Goal: Task Accomplishment & Management: Manage account settings

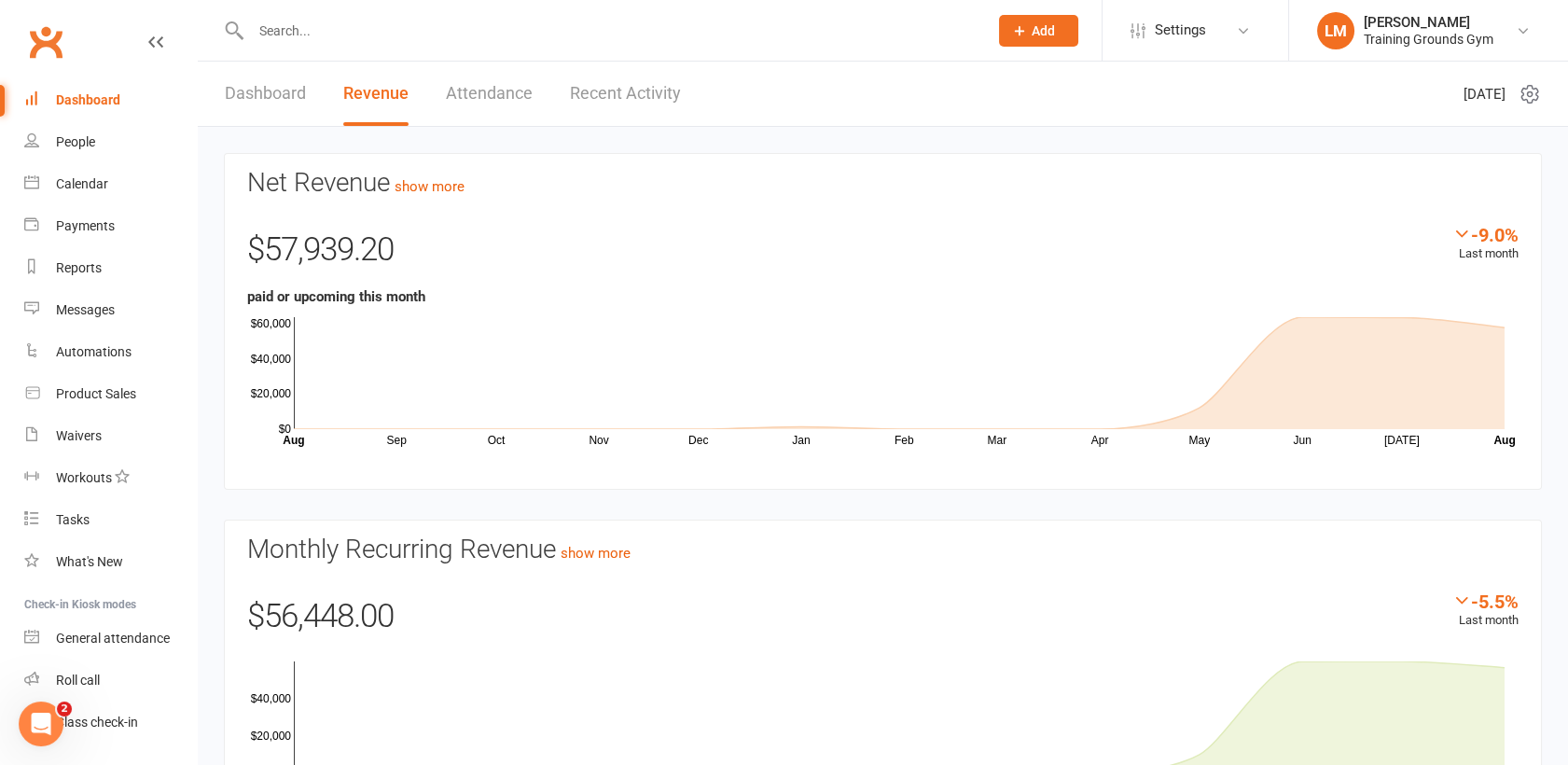
scroll to position [47, 0]
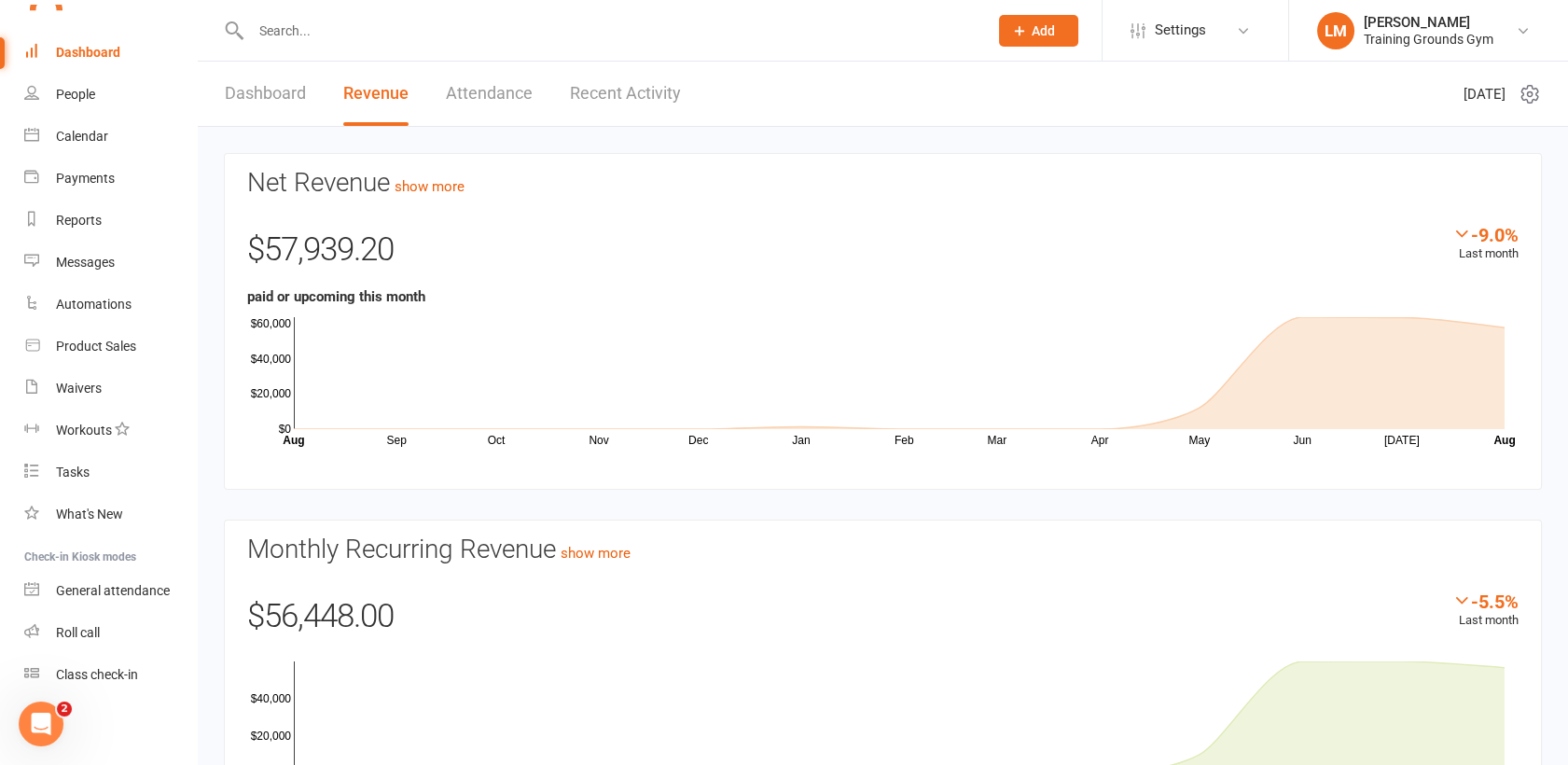
drag, startPoint x: 0, startPoint y: 0, endPoint x: 81, endPoint y: 50, distance: 95.2
click at [81, 50] on div "Dashboard" at bounding box center [88, 51] width 65 height 15
drag, startPoint x: 1490, startPoint y: 235, endPoint x: 1478, endPoint y: 233, distance: 12.2
click at [1478, 233] on div "-9.0%" at bounding box center [1486, 234] width 67 height 20
drag, startPoint x: 1478, startPoint y: 233, endPoint x: 1459, endPoint y: 235, distance: 19.1
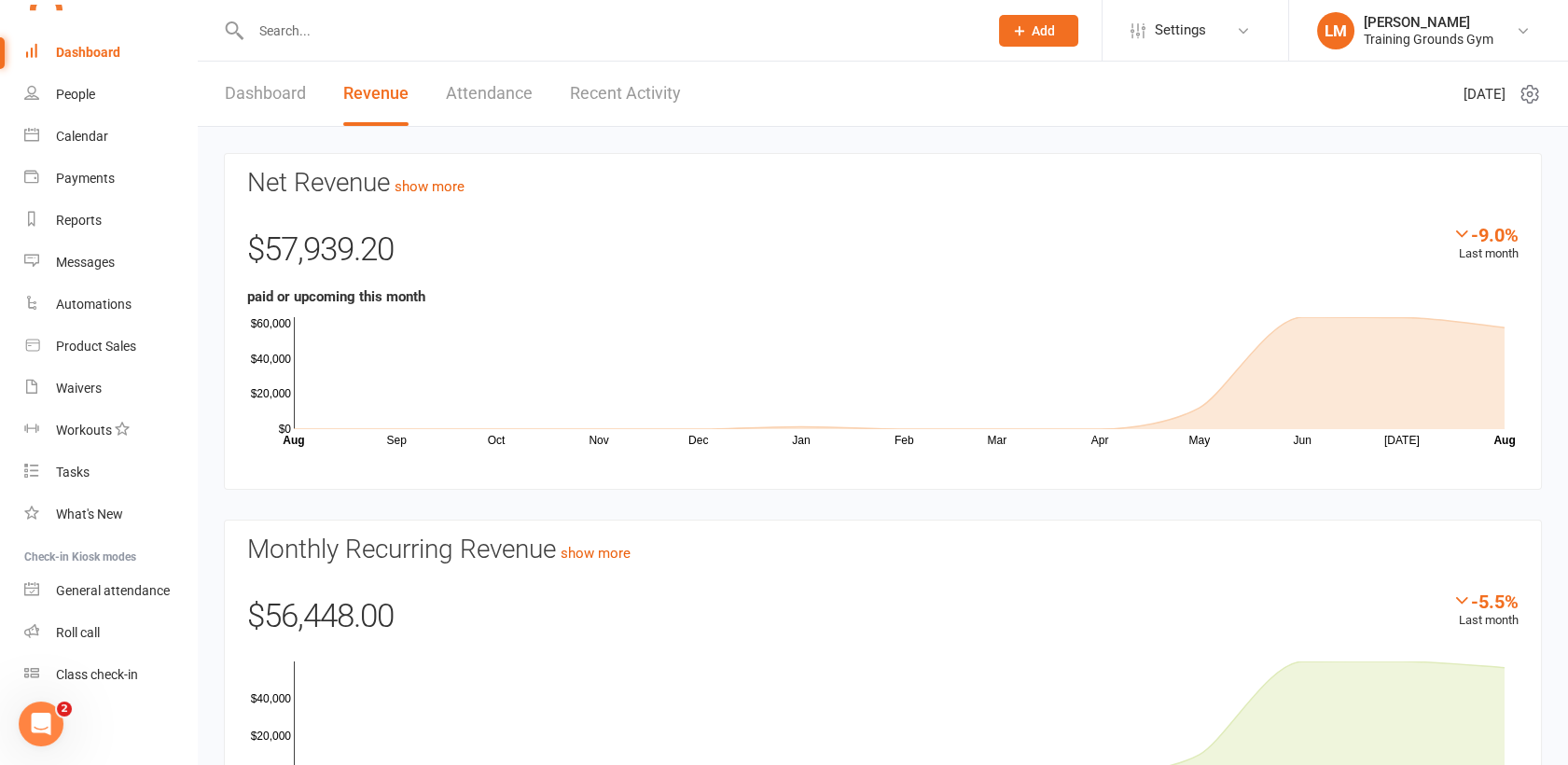
click at [1459, 235] on icon at bounding box center [1462, 233] width 18 height 18
click at [1512, 233] on div "-9.0%" at bounding box center [1486, 234] width 67 height 20
click at [421, 192] on link "show more" at bounding box center [429, 186] width 70 height 16
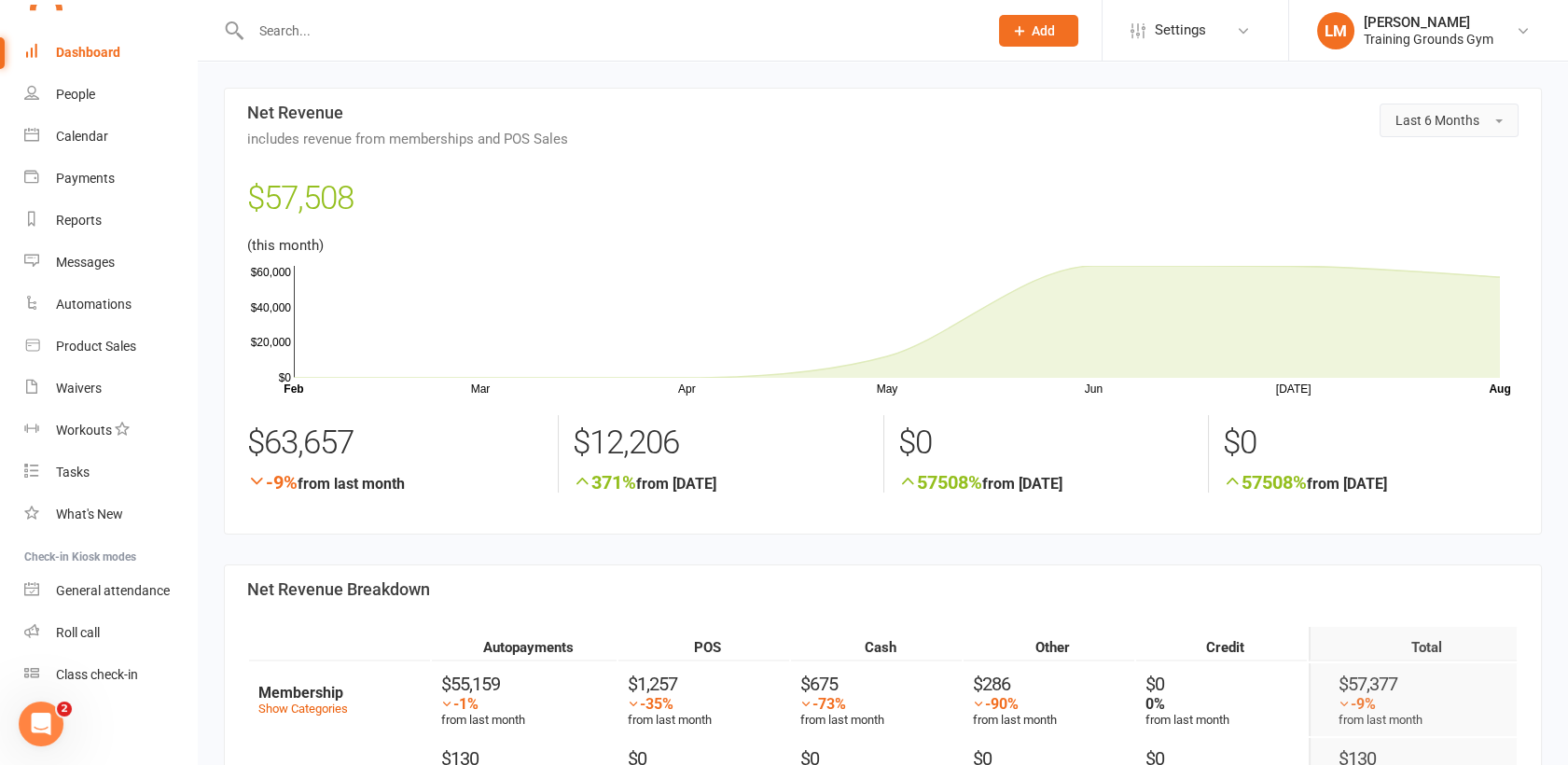
click at [1477, 120] on span "Last 6 Months" at bounding box center [1437, 120] width 84 height 15
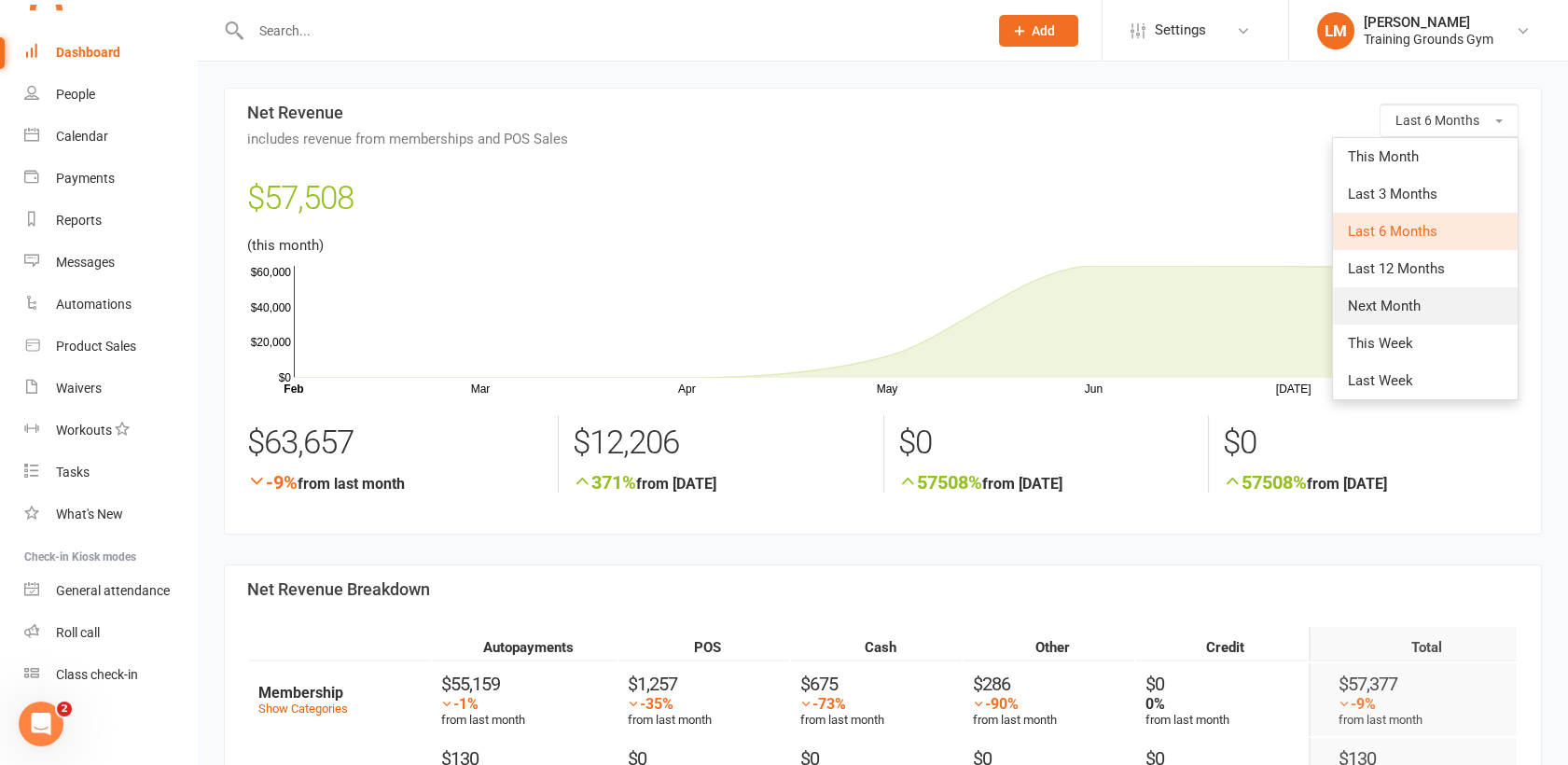
click at [1424, 308] on link "Next Month" at bounding box center [1425, 306] width 185 height 38
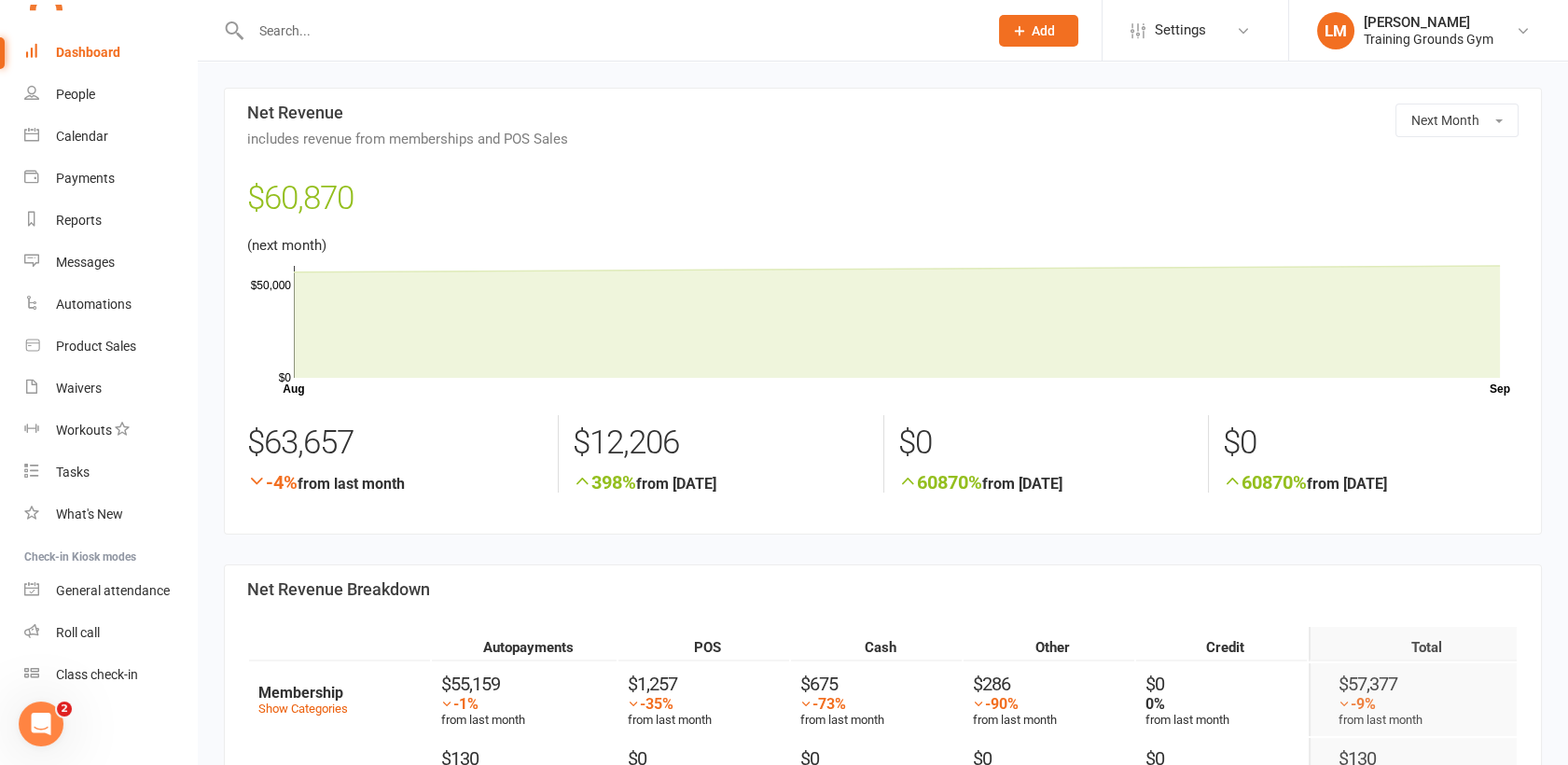
click at [85, 50] on div "Dashboard" at bounding box center [88, 51] width 65 height 15
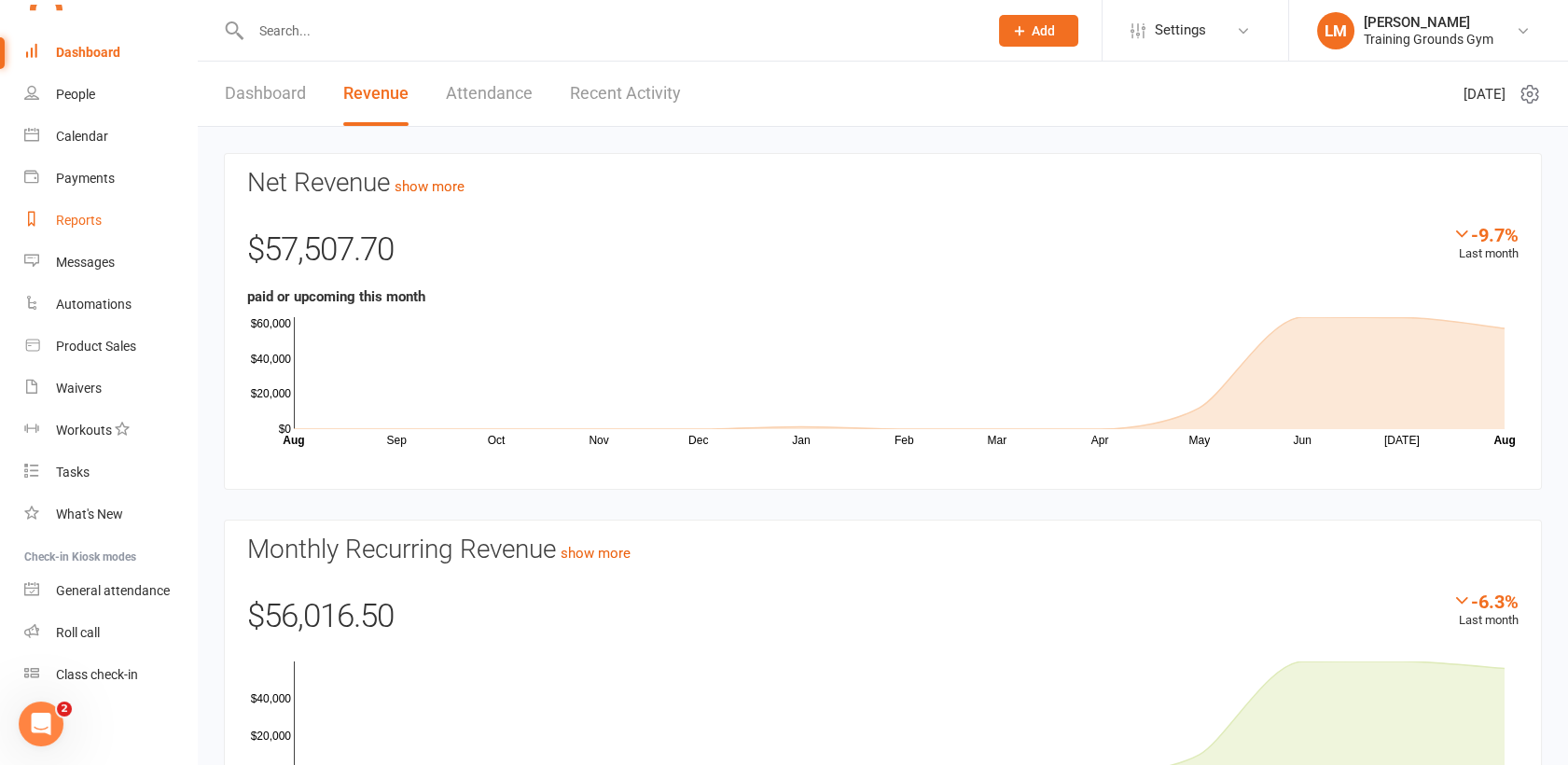
click at [62, 214] on div "Reports" at bounding box center [78, 220] width 45 height 15
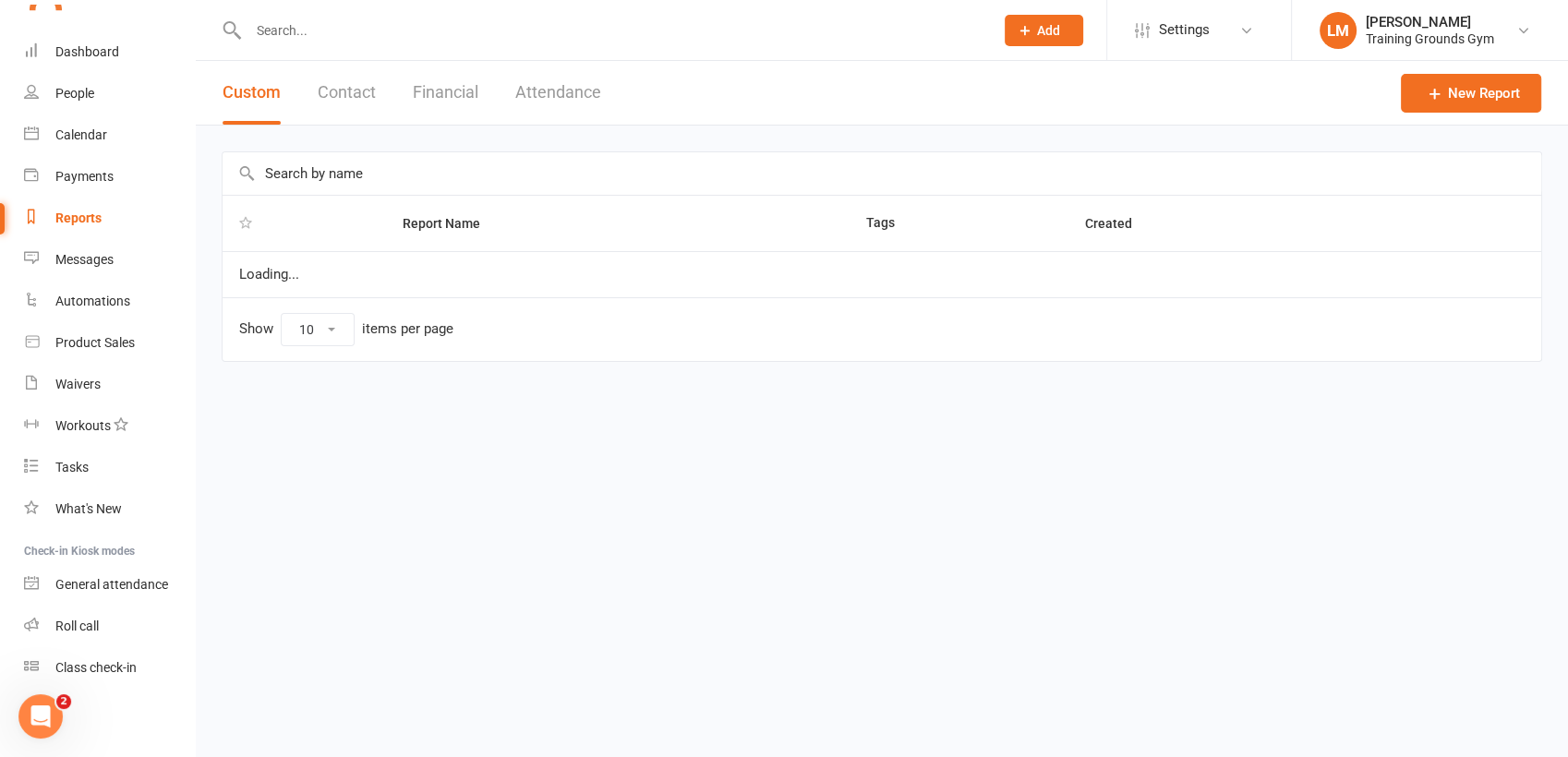
select select "100"
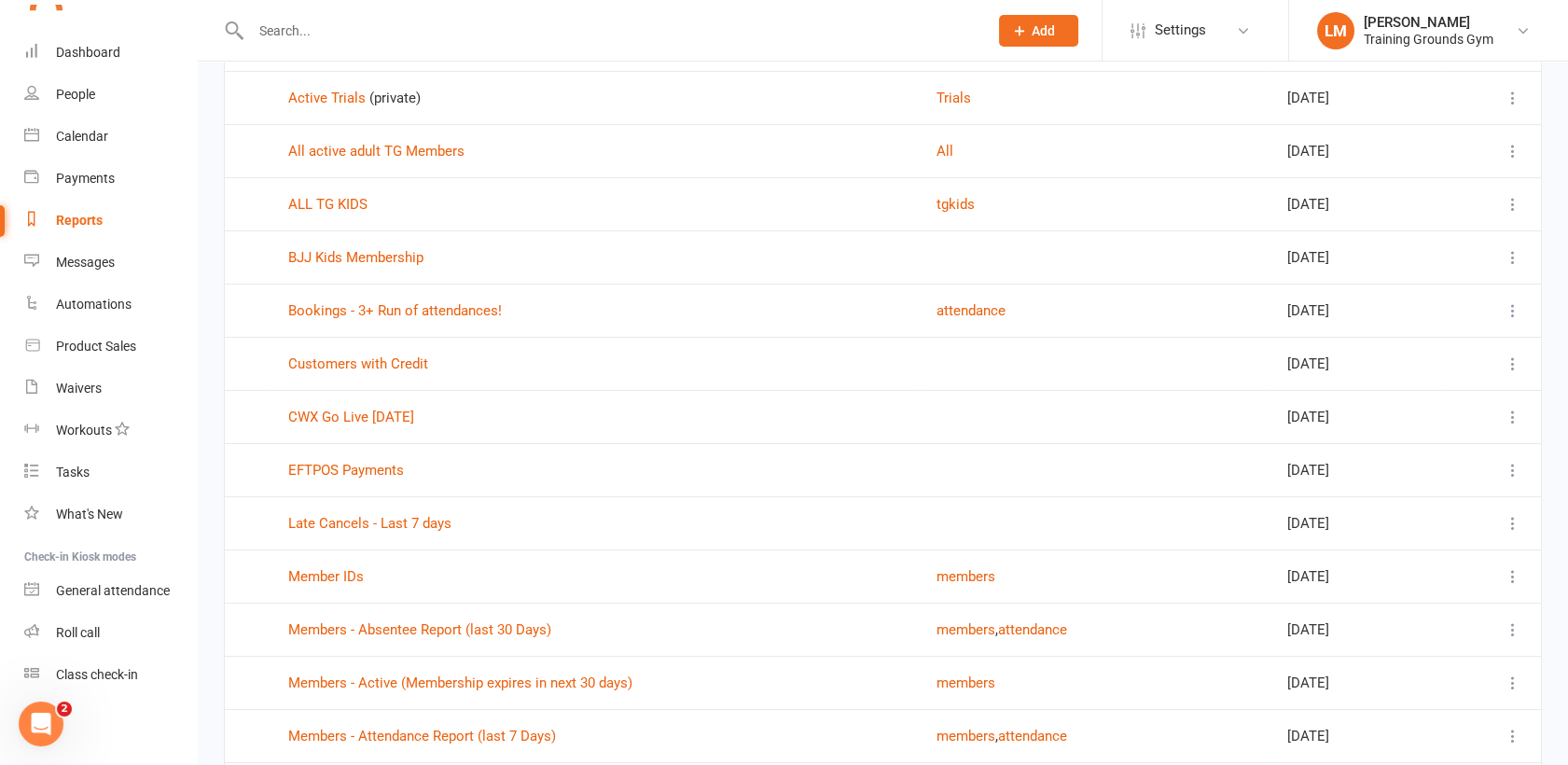
scroll to position [249, 0]
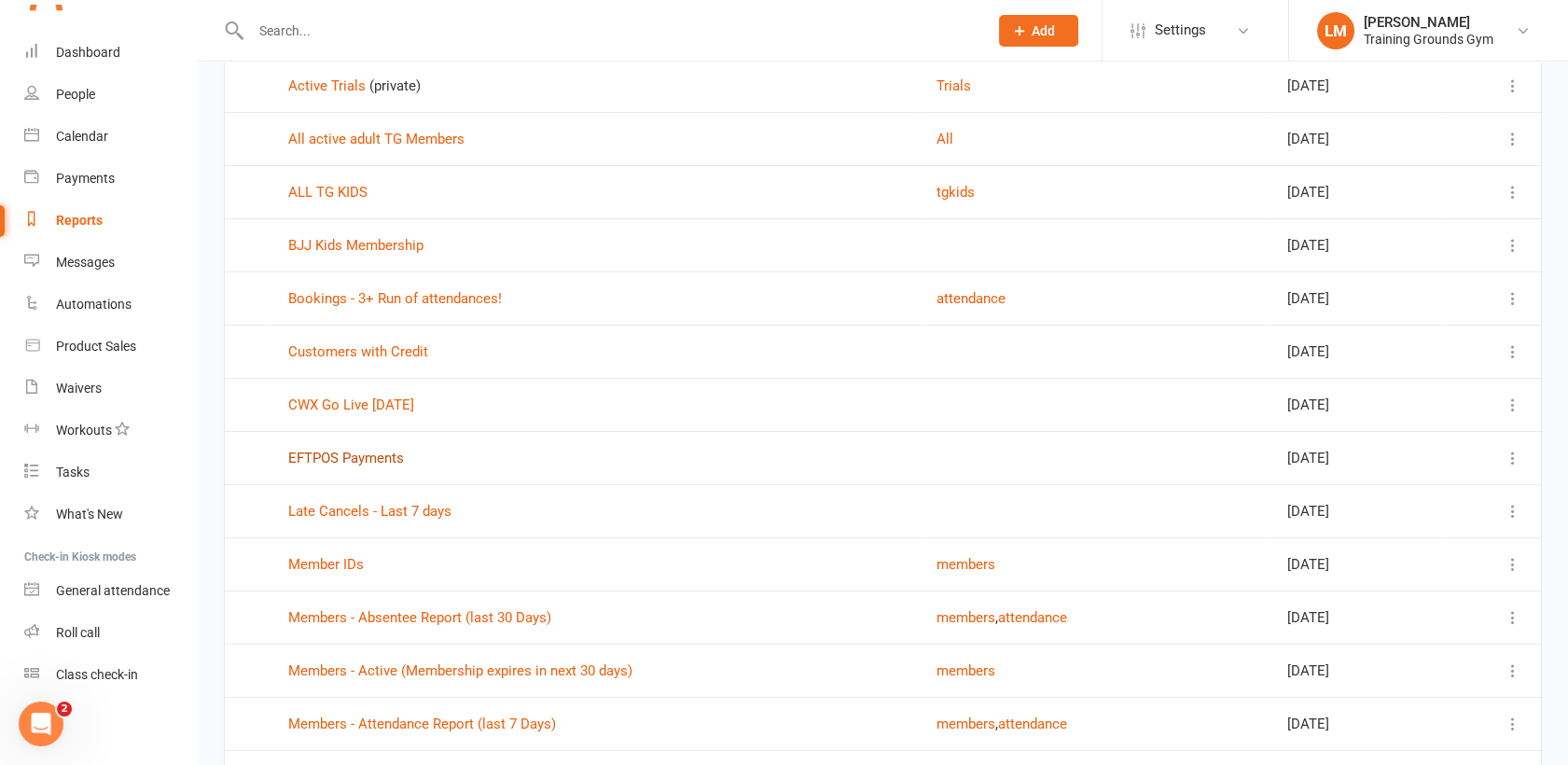
click at [306, 457] on link "EFTPOS Payments" at bounding box center [346, 457] width 116 height 16
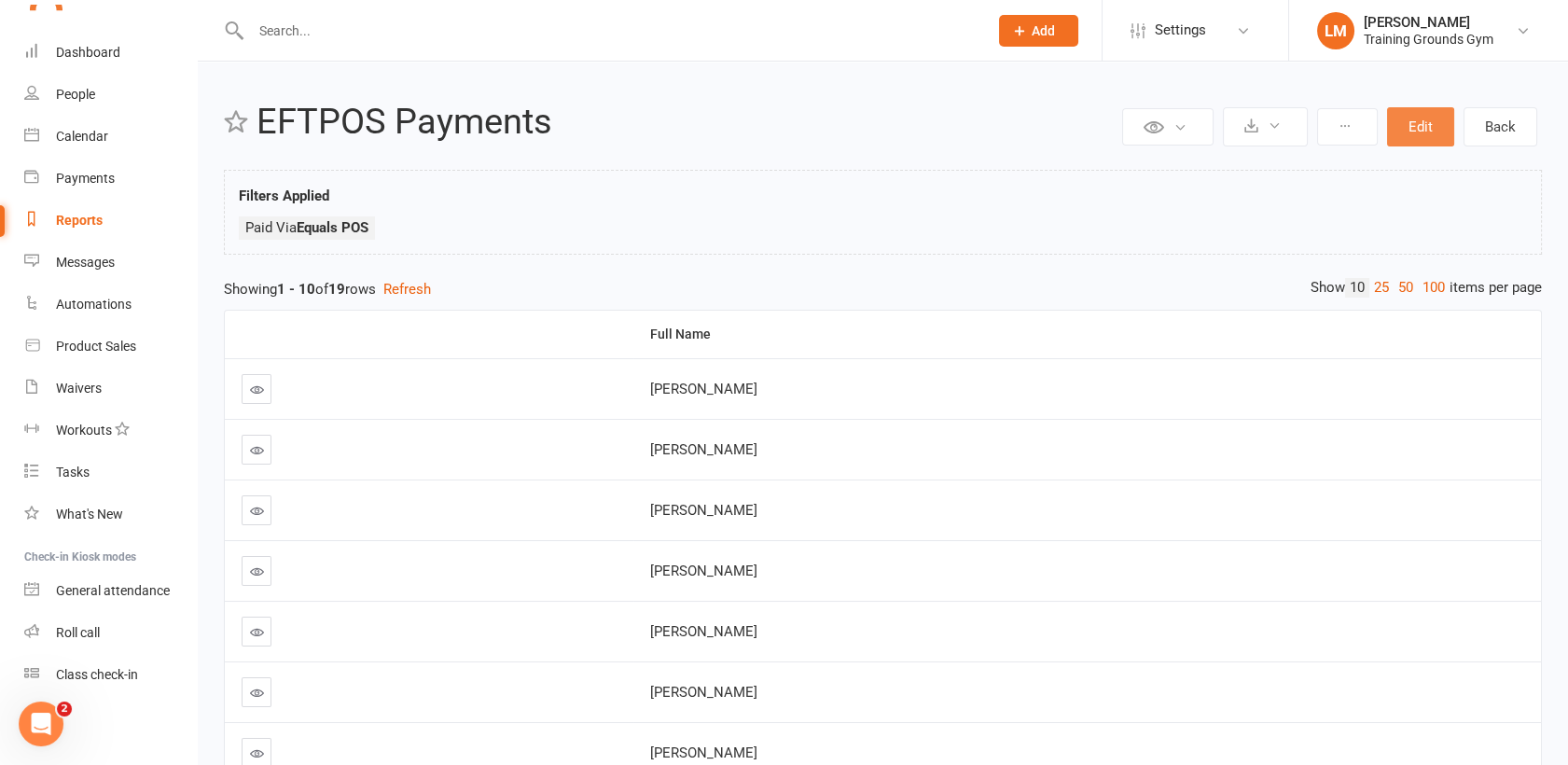
click at [1405, 143] on button "Edit" at bounding box center [1420, 127] width 67 height 40
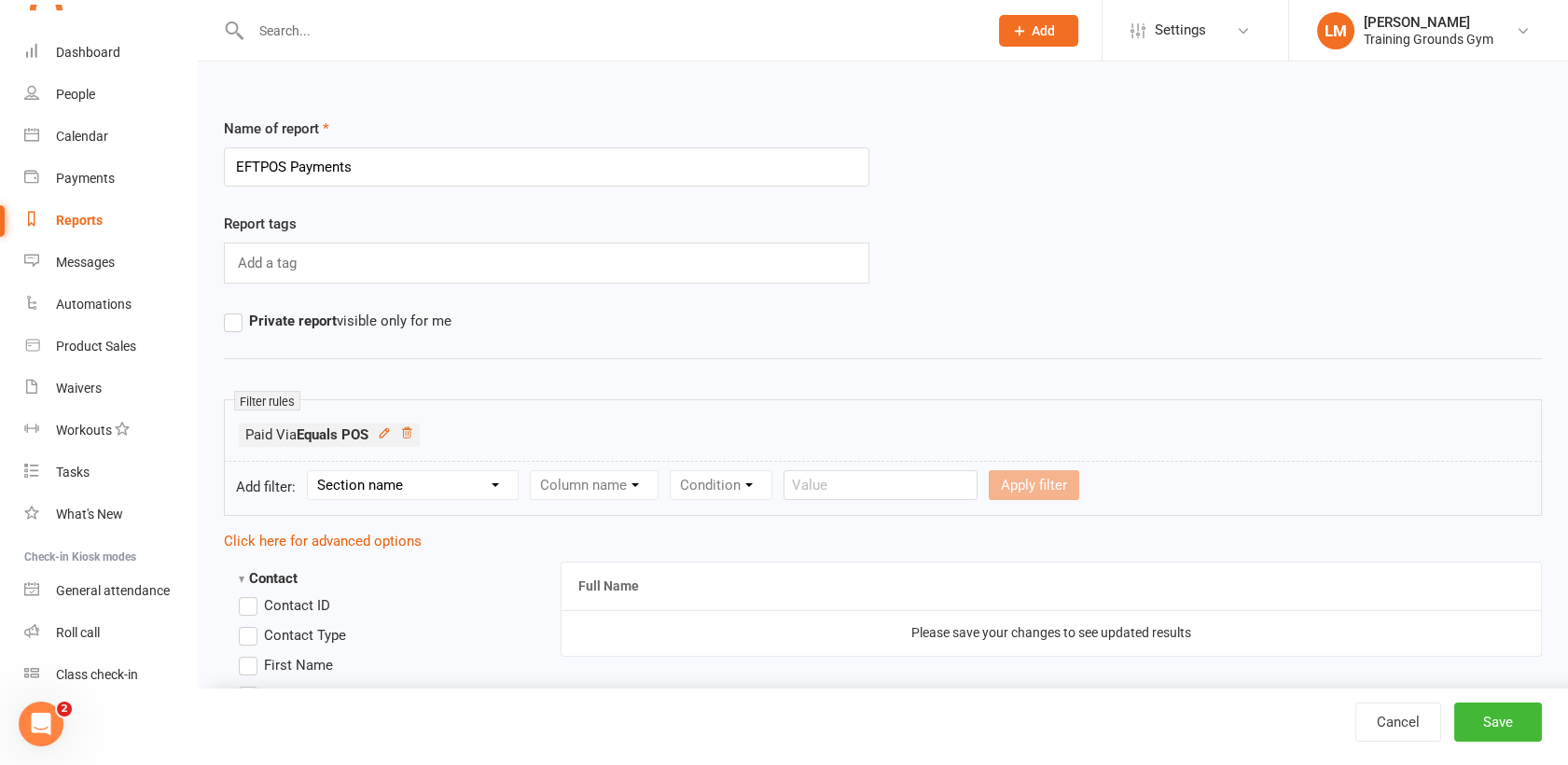
click at [1100, 399] on div "Filter rules Paid Via Equals POS" at bounding box center [884, 430] width 1319 height 63
click at [363, 481] on select "Section name Contact Attendance Aggregate Payment Booking Waitlist Attendees Ca…" at bounding box center [412, 485] width 210 height 28
select select "12"
click at [310, 471] on select "Section name Contact Attendance Aggregate Payment Booking Waitlist Attendees Ca…" at bounding box center [412, 485] width 210 height 28
click at [568, 487] on select "Column name Payment Status Payment Due Date Payment Amount Payment Amount (afte…" at bounding box center [669, 485] width 277 height 28
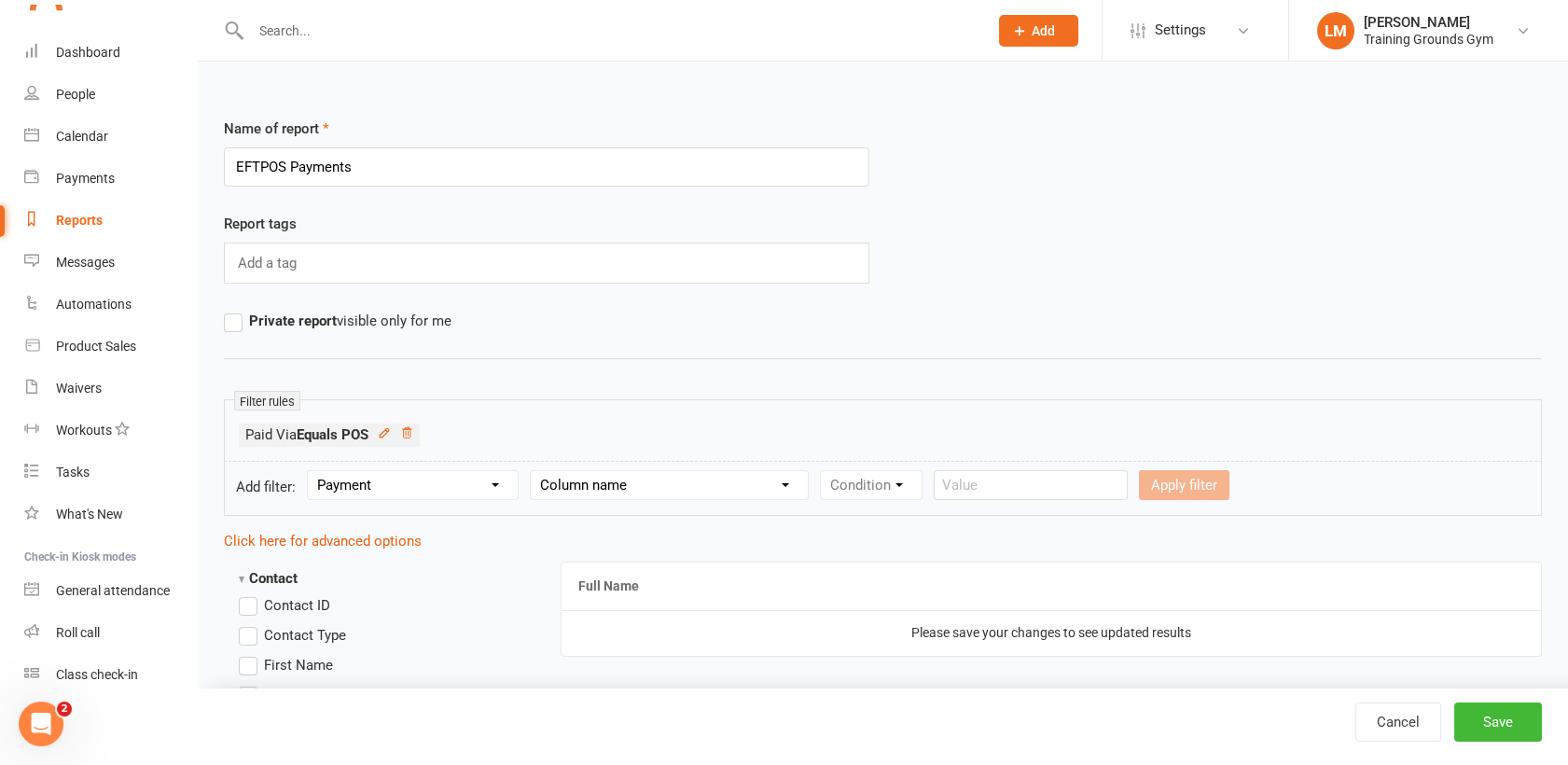
click at [957, 200] on div "Name of report EFTPOS Payments" at bounding box center [883, 165] width 1347 height 95
click at [1101, 248] on div "Report tags Add a tag" at bounding box center [883, 261] width 1347 height 97
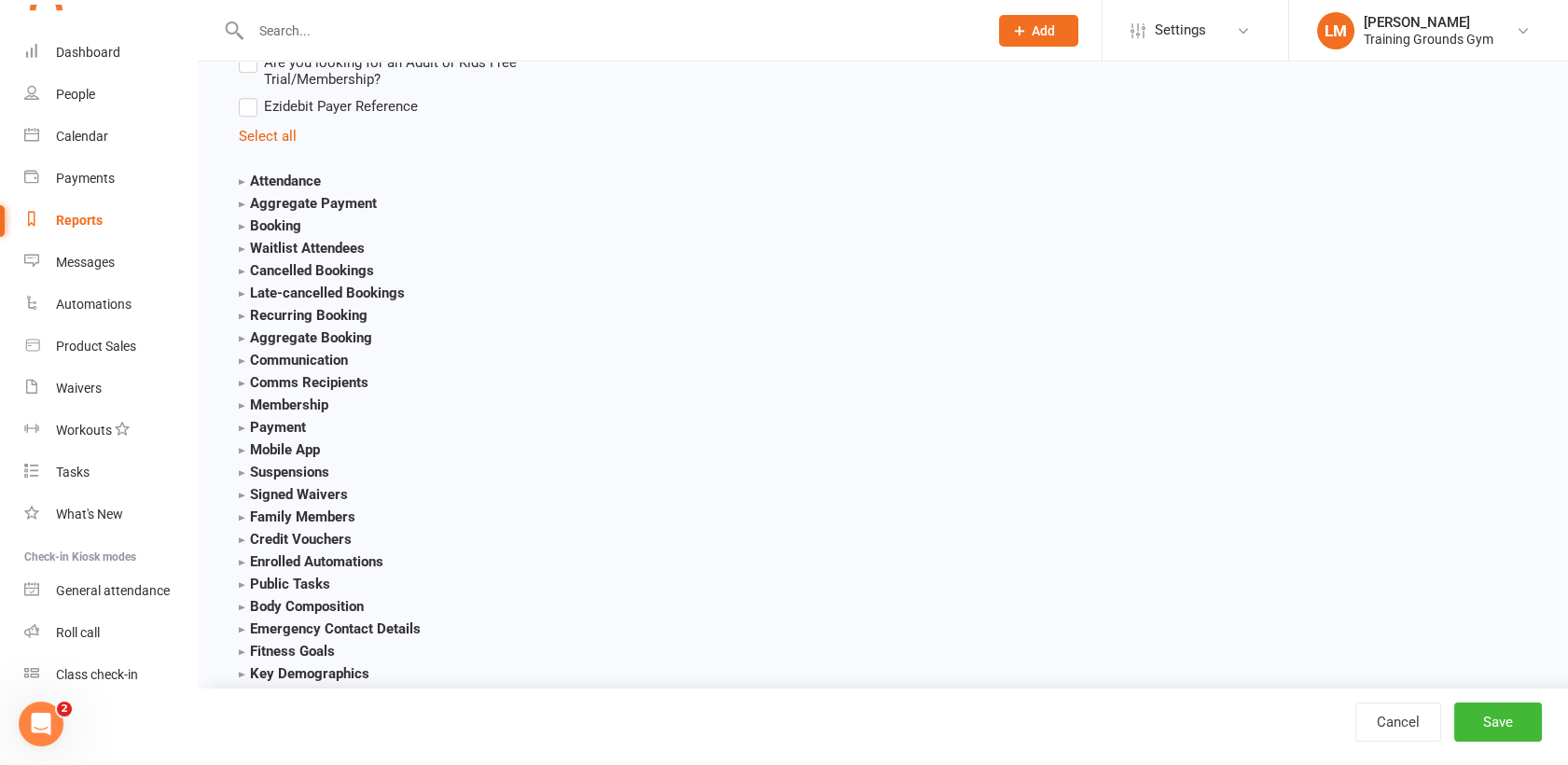
scroll to position [2032, 0]
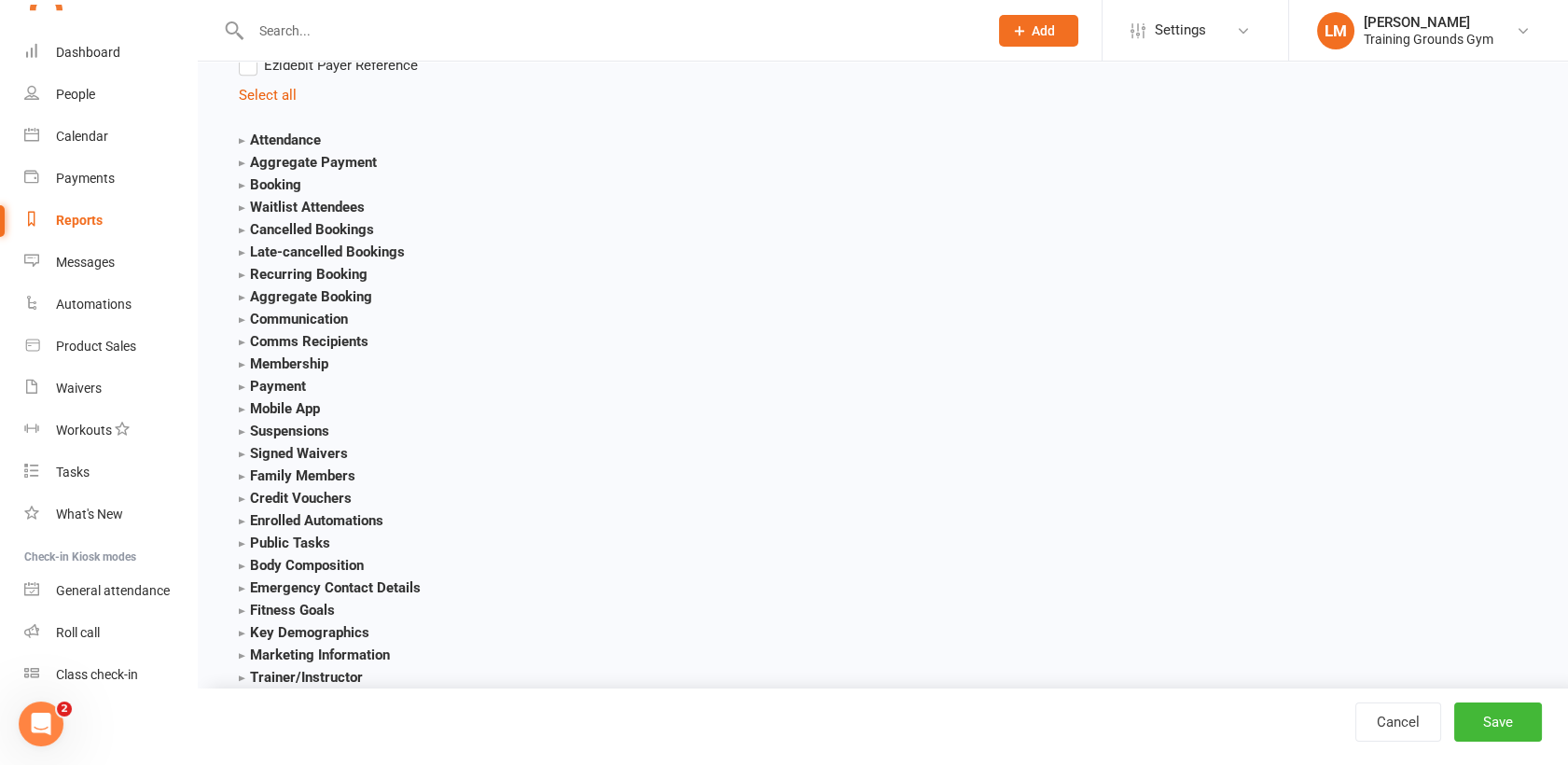
click at [278, 379] on strong "Payment" at bounding box center [272, 386] width 67 height 16
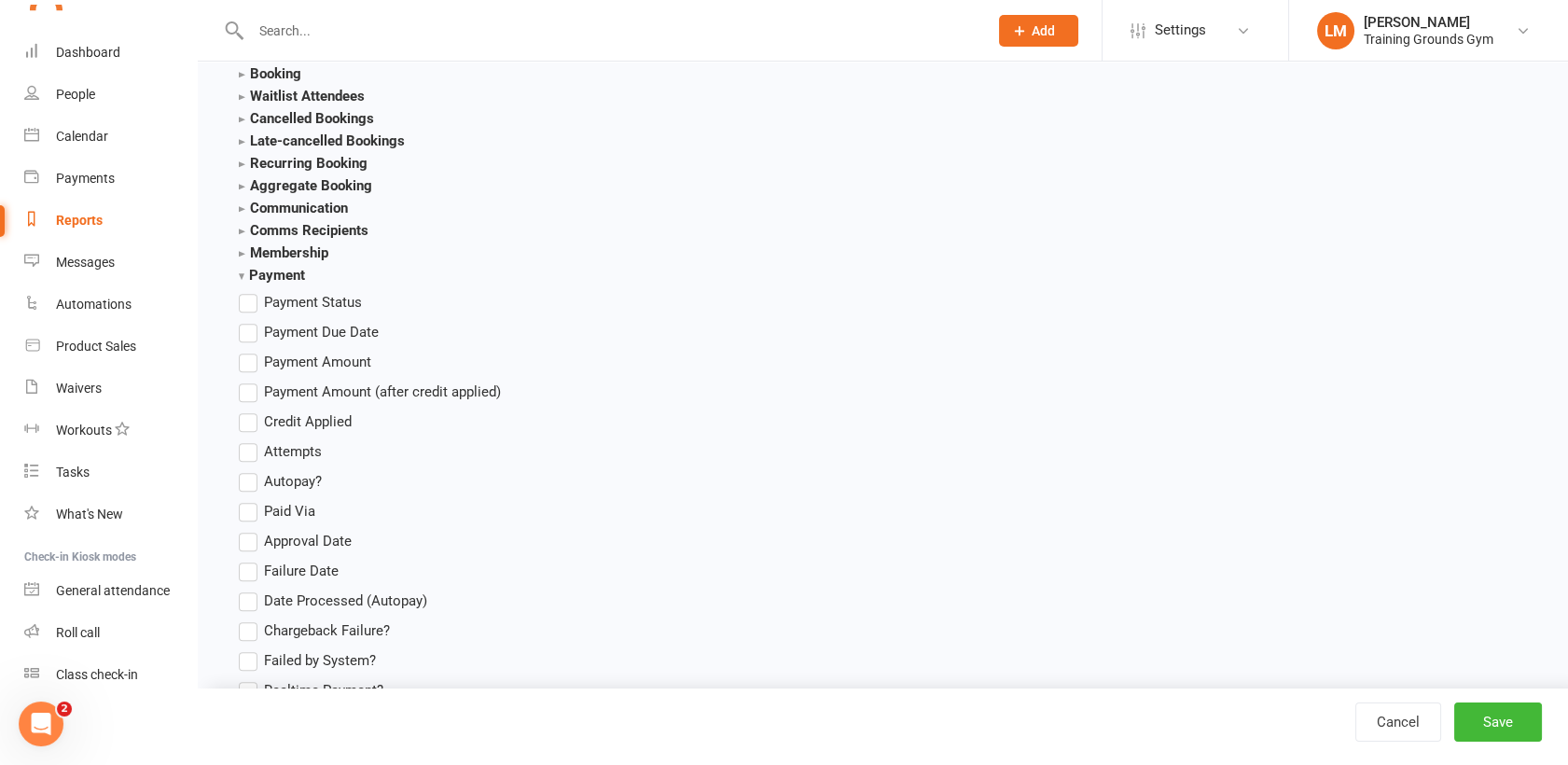
scroll to position [2157, 0]
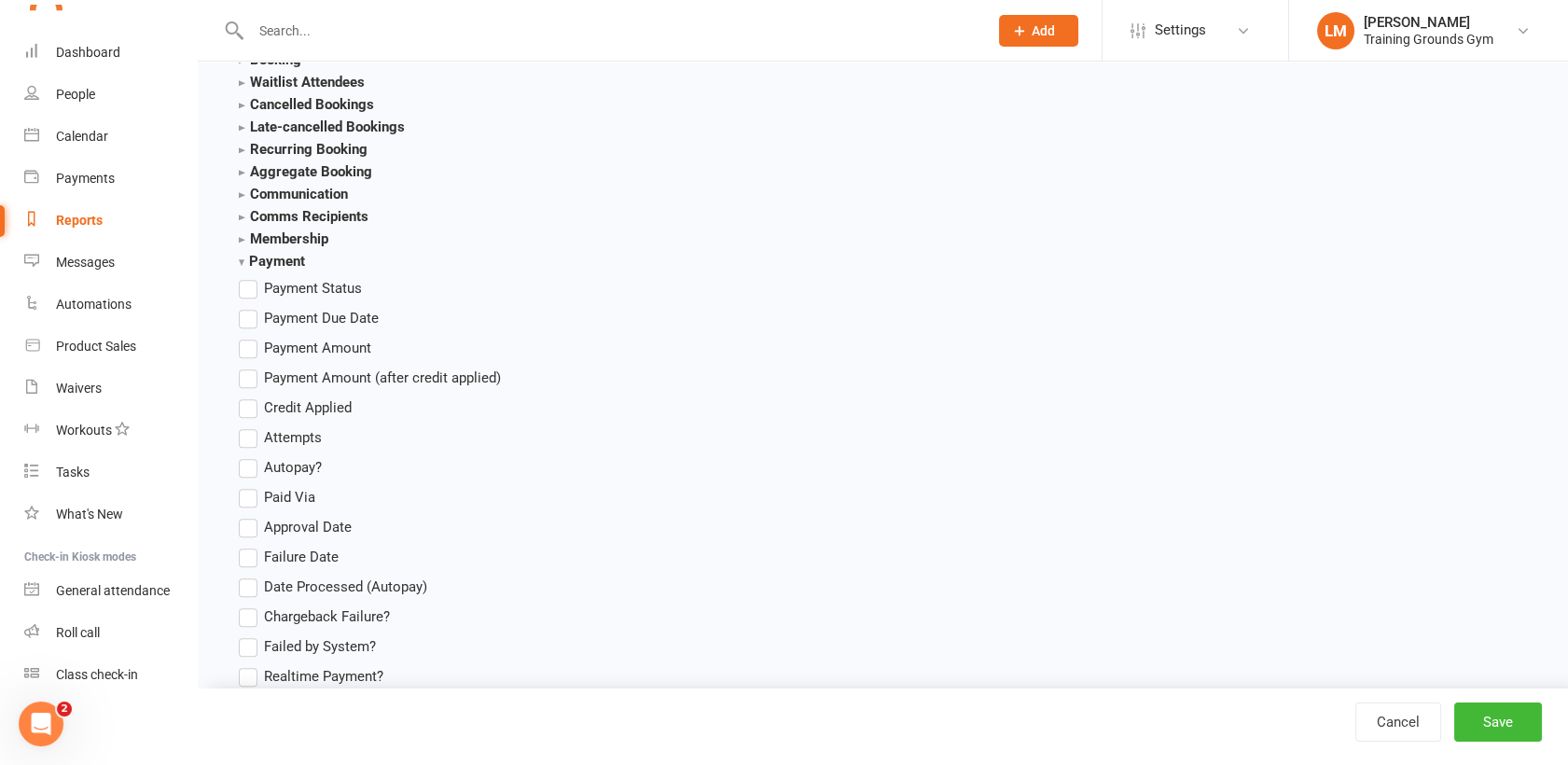
click at [246, 526] on label "Approval Date" at bounding box center [295, 527] width 113 height 22
click at [246, 516] on input "Approval Date" at bounding box center [245, 516] width 13 height 0
click at [1499, 717] on button "Save" at bounding box center [1498, 722] width 88 height 40
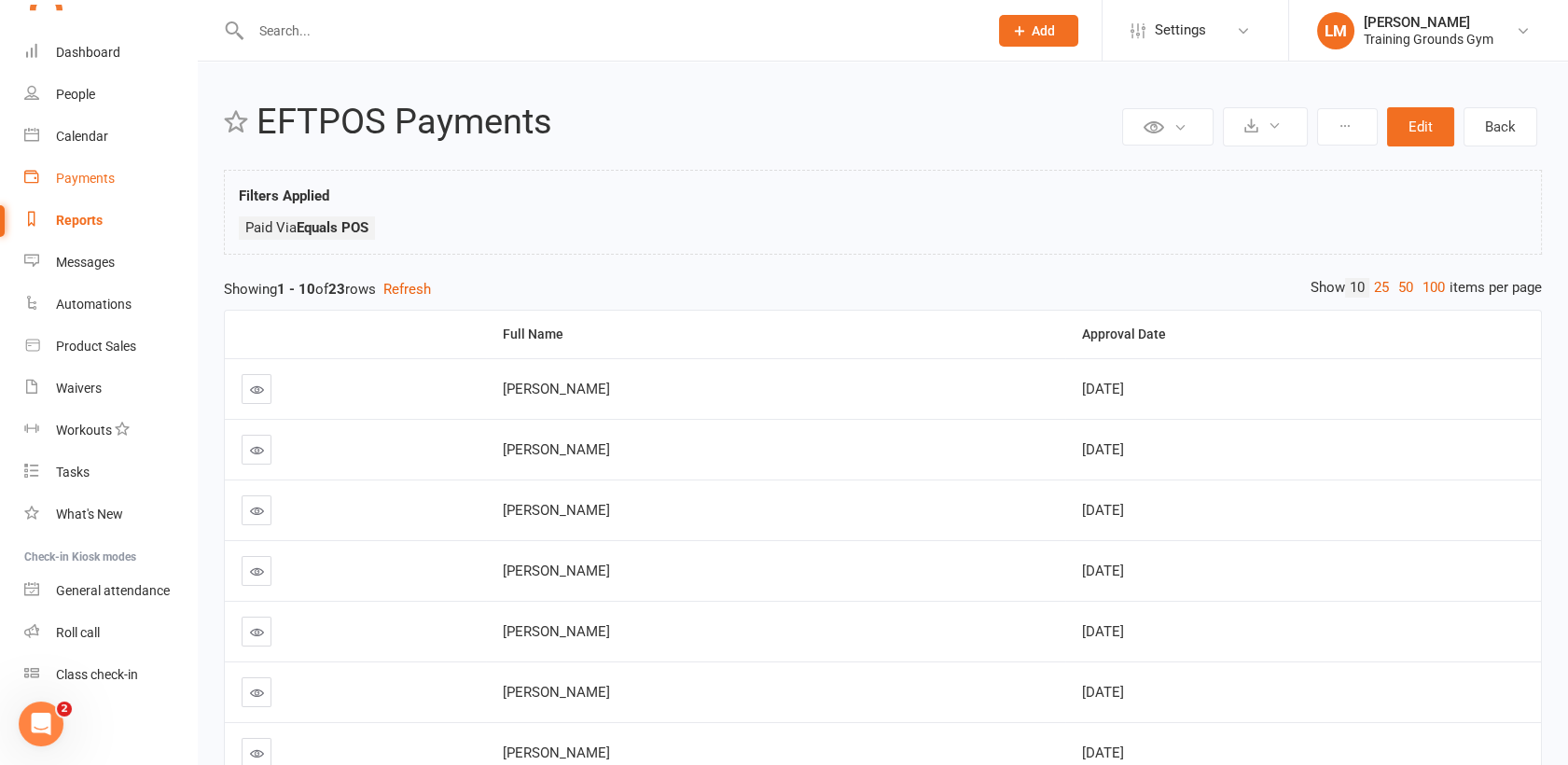
click at [66, 178] on div "Payments" at bounding box center [85, 178] width 59 height 15
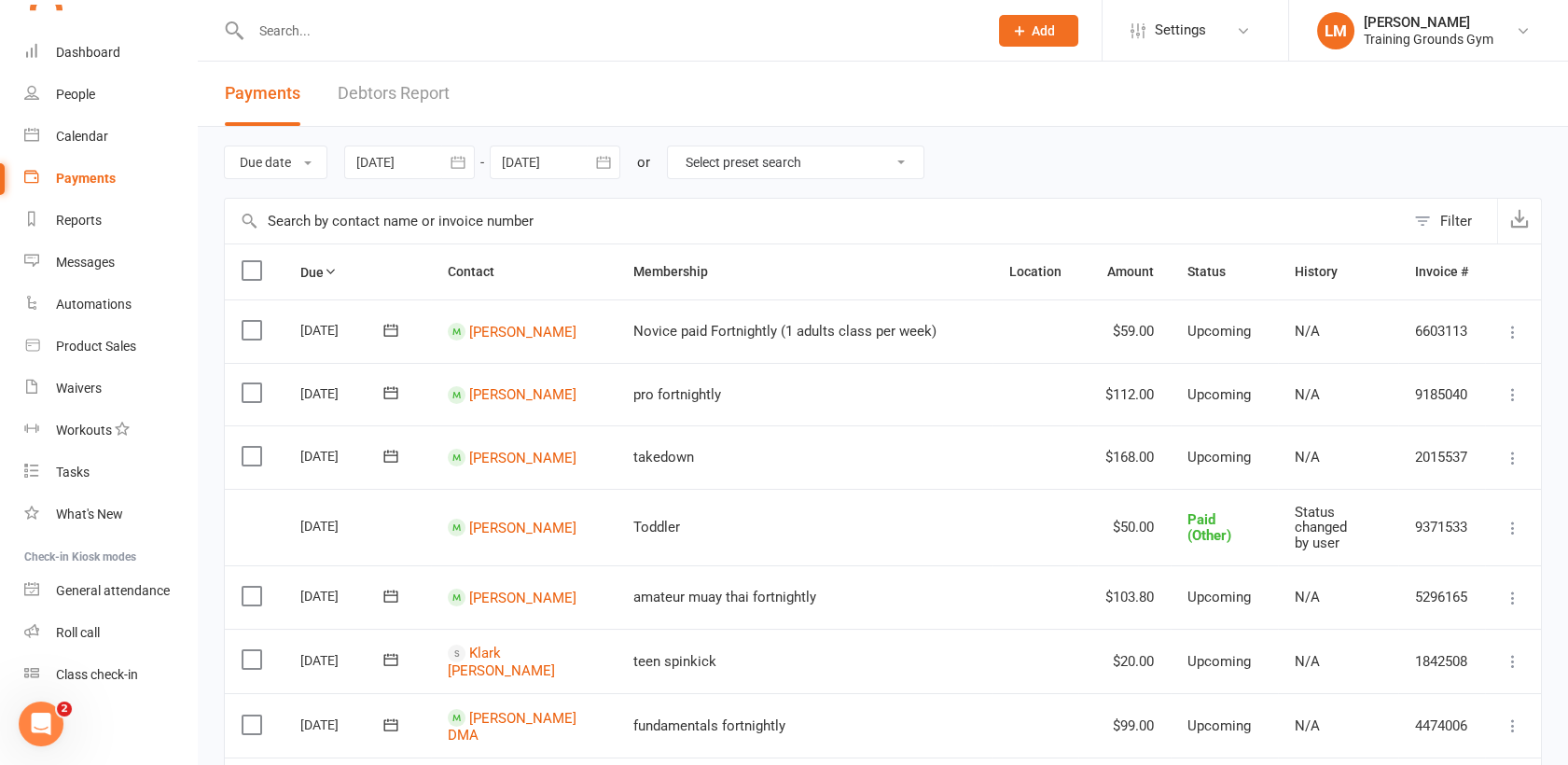
click at [384, 162] on div at bounding box center [409, 162] width 131 height 34
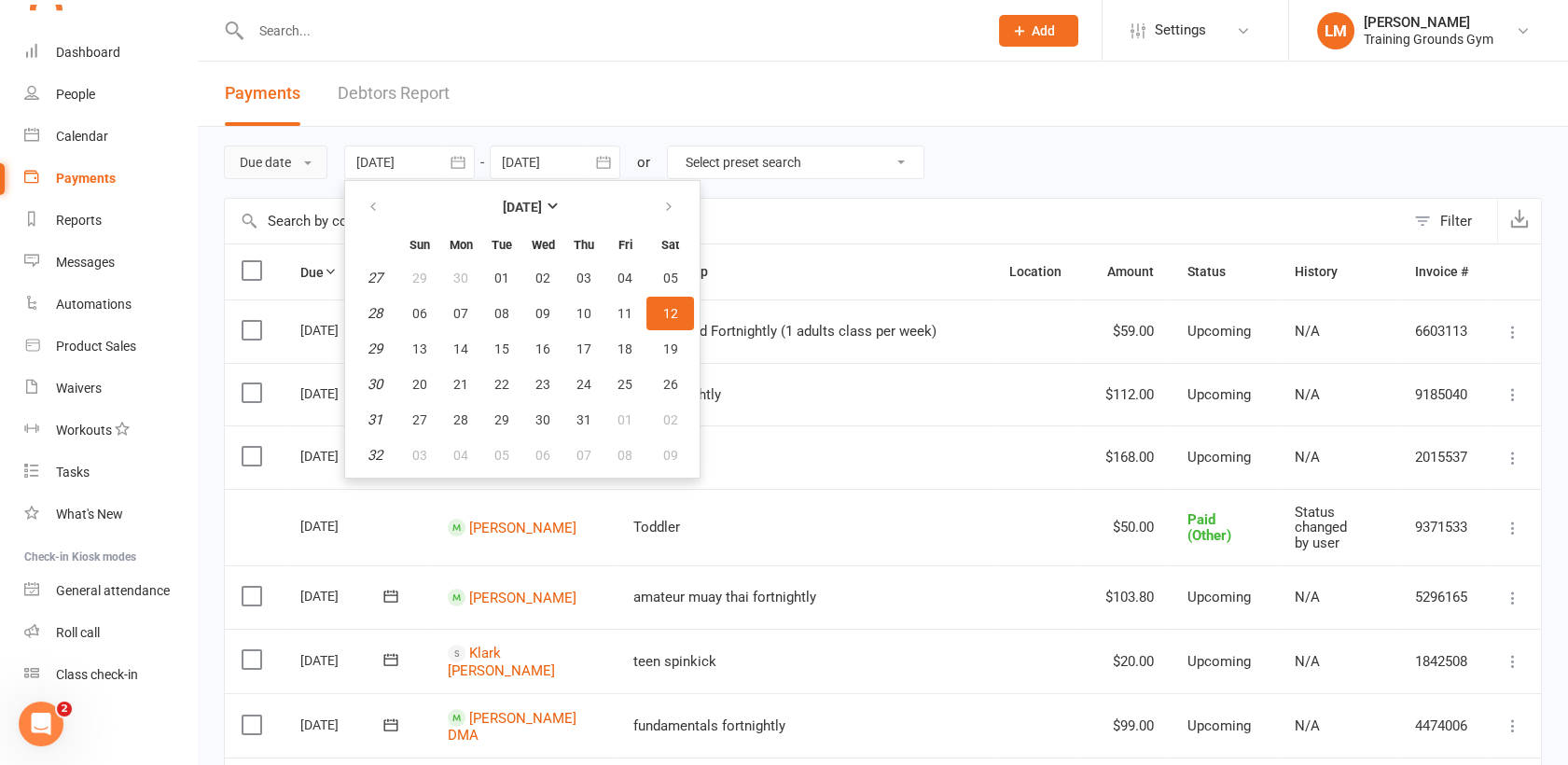
click at [294, 162] on button "Due date" at bounding box center [276, 162] width 103 height 34
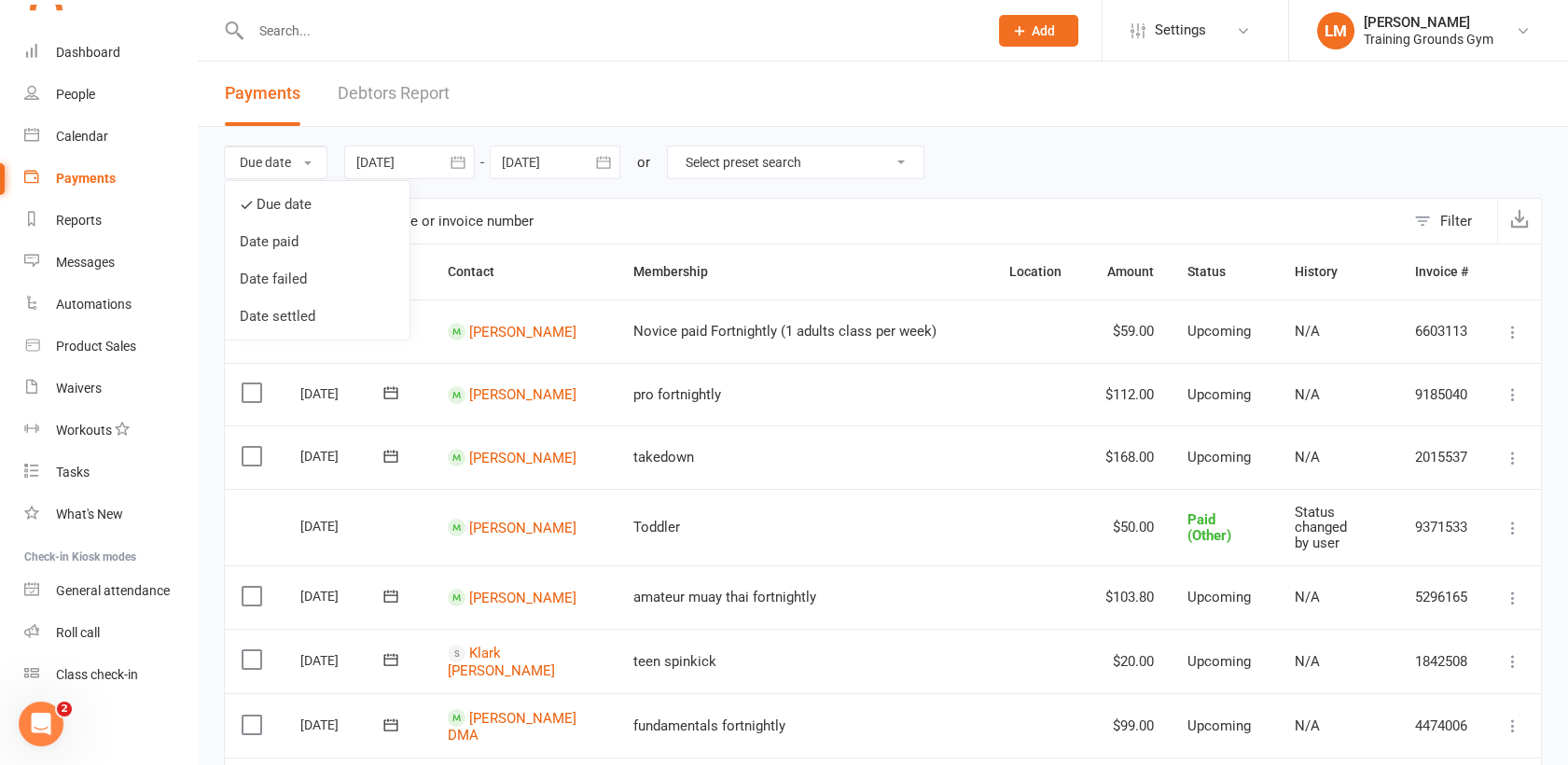
click at [401, 159] on div at bounding box center [409, 162] width 131 height 34
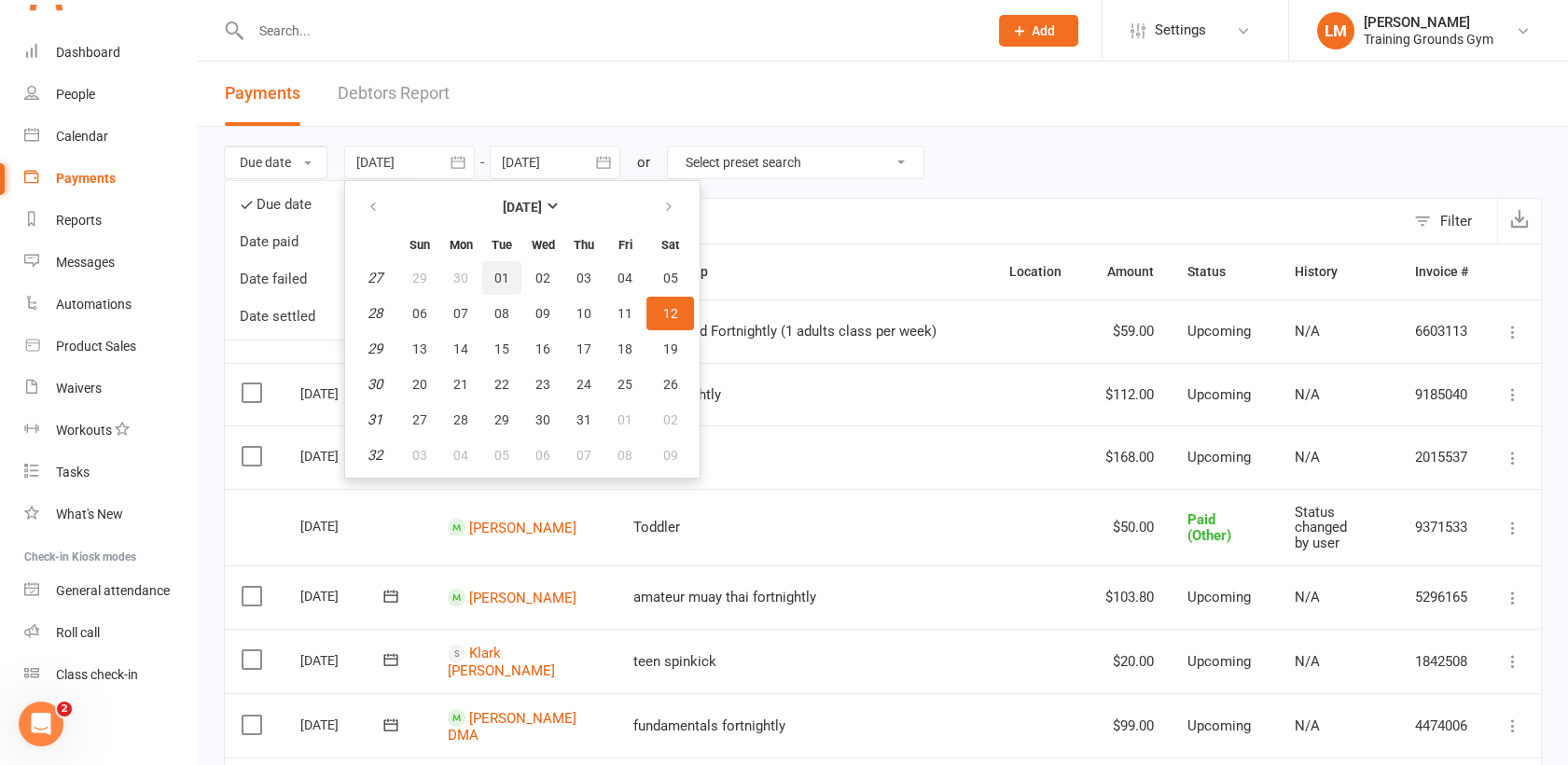
click at [497, 280] on span "01" at bounding box center [501, 278] width 15 height 15
type input "[DATE]"
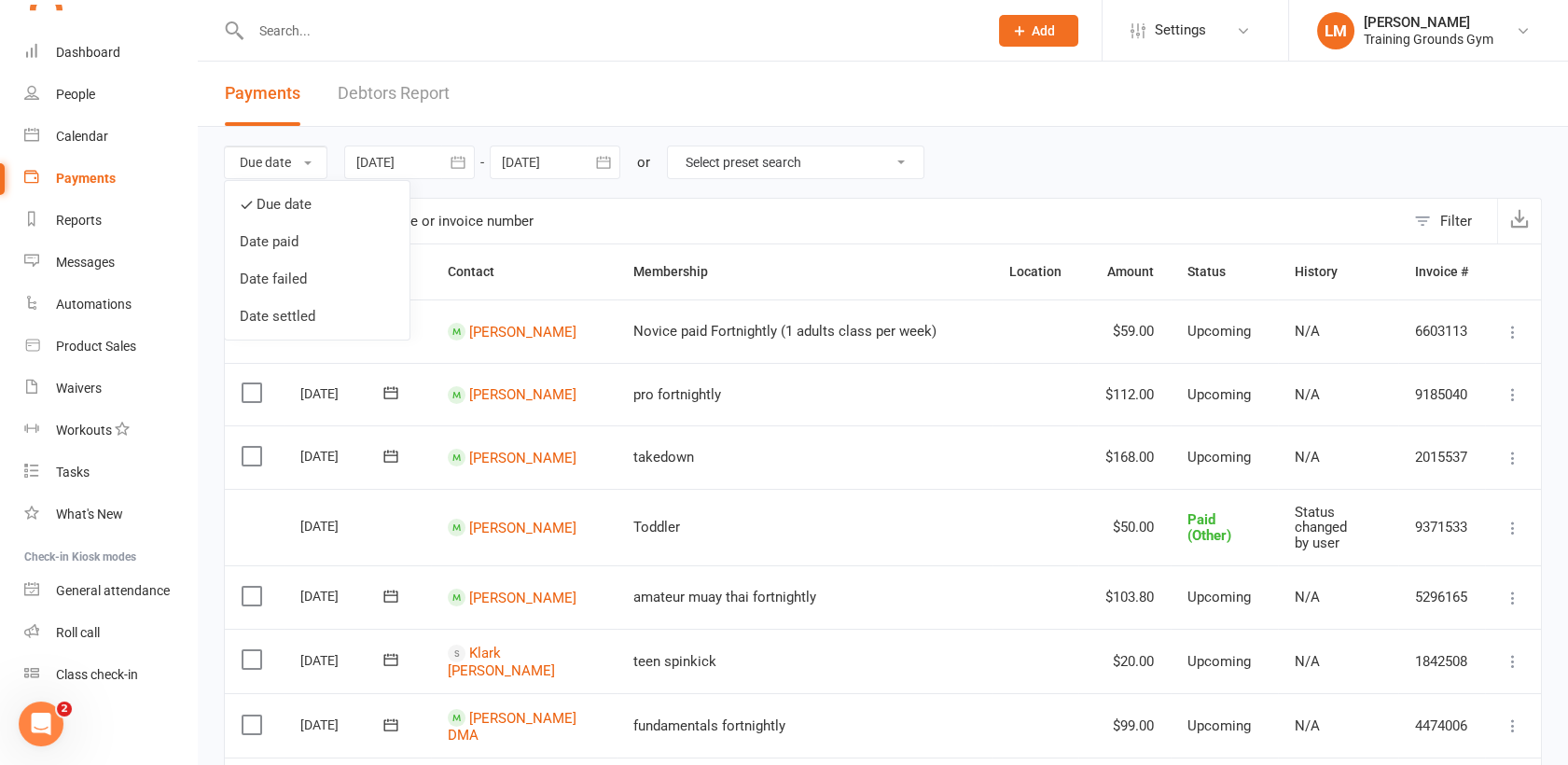
click at [603, 162] on icon "button" at bounding box center [603, 162] width 18 height 18
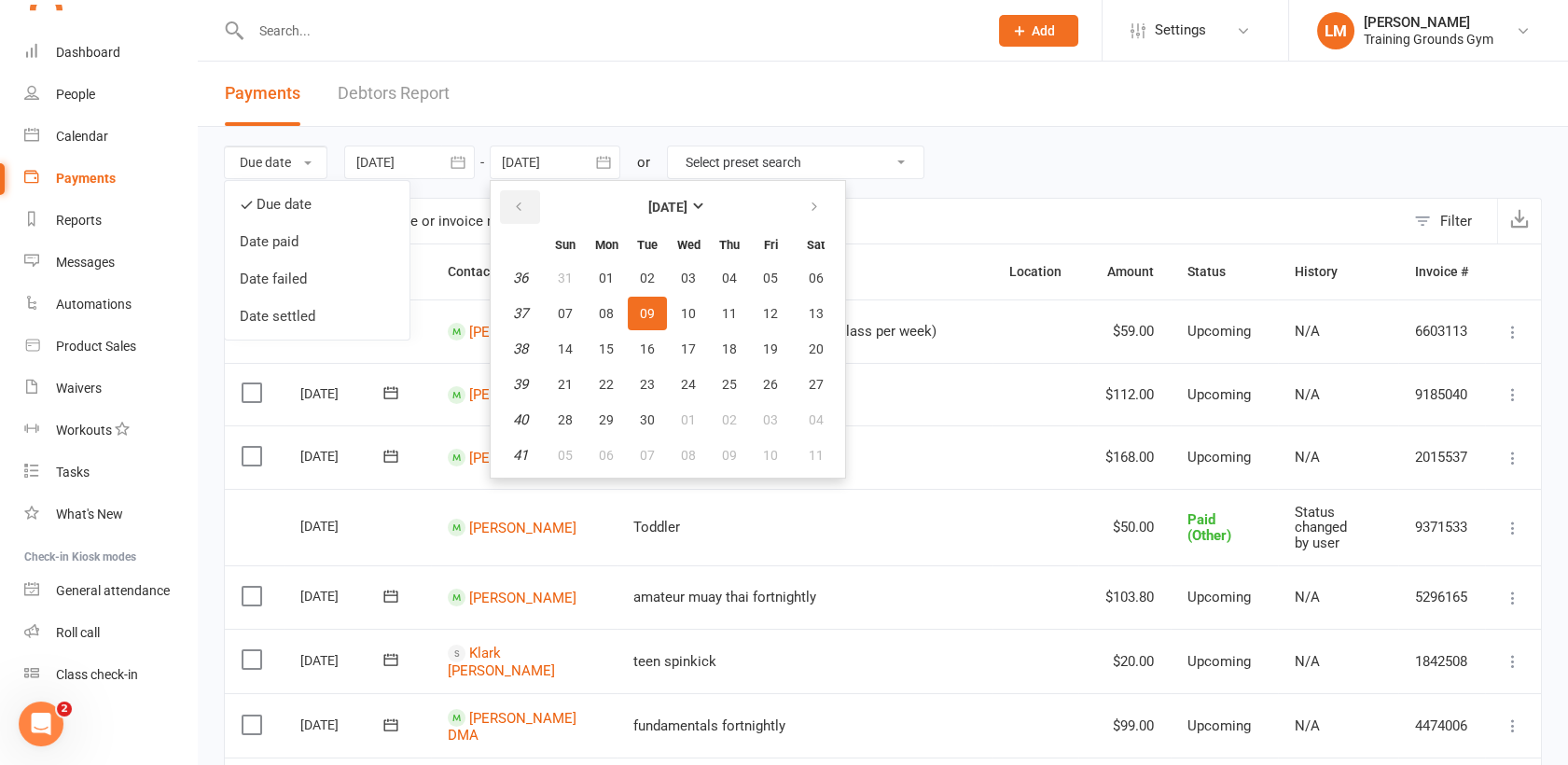
click at [522, 202] on icon "button" at bounding box center [519, 207] width 14 height 15
click at [730, 415] on span "31" at bounding box center [729, 420] width 15 height 15
type input "[DATE]"
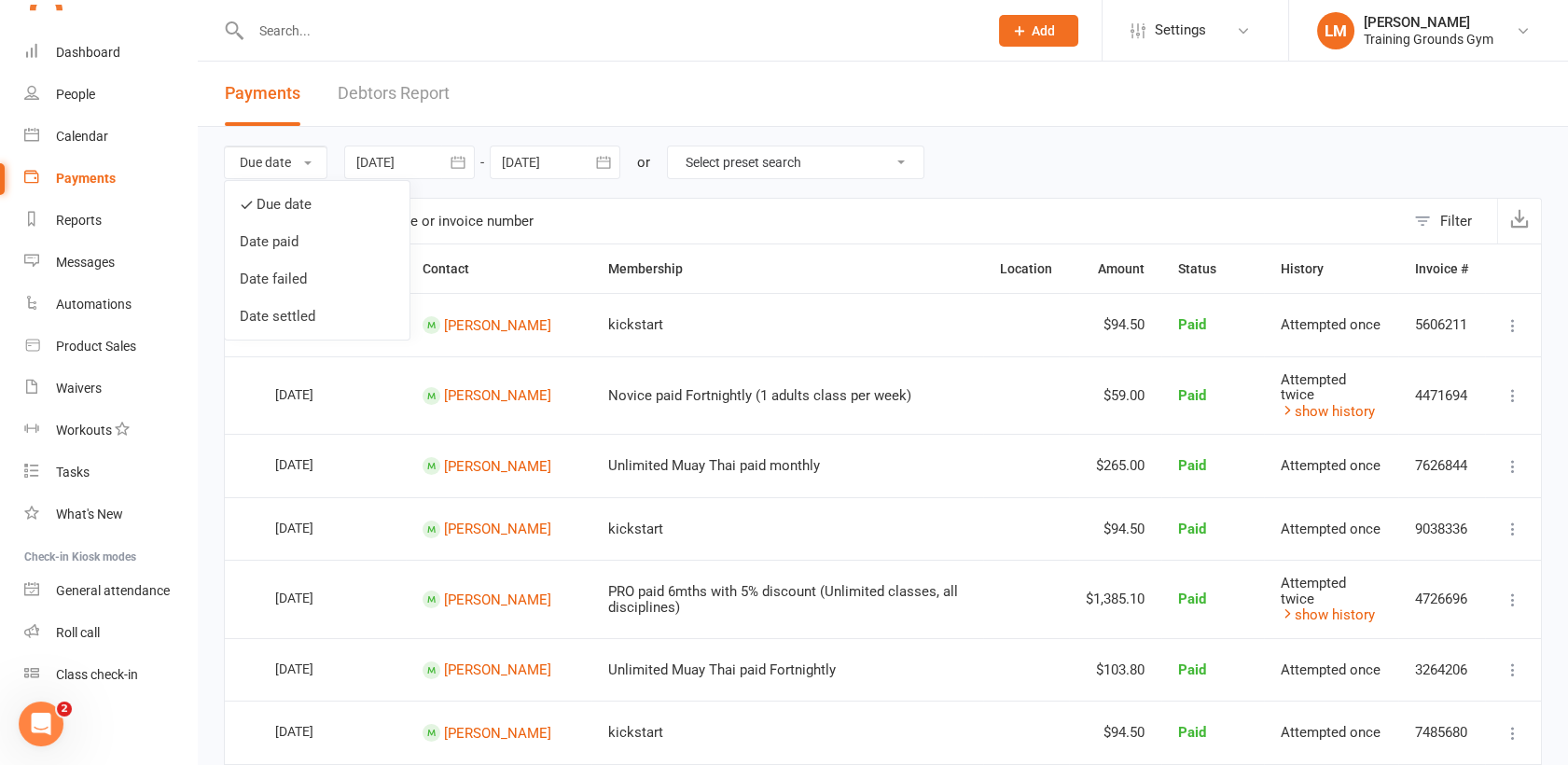
click at [1105, 179] on div "Due date Due date Date paid Date failed Date settled [DATE] [DATE] Sun Mon Tue …" at bounding box center [884, 162] width 1319 height 71
click at [1448, 213] on div "Filter" at bounding box center [1456, 221] width 32 height 22
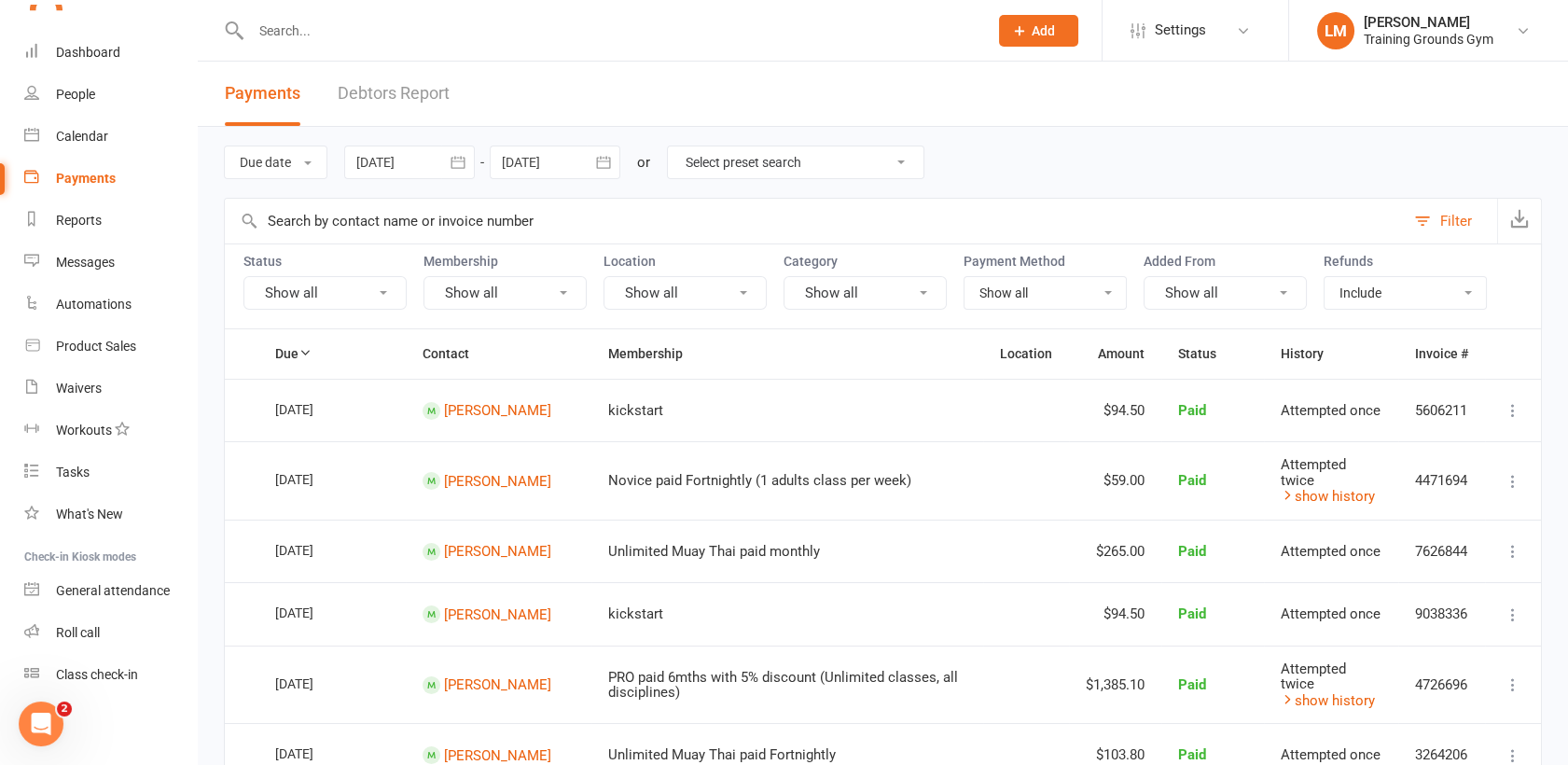
click at [1015, 287] on select "Show all No payment method Bank Account Credit Card" at bounding box center [1045, 293] width 161 height 32
click at [821, 295] on button "Show all" at bounding box center [865, 293] width 163 height 34
click at [683, 291] on button "Show all" at bounding box center [684, 293] width 163 height 34
click at [468, 291] on button "Show all" at bounding box center [505, 293] width 163 height 34
click at [40, 722] on icon "Open Intercom Messenger" at bounding box center [42, 724] width 31 height 31
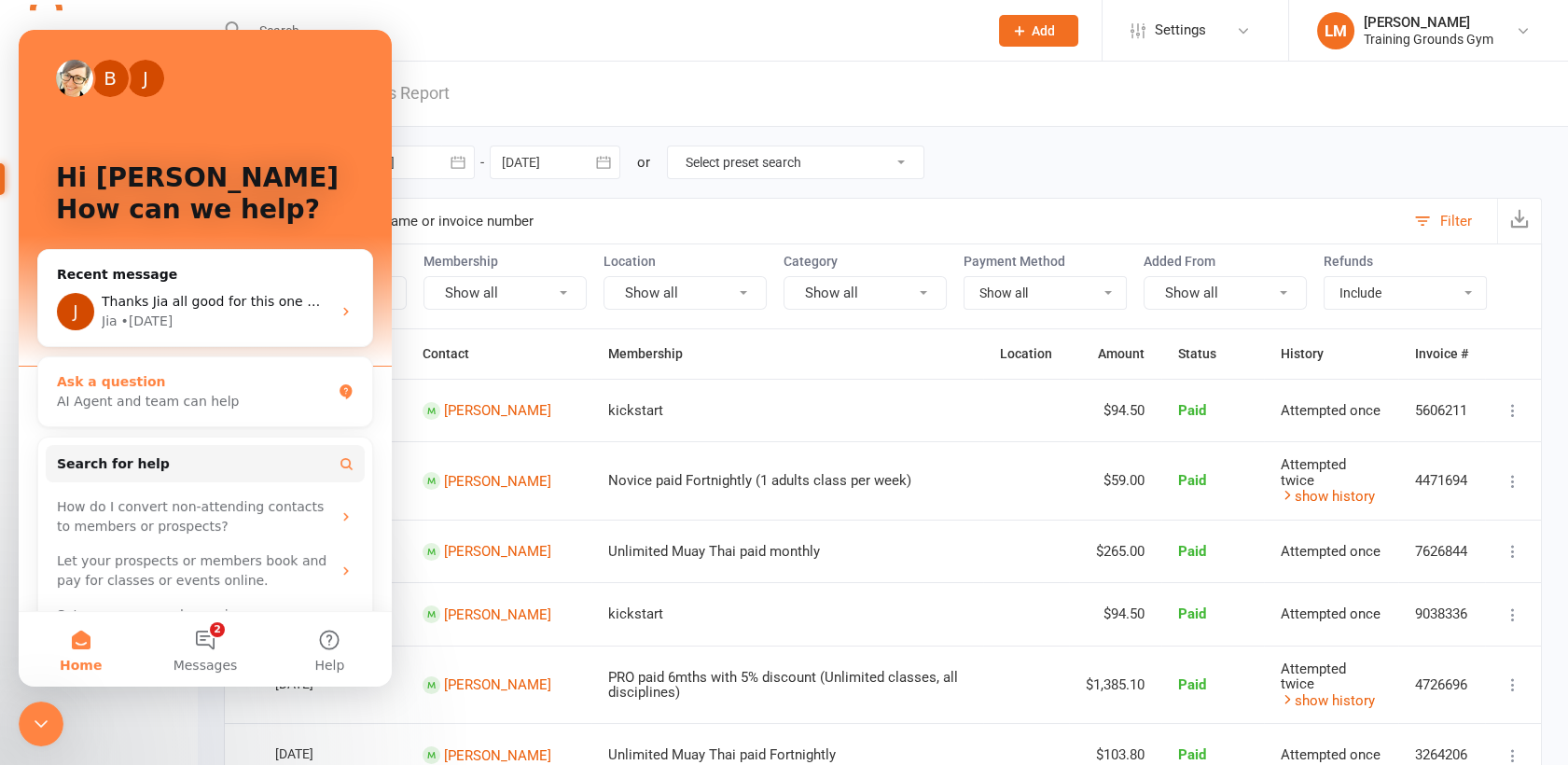
click at [142, 403] on div "AI Agent and team can help" at bounding box center [194, 401] width 275 height 19
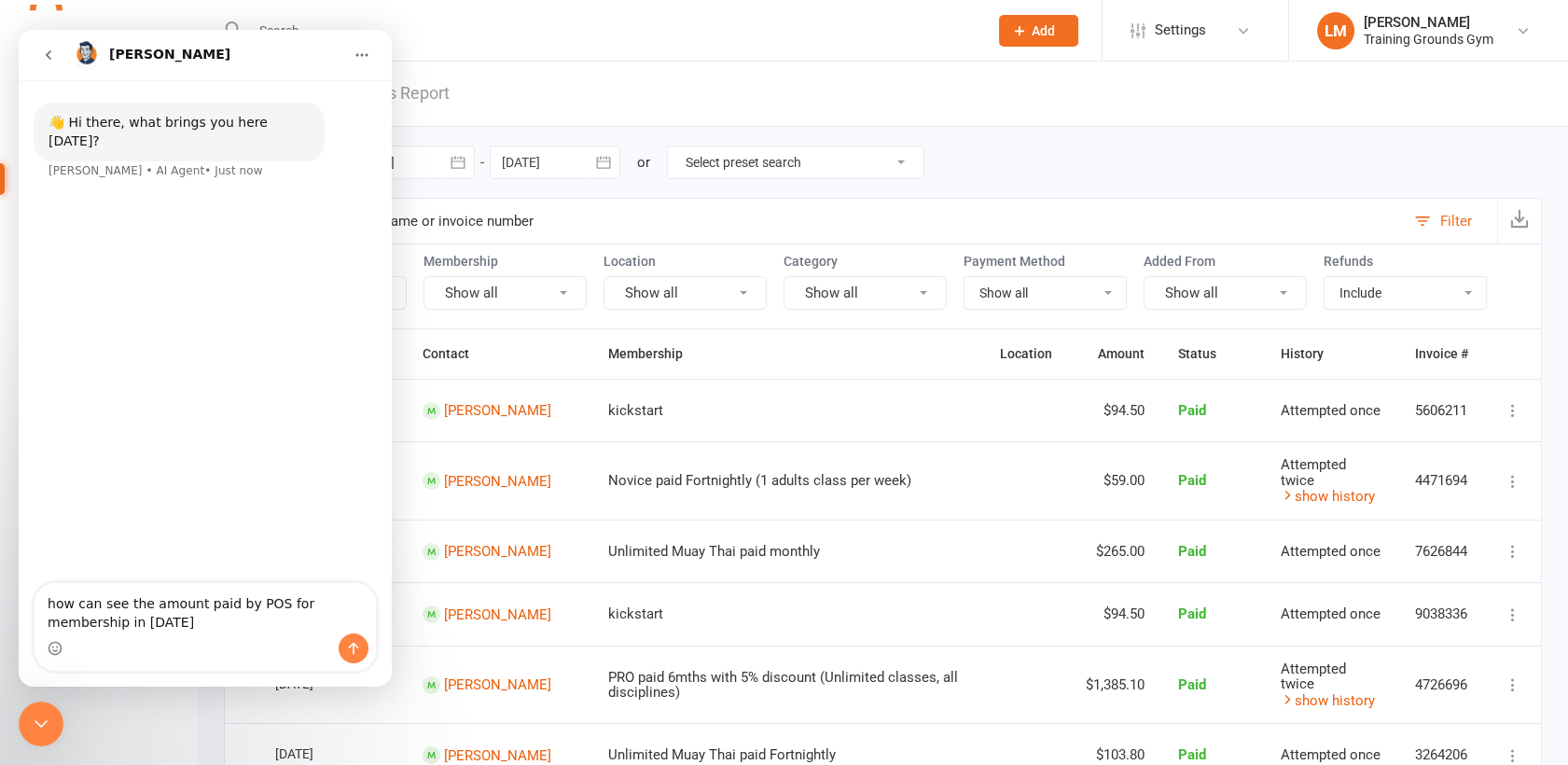
type textarea "how can see the amount paid by POS for membership in JULY"
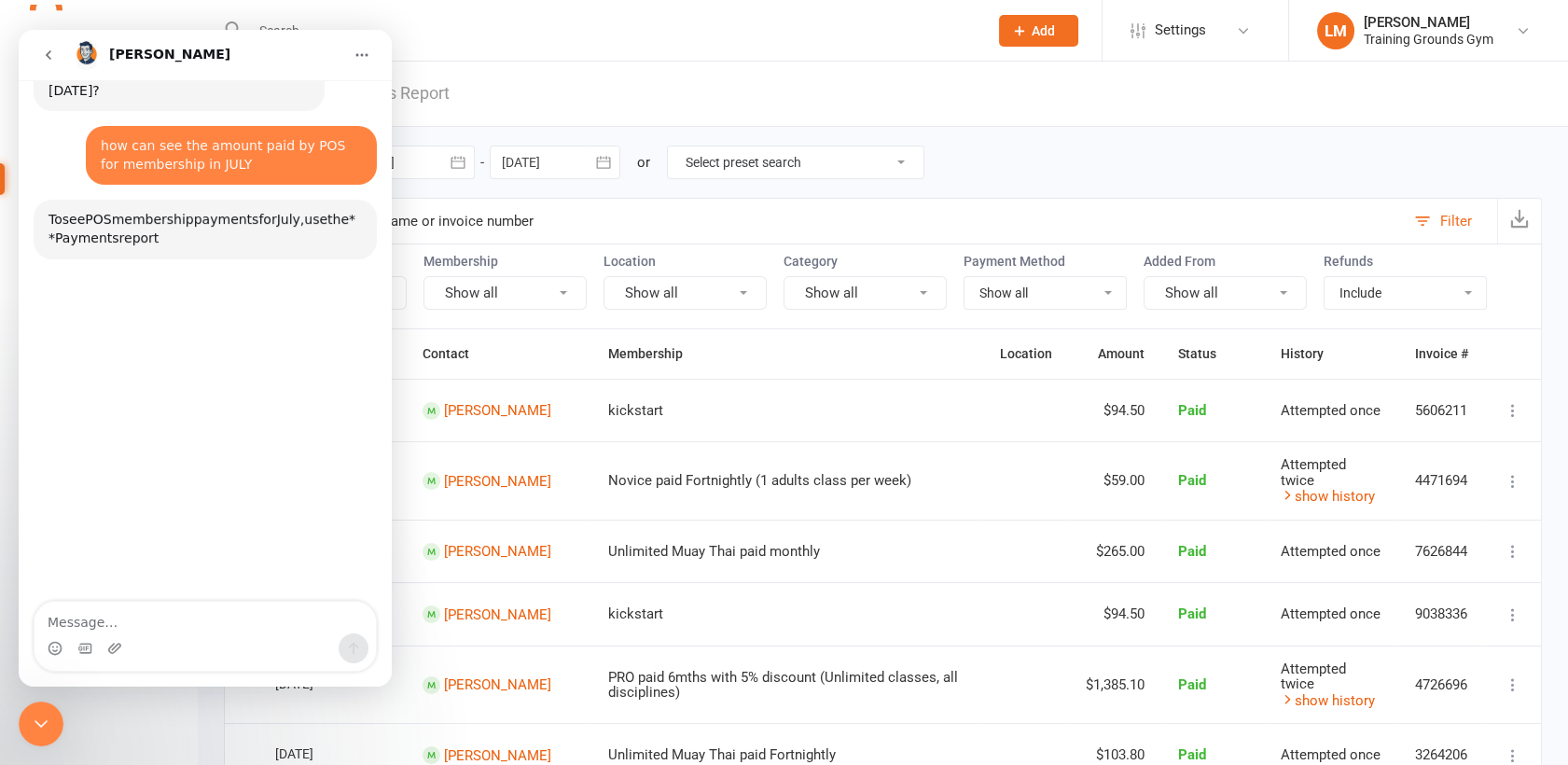
scroll to position [82, 0]
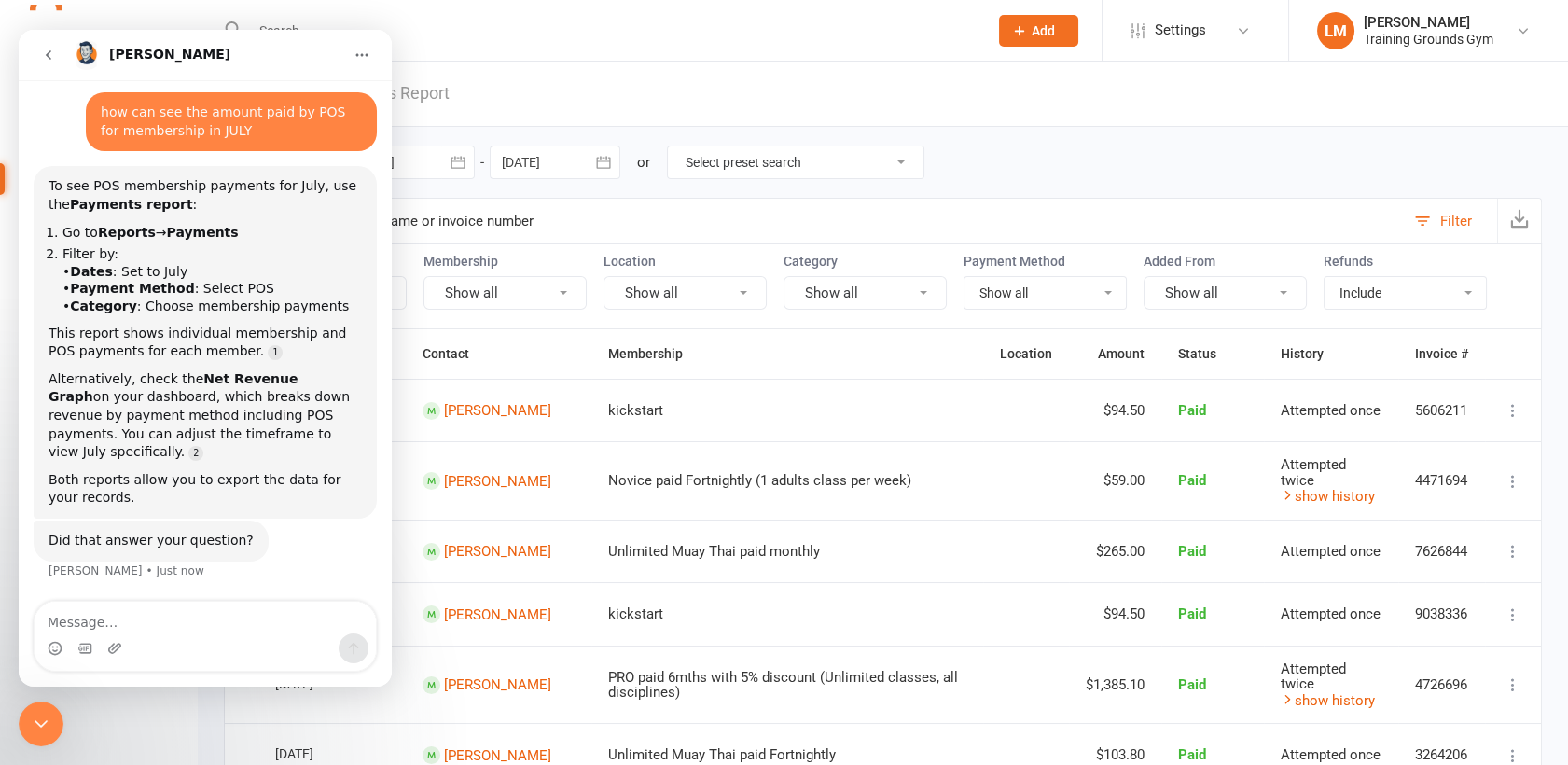
click at [50, 724] on icon "Close Intercom Messenger" at bounding box center [41, 723] width 22 height 22
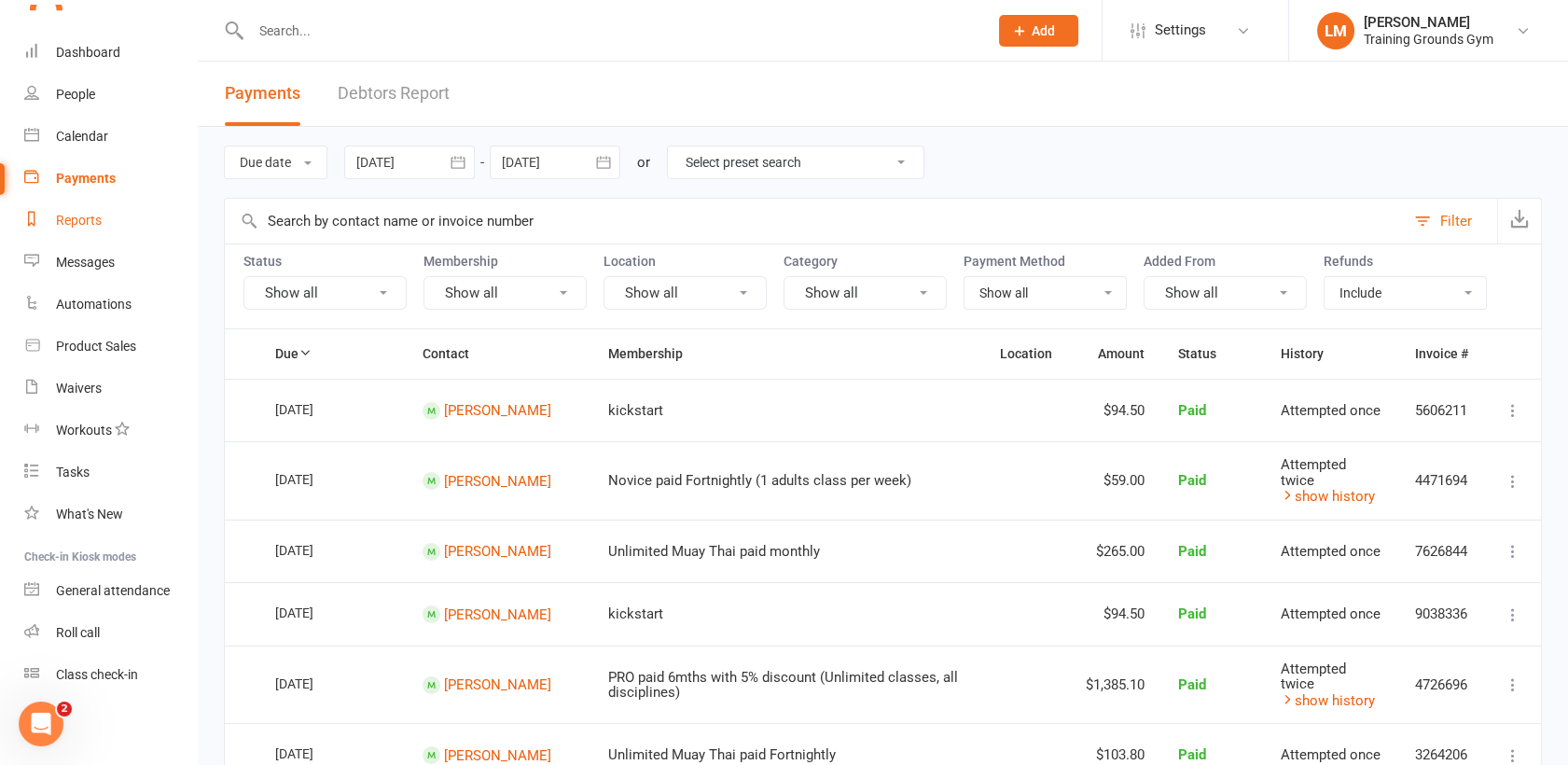
click at [67, 222] on div "Reports" at bounding box center [78, 220] width 45 height 15
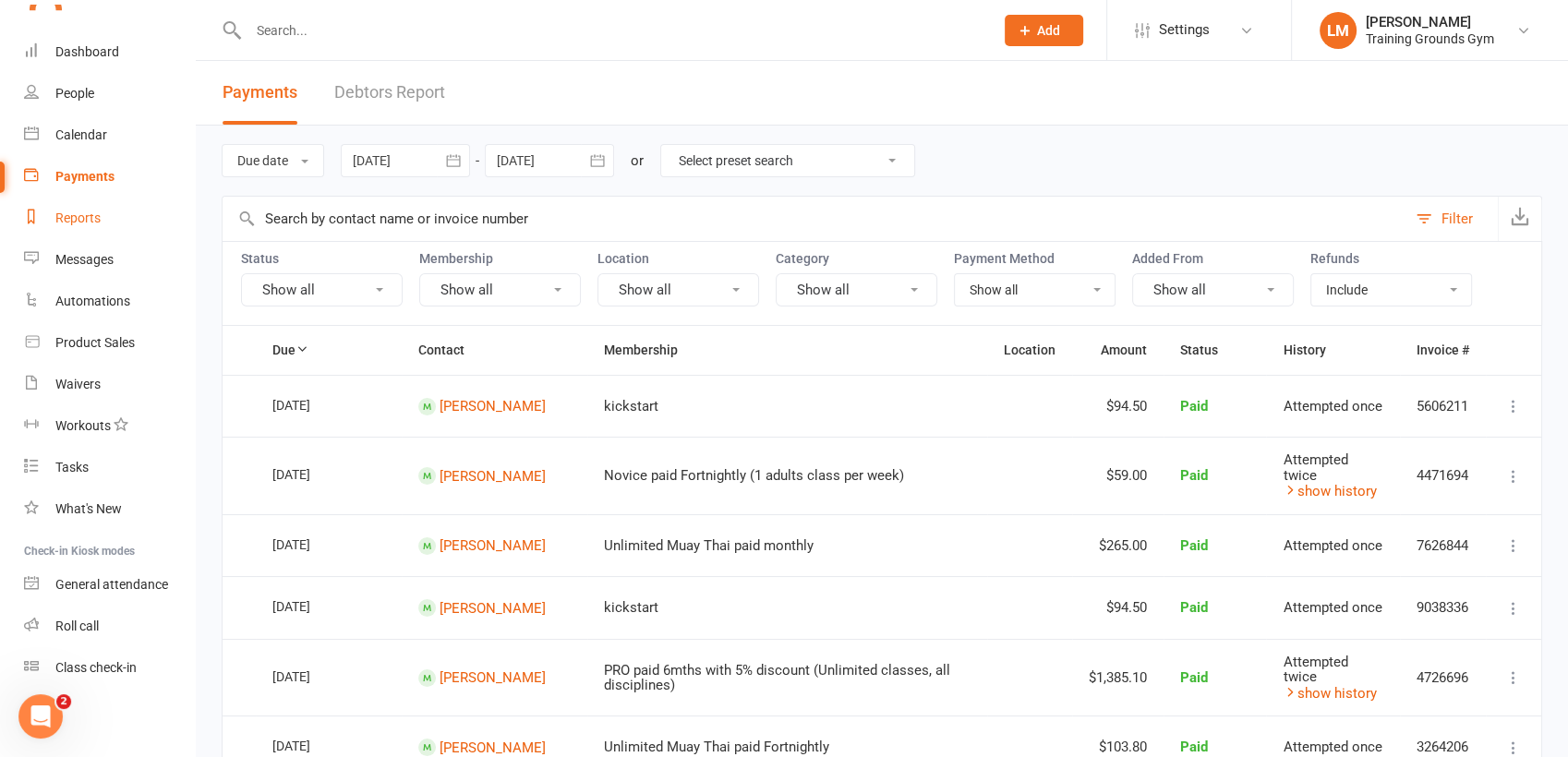
select select "100"
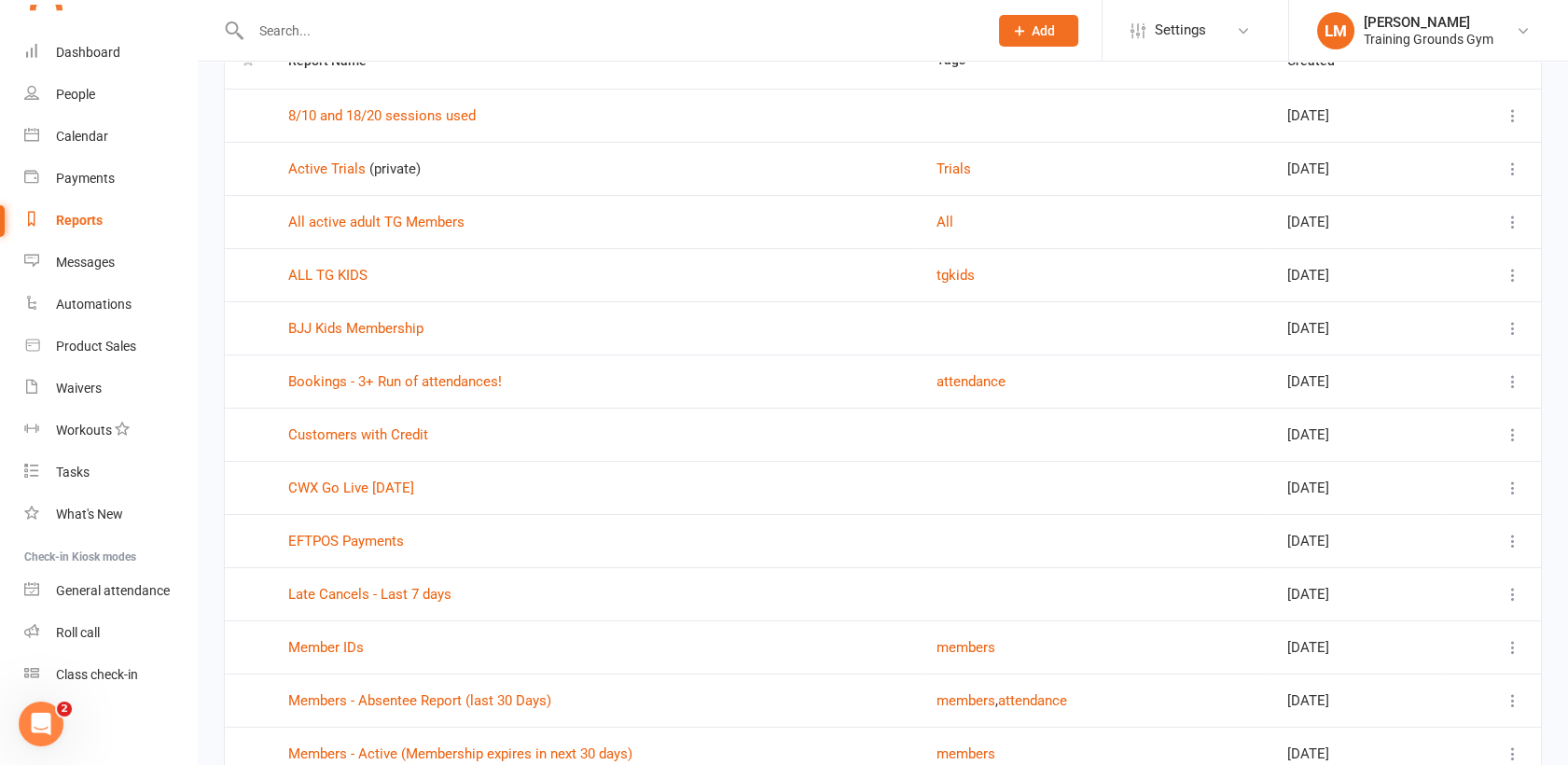
scroll to position [207, 0]
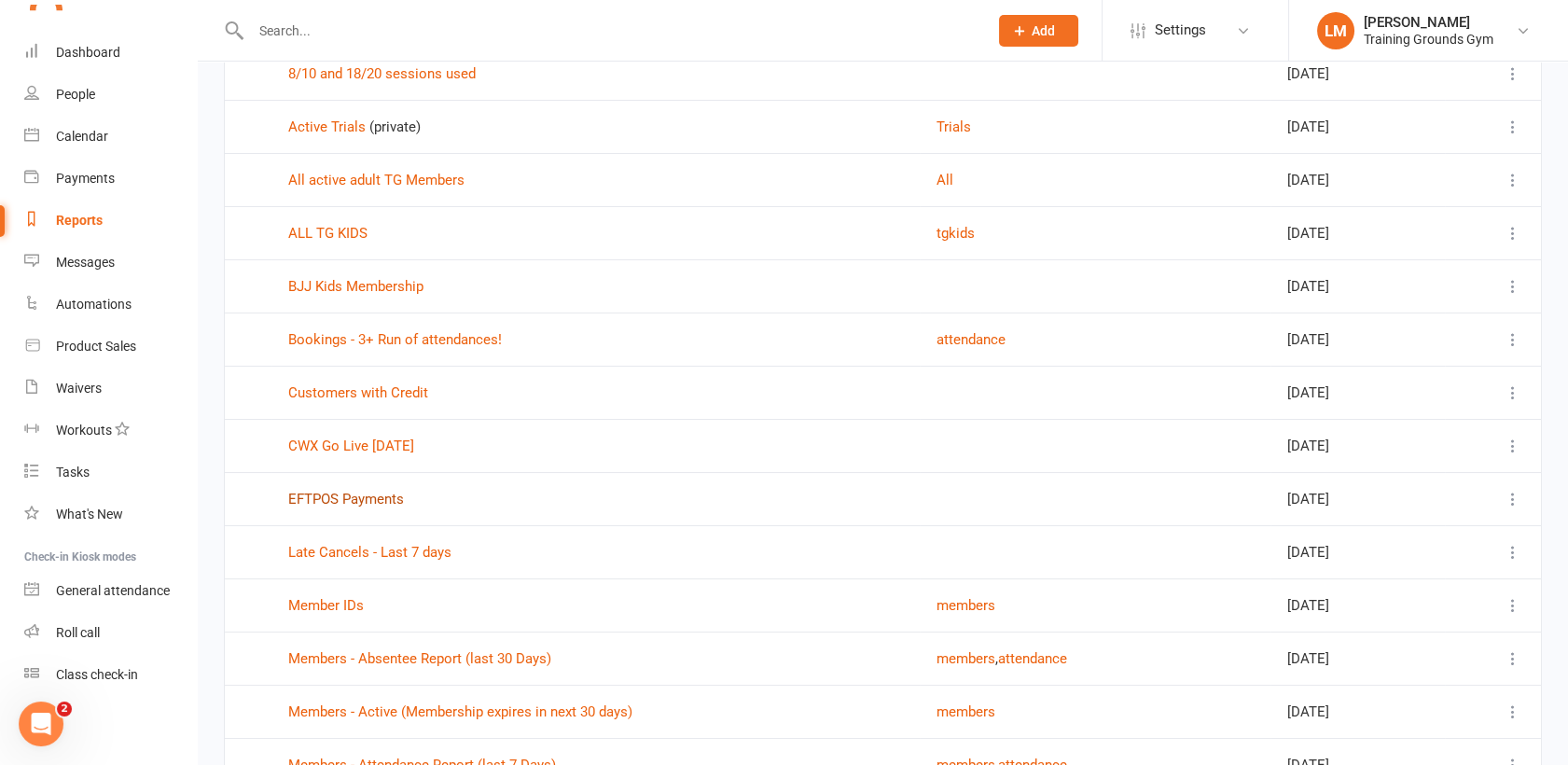
click at [359, 498] on link "EFTPOS Payments" at bounding box center [346, 499] width 116 height 16
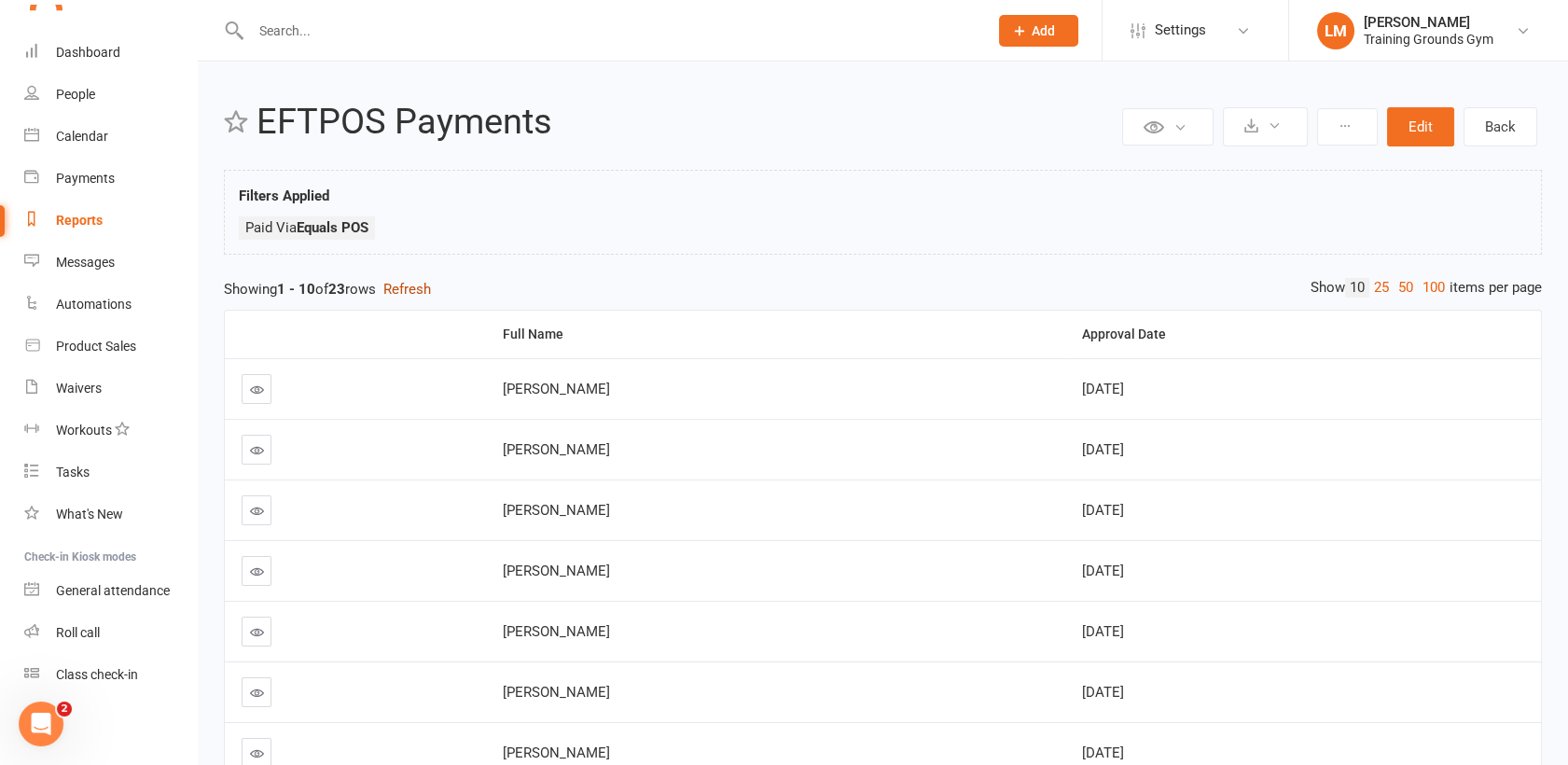
click at [414, 287] on button "Refresh" at bounding box center [407, 289] width 47 height 22
click at [1426, 121] on button "Edit" at bounding box center [1420, 127] width 67 height 40
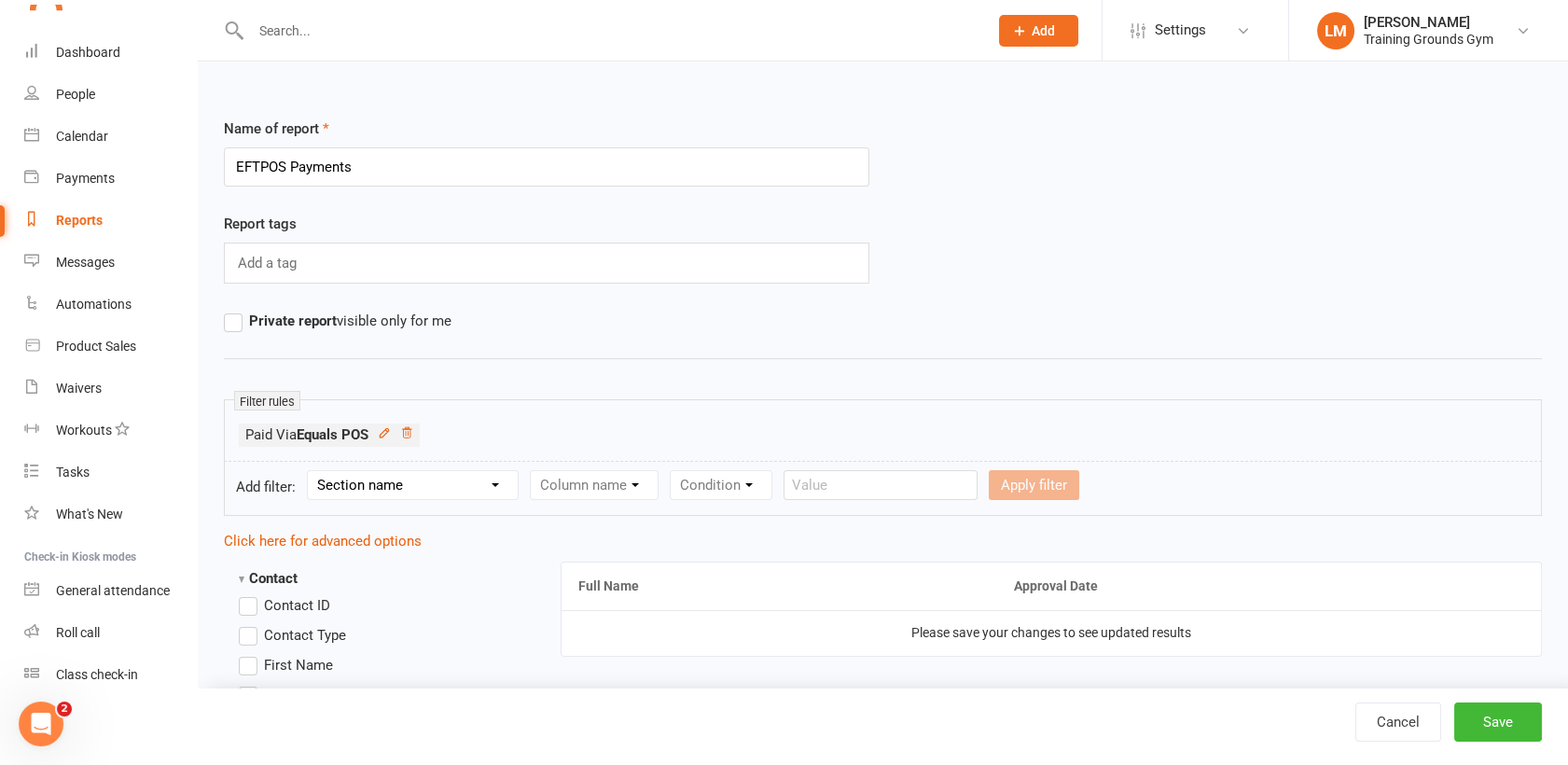
click at [43, 730] on icon "Open Intercom Messenger" at bounding box center [42, 724] width 31 height 31
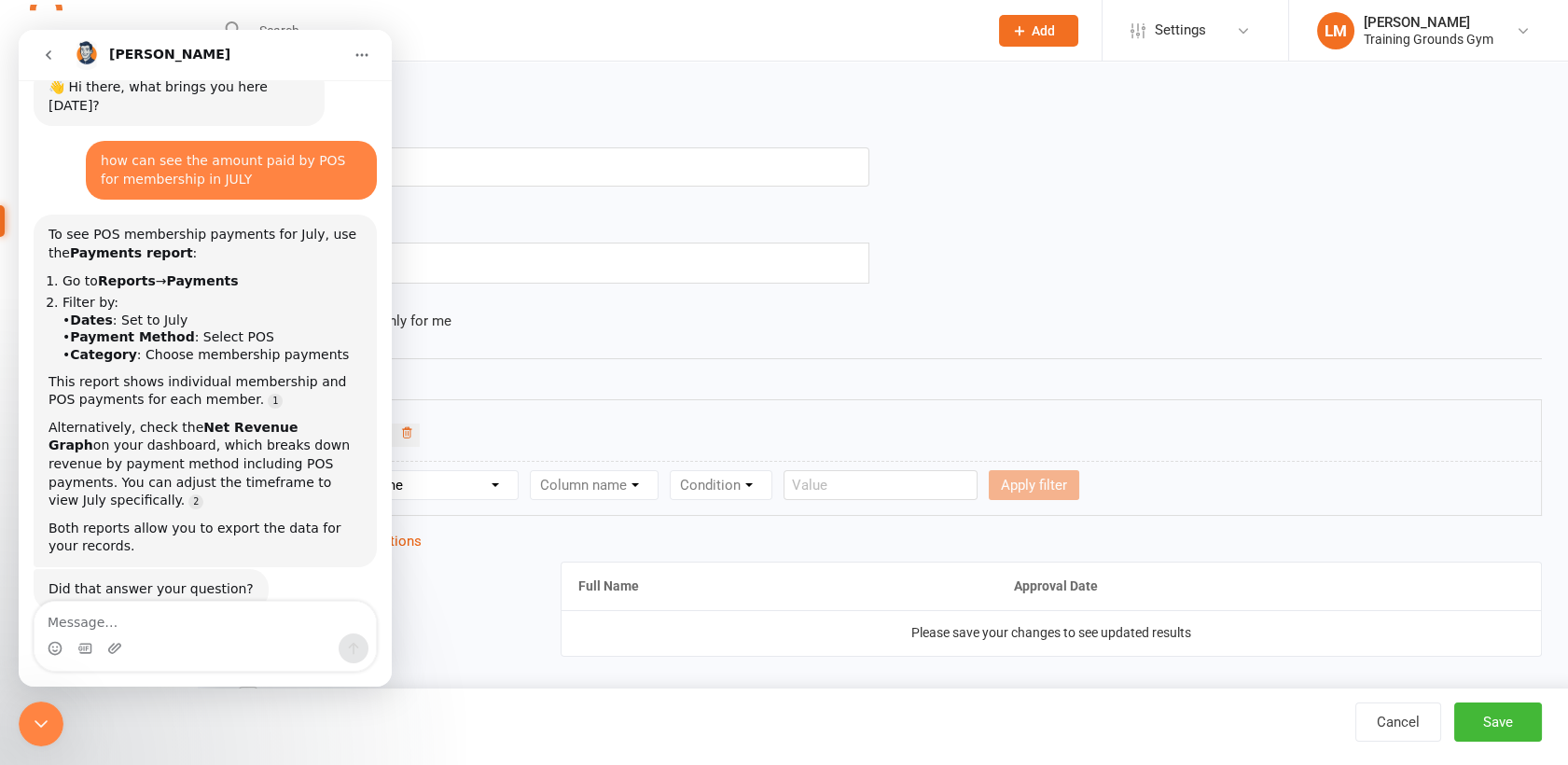
scroll to position [44, 0]
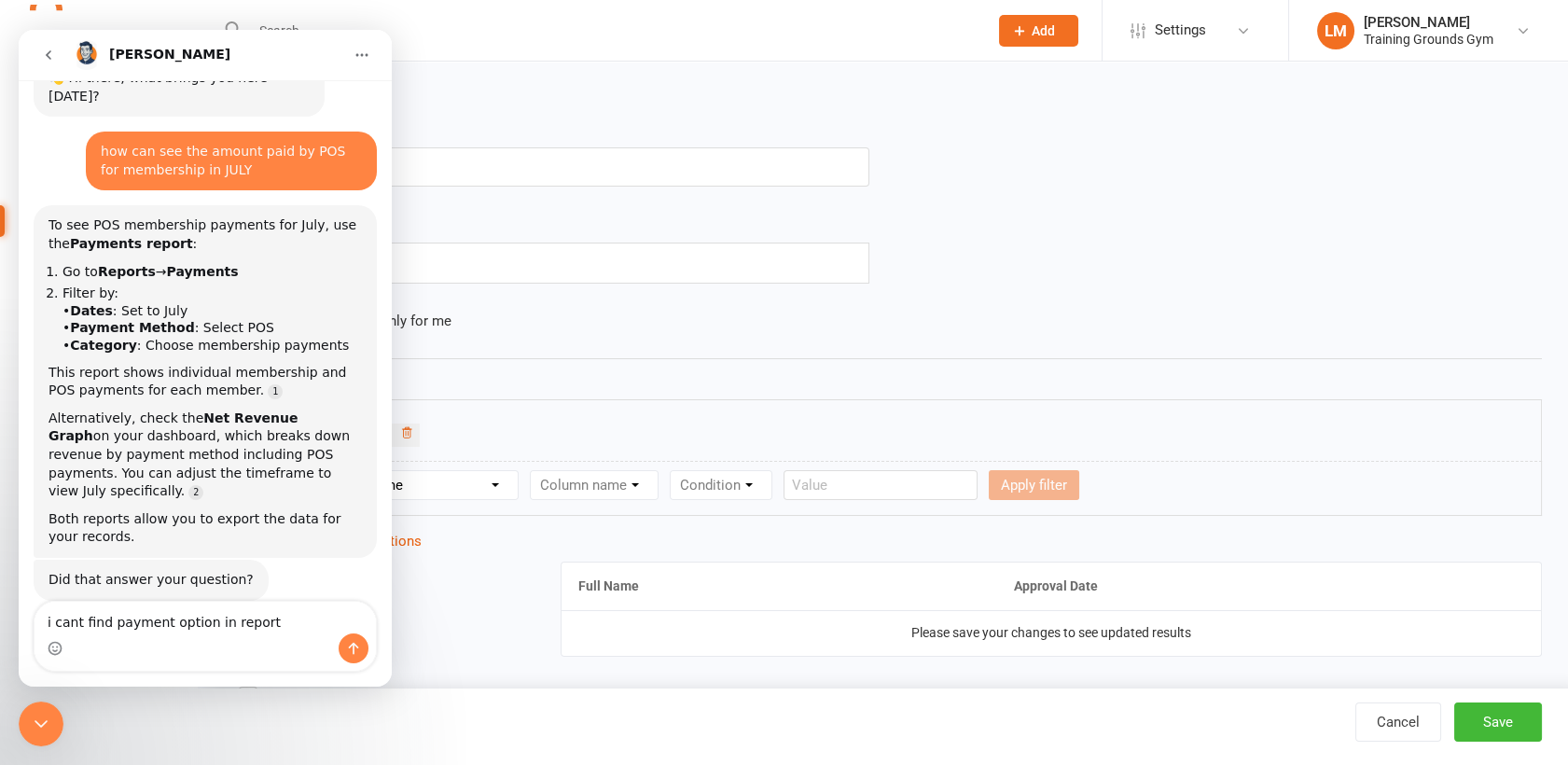
type textarea "i cant find payment option in reports"
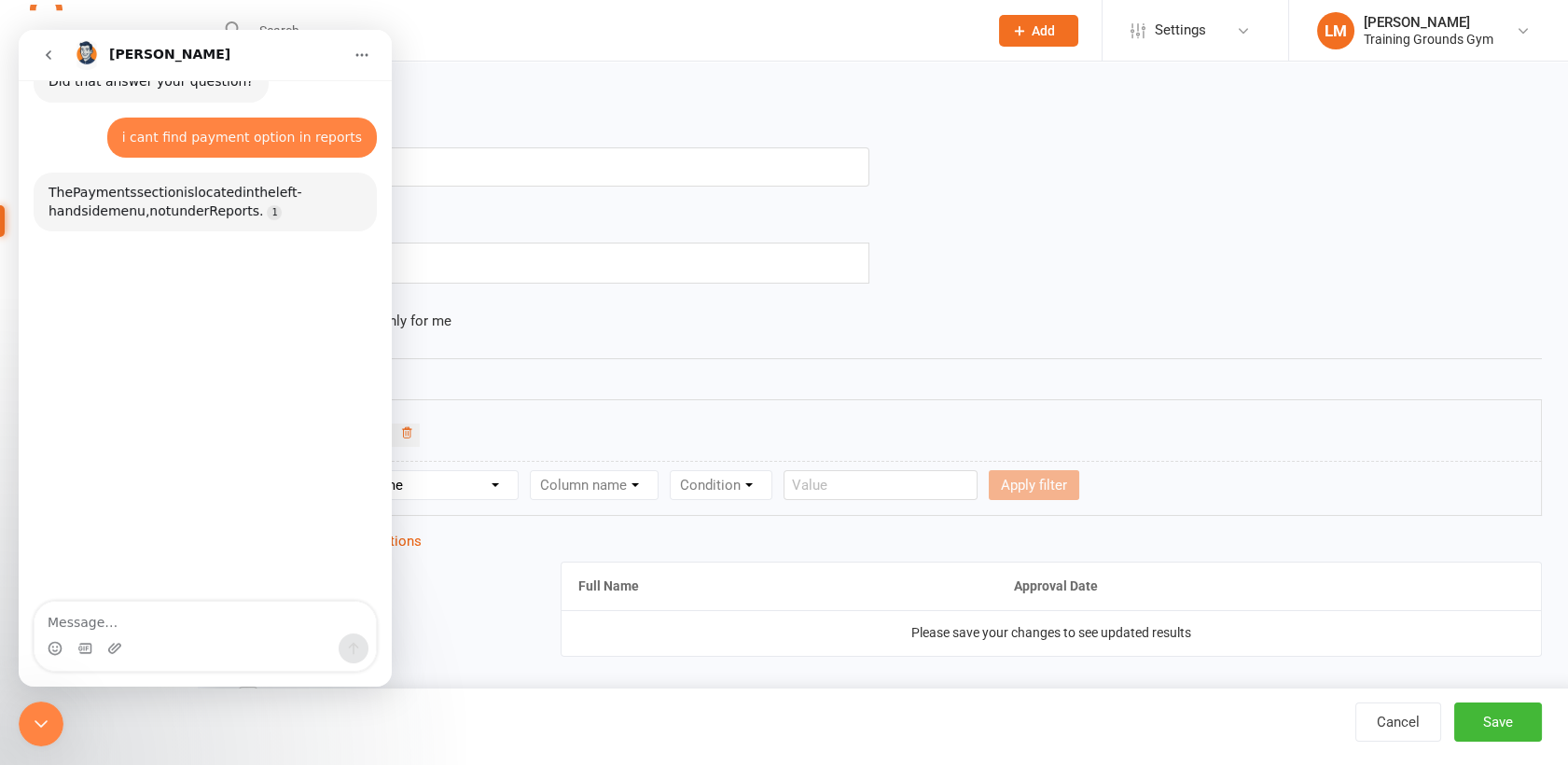
scroll to position [547, 0]
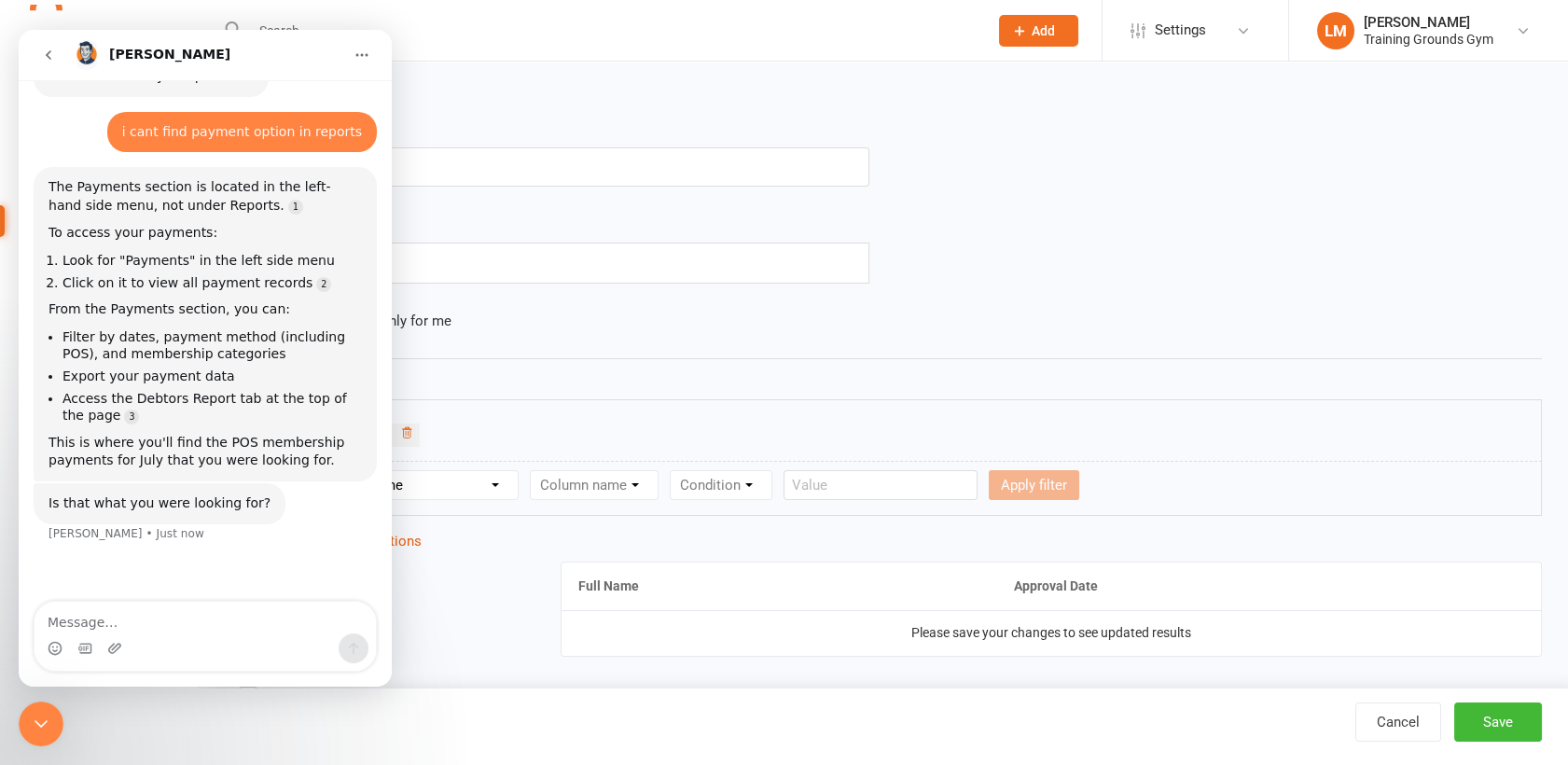
click at [45, 724] on icon "Close Intercom Messenger" at bounding box center [41, 723] width 22 height 22
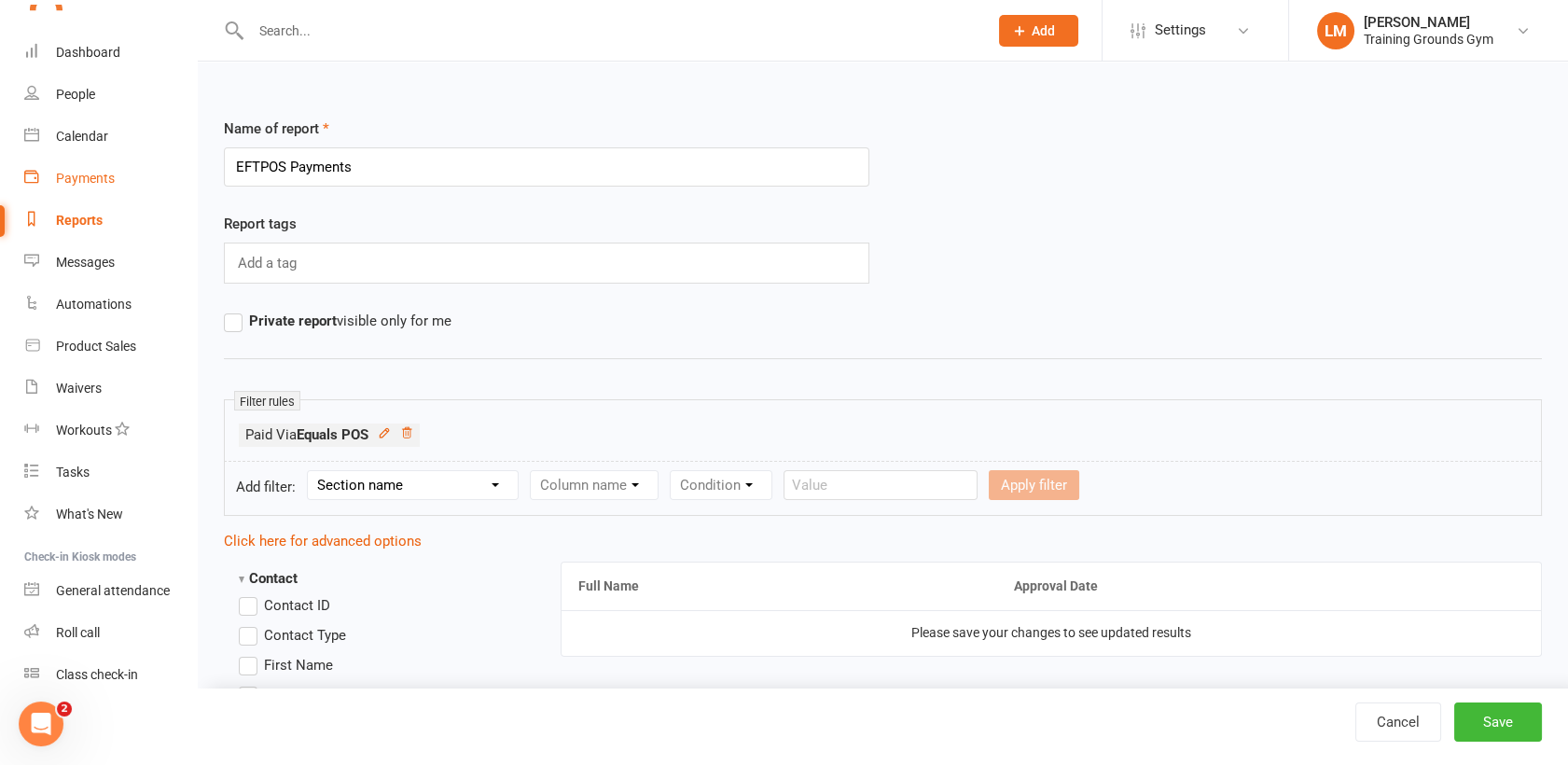
click at [67, 171] on div "Payments" at bounding box center [85, 178] width 59 height 15
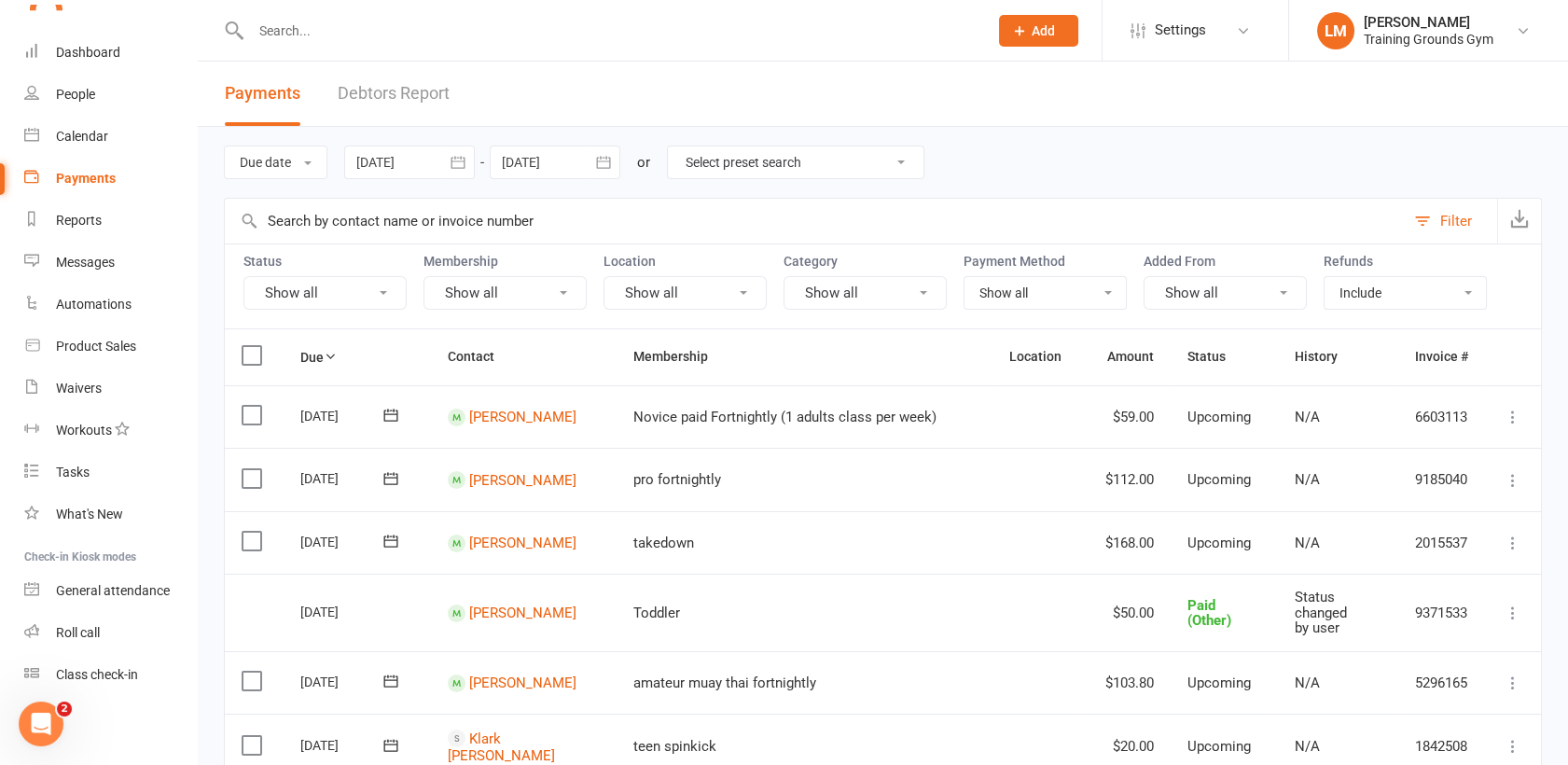
click at [40, 708] on div "Open Intercom Messenger" at bounding box center [42, 724] width 62 height 62
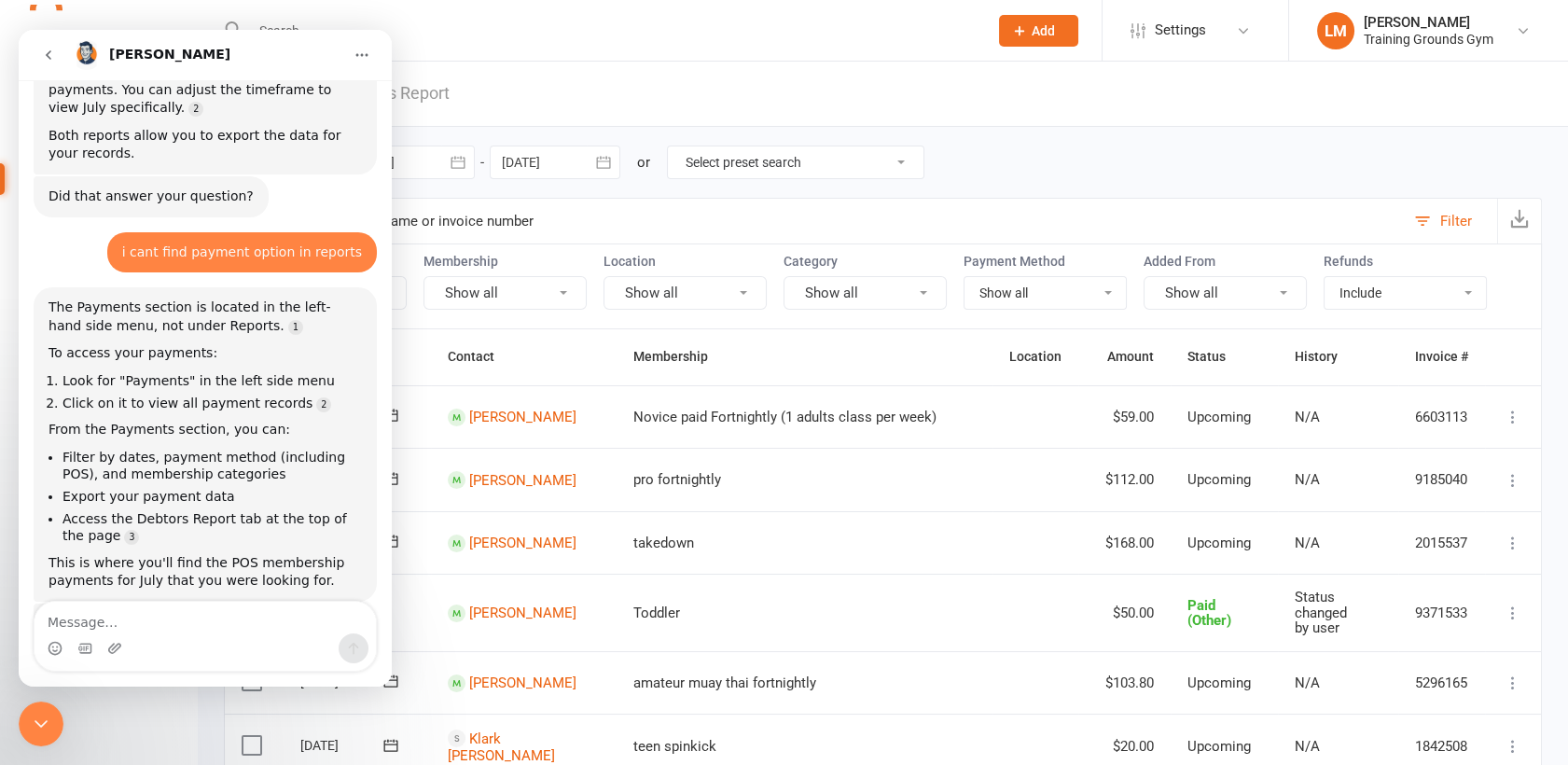
scroll to position [472, 0]
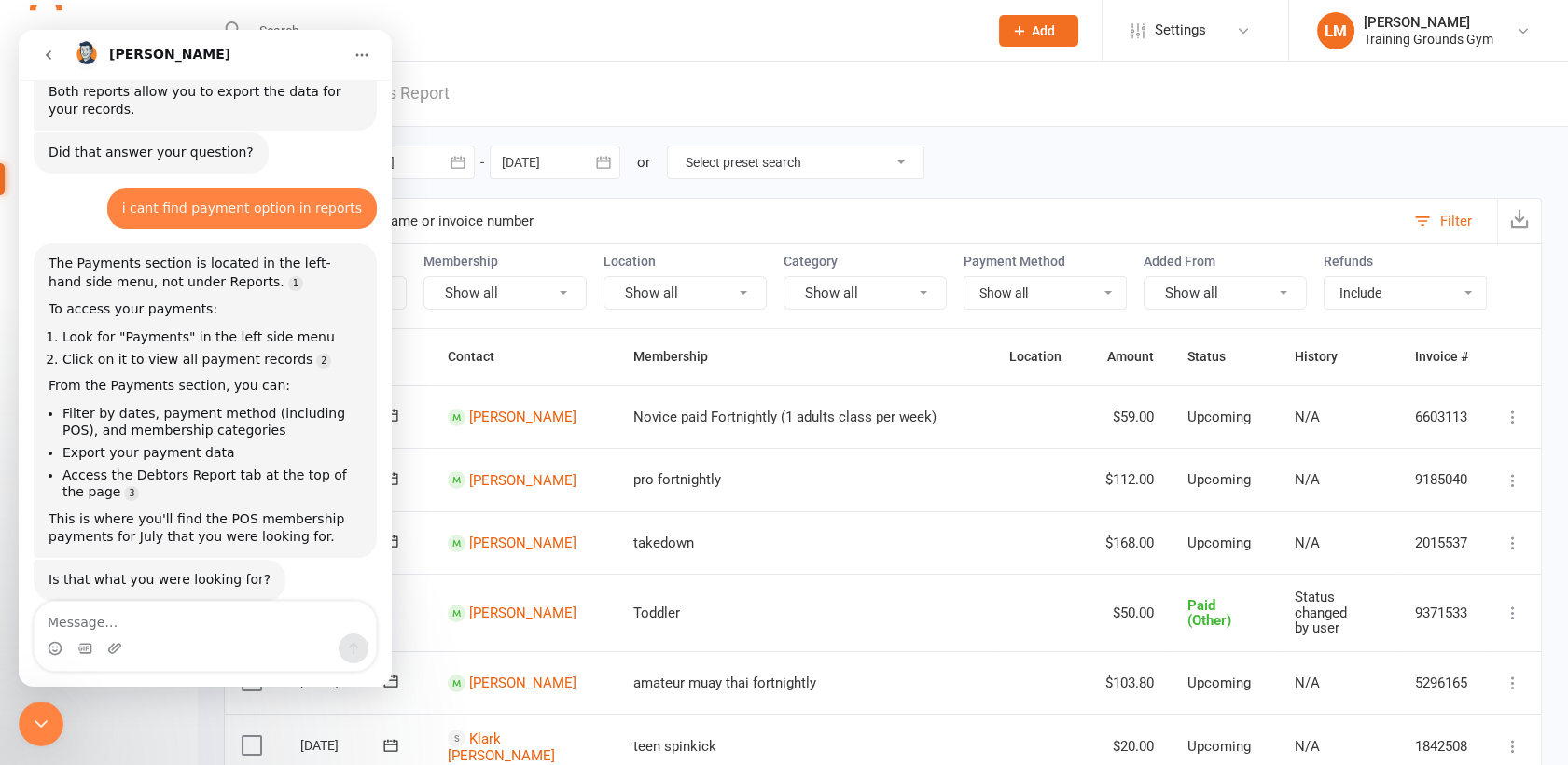
click at [580, 100] on header "Payments Debtors Report" at bounding box center [884, 95] width 1371 height 66
click at [39, 725] on icon "Close Intercom Messenger" at bounding box center [42, 724] width 14 height 8
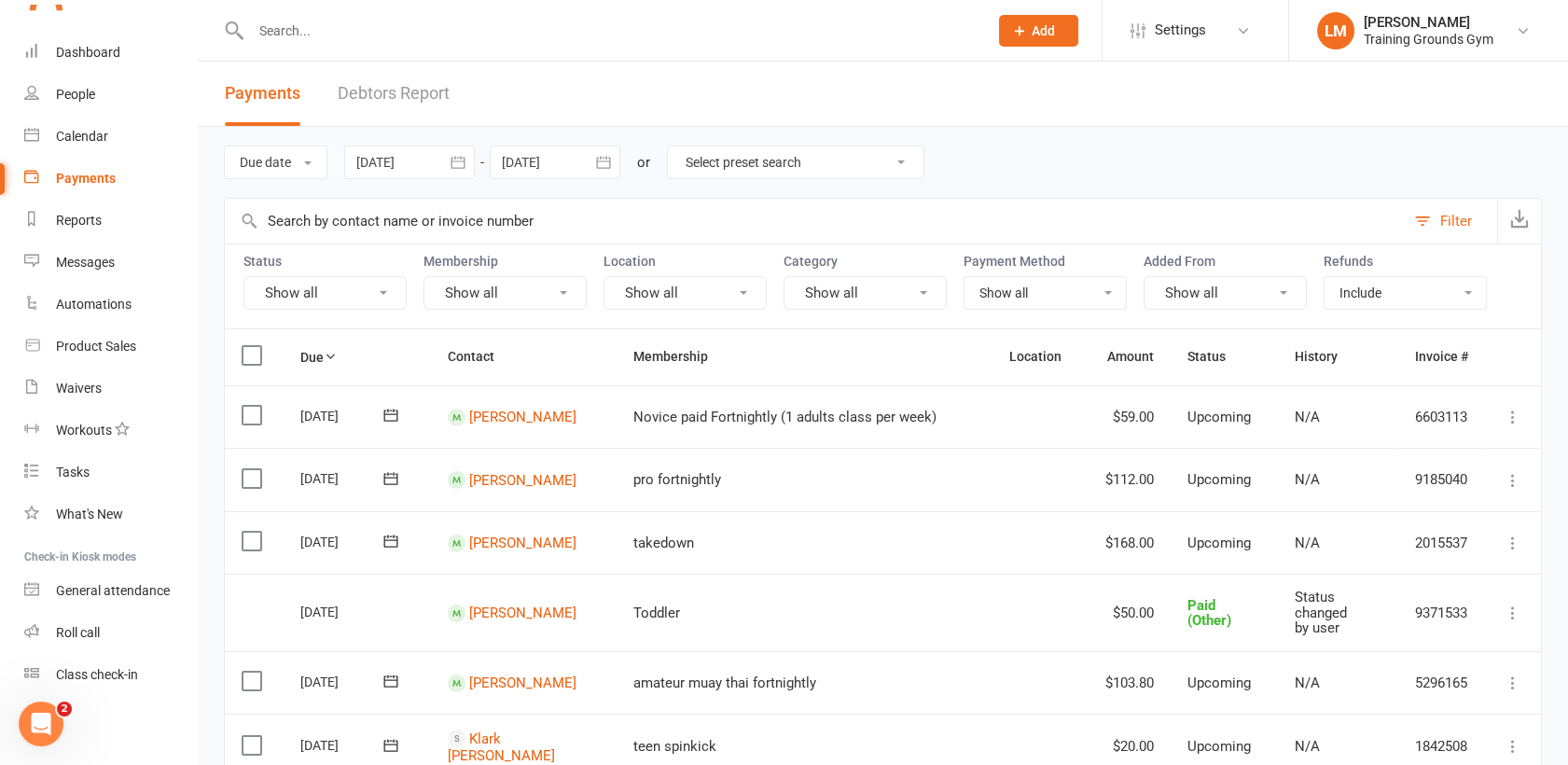
click at [453, 172] on button "button" at bounding box center [457, 162] width 34 height 34
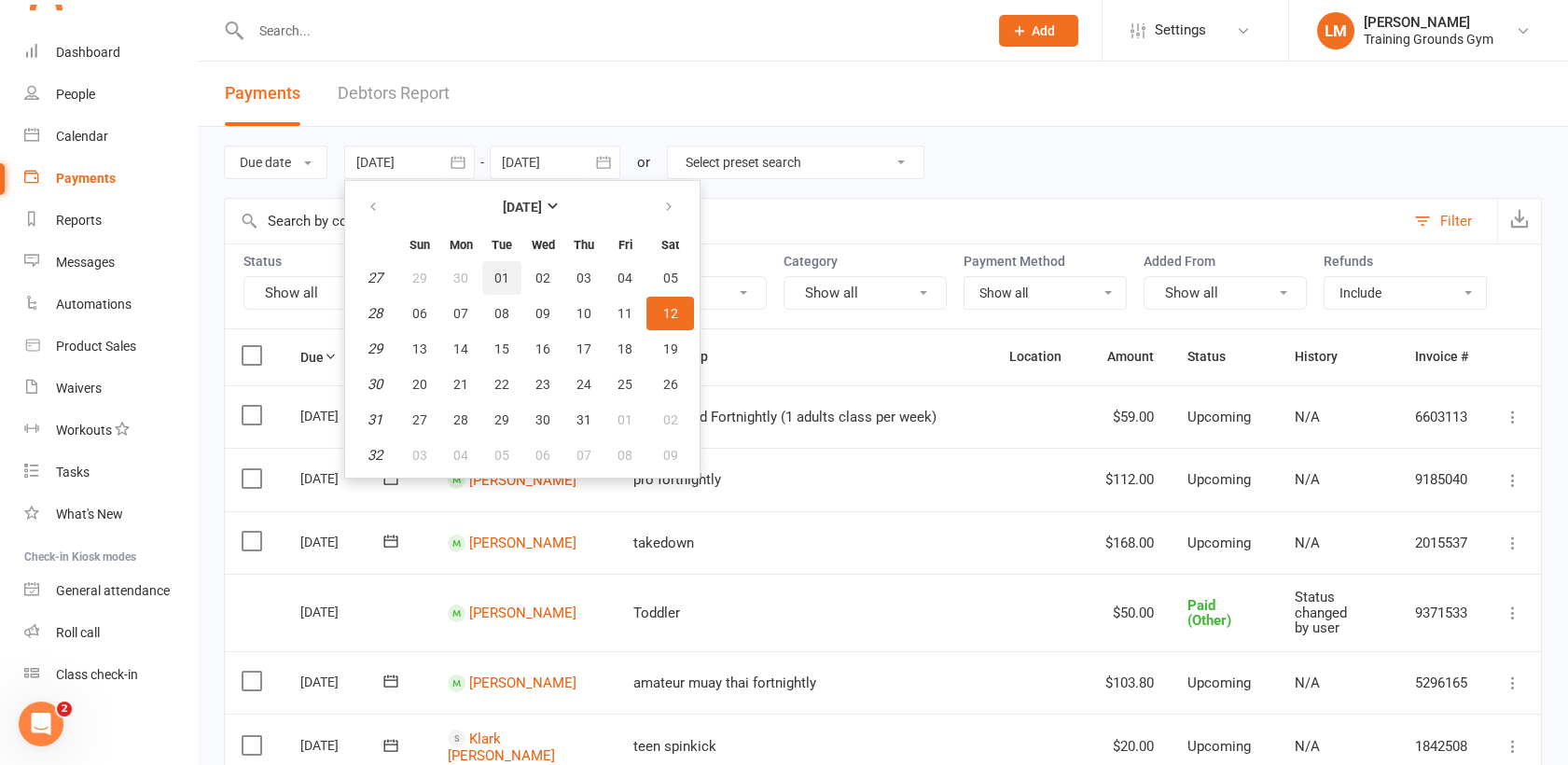
click at [511, 285] on button "01" at bounding box center [502, 278] width 40 height 34
type input "[DATE]"
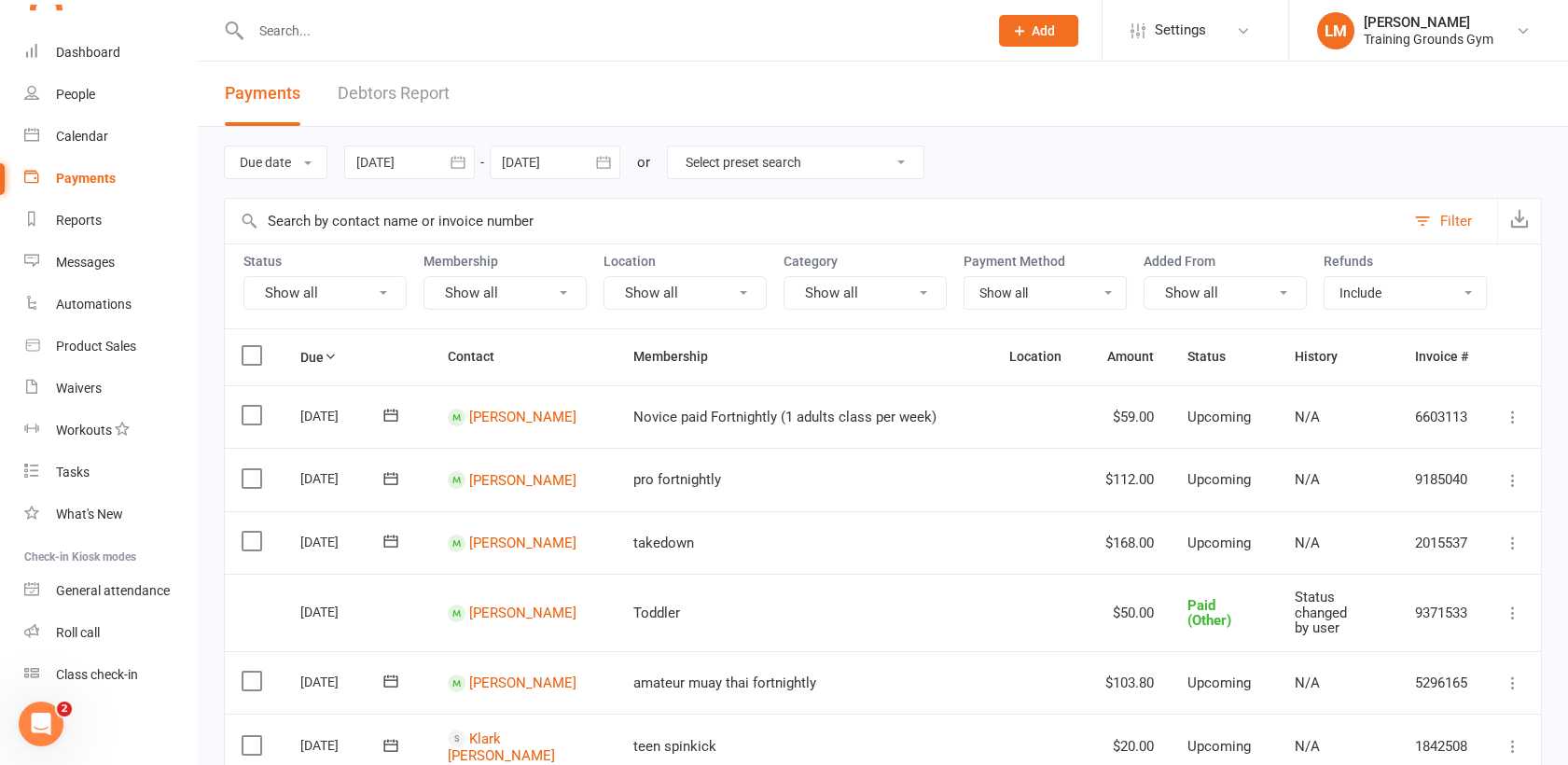
click at [610, 159] on icon "button" at bounding box center [603, 162] width 14 height 13
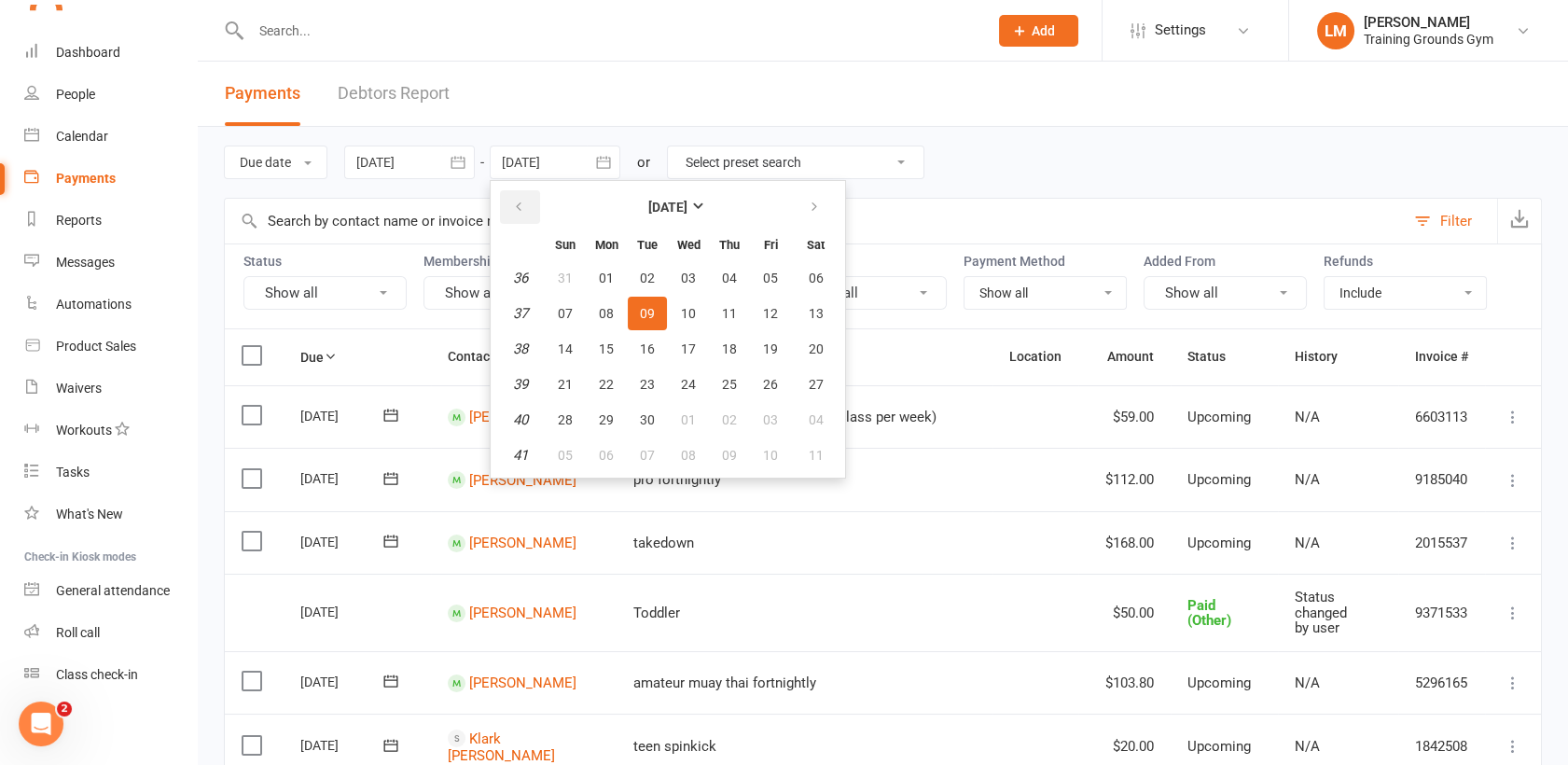
click at [521, 208] on icon "button" at bounding box center [519, 207] width 14 height 15
click at [712, 280] on button "31" at bounding box center [729, 278] width 40 height 34
type input "[DATE]"
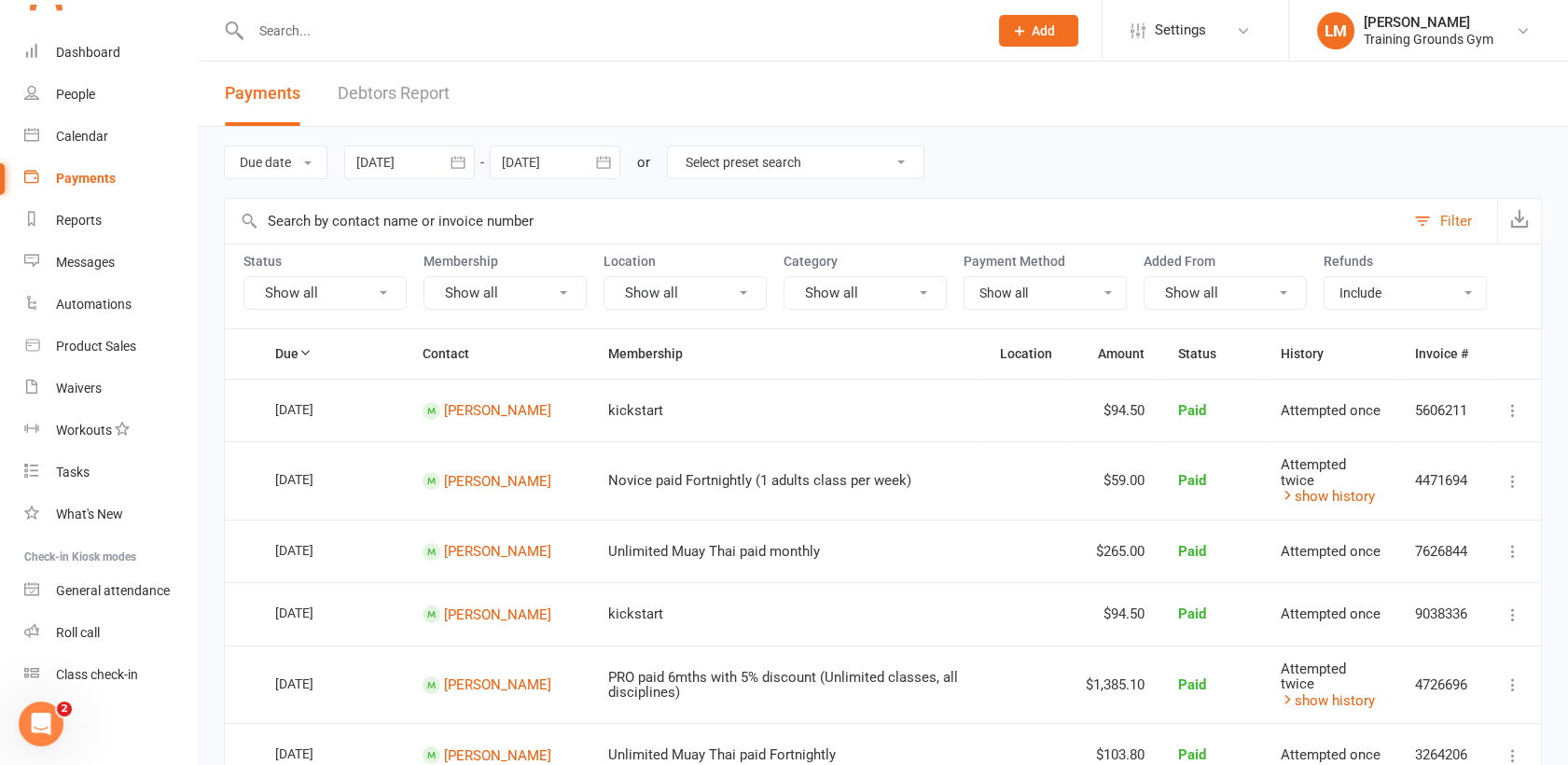
click at [296, 295] on button "Show all" at bounding box center [325, 293] width 163 height 34
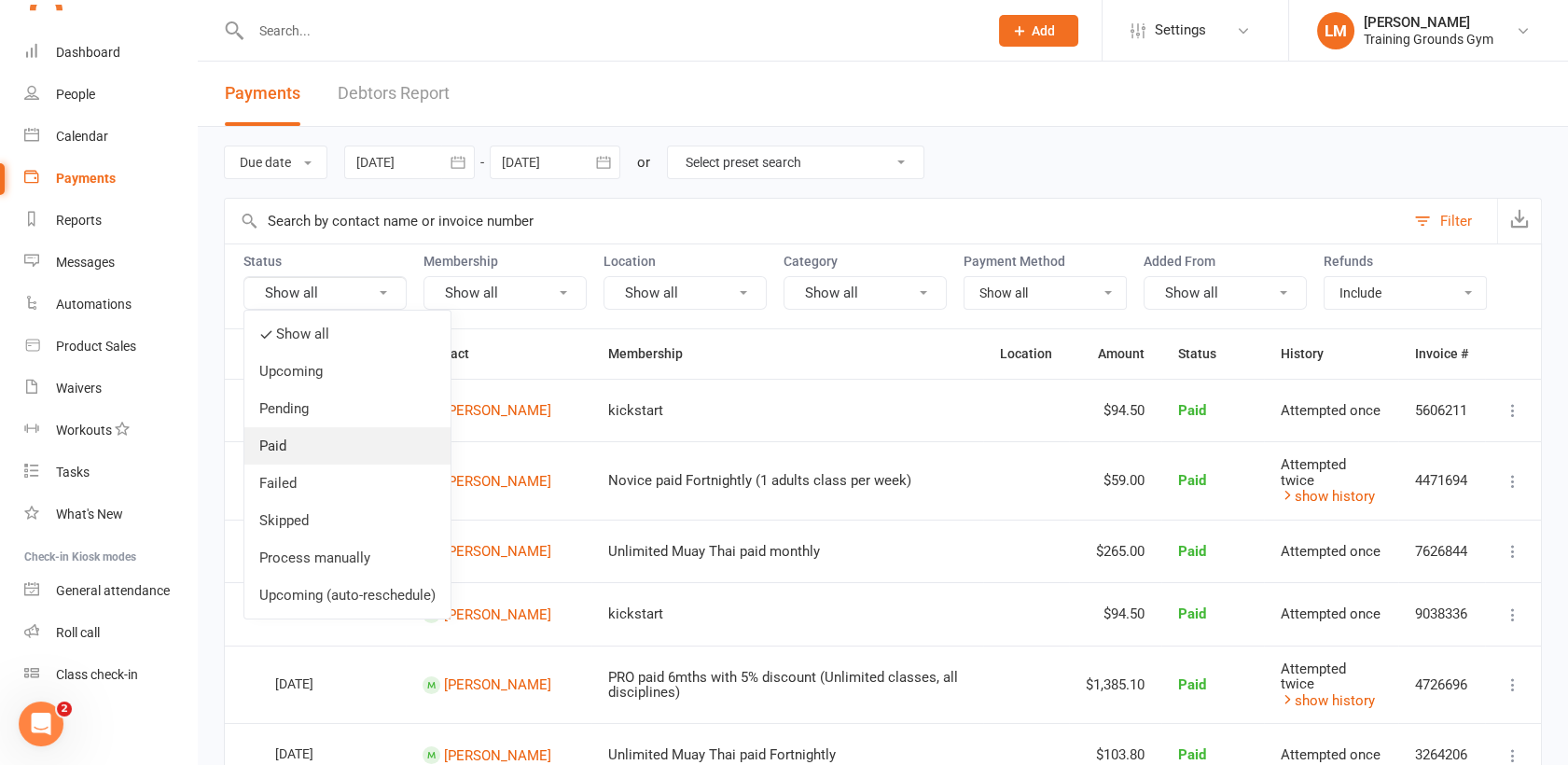
click at [273, 440] on link "Paid" at bounding box center [347, 446] width 206 height 38
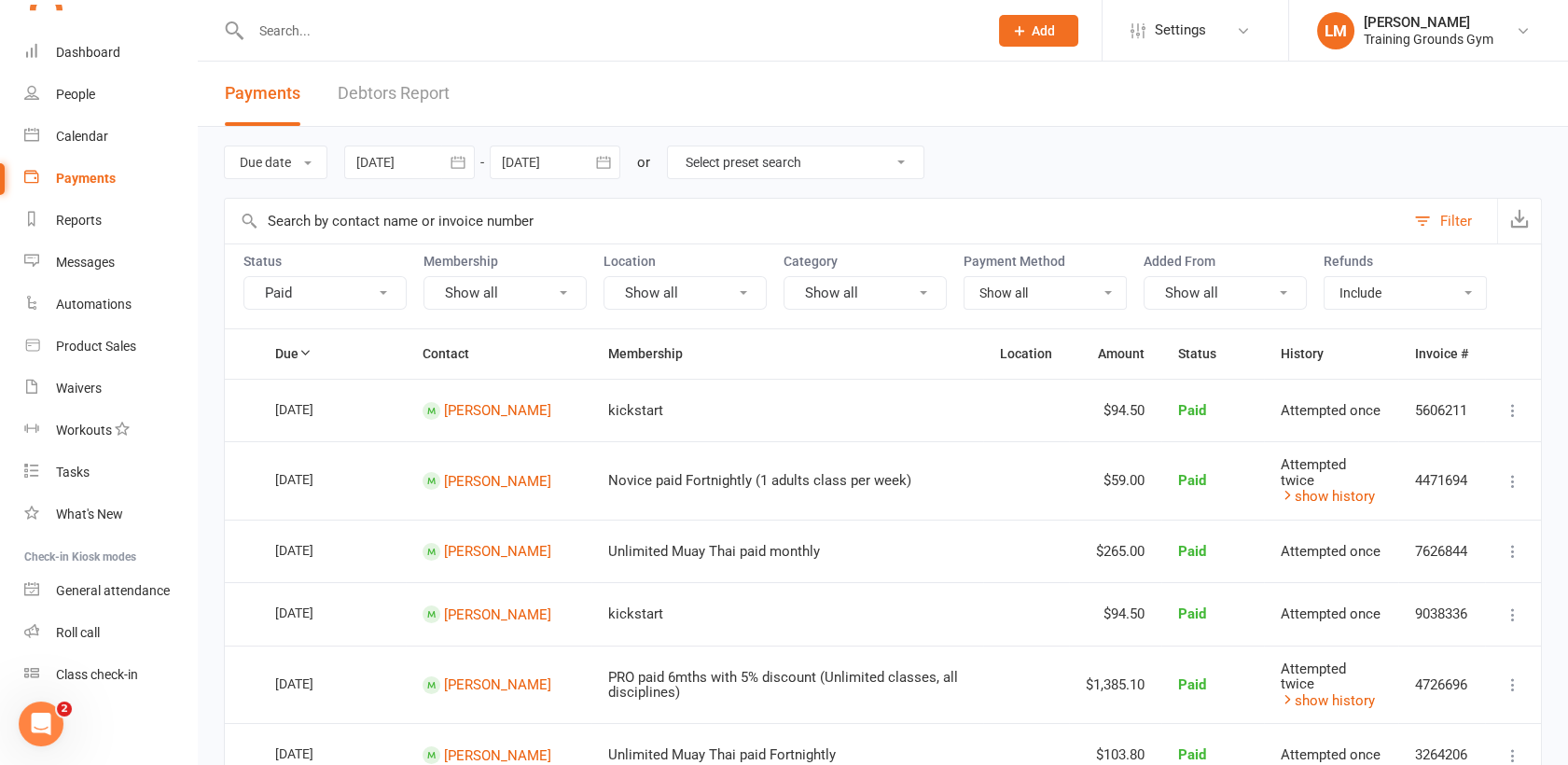
click at [493, 291] on button "Show all" at bounding box center [505, 293] width 163 height 34
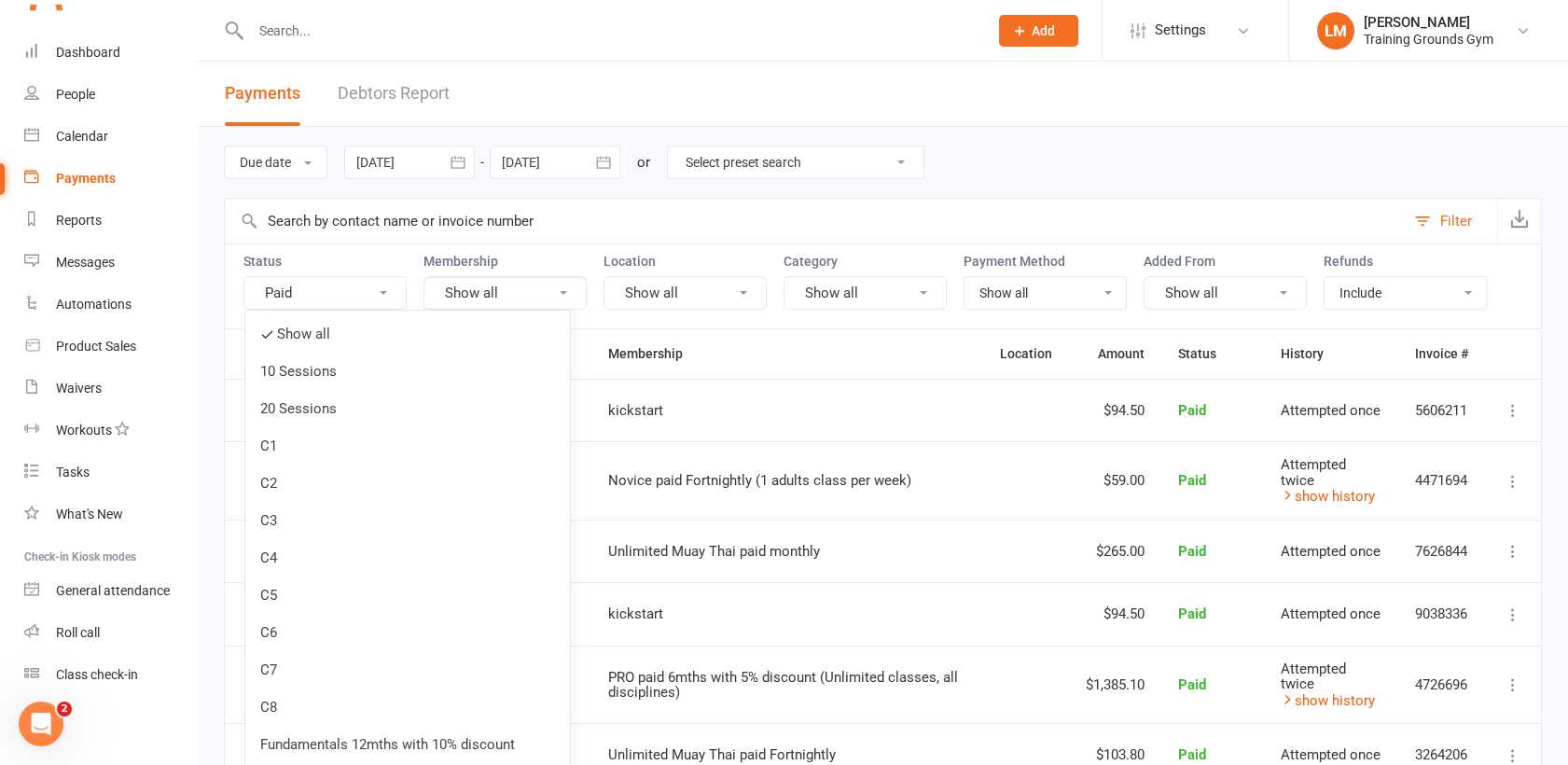
click at [821, 288] on button "Show all" at bounding box center [865, 293] width 163 height 34
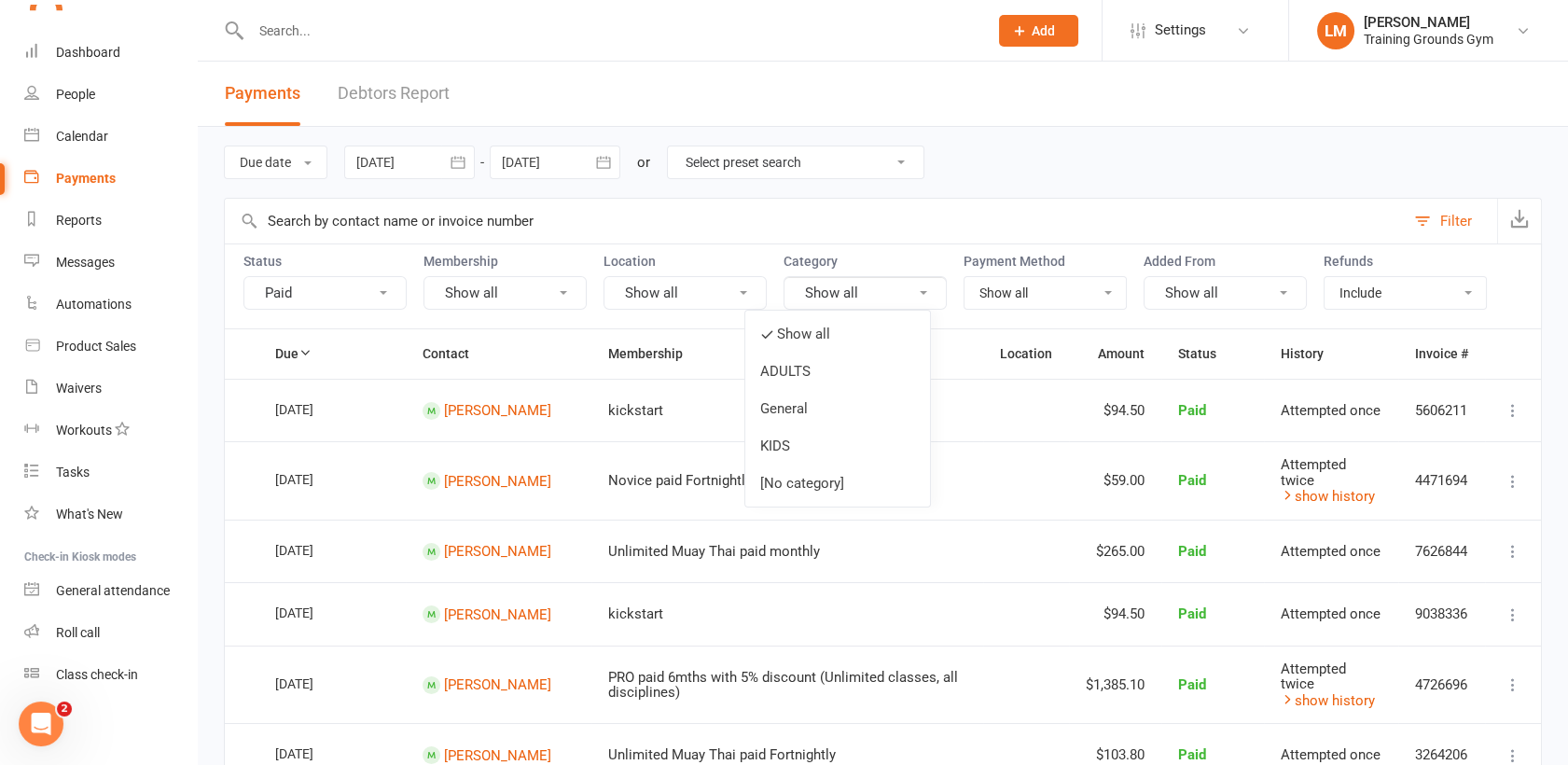
click at [997, 291] on select "Show all No payment method Bank Account Credit Card" at bounding box center [1045, 293] width 161 height 32
click at [1186, 290] on button "Show all" at bounding box center [1225, 293] width 163 height 34
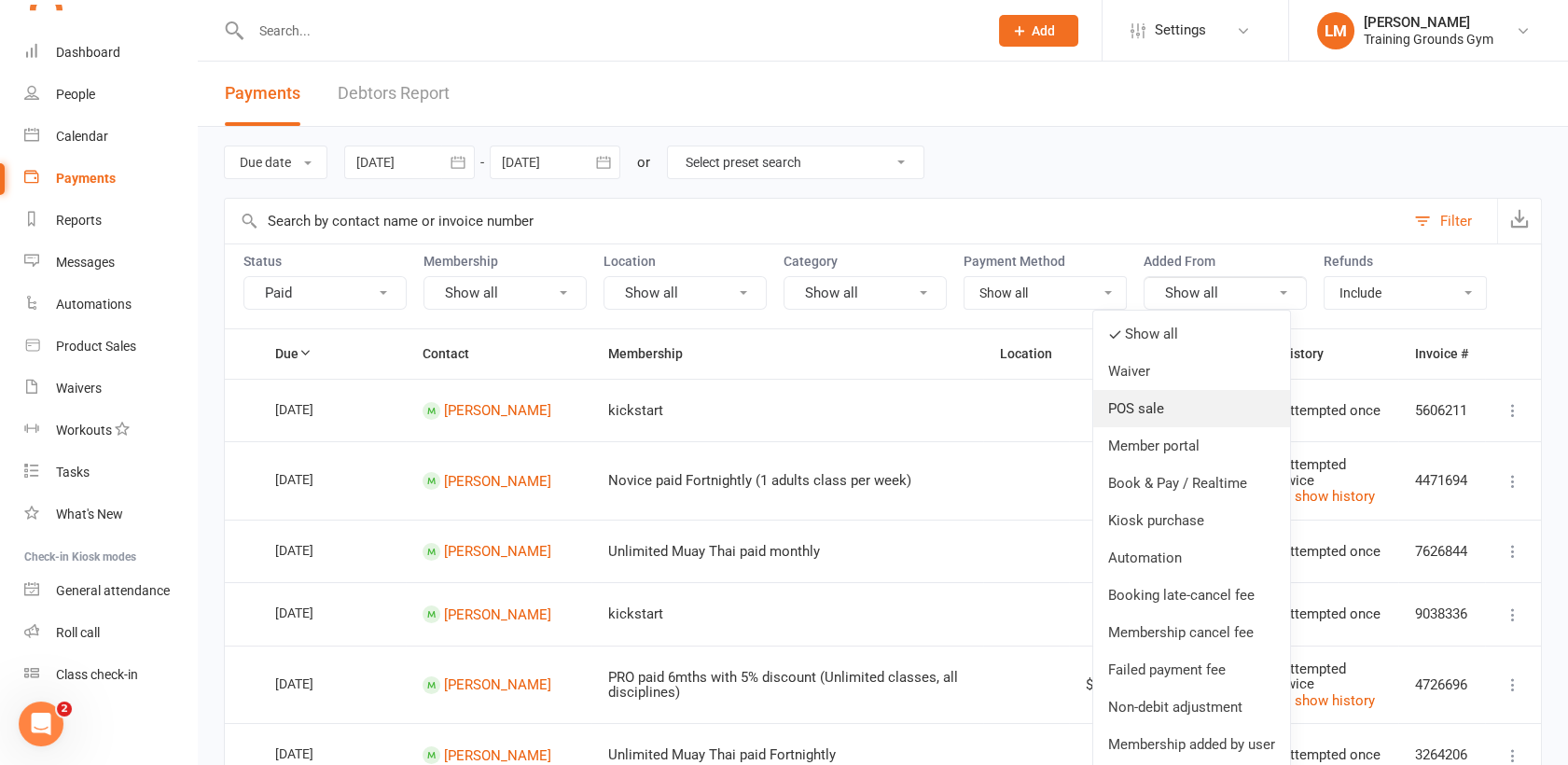
click at [1169, 410] on link "POS sale" at bounding box center [1192, 408] width 197 height 38
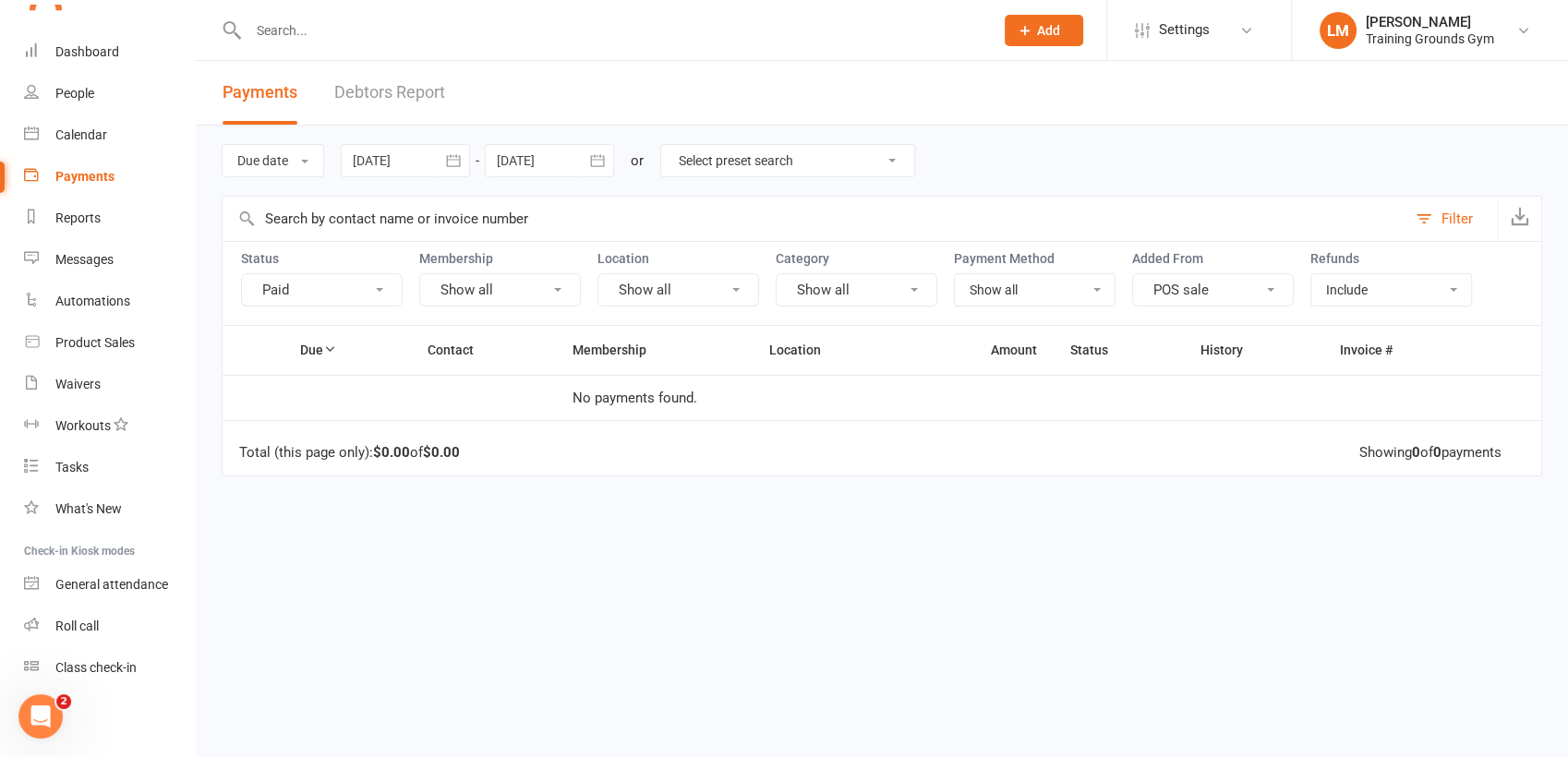
click at [1357, 281] on select "Include Exclude Refunds only" at bounding box center [1390, 290] width 160 height 32
click at [1222, 278] on button "POS sale" at bounding box center [1212, 290] width 162 height 33
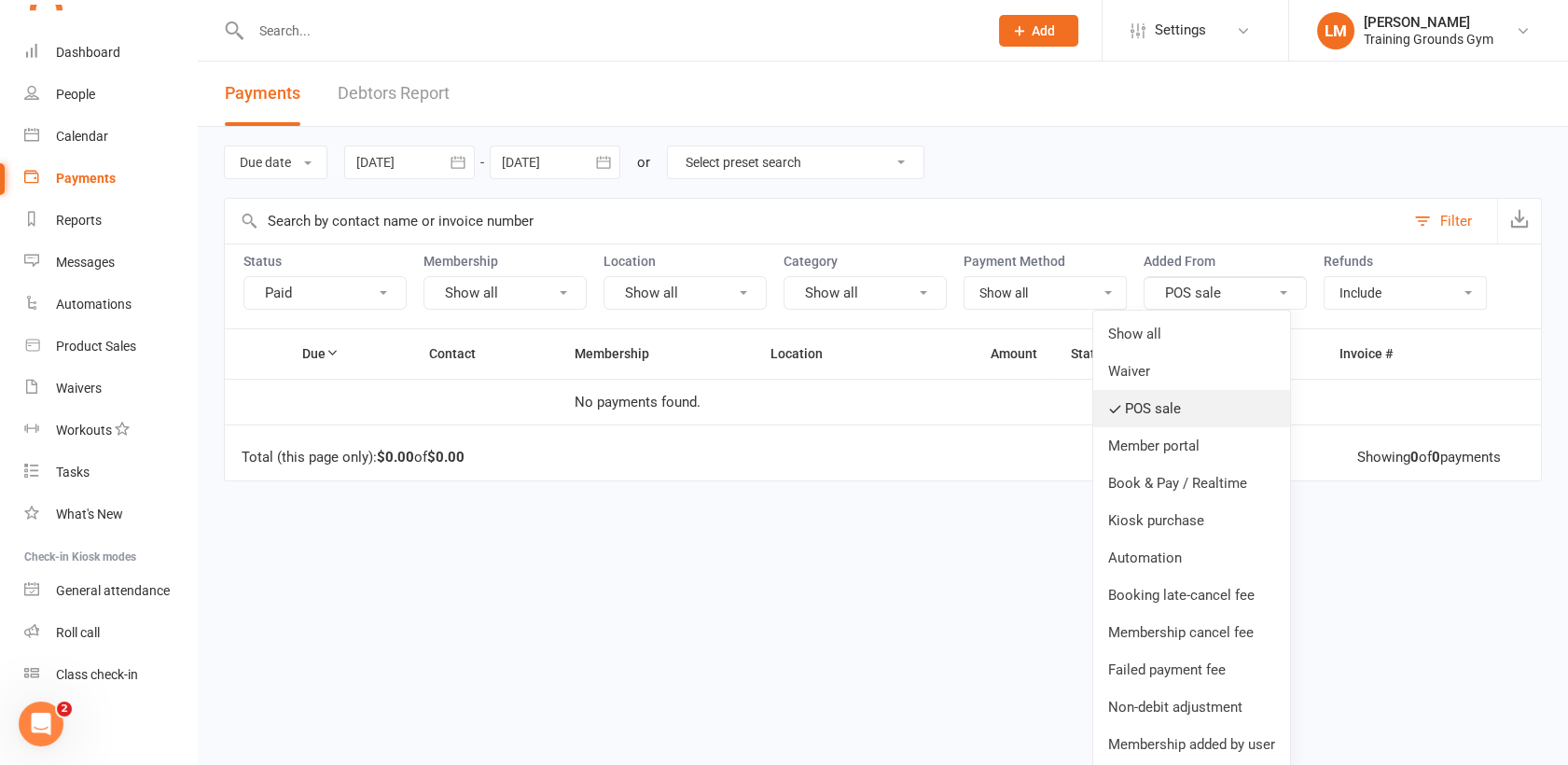
scroll to position [35, 0]
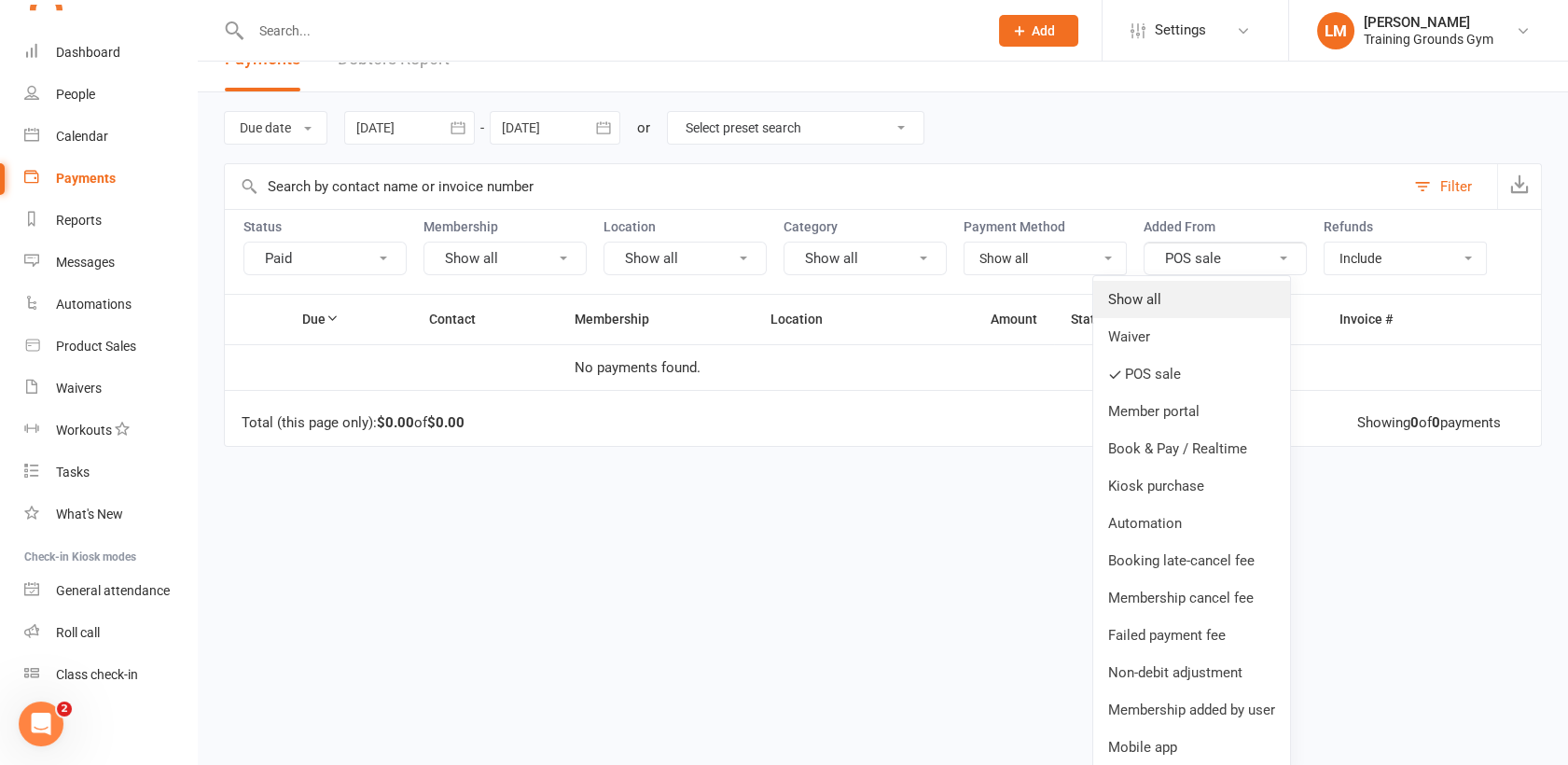
click at [1191, 295] on link "Show all" at bounding box center [1192, 299] width 197 height 38
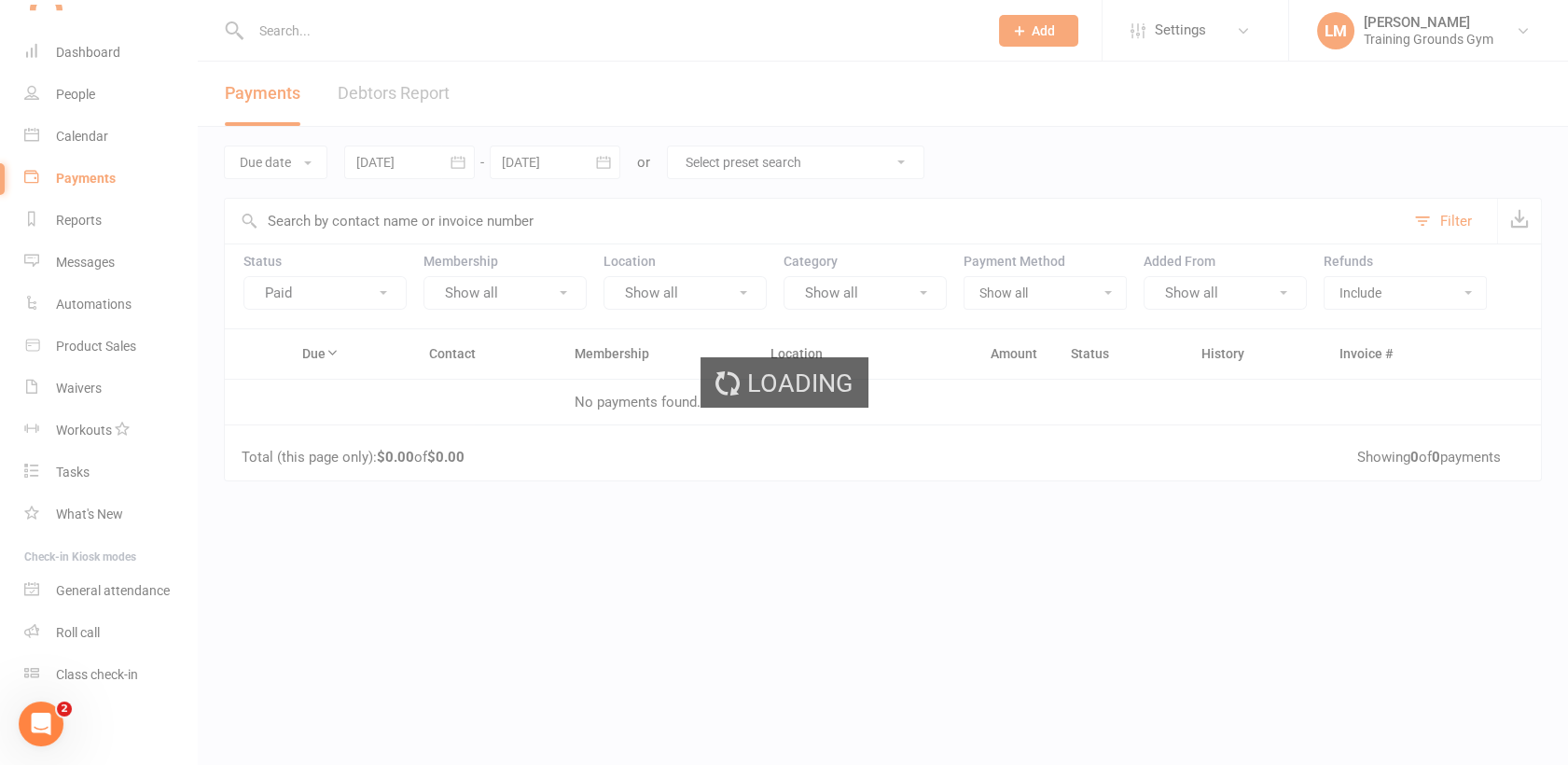
scroll to position [0, 0]
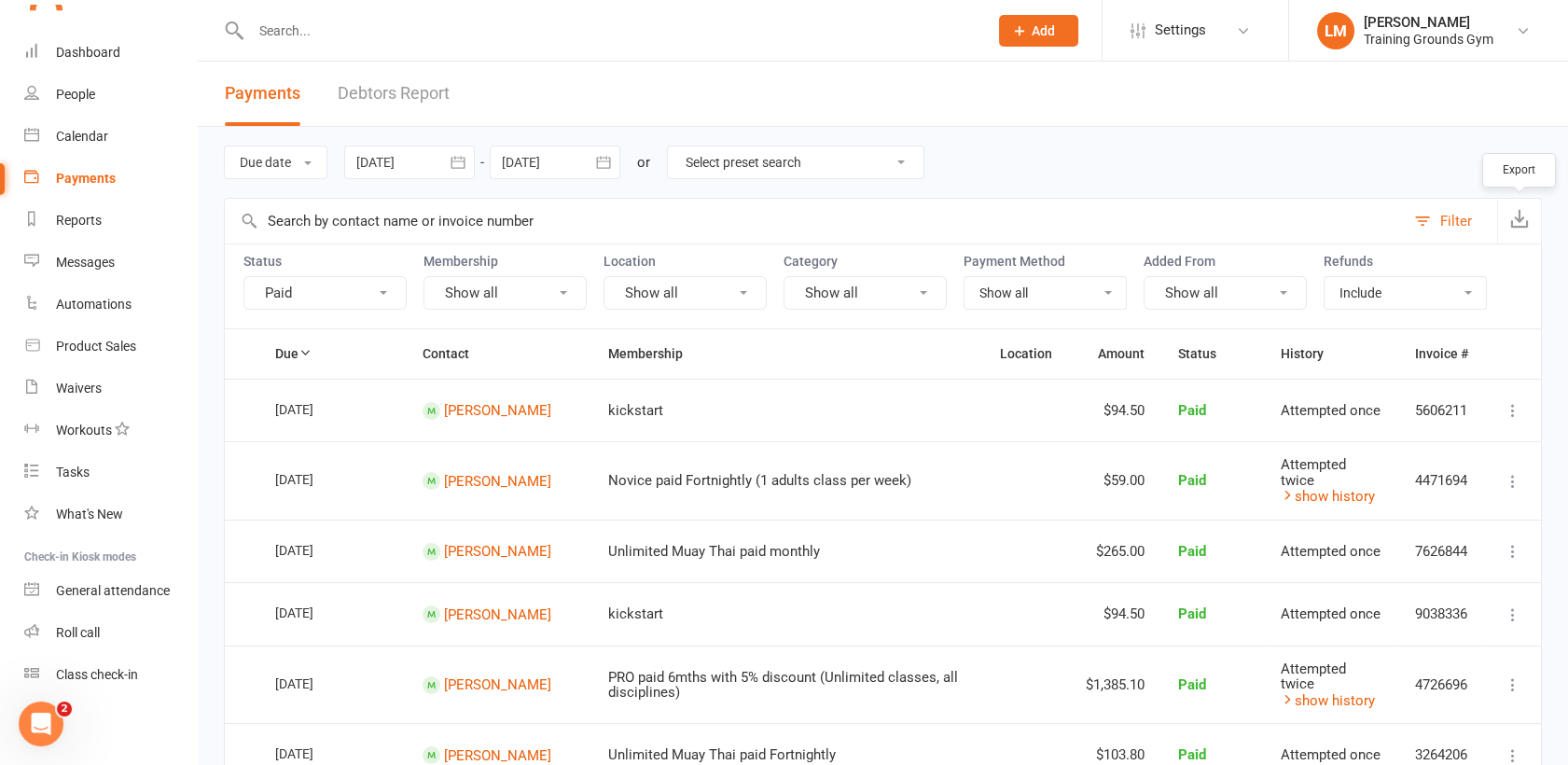
click at [1519, 221] on icon "button" at bounding box center [1519, 218] width 18 height 18
click at [34, 715] on icon "Open Intercom Messenger" at bounding box center [42, 724] width 31 height 31
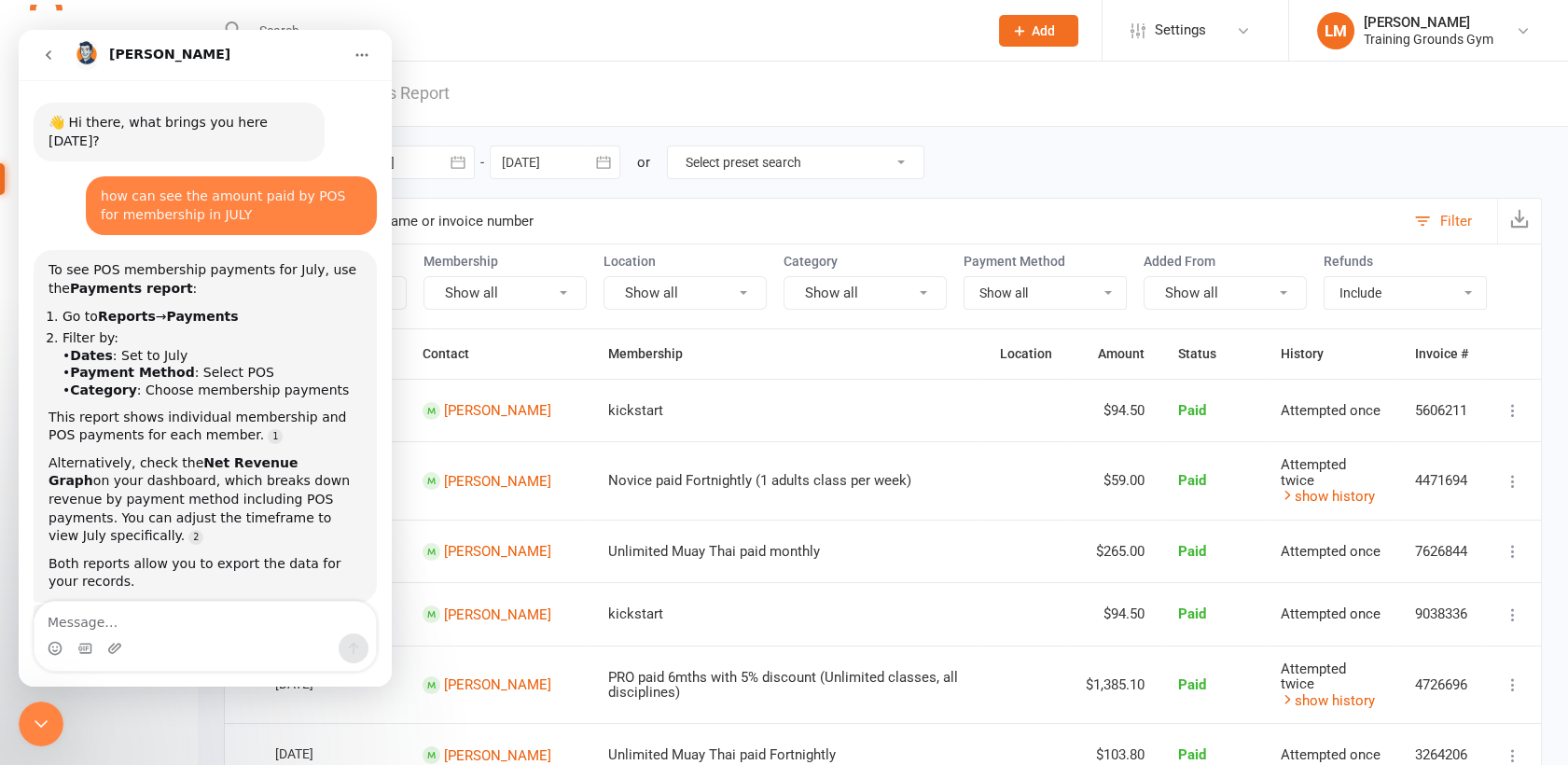
scroll to position [472, 0]
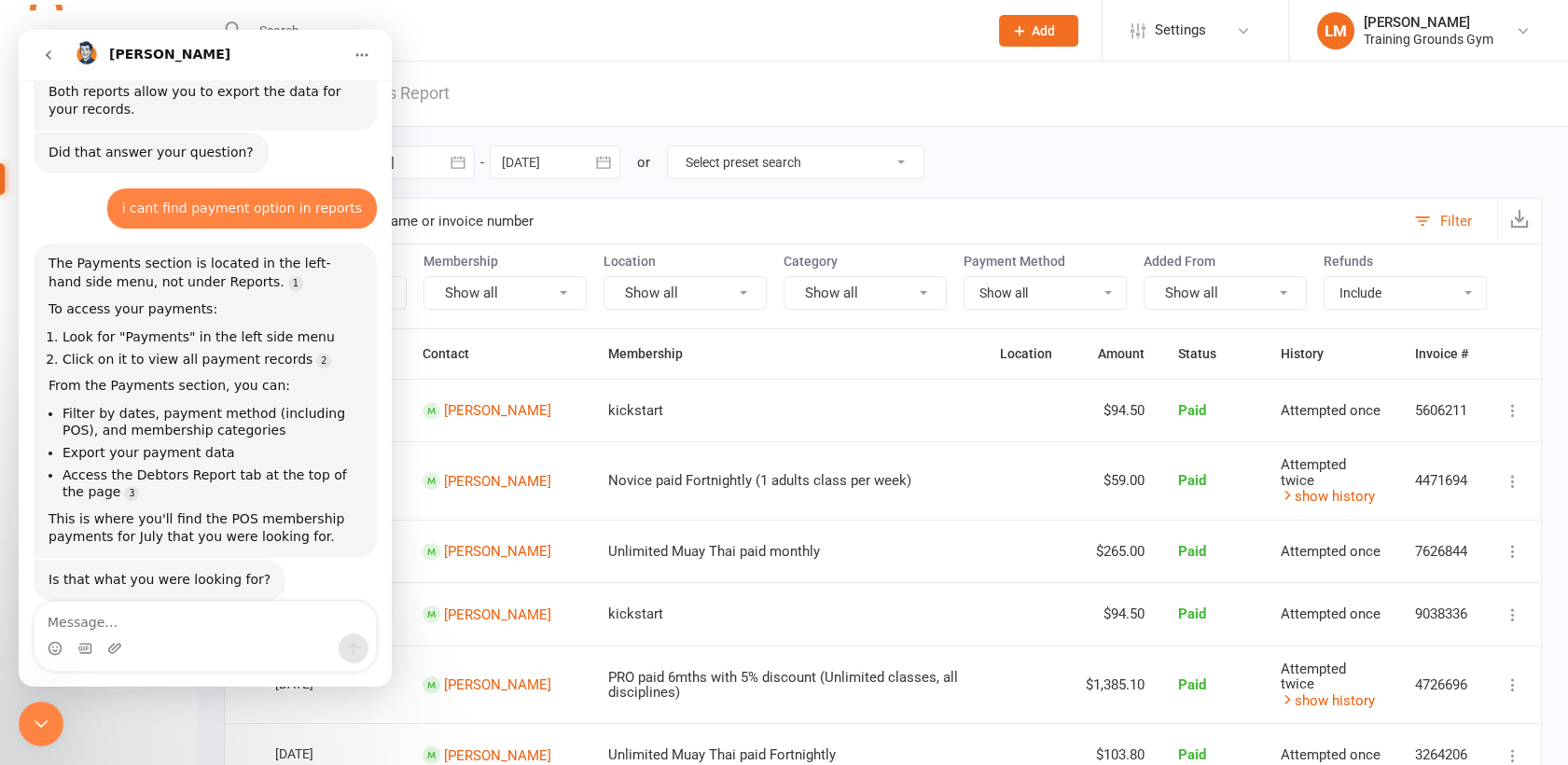
click at [34, 715] on icon "Close Intercom Messenger" at bounding box center [41, 723] width 22 height 22
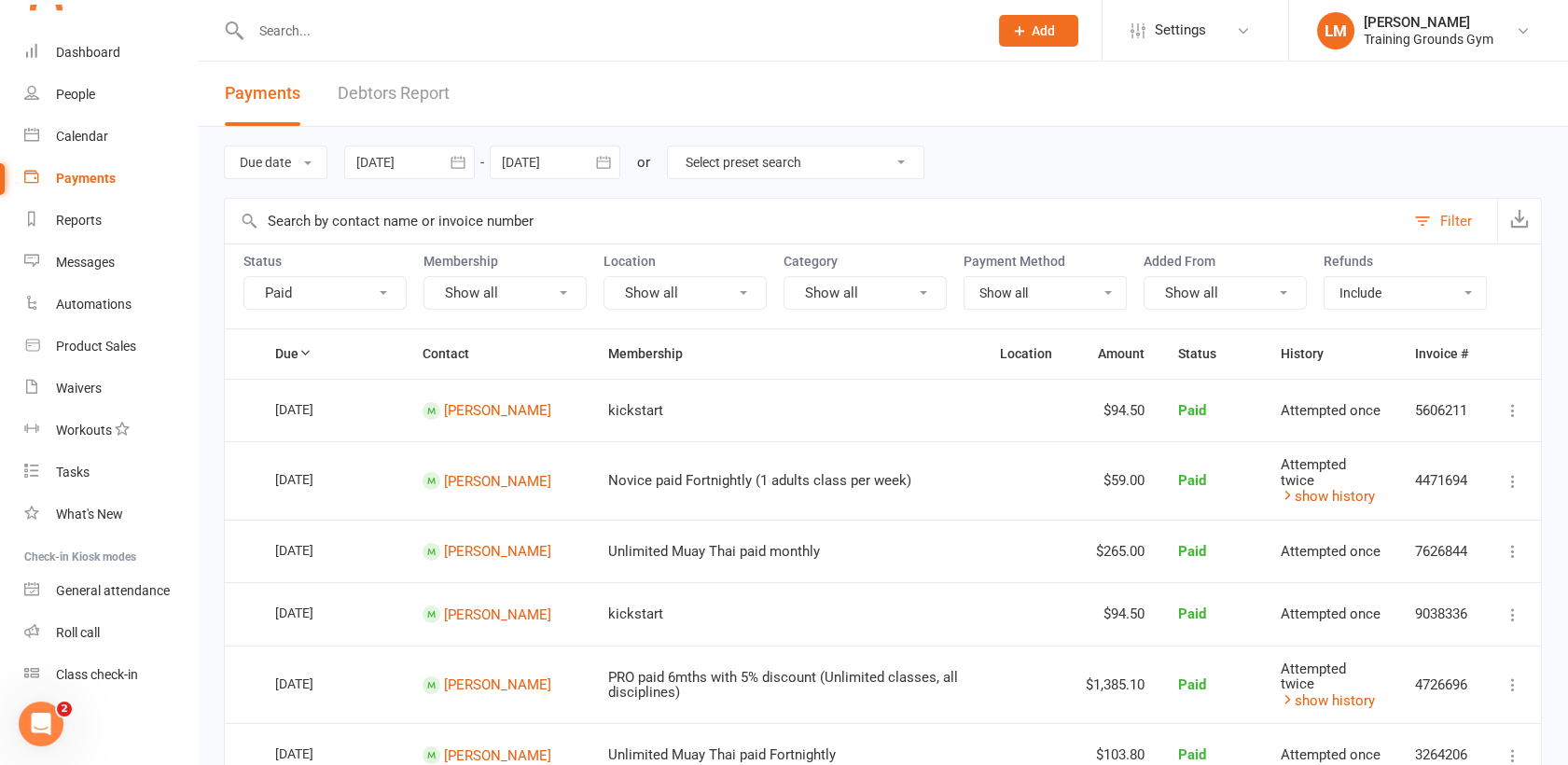
click at [395, 86] on link "Debtors Report" at bounding box center [393, 94] width 112 height 65
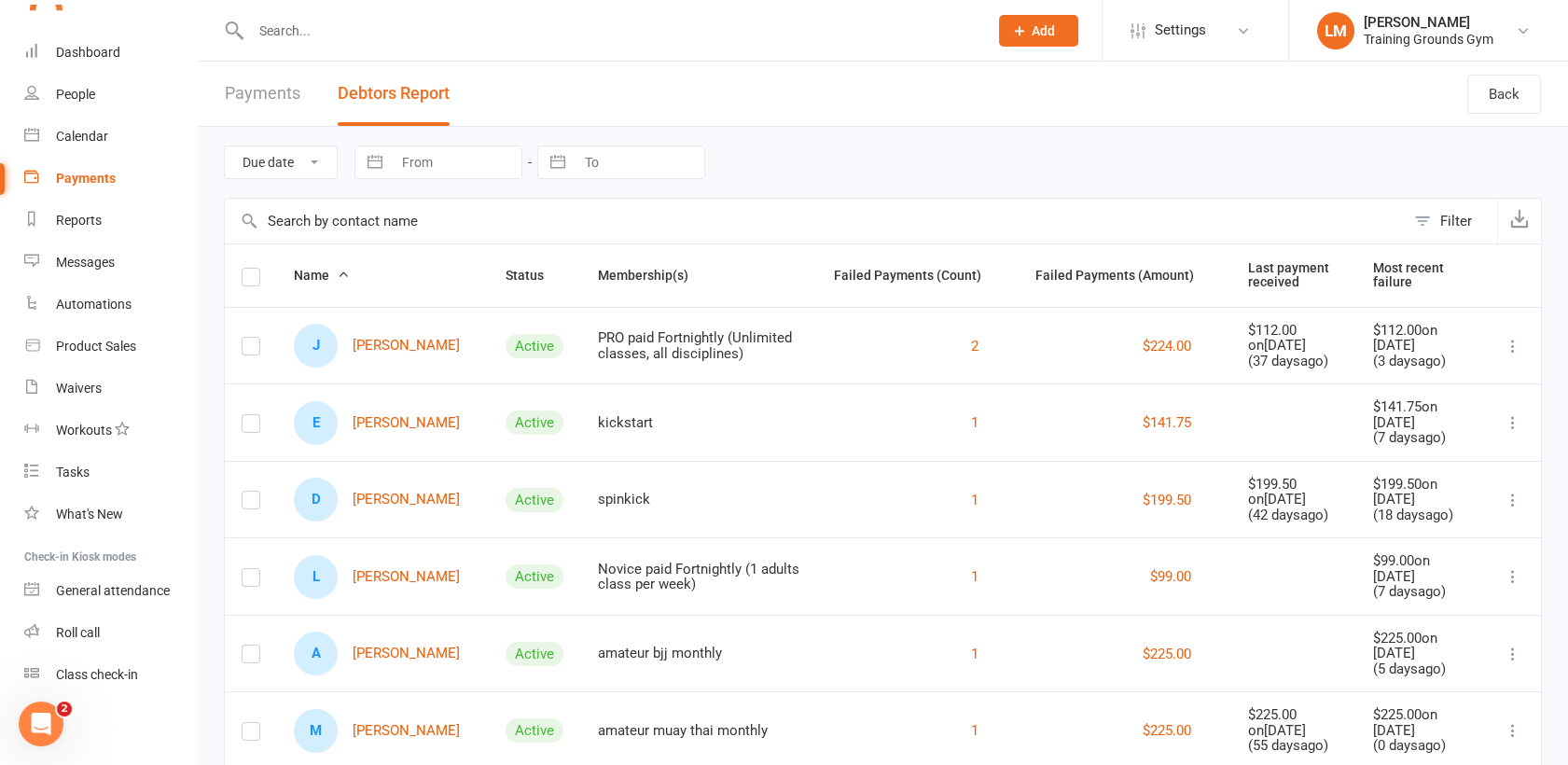
click at [291, 157] on select "Due date Date failed" at bounding box center [281, 162] width 112 height 32
select select "6"
select select "2025"
select select "7"
select select "2025"
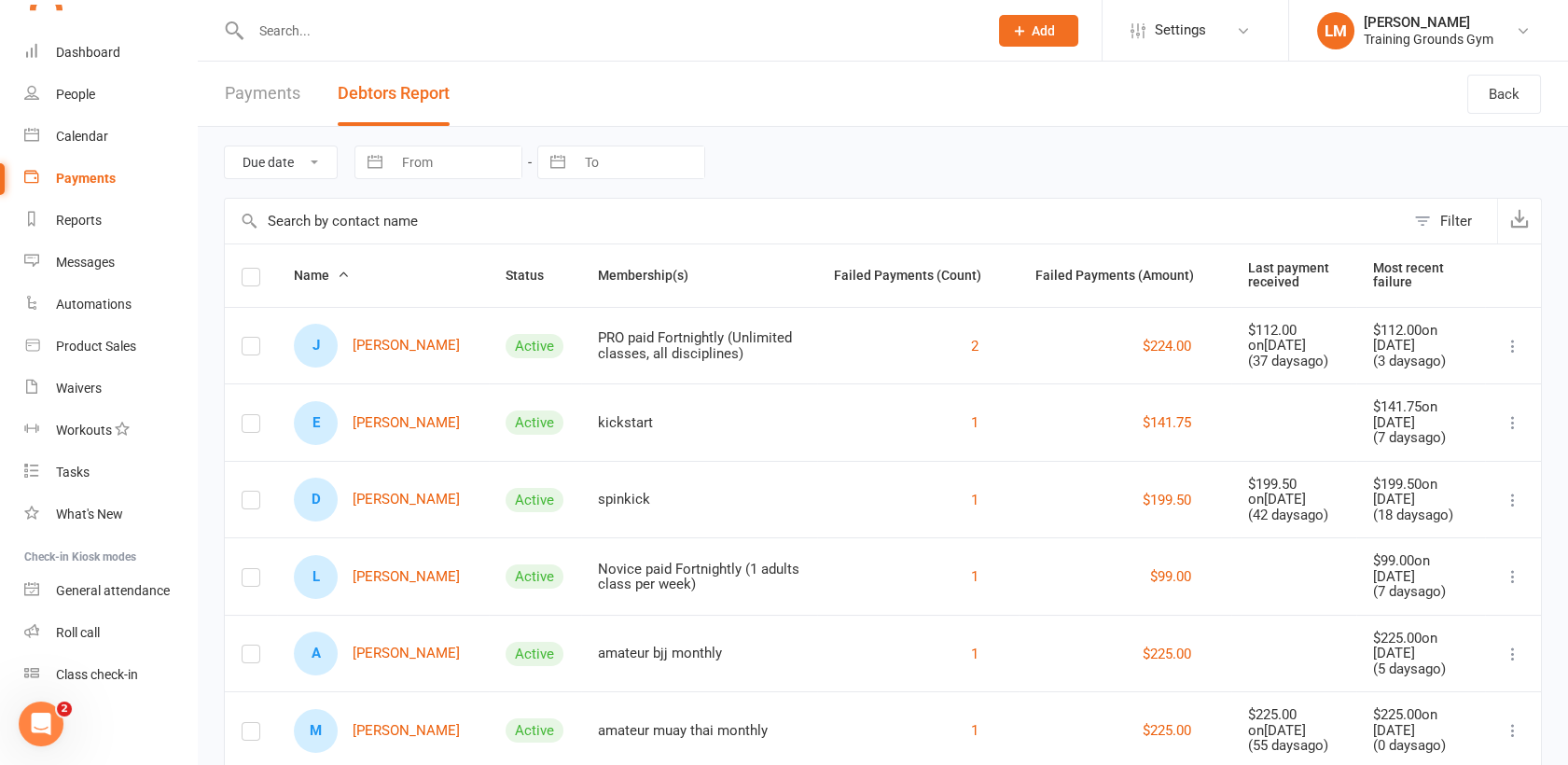
select select "8"
select select "2025"
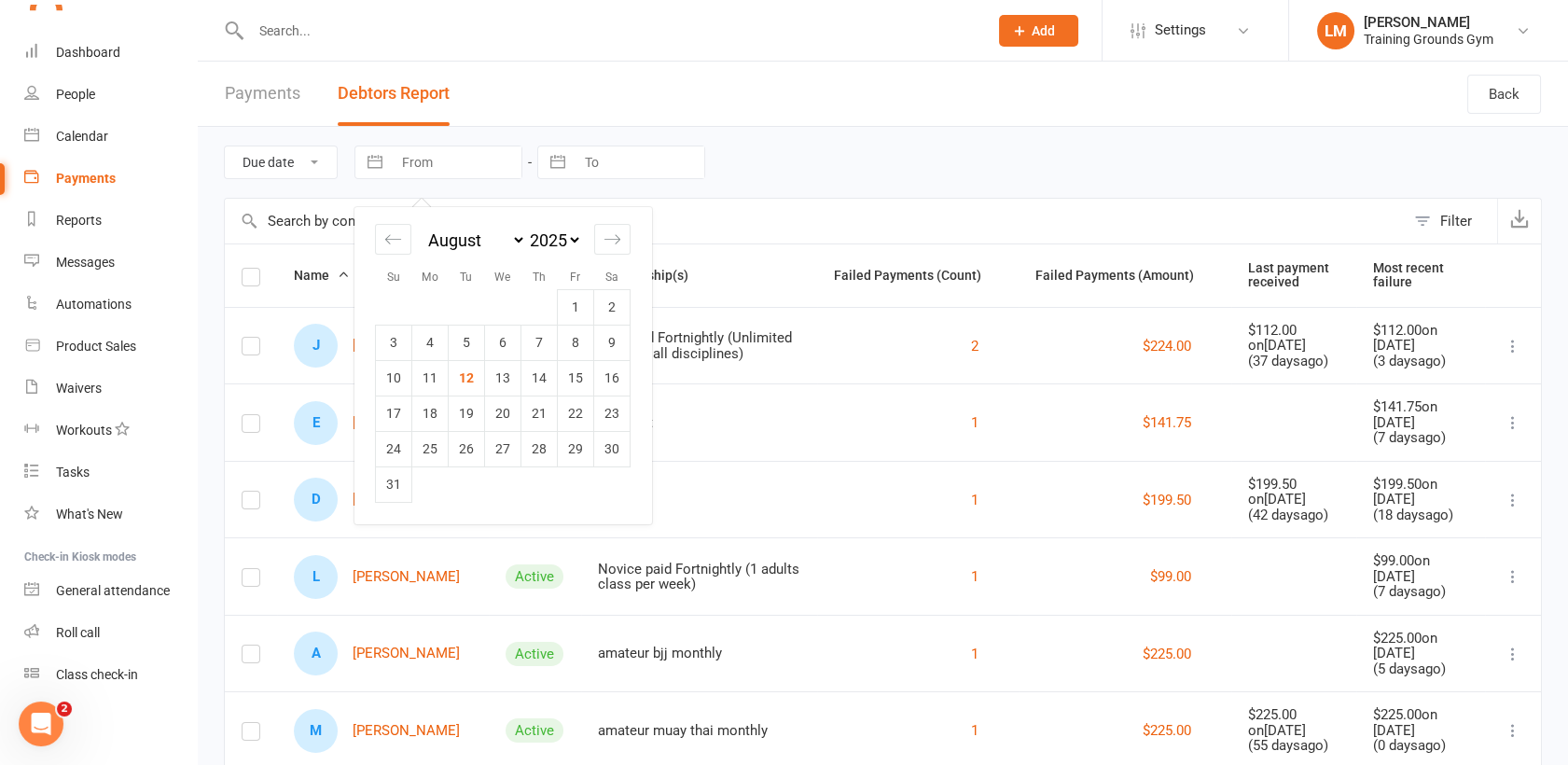
click at [426, 150] on input "From" at bounding box center [456, 162] width 130 height 32
click at [406, 236] on div "Move backward to switch to the previous month." at bounding box center [393, 240] width 37 height 31
select select "5"
select select "2025"
click at [466, 302] on td "1" at bounding box center [467, 307] width 37 height 36
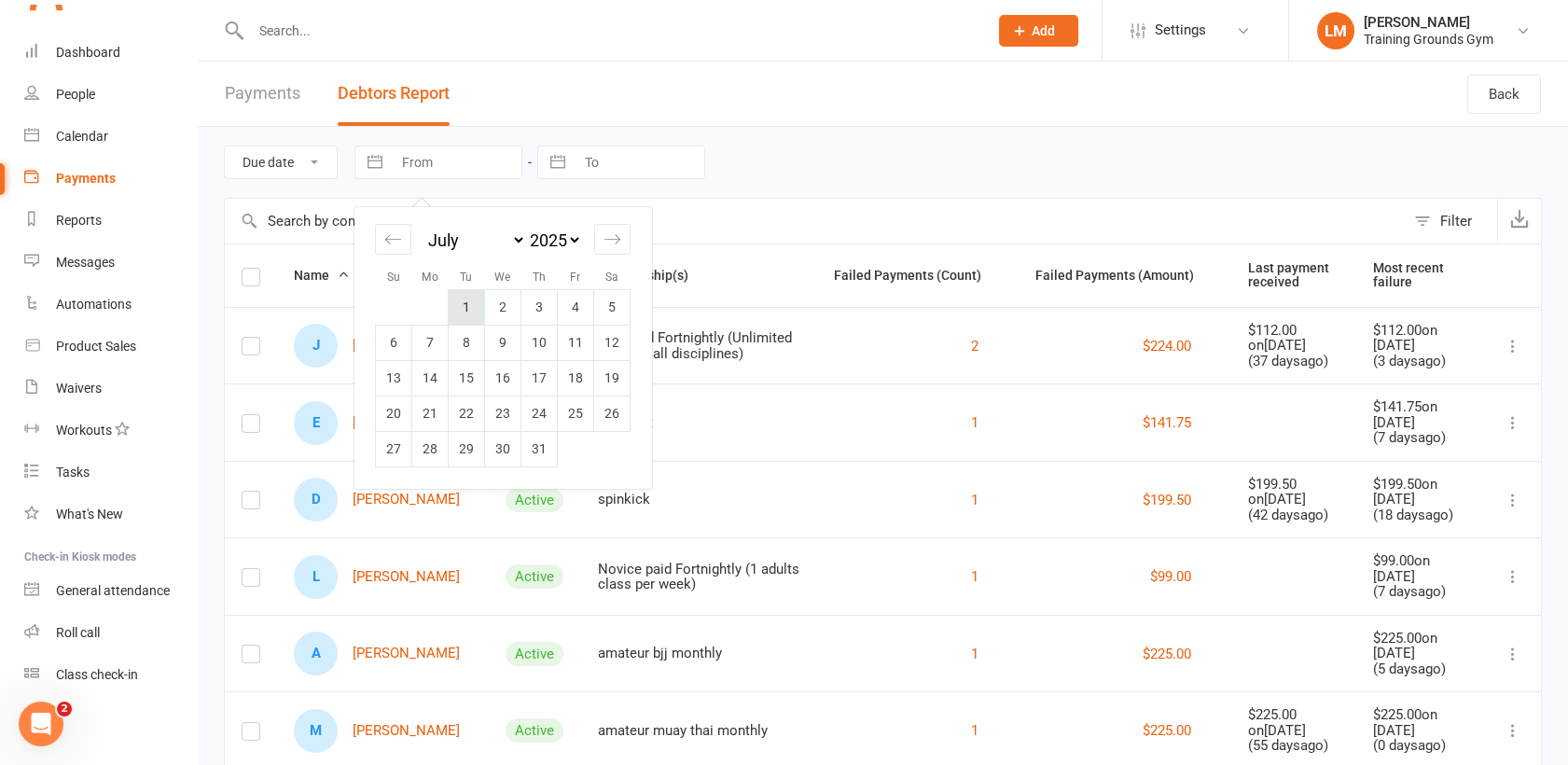
type input "[DATE]"
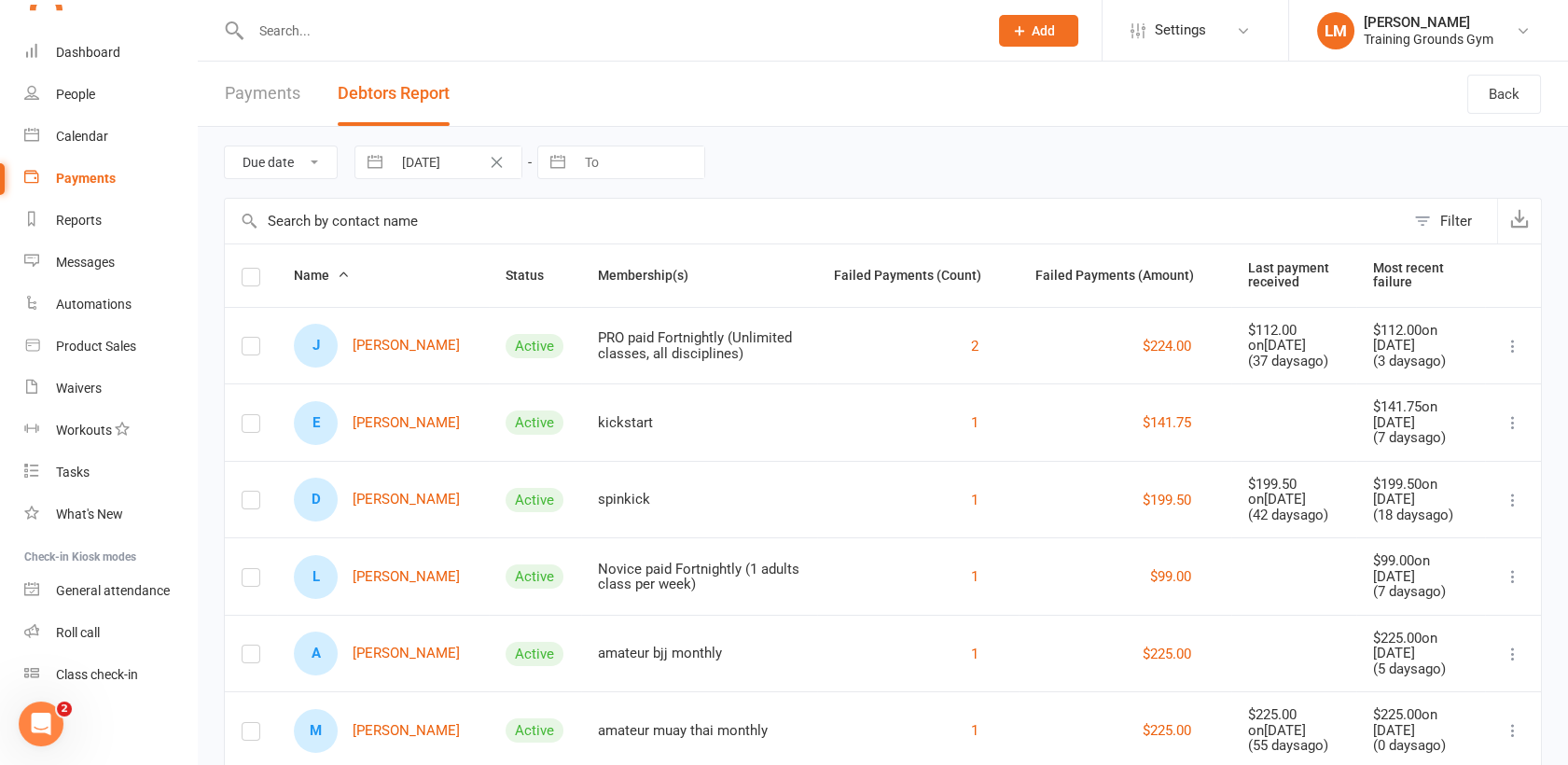
click at [574, 151] on button "button" at bounding box center [558, 162] width 34 height 32
select select "6"
select select "2025"
select select "7"
select select "2025"
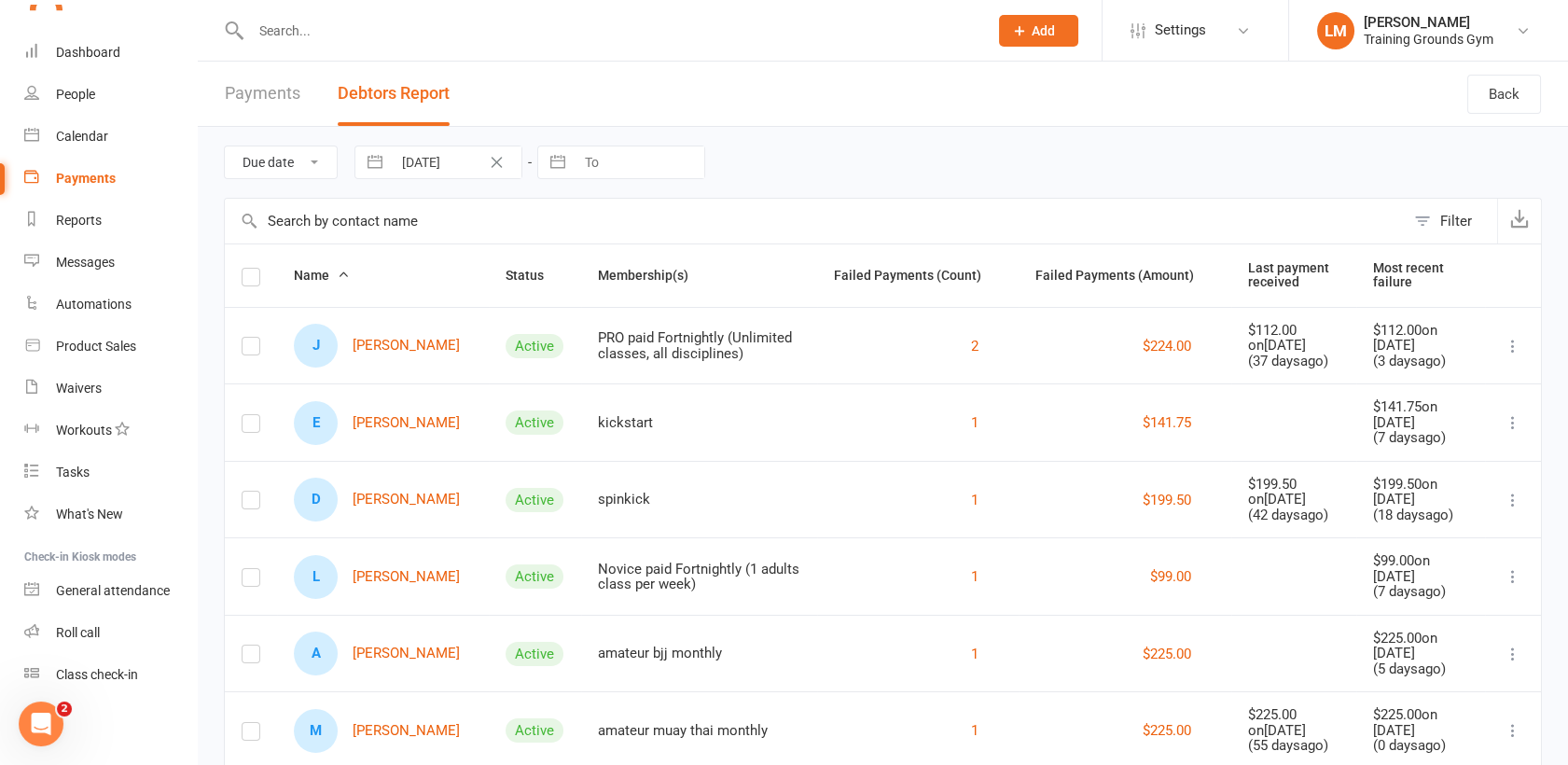
select select "8"
select select "2025"
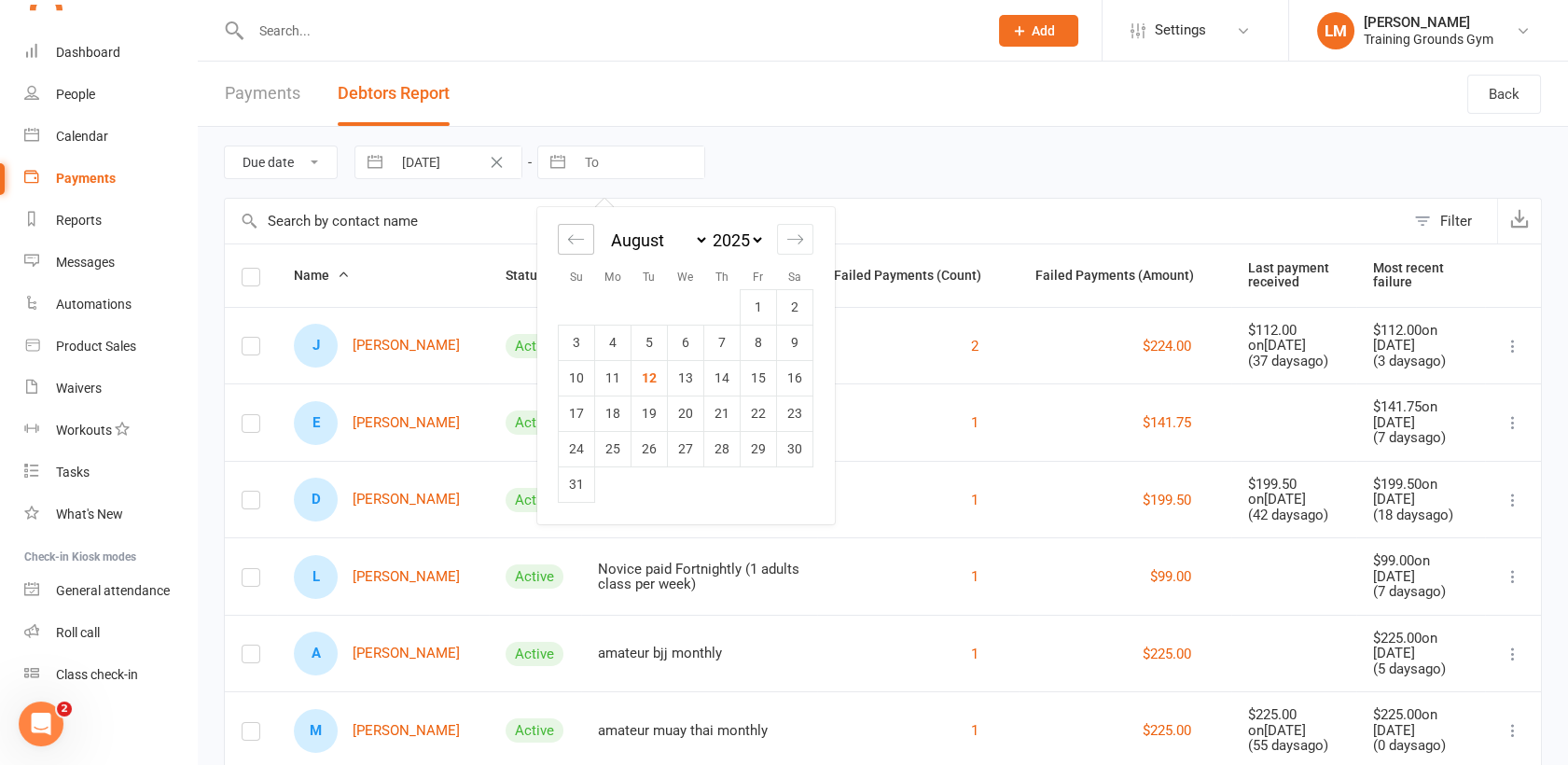
click at [582, 243] on icon "Move backward to switch to the previous month." at bounding box center [576, 239] width 17 height 17
select select "5"
select select "2025"
click at [727, 444] on td "31" at bounding box center [723, 449] width 37 height 36
type input "[DATE]"
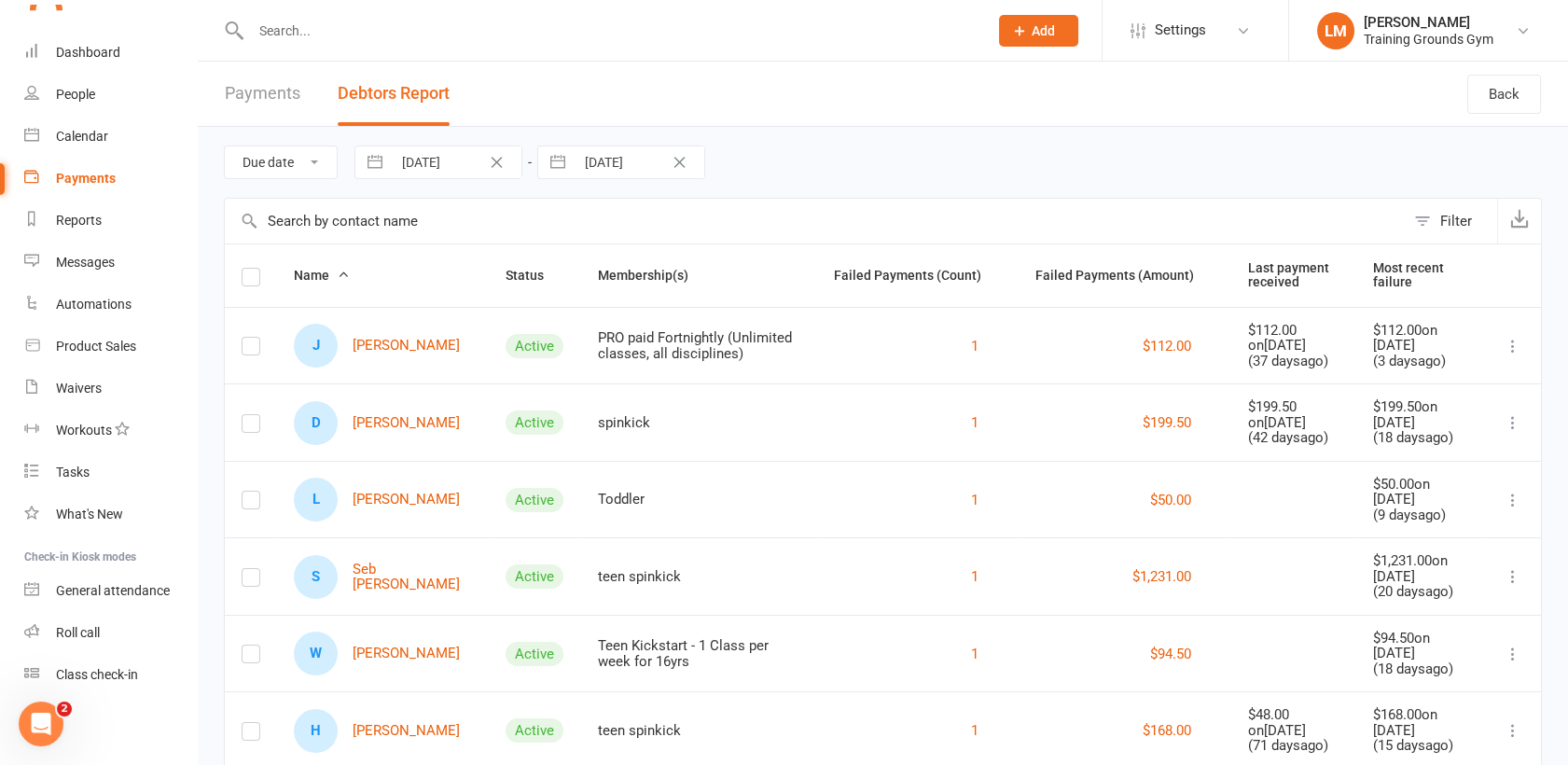
click at [1466, 214] on div "Filter" at bounding box center [1456, 221] width 32 height 22
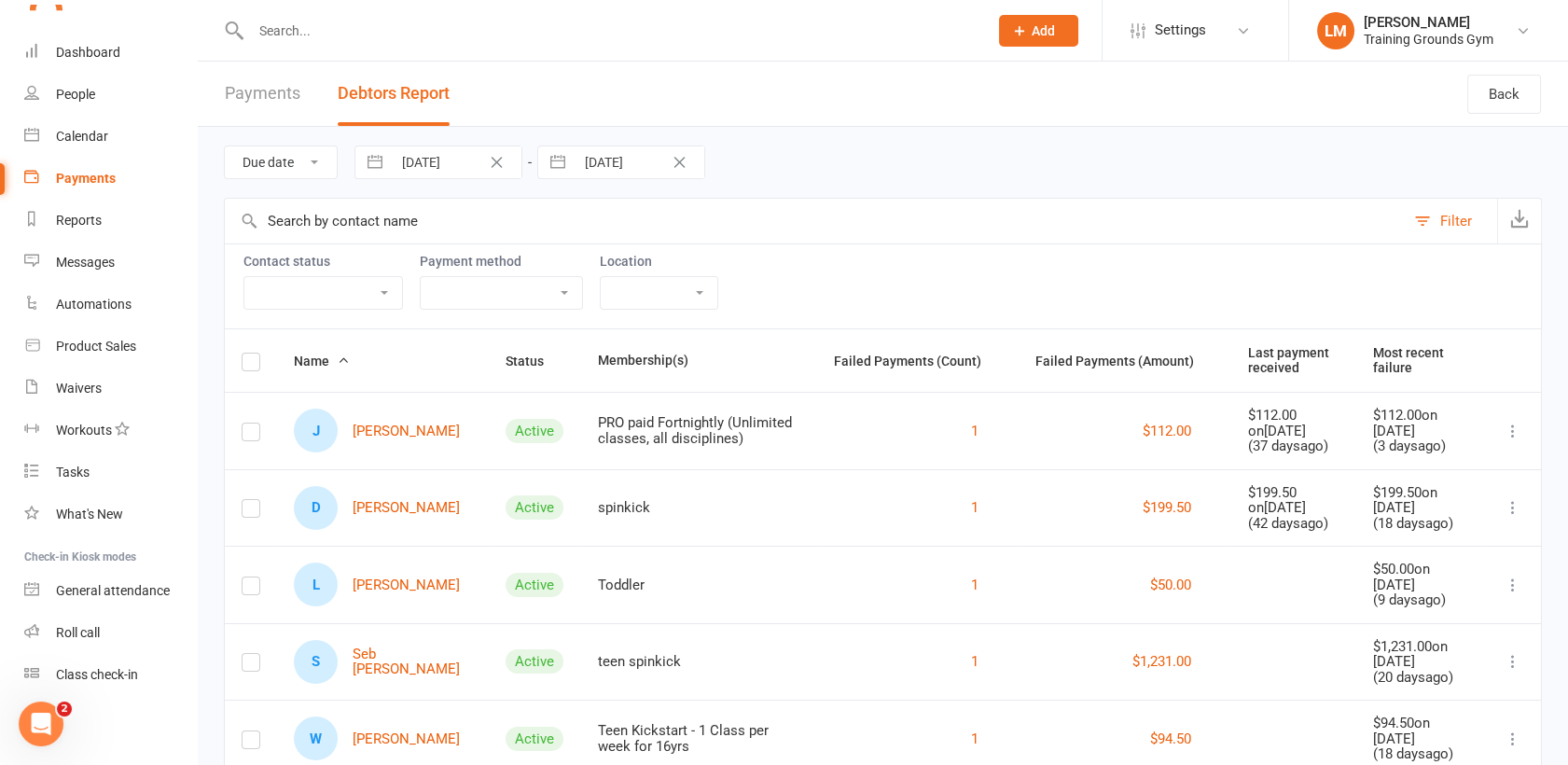
click at [479, 280] on select "No payment method Bank Account Credit Card" at bounding box center [501, 293] width 161 height 32
select select "no_payment_method"
click at [421, 278] on select "No payment method Bank Account Credit Card" at bounding box center [501, 293] width 161 height 32
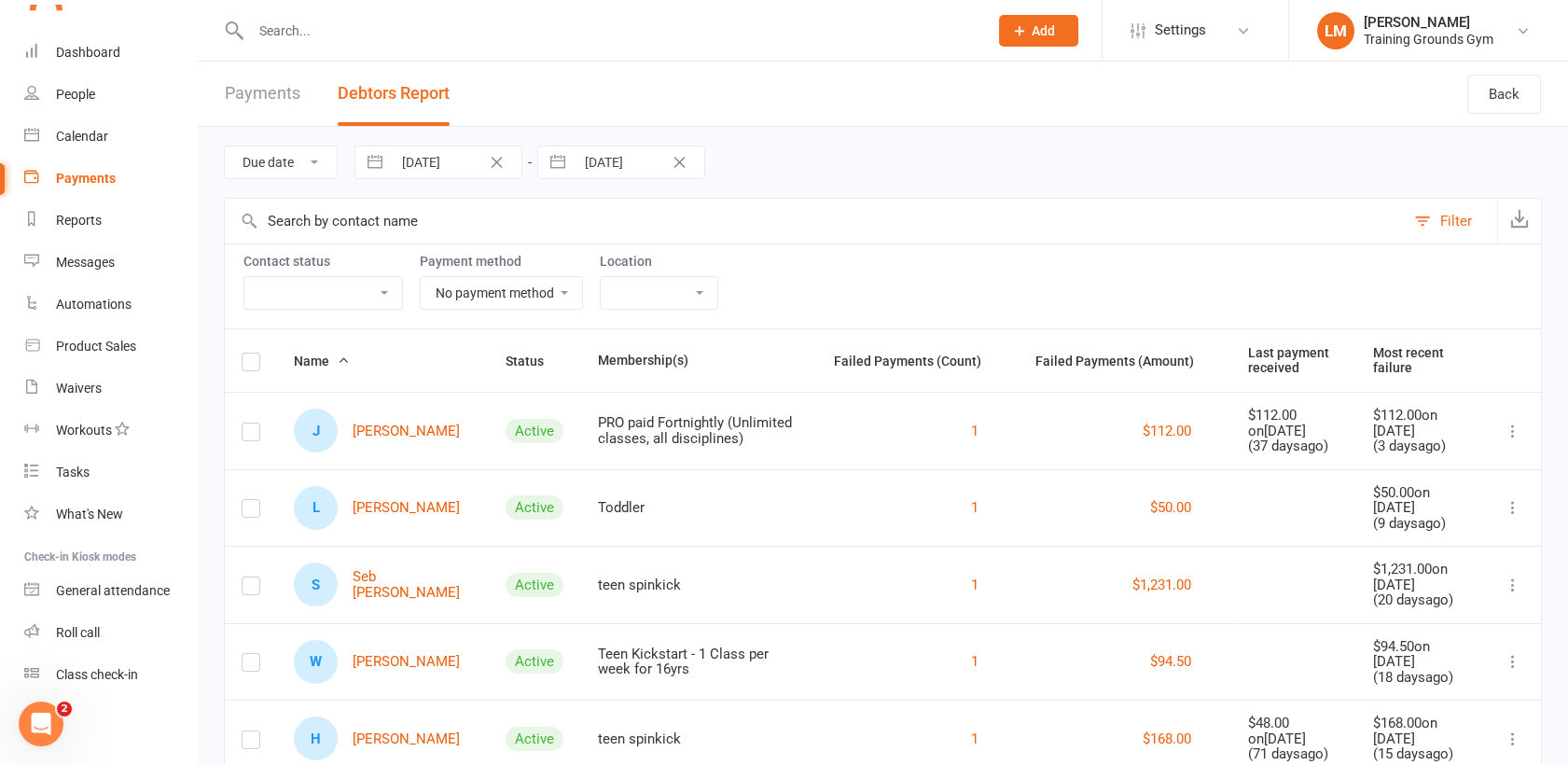
click at [642, 284] on select "[GEOGRAPHIC_DATA] [No location]" at bounding box center [658, 293] width 117 height 32
click at [482, 278] on select "No payment method Bank Account Credit Card" at bounding box center [501, 293] width 161 height 32
click at [87, 182] on div "Payments" at bounding box center [86, 178] width 60 height 15
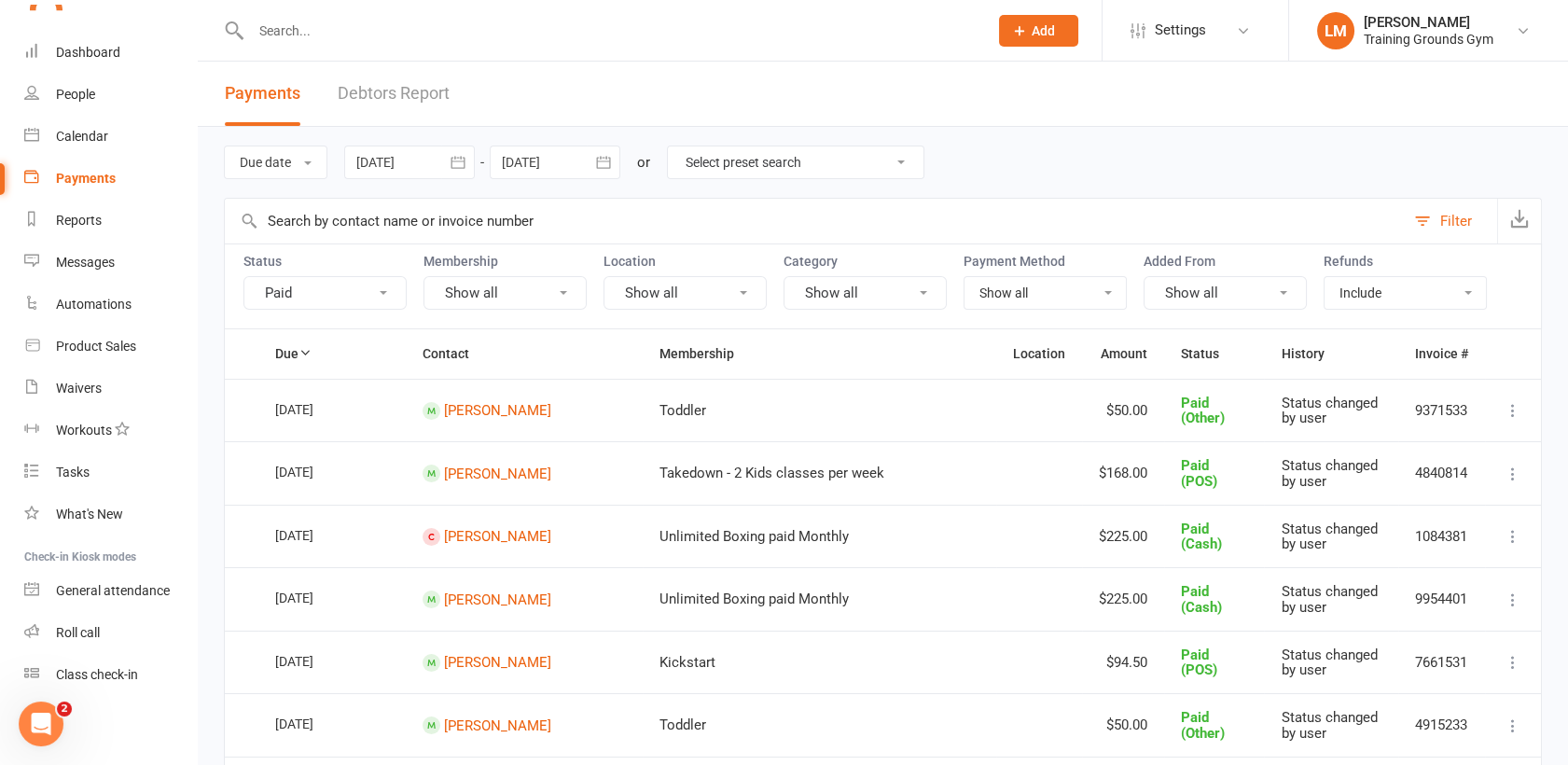
click at [430, 163] on div at bounding box center [409, 162] width 131 height 34
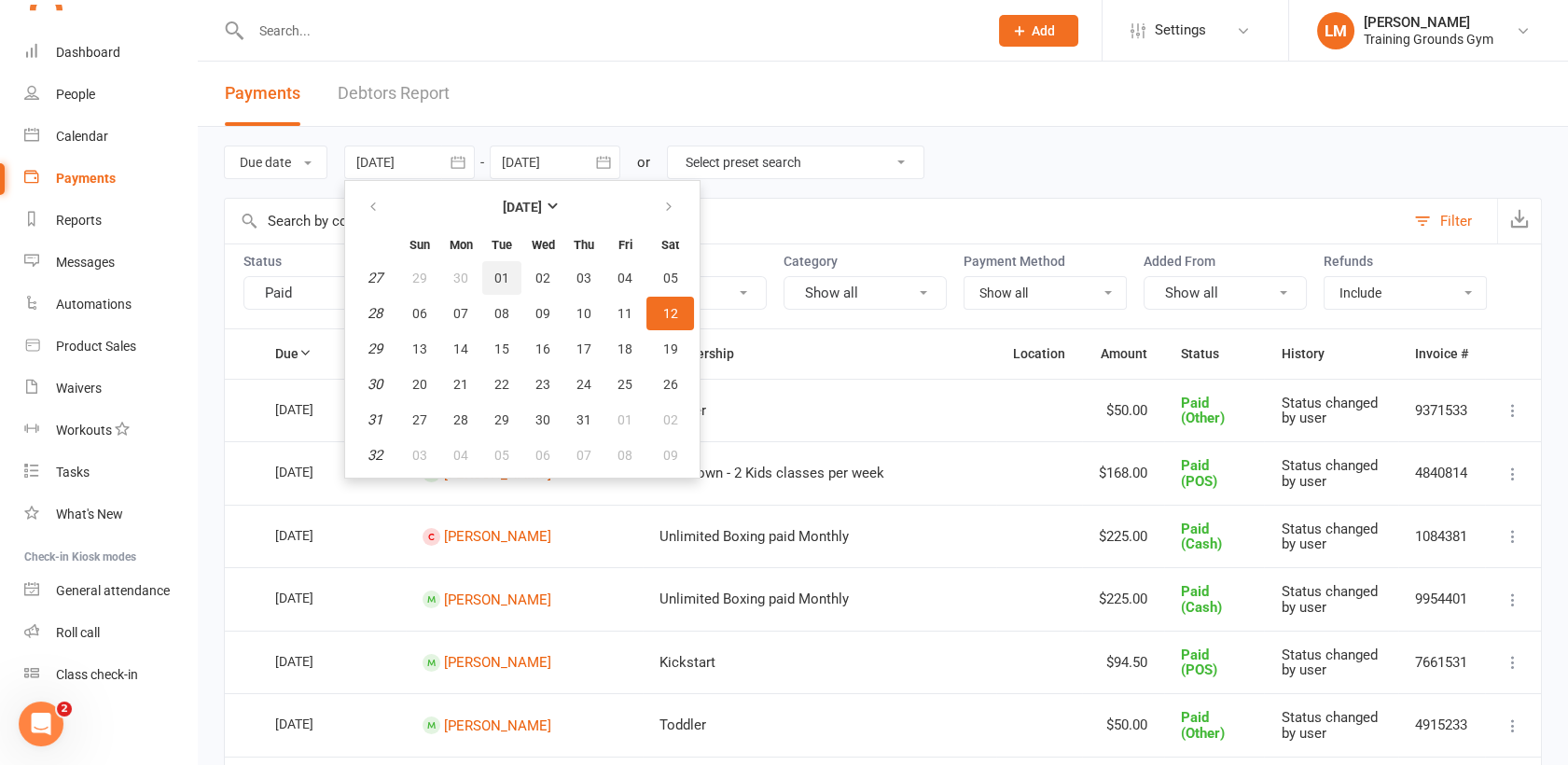
click at [503, 281] on span "01" at bounding box center [501, 278] width 15 height 15
type input "[DATE]"
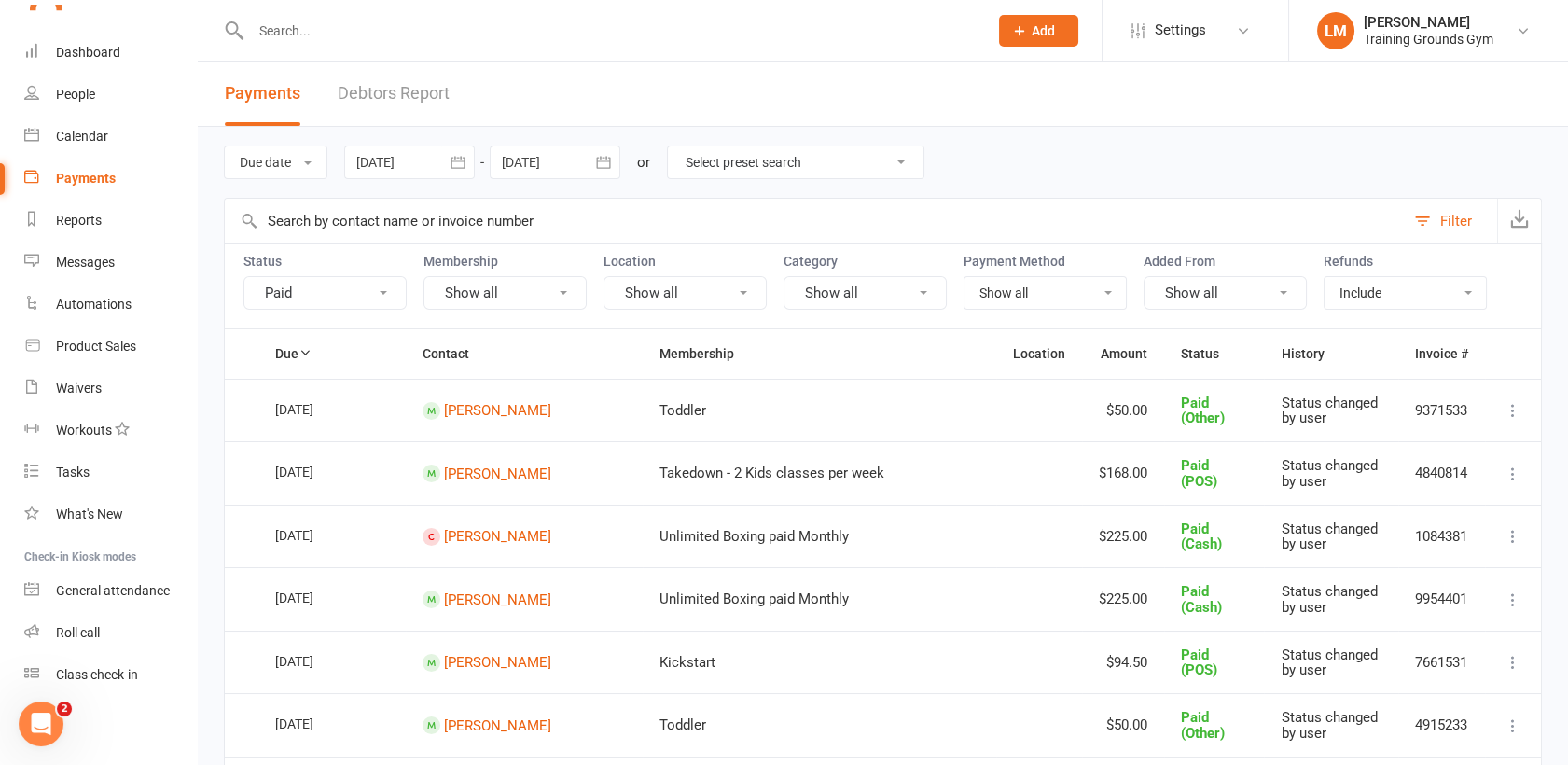
click at [599, 160] on icon "button" at bounding box center [603, 162] width 14 height 13
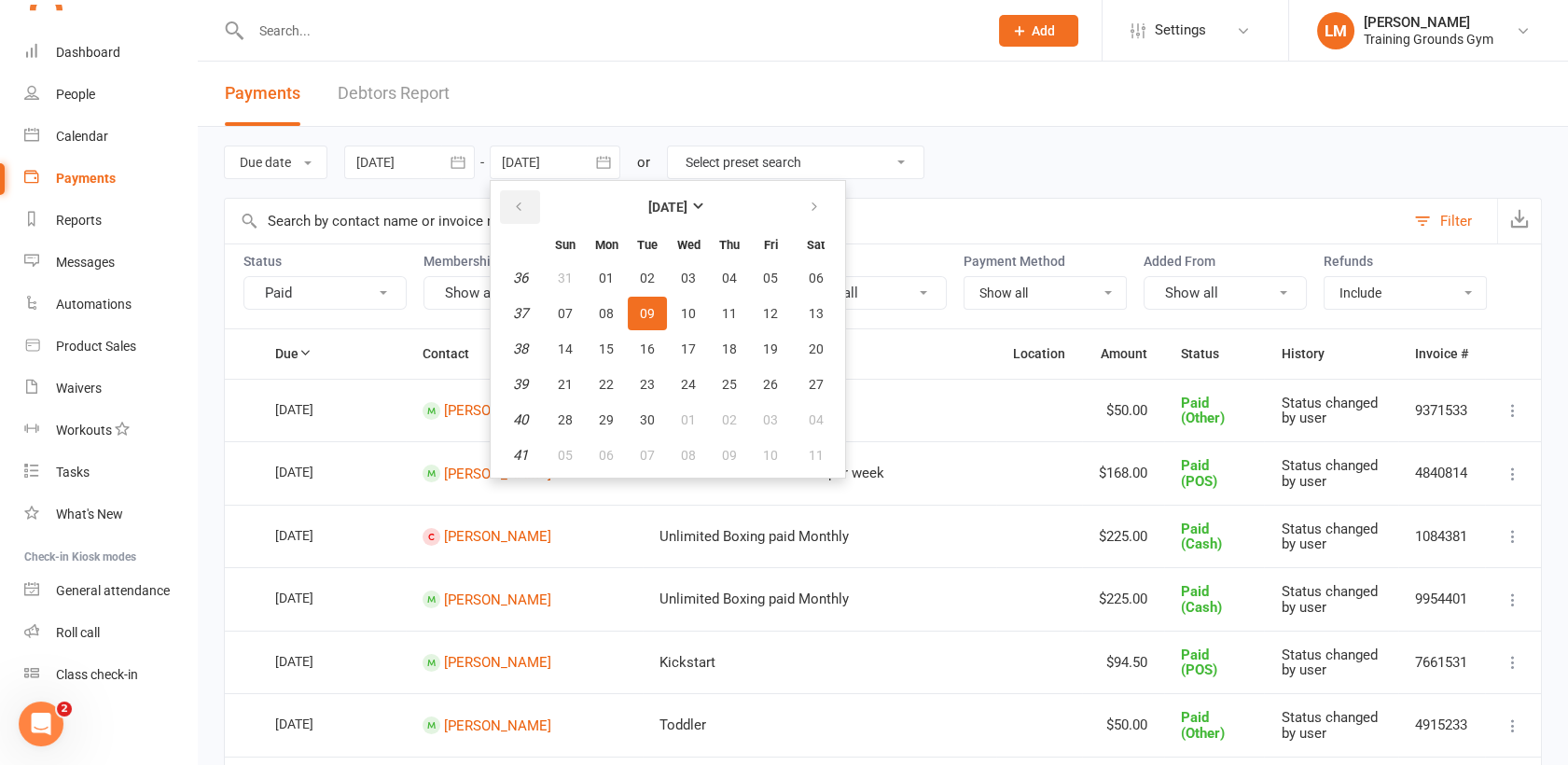
click at [527, 200] on button "button" at bounding box center [519, 207] width 40 height 34
click at [737, 422] on button "31" at bounding box center [729, 420] width 40 height 34
type input "[DATE]"
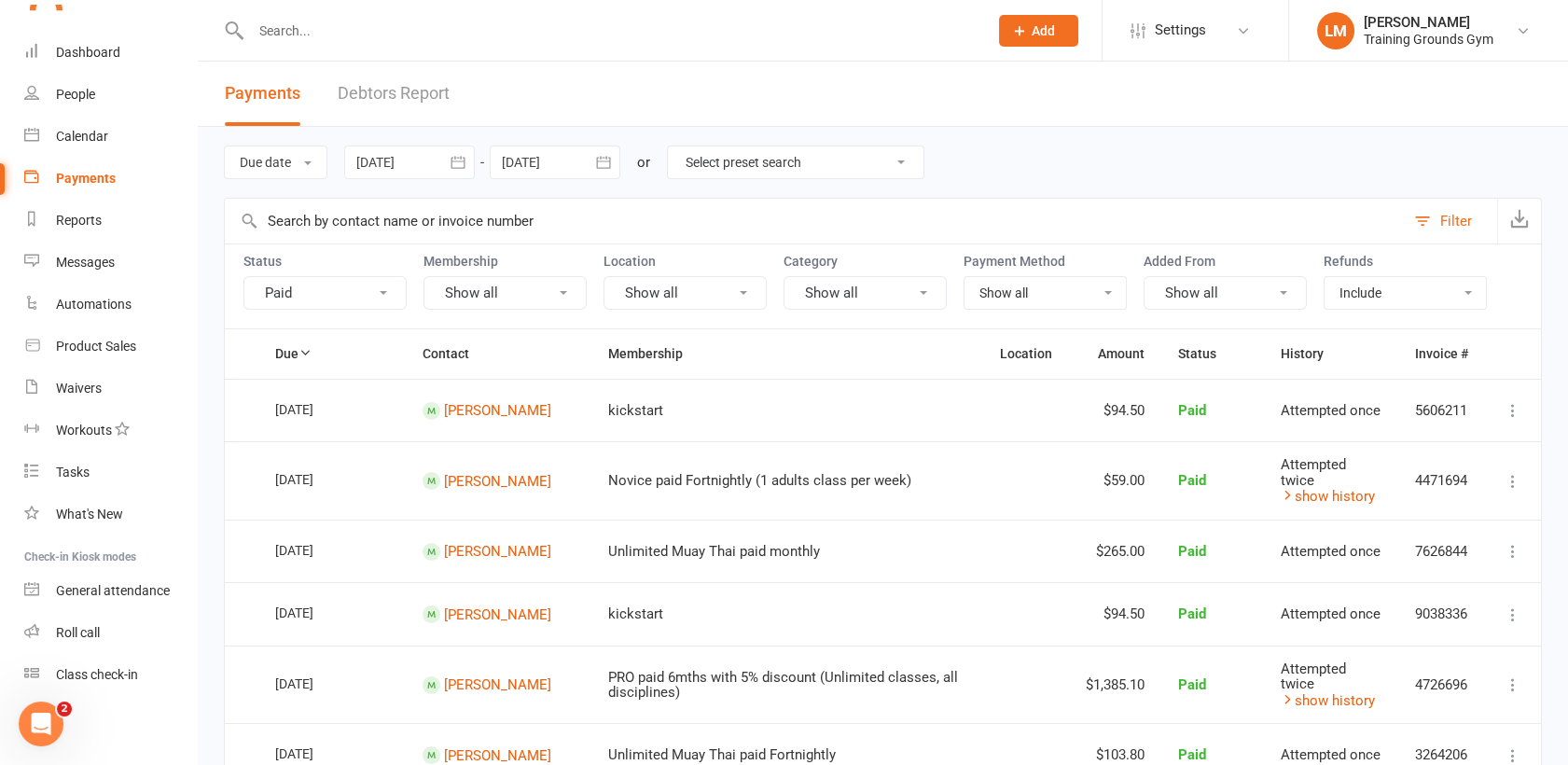
click at [1426, 224] on button "Filter" at bounding box center [1451, 221] width 93 height 44
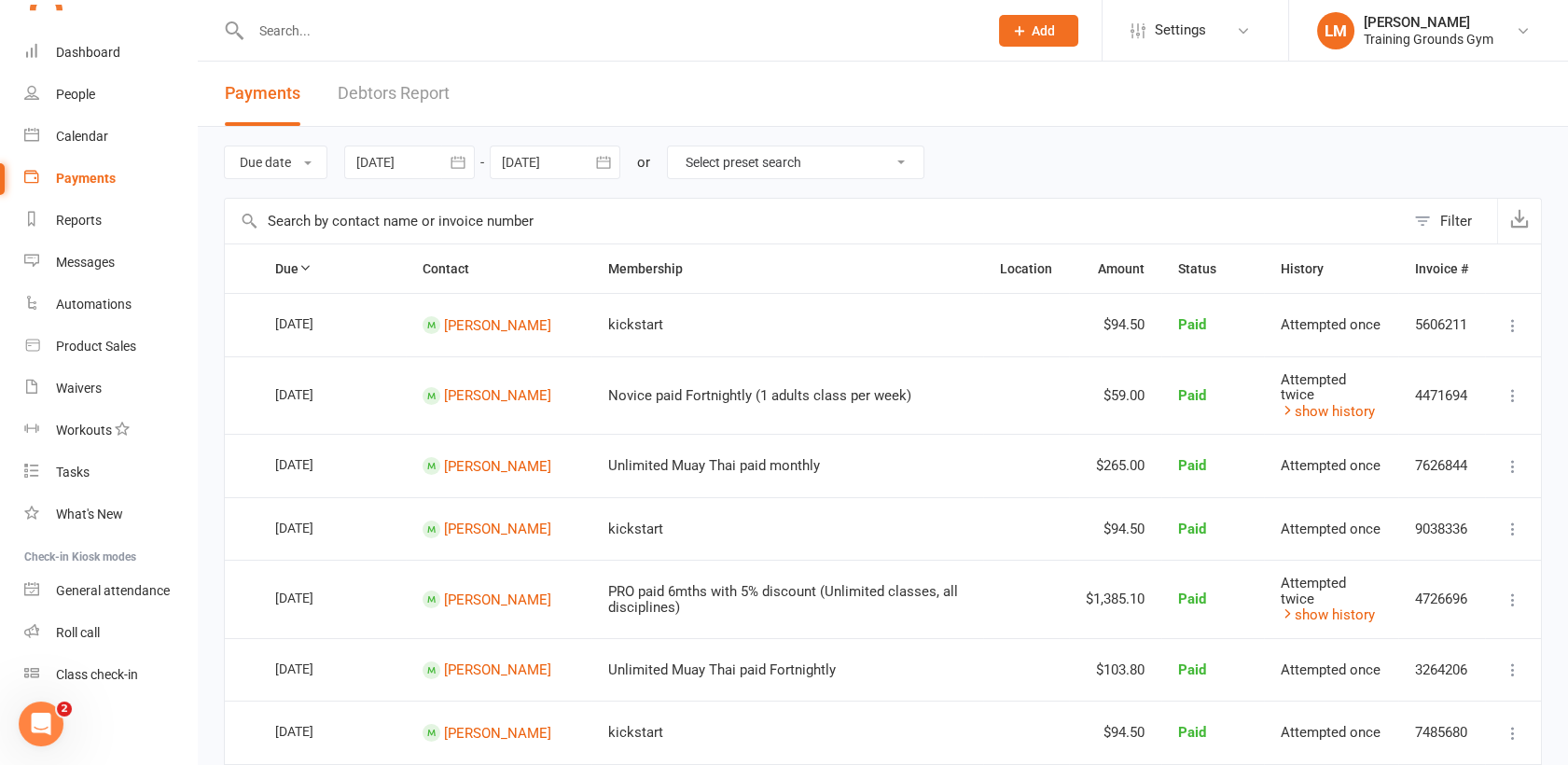
click at [1426, 224] on button "Filter" at bounding box center [1451, 221] width 93 height 44
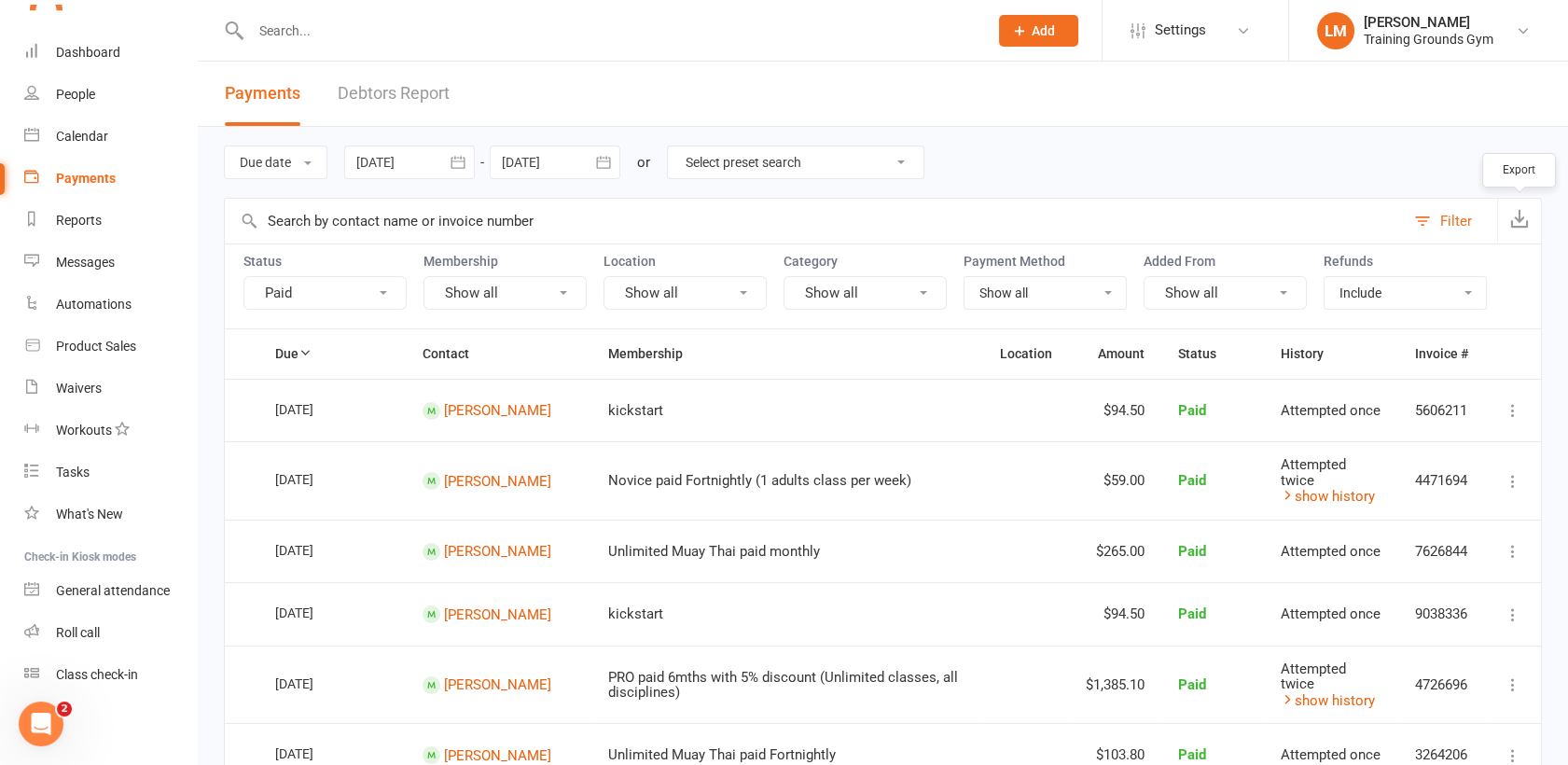
click at [1523, 224] on icon "button" at bounding box center [1519, 218] width 18 height 18
click at [810, 86] on header "Payments Debtors Report" at bounding box center [884, 95] width 1371 height 66
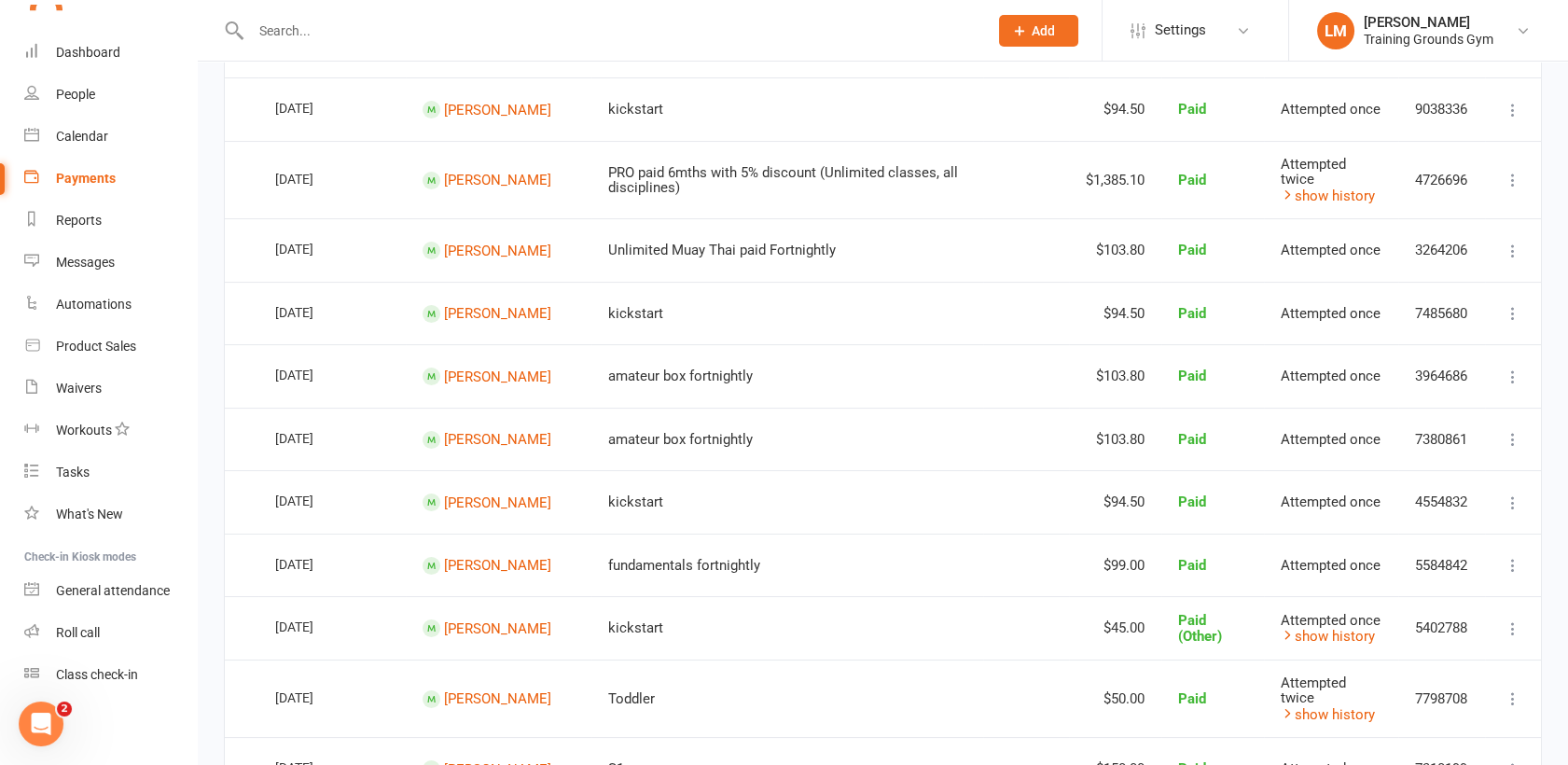
scroll to position [589, 0]
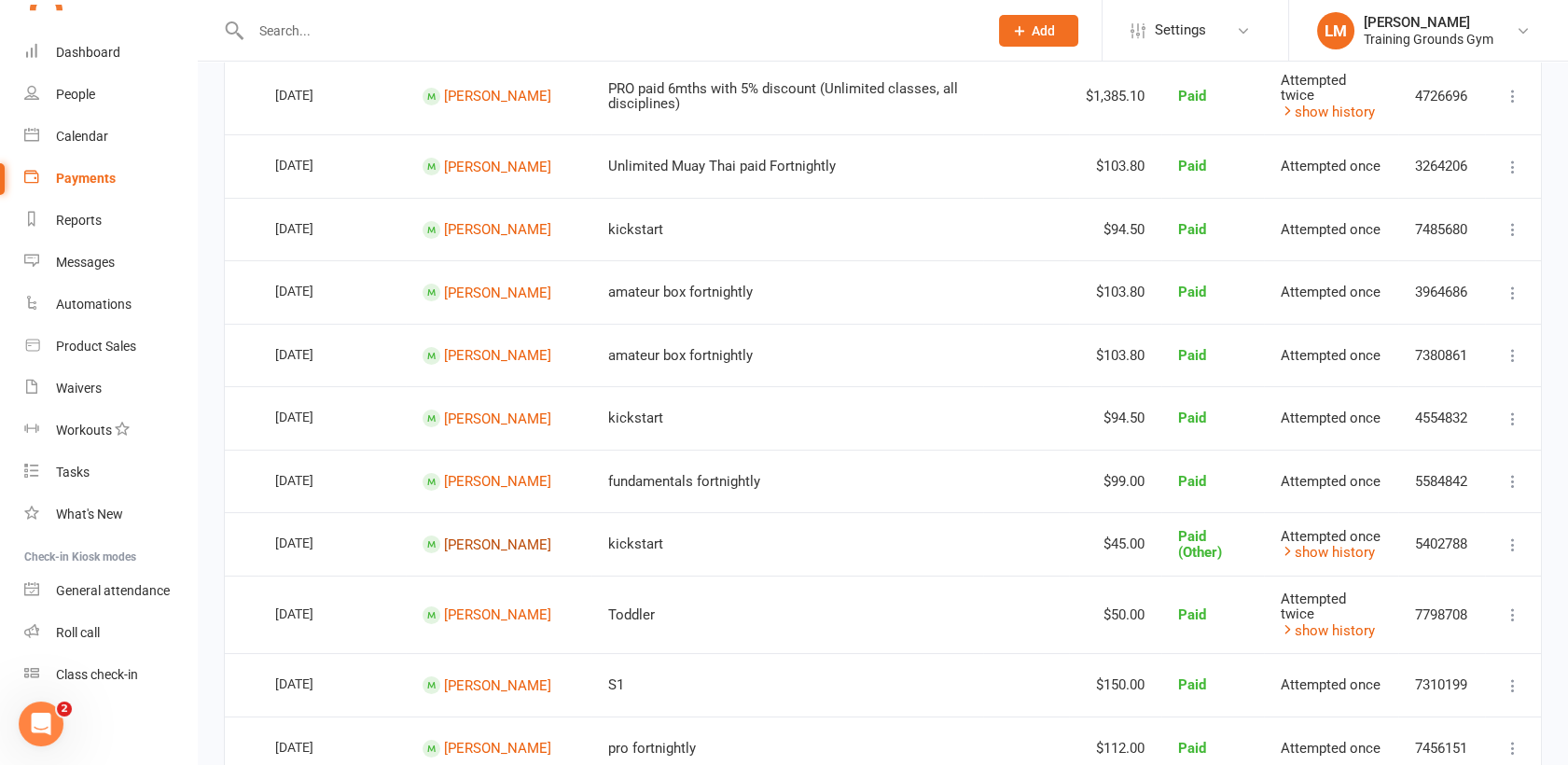
click at [476, 544] on link "[PERSON_NAME]" at bounding box center [497, 544] width 107 height 16
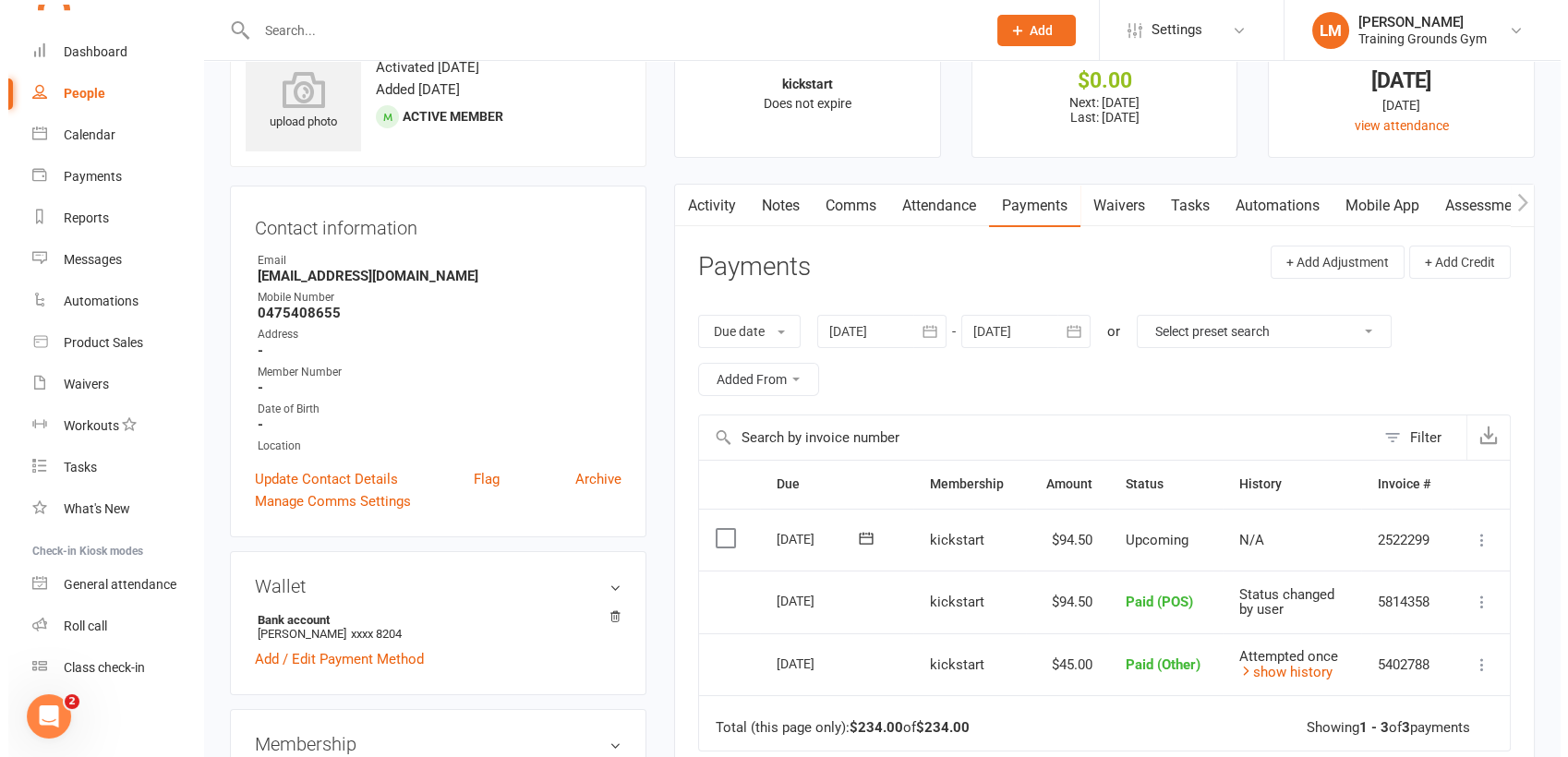
scroll to position [81, 0]
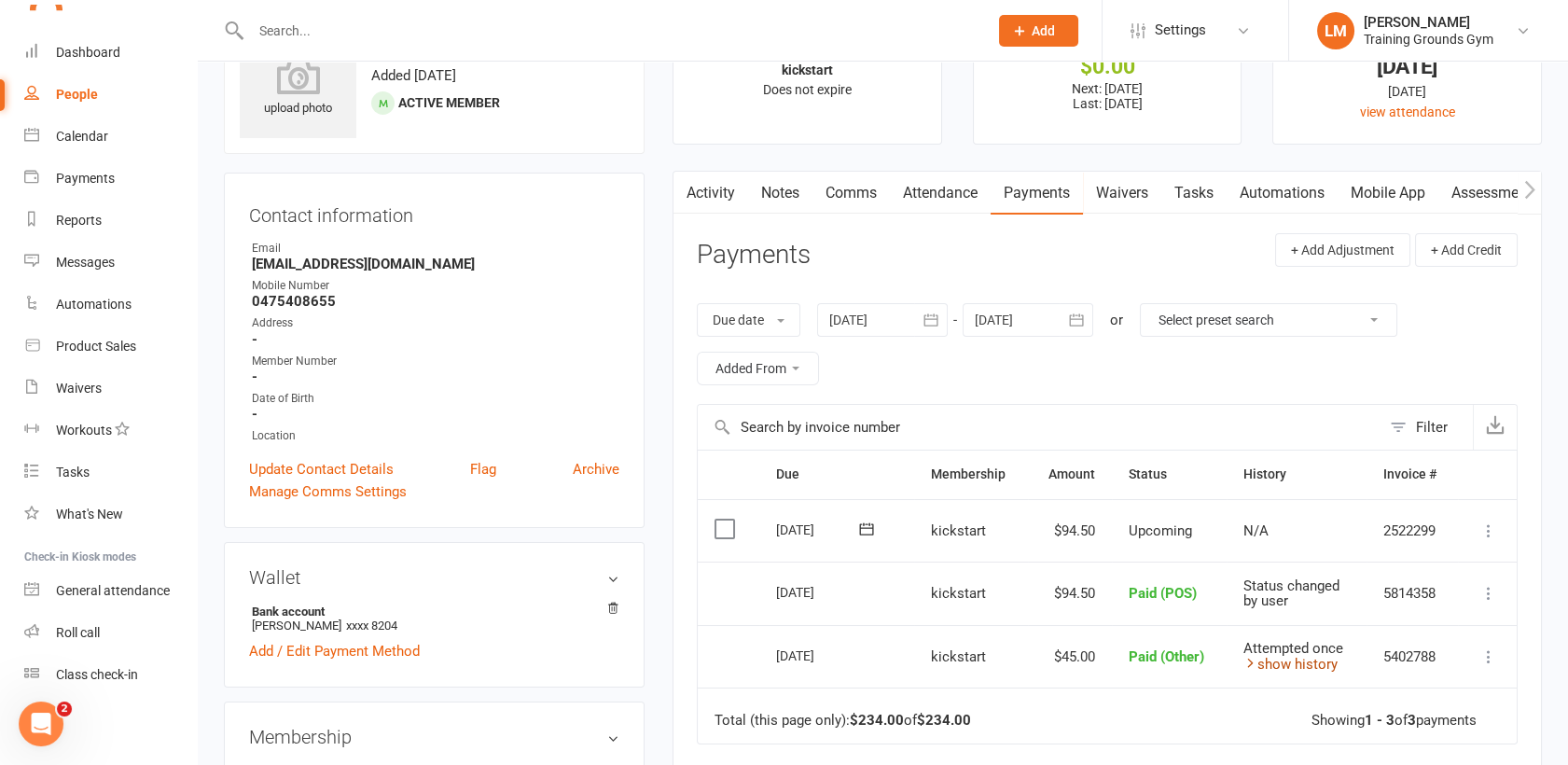
click at [1270, 659] on link "show history" at bounding box center [1290, 663] width 94 height 16
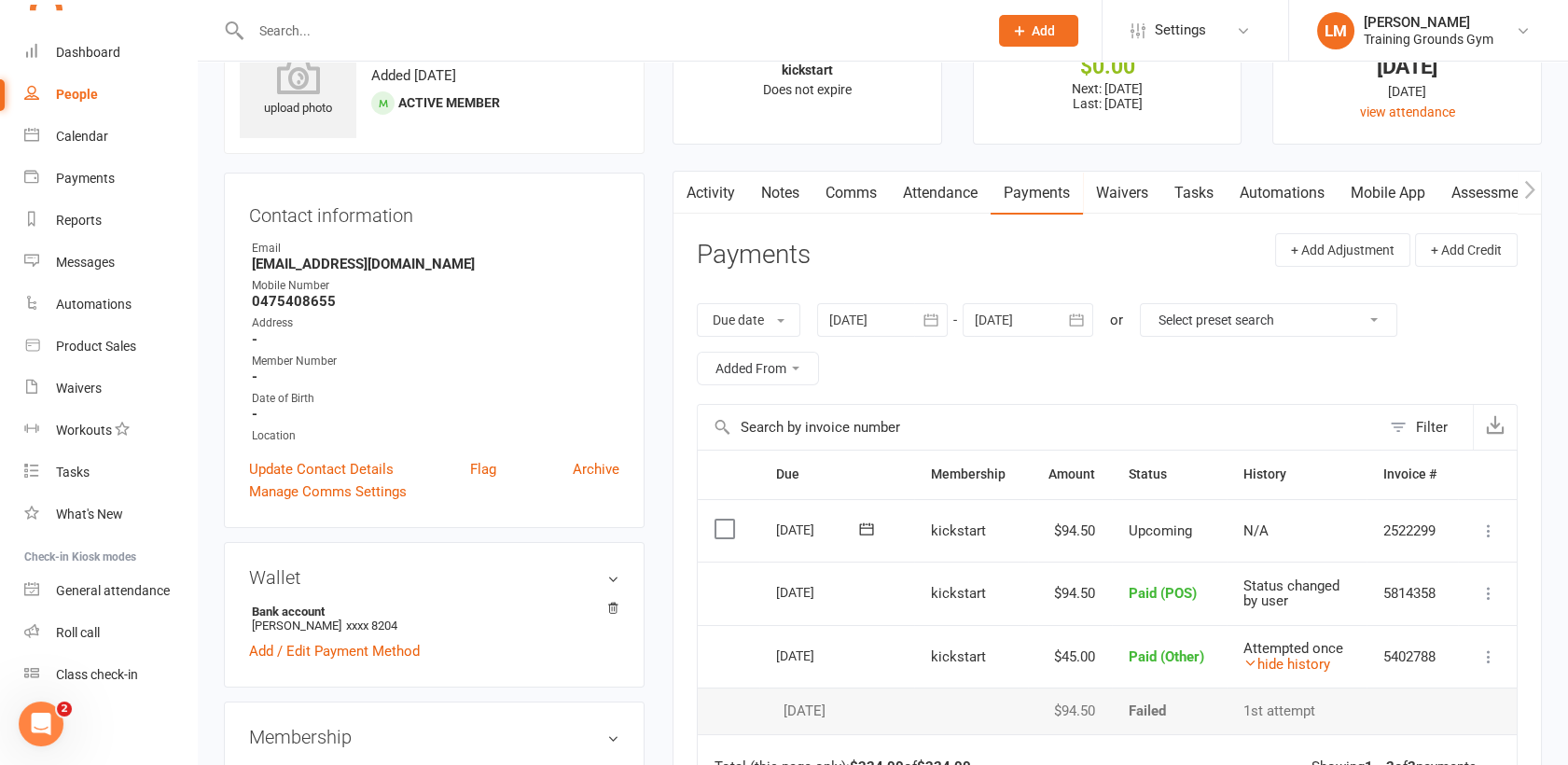
drag, startPoint x: 1492, startPoint y: 589, endPoint x: 795, endPoint y: 587, distance: 697.0
click at [795, 587] on div "[DATE]" at bounding box center [819, 592] width 86 height 29
click at [1491, 589] on icon at bounding box center [1489, 593] width 18 height 18
click at [1358, 697] on link "More Info" at bounding box center [1407, 704] width 185 height 38
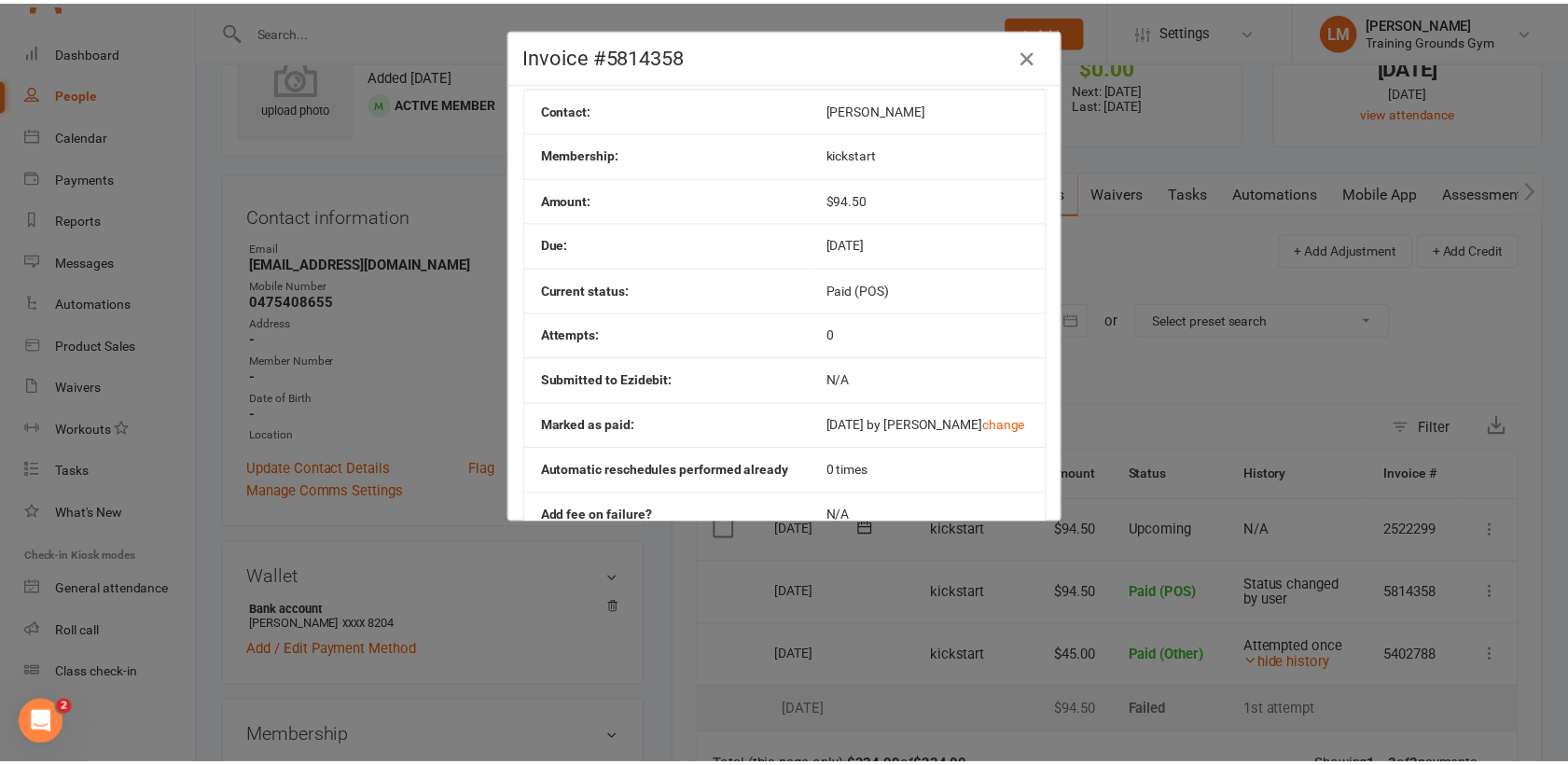
scroll to position [0, 0]
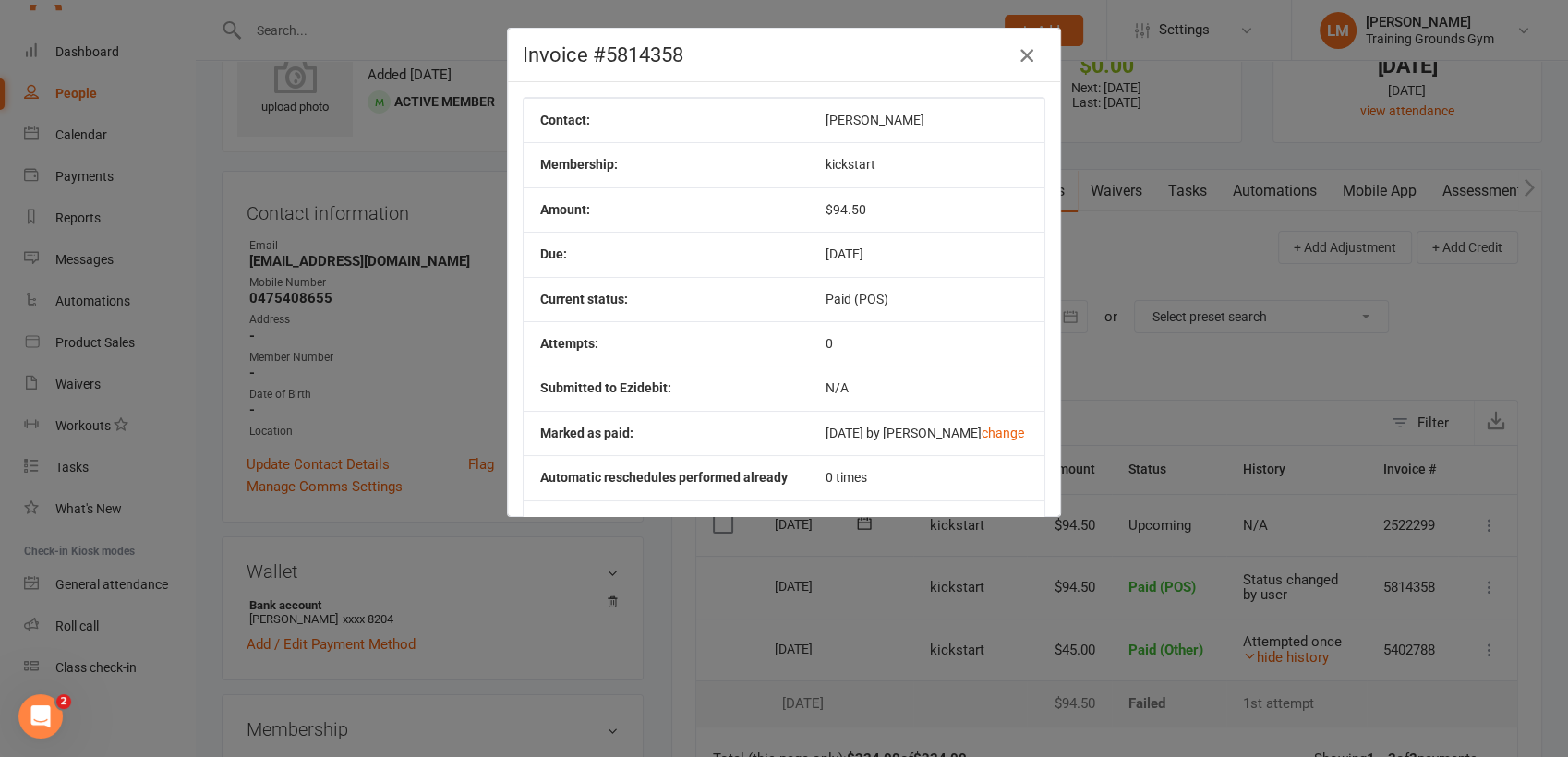
click at [1017, 56] on icon "button" at bounding box center [1027, 55] width 22 height 22
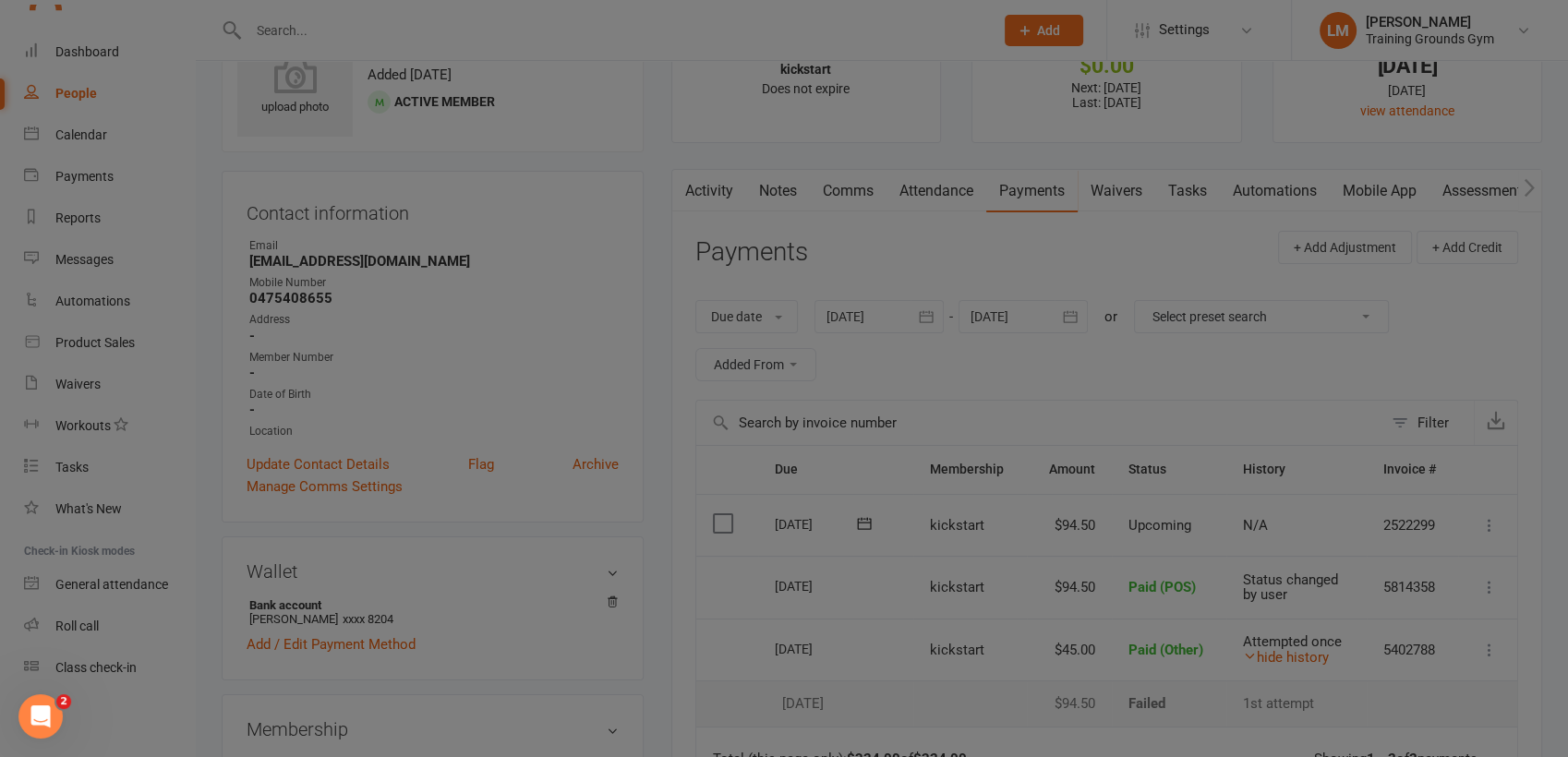
click at [1017, 56] on div "Invoice #5814358 Contact: [PERSON_NAME] Membership: kickstart Amount: $94.50 Du…" at bounding box center [784, 150] width 554 height 489
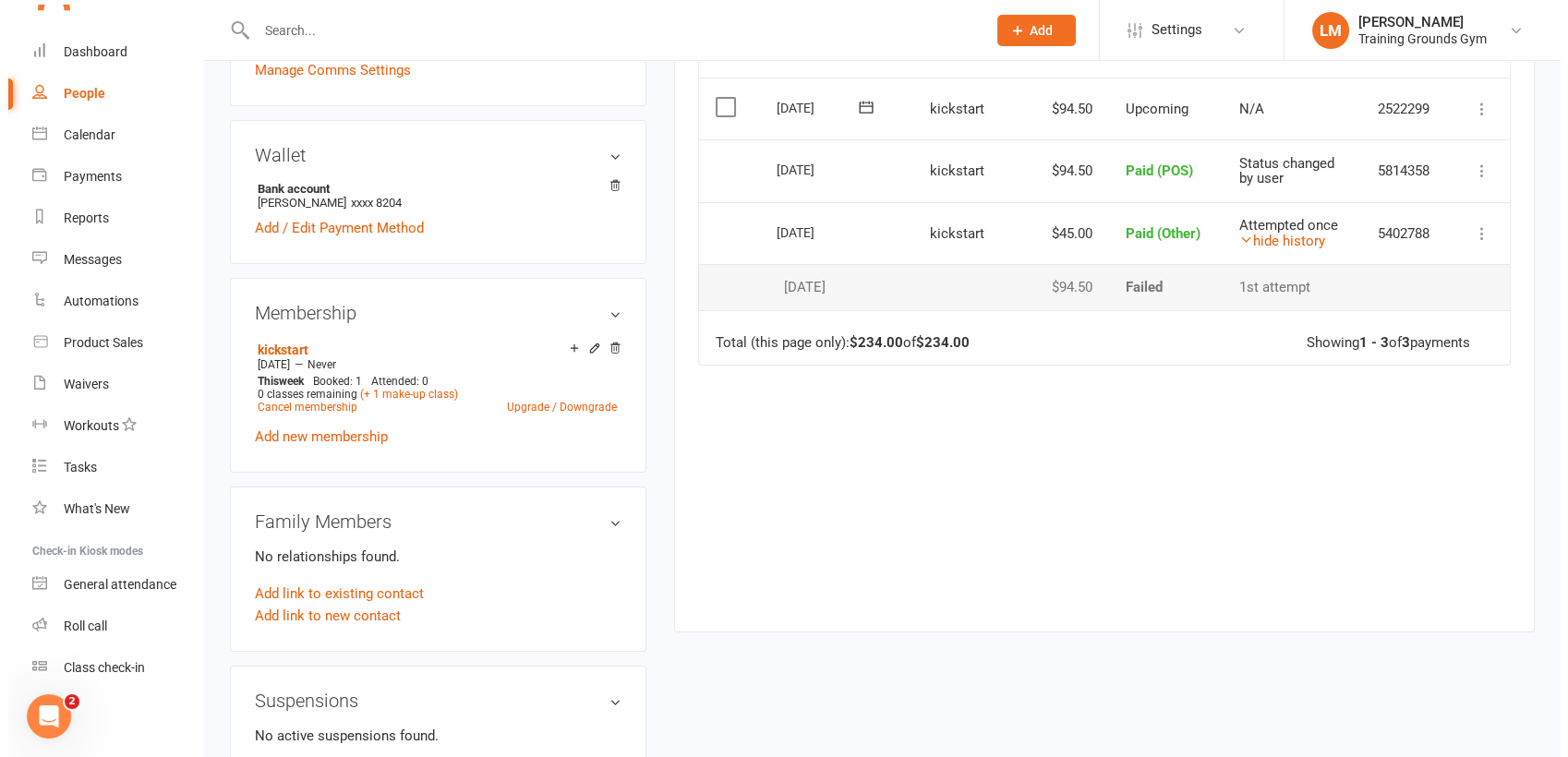
scroll to position [533, 0]
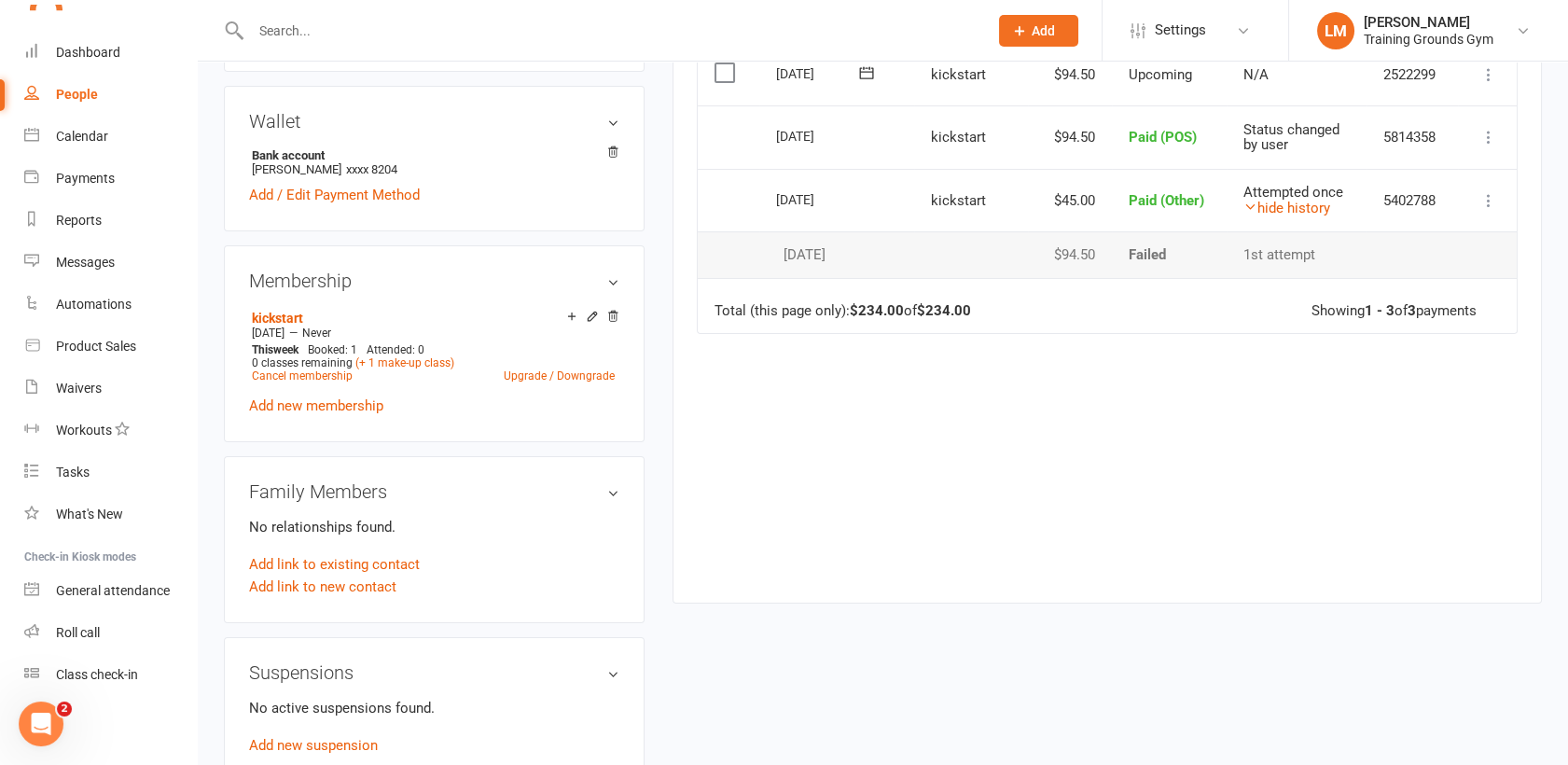
click at [1484, 200] on icon at bounding box center [1489, 200] width 18 height 18
click at [1435, 313] on link "More Info" at bounding box center [1407, 311] width 185 height 38
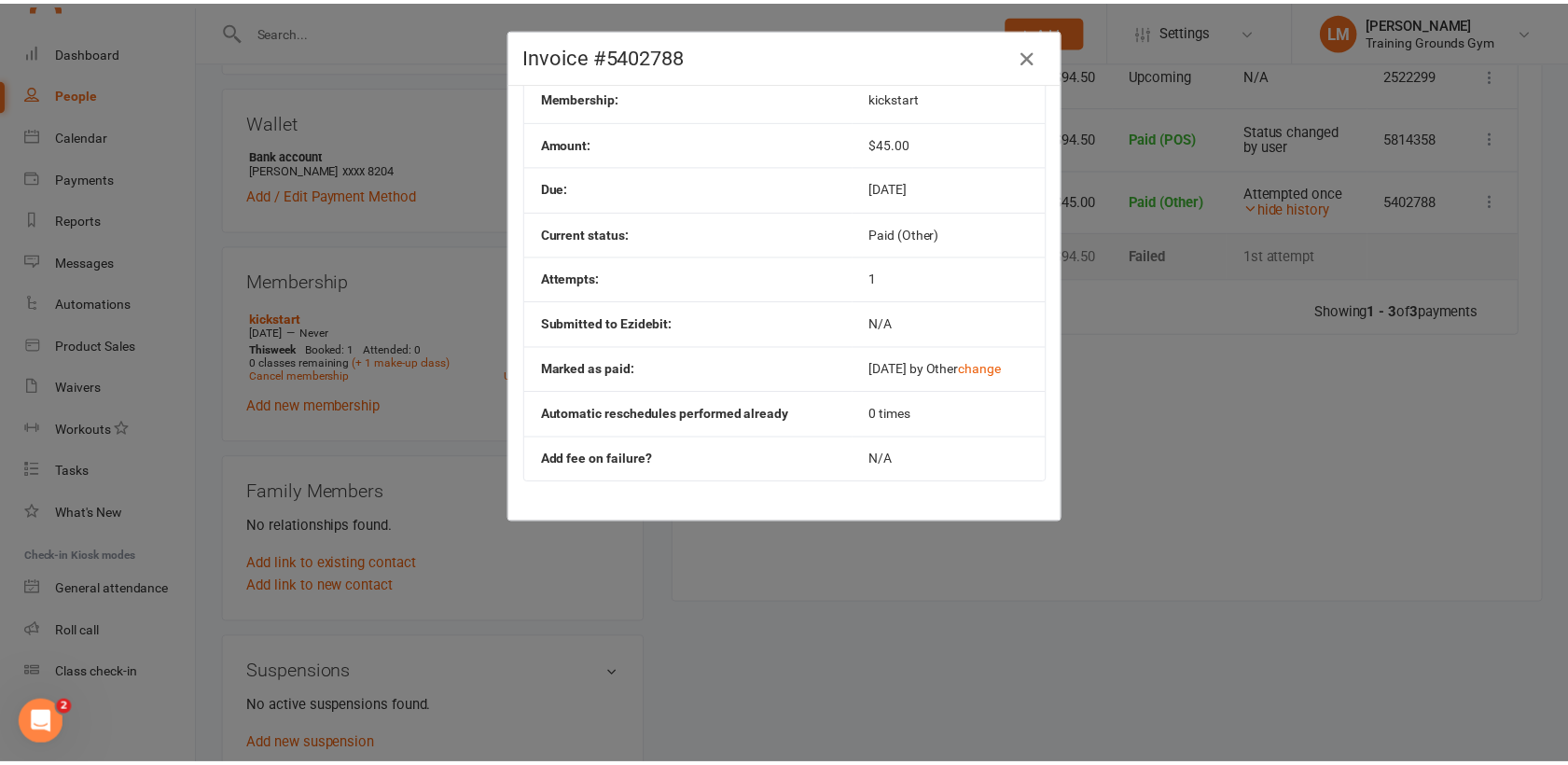
scroll to position [0, 0]
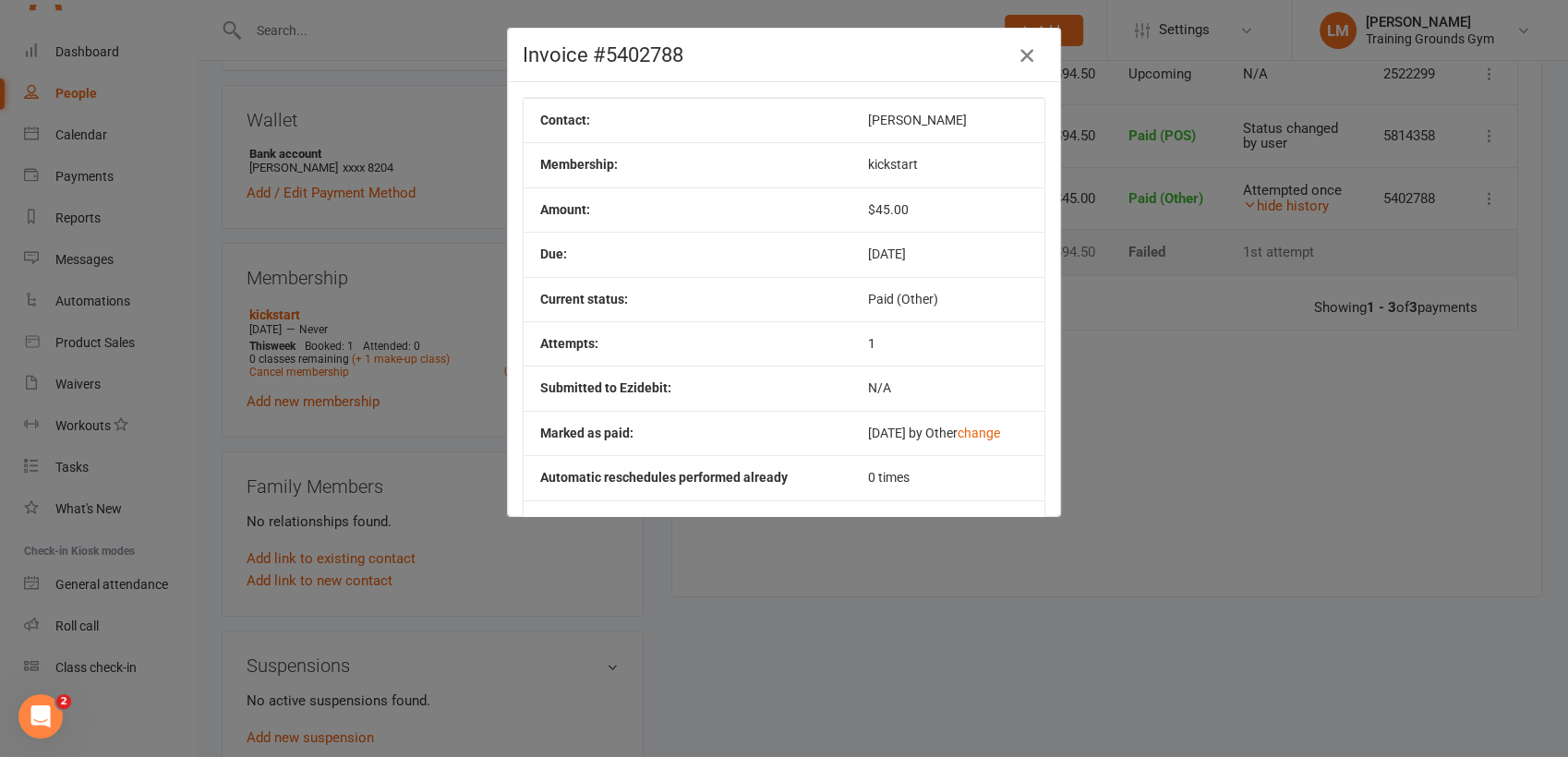
click at [1017, 60] on icon "button" at bounding box center [1027, 55] width 22 height 22
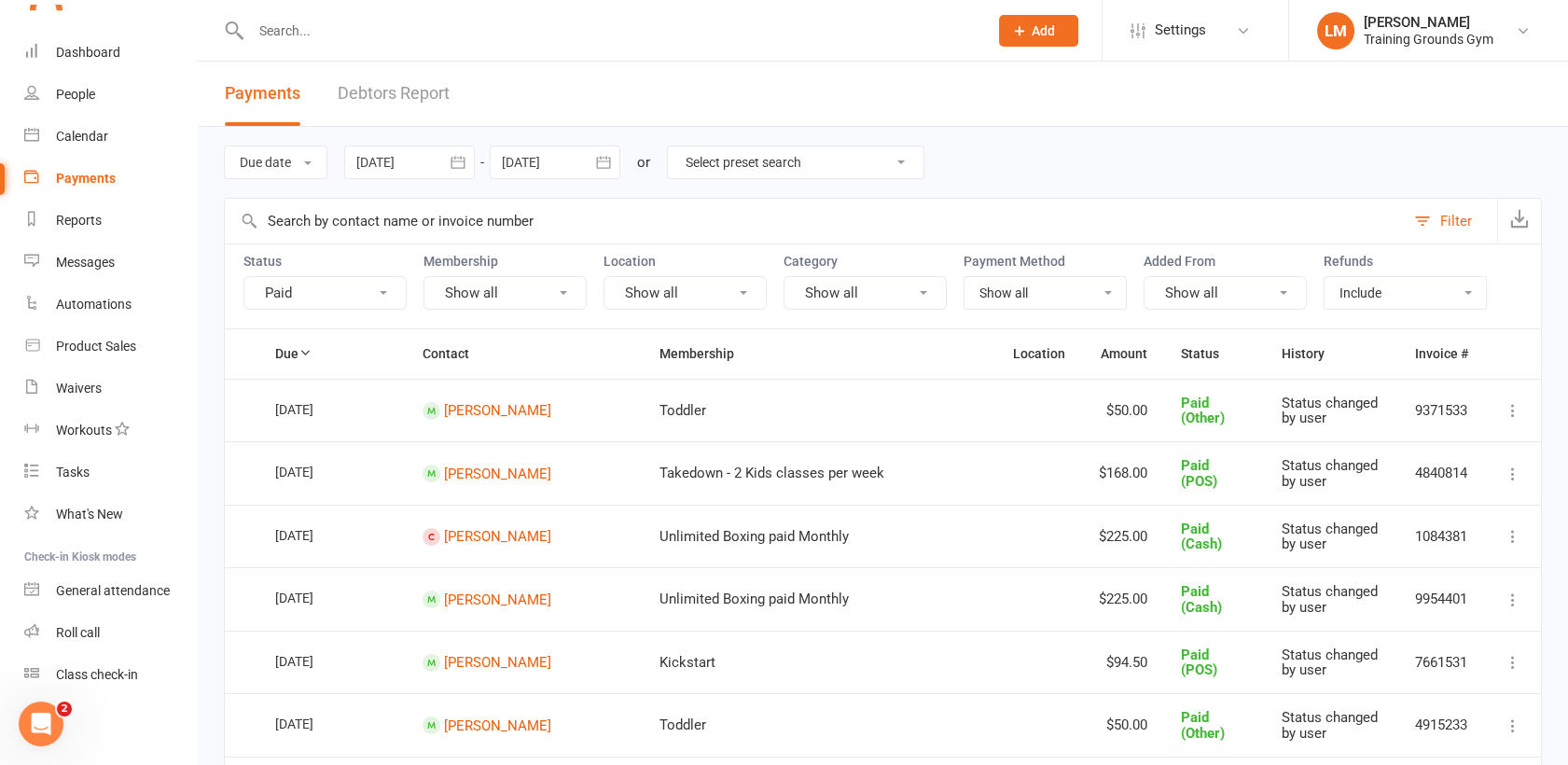
click at [313, 28] on input "text" at bounding box center [610, 30] width 730 height 26
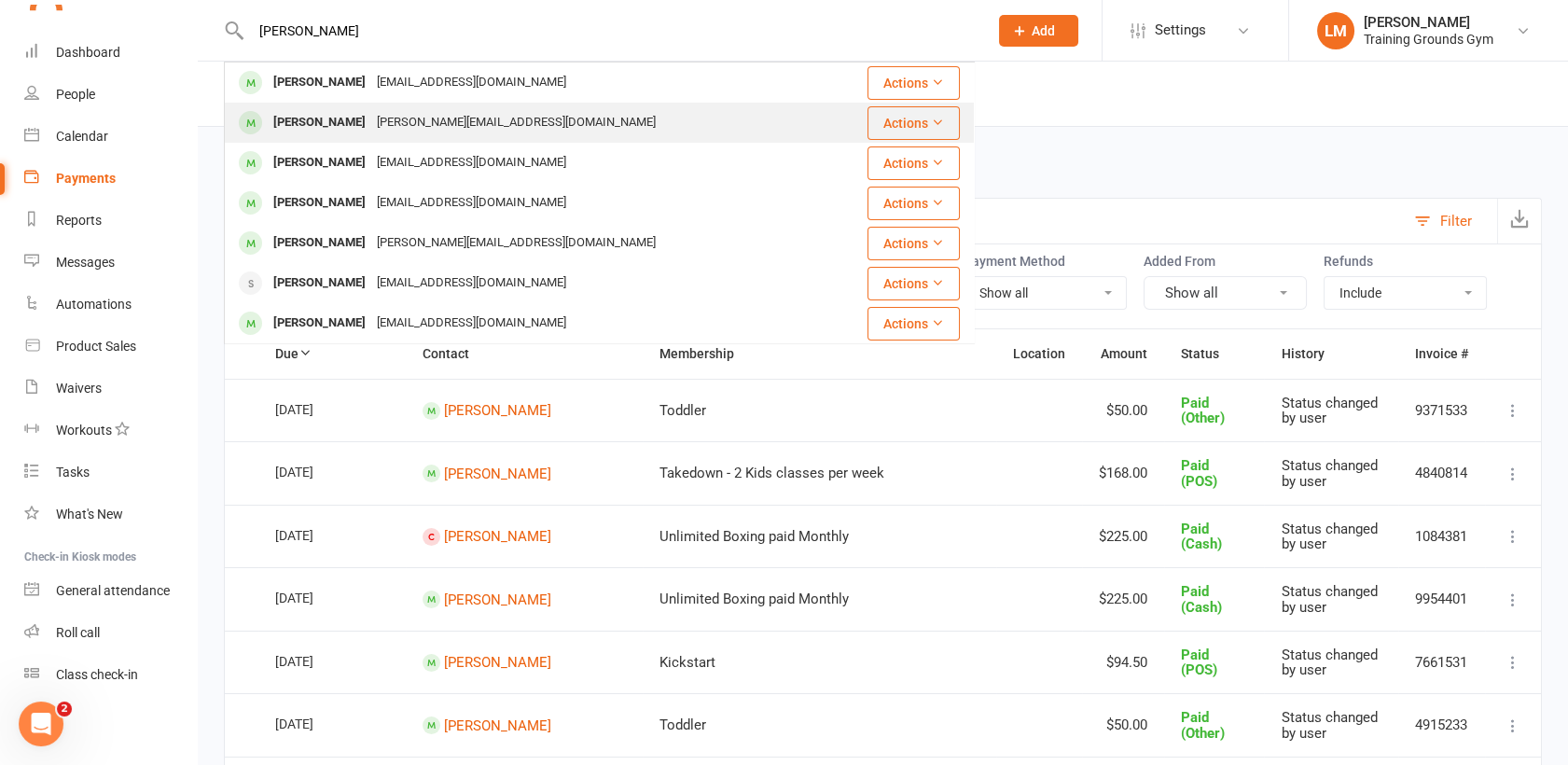
type input "[PERSON_NAME]"
click at [325, 122] on div "[PERSON_NAME]" at bounding box center [319, 123] width 103 height 27
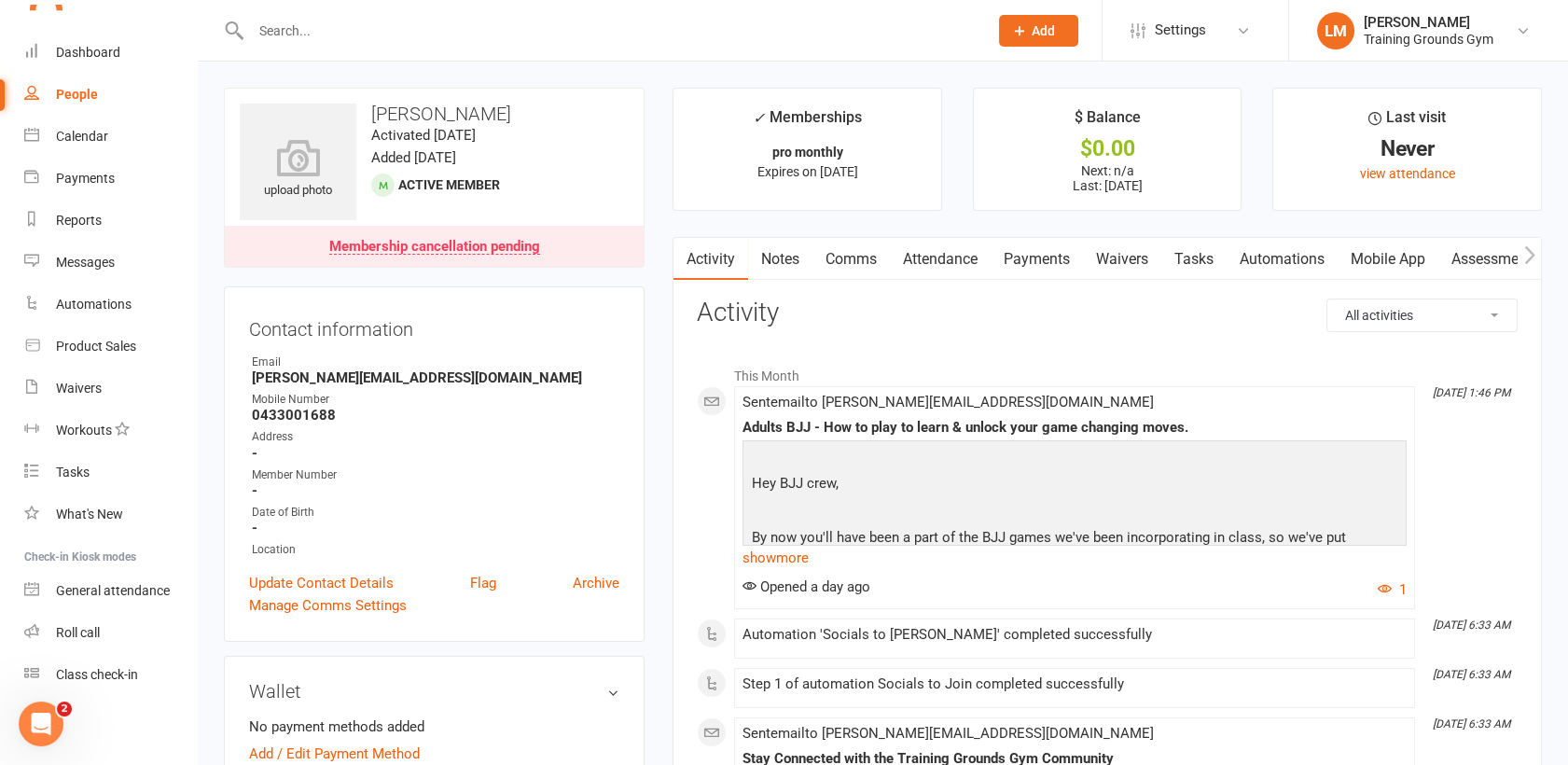
scroll to position [545, 0]
click at [1039, 259] on link "Payments" at bounding box center [1037, 259] width 93 height 43
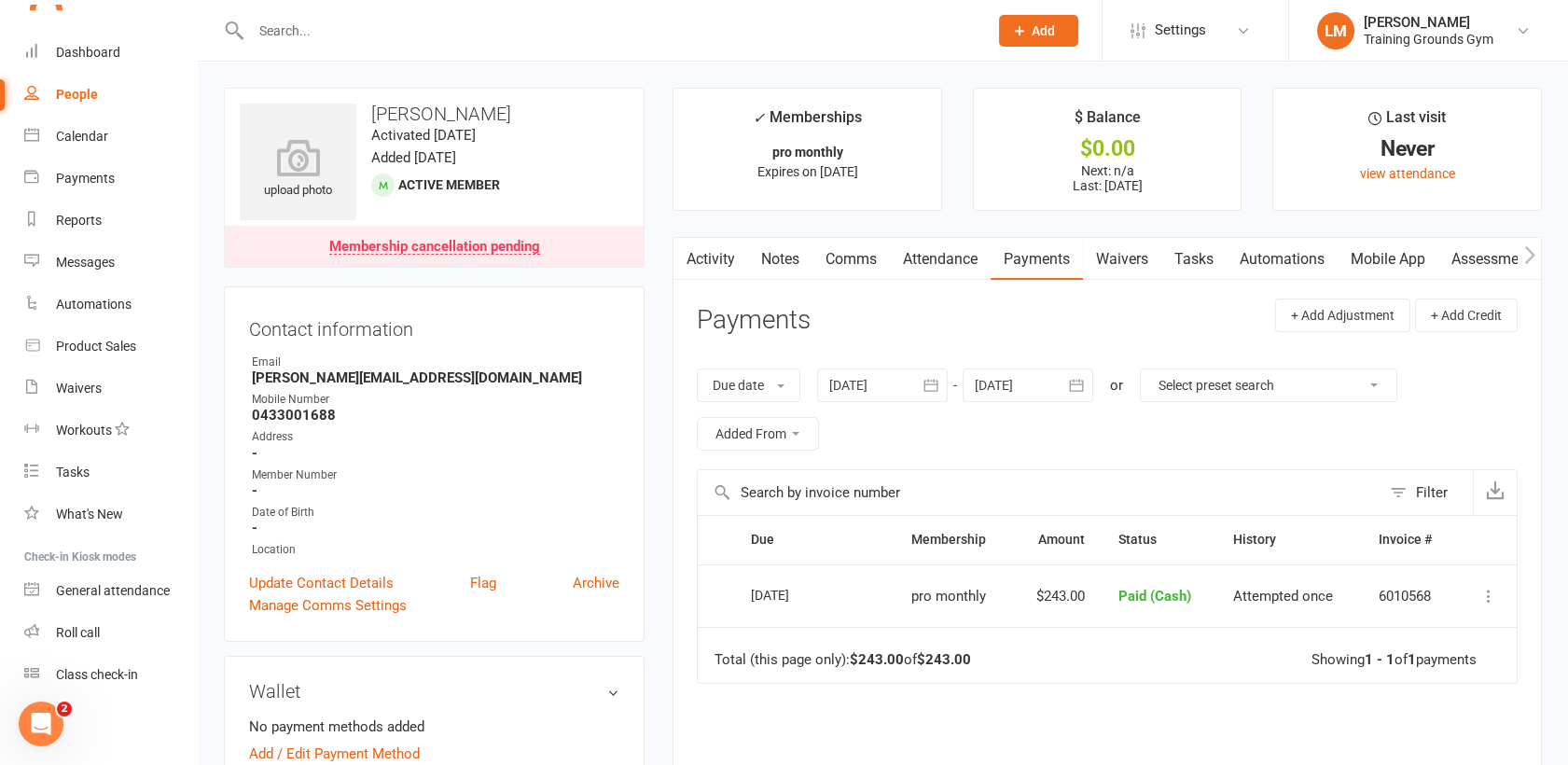
click at [1133, 588] on span "Paid (Cash)" at bounding box center [1153, 596] width 73 height 16
click at [1478, 600] on button at bounding box center [1489, 596] width 22 height 22
click at [1471, 713] on link "More Info" at bounding box center [1407, 707] width 185 height 38
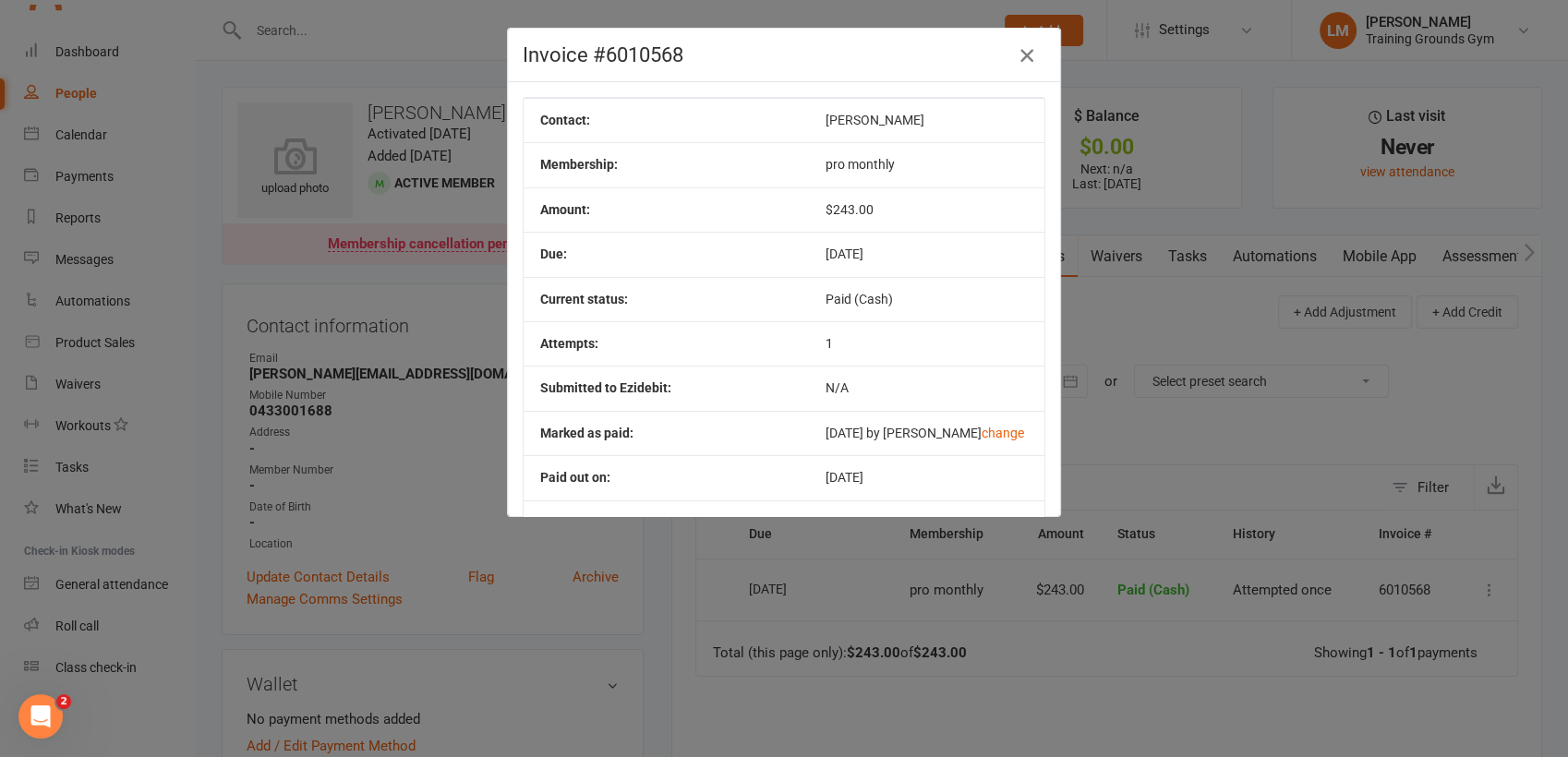
click at [1019, 63] on icon "button" at bounding box center [1027, 55] width 22 height 22
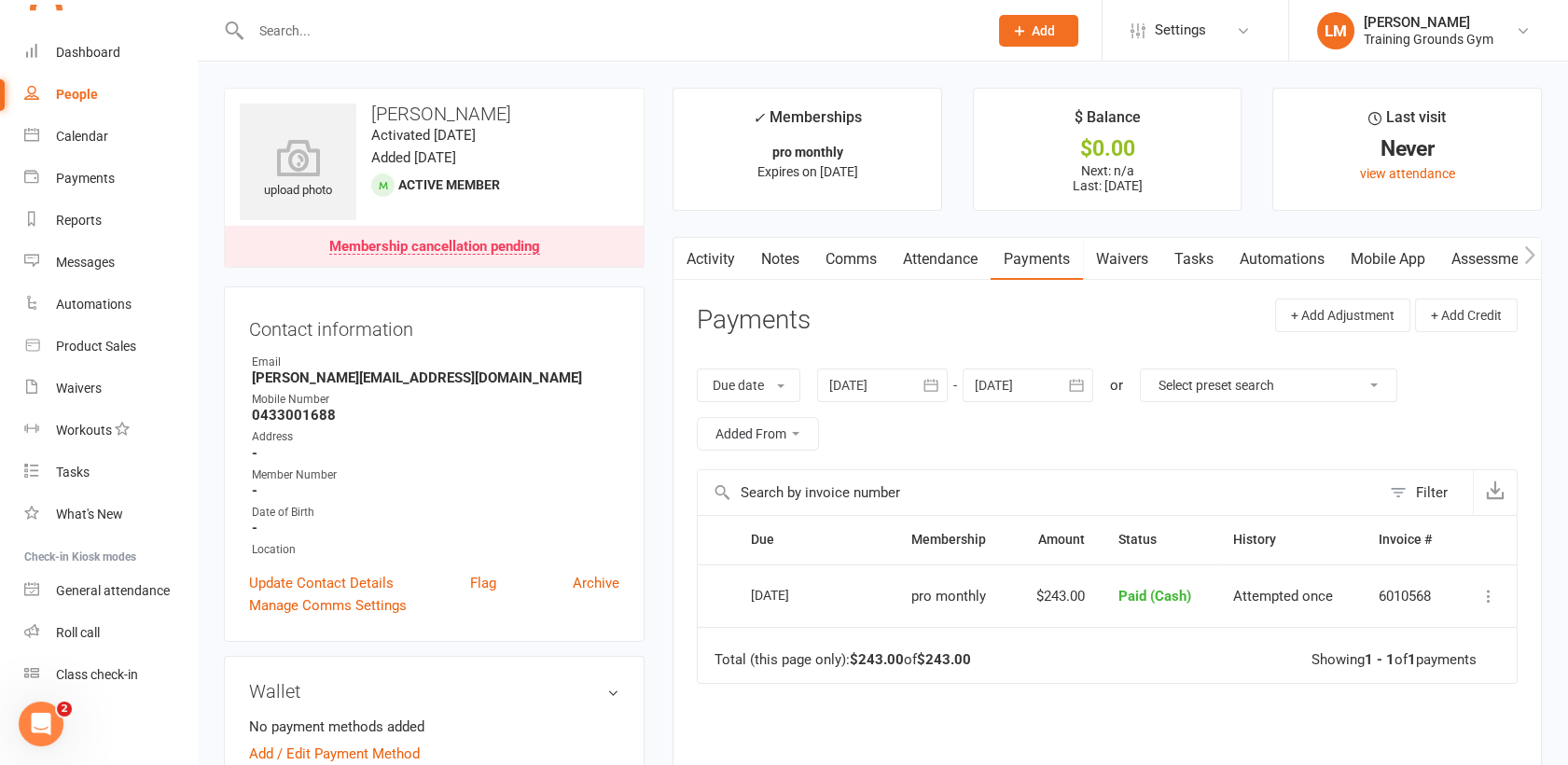
click at [34, 732] on icon "Open Intercom Messenger" at bounding box center [42, 724] width 31 height 31
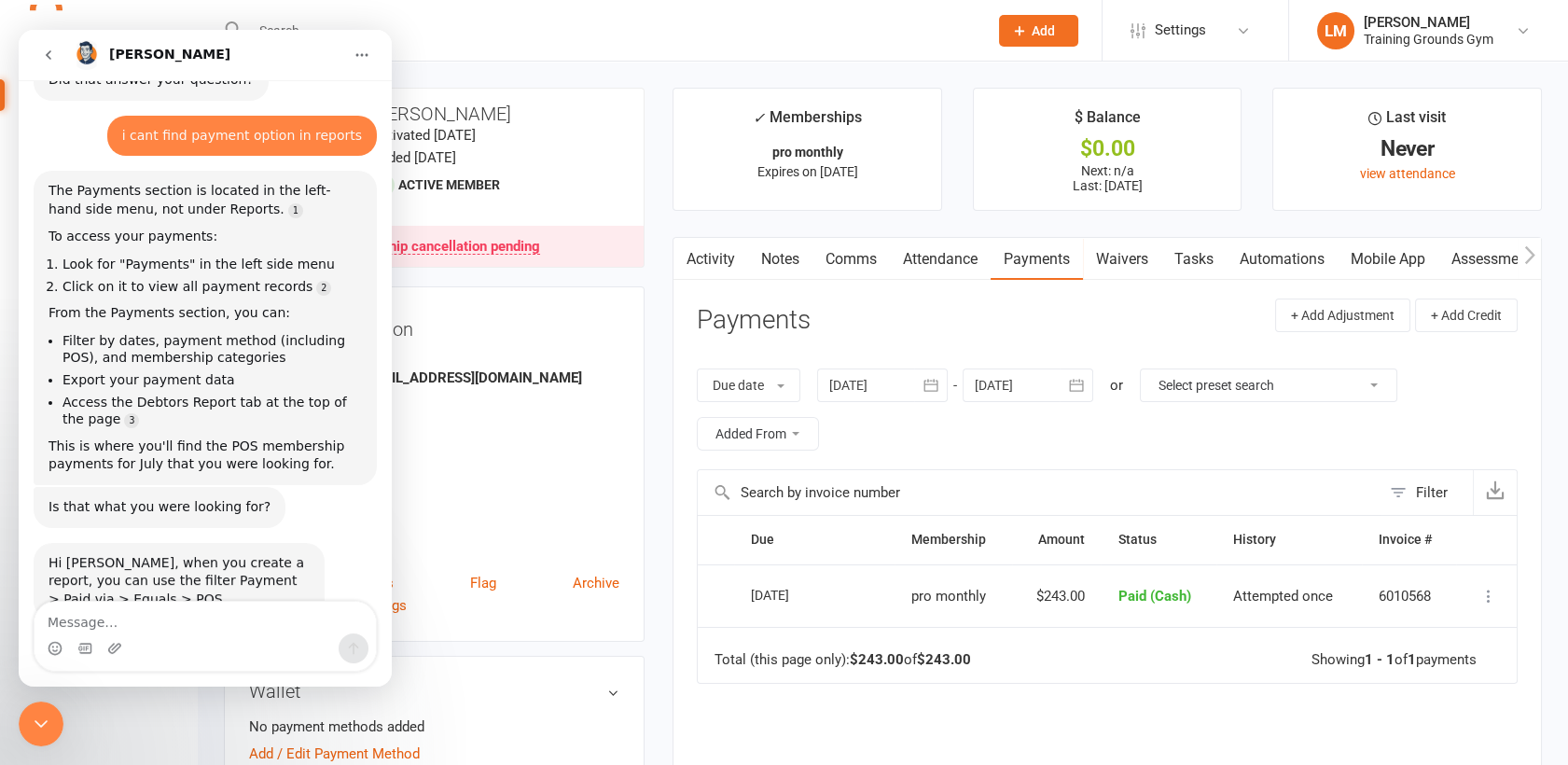
scroll to position [565, 0]
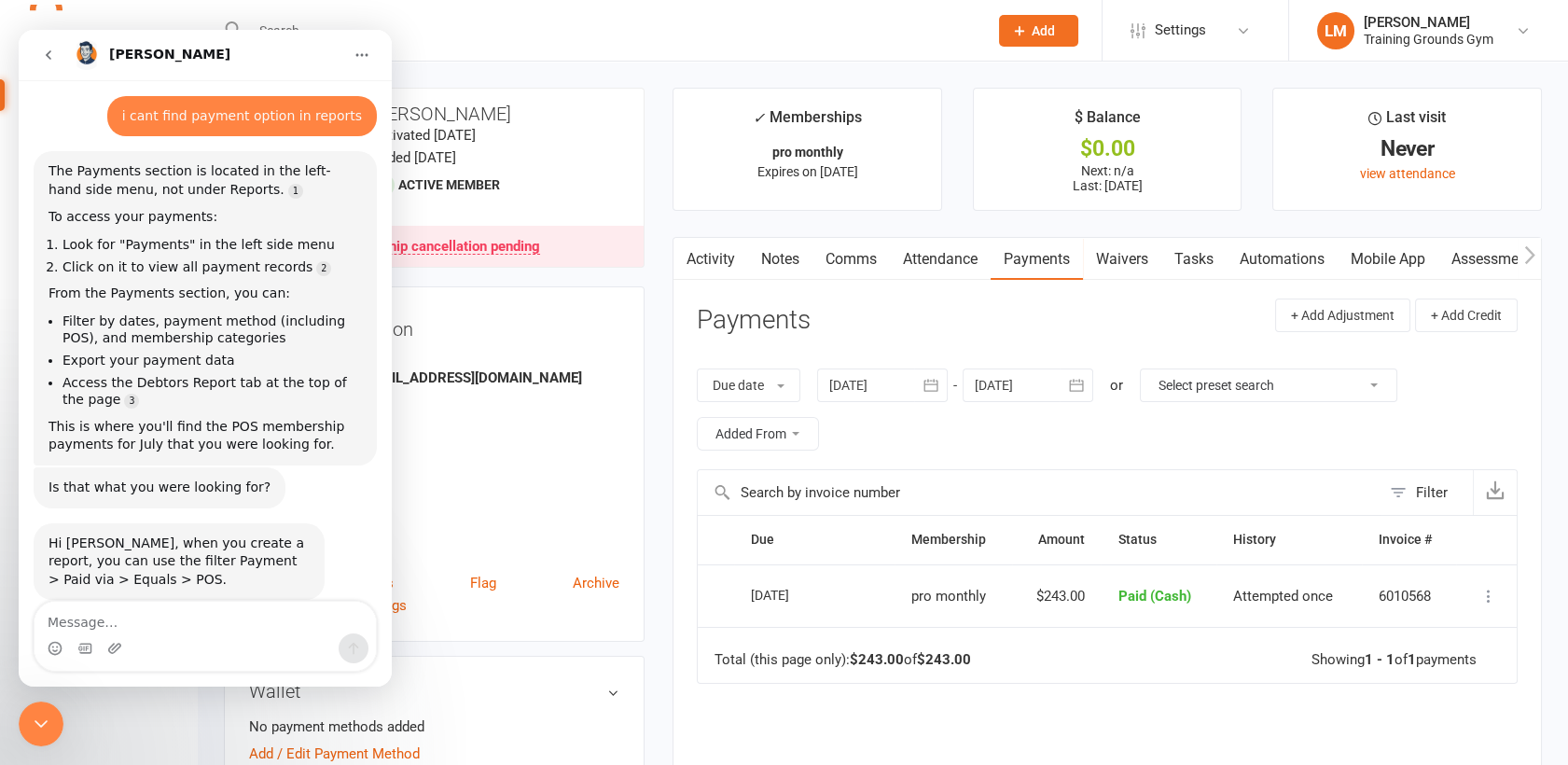
click at [44, 711] on div "Close Intercom Messenger" at bounding box center [41, 724] width 44 height 44
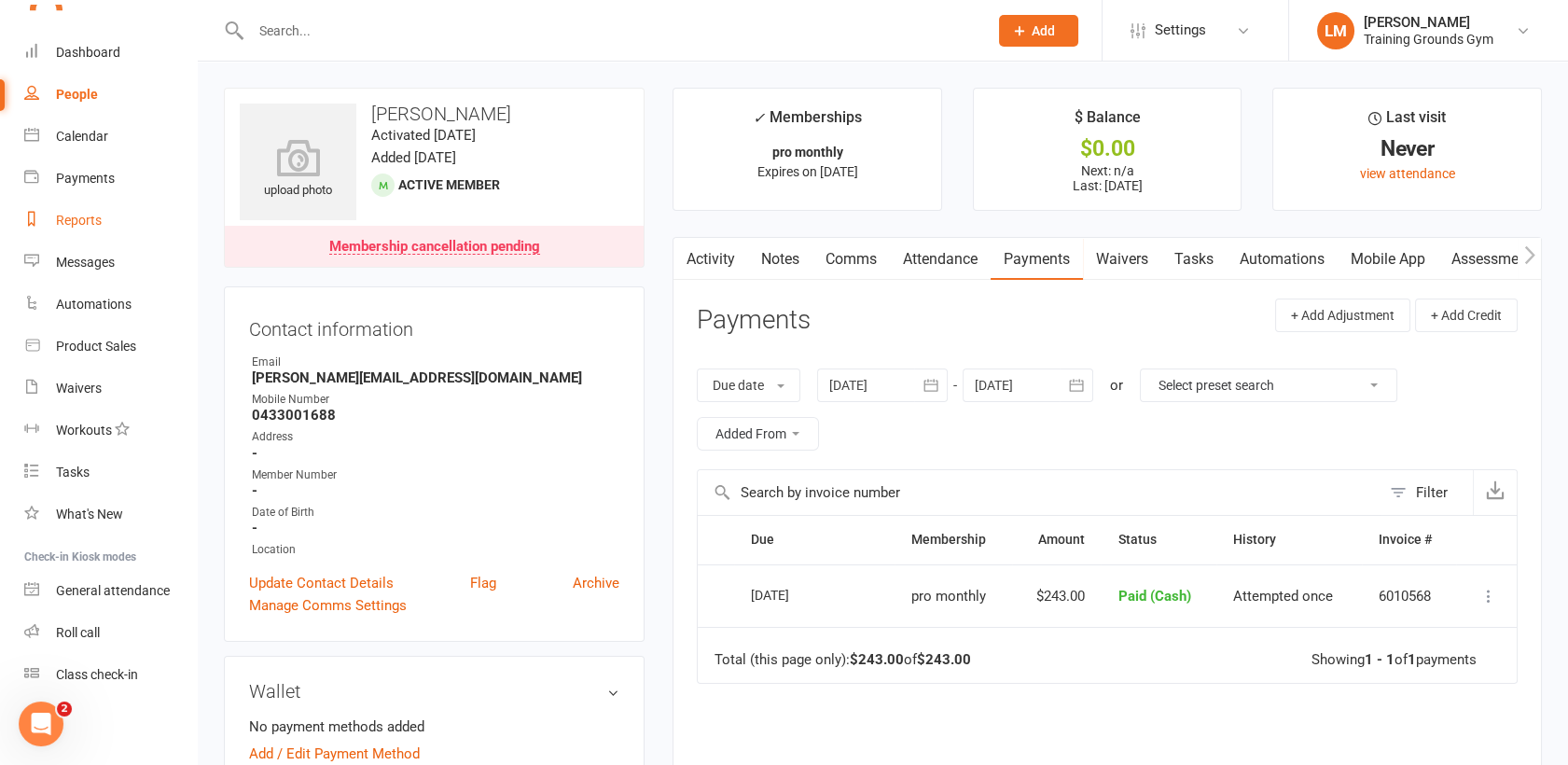
click at [82, 229] on link "Reports" at bounding box center [110, 221] width 173 height 42
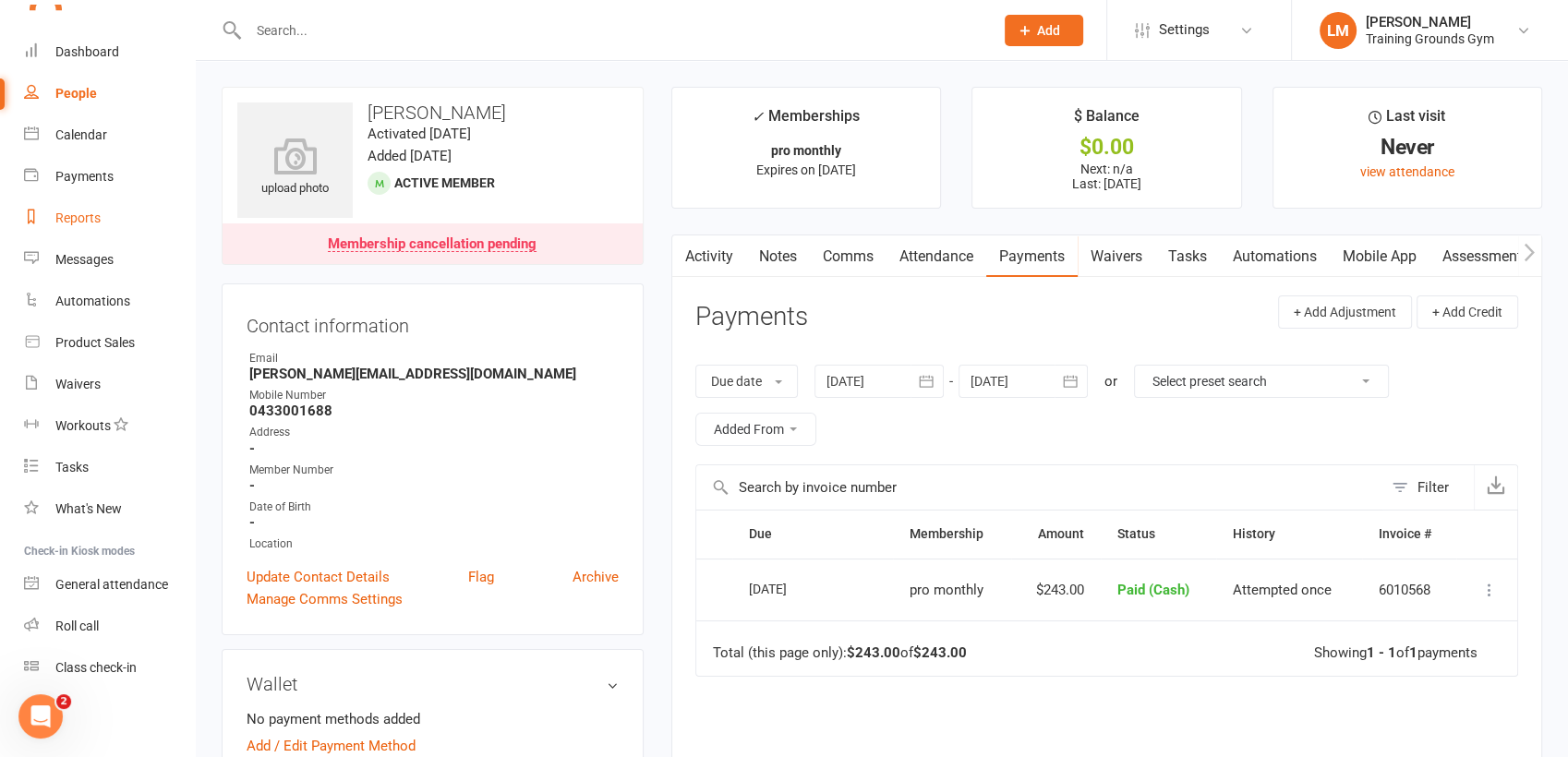
select select "100"
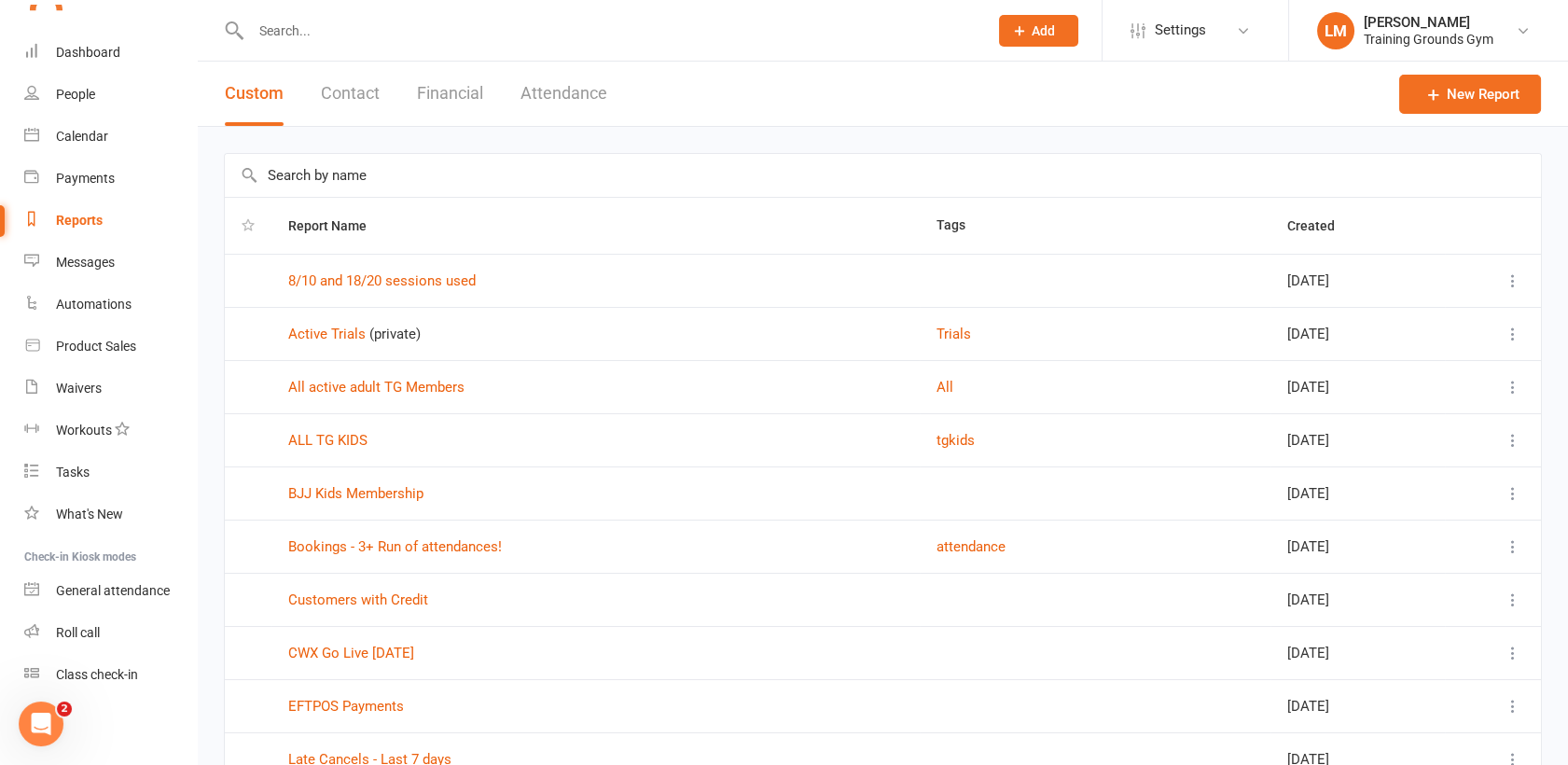
click at [450, 80] on button "Financial" at bounding box center [450, 94] width 67 height 65
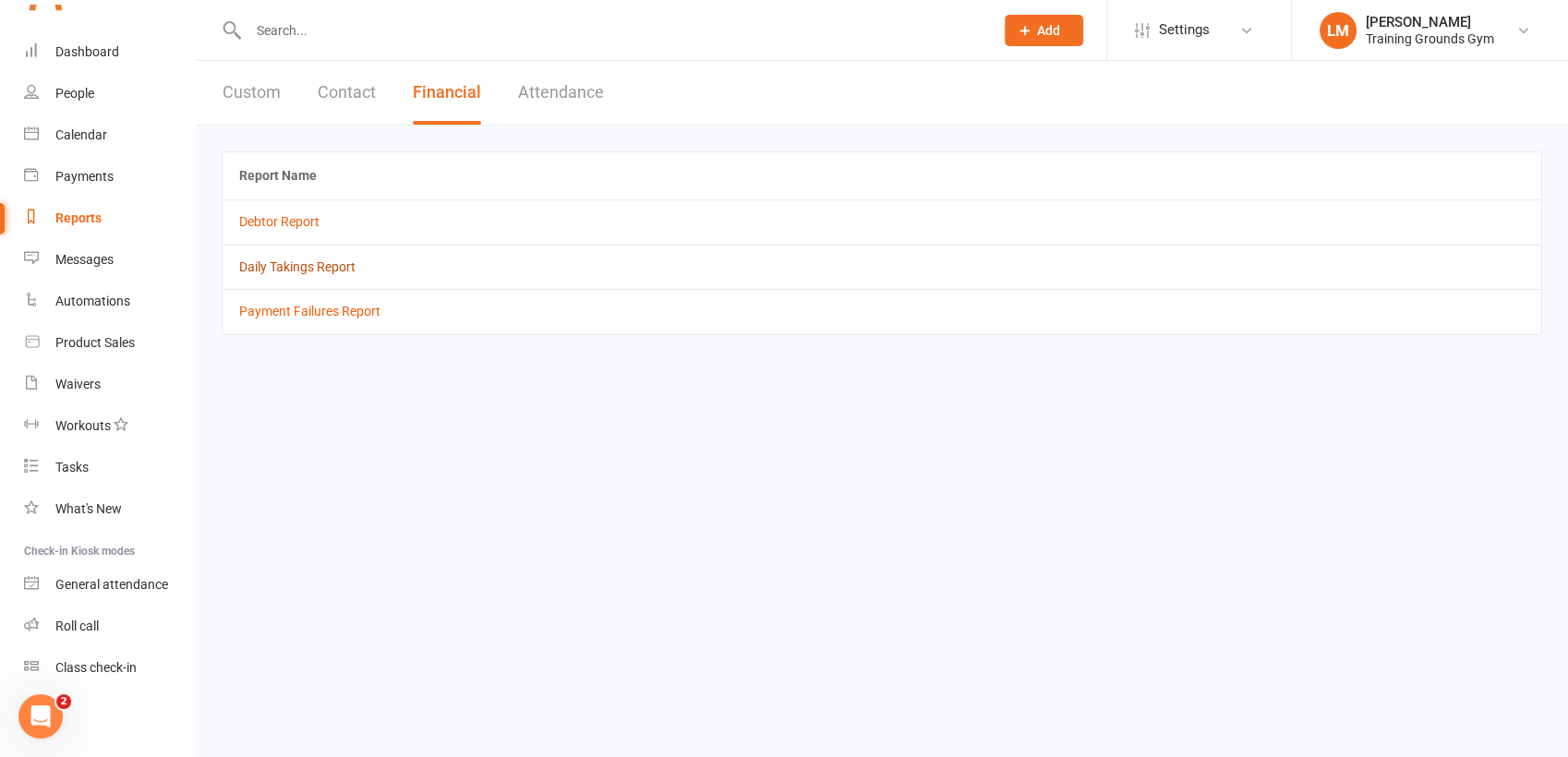
click at [309, 269] on link "Daily Takings Report" at bounding box center [298, 266] width 117 height 14
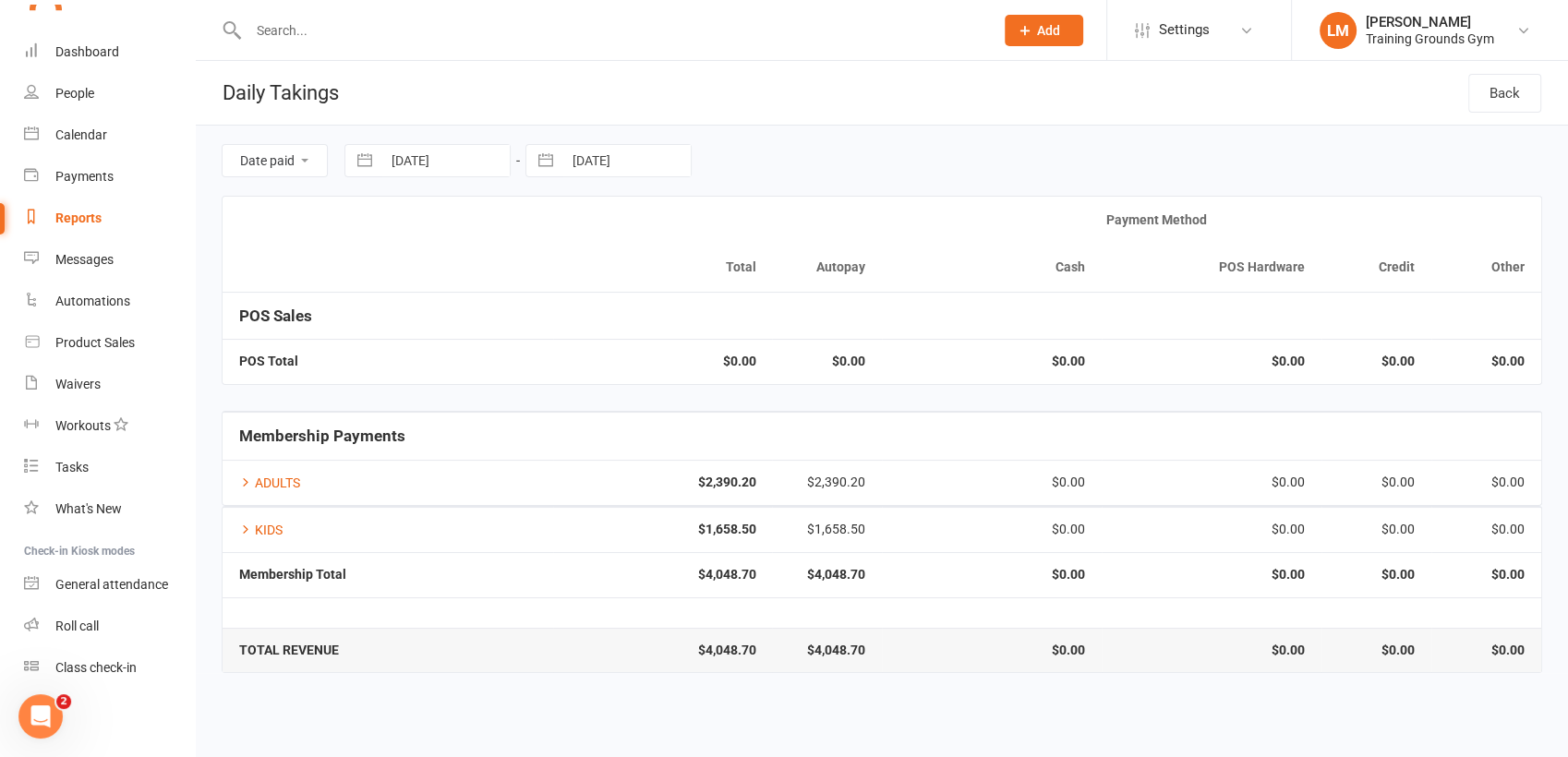
click at [364, 160] on button "button" at bounding box center [364, 161] width 33 height 32
select select "6"
select select "2025"
select select "7"
select select "2025"
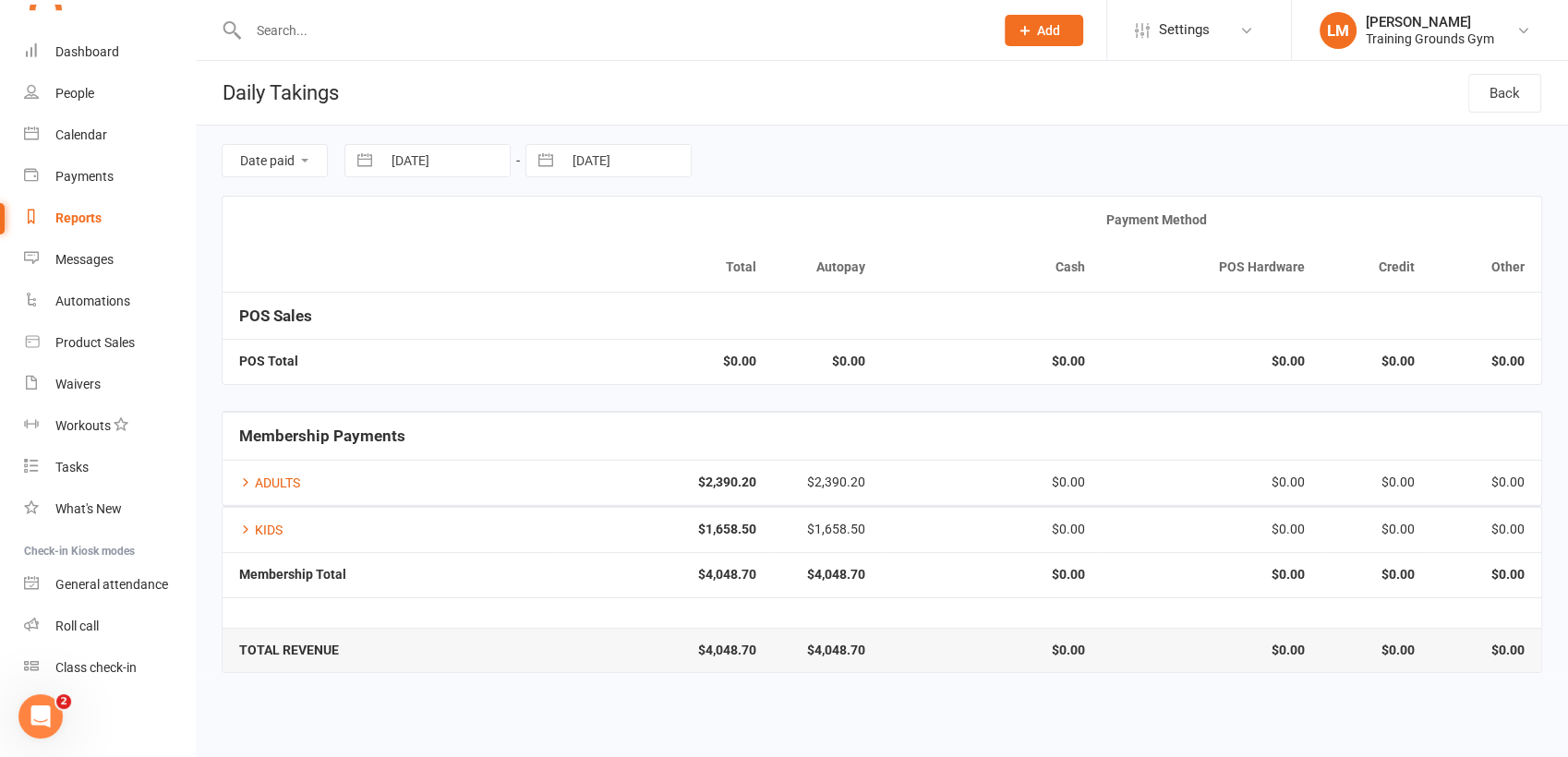
select select "8"
select select "2025"
click at [378, 232] on icon "Move backward to switch to the previous month." at bounding box center [383, 236] width 17 height 17
select select "5"
select select "2025"
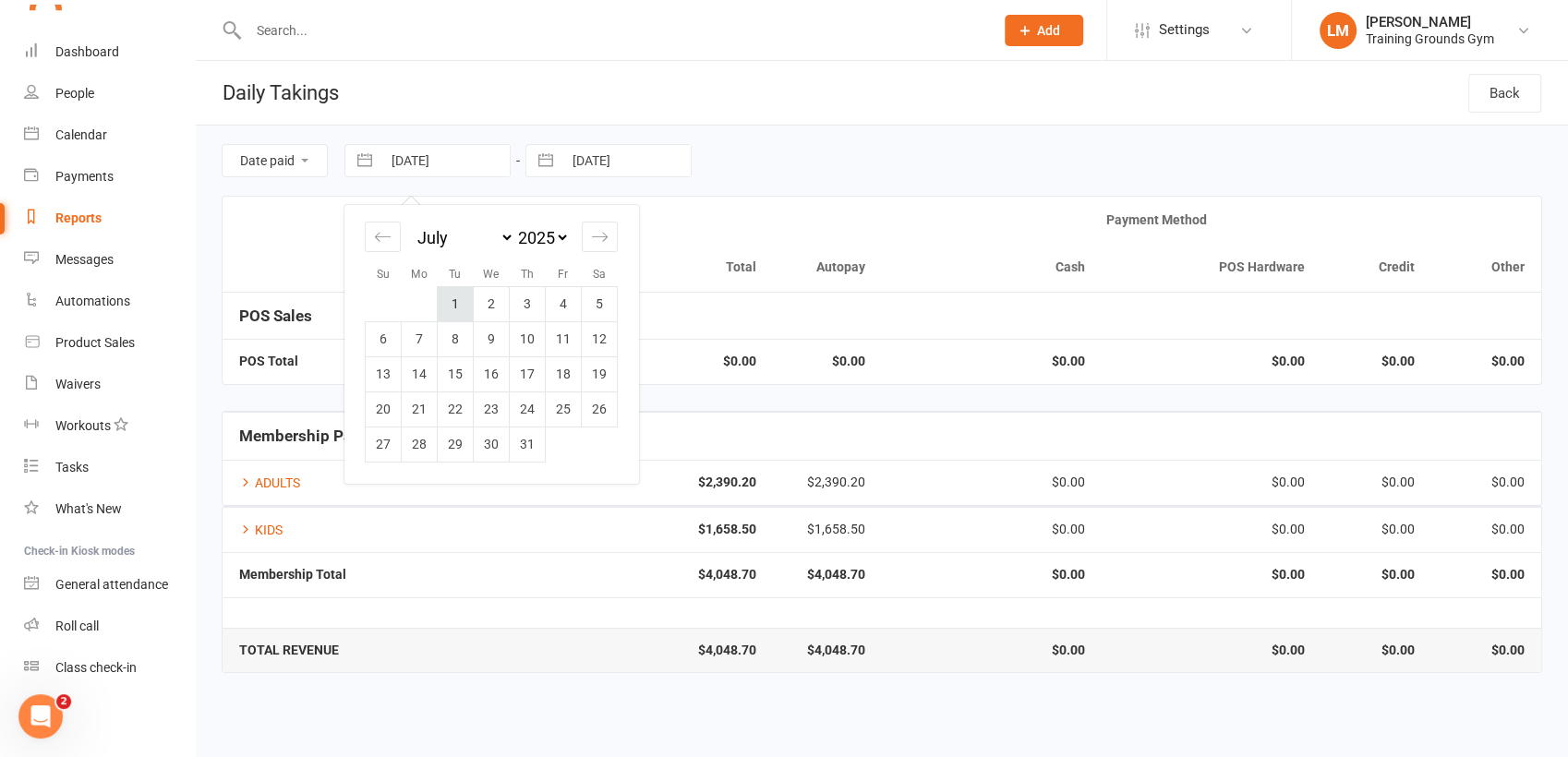
click at [445, 301] on td "1" at bounding box center [455, 303] width 36 height 35
type input "[DATE]"
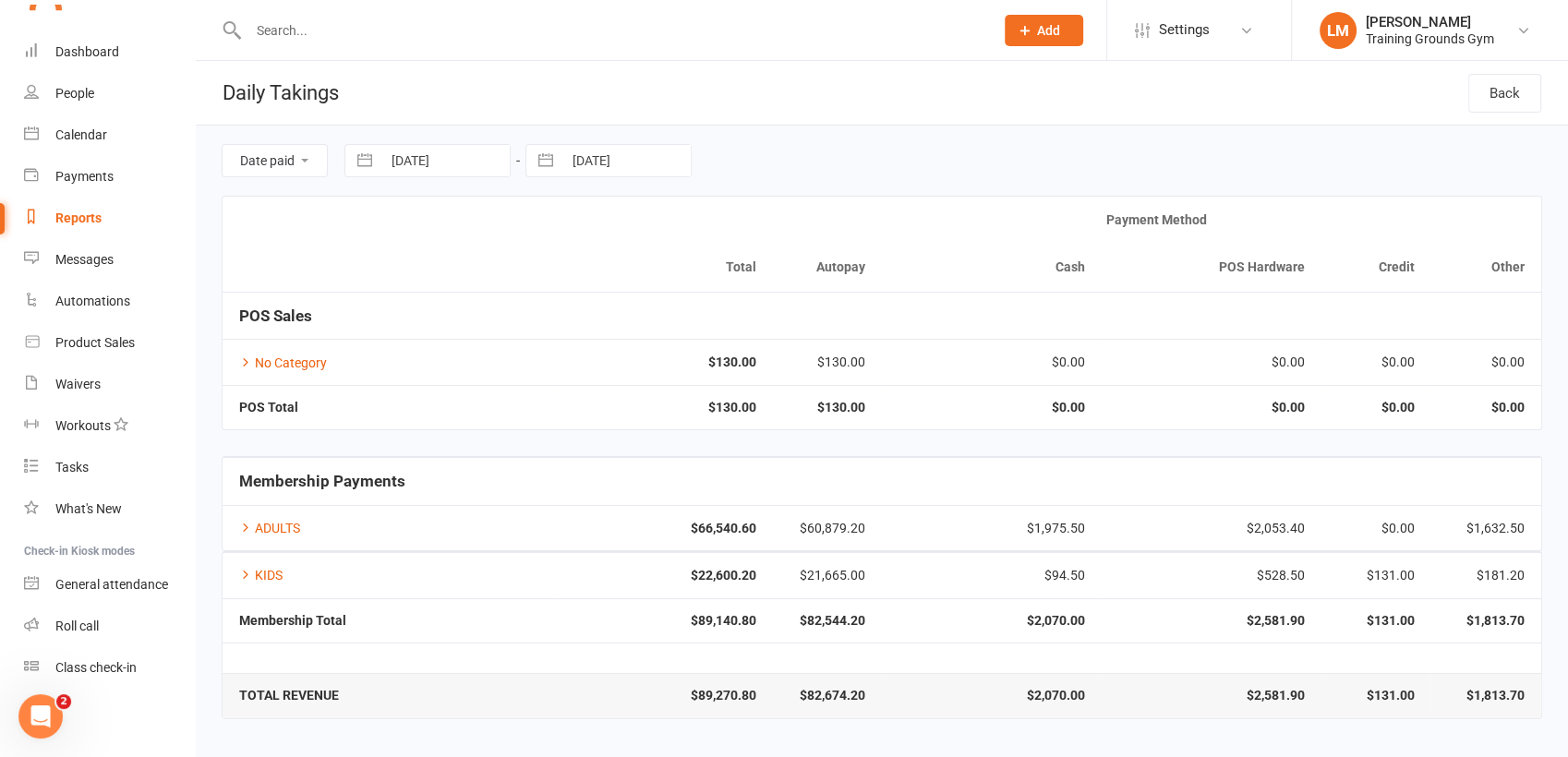
click at [536, 158] on button "button" at bounding box center [545, 161] width 33 height 32
select select "6"
select select "2025"
select select "7"
select select "2025"
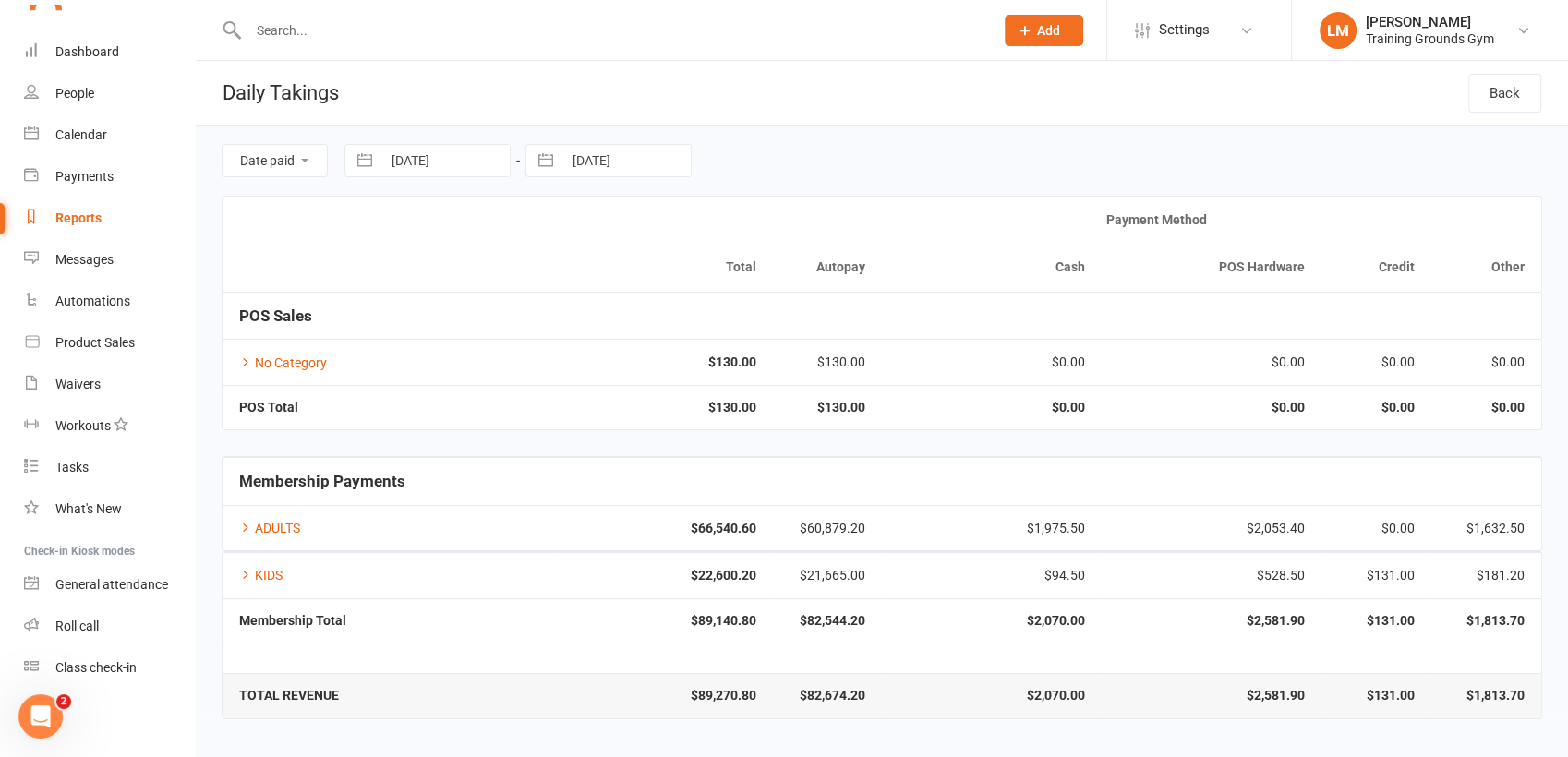
select select "8"
select select "2025"
click at [563, 234] on icon "Move backward to switch to the previous month." at bounding box center [563, 236] width 17 height 17
select select "5"
select select "2025"
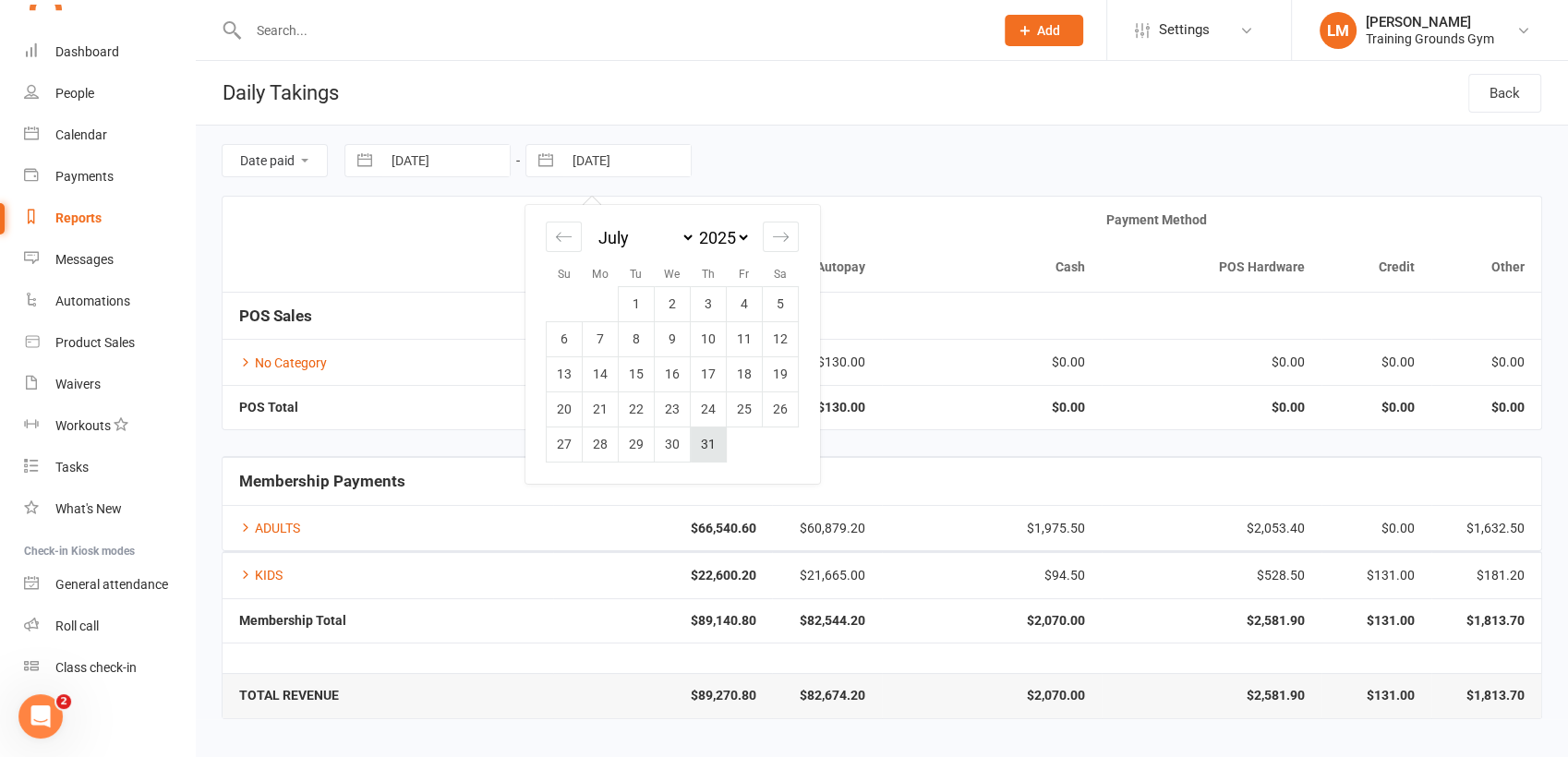
click at [717, 453] on td "31" at bounding box center [709, 444] width 36 height 35
type input "[DATE]"
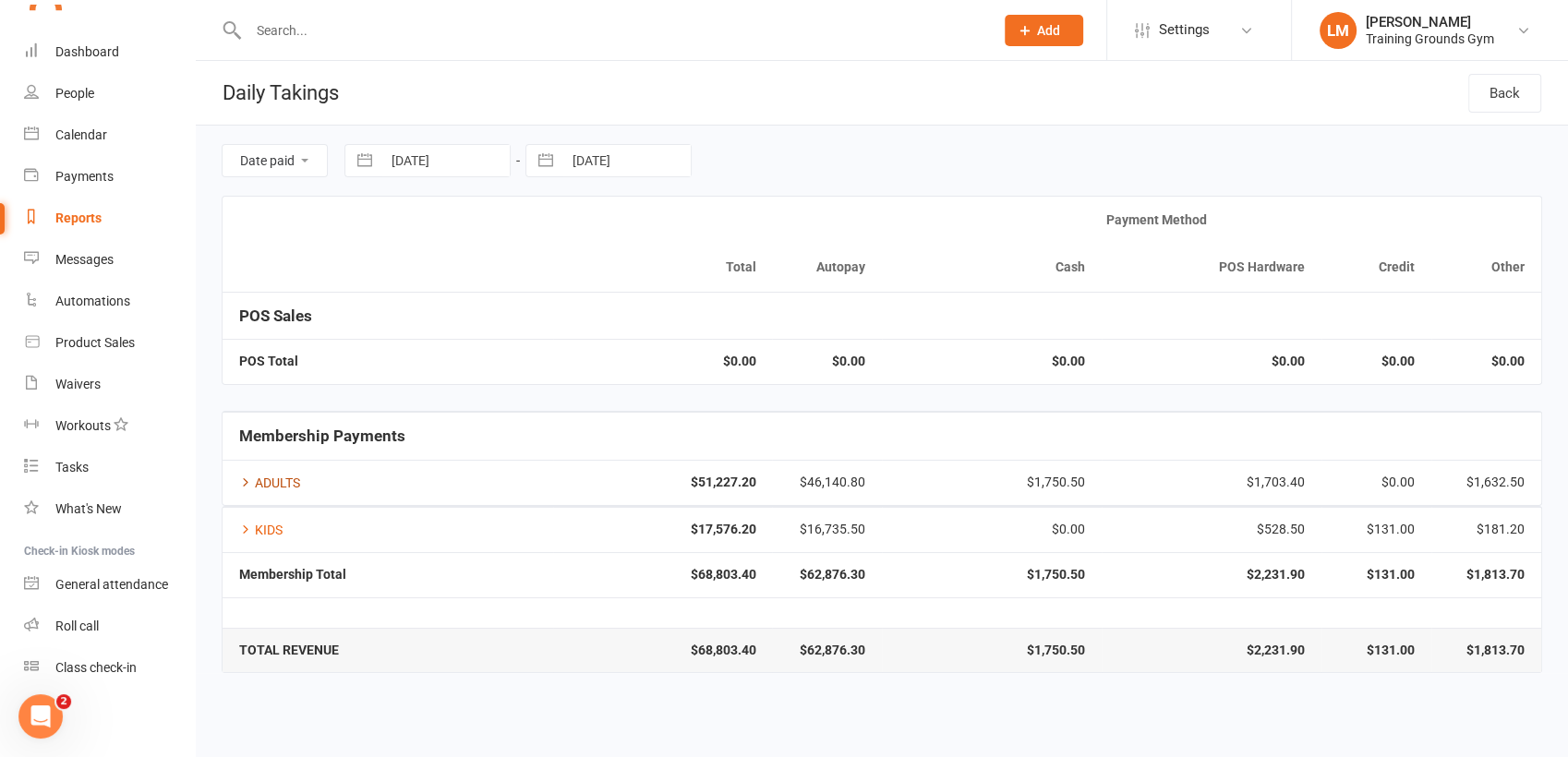
click at [277, 476] on link "ADULTS" at bounding box center [270, 482] width 61 height 14
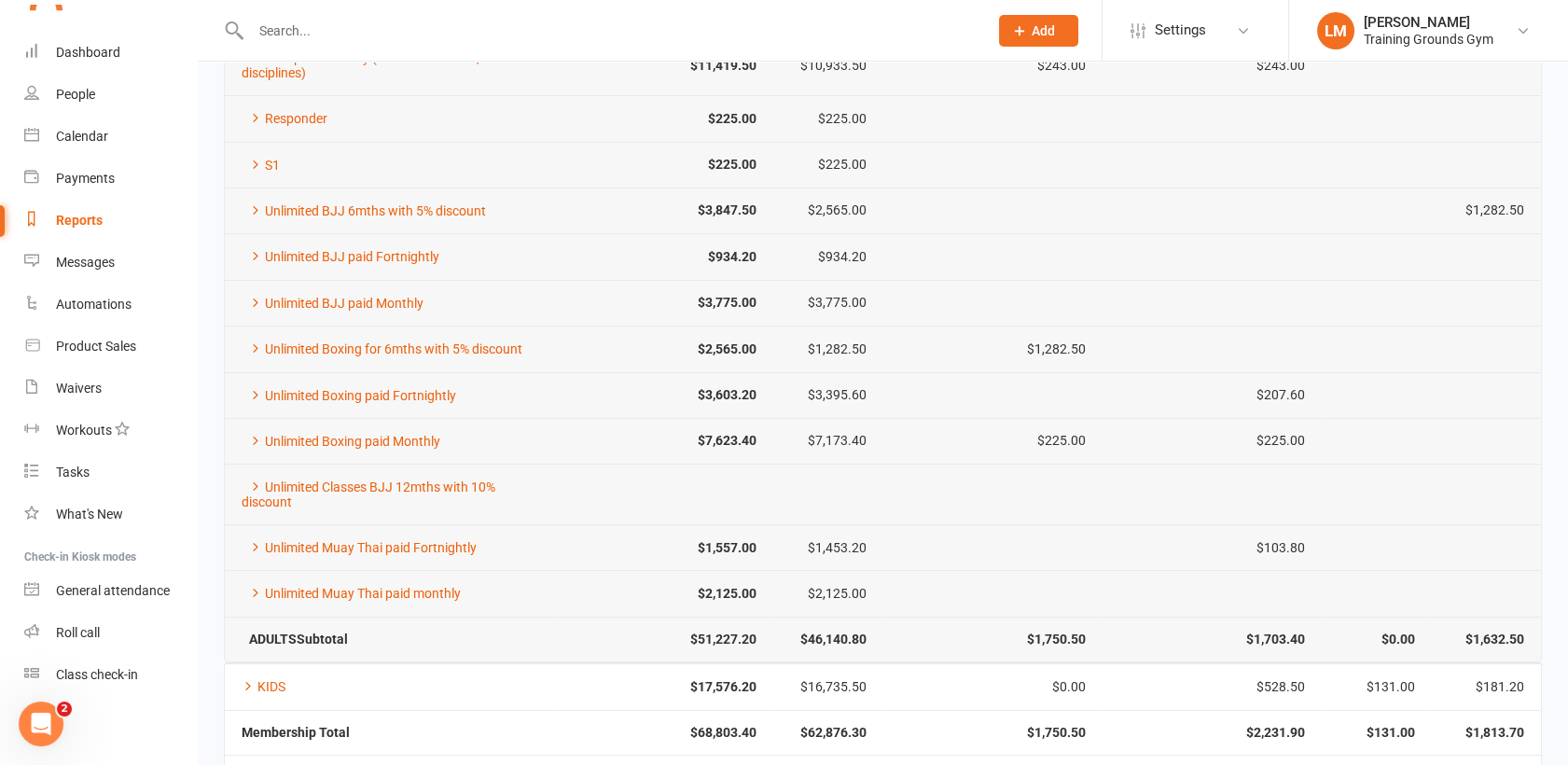
scroll to position [1060, 0]
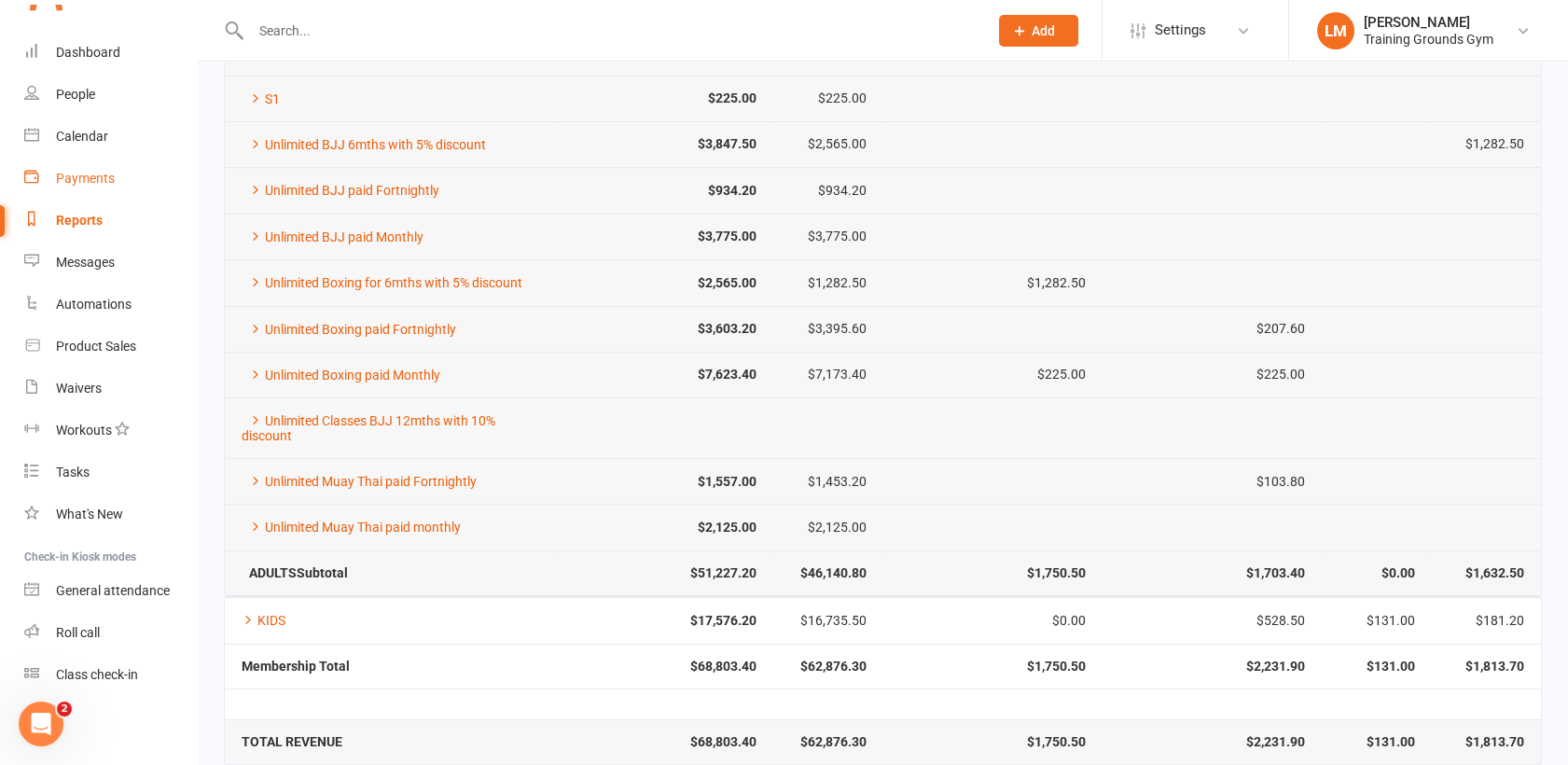
click at [94, 173] on div "Payments" at bounding box center [85, 178] width 59 height 15
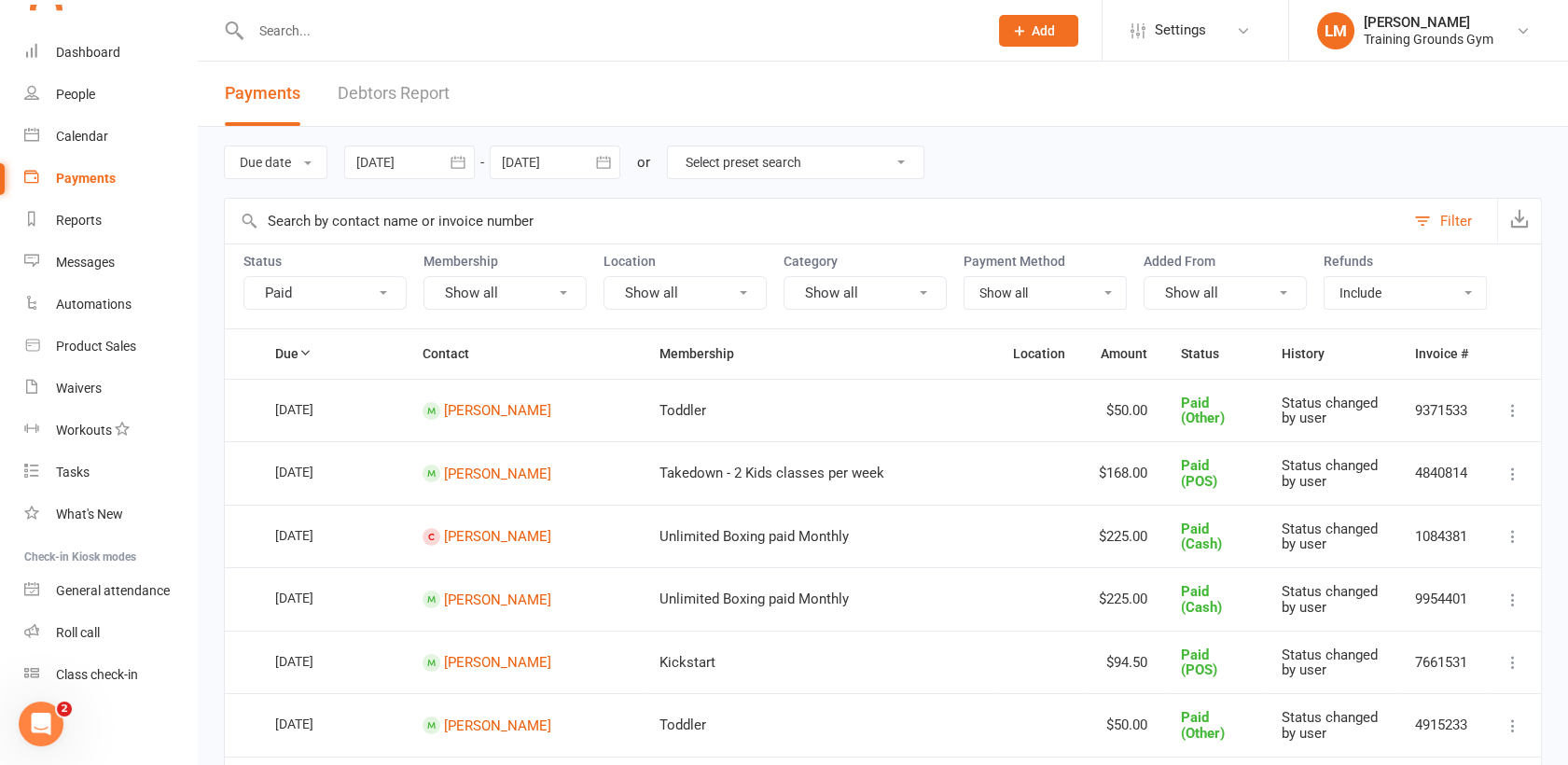
click at [456, 162] on icon "button" at bounding box center [457, 162] width 18 height 18
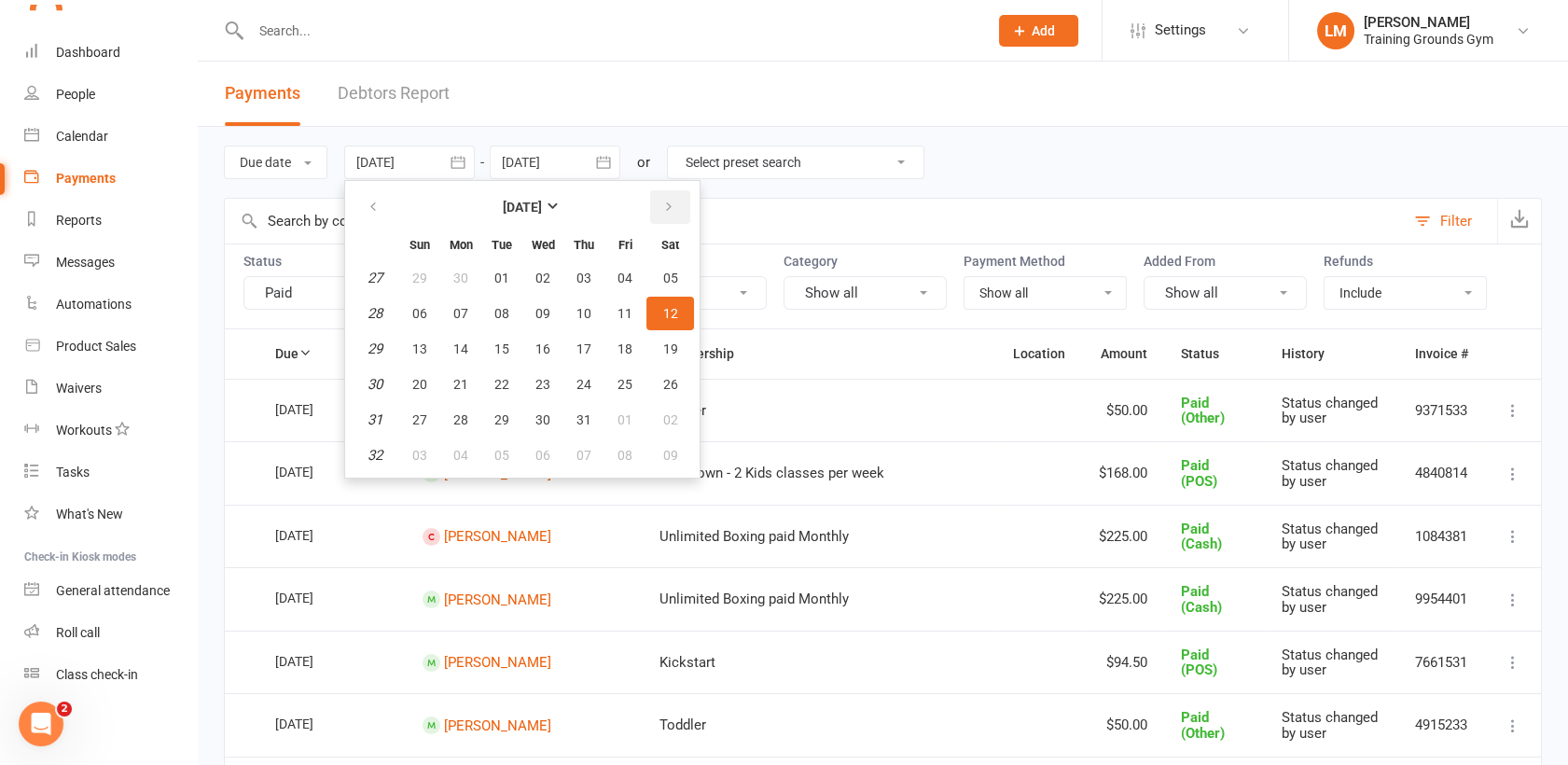
click at [664, 207] on icon "button" at bounding box center [669, 207] width 14 height 15
click at [631, 271] on span "01" at bounding box center [624, 278] width 15 height 15
type input "[DATE]"
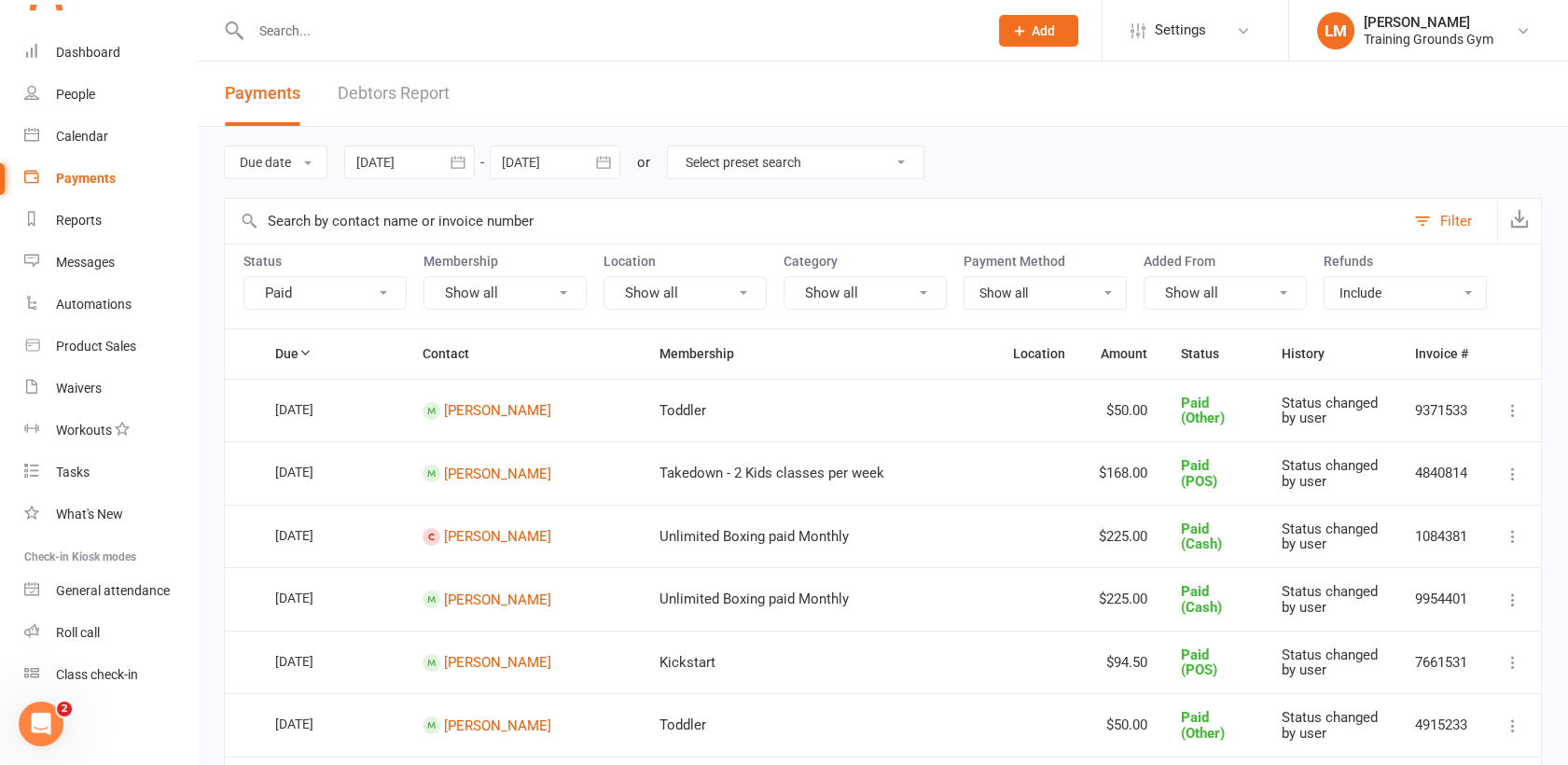
click at [608, 167] on icon "button" at bounding box center [603, 162] width 18 height 18
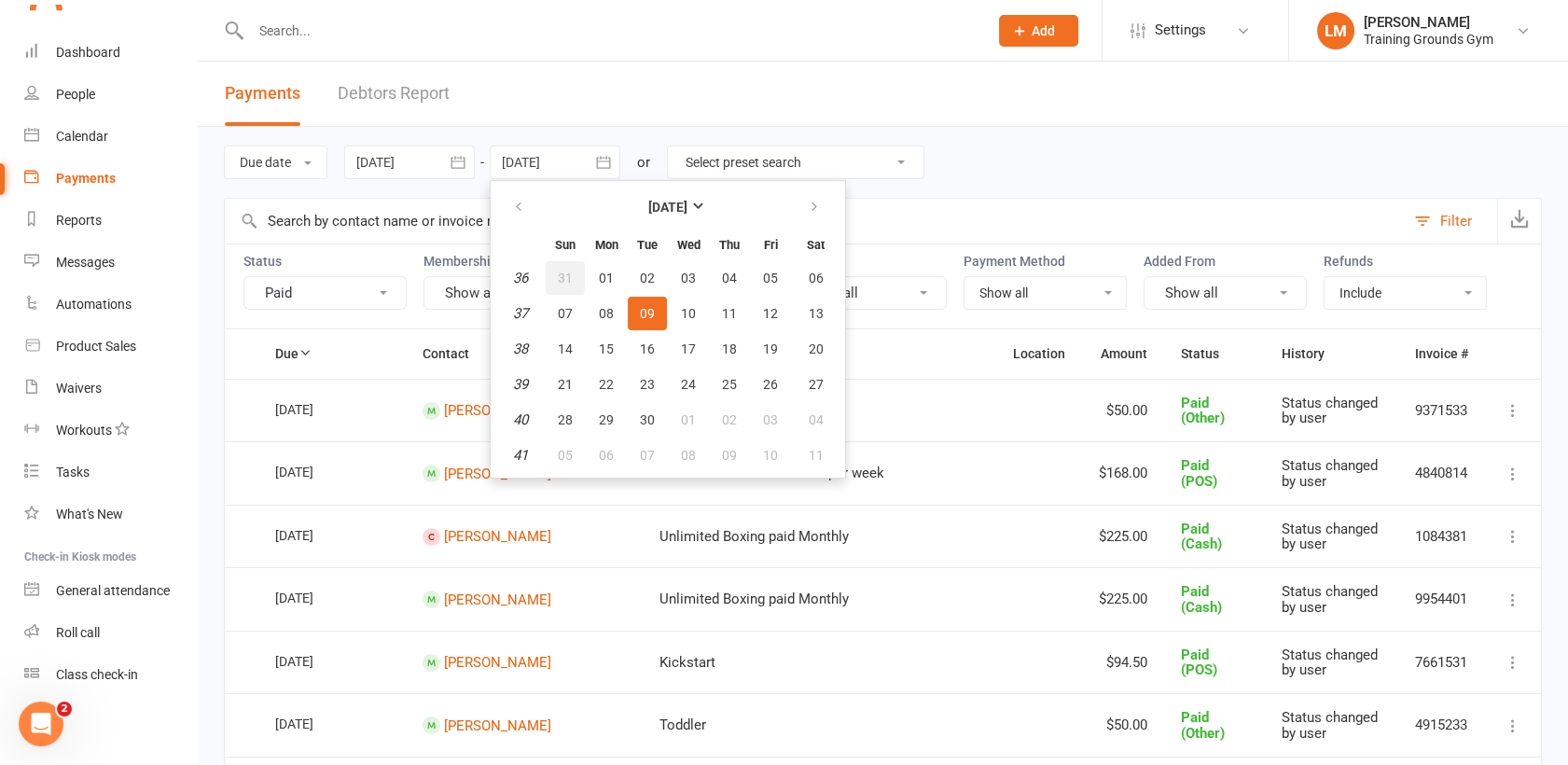
click at [573, 267] on button "31" at bounding box center [566, 278] width 40 height 34
type input "[DATE]"
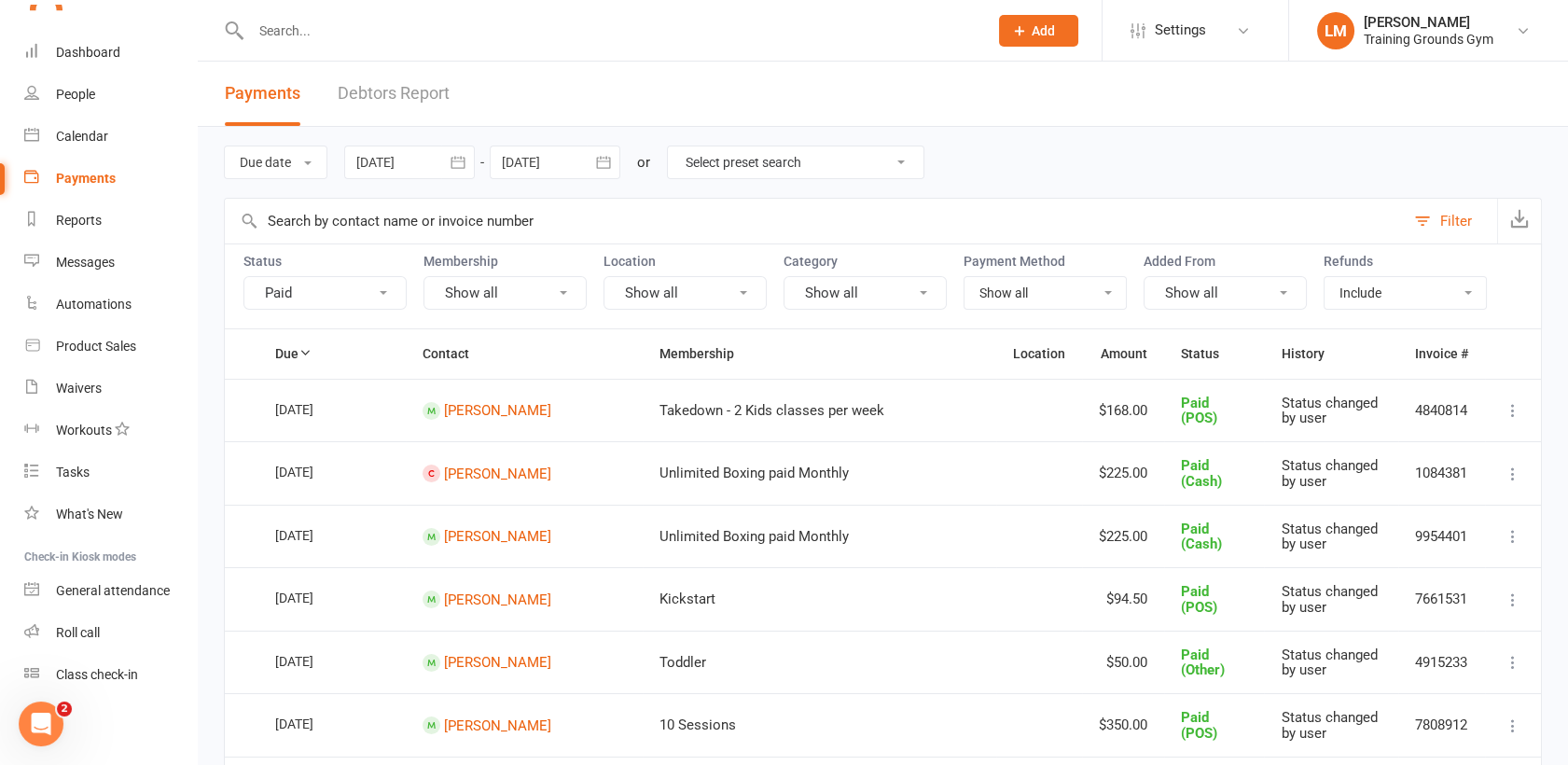
click at [1456, 223] on div "Filter" at bounding box center [1456, 221] width 32 height 22
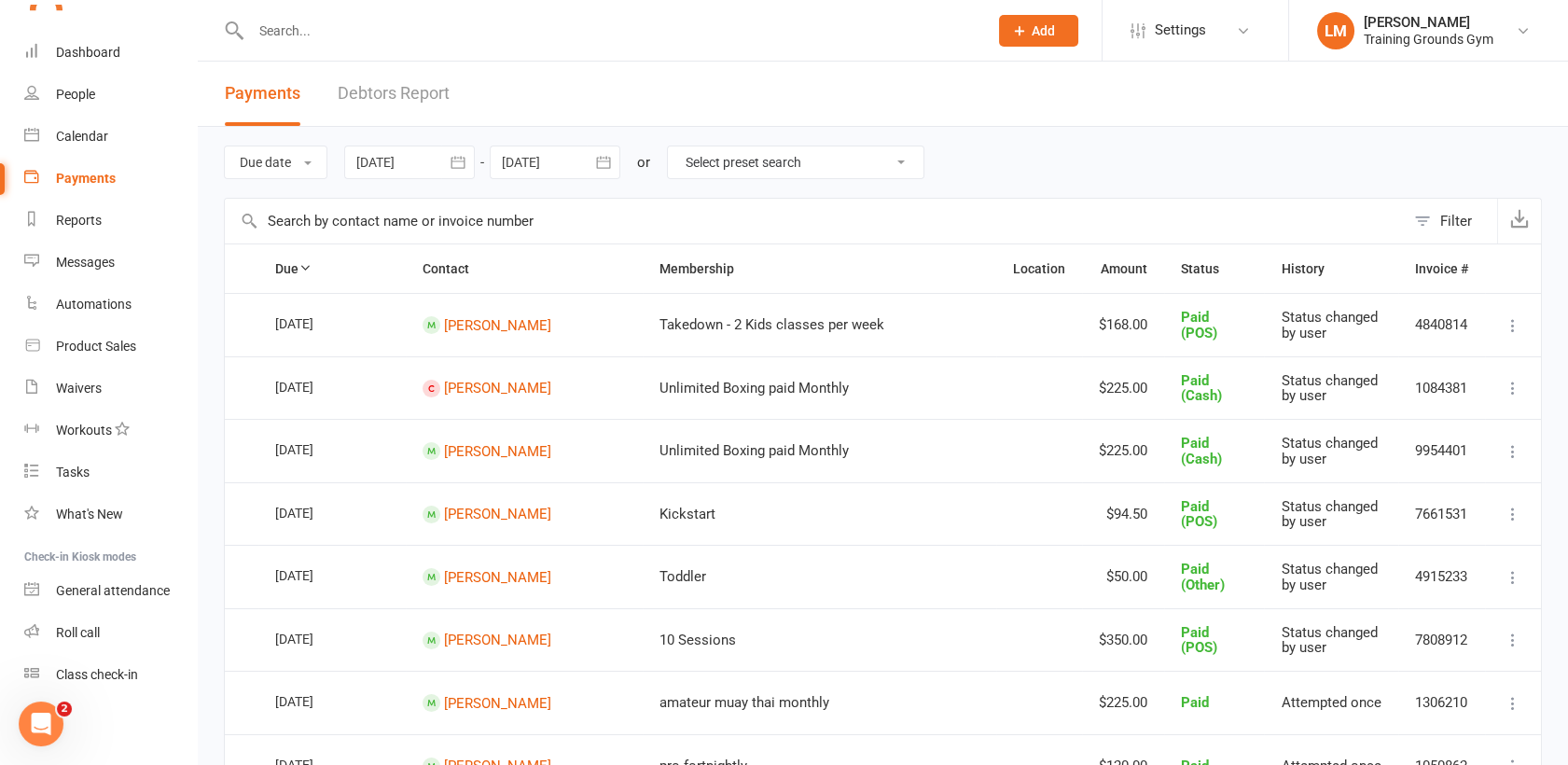
click at [1456, 223] on div "Filter" at bounding box center [1456, 221] width 32 height 22
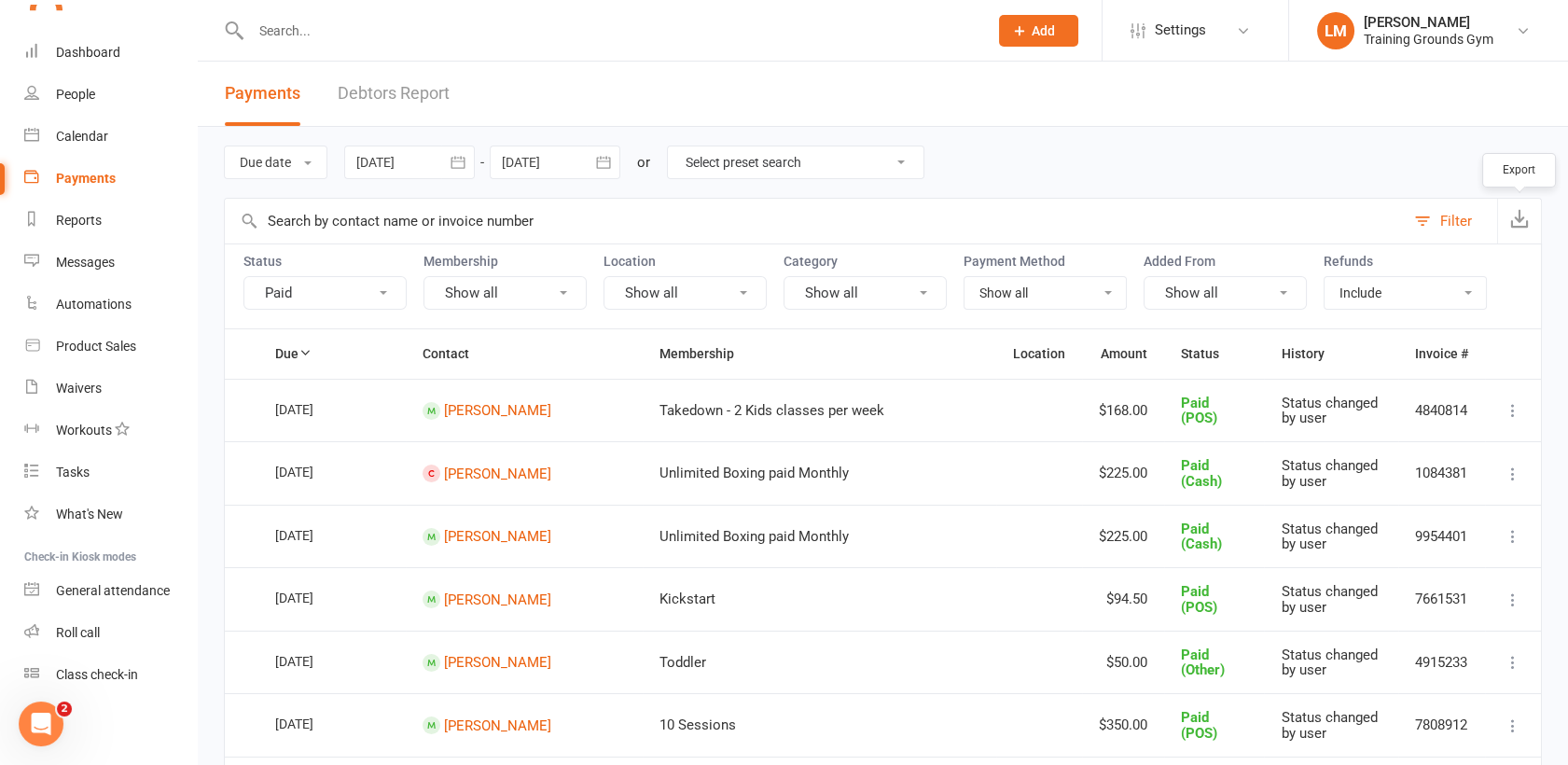
click at [1523, 218] on icon "button" at bounding box center [1519, 218] width 18 height 18
click at [454, 162] on icon "button" at bounding box center [457, 162] width 18 height 18
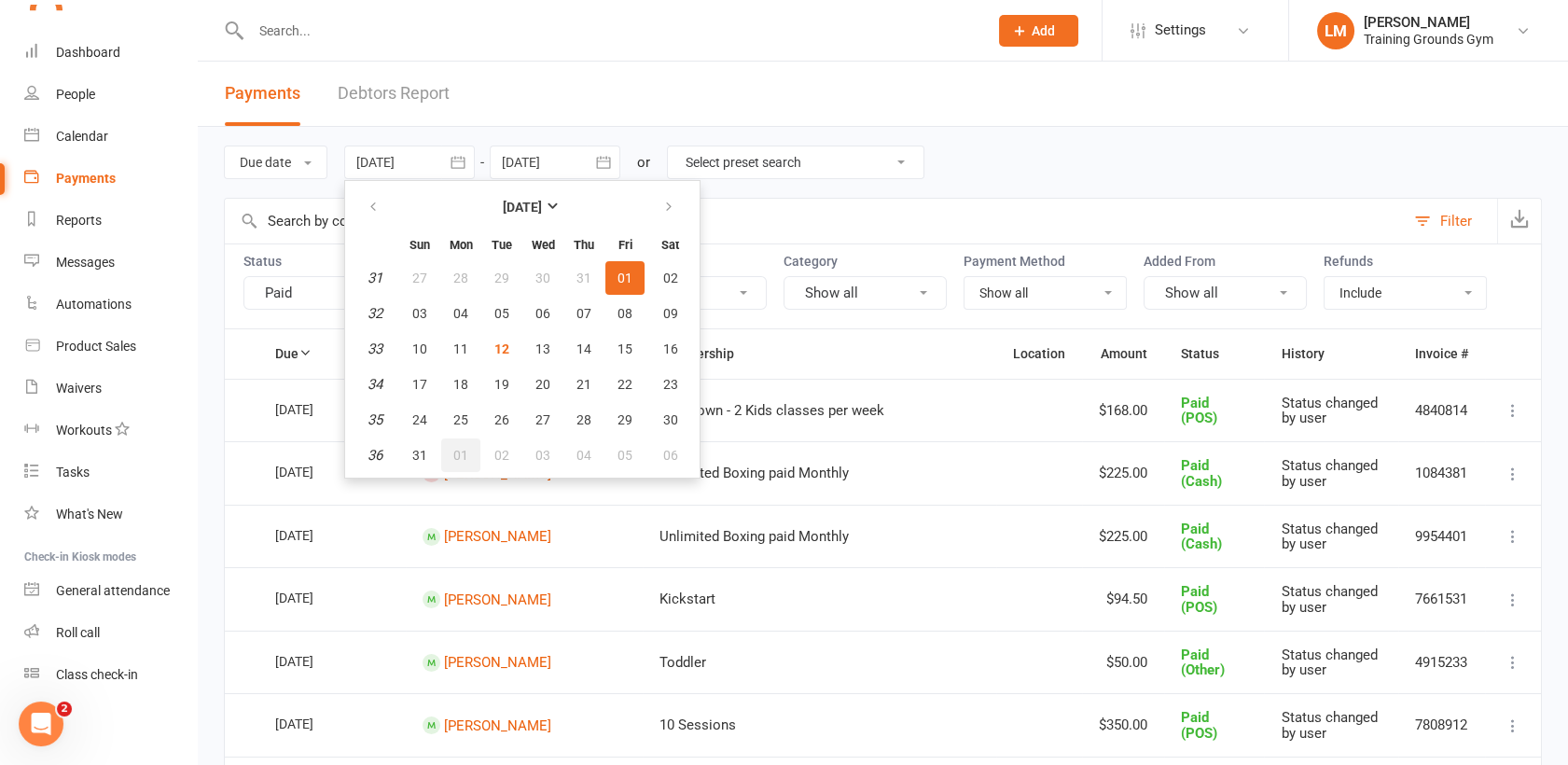
click at [465, 450] on span "01" at bounding box center [460, 455] width 15 height 15
type input "[DATE]"
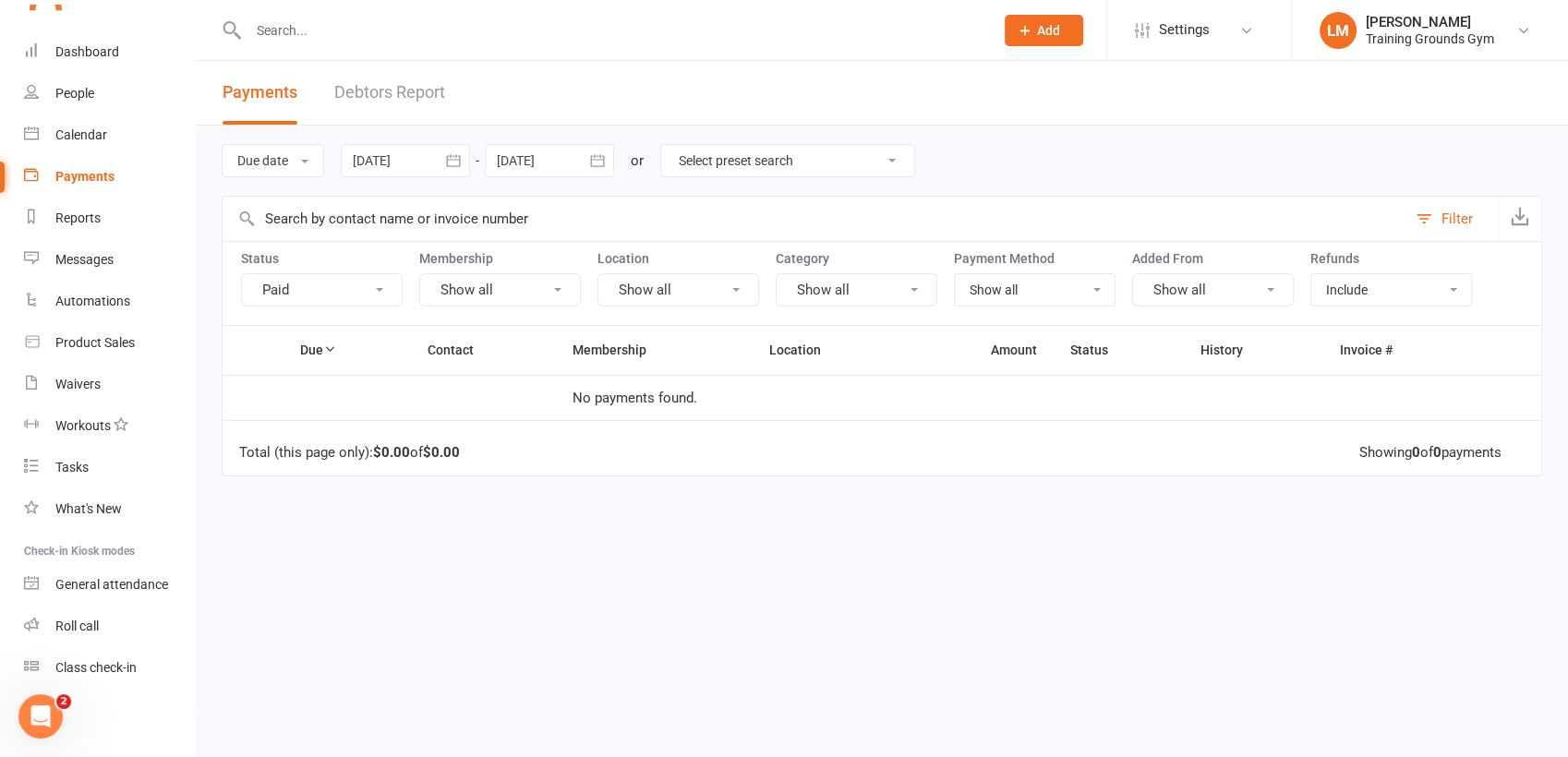
click at [601, 165] on icon "button" at bounding box center [597, 160] width 18 height 18
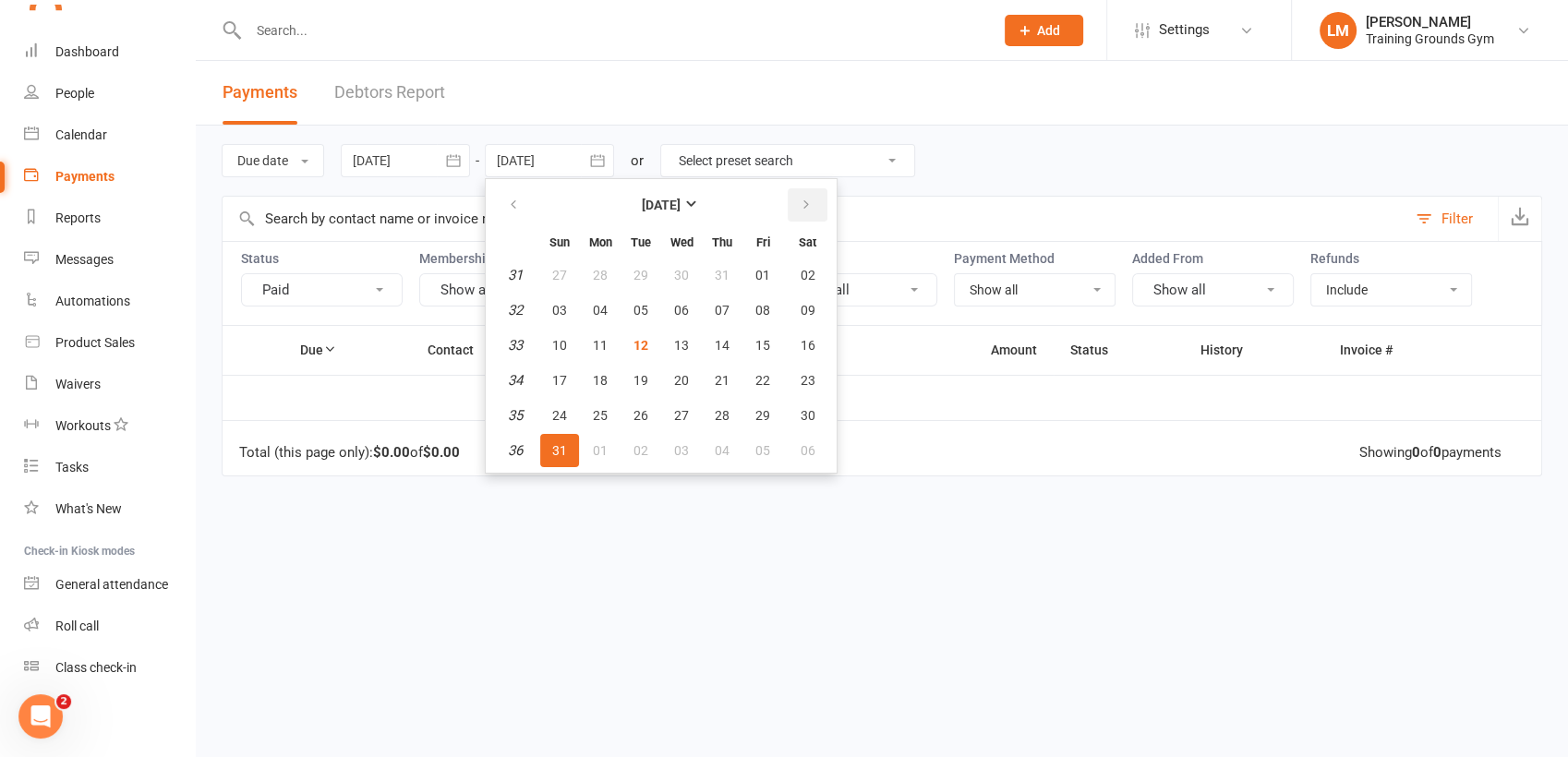
click at [811, 198] on icon "button" at bounding box center [806, 205] width 13 height 14
click at [637, 418] on span "30" at bounding box center [640, 415] width 14 height 14
type input "[DATE]"
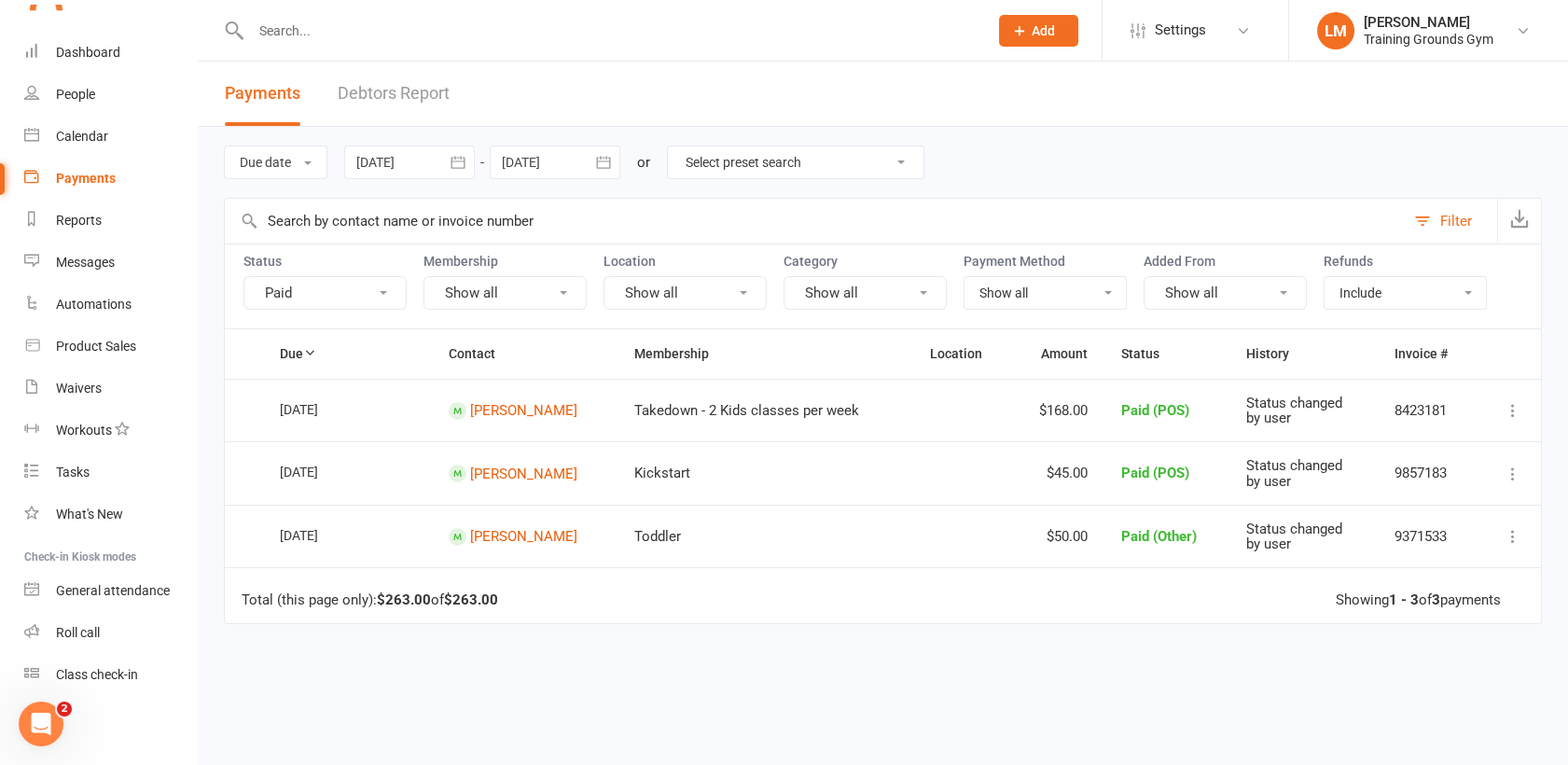
click at [339, 288] on button "Paid" at bounding box center [325, 293] width 163 height 34
click at [326, 366] on link "Upcoming" at bounding box center [347, 371] width 206 height 38
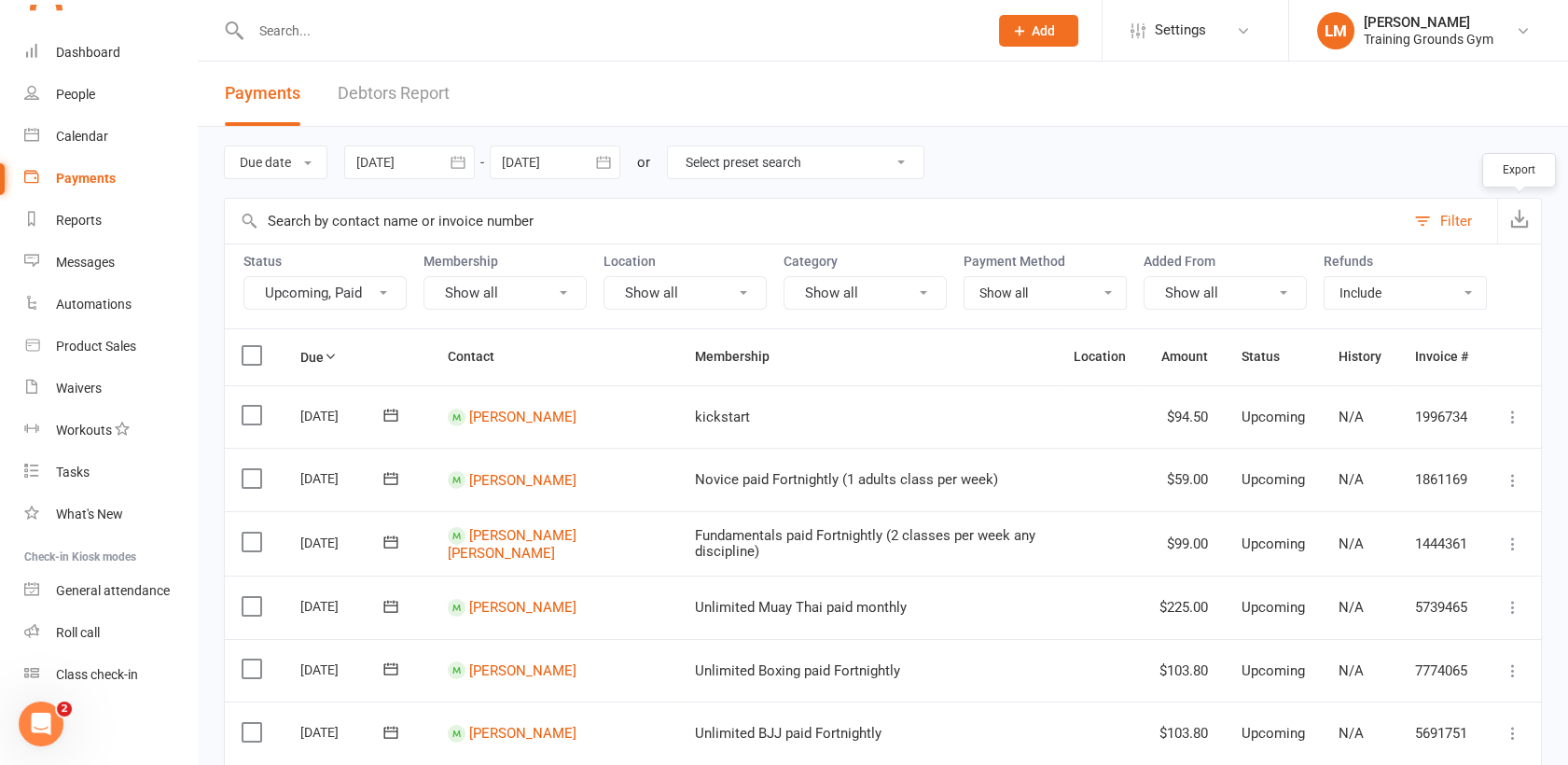
click at [1530, 216] on button "button" at bounding box center [1519, 221] width 44 height 44
click at [783, 60] on div at bounding box center [599, 30] width 751 height 61
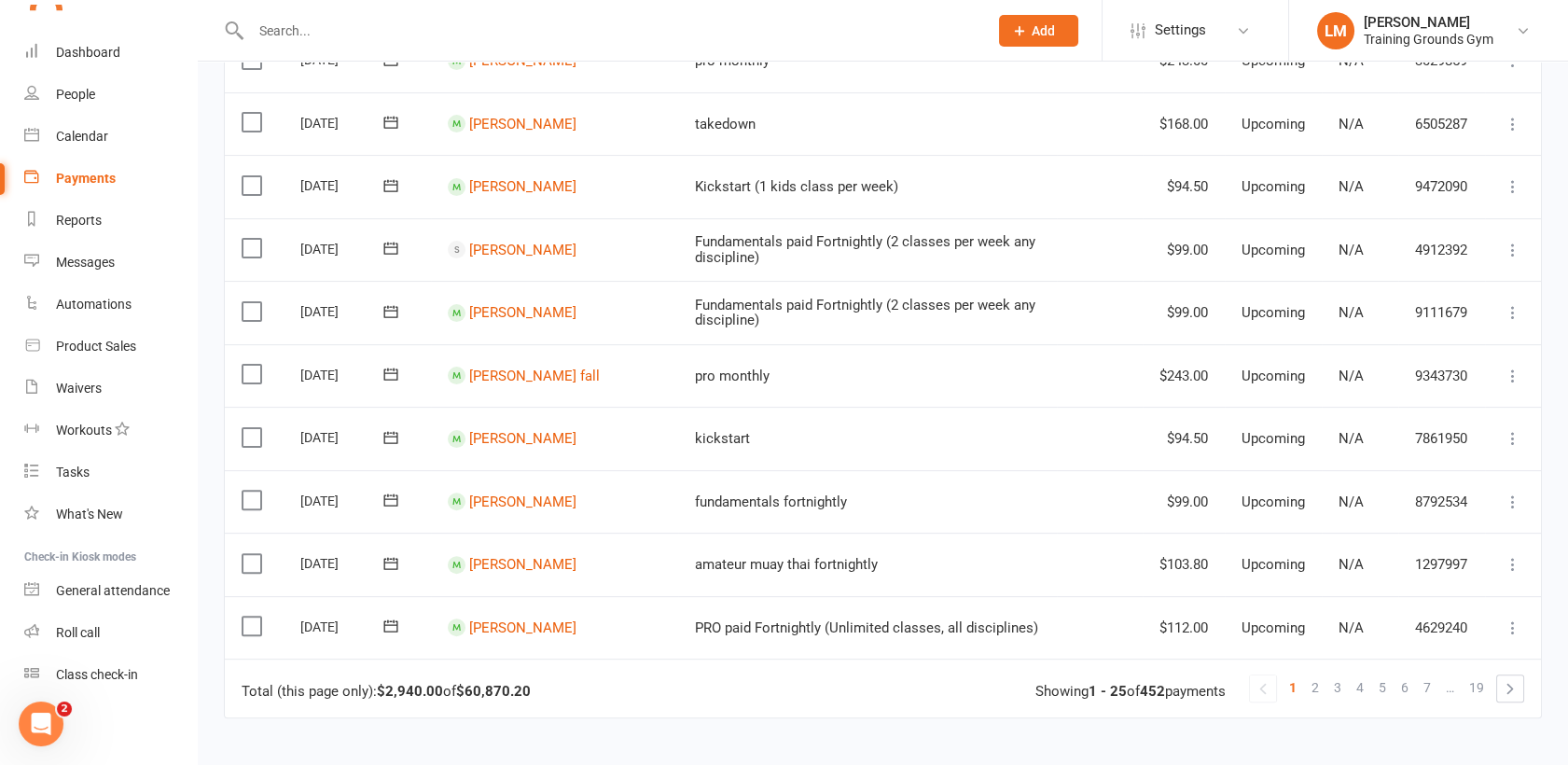
scroll to position [1308, 0]
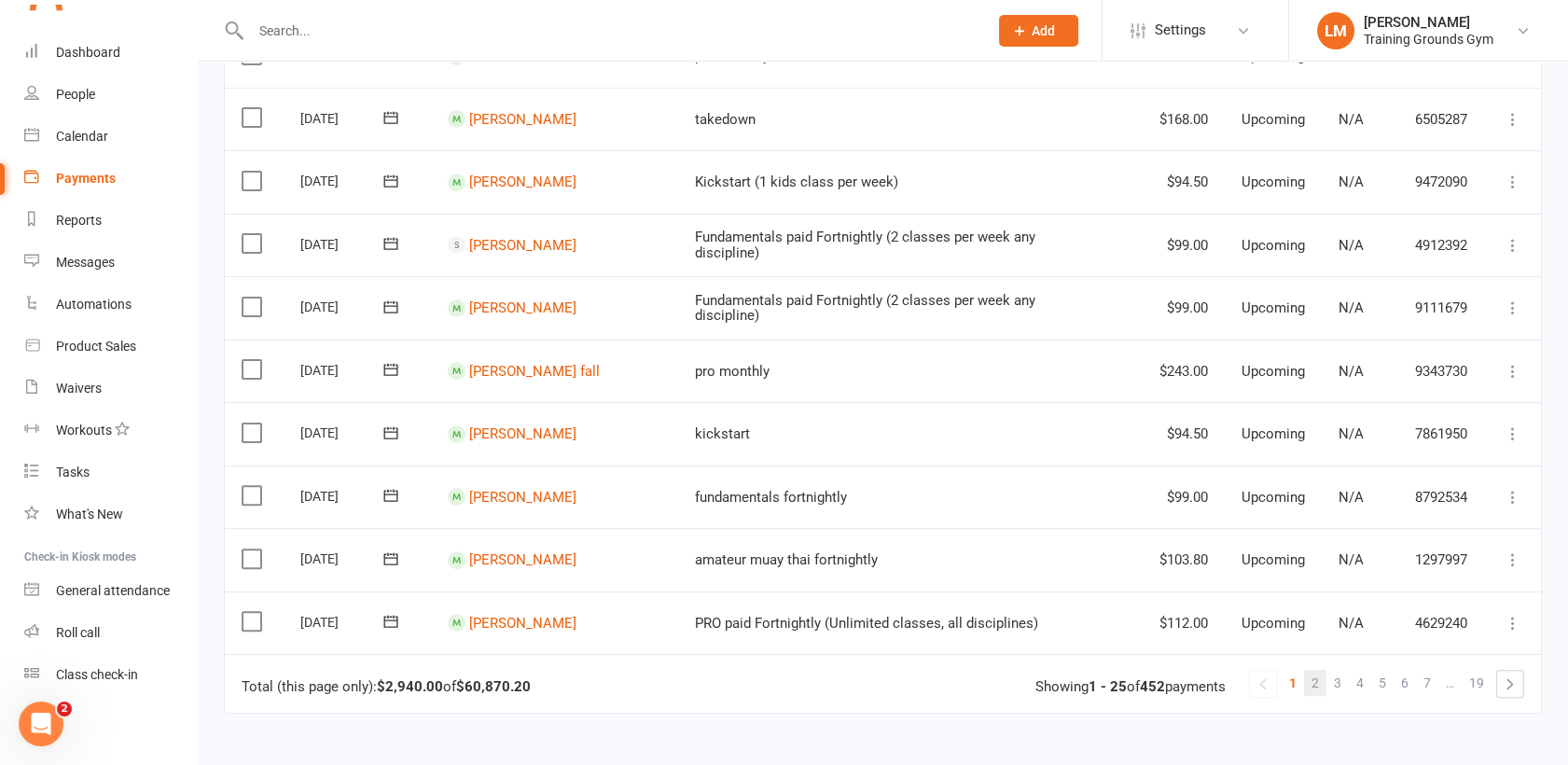
click at [1317, 673] on span "2" at bounding box center [1316, 683] width 8 height 26
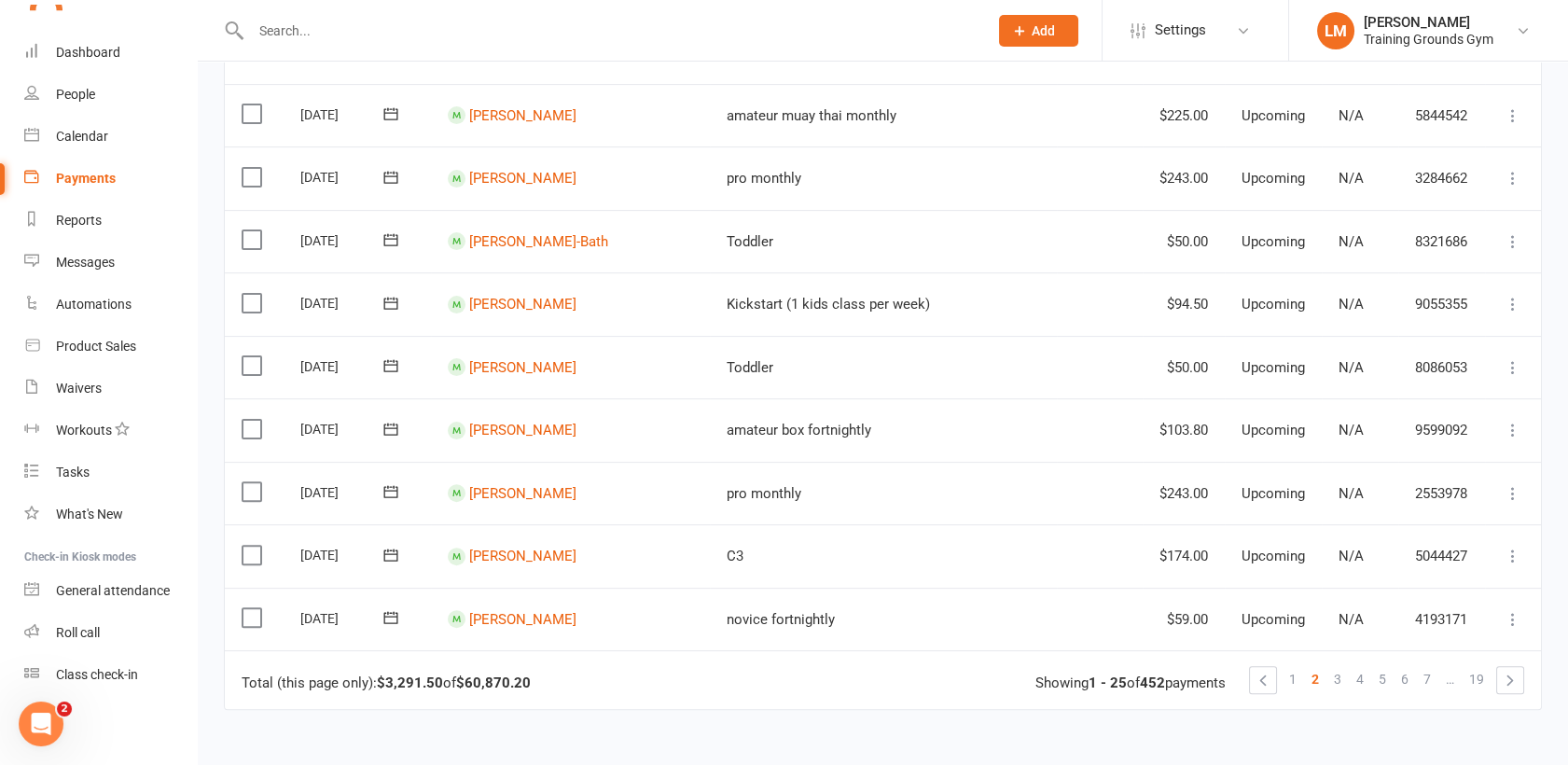
scroll to position [1323, 0]
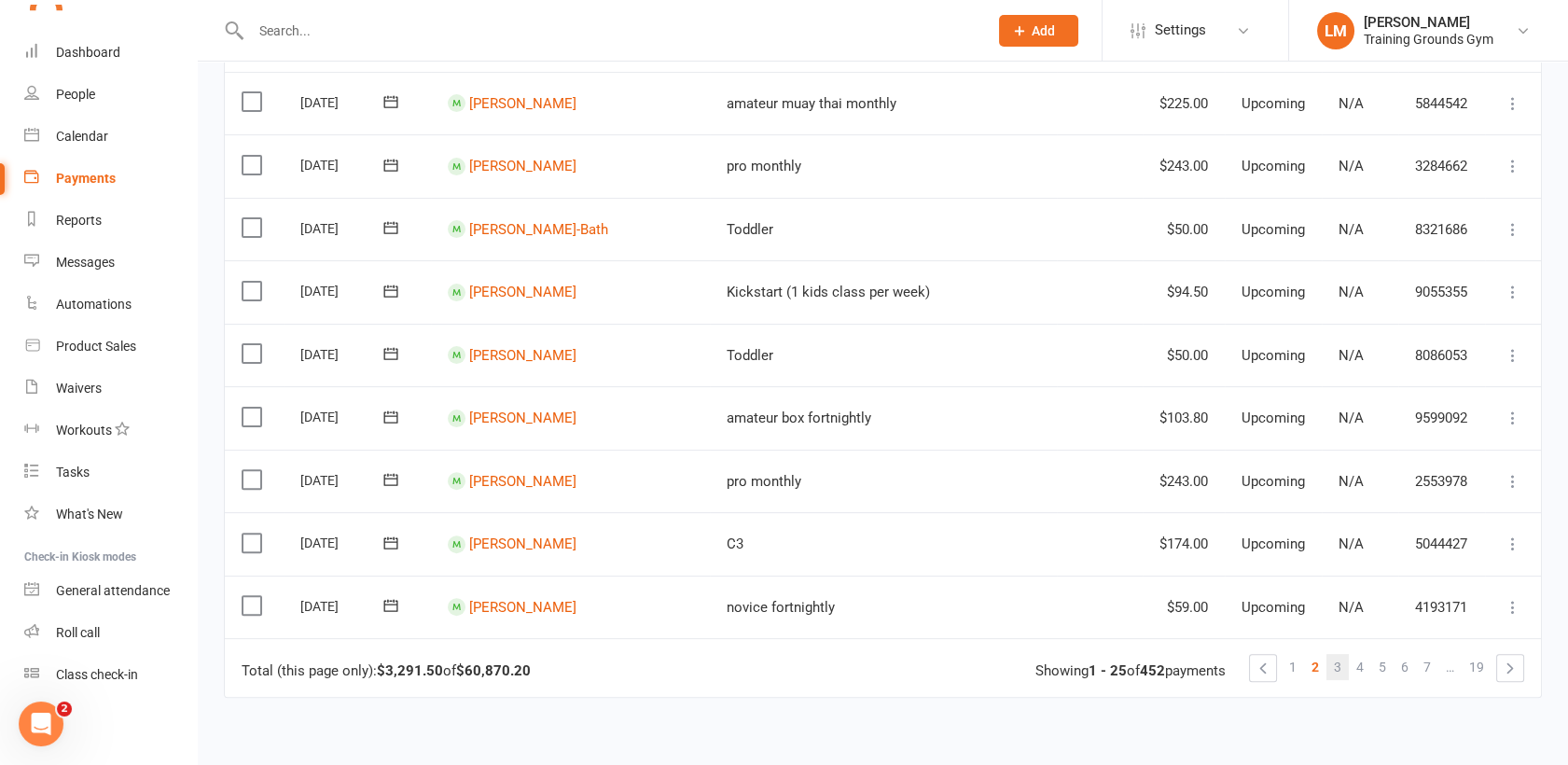
click at [1340, 655] on span "3" at bounding box center [1338, 667] width 8 height 26
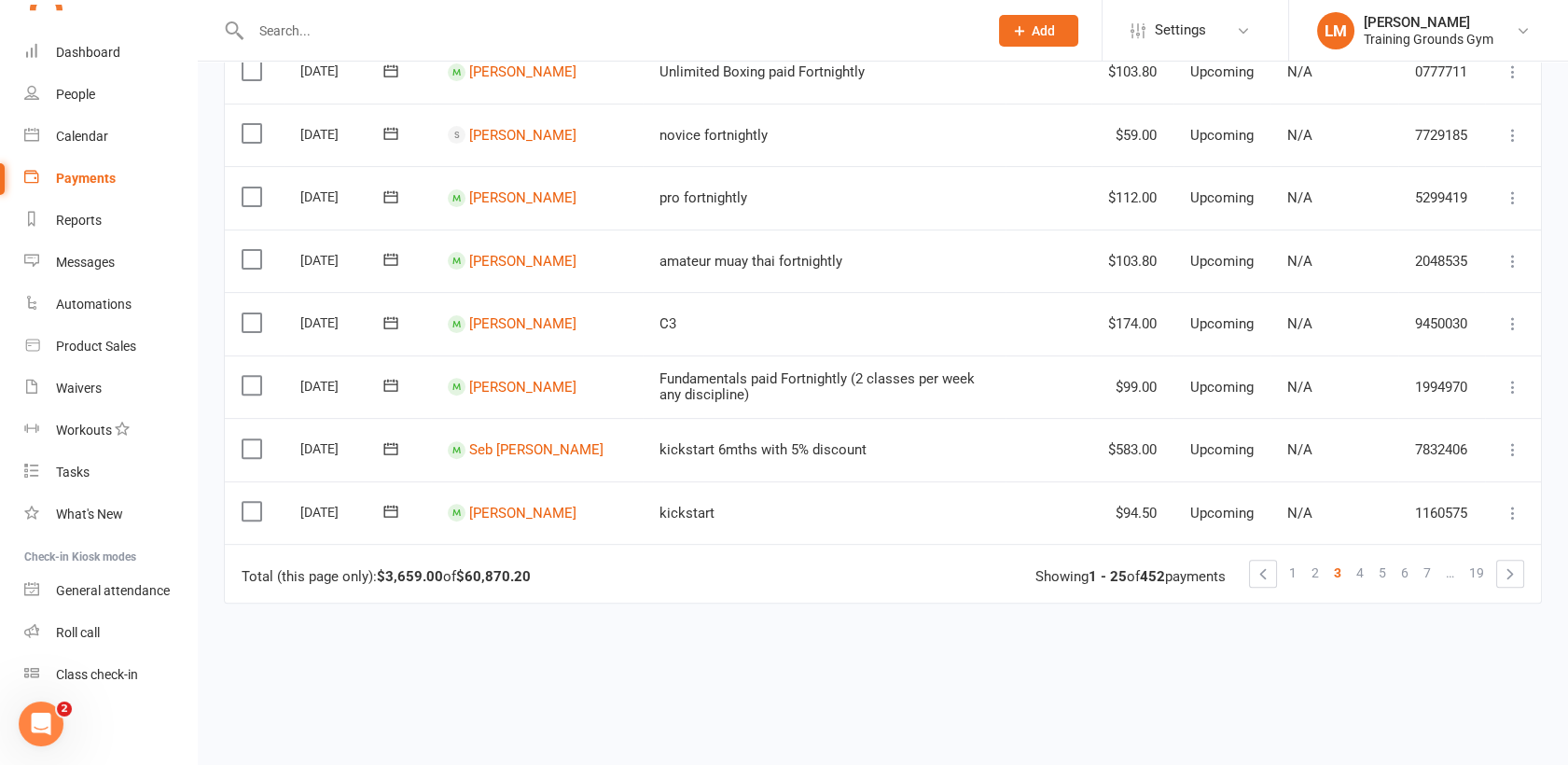
scroll to position [1428, 0]
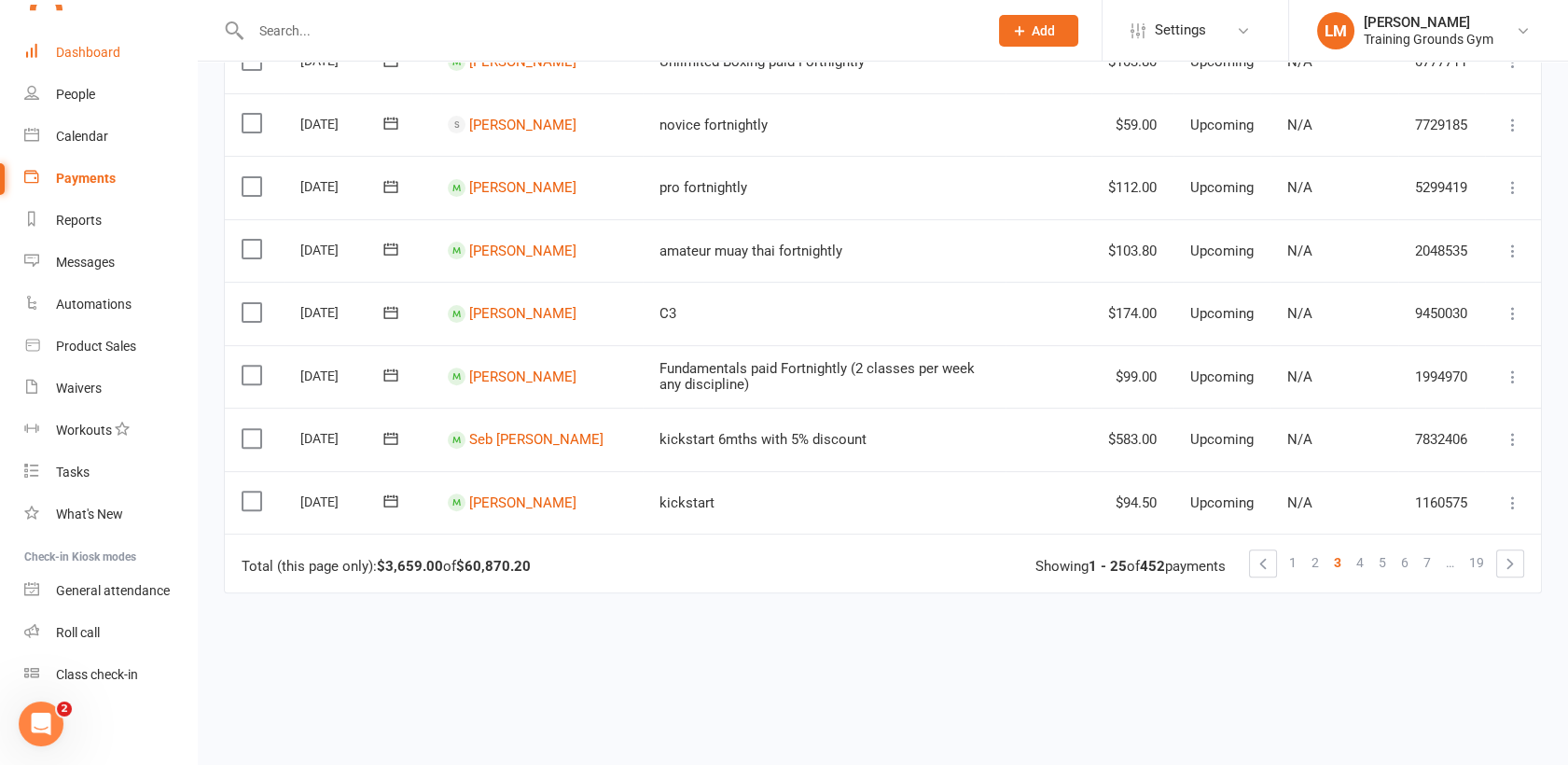
click at [93, 44] on div "Dashboard" at bounding box center [88, 51] width 65 height 15
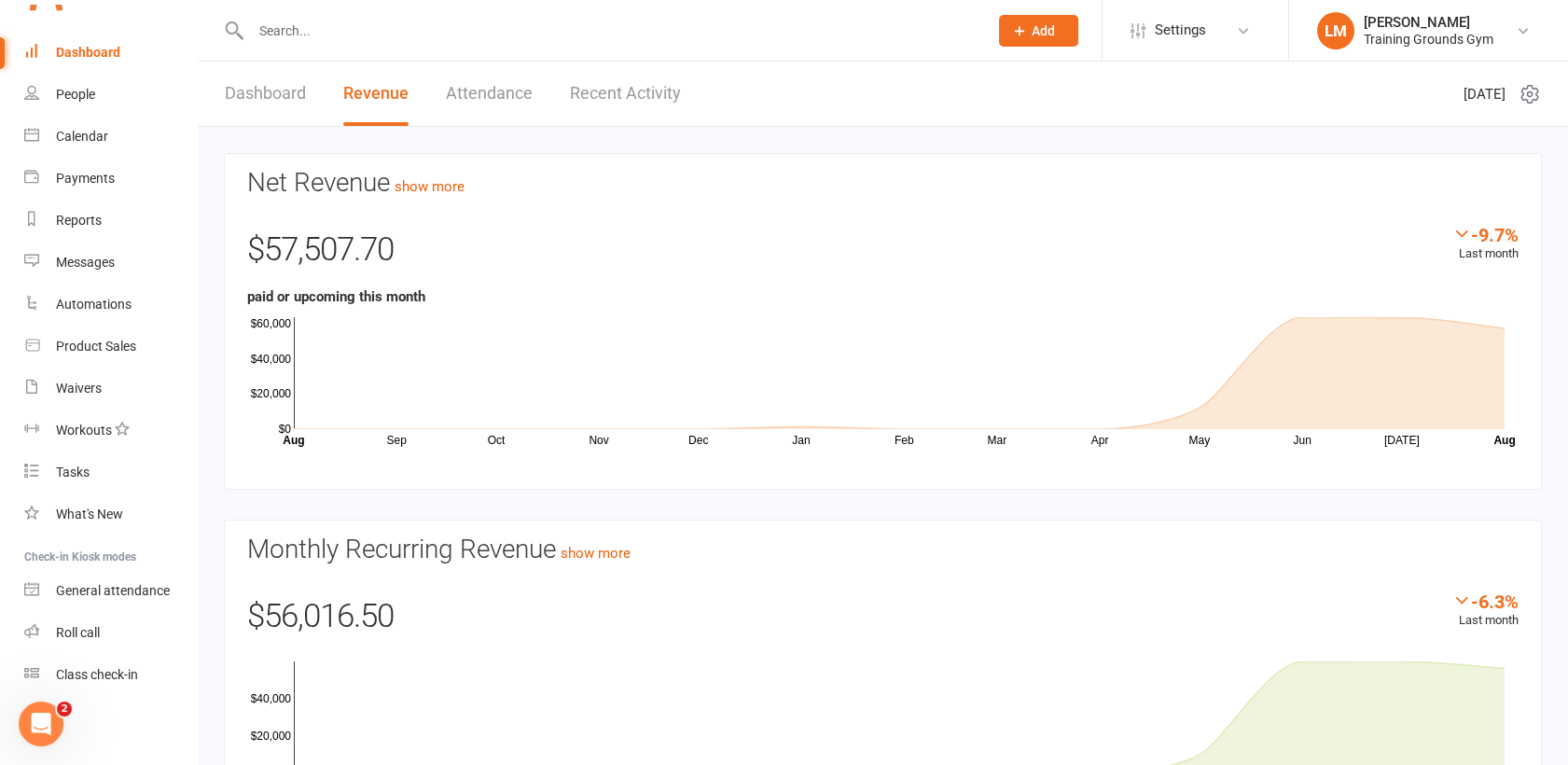
click at [245, 94] on link "Dashboard" at bounding box center [266, 94] width 81 height 65
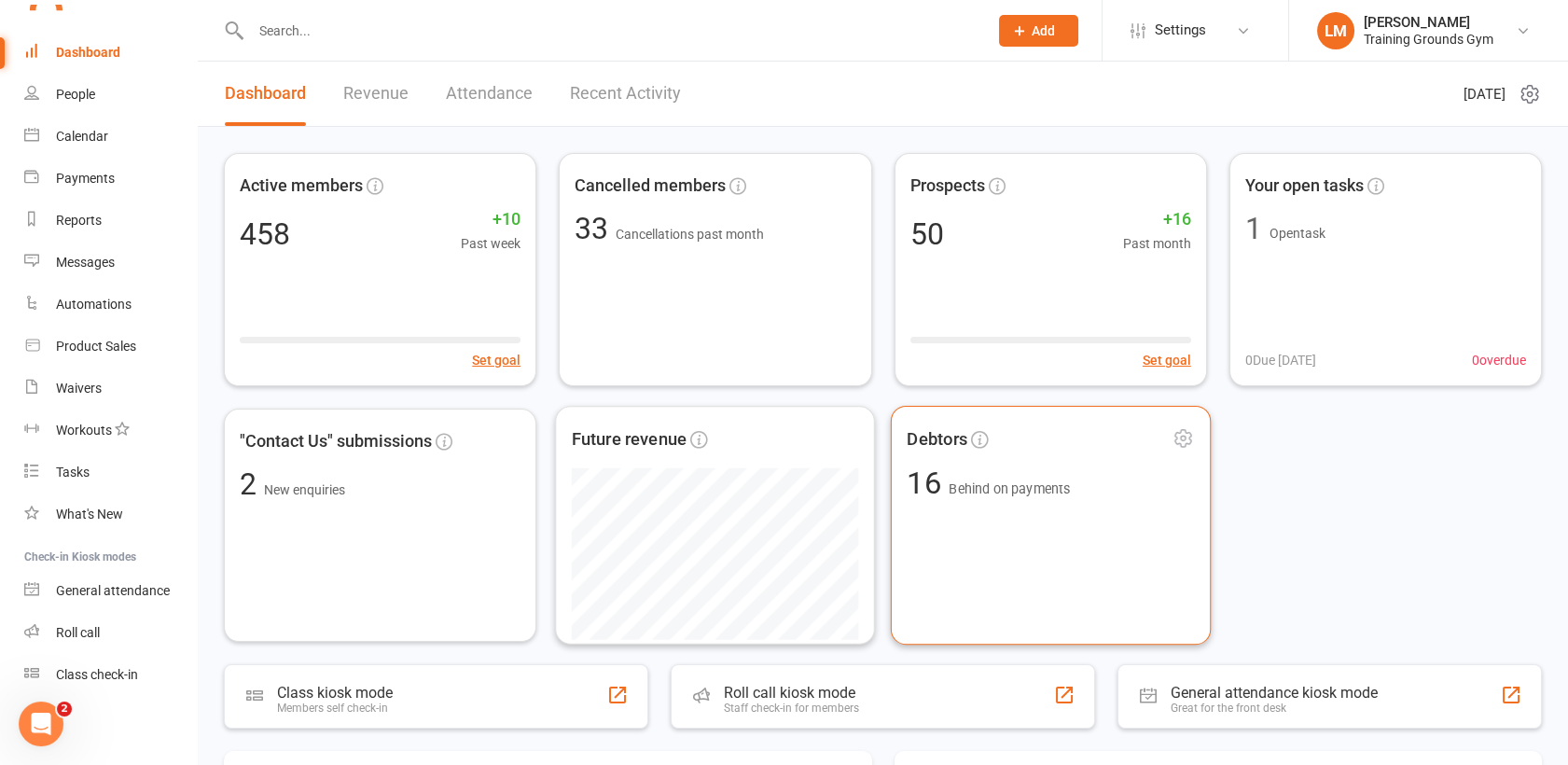
click at [1032, 554] on div "Debtors 16 Behind on payments" at bounding box center [1051, 525] width 321 height 239
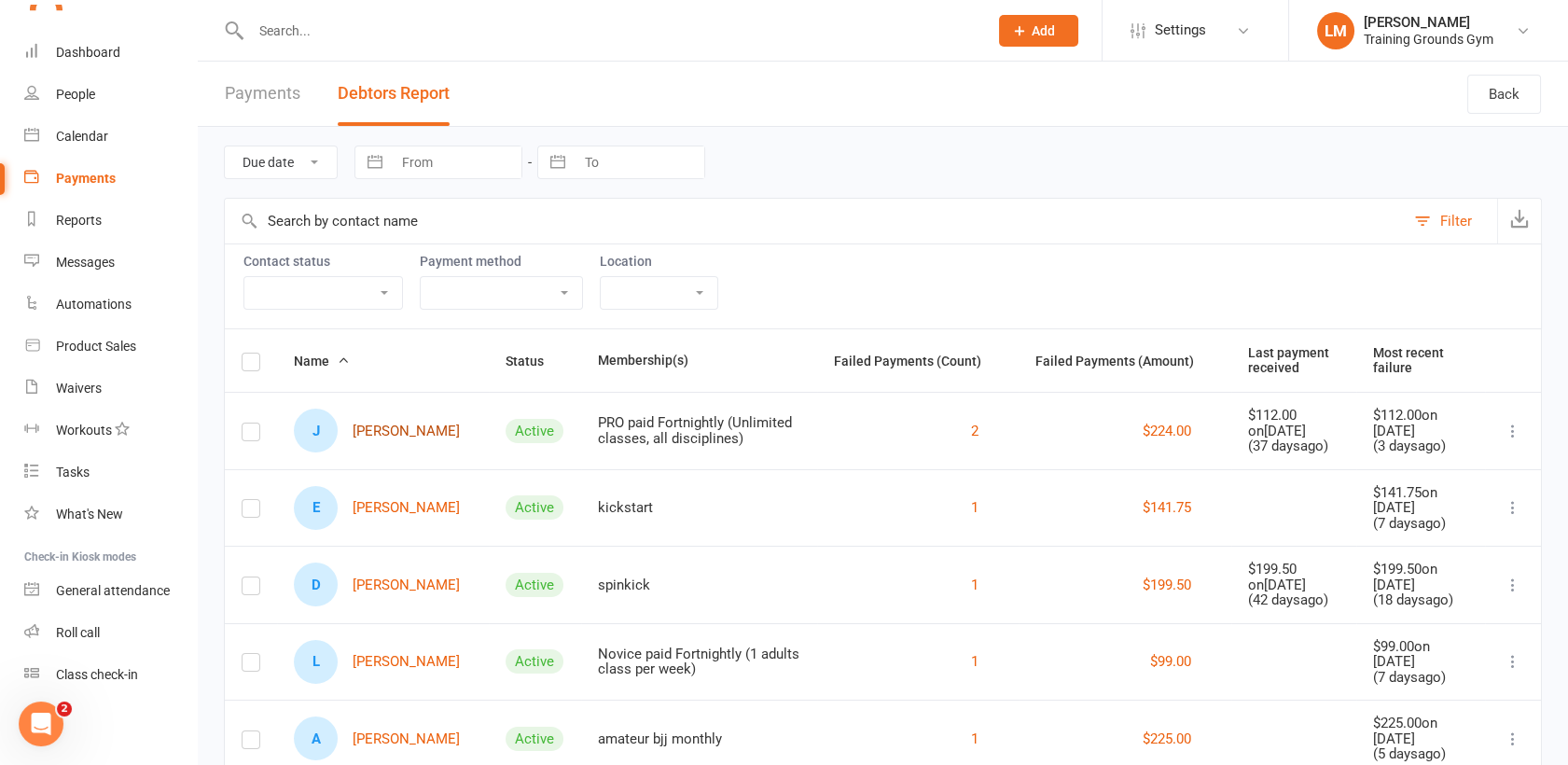
click at [383, 425] on link "[PERSON_NAME]" at bounding box center [377, 430] width 166 height 44
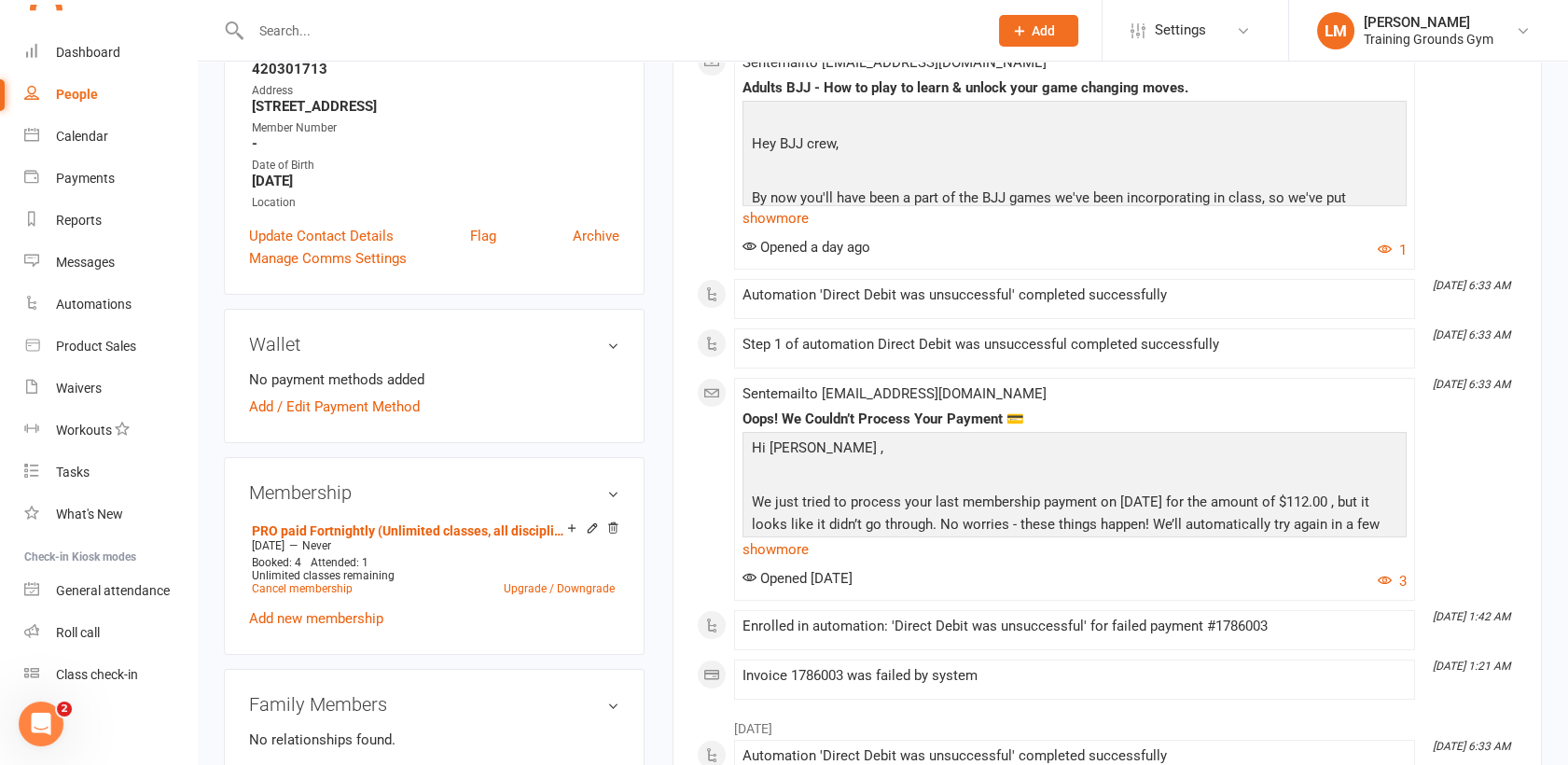
scroll to position [400, 0]
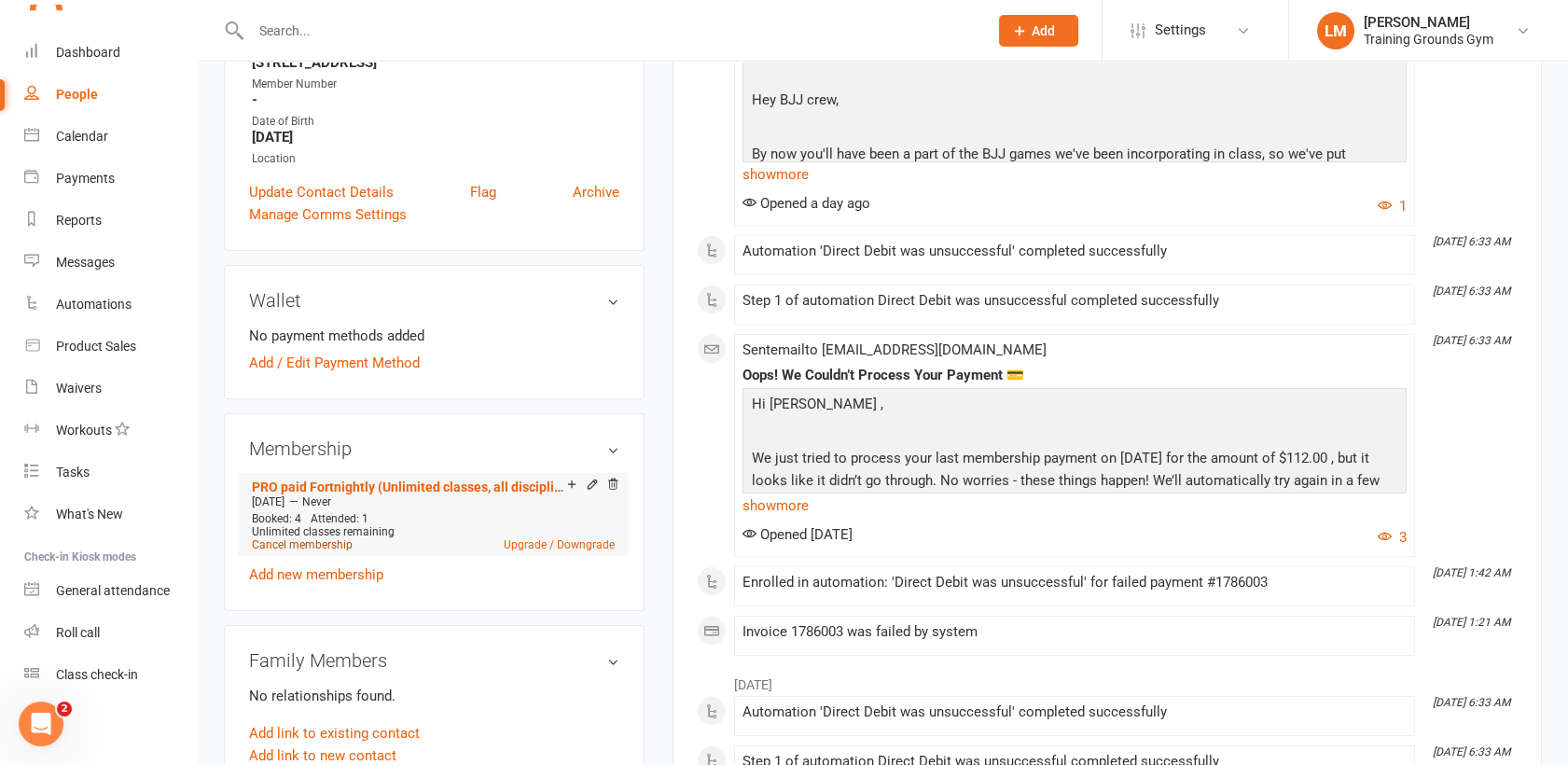
click at [313, 545] on link "Cancel membership" at bounding box center [303, 545] width 101 height 14
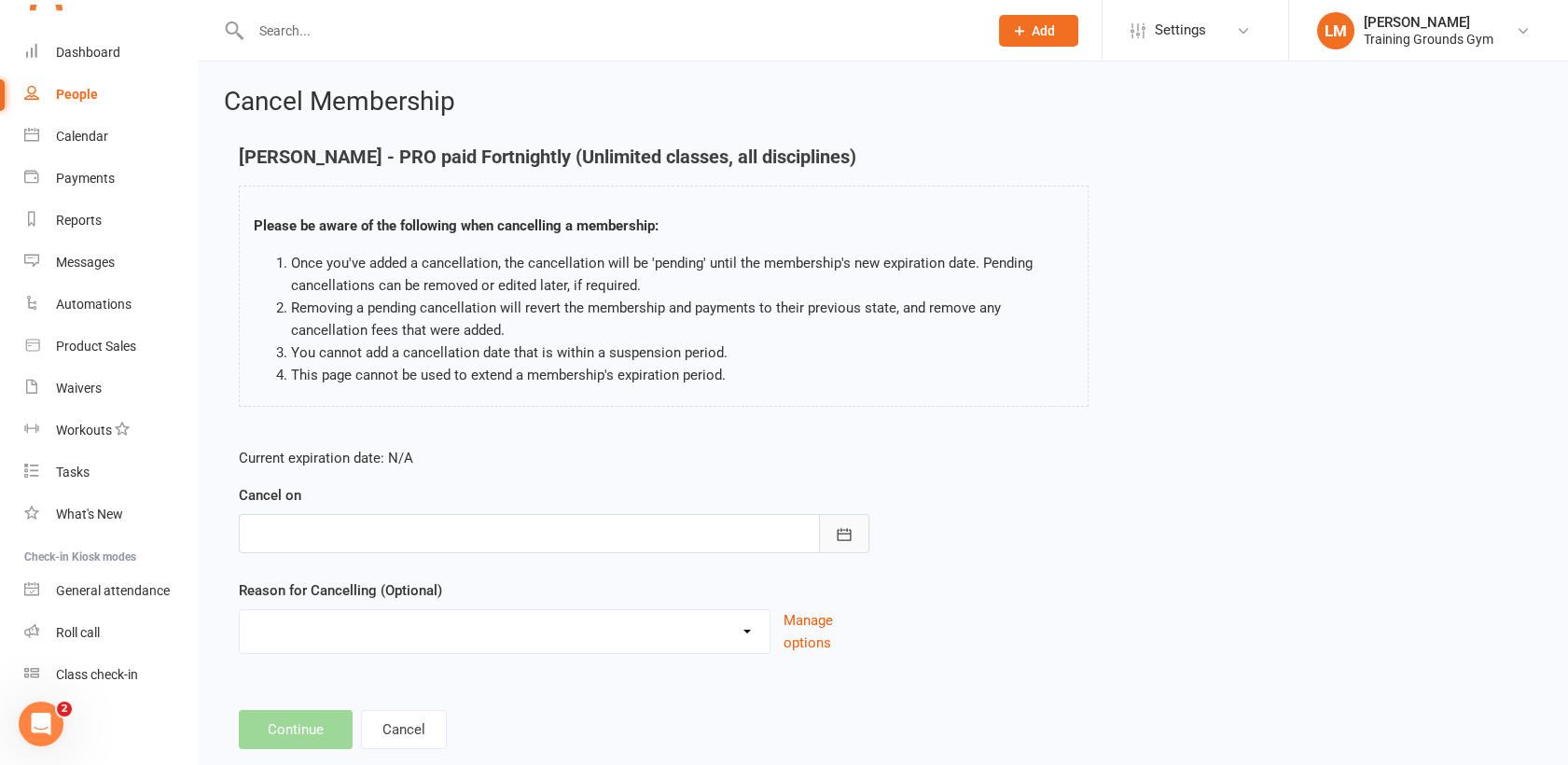
click at [840, 535] on icon "button" at bounding box center [844, 534] width 18 height 18
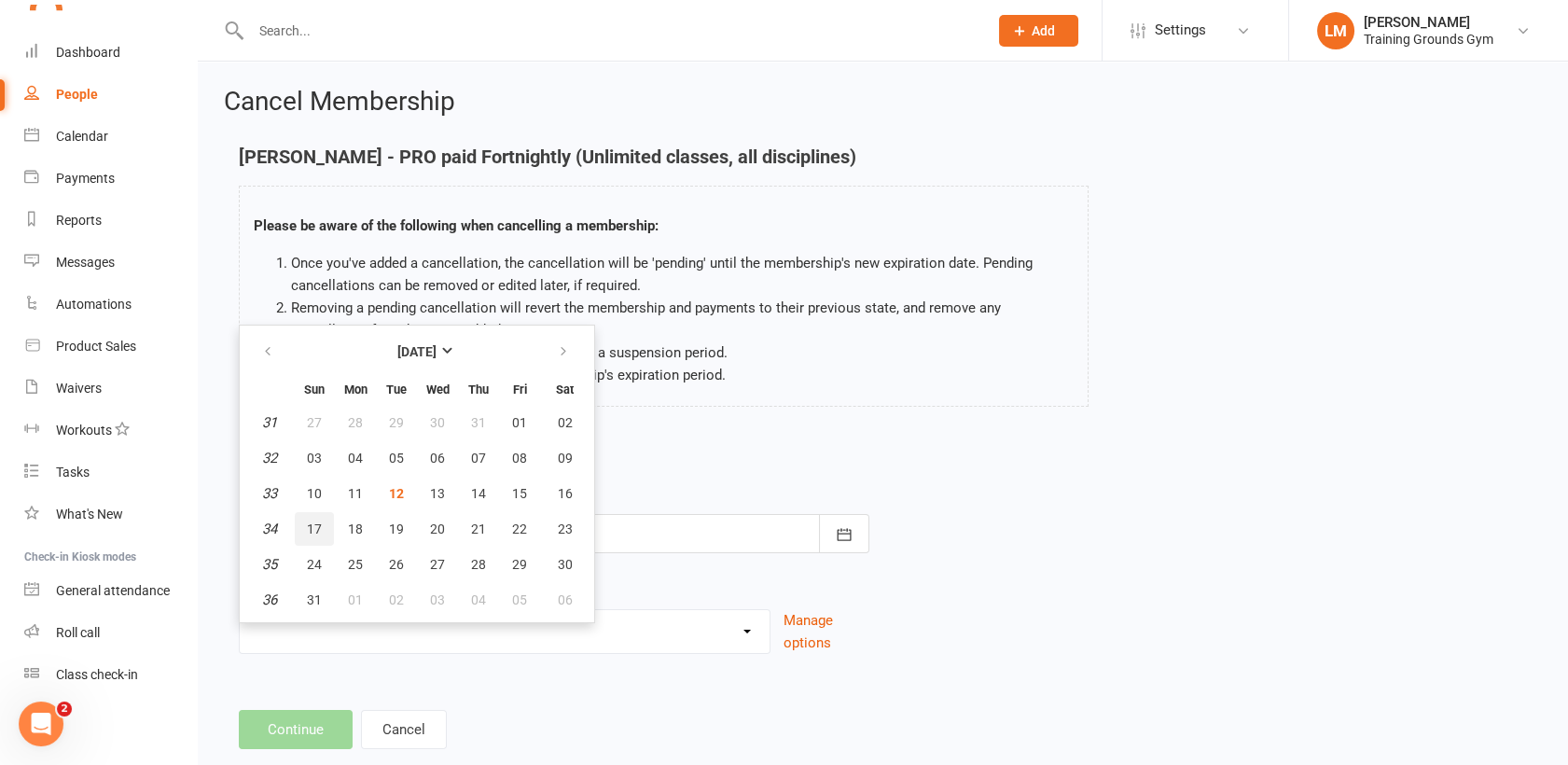
click at [324, 520] on button "17" at bounding box center [314, 529] width 40 height 34
type input "[DATE]"
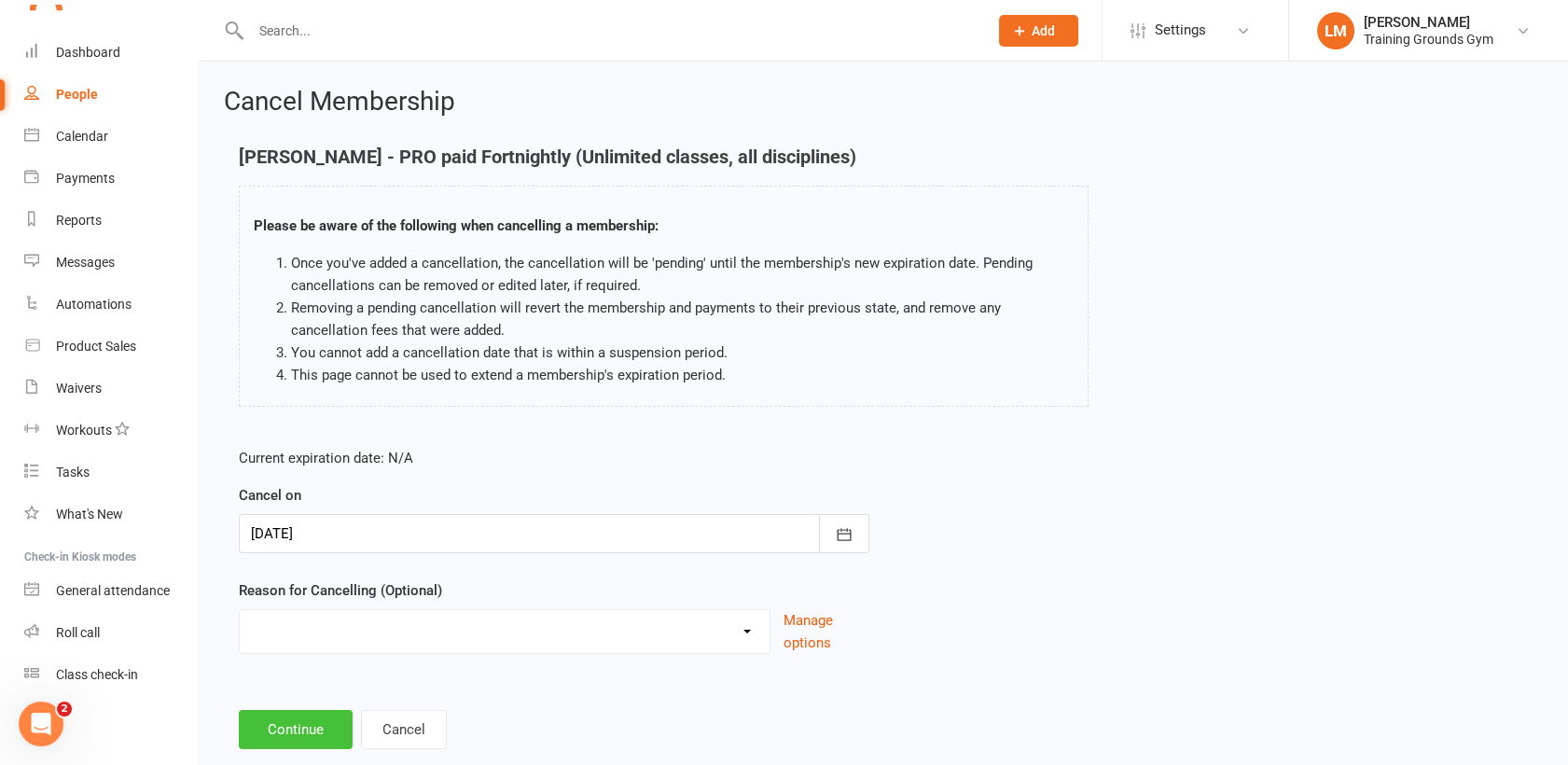
click at [325, 723] on button "Continue" at bounding box center [296, 729] width 114 height 40
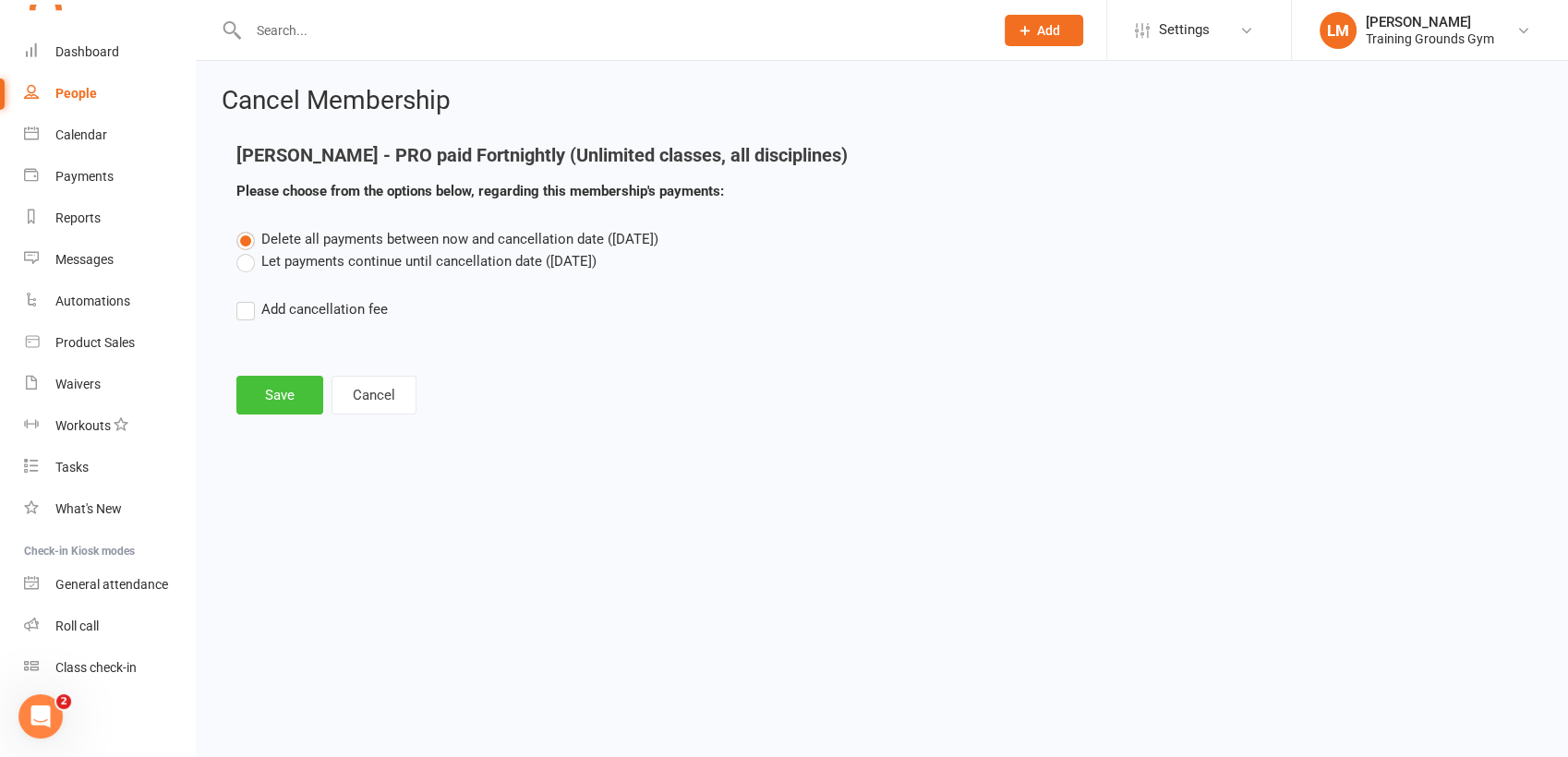
click at [258, 399] on button "Save" at bounding box center [279, 395] width 87 height 39
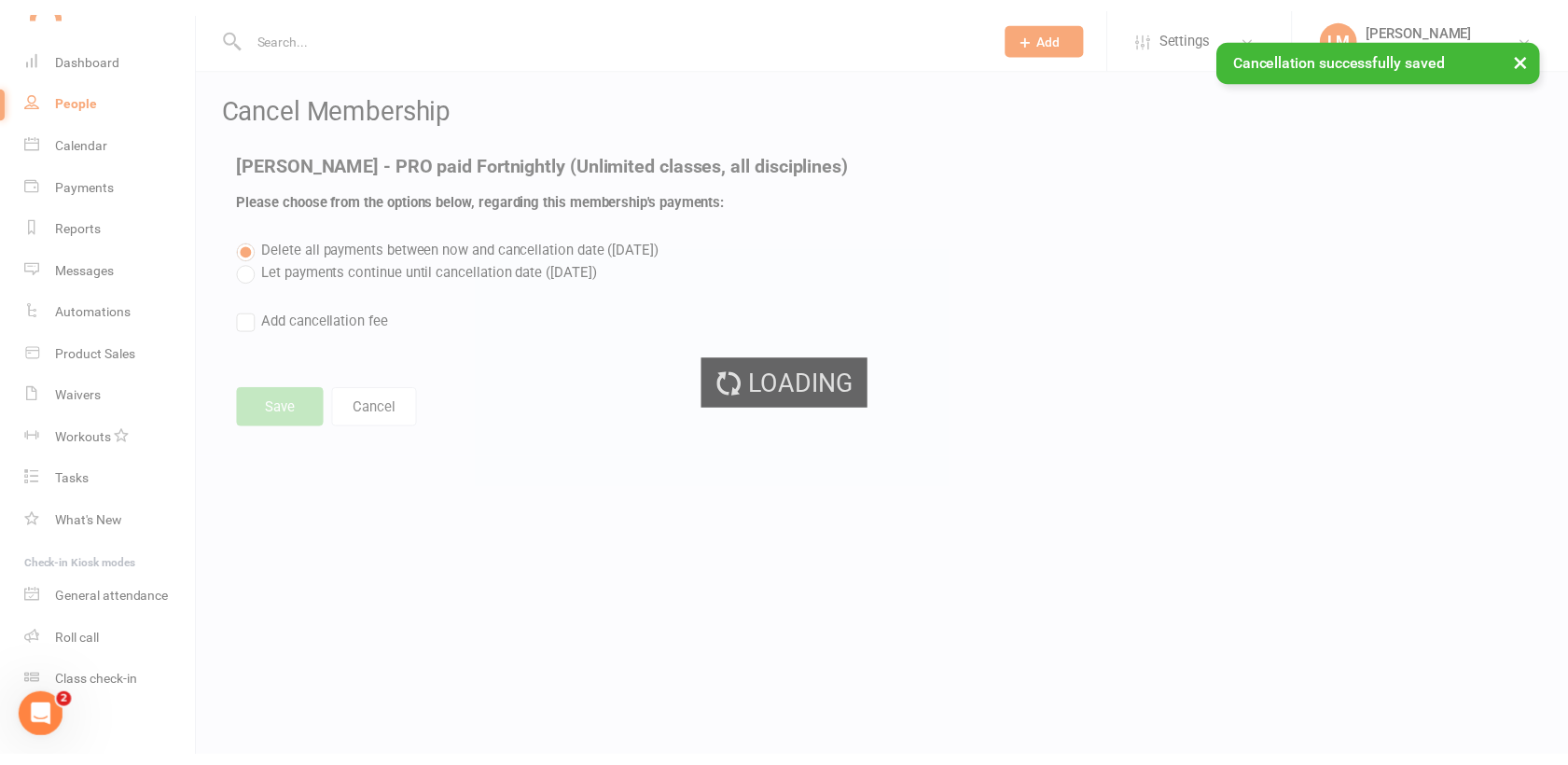
scroll to position [565, 0]
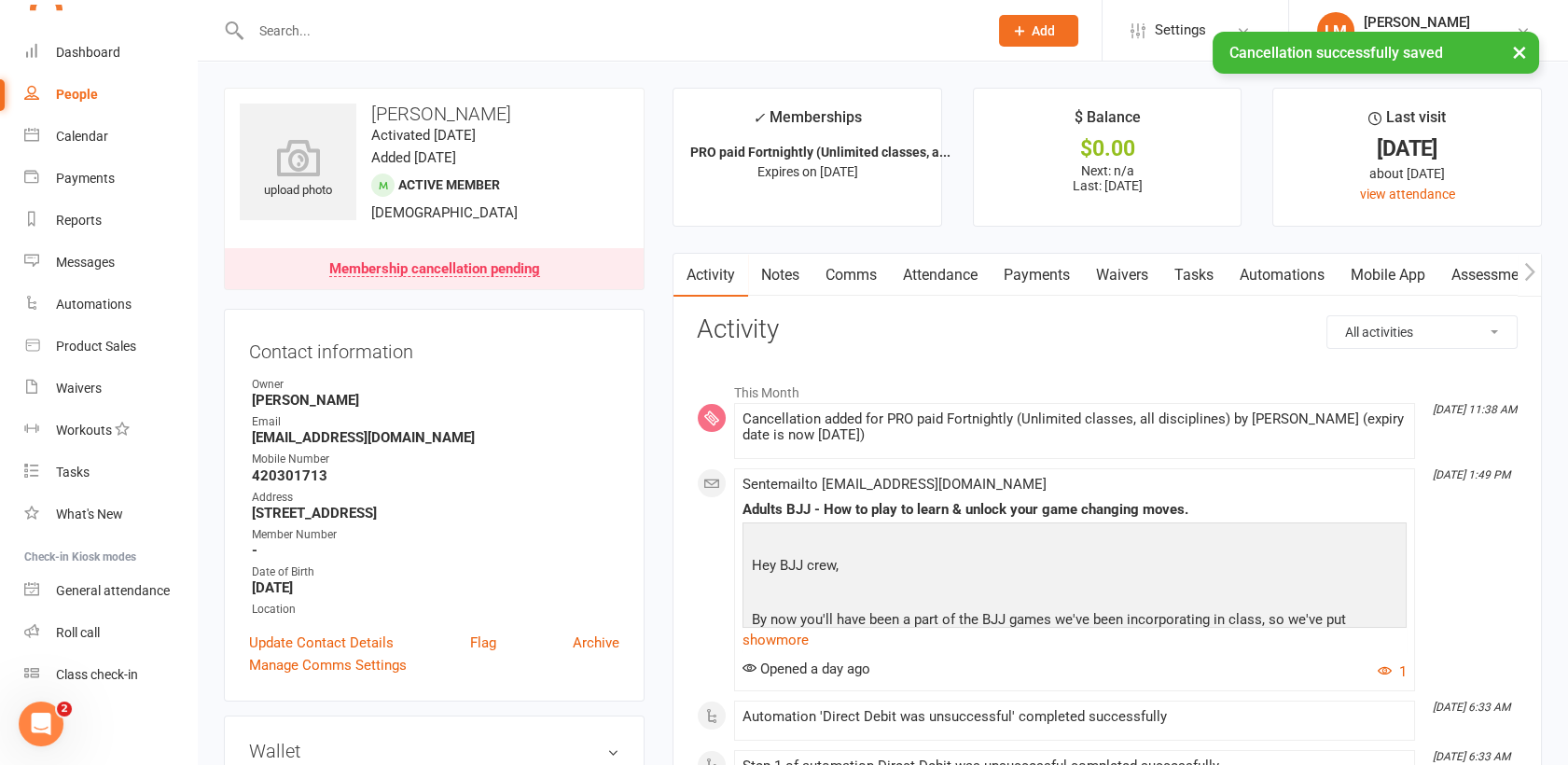
click at [867, 272] on link "Comms" at bounding box center [852, 275] width 77 height 43
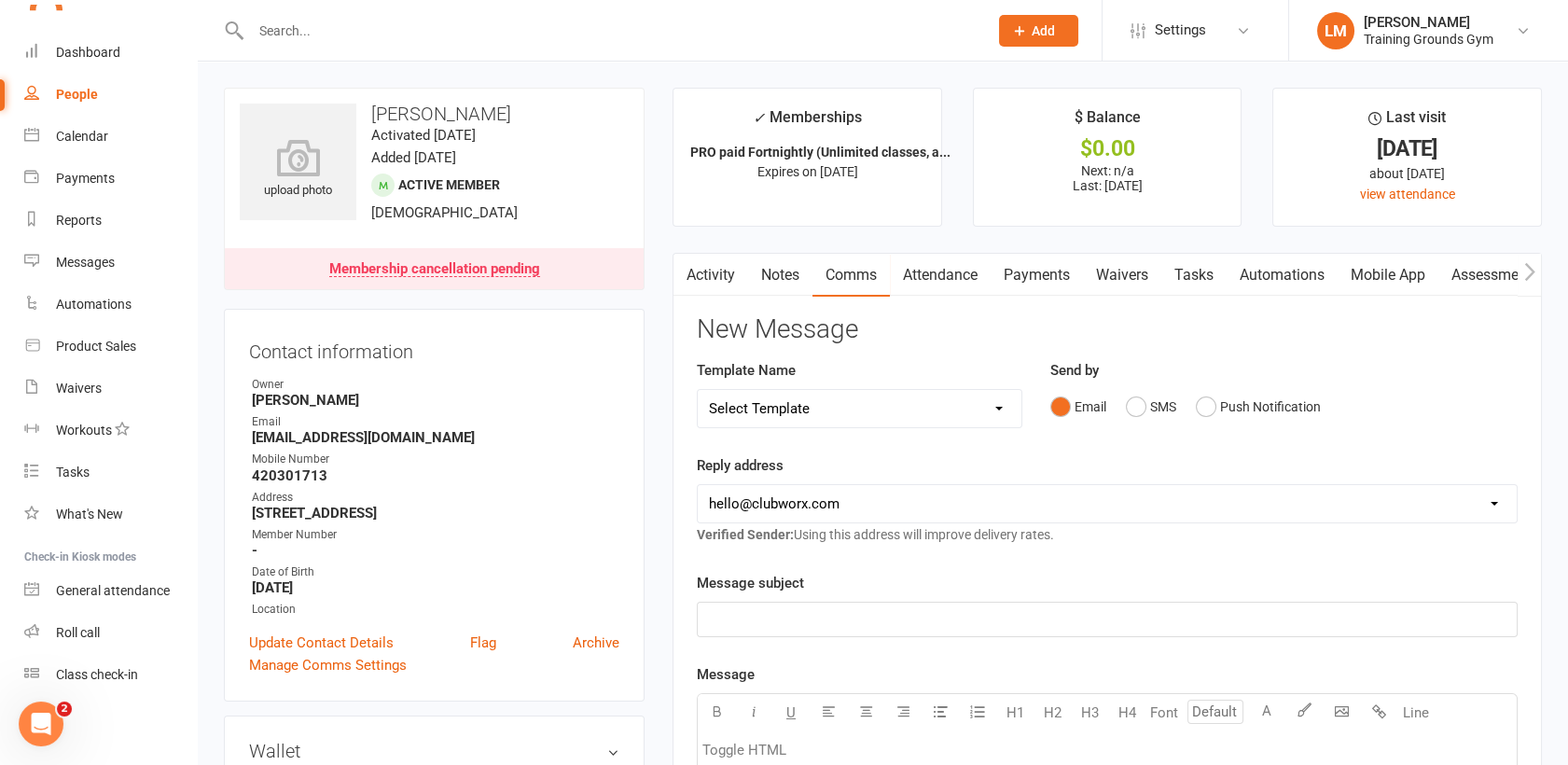
click at [763, 623] on p "﻿" at bounding box center [1107, 619] width 797 height 22
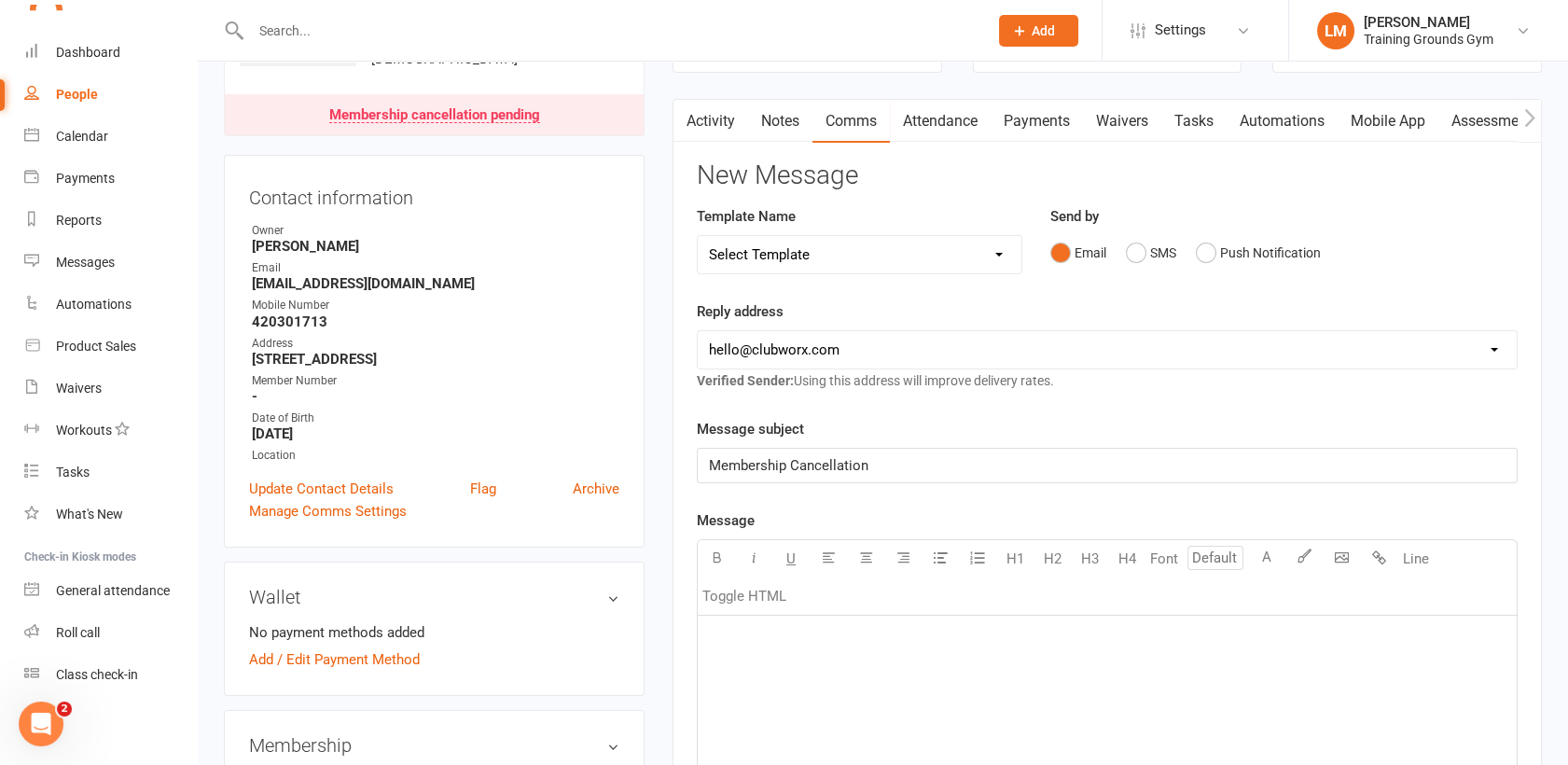
scroll to position [288, 0]
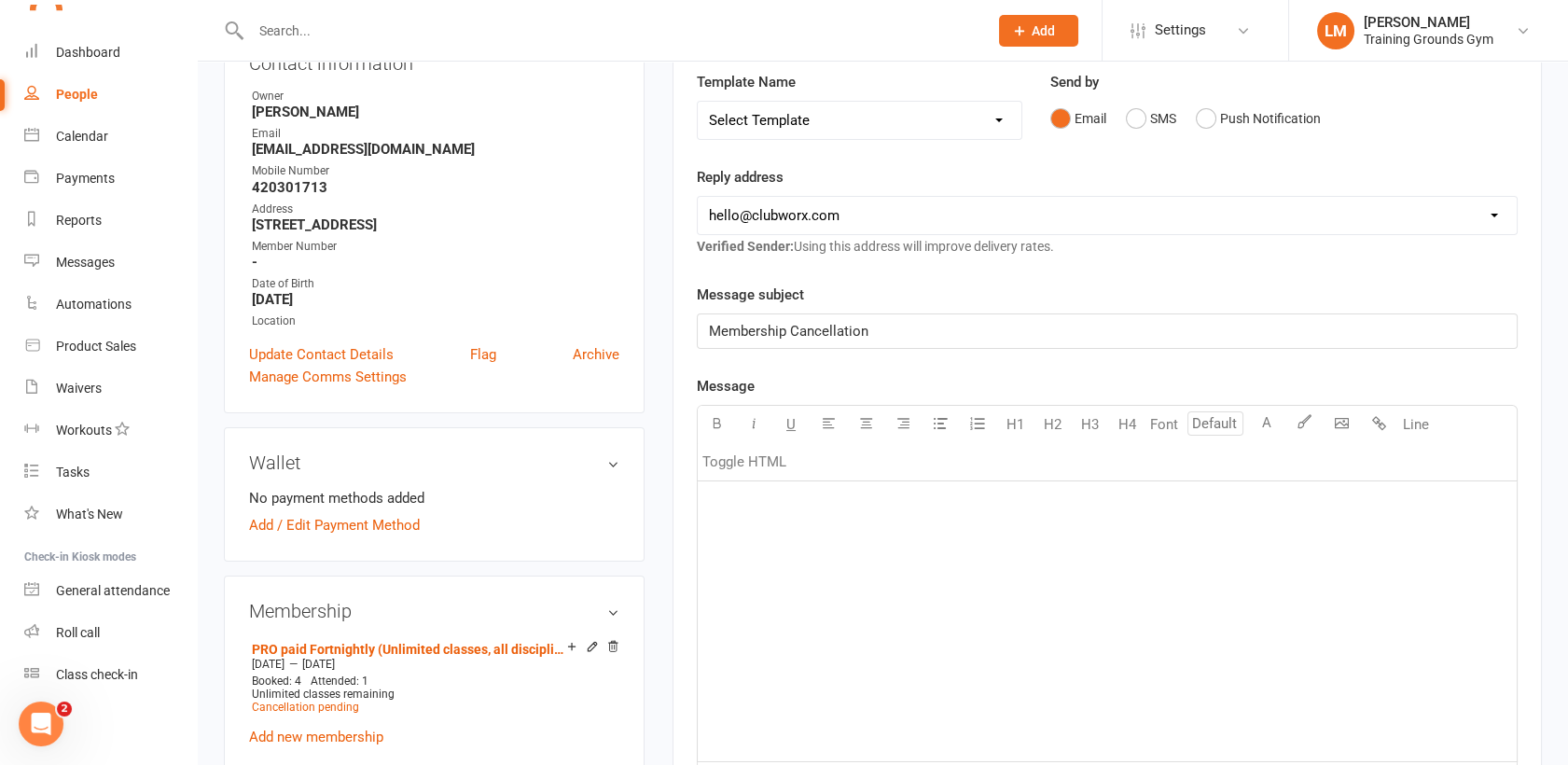
click at [989, 561] on div "﻿" at bounding box center [1107, 622] width 819 height 280
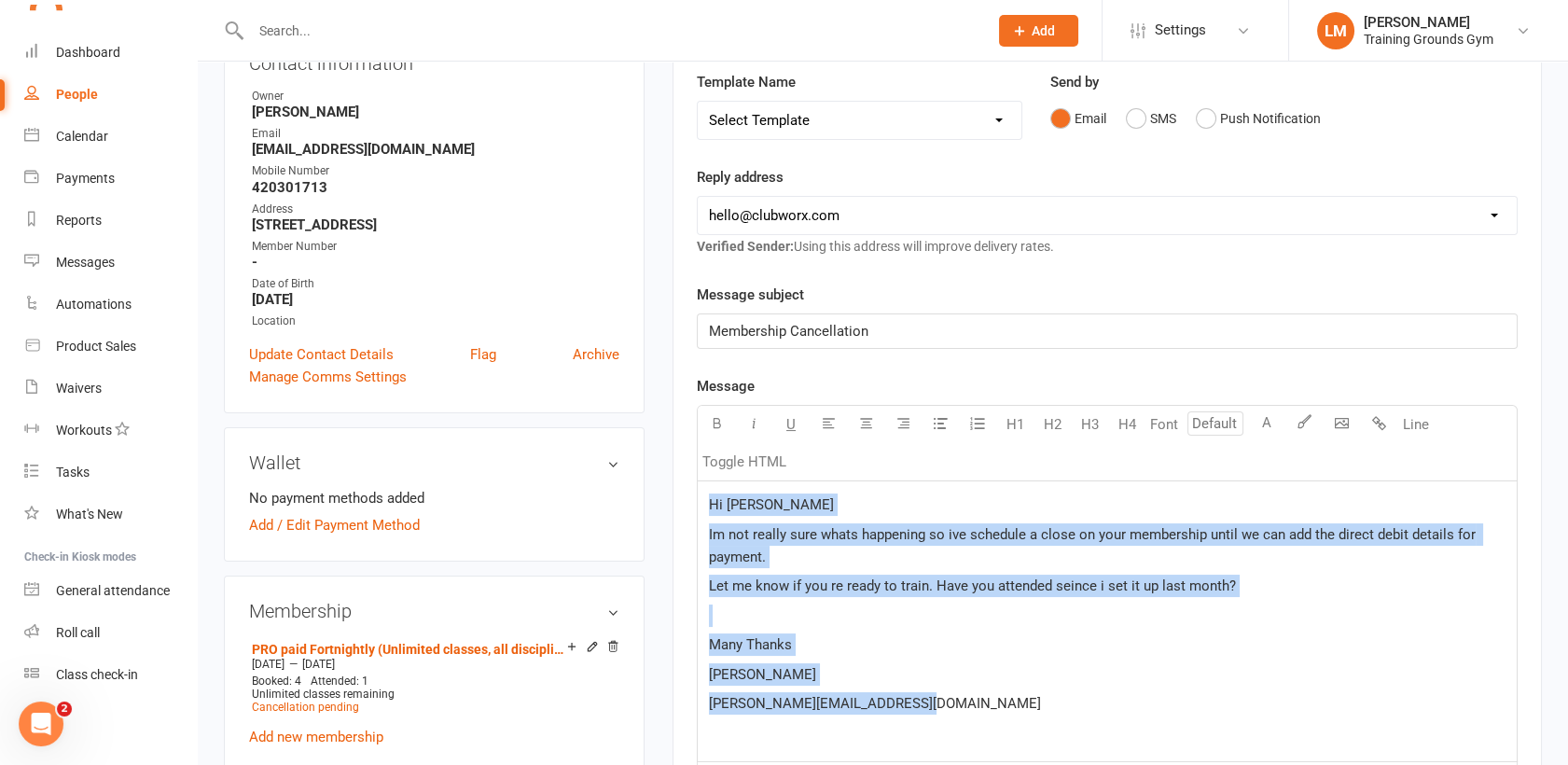
drag, startPoint x: 708, startPoint y: 502, endPoint x: 927, endPoint y: 688, distance: 287.3
click at [927, 688] on div "Hi [PERSON_NAME] not really sure whats happening so ive schedule a close on you…" at bounding box center [1107, 622] width 819 height 280
copy div "Hi [PERSON_NAME] not really sure whats happening so ive schedule a close on you…"
click at [1066, 597] on div "Hi [PERSON_NAME] not really sure whats happening so ive schedule a close on you…" at bounding box center [1107, 622] width 819 height 280
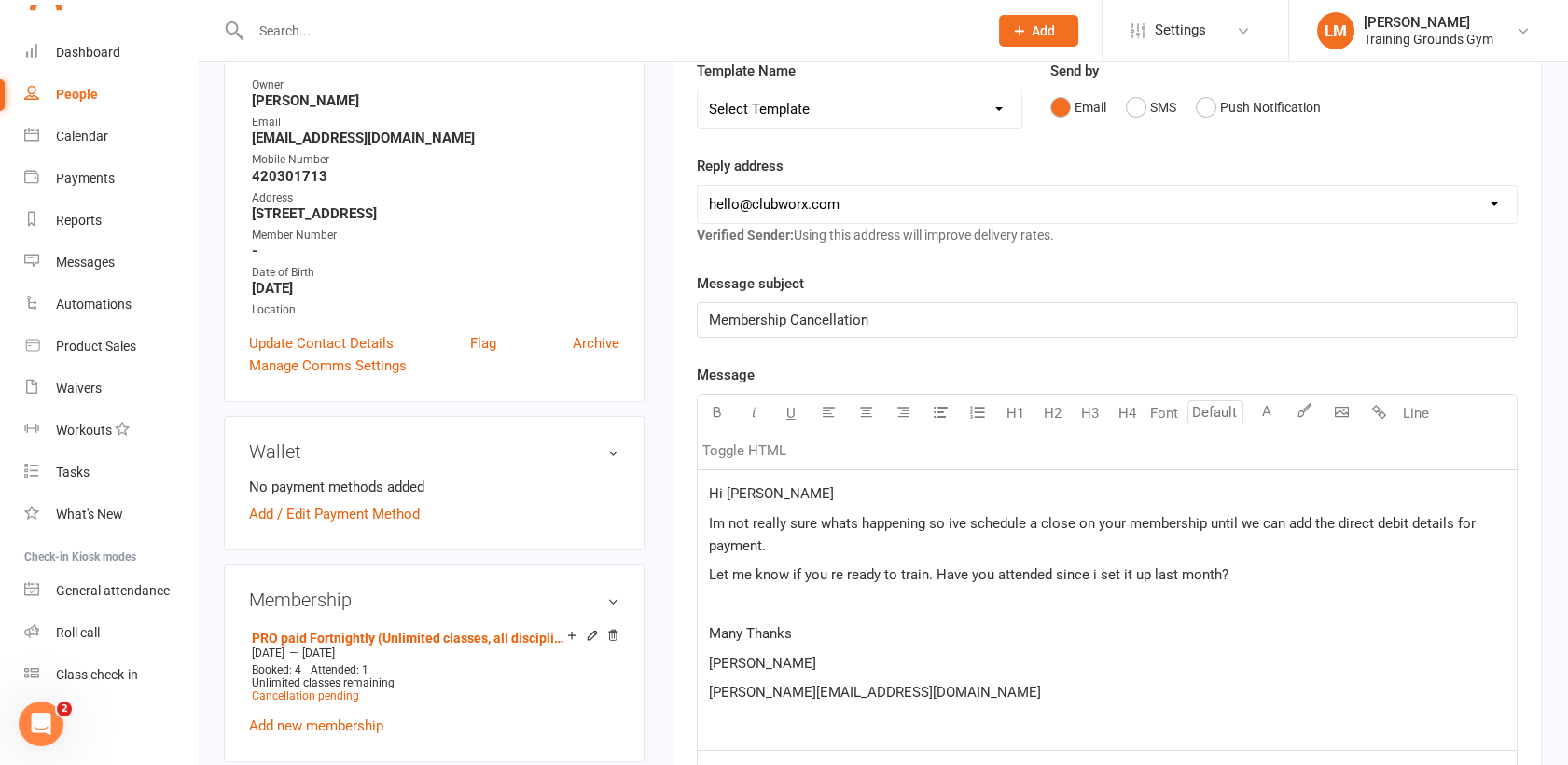
scroll to position [303, 0]
click at [1089, 200] on select "[EMAIL_ADDRESS][DOMAIN_NAME] [PERSON_NAME][EMAIL_ADDRESS][DOMAIN_NAME] [EMAIL_A…" at bounding box center [1107, 201] width 819 height 38
click at [698, 183] on select "[EMAIL_ADDRESS][DOMAIN_NAME] [PERSON_NAME][EMAIL_ADDRESS][DOMAIN_NAME] [EMAIL_A…" at bounding box center [1107, 201] width 819 height 38
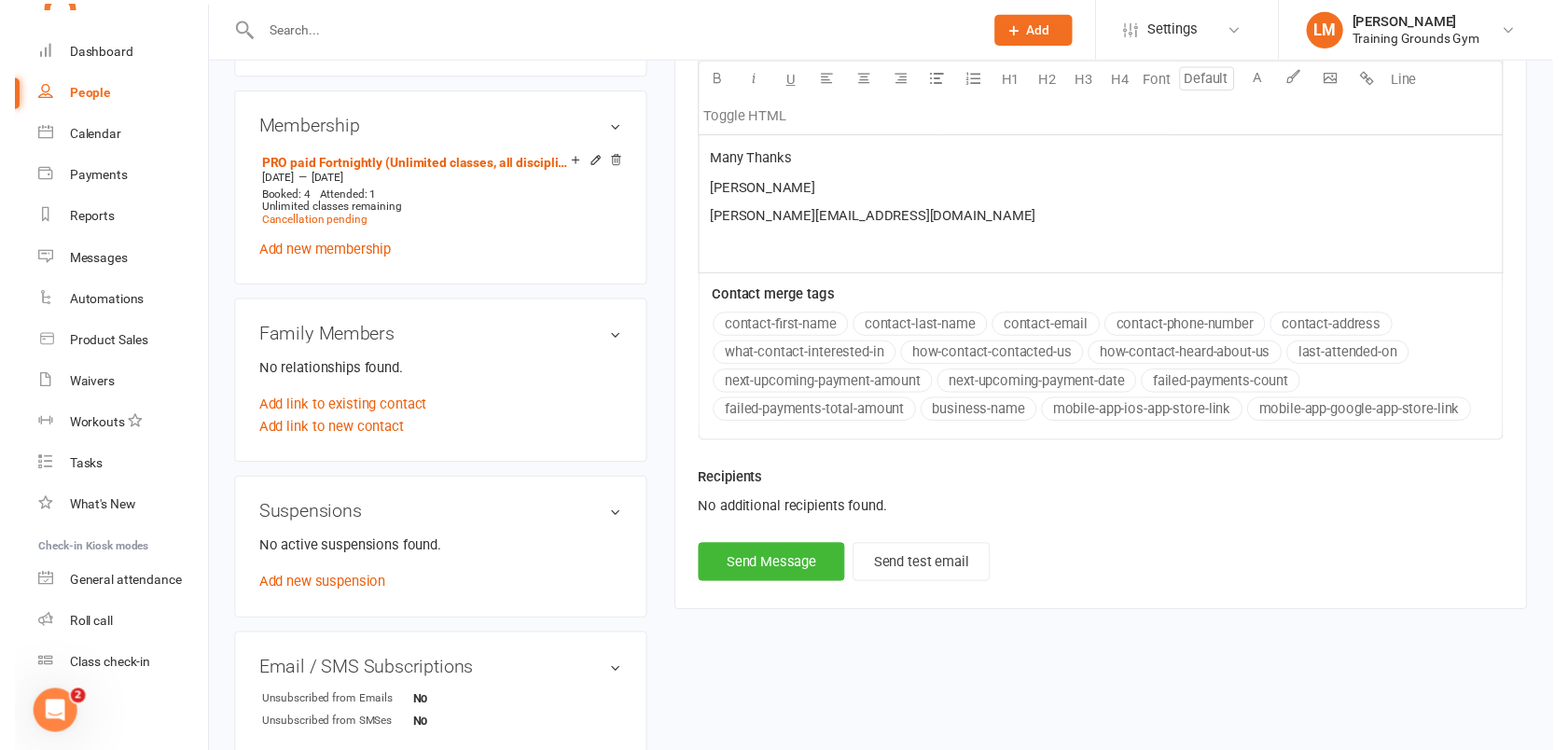
scroll to position [877, 0]
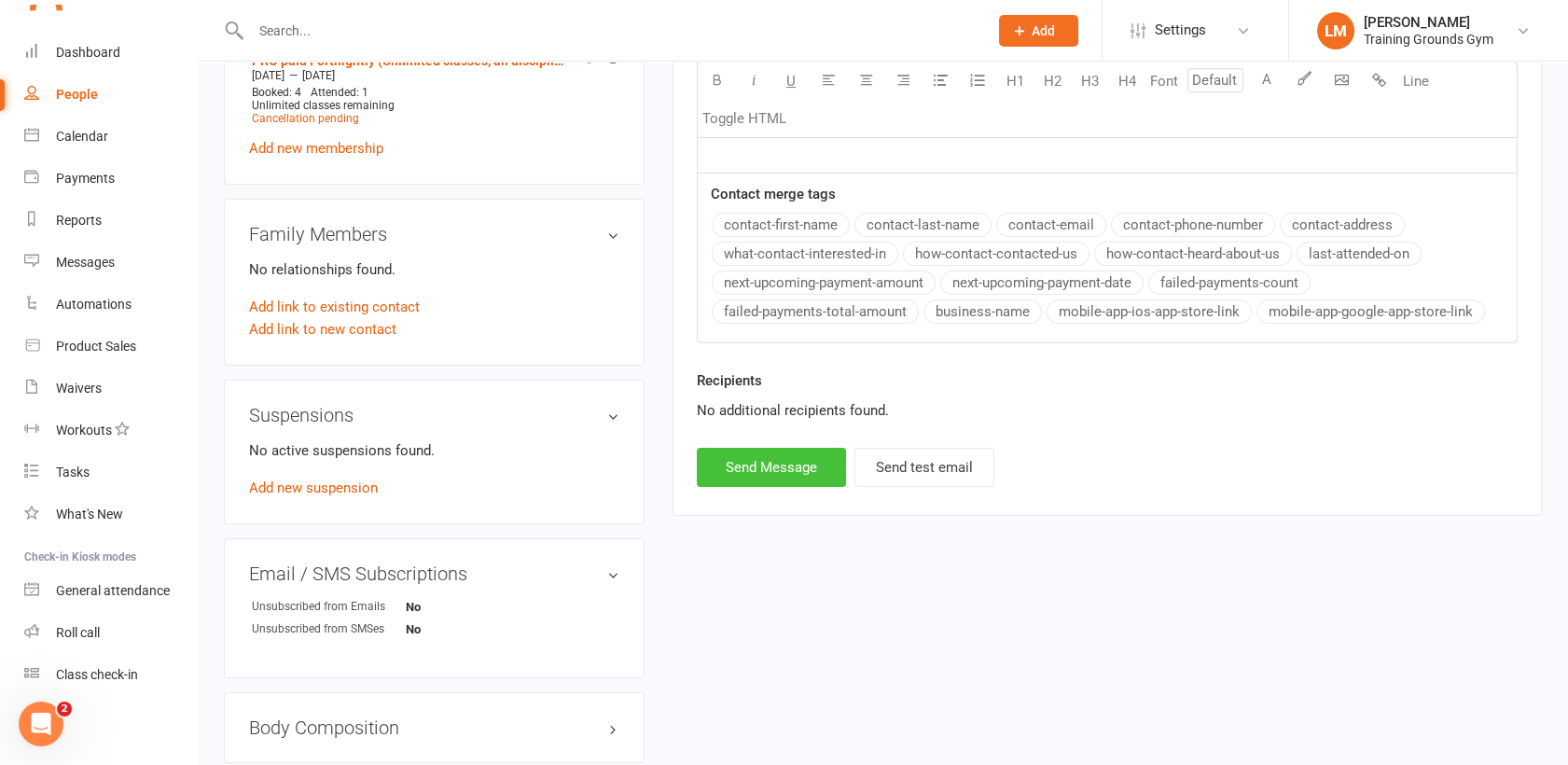
click at [731, 467] on button "Send Message" at bounding box center [771, 467] width 149 height 40
select select "0"
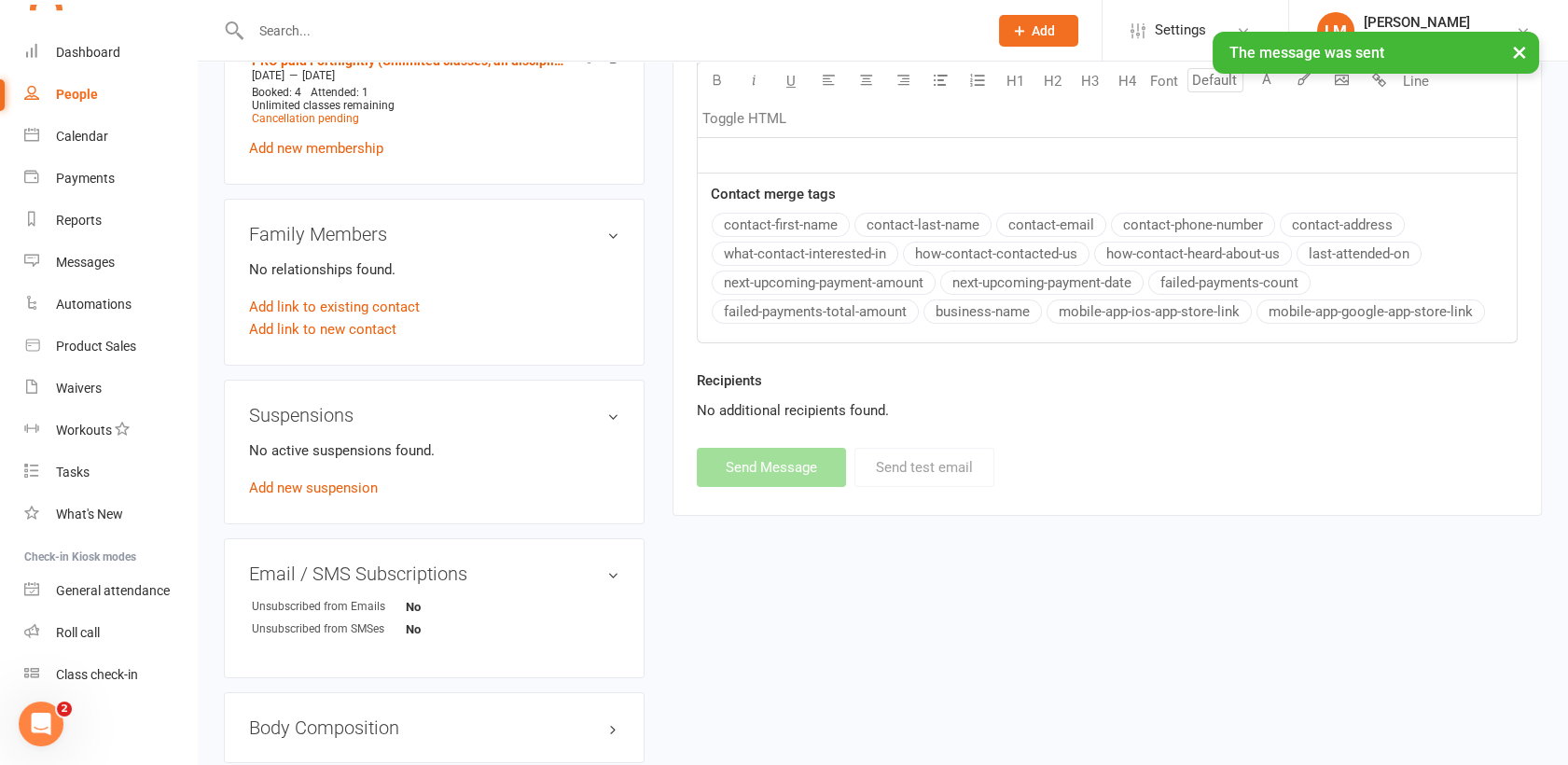
scroll to position [565, 0]
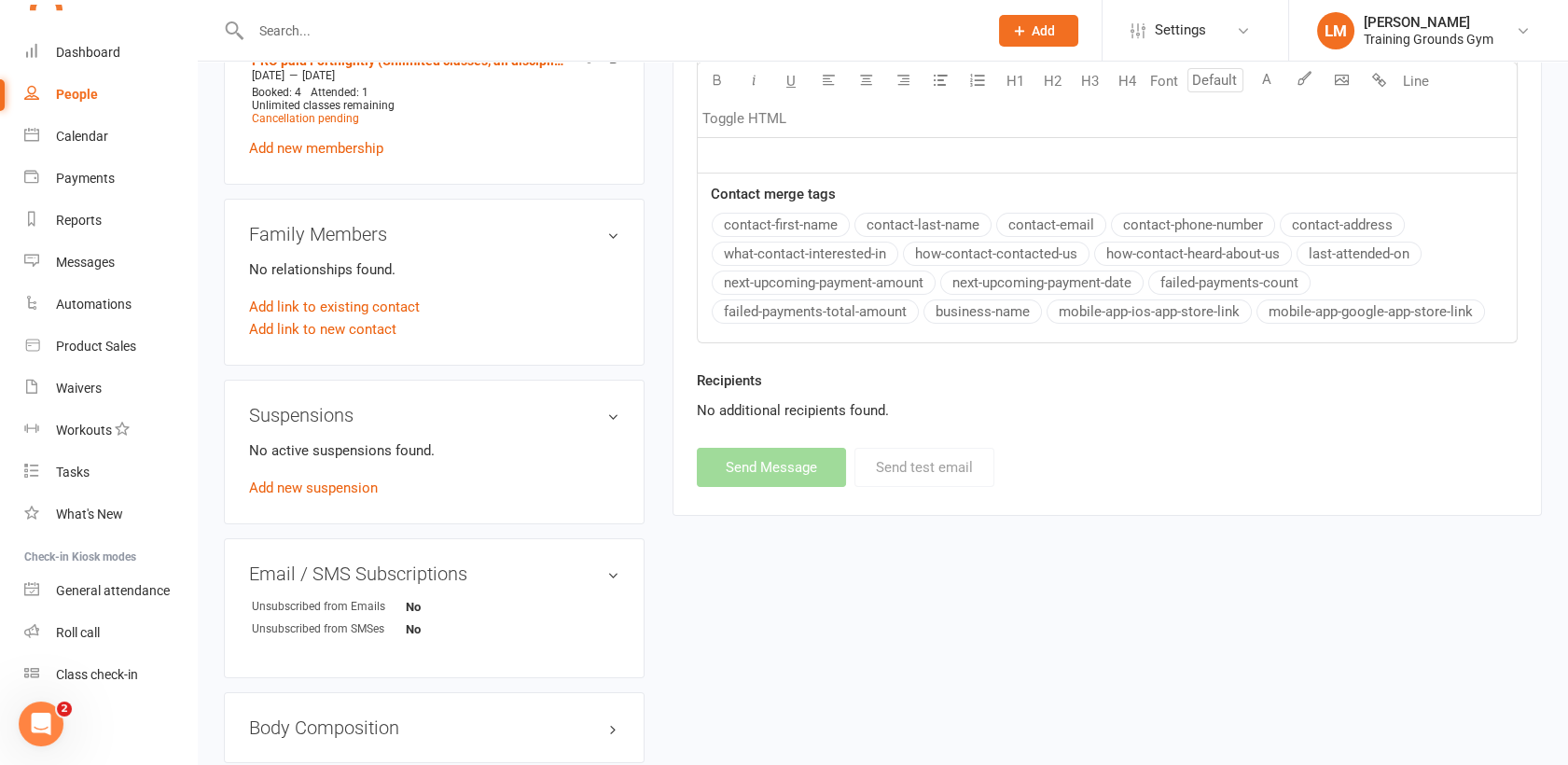
click at [291, 29] on input "text" at bounding box center [610, 30] width 730 height 26
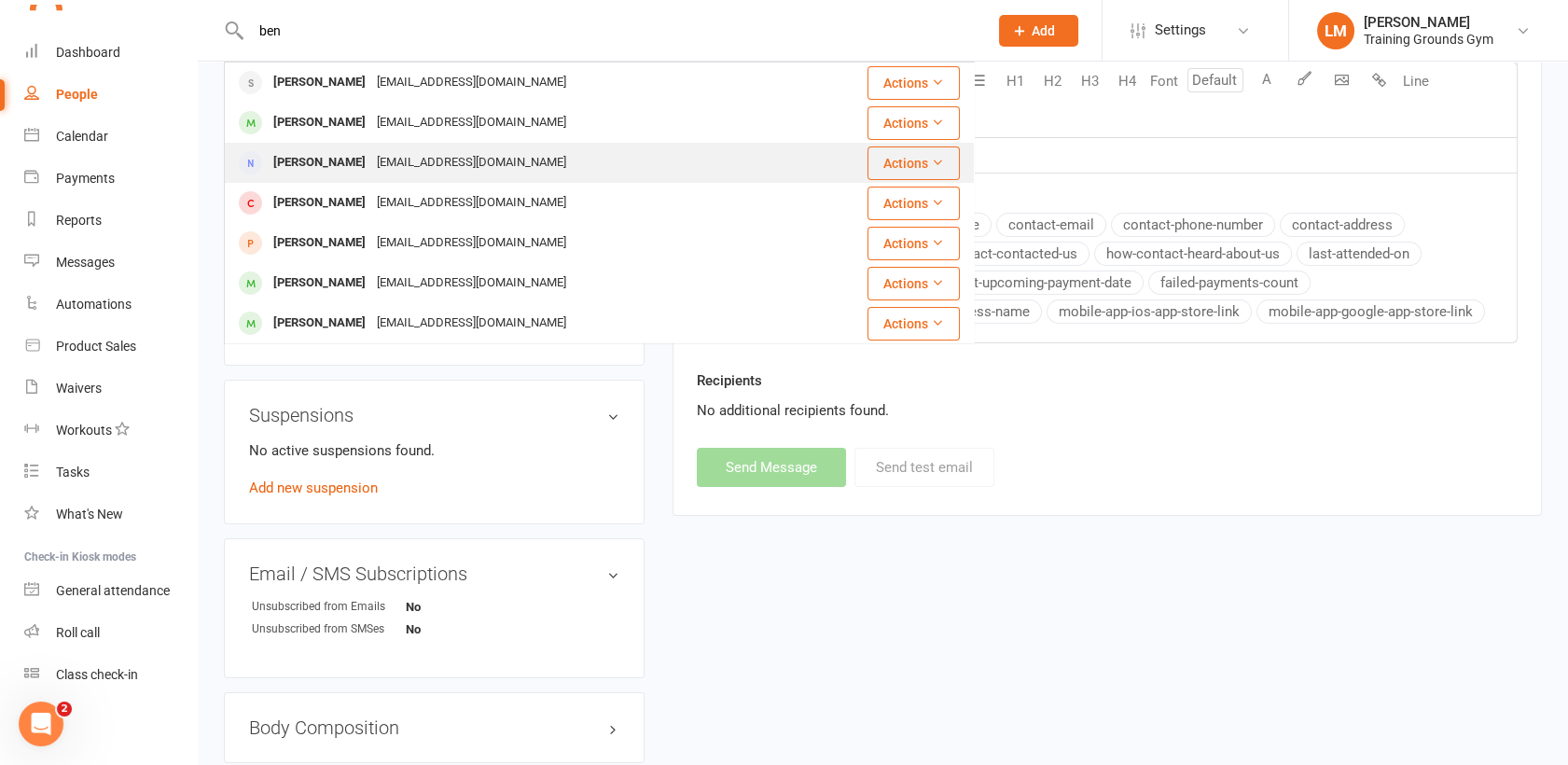
type input "ben"
click at [318, 155] on div "[PERSON_NAME]" at bounding box center [319, 162] width 103 height 27
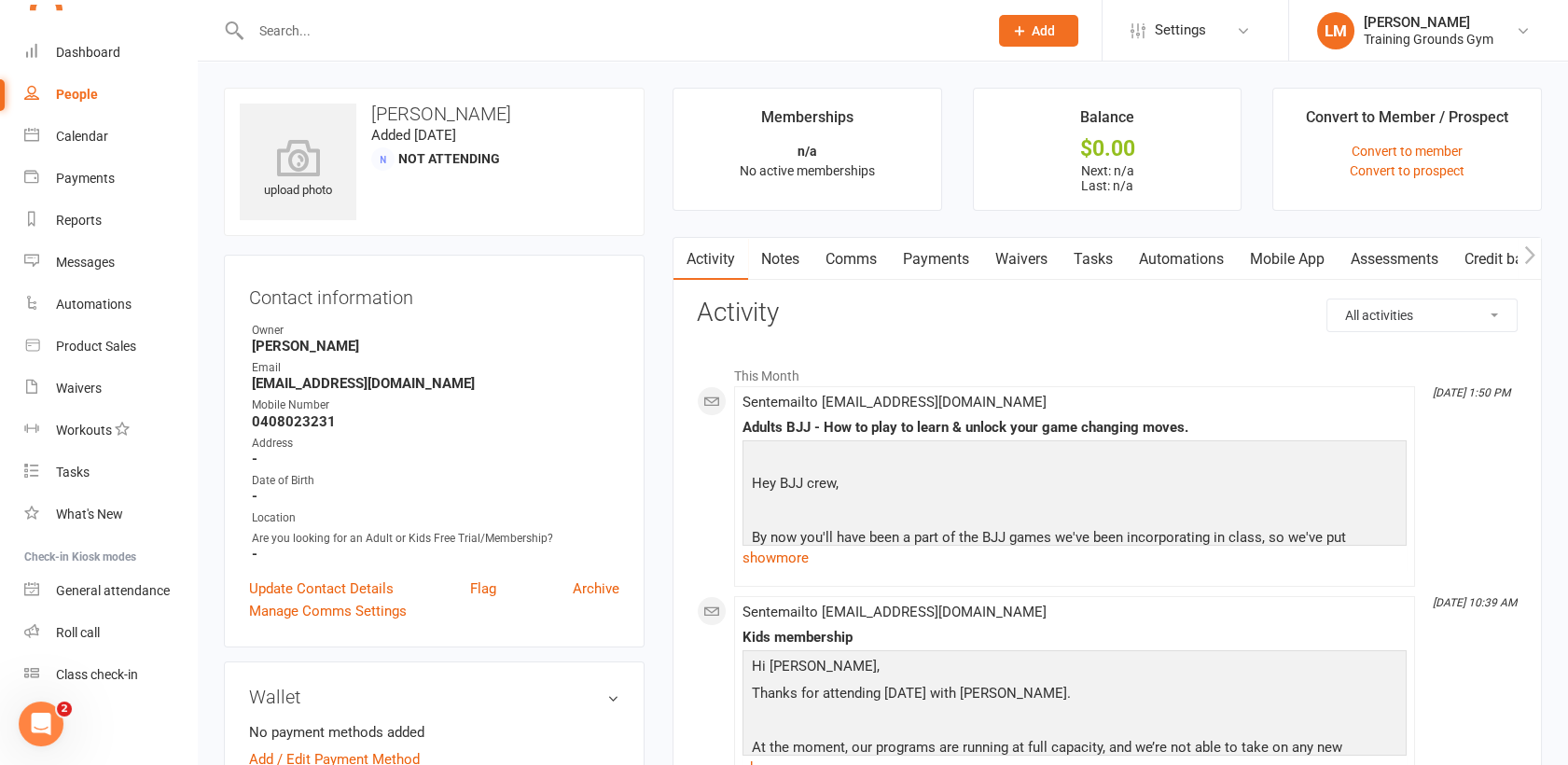
click at [1203, 249] on link "Automations" at bounding box center [1181, 259] width 111 height 43
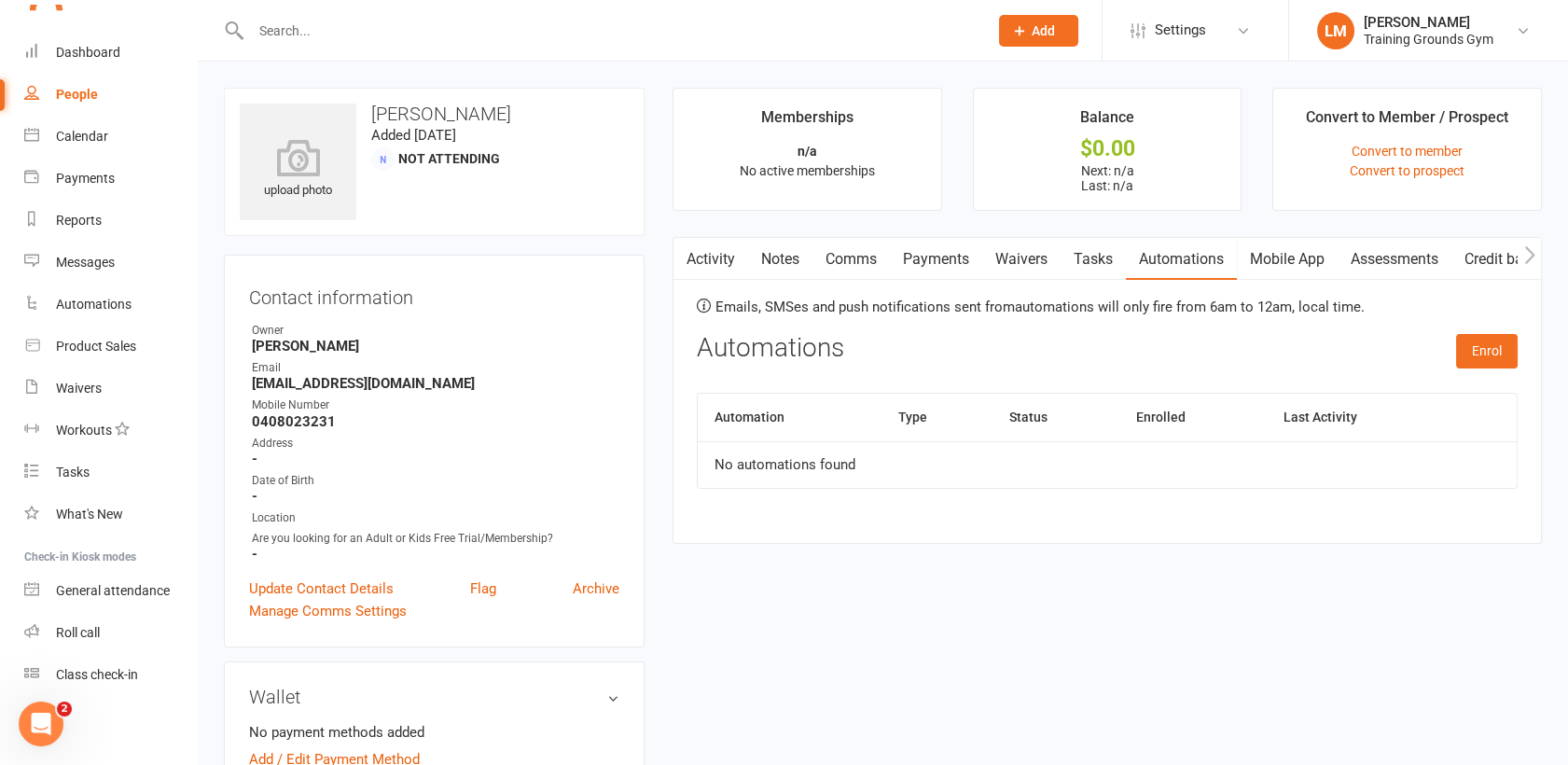
click at [847, 263] on link "Comms" at bounding box center [852, 259] width 77 height 43
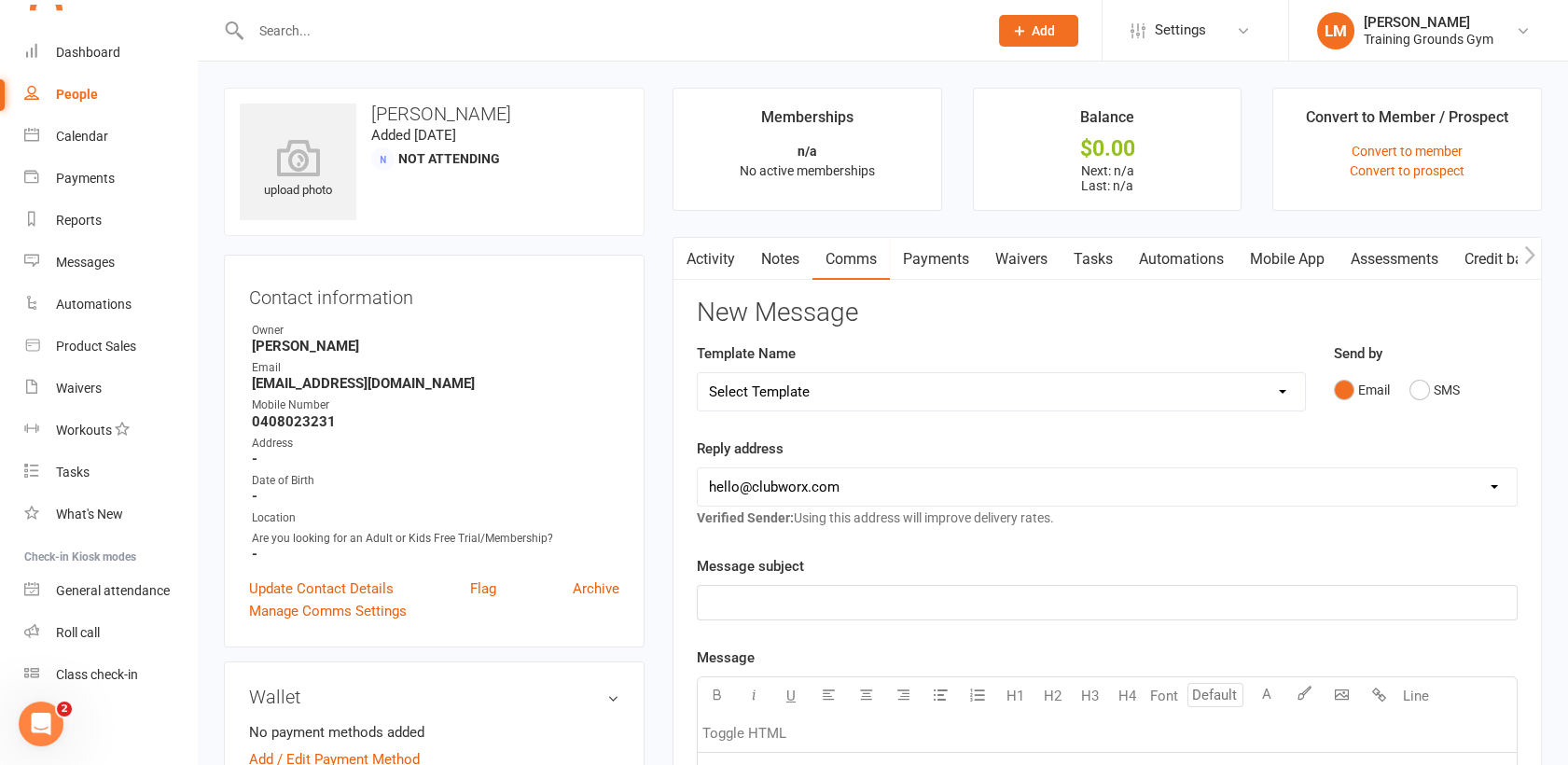
click at [699, 256] on link "Activity" at bounding box center [711, 259] width 74 height 43
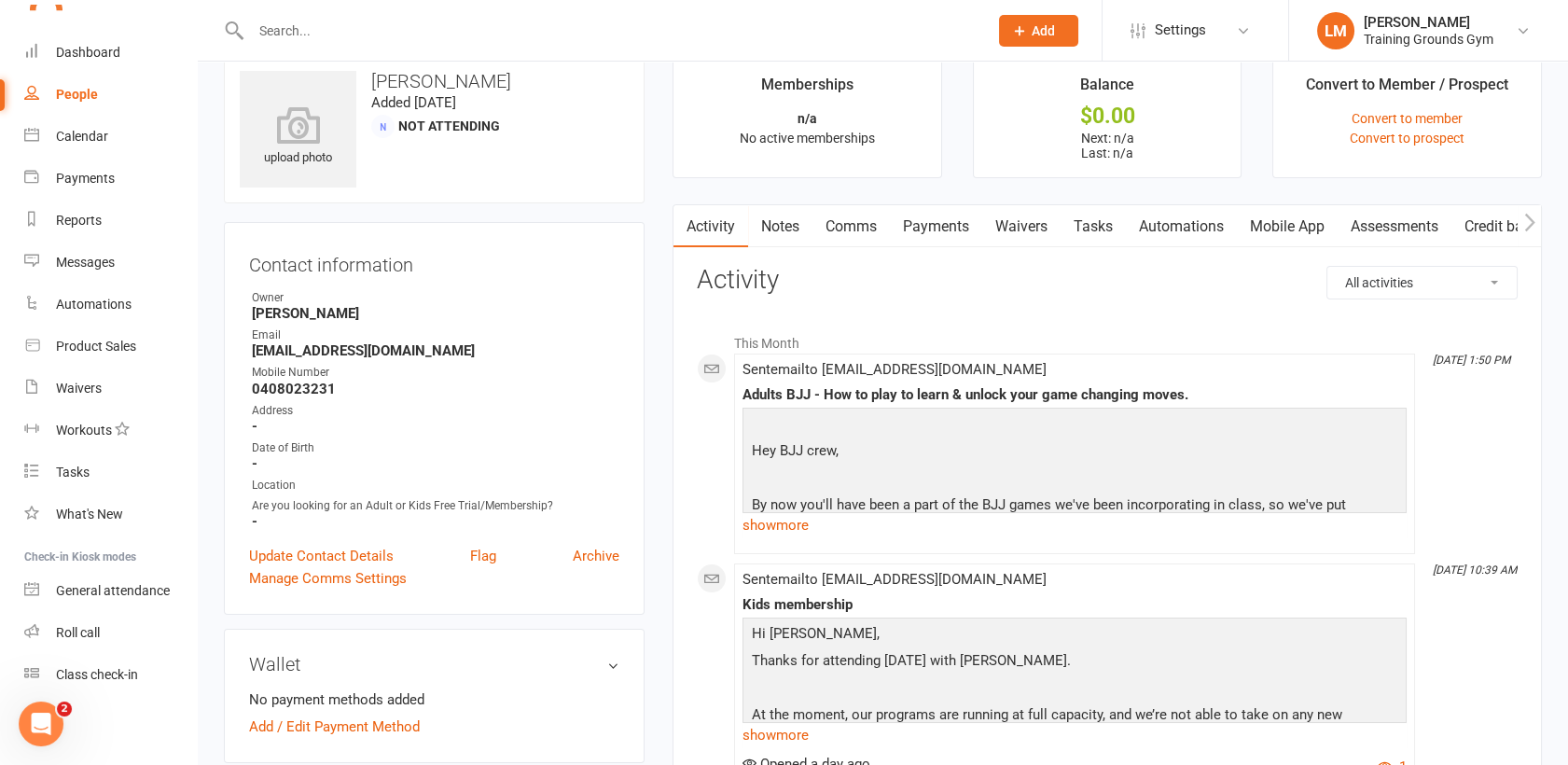
scroll to position [24, 0]
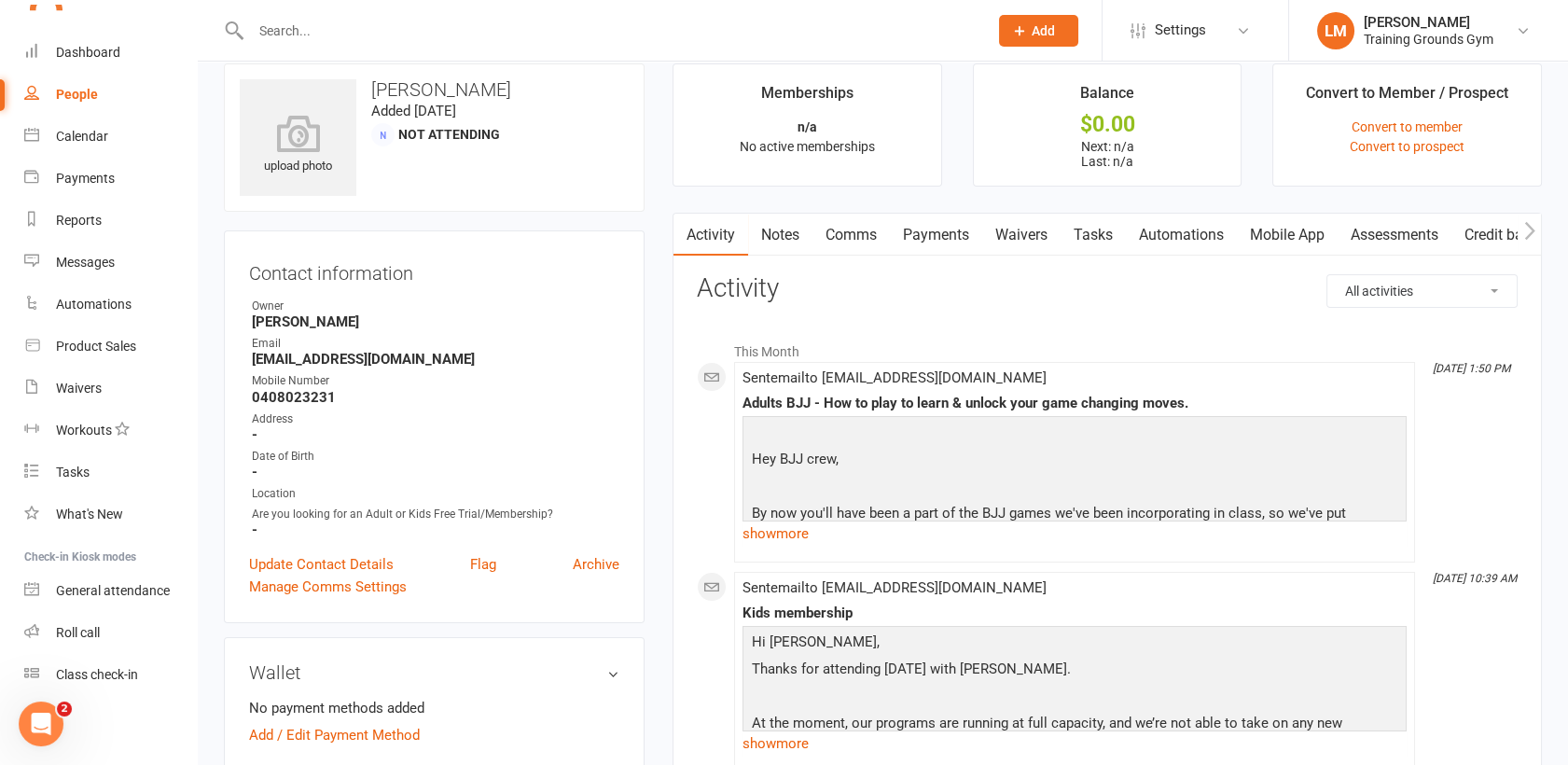
click at [835, 230] on link "Comms" at bounding box center [852, 235] width 77 height 43
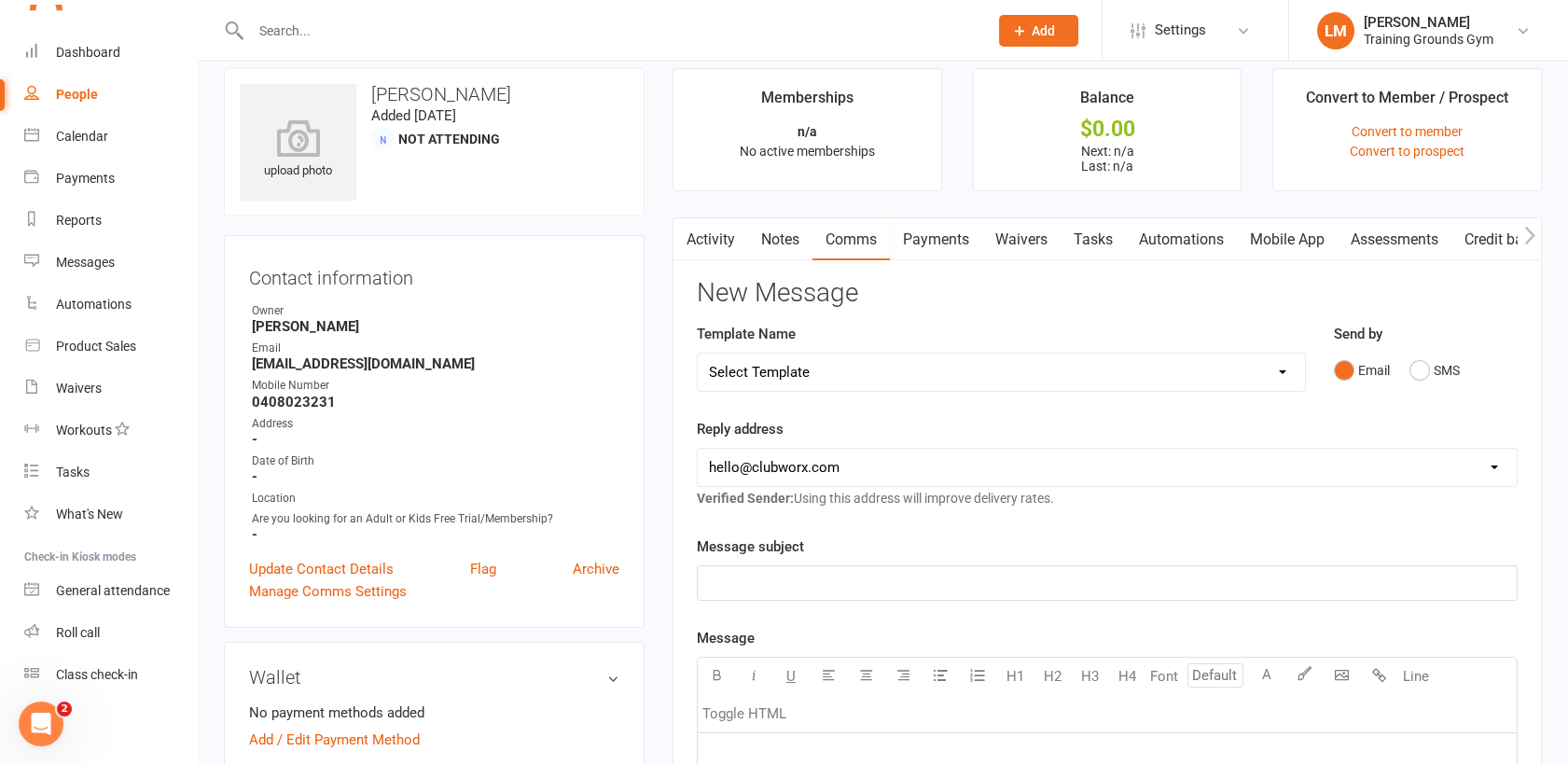
scroll to position [17, 0]
click at [780, 244] on link "Notes" at bounding box center [780, 242] width 65 height 43
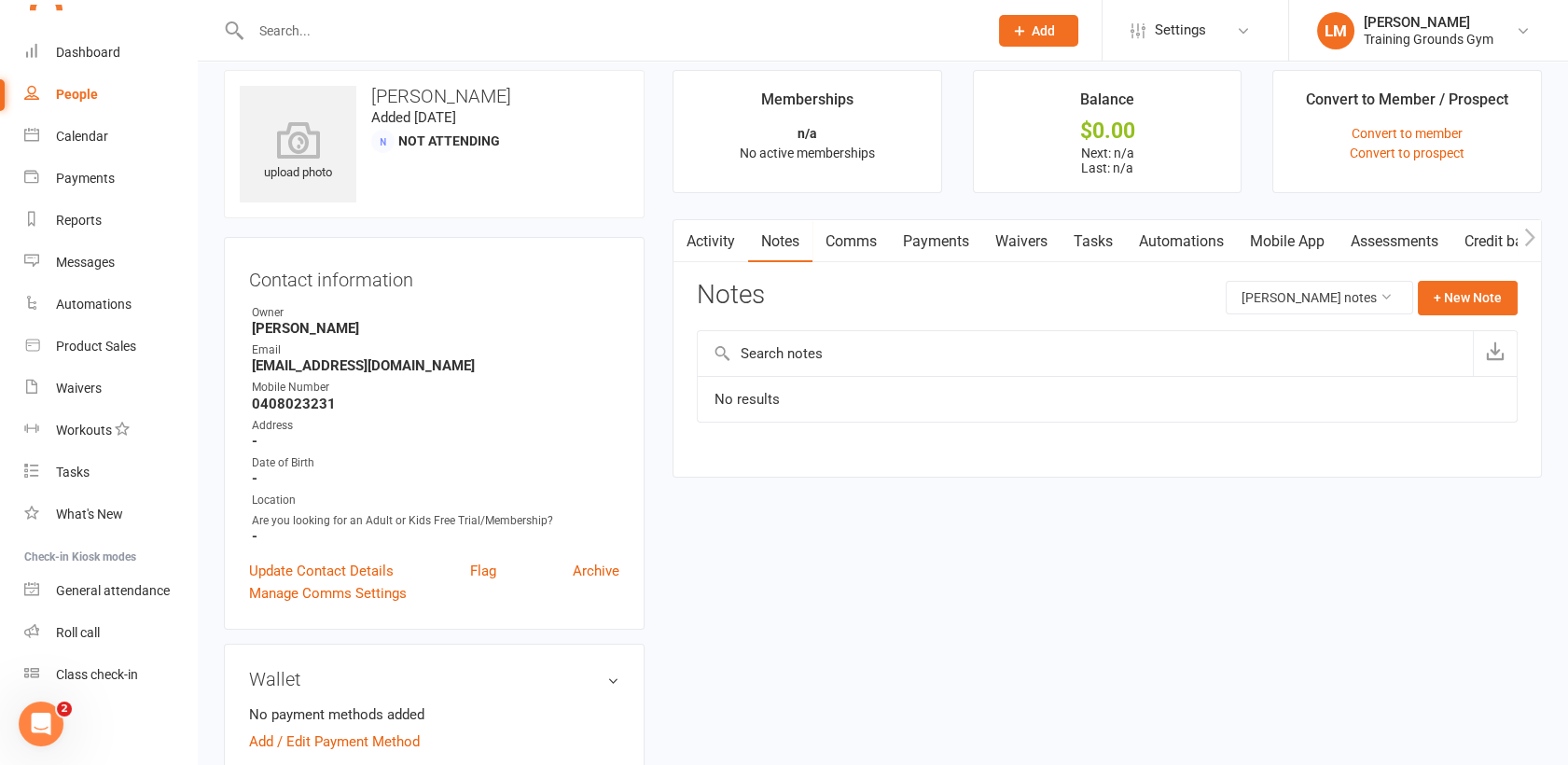
click at [708, 243] on link "Activity" at bounding box center [711, 242] width 74 height 43
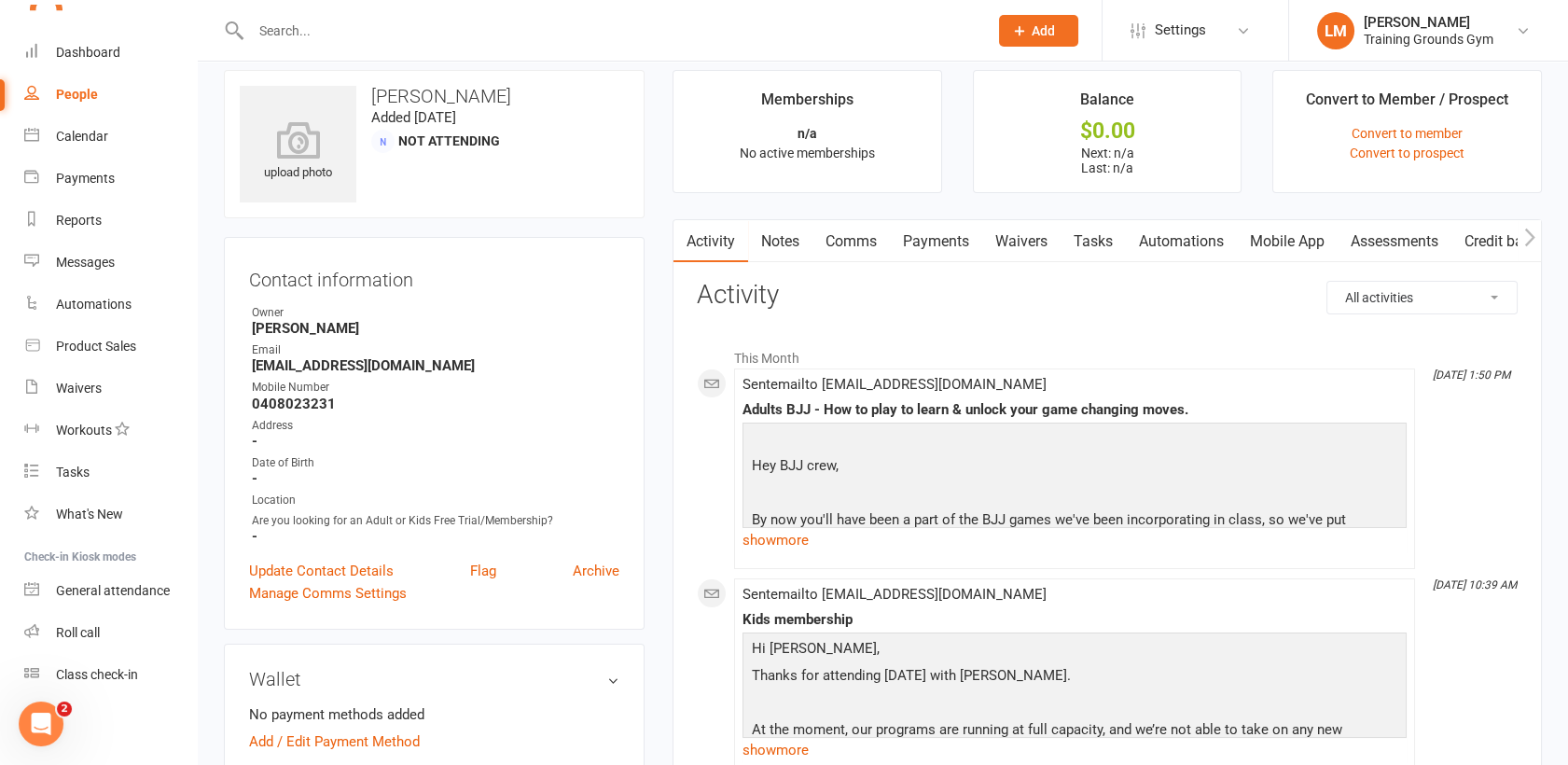
click at [1032, 237] on link "Waivers" at bounding box center [1021, 242] width 78 height 43
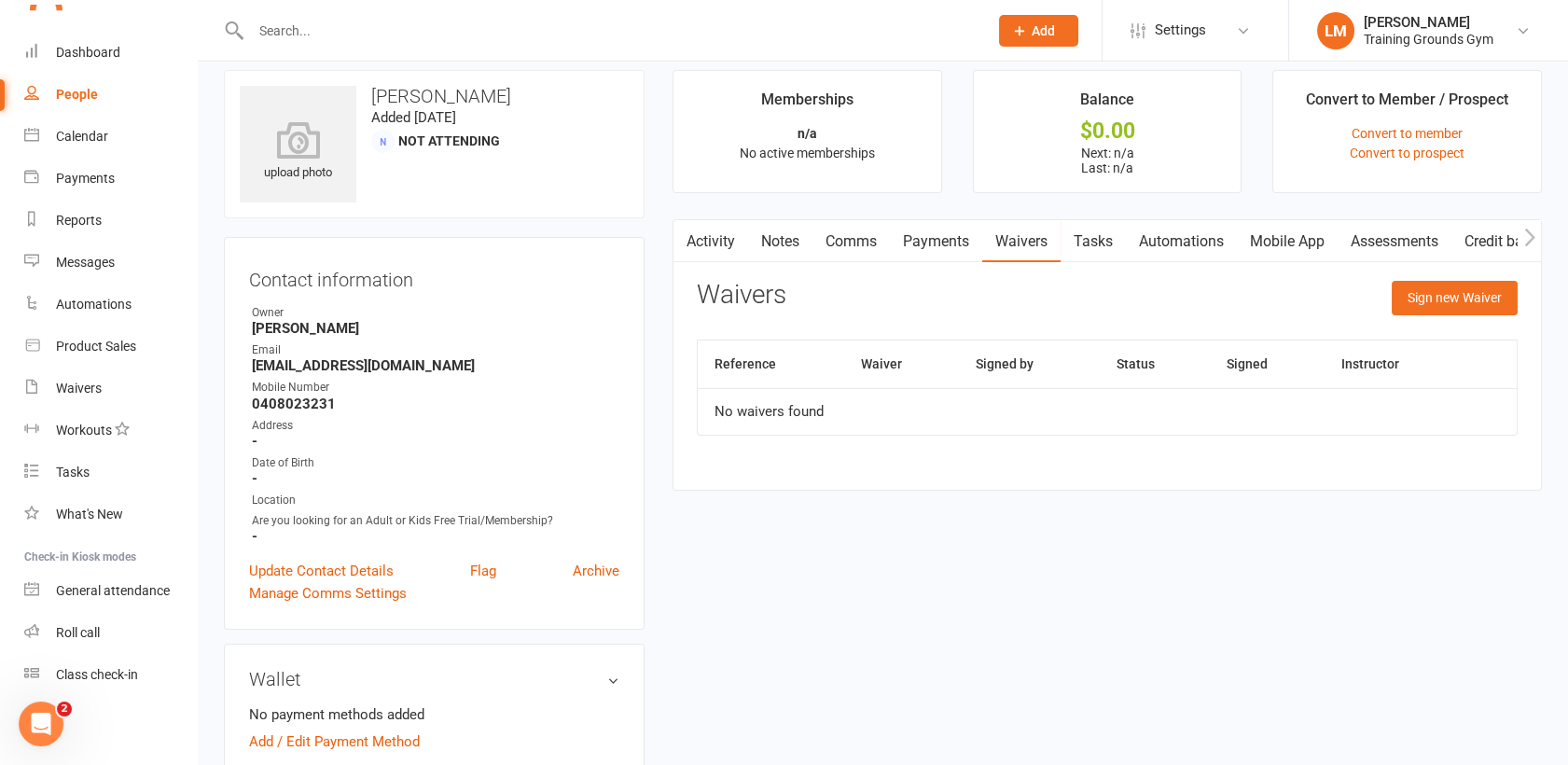
click at [1105, 241] on link "Tasks" at bounding box center [1093, 242] width 66 height 43
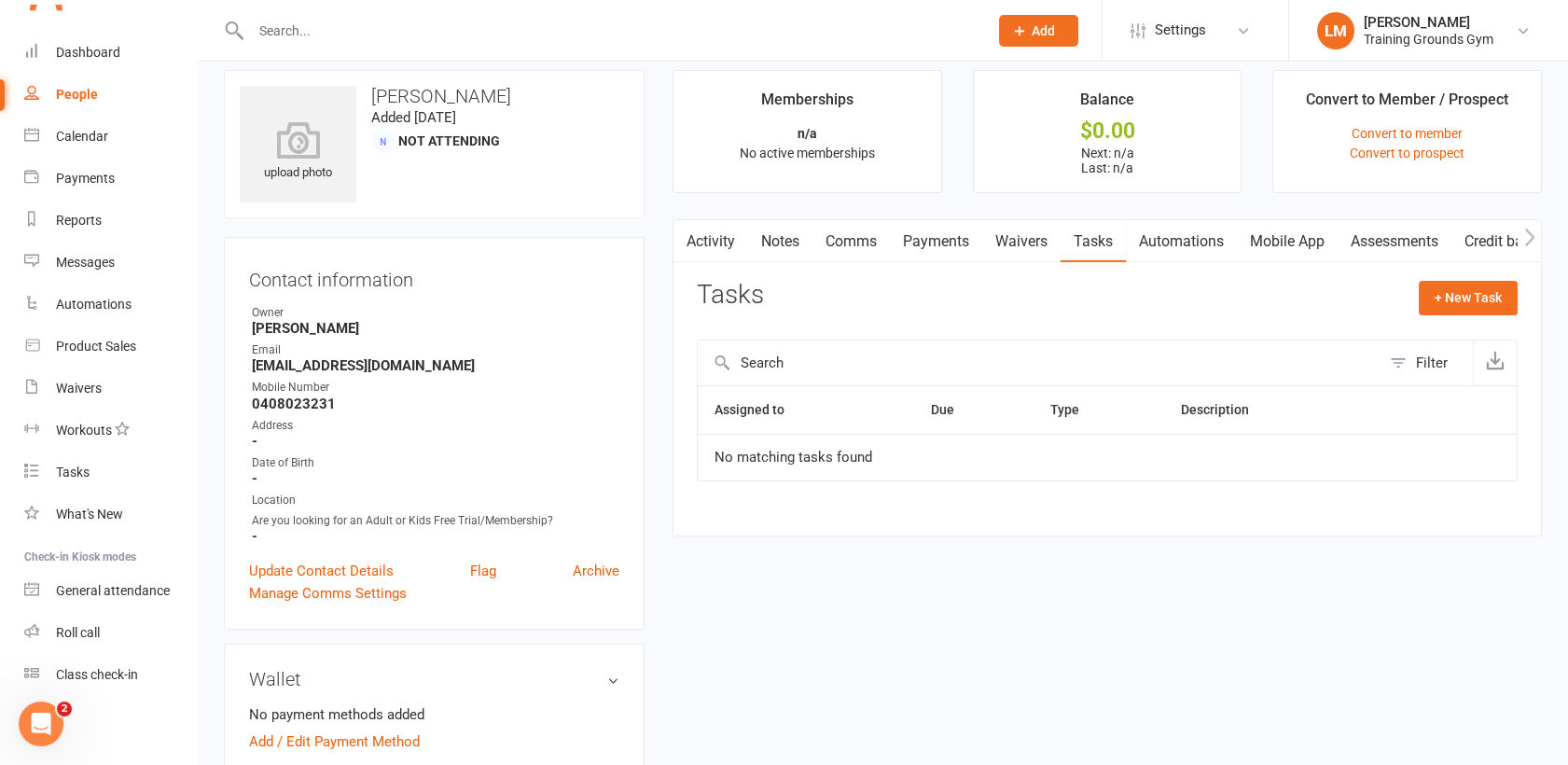
click at [1167, 240] on link "Automations" at bounding box center [1181, 242] width 111 height 43
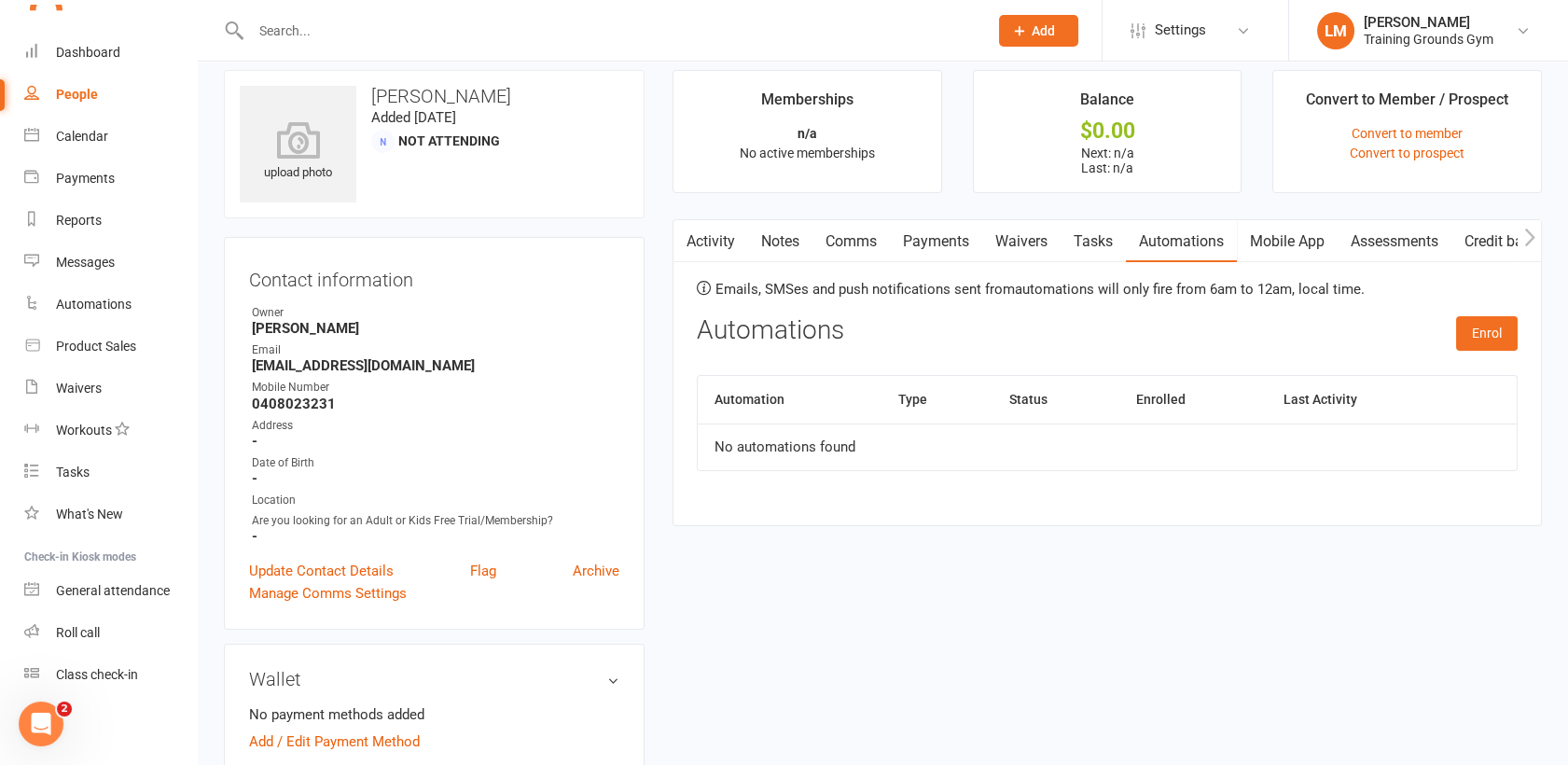
click at [1266, 242] on link "Mobile App" at bounding box center [1288, 242] width 101 height 43
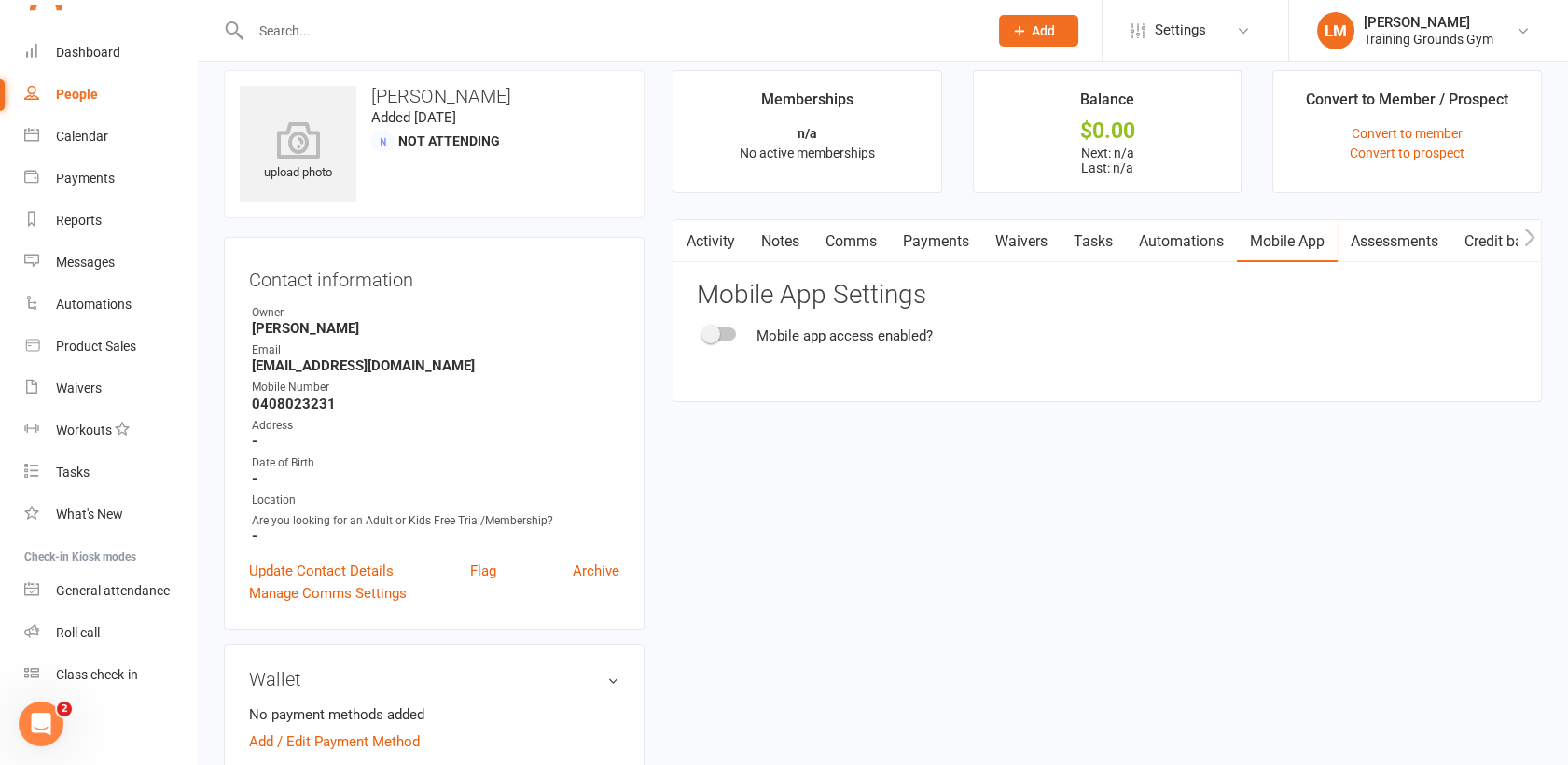
click at [1398, 238] on link "Assessments" at bounding box center [1395, 242] width 114 height 43
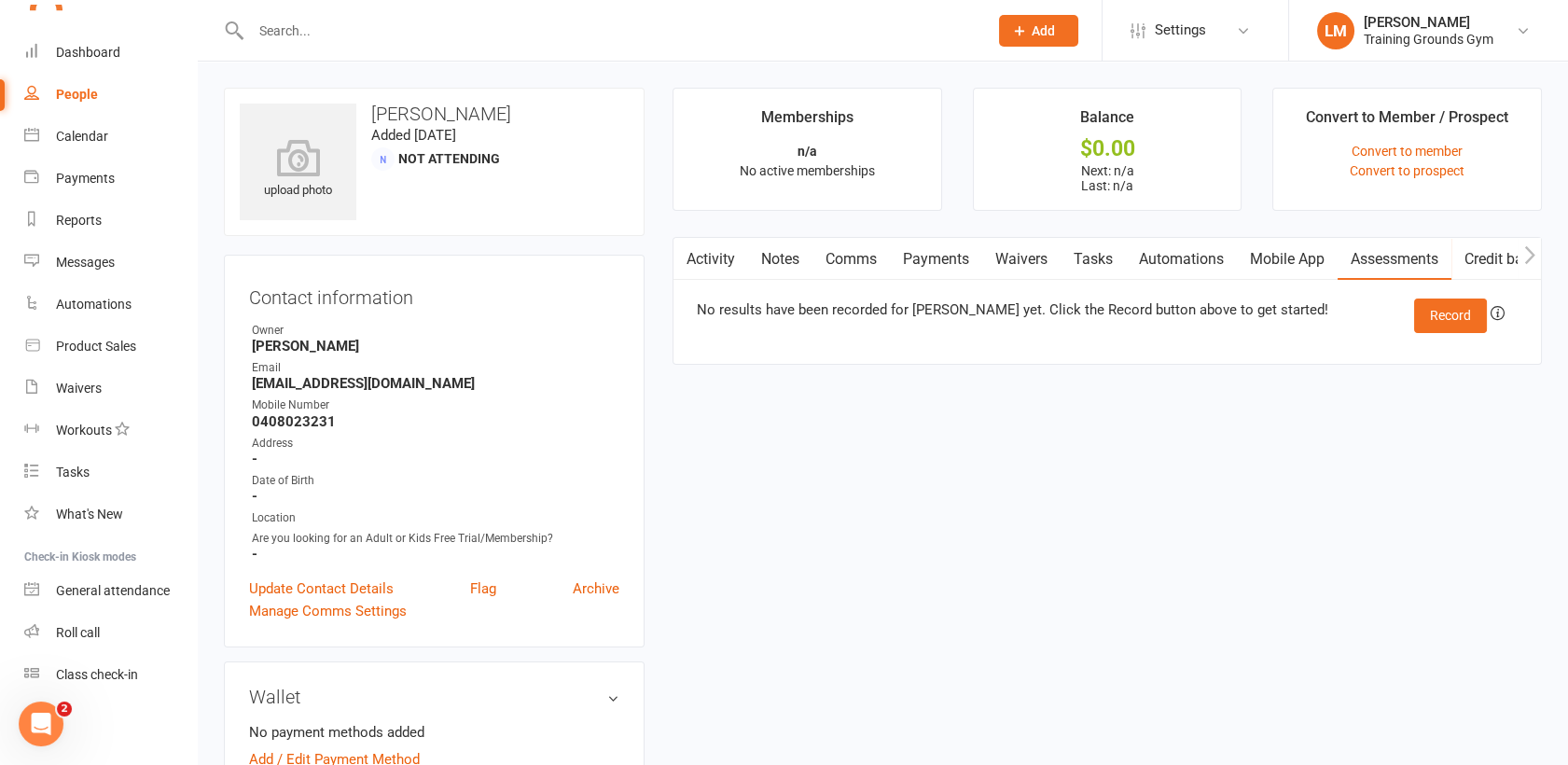
click at [1528, 253] on icon "button" at bounding box center [1530, 255] width 12 height 19
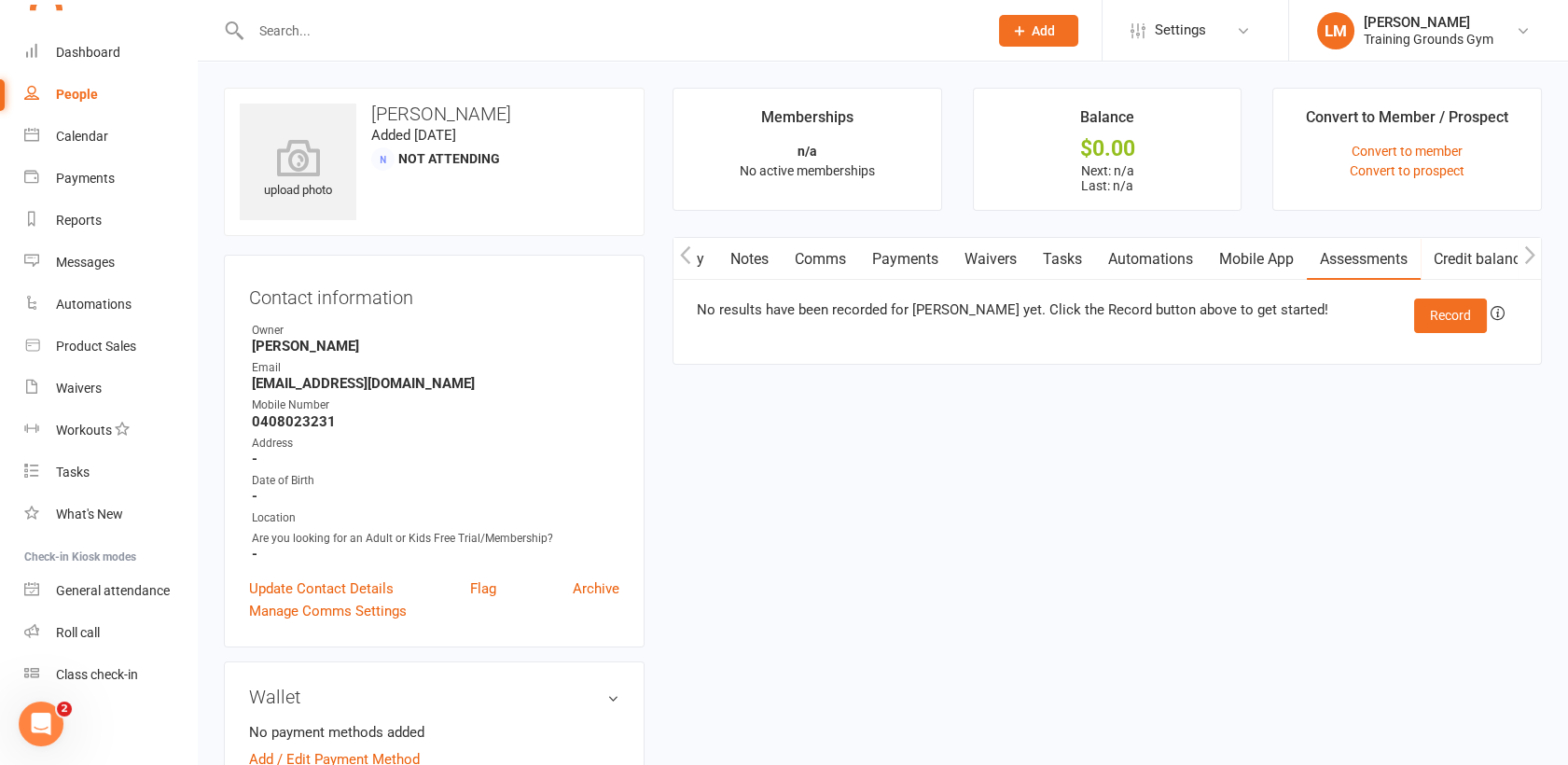
click at [1528, 253] on icon "button" at bounding box center [1530, 255] width 12 height 19
click at [1530, 255] on icon "button" at bounding box center [1530, 255] width 12 height 19
click at [35, 719] on icon "Open Intercom Messenger" at bounding box center [42, 724] width 31 height 31
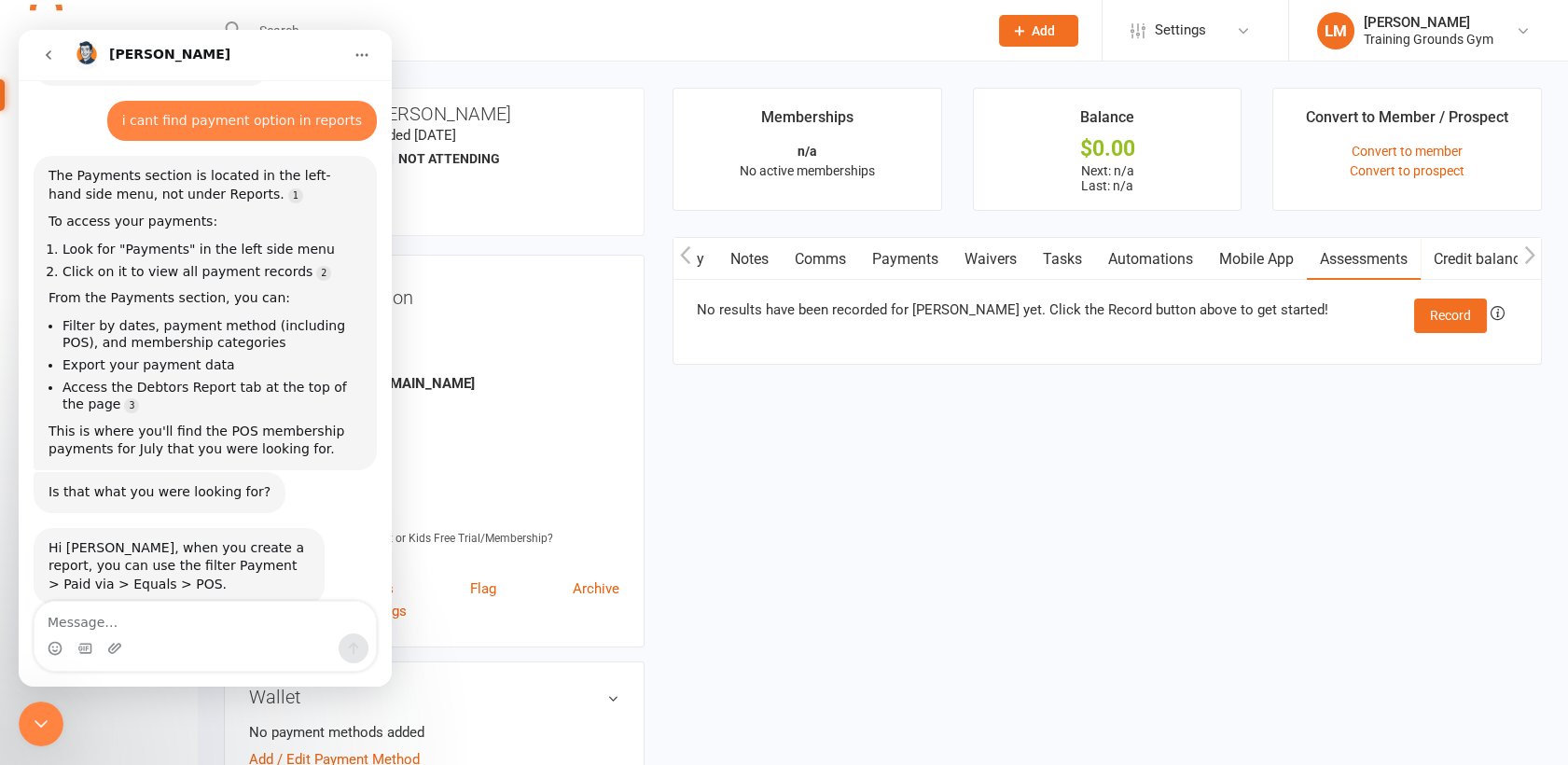
scroll to position [565, 0]
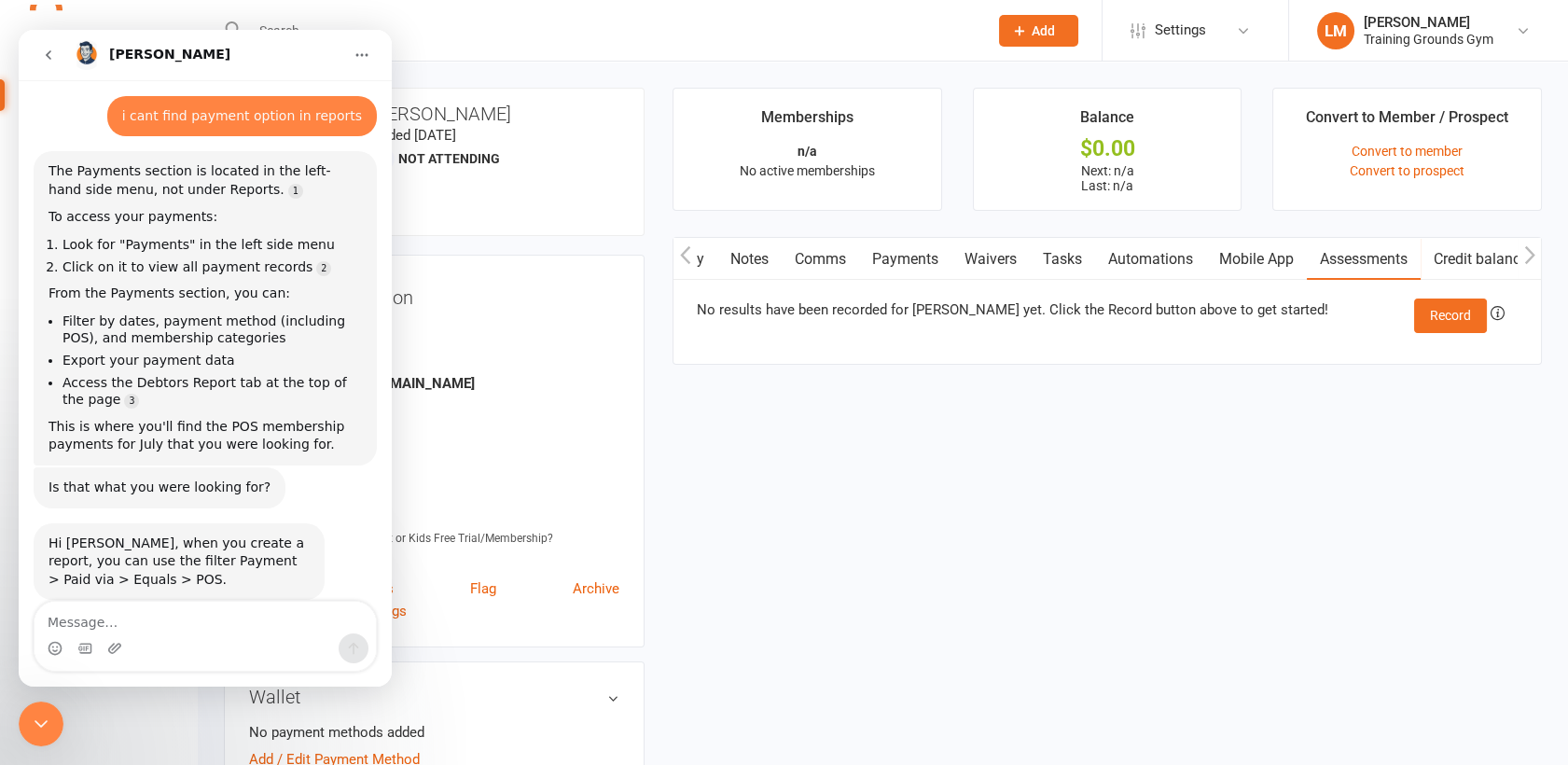
click at [81, 620] on textarea "Message…" at bounding box center [205, 617] width 341 height 32
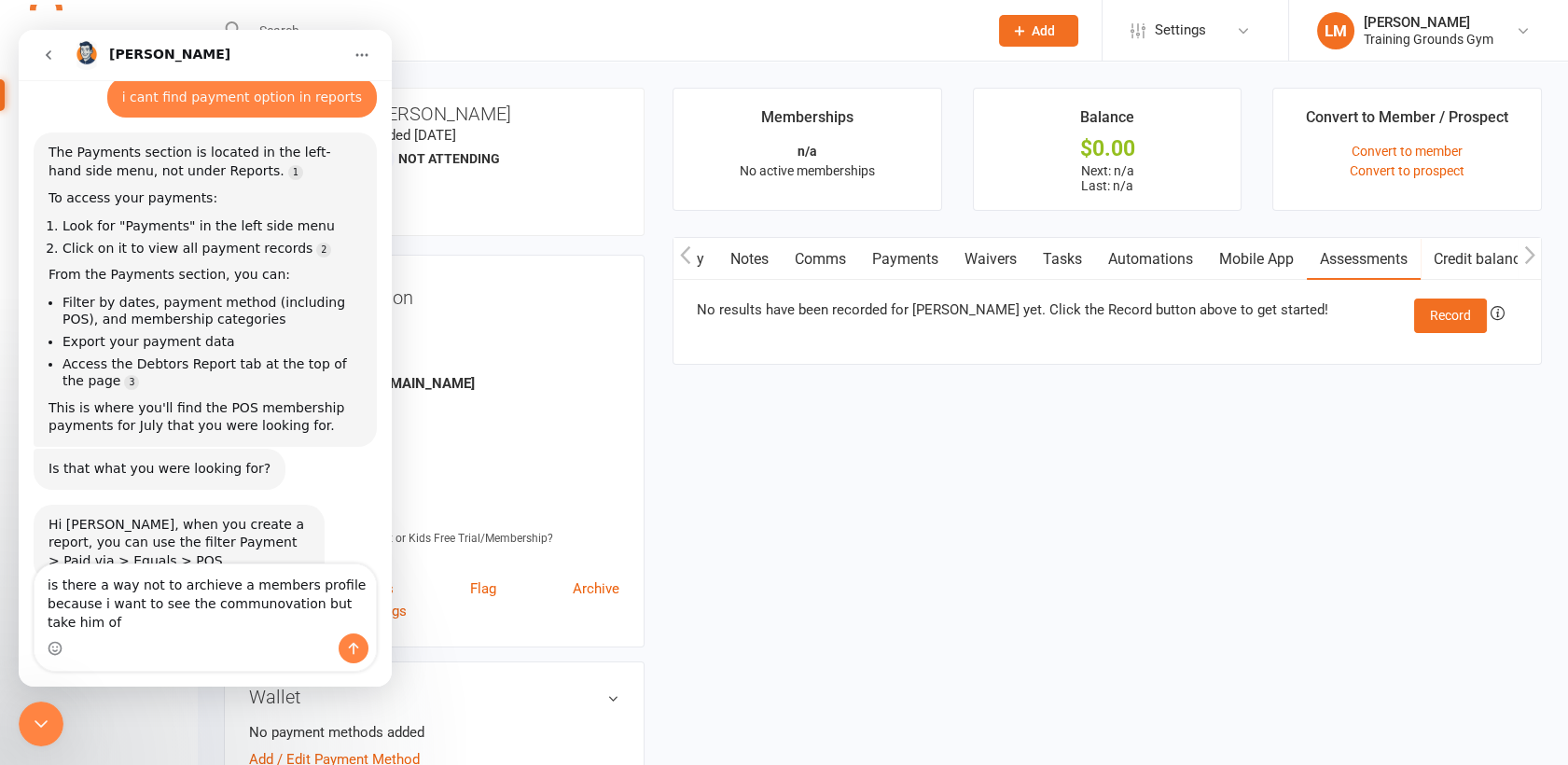
scroll to position [602, 0]
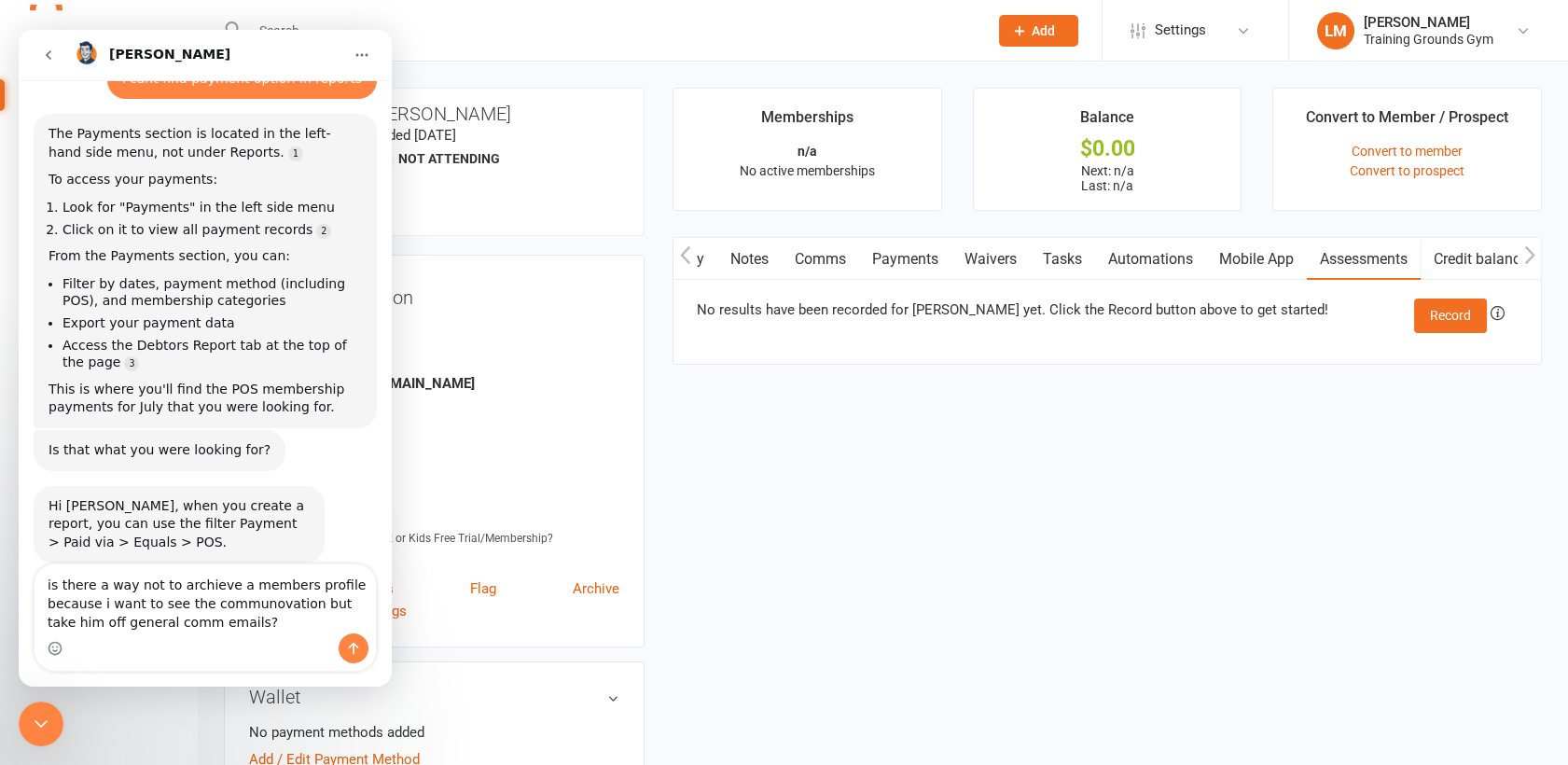
click at [264, 613] on textarea "is there a way not to archieve a members profile because i want to see the comm…" at bounding box center [205, 599] width 341 height 69
click at [264, 606] on textarea "is there a way not to archieve a members profile because i want to see the comm…" at bounding box center [205, 599] width 341 height 69
click at [260, 628] on textarea "is there a way not to archieve a members profile because i want to see the comm…" at bounding box center [205, 599] width 341 height 69
click at [287, 610] on textarea "is there a way not to archieve a members profile because i want to see the comm…" at bounding box center [205, 599] width 341 height 69
click at [288, 626] on textarea "is there a way not to archieve a members profile because i want to see the comm…" at bounding box center [205, 599] width 341 height 69
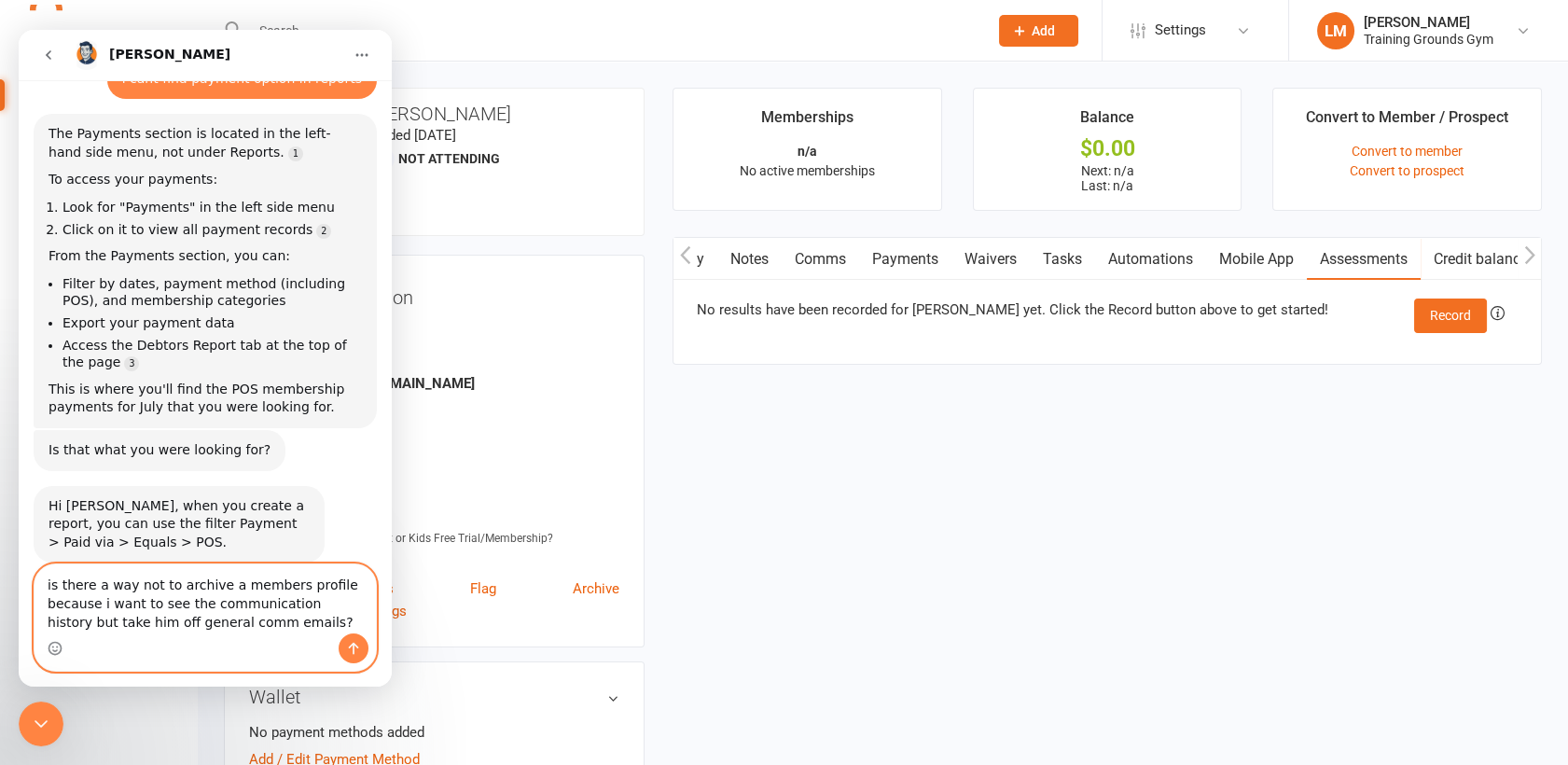
type textarea "is there a way not to archive a members profile because i want to see the commu…"
click at [350, 655] on icon "Send a message…" at bounding box center [353, 648] width 15 height 15
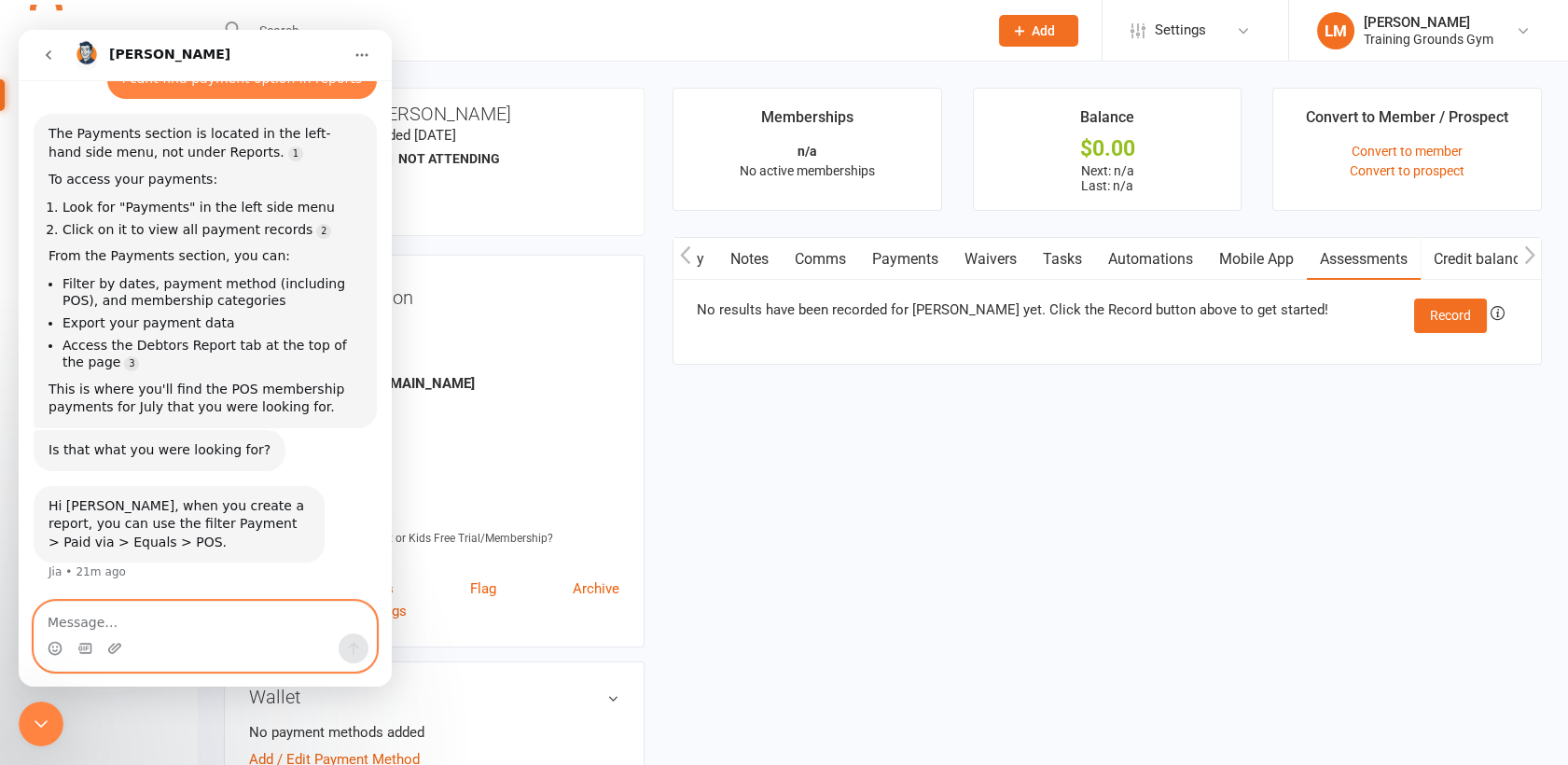
scroll to position [675, 0]
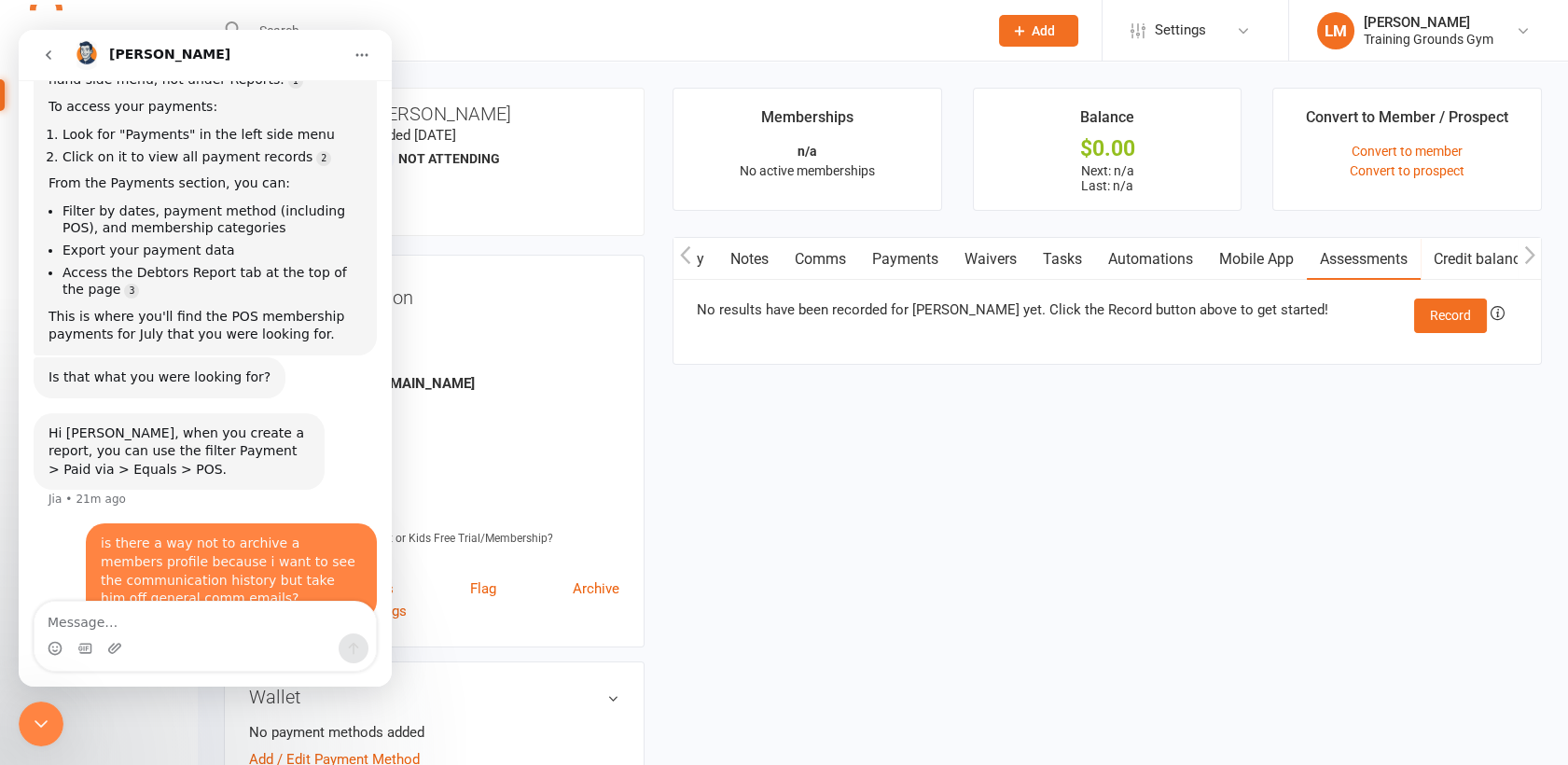
click at [44, 717] on icon "Close Intercom Messenger" at bounding box center [41, 723] width 22 height 22
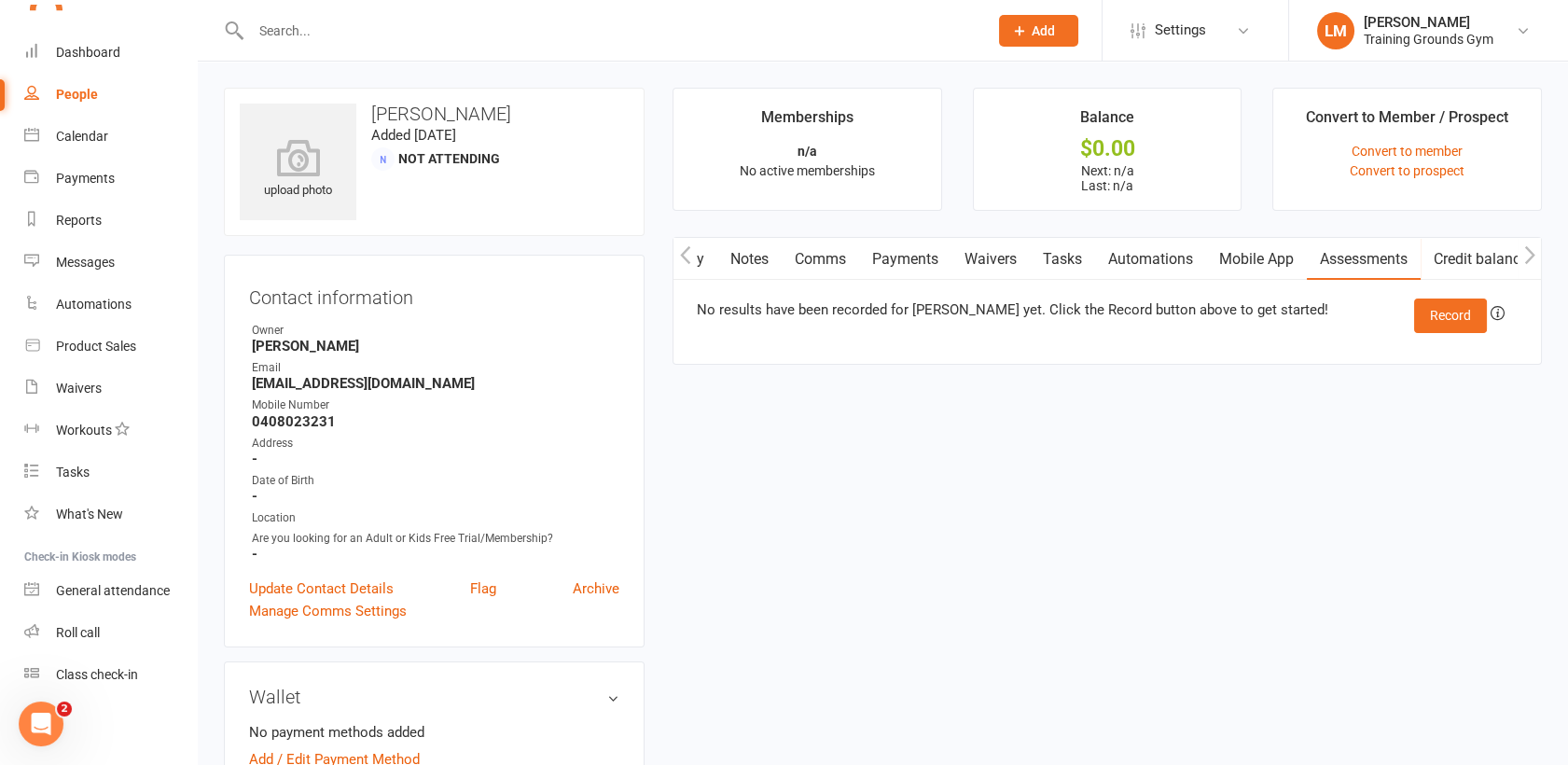
click at [36, 717] on icon "Open Intercom Messenger" at bounding box center [42, 724] width 31 height 31
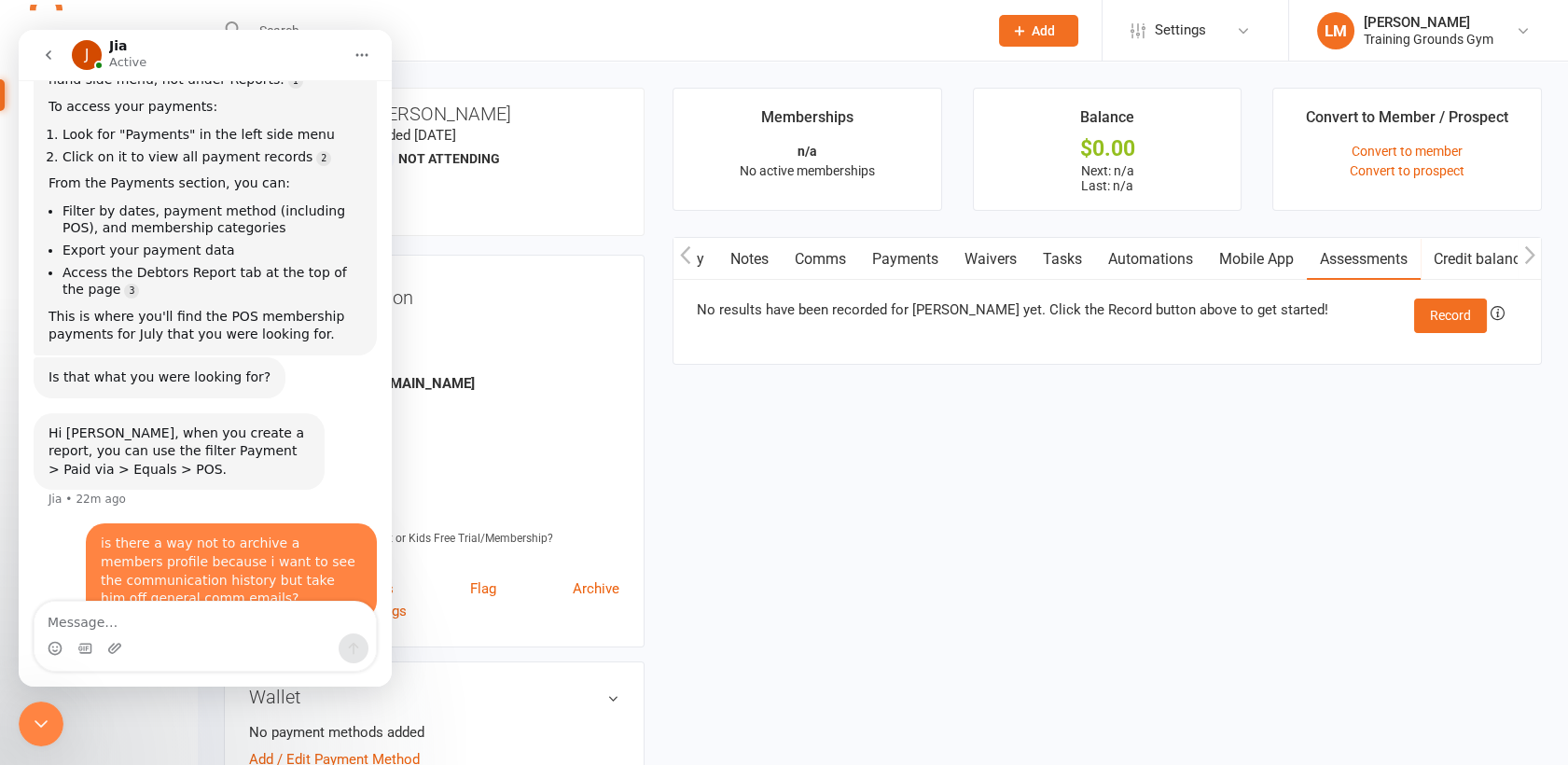
click at [36, 717] on icon "Close Intercom Messenger" at bounding box center [41, 723] width 22 height 22
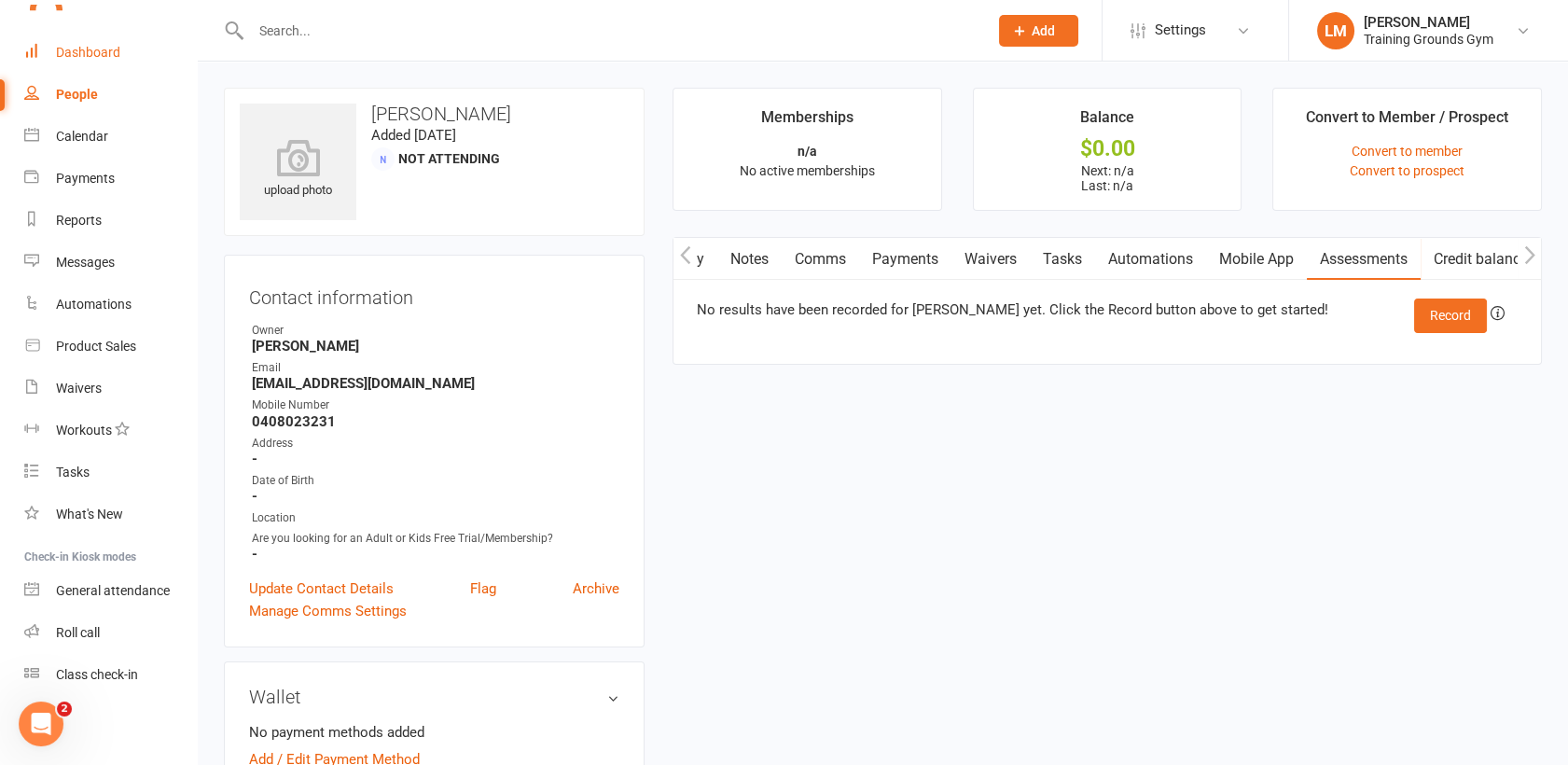
click at [102, 59] on div "Dashboard" at bounding box center [88, 51] width 65 height 15
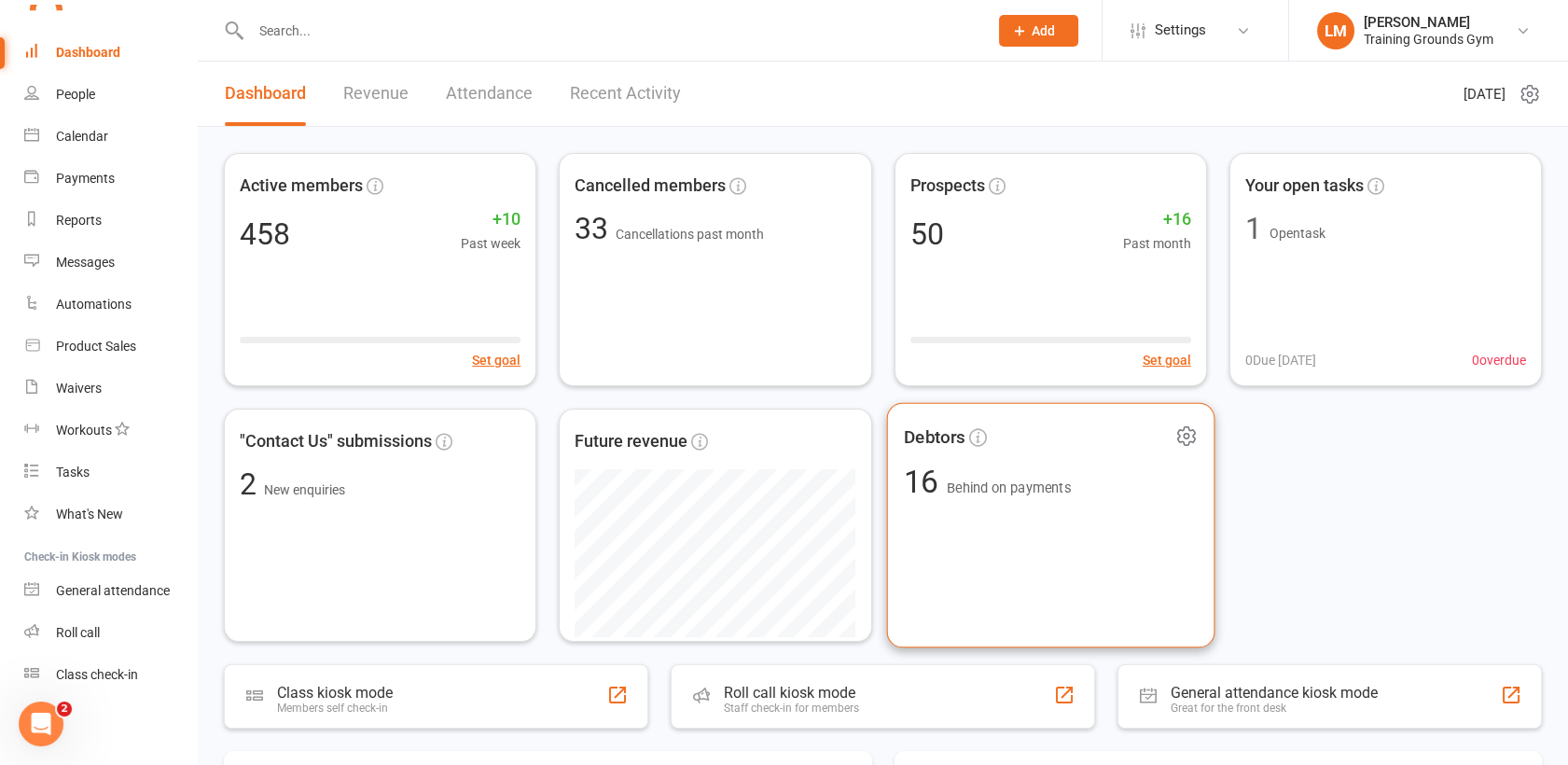
click at [1039, 555] on div "Debtors 16 Behind on payments" at bounding box center [1051, 526] width 329 height 246
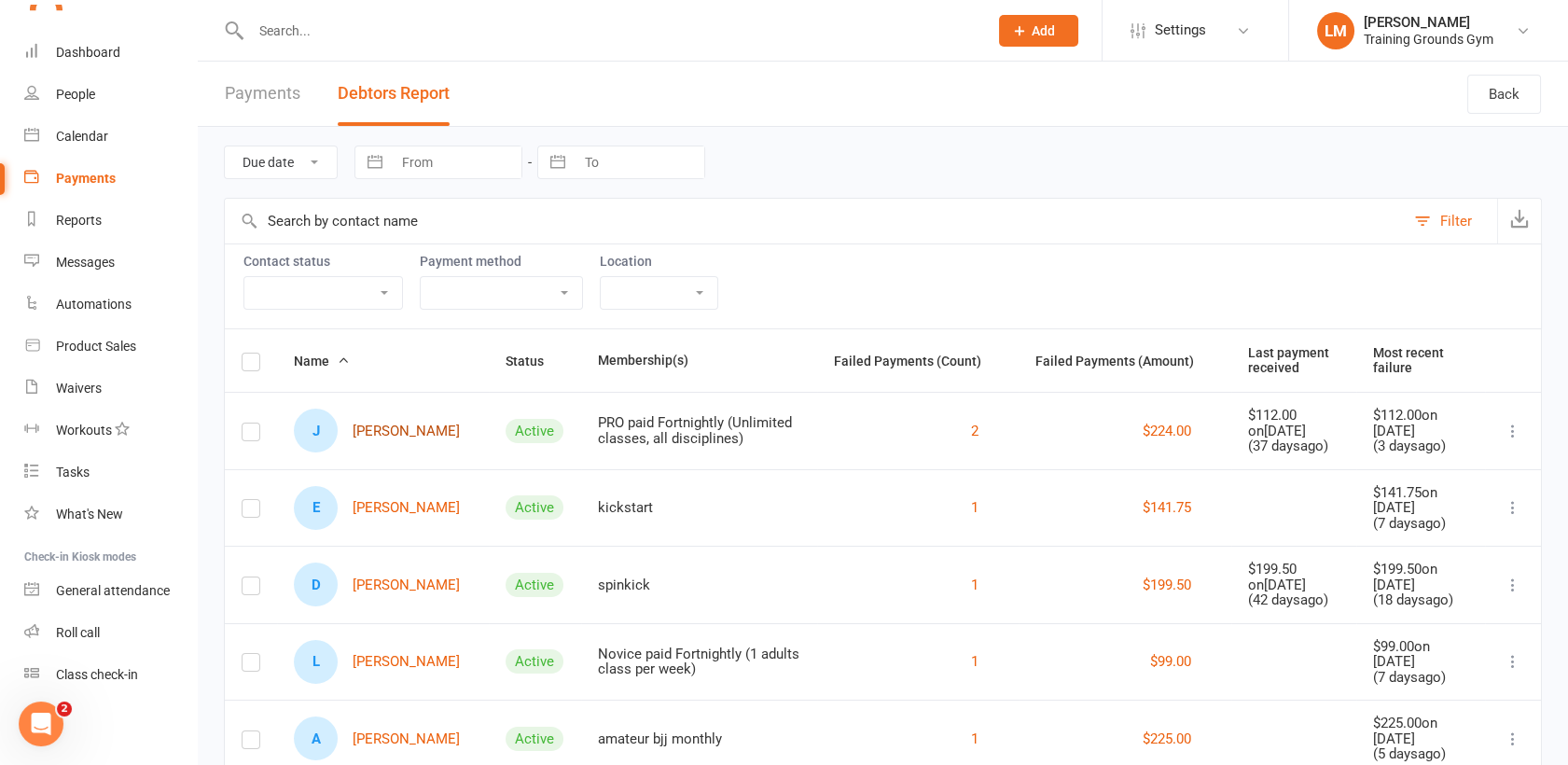
click at [401, 423] on link "[PERSON_NAME]" at bounding box center [377, 430] width 166 height 44
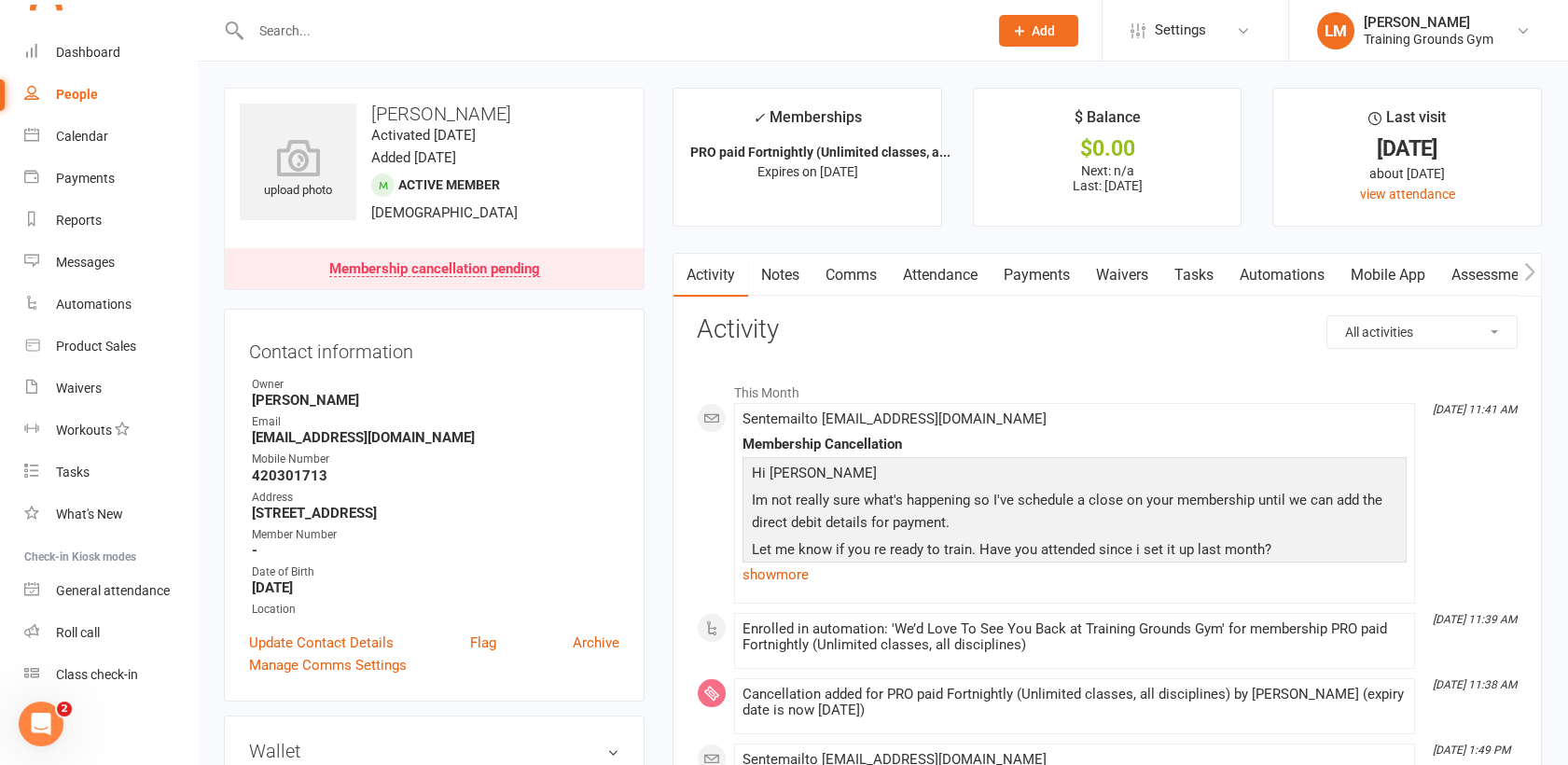
click at [1041, 273] on link "Payments" at bounding box center [1037, 275] width 93 height 43
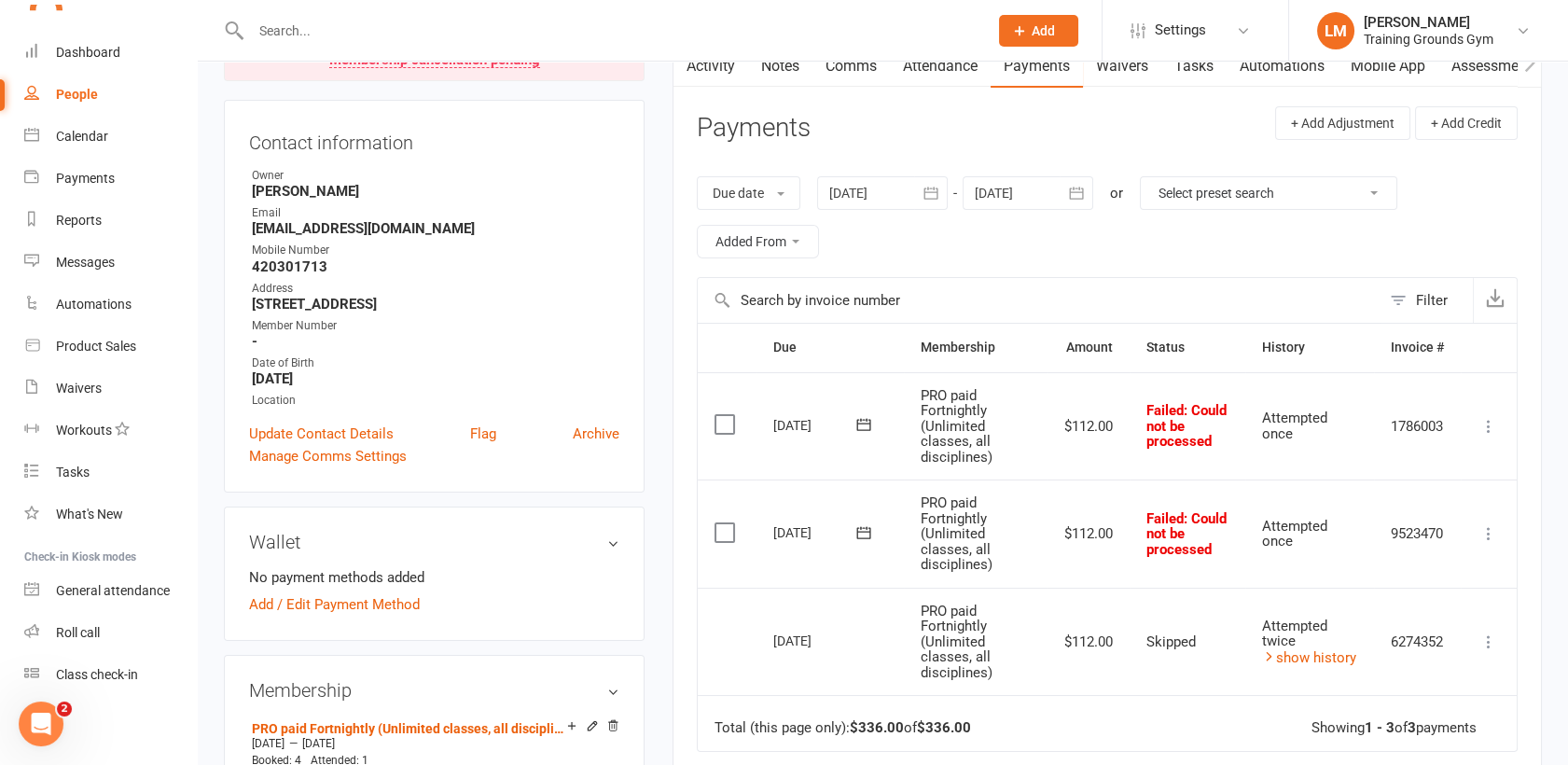
scroll to position [247, 0]
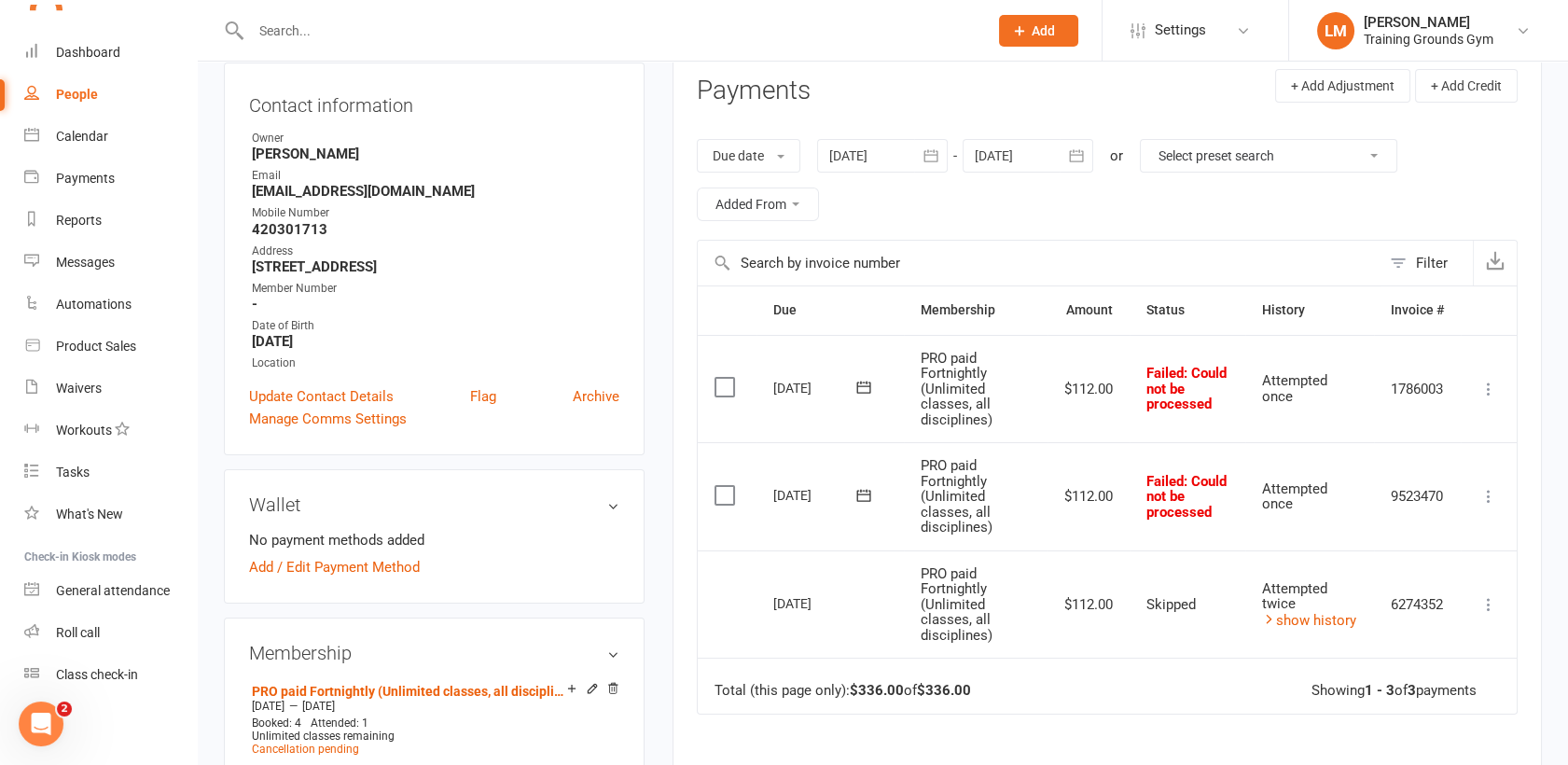
click at [718, 493] on label at bounding box center [727, 495] width 25 height 18
click at [718, 486] on input "checkbox" at bounding box center [720, 486] width 13 height 0
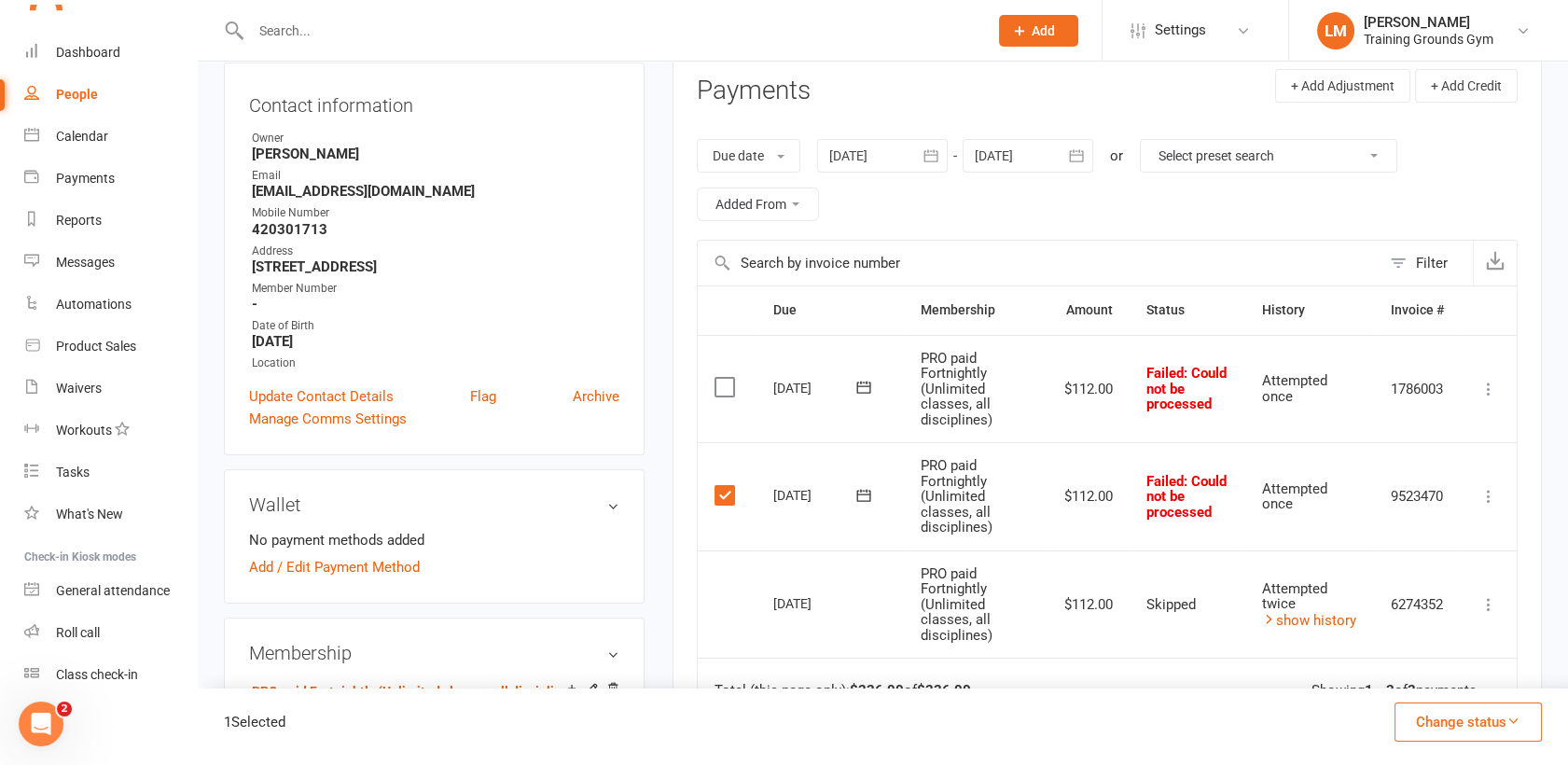
click at [718, 383] on label at bounding box center [727, 387] width 25 height 18
click at [718, 378] on input "checkbox" at bounding box center [720, 378] width 13 height 0
click at [1450, 721] on button "Change status" at bounding box center [1468, 722] width 147 height 40
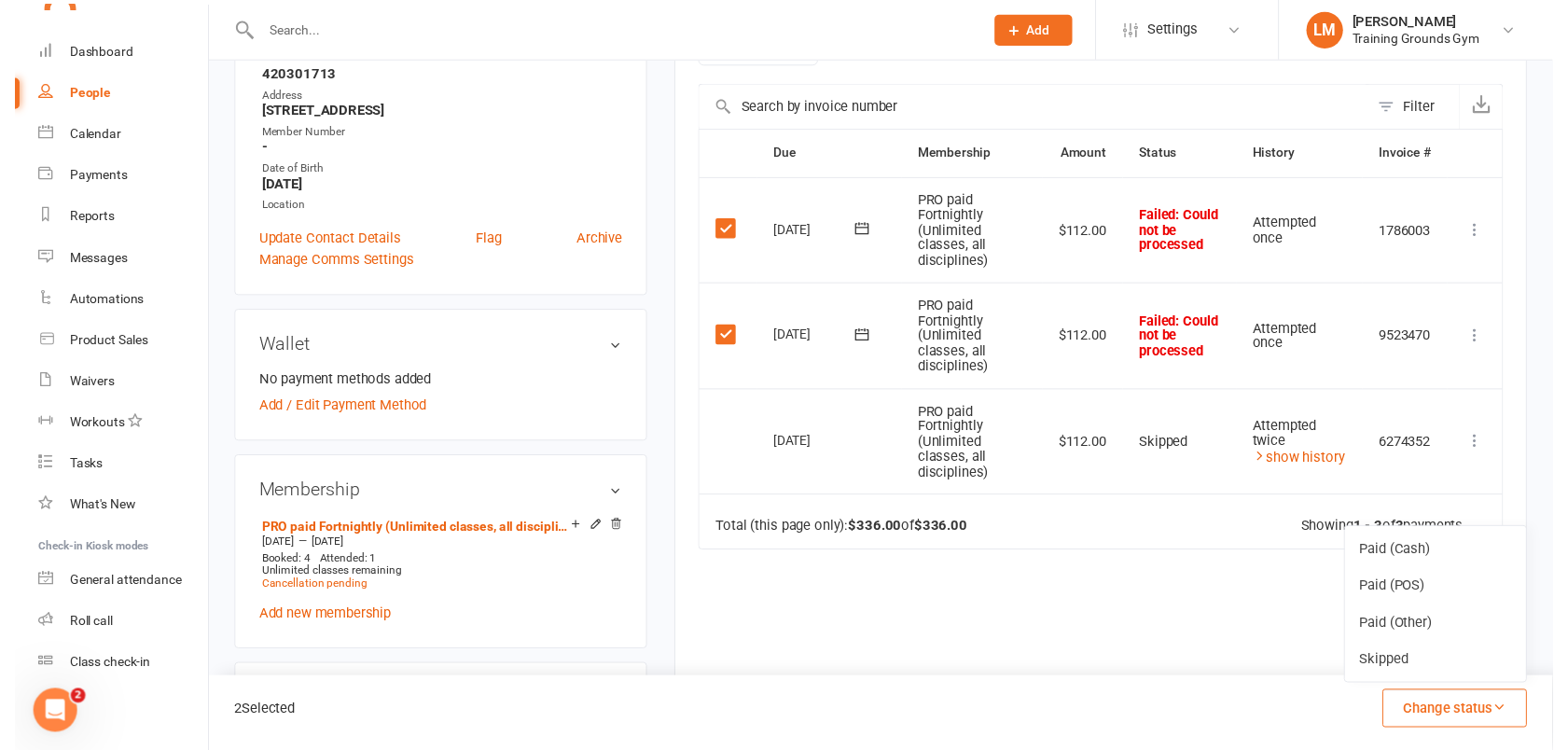
scroll to position [542, 0]
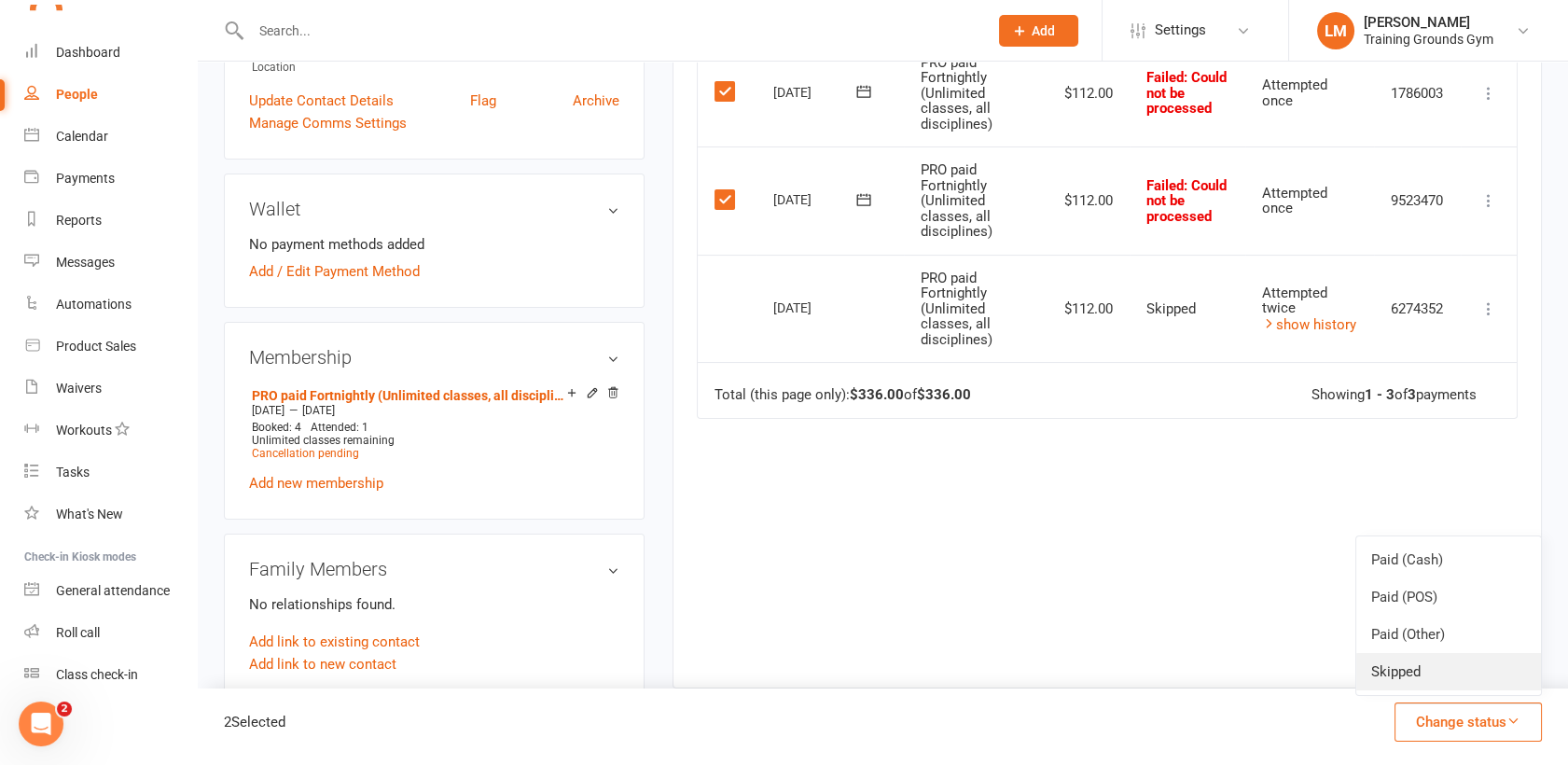
click at [1436, 682] on link "Skipped" at bounding box center [1448, 672] width 185 height 38
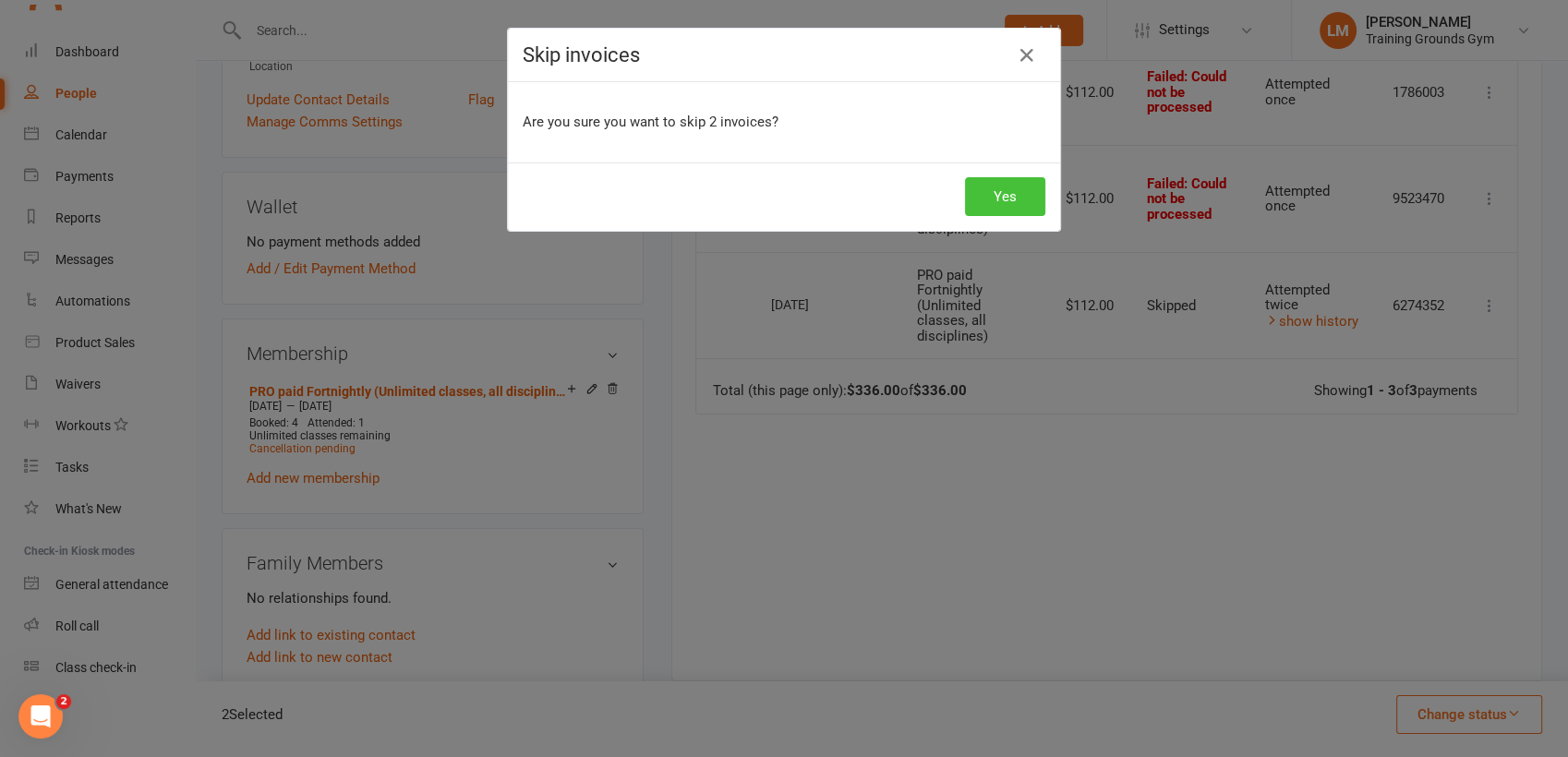
click at [1012, 199] on button "Yes" at bounding box center [1005, 196] width 80 height 39
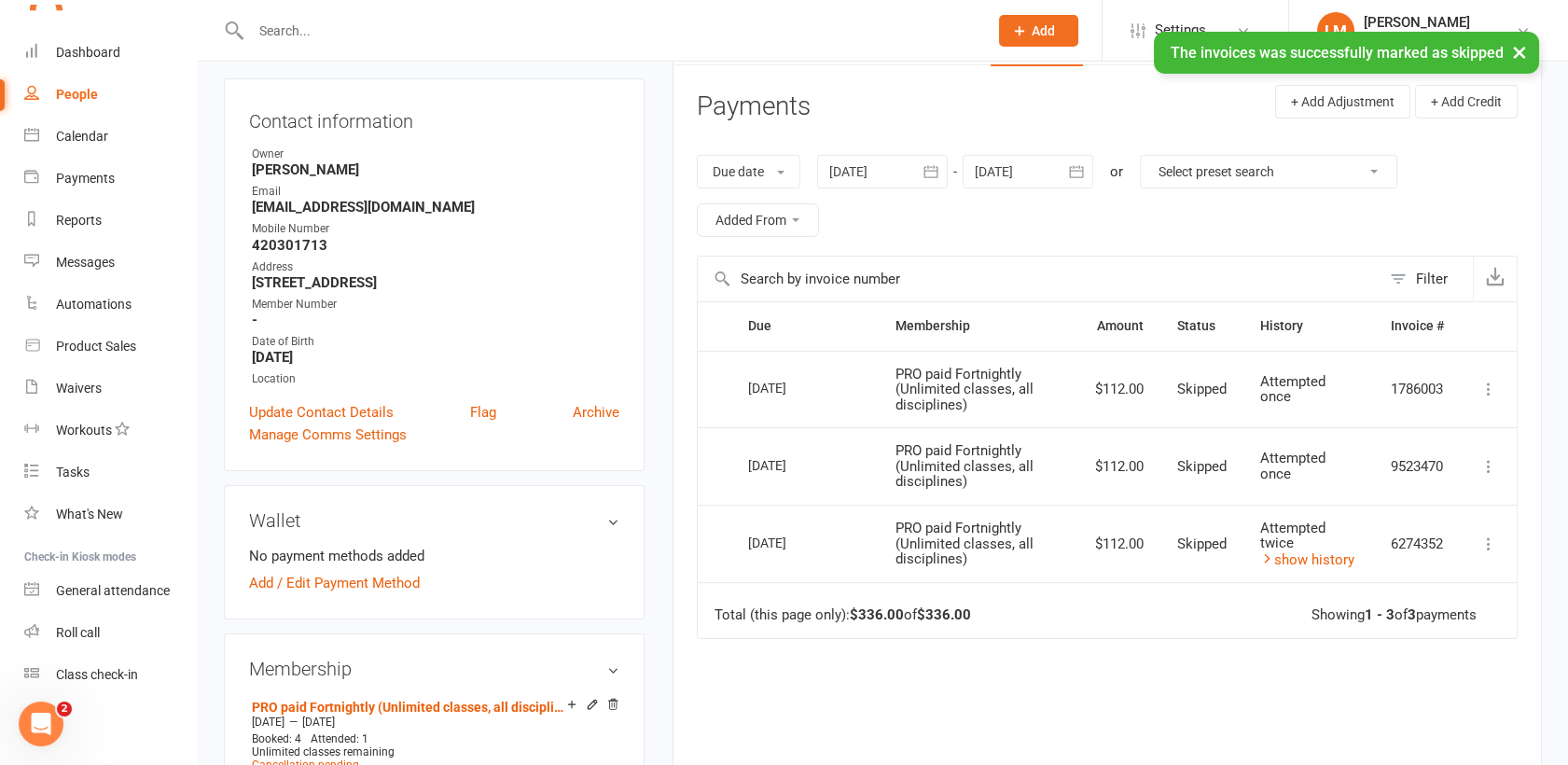
scroll to position [0, 0]
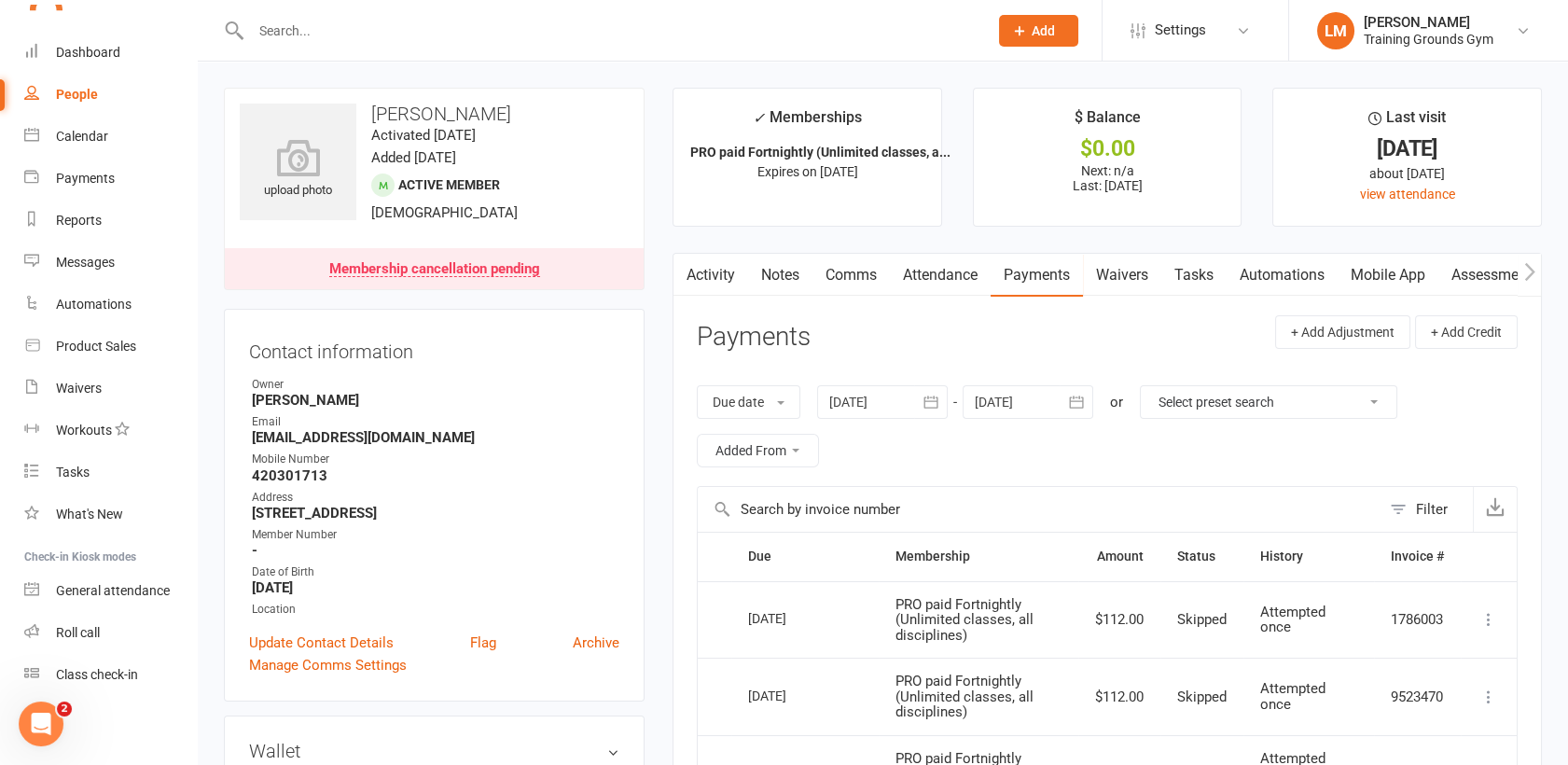
click at [703, 280] on link "Activity" at bounding box center [711, 275] width 74 height 43
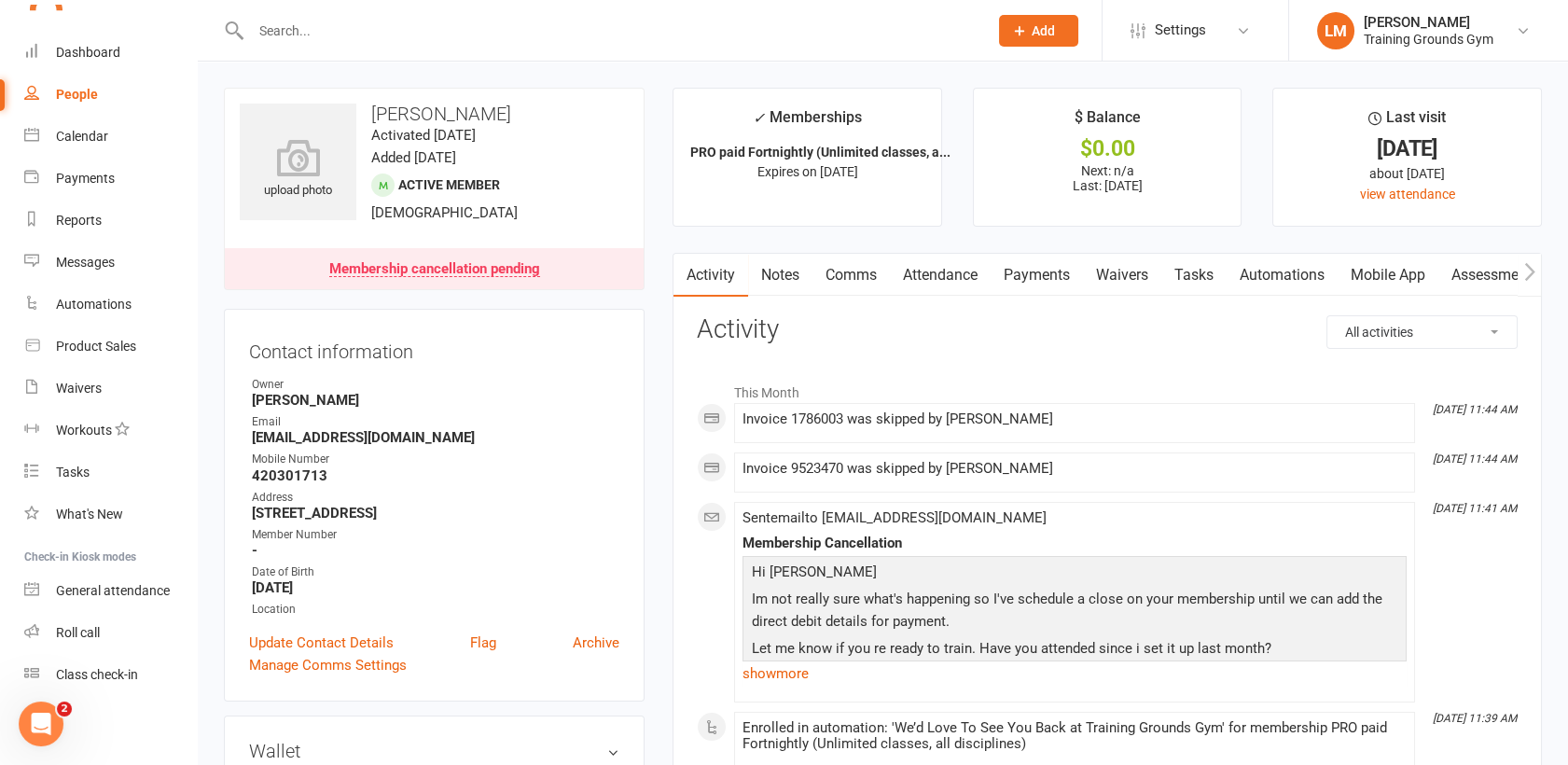
click at [1060, 602] on p "Im not really sure what's happening so I've schedule a close on your membership…" at bounding box center [1074, 612] width 654 height 49
click at [788, 669] on link "show more" at bounding box center [1074, 673] width 664 height 26
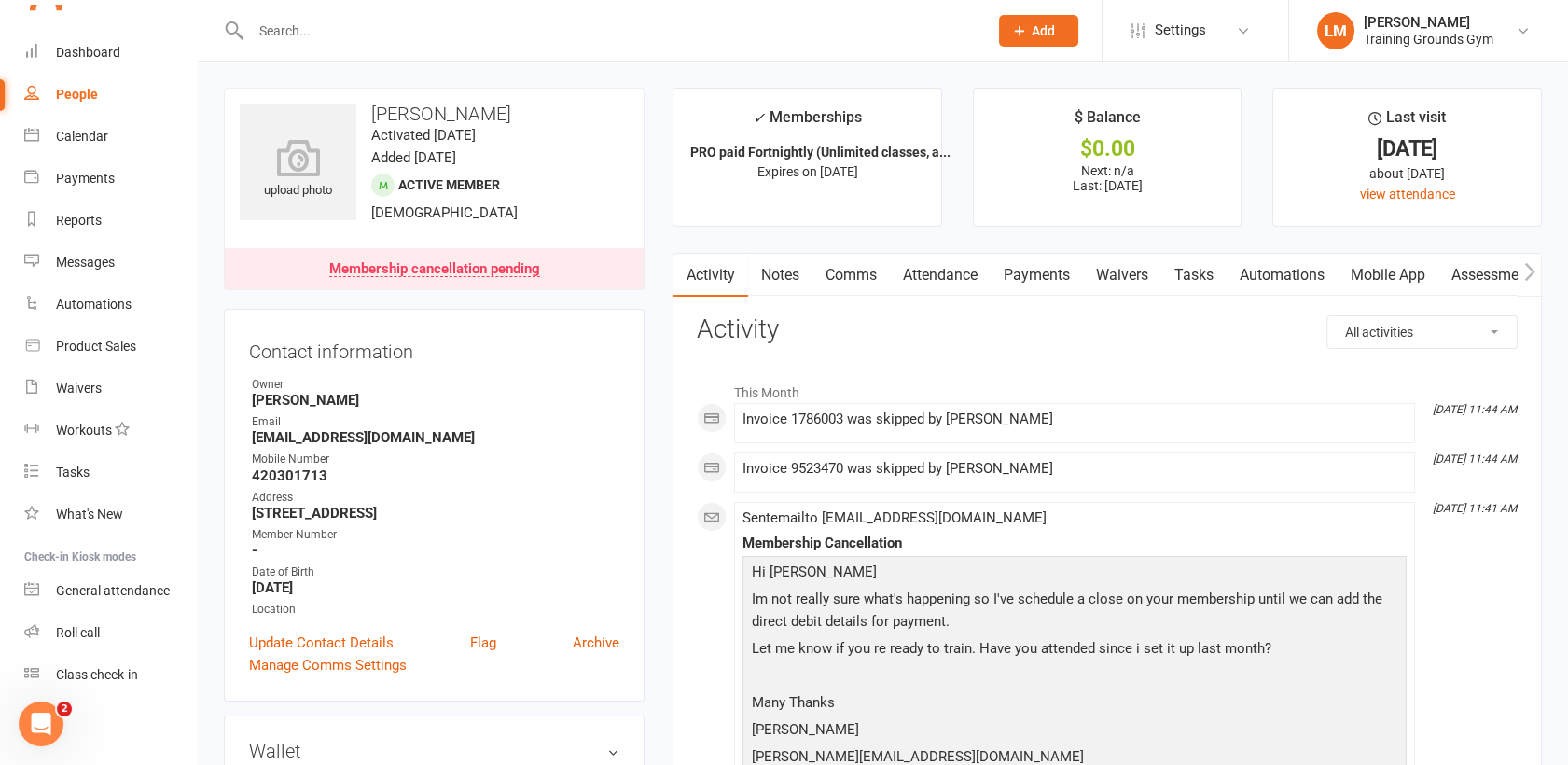
click at [1155, 691] on p "Many Thanks" at bounding box center [1074, 705] width 654 height 27
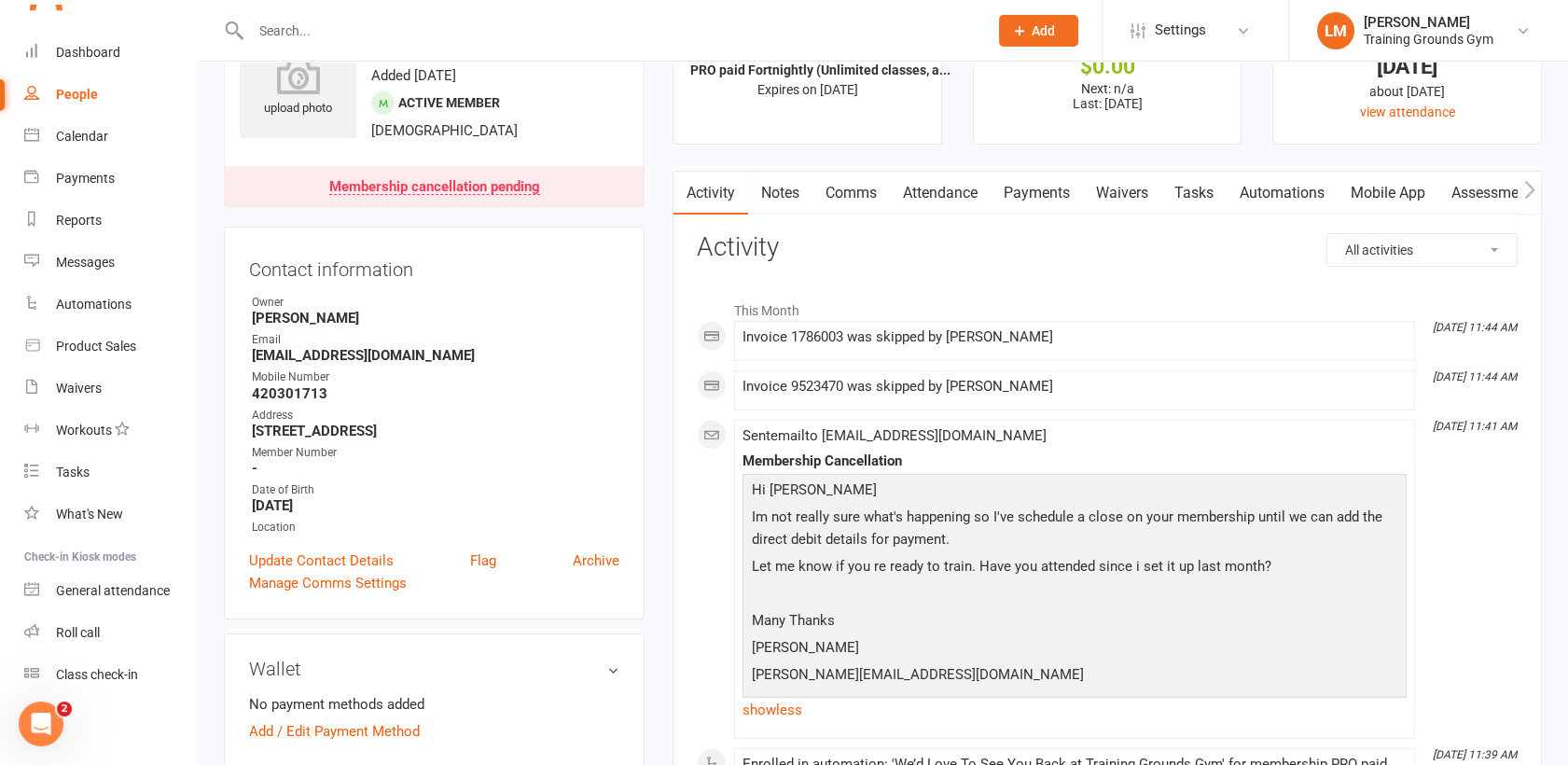
scroll to position [124, 0]
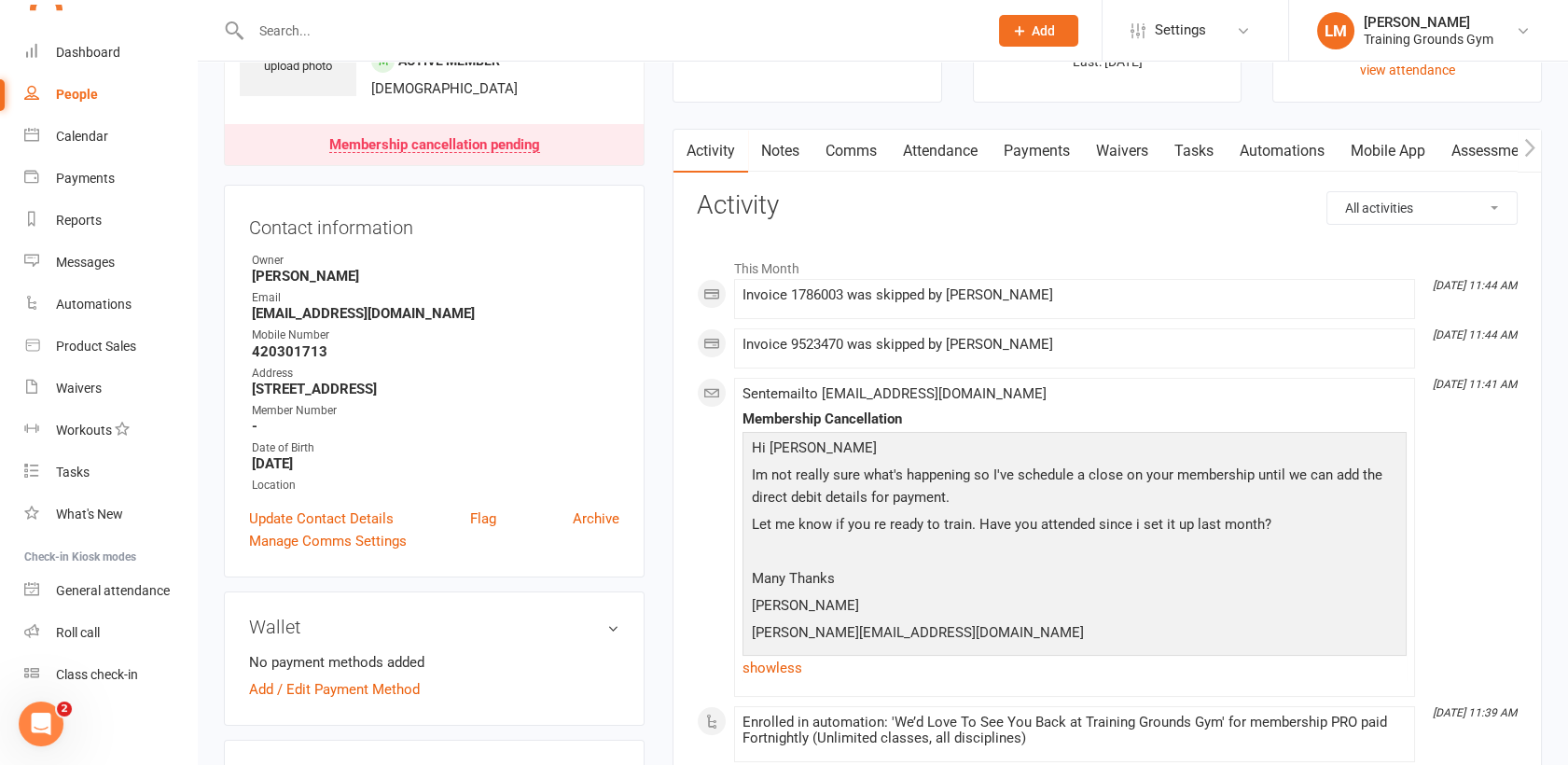
click at [708, 152] on link "Activity" at bounding box center [711, 151] width 74 height 43
click at [79, 49] on div "Dashboard" at bounding box center [88, 51] width 65 height 15
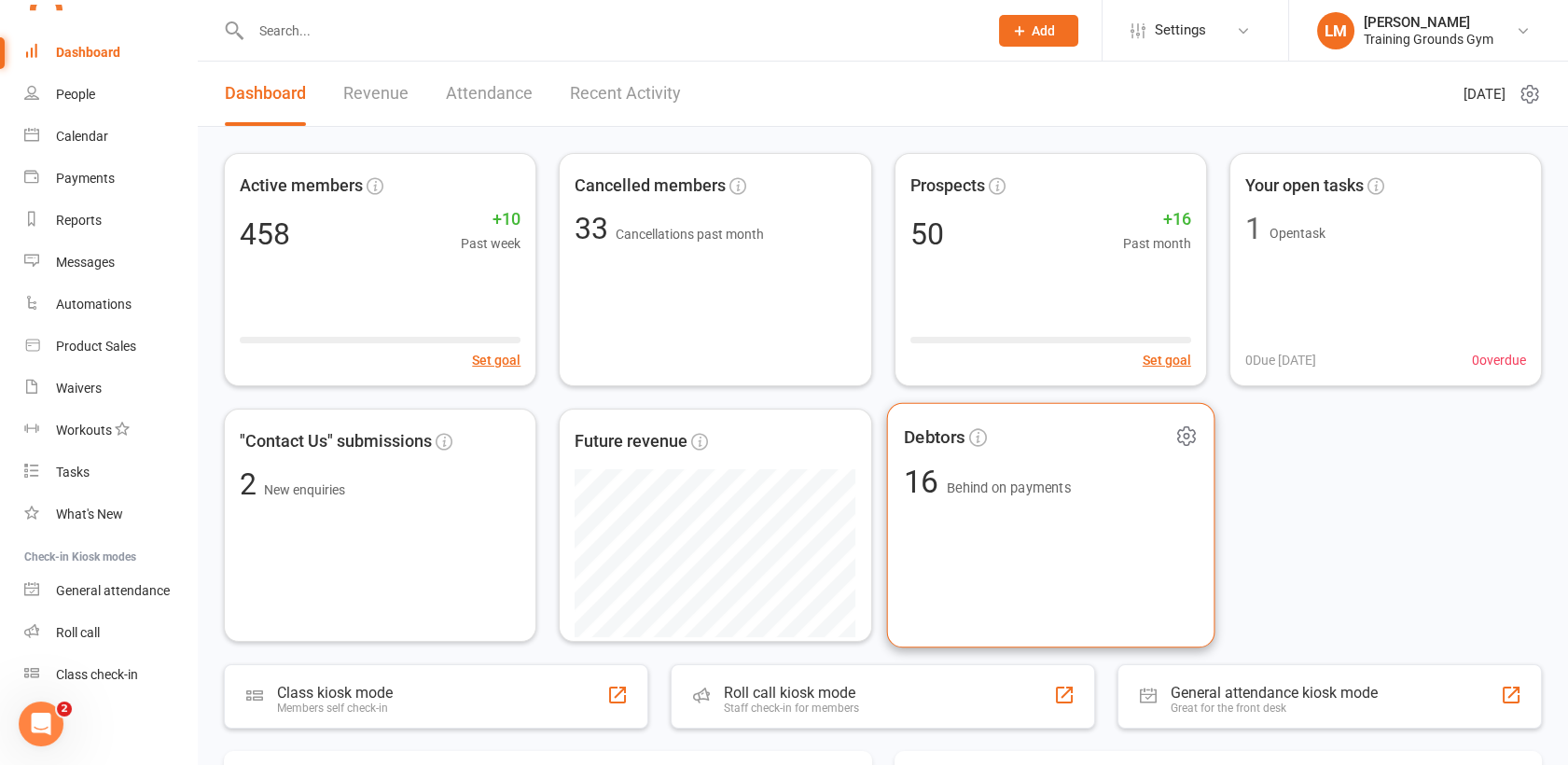
click at [1110, 556] on div "Debtors 16 Behind on payments" at bounding box center [1051, 526] width 329 height 246
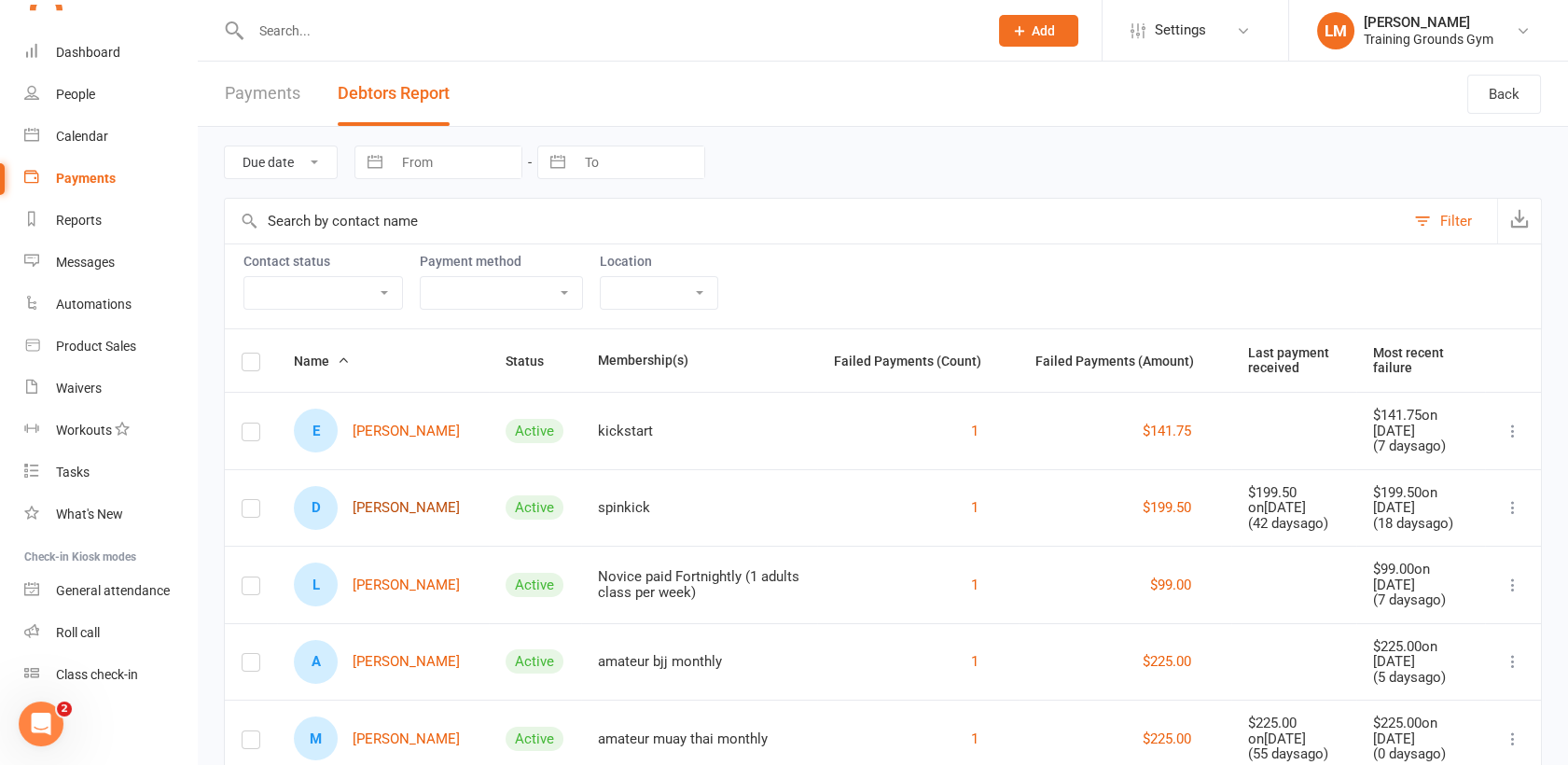
click at [363, 518] on link "D [PERSON_NAME]" at bounding box center [377, 508] width 166 height 44
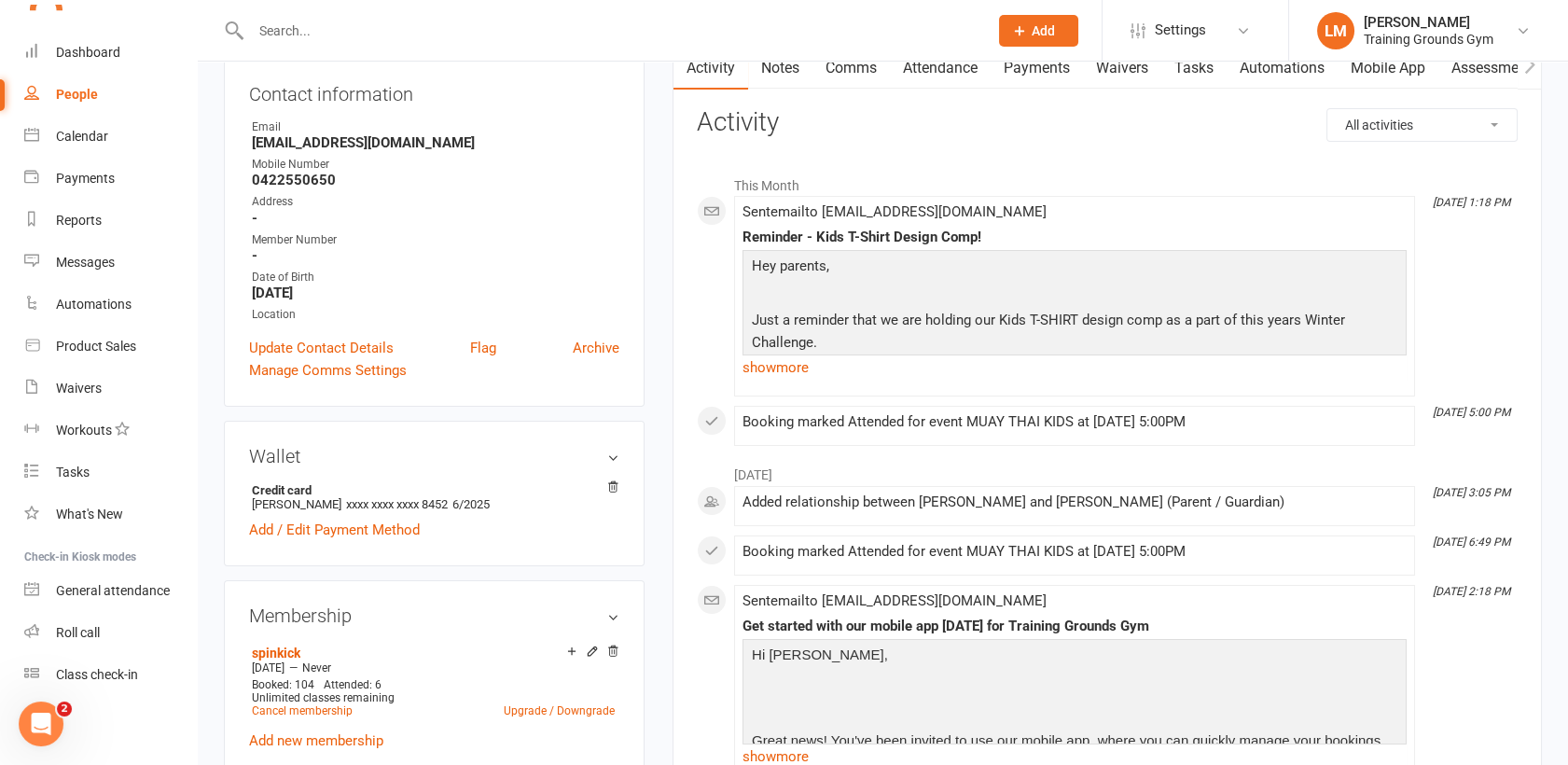
scroll to position [747, 0]
click at [95, 49] on div "Dashboard" at bounding box center [88, 51] width 65 height 15
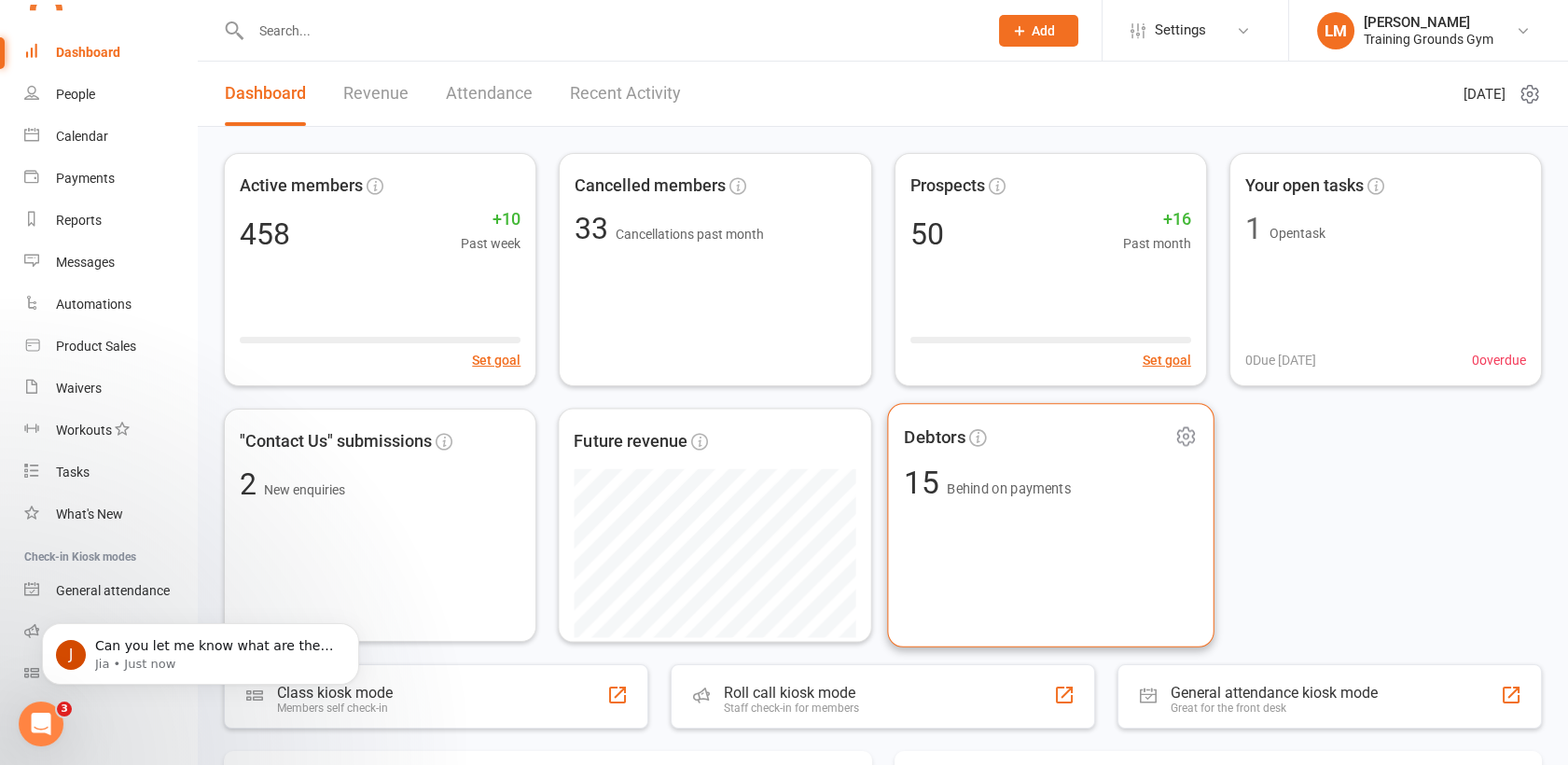
click at [1082, 520] on div "Debtors 15 Behind on payments" at bounding box center [1051, 525] width 328 height 245
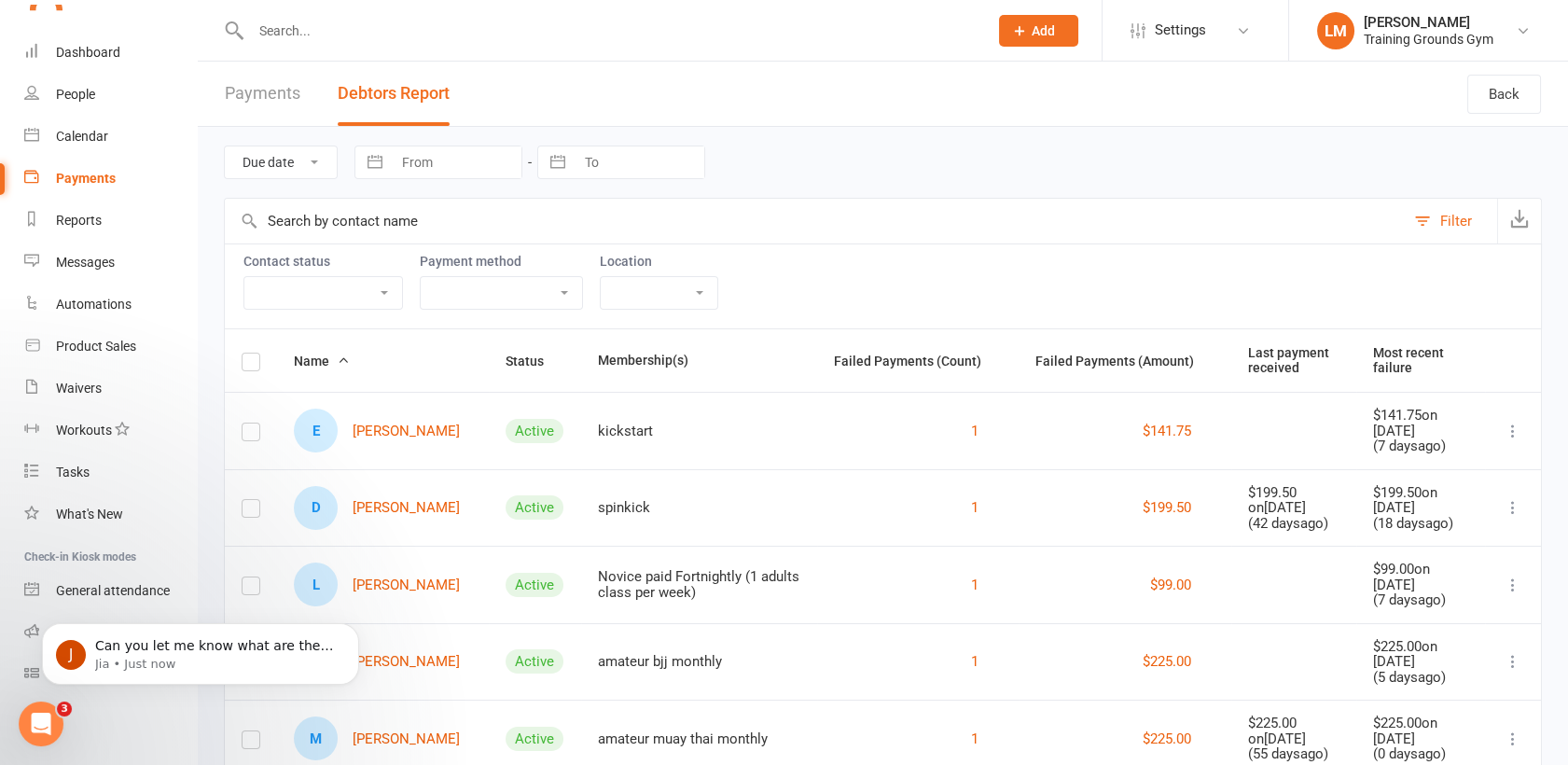
click at [44, 717] on icon "Open Intercom Messenger" at bounding box center [42, 724] width 31 height 31
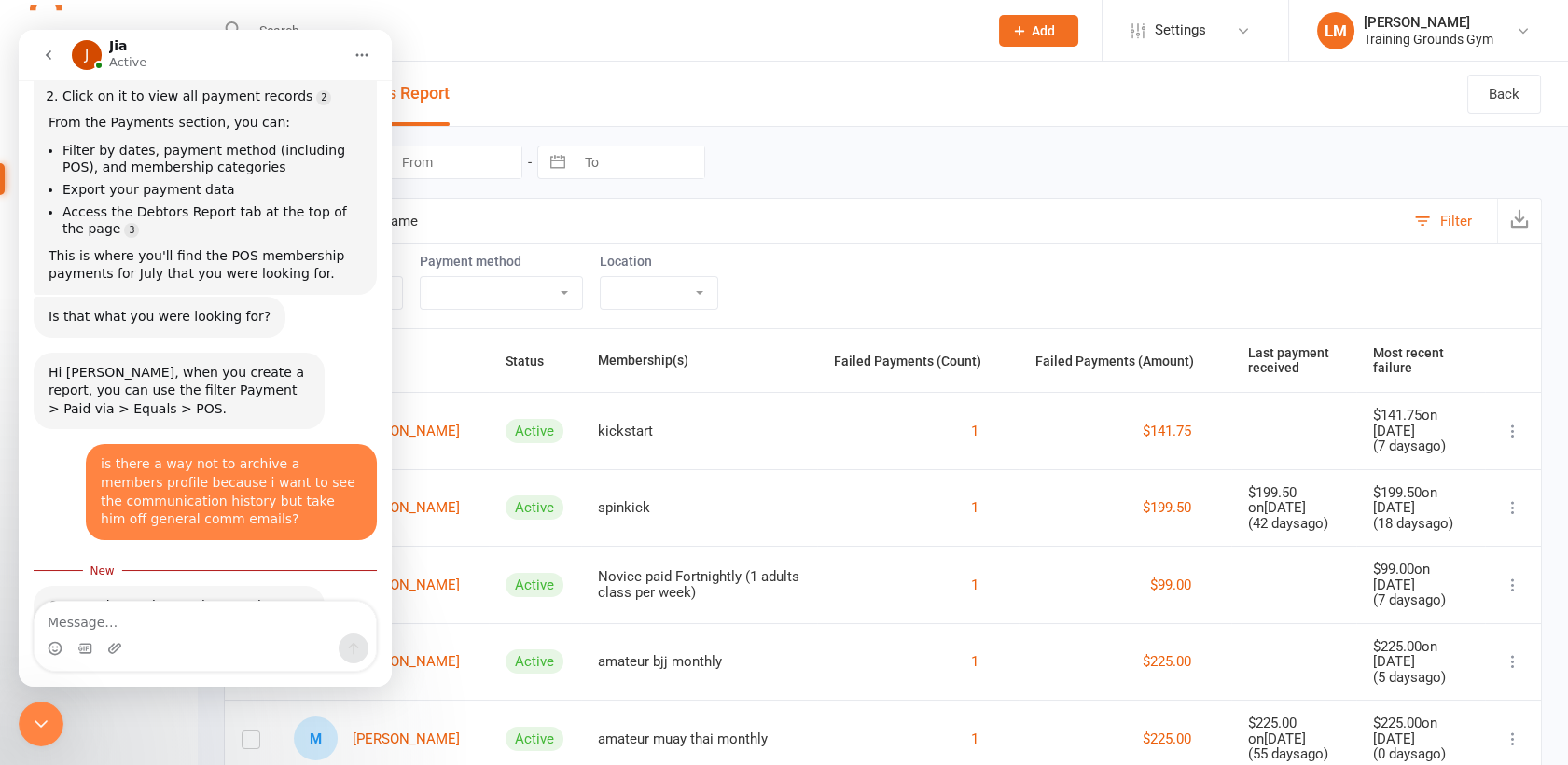
scroll to position [780, 0]
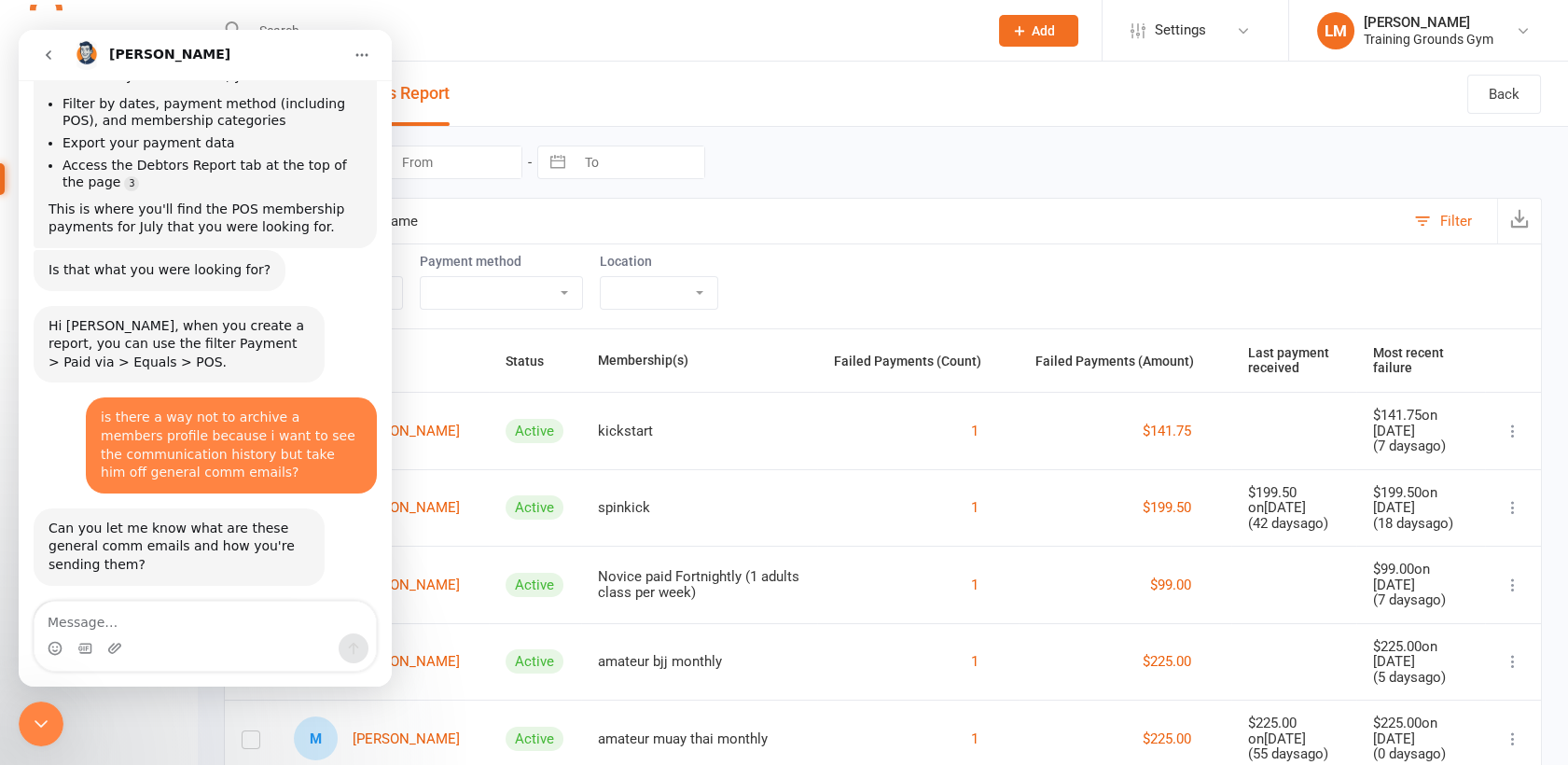
click at [40, 721] on icon "Close Intercom Messenger" at bounding box center [41, 723] width 22 height 22
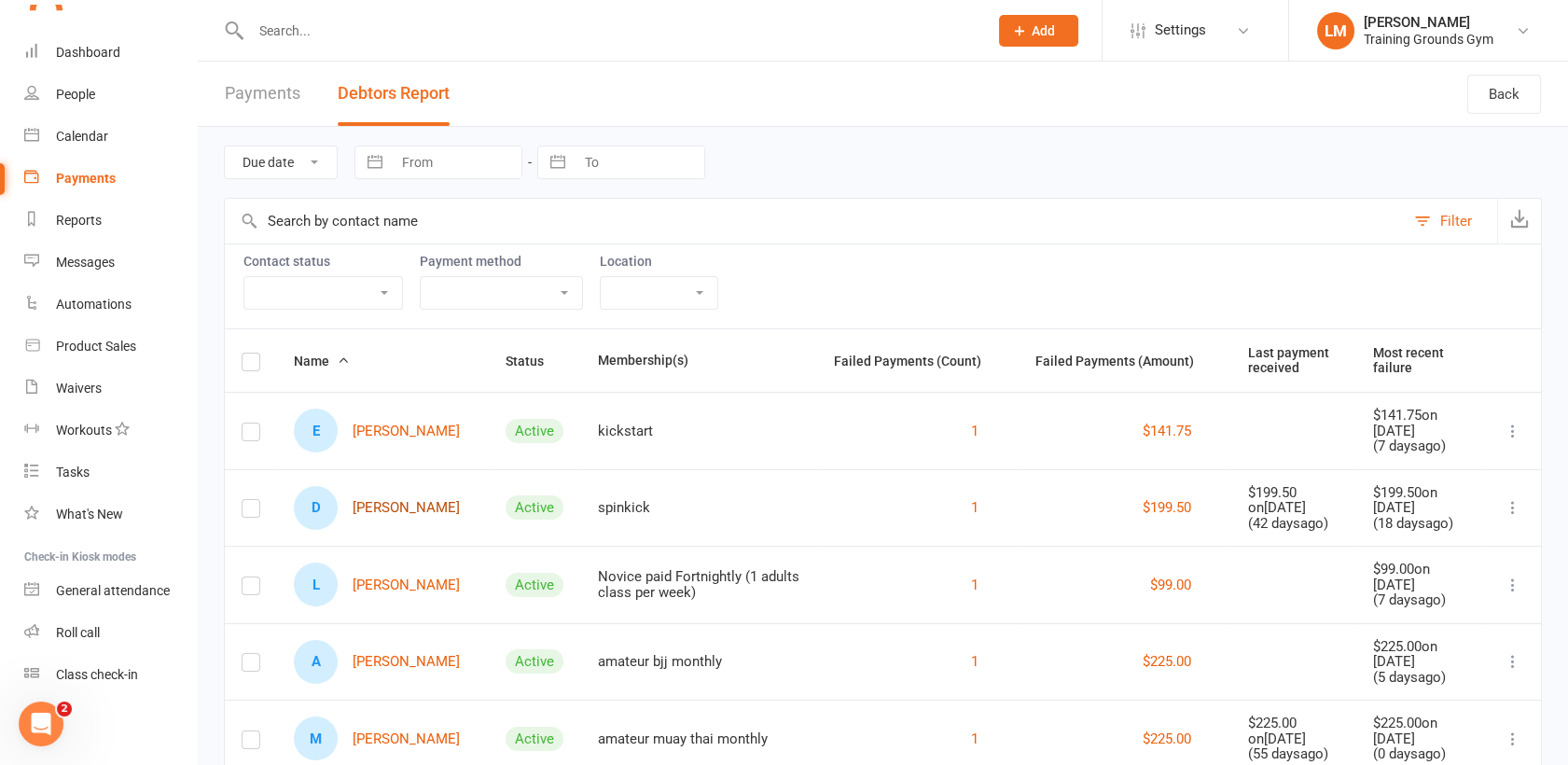
click at [378, 515] on link "D [PERSON_NAME]" at bounding box center [377, 508] width 166 height 44
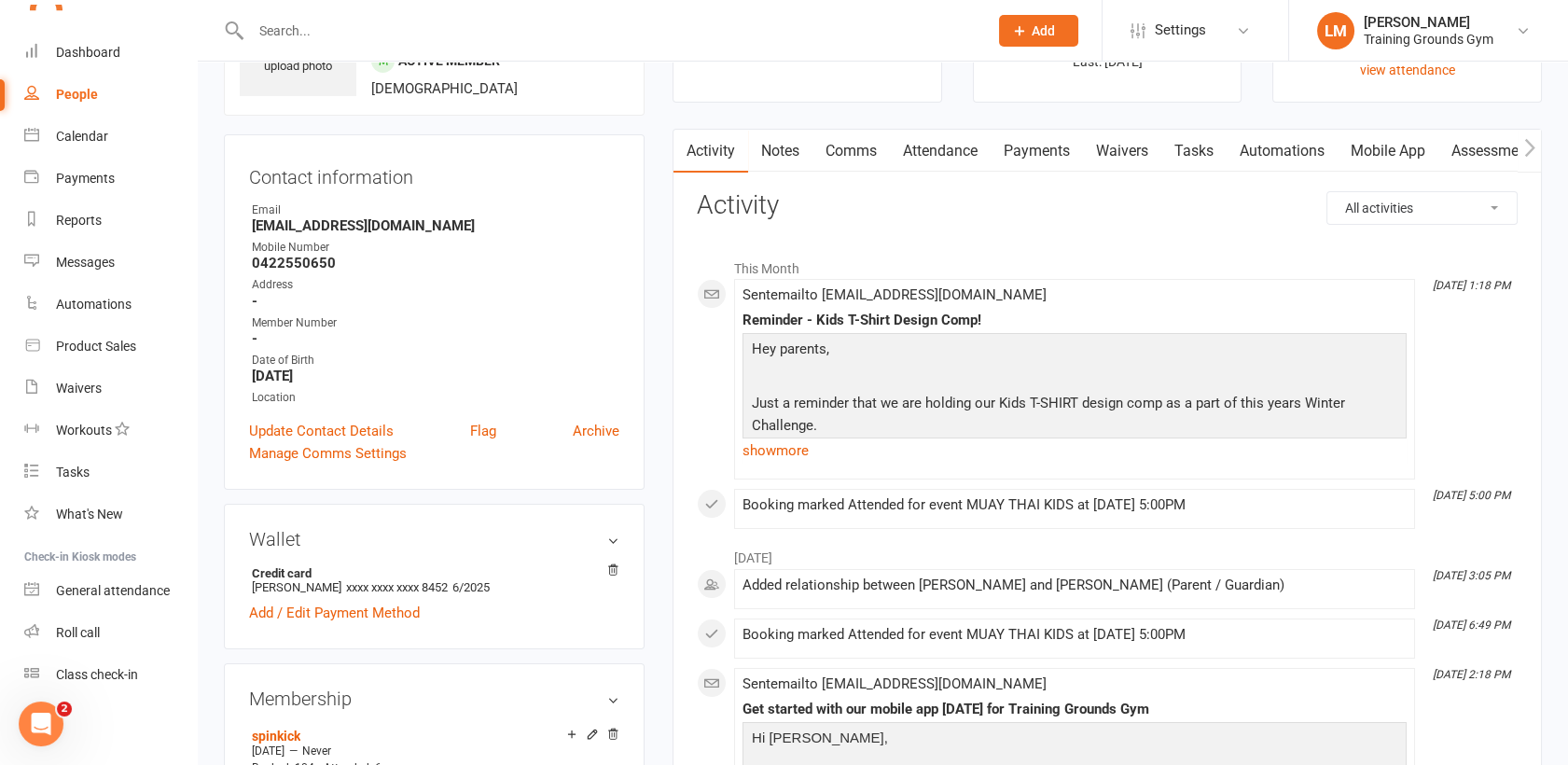
scroll to position [165, 0]
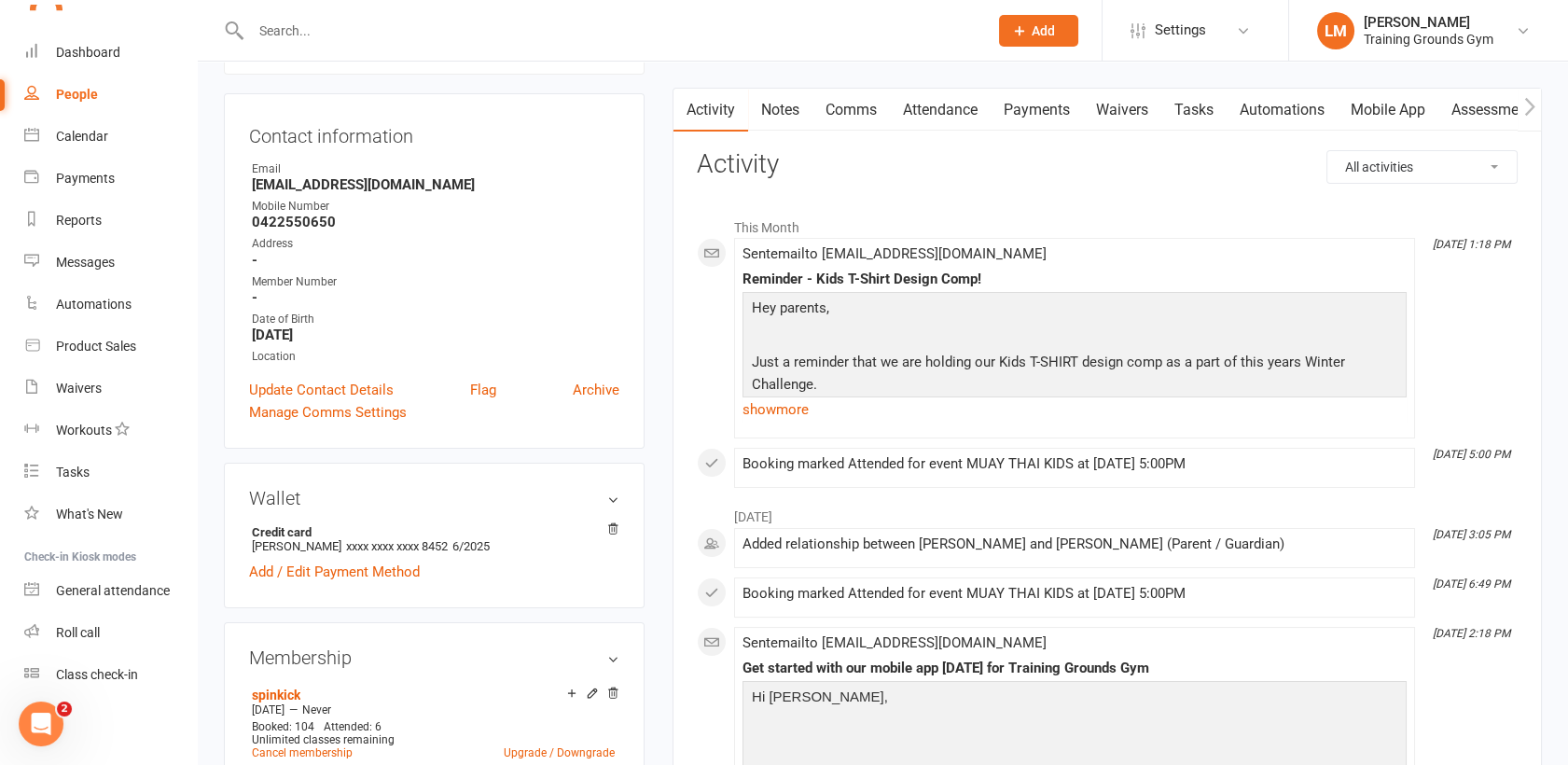
click at [851, 96] on link "Comms" at bounding box center [852, 110] width 77 height 43
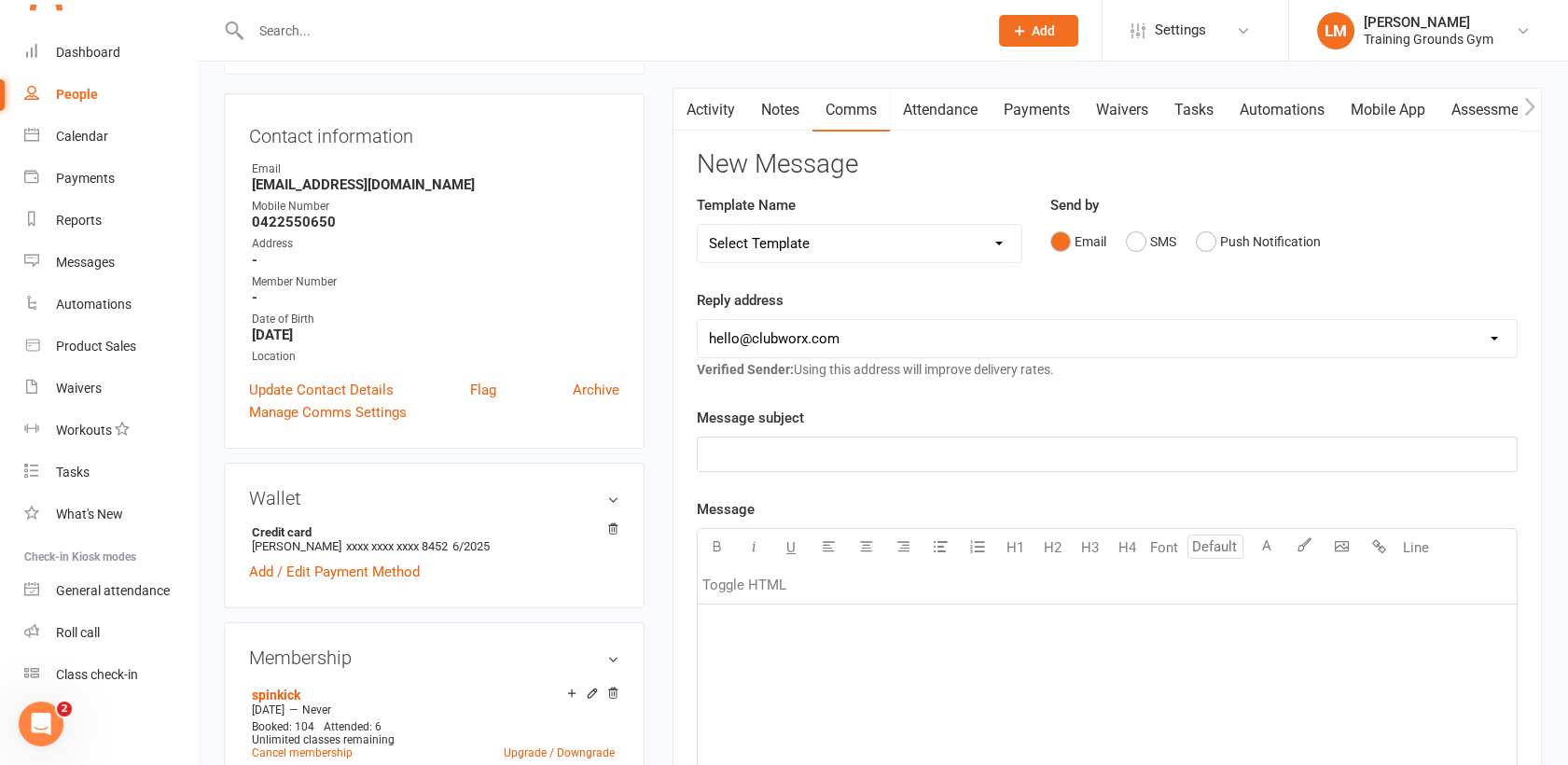
click at [854, 240] on select "Select Template [SMS] [Default template - review before using] Appointment remi…" at bounding box center [859, 244] width 324 height 38
click at [878, 178] on div "New Message Template Name Select Template [SMS] [Default template - review befo…" at bounding box center [1107, 674] width 821 height 1049
click at [852, 341] on select "[EMAIL_ADDRESS][DOMAIN_NAME] [PERSON_NAME][EMAIL_ADDRESS][DOMAIN_NAME] [EMAIL_A…" at bounding box center [1107, 338] width 819 height 38
select select "1"
click at [698, 320] on select "[EMAIL_ADDRESS][DOMAIN_NAME] [PERSON_NAME][EMAIL_ADDRESS][DOMAIN_NAME] [EMAIL_A…" at bounding box center [1107, 338] width 819 height 38
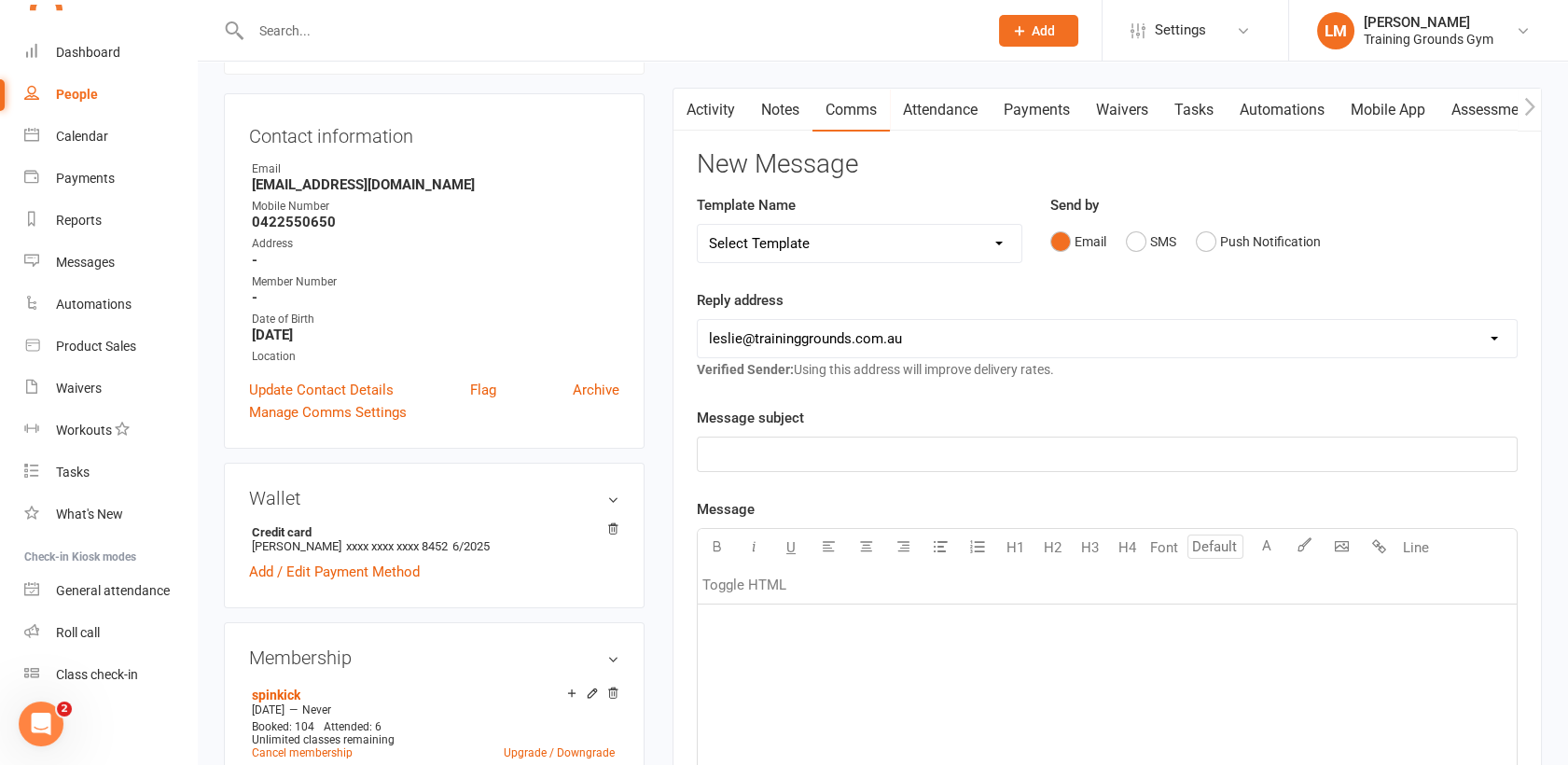
click at [744, 647] on div "﻿" at bounding box center [1107, 745] width 819 height 280
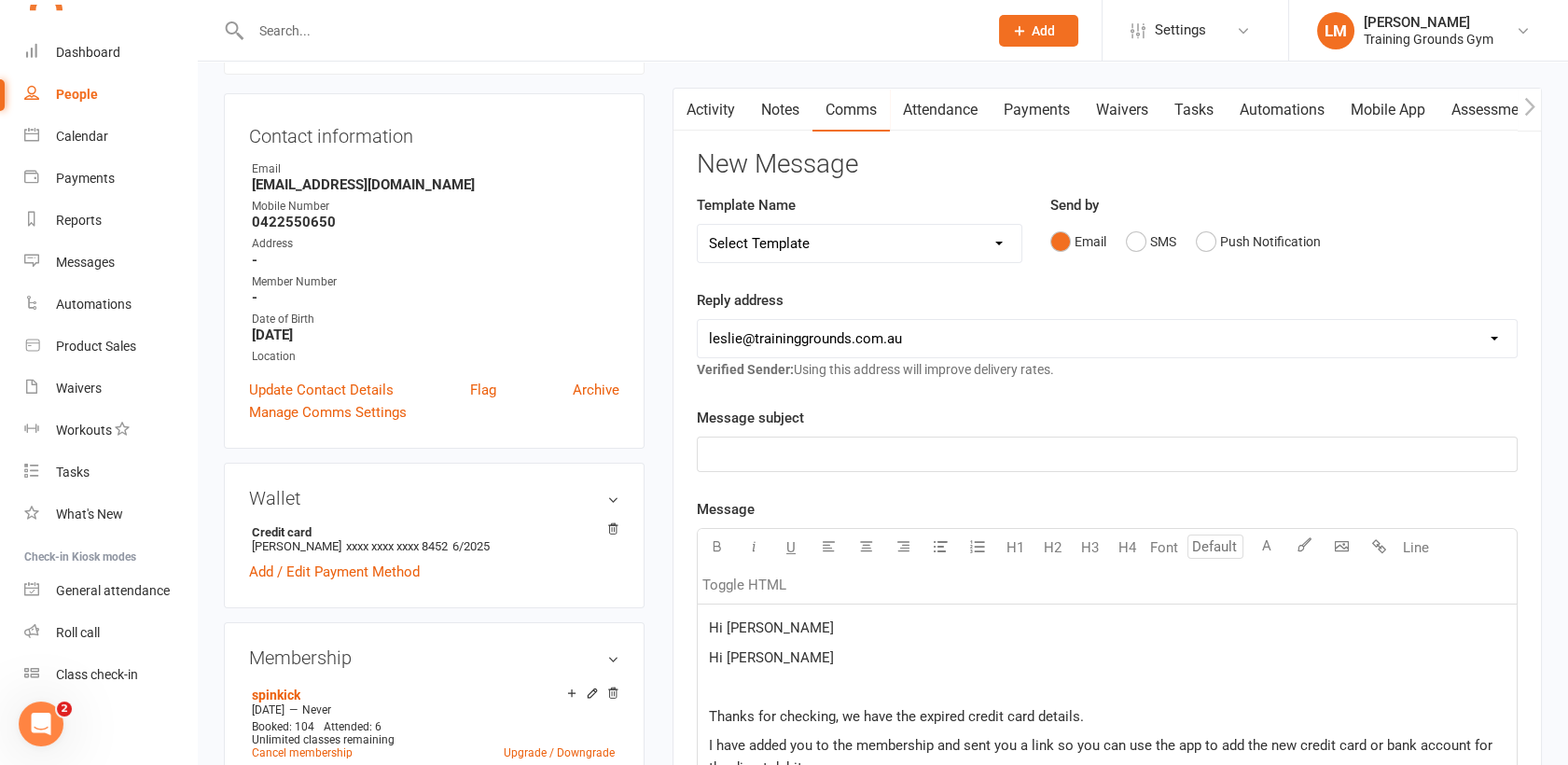
scroll to position [666, 0]
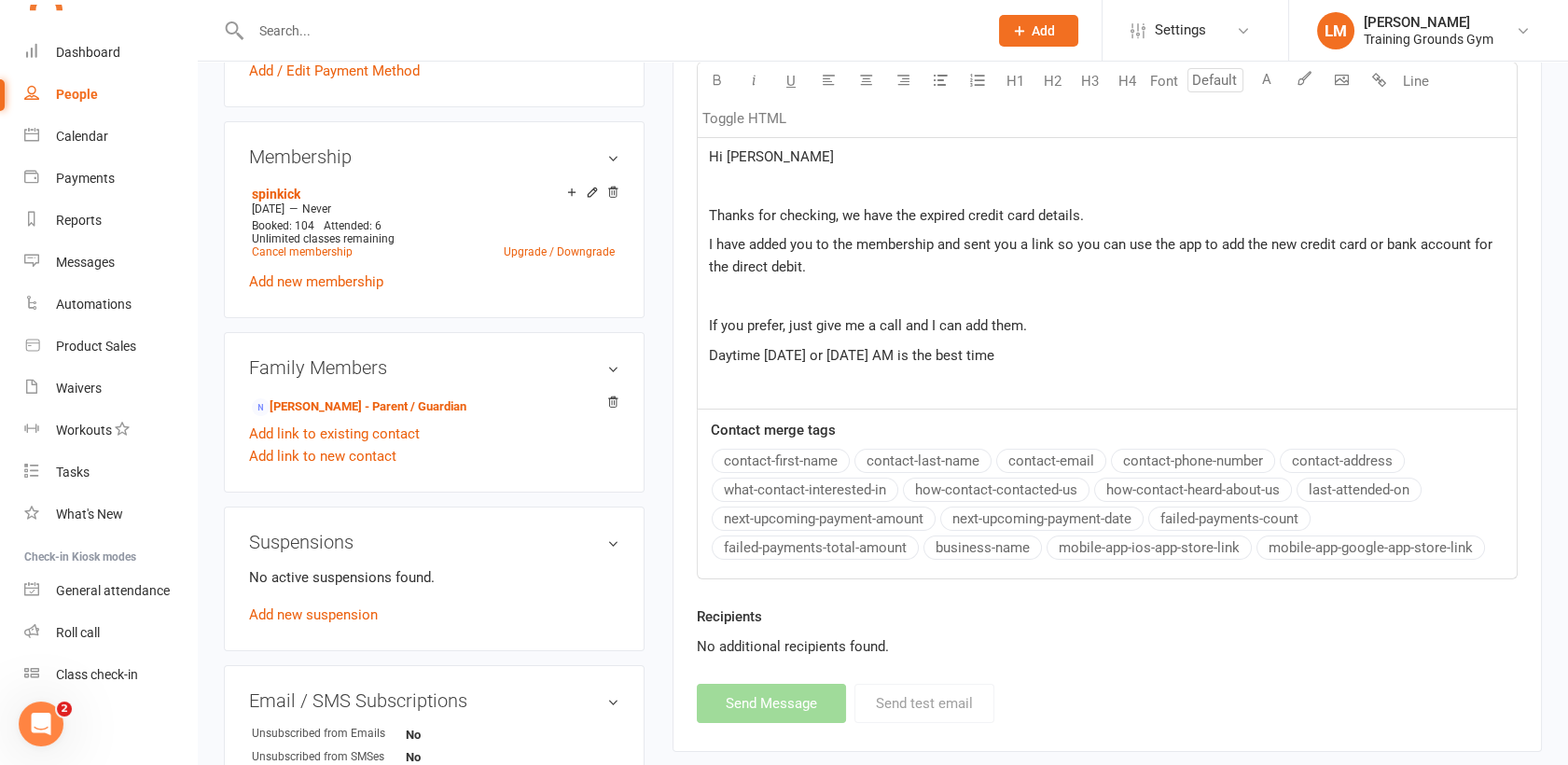
click at [828, 172] on div "Hi [PERSON_NAME] Hi [PERSON_NAME] ﻿ Thanks for checking, we have the expired cr…" at bounding box center [1107, 256] width 819 height 306
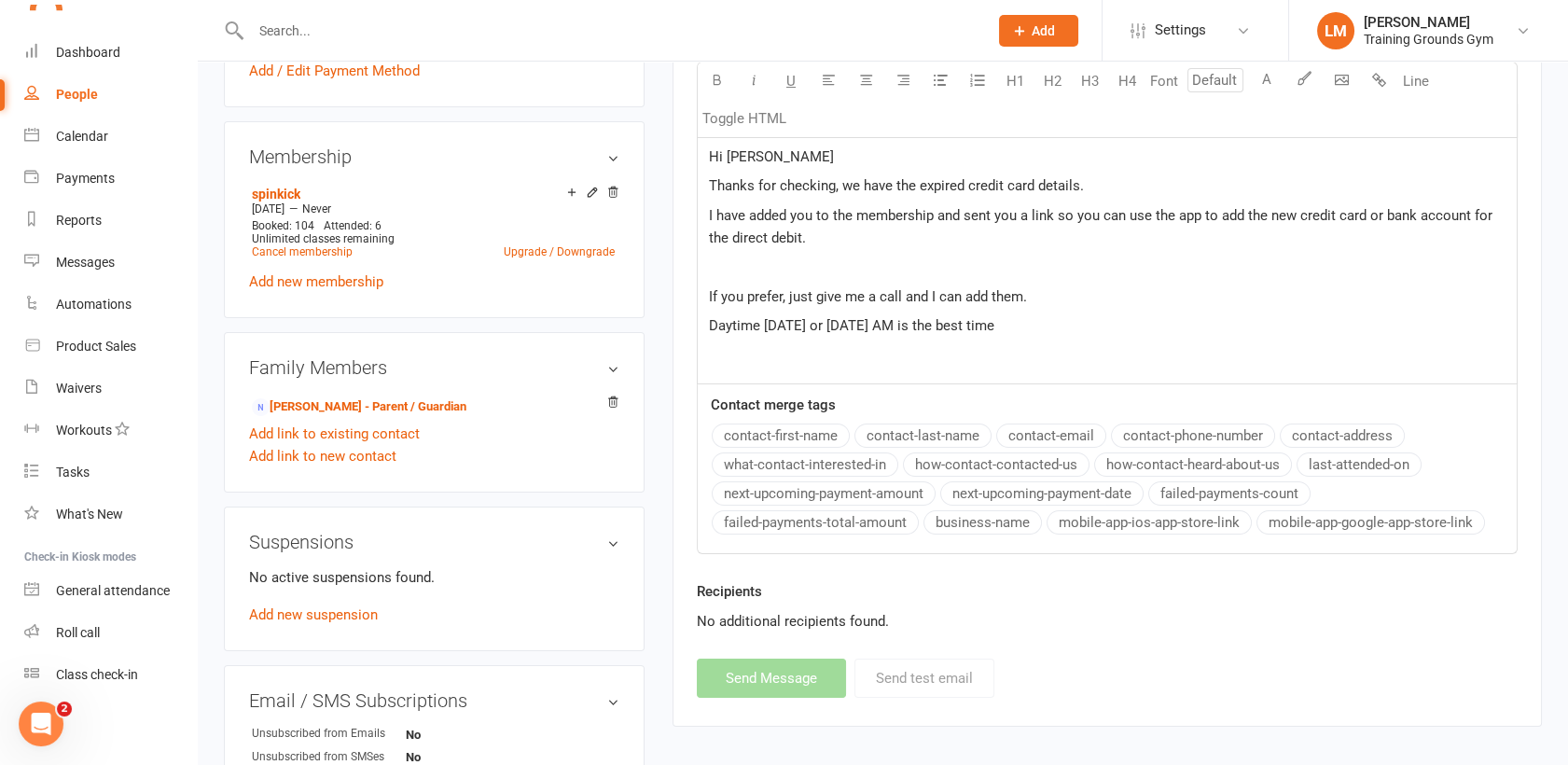
click at [836, 183] on span "Thanks for checking, we have the expired credit card details." at bounding box center [896, 185] width 375 height 16
click at [1279, 183] on span "Thanks for checking about the recent failed payment, we have the expired credit…" at bounding box center [996, 185] width 575 height 16
drag, startPoint x: 708, startPoint y: 210, endPoint x: 1060, endPoint y: 310, distance: 365.9
click at [1060, 310] on div "Hi [PERSON_NAME] Hi [PERSON_NAME] Thanks for checking about the recent failed p…" at bounding box center [1107, 244] width 819 height 280
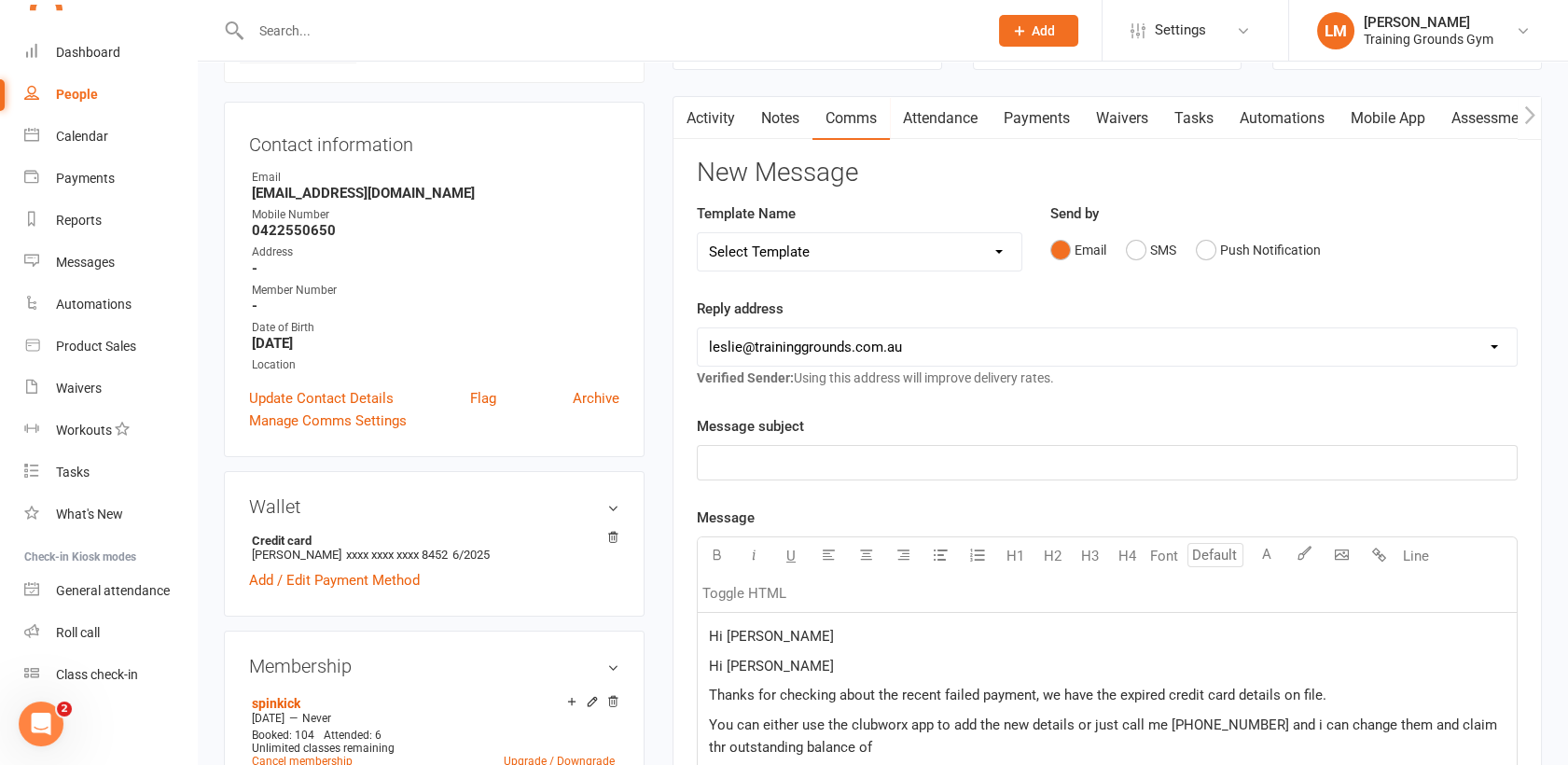
scroll to position [120, 0]
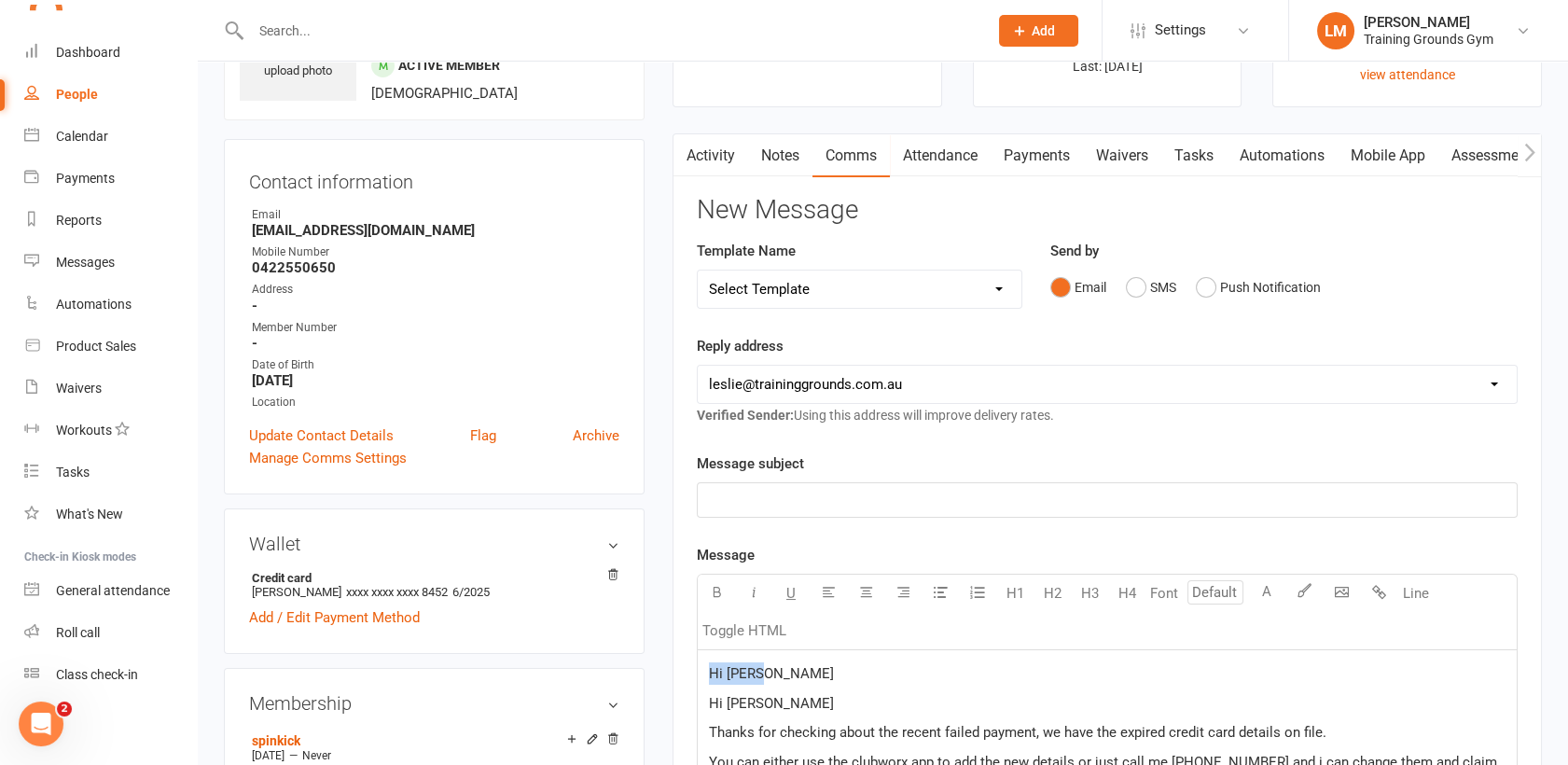
drag, startPoint x: 780, startPoint y: 660, endPoint x: 703, endPoint y: 659, distance: 77.0
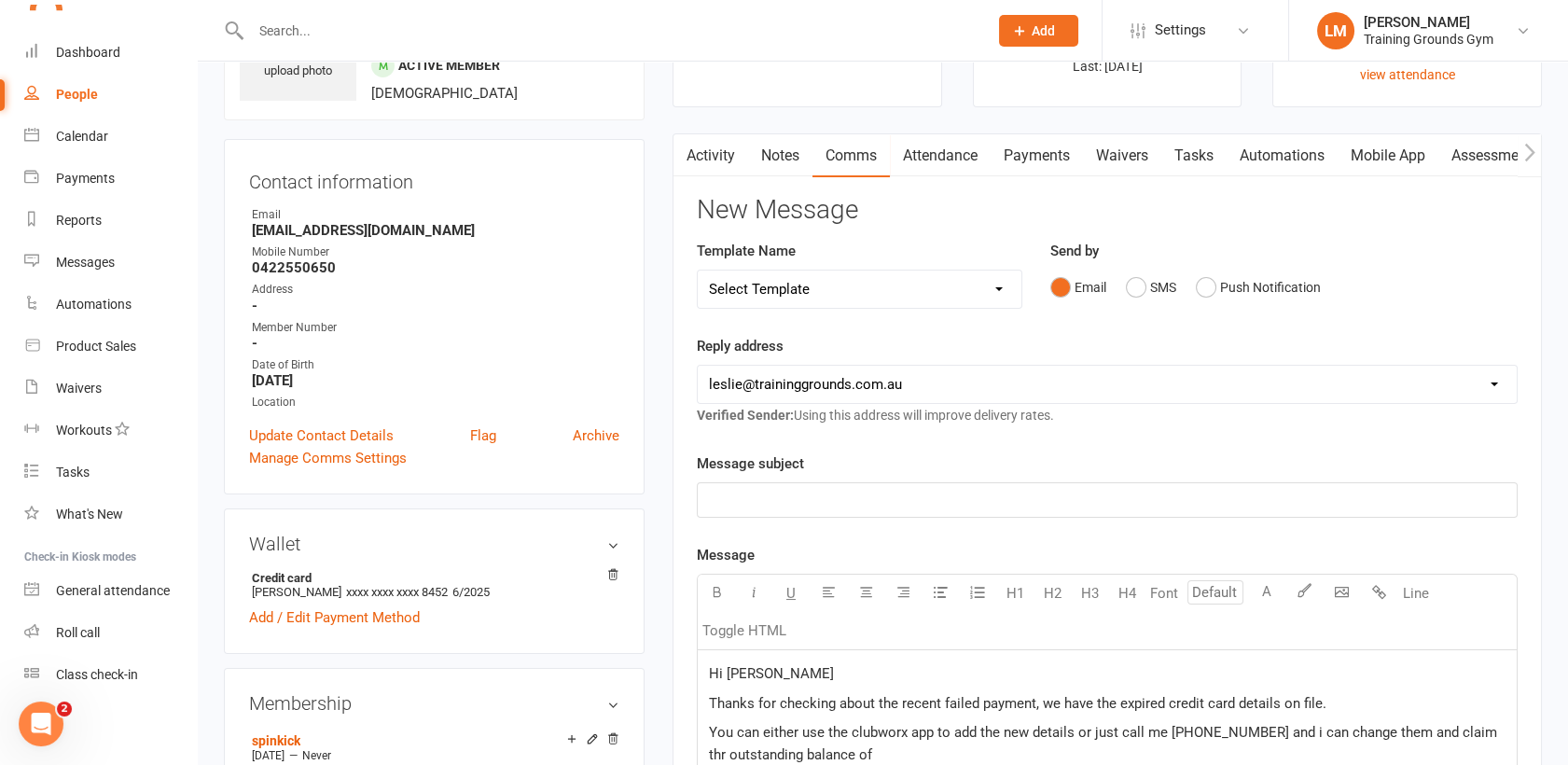
click at [879, 752] on p "You can either use the clubworx app to add the new details or just call me [PHO…" at bounding box center [1107, 744] width 797 height 44
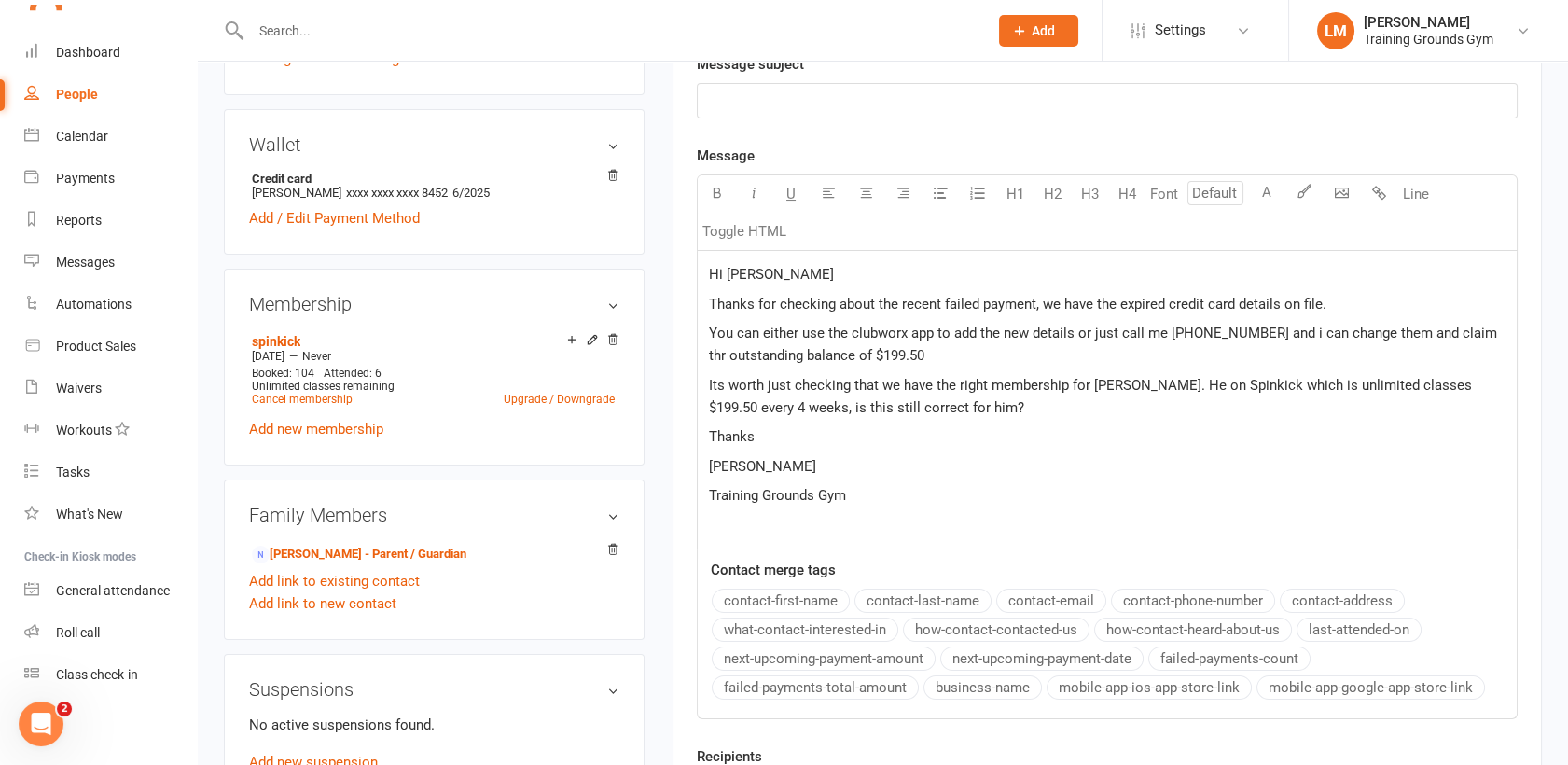
click at [1402, 379] on span "Its worth just checking that we have the right membership for [PERSON_NAME]. He…" at bounding box center [1091, 397] width 767 height 40
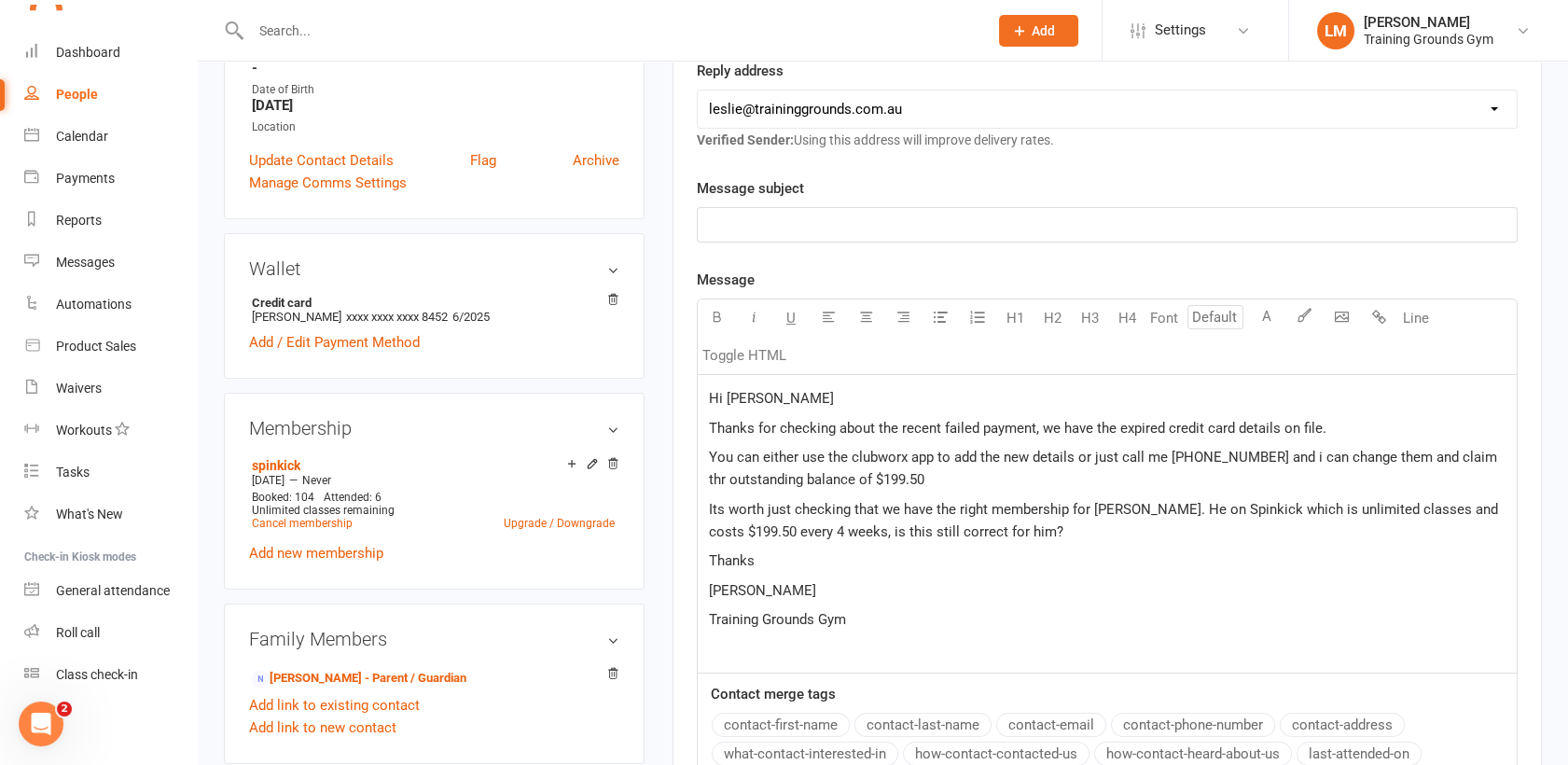
scroll to position [391, 0]
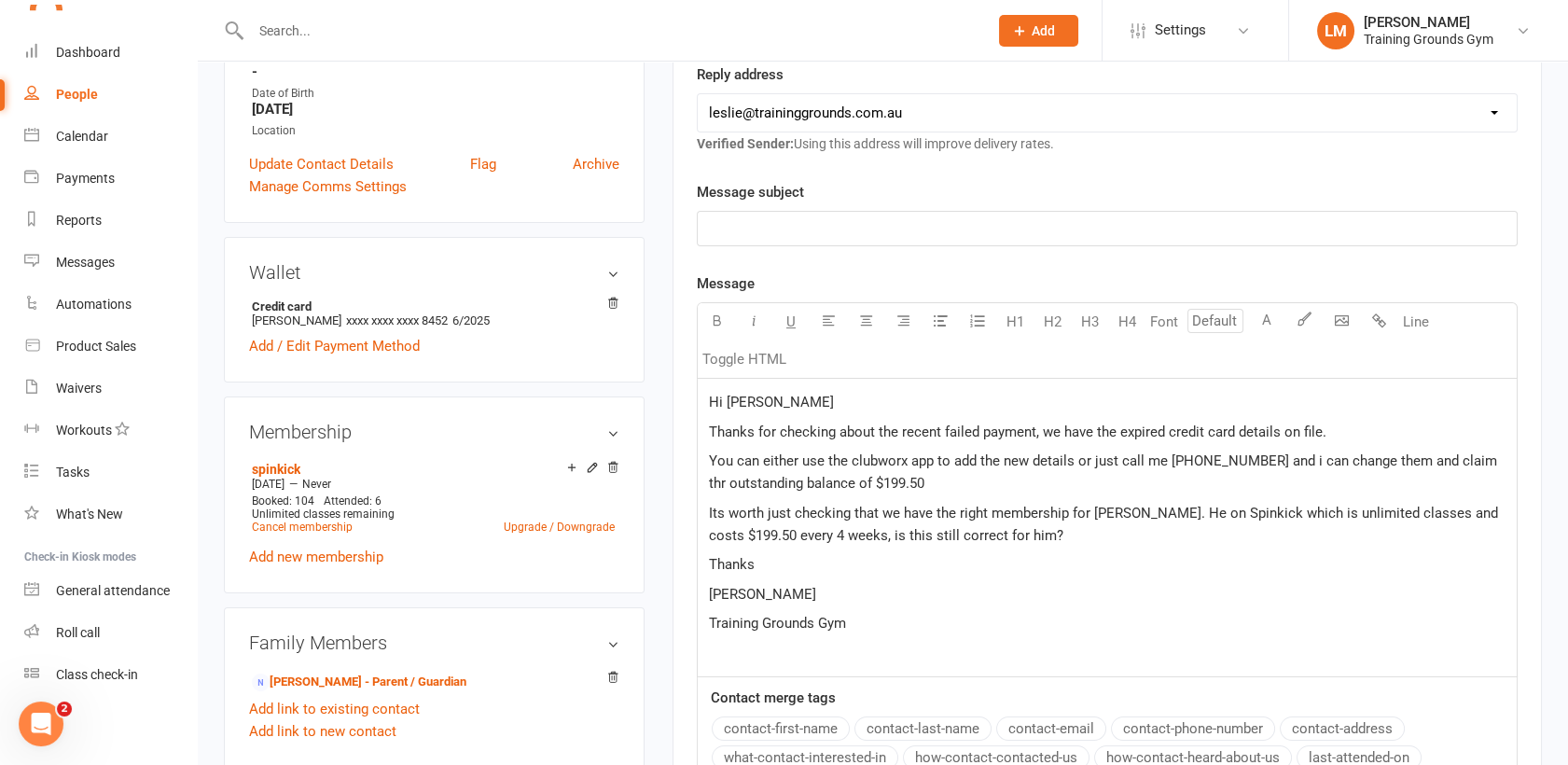
click at [769, 227] on p "﻿" at bounding box center [1107, 228] width 797 height 22
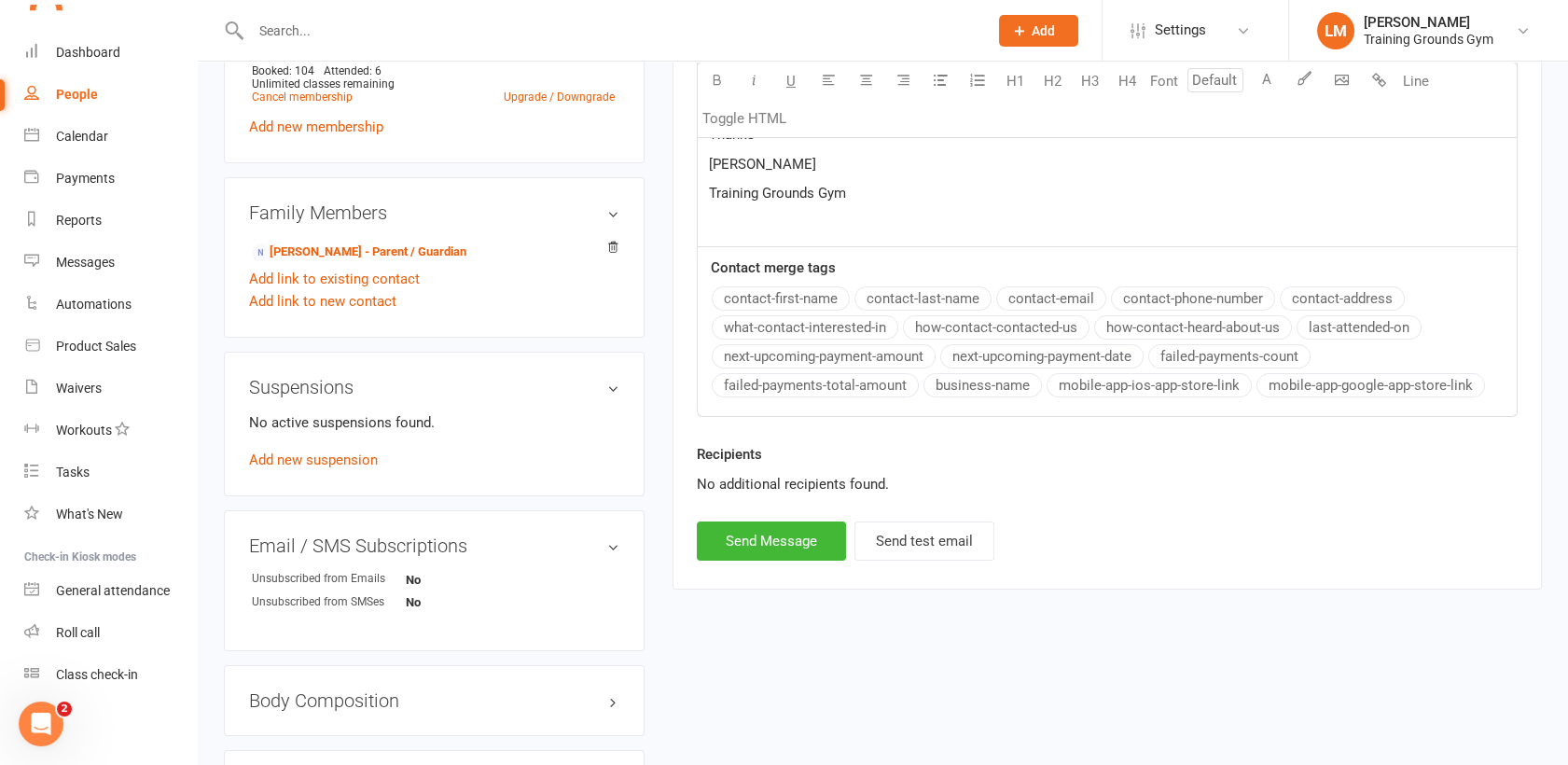
scroll to position [824, 0]
click at [742, 534] on button "Send Message" at bounding box center [771, 539] width 149 height 40
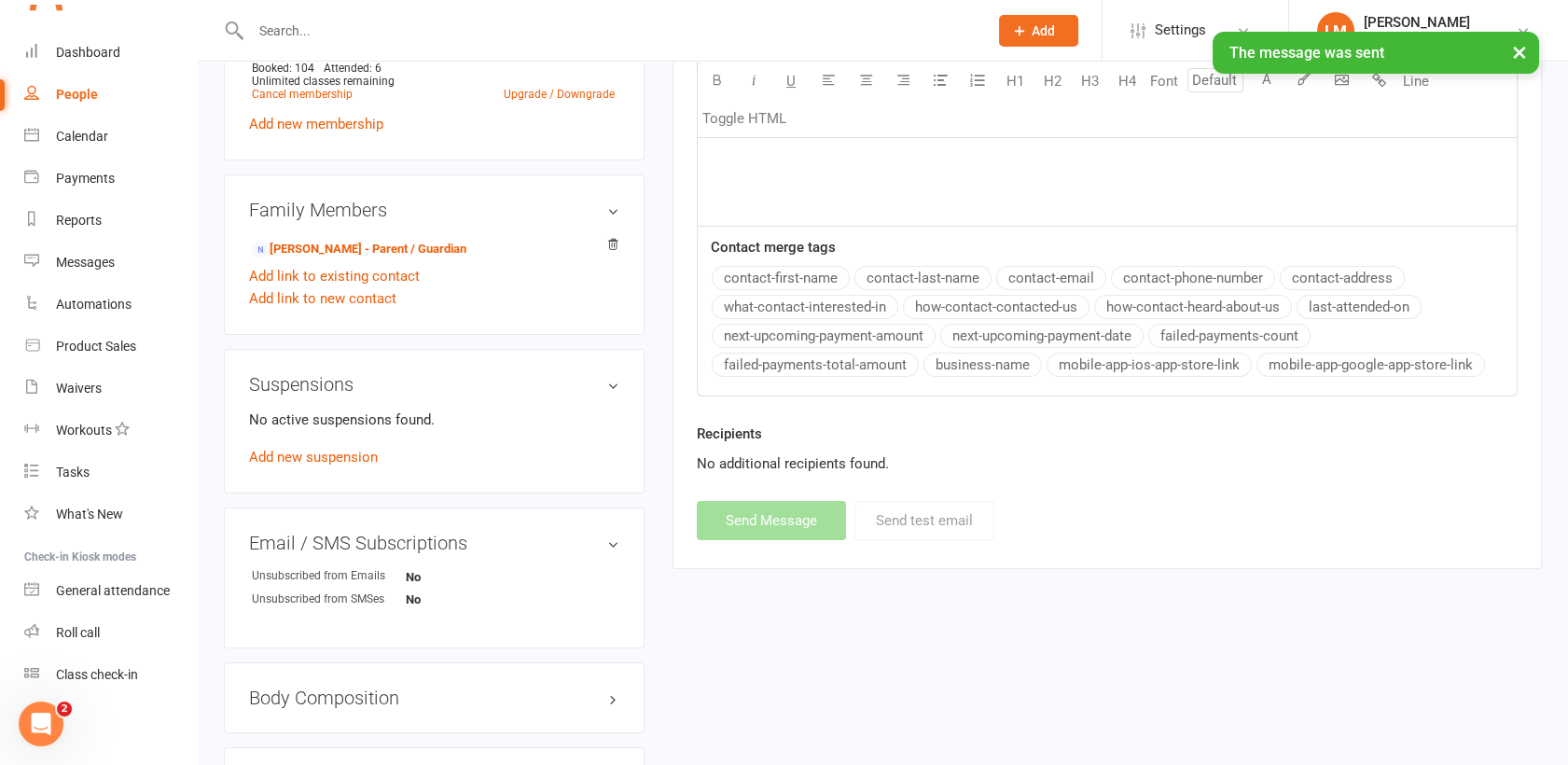
select select "0"
click at [44, 719] on icon "Open Intercom Messenger" at bounding box center [42, 724] width 31 height 31
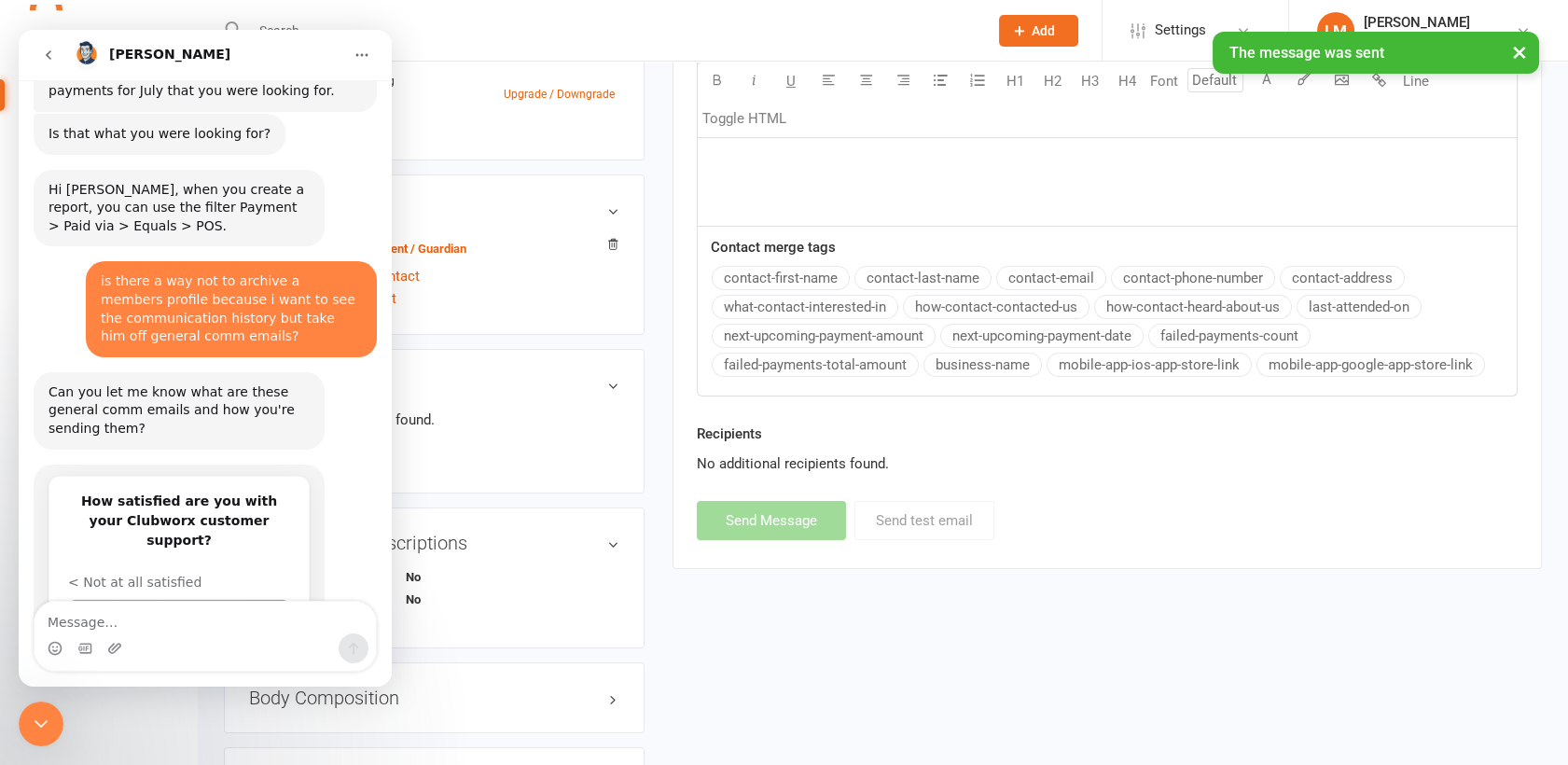
scroll to position [1010, 0]
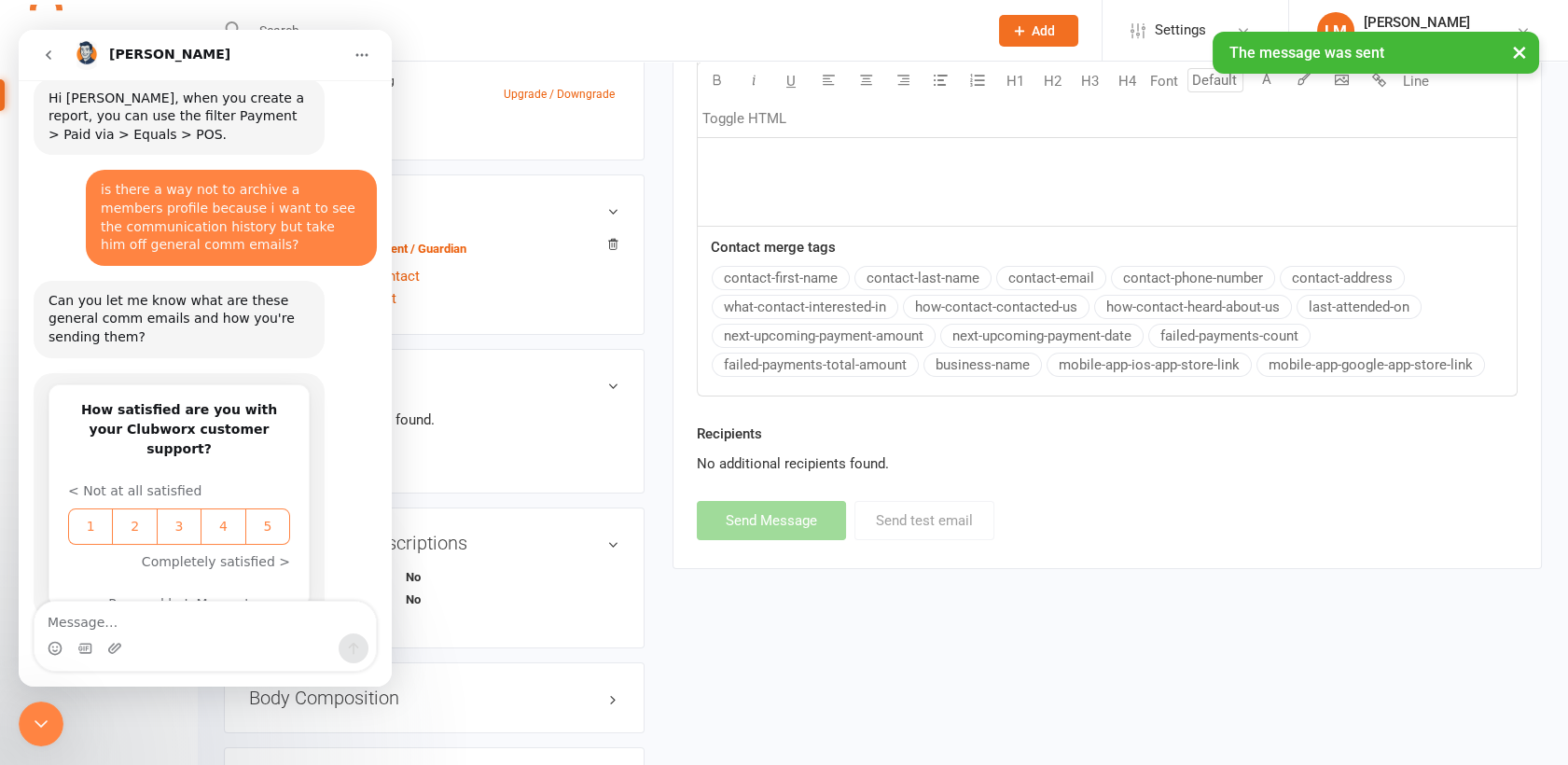
type textarea "J"
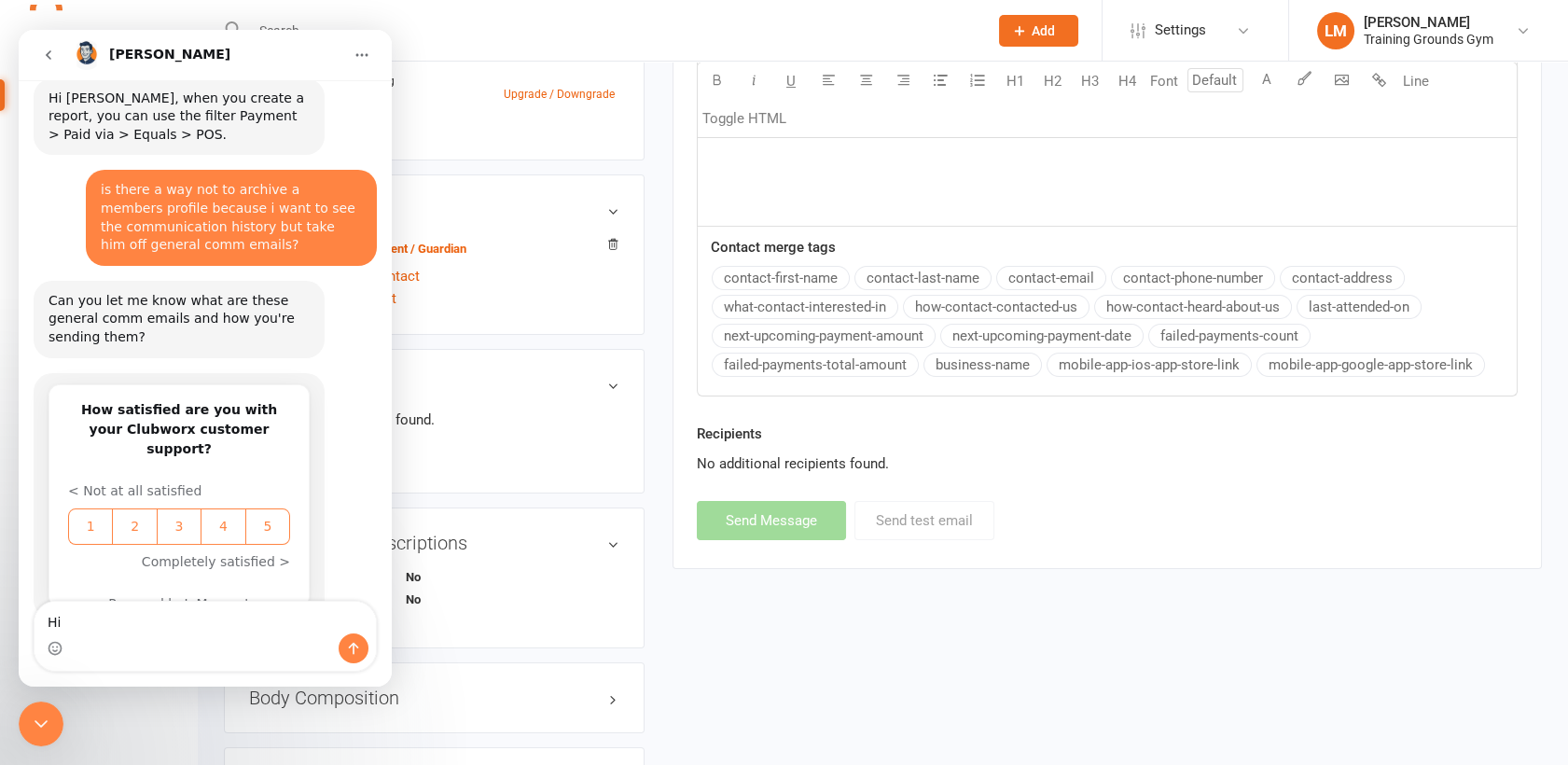
type textarea "Hi"
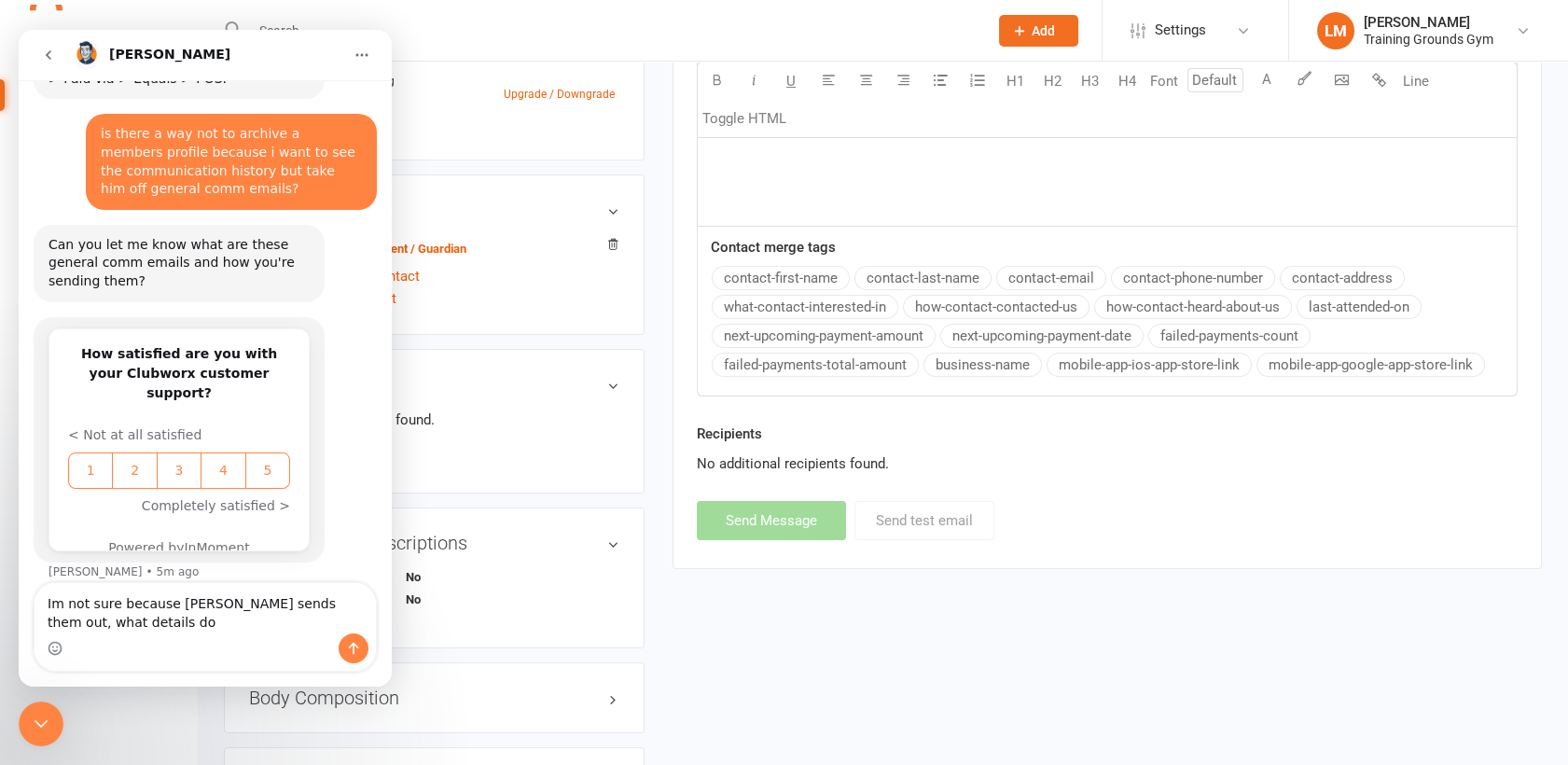
scroll to position [1084, 0]
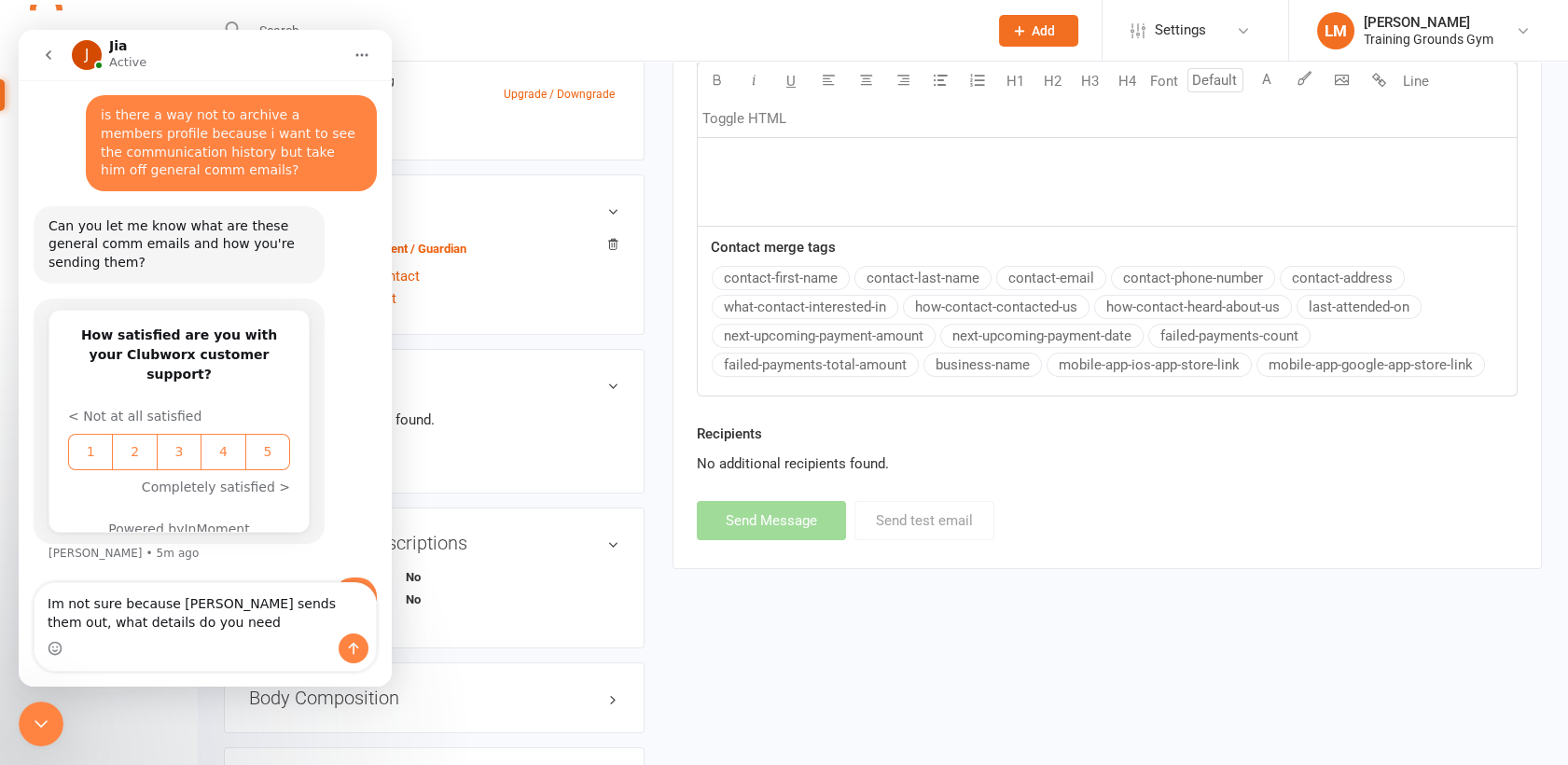
type textarea "Im not sure because [PERSON_NAME] sends them out, what details do you need?"
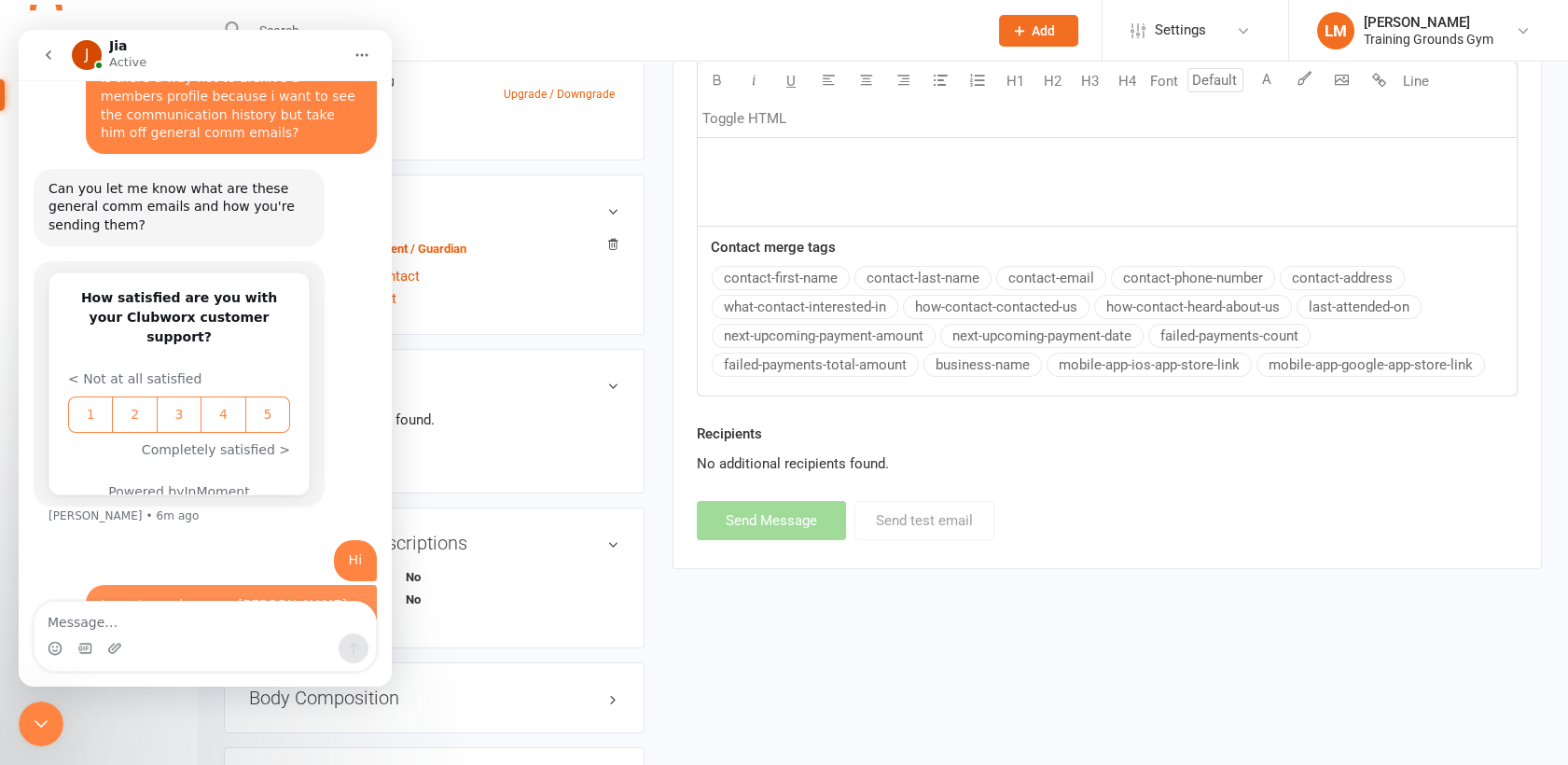
scroll to position [1128, 0]
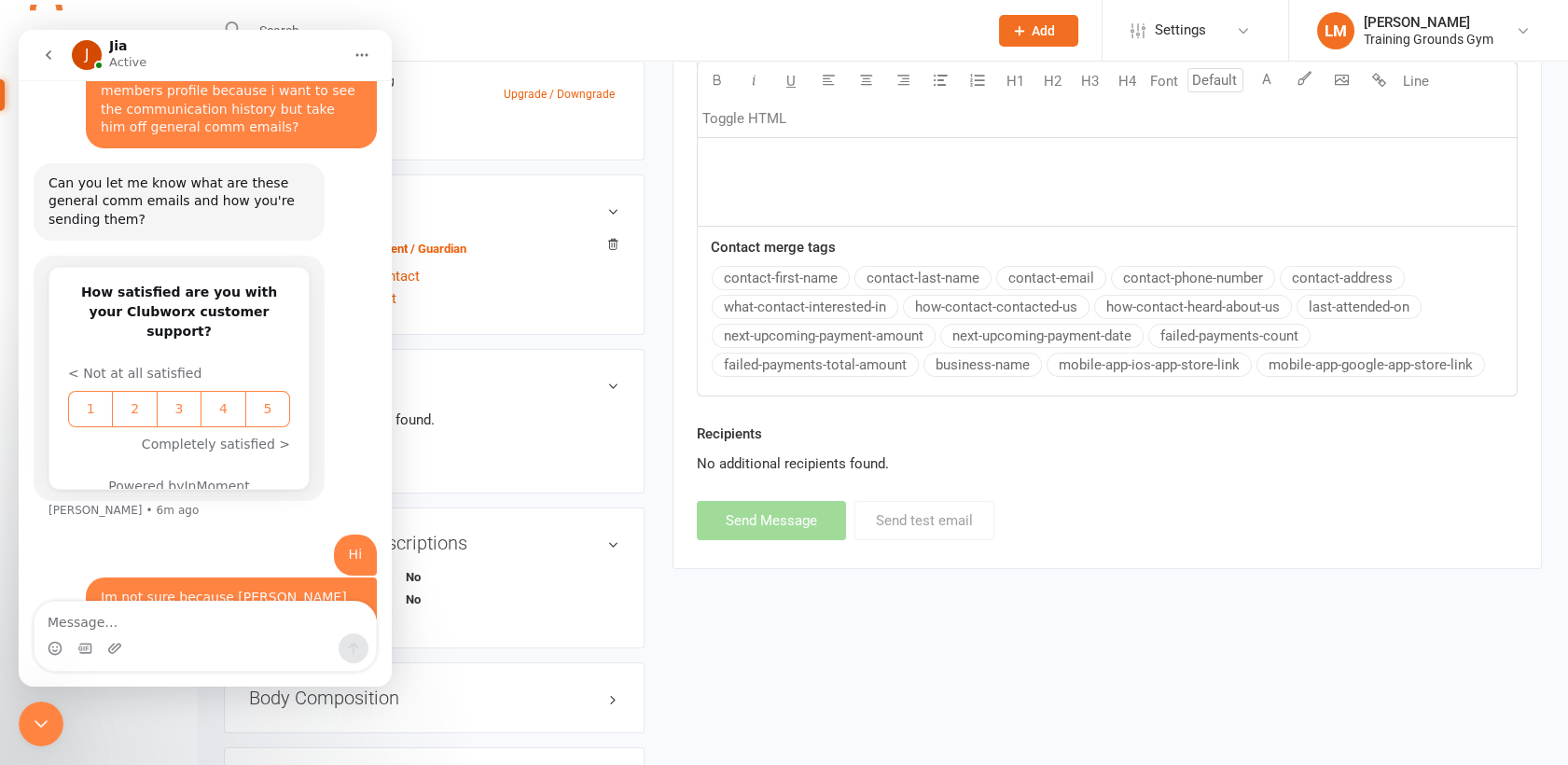
click at [41, 717] on icon "Close Intercom Messenger" at bounding box center [41, 723] width 22 height 22
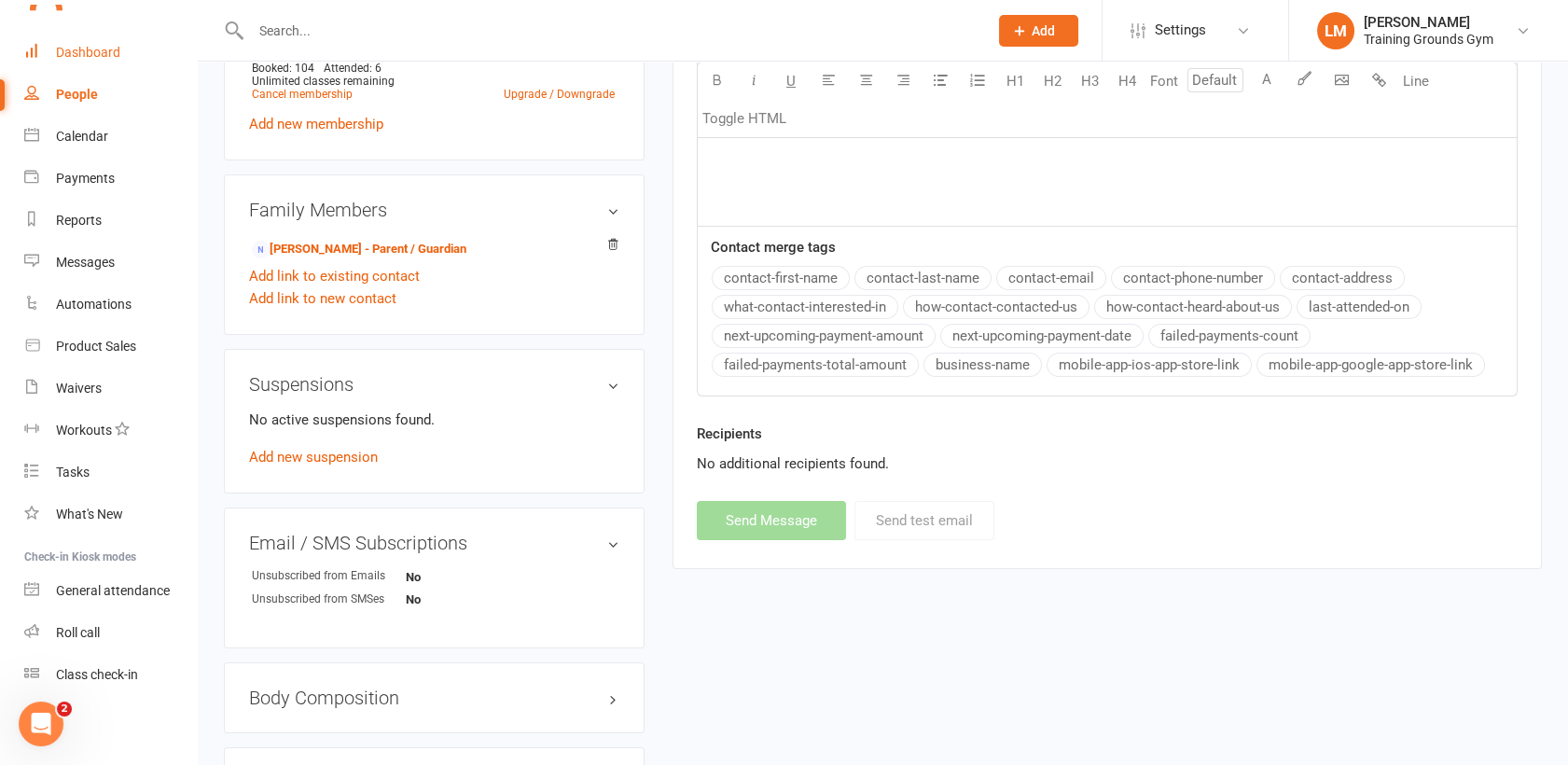
click at [77, 47] on div "Dashboard" at bounding box center [88, 51] width 65 height 15
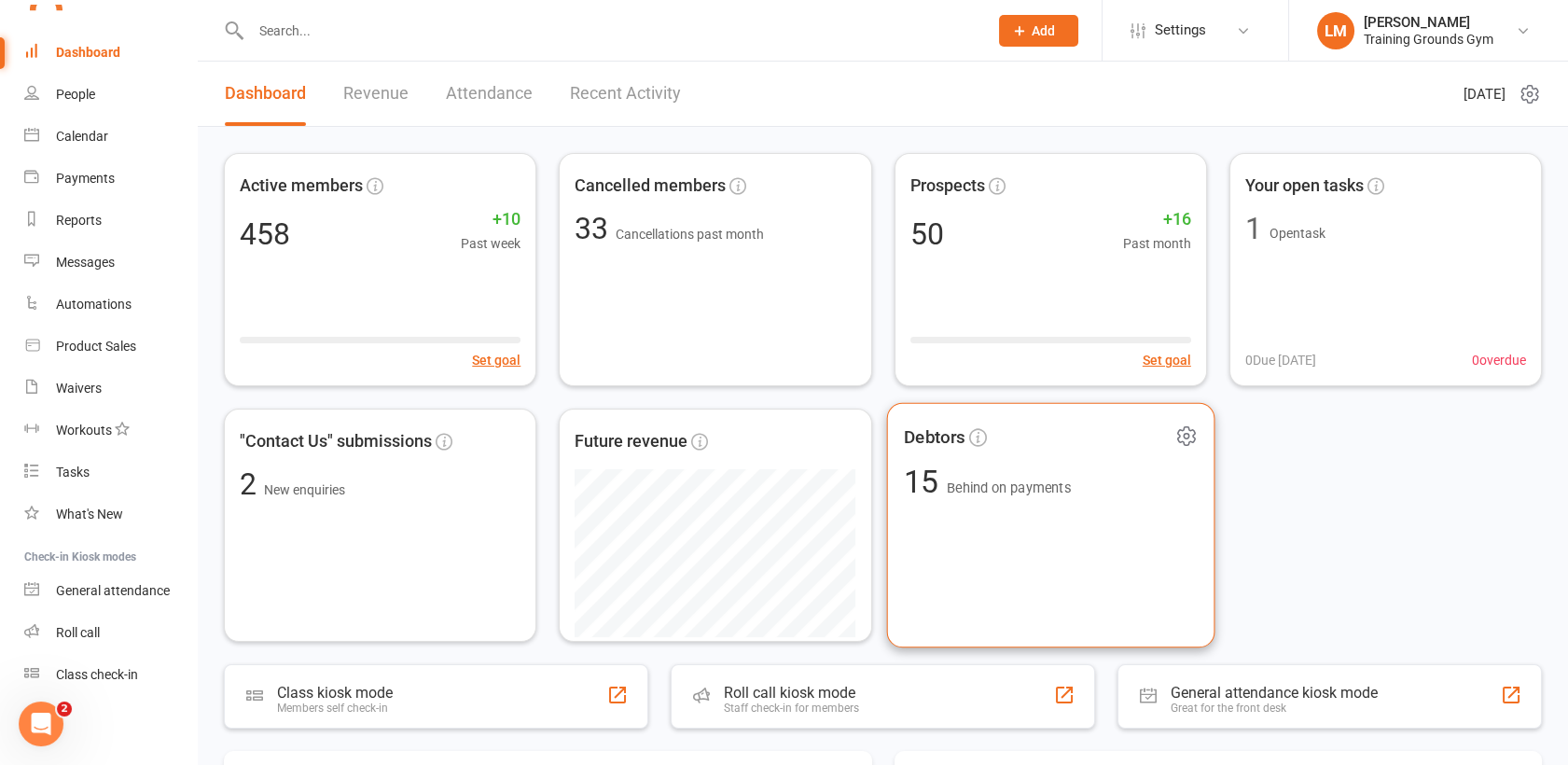
click at [1009, 548] on div "Debtors 15 Behind on payments" at bounding box center [1051, 526] width 329 height 246
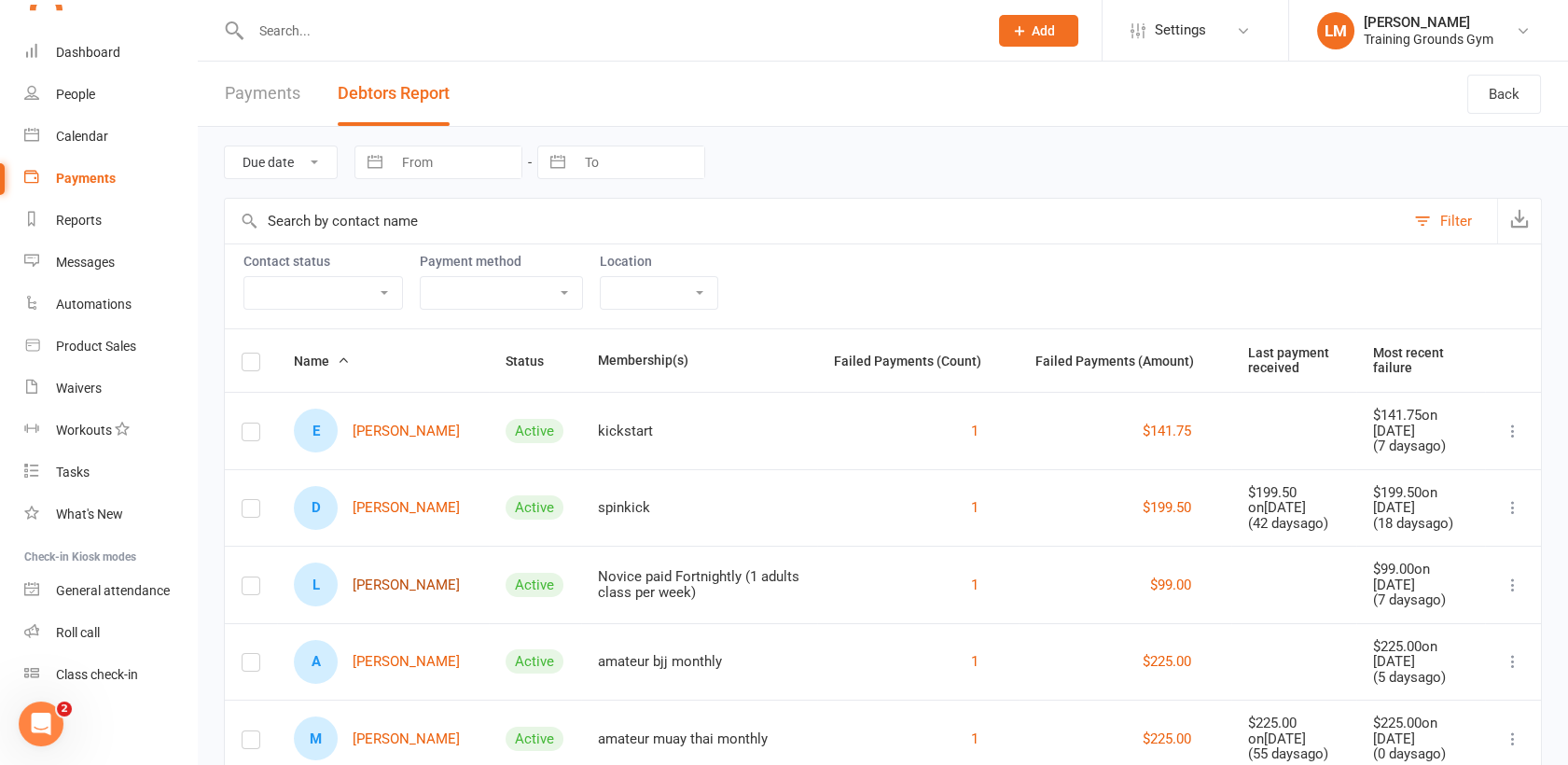
click at [389, 578] on link "L [PERSON_NAME]" at bounding box center [377, 584] width 166 height 44
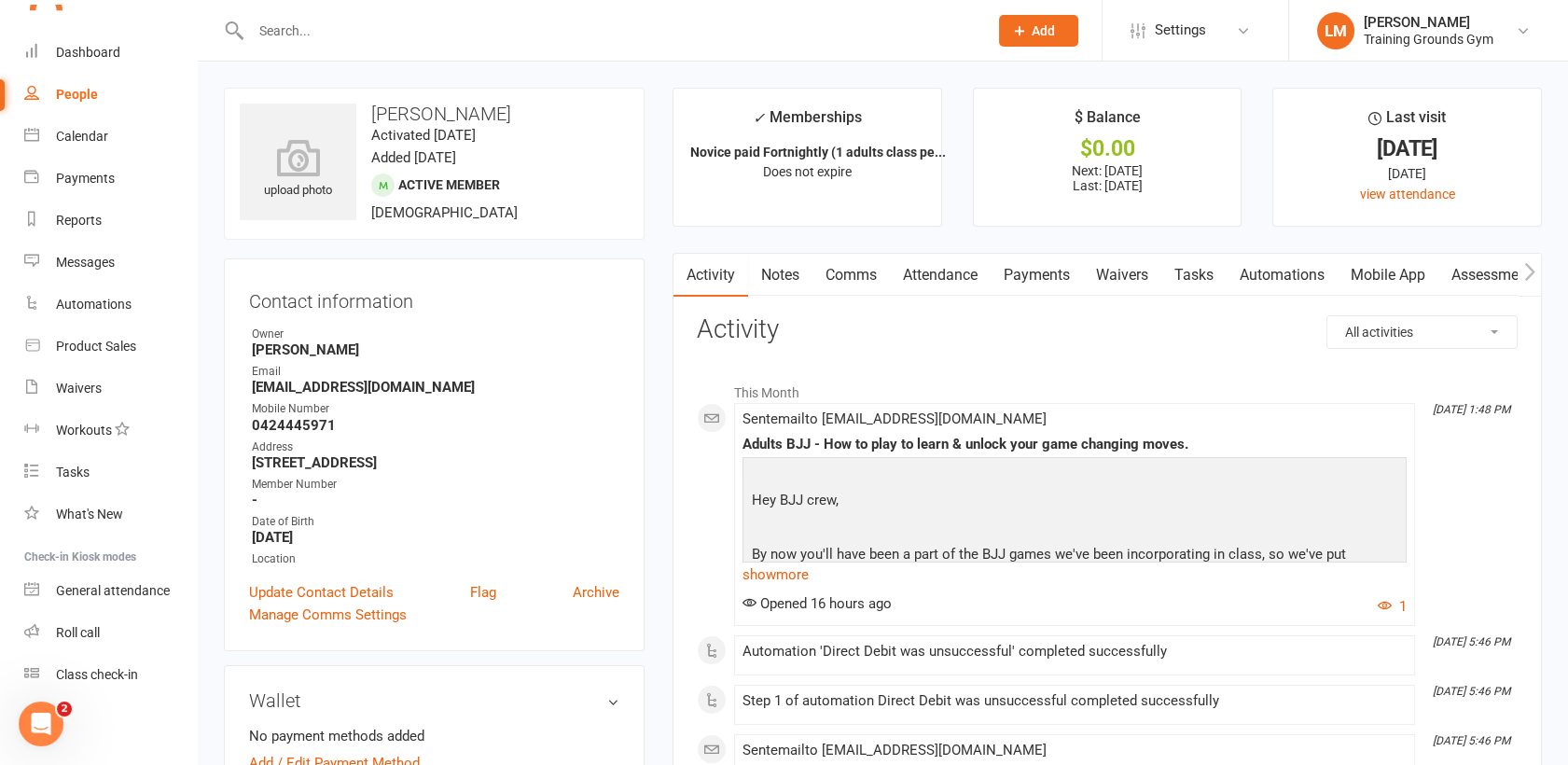
click at [1362, 280] on link "Mobile App" at bounding box center [1388, 275] width 101 height 43
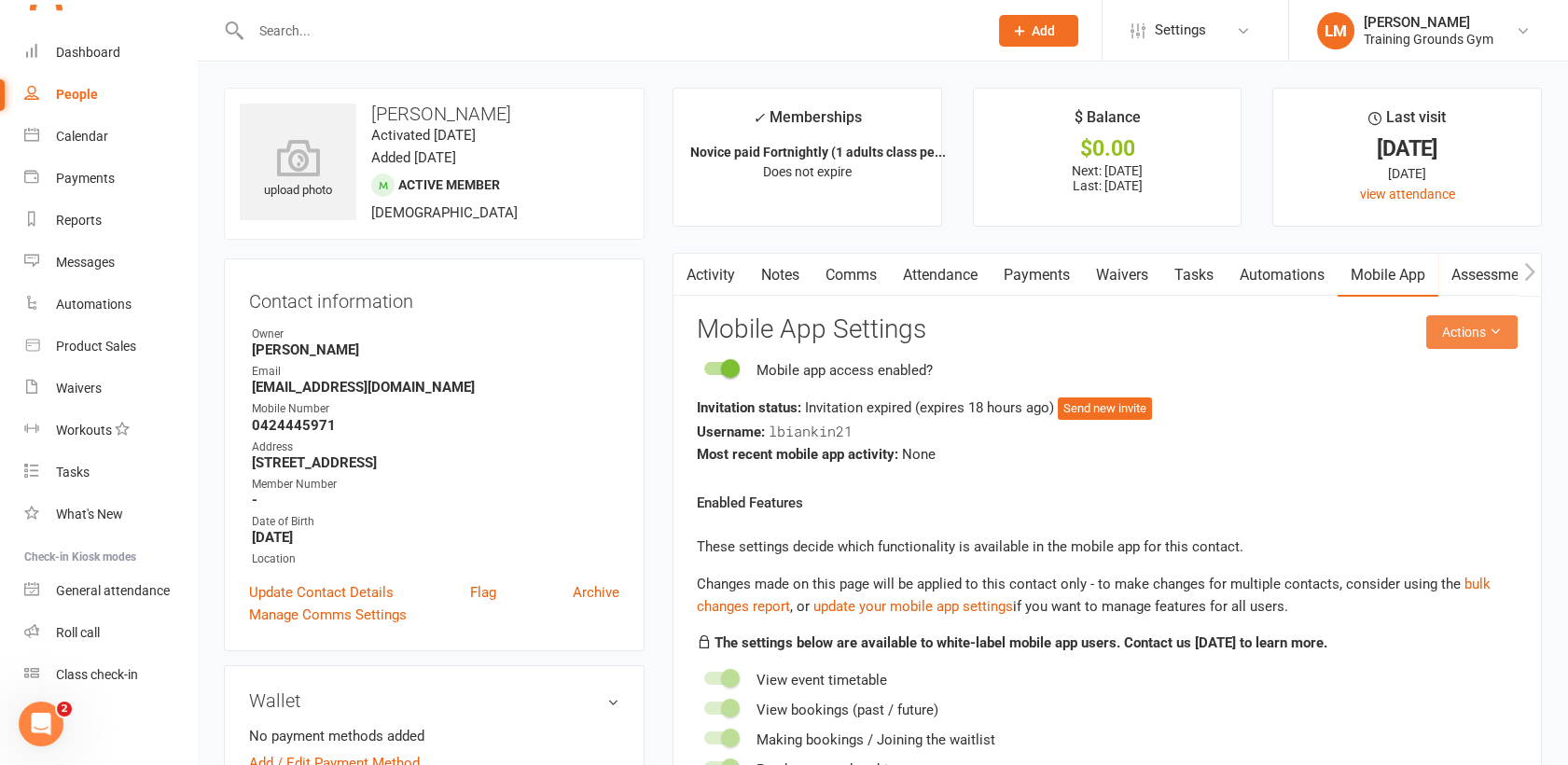
click at [1450, 331] on button "Actions" at bounding box center [1472, 332] width 92 height 34
click at [1437, 377] on link "Send invitation email" at bounding box center [1408, 374] width 185 height 38
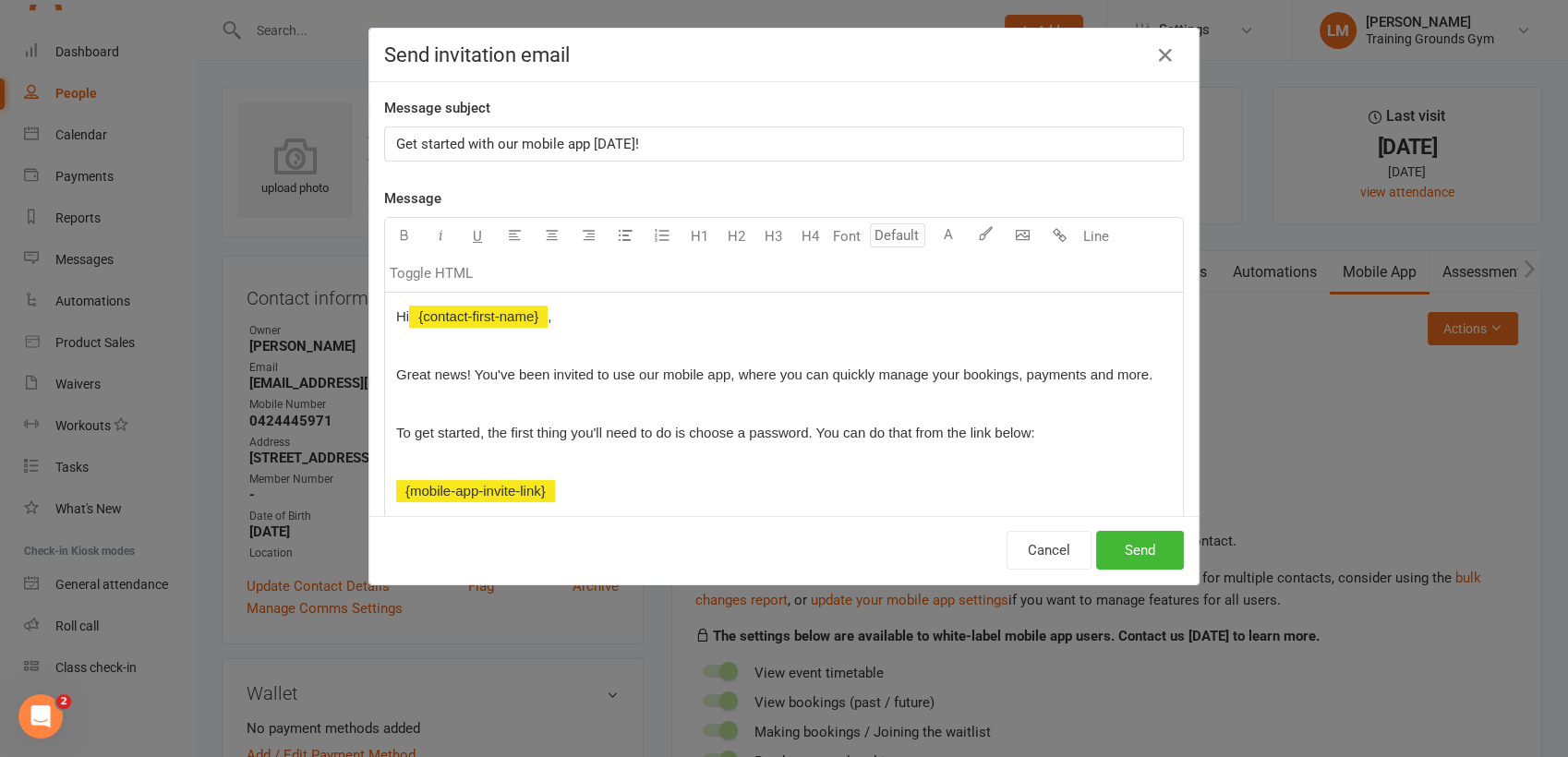
click at [638, 145] on p "Get started with our mobile app [DATE]!" at bounding box center [784, 144] width 776 height 22
click at [635, 144] on span "Get started with our mobile app [DATE] to add the direct debit for your members…" at bounding box center [728, 144] width 665 height 16
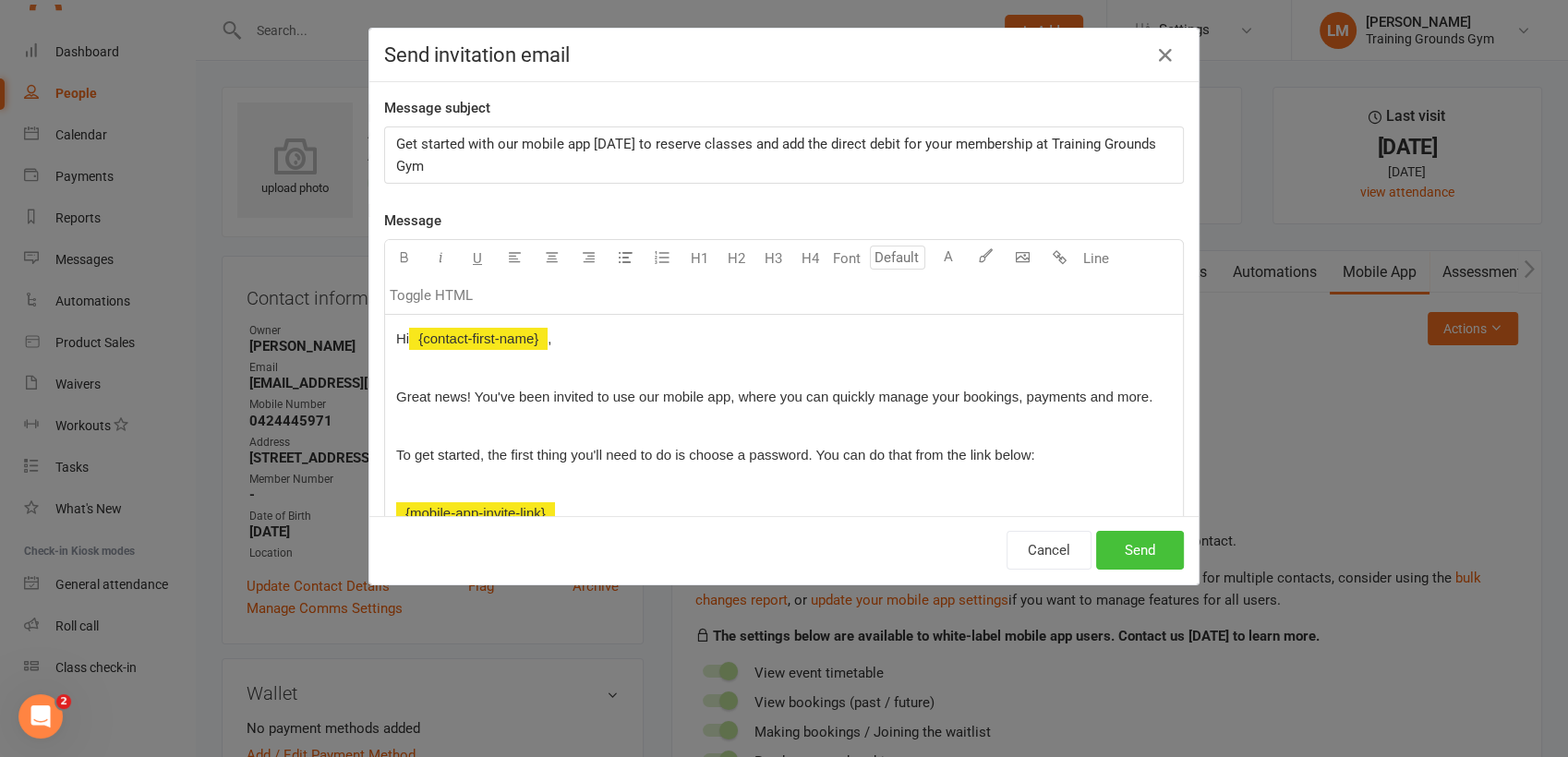
click at [1137, 558] on button "Send" at bounding box center [1140, 550] width 88 height 39
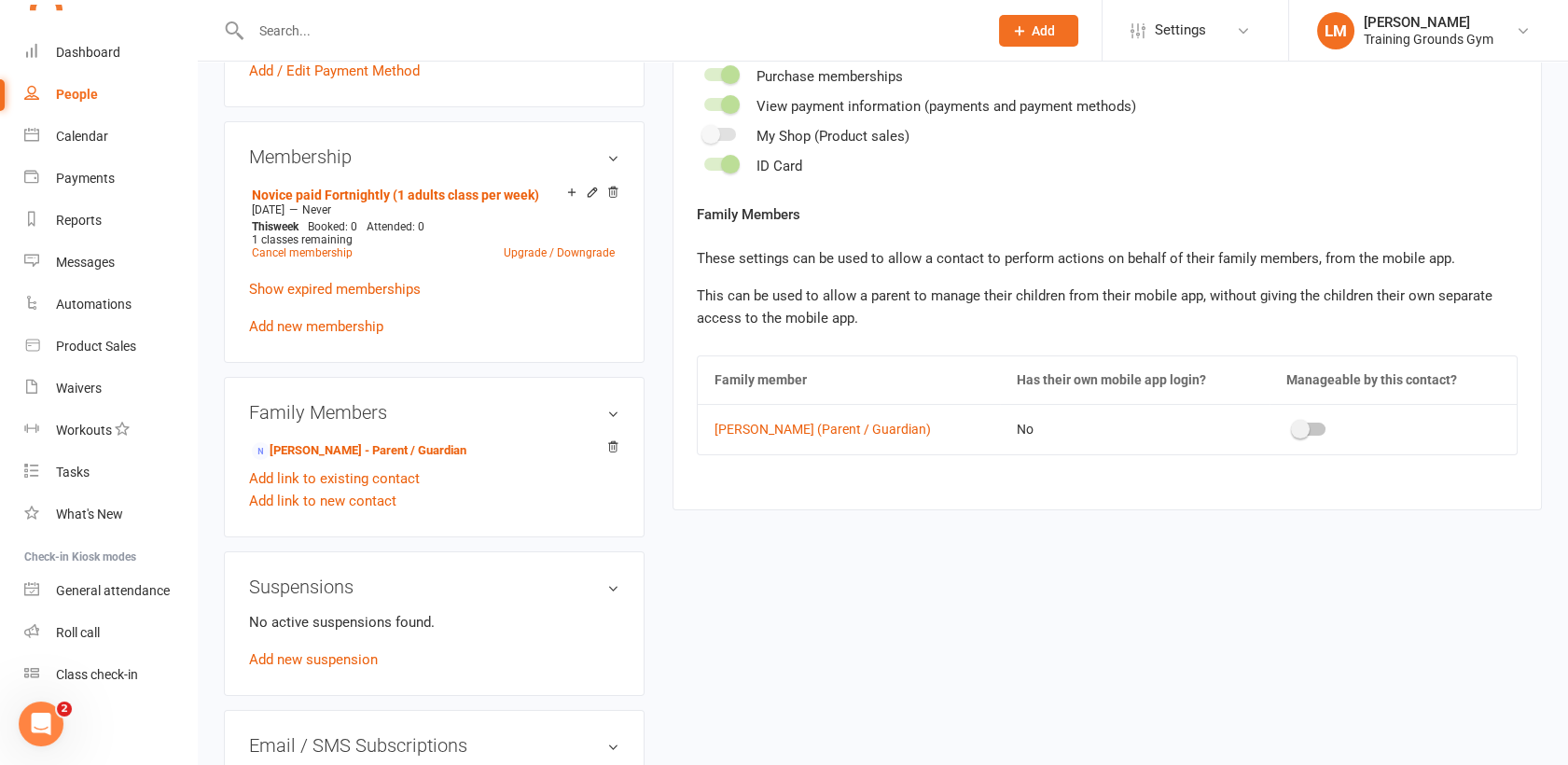
scroll to position [851, 0]
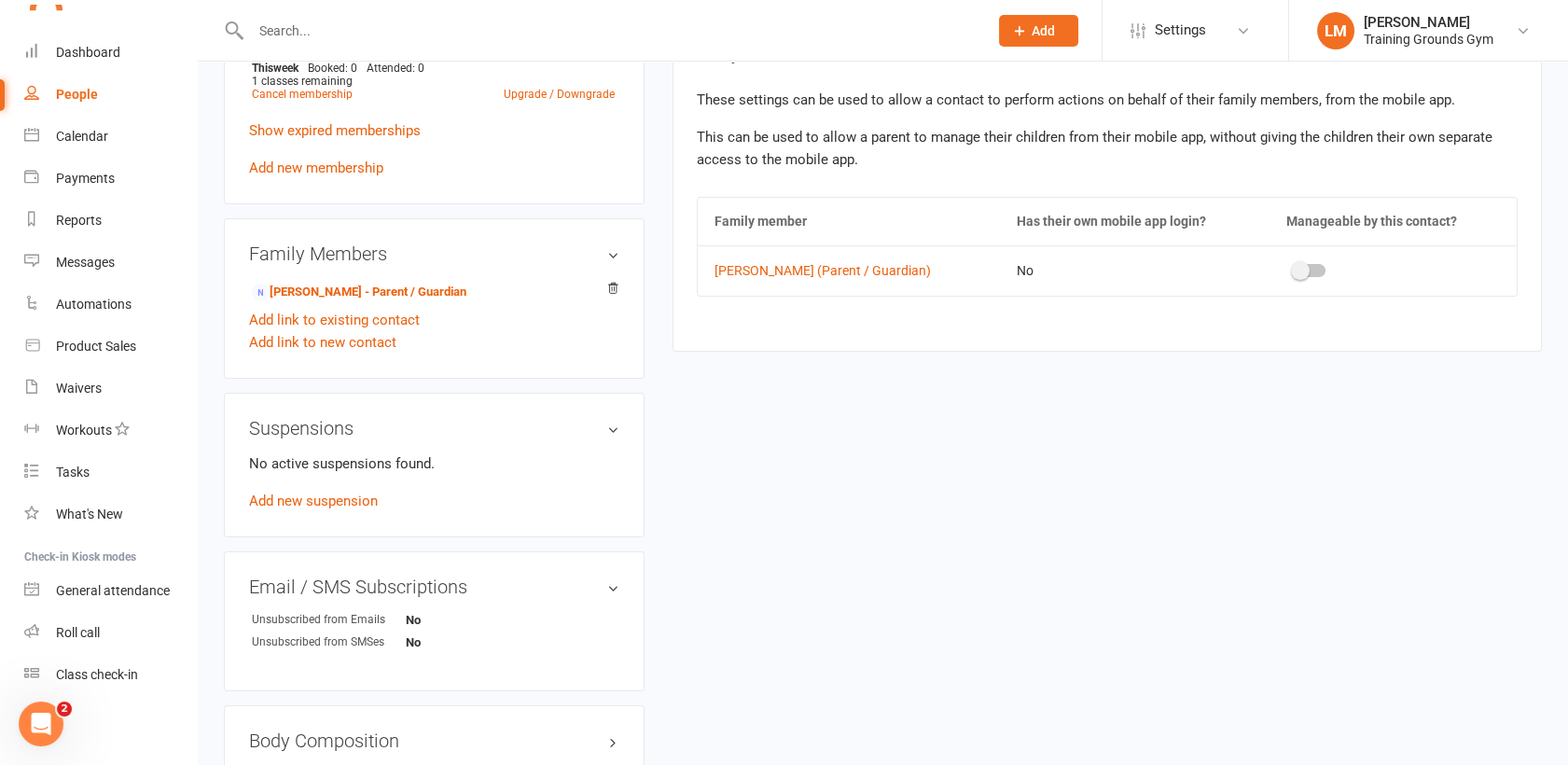
click at [1308, 275] on div at bounding box center [1310, 271] width 32 height 14
click at [1294, 268] on input "checkbox" at bounding box center [1294, 268] width 0 height 0
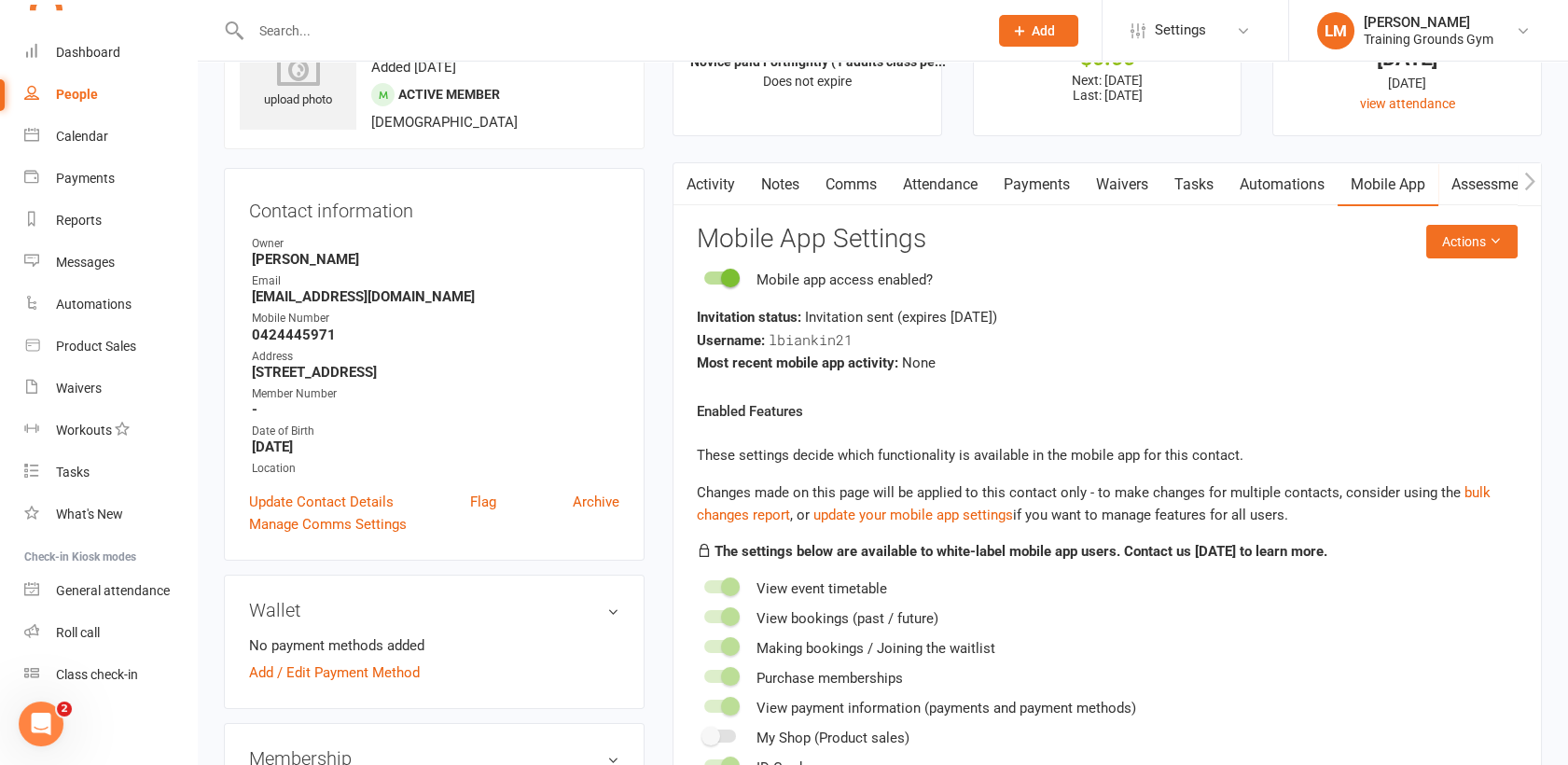
scroll to position [0, 0]
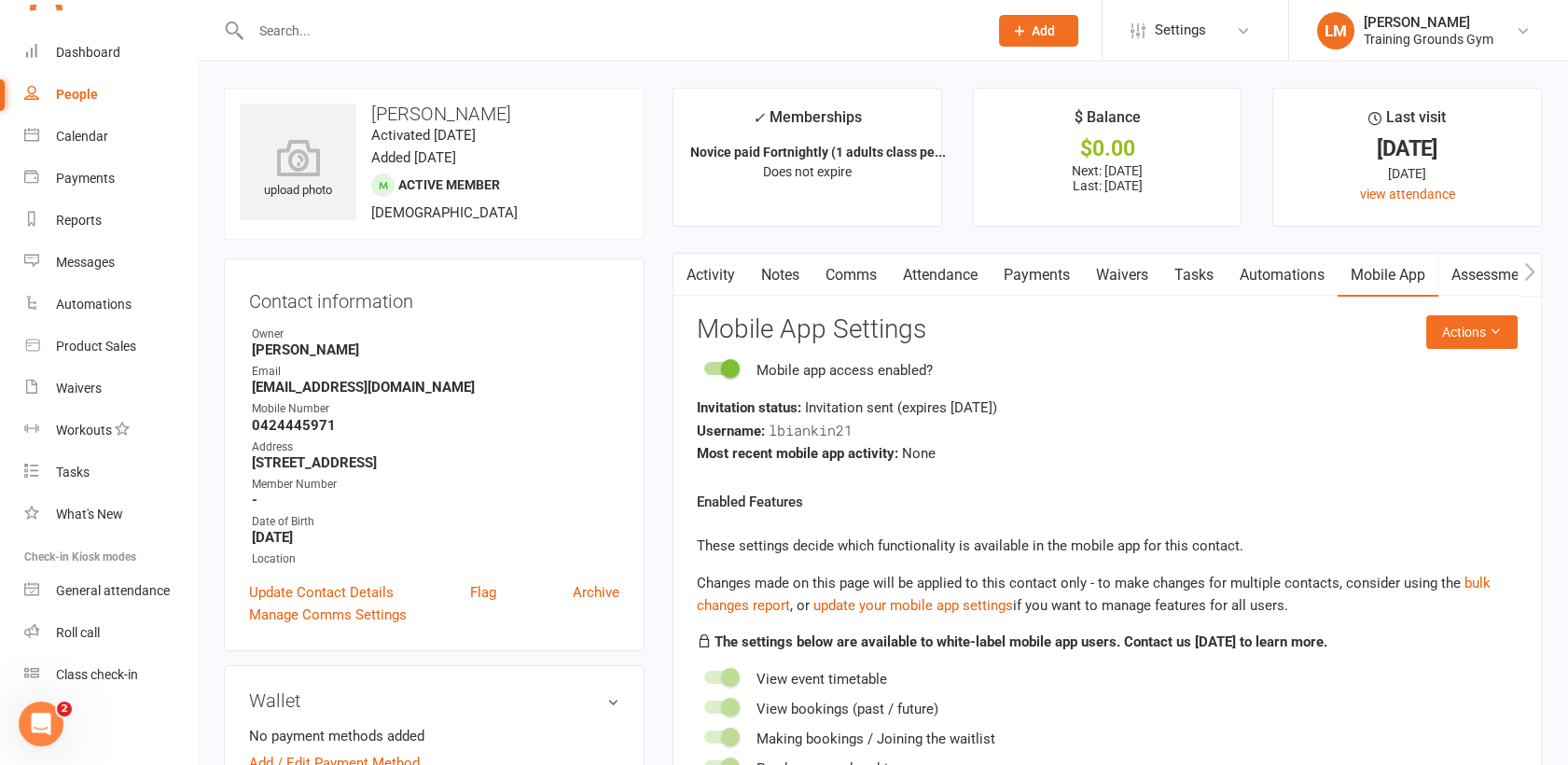
click at [1210, 266] on link "Tasks" at bounding box center [1194, 275] width 66 height 43
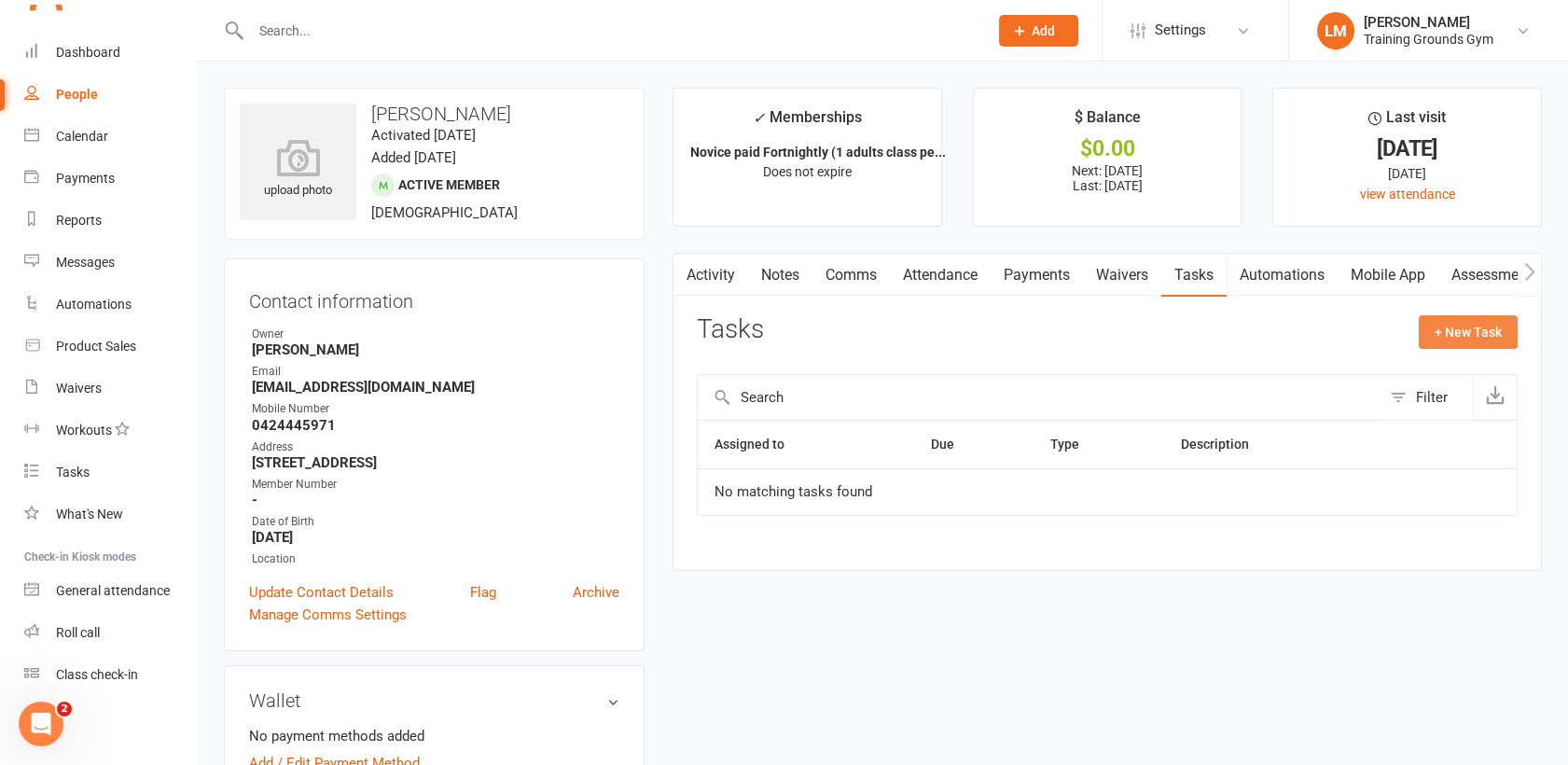
click at [1475, 330] on button "+ New Task" at bounding box center [1468, 332] width 99 height 34
select select "52520"
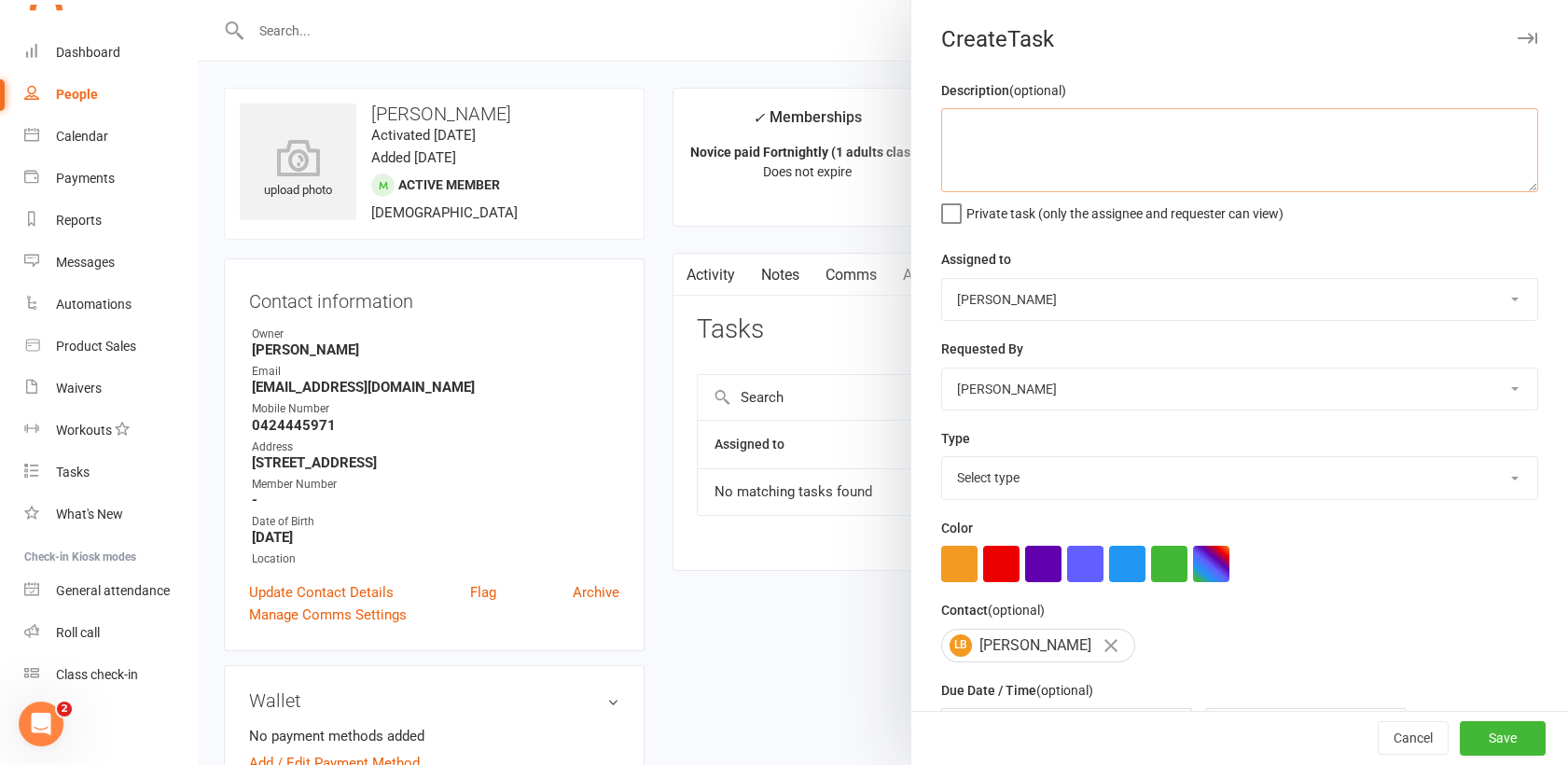
click at [1105, 152] on textarea at bounding box center [1240, 150] width 597 height 84
type textarea "has d/d been added and claimed?"
click at [1044, 477] on select "Select type Direct debit chase E-mail Follow up from trial membership Meeting P…" at bounding box center [1240, 478] width 595 height 41
select select "34348"
click at [943, 457] on select "Select type Direct debit chase E-mail Follow up from trial membership Meeting P…" at bounding box center [1240, 478] width 595 height 41
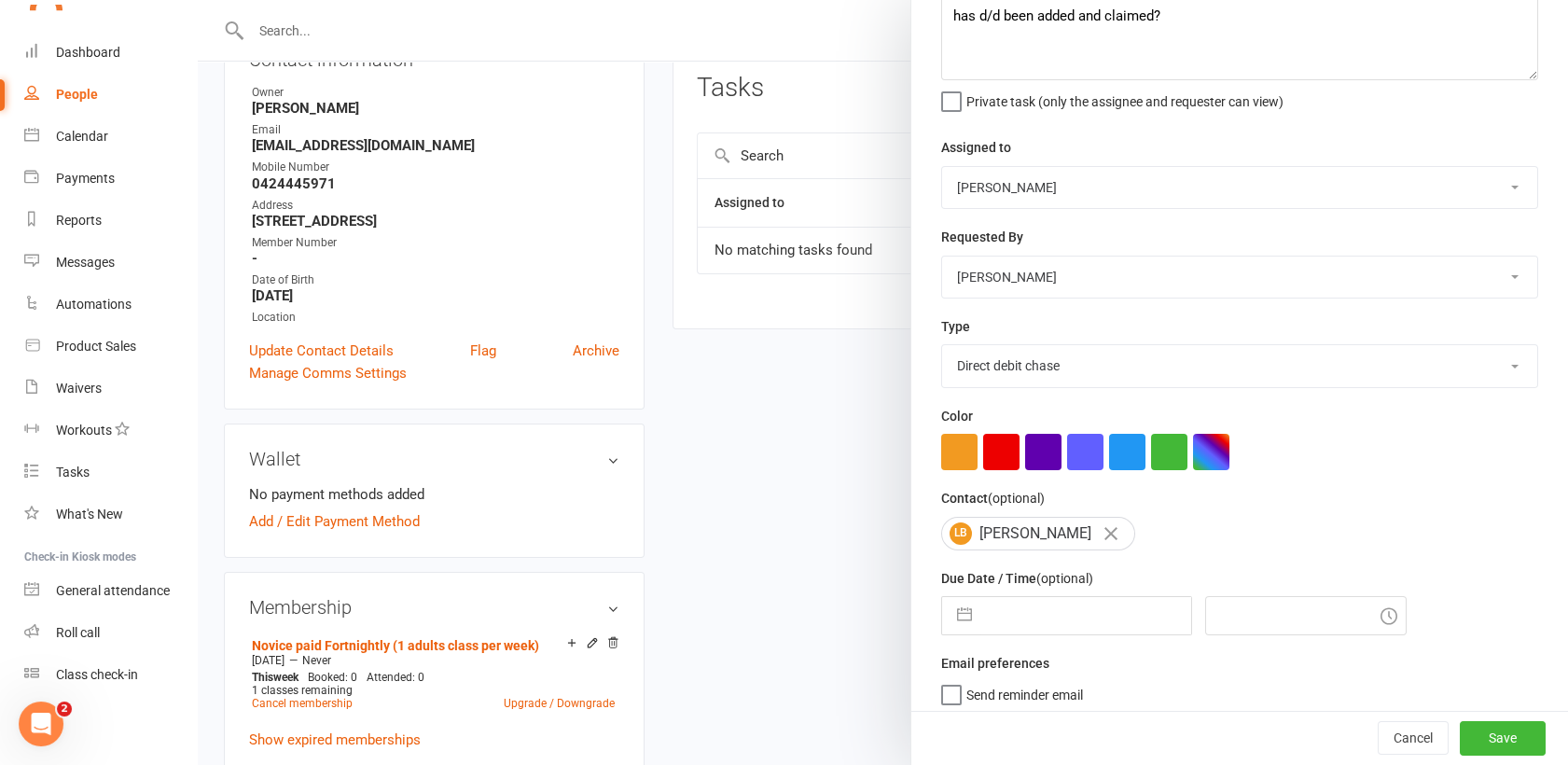
scroll to position [119, 0]
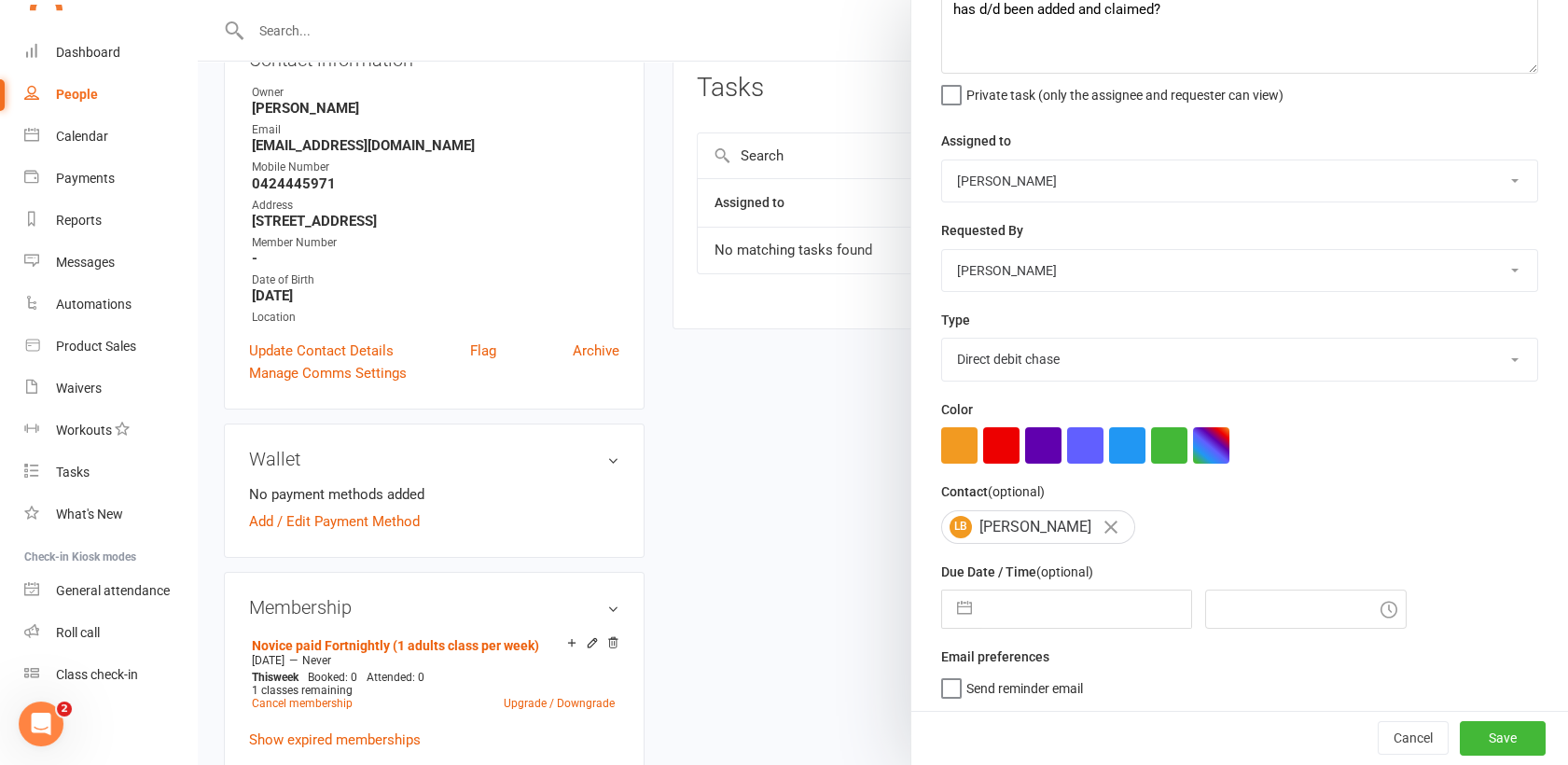
click at [1037, 595] on input "text" at bounding box center [1086, 609] width 210 height 38
select select "6"
select select "2025"
select select "7"
select select "2025"
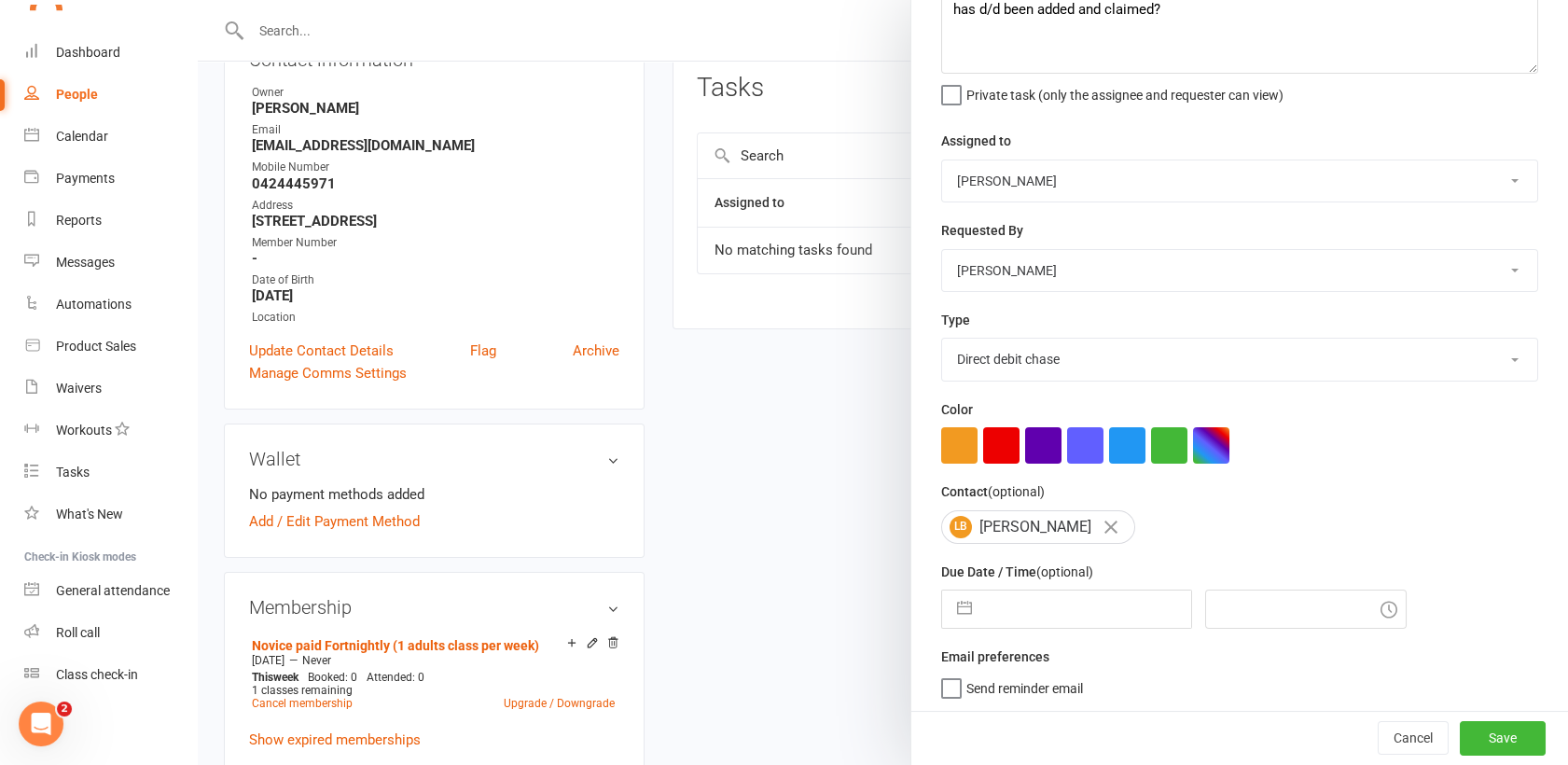
select select "8"
select select "2025"
select select "6"
select select "2025"
select select "7"
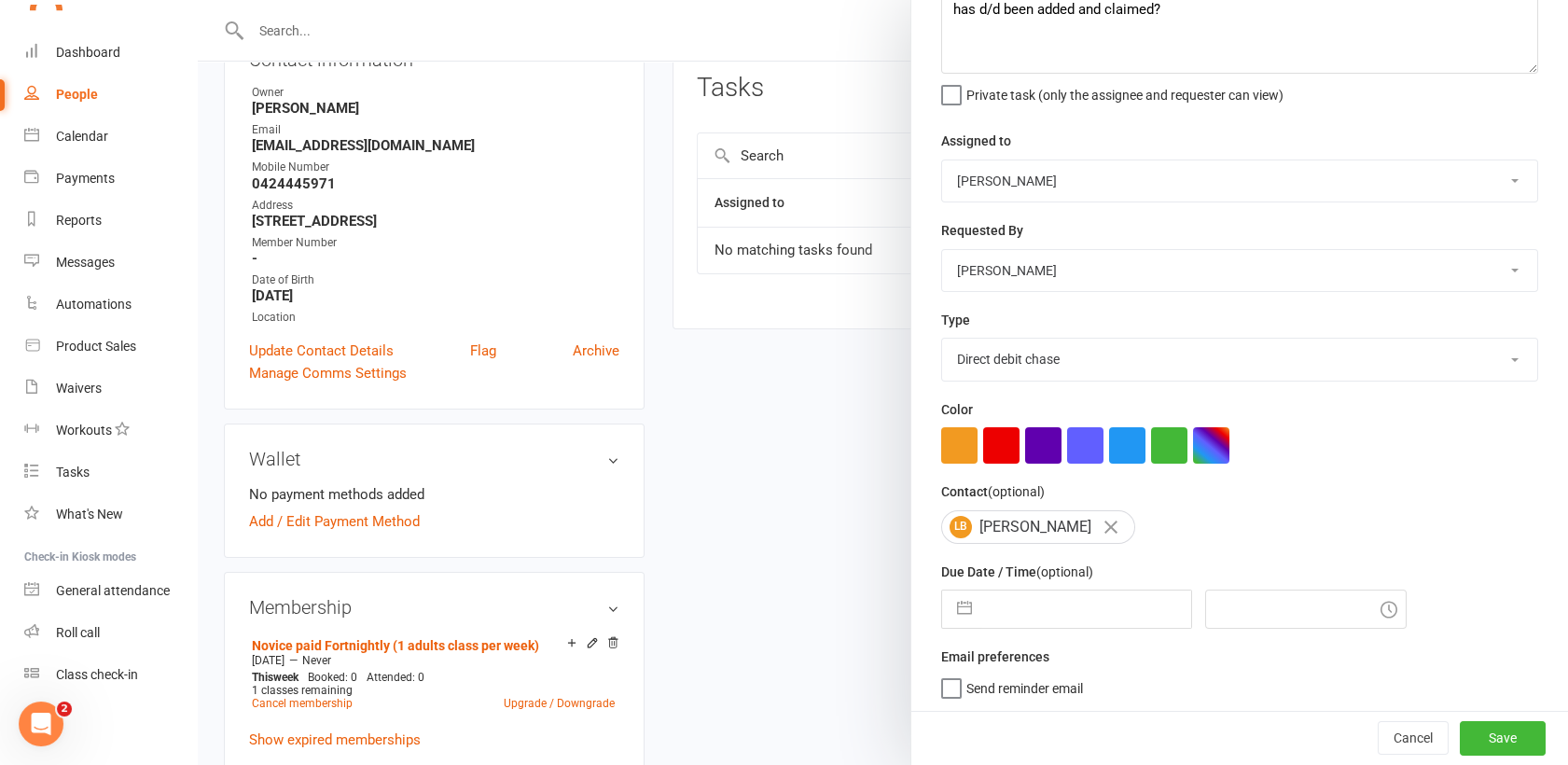
select select "2025"
select select "8"
select select "2025"
click at [1064, 616] on input "text" at bounding box center [1086, 609] width 210 height 38
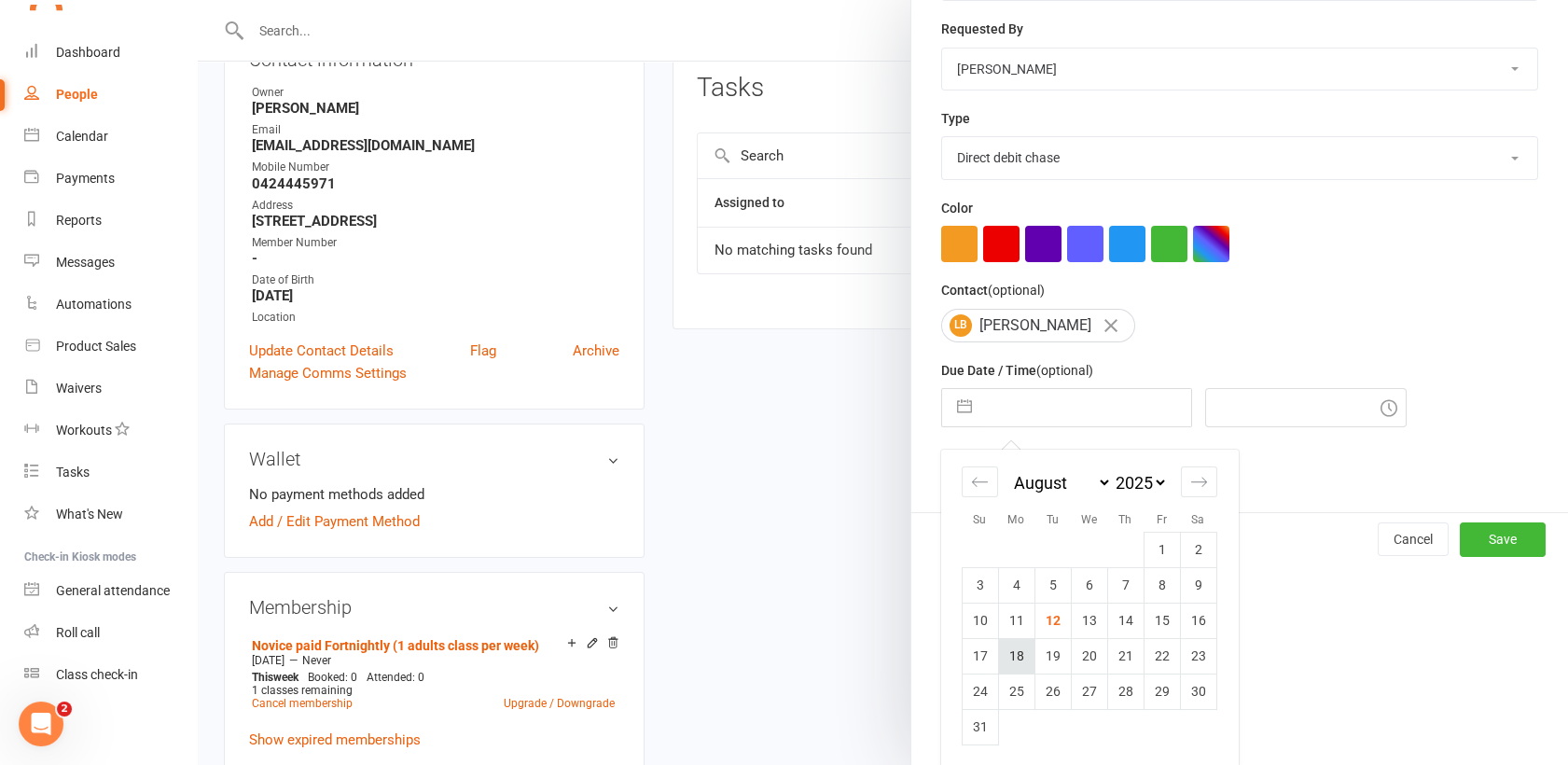
click at [1007, 654] on td "18" at bounding box center [1017, 656] width 37 height 36
type input "[DATE]"
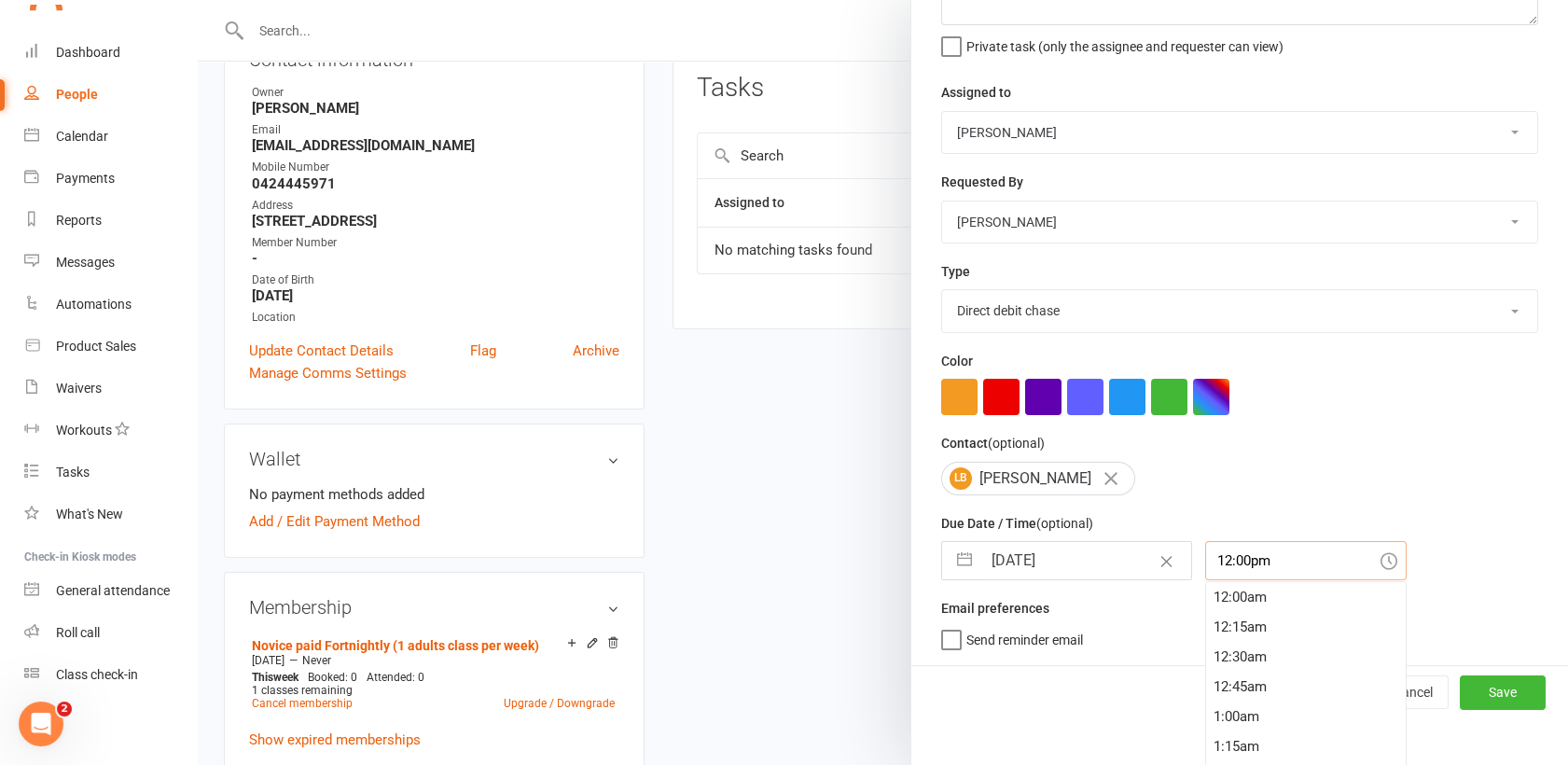
scroll to position [1403, 0]
drag, startPoint x: 1265, startPoint y: 602, endPoint x: 1119, endPoint y: 601, distance: 146.0
click at [1119, 601] on div "Description (optional) has d/d been added and claimed? Private task (only the a…" at bounding box center [1239, 288] width 656 height 753
type input "800"
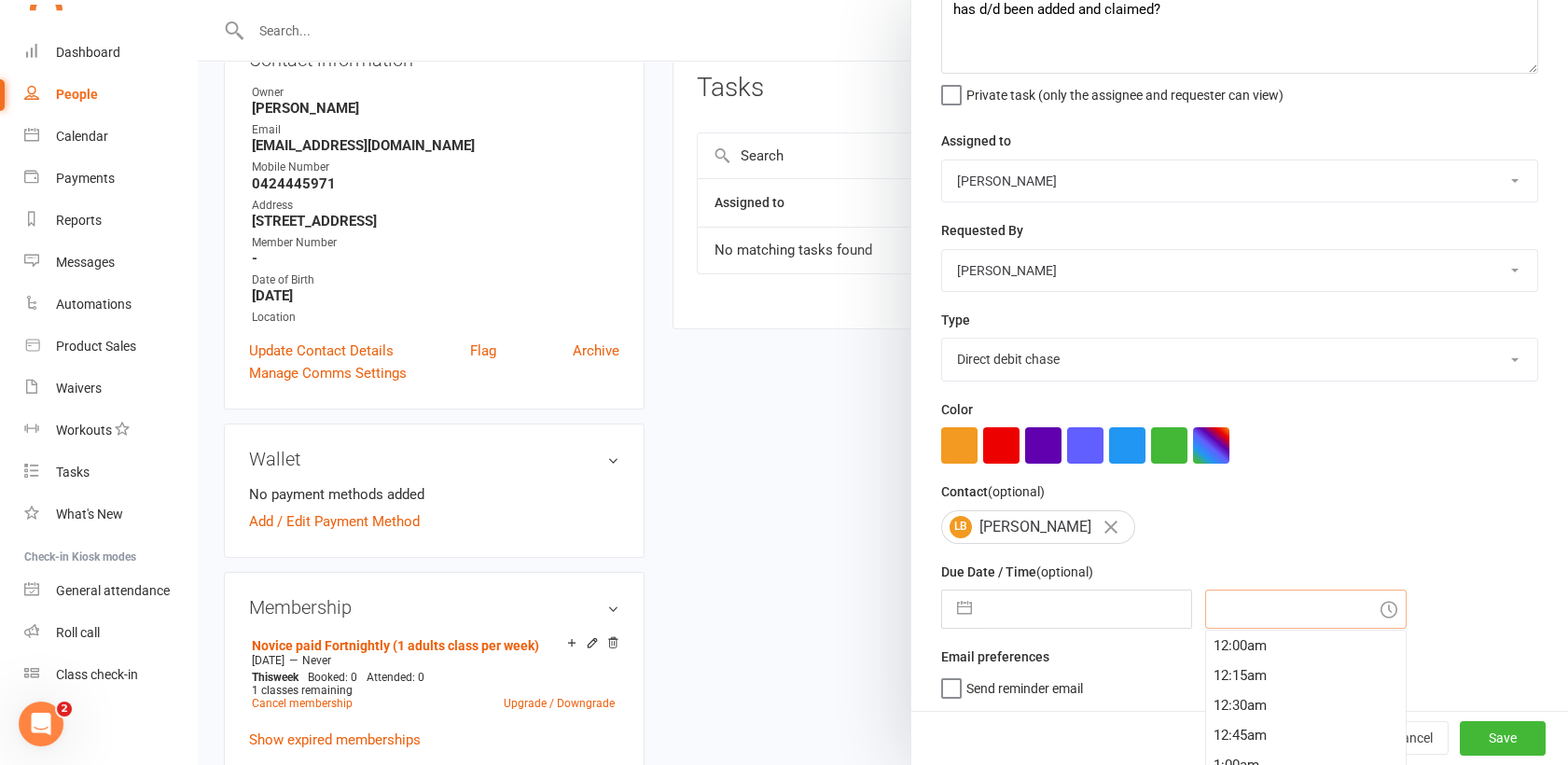
scroll to position [167, 0]
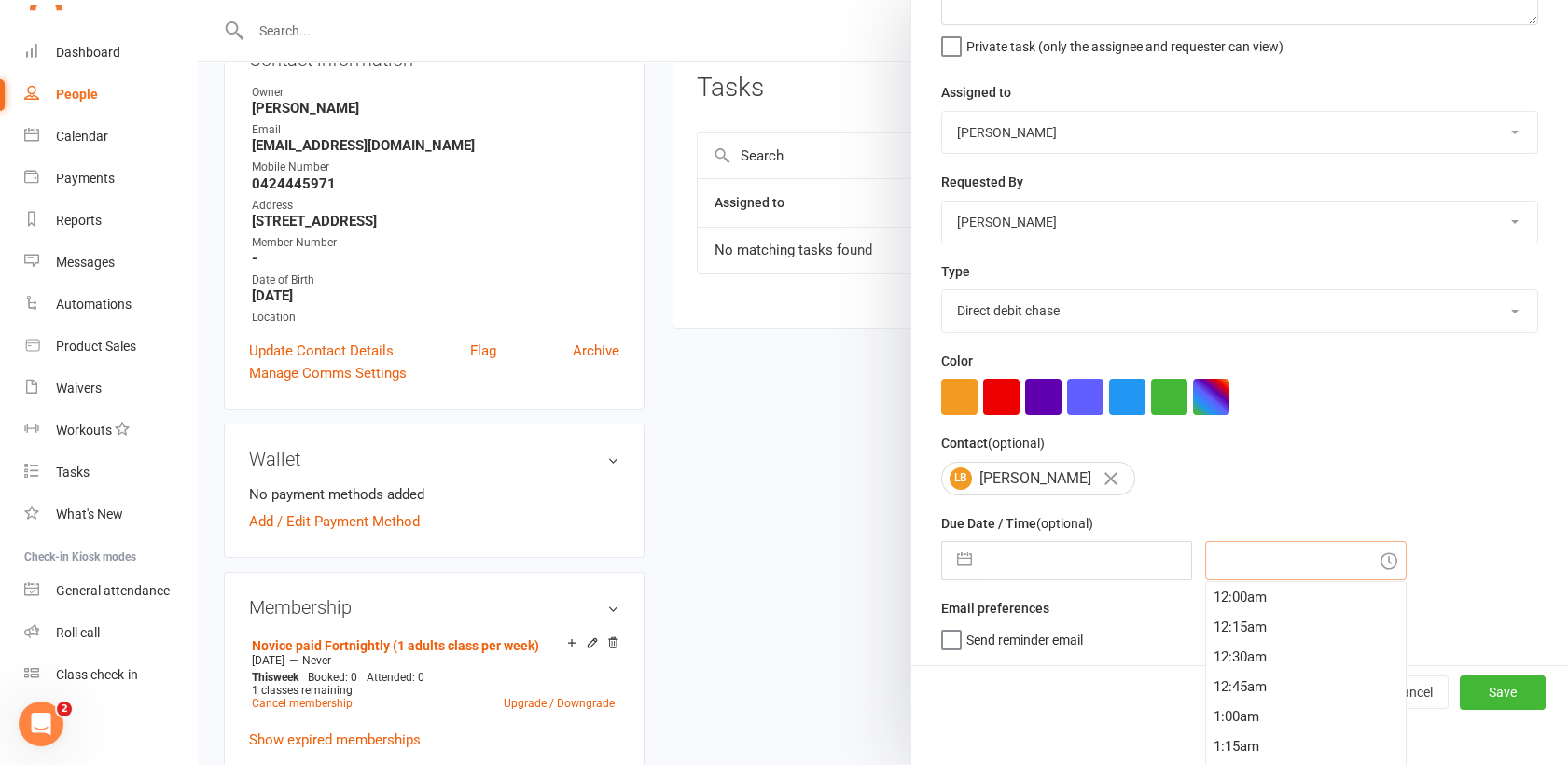
drag, startPoint x: 1335, startPoint y: 597, endPoint x: 1100, endPoint y: 532, distance: 243.8
click at [1100, 532] on div "Due Date / Time (optional) Navigate forward to interact with the calendar and s…" at bounding box center [1240, 546] width 597 height 68
click at [982, 543] on input "text" at bounding box center [1086, 561] width 210 height 38
select select "6"
select select "2025"
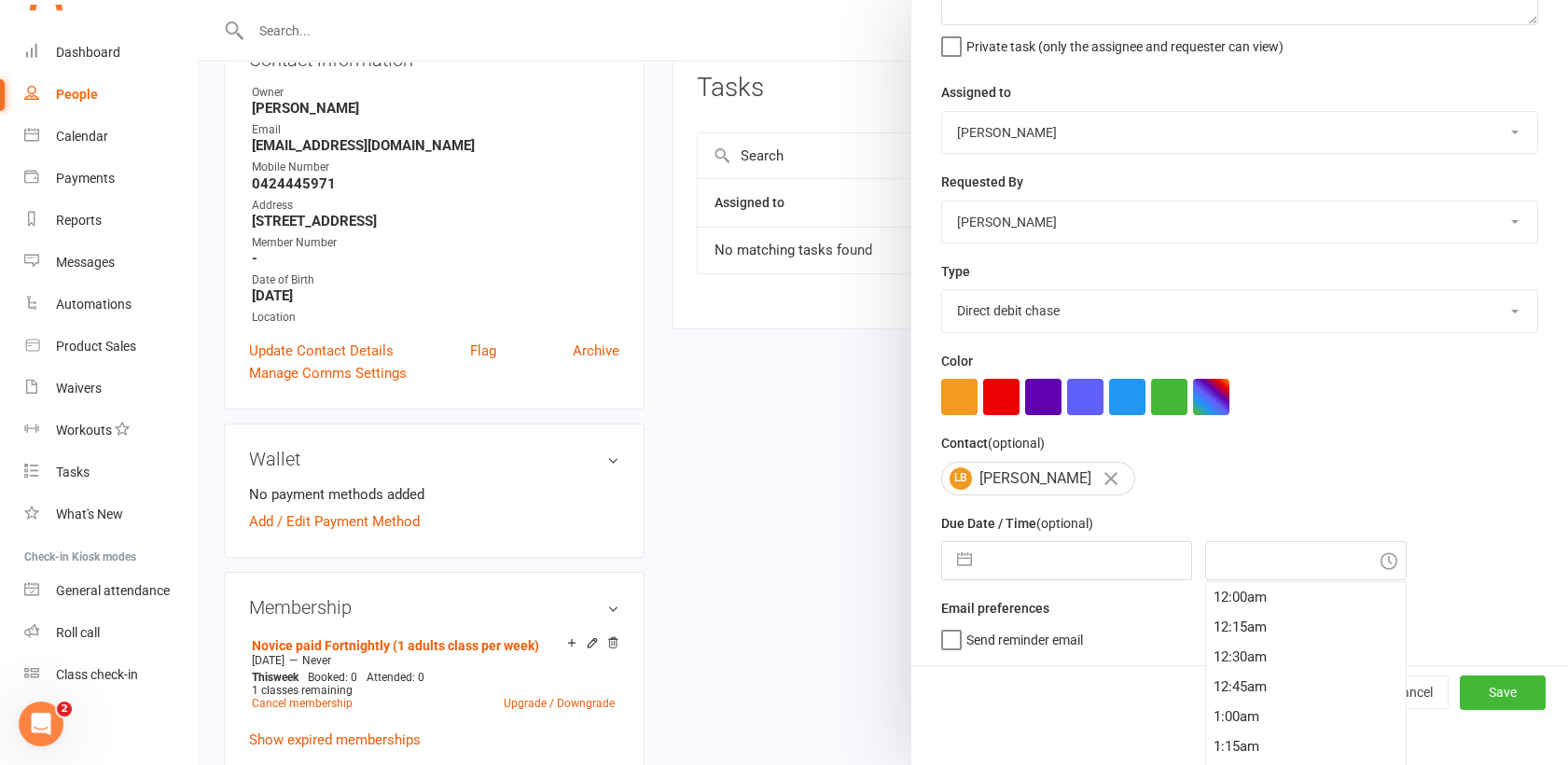
select select "7"
select select "2025"
select select "8"
select select "2025"
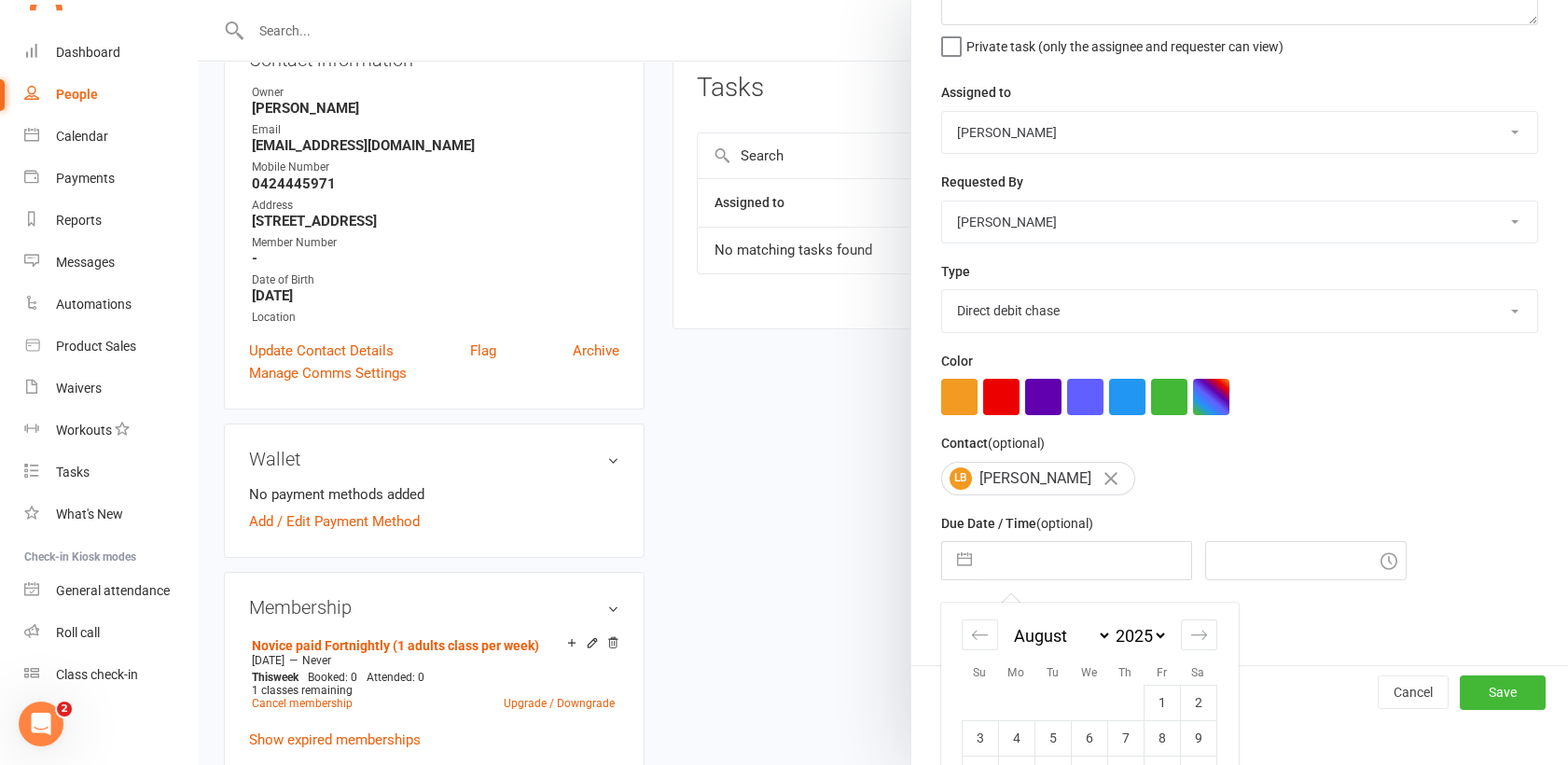
click at [1020, 687] on td "Calendar" at bounding box center [1017, 702] width 37 height 36
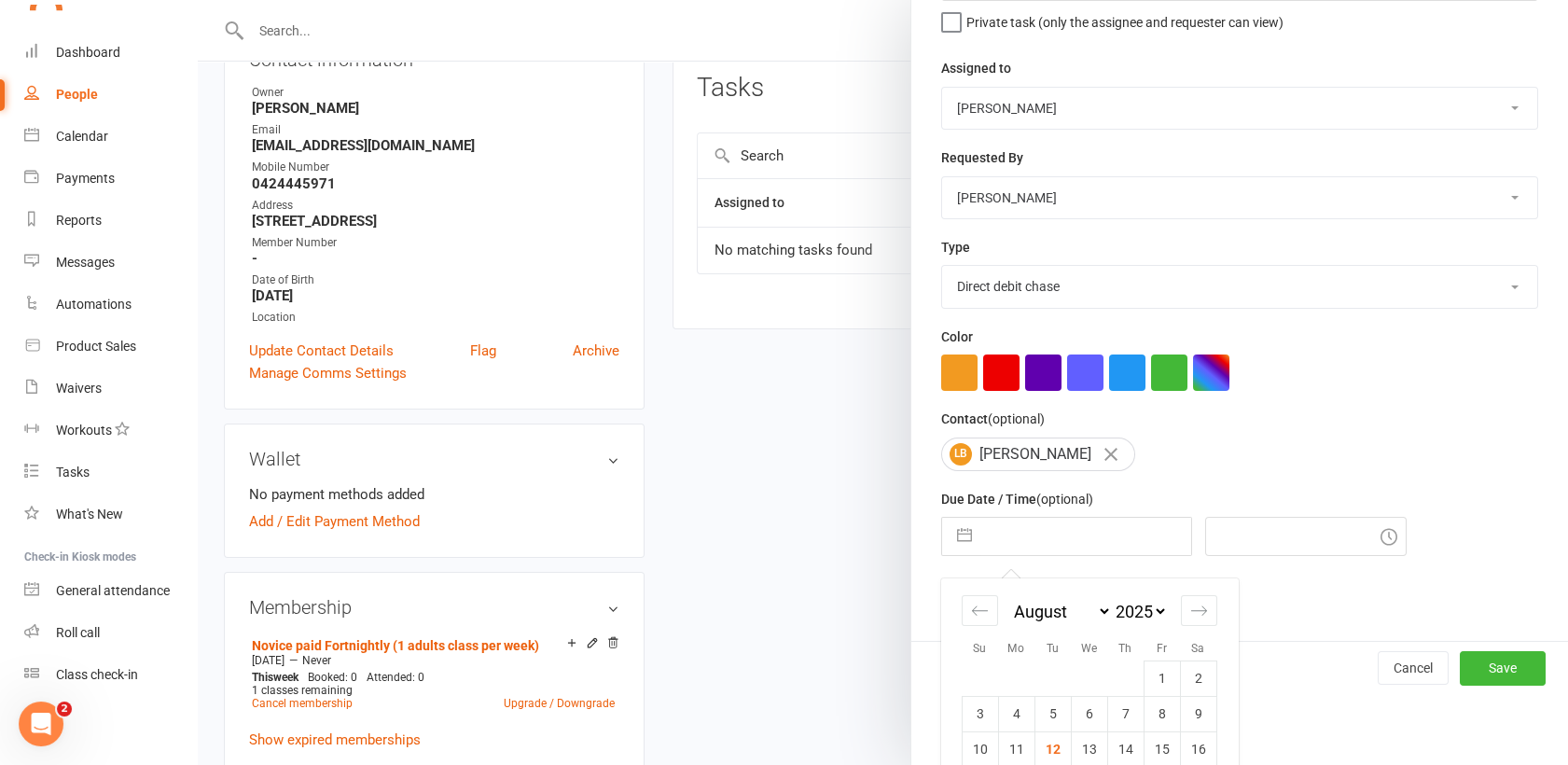
click at [1020, 687] on td "Calendar" at bounding box center [1017, 678] width 37 height 36
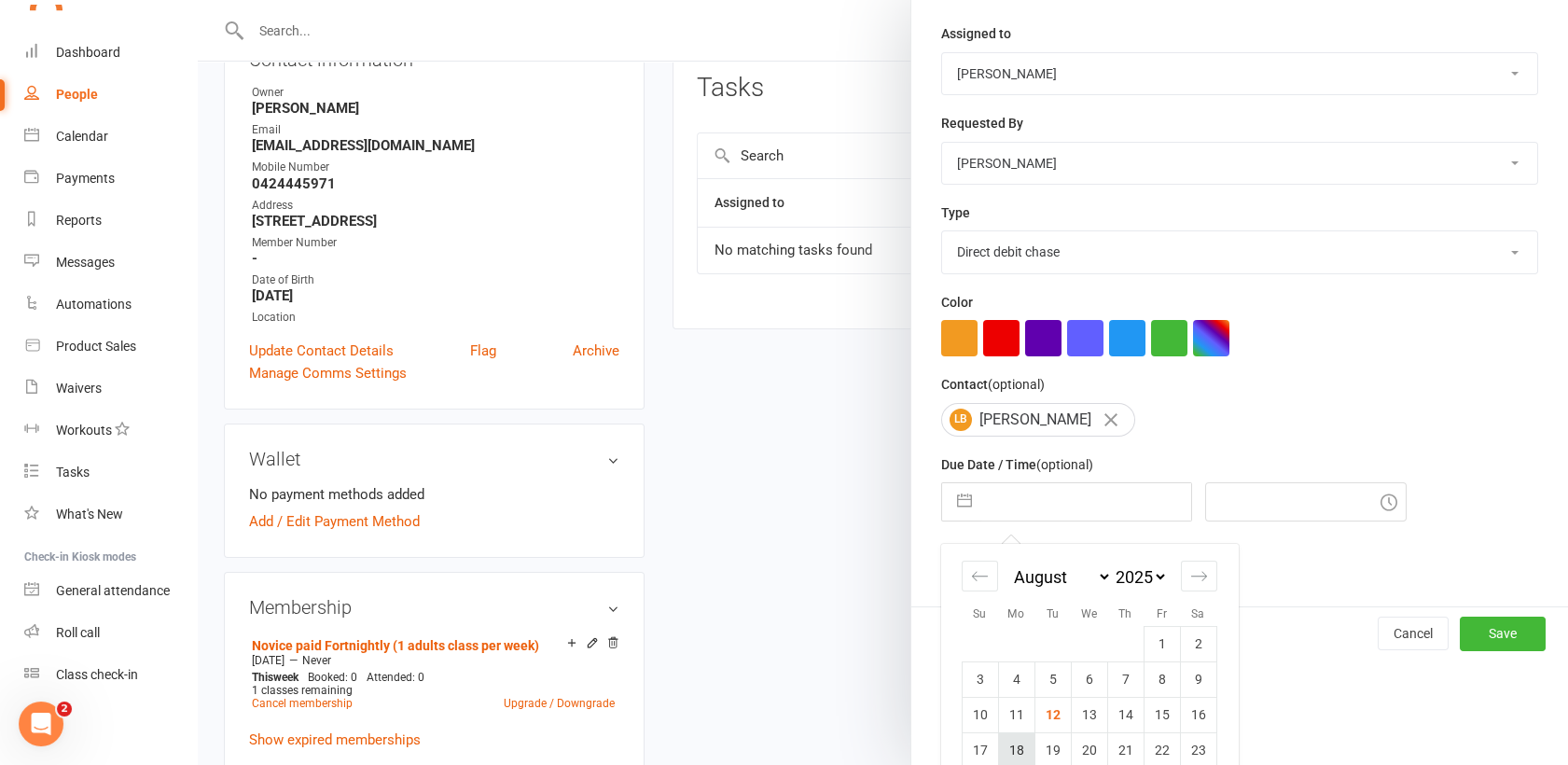
click at [1007, 750] on td "18" at bounding box center [1017, 750] width 37 height 36
type input "[DATE]"
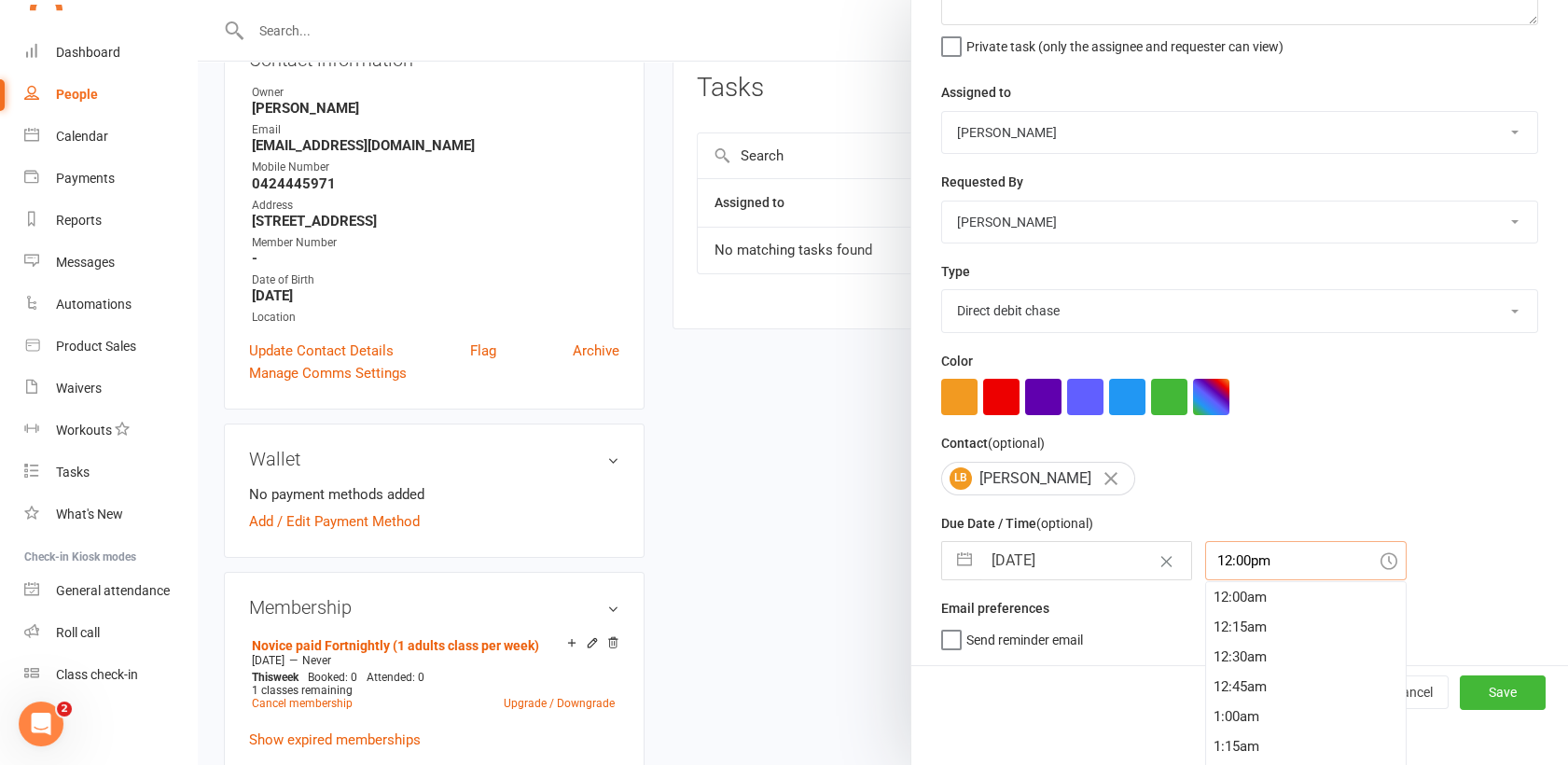
scroll to position [1403, 0]
drag, startPoint x: 1258, startPoint y: 603, endPoint x: 1136, endPoint y: 616, distance: 122.7
click at [1136, 616] on div "Description (optional) has d/d been added and claimed? Private task (only the a…" at bounding box center [1239, 288] width 656 height 753
type input "8:00am"
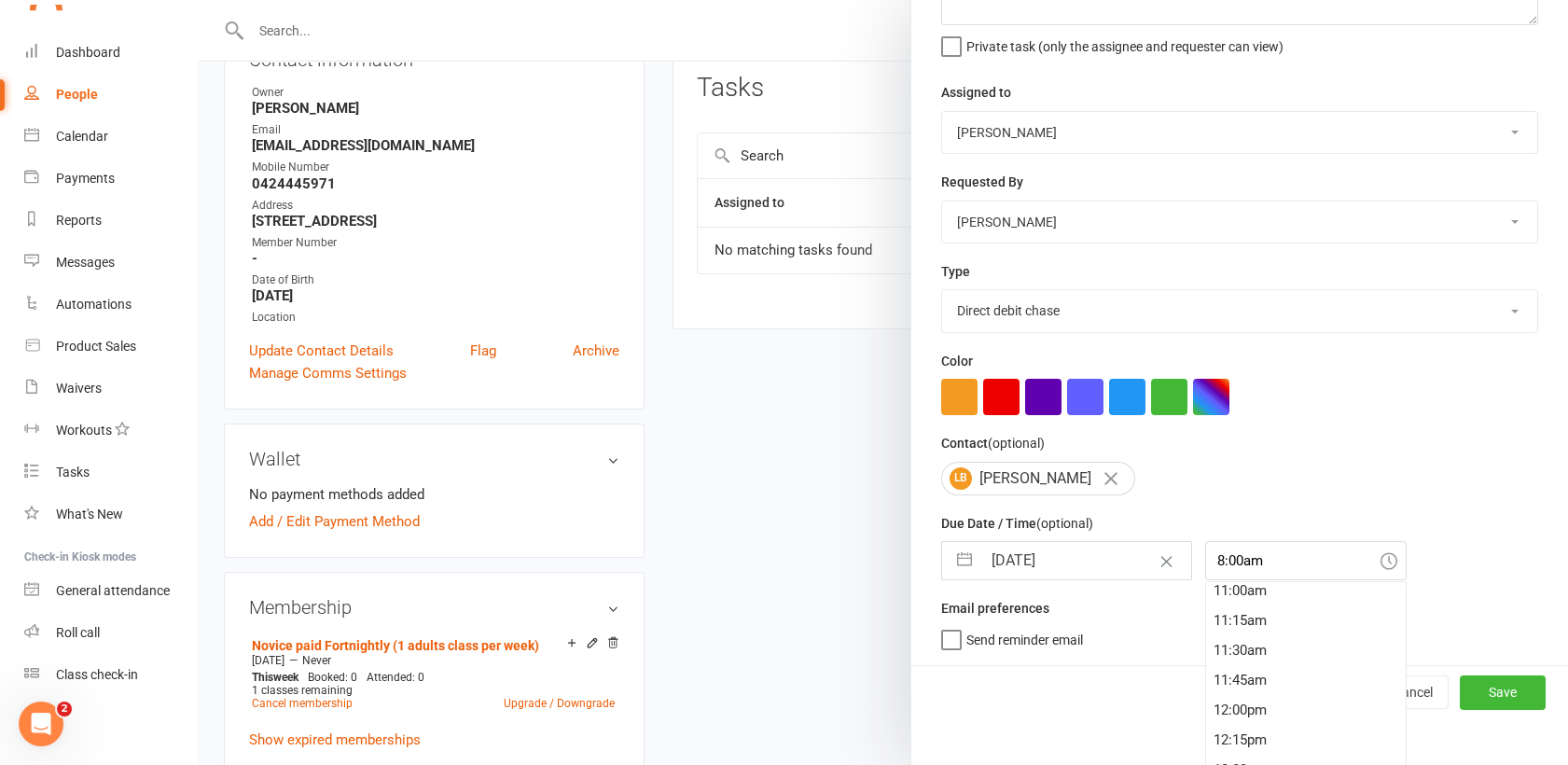
scroll to position [167, 0]
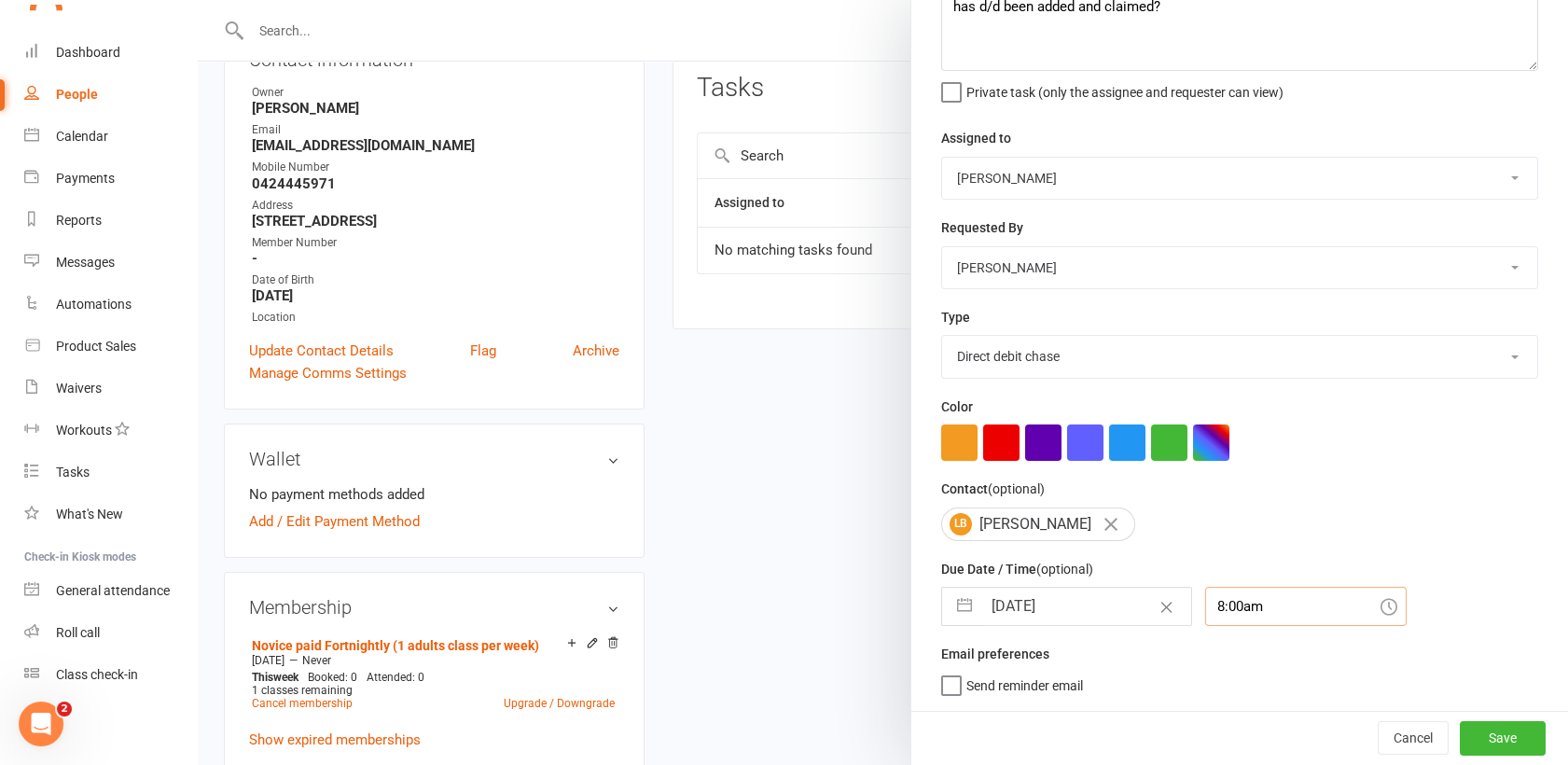
click at [1333, 594] on div "8:00am" at bounding box center [1306, 606] width 201 height 40
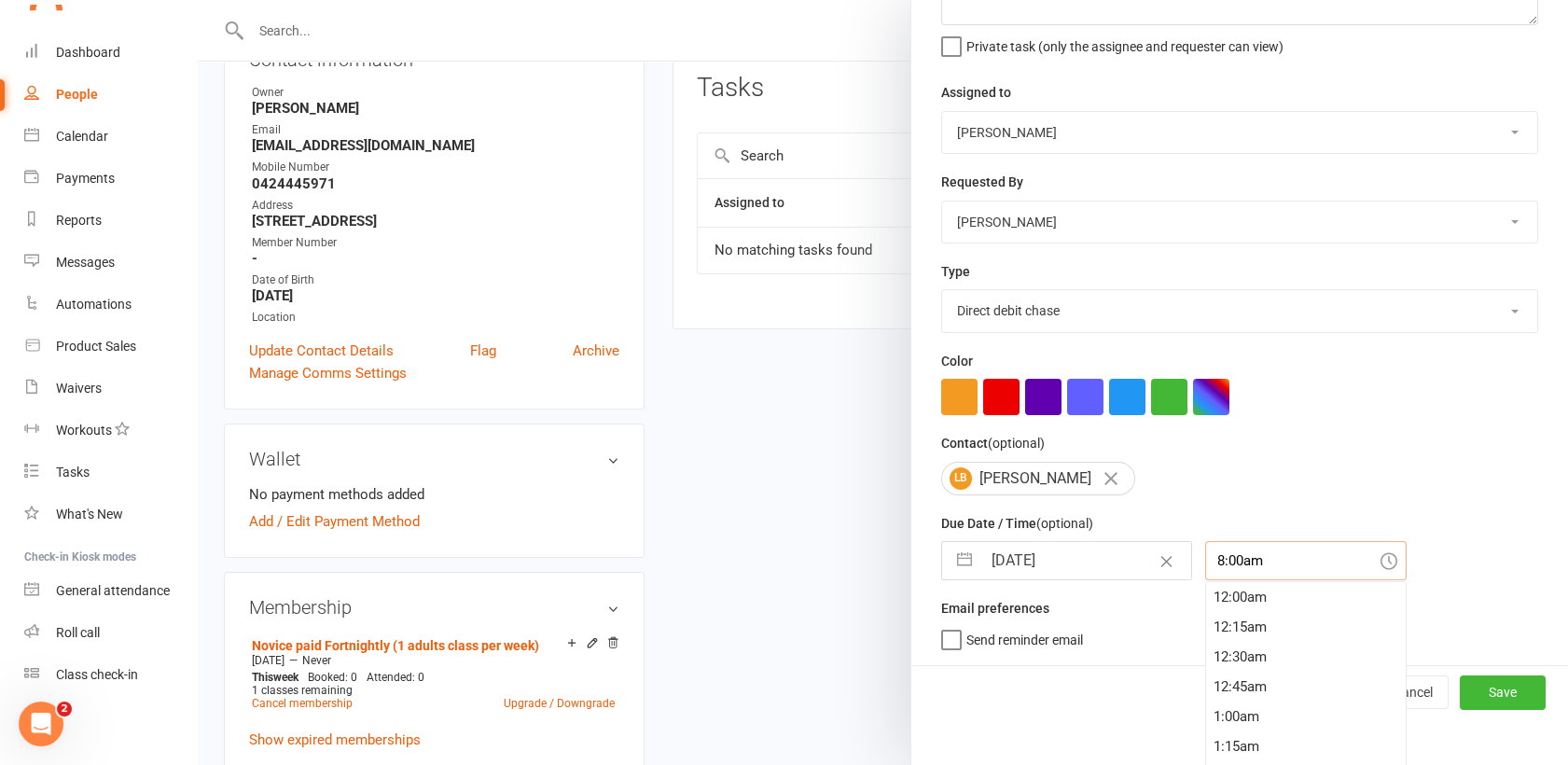
scroll to position [926, 0]
click at [1460, 687] on button "Save" at bounding box center [1502, 692] width 86 height 34
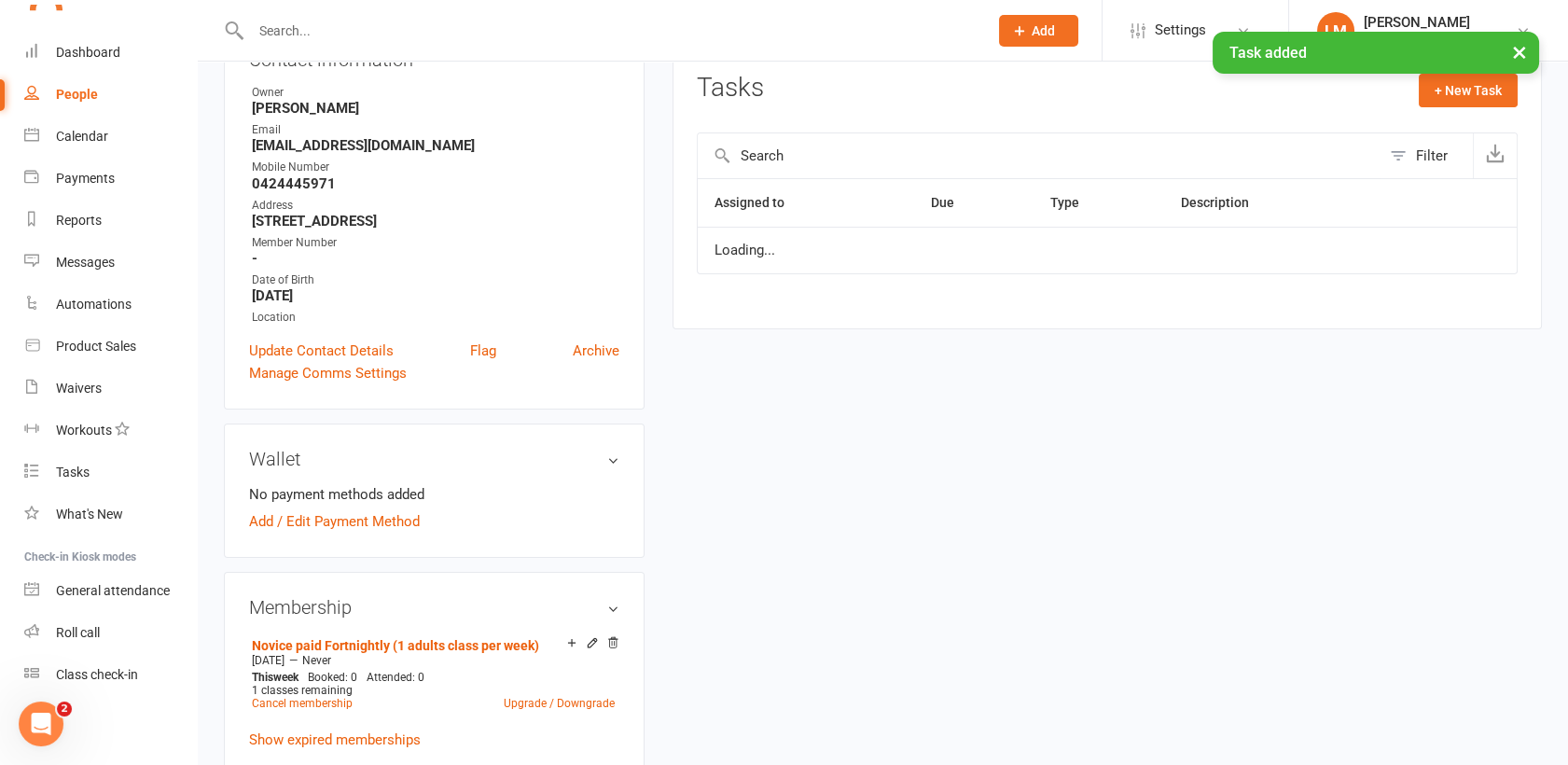
scroll to position [1128, 0]
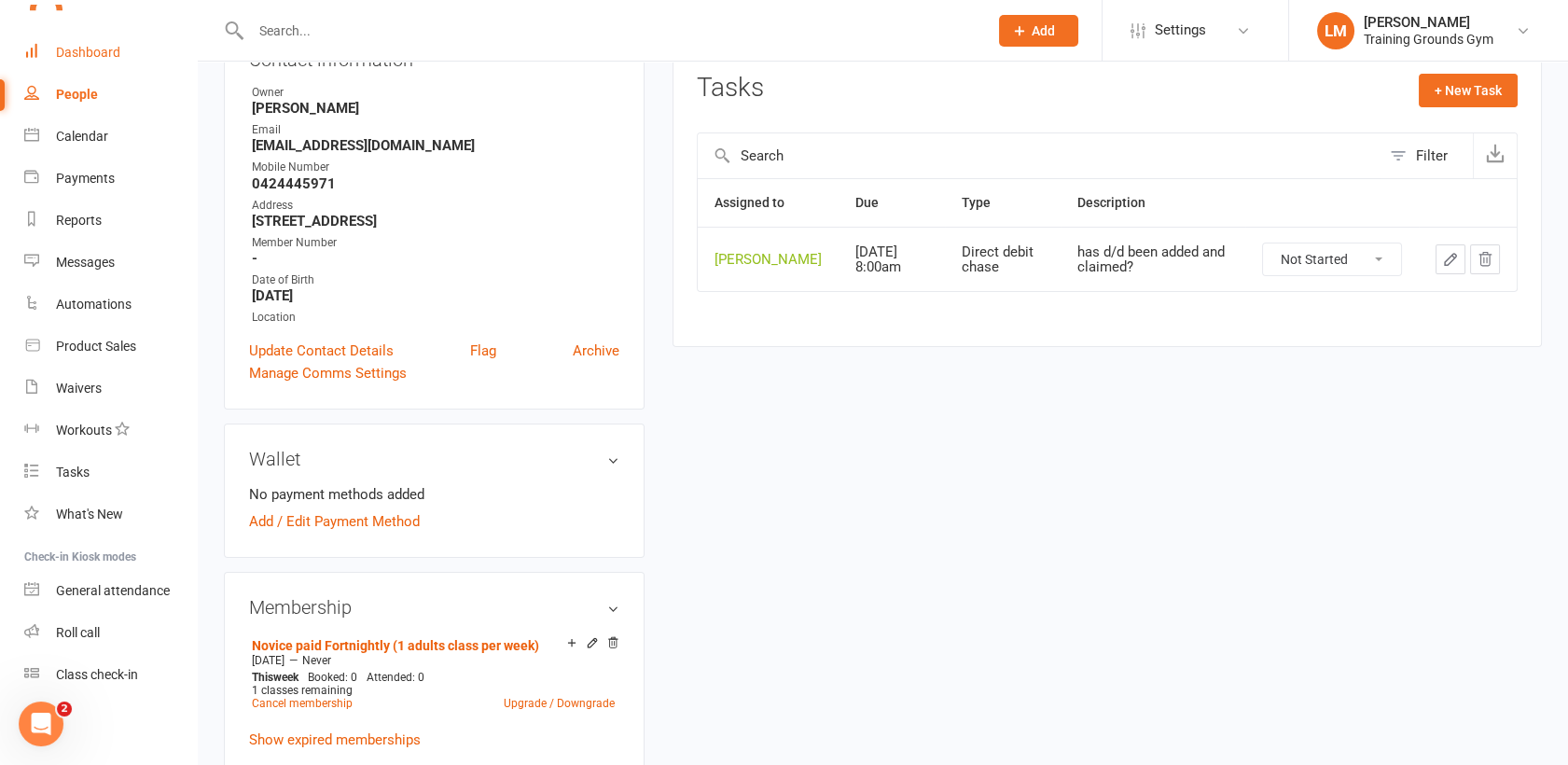
click at [74, 45] on div "Dashboard" at bounding box center [88, 51] width 65 height 15
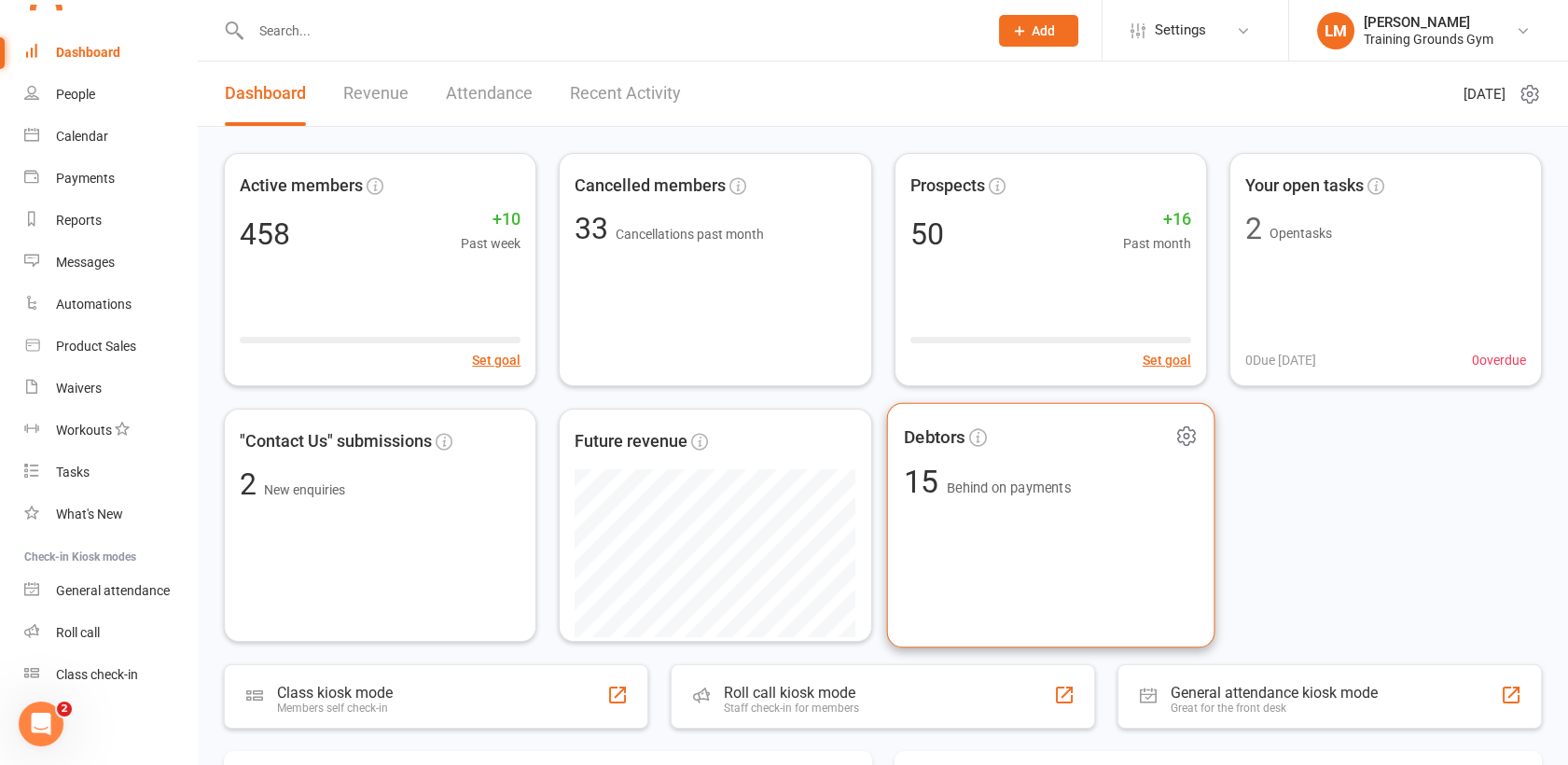
click at [1067, 526] on div "Debtors 15 Behind on payments" at bounding box center [1051, 526] width 329 height 246
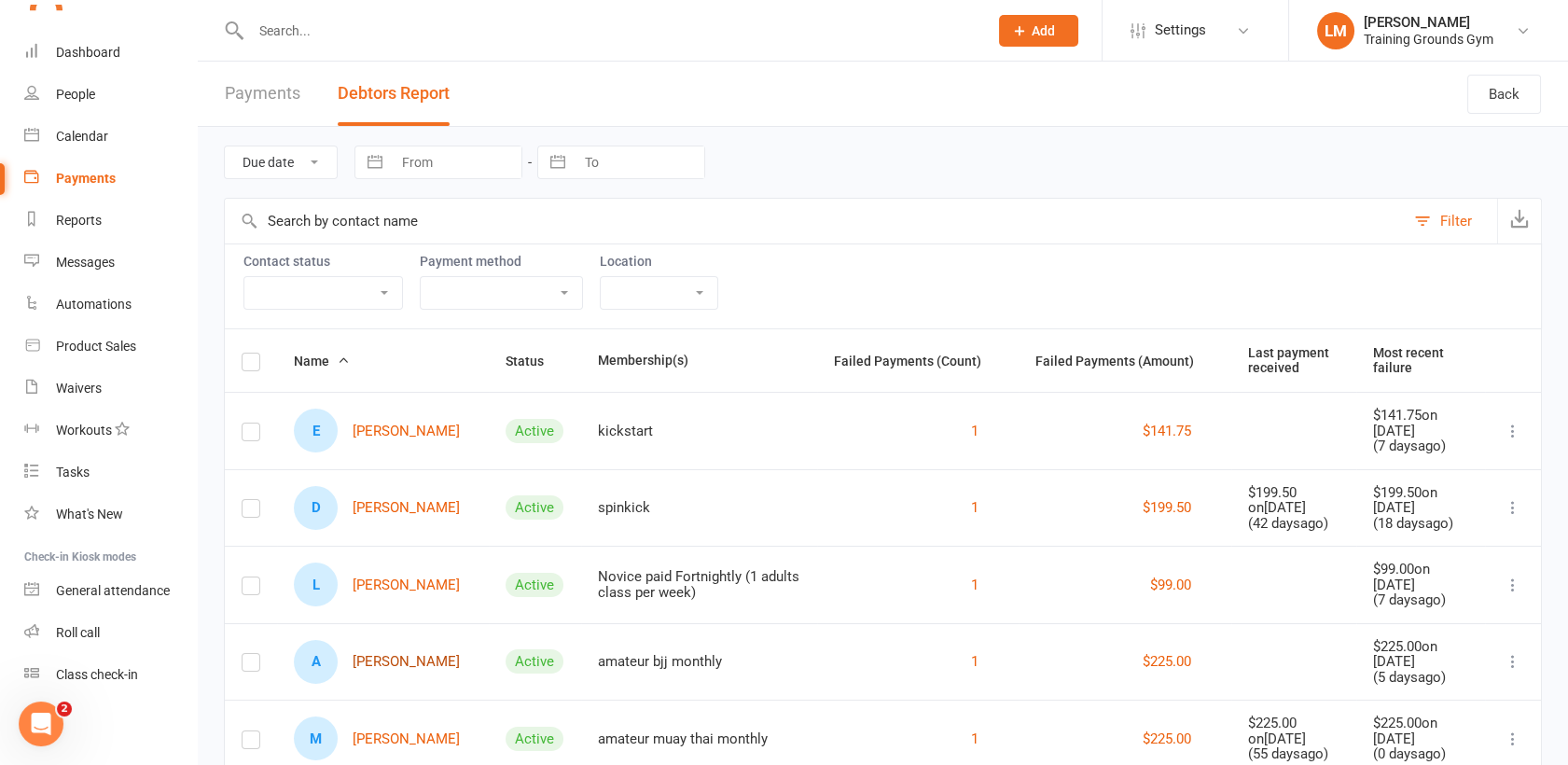
click at [389, 658] on link "A [PERSON_NAME]" at bounding box center [377, 662] width 166 height 44
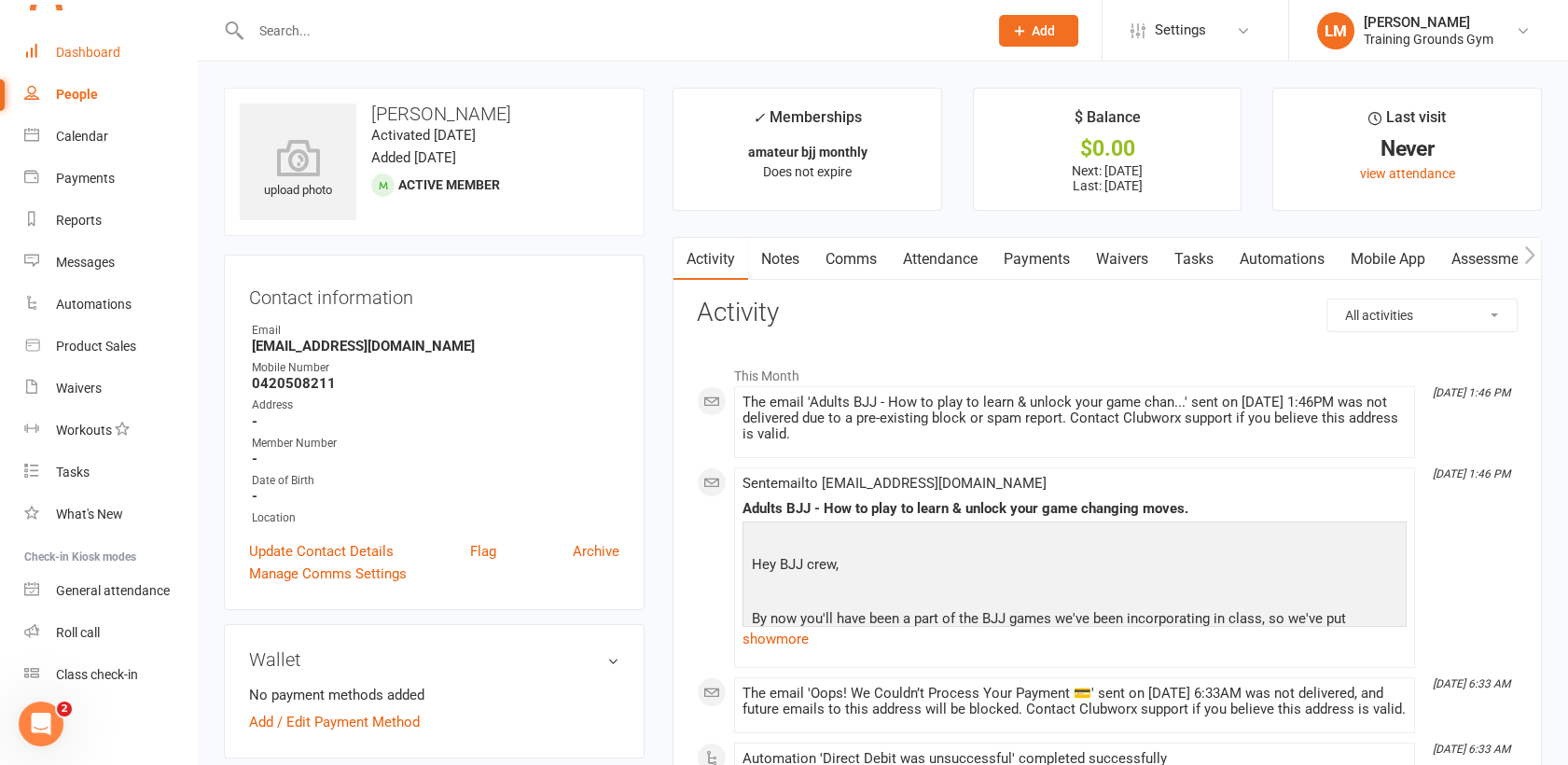
click at [90, 50] on div "Dashboard" at bounding box center [88, 51] width 65 height 15
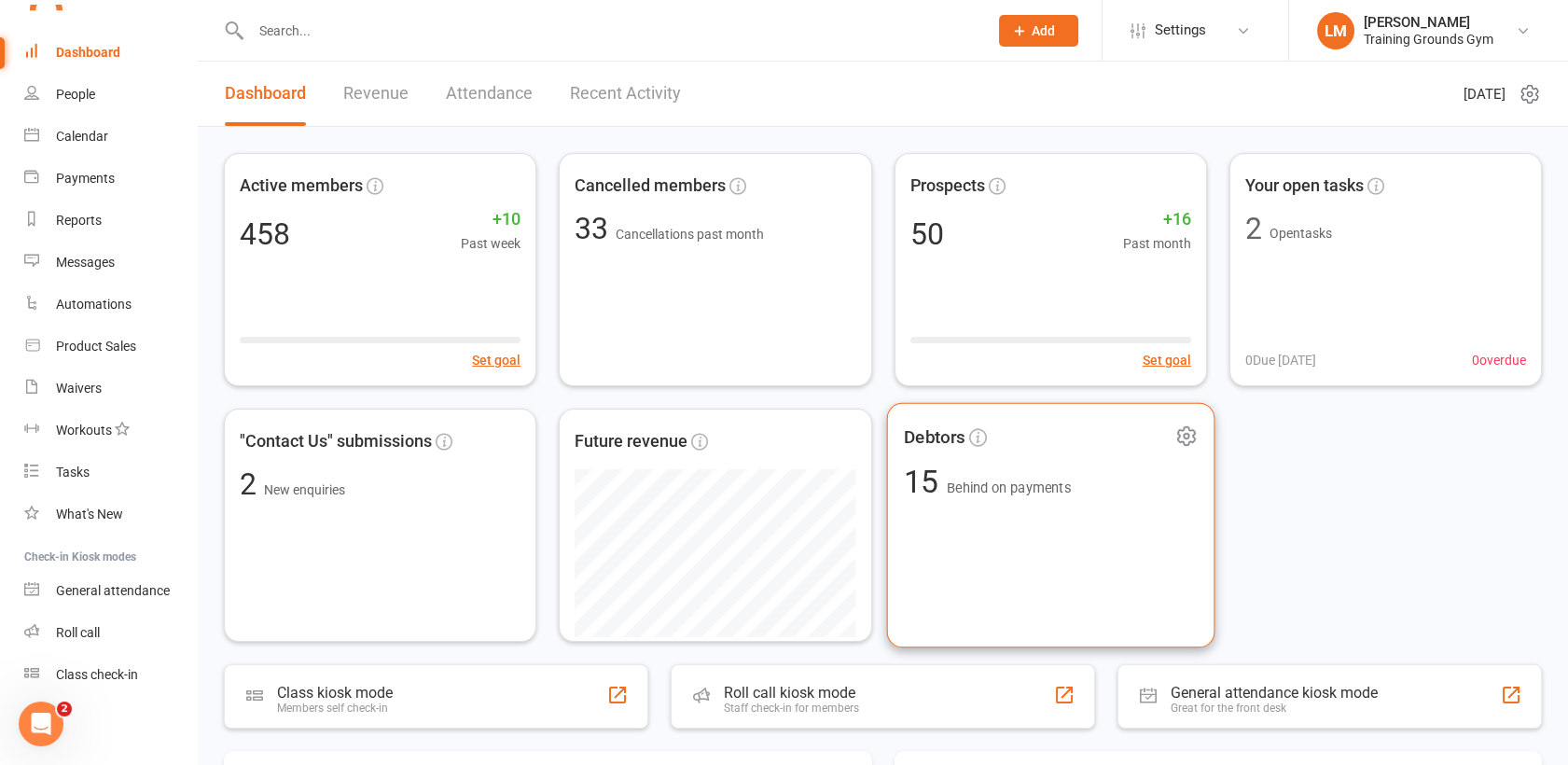
click at [990, 574] on div "Debtors 15 Behind on payments" at bounding box center [1051, 526] width 329 height 246
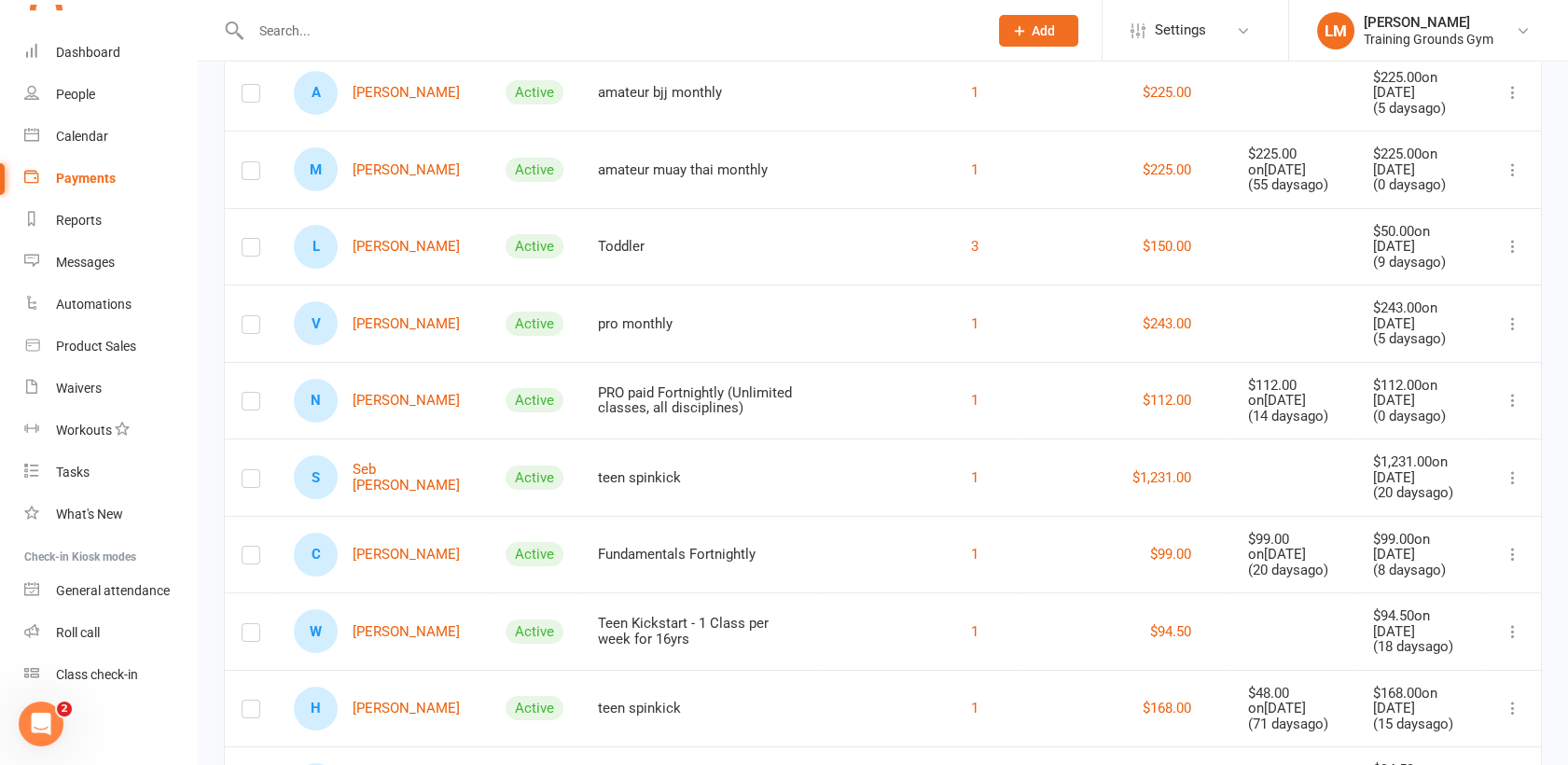
scroll to position [582, 0]
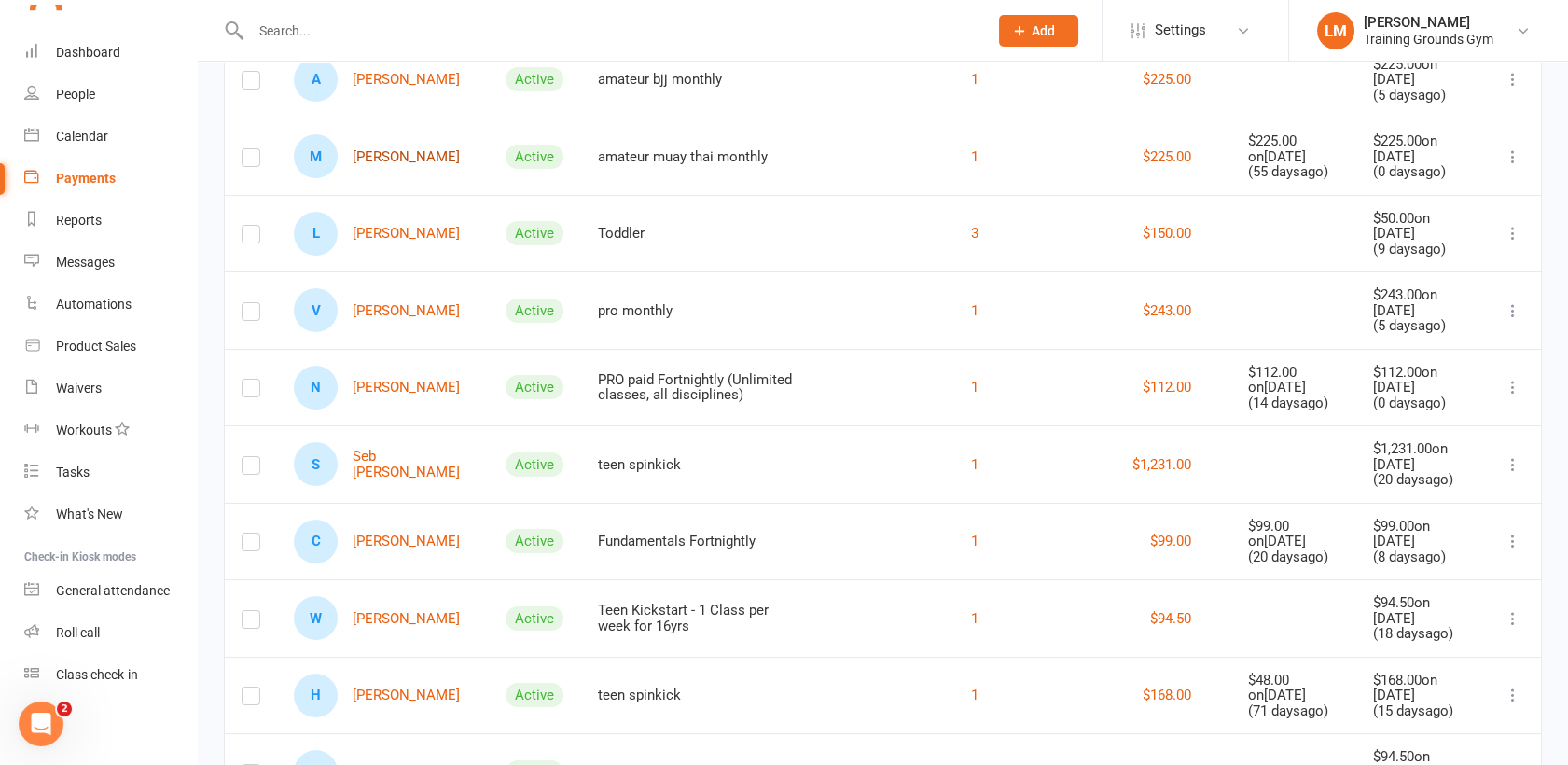
click at [373, 155] on link "M [PERSON_NAME]" at bounding box center [377, 156] width 166 height 44
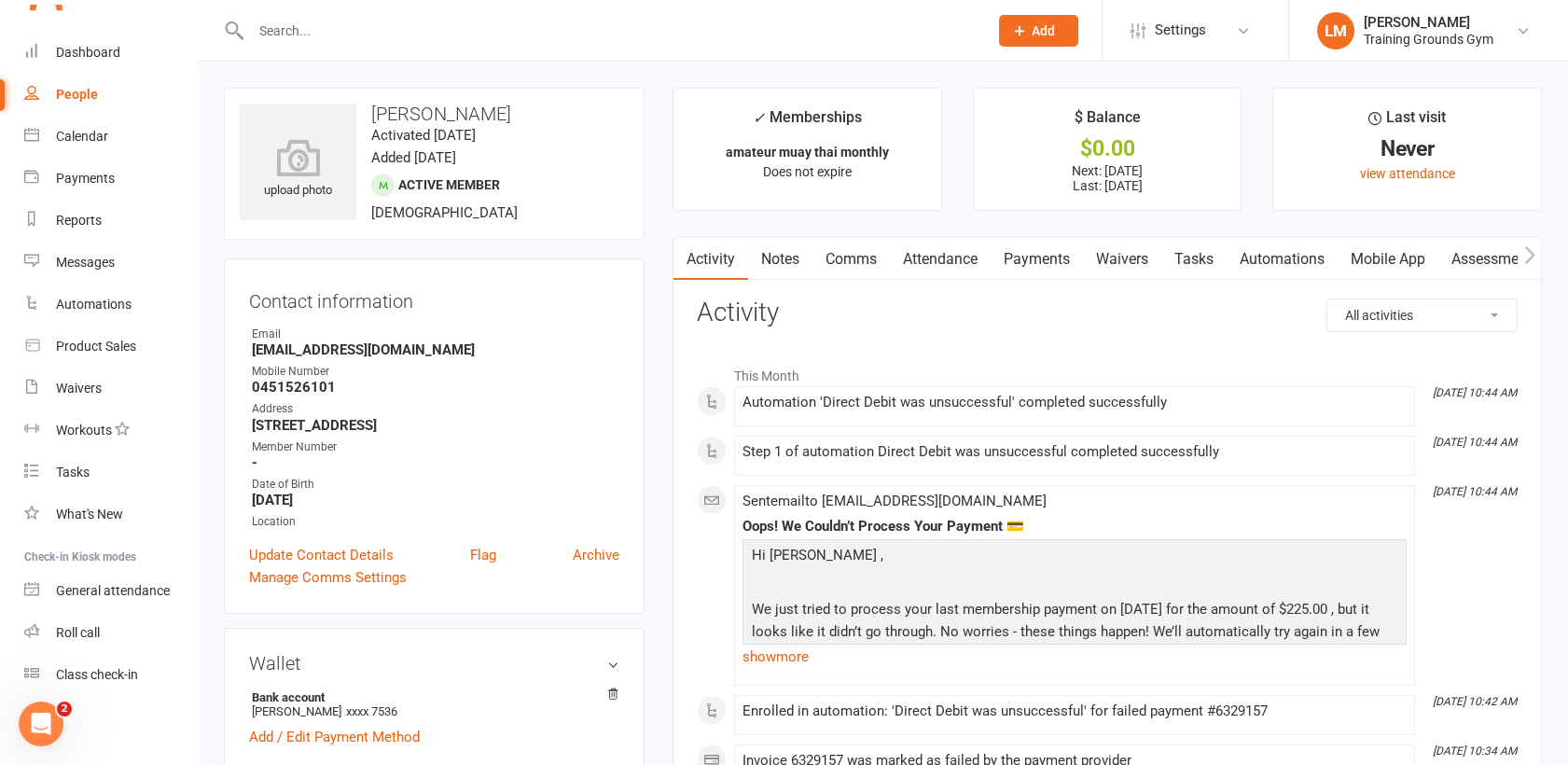
click at [1028, 260] on link "Payments" at bounding box center [1037, 259] width 93 height 43
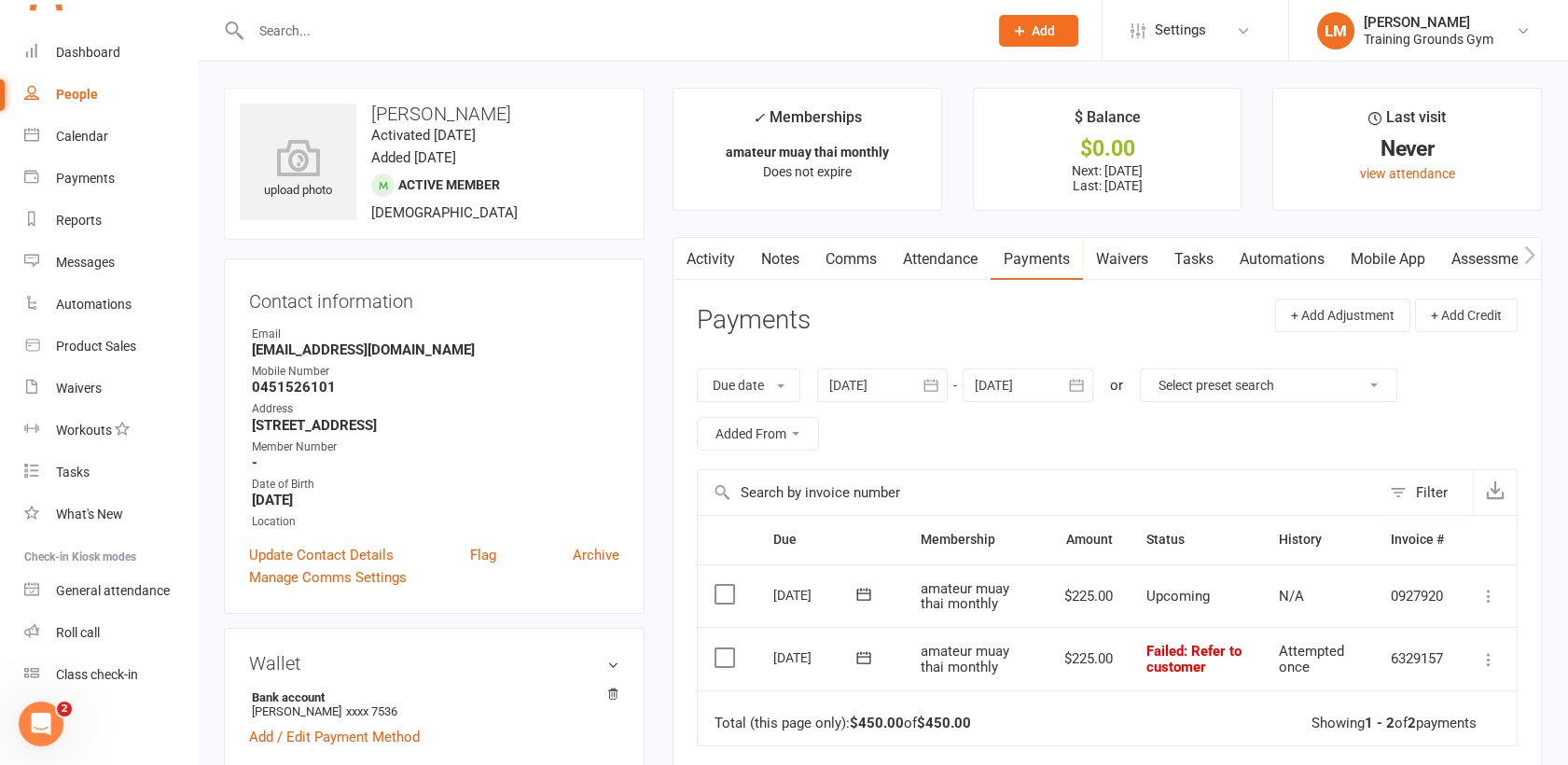
click at [929, 377] on icon "button" at bounding box center [930, 385] width 18 height 18
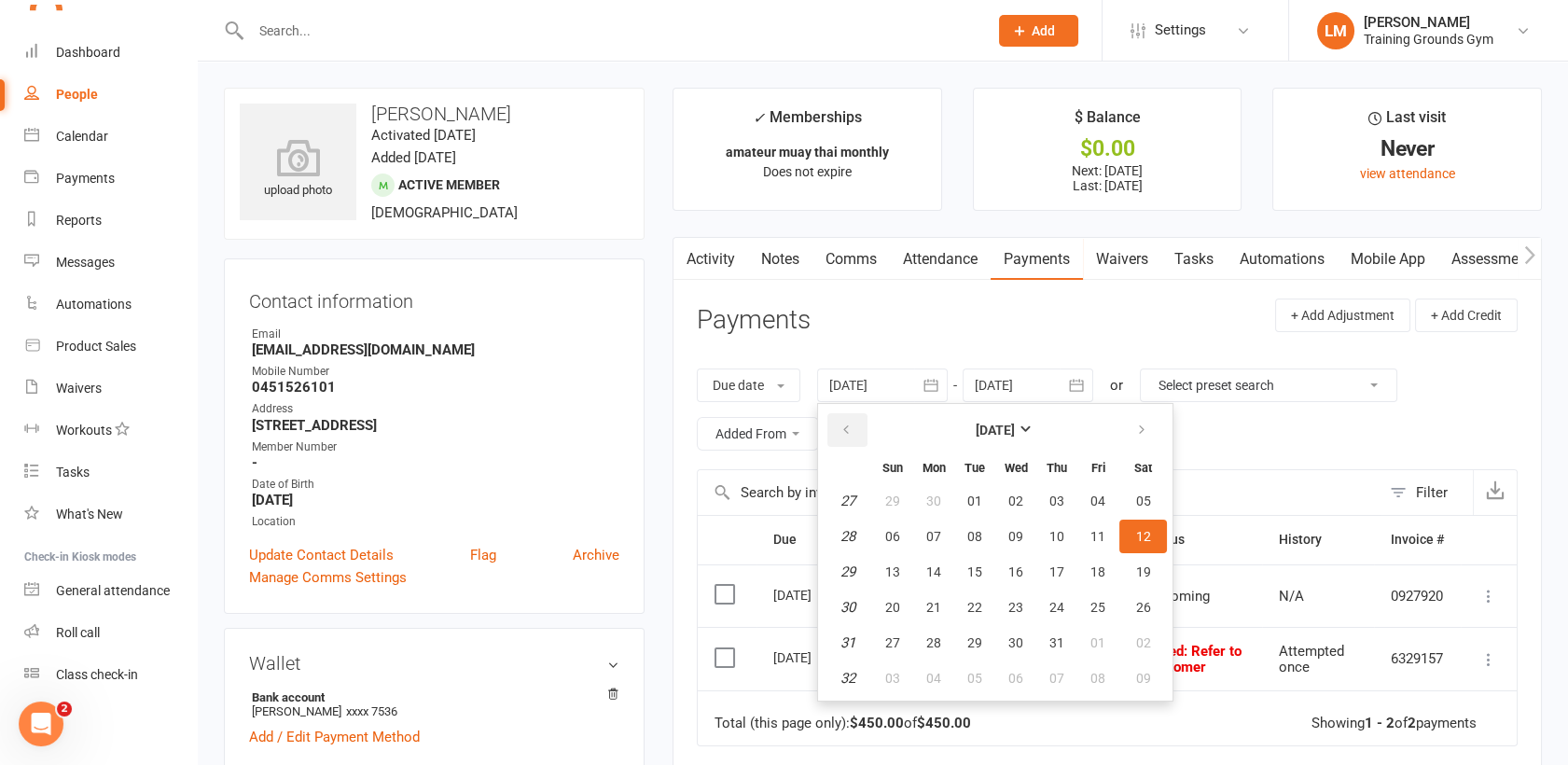
click at [841, 423] on icon "button" at bounding box center [847, 429] width 14 height 15
click at [894, 537] on span "04" at bounding box center [892, 536] width 15 height 15
type input "[DATE]"
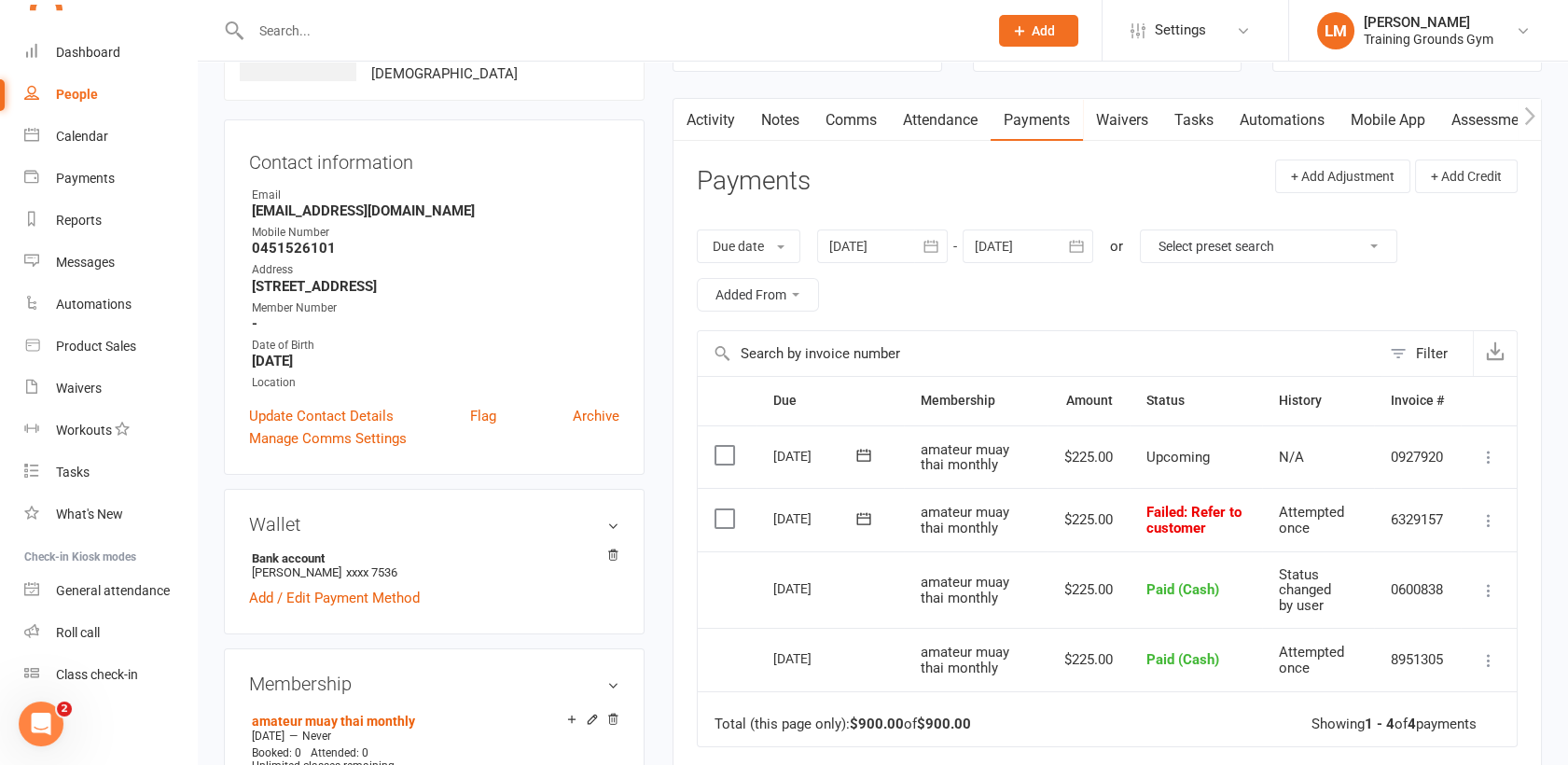
scroll to position [105, 0]
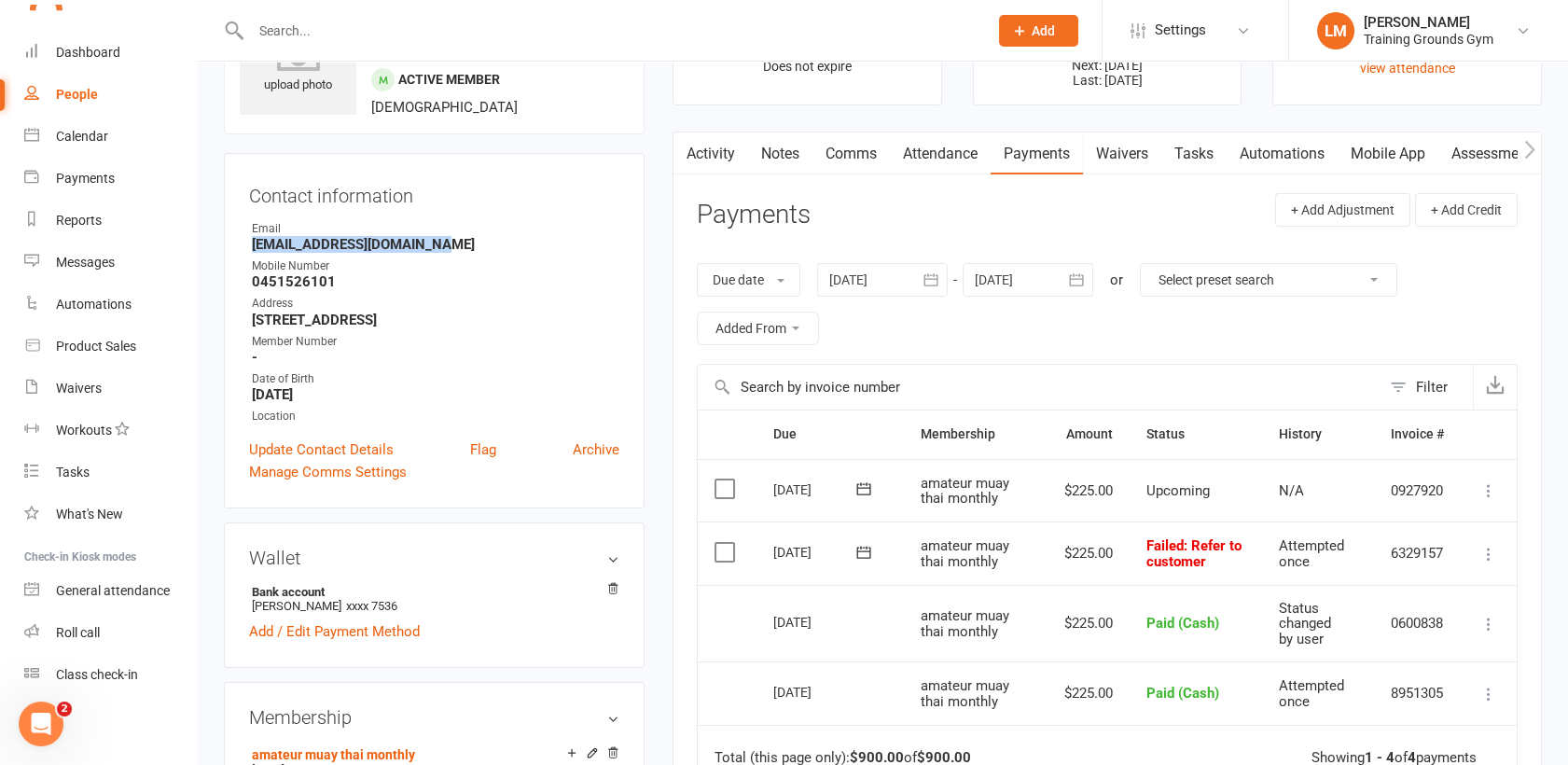
drag, startPoint x: 441, startPoint y: 245, endPoint x: 250, endPoint y: 249, distance: 191.0
click at [250, 249] on li "Email [EMAIL_ADDRESS][DOMAIN_NAME]" at bounding box center [434, 237] width 370 height 33
drag, startPoint x: 250, startPoint y: 249, endPoint x: 325, endPoint y: 246, distance: 75.1
copy strong "[EMAIL_ADDRESS][DOMAIN_NAME]"
click at [866, 157] on link "Comms" at bounding box center [852, 154] width 77 height 43
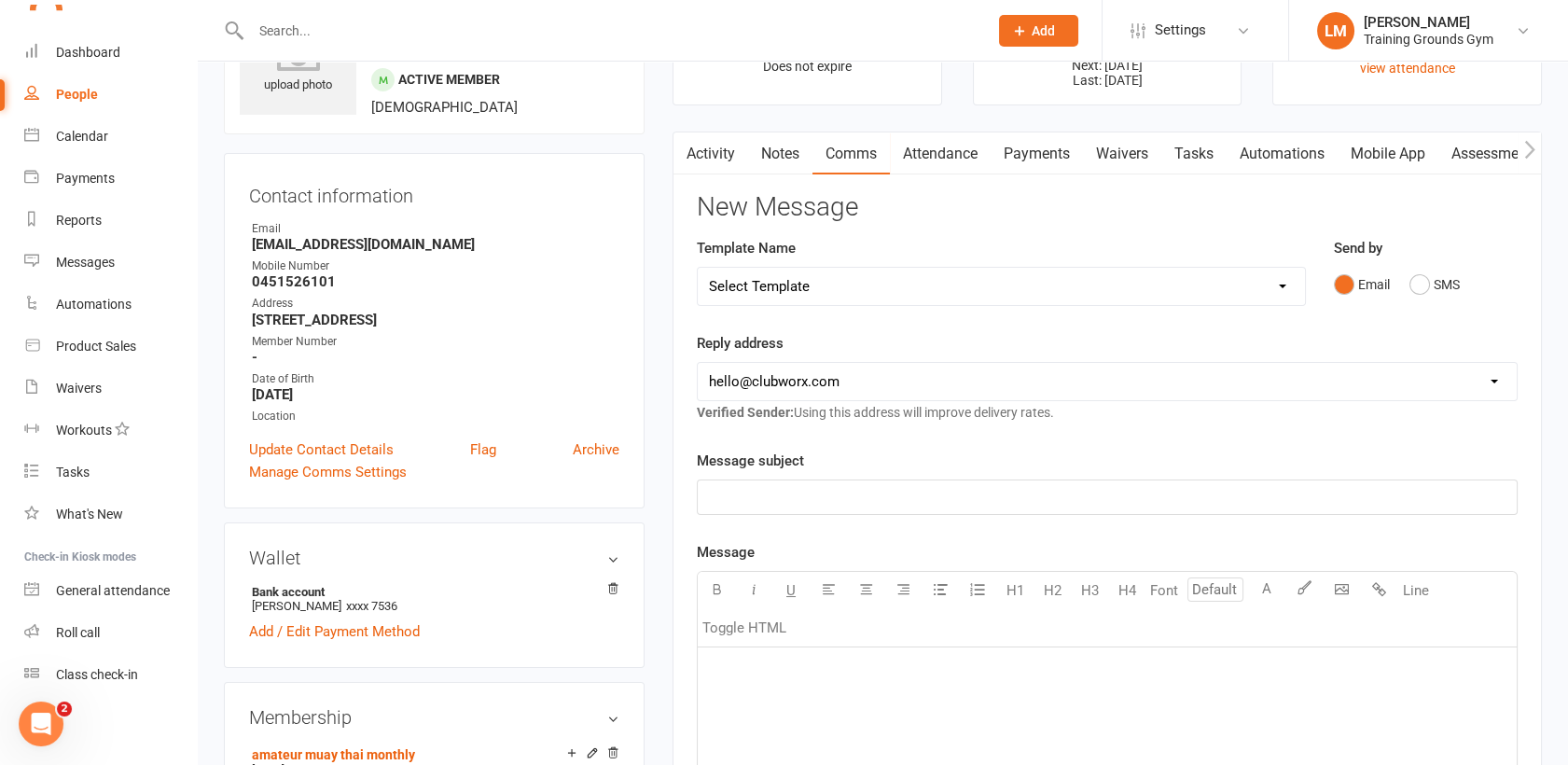
click at [808, 401] on div "Reply address [EMAIL_ADDRESS][DOMAIN_NAME] [PERSON_NAME][EMAIL_ADDRESS][DOMAIN_…" at bounding box center [1107, 378] width 821 height 92
click at [806, 385] on select "[EMAIL_ADDRESS][DOMAIN_NAME] [PERSON_NAME][EMAIL_ADDRESS][DOMAIN_NAME] [EMAIL_A…" at bounding box center [1107, 381] width 819 height 38
select select "1"
click at [698, 363] on select "[EMAIL_ADDRESS][DOMAIN_NAME] [PERSON_NAME][EMAIL_ADDRESS][DOMAIN_NAME] [EMAIL_A…" at bounding box center [1107, 381] width 819 height 38
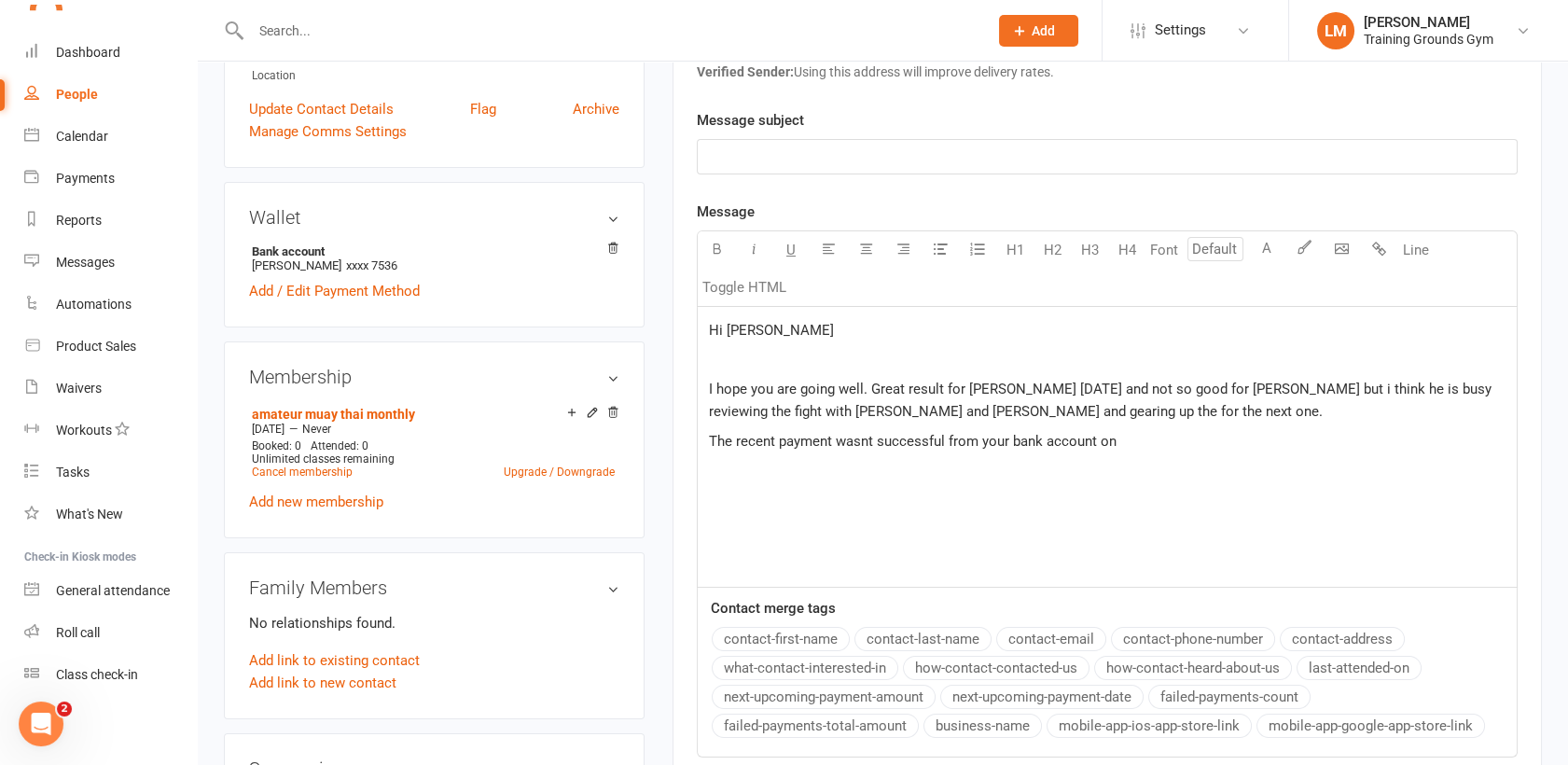
scroll to position [448, 0]
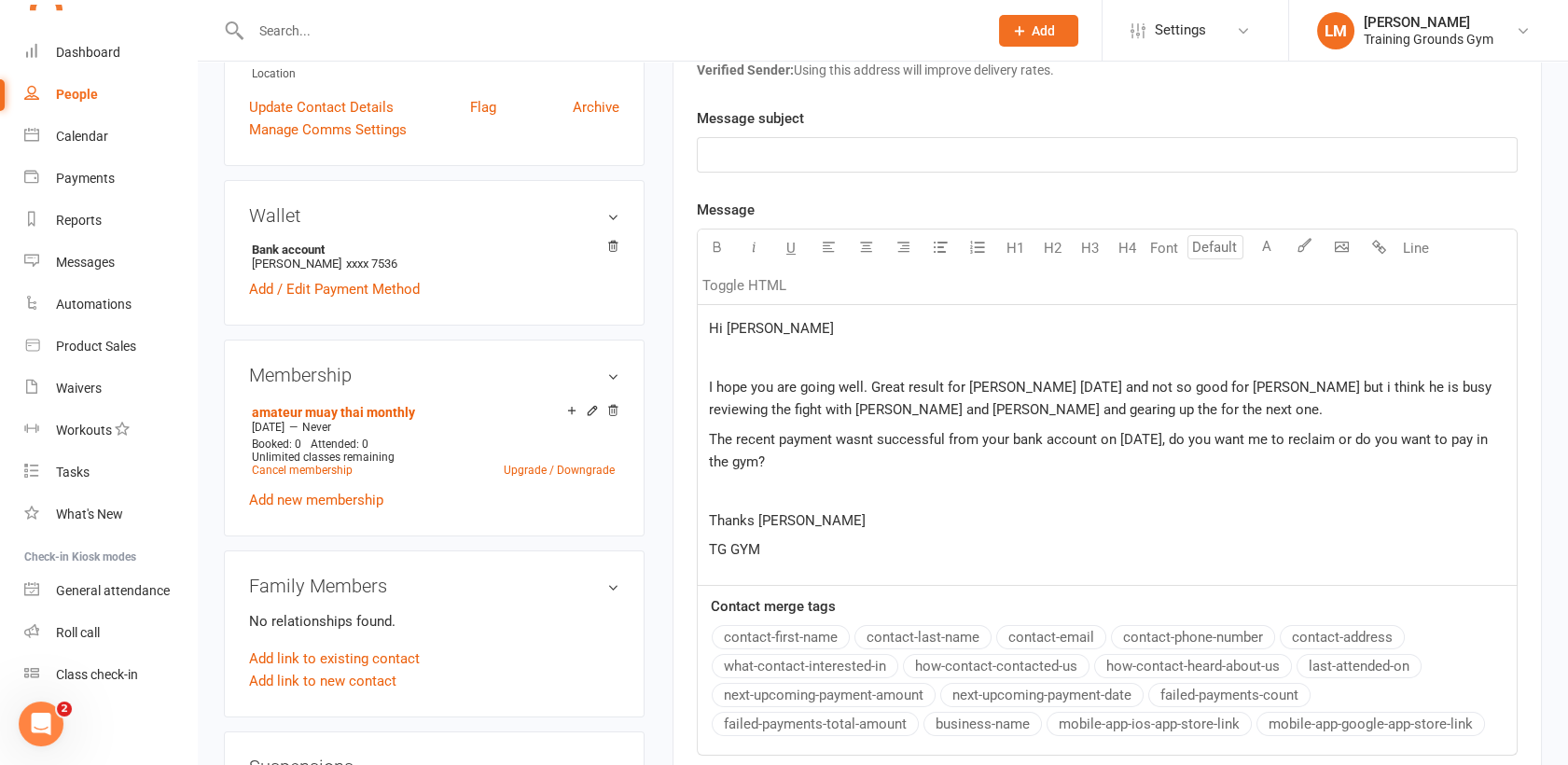
click at [1259, 153] on p "﻿" at bounding box center [1107, 155] width 797 height 22
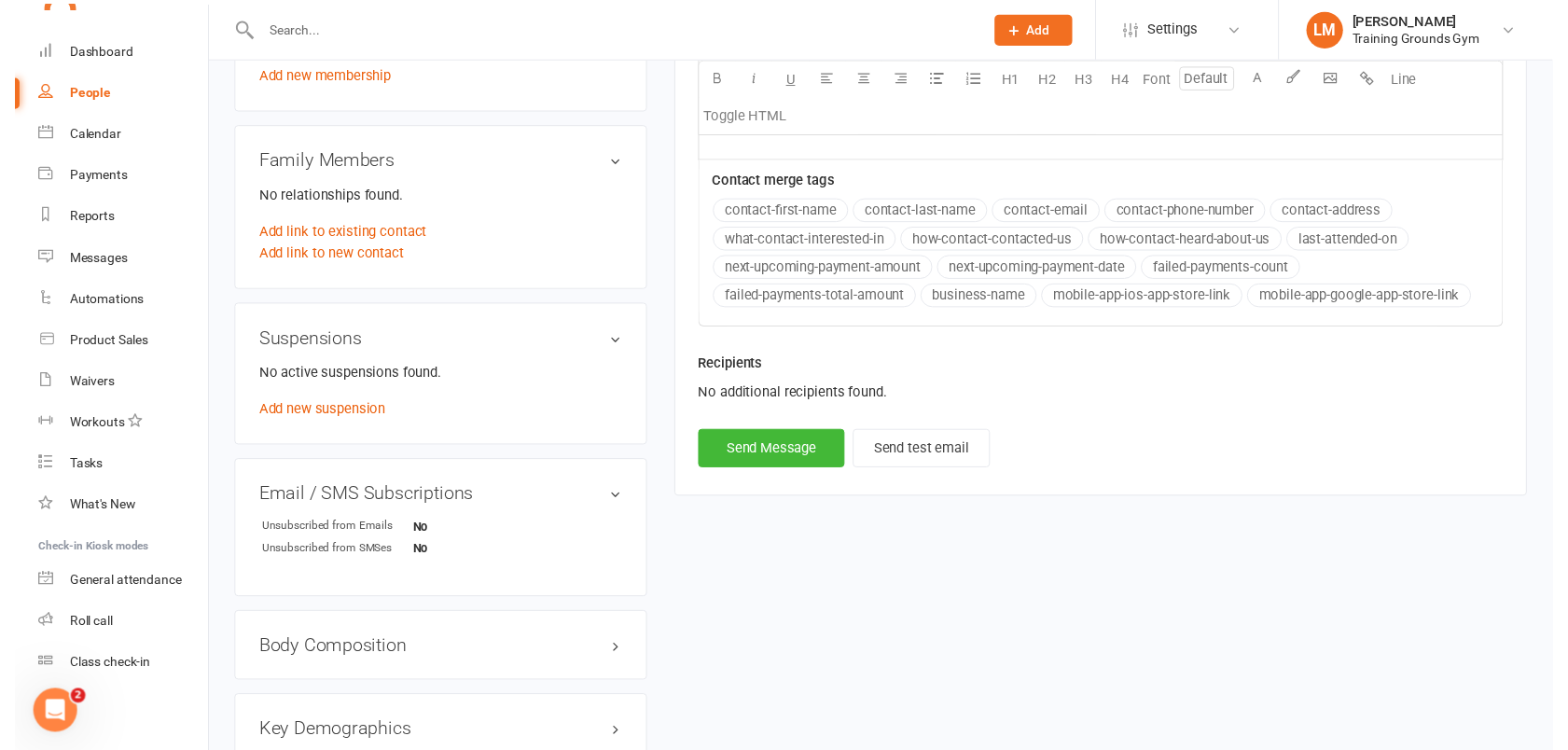
scroll to position [873, 0]
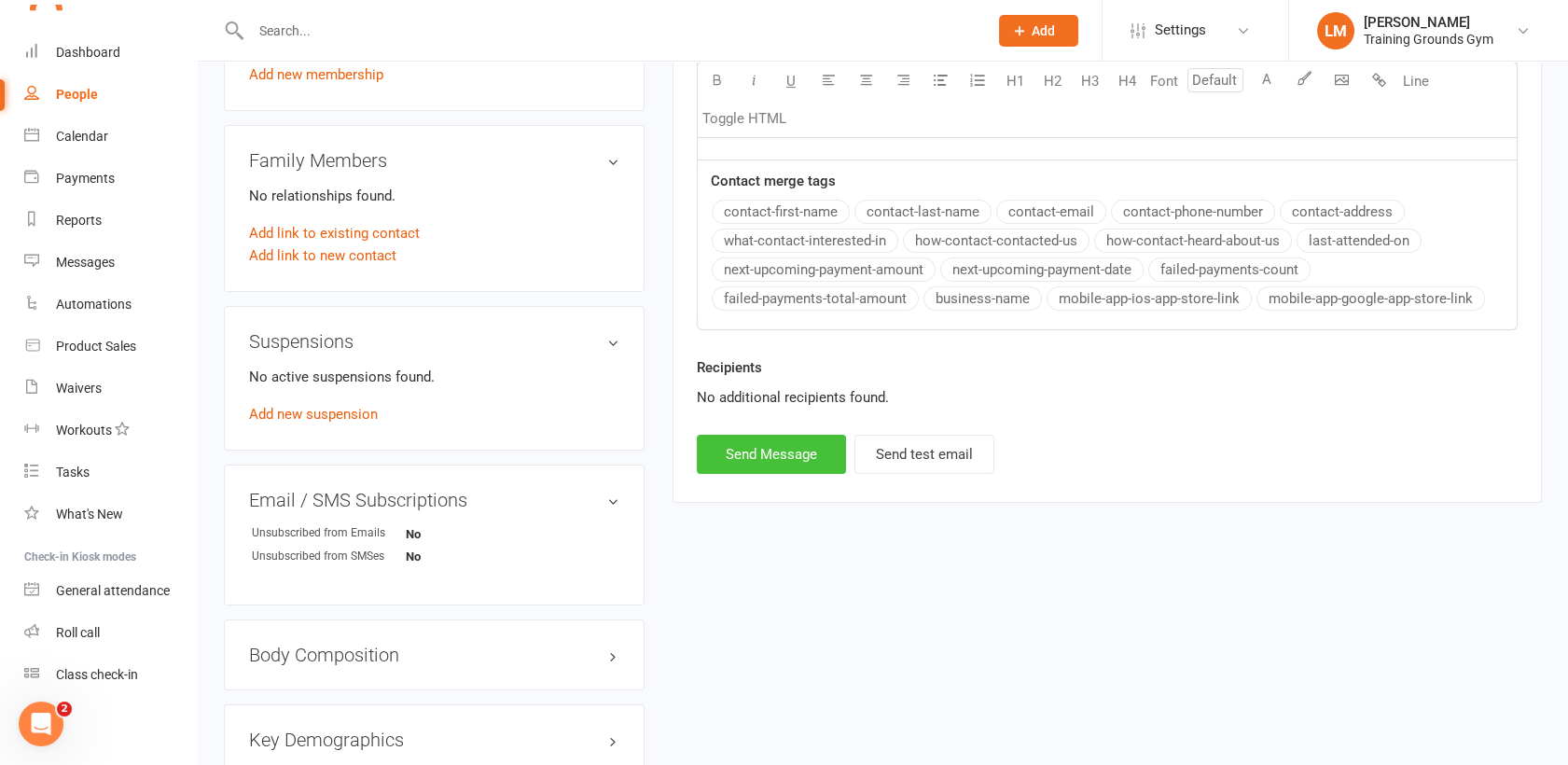
click at [771, 450] on button "Send Message" at bounding box center [771, 455] width 149 height 40
select select "0"
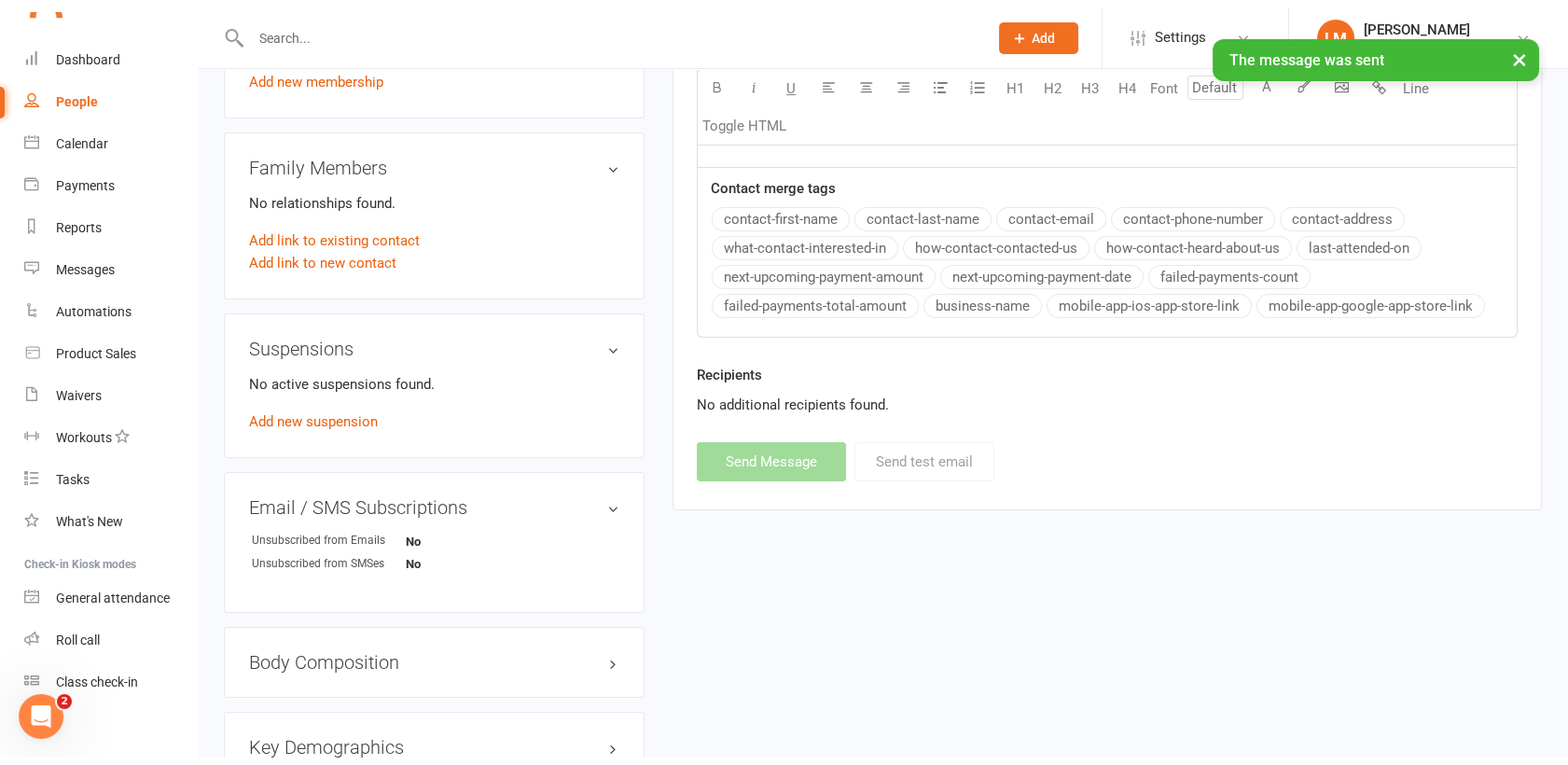
scroll to position [1128, 0]
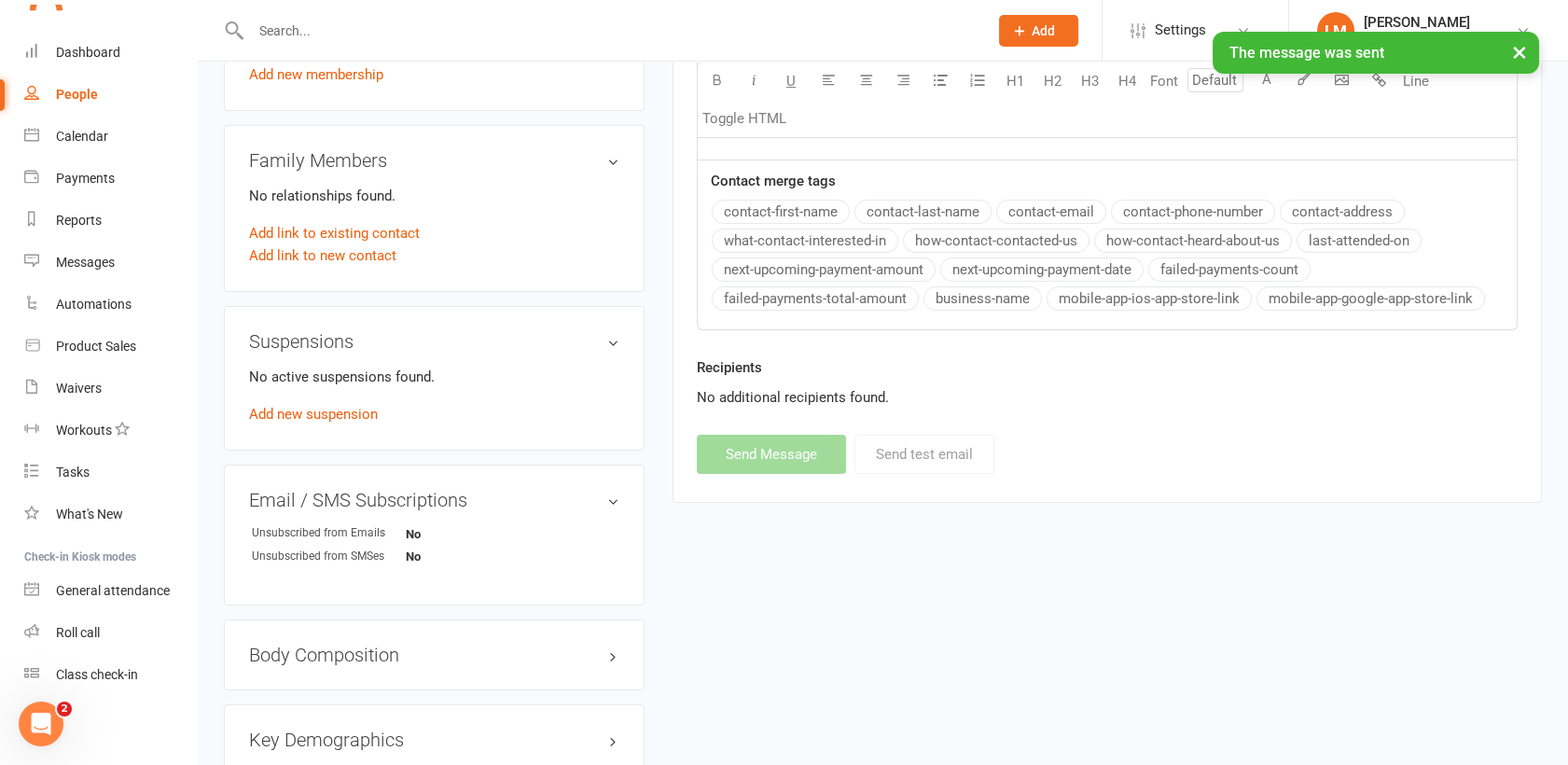
click at [90, 32] on div "× The message was sent" at bounding box center [771, 32] width 1544 height 0
click at [82, 32] on div "× The message was sent" at bounding box center [771, 32] width 1544 height 0
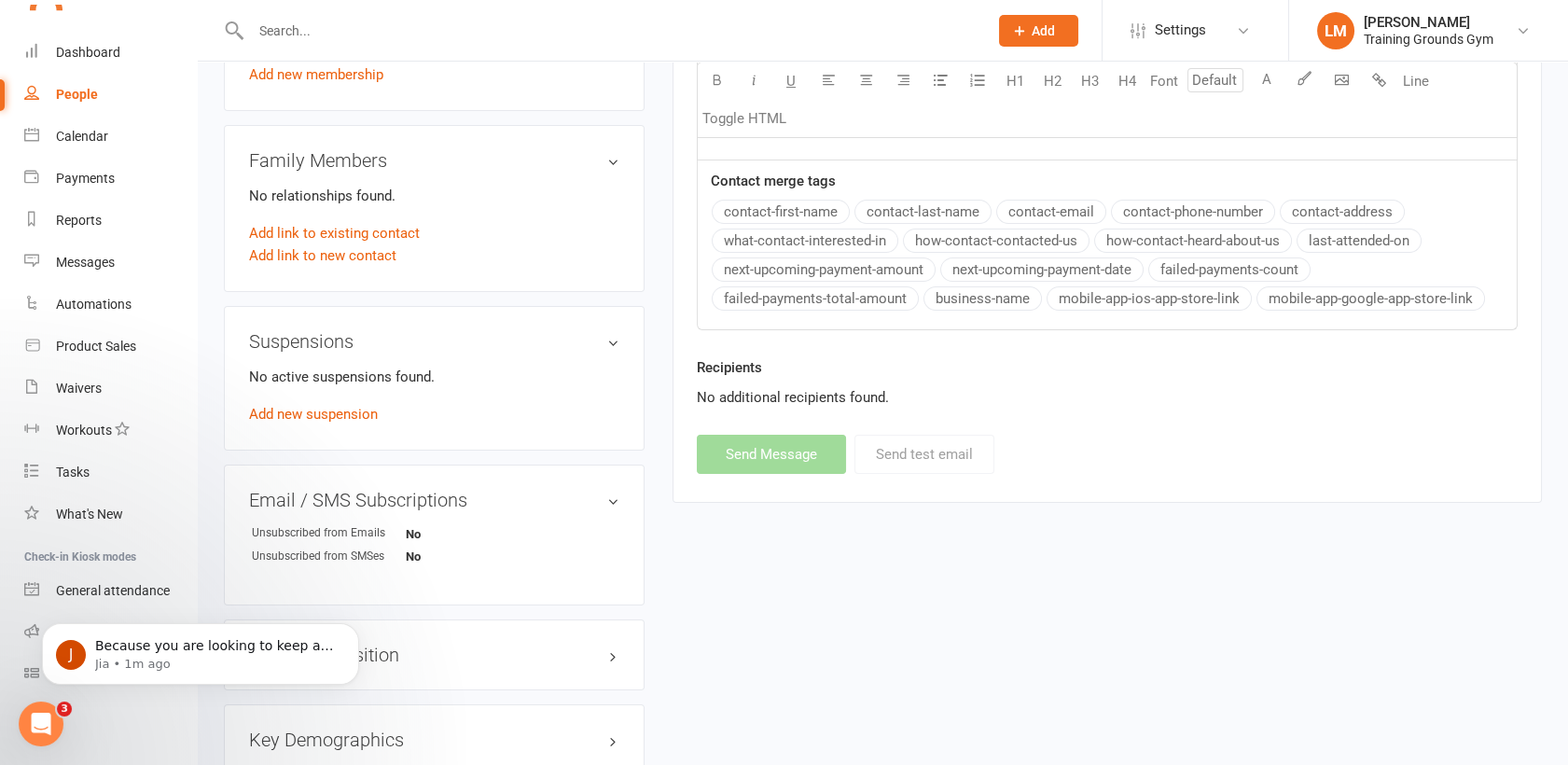
scroll to position [1347, 0]
click at [213, 649] on p "Because you are looking to keep a member's profile so you can view their activi…" at bounding box center [215, 646] width 241 height 18
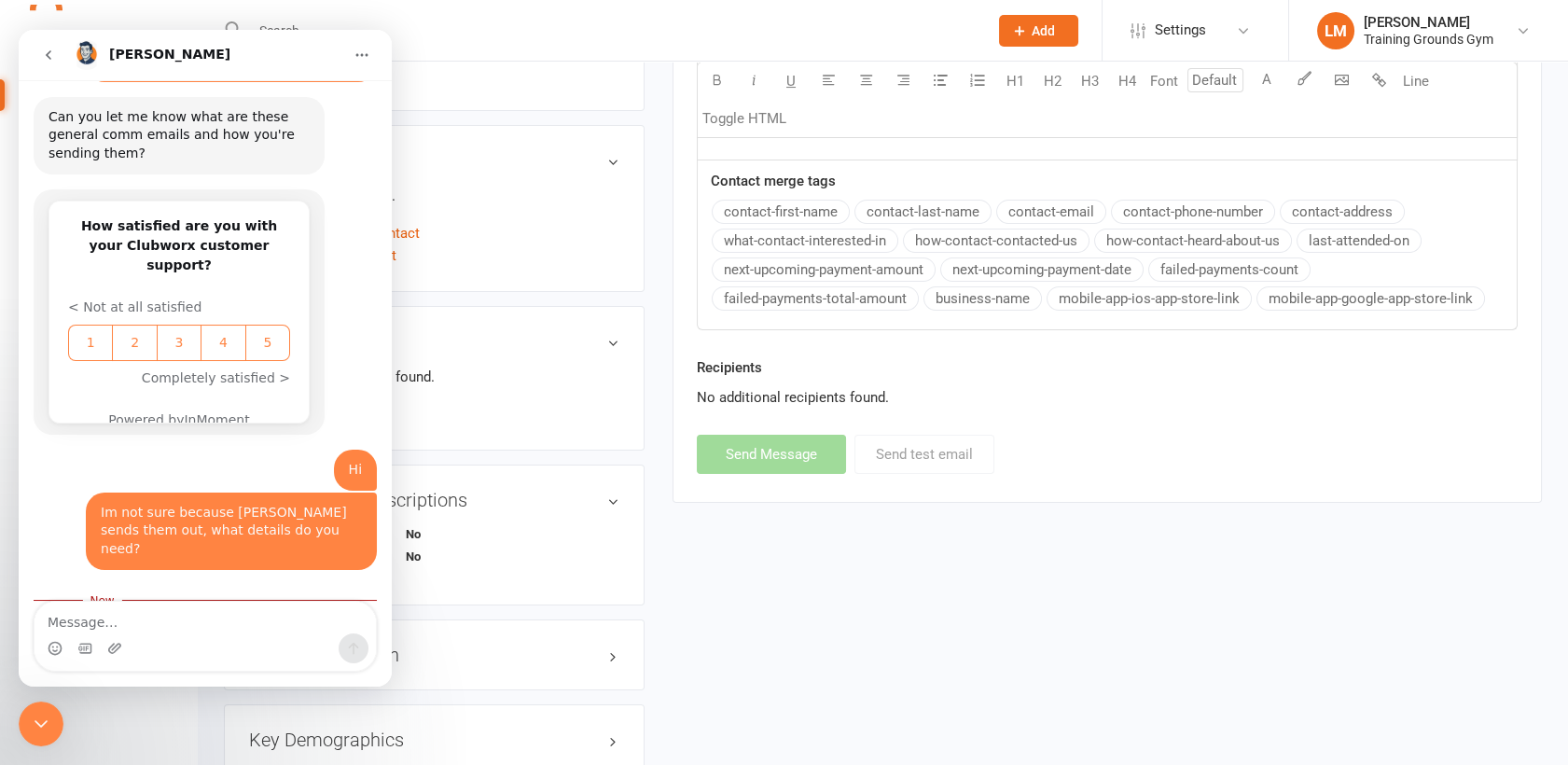
scroll to position [1377, 0]
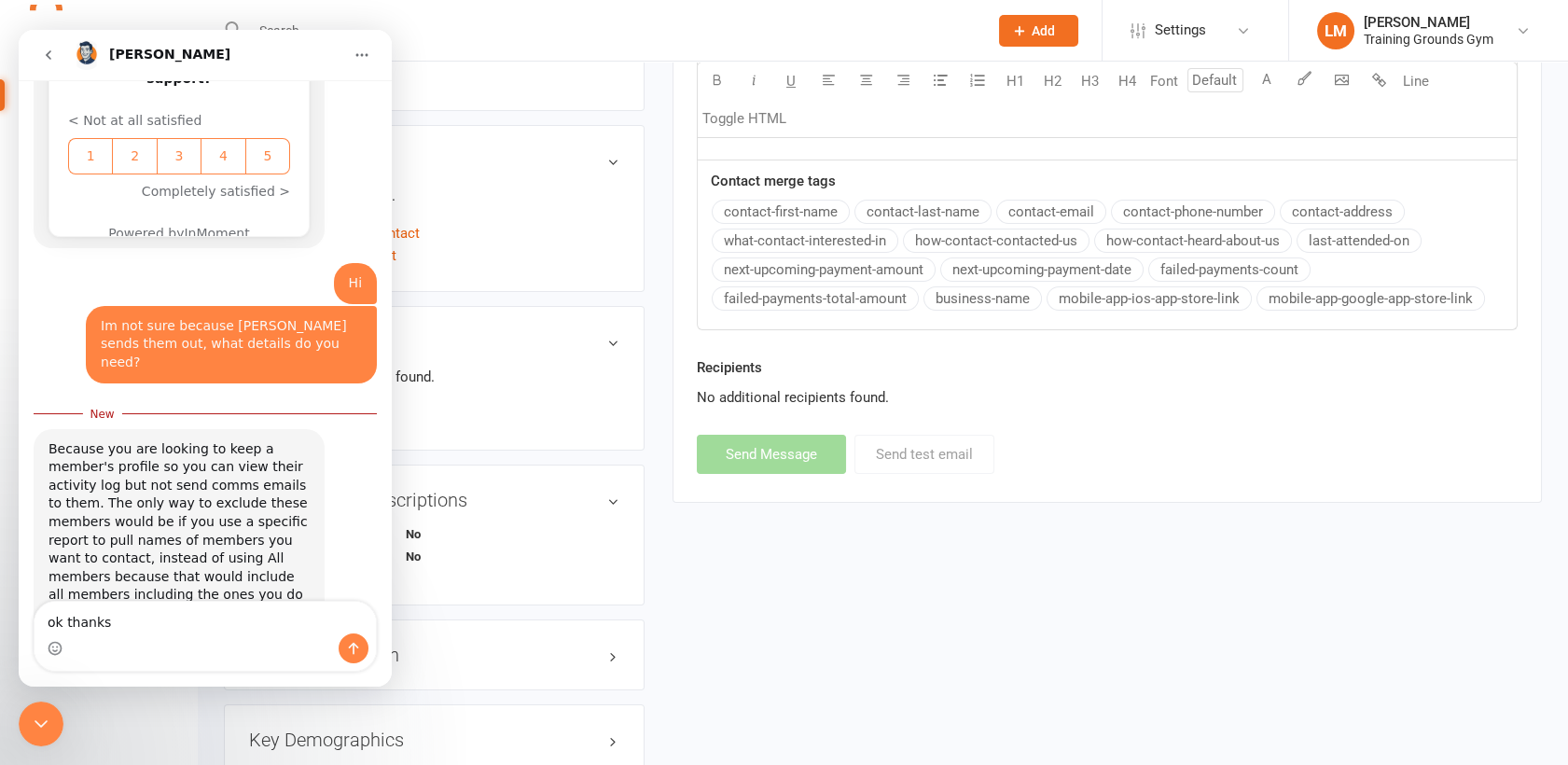
type textarea "ok thanks."
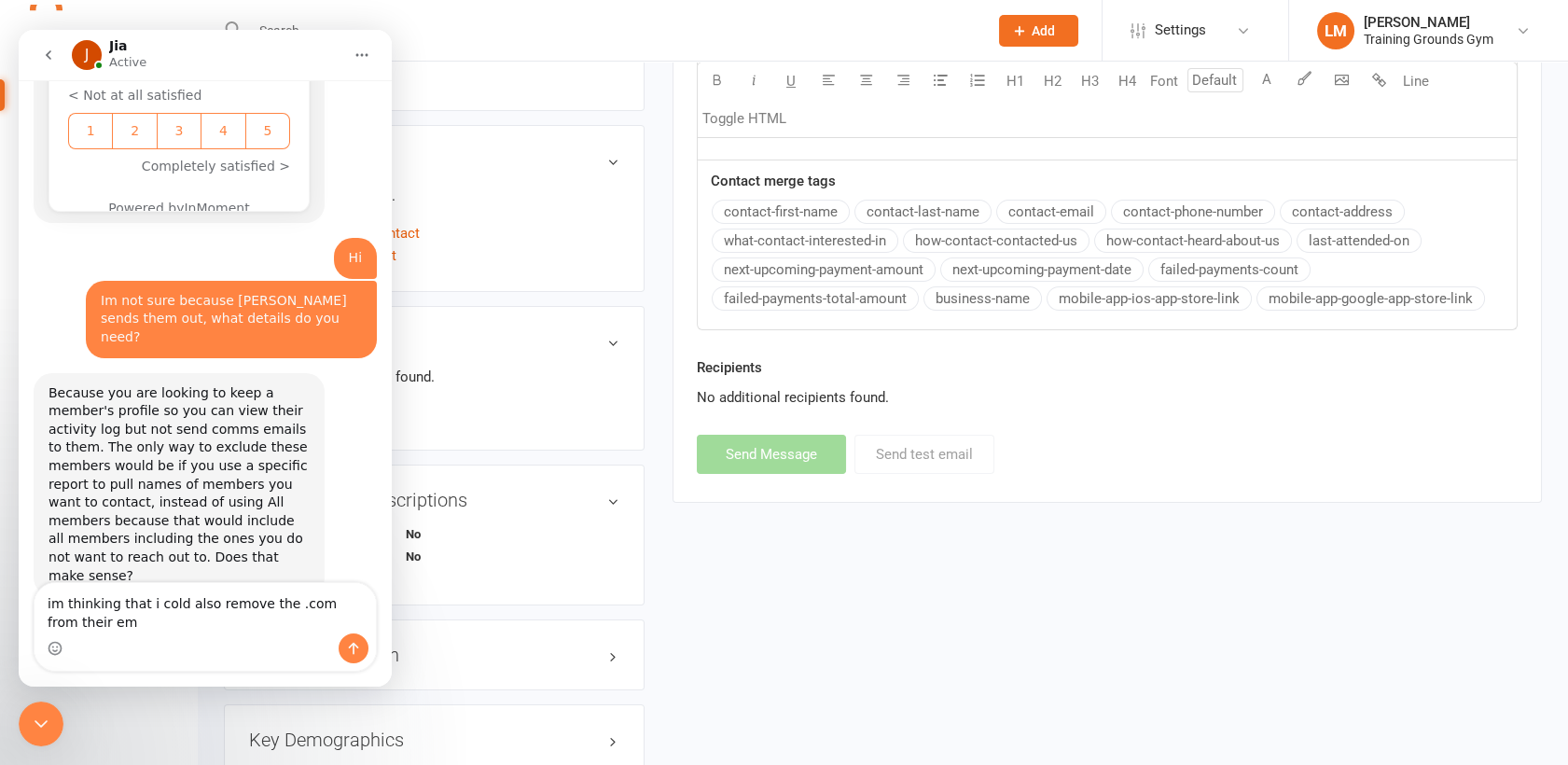
scroll to position [1422, 0]
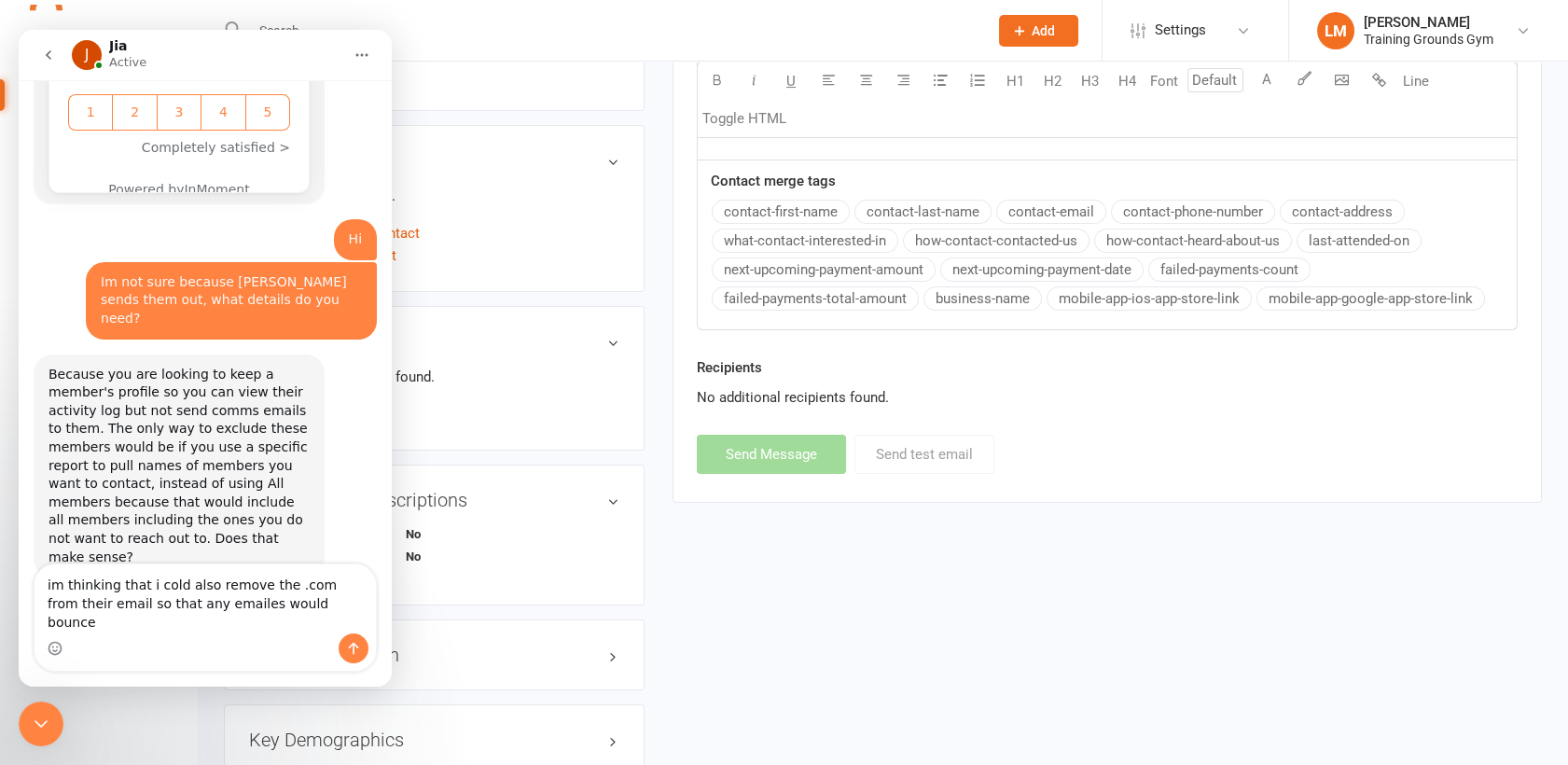
type textarea "im thinking that i cold also remove the .com from their email so that any email…"
click at [39, 717] on icon "Close Intercom Messenger" at bounding box center [41, 723] width 22 height 22
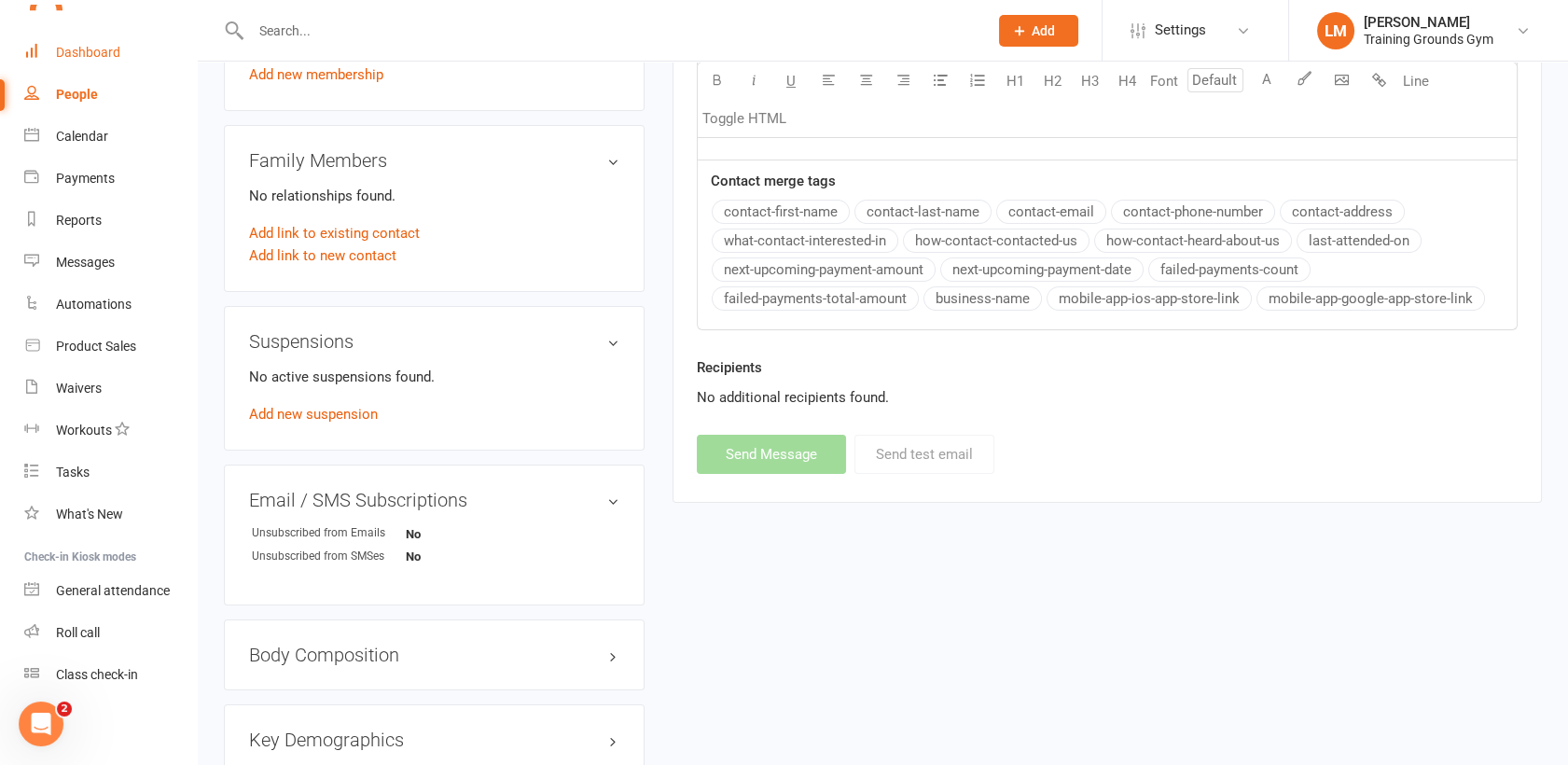
click at [96, 57] on div "Dashboard" at bounding box center [88, 51] width 65 height 15
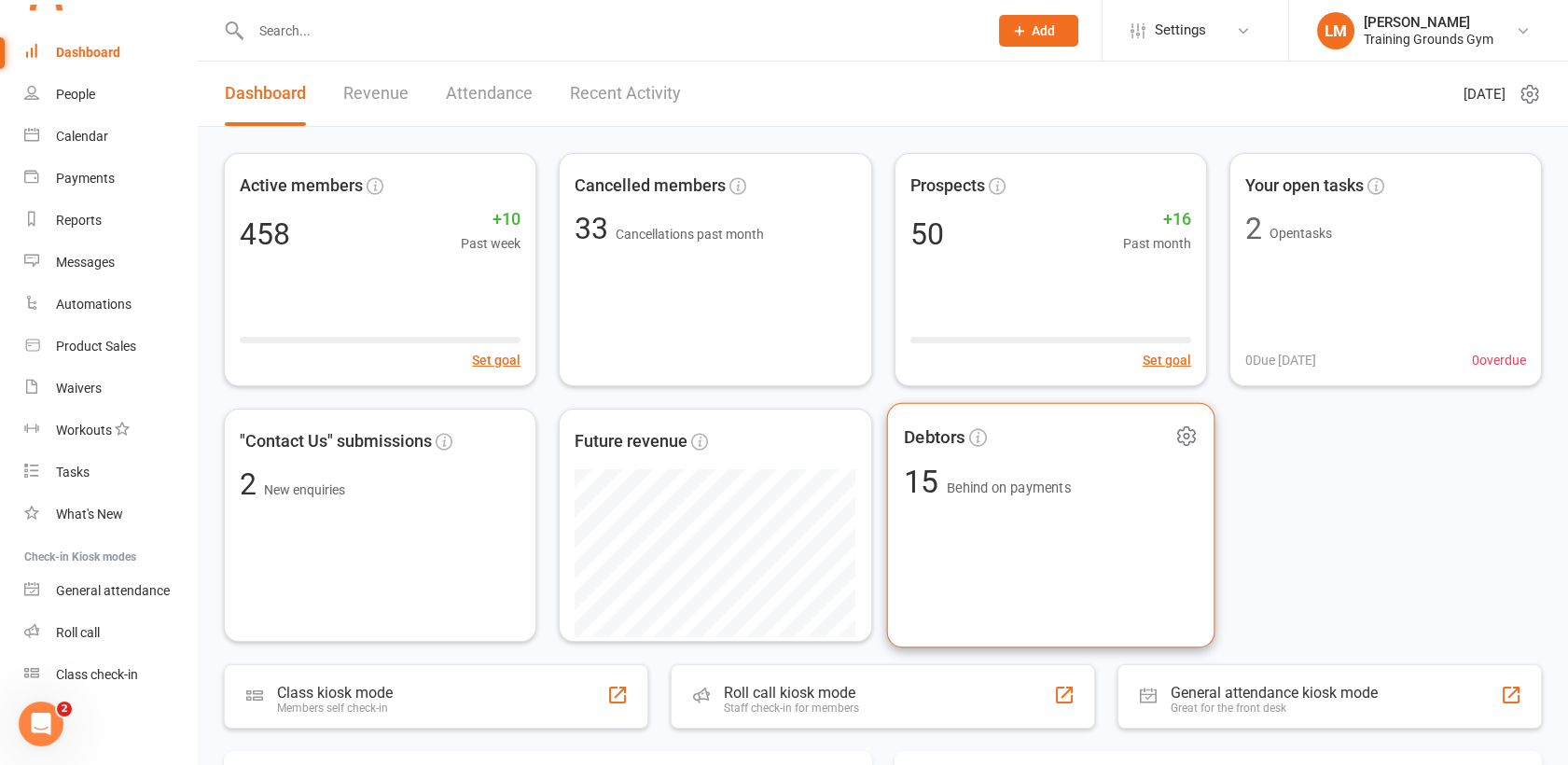
click at [1000, 501] on div "Debtors 15 Behind on payments" at bounding box center [1051, 526] width 329 height 246
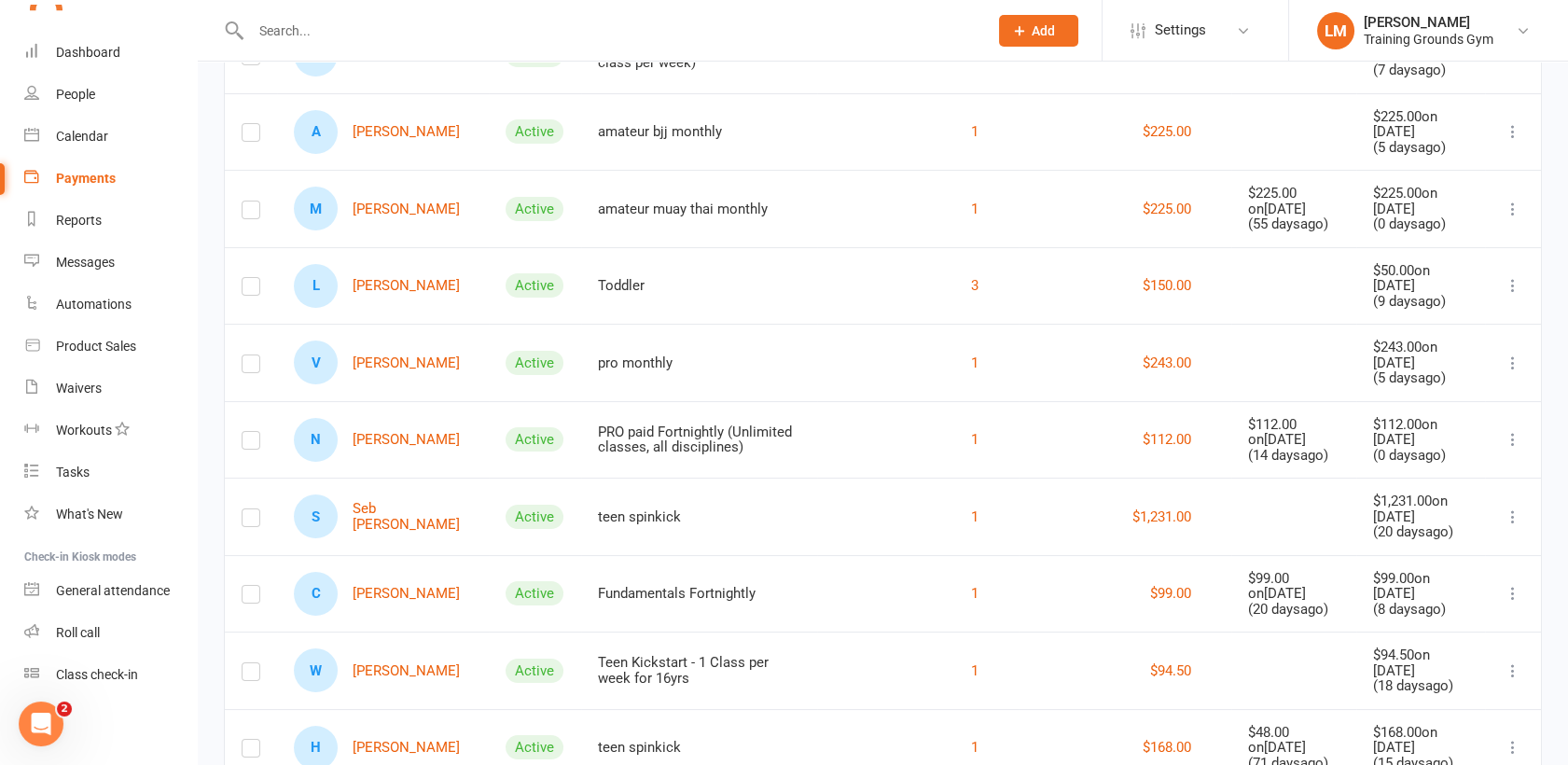
scroll to position [540, 0]
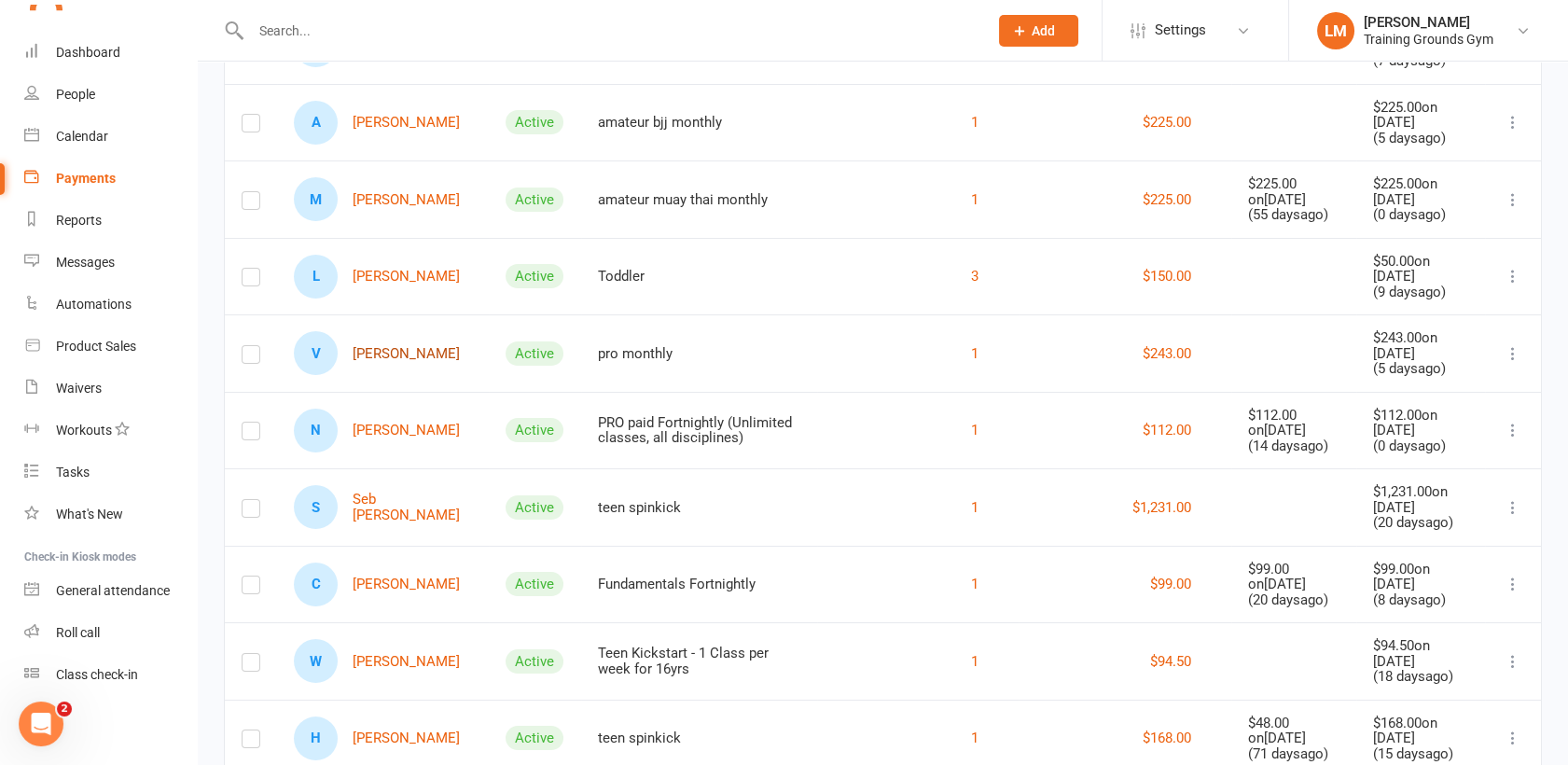
click at [379, 347] on link "V [PERSON_NAME]" at bounding box center [377, 353] width 166 height 44
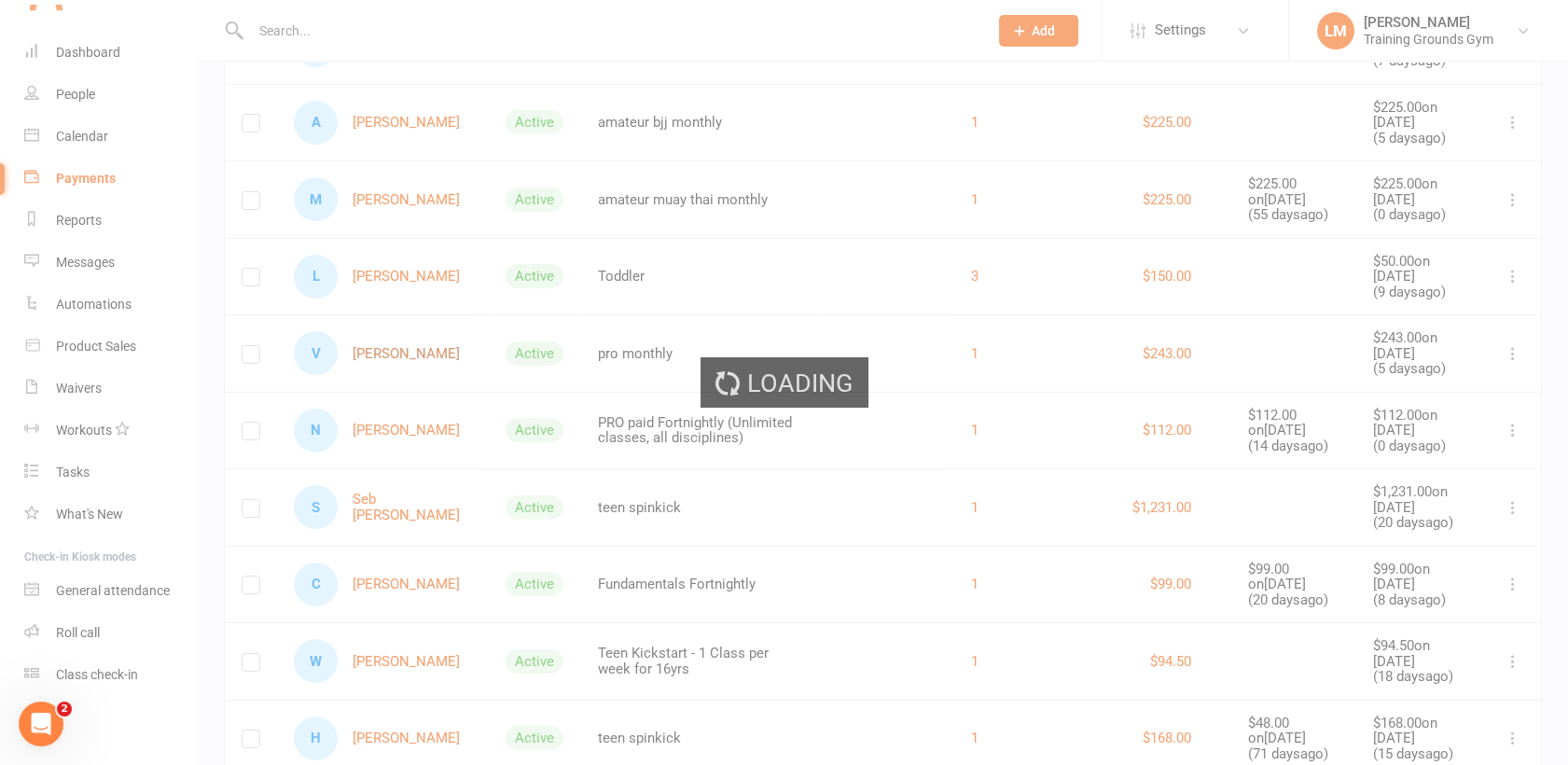
click at [379, 347] on div "Loading" at bounding box center [784, 382] width 1568 height 765
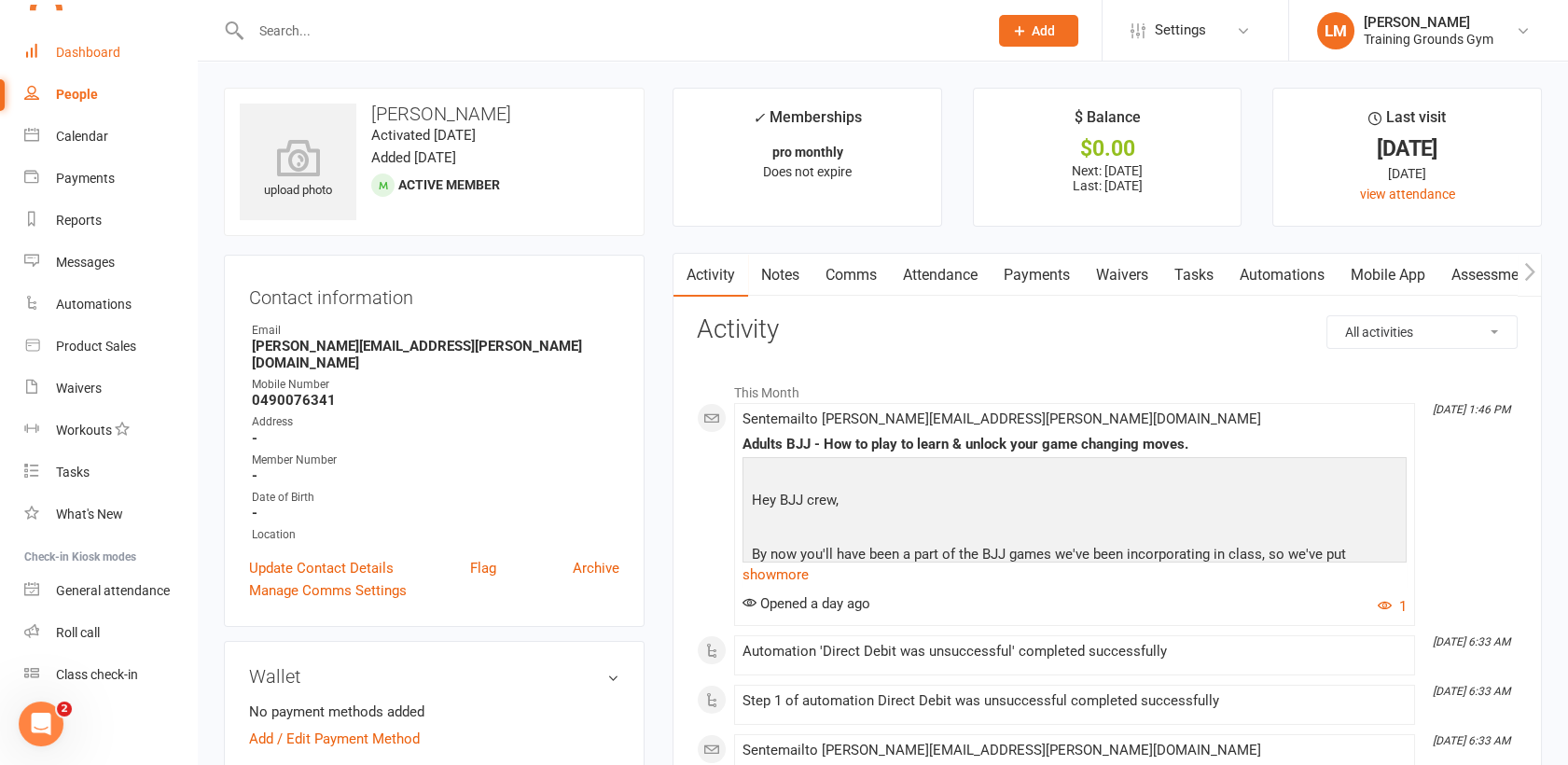
click at [81, 40] on link "Dashboard" at bounding box center [110, 52] width 173 height 42
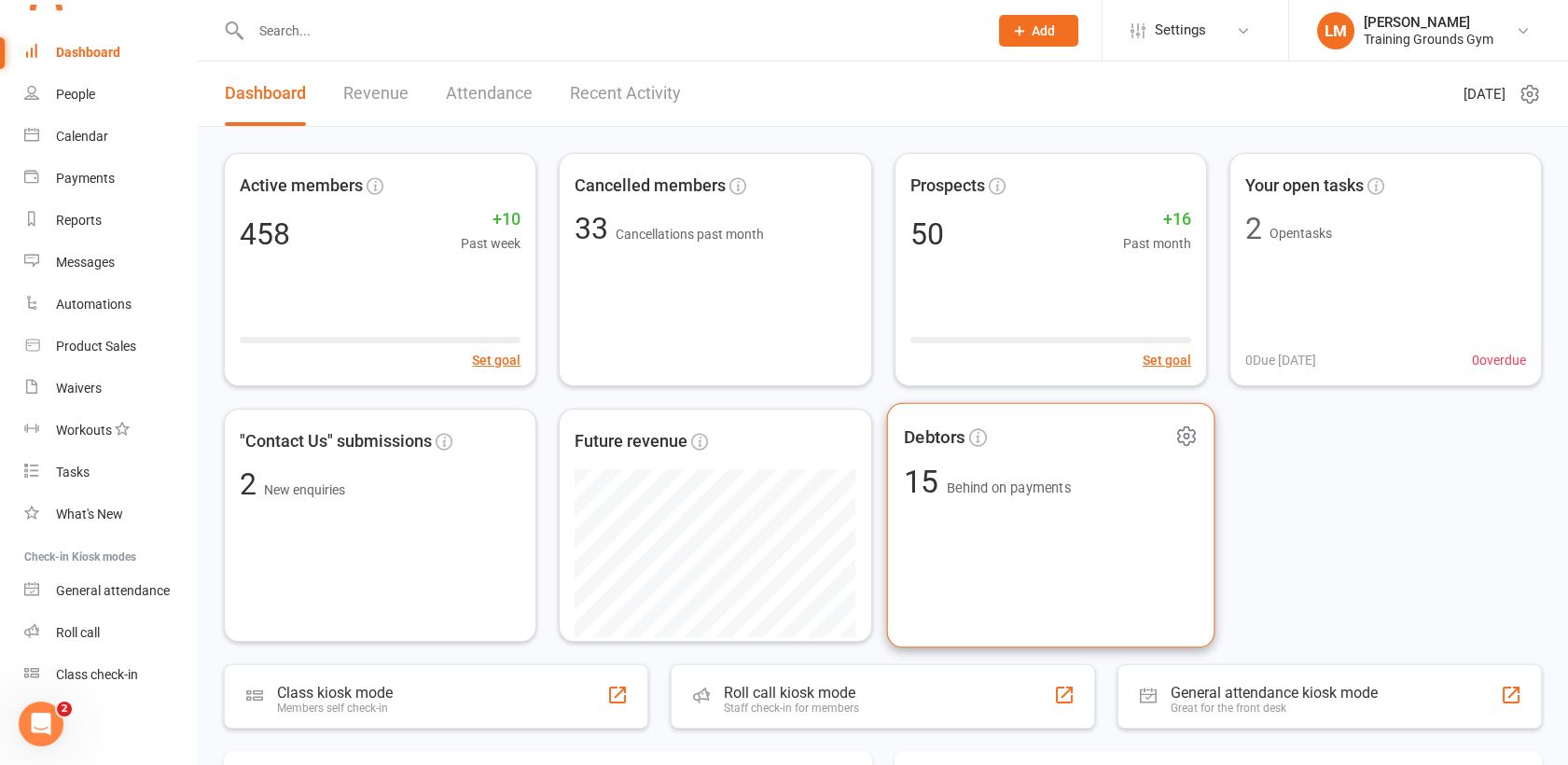
click at [1118, 578] on div "Debtors 15 Behind on payments" at bounding box center [1051, 526] width 329 height 246
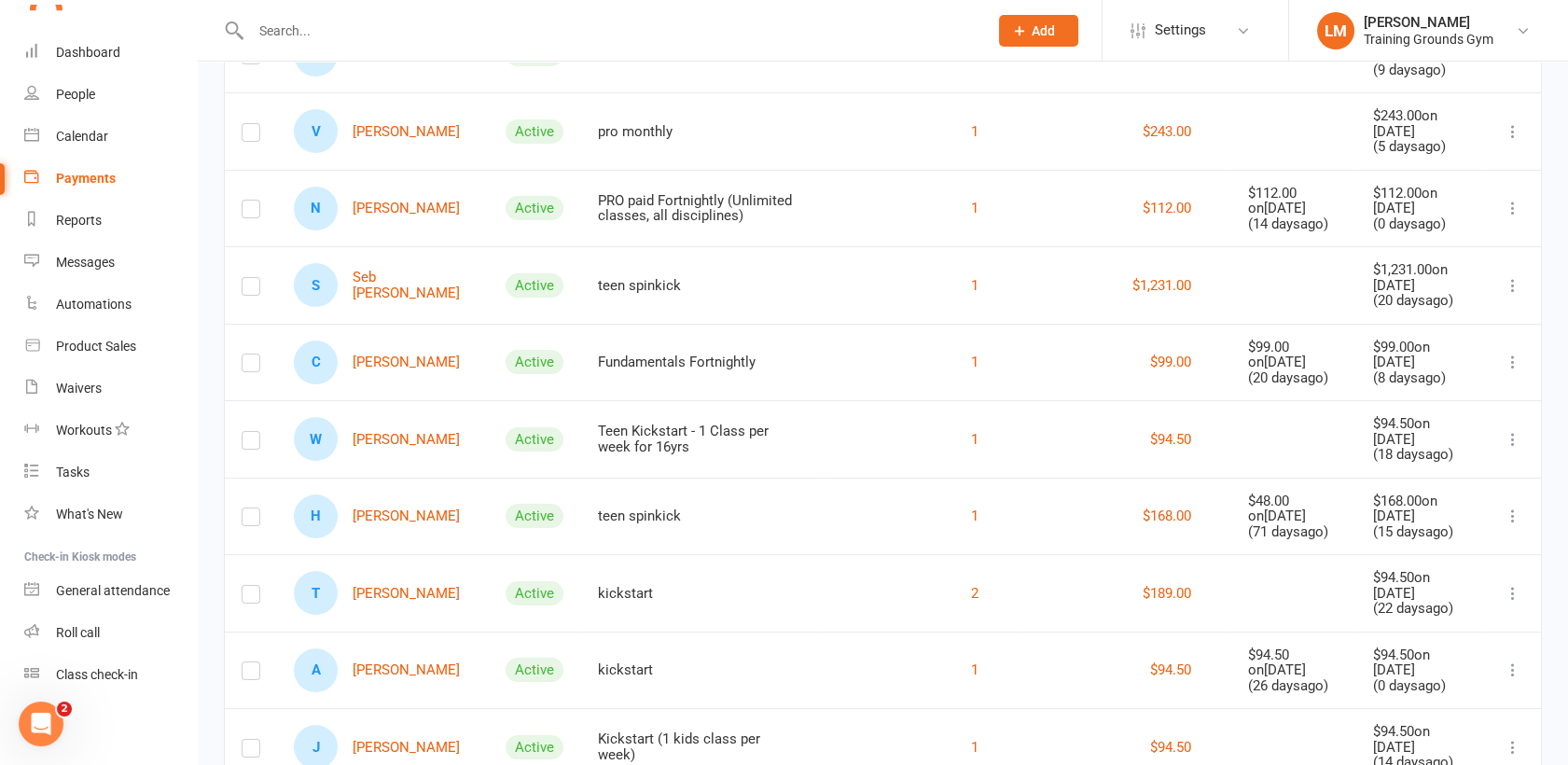
scroll to position [782, 0]
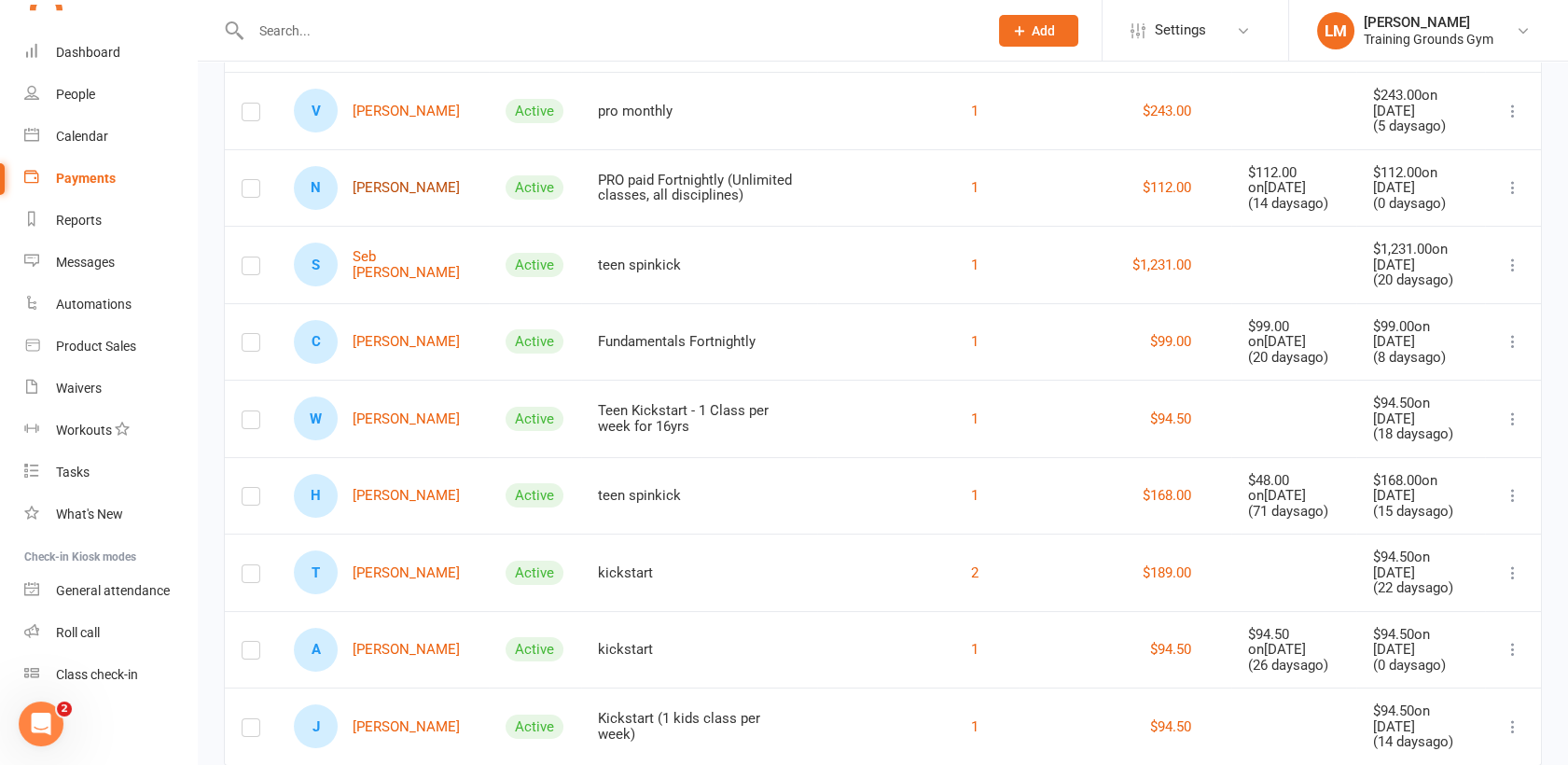
click at [367, 183] on link "N [PERSON_NAME]" at bounding box center [377, 188] width 166 height 44
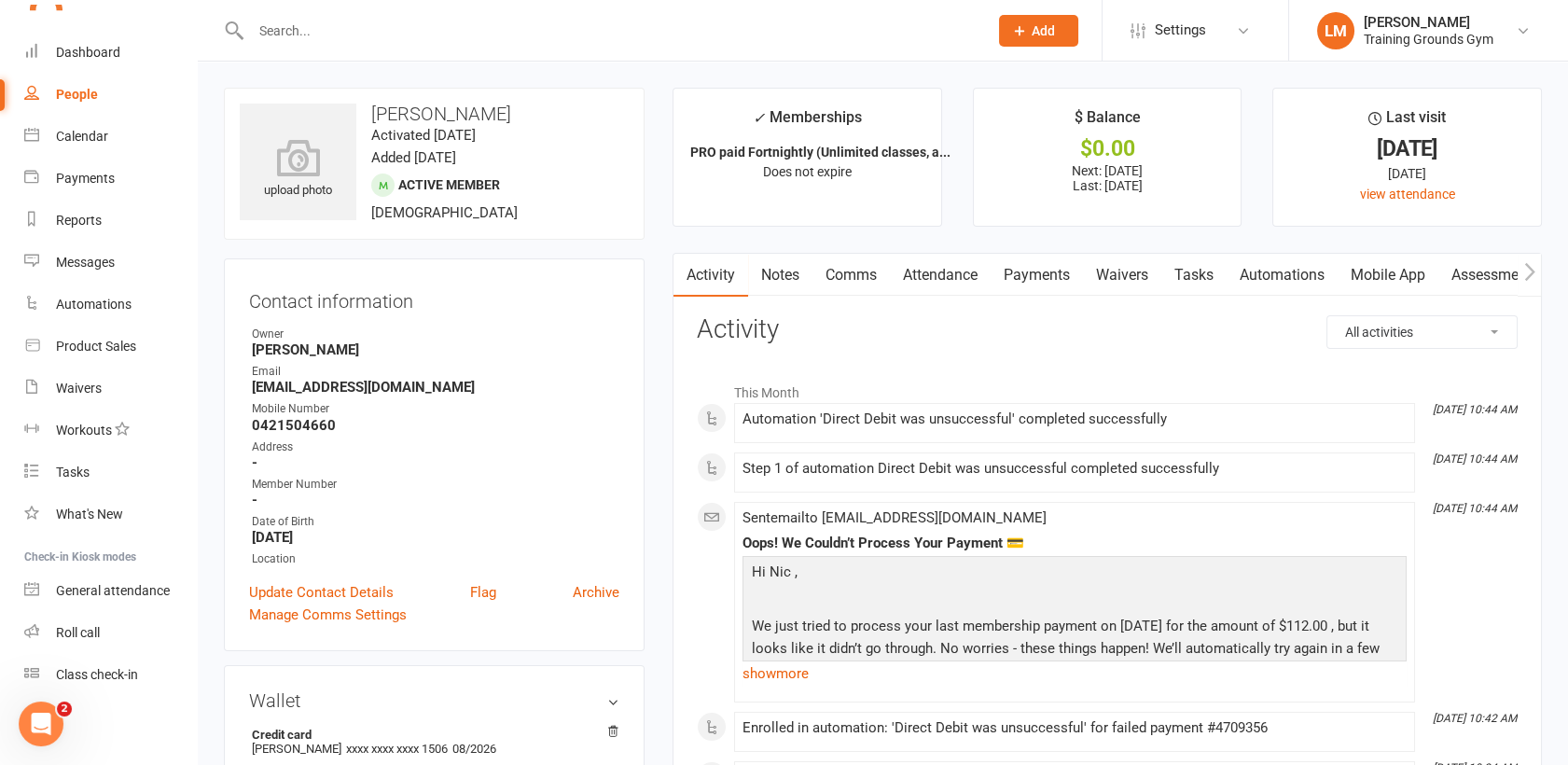
click at [1027, 271] on link "Payments" at bounding box center [1037, 275] width 93 height 43
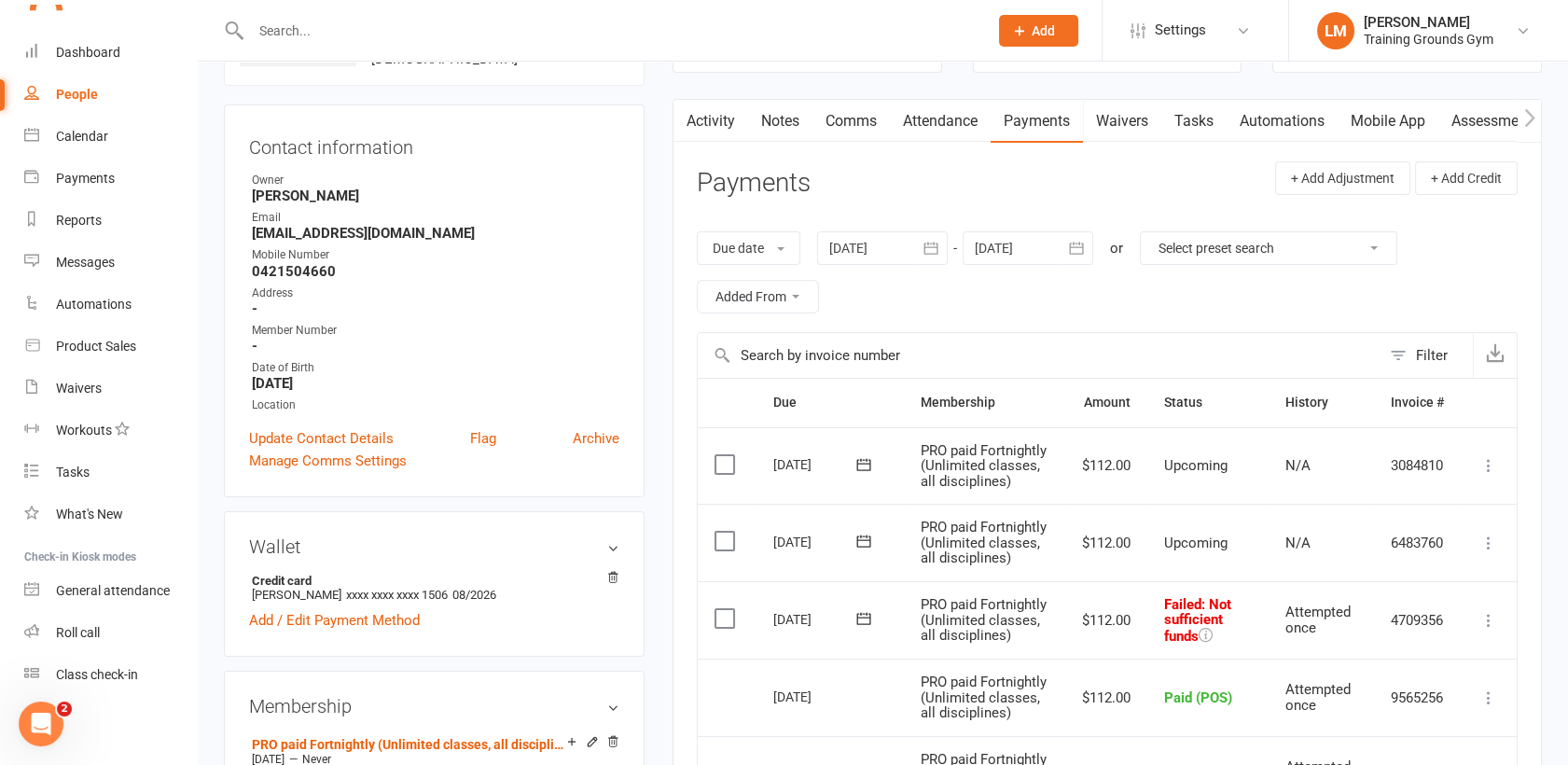
scroll to position [144, 0]
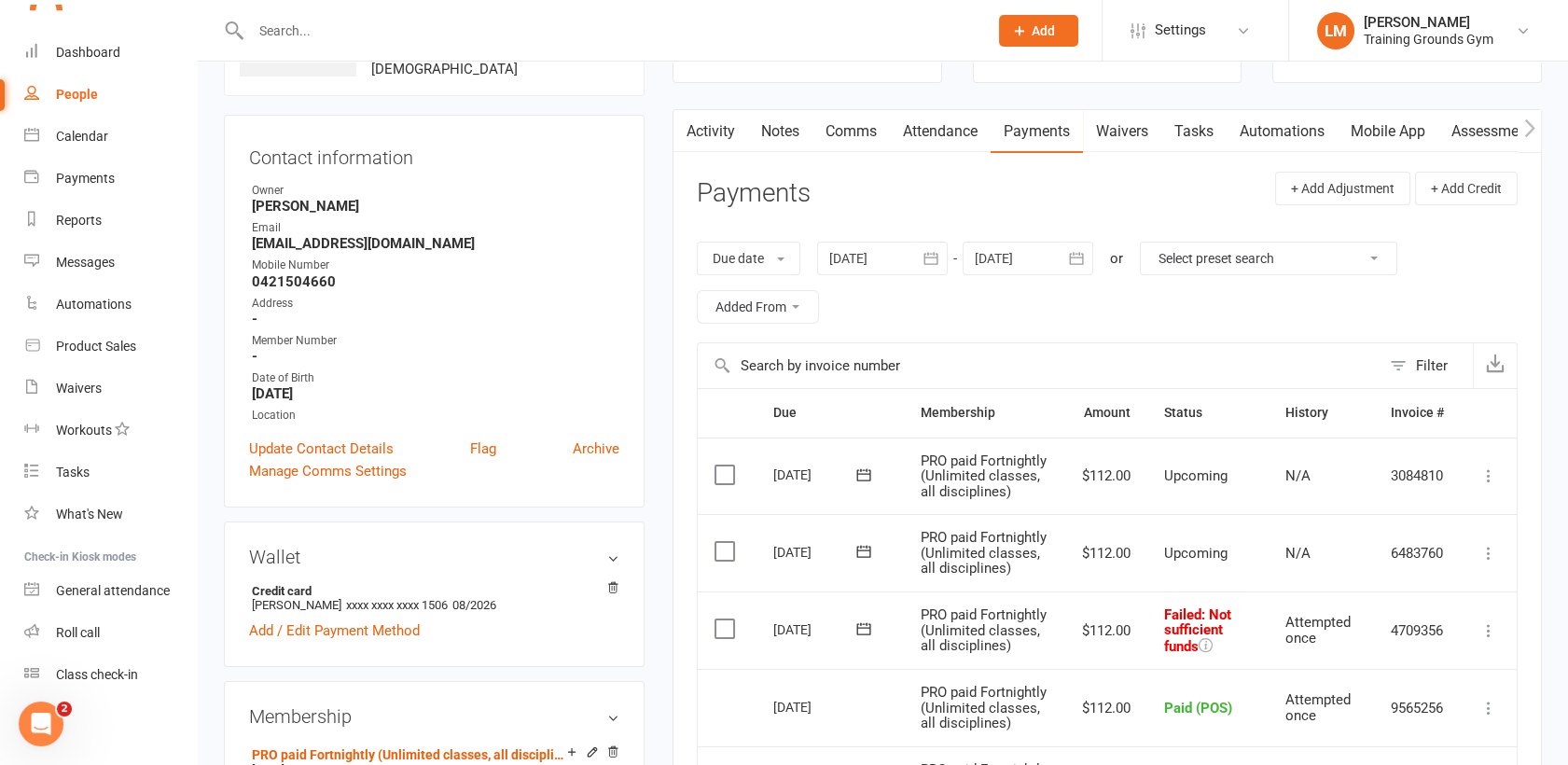
click at [706, 129] on link "Activity" at bounding box center [711, 132] width 74 height 43
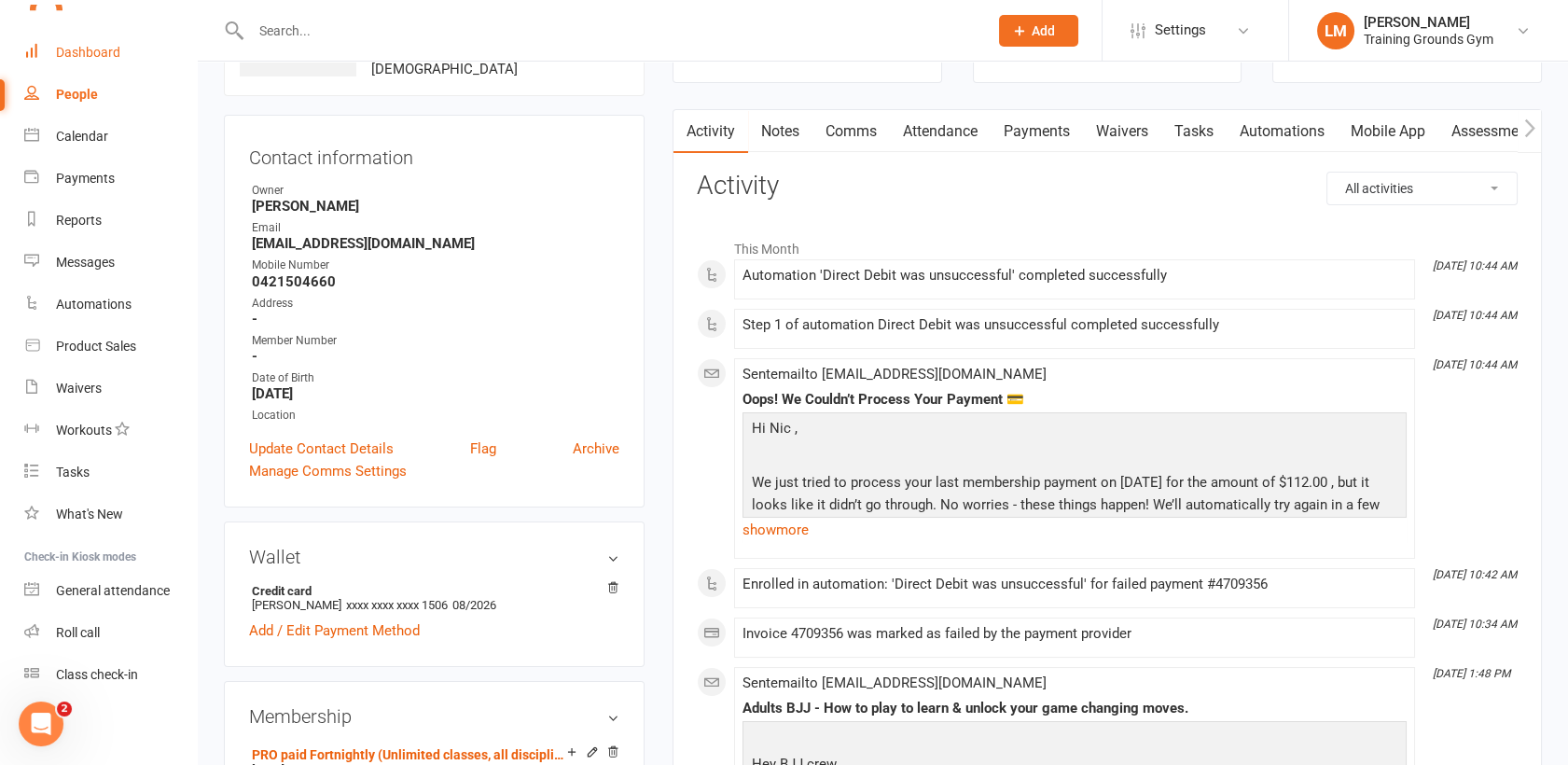
click at [94, 58] on div "Dashboard" at bounding box center [88, 51] width 65 height 15
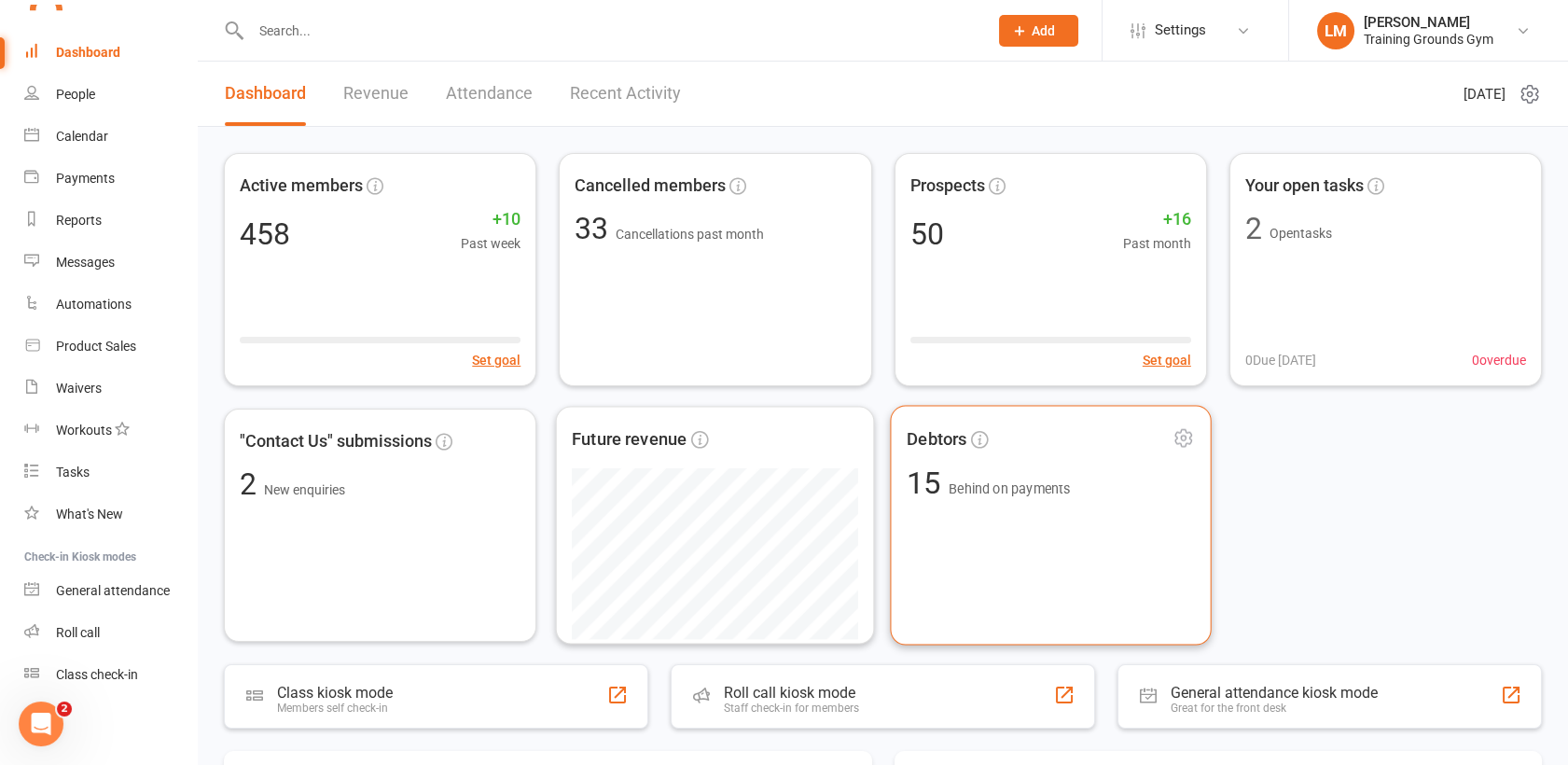
click at [1055, 541] on div "Debtors 15 Behind on payments" at bounding box center [1051, 526] width 322 height 240
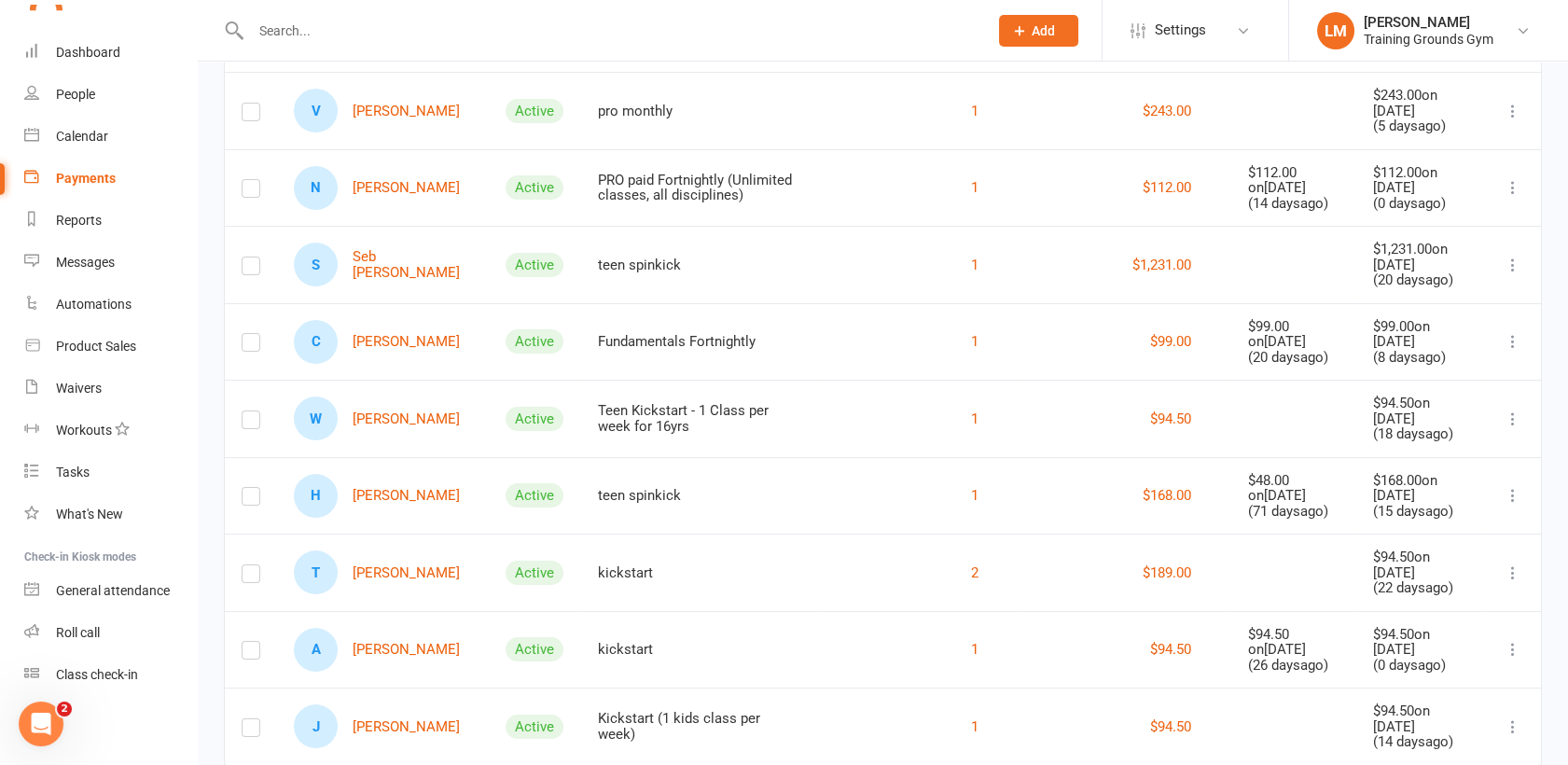
scroll to position [791, 0]
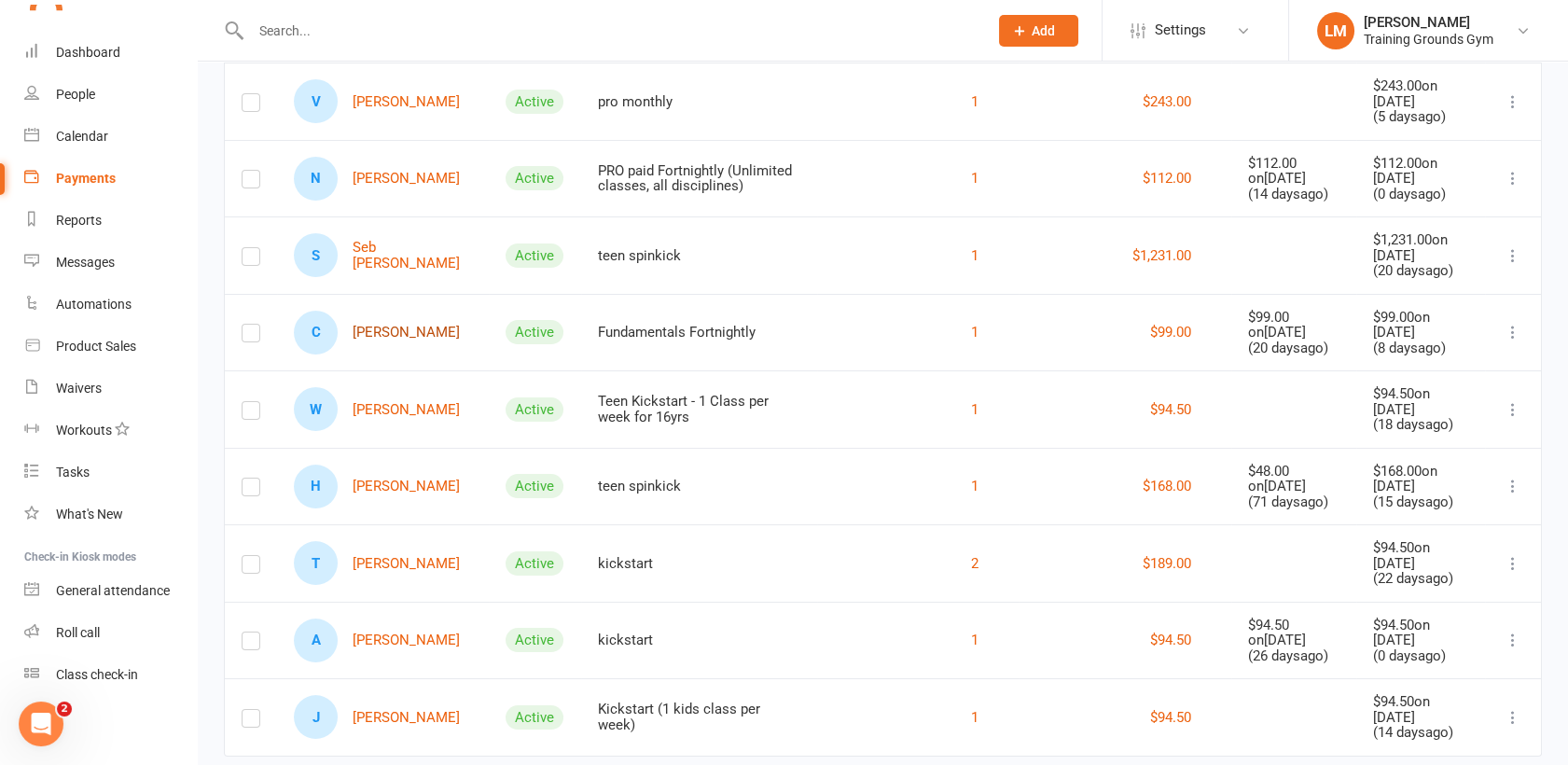
click at [381, 313] on link "C [PERSON_NAME]" at bounding box center [377, 332] width 166 height 44
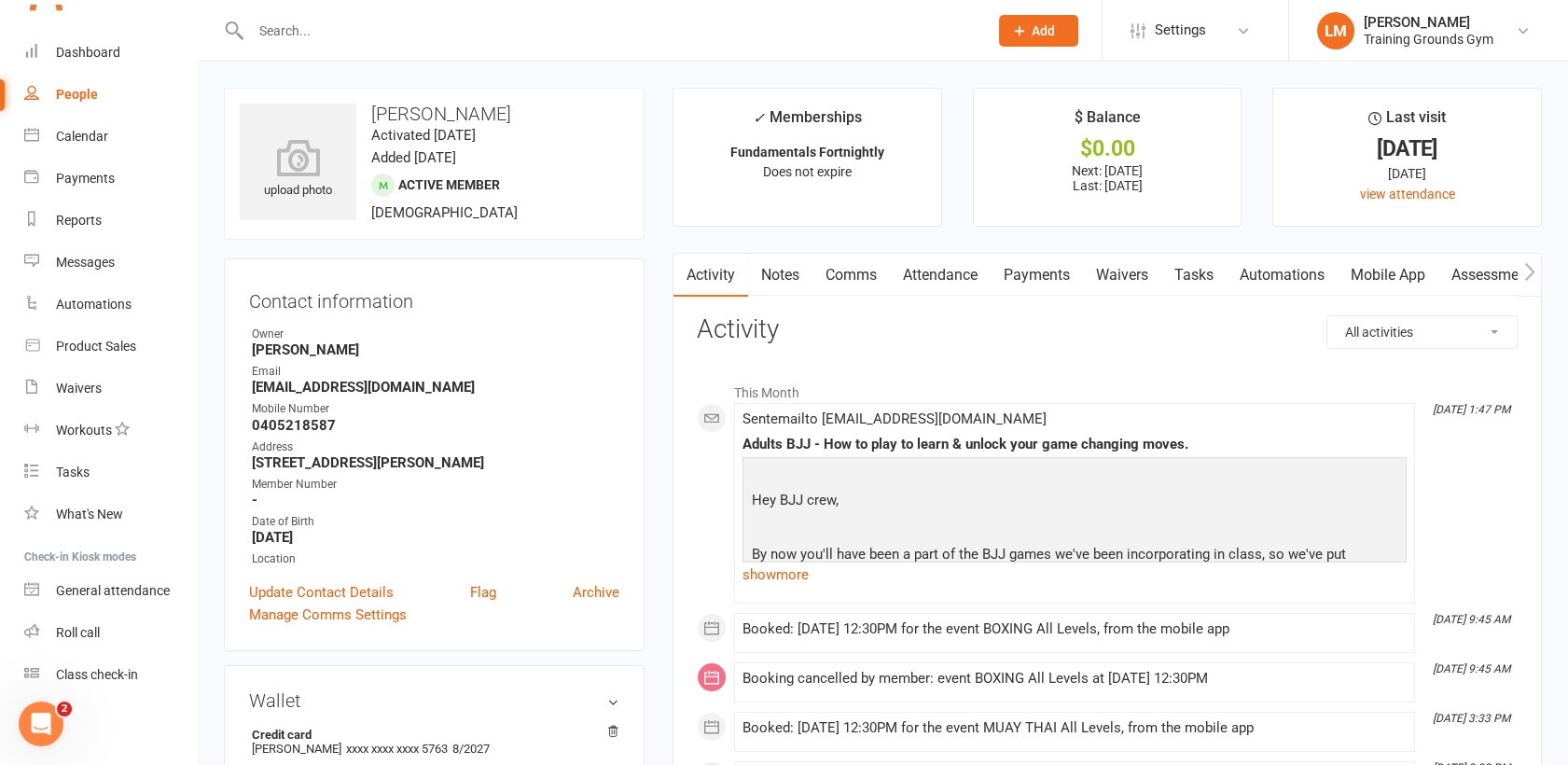
click at [1037, 273] on link "Payments" at bounding box center [1037, 275] width 93 height 43
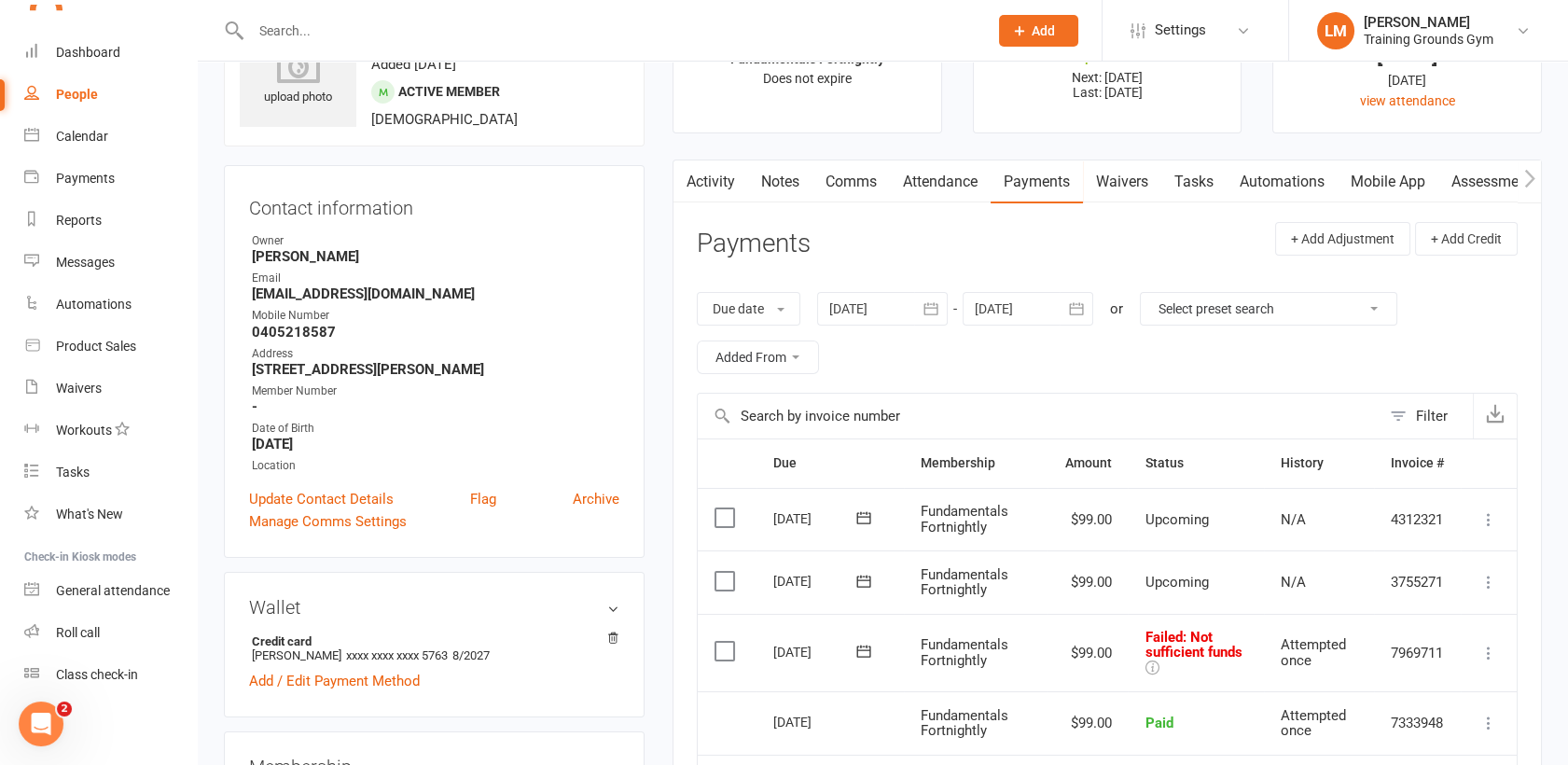
scroll to position [73, 0]
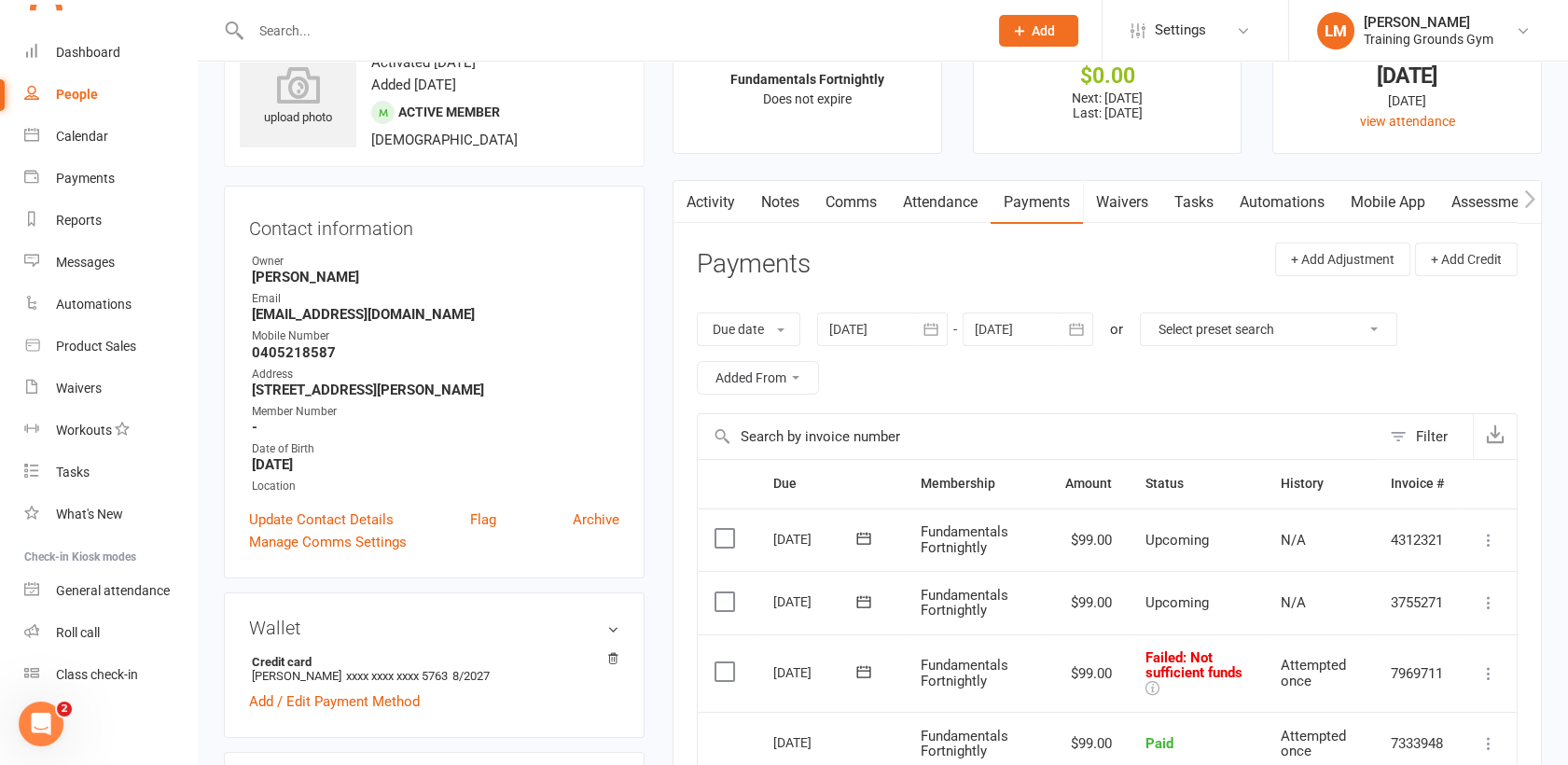
click at [704, 200] on link "Activity" at bounding box center [711, 202] width 74 height 43
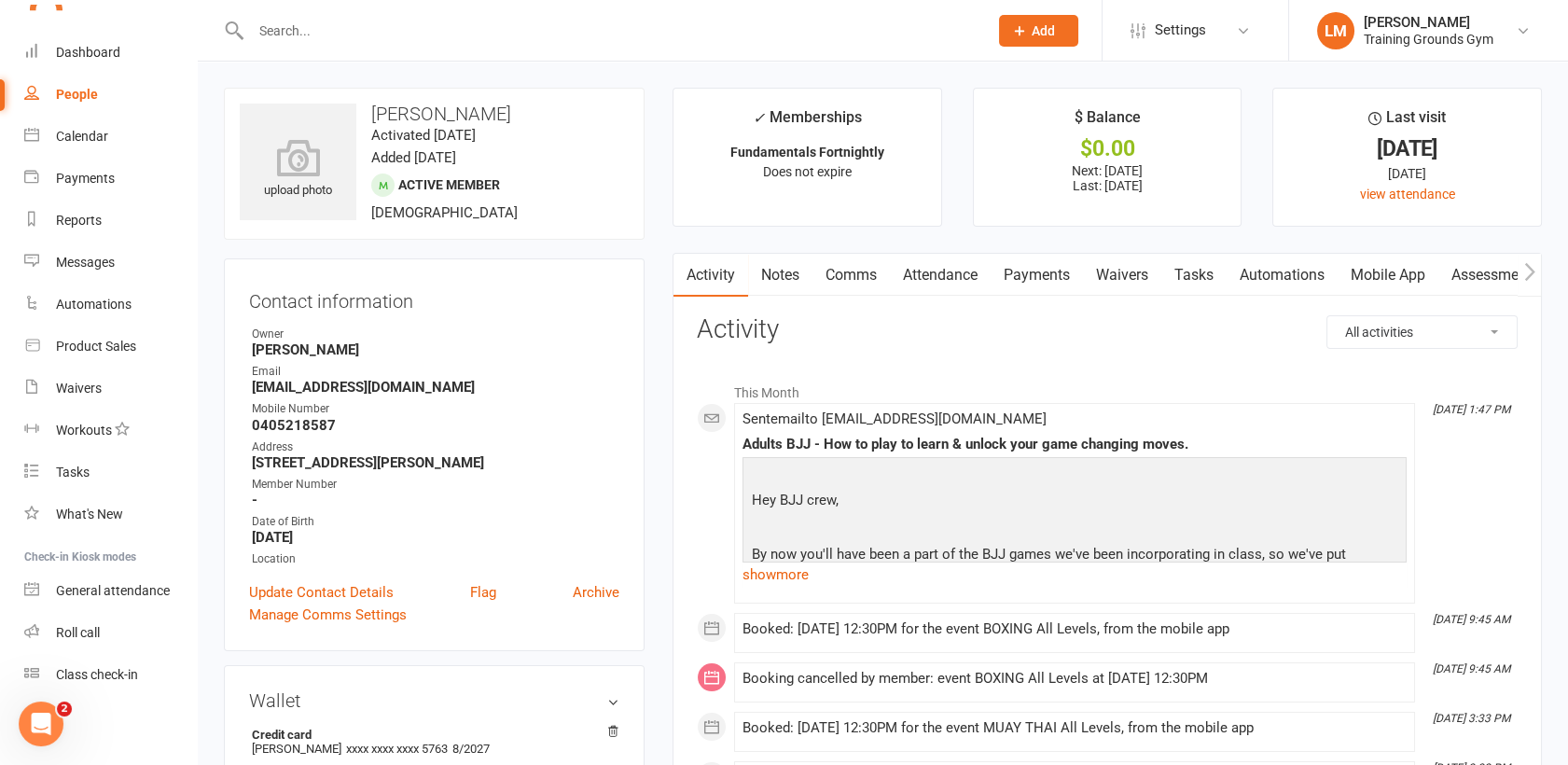
click at [853, 280] on link "Comms" at bounding box center [852, 275] width 77 height 43
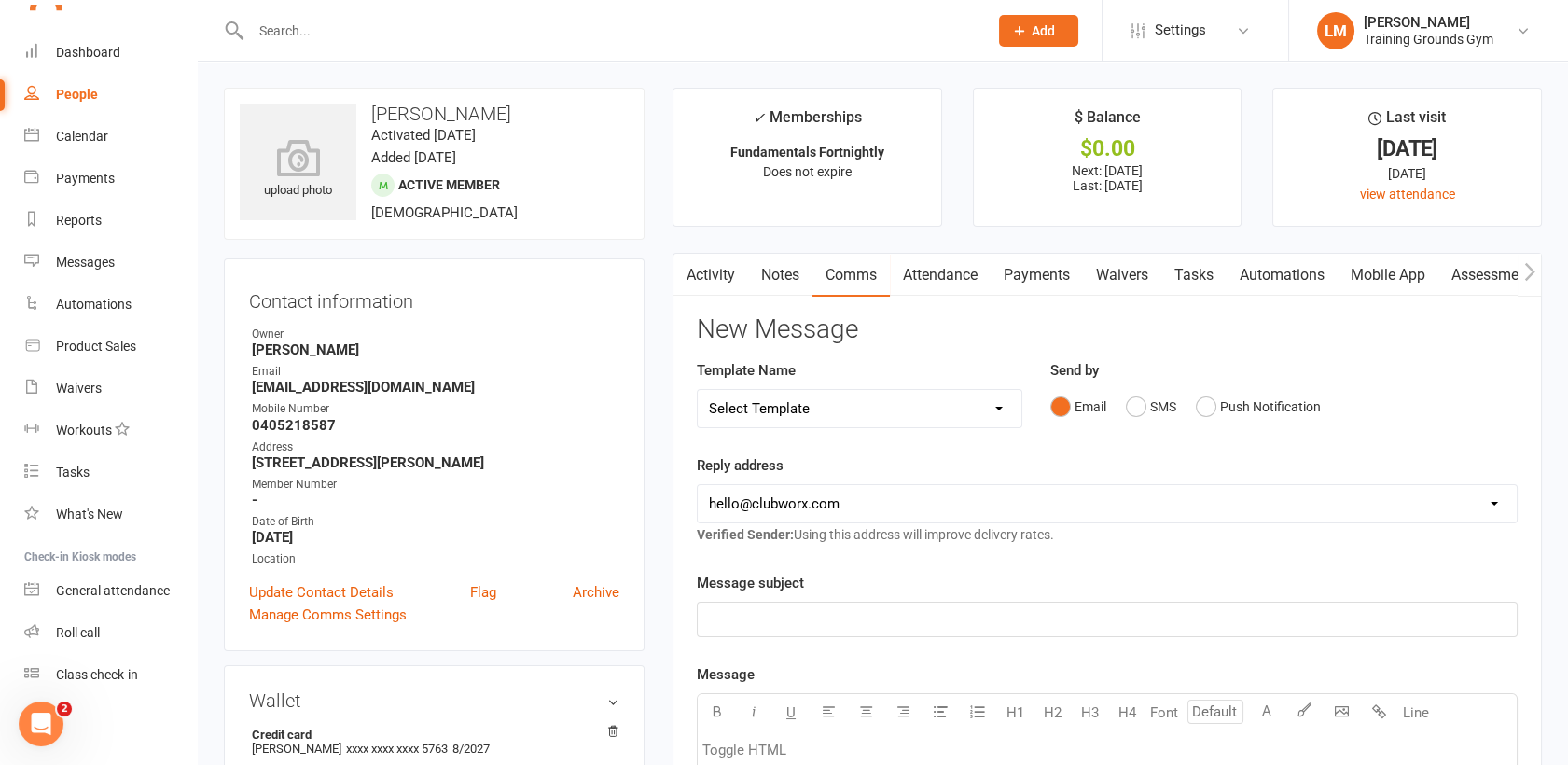
click at [788, 503] on select "[EMAIL_ADDRESS][DOMAIN_NAME] [PERSON_NAME][EMAIL_ADDRESS][DOMAIN_NAME] [EMAIL_A…" at bounding box center [1107, 504] width 819 height 38
select select "1"
click at [698, 485] on select "[EMAIL_ADDRESS][DOMAIN_NAME] [PERSON_NAME][EMAIL_ADDRESS][DOMAIN_NAME] [EMAIL_A…" at bounding box center [1107, 504] width 819 height 38
click at [779, 614] on p "﻿" at bounding box center [1107, 619] width 797 height 22
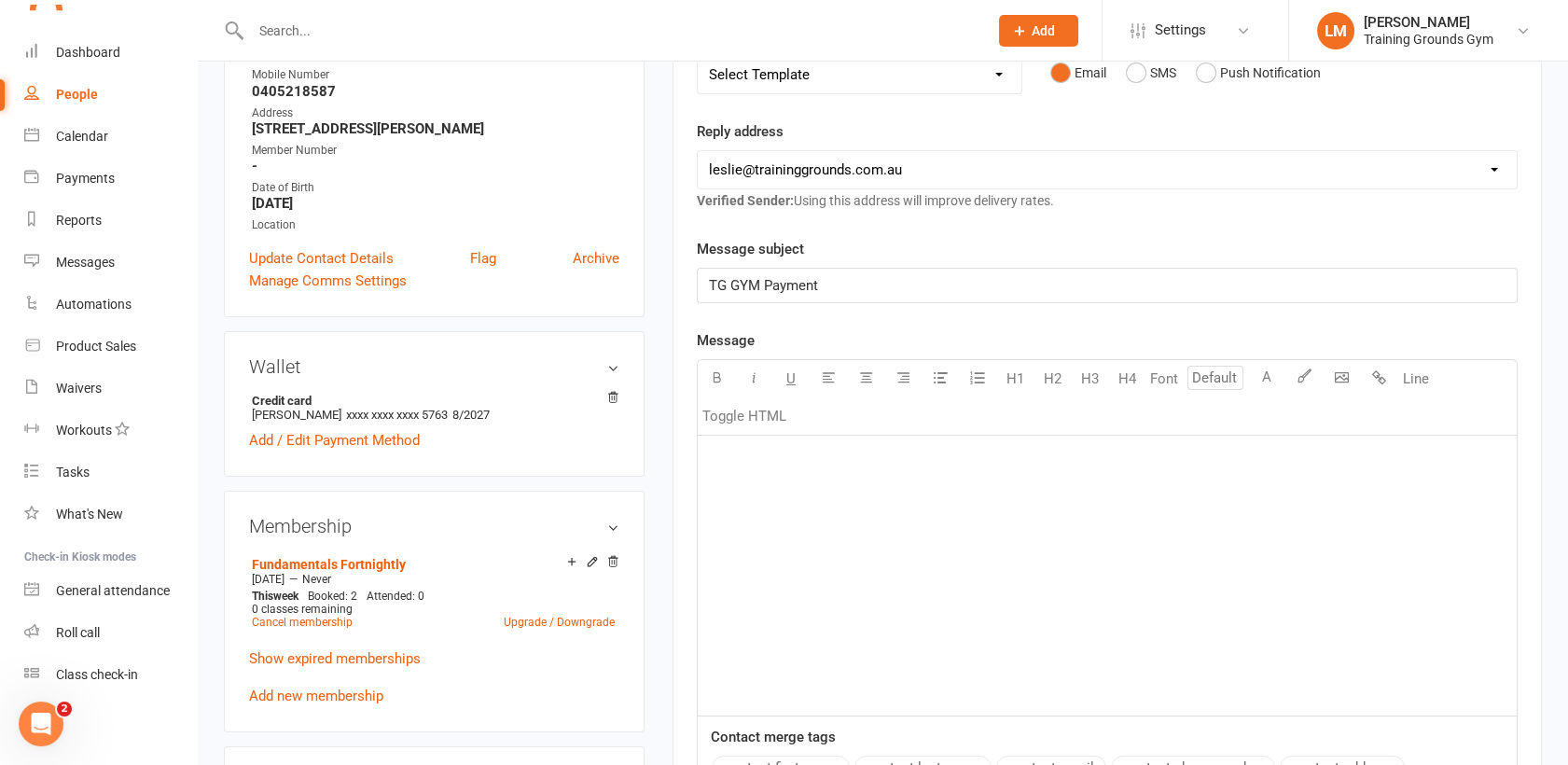
scroll to position [370, 0]
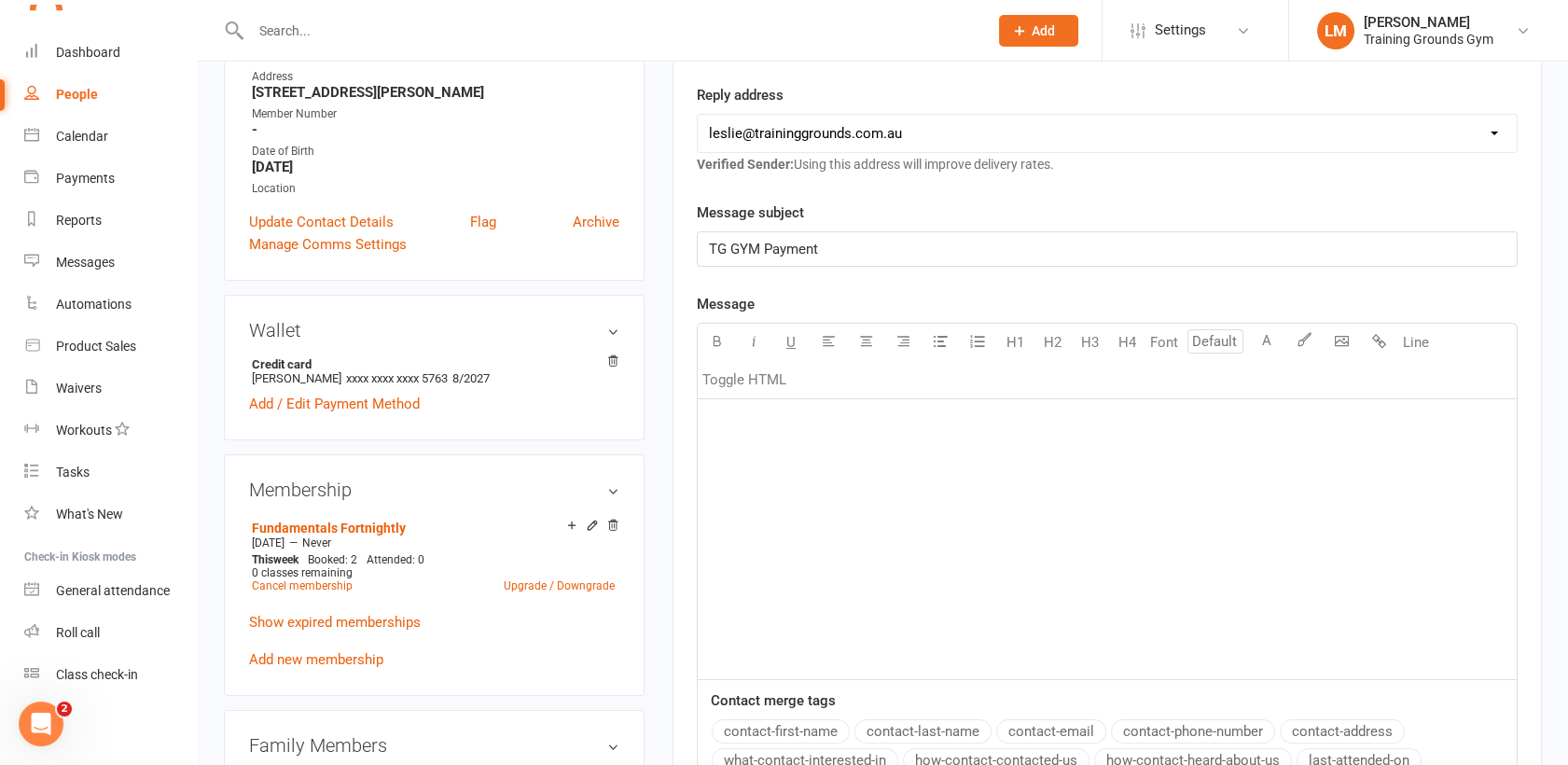
click at [888, 571] on div "﻿" at bounding box center [1107, 540] width 819 height 280
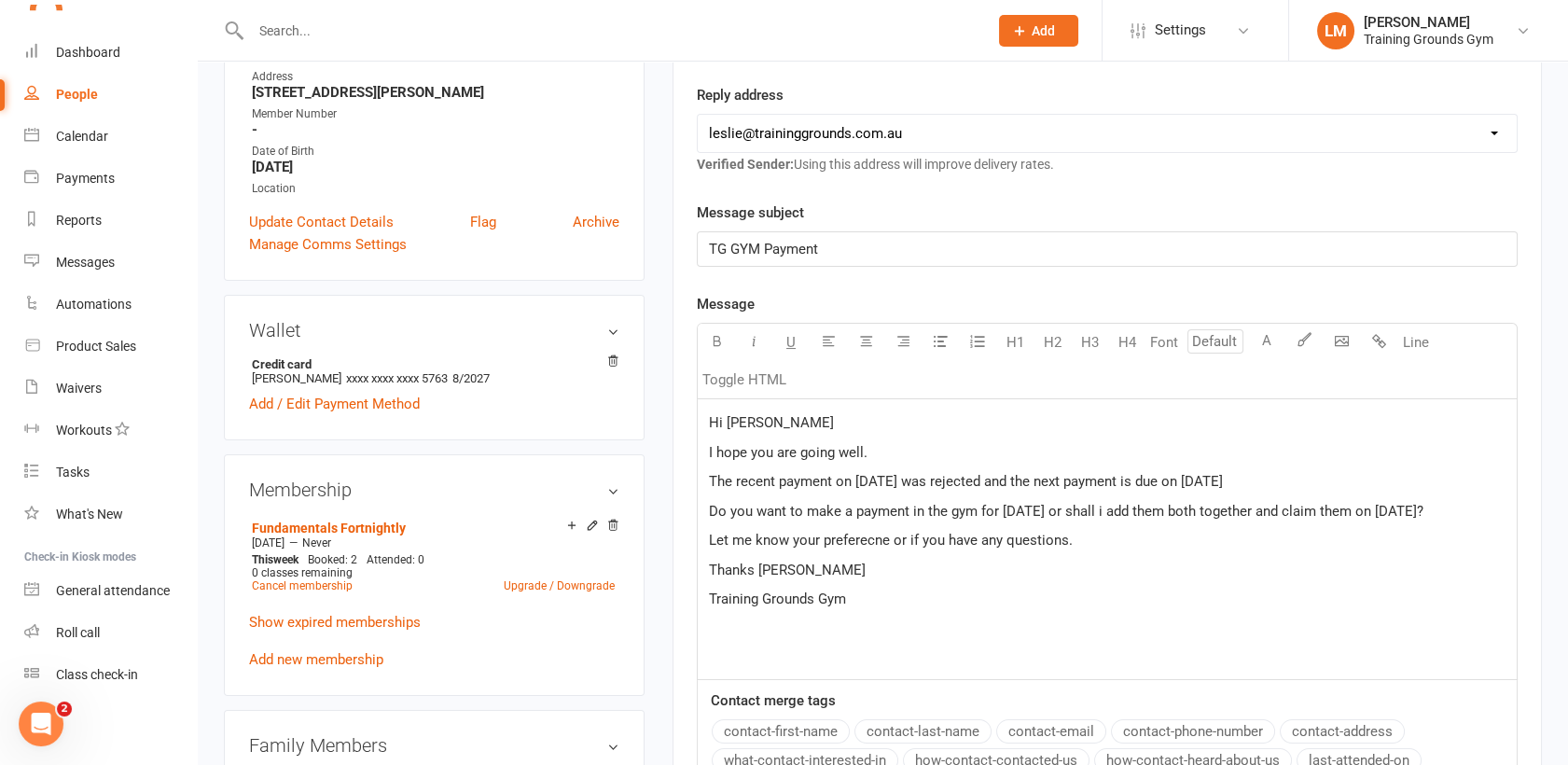
click at [971, 547] on p "Let me know your preferecne or if you have any questions." at bounding box center [1107, 540] width 797 height 22
click at [841, 556] on div "Hi [PERSON_NAME] I hope you are going well. The recent payment on [DATE] was re…" at bounding box center [1107, 540] width 819 height 280
click at [915, 534] on span "Let me know your preferecne or if you have any questions." at bounding box center [890, 540] width 363 height 16
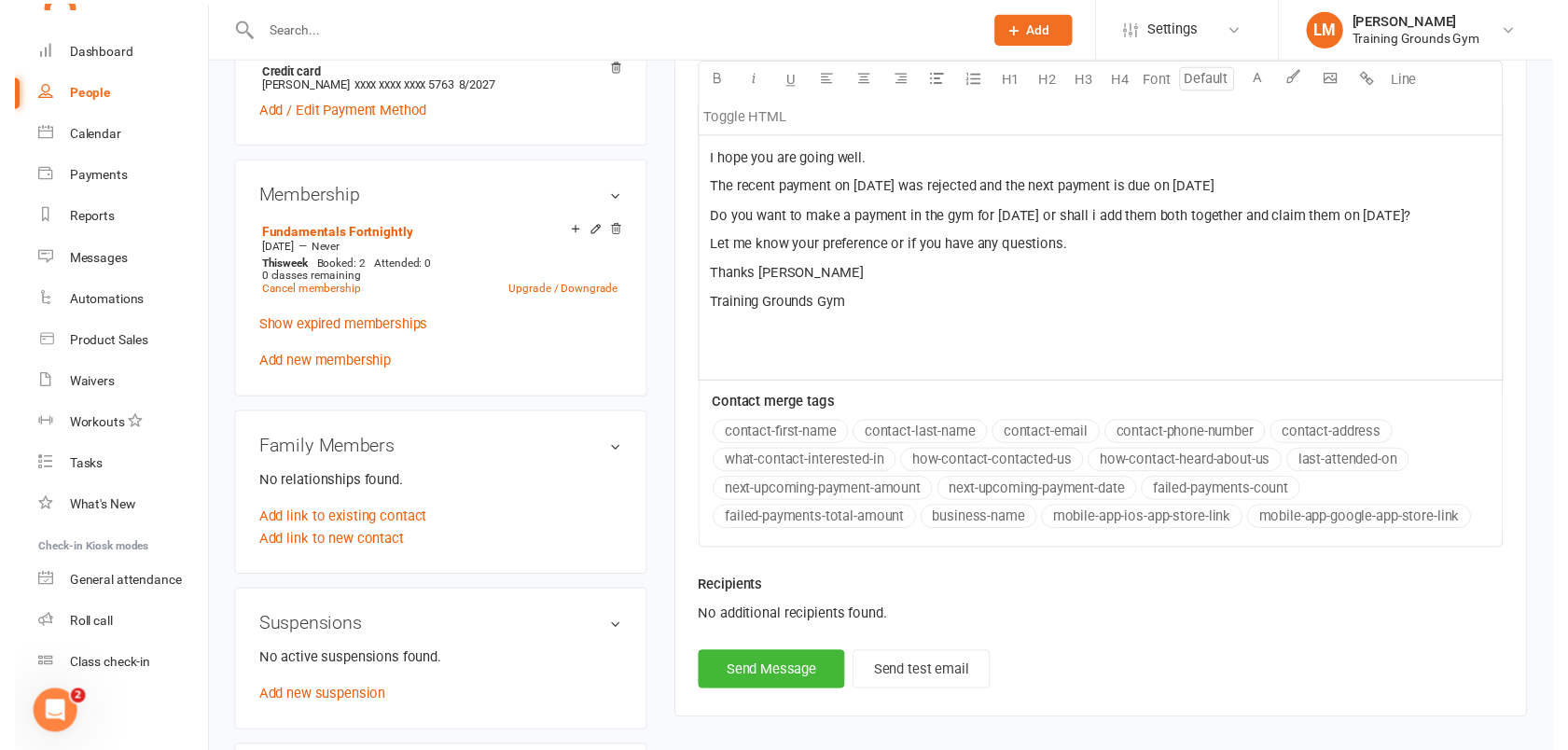
scroll to position [664, 0]
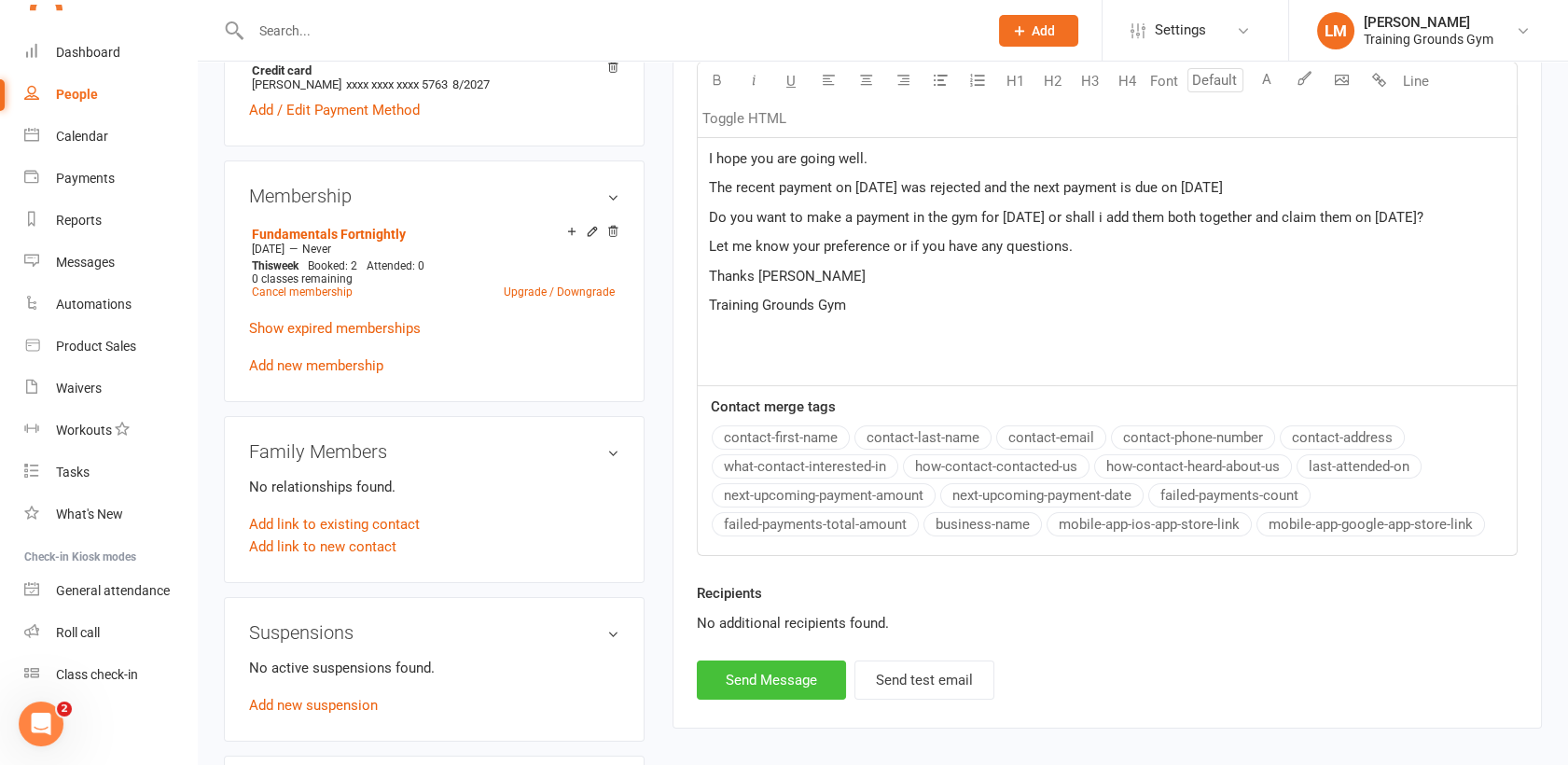
click at [769, 678] on button "Send Message" at bounding box center [771, 680] width 149 height 40
select select "0"
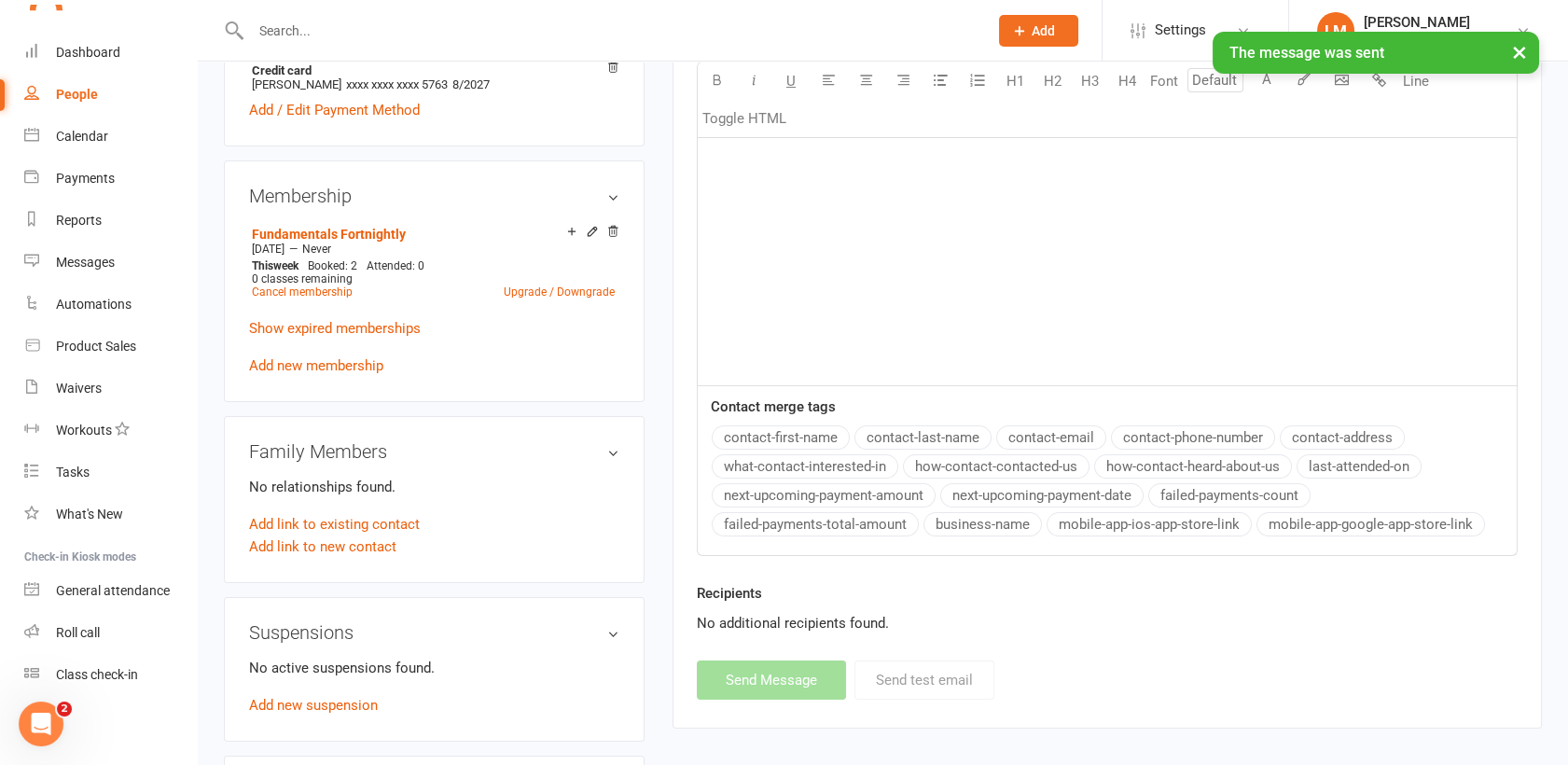
scroll to position [1422, 0]
click at [86, 32] on div "× The message was sent" at bounding box center [771, 32] width 1544 height 0
click at [87, 32] on div "× The message was sent" at bounding box center [771, 32] width 1544 height 0
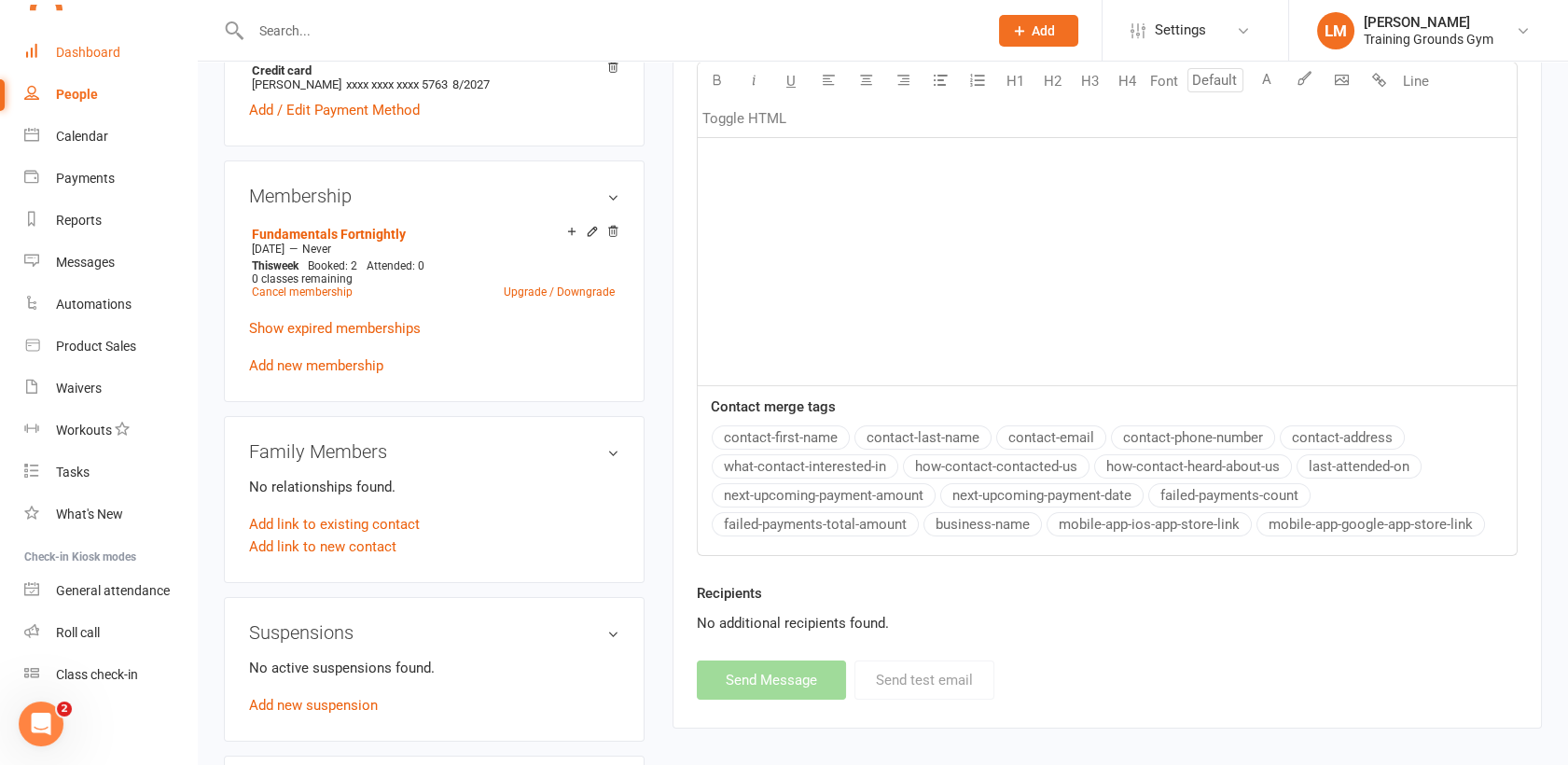
click at [95, 44] on div "Dashboard" at bounding box center [88, 51] width 65 height 15
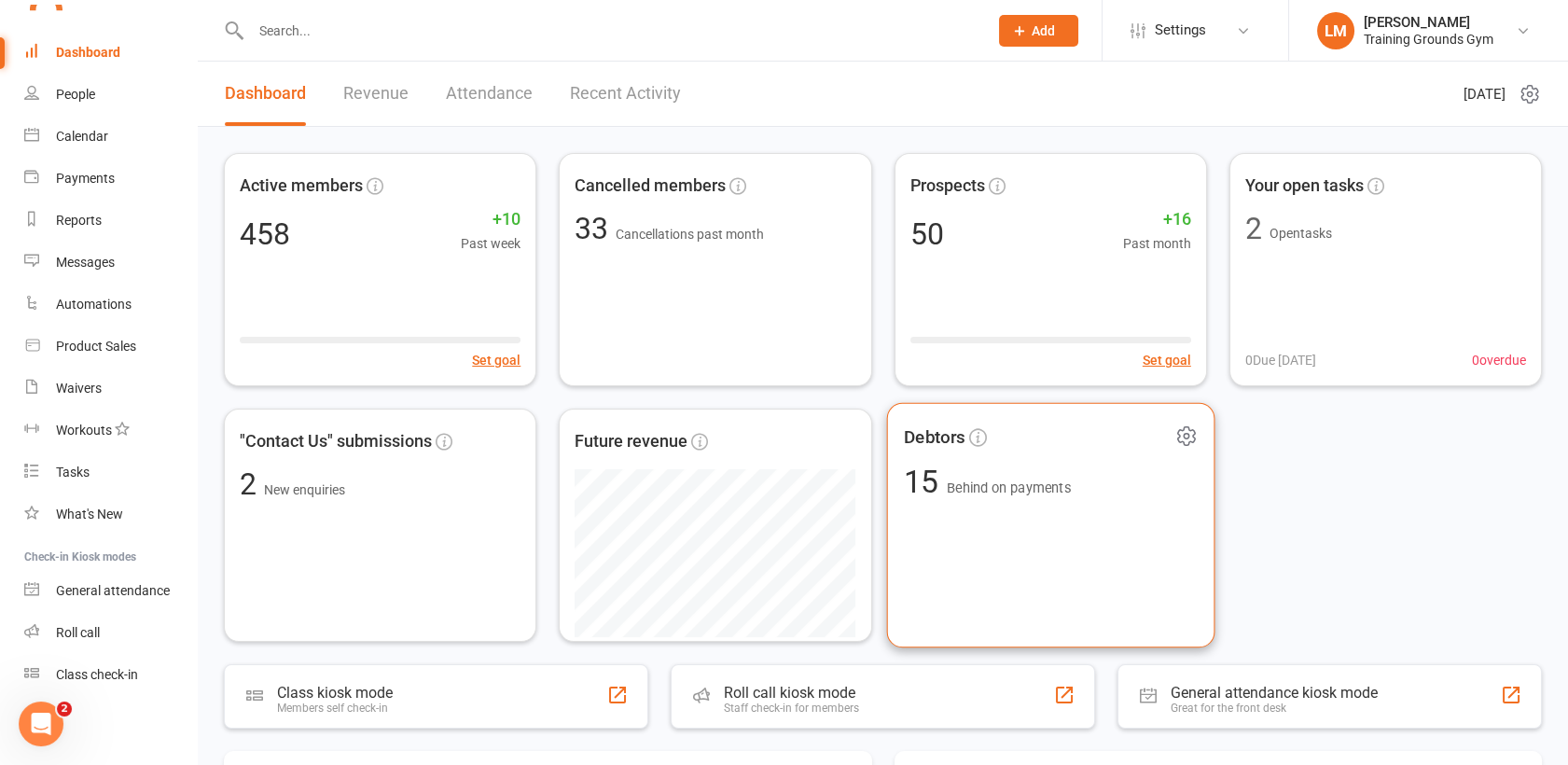
click at [1127, 537] on div "Debtors 15 Behind on payments" at bounding box center [1051, 526] width 329 height 246
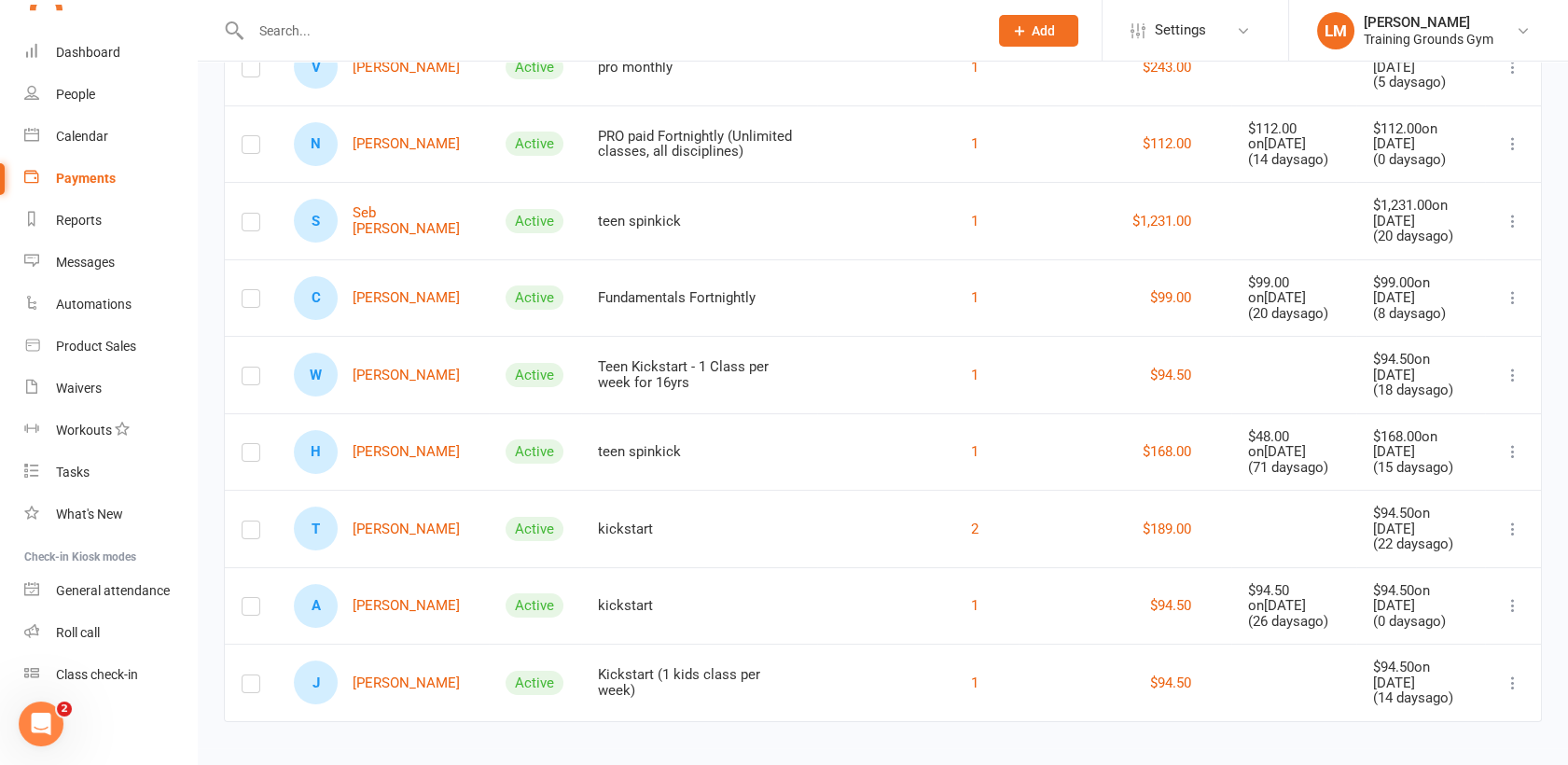
scroll to position [833, 0]
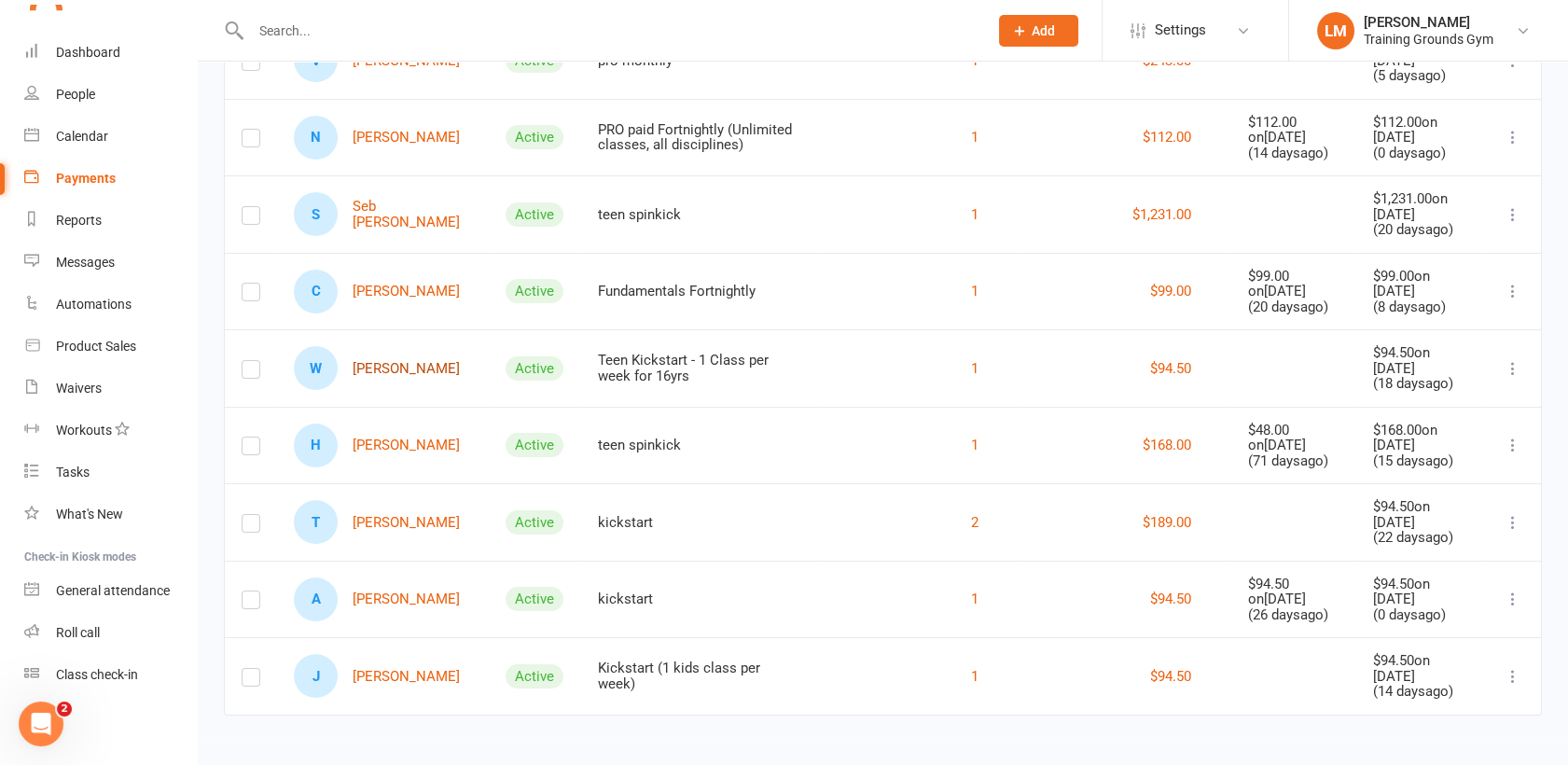
click at [364, 367] on link "W [PERSON_NAME]" at bounding box center [377, 368] width 166 height 44
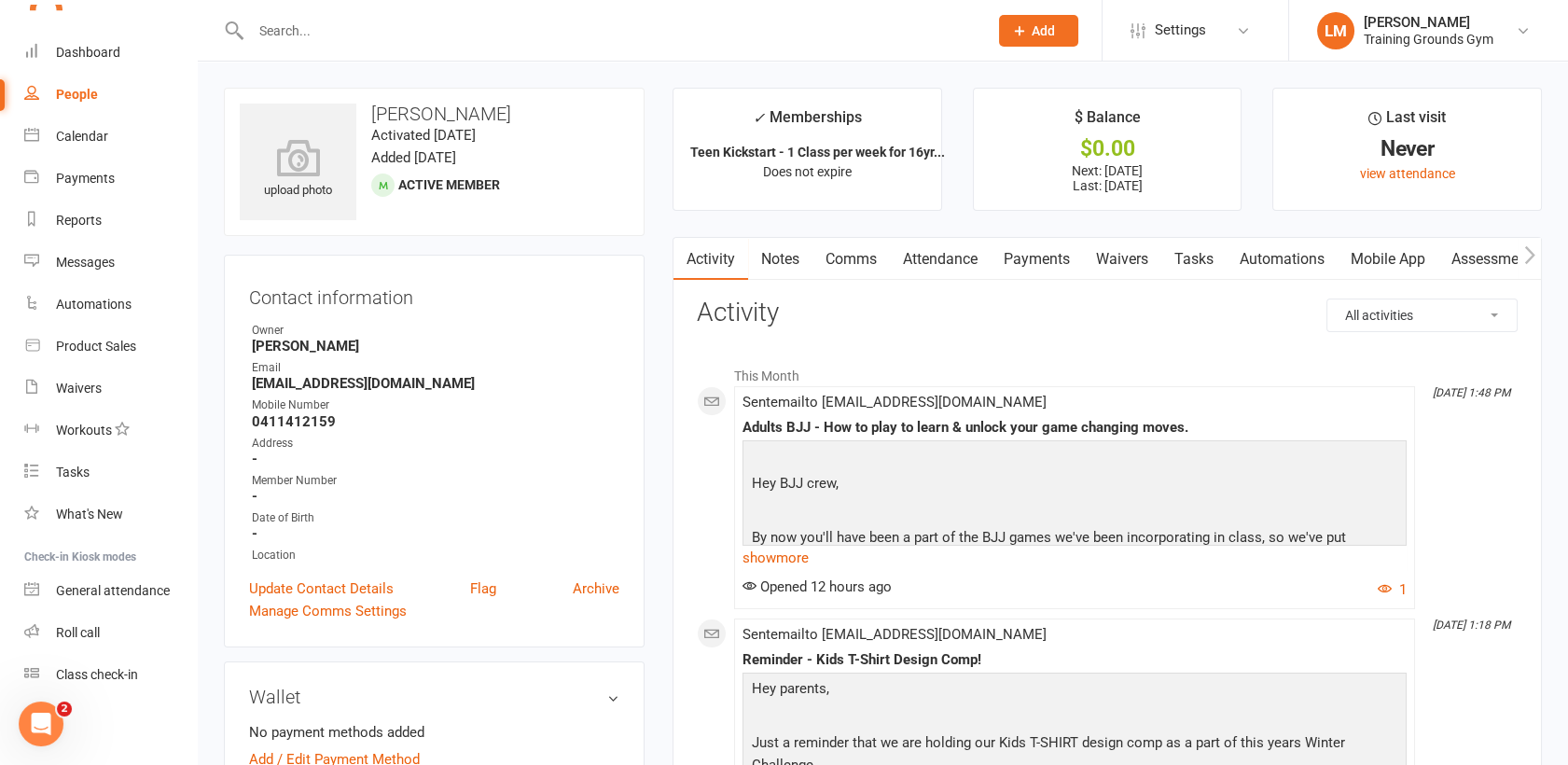
click at [1045, 253] on link "Payments" at bounding box center [1037, 259] width 93 height 43
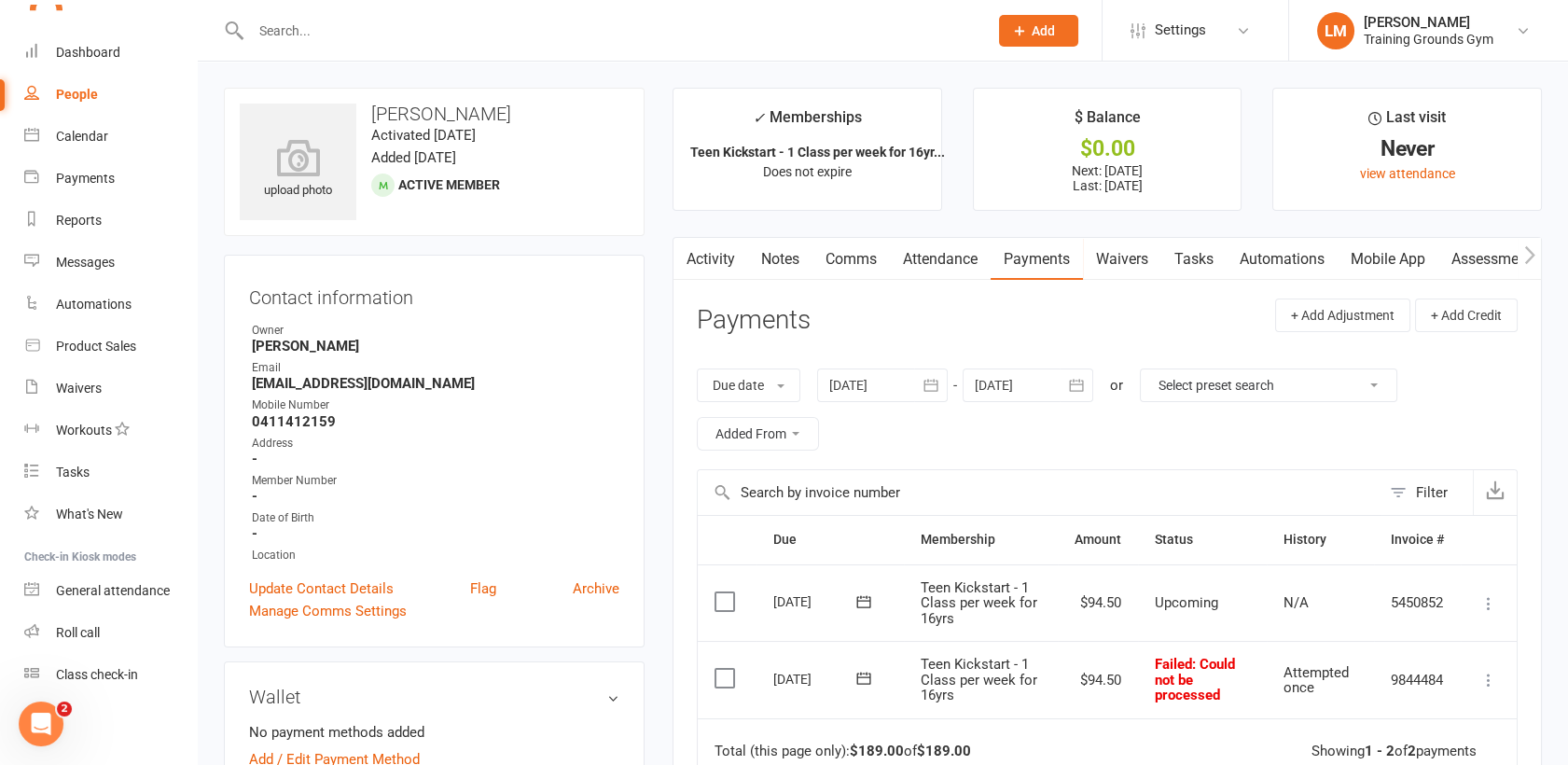
click at [94, 74] on link "People" at bounding box center [110, 94] width 173 height 42
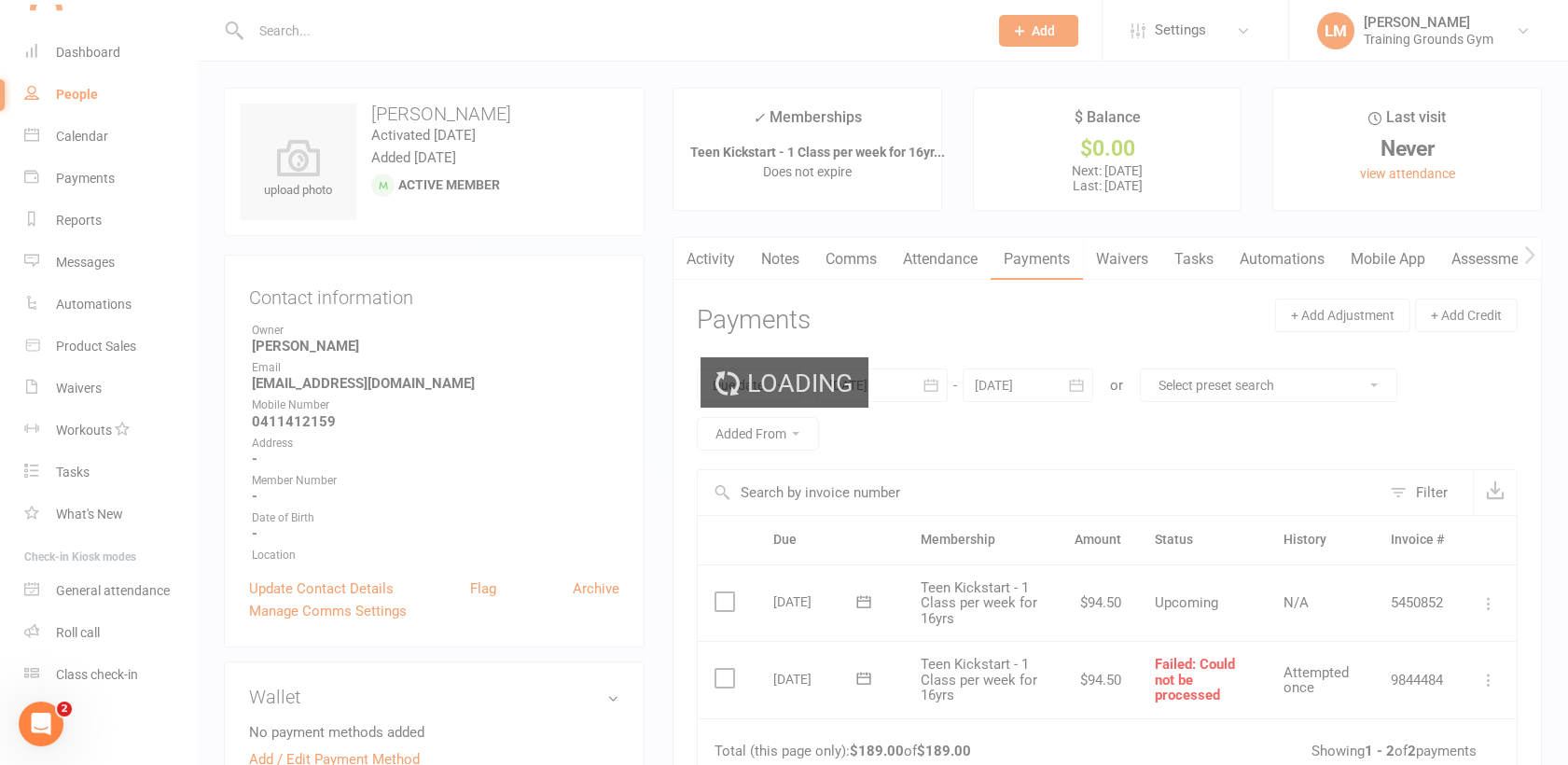
click at [84, 47] on div "Loading" at bounding box center [784, 382] width 1568 height 765
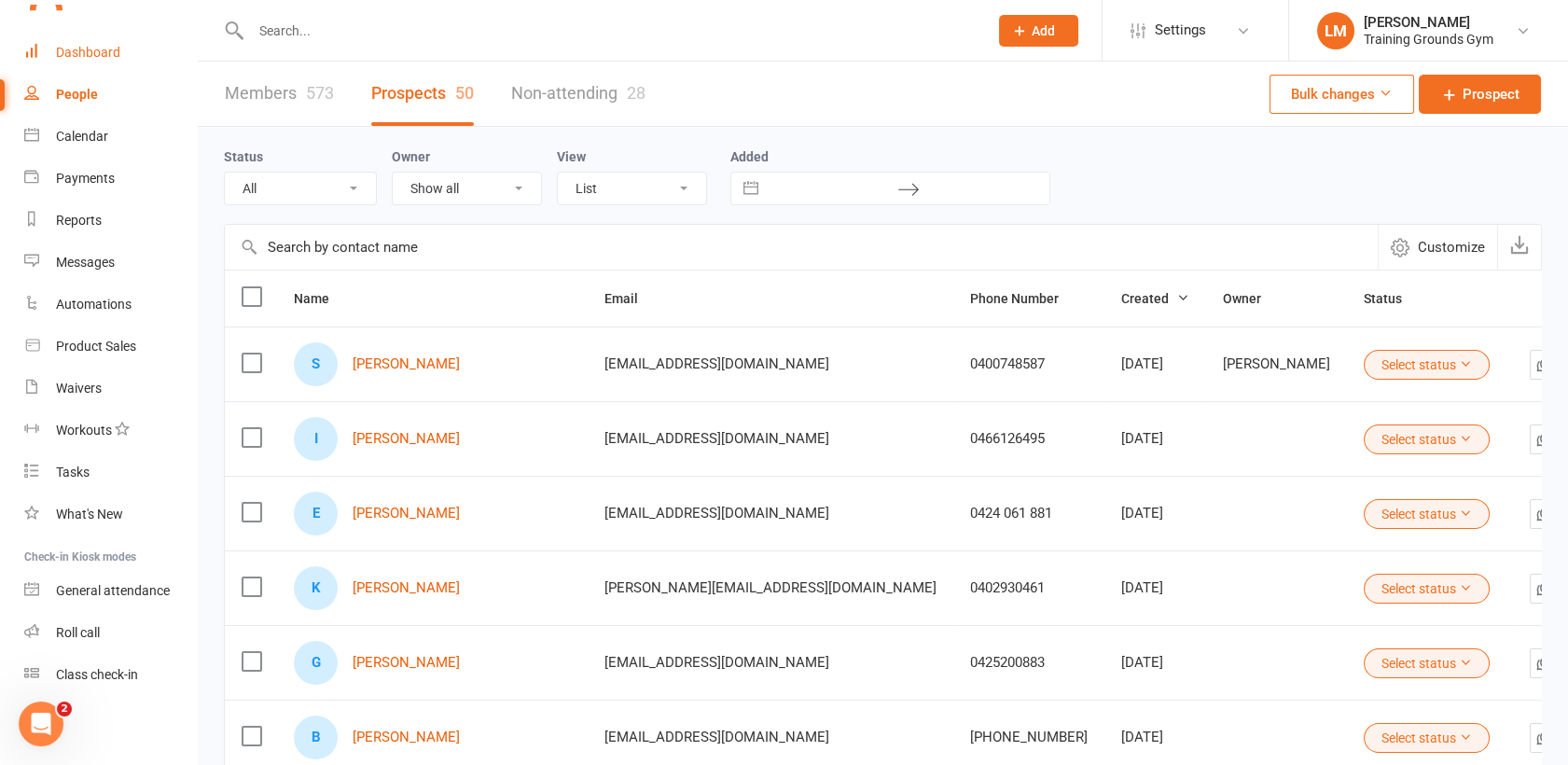
click at [93, 53] on div "Dashboard" at bounding box center [88, 51] width 65 height 15
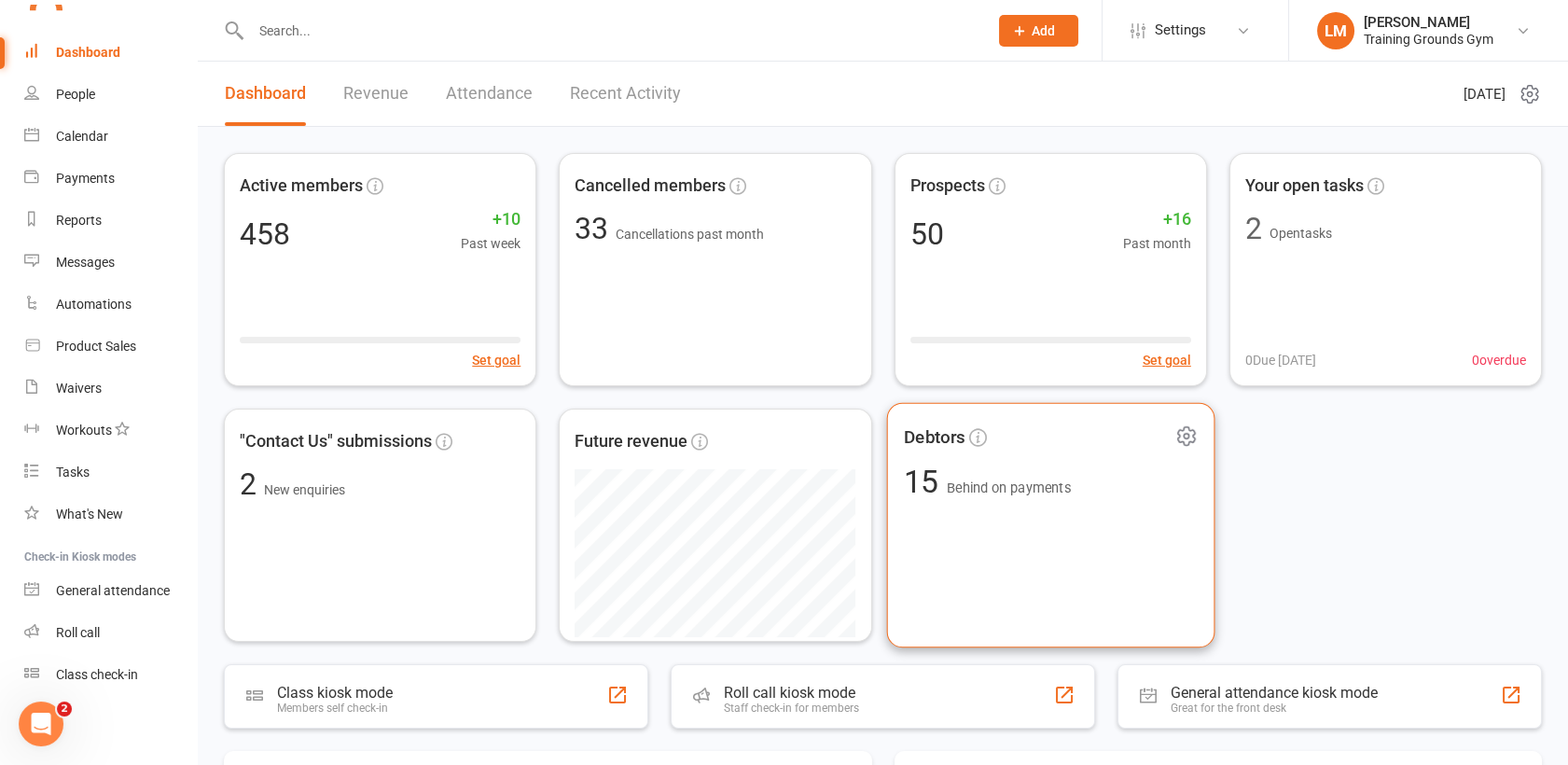
click at [1026, 547] on div "Debtors 15 Behind on payments" at bounding box center [1051, 526] width 329 height 246
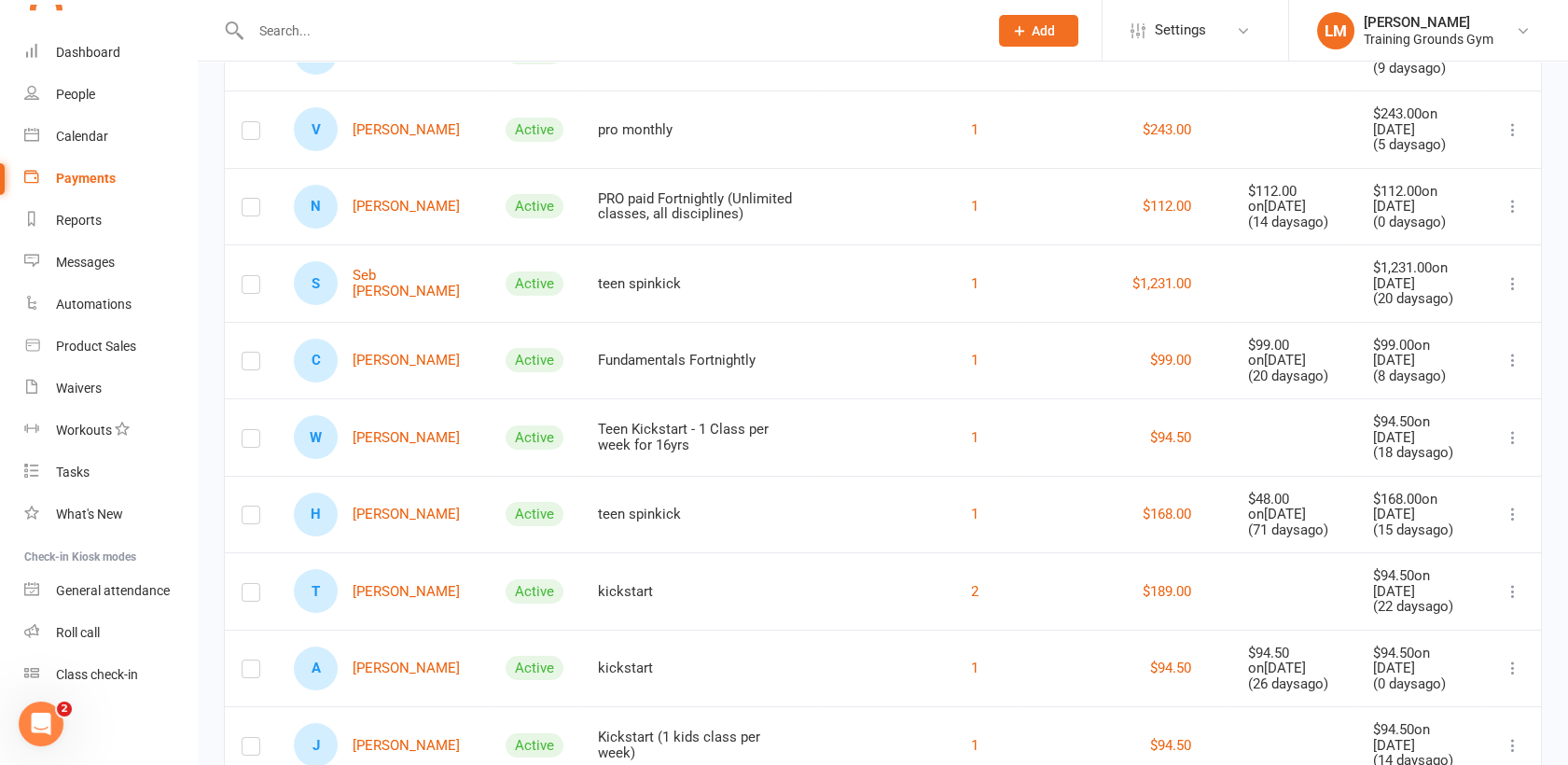
scroll to position [833, 0]
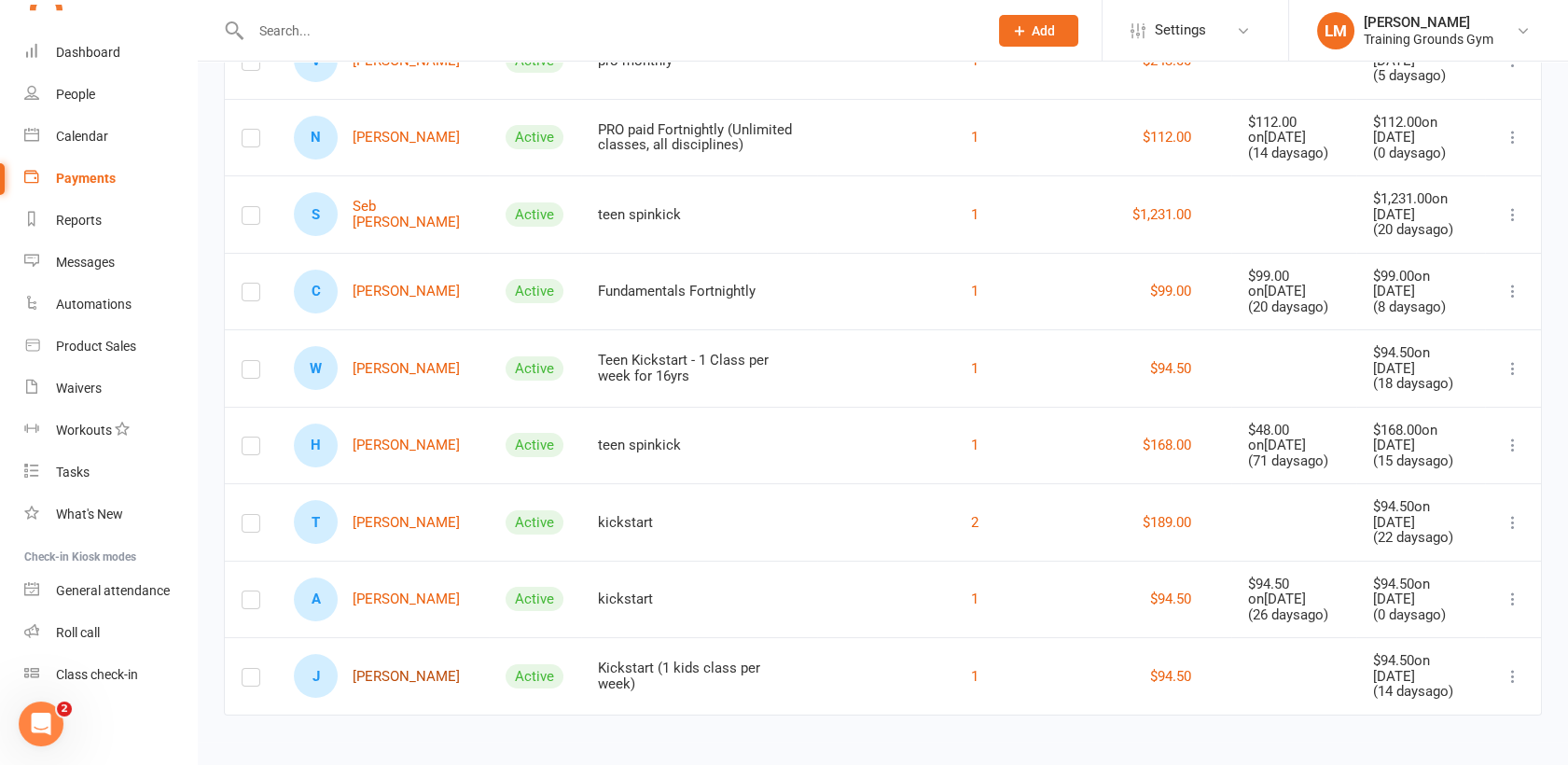
click at [391, 662] on link "[PERSON_NAME]" at bounding box center [377, 676] width 166 height 44
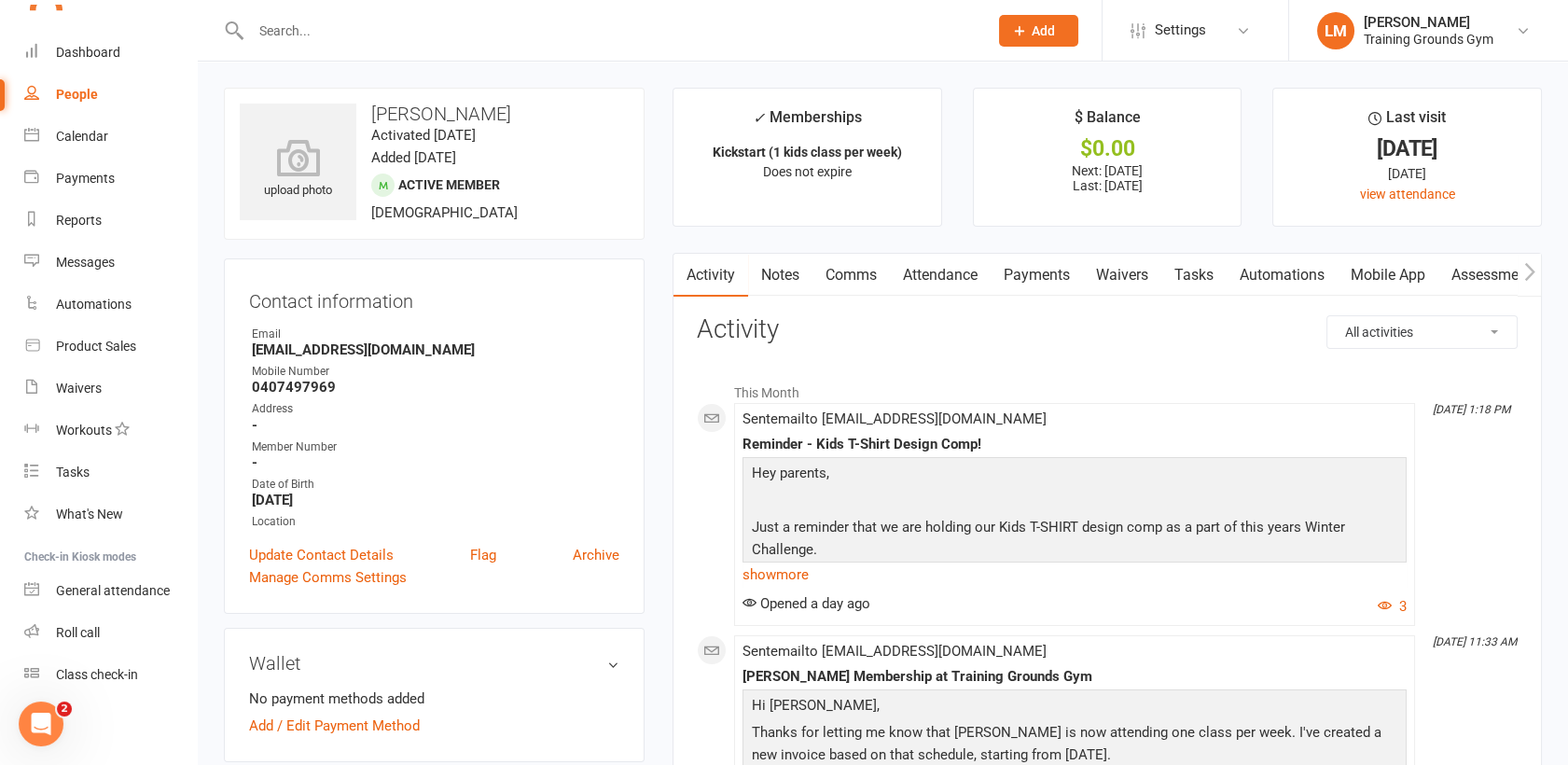
click at [1024, 277] on link "Payments" at bounding box center [1037, 275] width 93 height 43
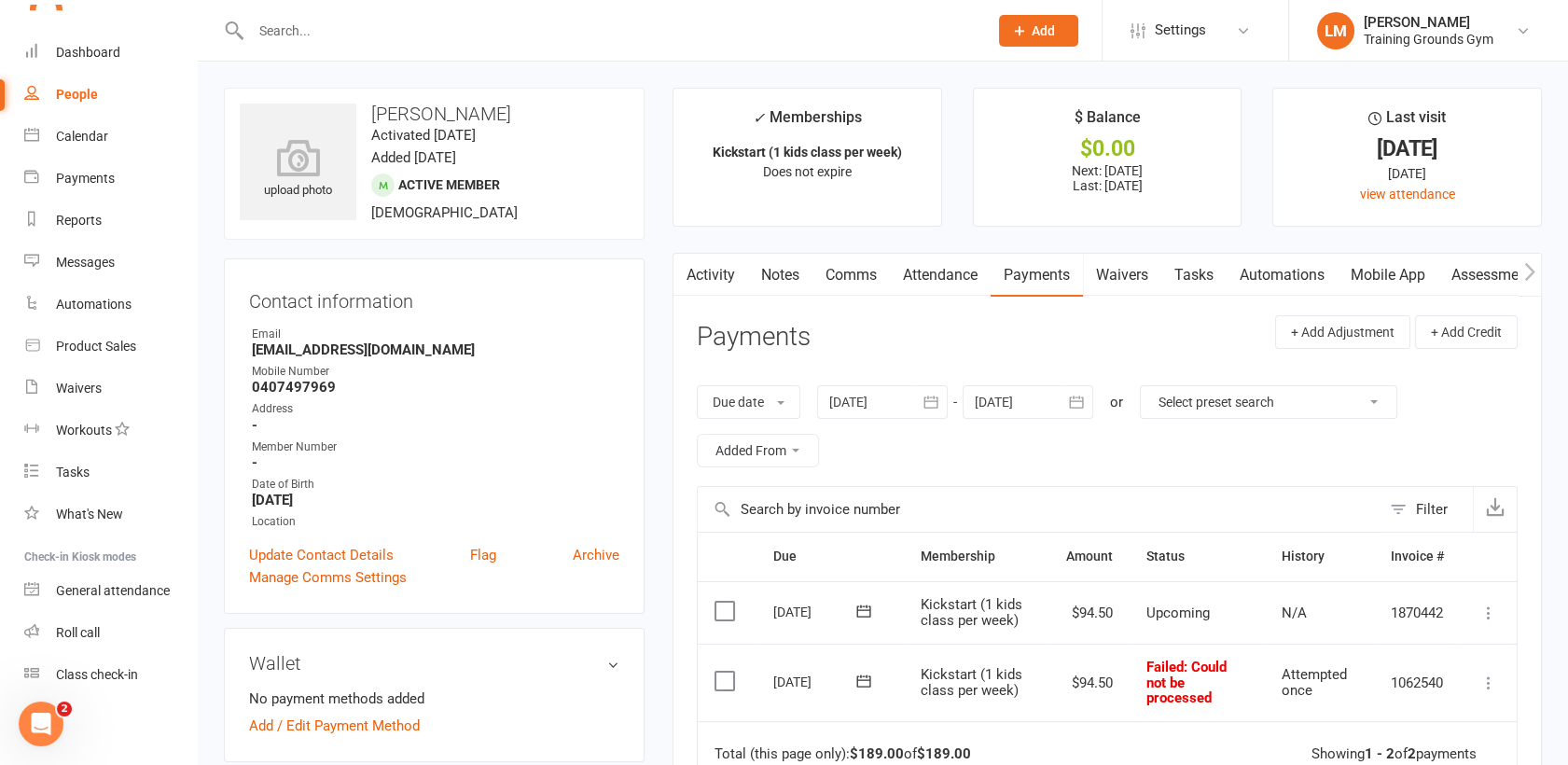
click at [1079, 400] on icon "button" at bounding box center [1076, 401] width 14 height 13
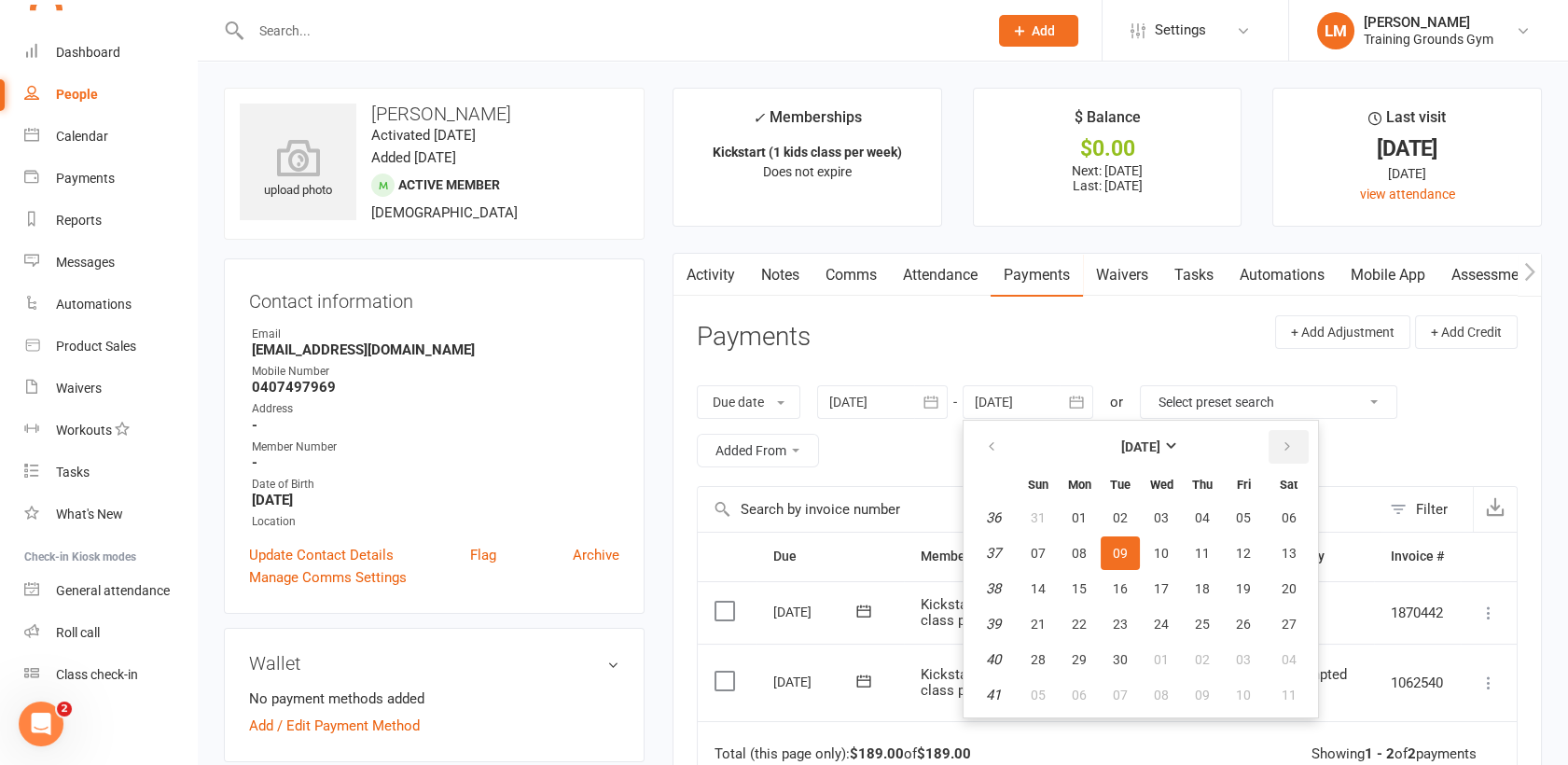
click at [1291, 443] on icon "button" at bounding box center [1288, 447] width 14 height 15
click at [1289, 519] on span "06" at bounding box center [1289, 517] width 15 height 15
type input "[DATE]"
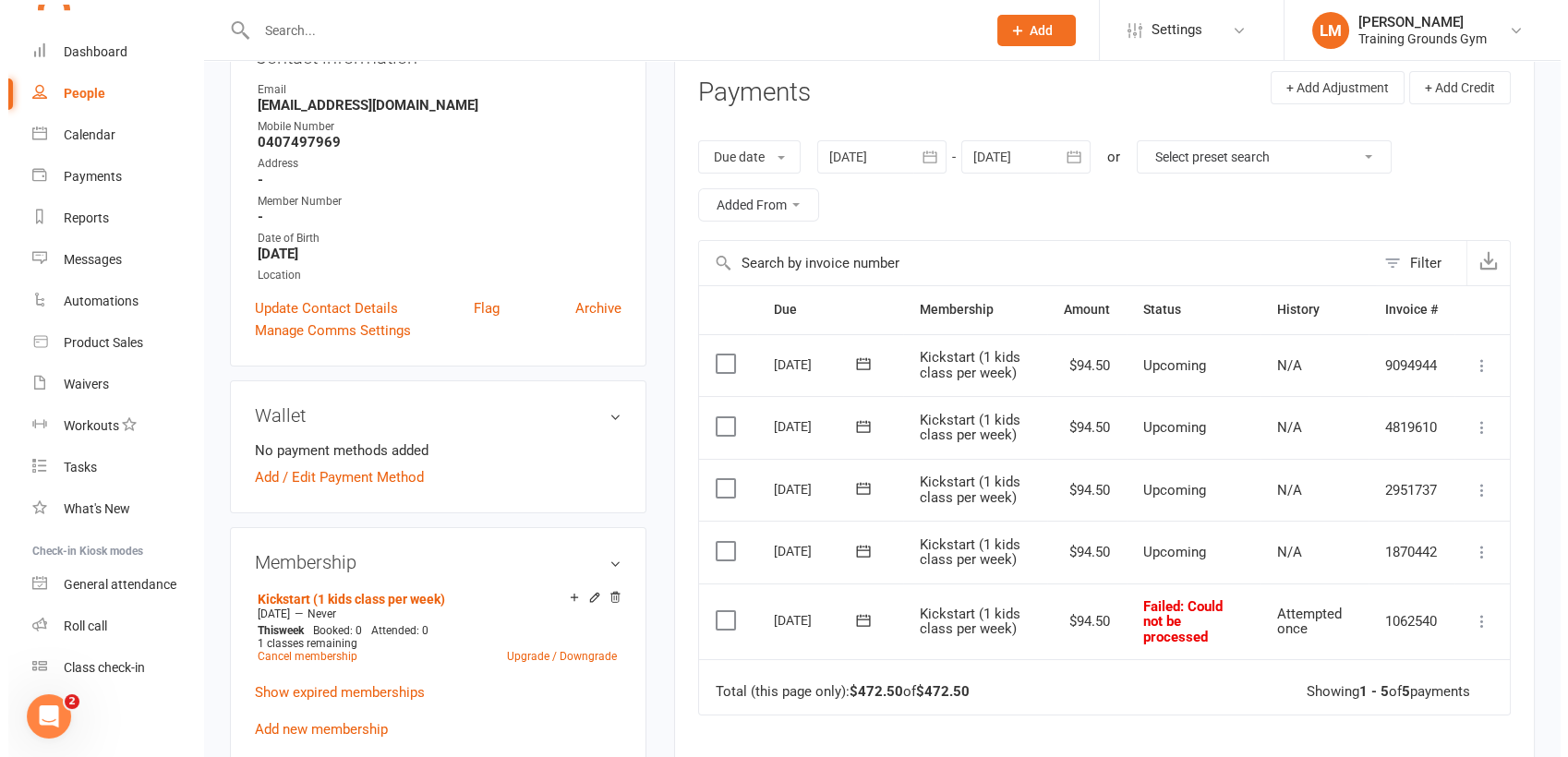
scroll to position [244, 0]
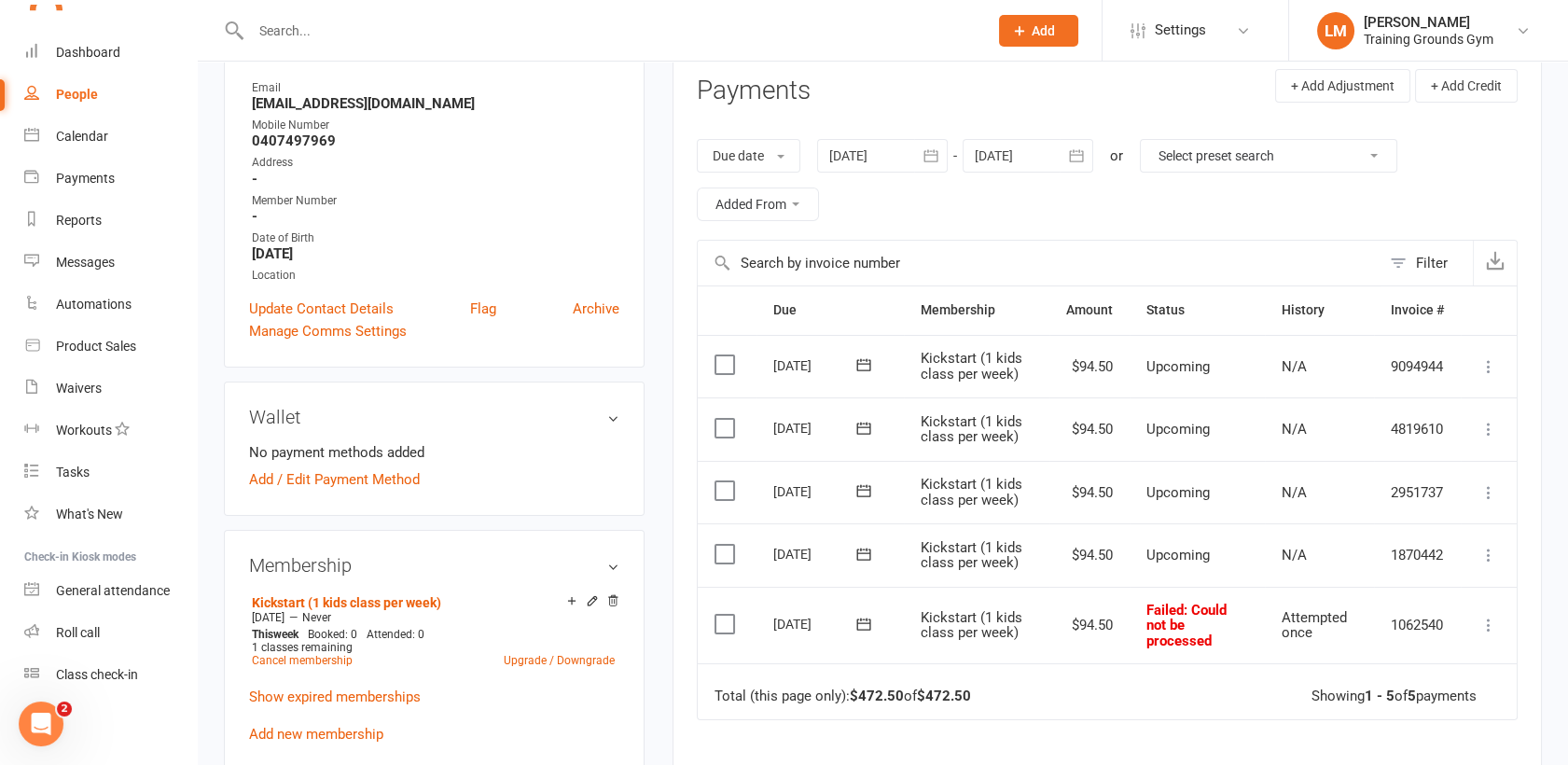
click at [714, 615] on label at bounding box center [727, 624] width 25 height 18
click at [714, 615] on input "checkbox" at bounding box center [720, 615] width 13 height 0
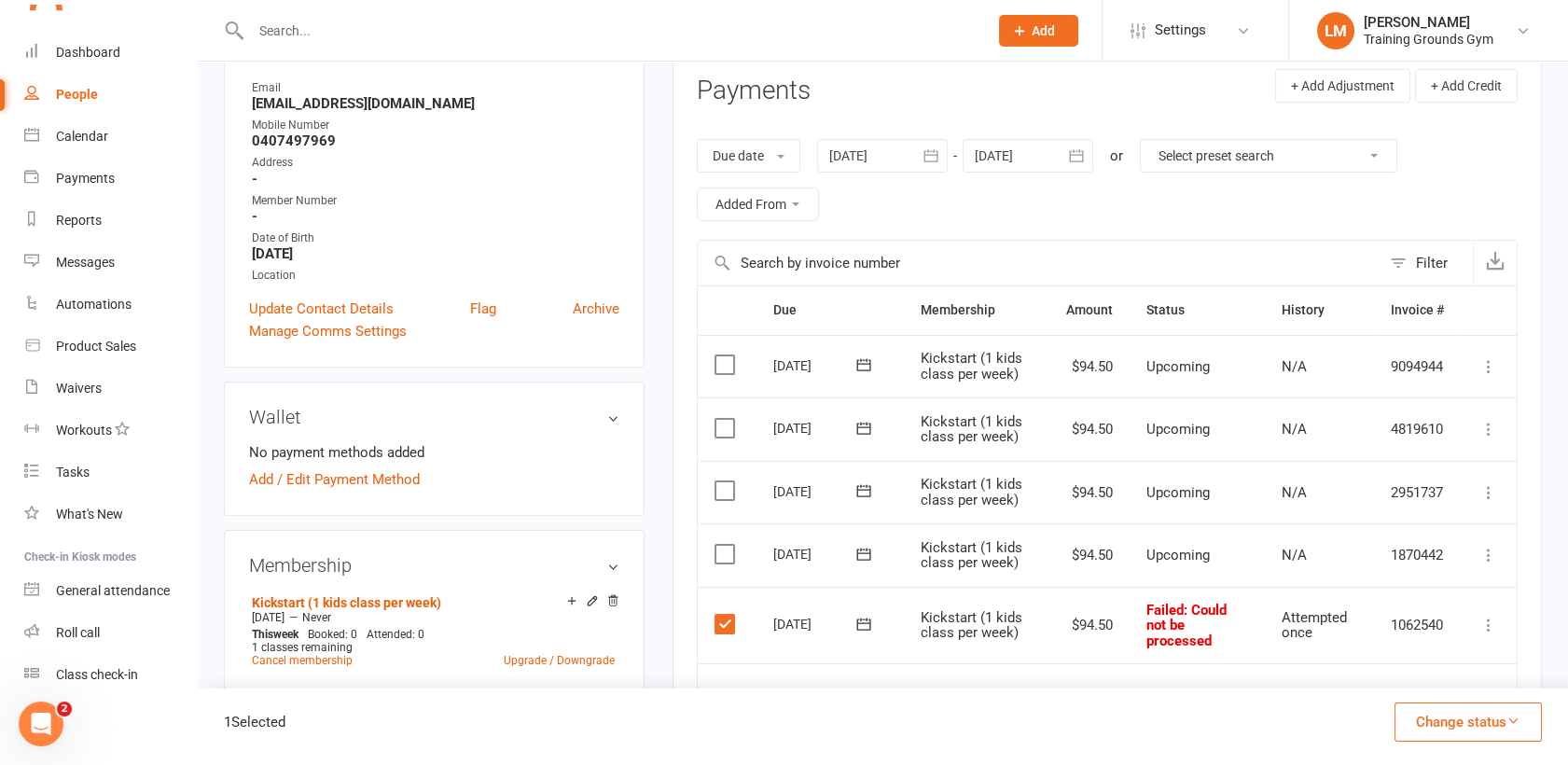
drag, startPoint x: 714, startPoint y: 611, endPoint x: 873, endPoint y: 101, distance: 534.2
click at [873, 101] on section "Payments + Add Adjustment + Add Credit Due date Due date Date paid Date failed …" at bounding box center [1107, 515] width 821 height 893
click at [724, 555] on label at bounding box center [727, 554] width 25 height 18
click at [724, 545] on input "checkbox" at bounding box center [720, 545] width 13 height 0
click at [718, 493] on label at bounding box center [727, 490] width 25 height 18
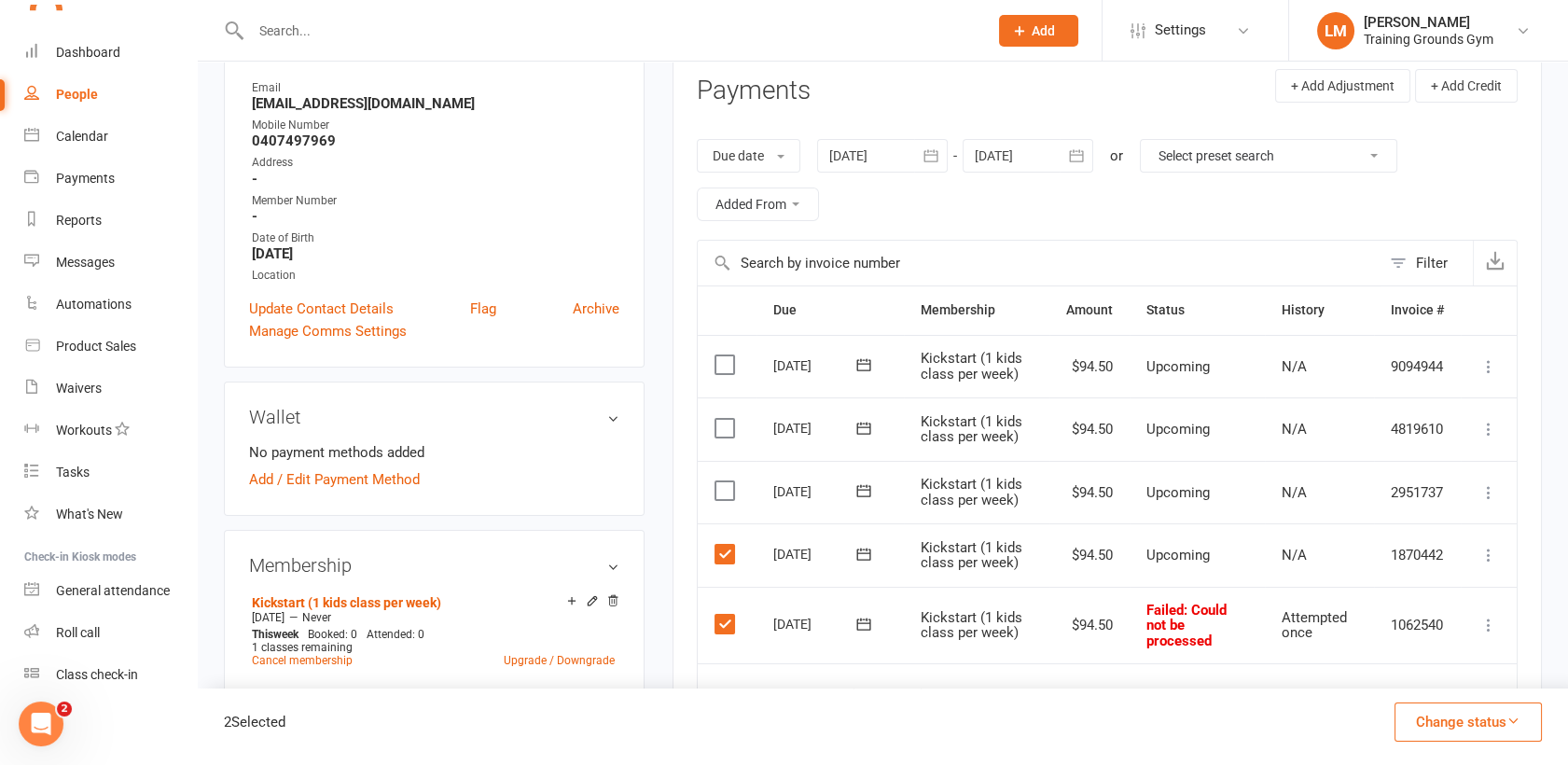
click at [718, 482] on input "checkbox" at bounding box center [720, 482] width 13 height 0
click at [718, 493] on label at bounding box center [727, 490] width 25 height 18
click at [718, 482] on input "checkbox" at bounding box center [720, 482] width 13 height 0
click at [1507, 721] on icon "button" at bounding box center [1514, 721] width 14 height 14
click at [1466, 631] on link "Paid (Other)" at bounding box center [1448, 634] width 185 height 38
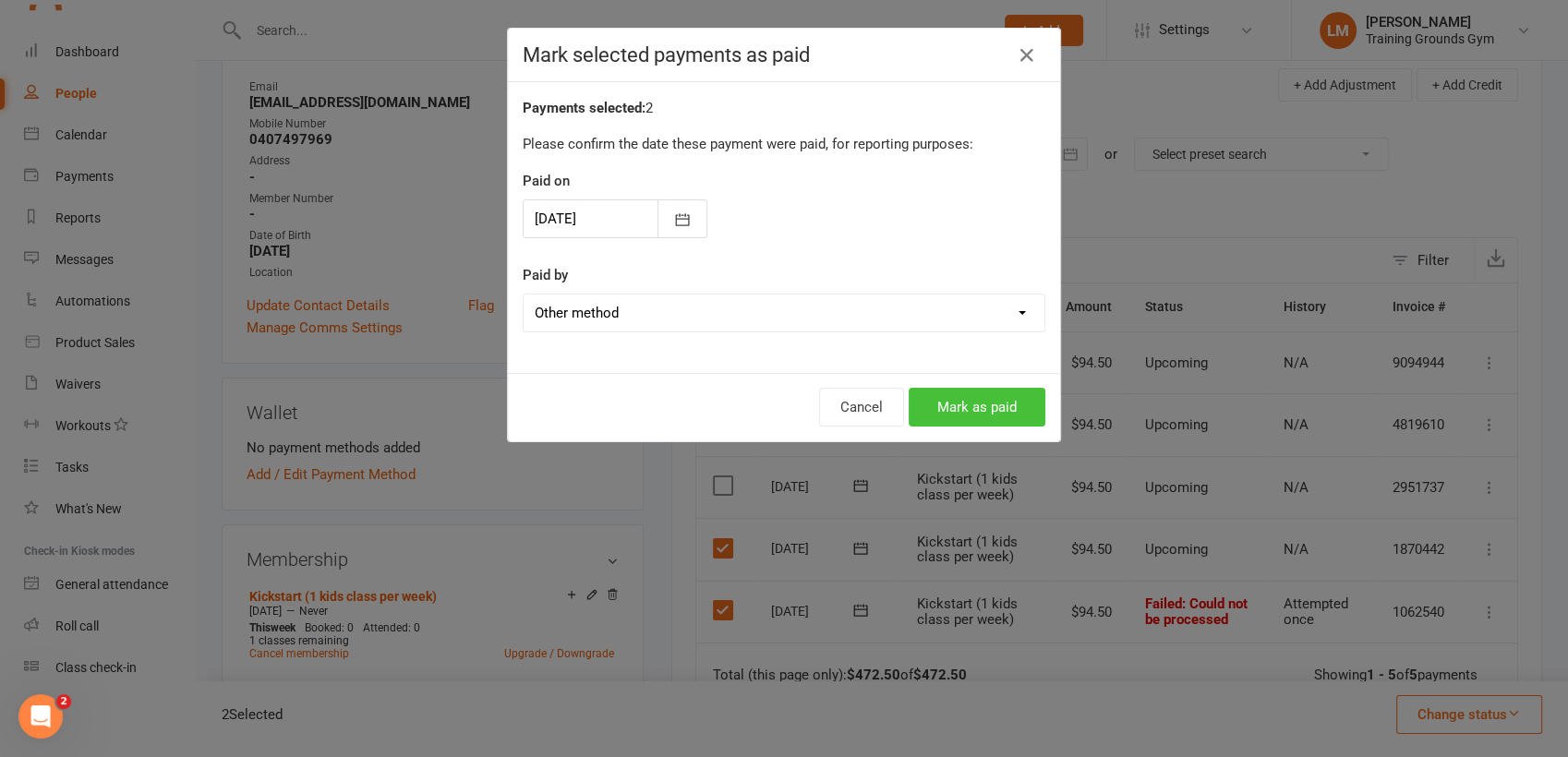
click at [990, 409] on button "Mark as paid" at bounding box center [977, 407] width 137 height 39
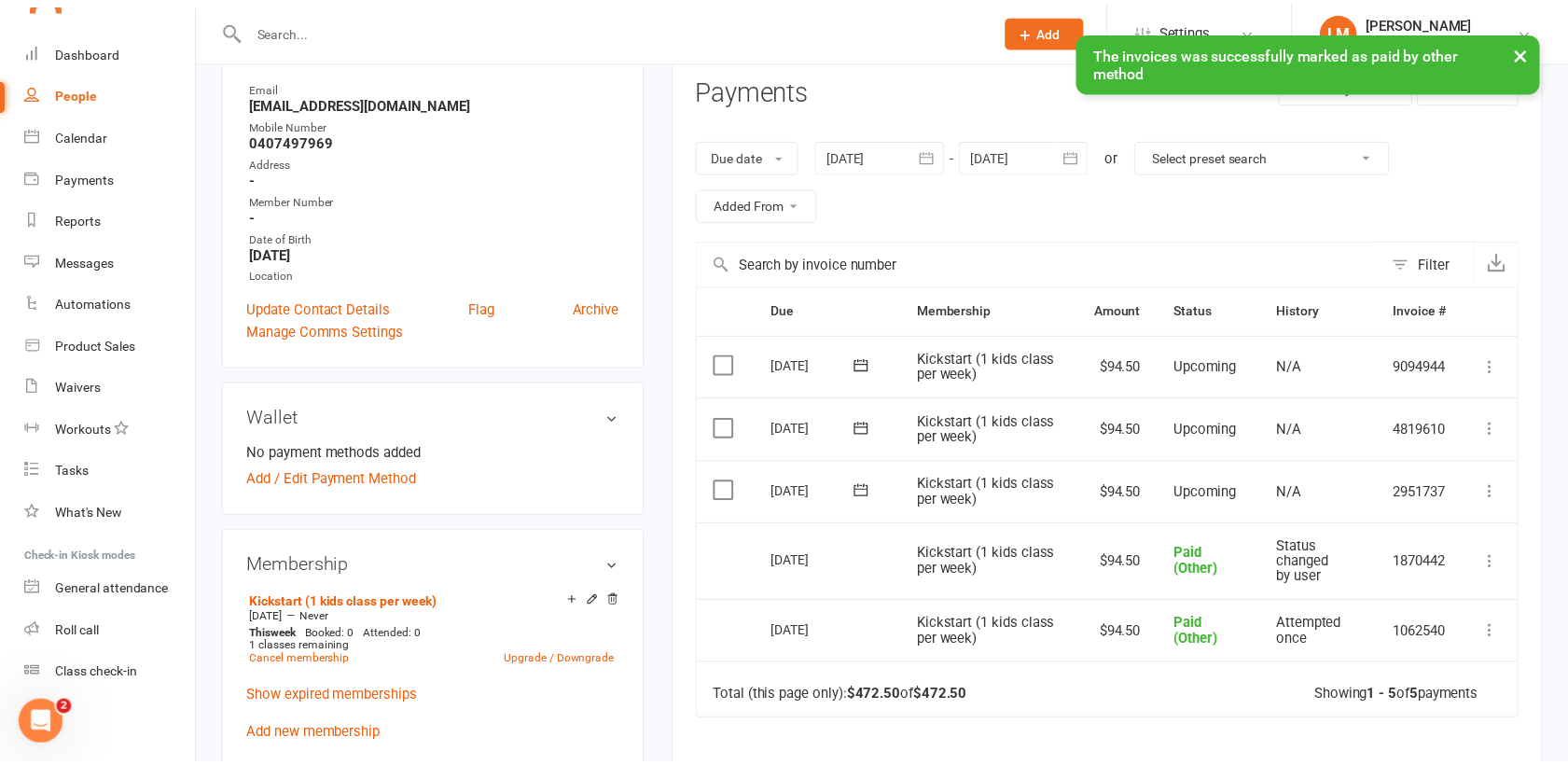
scroll to position [1422, 0]
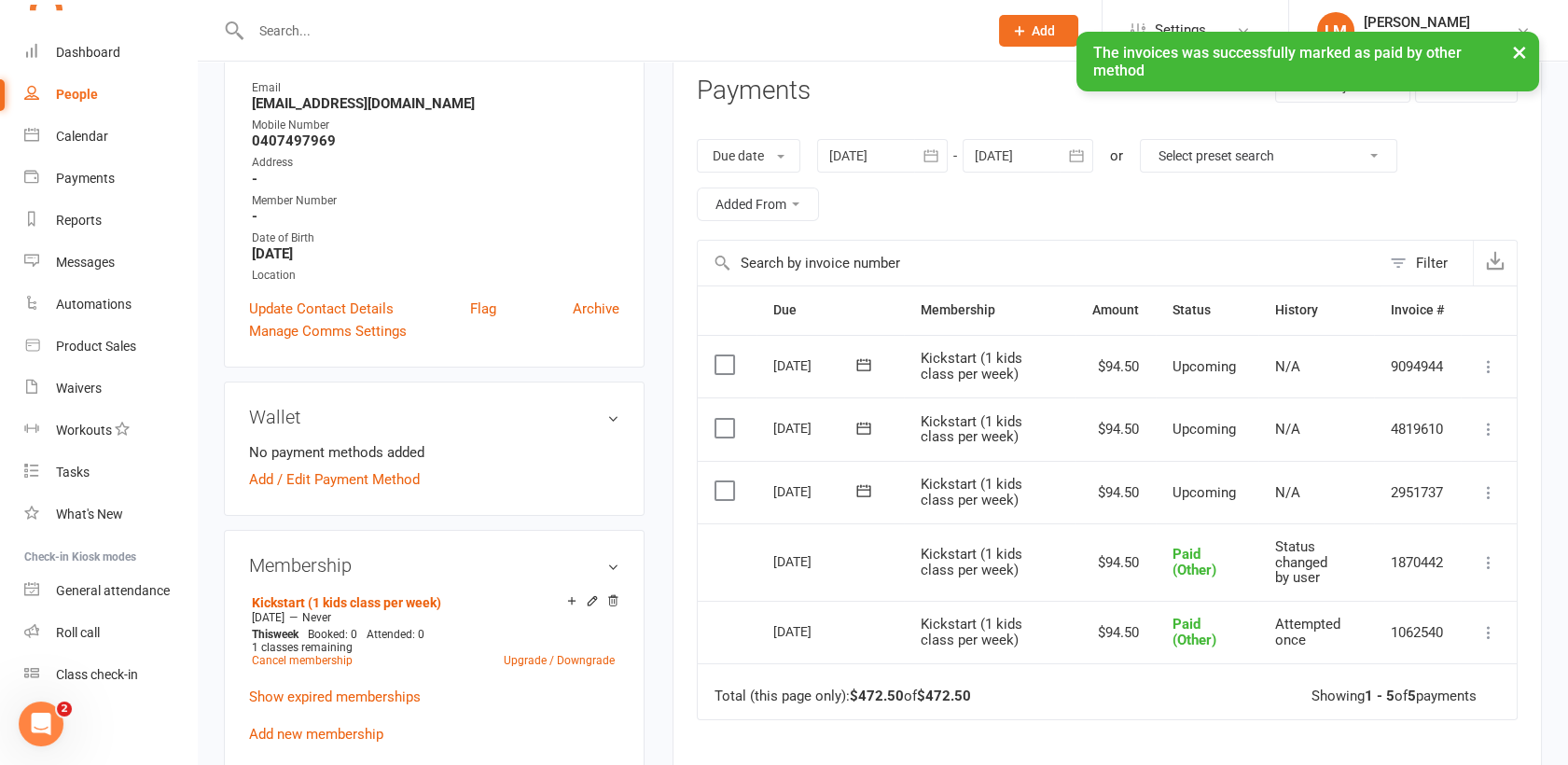
click at [85, 32] on div "× The invoices was successfully marked as paid by other method" at bounding box center [771, 32] width 1544 height 0
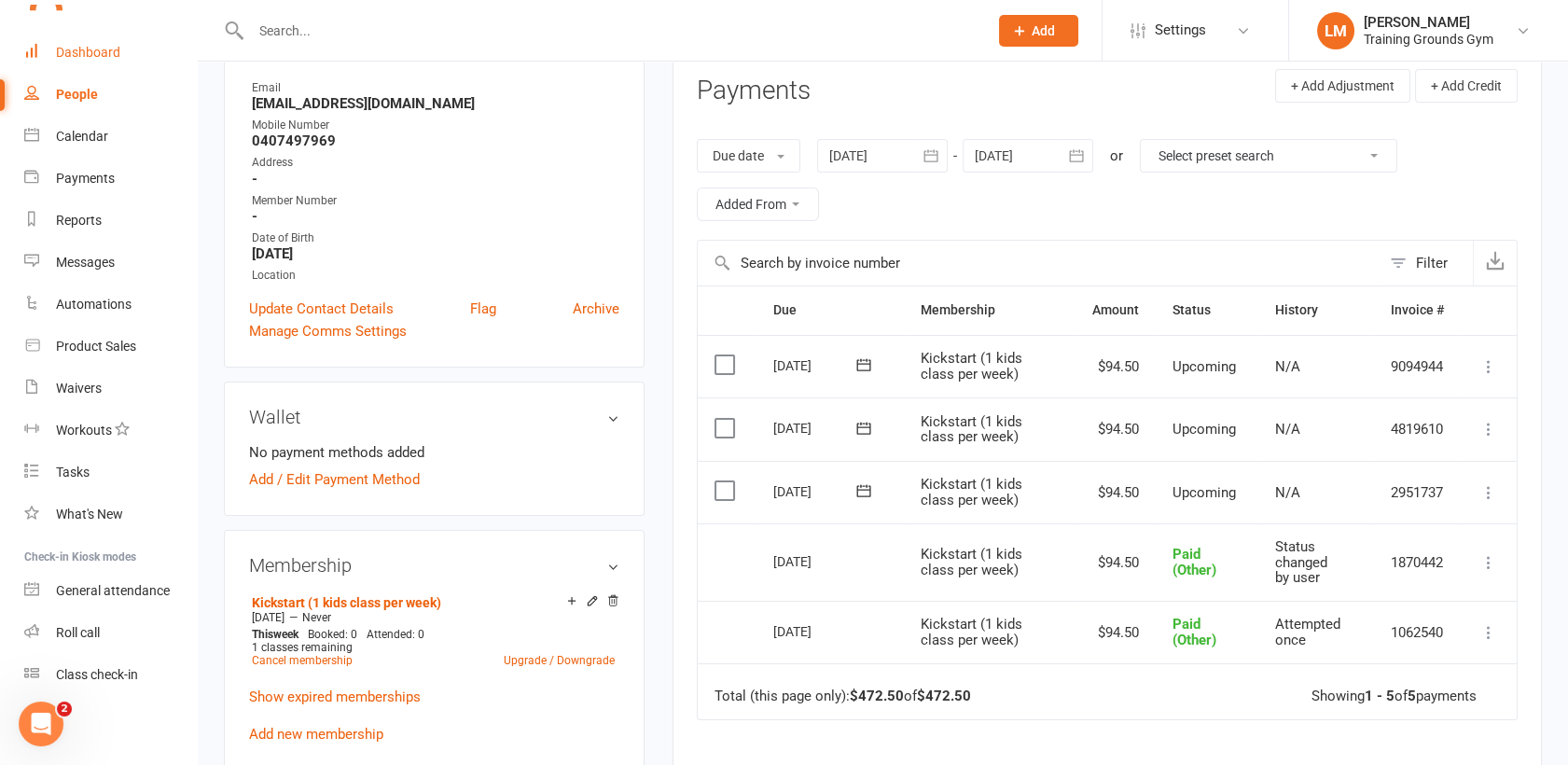
click at [78, 49] on div "Dashboard" at bounding box center [88, 51] width 65 height 15
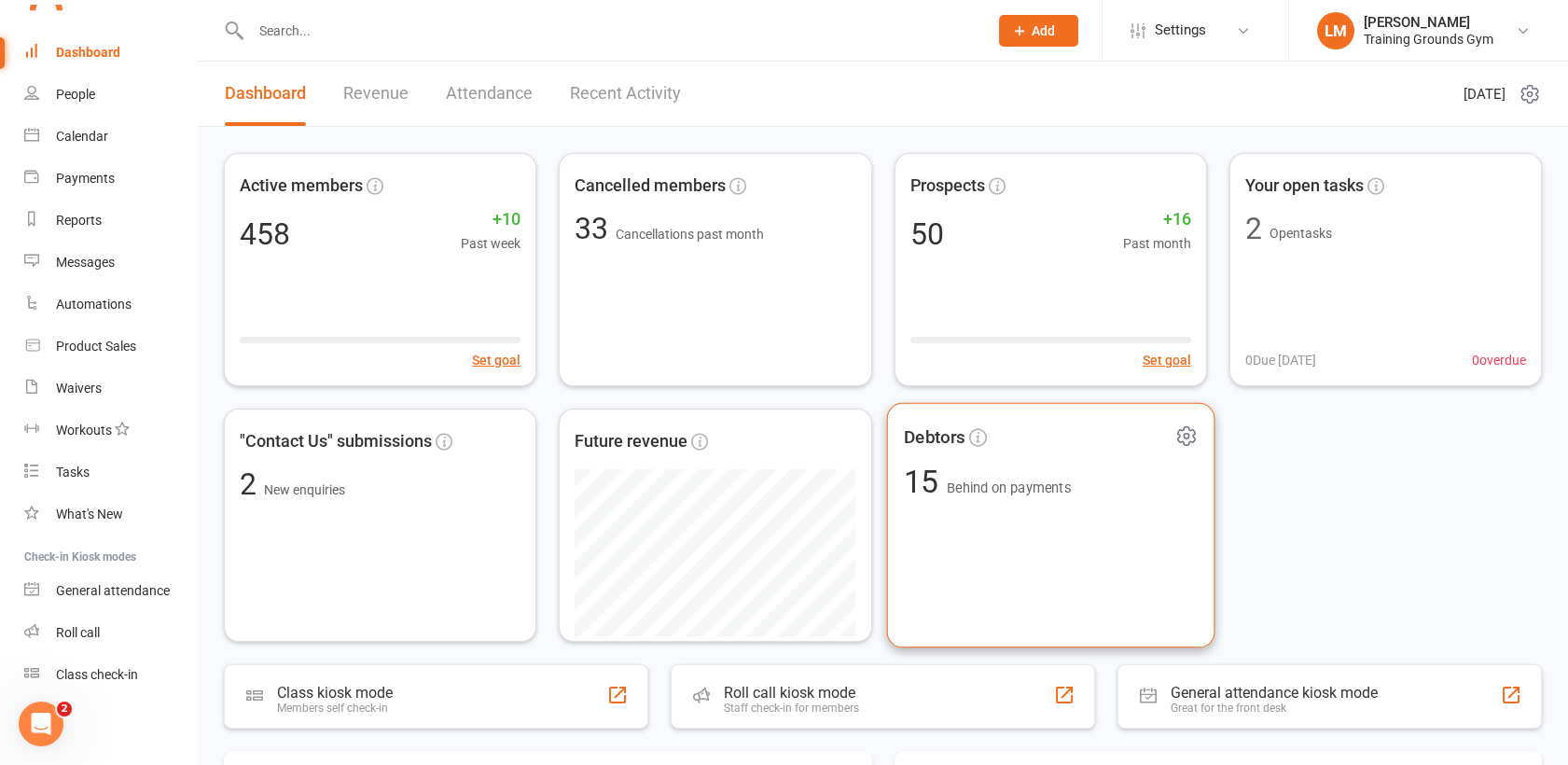
click at [1112, 575] on div "Debtors 15 Behind on payments" at bounding box center [1051, 526] width 329 height 246
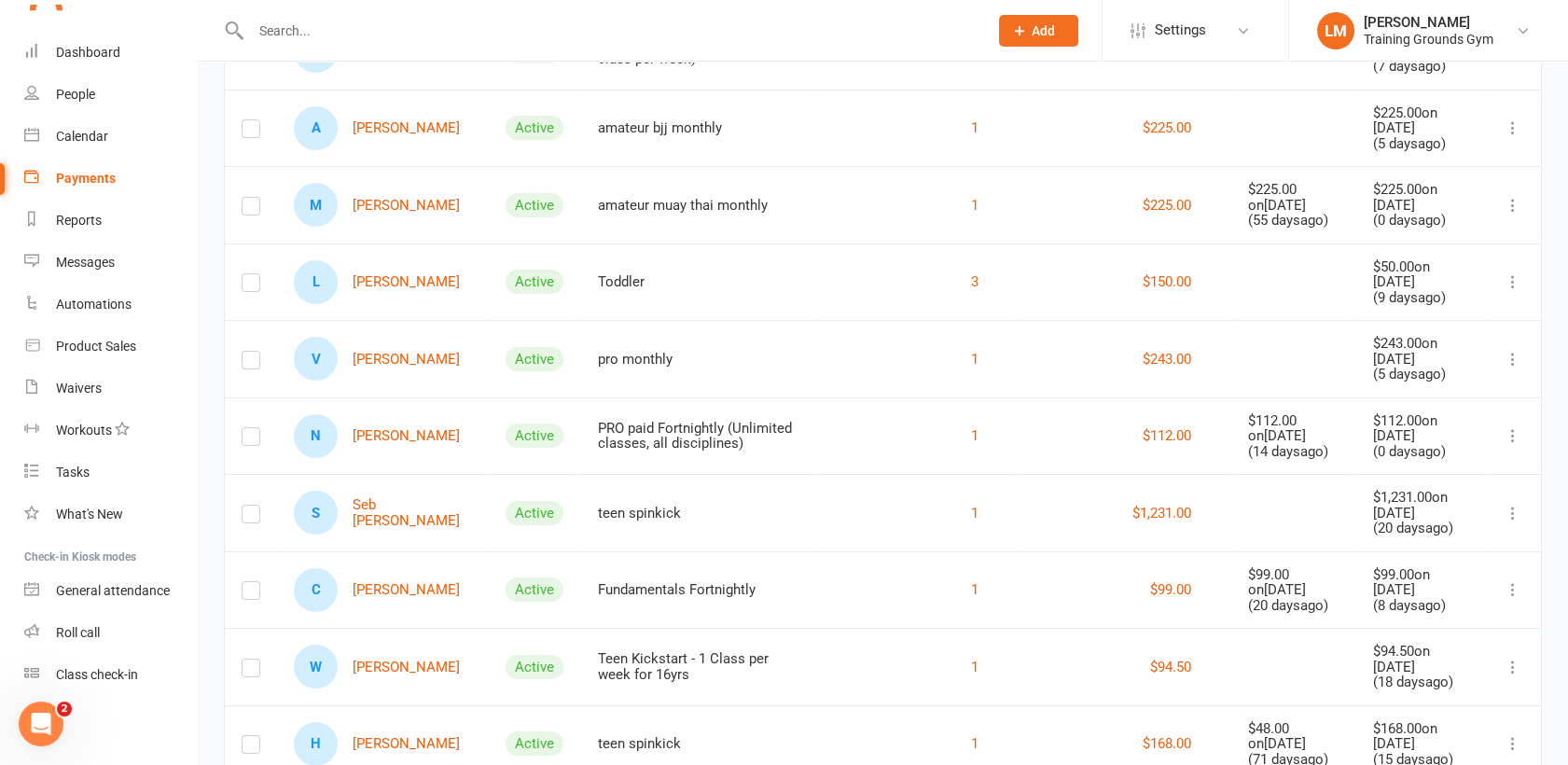
scroll to position [755, 0]
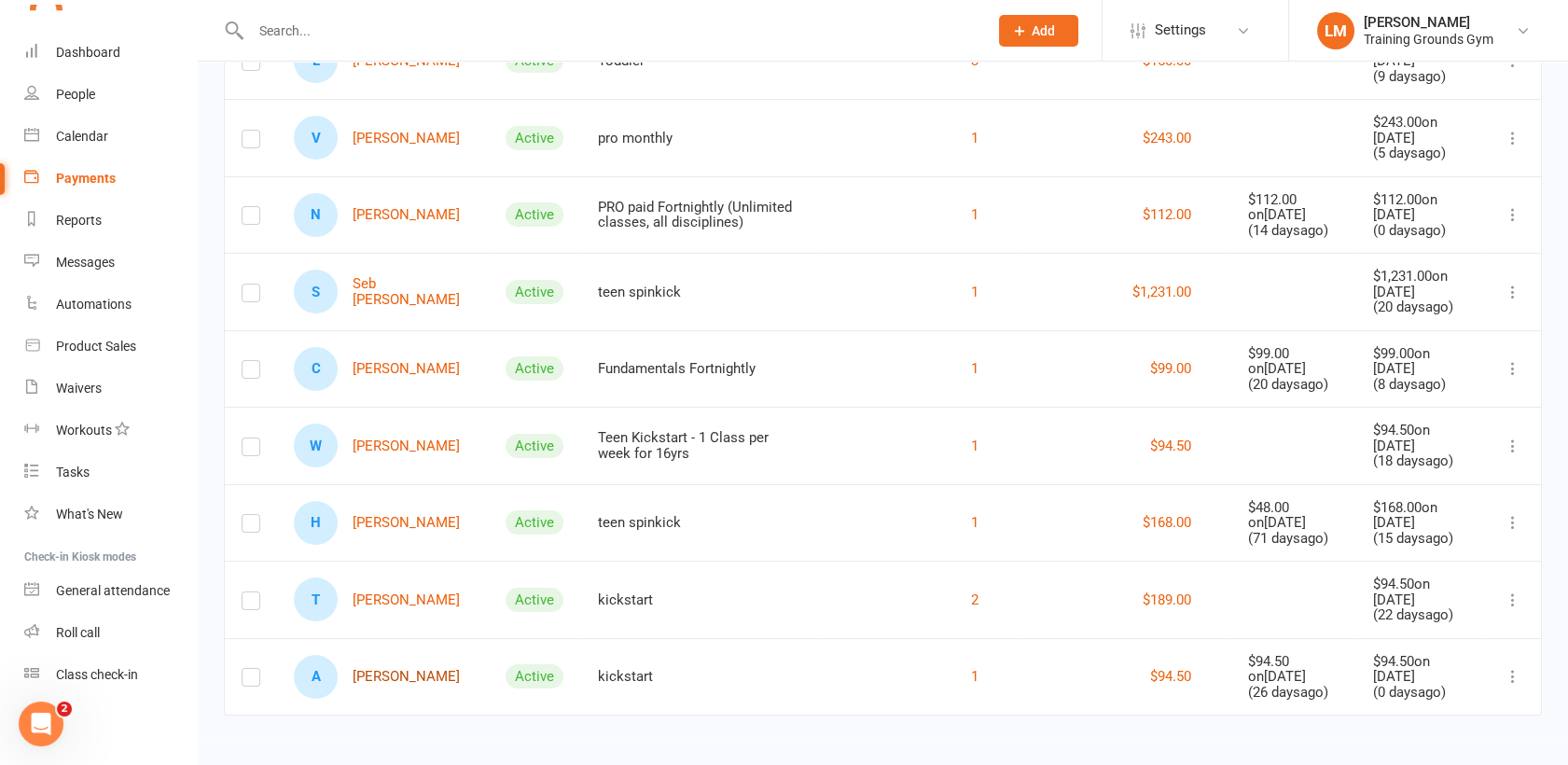
click at [408, 663] on link "A [PERSON_NAME]" at bounding box center [377, 676] width 166 height 44
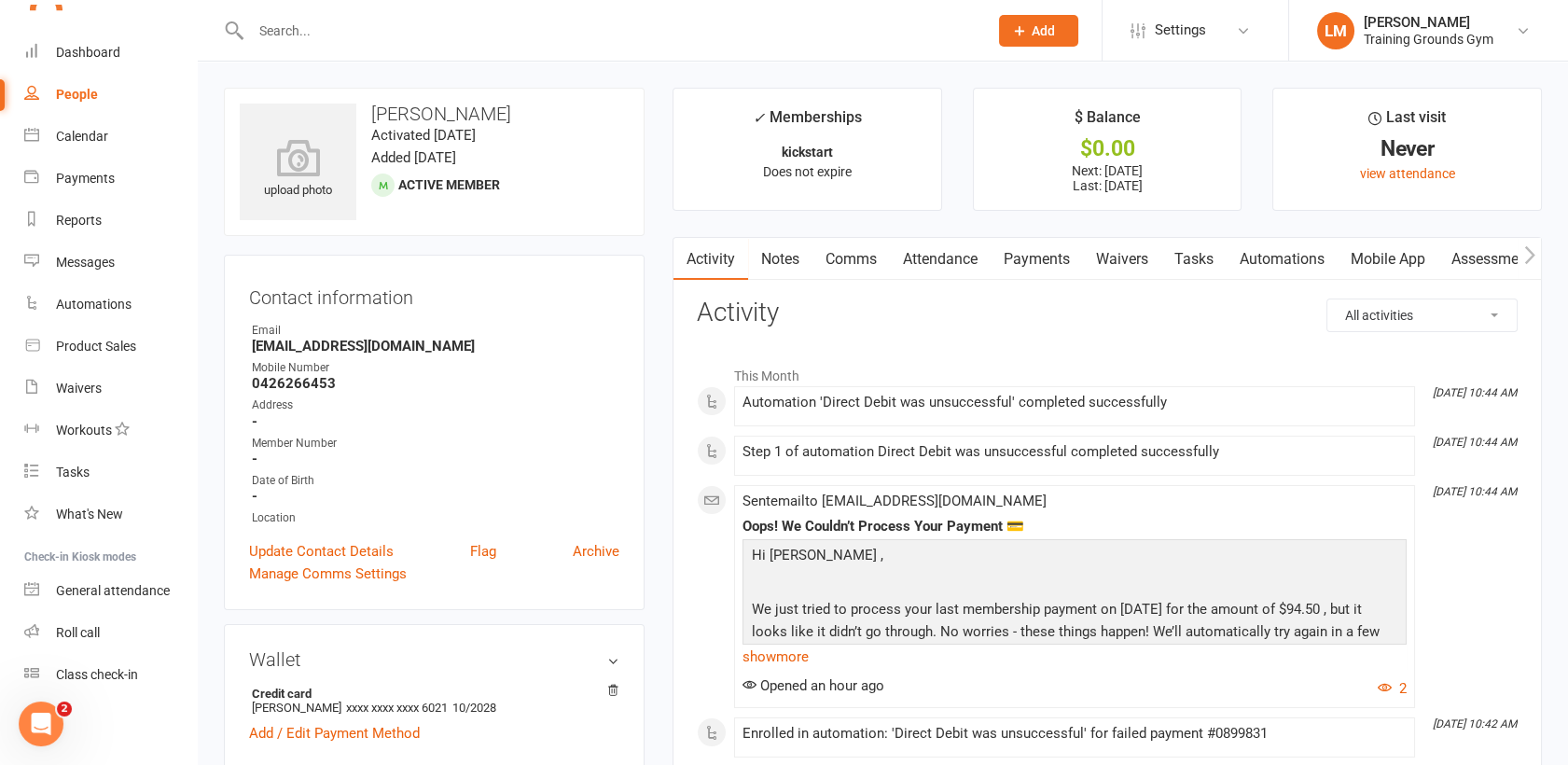
click at [1036, 245] on link "Payments" at bounding box center [1037, 259] width 93 height 43
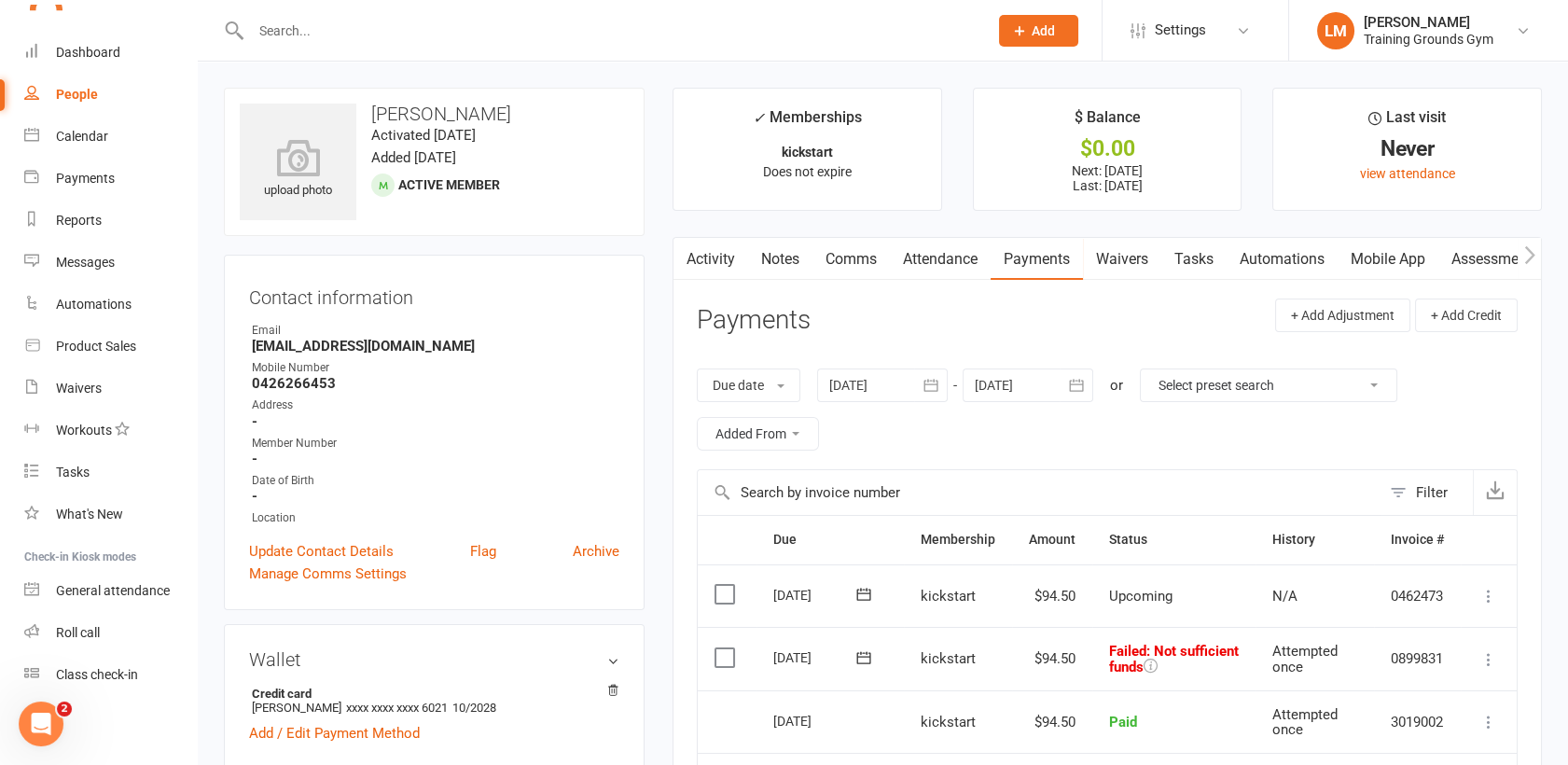
click at [860, 655] on icon at bounding box center [864, 658] width 14 height 13
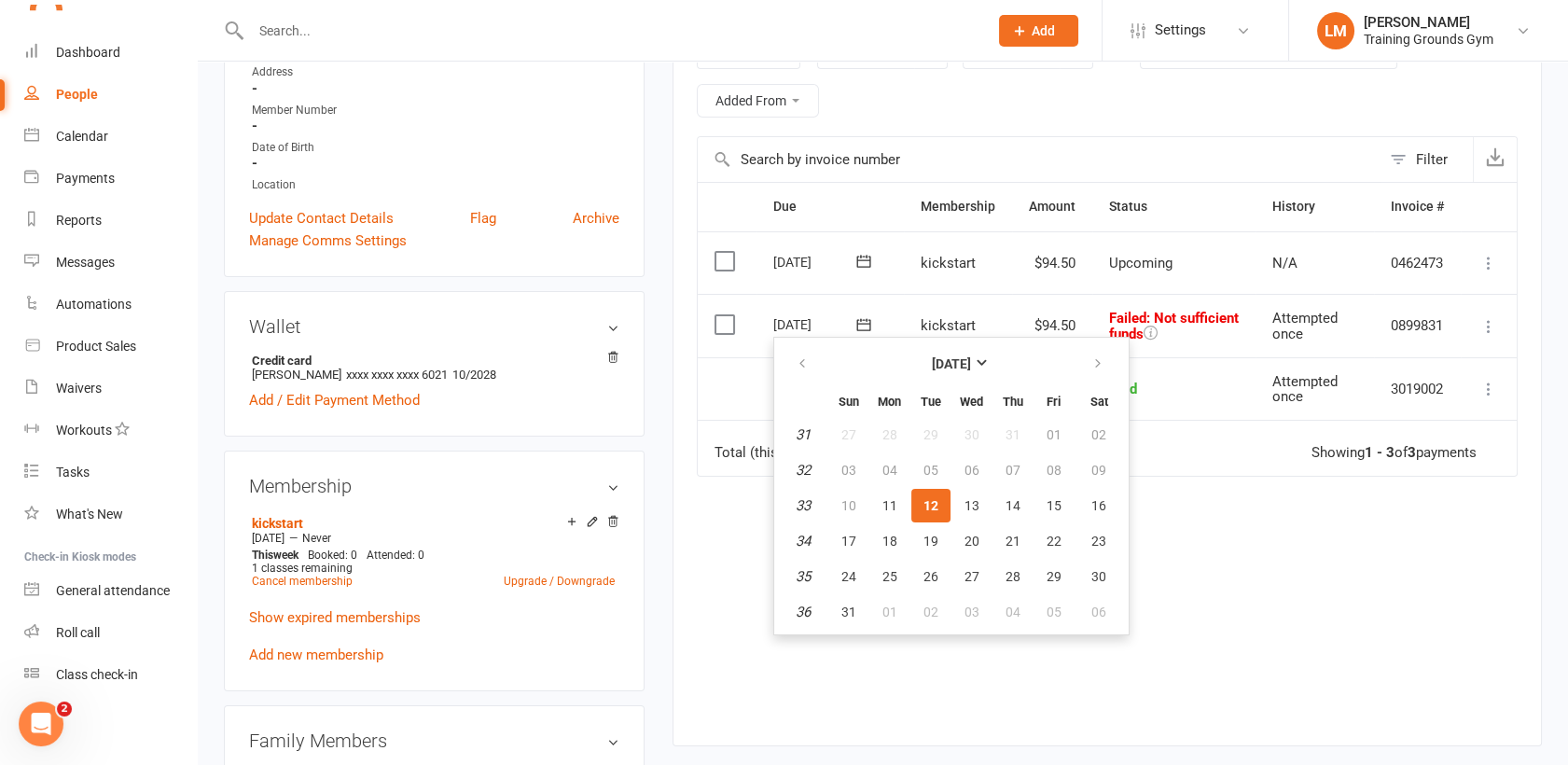
scroll to position [354, 0]
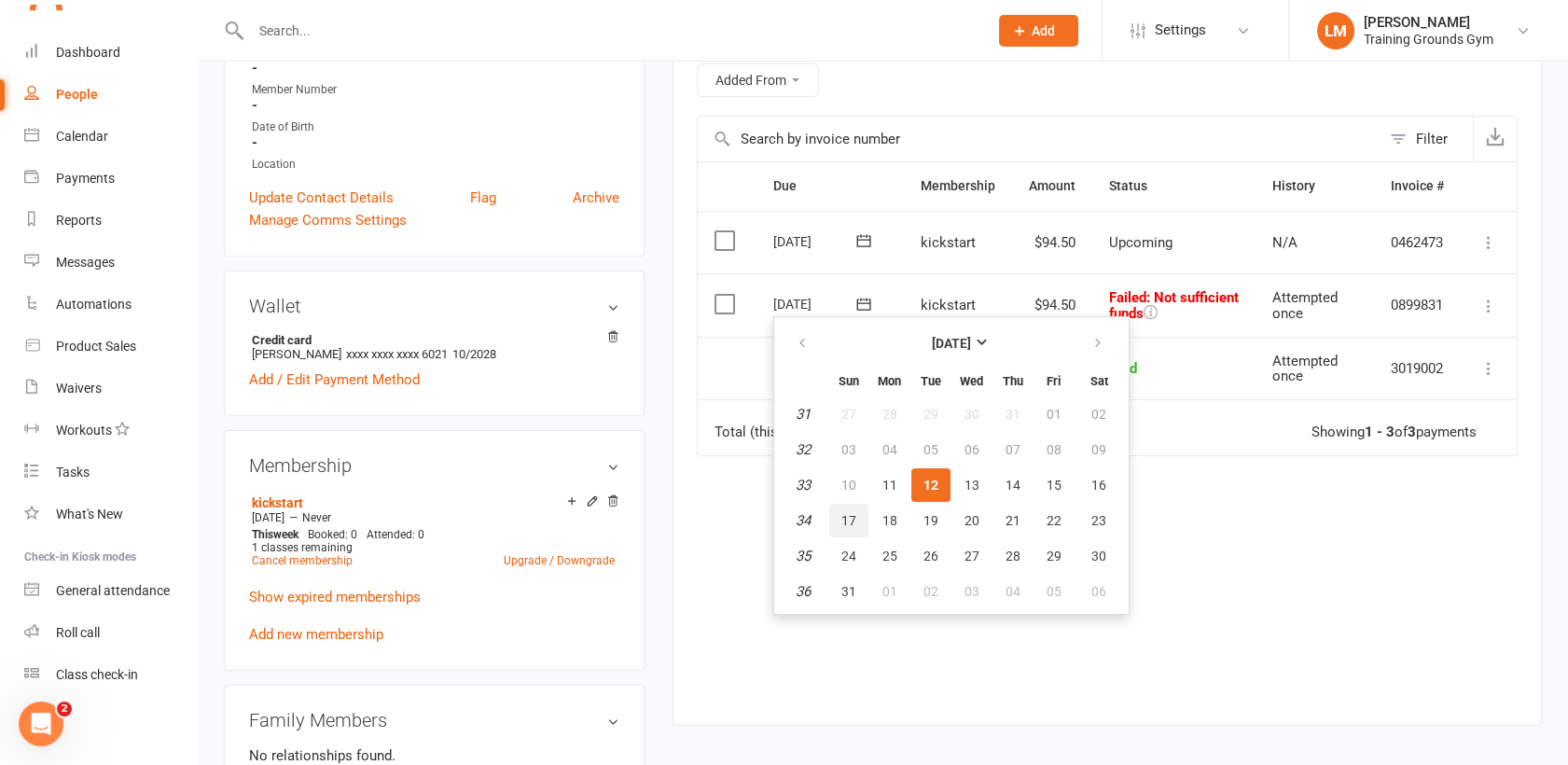
click at [851, 518] on span "17" at bounding box center [848, 520] width 15 height 15
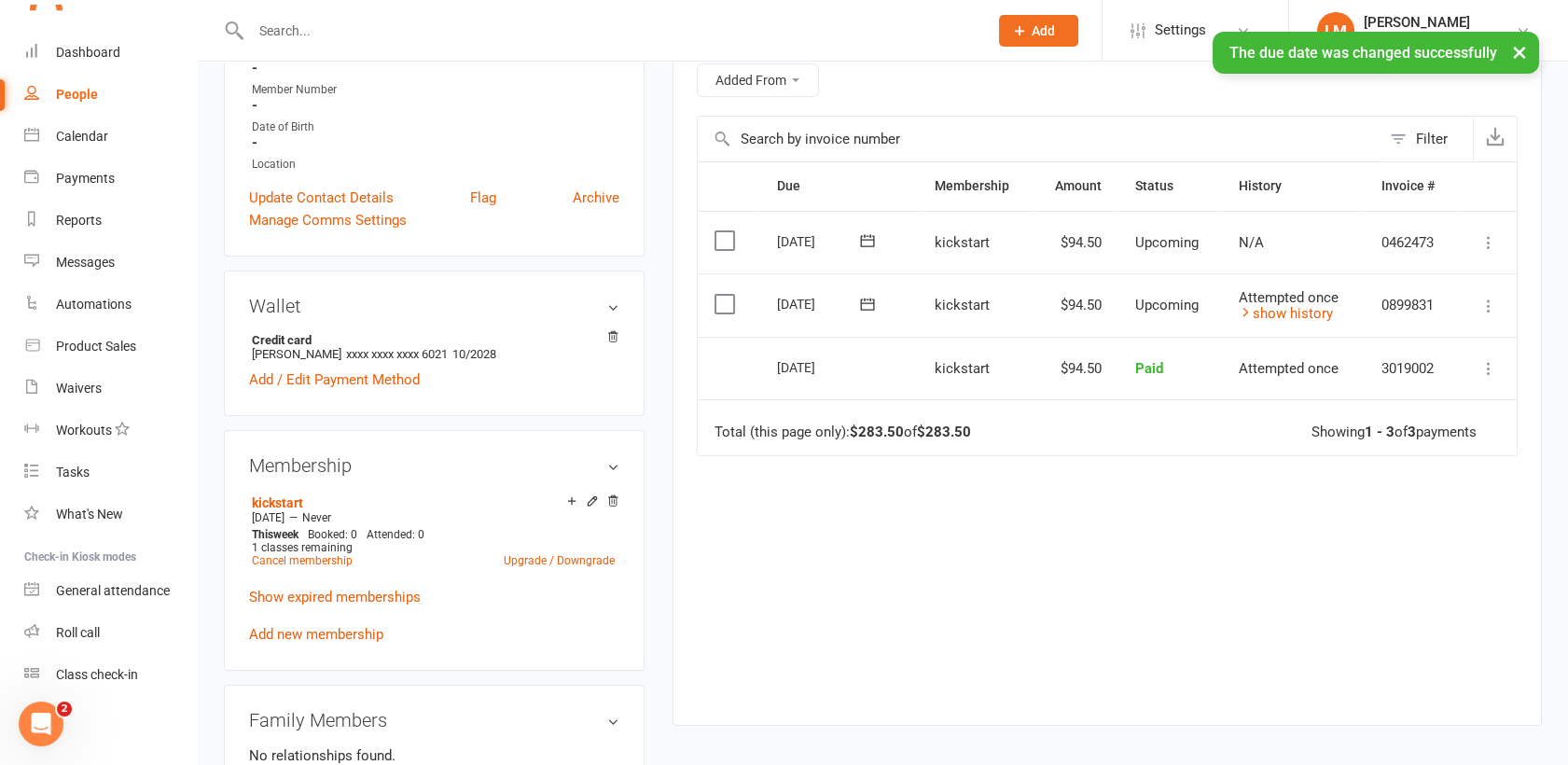
scroll to position [0, 0]
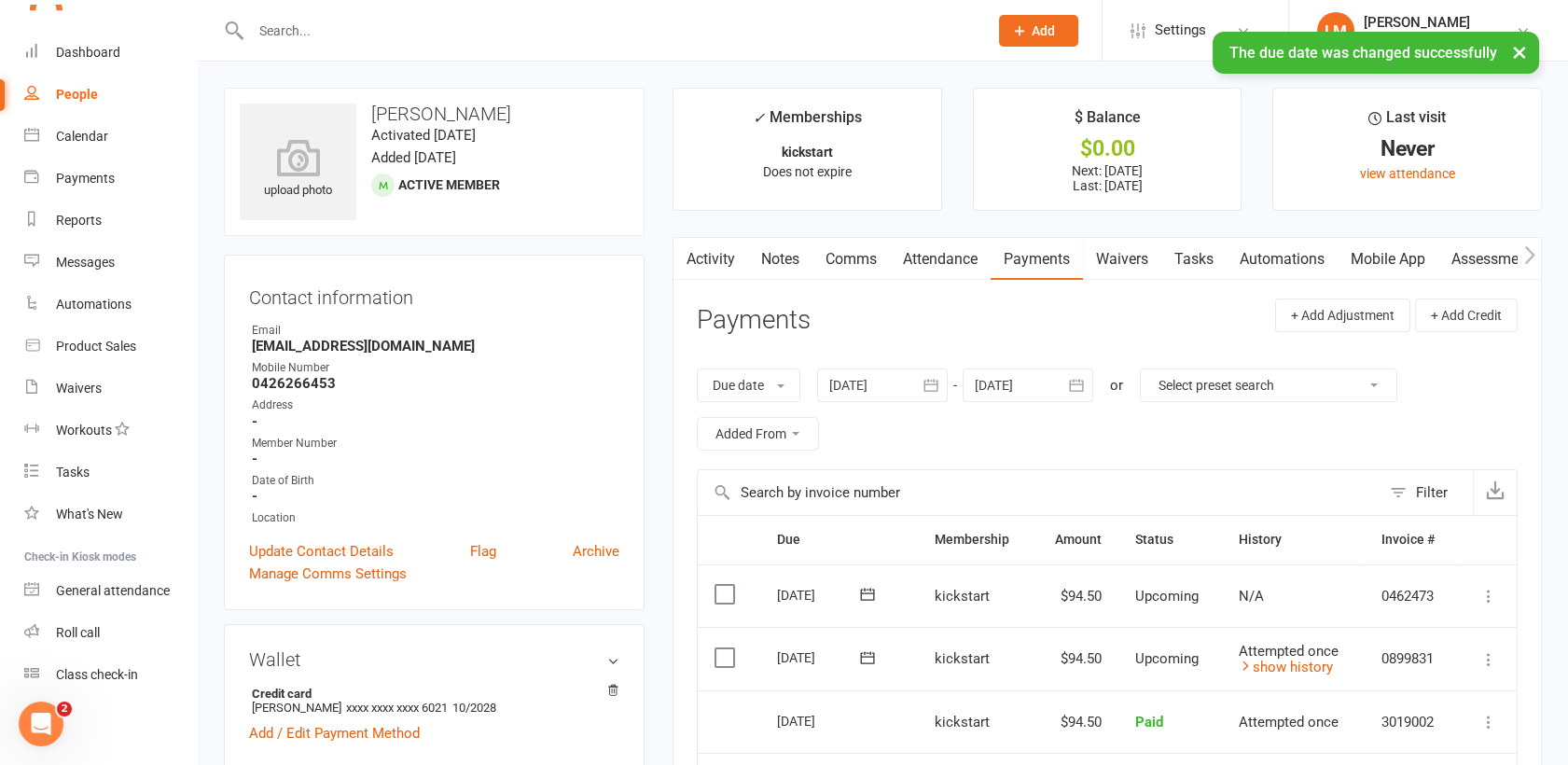
click at [854, 267] on link "Comms" at bounding box center [852, 259] width 77 height 43
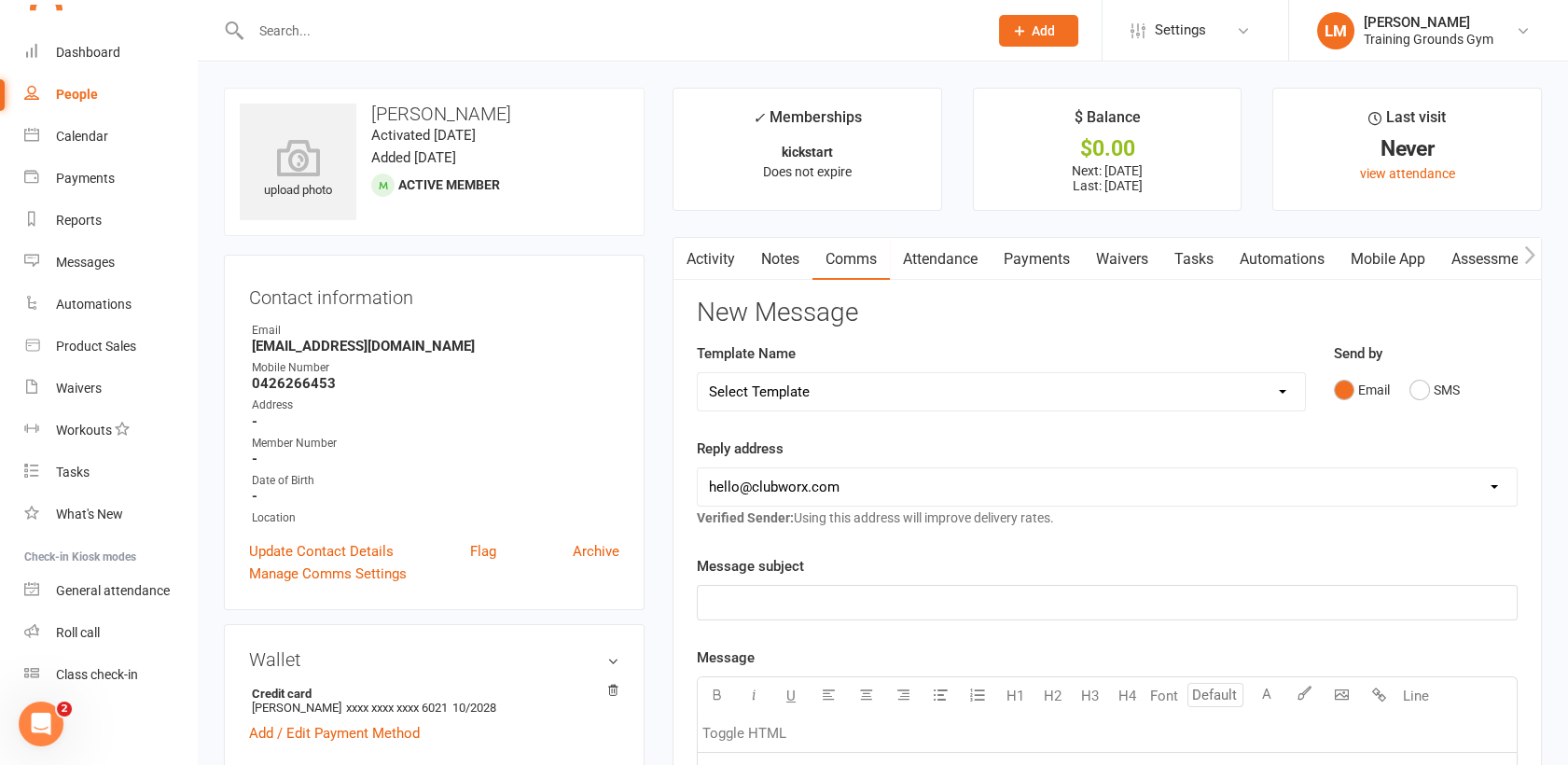
click at [813, 496] on select "[EMAIL_ADDRESS][DOMAIN_NAME] [PERSON_NAME][EMAIL_ADDRESS][DOMAIN_NAME] [EMAIL_A…" at bounding box center [1107, 486] width 819 height 38
select select "1"
click at [698, 468] on select "[EMAIL_ADDRESS][DOMAIN_NAME] [PERSON_NAME][EMAIL_ADDRESS][DOMAIN_NAME] [EMAIL_A…" at bounding box center [1107, 486] width 819 height 38
click at [811, 377] on select "Select Template [SMS] [Default template - review before using] Appointment remi…" at bounding box center [1002, 392] width 607 height 38
click at [792, 616] on div "﻿" at bounding box center [1107, 603] width 819 height 34
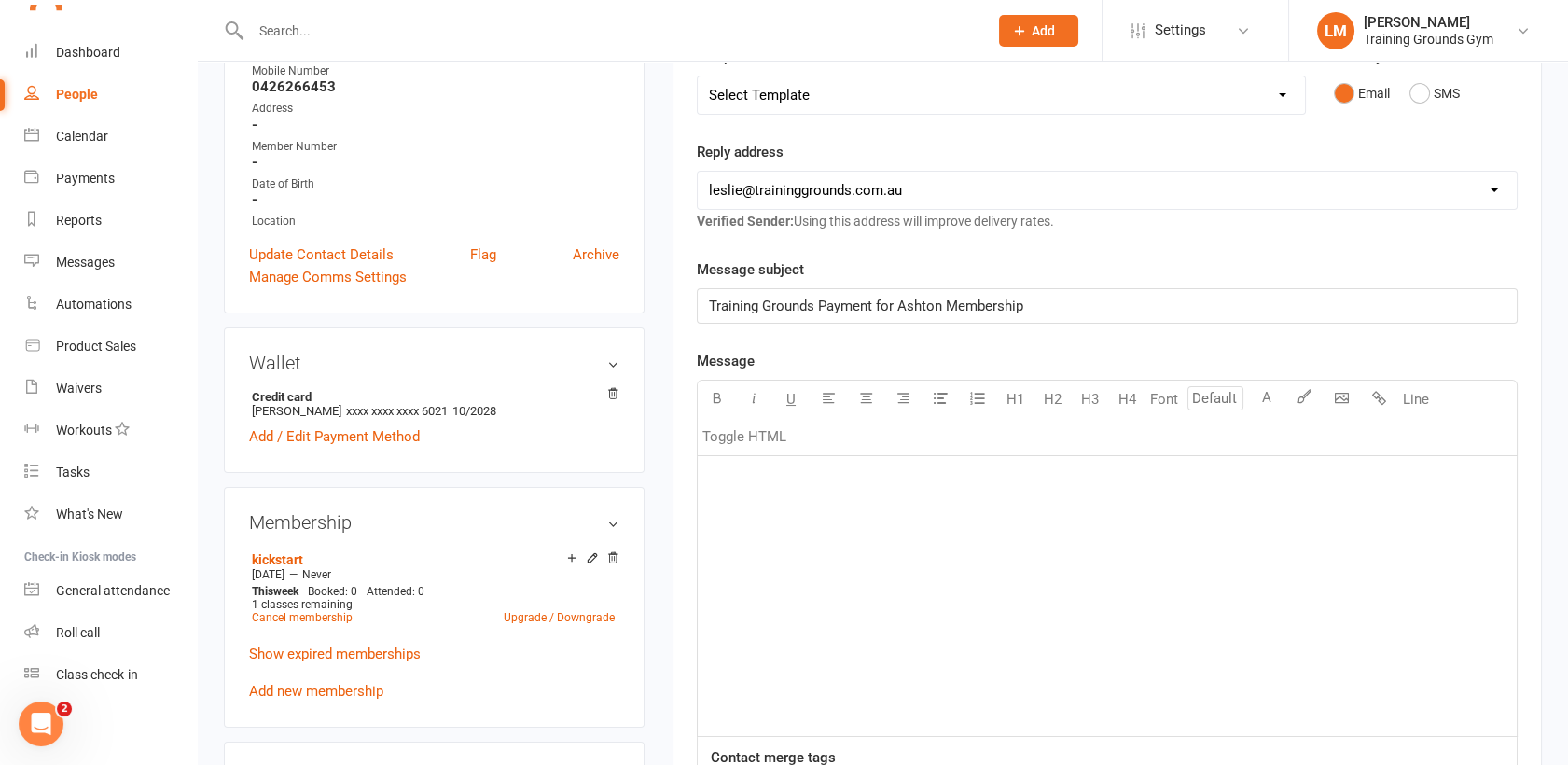
scroll to position [354, 0]
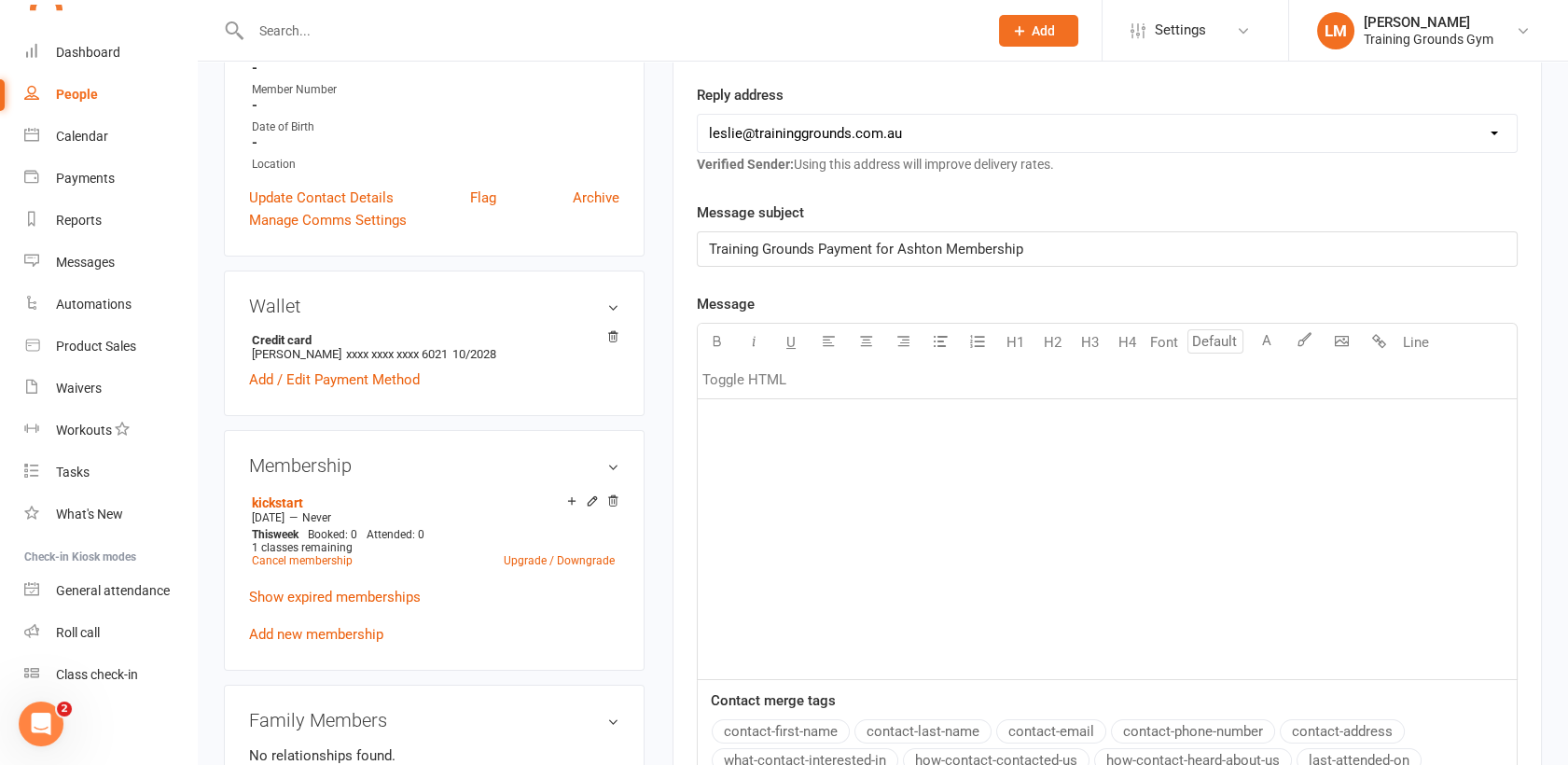
click at [1017, 528] on div "﻿" at bounding box center [1107, 540] width 819 height 280
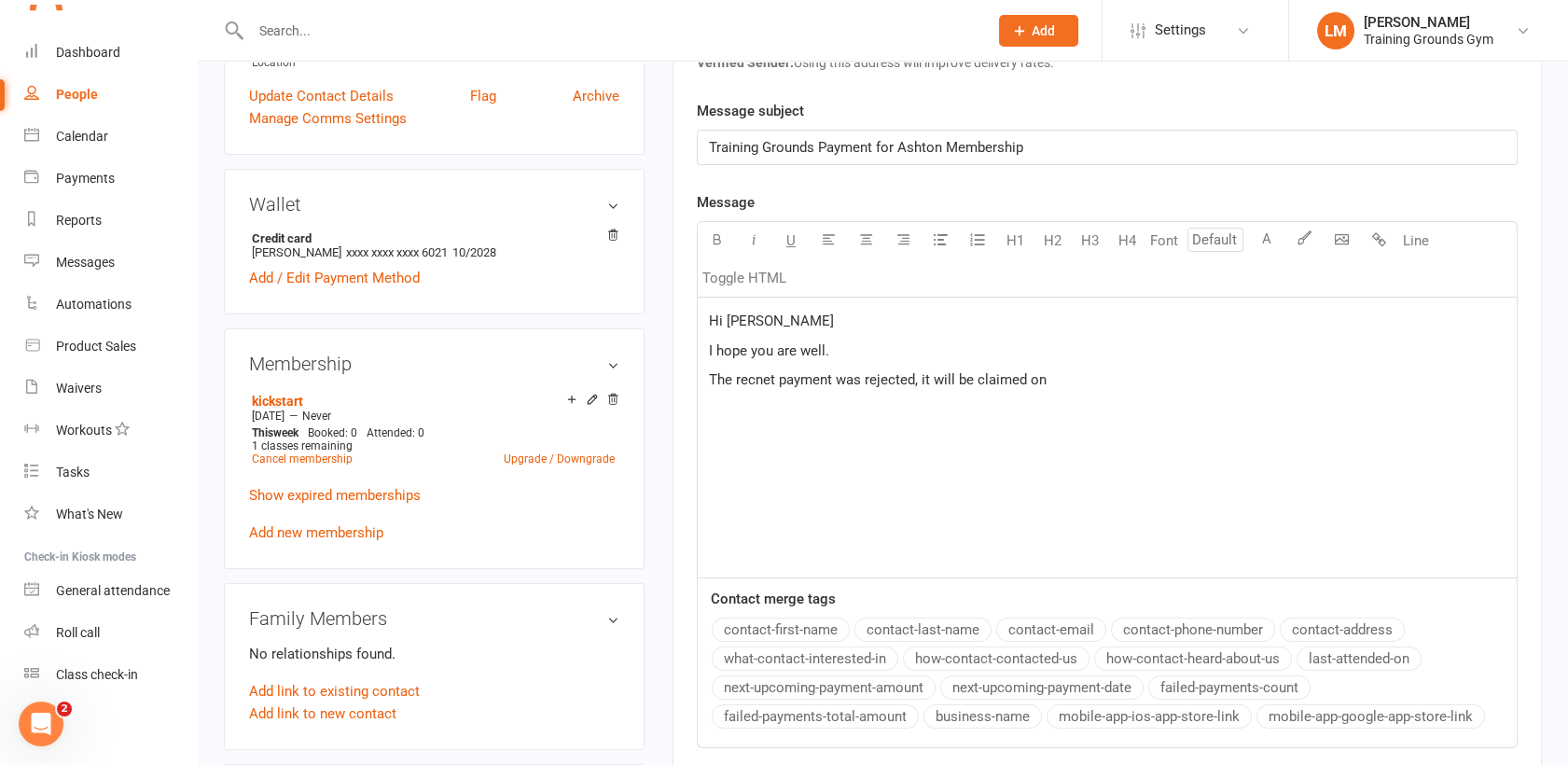
scroll to position [488, 0]
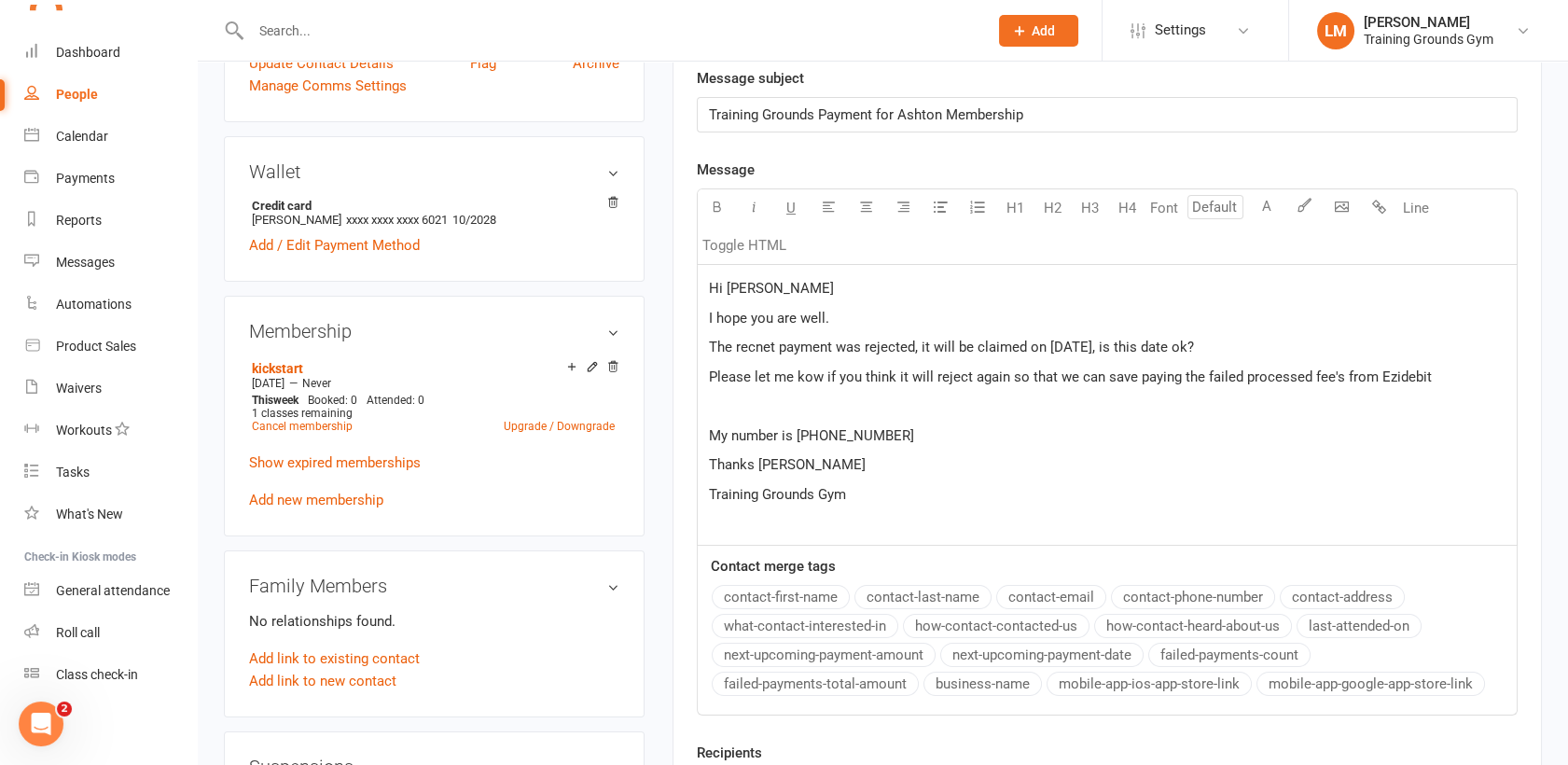
click at [803, 383] on span "Please let me kow if you think it will reject again so that we can save paying …" at bounding box center [1070, 376] width 723 height 16
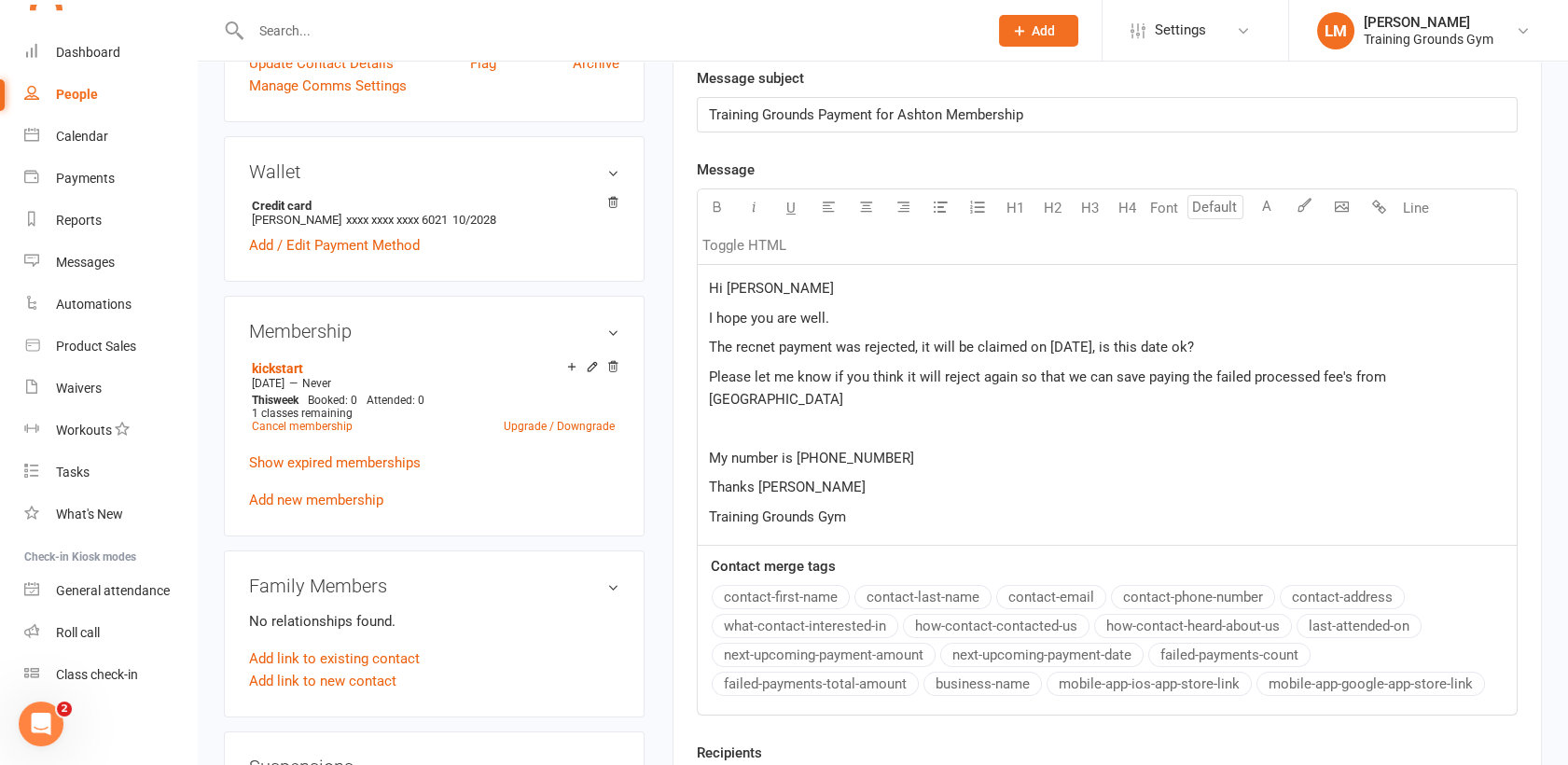
click at [775, 339] on span "The recnet payment was rejected, it will be claimed on [DATE], is this date ok?" at bounding box center [951, 346] width 485 height 16
click at [1437, 382] on p "Please let me know if you think it will reject again so that we can save paying…" at bounding box center [1107, 388] width 797 height 44
click at [1205, 347] on p "The recent payment was rejected, it will be claimed on [DATE], is this date ok?" at bounding box center [1107, 346] width 797 height 22
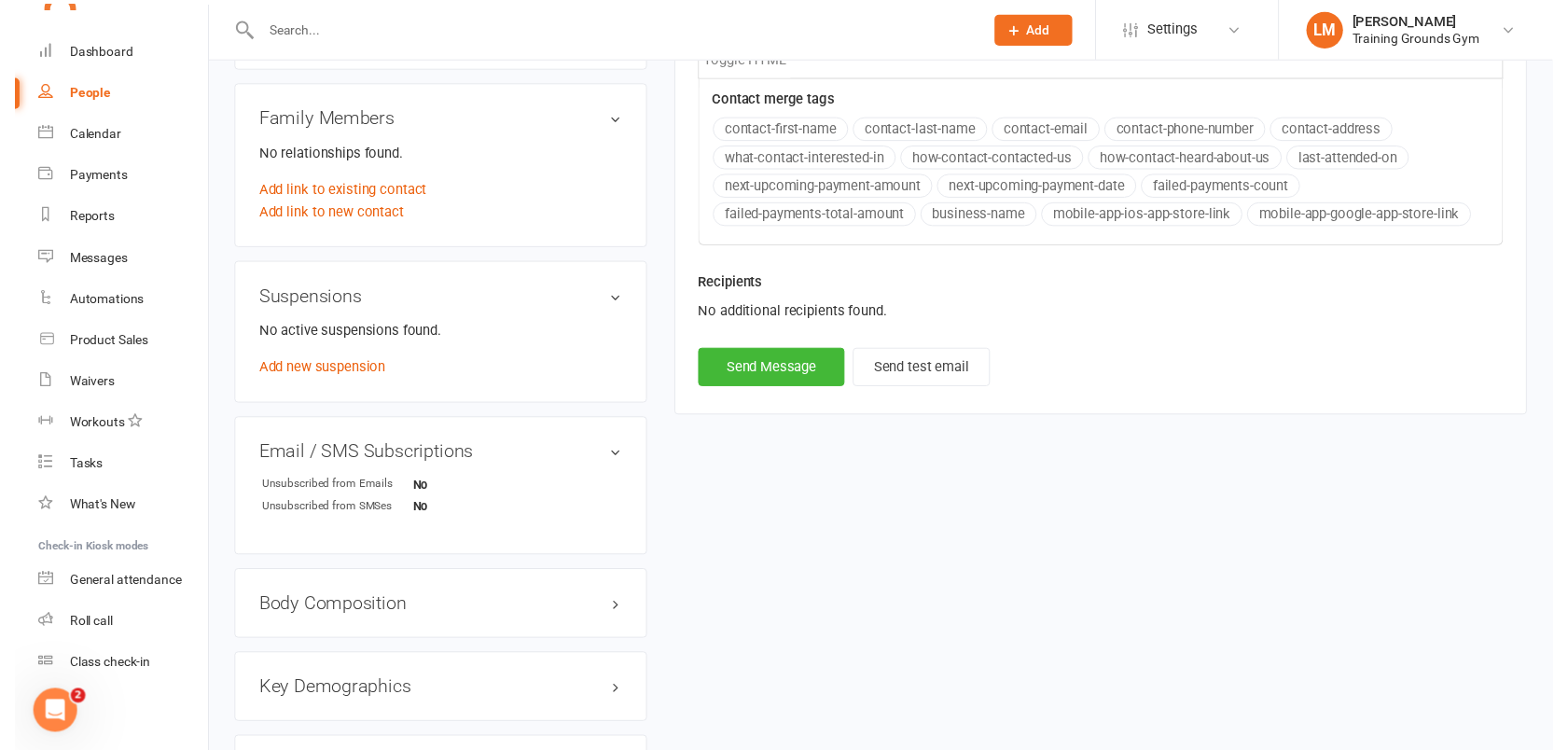
scroll to position [956, 0]
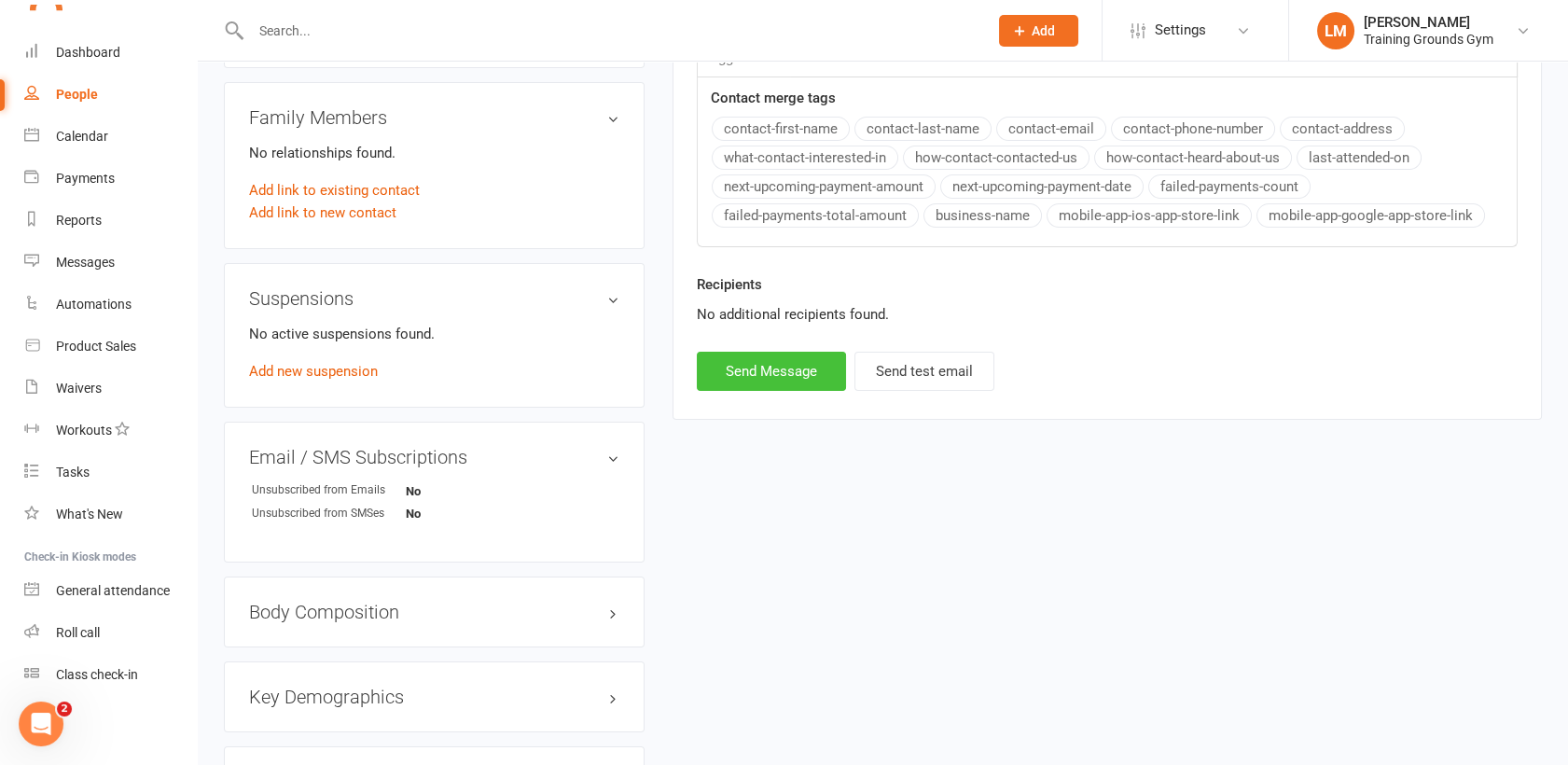
click at [741, 355] on button "Send Message" at bounding box center [771, 371] width 149 height 40
select select "0"
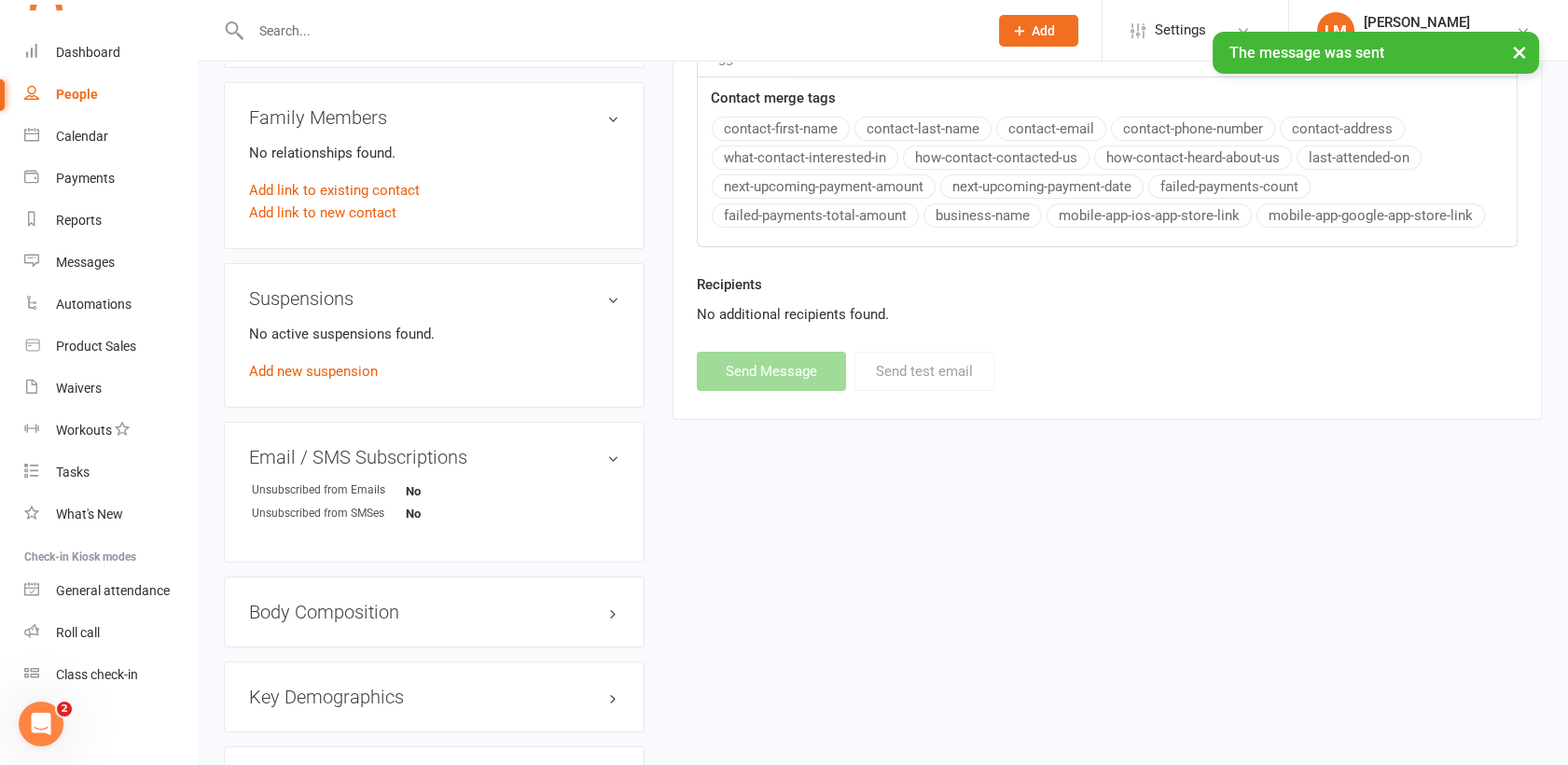
scroll to position [1422, 0]
click at [94, 32] on div "× The message was sent" at bounding box center [771, 32] width 1544 height 0
click at [75, 32] on div "× The message was sent" at bounding box center [771, 32] width 1544 height 0
click at [68, 53] on ui-view "Prospect Member Non-attending contact Class / event Appointment Task Membership…" at bounding box center [784, 156] width 1568 height 2215
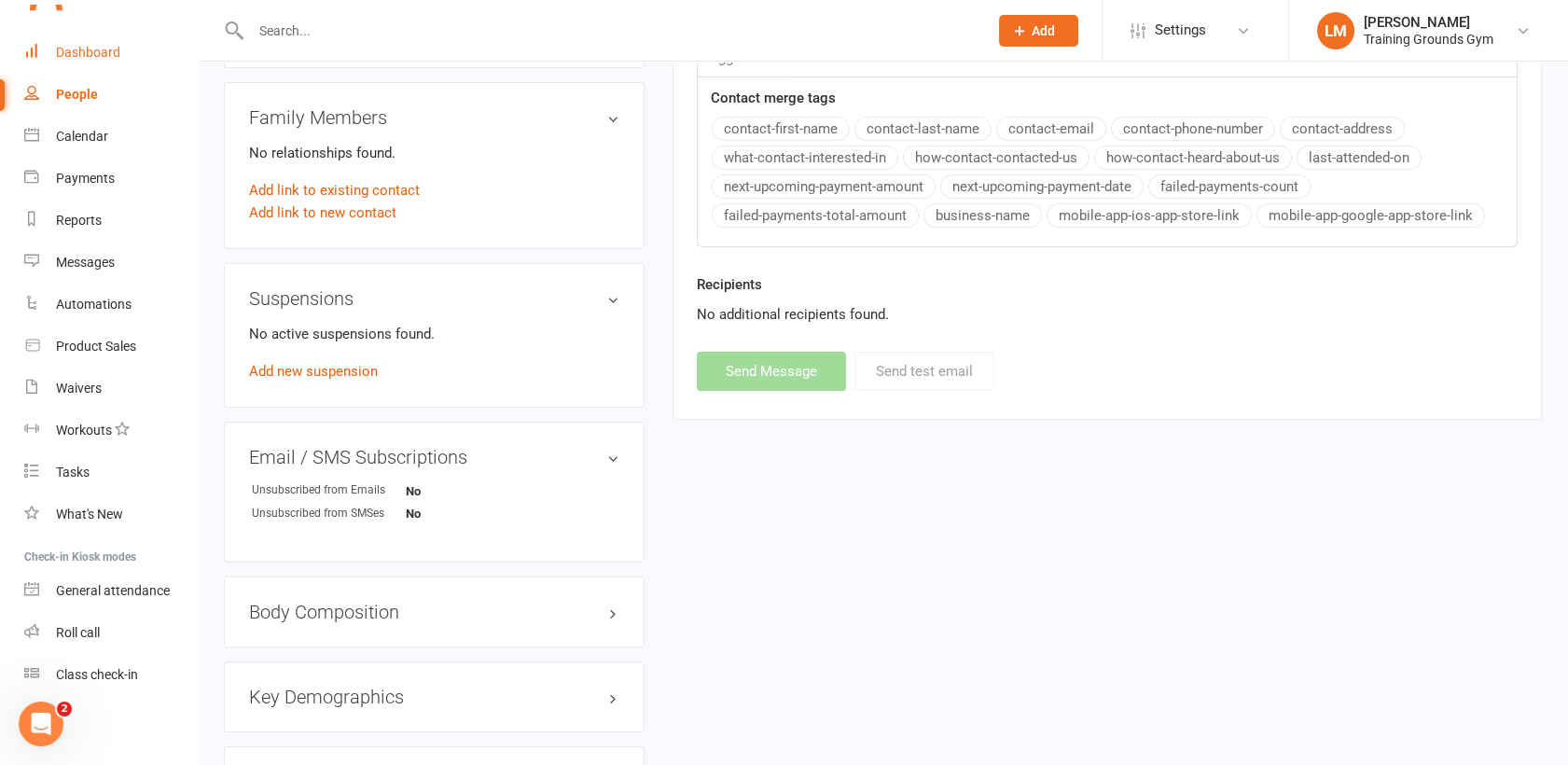
click at [99, 52] on div "Dashboard" at bounding box center [88, 51] width 65 height 15
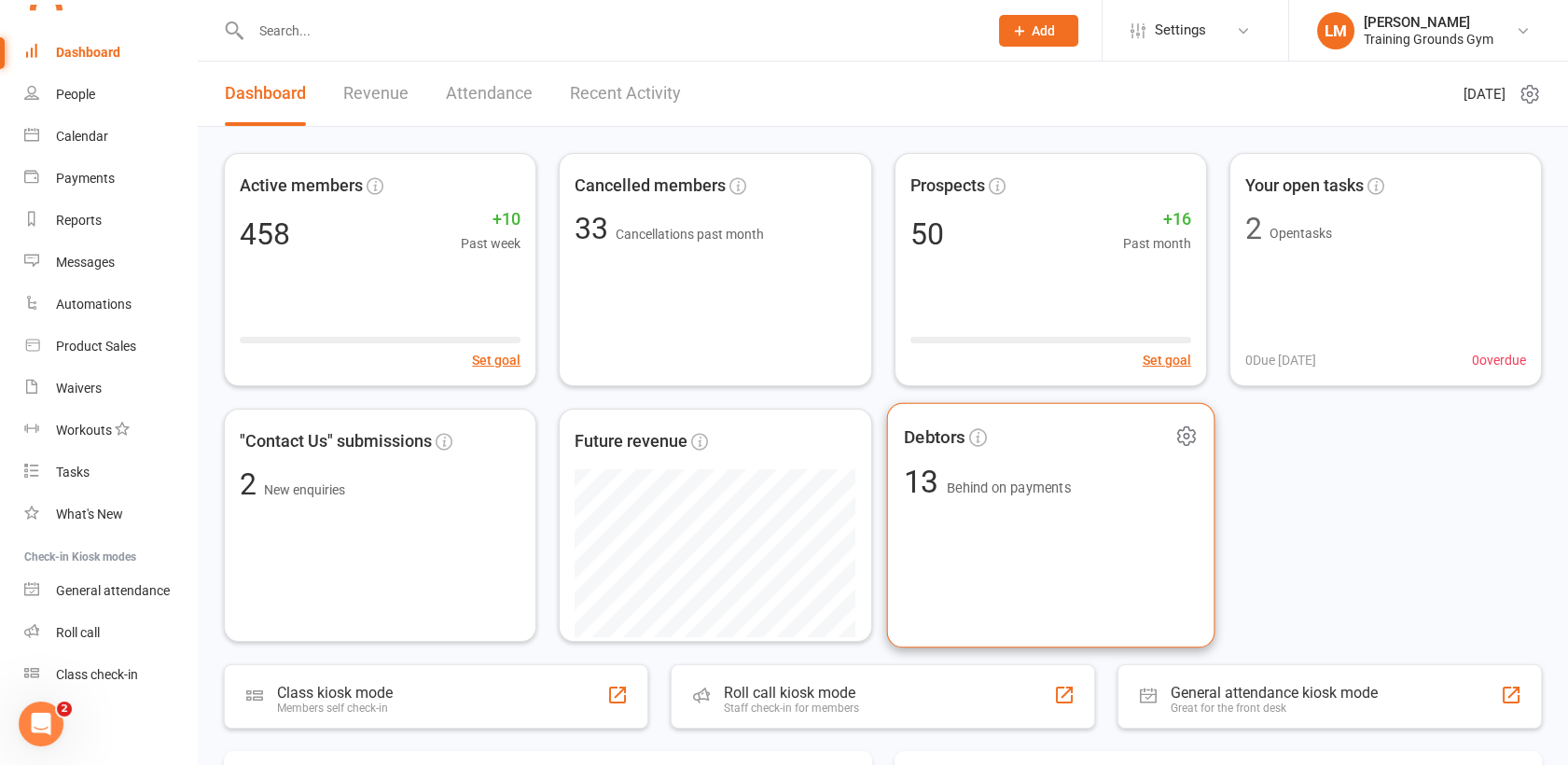
click at [1171, 603] on div "Debtors 13 Behind on payments" at bounding box center [1051, 526] width 329 height 246
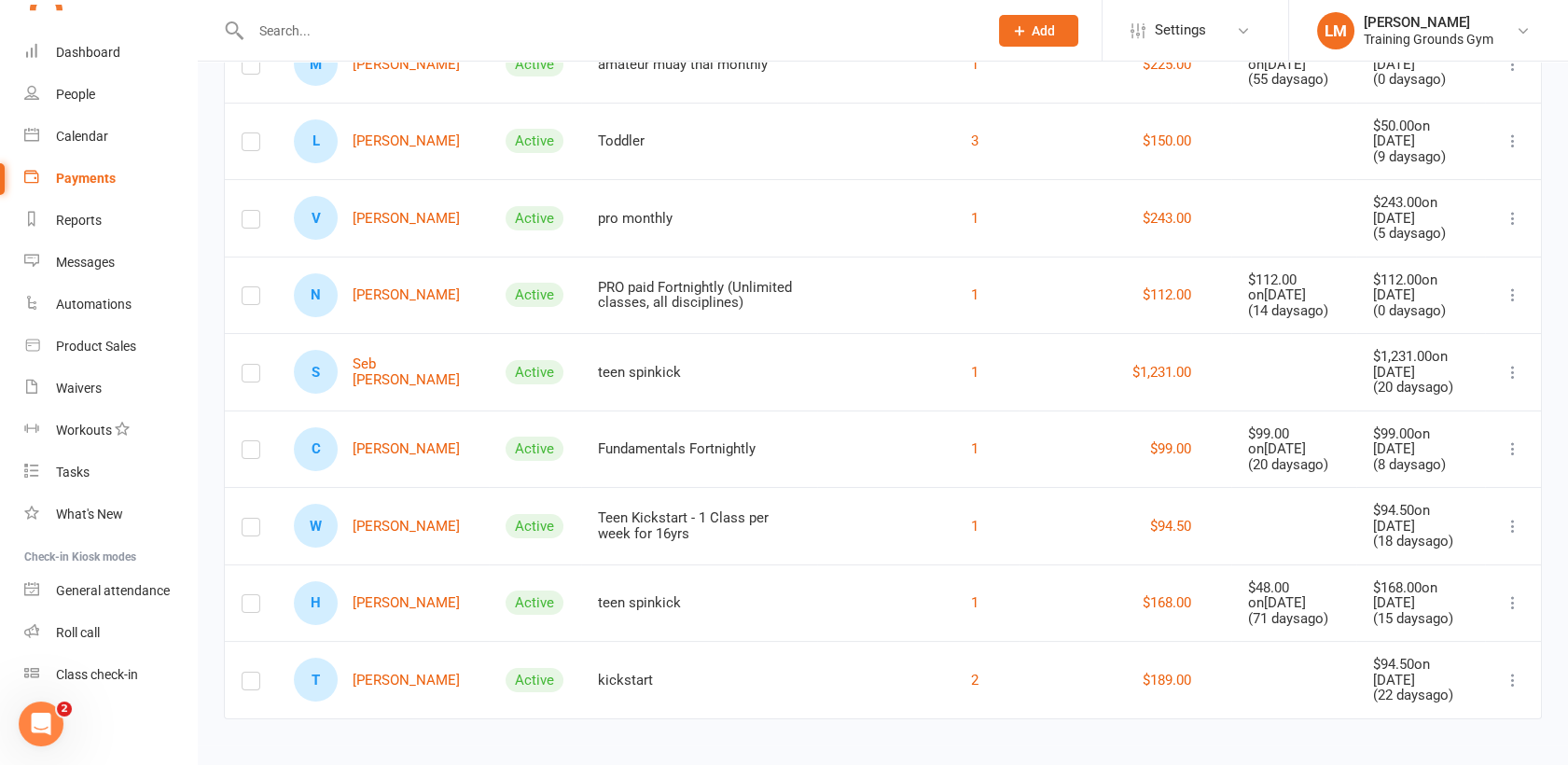
scroll to position [680, 0]
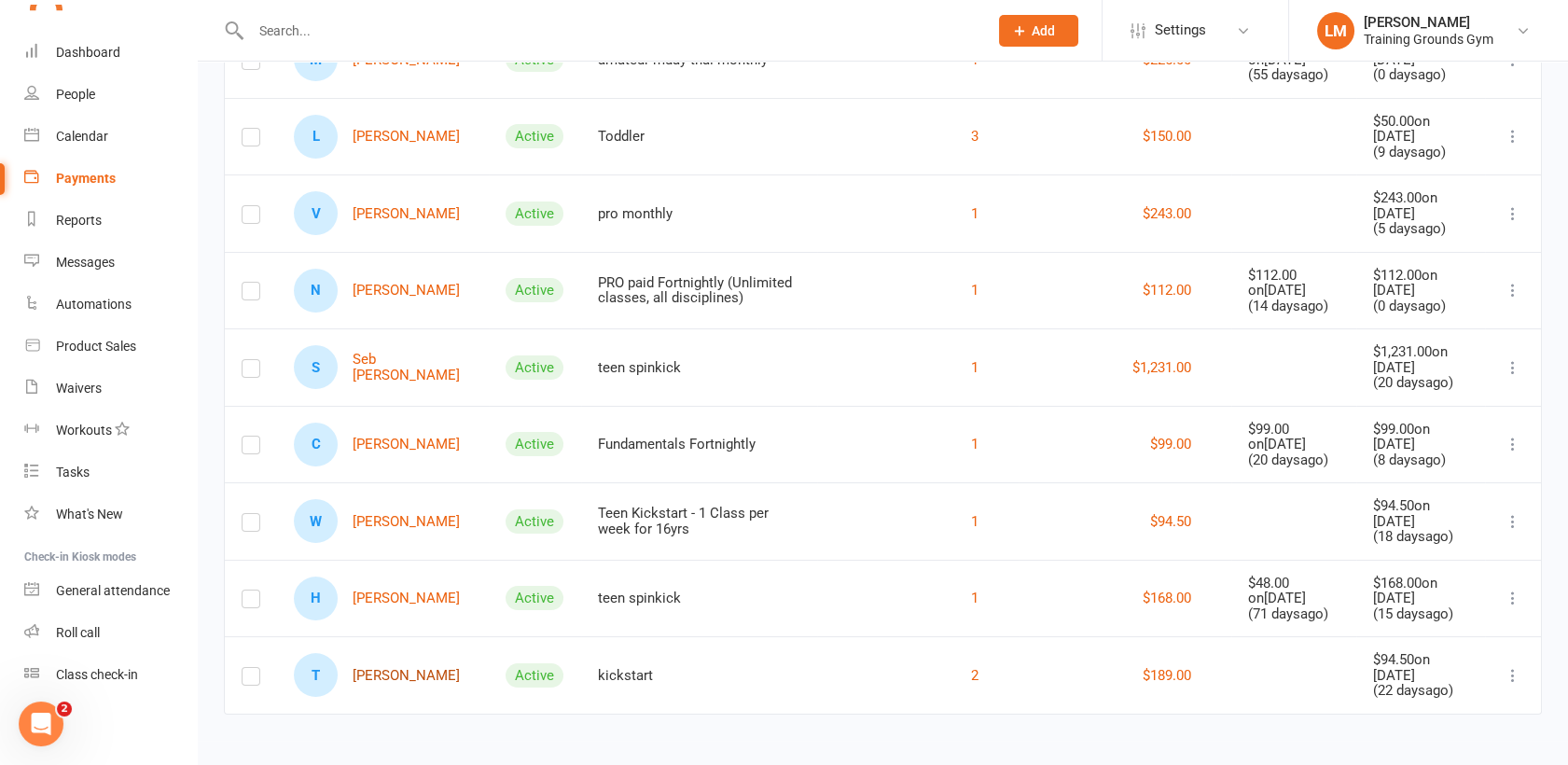
click at [368, 666] on link "T [PERSON_NAME]" at bounding box center [377, 675] width 166 height 44
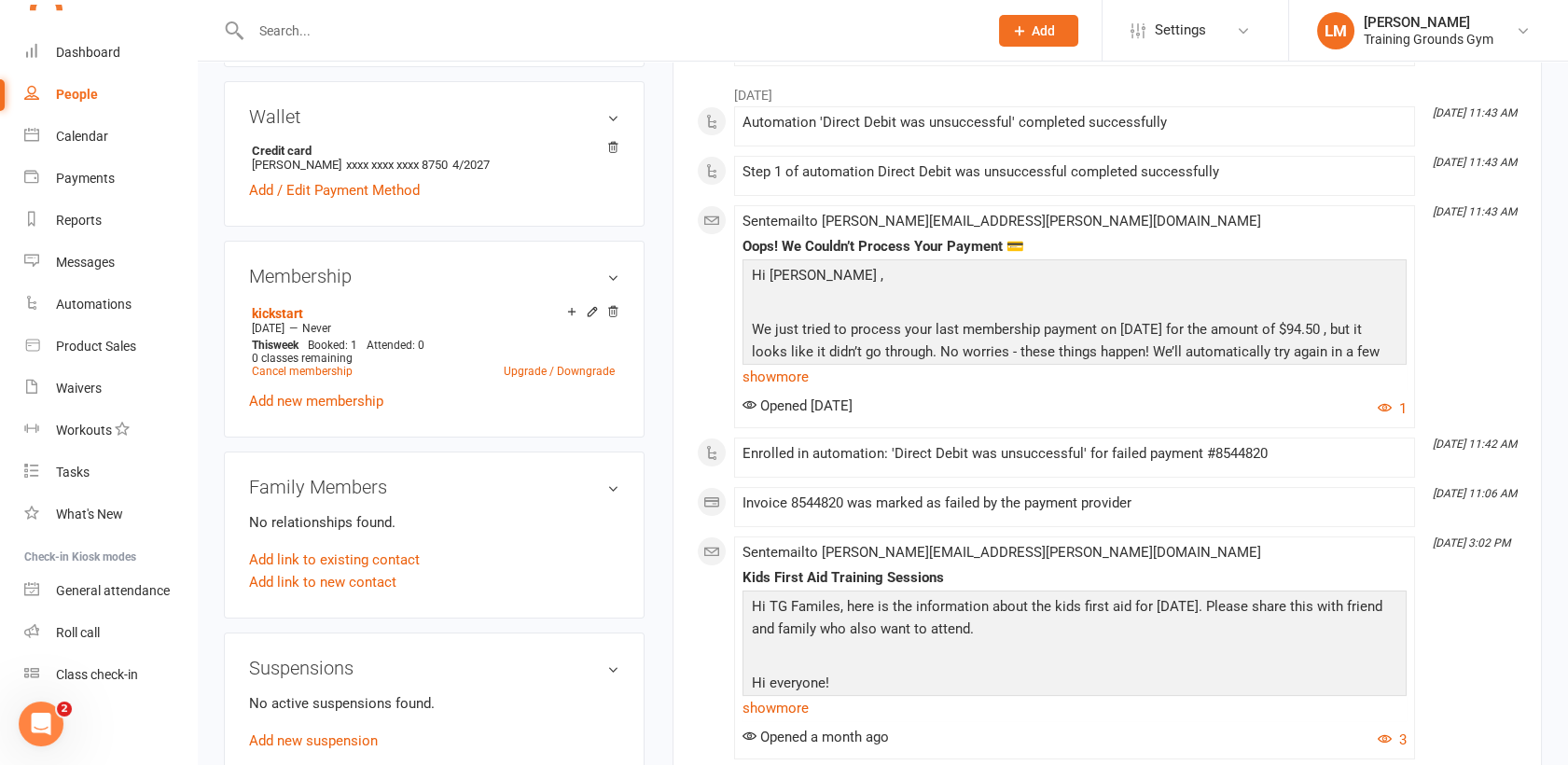
scroll to position [6, 0]
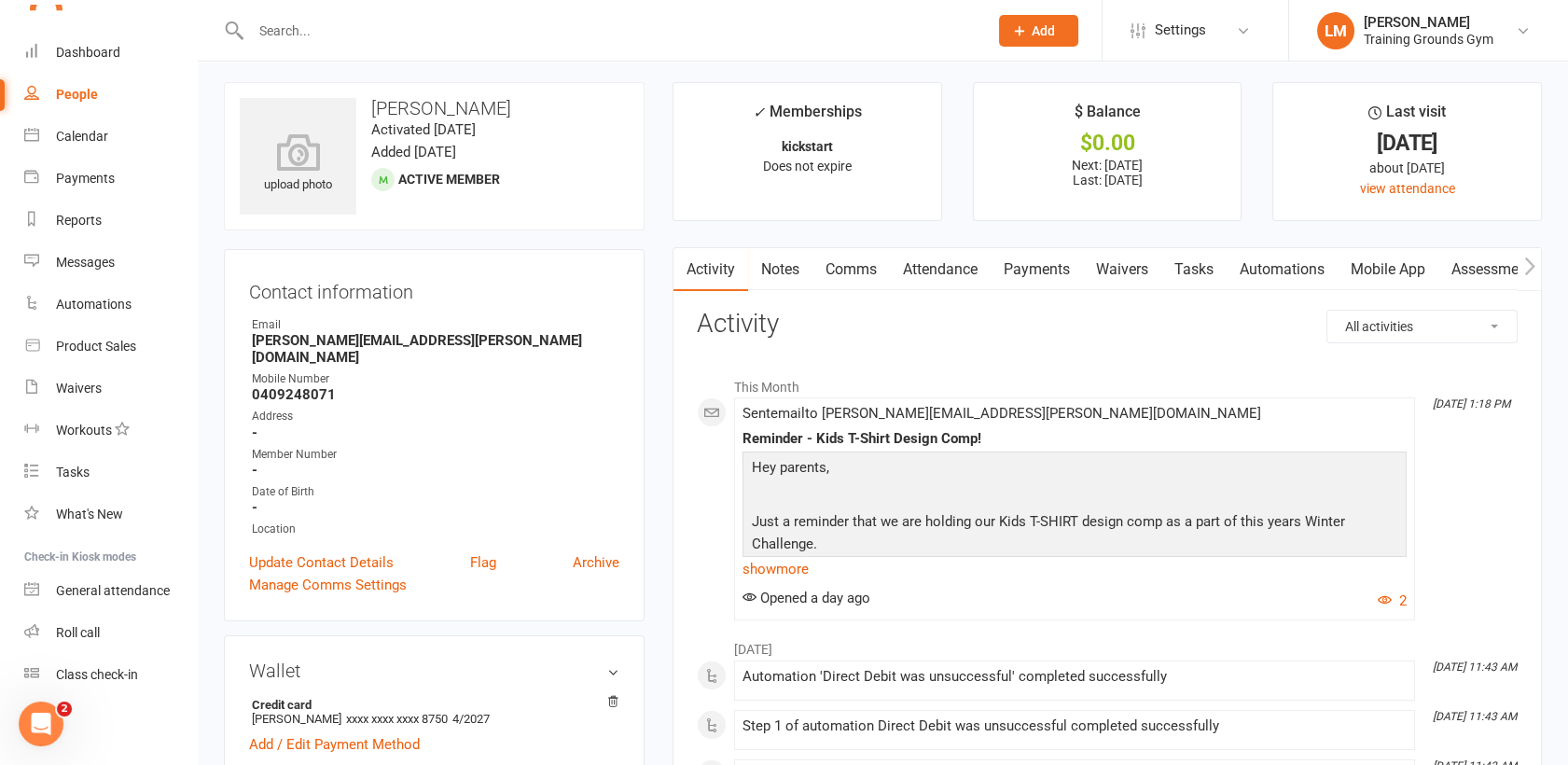
click at [1028, 278] on link "Payments" at bounding box center [1037, 270] width 93 height 43
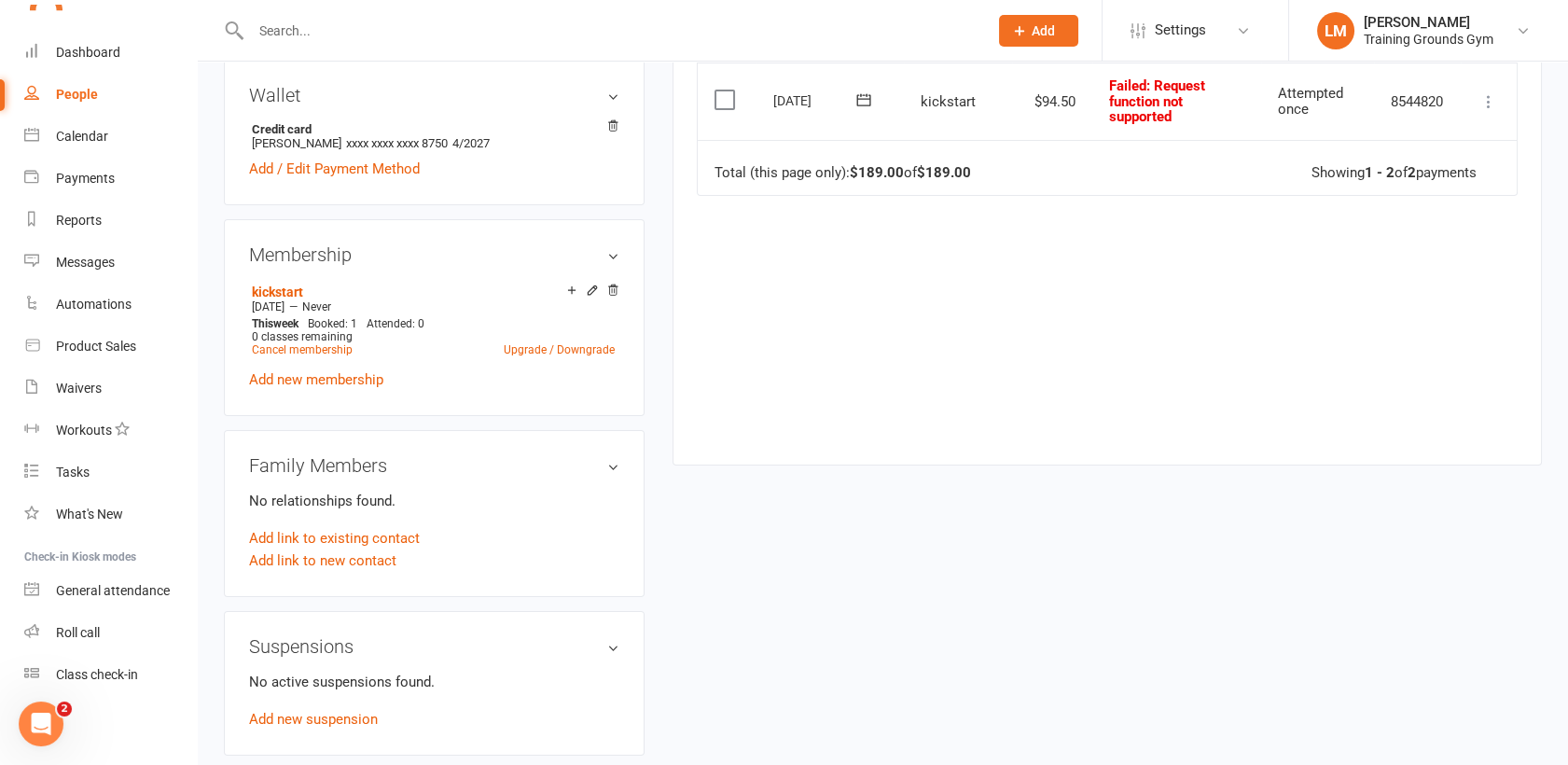
scroll to position [634, 0]
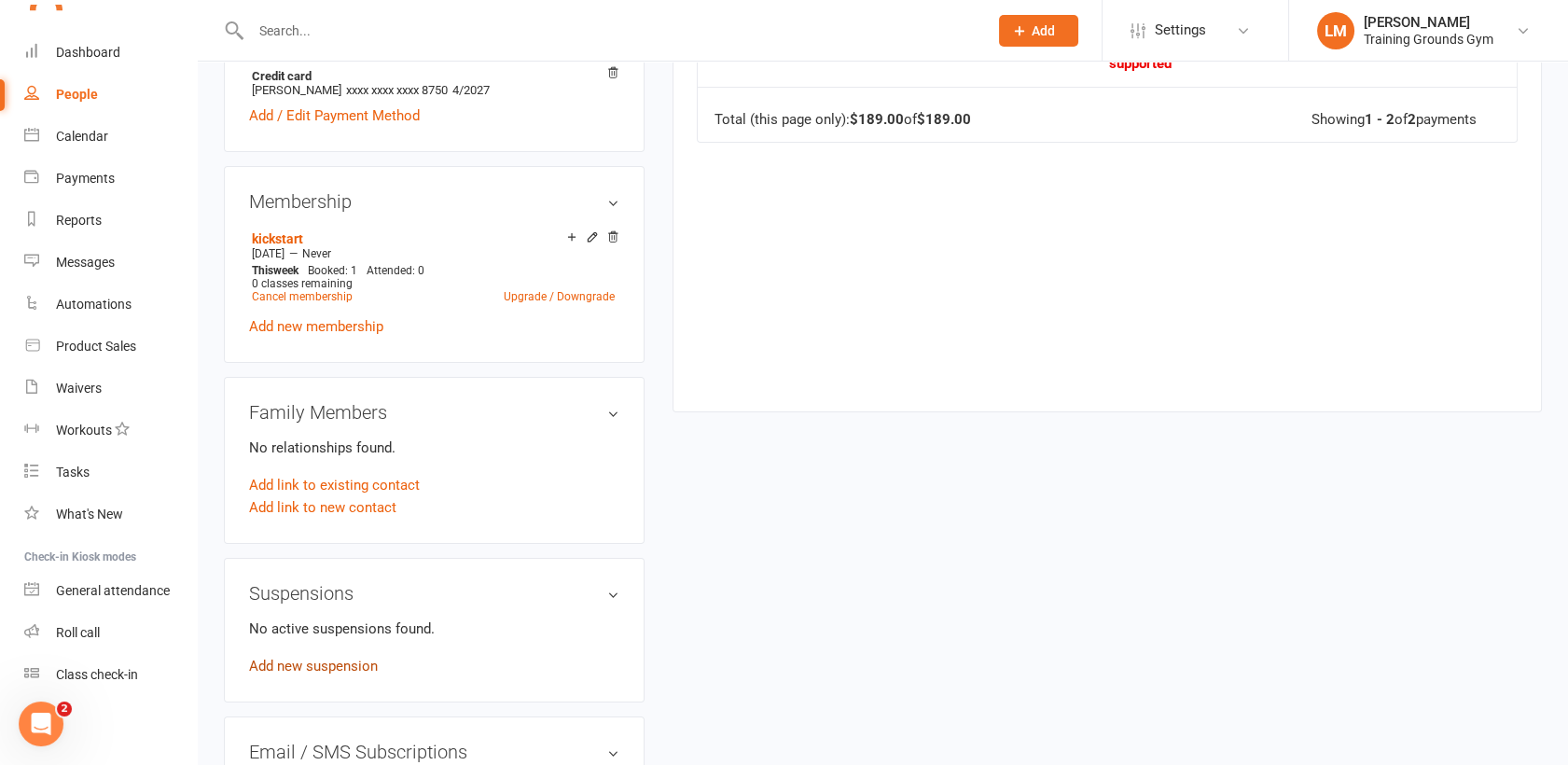
click at [307, 658] on link "Add new suspension" at bounding box center [313, 665] width 129 height 16
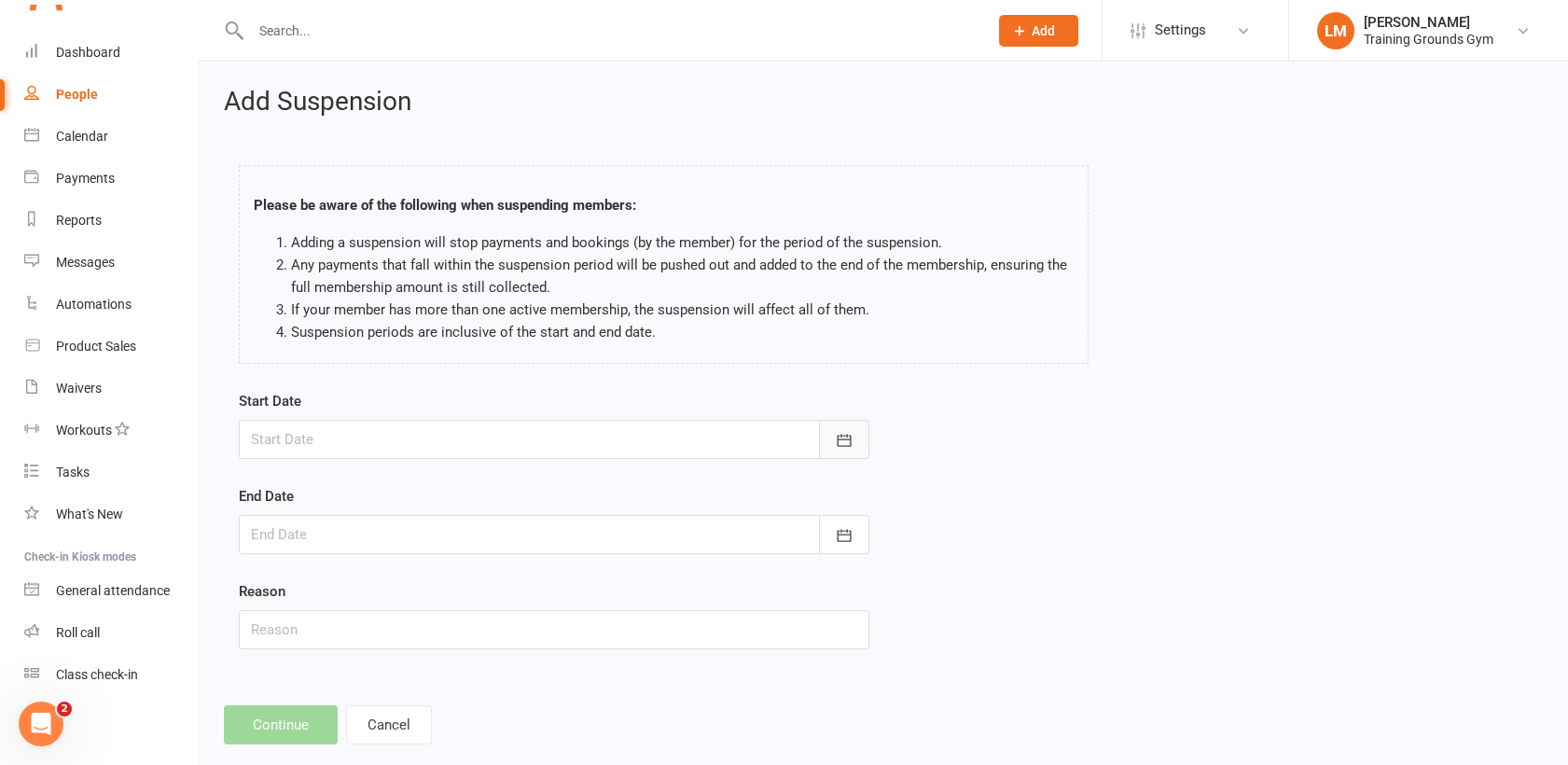
click at [842, 438] on icon "button" at bounding box center [844, 440] width 18 height 18
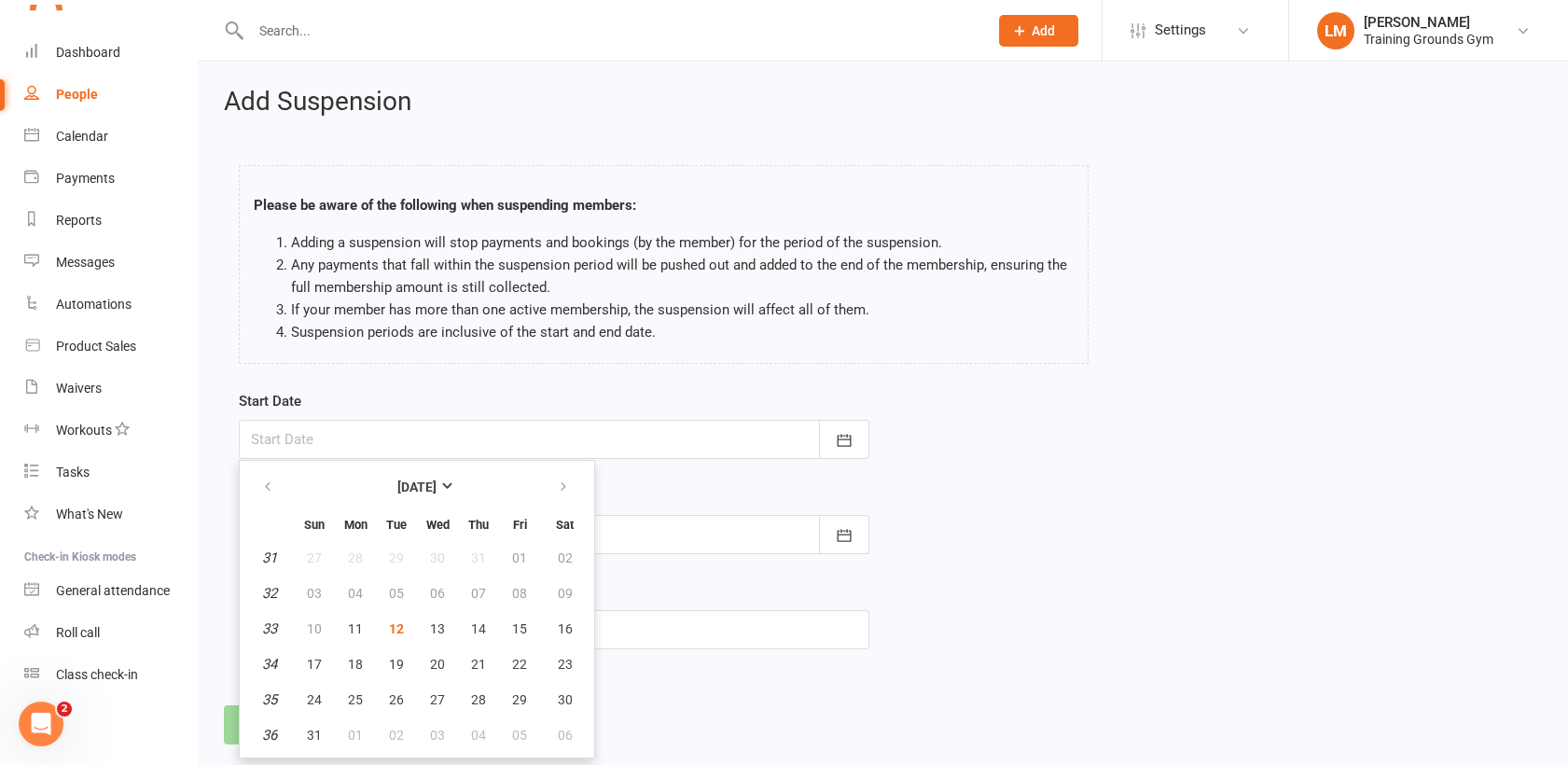
click at [1009, 476] on div "Start Date [DATE] Sun Mon Tue Wed Thu Fri Sat 31 27 28 29 30 31 01 02 32 03 04 …" at bounding box center [884, 532] width 1317 height 285
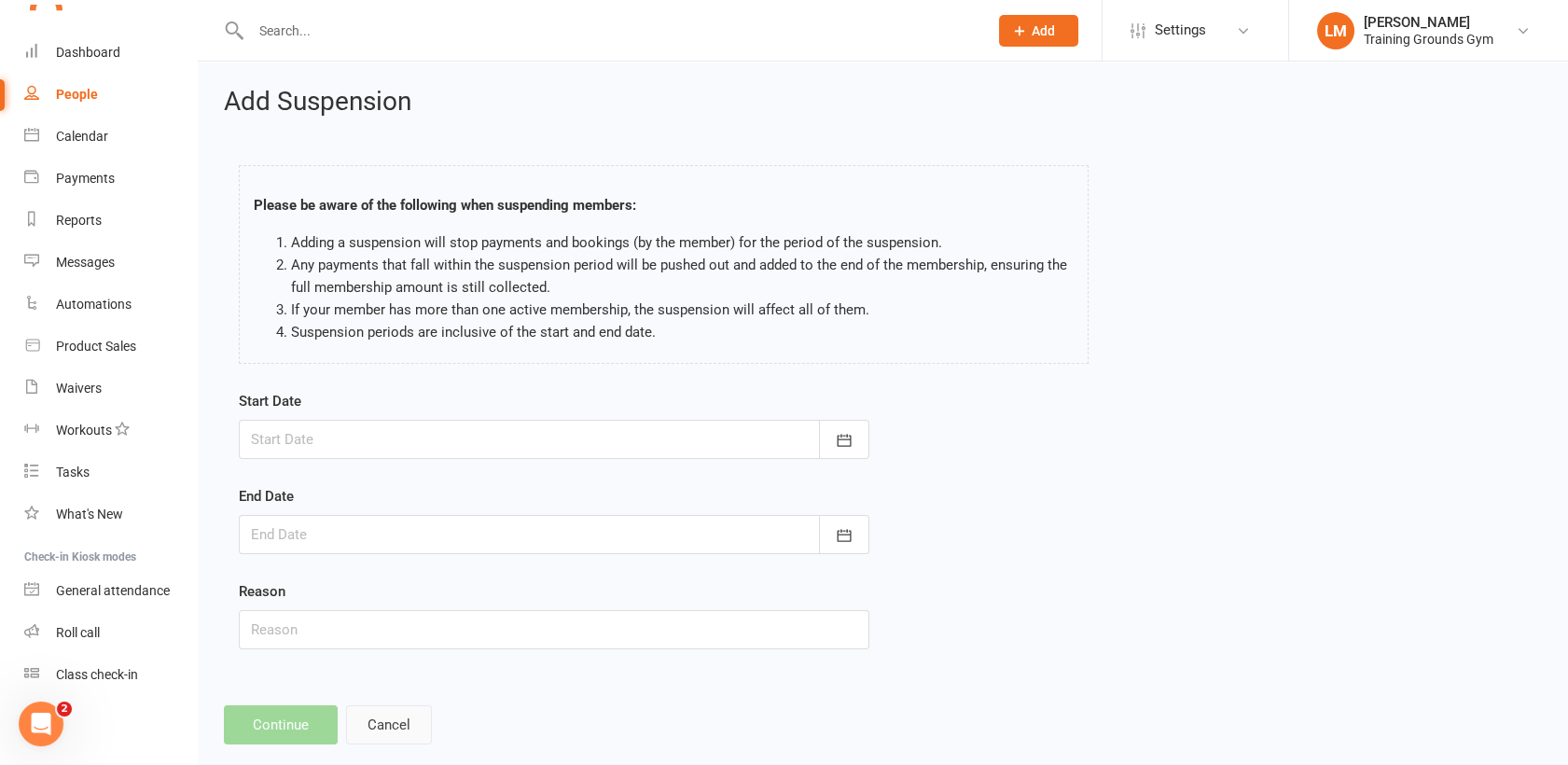
click at [396, 726] on button "Cancel" at bounding box center [389, 725] width 86 height 40
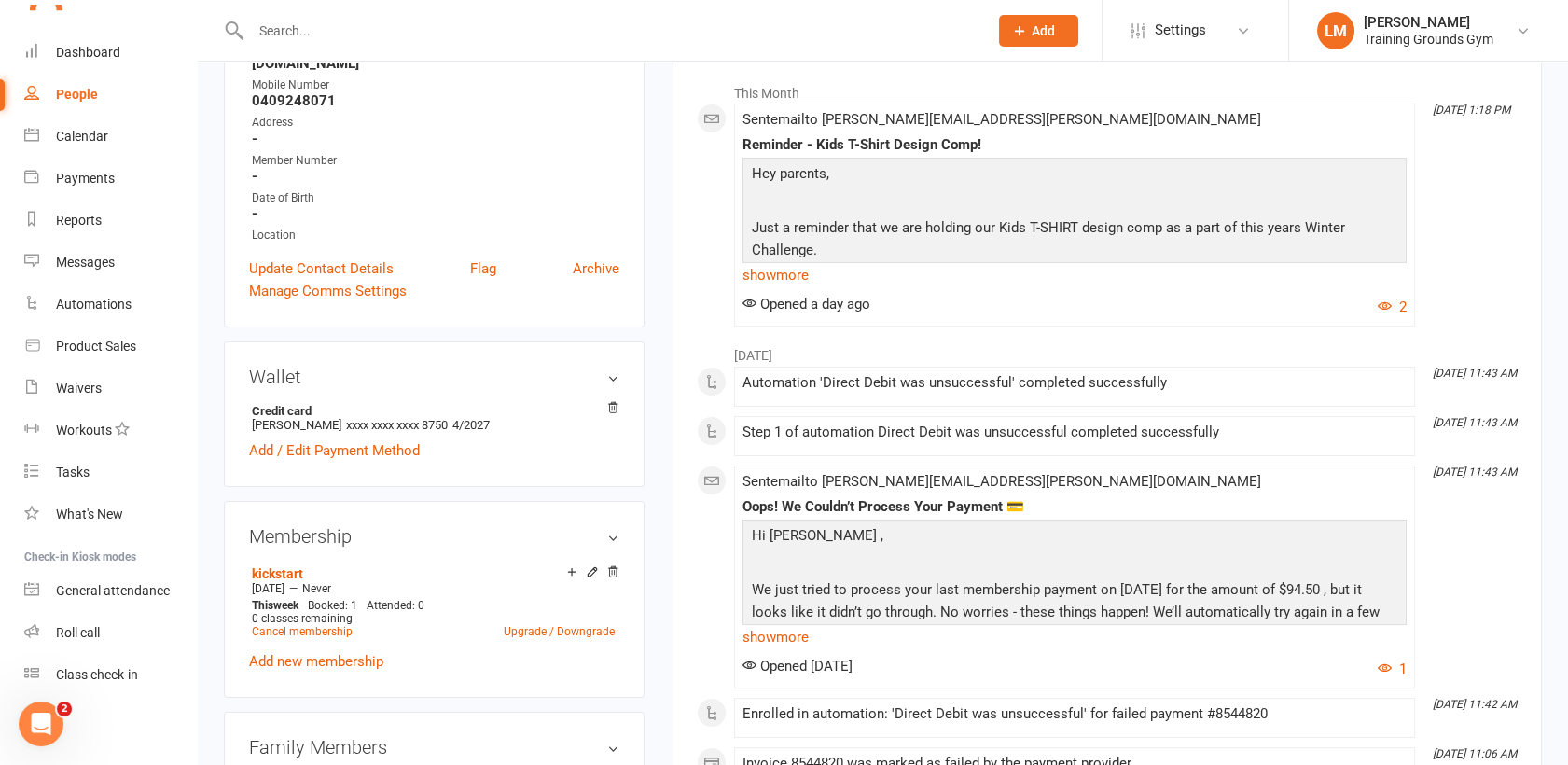
scroll to position [345, 0]
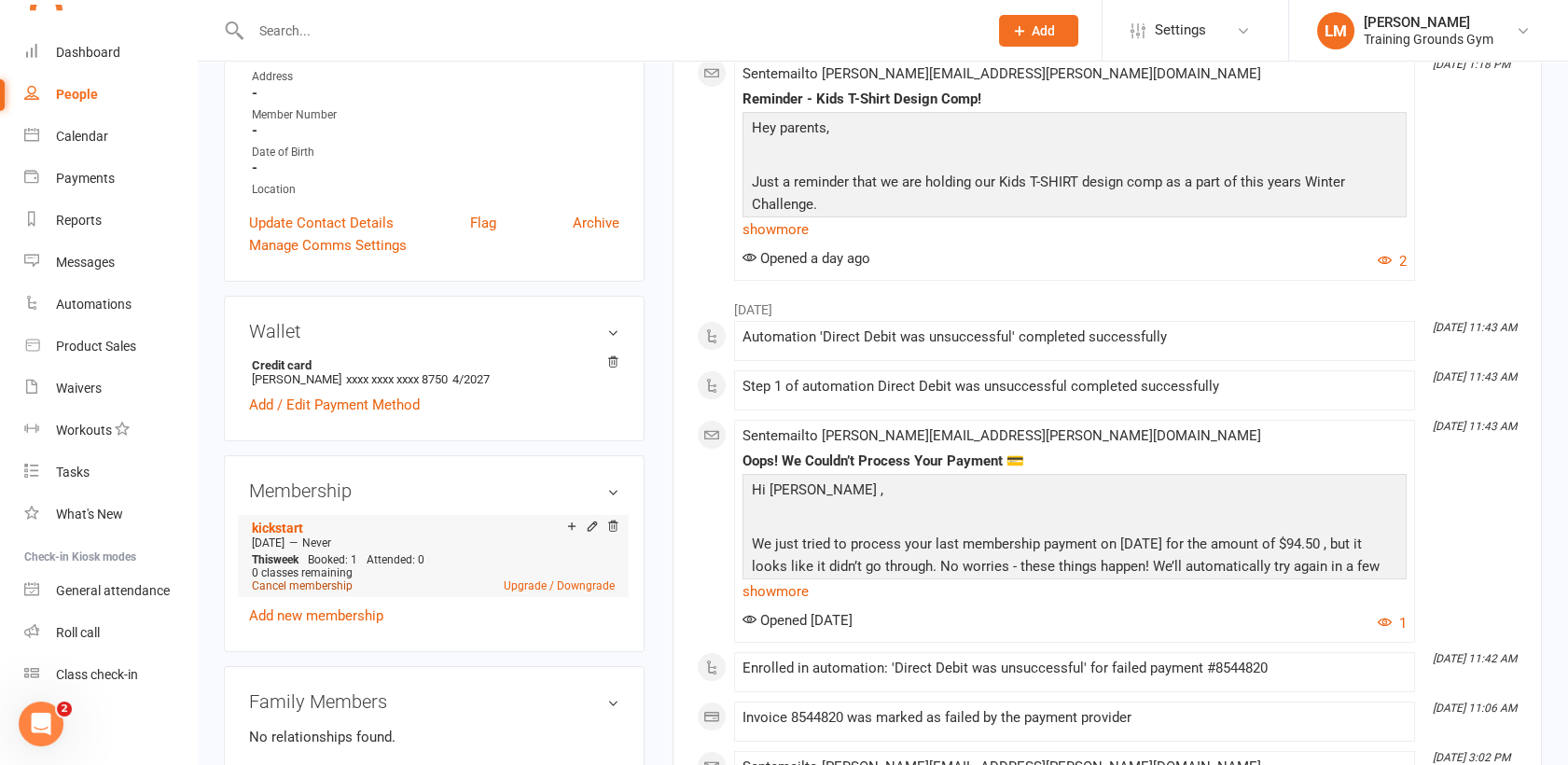
click at [333, 579] on link "Cancel membership" at bounding box center [303, 586] width 101 height 14
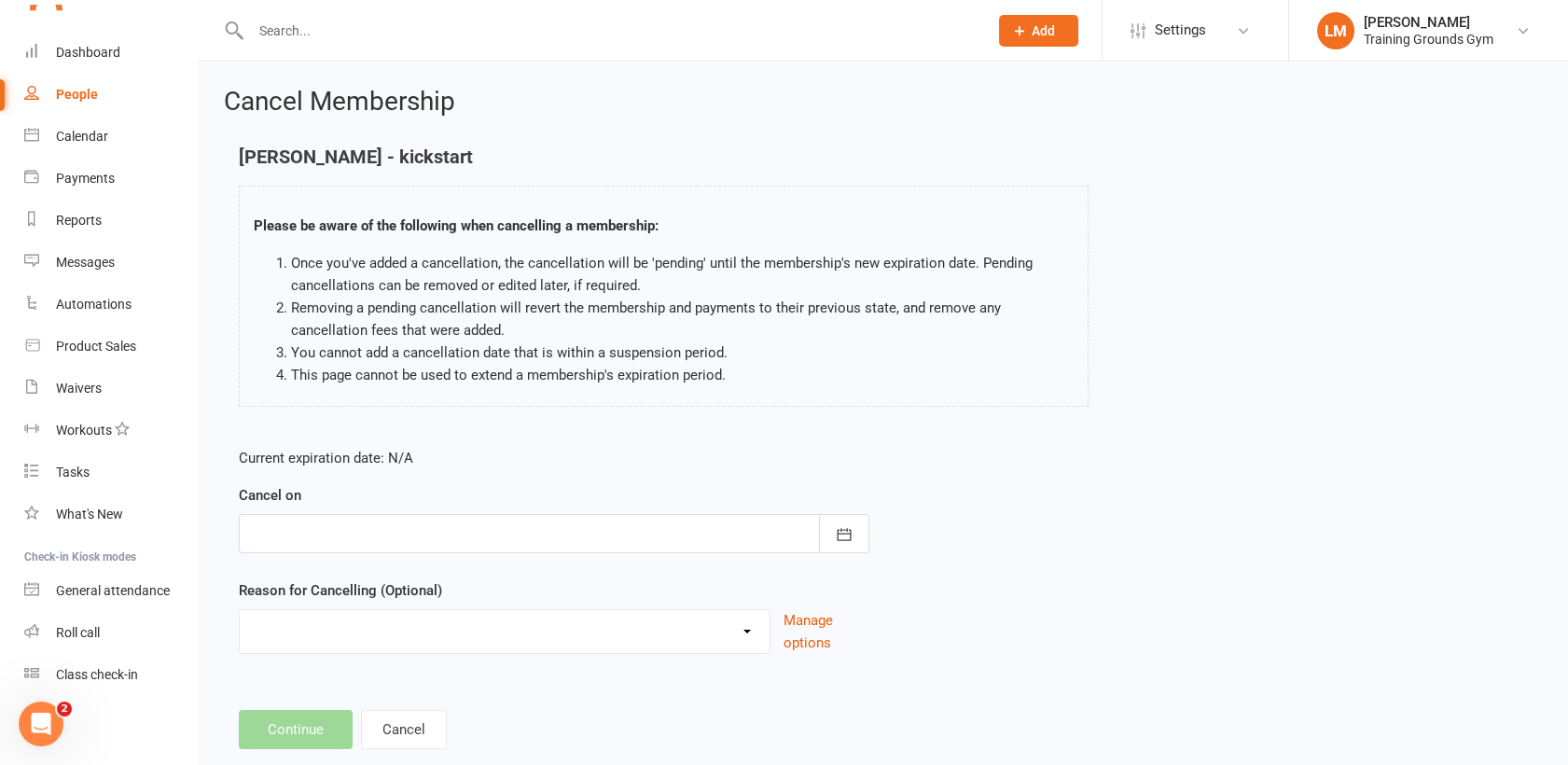
click at [470, 528] on div at bounding box center [554, 534] width 630 height 40
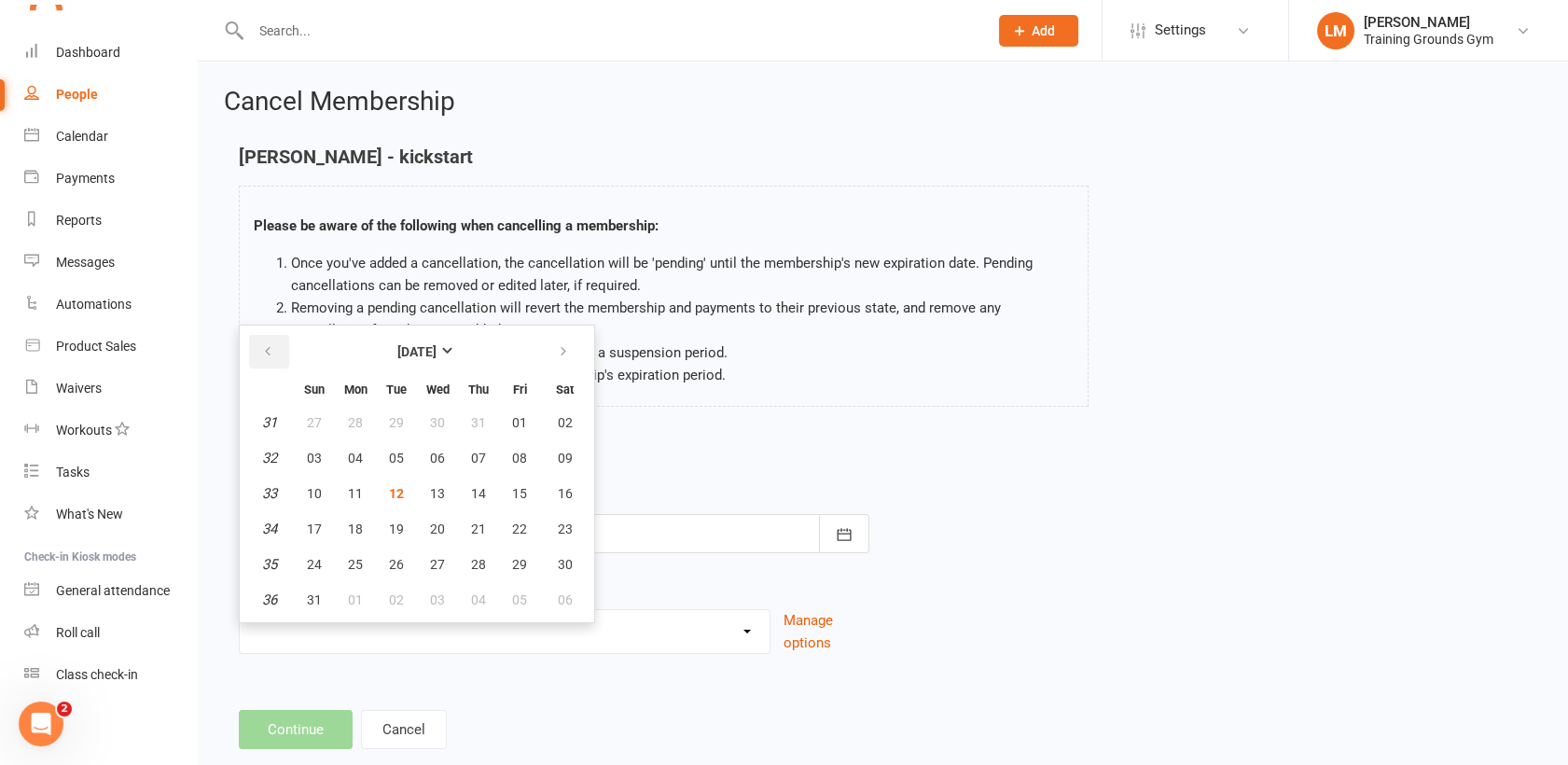
click at [261, 346] on icon "button" at bounding box center [268, 351] width 14 height 15
click at [515, 496] on span "18" at bounding box center [519, 493] width 15 height 15
type input "[DATE]"
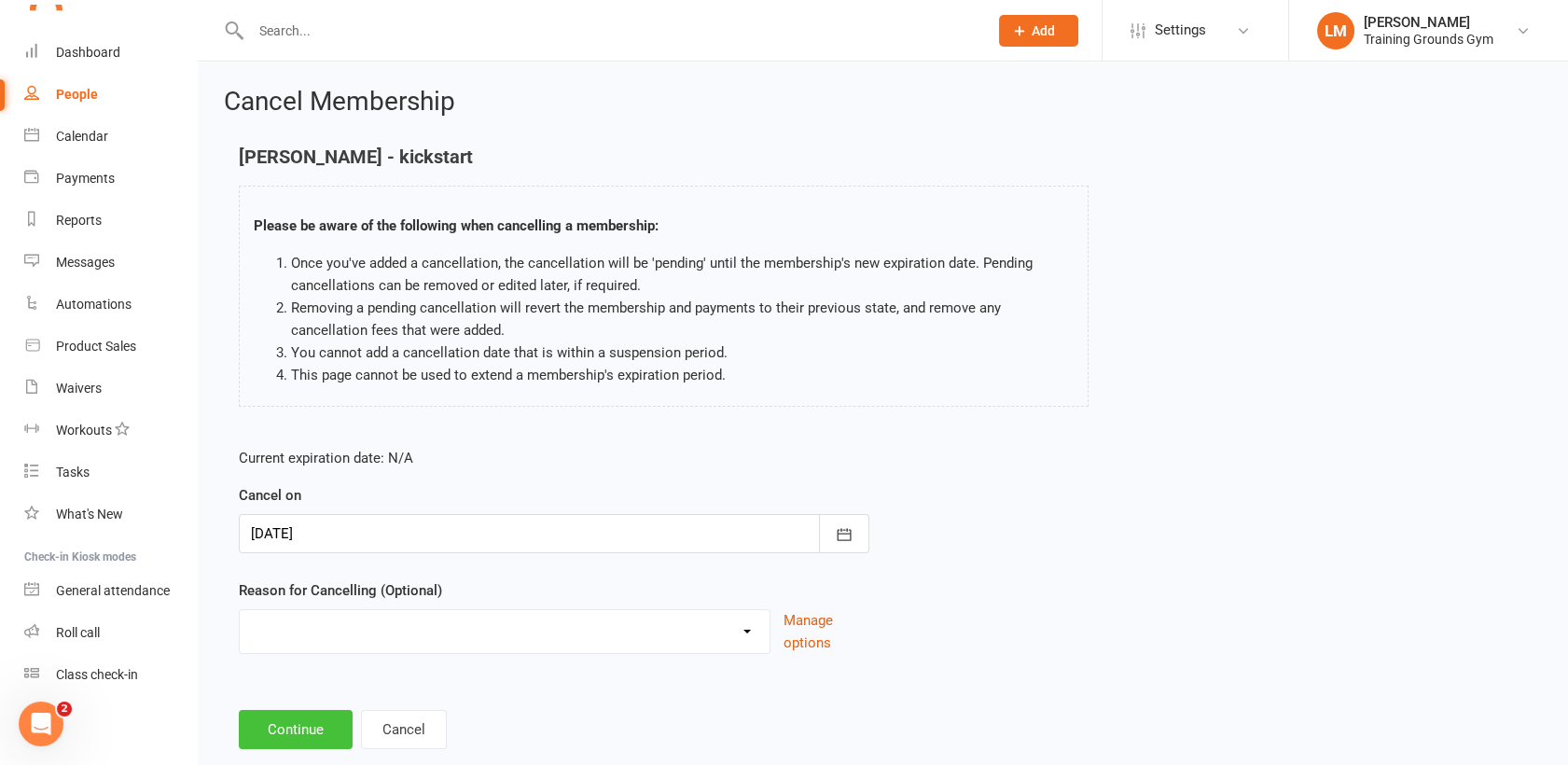
click at [285, 731] on button "Continue" at bounding box center [296, 729] width 114 height 40
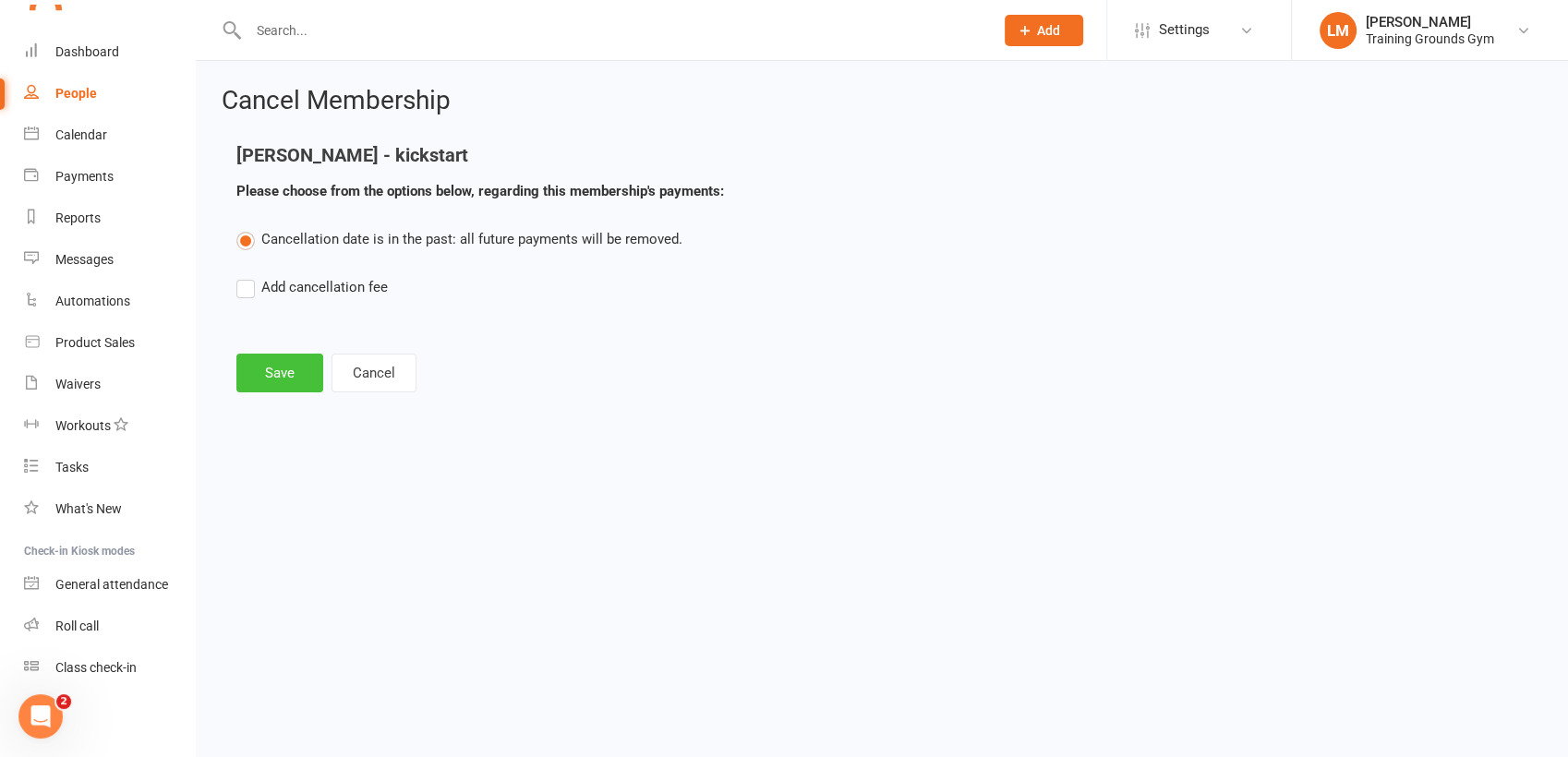
click at [282, 374] on button "Save" at bounding box center [279, 373] width 87 height 39
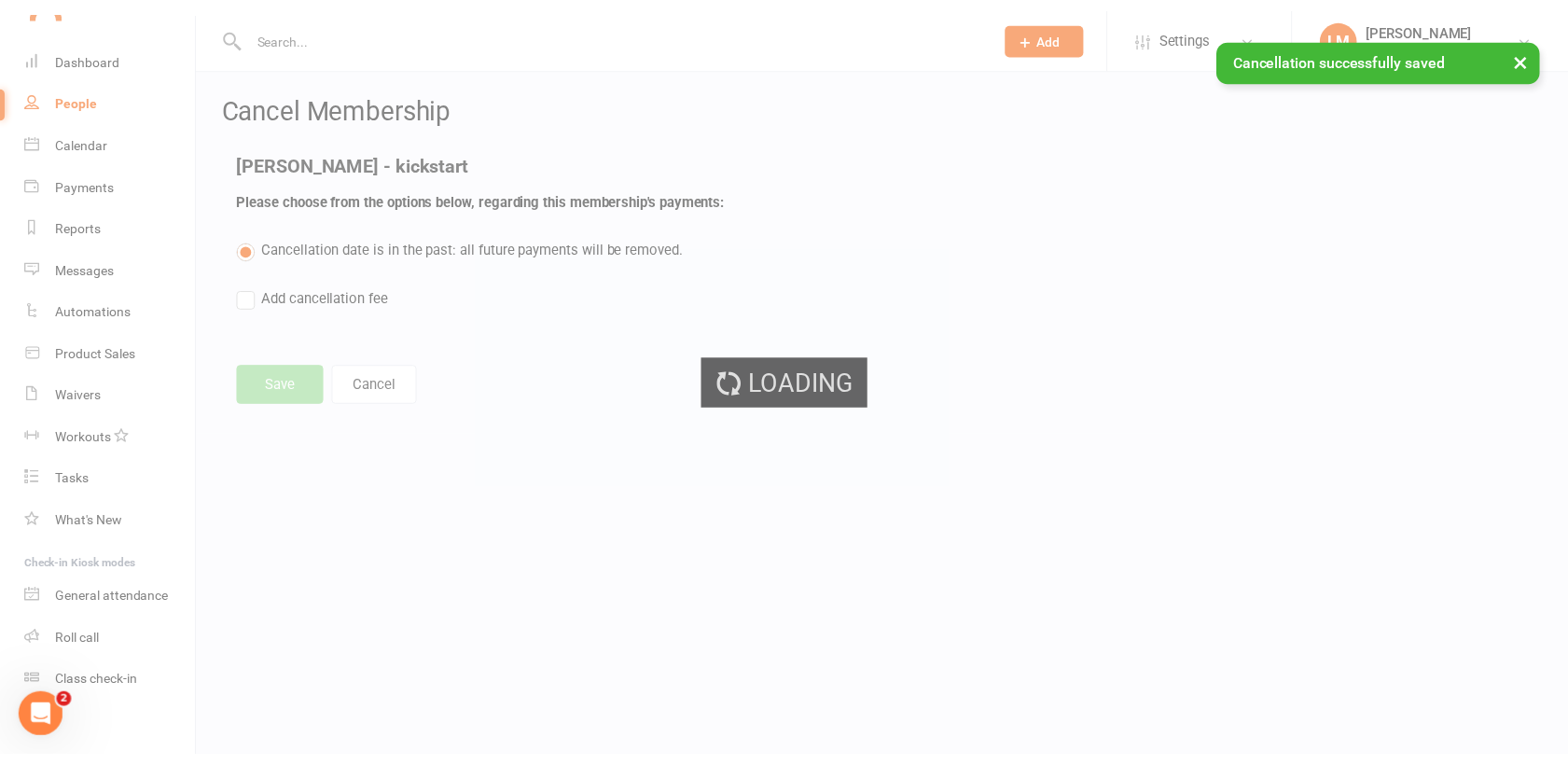
scroll to position [1422, 0]
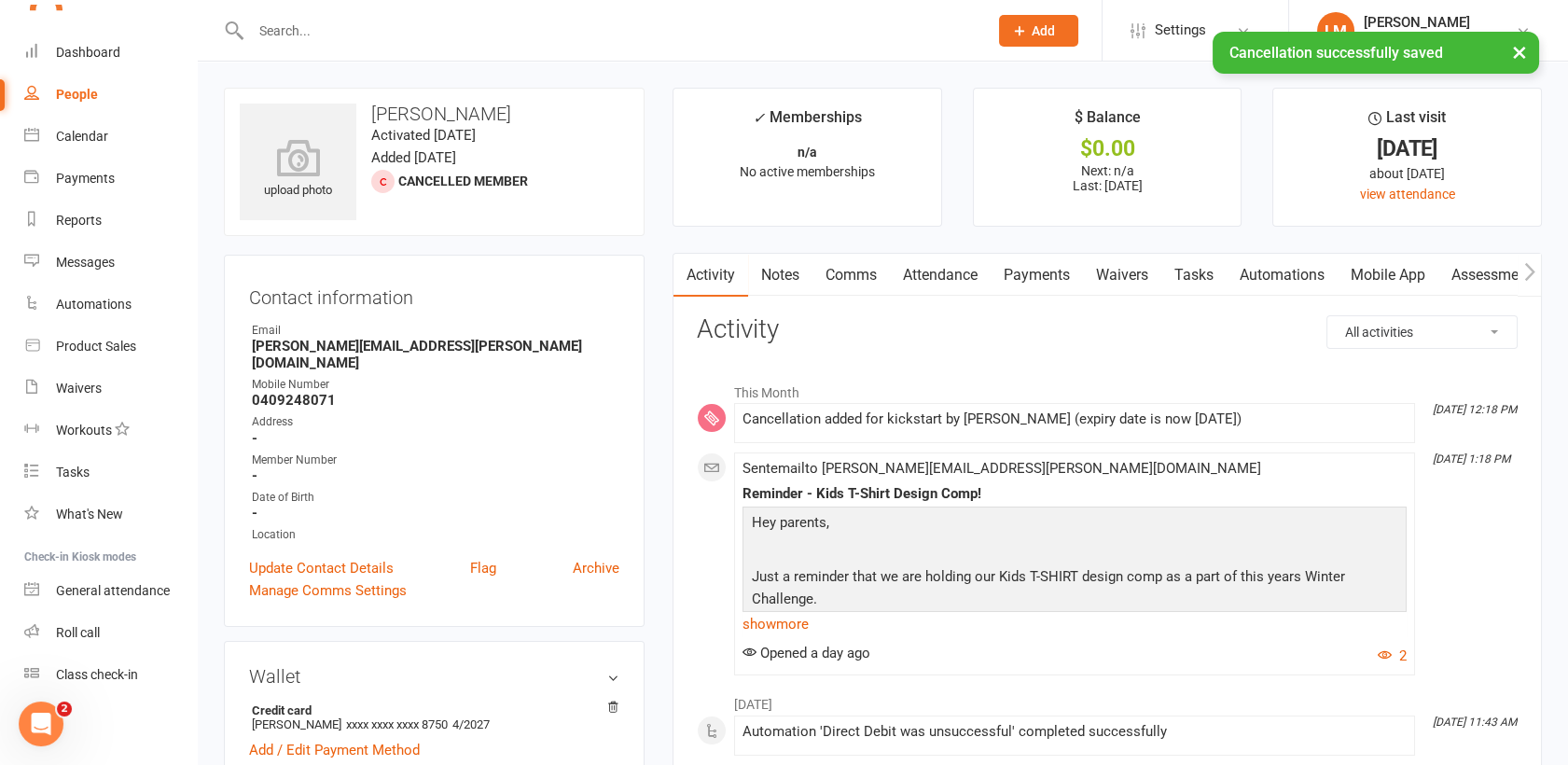
click at [1019, 280] on link "Payments" at bounding box center [1037, 275] width 93 height 43
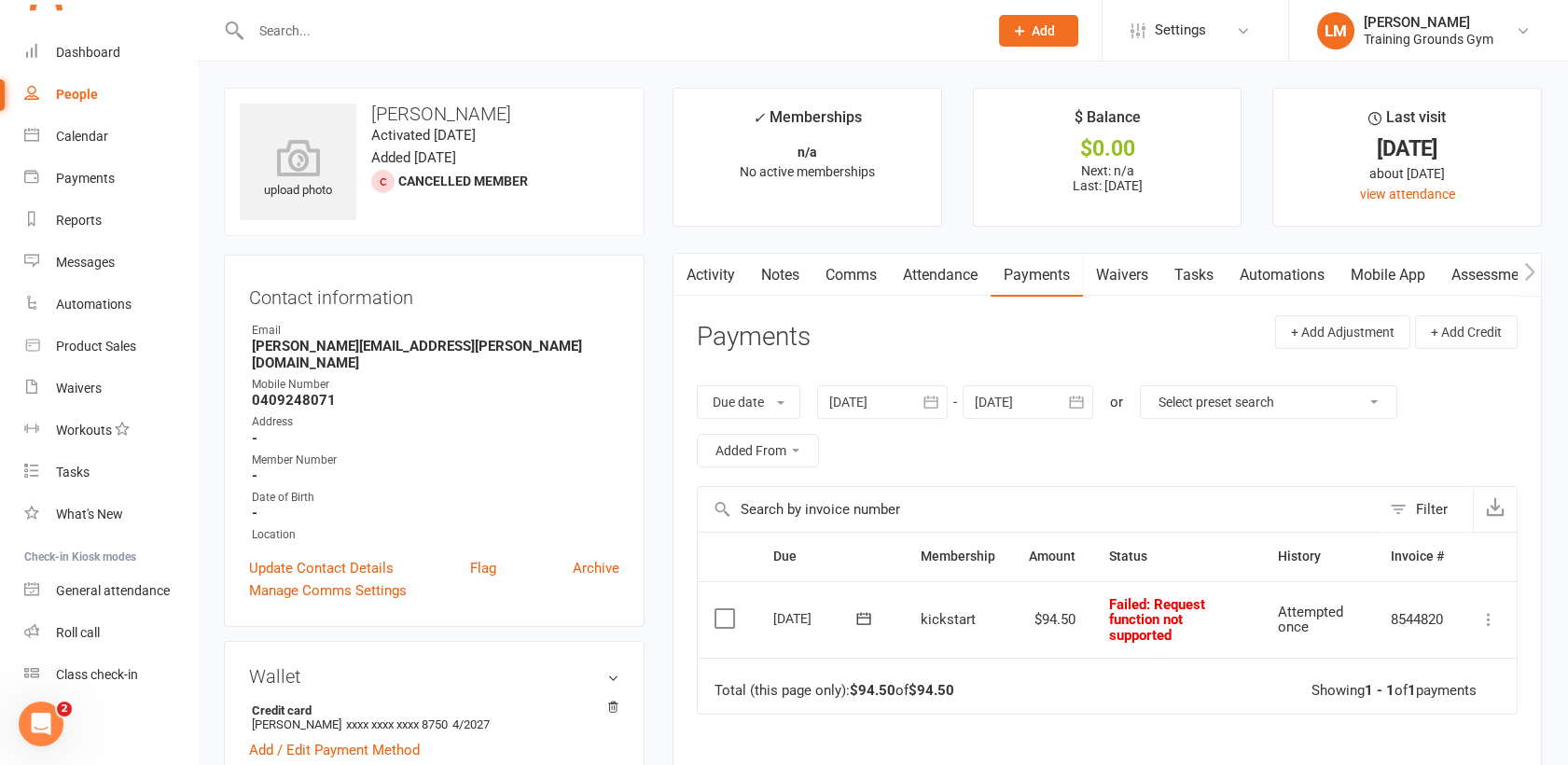
click at [1494, 615] on icon at bounding box center [1489, 619] width 18 height 18
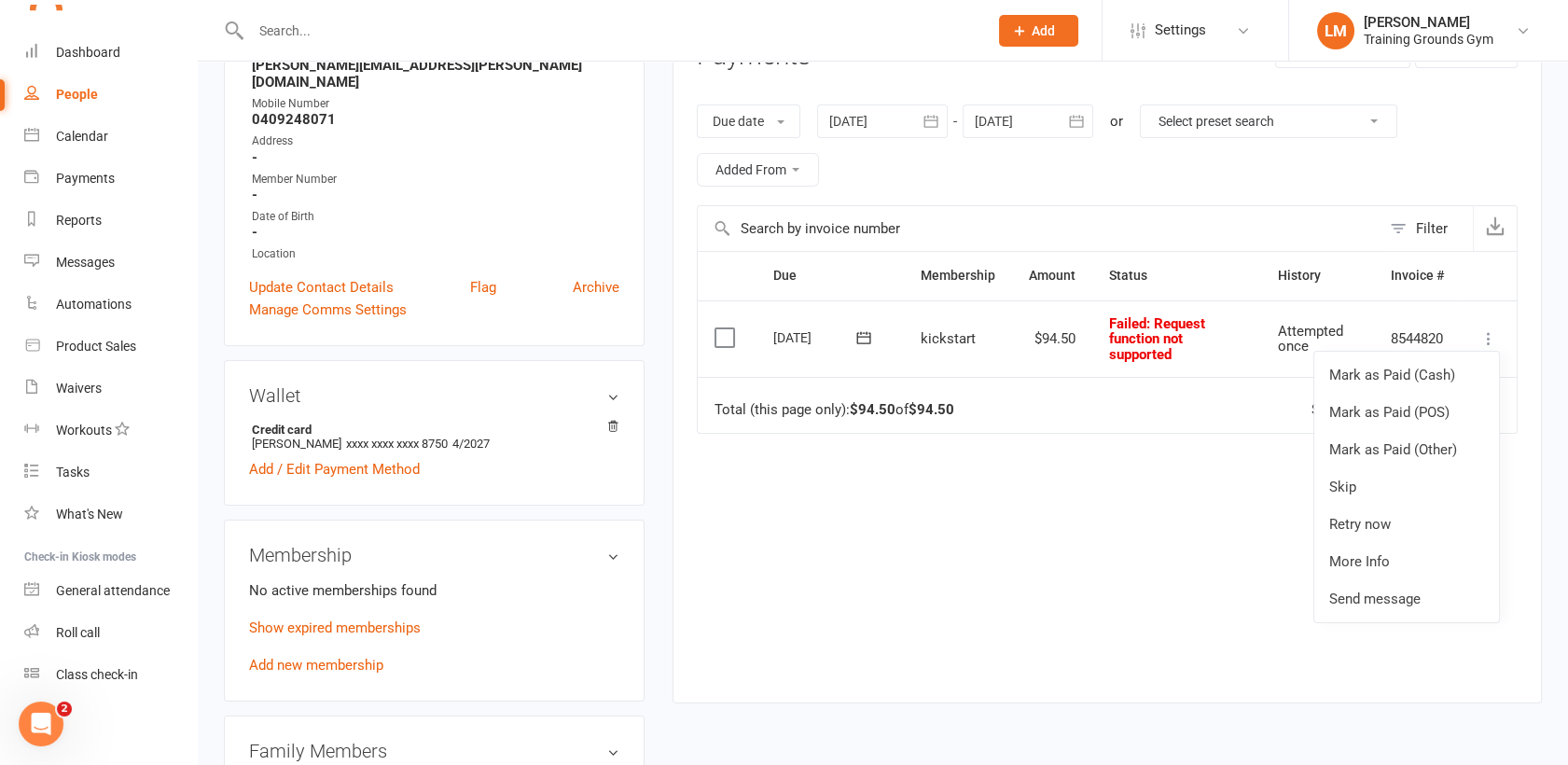
scroll to position [309, 0]
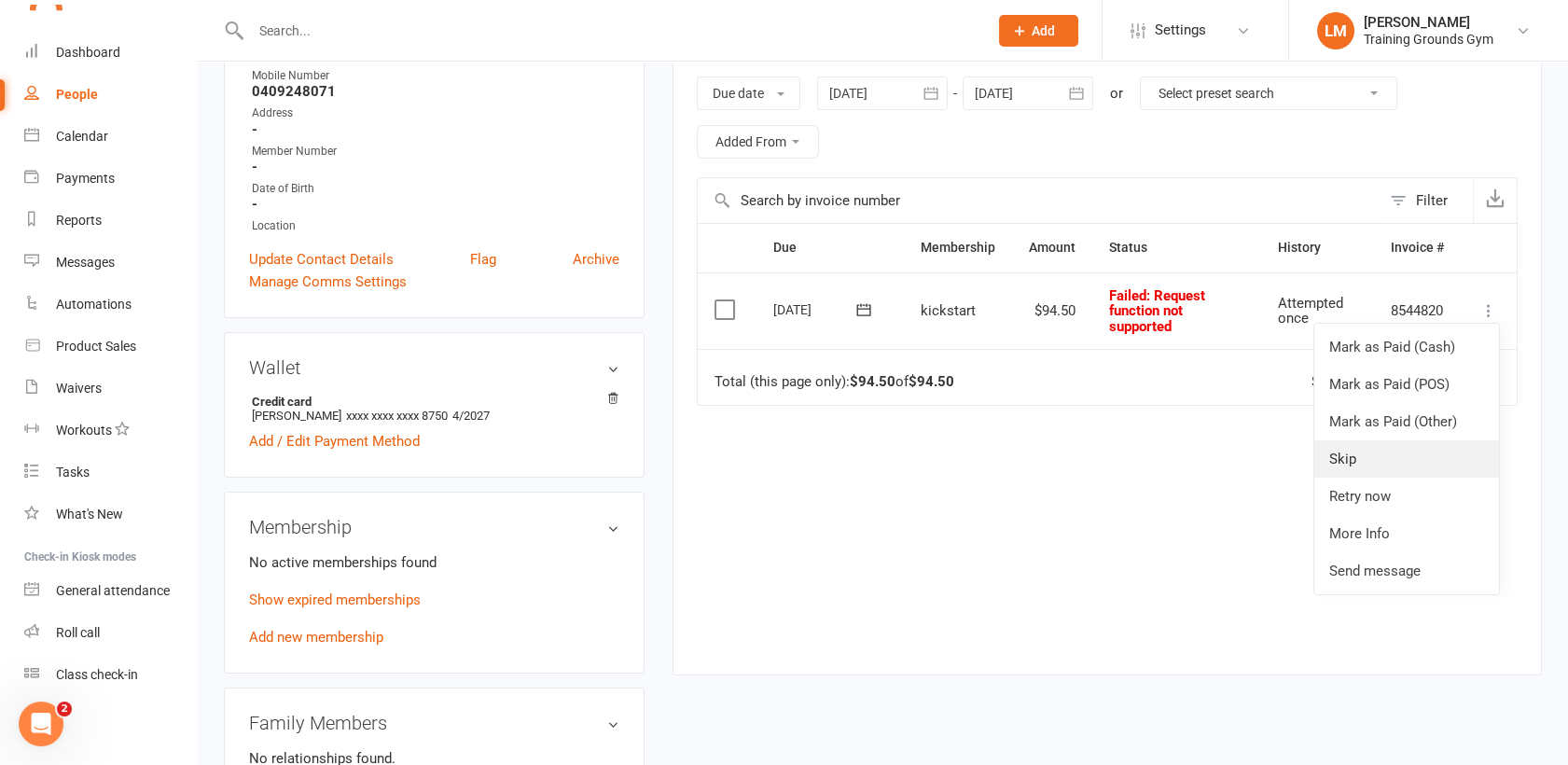
click at [1396, 474] on link "Skip" at bounding box center [1407, 459] width 185 height 38
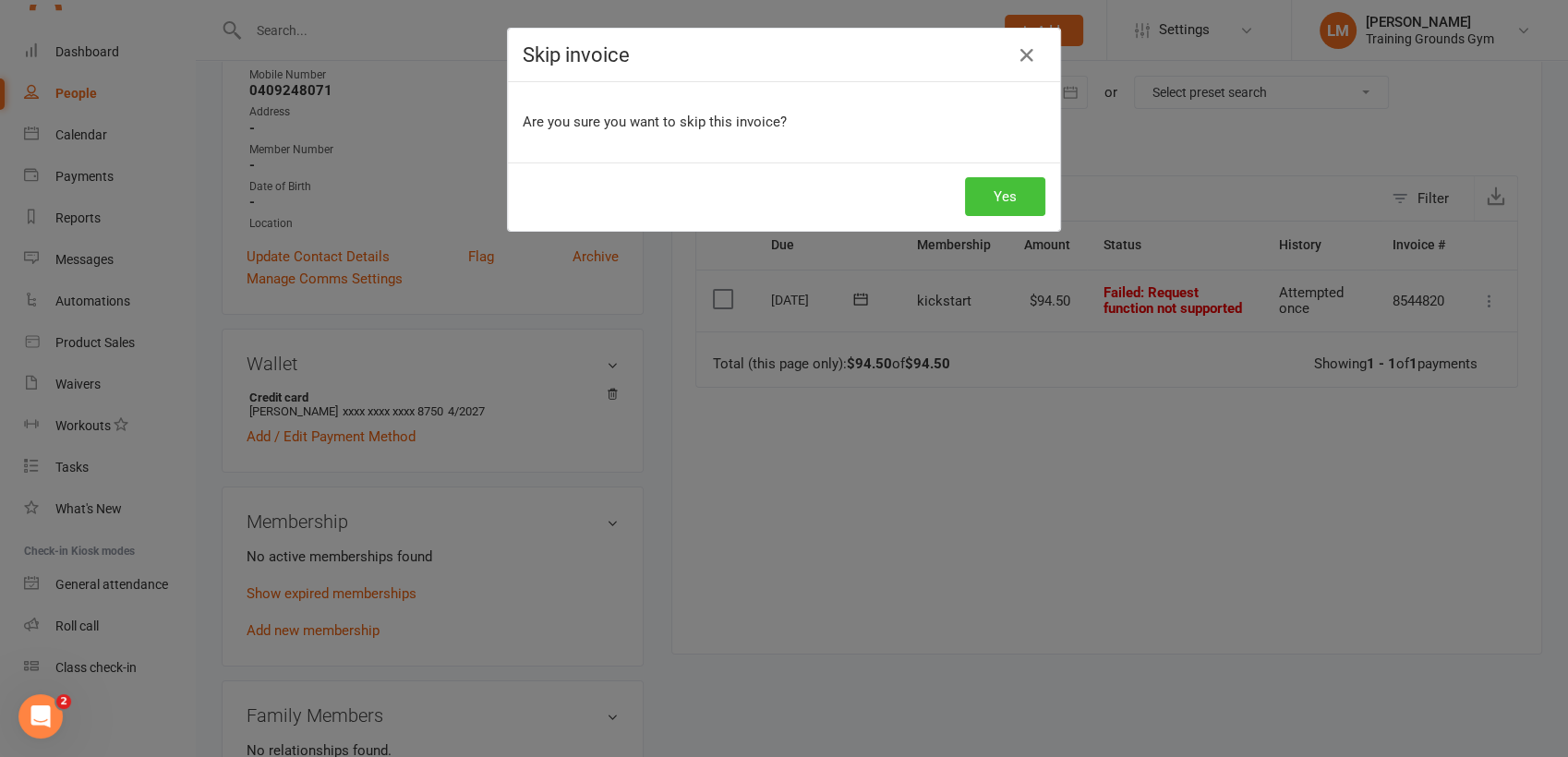
click at [987, 200] on button "Yes" at bounding box center [1005, 196] width 80 height 39
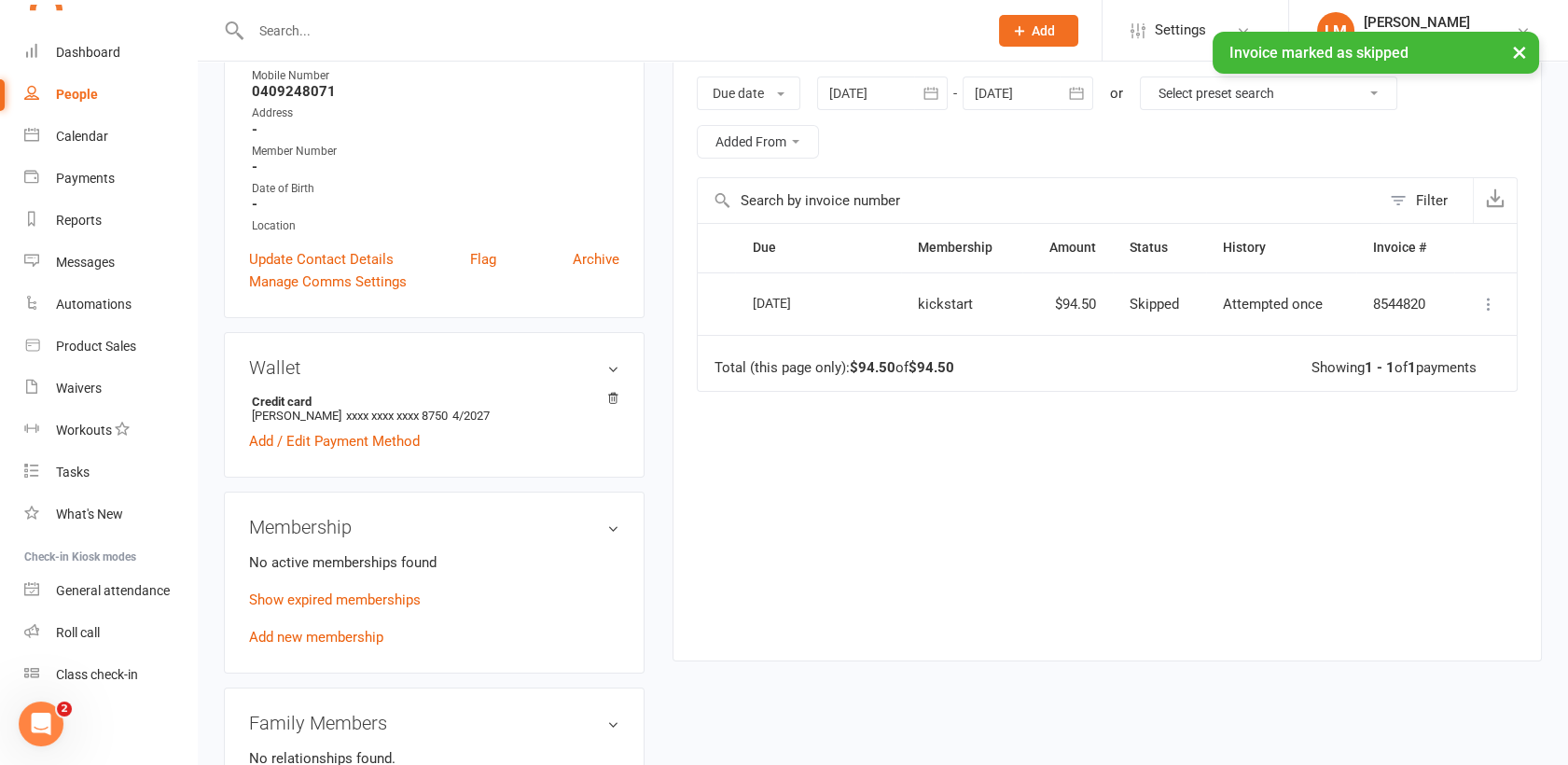
scroll to position [1422, 0]
click at [118, 32] on div "× Invoice marked as skipped" at bounding box center [771, 32] width 1544 height 0
click at [95, 32] on div "× Invoice marked as skipped" at bounding box center [771, 32] width 1544 height 0
click at [84, 32] on div "× Invoice marked as skipped" at bounding box center [771, 32] width 1544 height 0
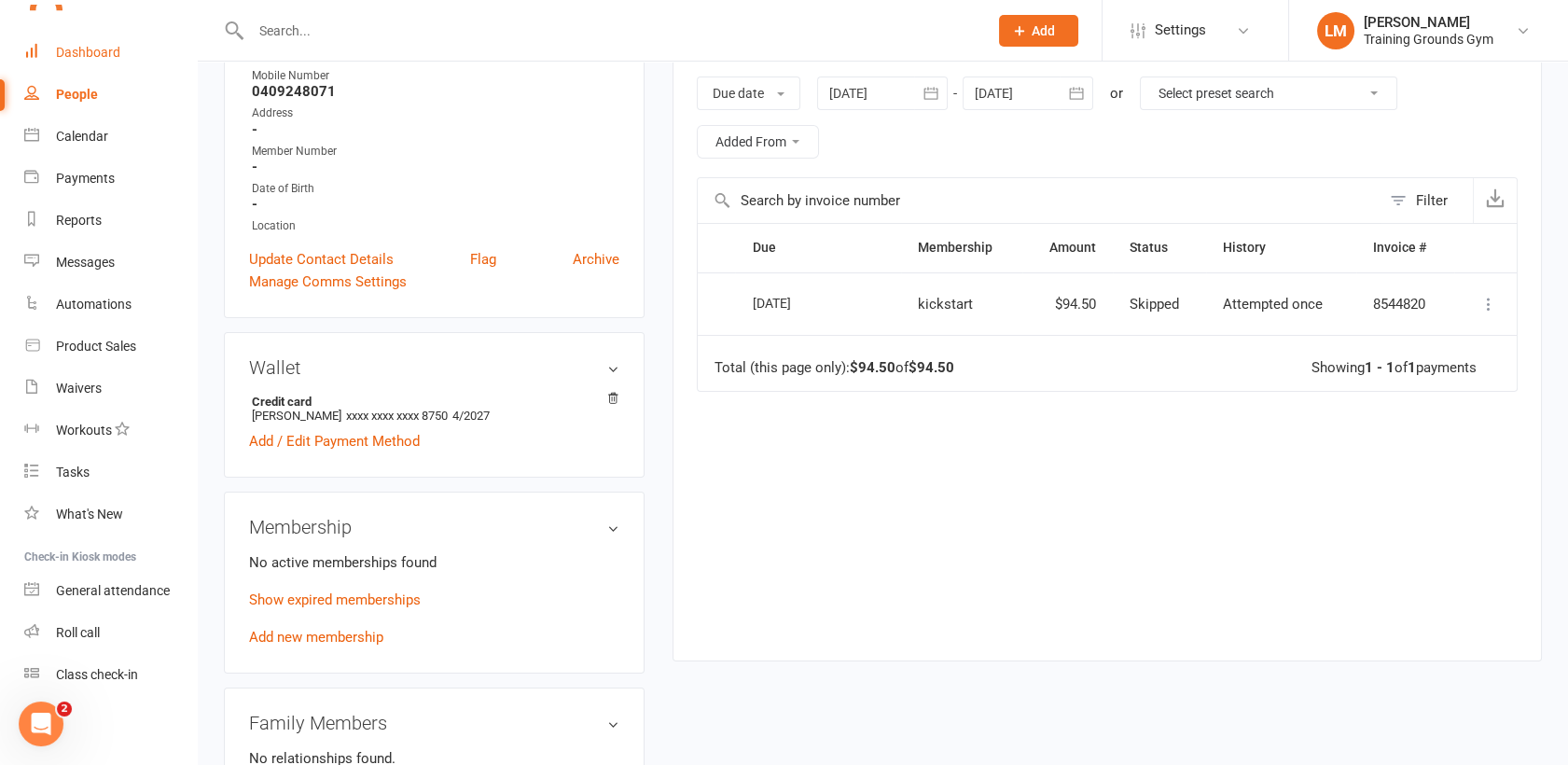
click at [84, 50] on div "Dashboard" at bounding box center [88, 51] width 65 height 15
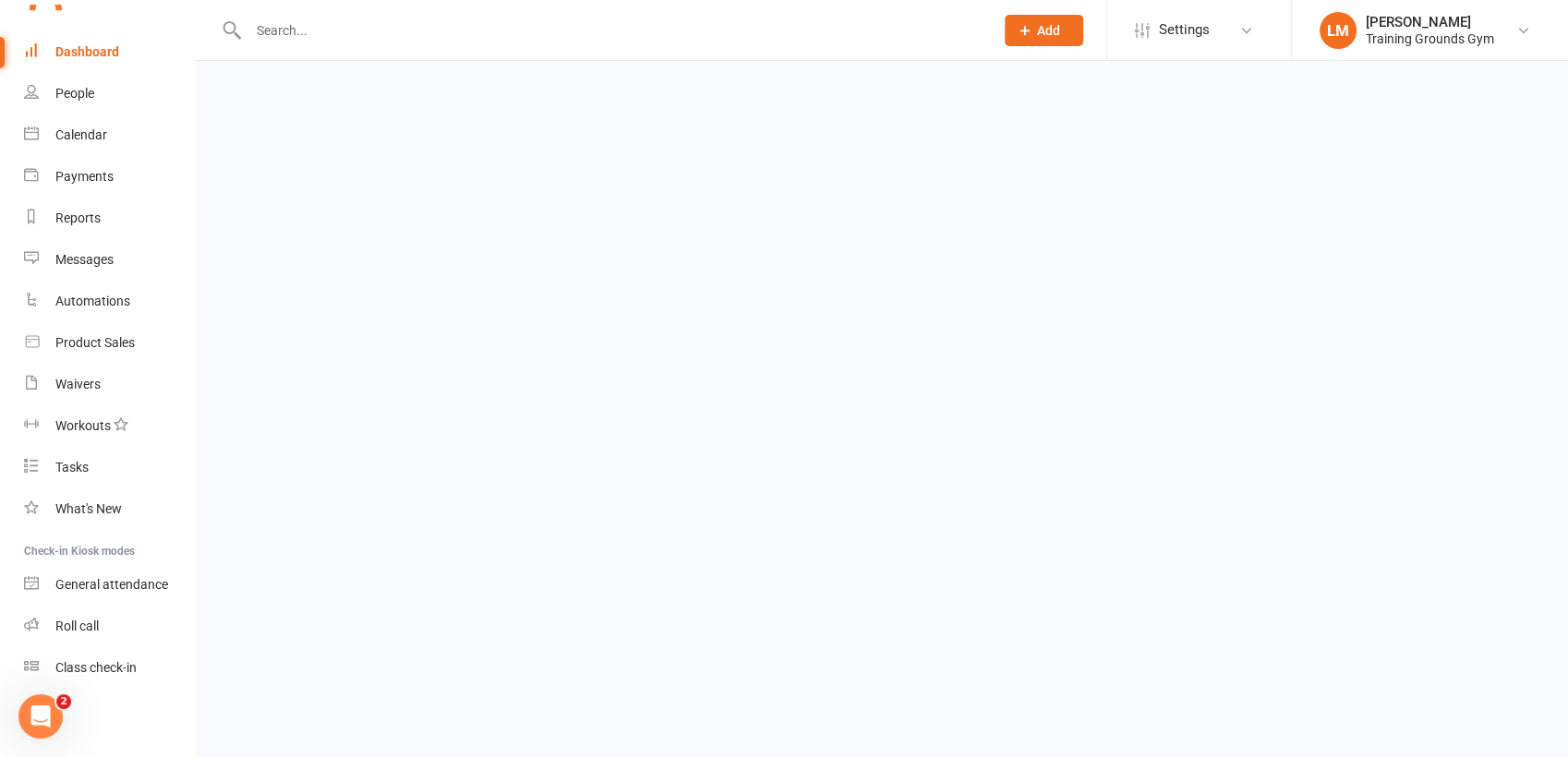
click at [83, 50] on div "Dashboard" at bounding box center [87, 51] width 64 height 14
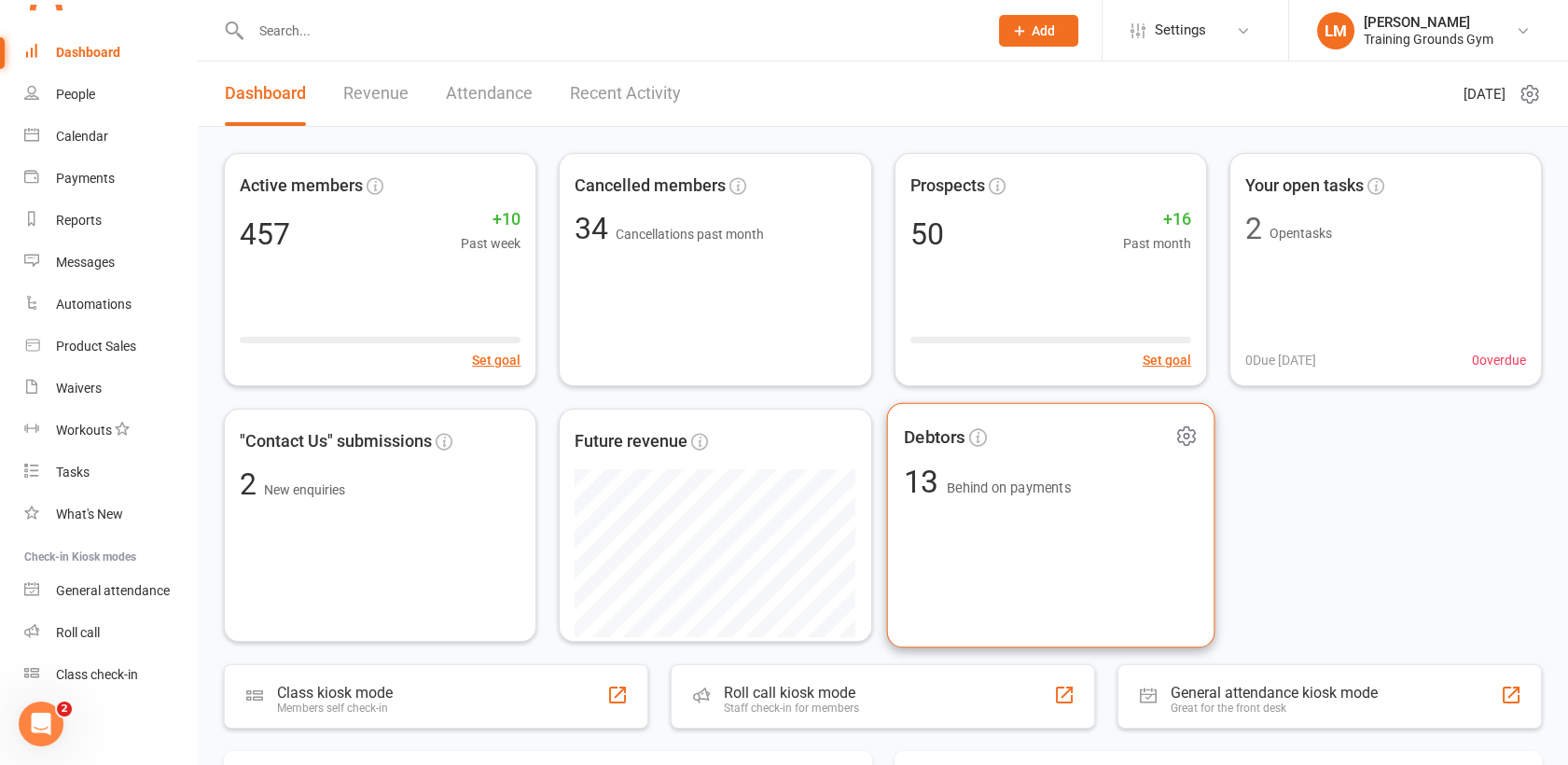
click at [1053, 546] on div "Debtors 13 Behind on payments" at bounding box center [1051, 526] width 329 height 246
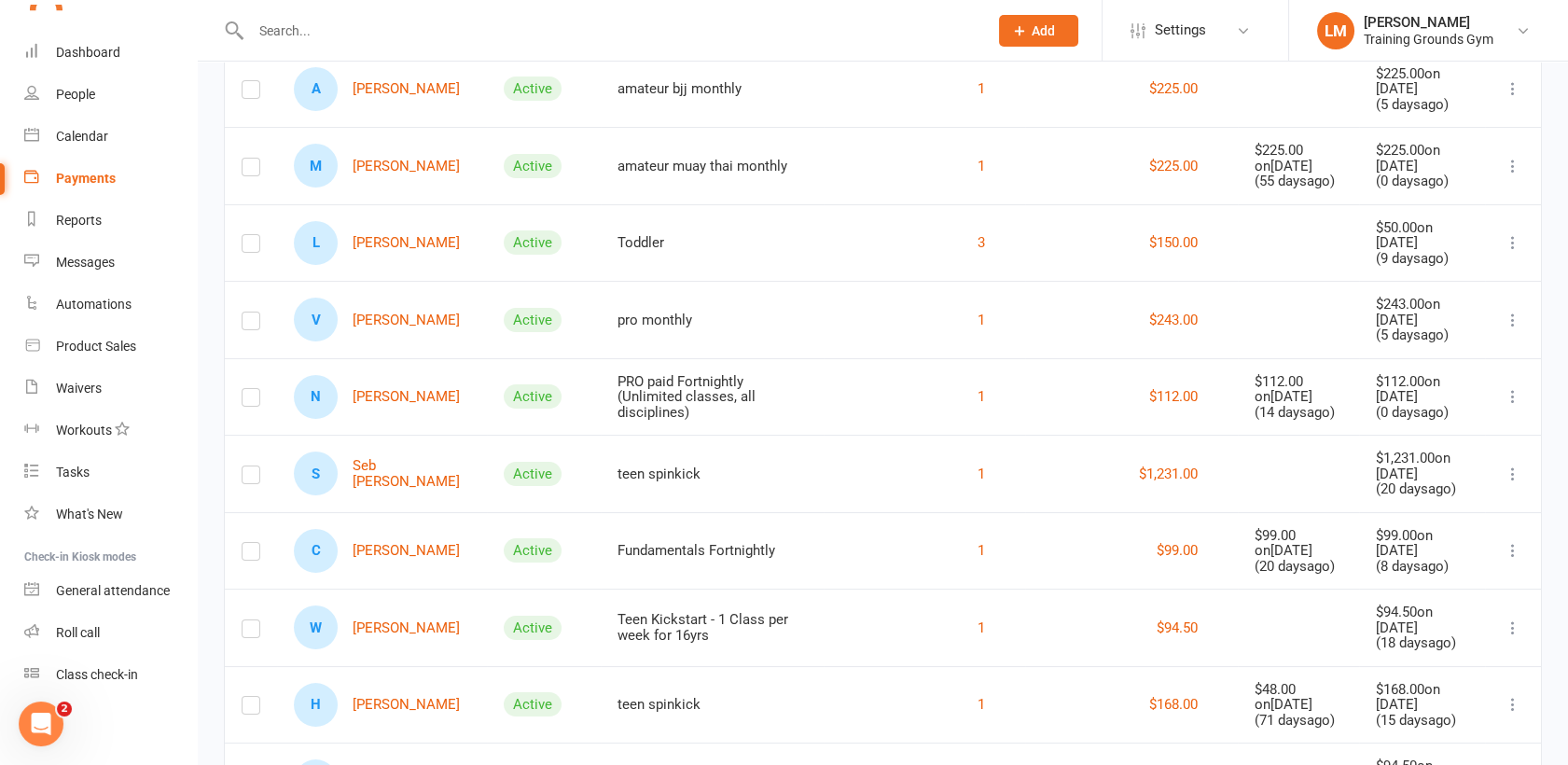
scroll to position [680, 0]
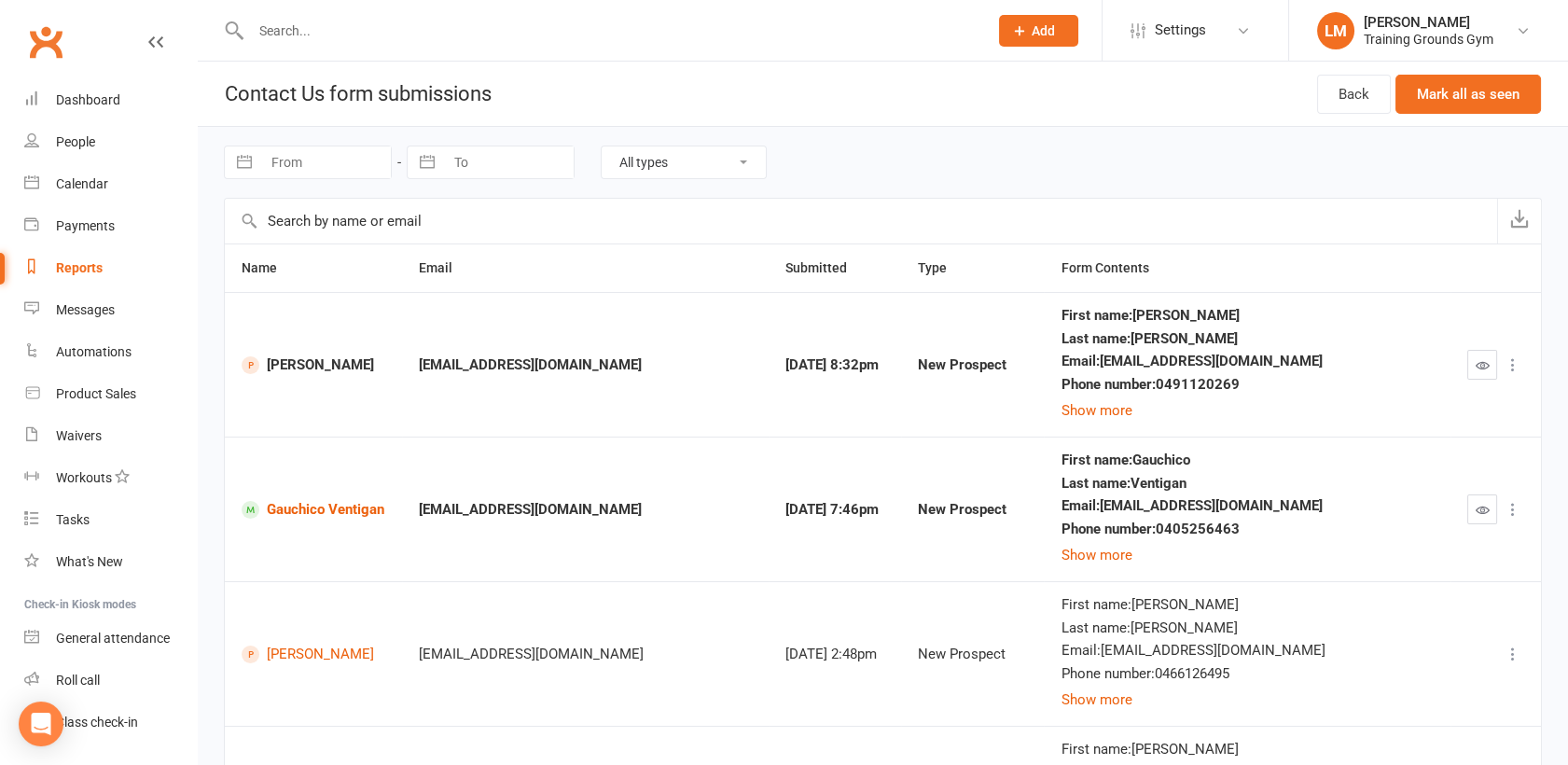
click at [302, 30] on input "text" at bounding box center [610, 30] width 730 height 26
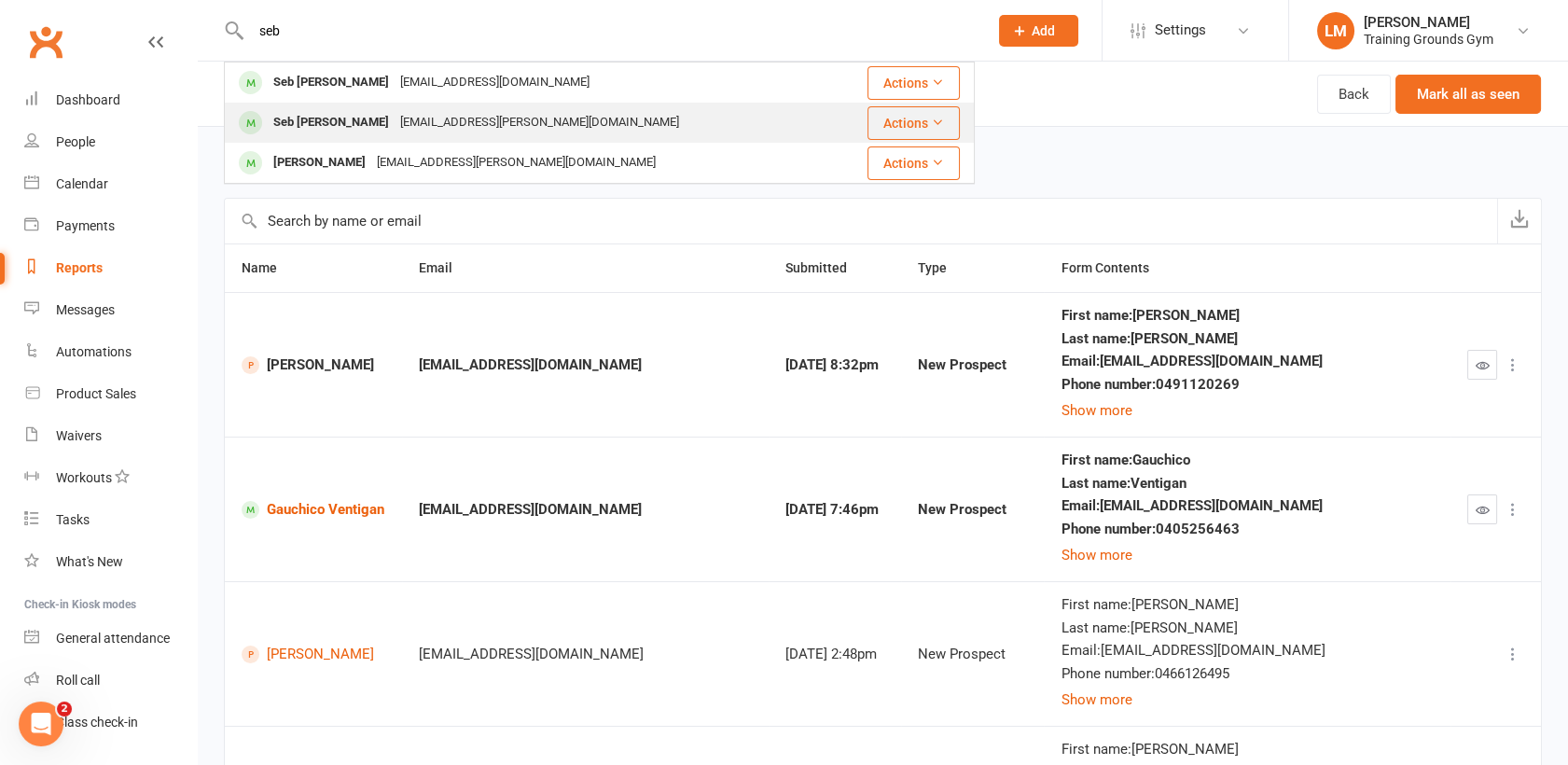
type input "seb"
click at [394, 132] on div "jordan.annette@gmail.com" at bounding box center [539, 123] width 290 height 27
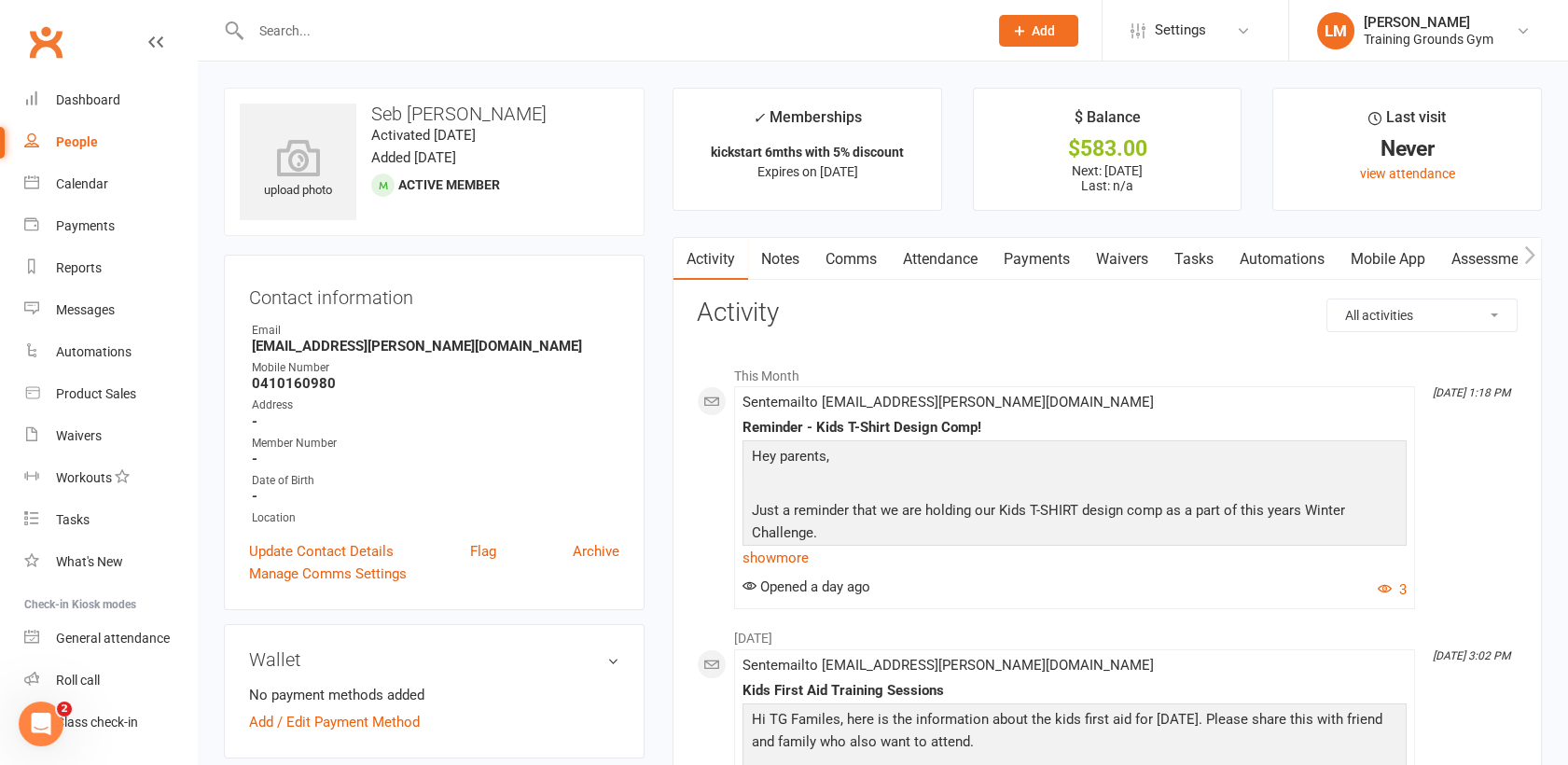
click at [1031, 252] on link "Payments" at bounding box center [1037, 259] width 93 height 43
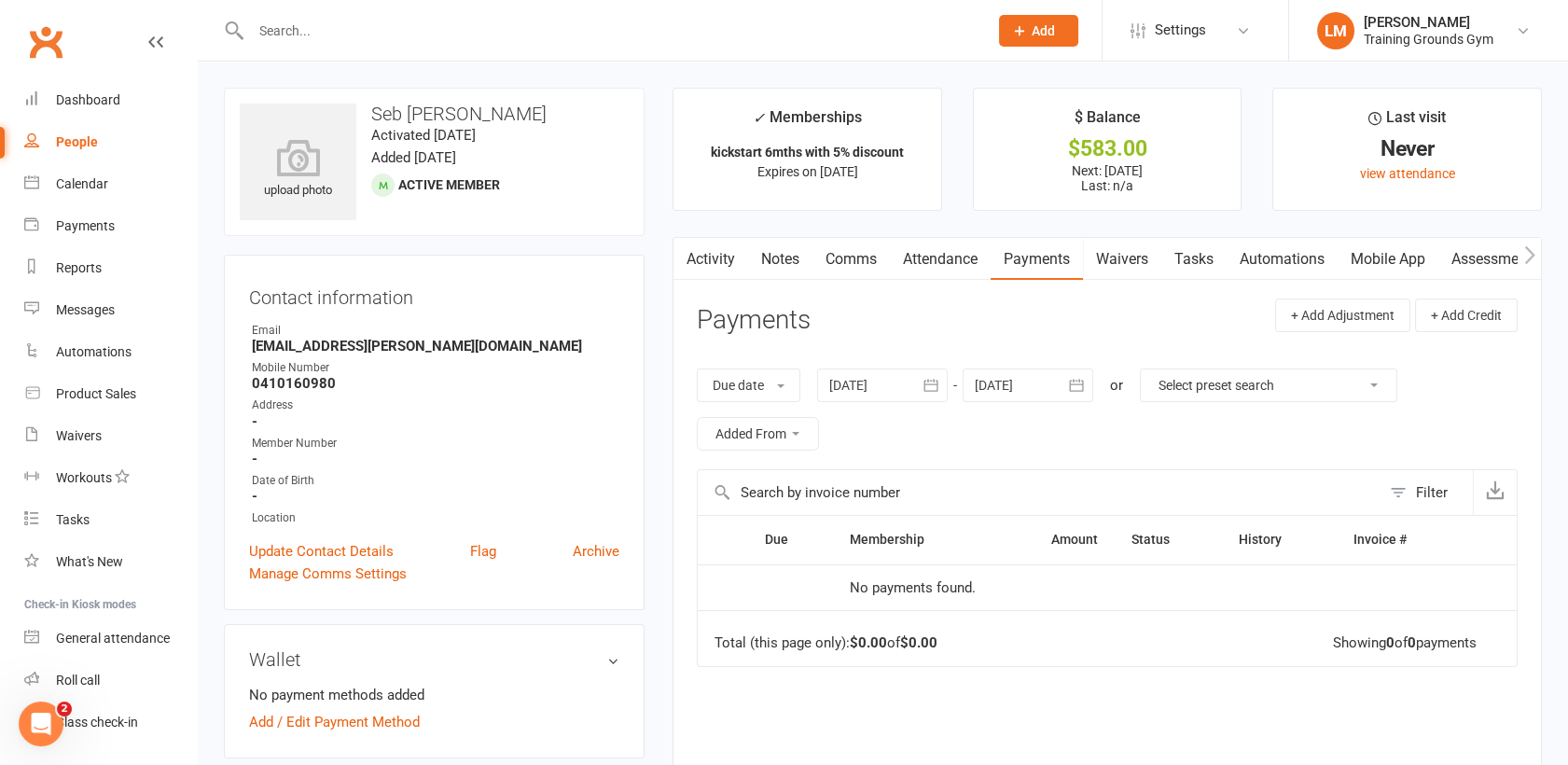
click at [1075, 380] on icon "button" at bounding box center [1076, 385] width 18 height 18
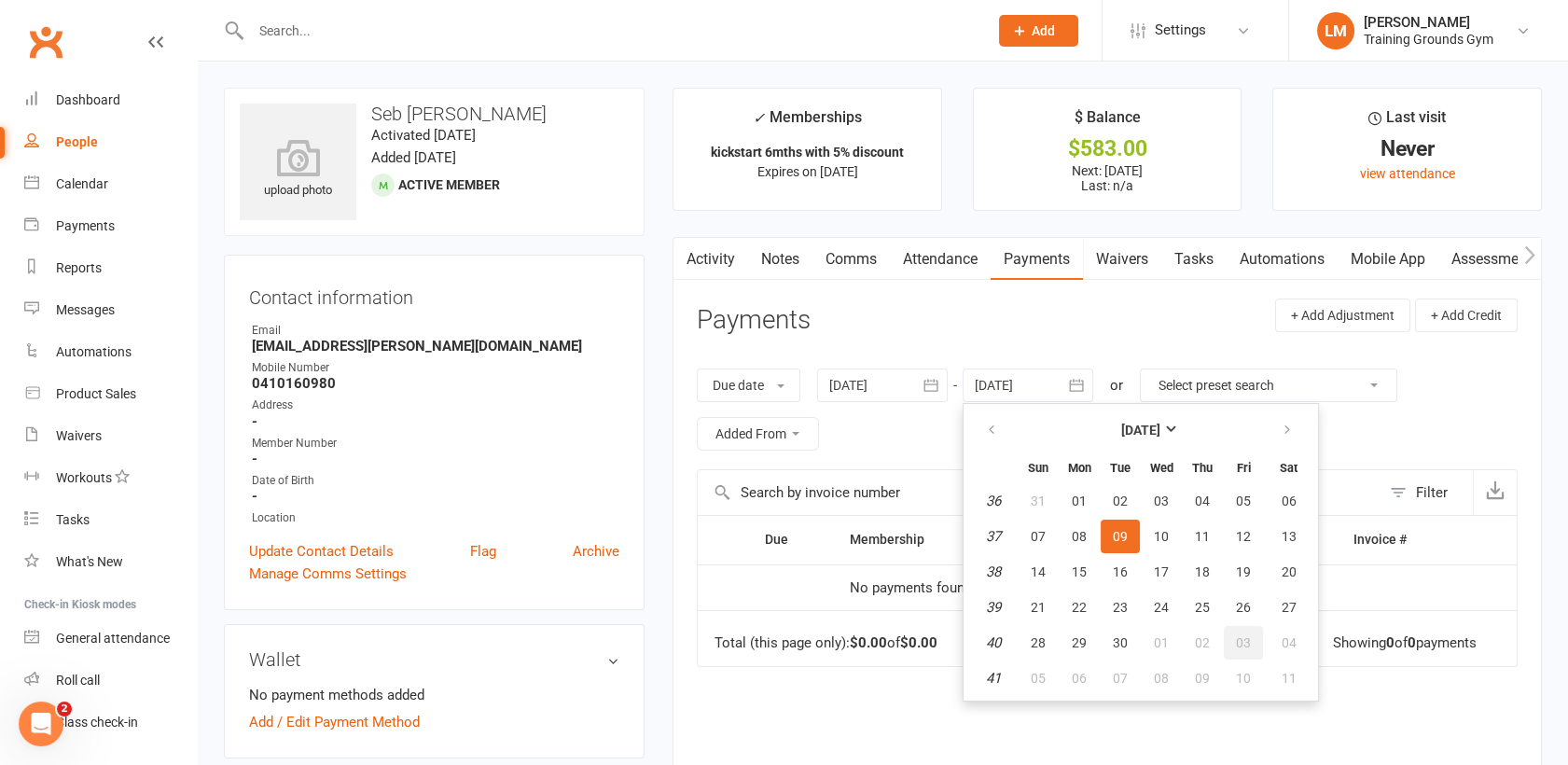
click at [1233, 636] on button "03" at bounding box center [1243, 643] width 40 height 34
type input "03 Oct 2025"
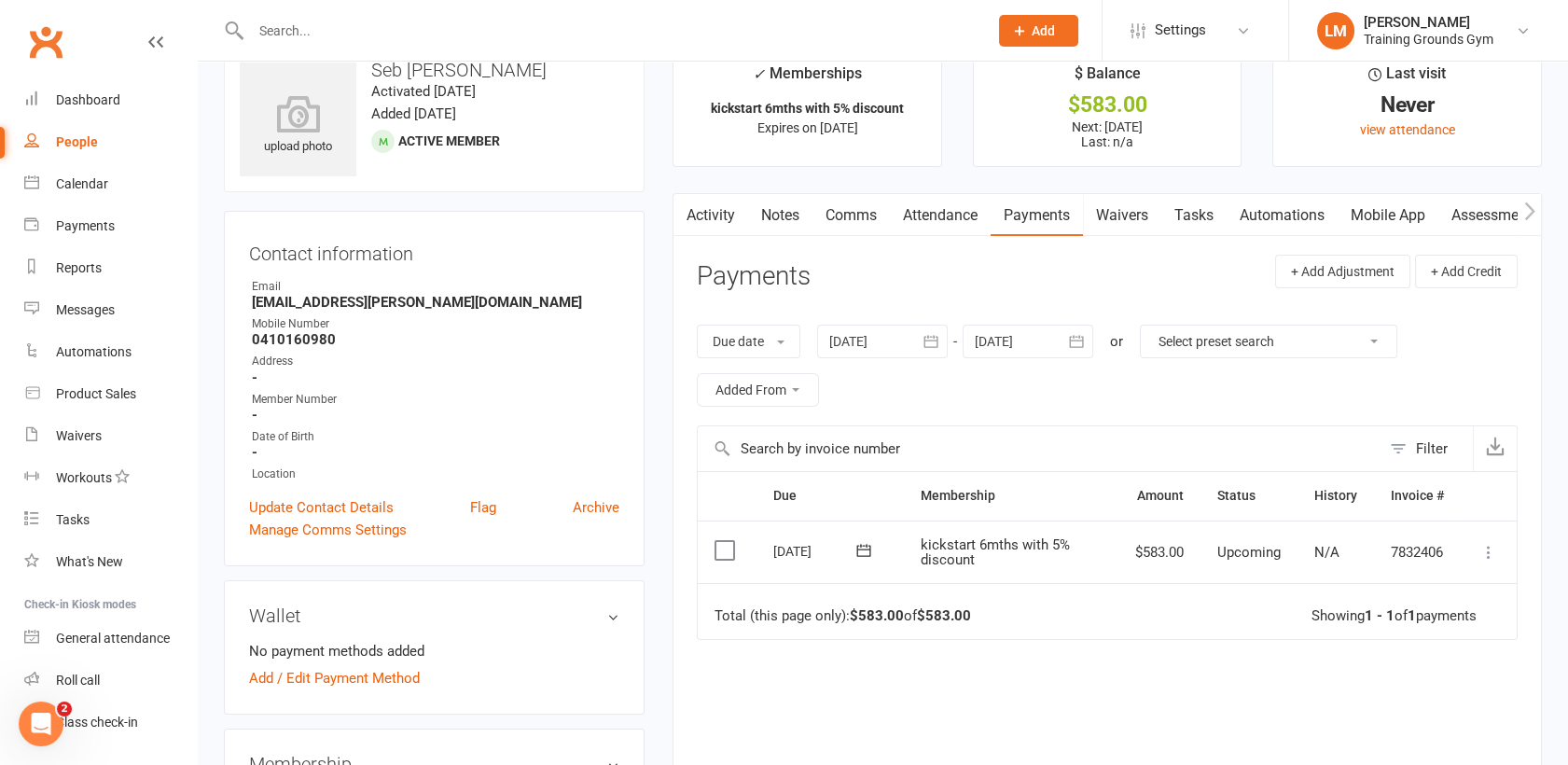
scroll to position [41, 0]
click at [1255, 204] on link "Automations" at bounding box center [1282, 219] width 111 height 43
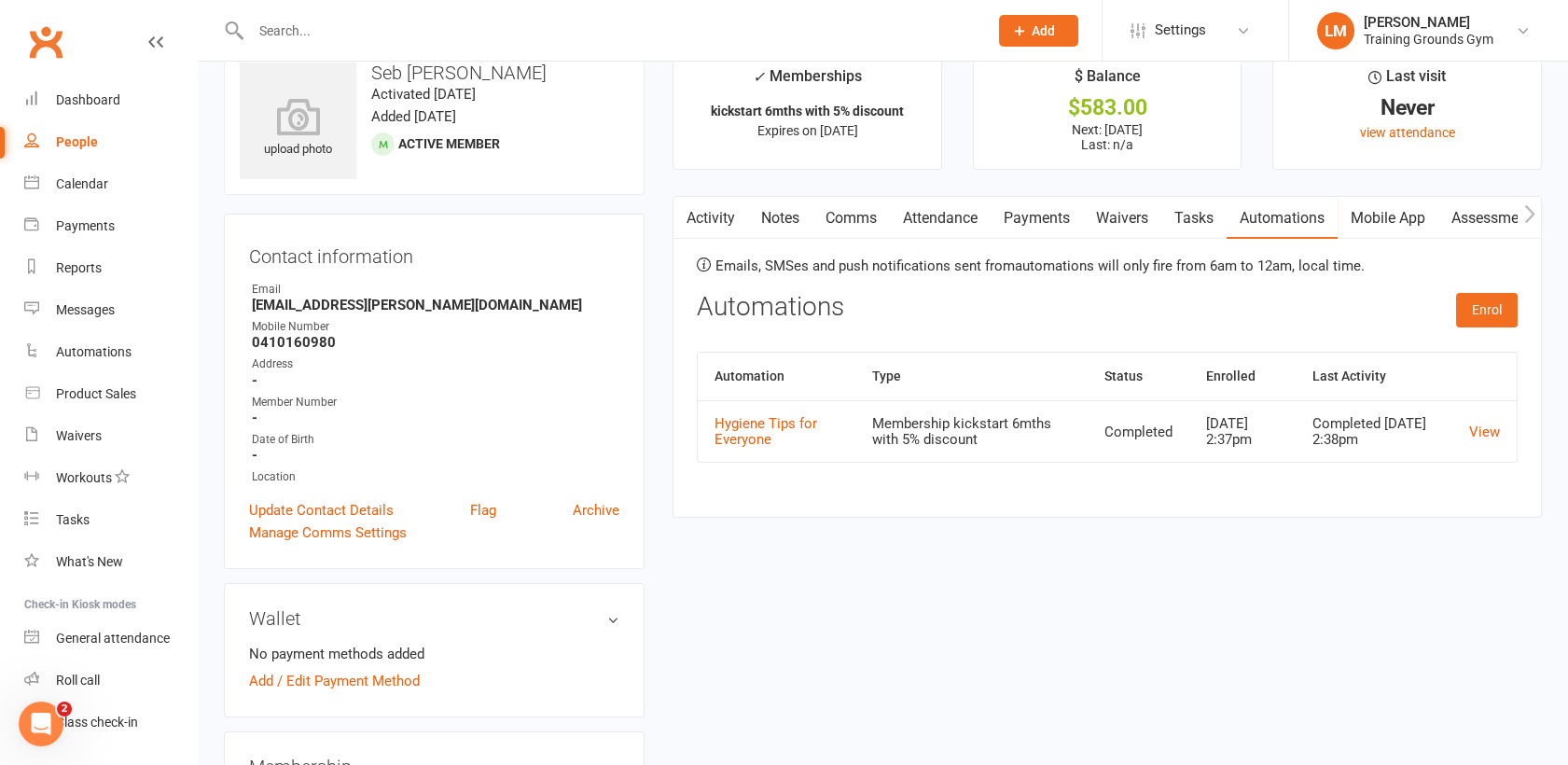
click at [689, 220] on icon "button" at bounding box center [686, 214] width 12 height 19
click at [296, 41] on input "text" at bounding box center [610, 30] width 730 height 26
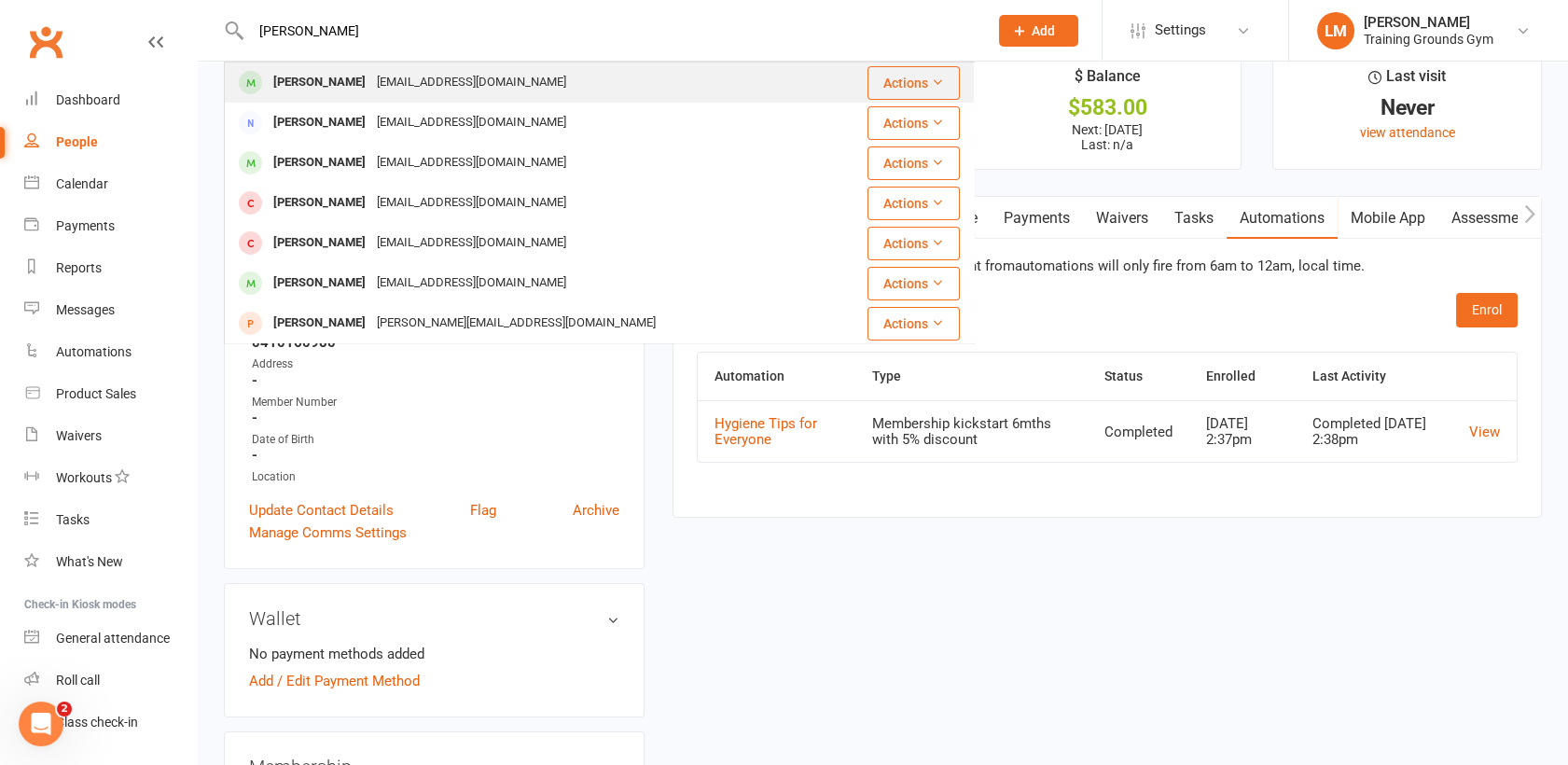
type input "daniel bart"
click at [353, 78] on div "[PERSON_NAME]" at bounding box center [319, 82] width 103 height 27
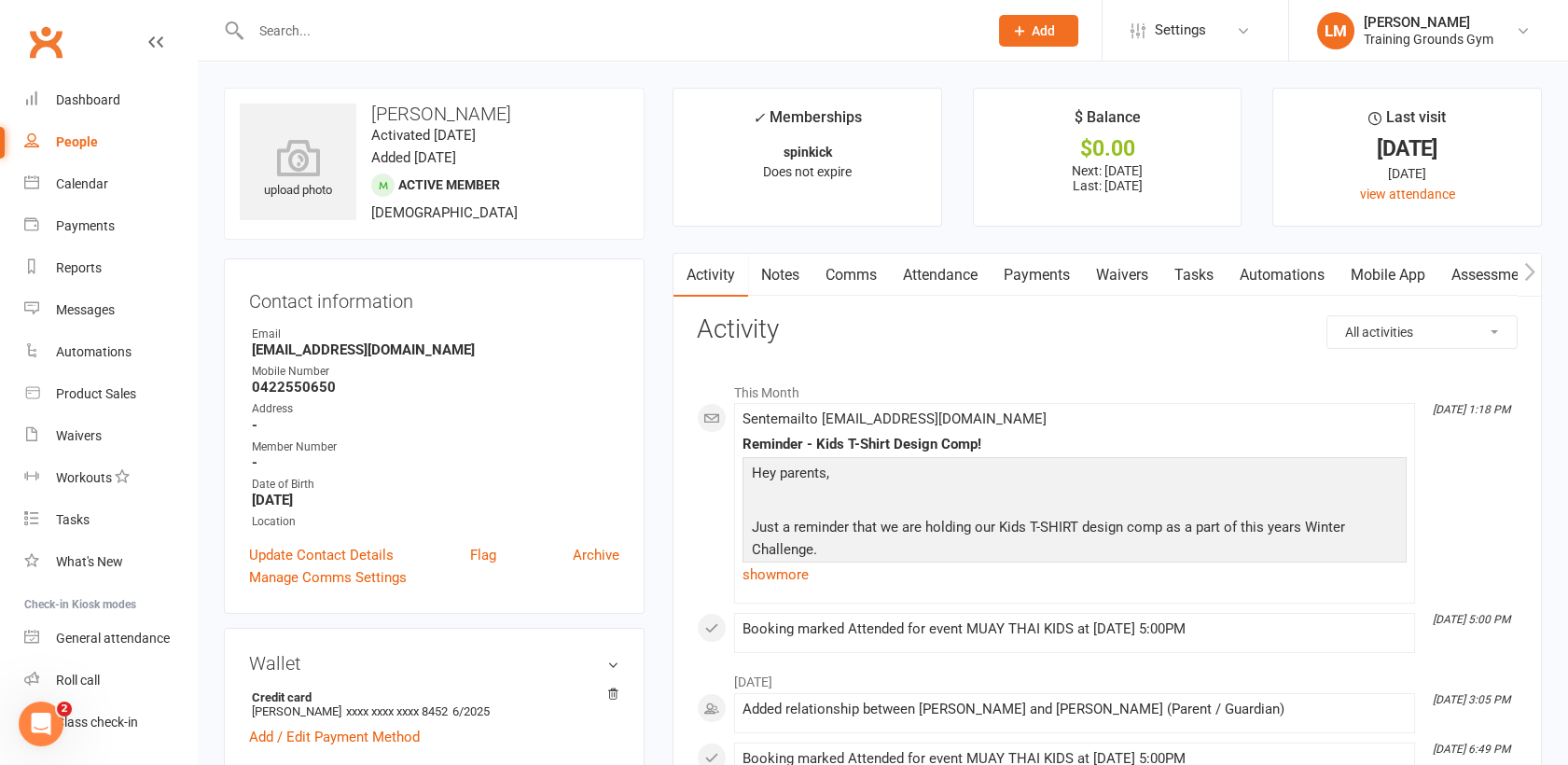
click at [1017, 280] on link "Payments" at bounding box center [1037, 275] width 93 height 43
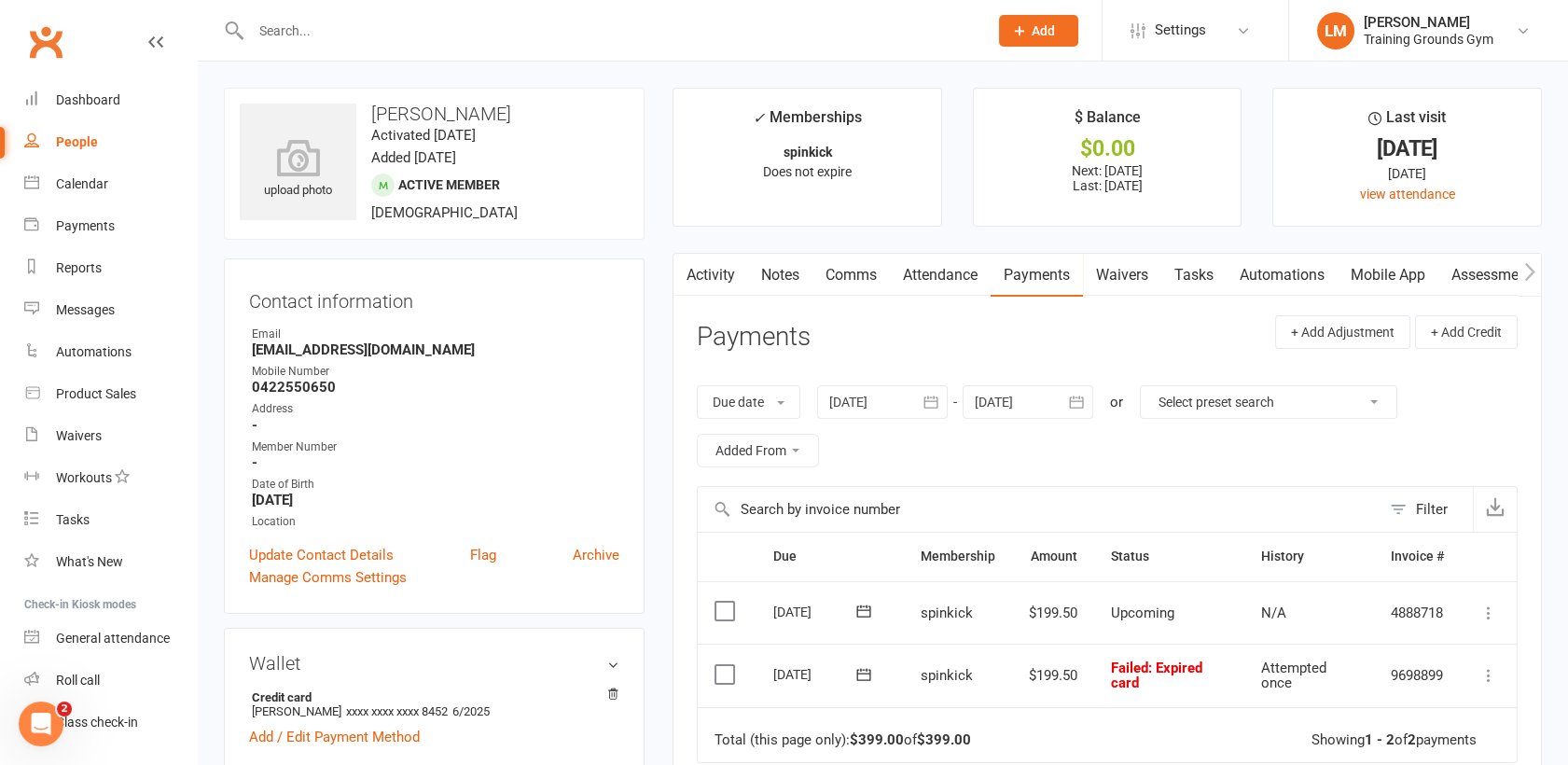
click at [292, 35] on input "text" at bounding box center [610, 30] width 730 height 26
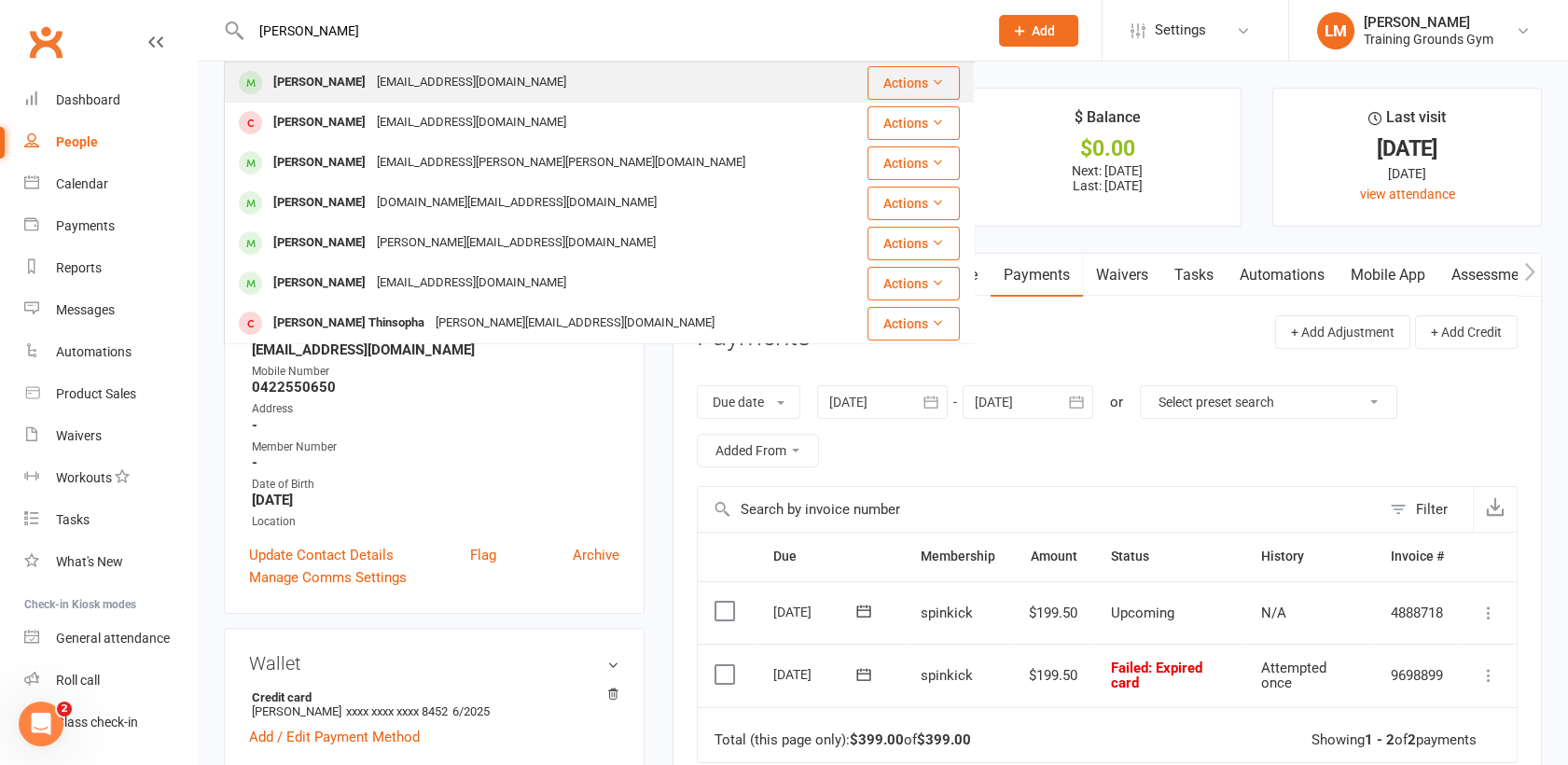
type input "max j"
click at [308, 71] on div "[PERSON_NAME]" at bounding box center [319, 82] width 103 height 27
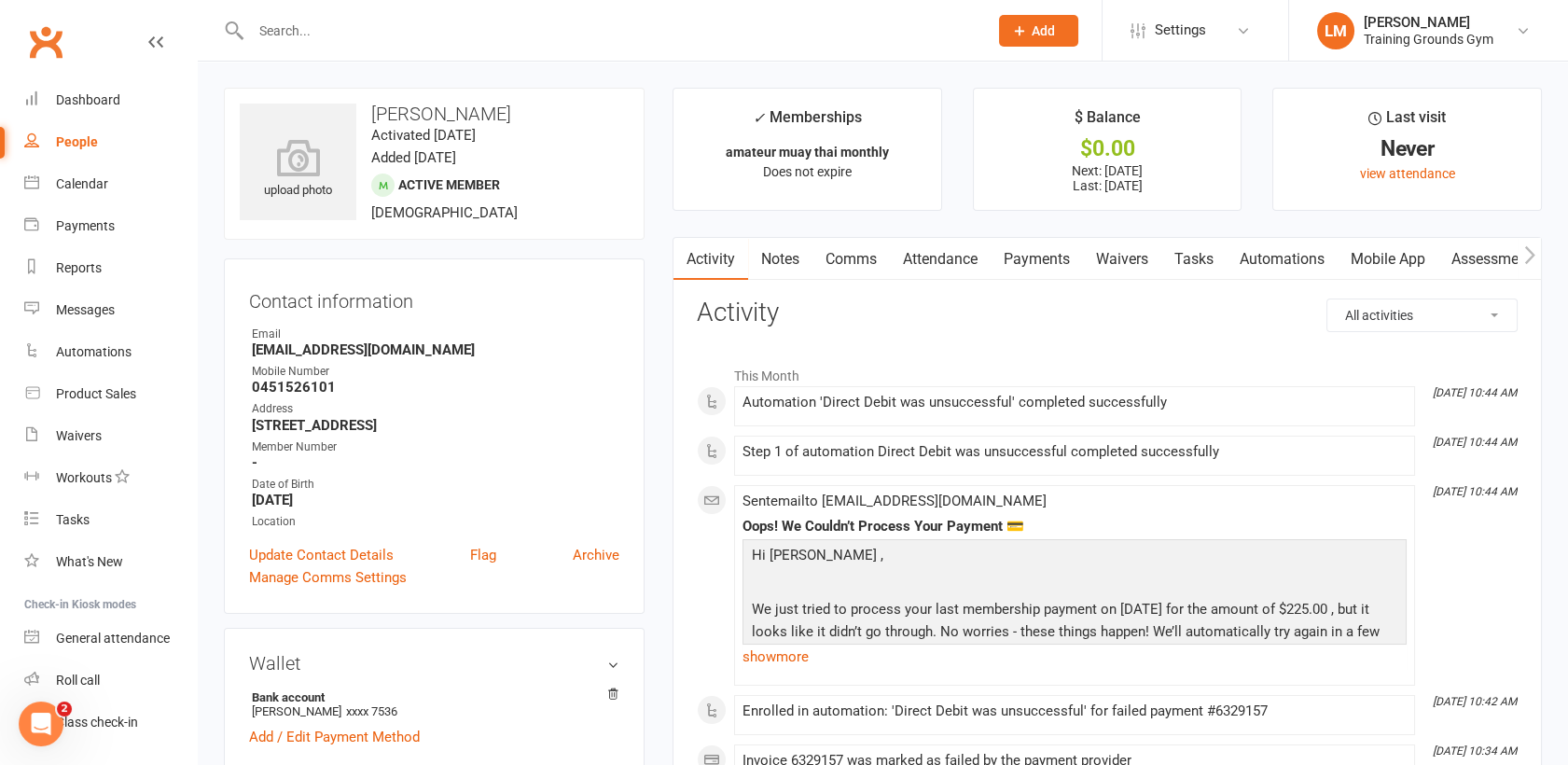
click at [384, 30] on input "text" at bounding box center [610, 30] width 730 height 26
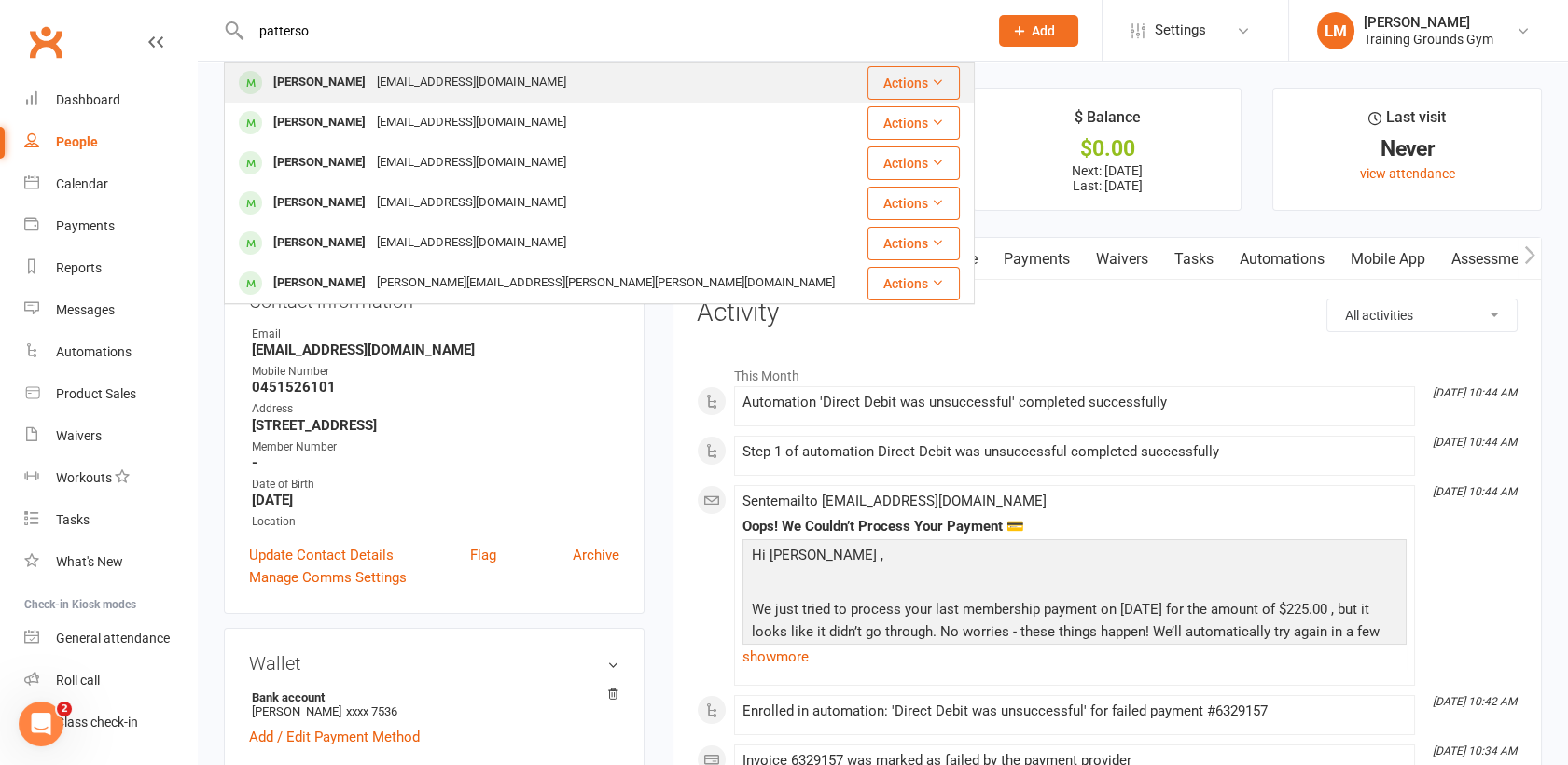
type input "patterso"
click at [377, 70] on div "[EMAIL_ADDRESS][DOMAIN_NAME]" at bounding box center [471, 82] width 200 height 27
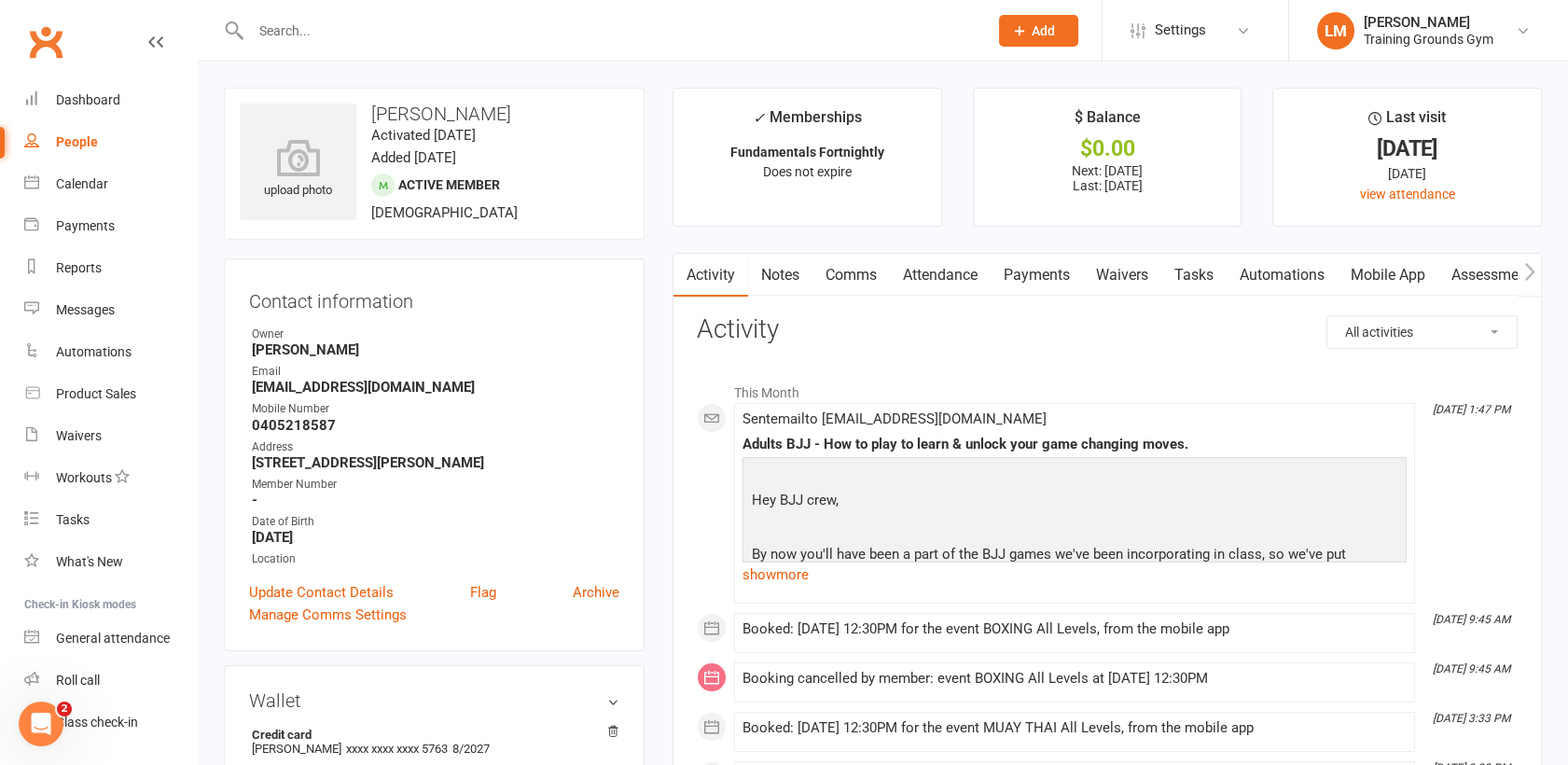
click at [353, 32] on input "text" at bounding box center [610, 30] width 730 height 26
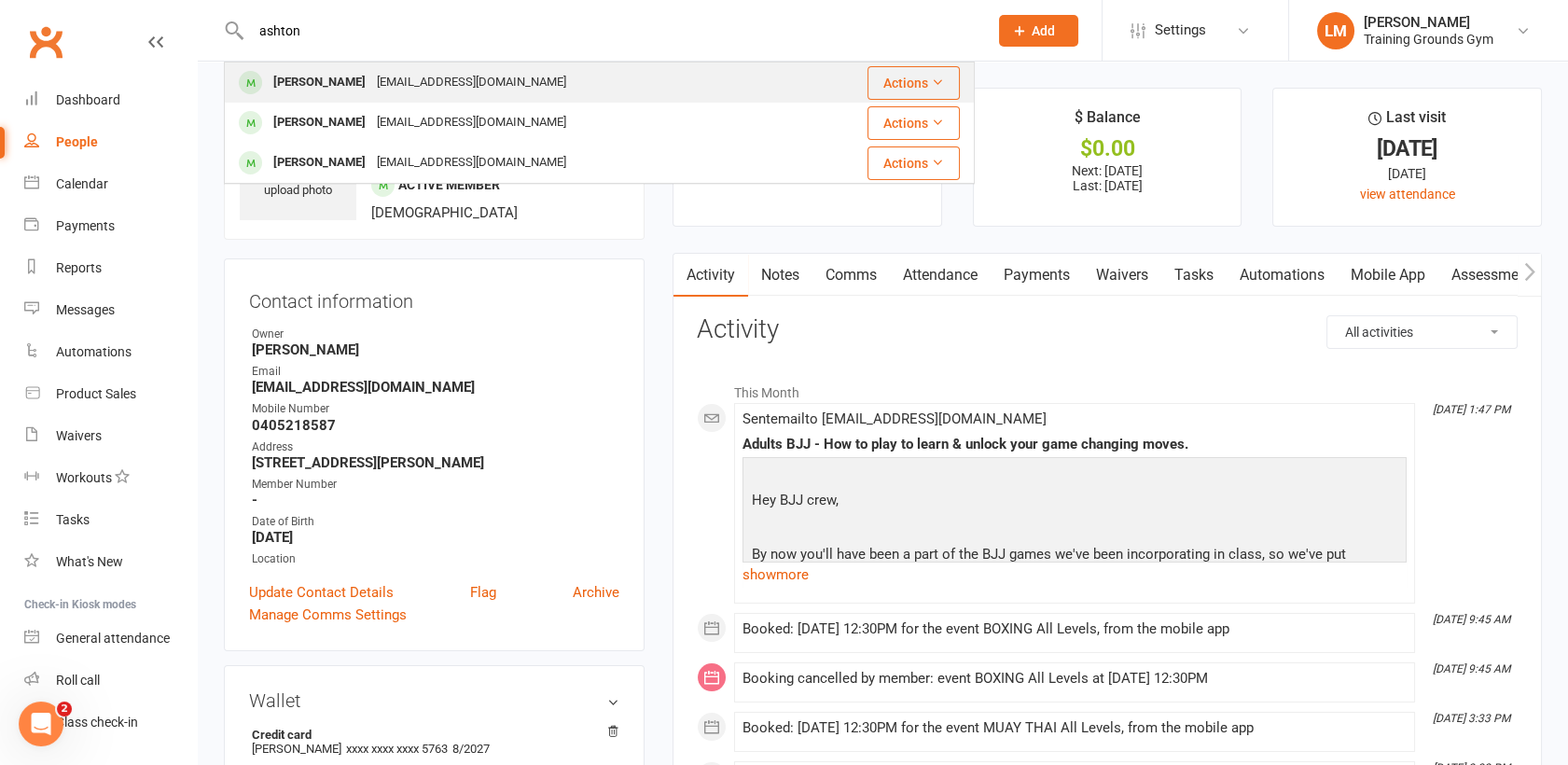
type input "ashton"
click at [359, 78] on div "[PERSON_NAME]" at bounding box center [319, 82] width 103 height 27
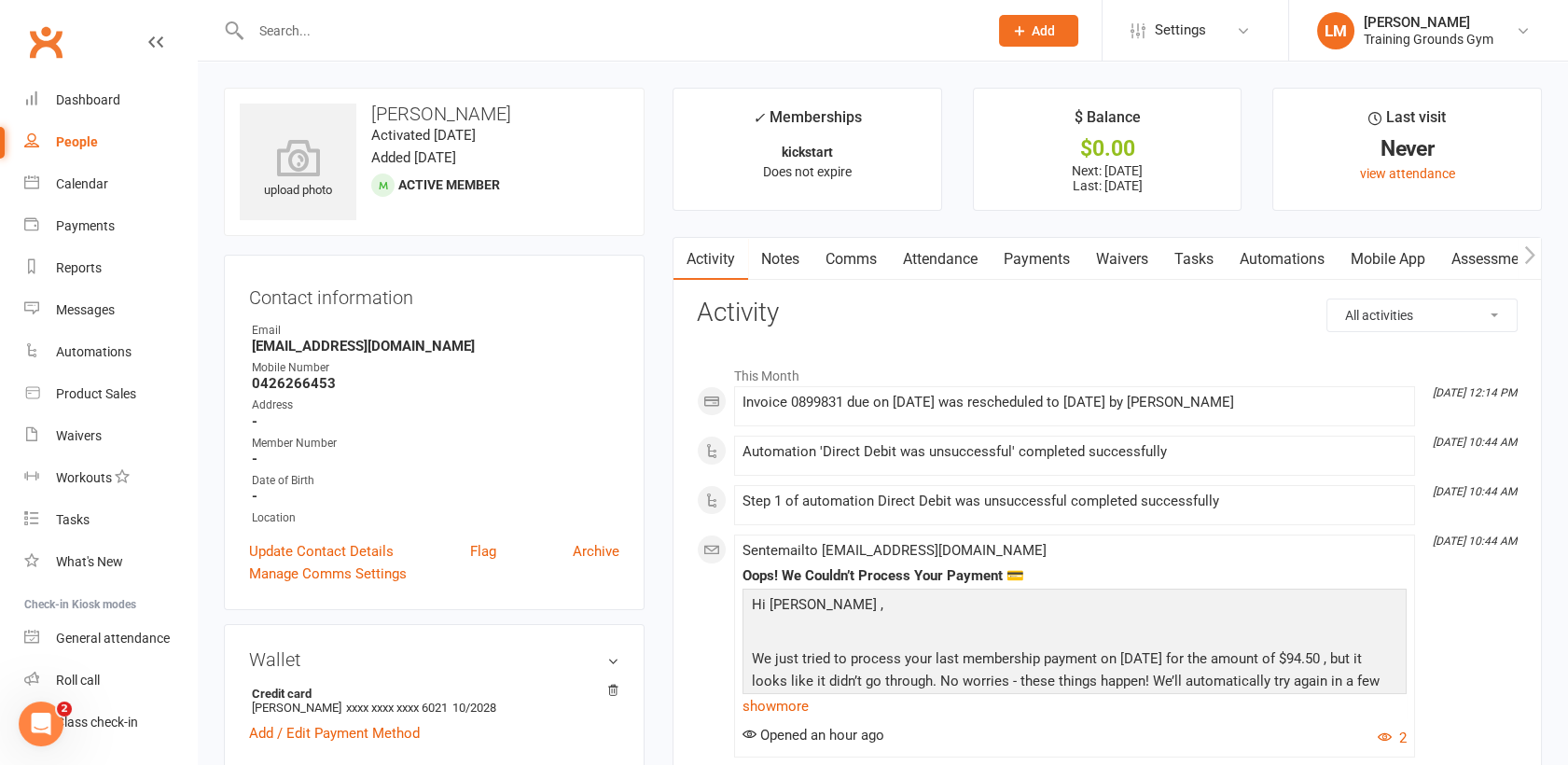
click at [1059, 253] on link "Payments" at bounding box center [1037, 259] width 93 height 43
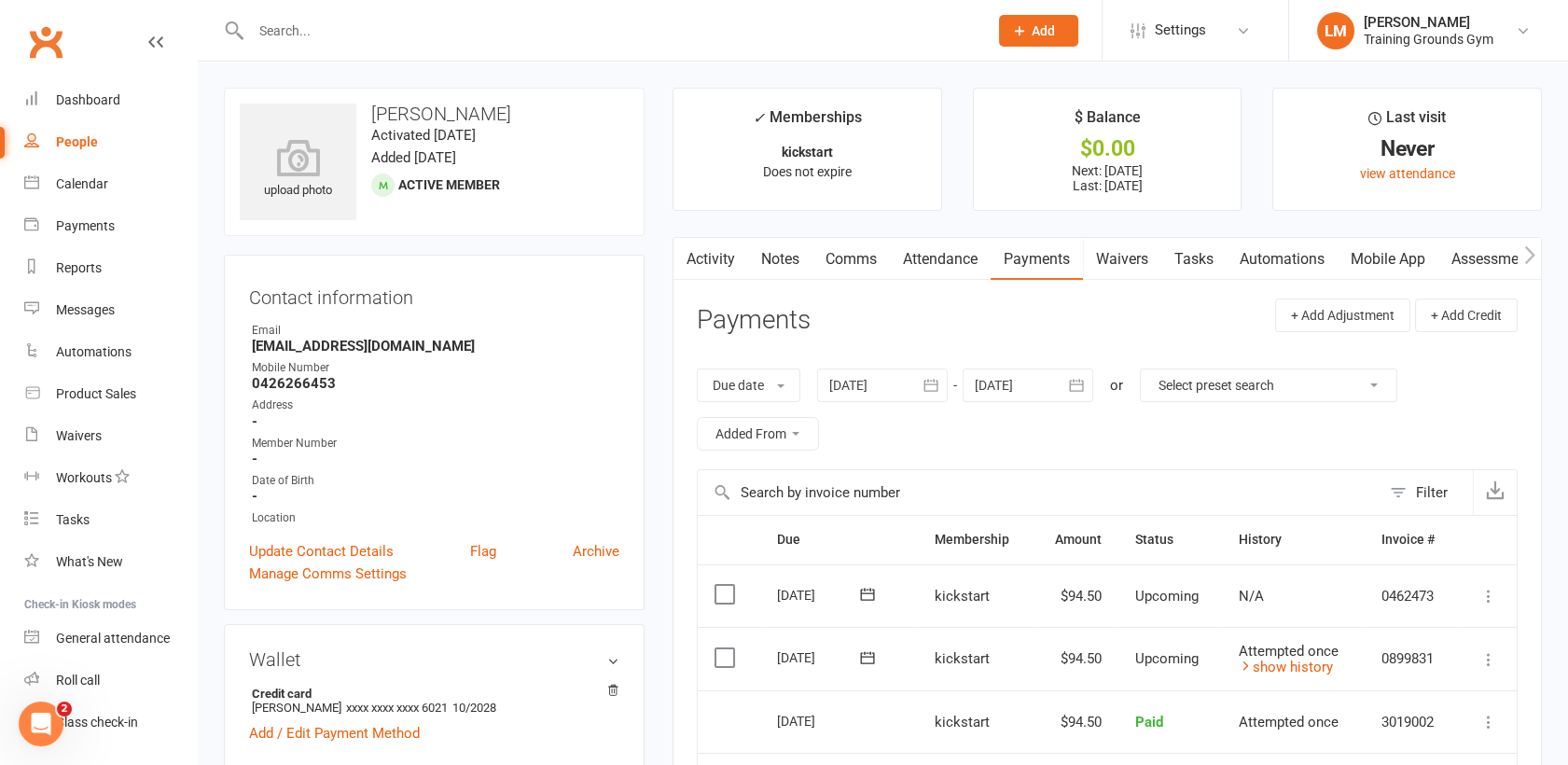
click at [291, 38] on input "text" at bounding box center [610, 30] width 730 height 26
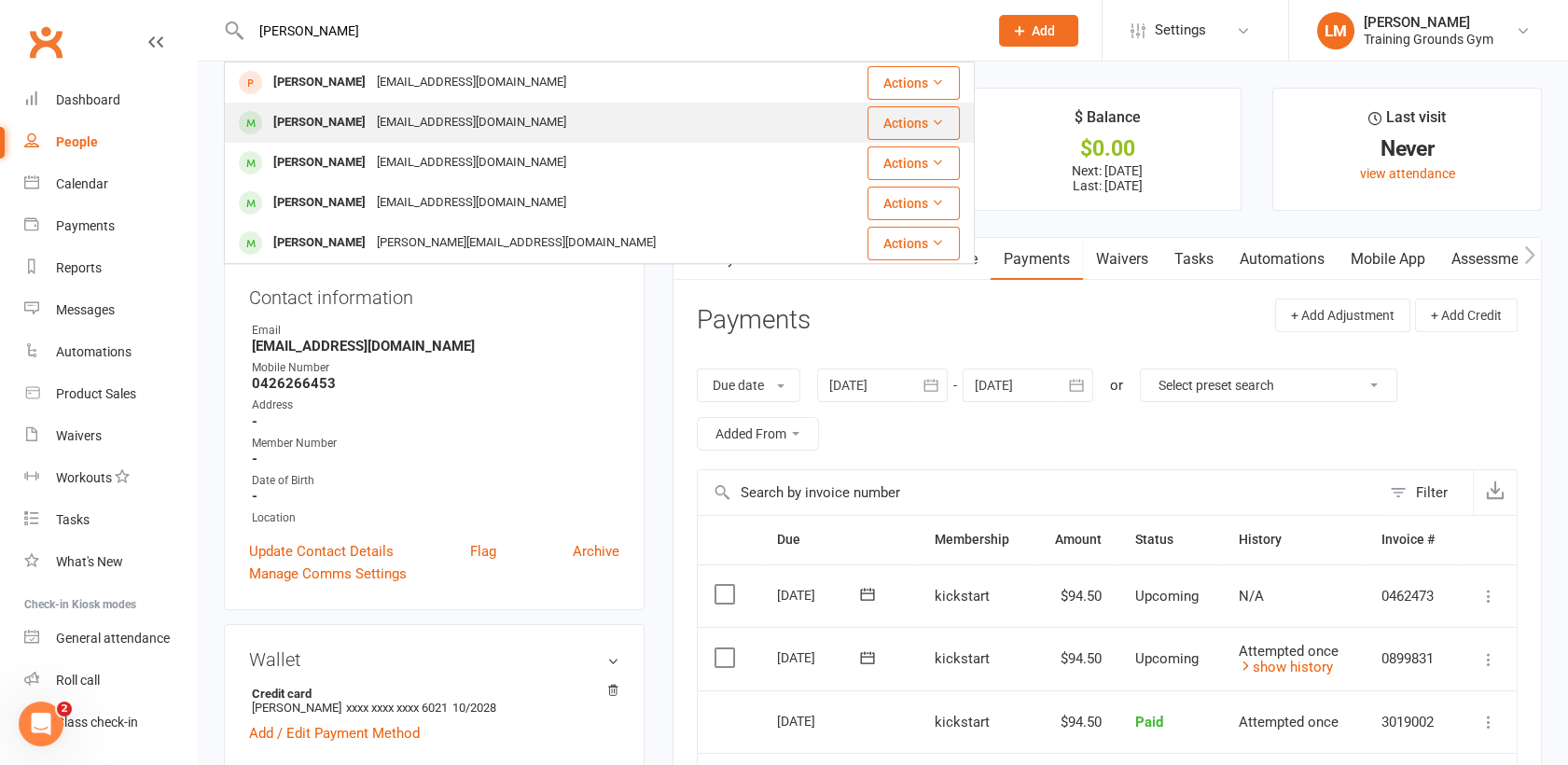
type input "hugo"
click at [329, 116] on div "[PERSON_NAME]" at bounding box center [319, 123] width 103 height 27
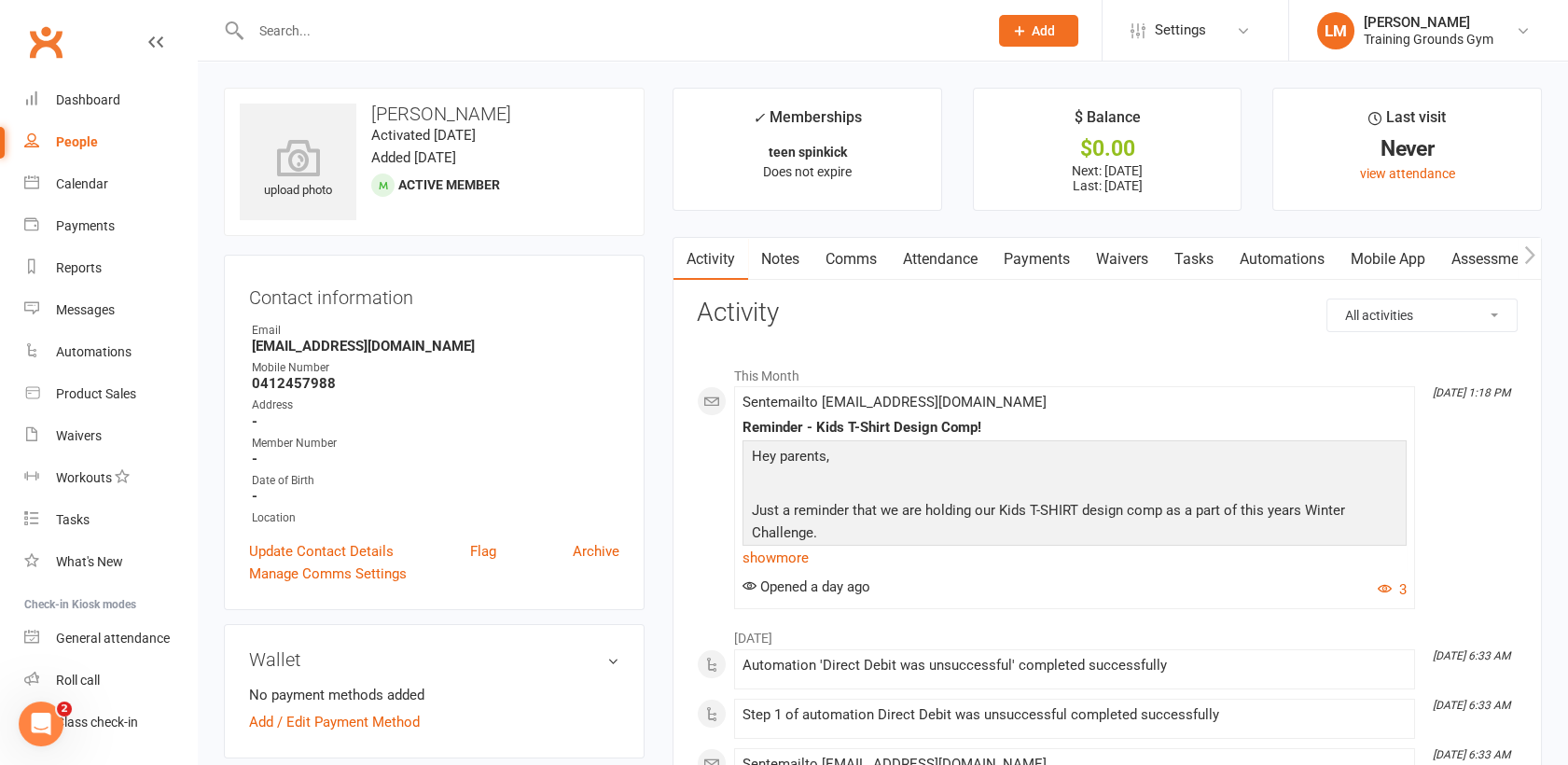
click at [1036, 250] on link "Payments" at bounding box center [1037, 259] width 93 height 43
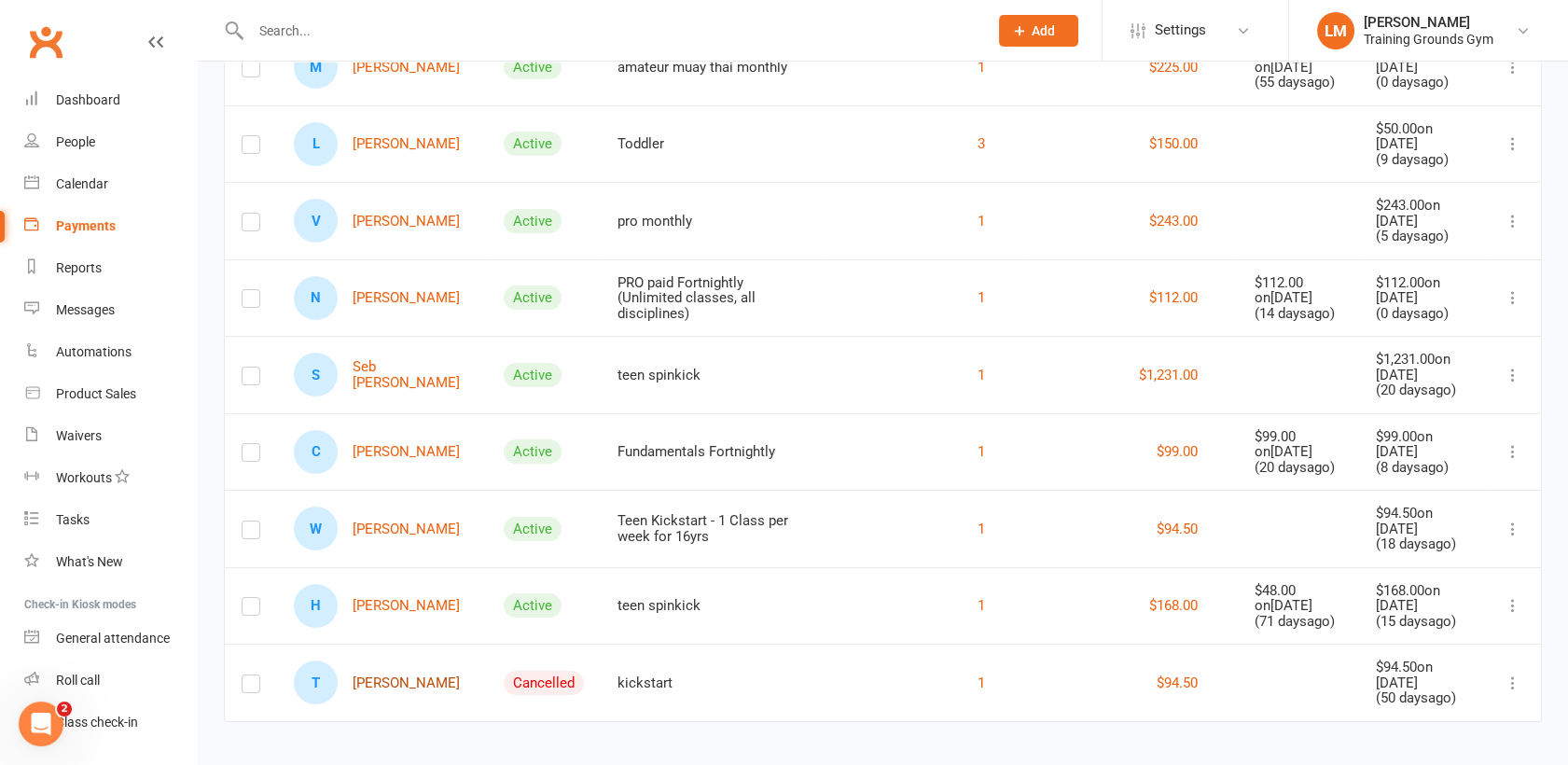
click at [372, 689] on link "T [PERSON_NAME]" at bounding box center [377, 682] width 166 height 44
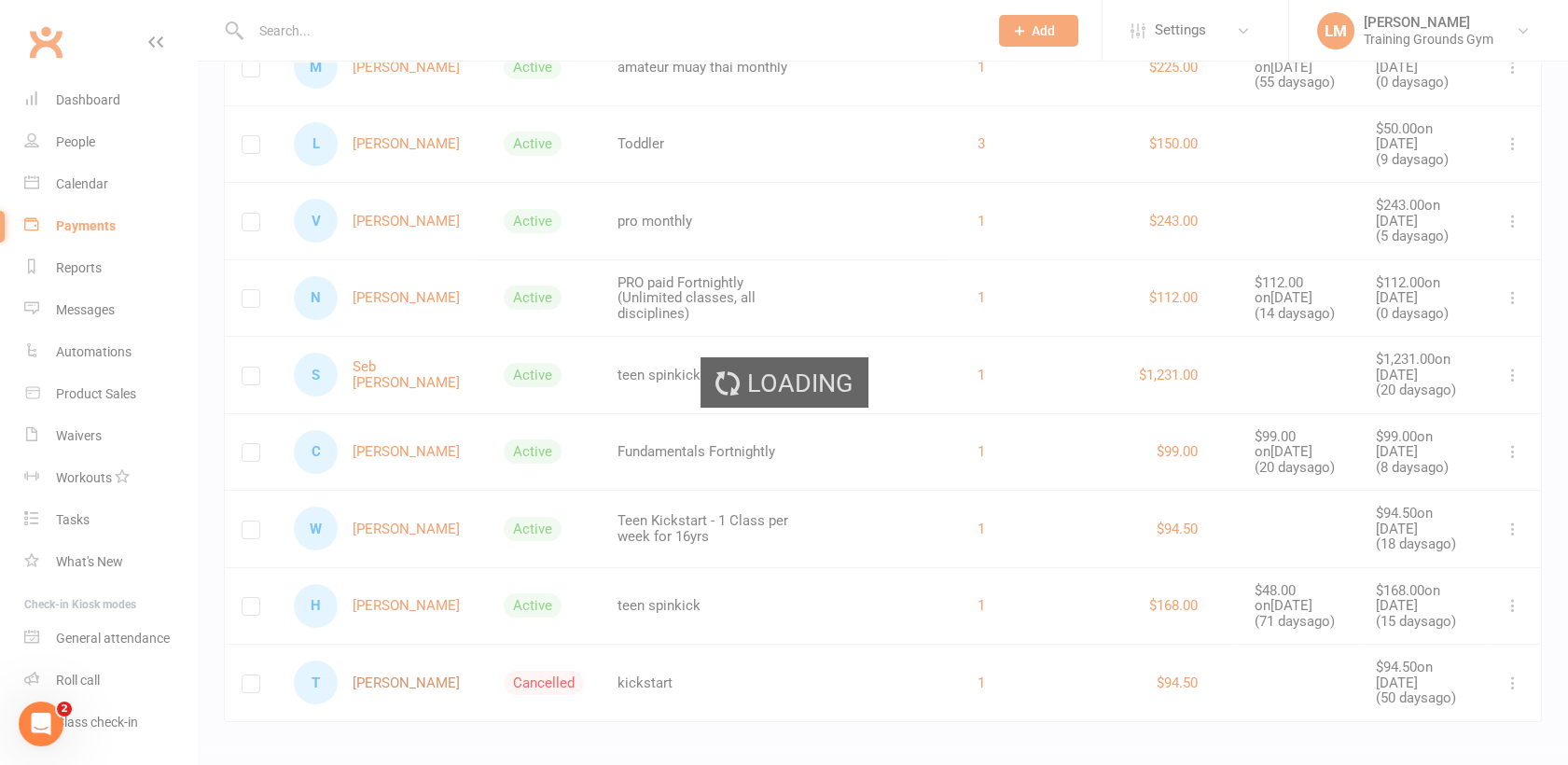
click at [372, 689] on div "Loading" at bounding box center [784, 382] width 1568 height 765
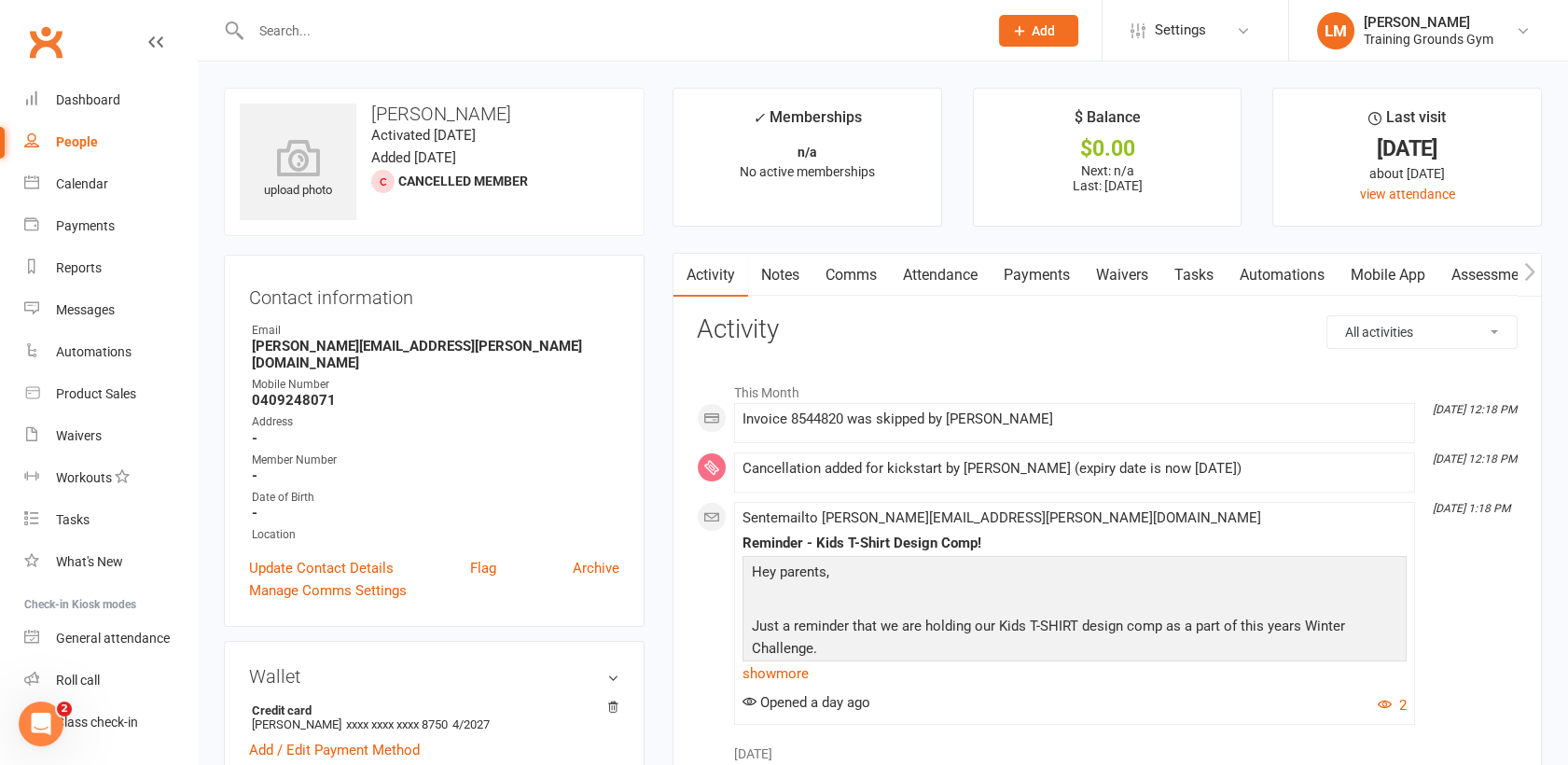
click at [1045, 277] on link "Payments" at bounding box center [1037, 275] width 93 height 43
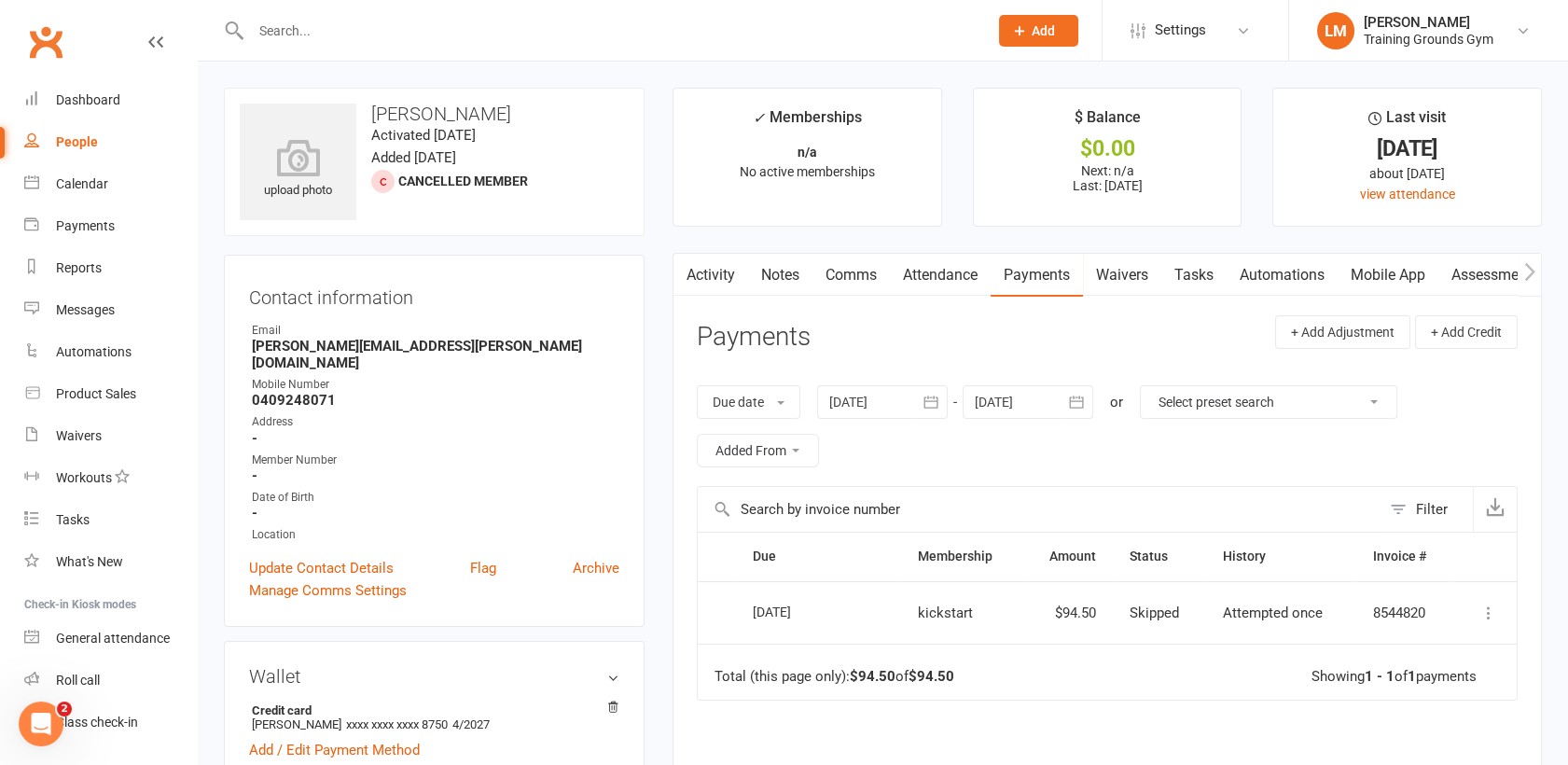
click at [933, 409] on icon "button" at bounding box center [930, 401] width 18 height 18
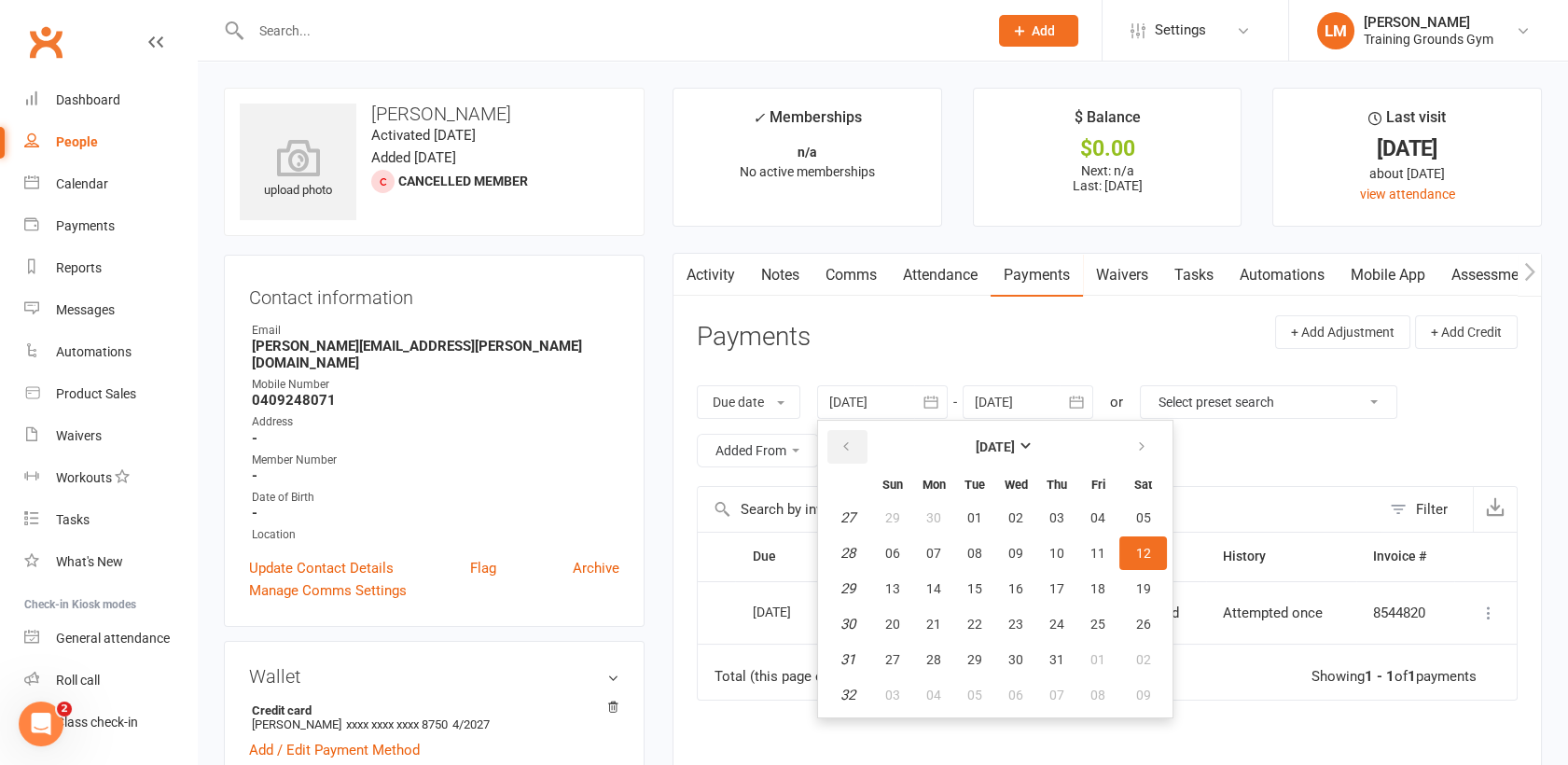
click at [850, 444] on icon "button" at bounding box center [847, 447] width 14 height 15
click at [895, 532] on button "01" at bounding box center [892, 517] width 40 height 34
type input "01 Jun 2025"
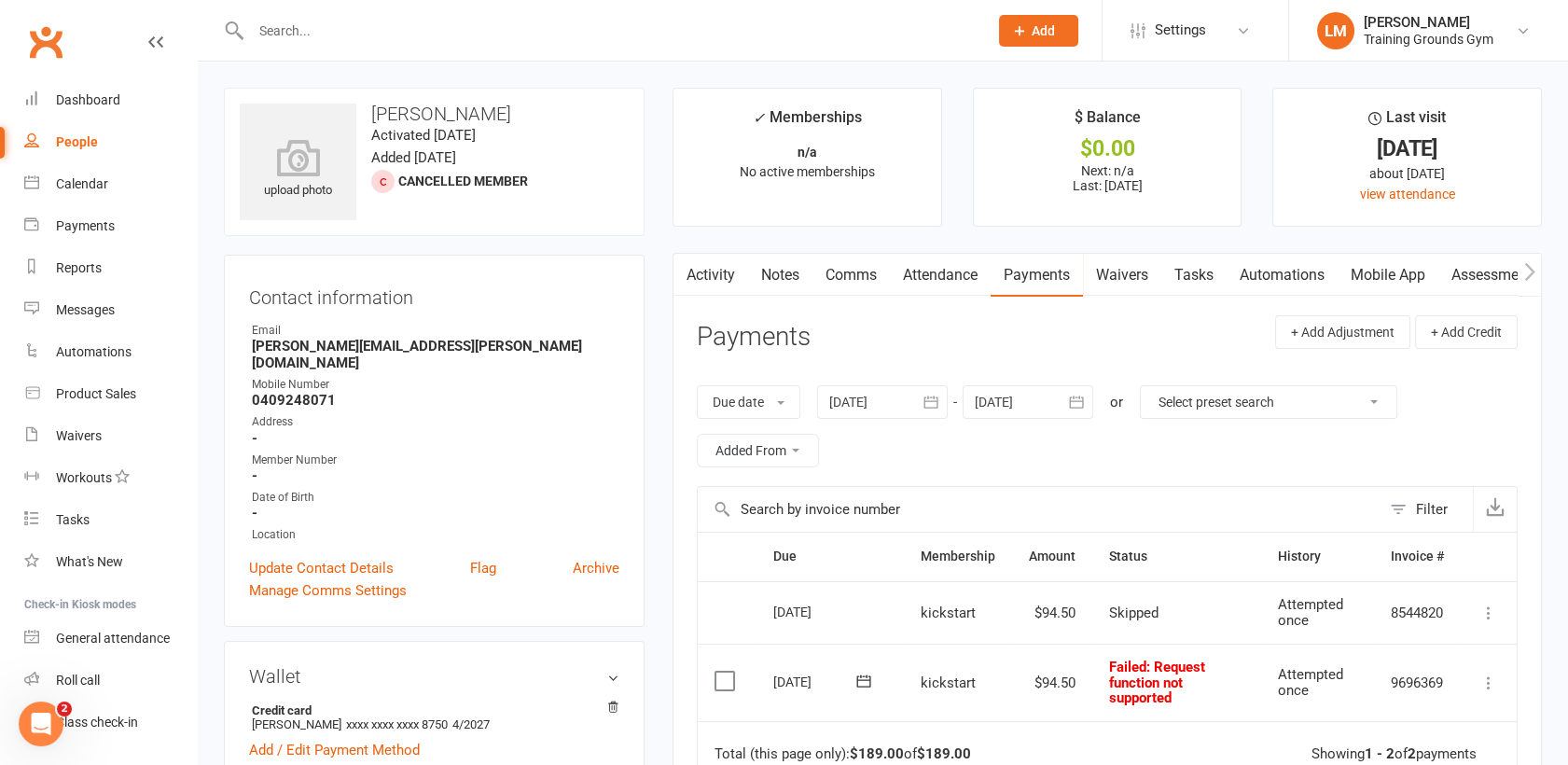
click at [1487, 677] on icon at bounding box center [1489, 683] width 18 height 18
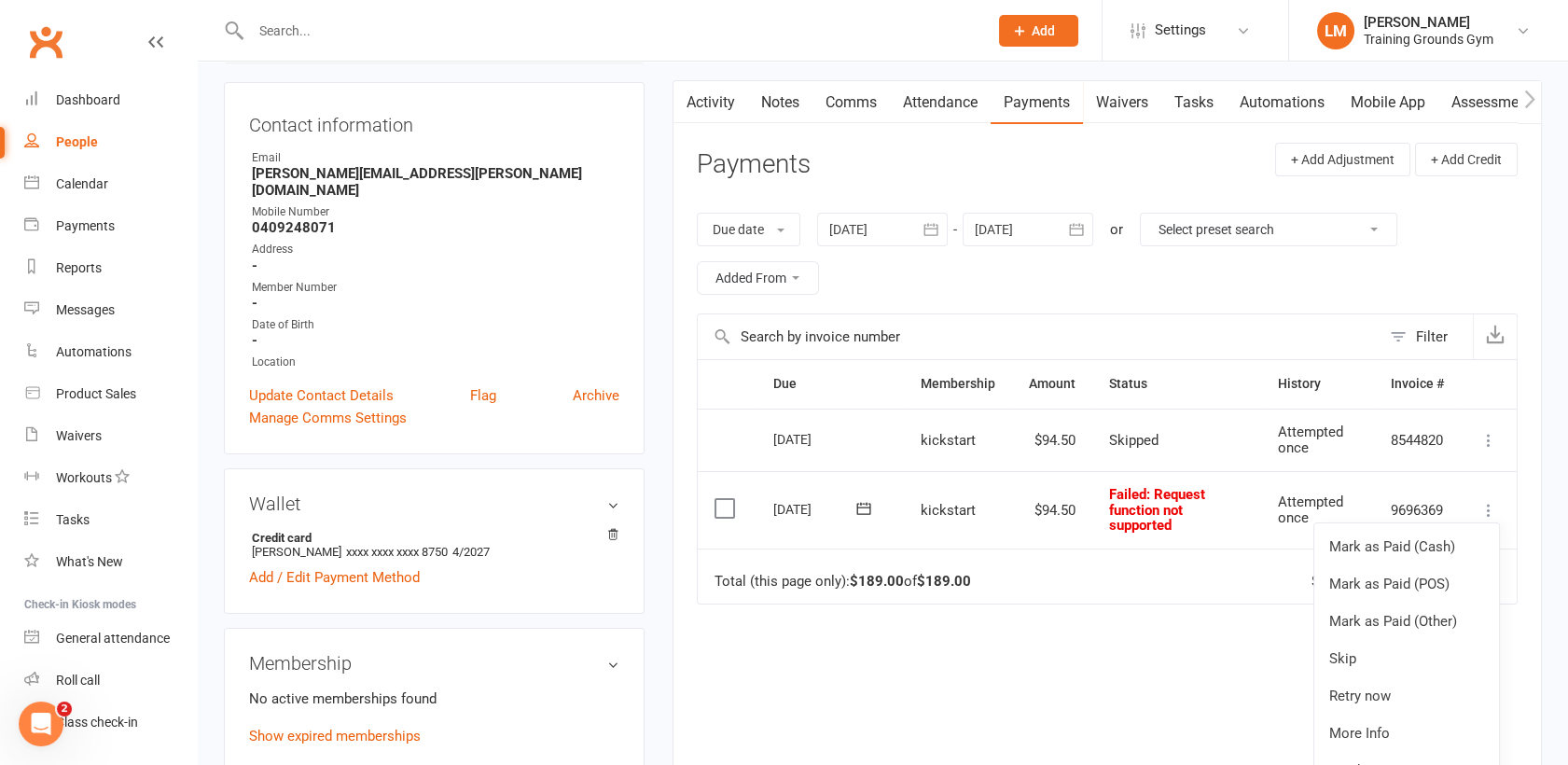
scroll to position [223, 0]
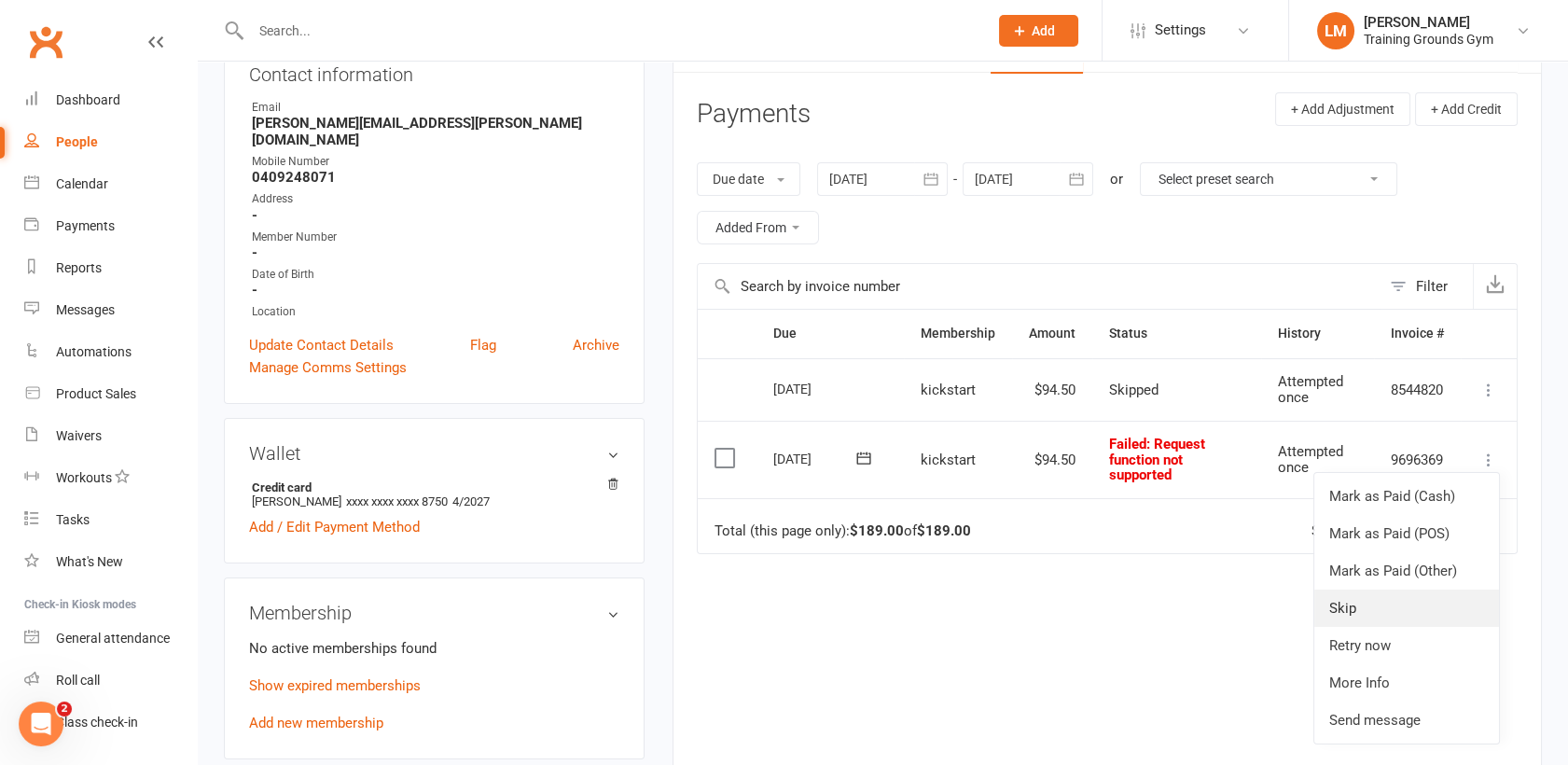
click at [1457, 600] on link "Skip" at bounding box center [1407, 608] width 185 height 38
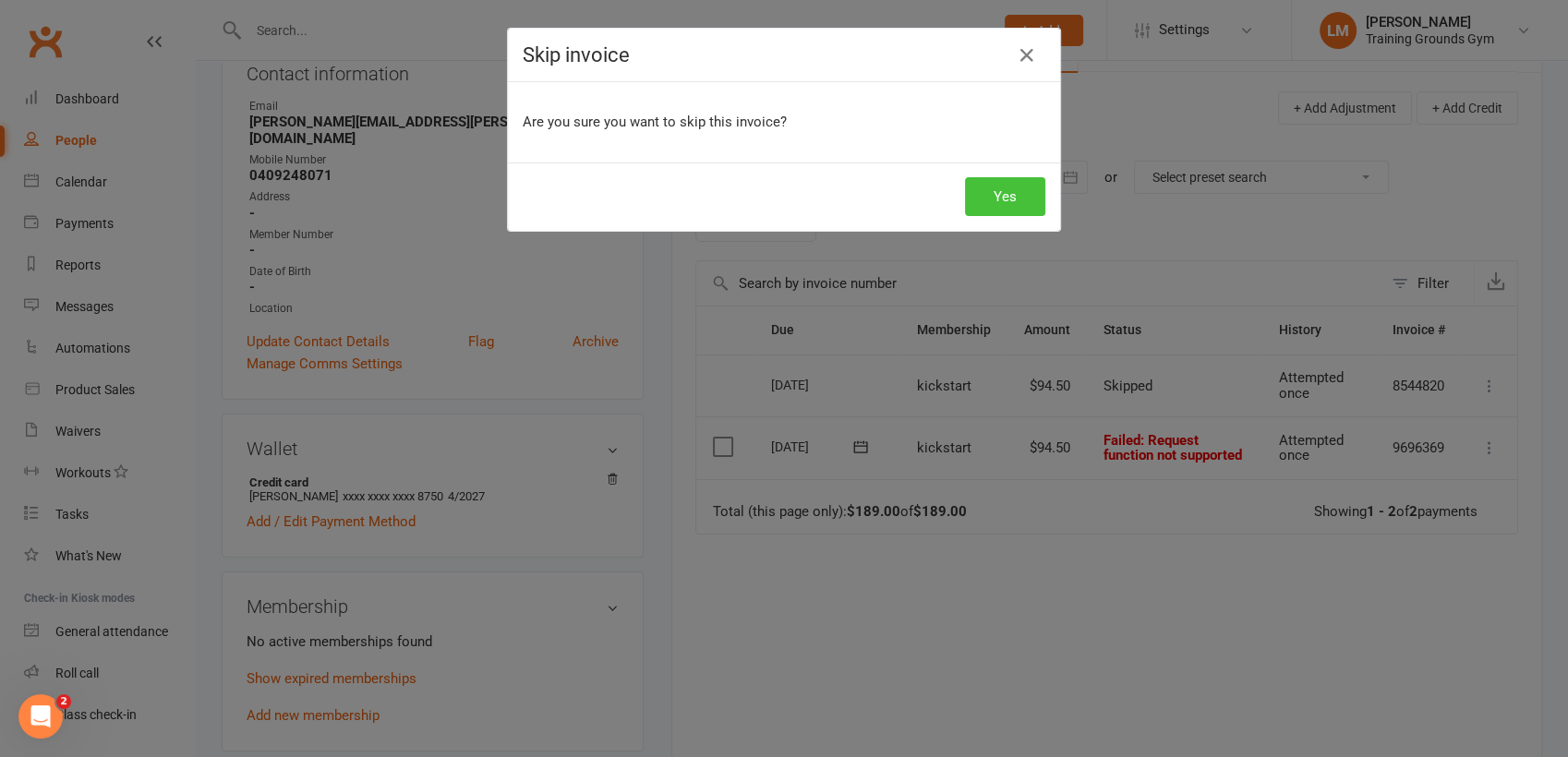
click at [1005, 190] on button "Yes" at bounding box center [1005, 196] width 80 height 39
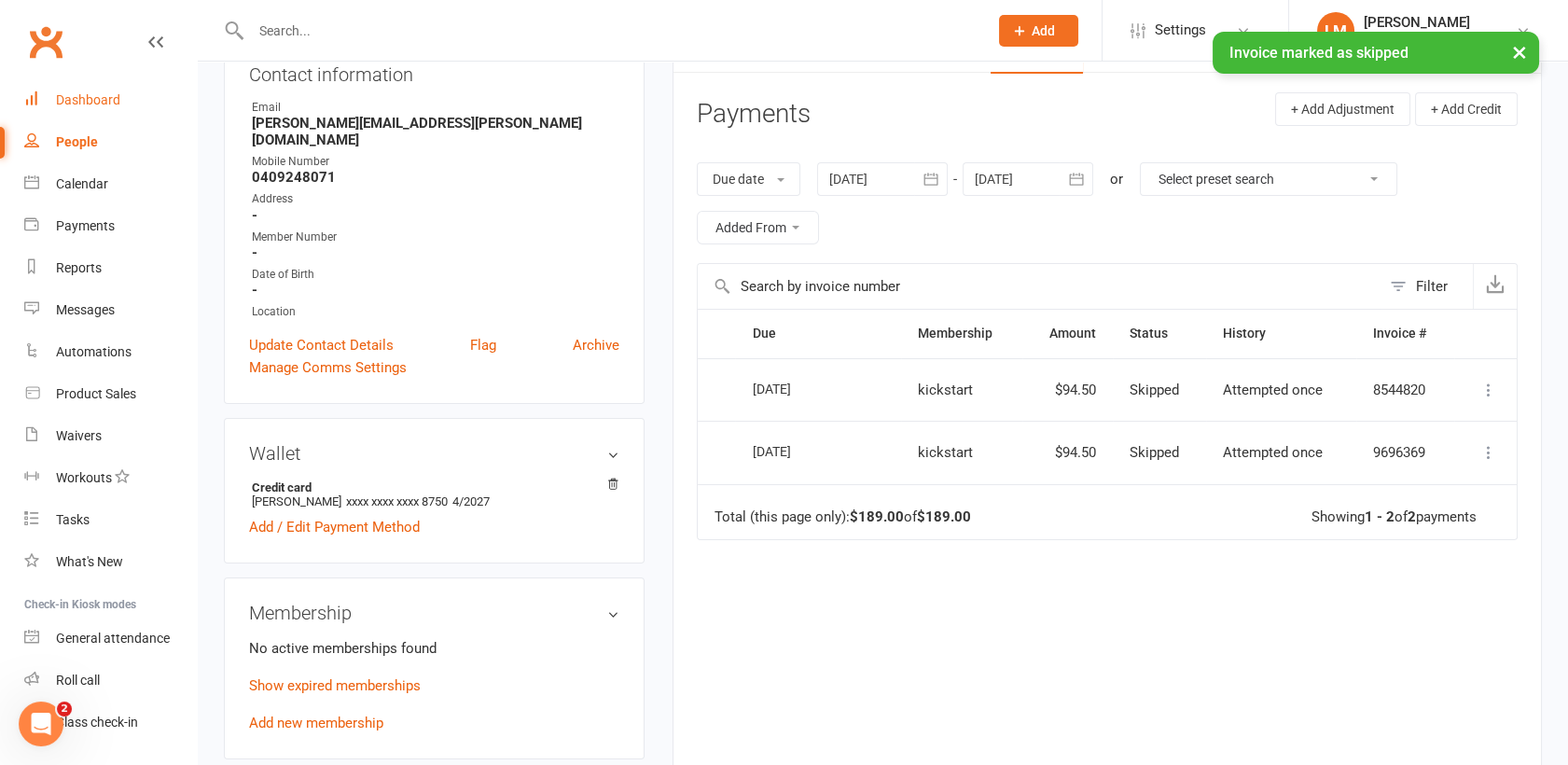
click at [76, 101] on div "Dashboard" at bounding box center [88, 100] width 65 height 15
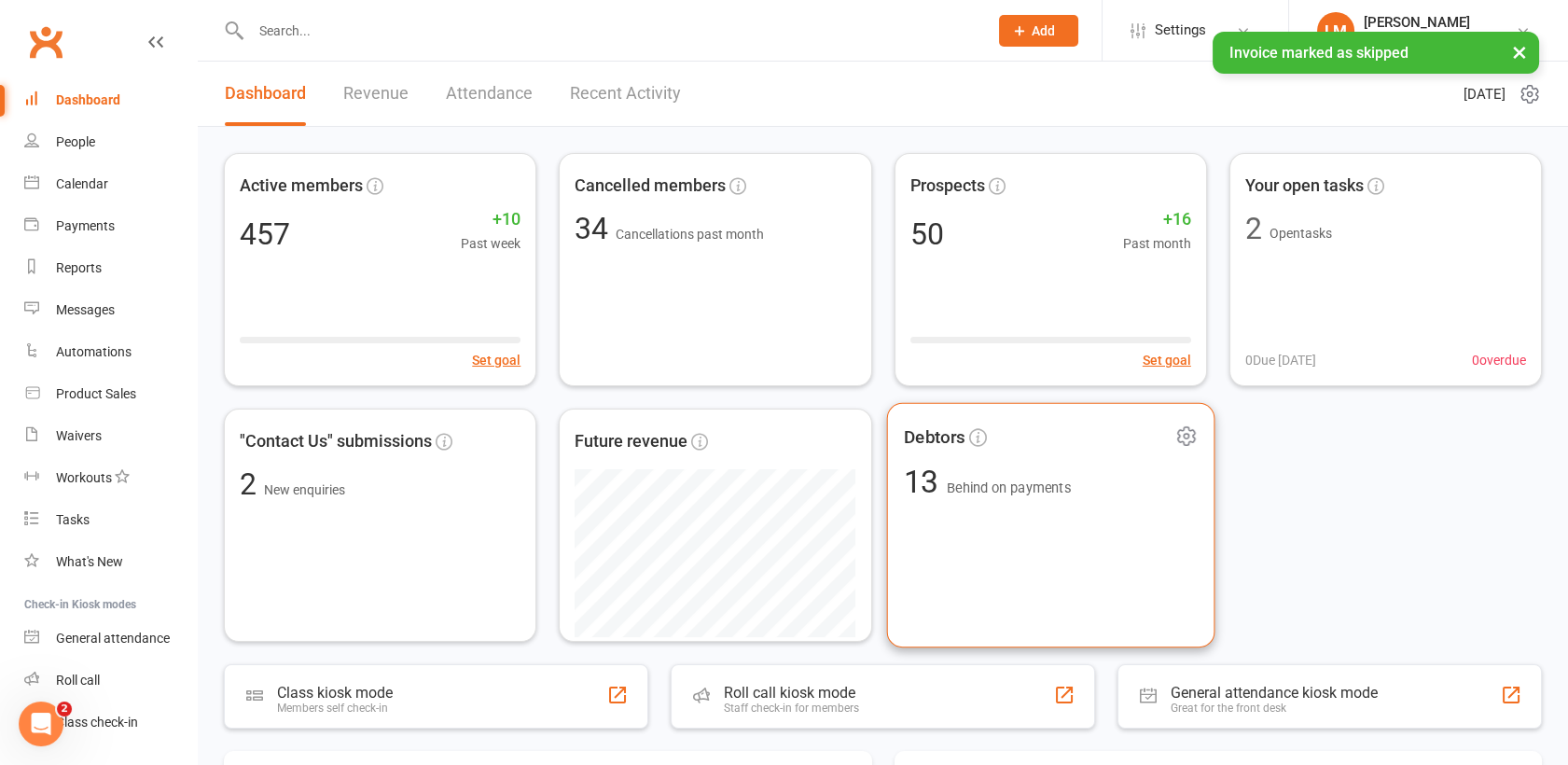
click at [1067, 600] on div "Debtors 13 Behind on payments" at bounding box center [1051, 525] width 329 height 245
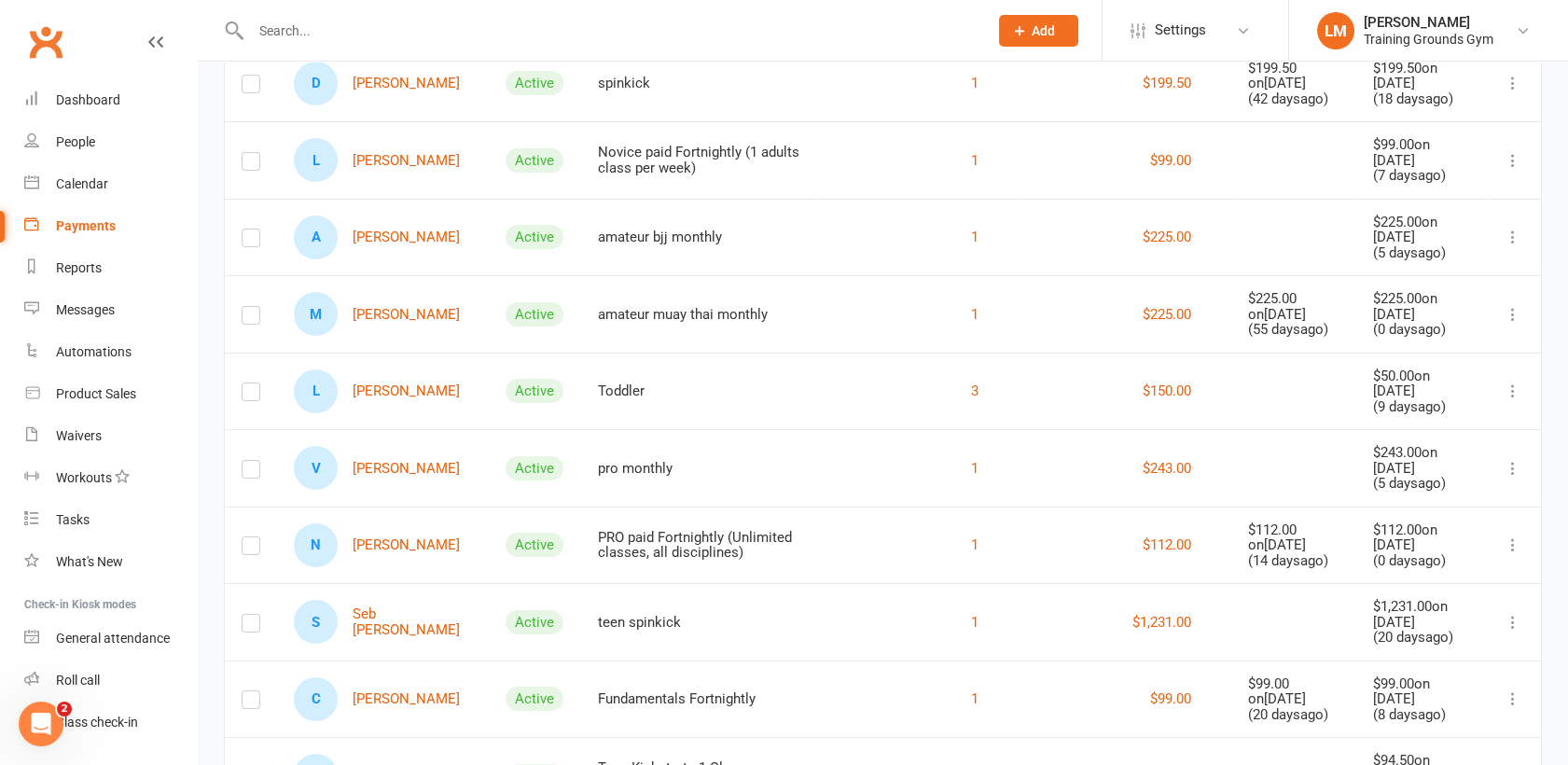
scroll to position [409, 0]
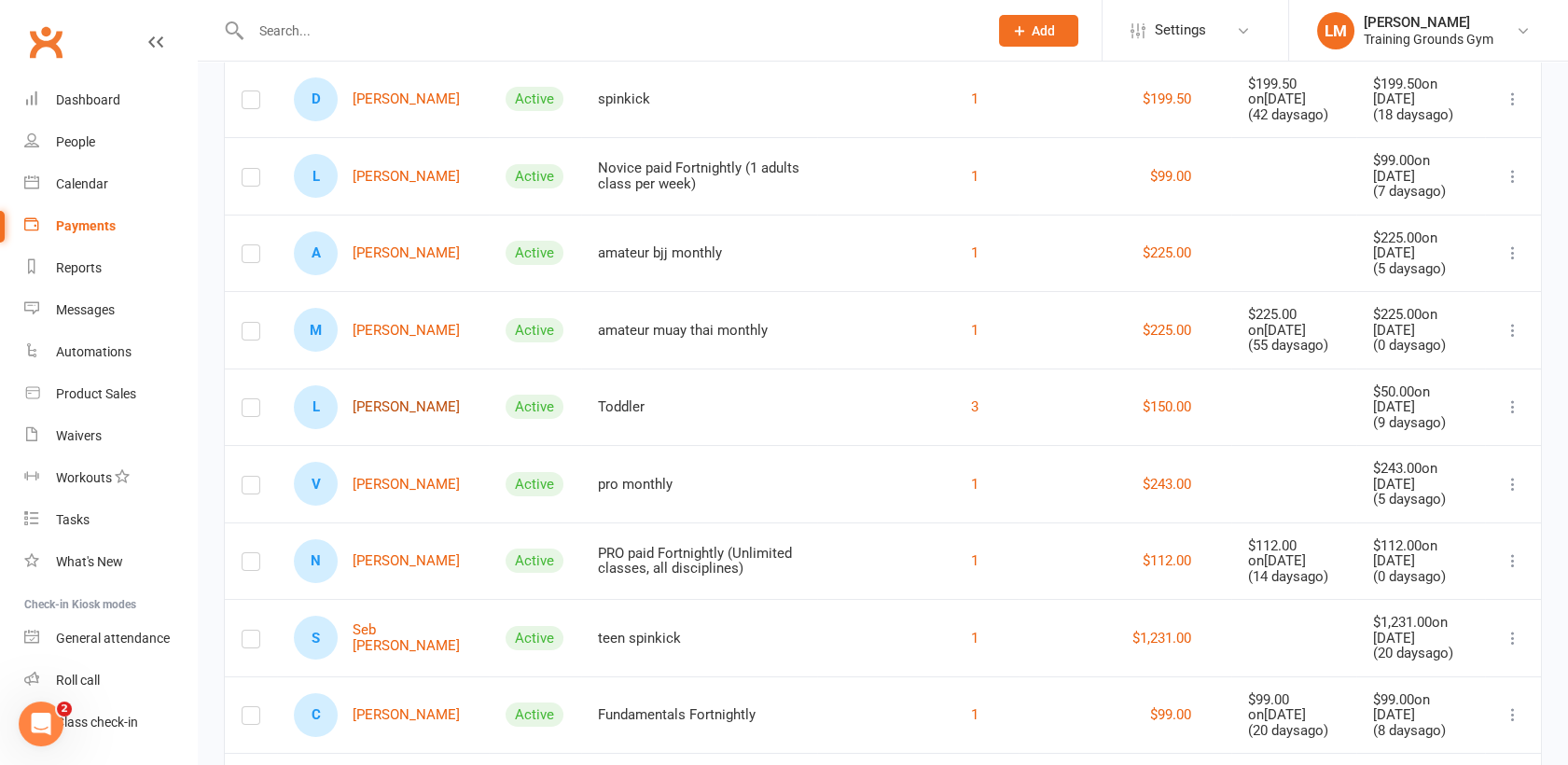
click at [389, 407] on link "L Luka Kalcic" at bounding box center [377, 407] width 166 height 44
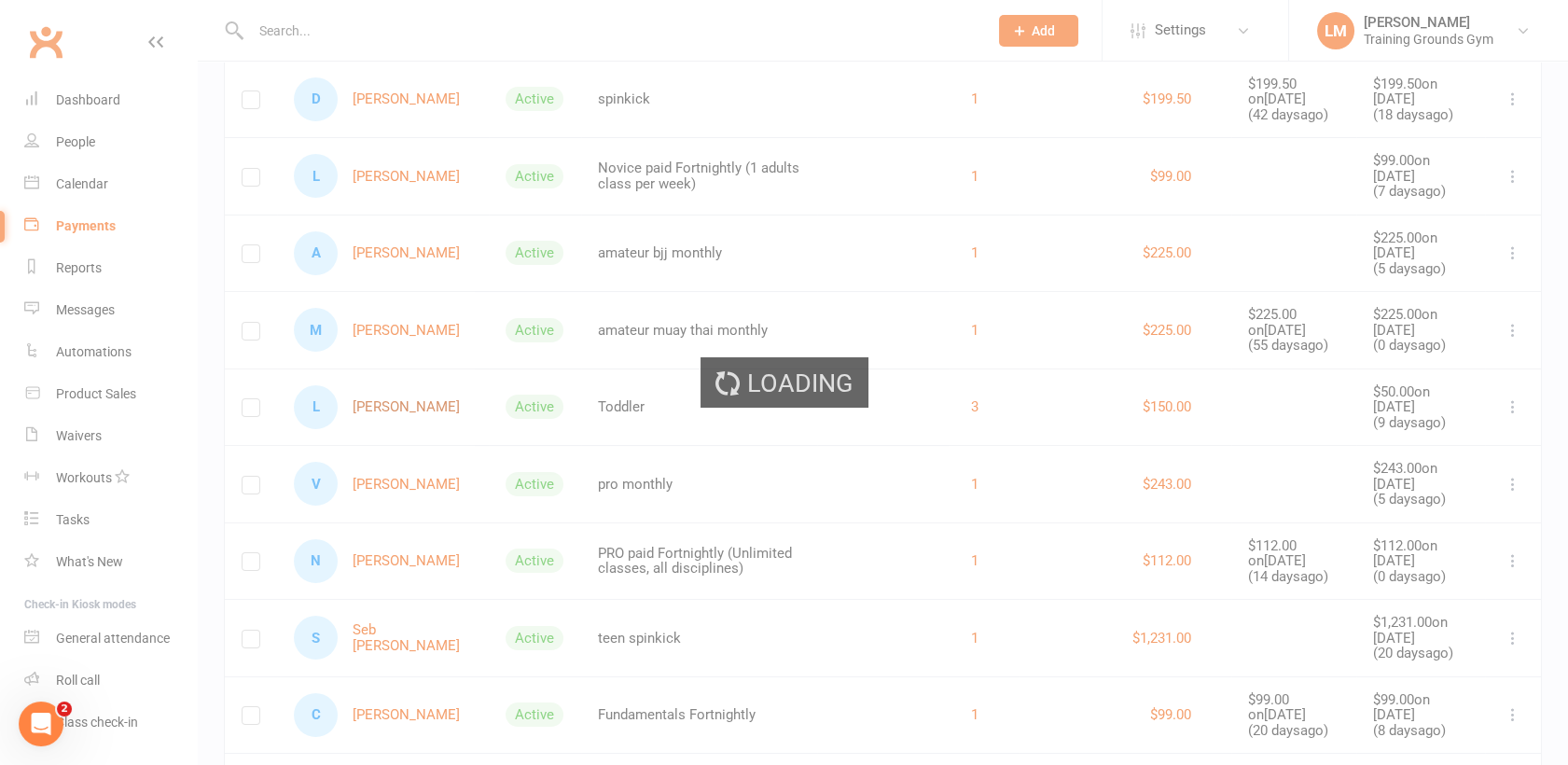
click at [389, 407] on div "Loading" at bounding box center [784, 382] width 1568 height 765
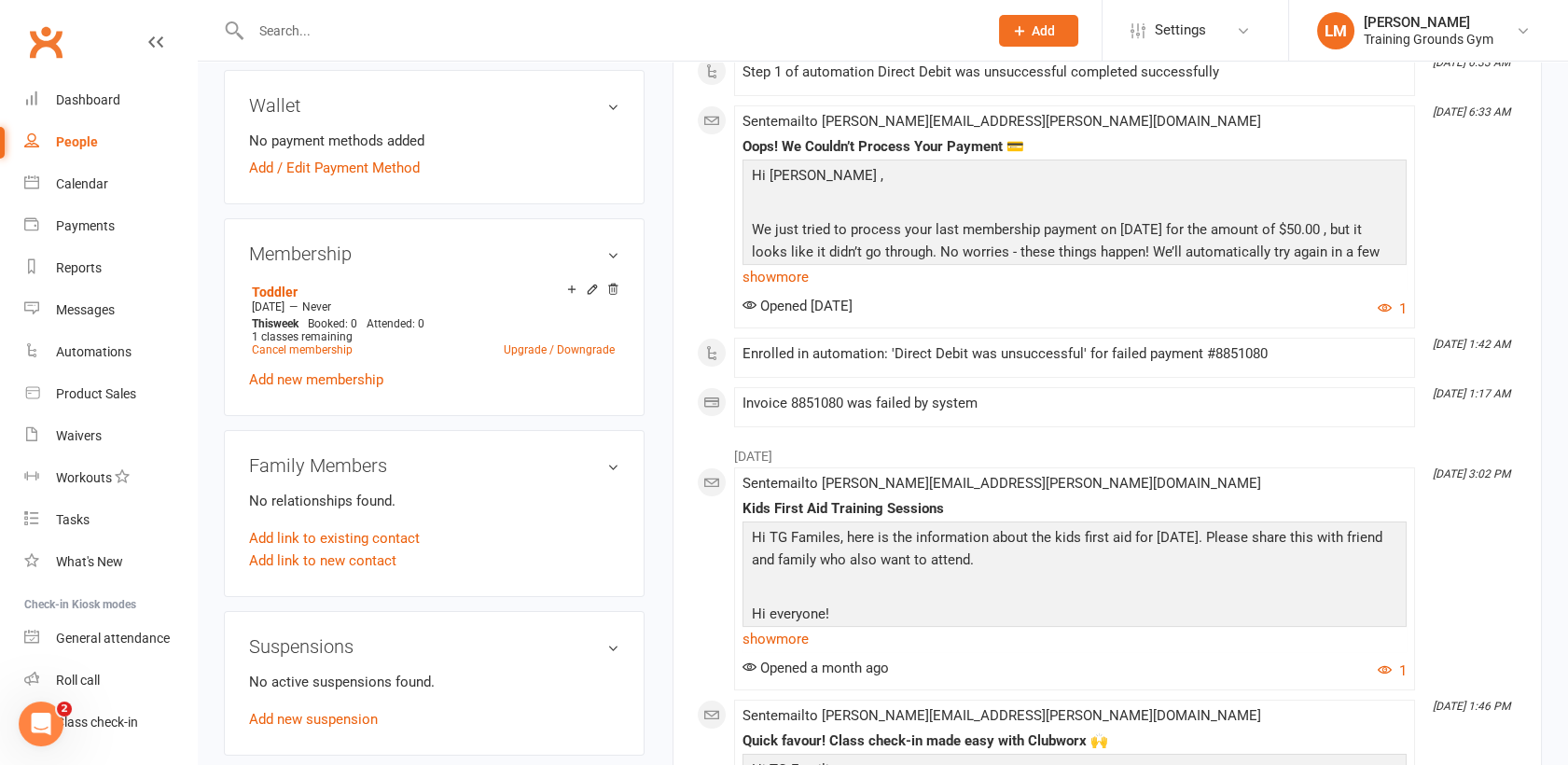
scroll to position [625, 0]
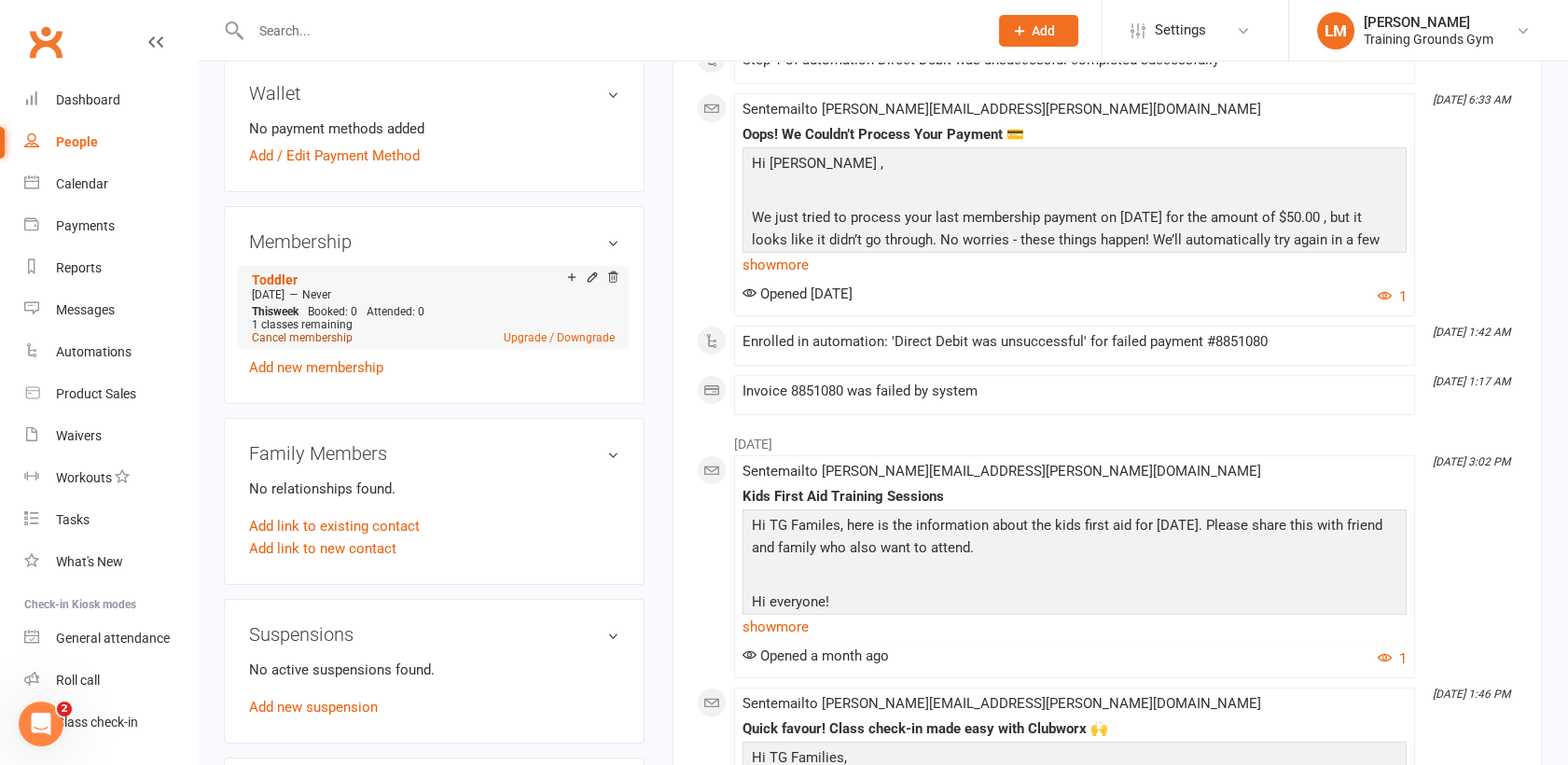
click at [321, 332] on link "Cancel membership" at bounding box center [303, 338] width 101 height 14
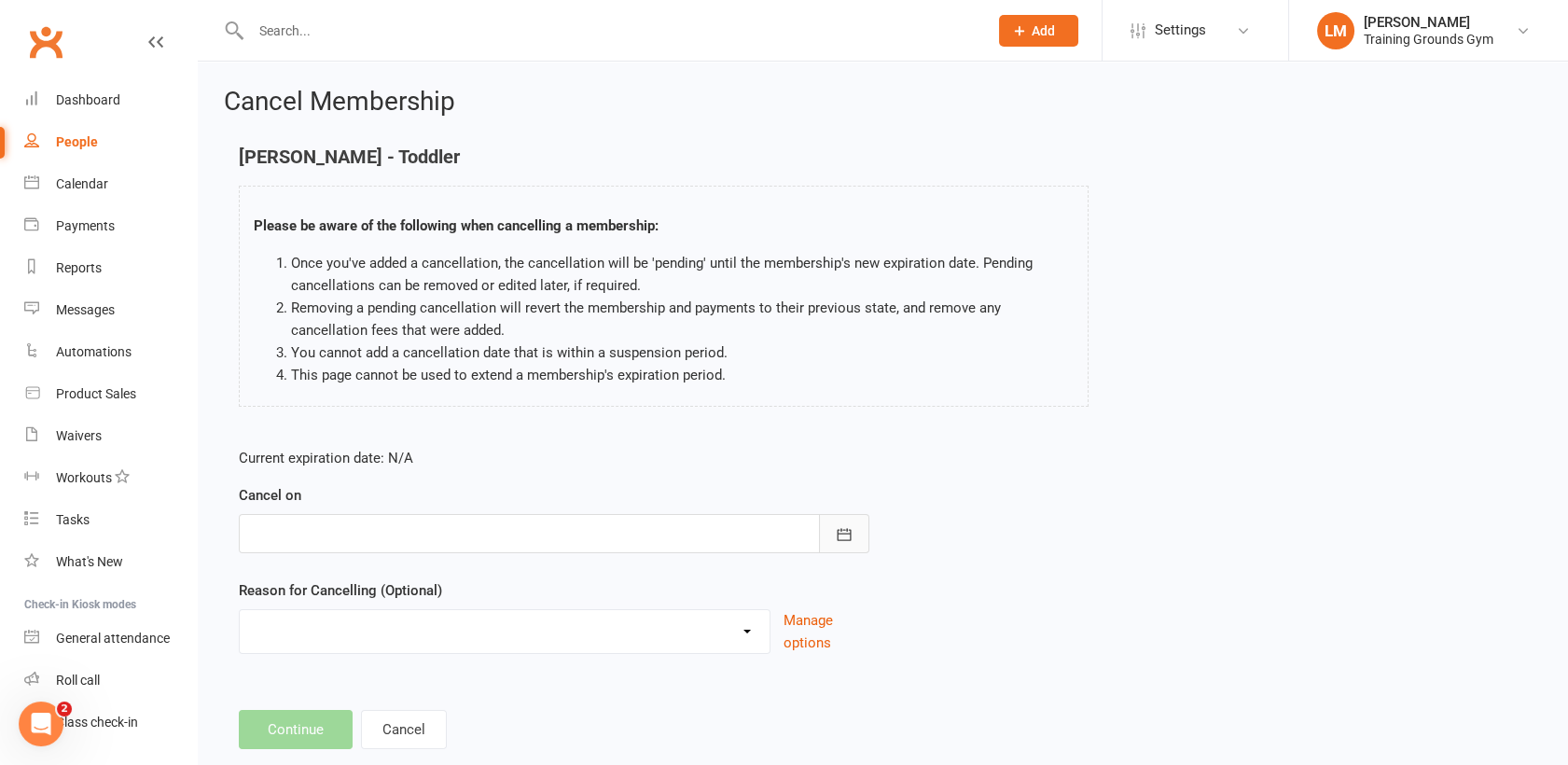
click at [857, 526] on button "button" at bounding box center [844, 534] width 50 height 40
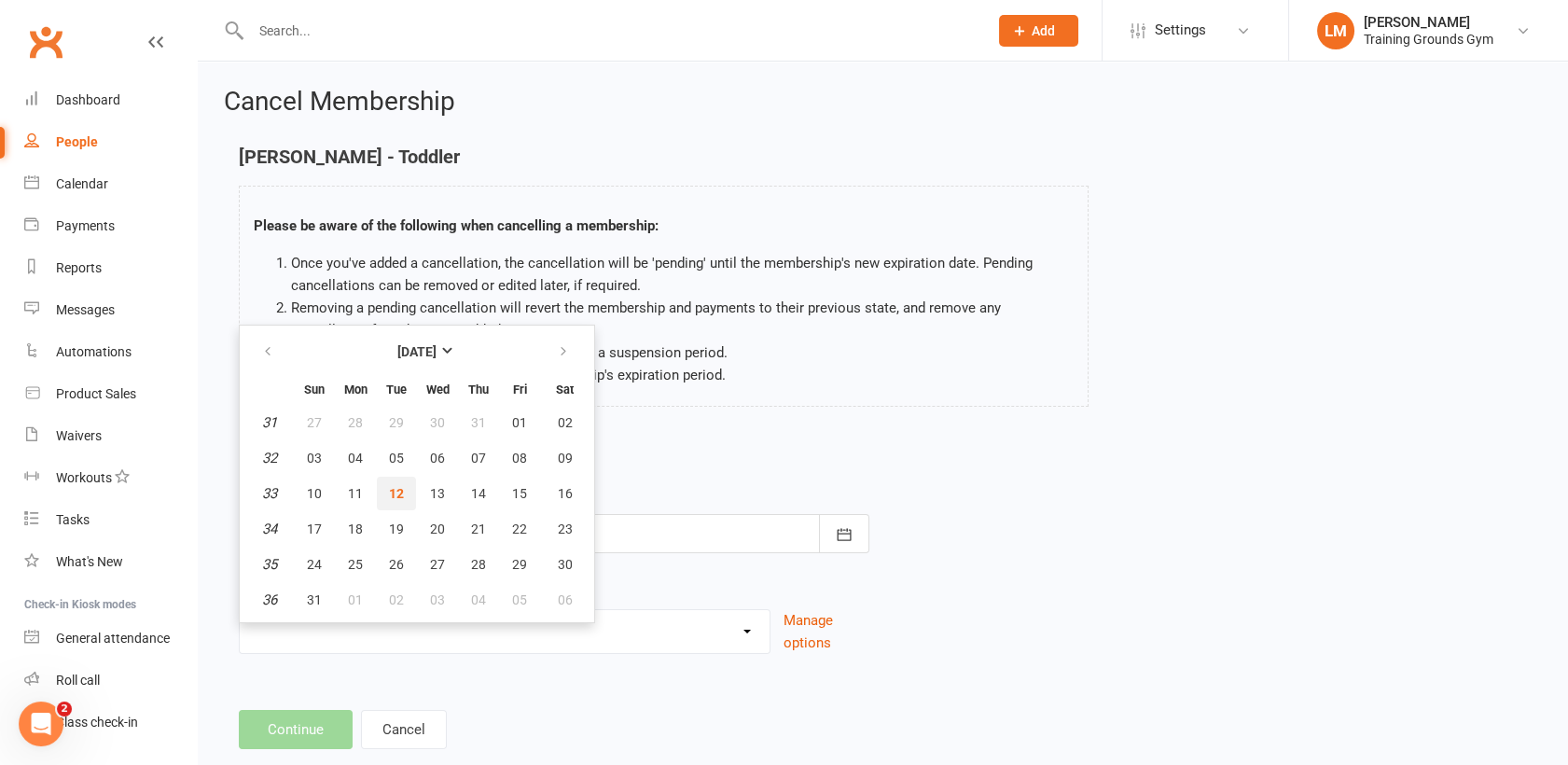
click at [395, 488] on span "12" at bounding box center [395, 493] width 15 height 15
type input "[DATE]"
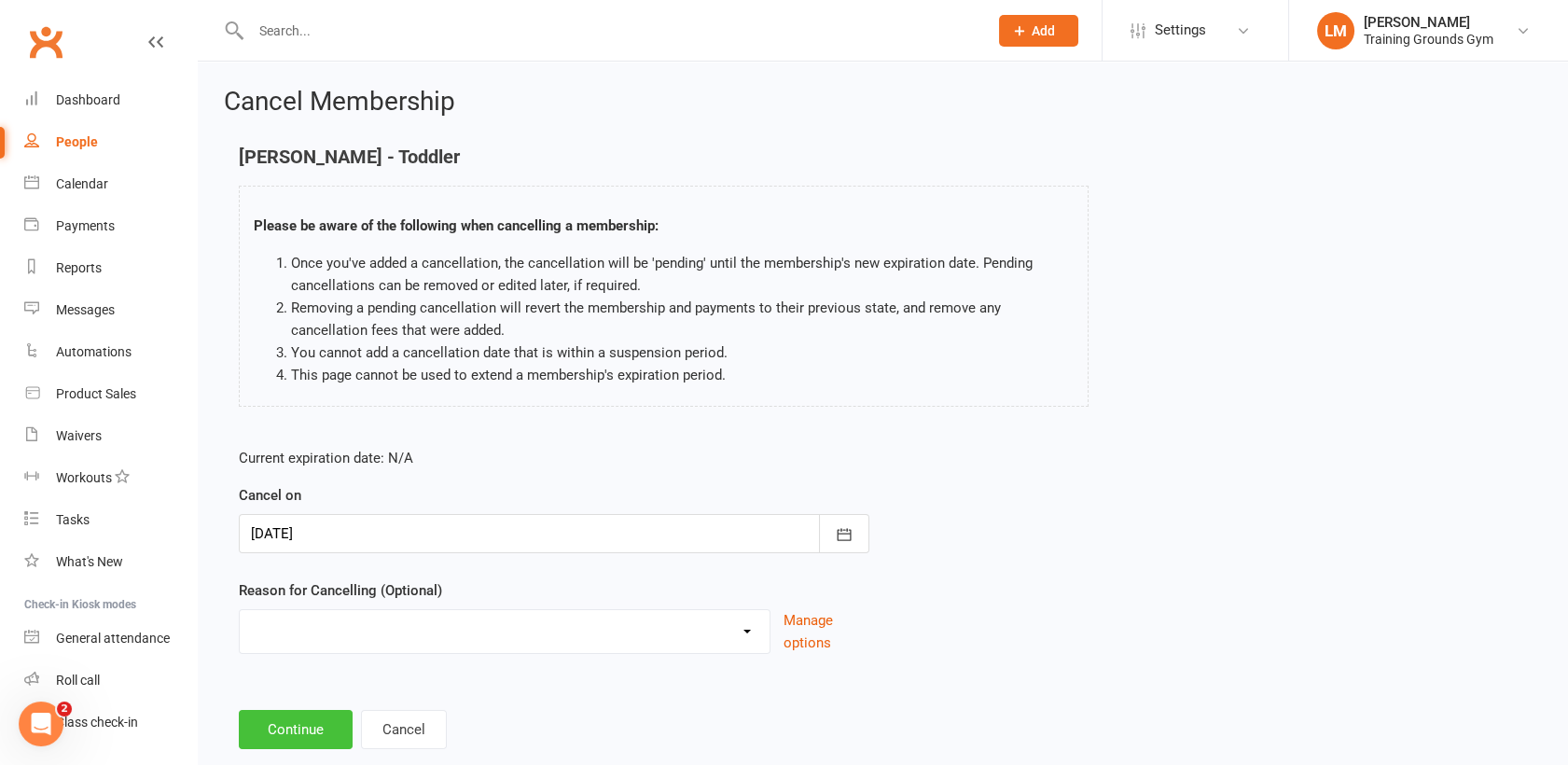
click at [306, 726] on button "Continue" at bounding box center [296, 729] width 114 height 40
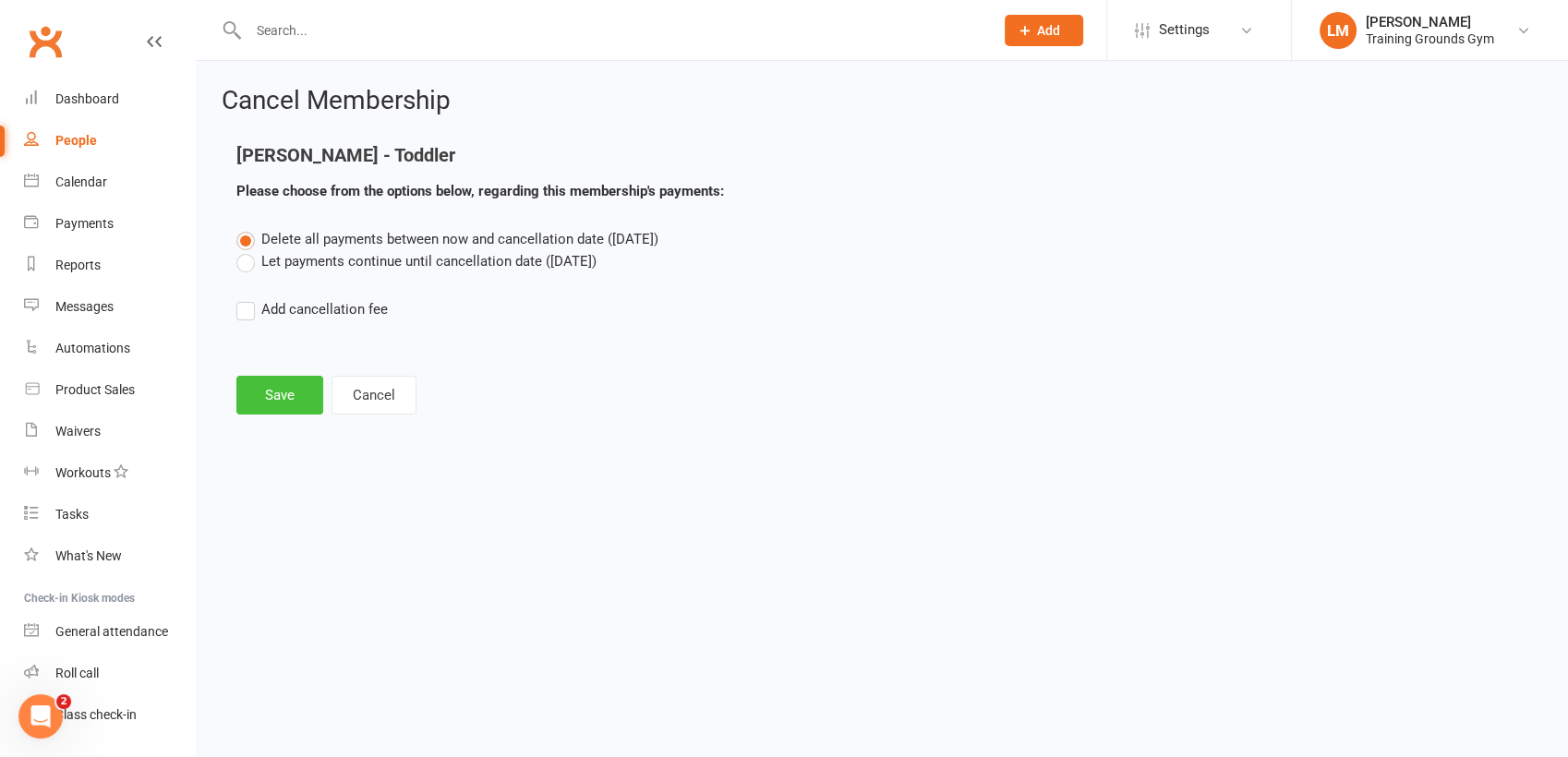
click at [285, 402] on button "Save" at bounding box center [279, 395] width 87 height 39
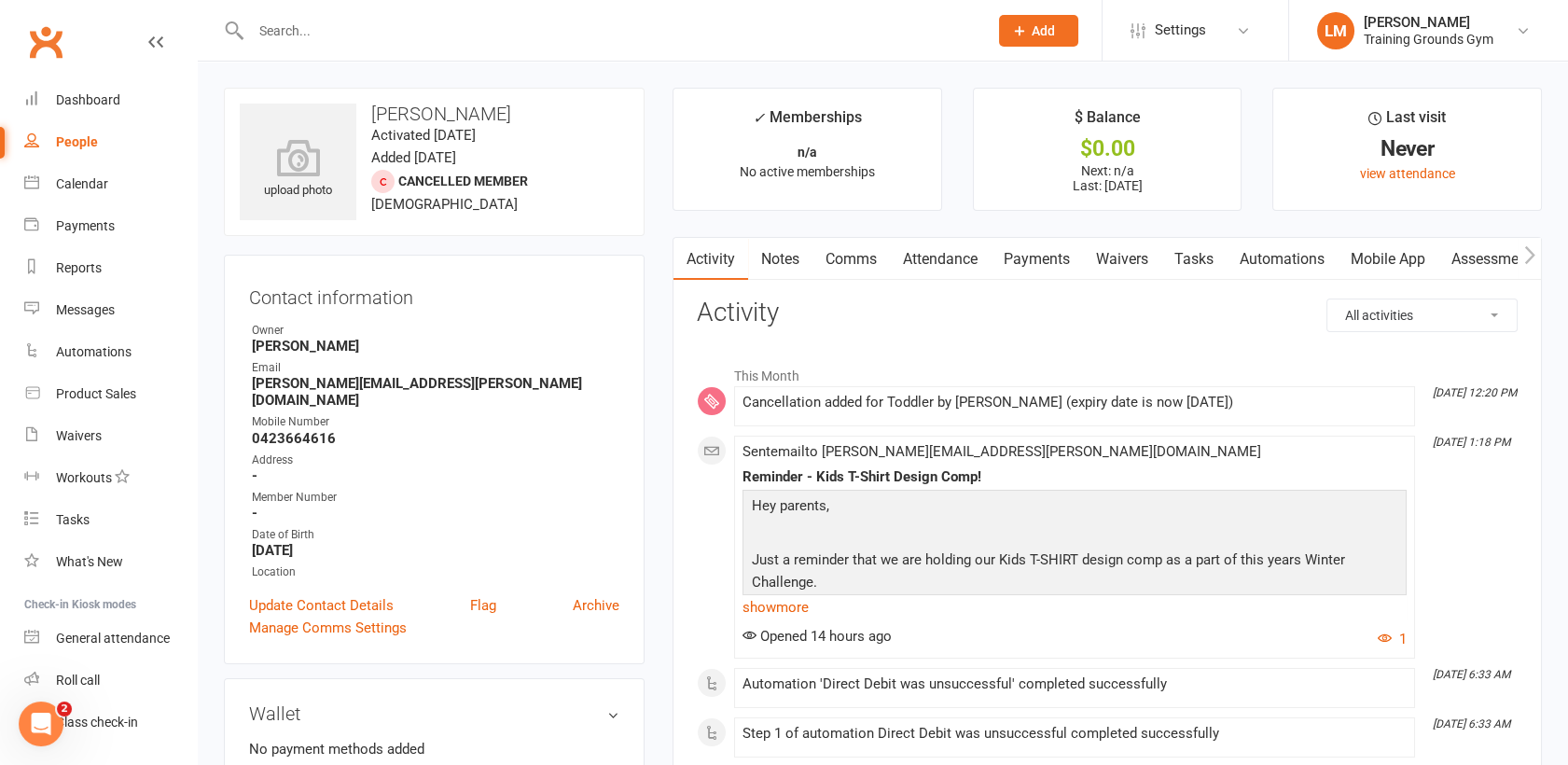
click at [838, 256] on link "Comms" at bounding box center [852, 259] width 77 height 43
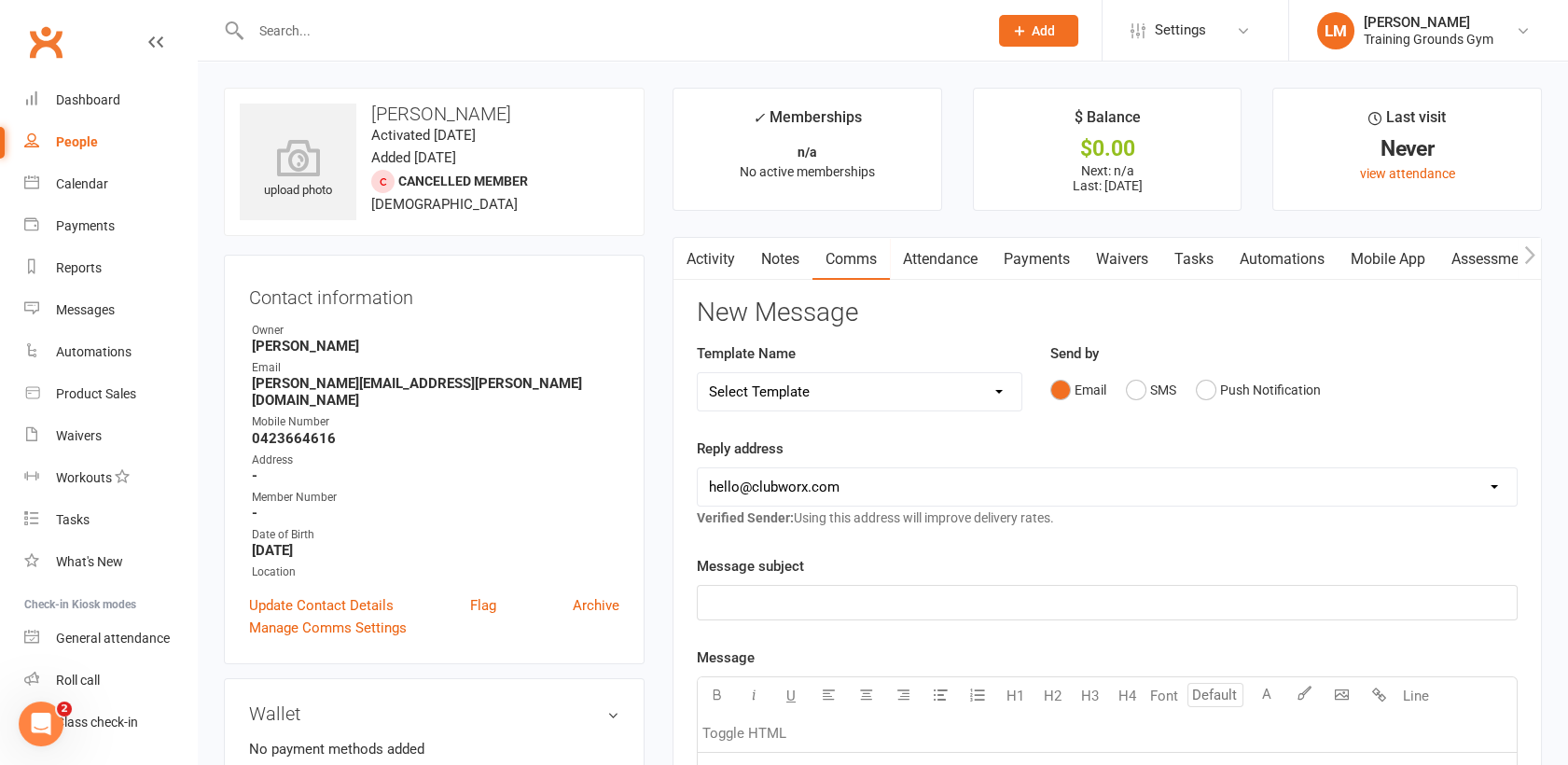
click at [814, 468] on select "[EMAIL_ADDRESS][DOMAIN_NAME] [PERSON_NAME][EMAIL_ADDRESS][DOMAIN_NAME] [EMAIL_A…" at bounding box center [1107, 486] width 819 height 38
select select "1"
click at [698, 468] on select "[EMAIL_ADDRESS][DOMAIN_NAME] [PERSON_NAME][EMAIL_ADDRESS][DOMAIN_NAME] [EMAIL_A…" at bounding box center [1107, 486] width 819 height 38
click at [789, 605] on p "﻿" at bounding box center [1107, 603] width 797 height 22
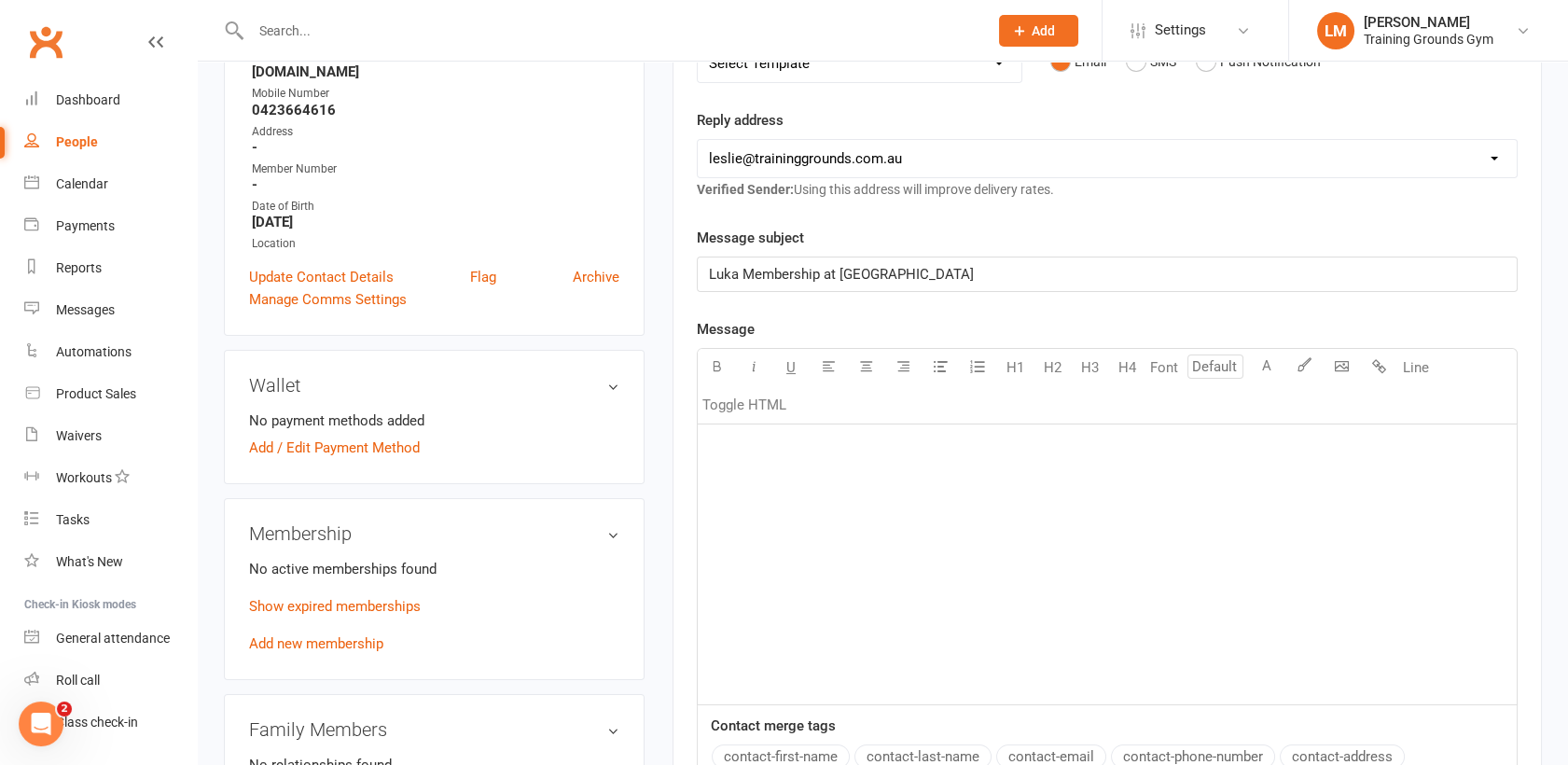
scroll to position [354, 0]
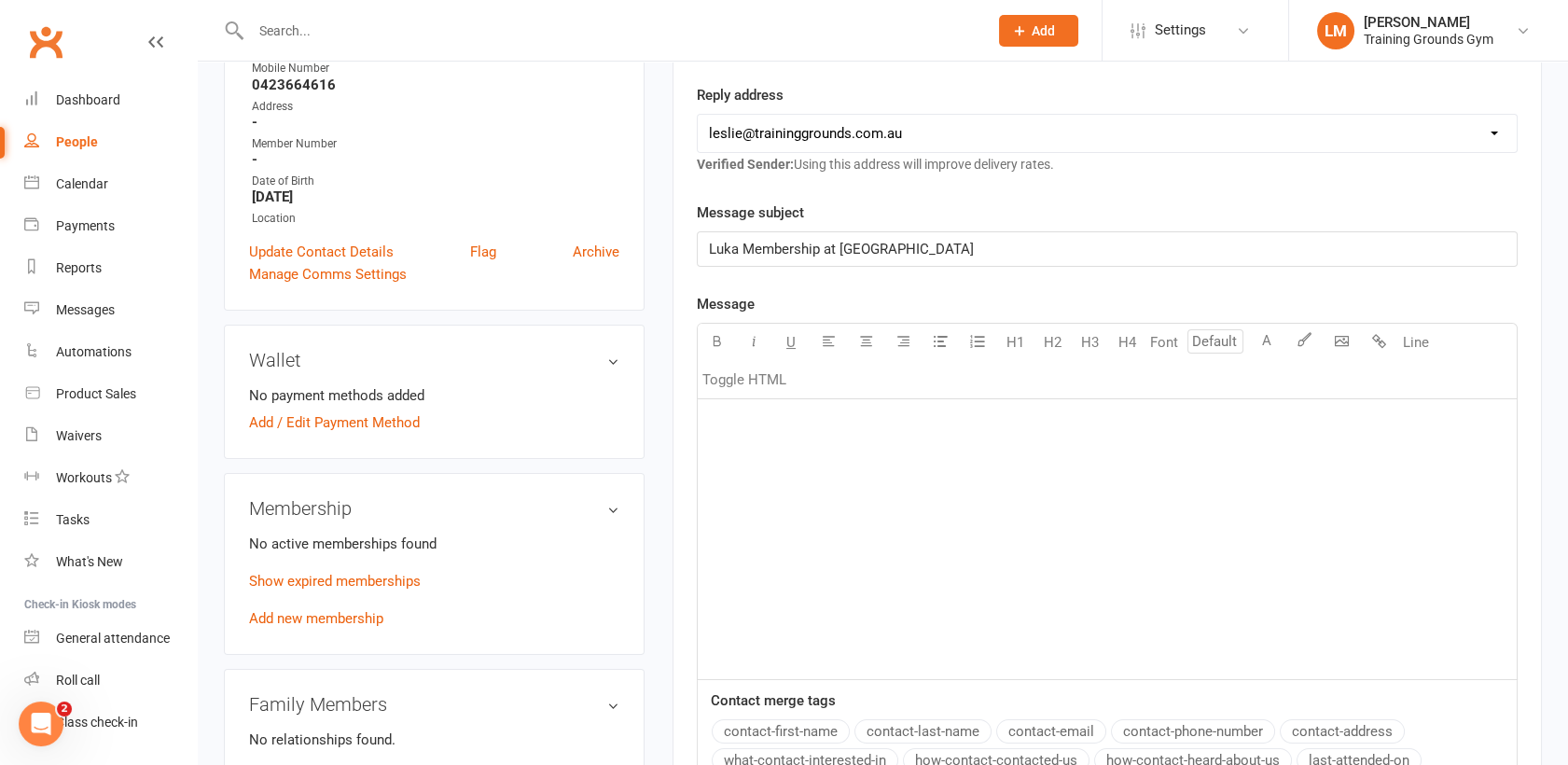
click at [1065, 525] on div "﻿" at bounding box center [1107, 540] width 819 height 280
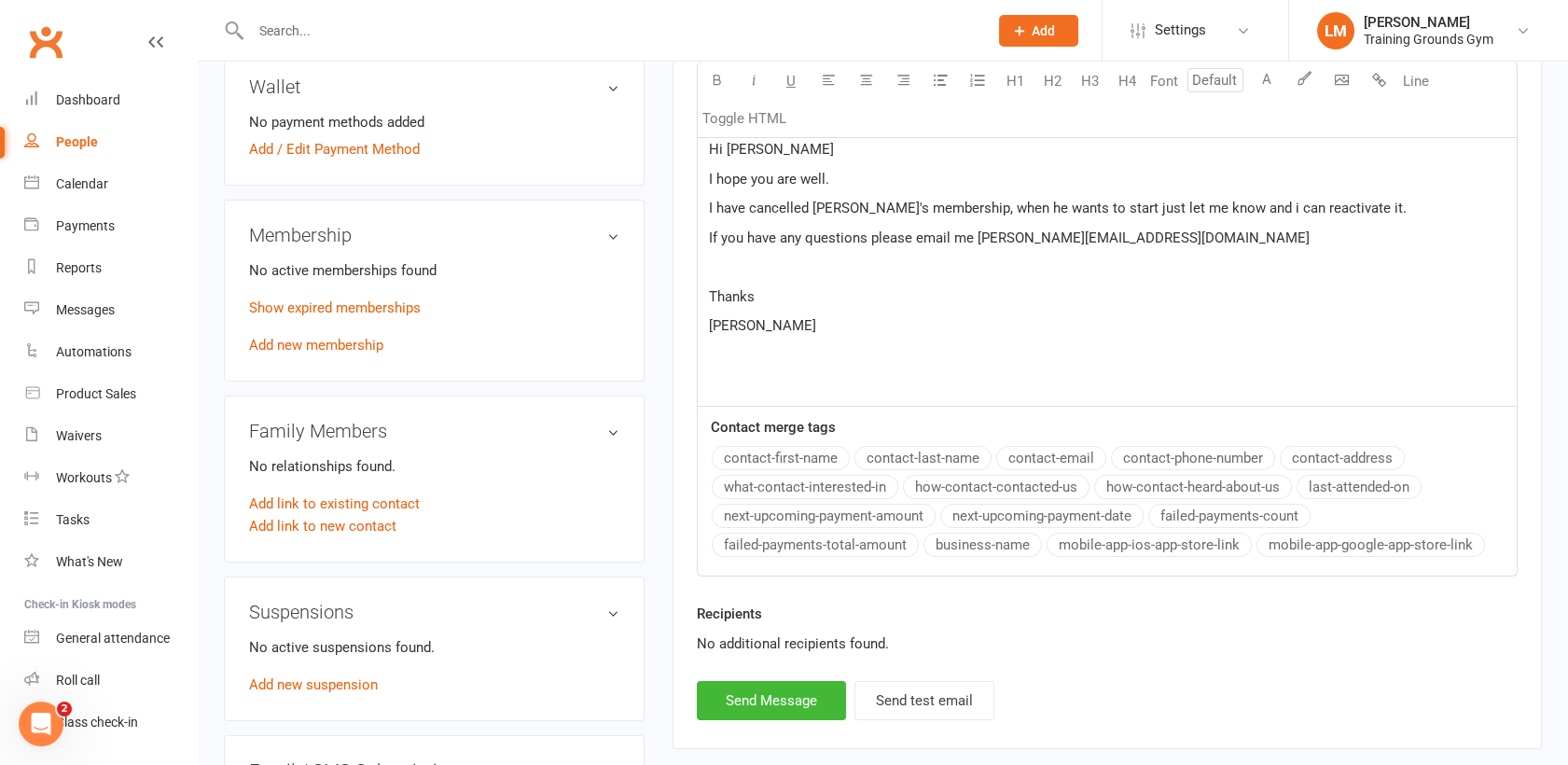
scroll to position [636, 0]
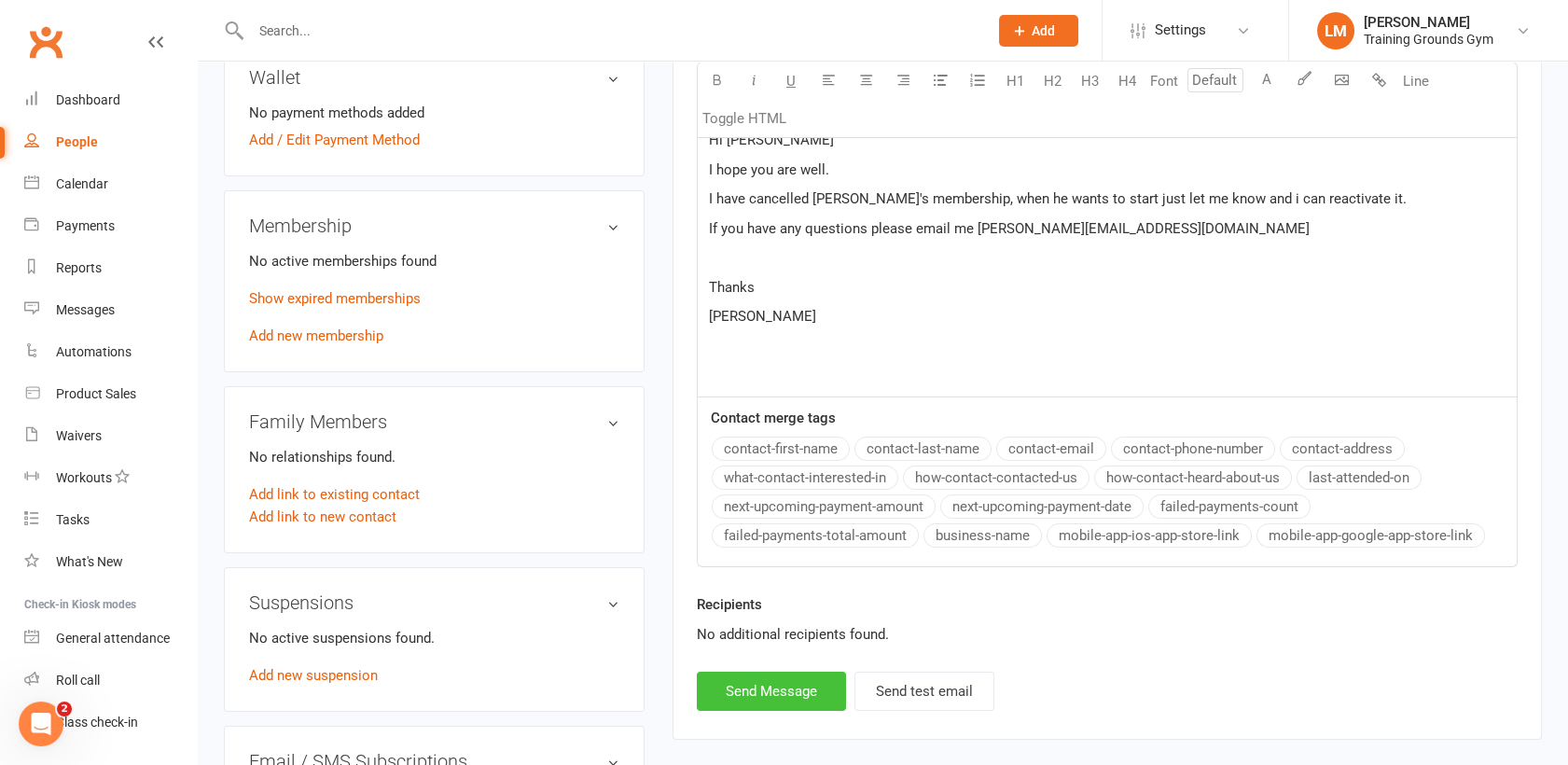
click at [775, 691] on button "Send Message" at bounding box center [771, 691] width 149 height 40
select select "0"
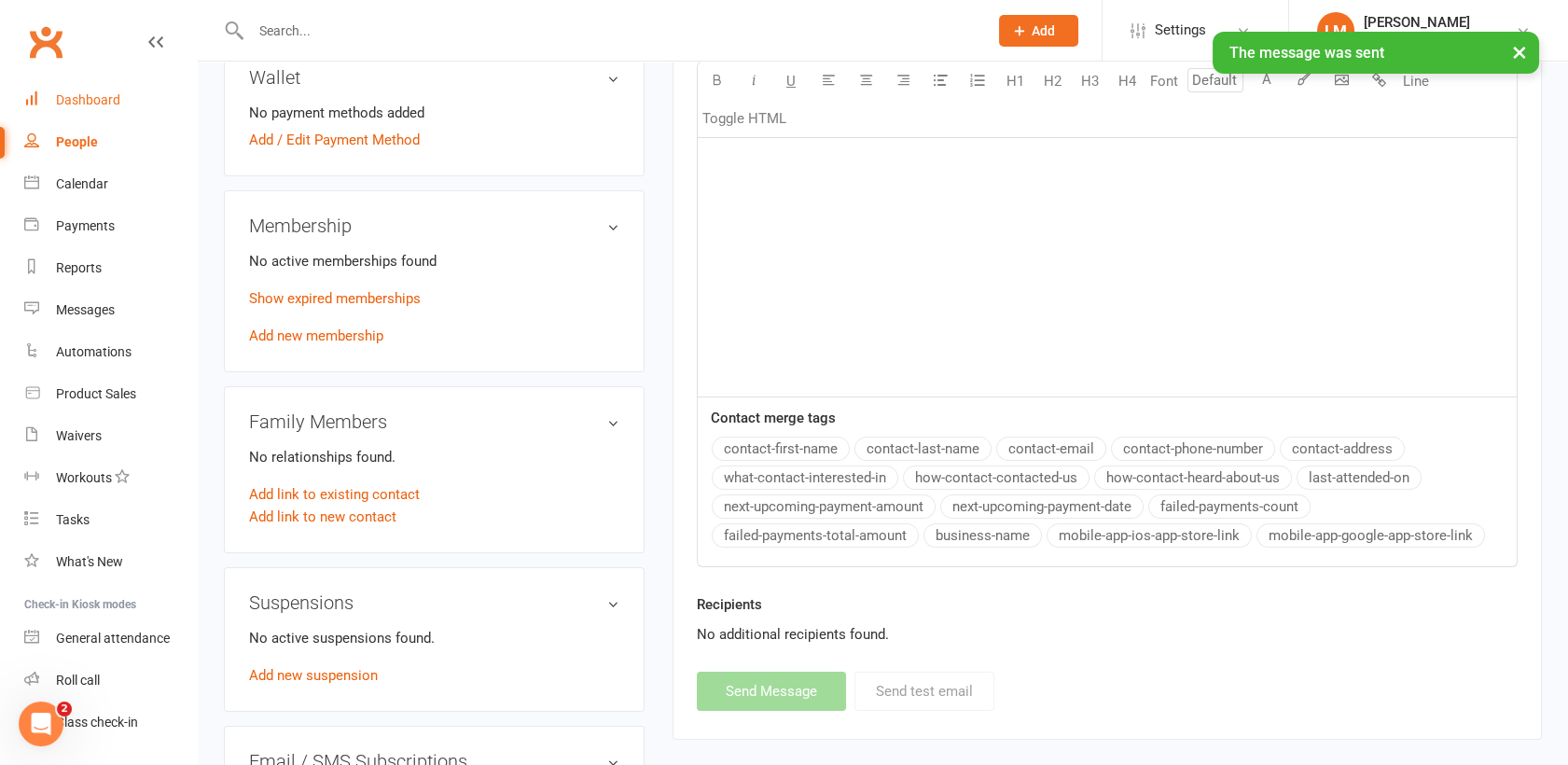
click at [90, 101] on div "Dashboard" at bounding box center [88, 100] width 65 height 15
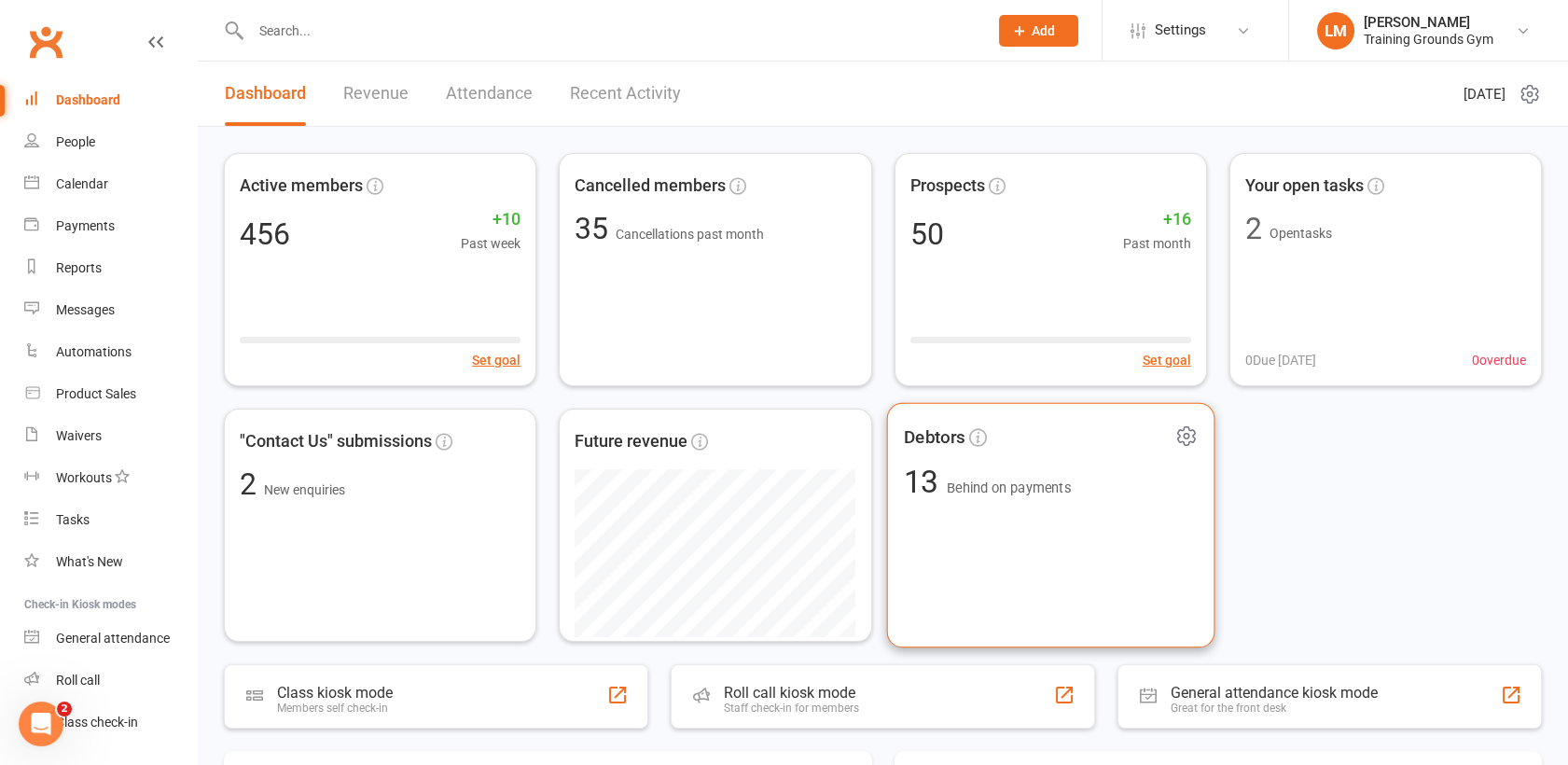
click at [1056, 539] on div "Debtors 13 Behind on payments" at bounding box center [1051, 526] width 329 height 246
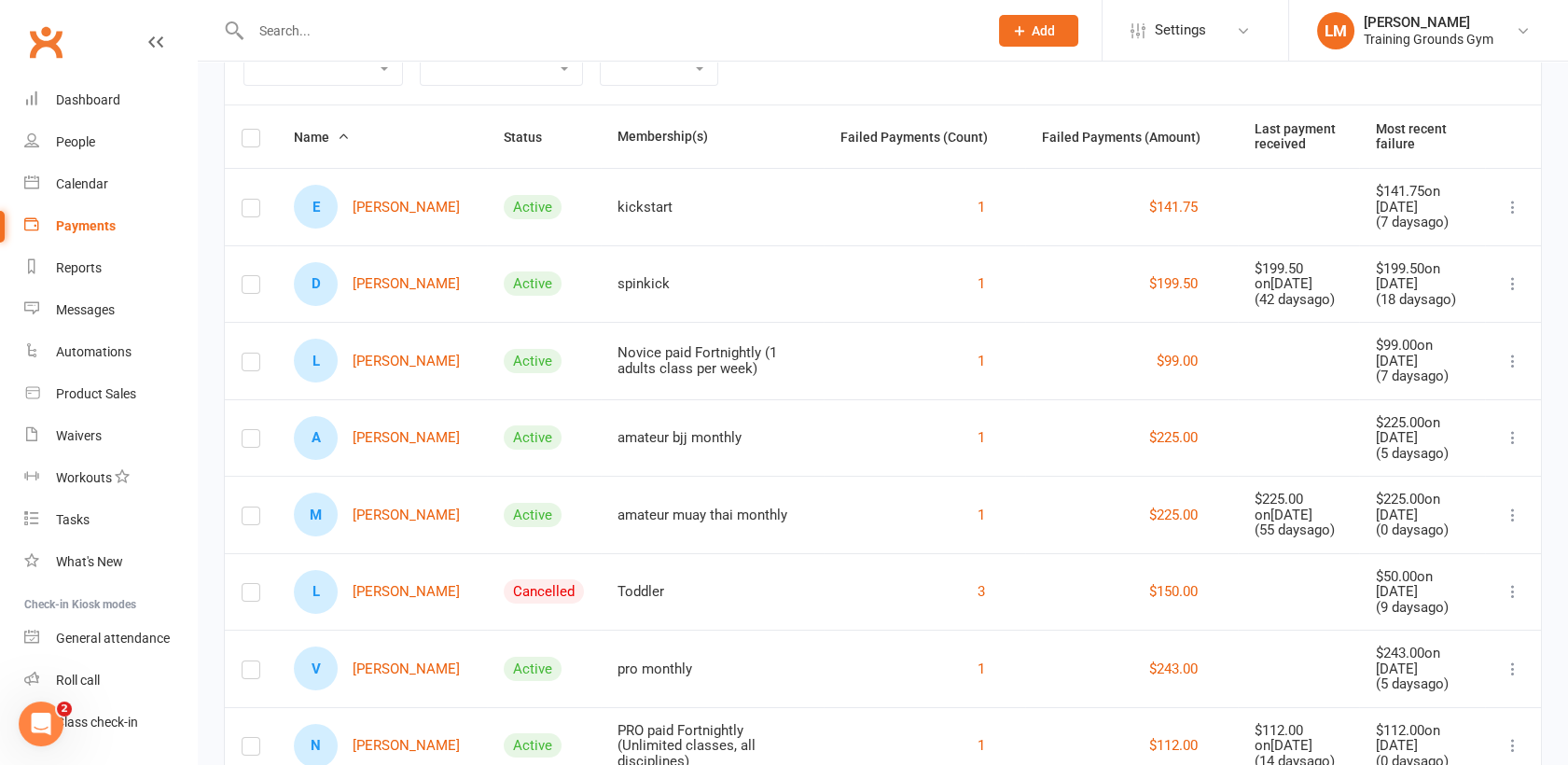
scroll to position [180, 0]
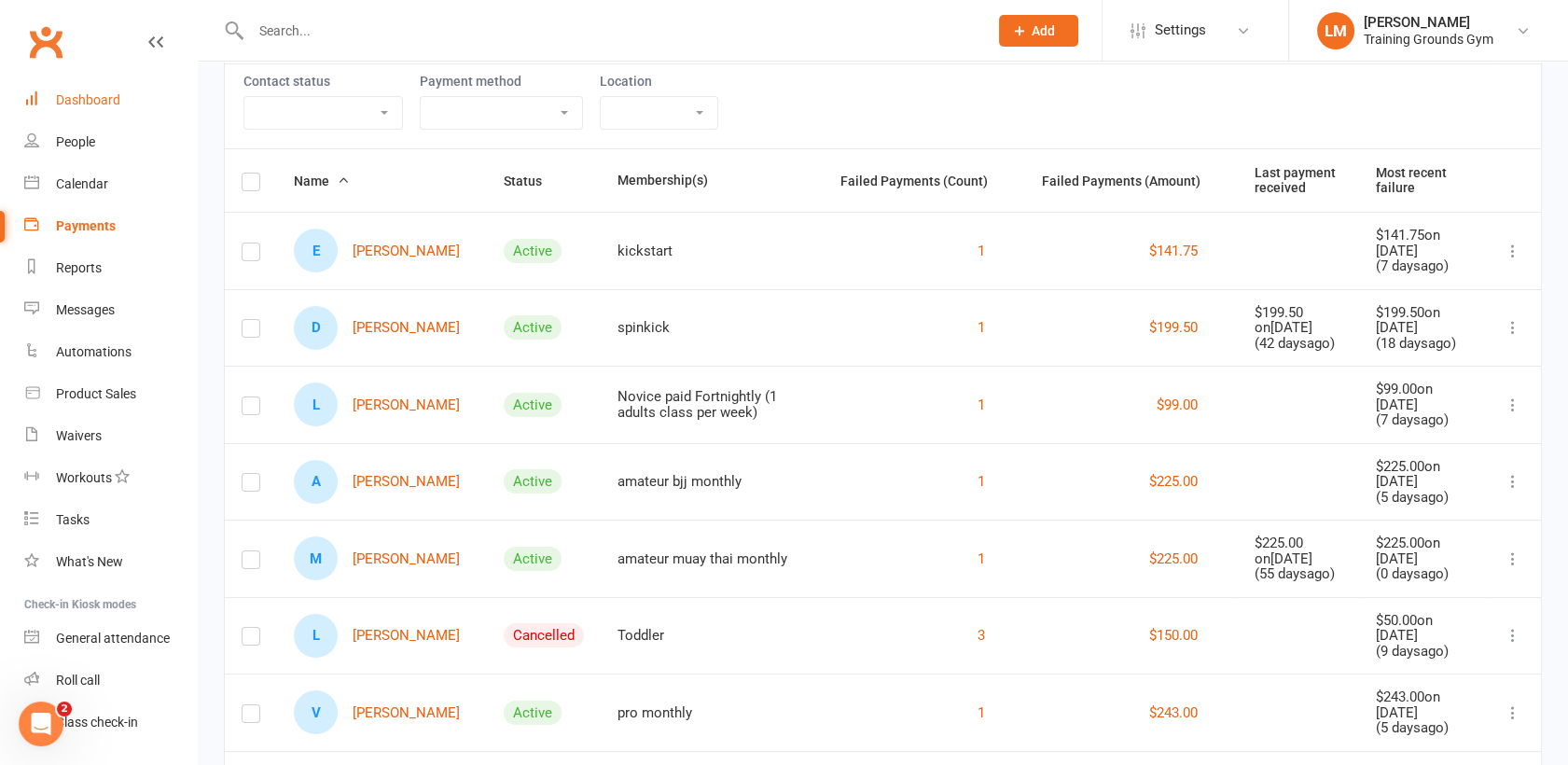
click at [67, 106] on div "Dashboard" at bounding box center [88, 100] width 65 height 15
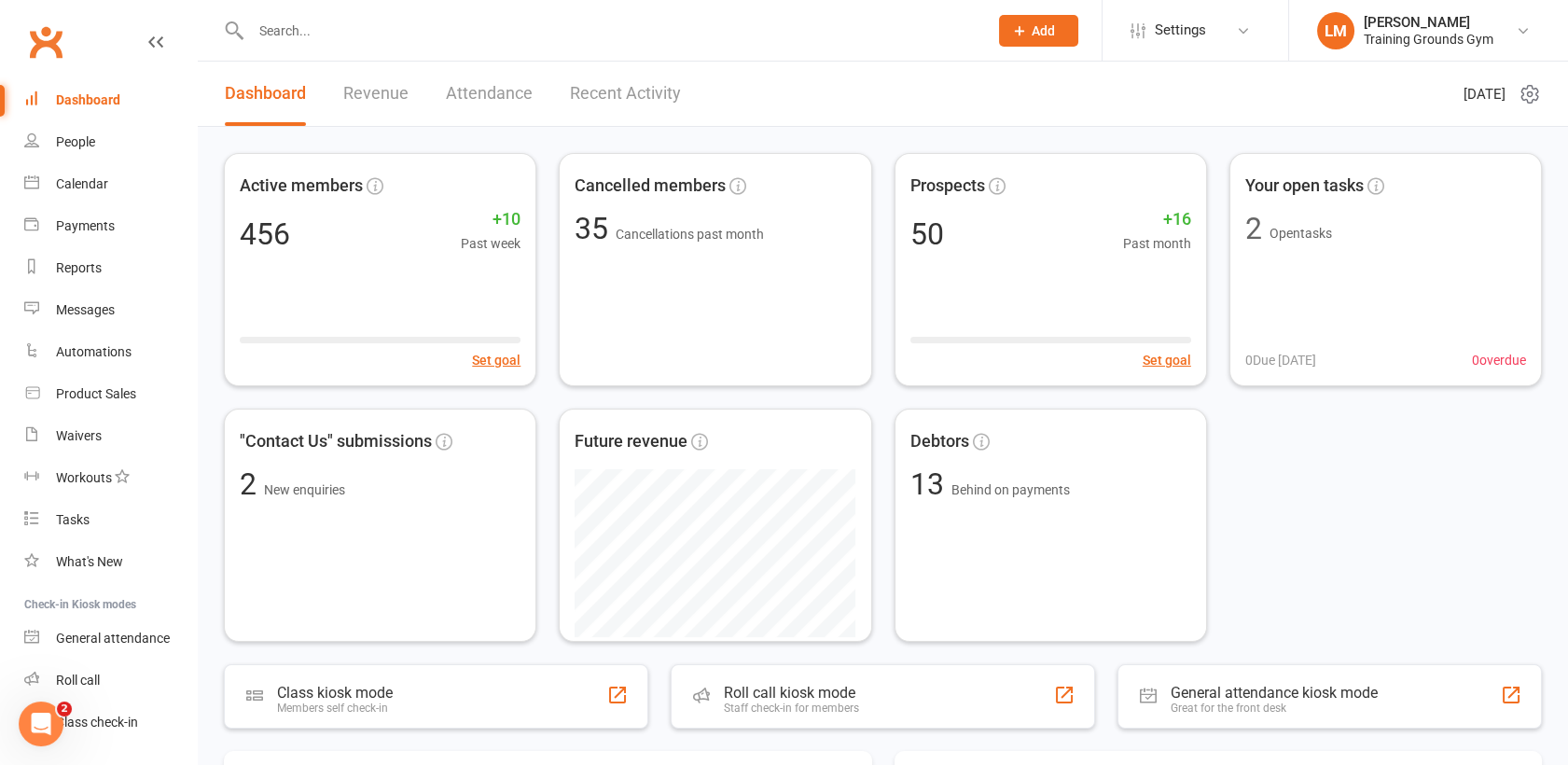
click at [604, 96] on link "Recent Activity" at bounding box center [625, 94] width 111 height 65
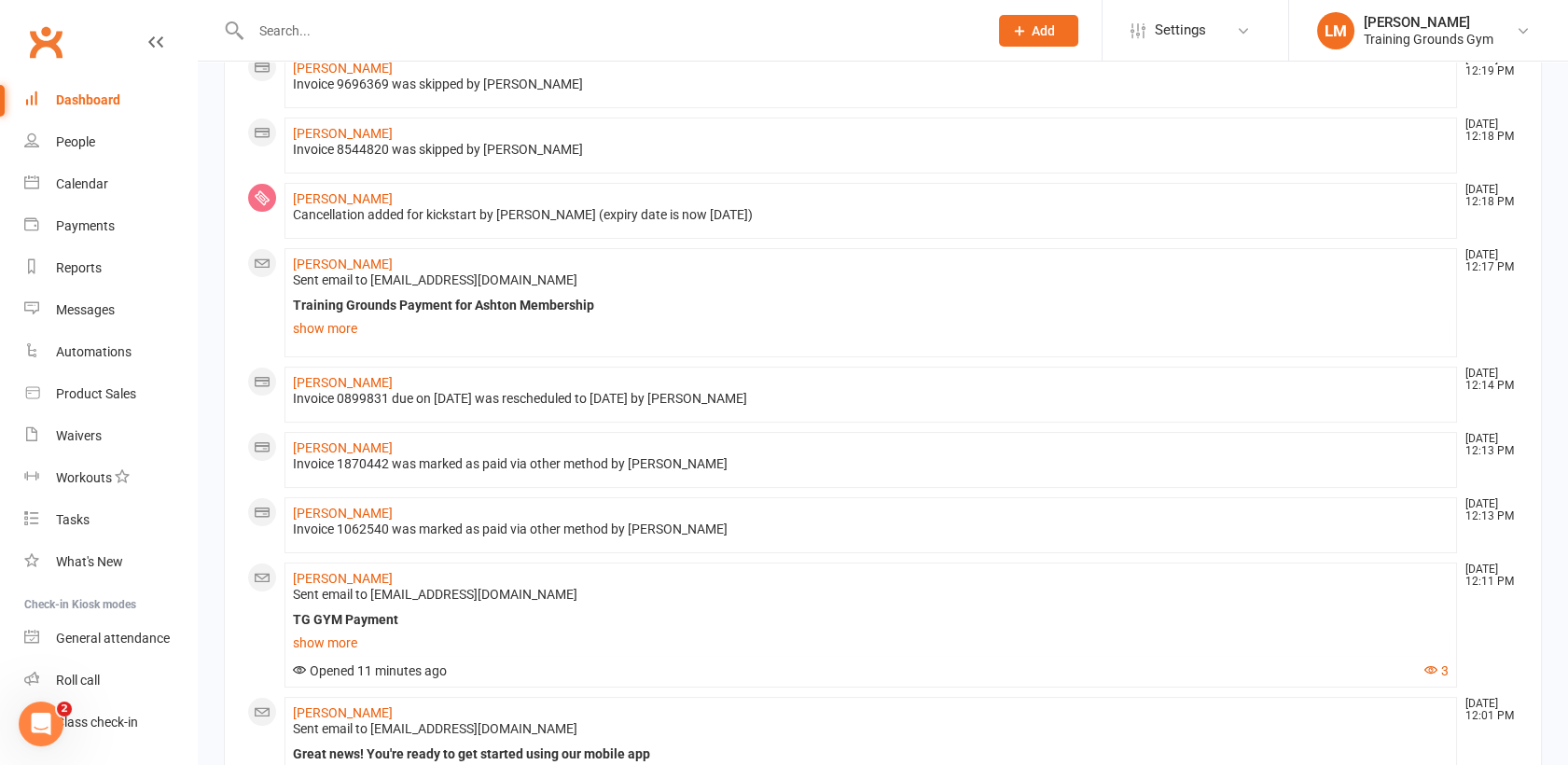
scroll to position [498, 0]
click at [332, 328] on link "show more" at bounding box center [871, 325] width 1156 height 26
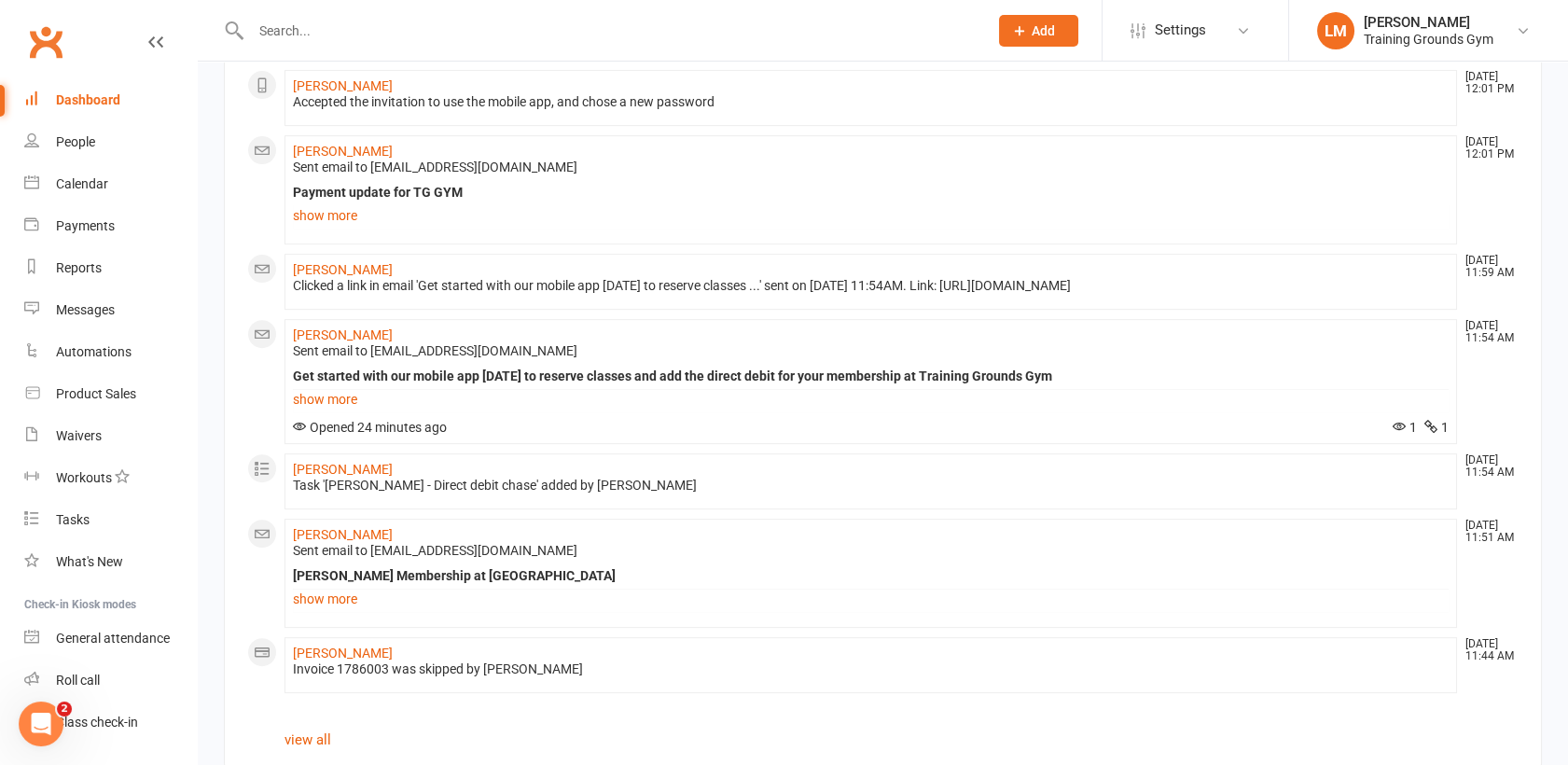
scroll to position [1483, 0]
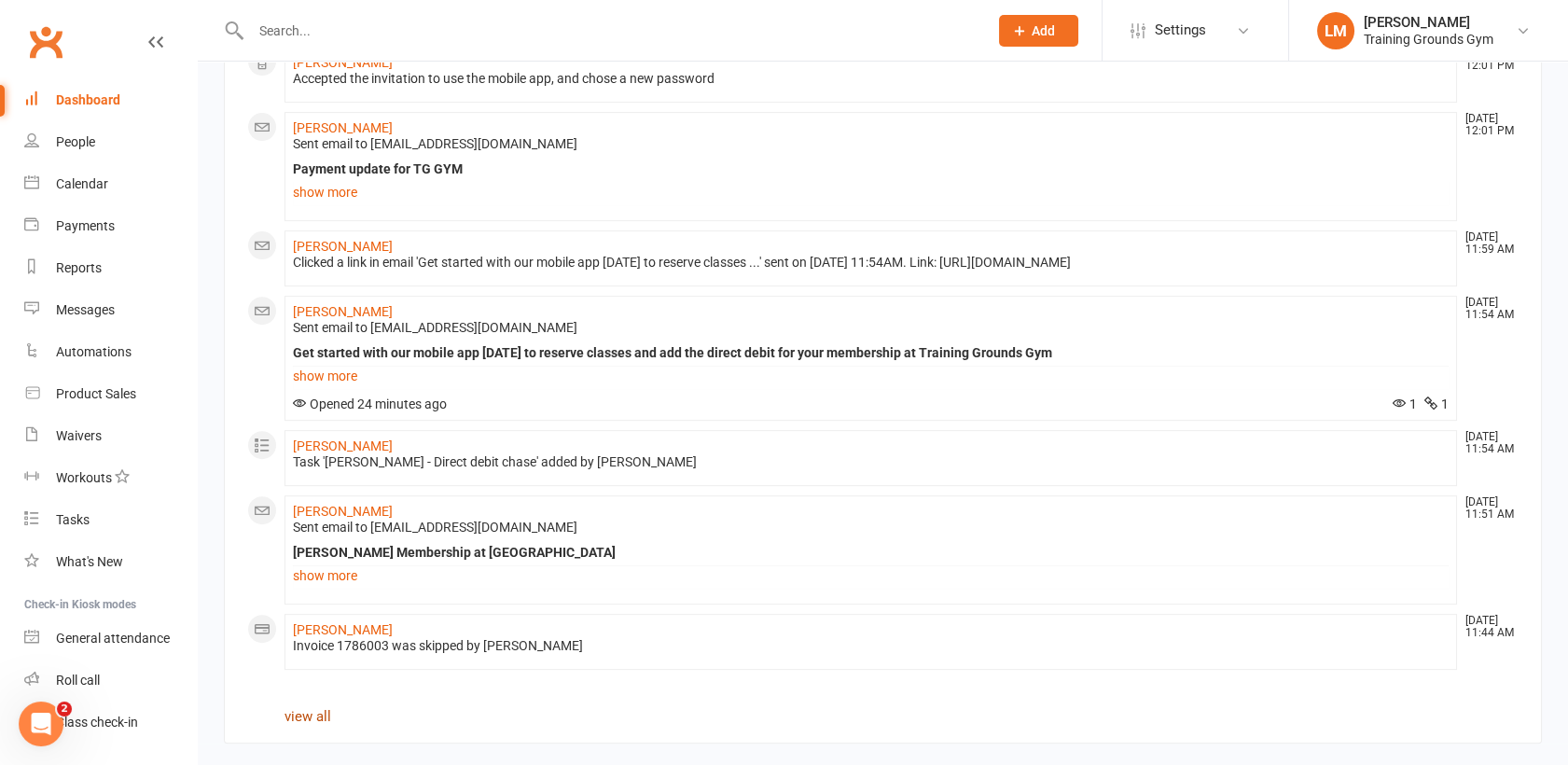
click at [302, 714] on link "view all" at bounding box center [307, 716] width 46 height 16
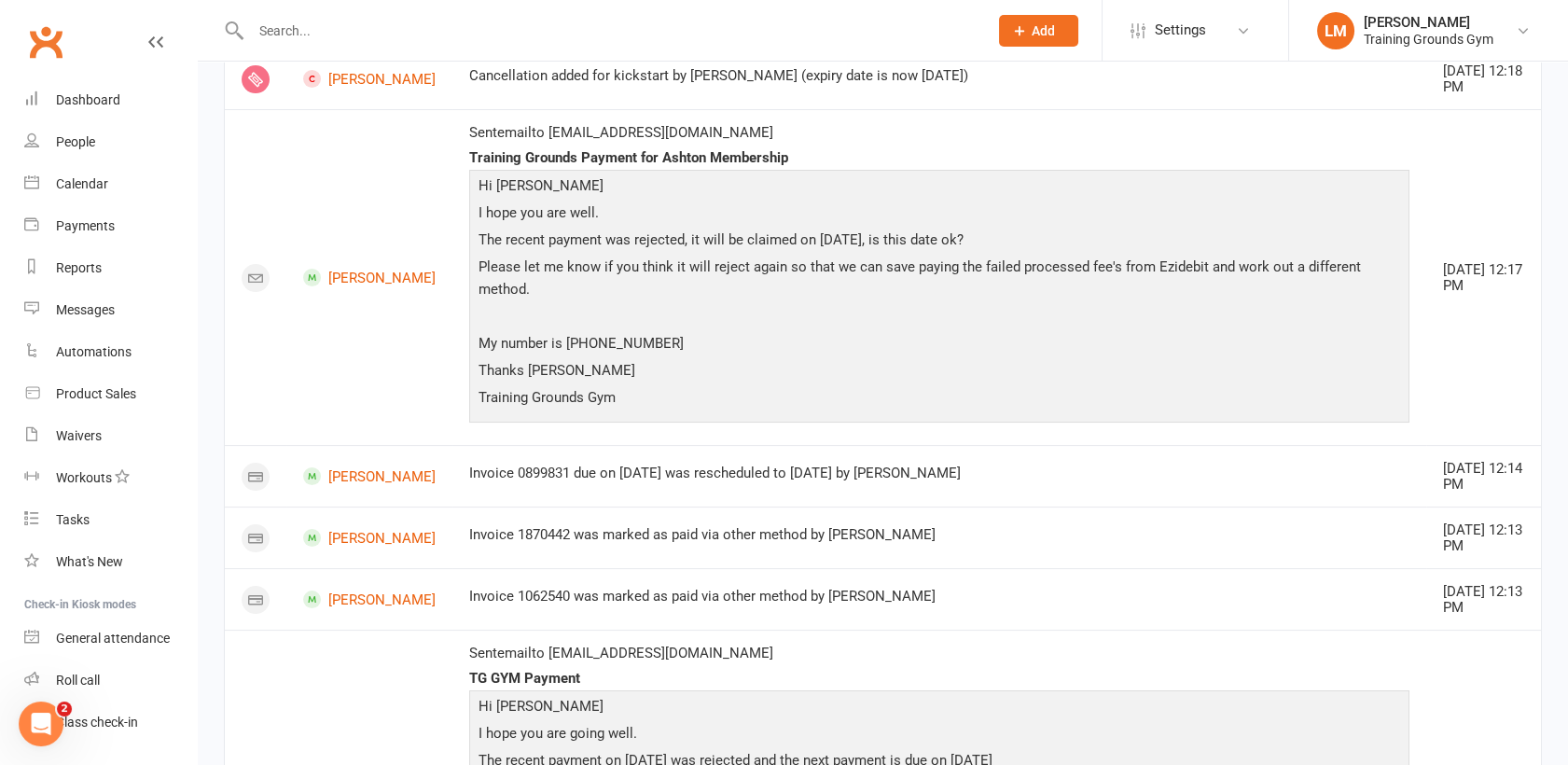
scroll to position [769, 0]
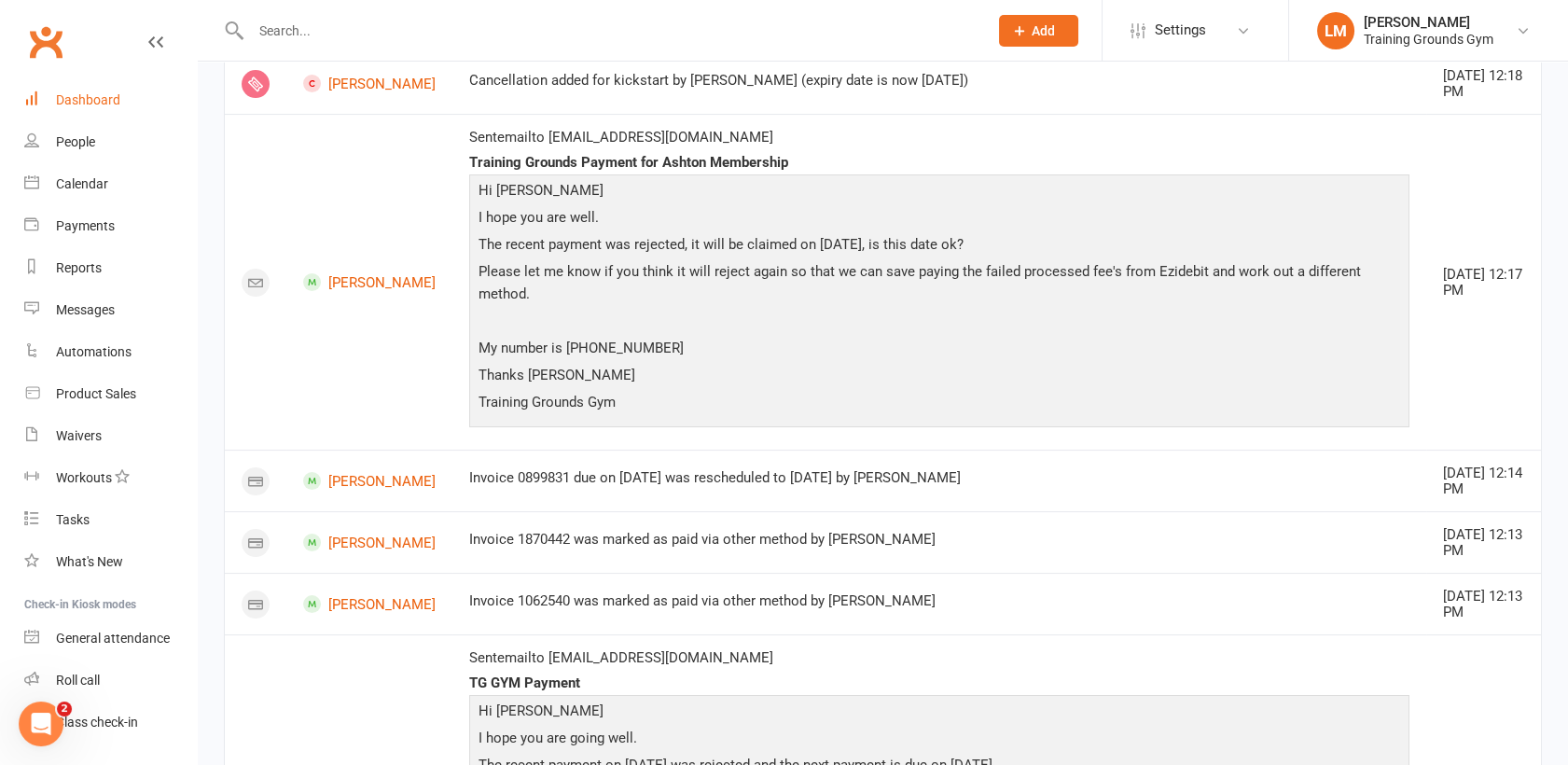
click at [95, 91] on link "Dashboard" at bounding box center [110, 100] width 173 height 42
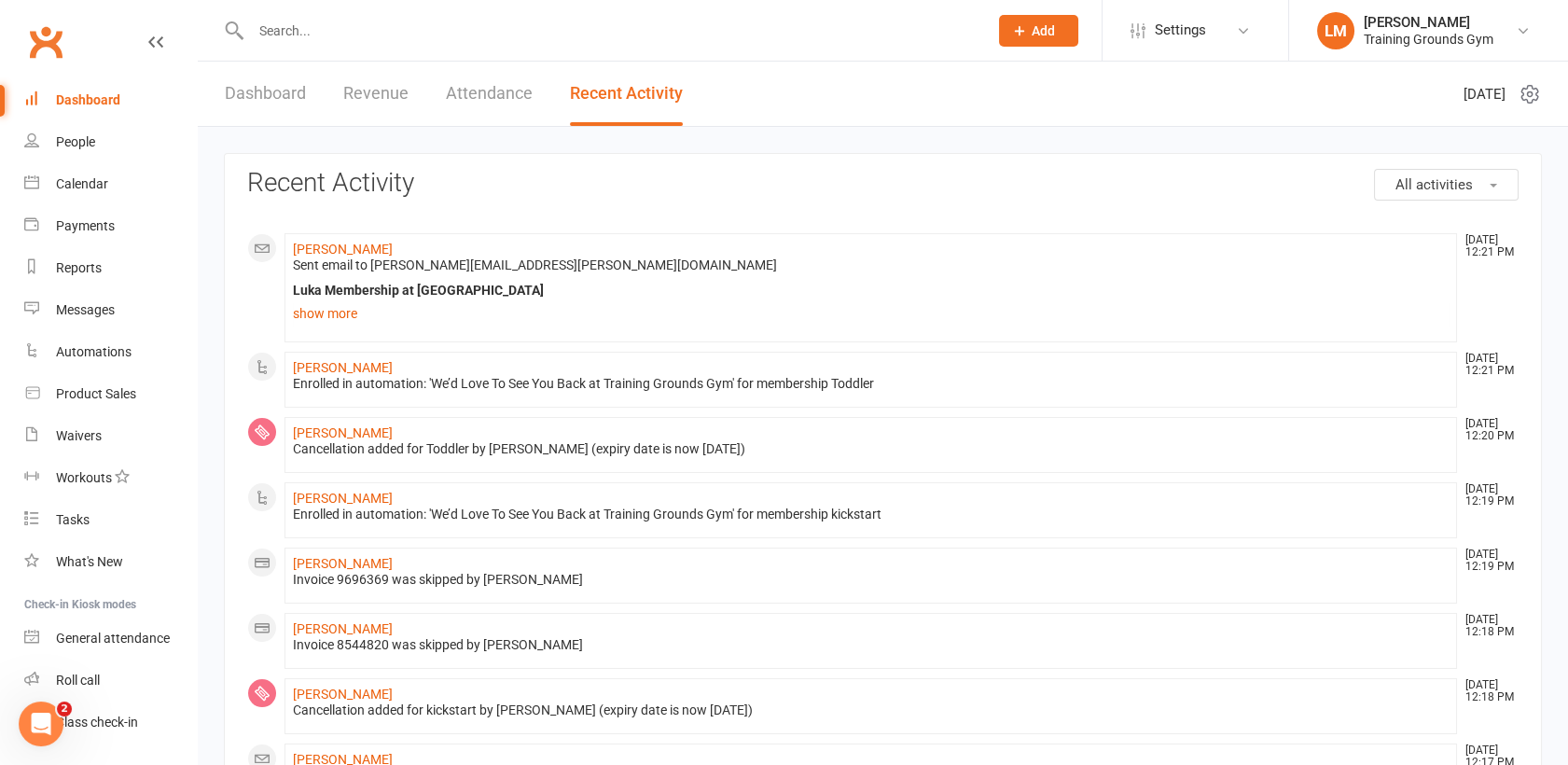
click at [255, 76] on link "Dashboard" at bounding box center [266, 94] width 81 height 65
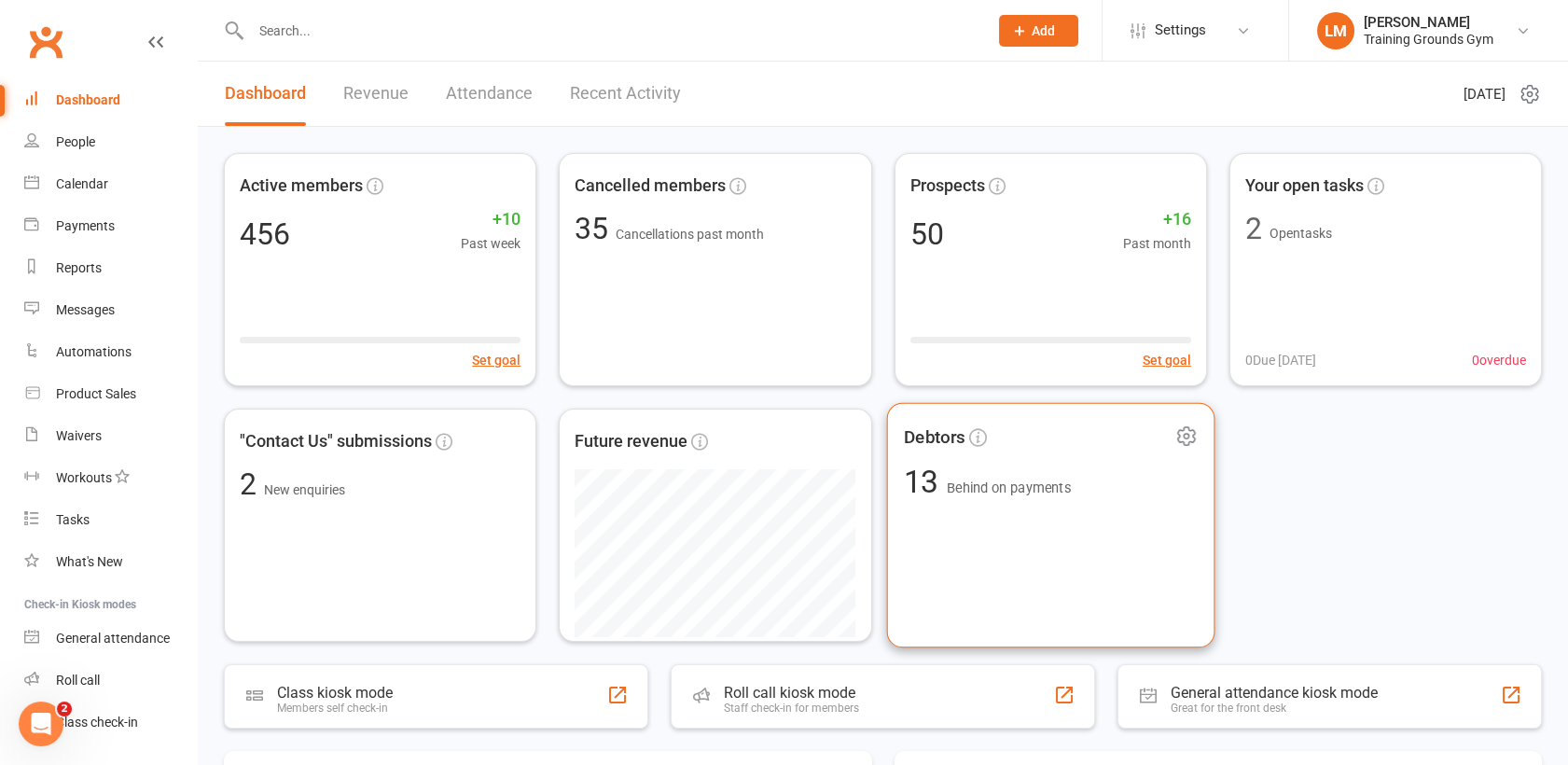
click at [1045, 578] on div "Debtors 13 Behind on payments" at bounding box center [1051, 526] width 329 height 246
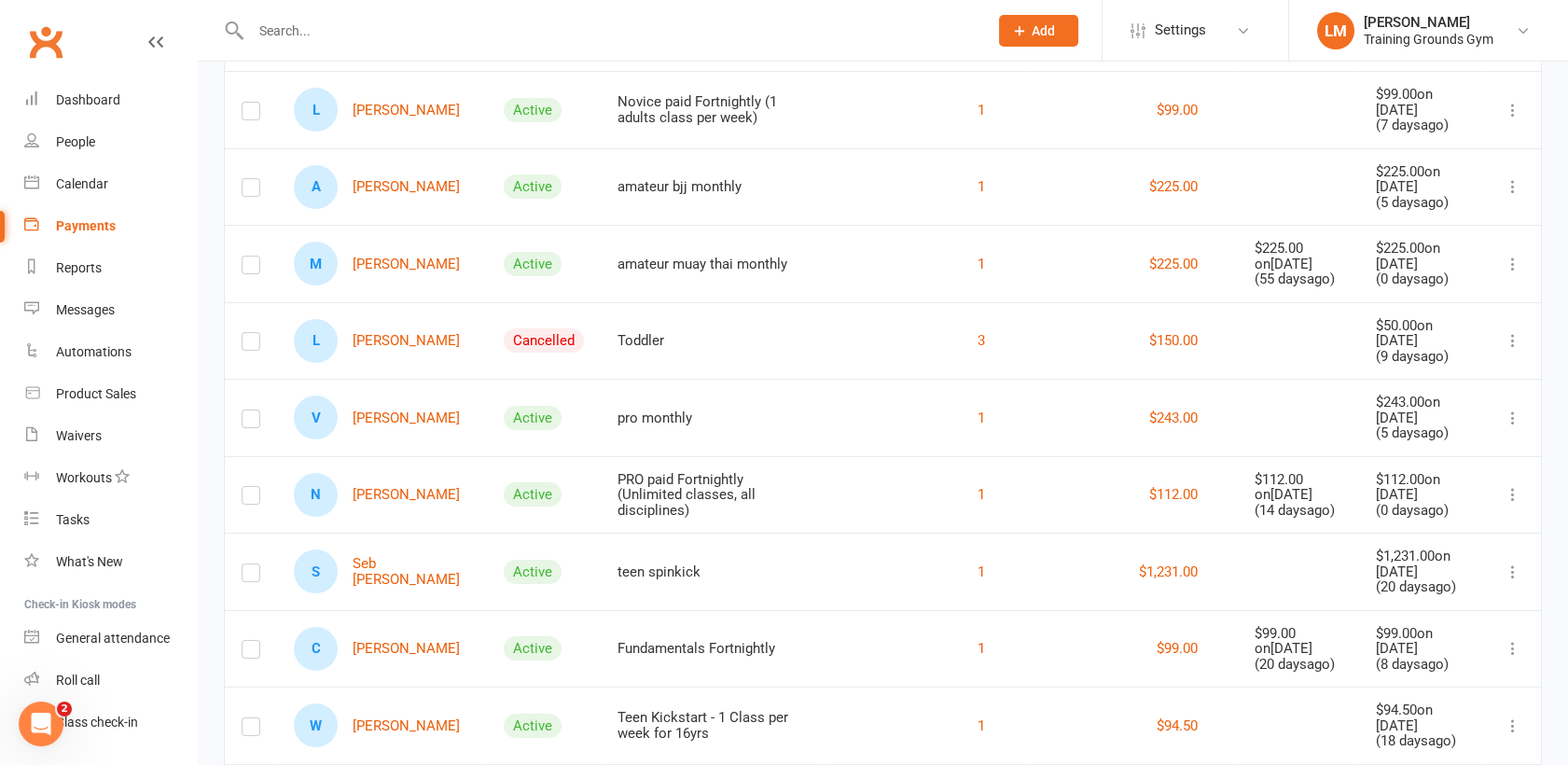
scroll to position [501, 0]
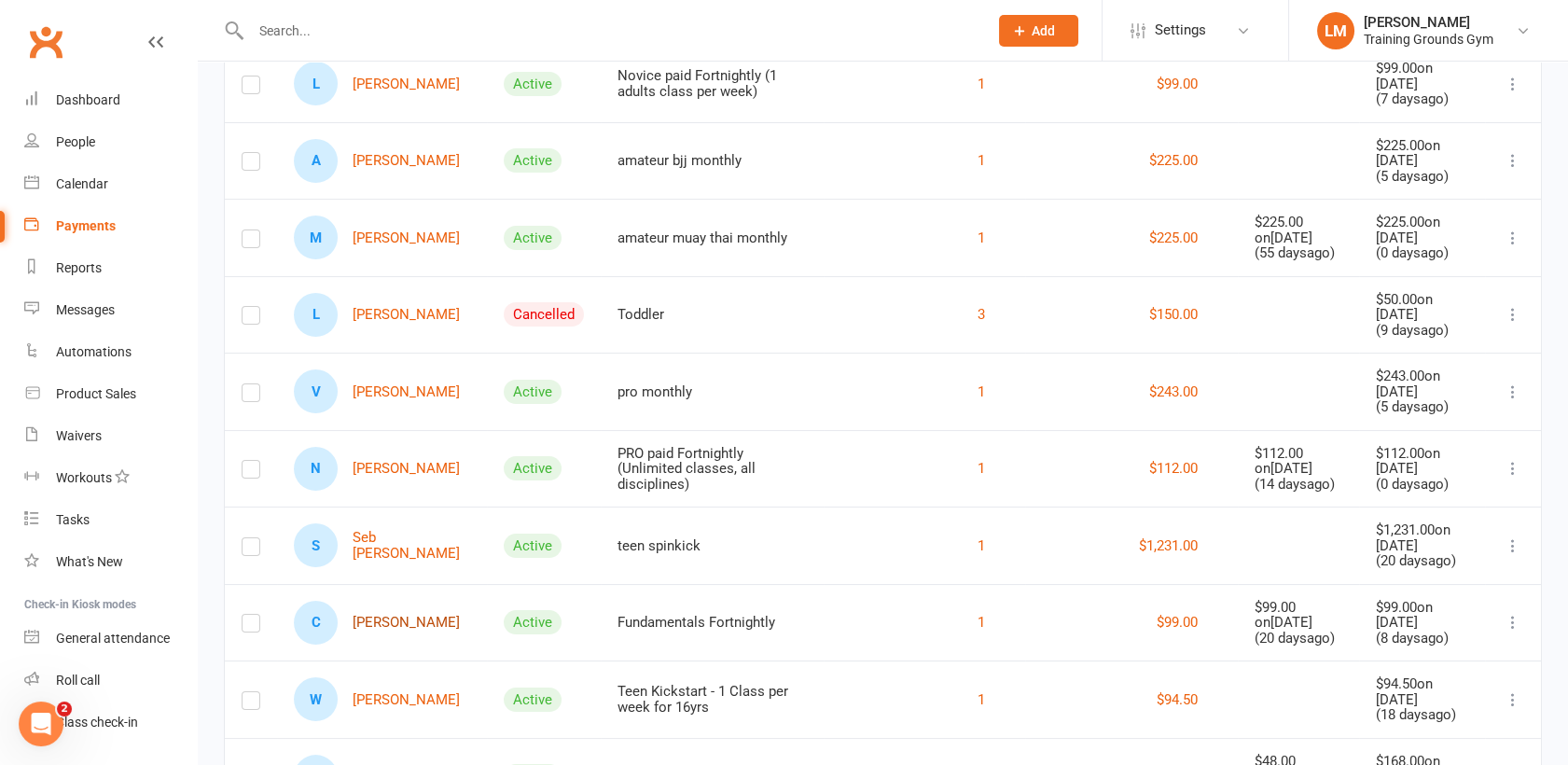
click at [393, 615] on link "C [PERSON_NAME]" at bounding box center [377, 622] width 166 height 44
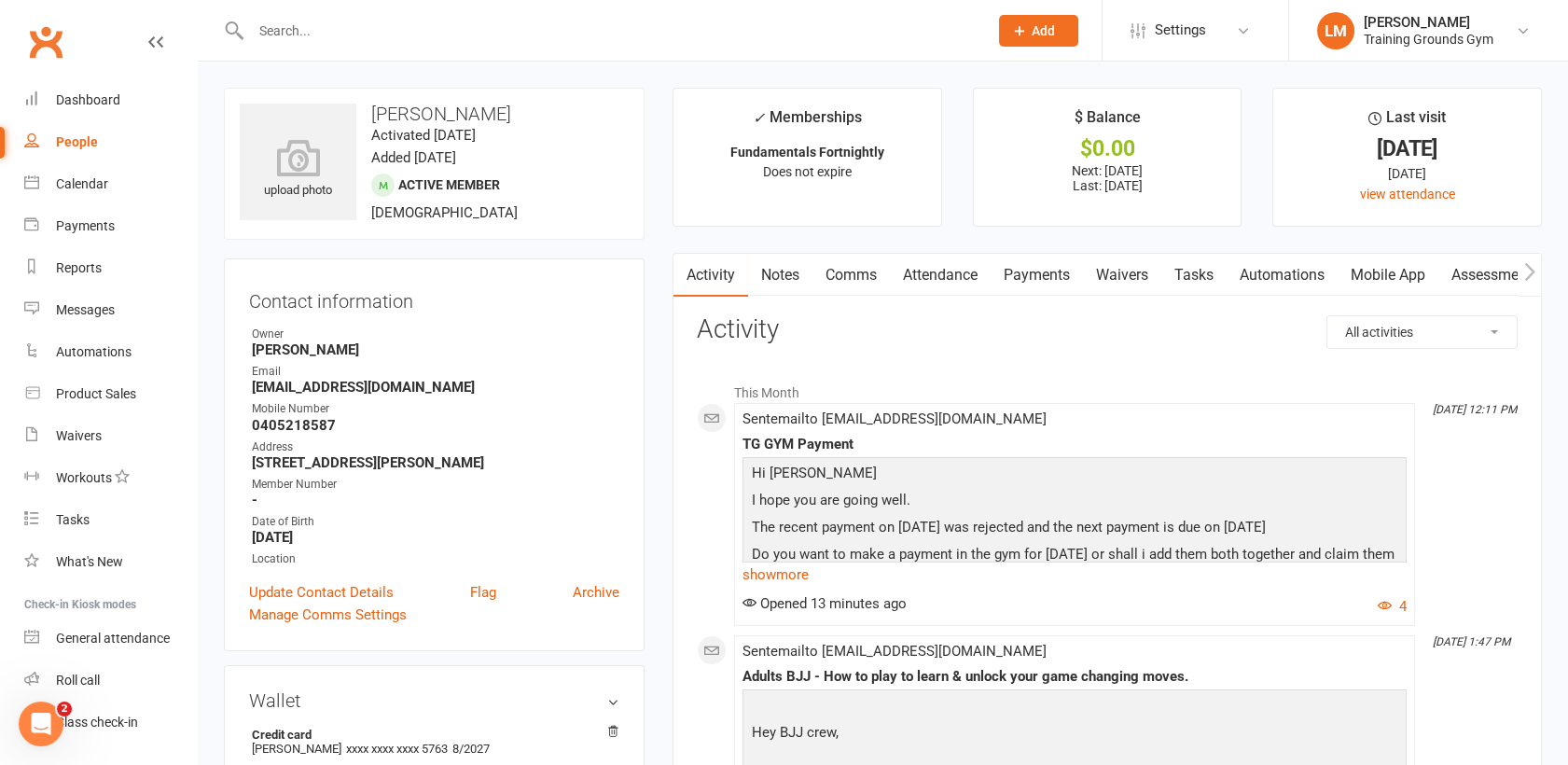
click at [1042, 270] on link "Payments" at bounding box center [1037, 275] width 93 height 43
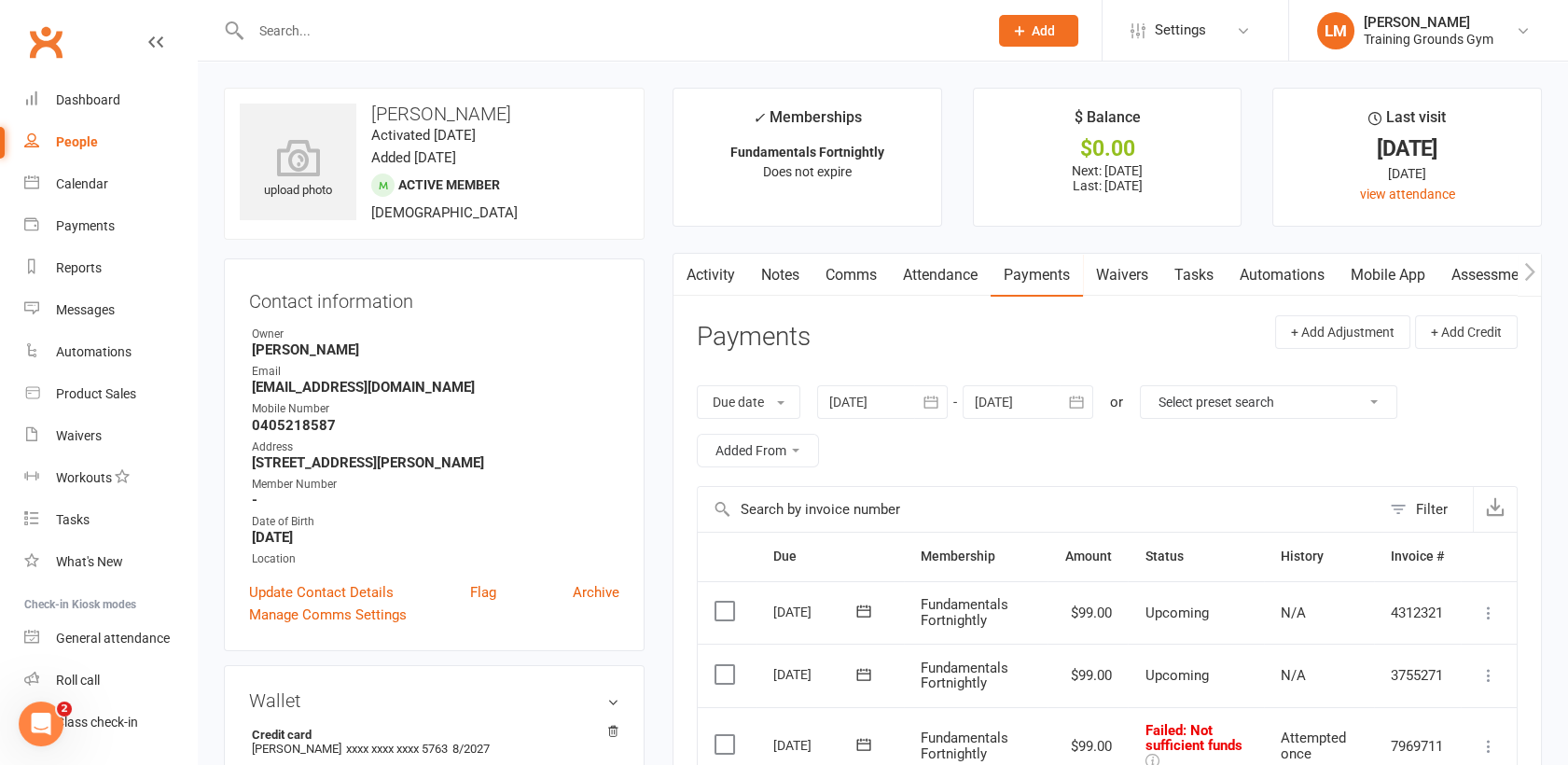
click at [861, 735] on icon at bounding box center [863, 744] width 18 height 18
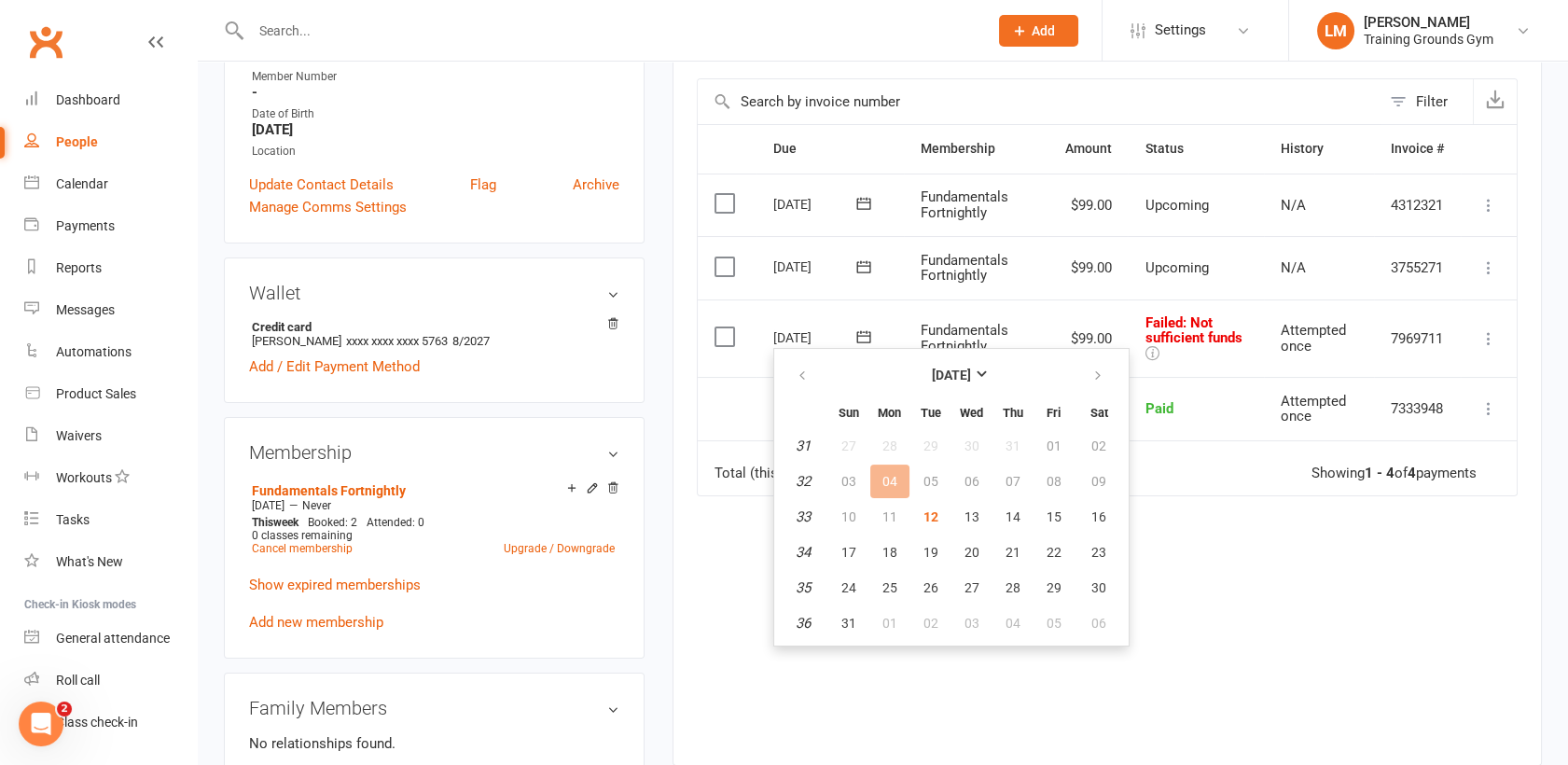
scroll to position [413, 0]
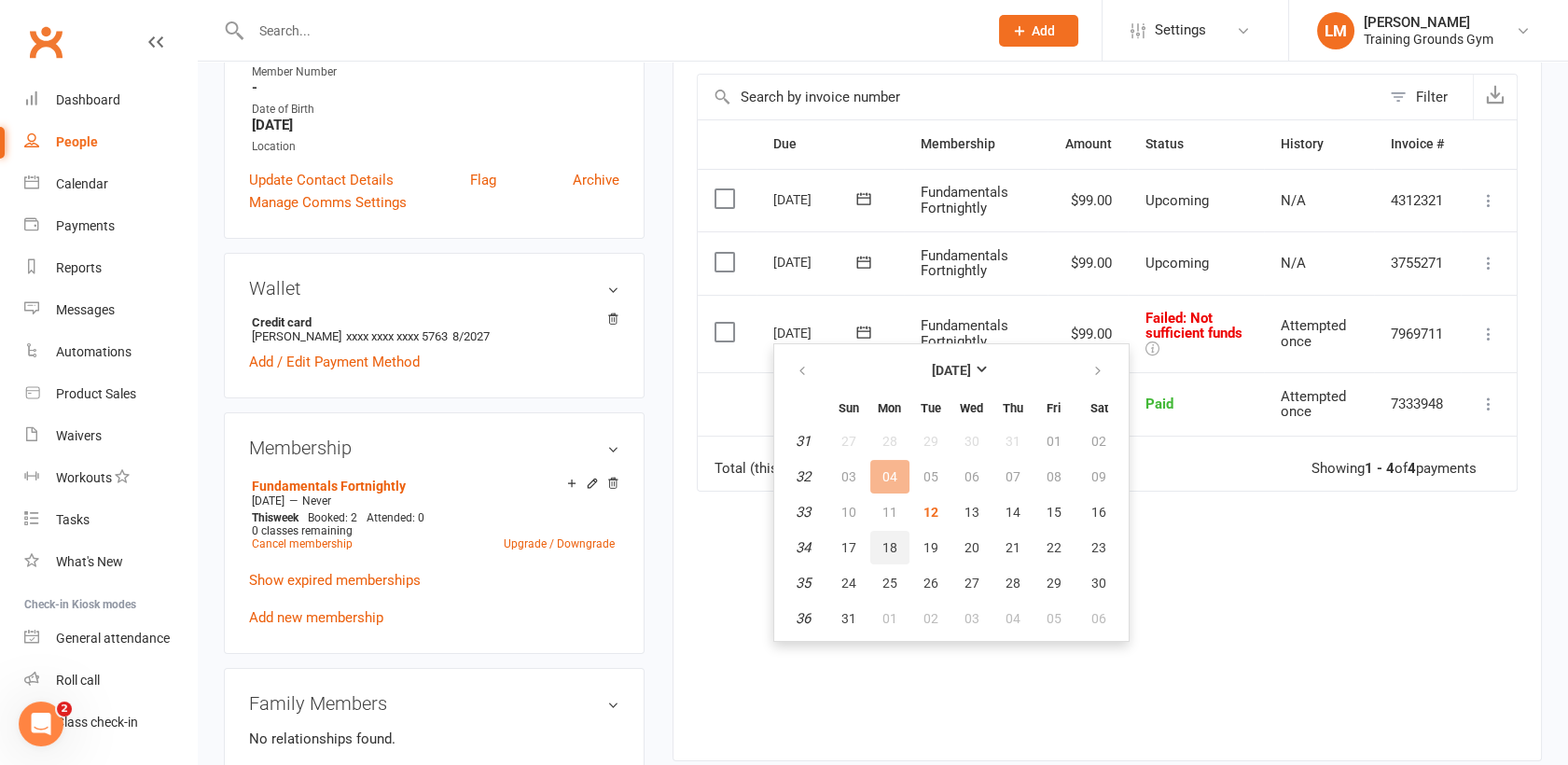
click at [897, 539] on button "18" at bounding box center [889, 547] width 40 height 34
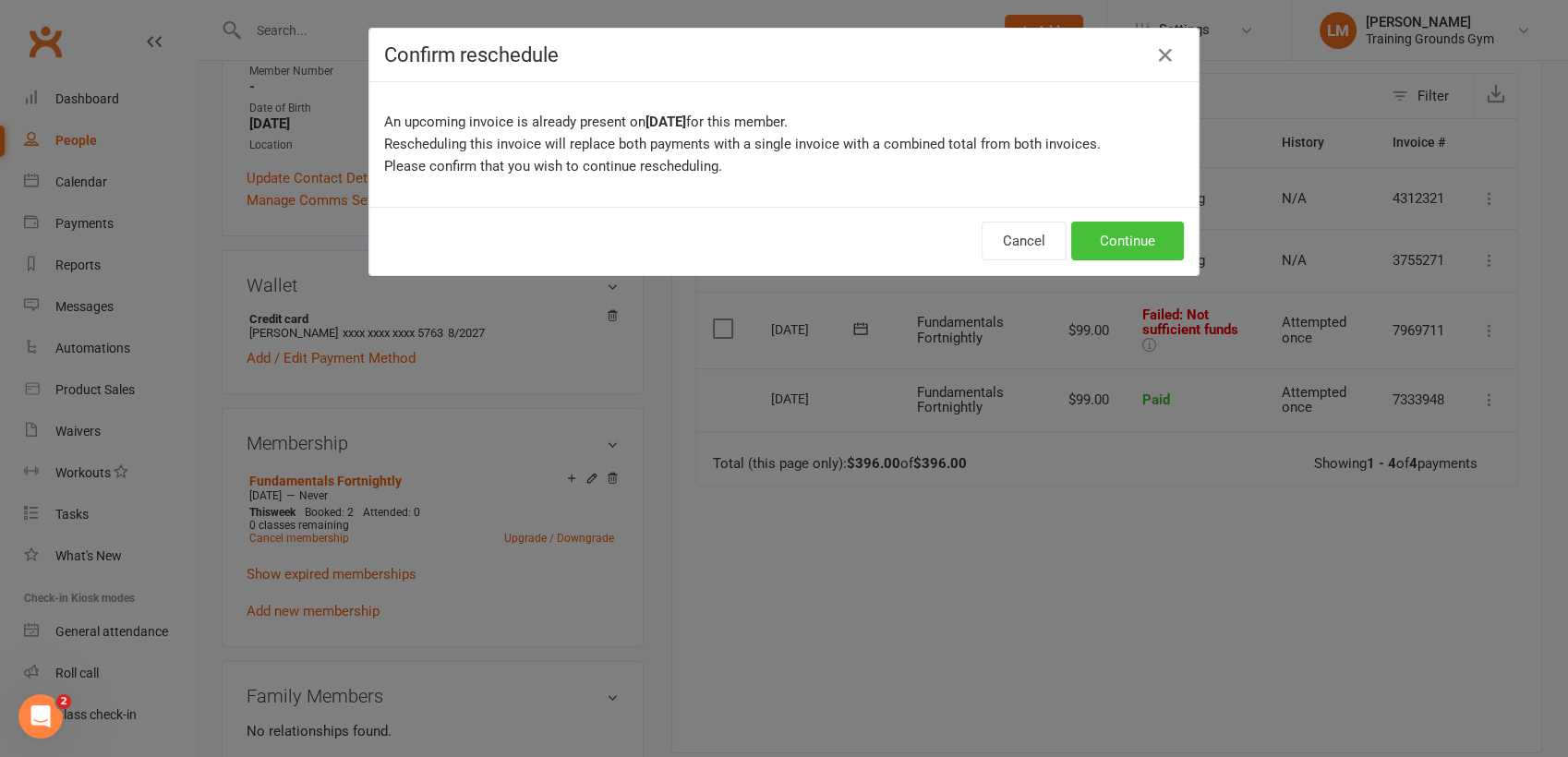
click at [1133, 229] on button "Continue" at bounding box center [1127, 241] width 113 height 39
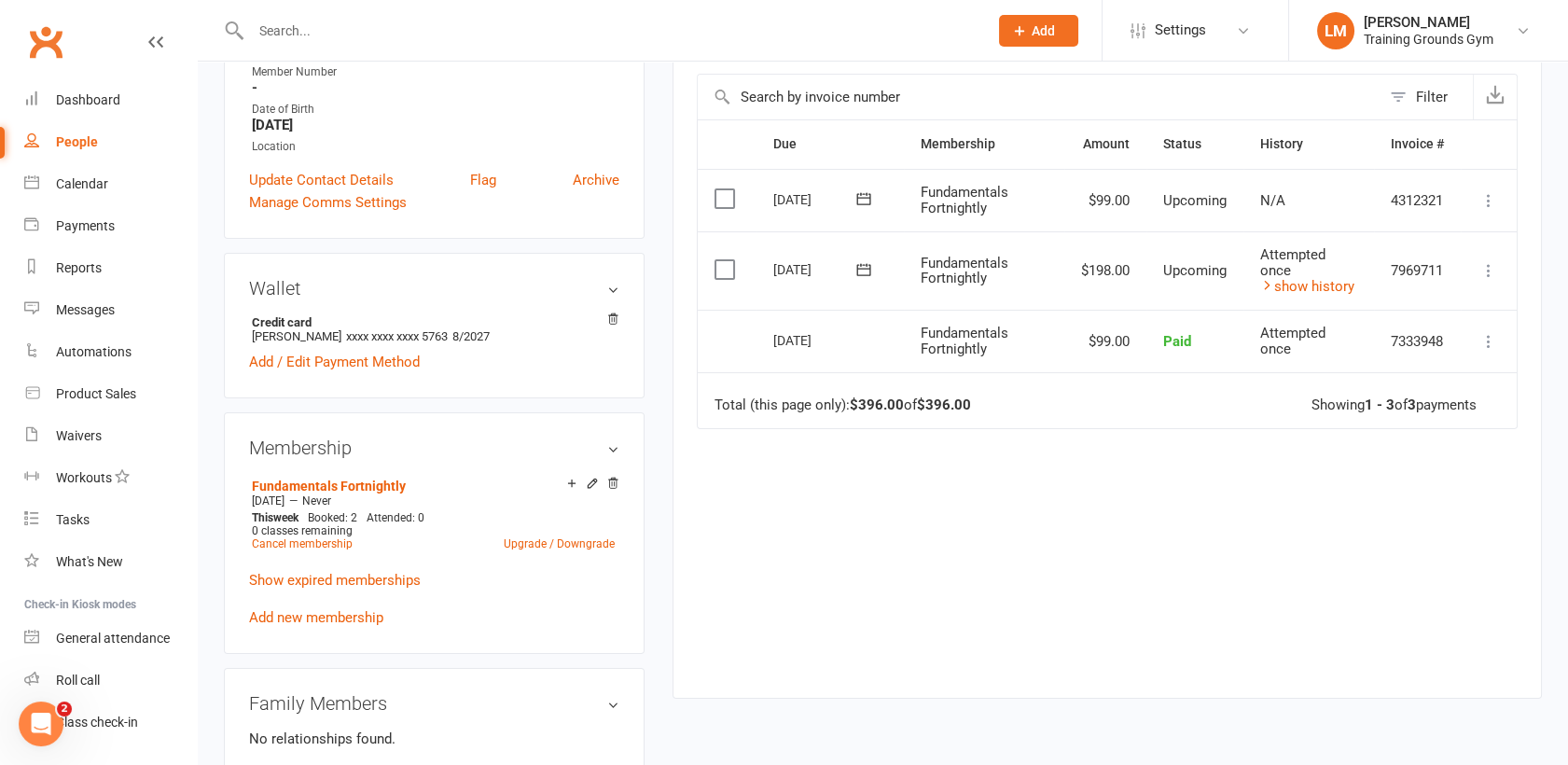
click at [297, 25] on input "text" at bounding box center [610, 30] width 730 height 26
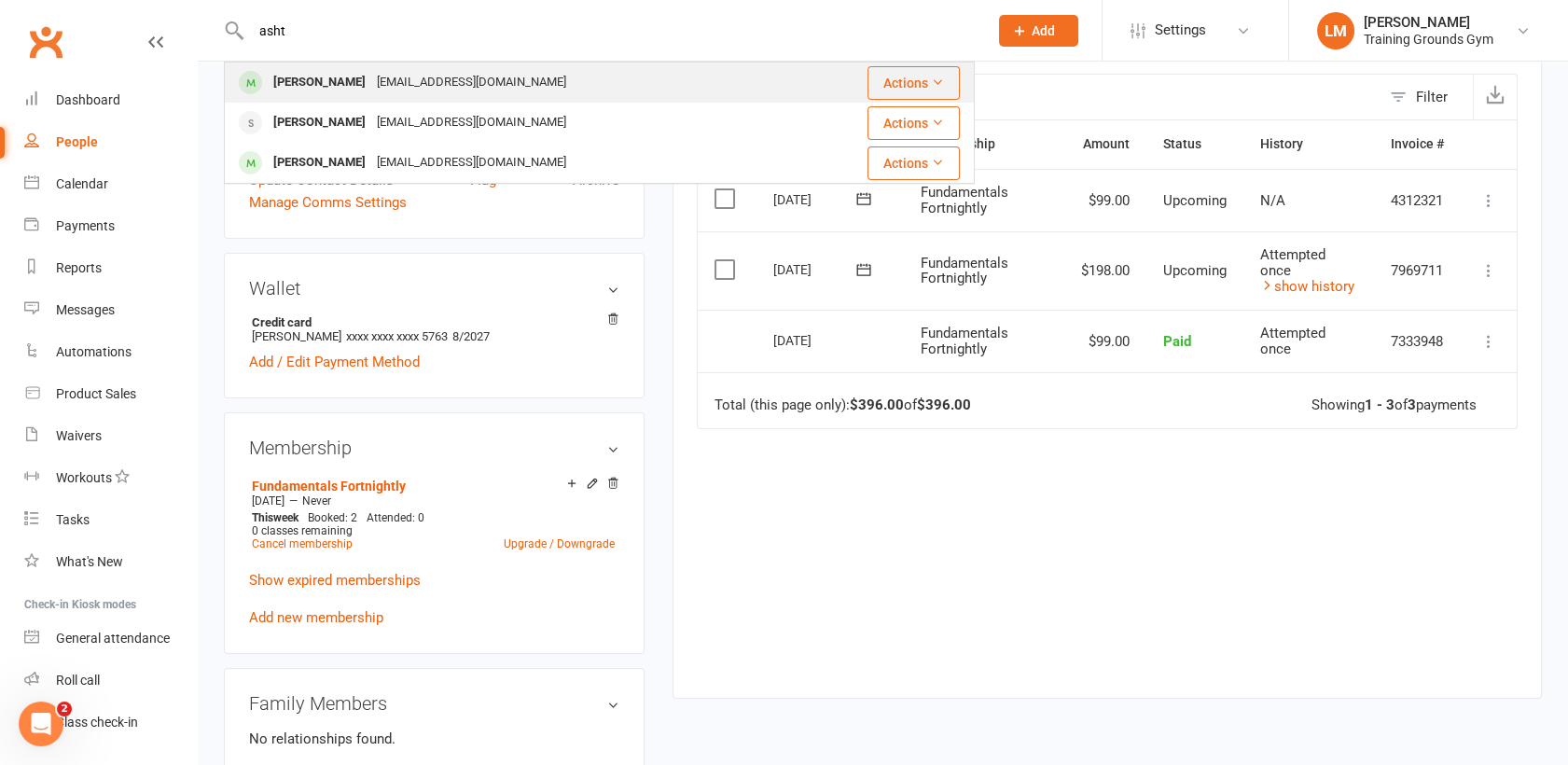
type input "asht"
click at [387, 79] on div "[EMAIL_ADDRESS][DOMAIN_NAME]" at bounding box center [471, 82] width 200 height 27
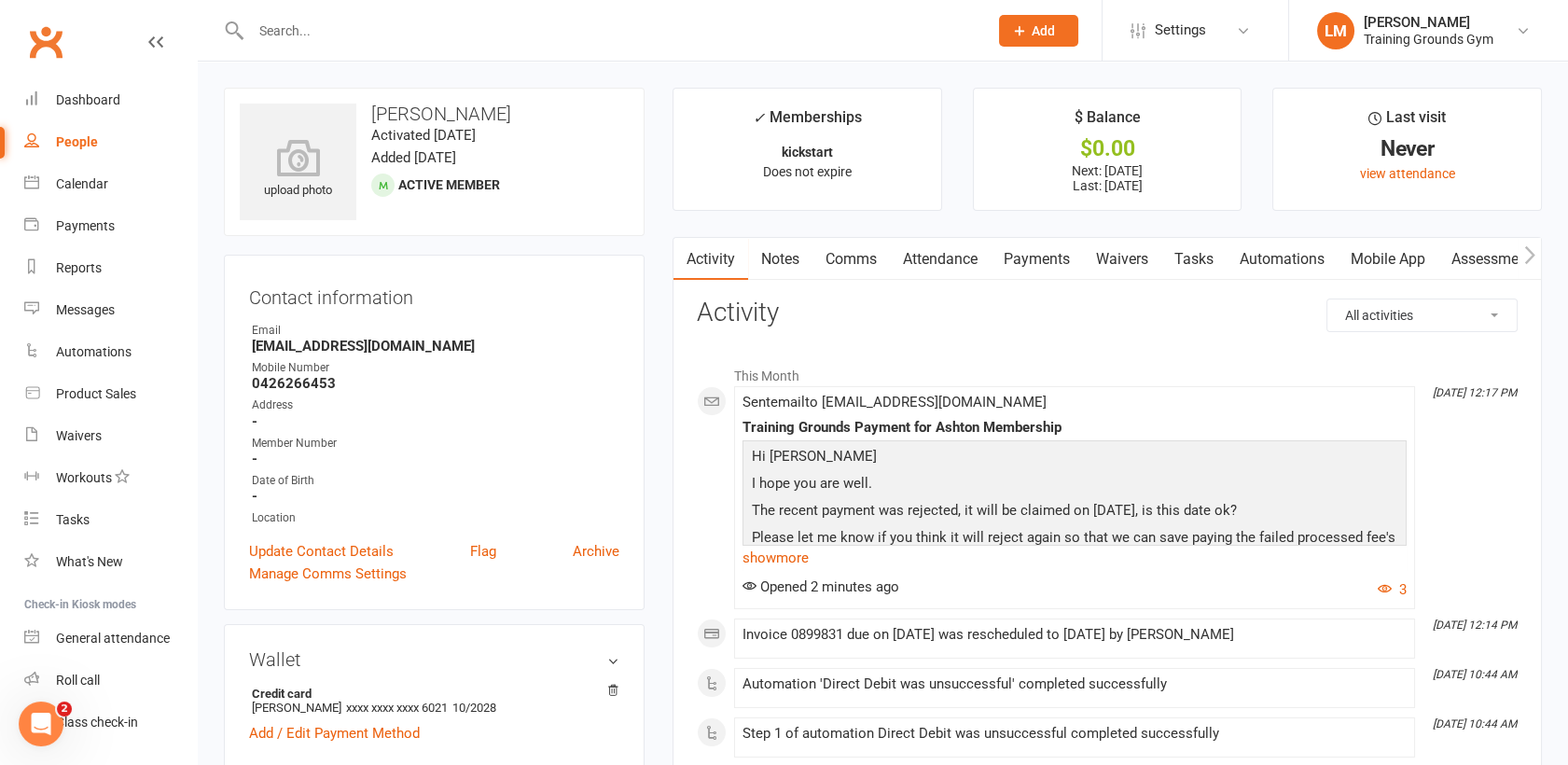
click at [1030, 255] on link "Payments" at bounding box center [1037, 259] width 93 height 43
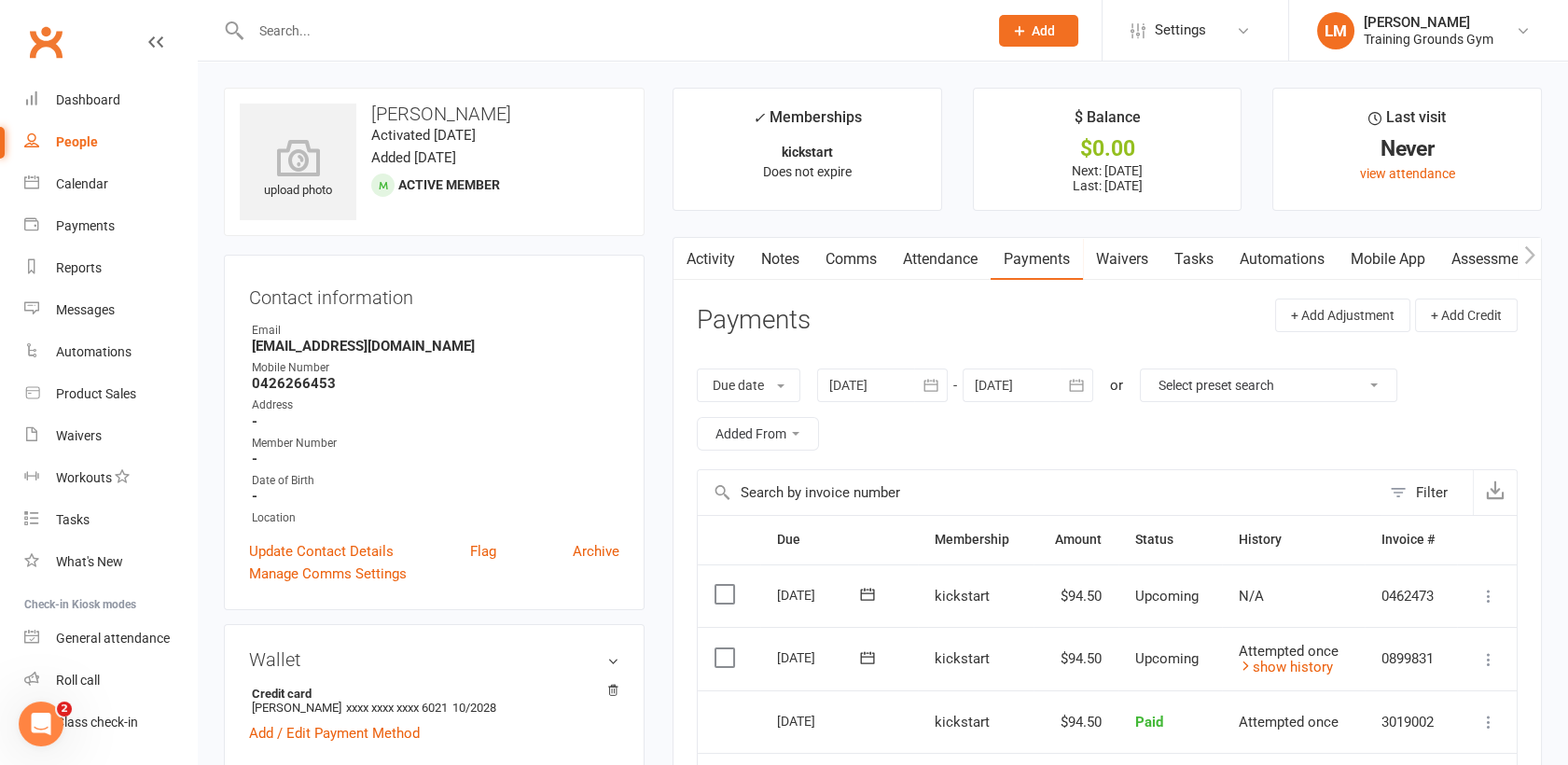
click at [866, 649] on icon at bounding box center [867, 658] width 18 height 18
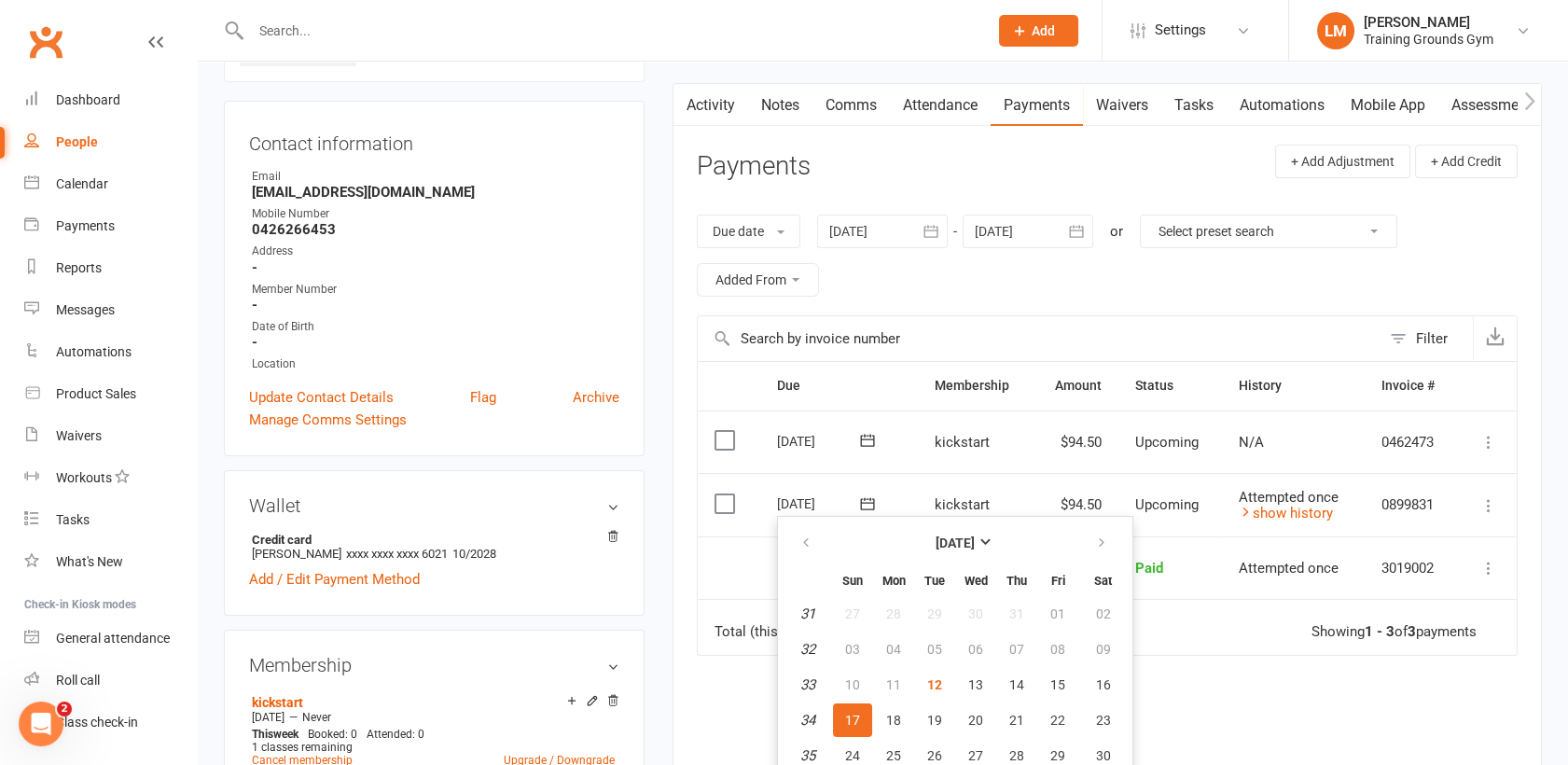
scroll to position [157, 0]
click at [1494, 488] on td "Mark as Paid (Cash) Mark as Paid (POS) Mark as Paid (Other) Skip Change amount …" at bounding box center [1487, 502] width 60 height 64
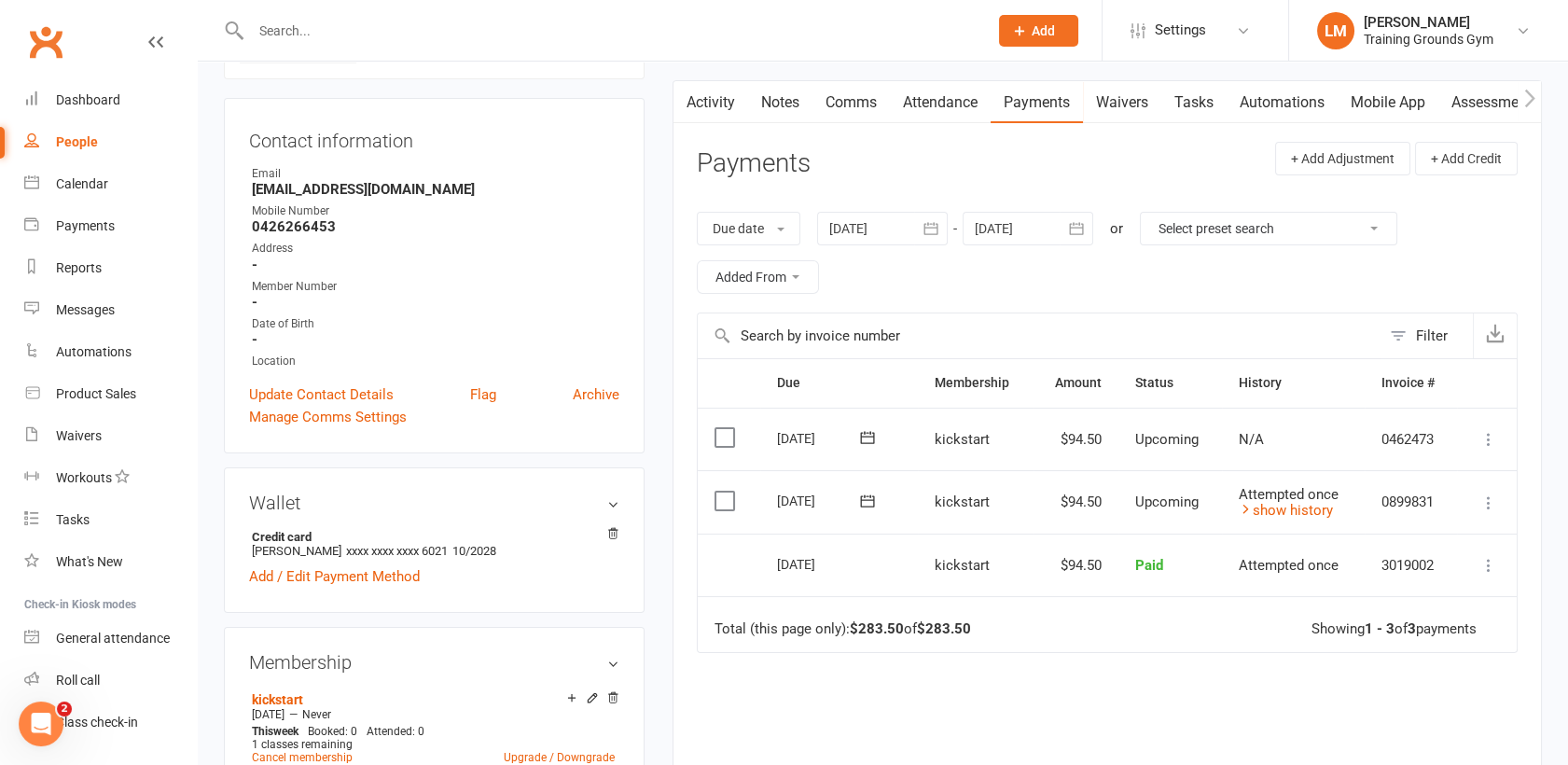
click at [1487, 498] on icon at bounding box center [1489, 503] width 18 height 18
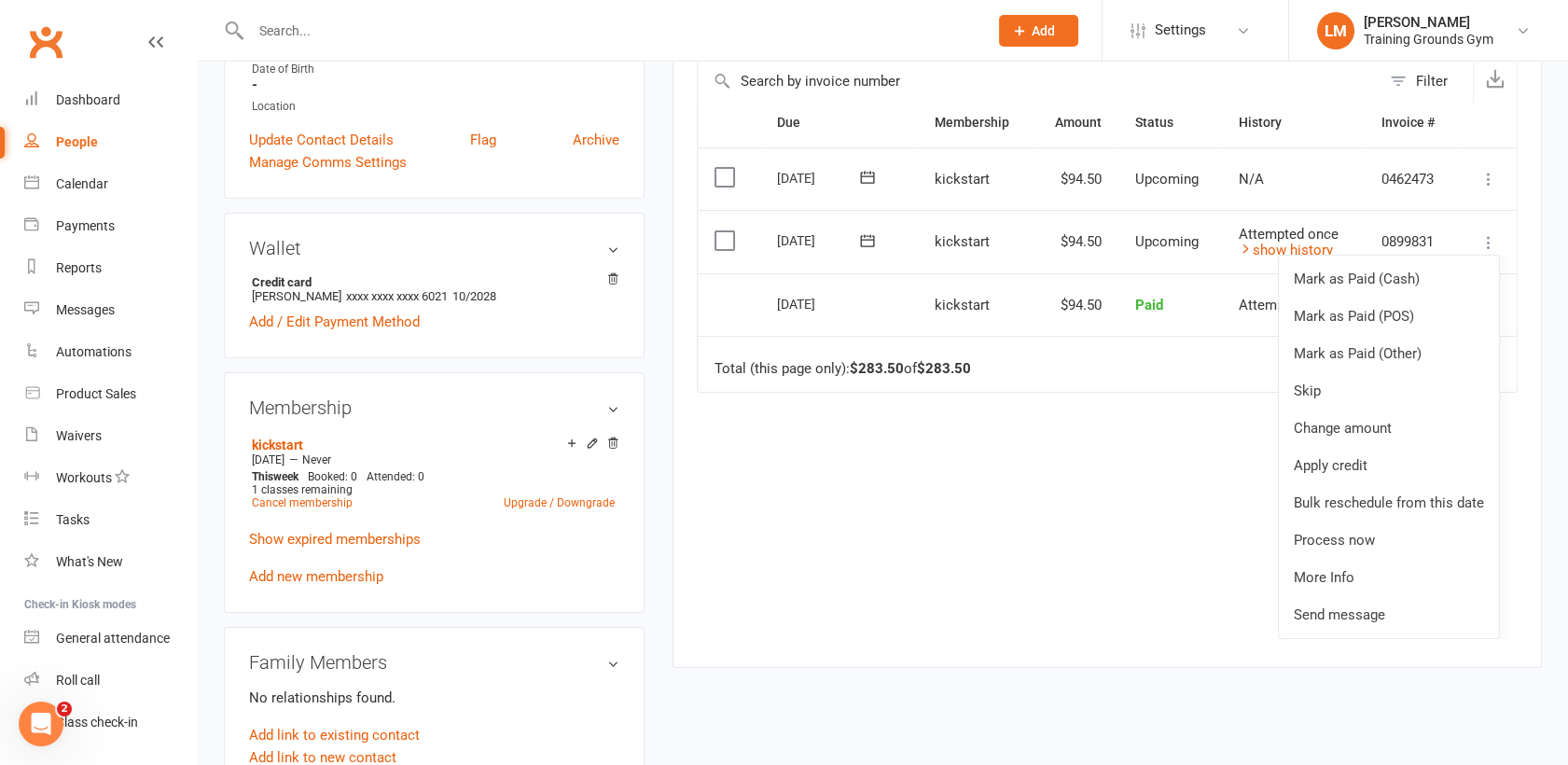
scroll to position [423, 0]
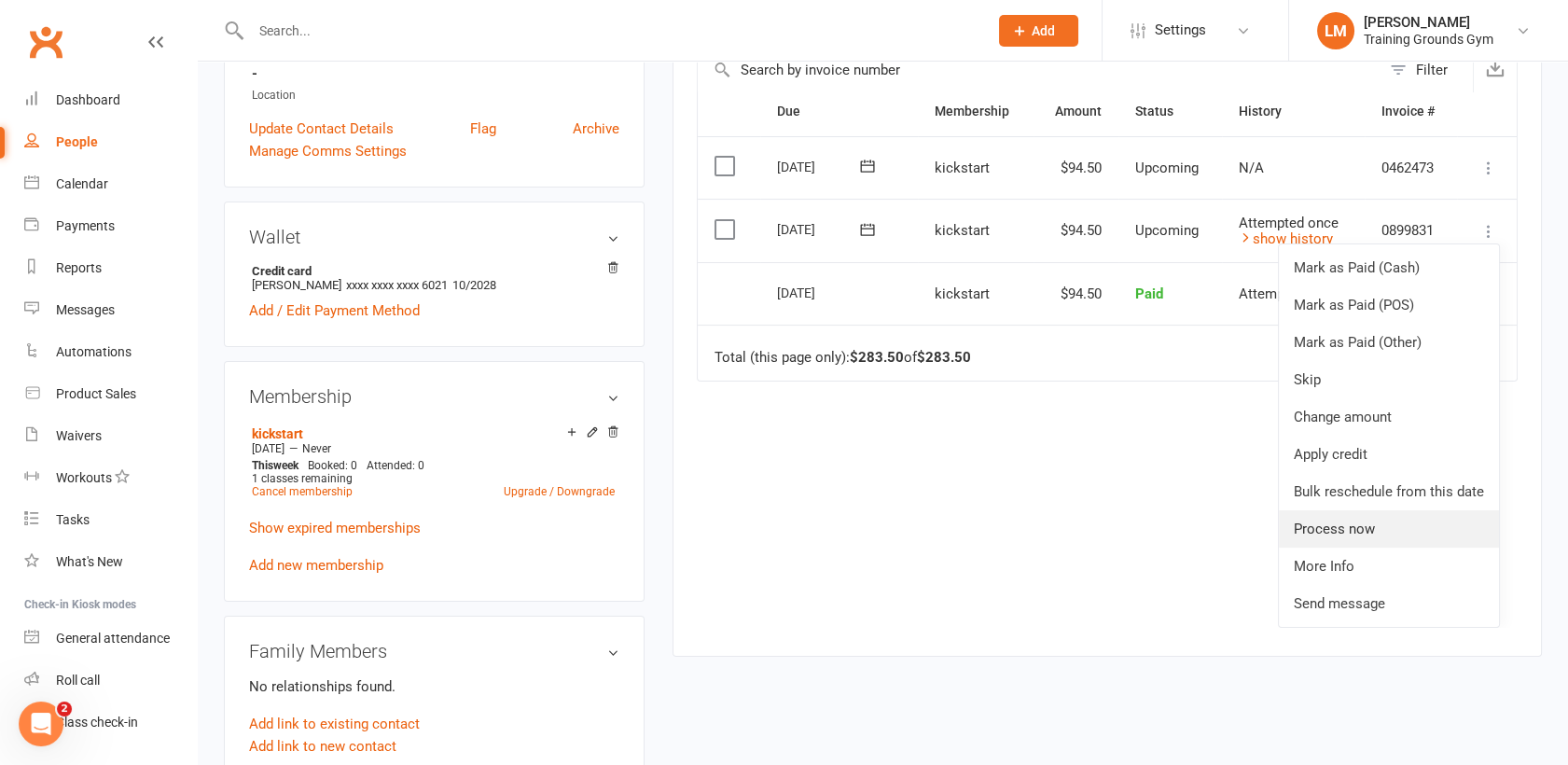
click at [1367, 520] on link "Process now" at bounding box center [1389, 529] width 220 height 38
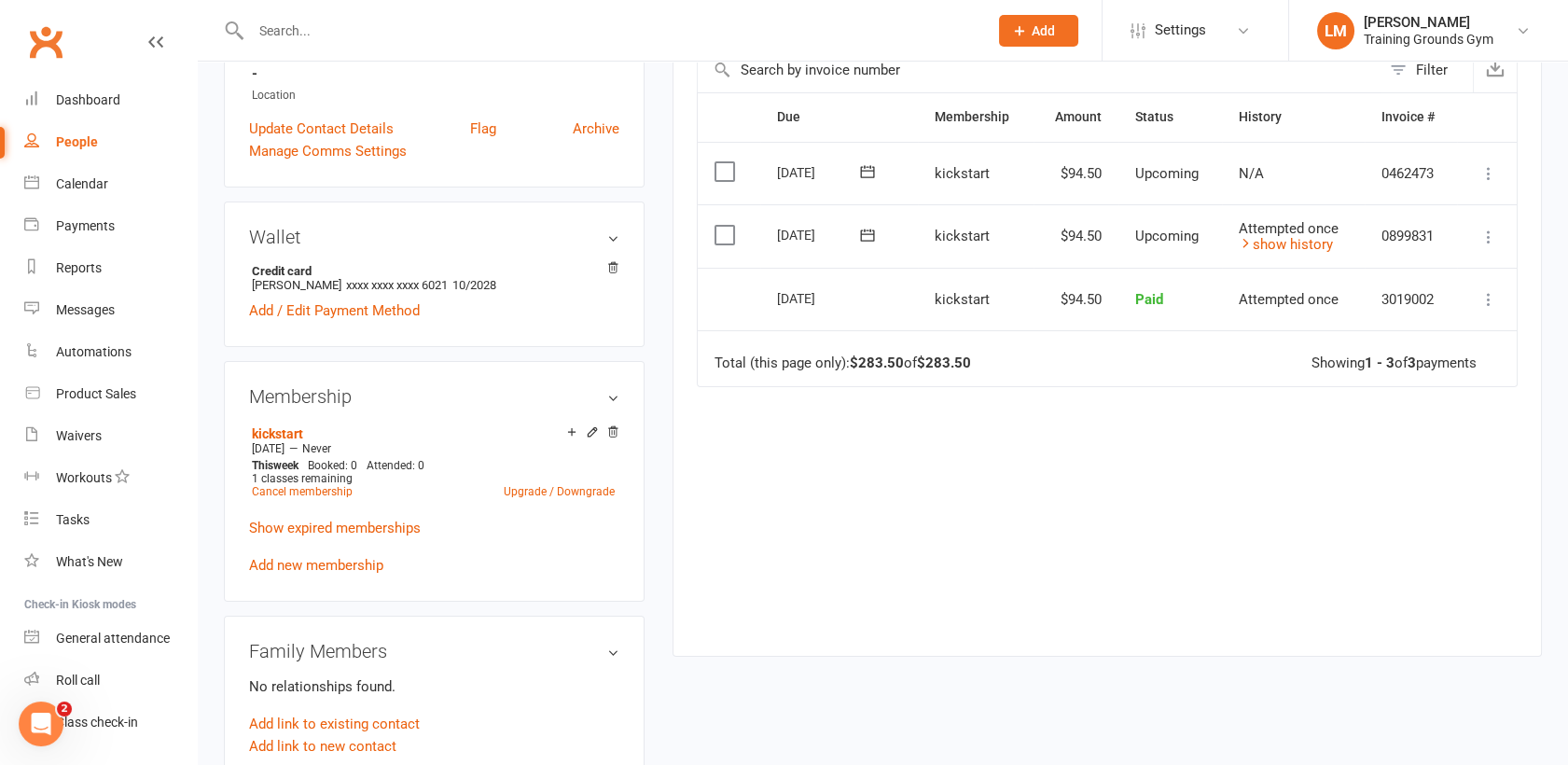
scroll to position [0, 0]
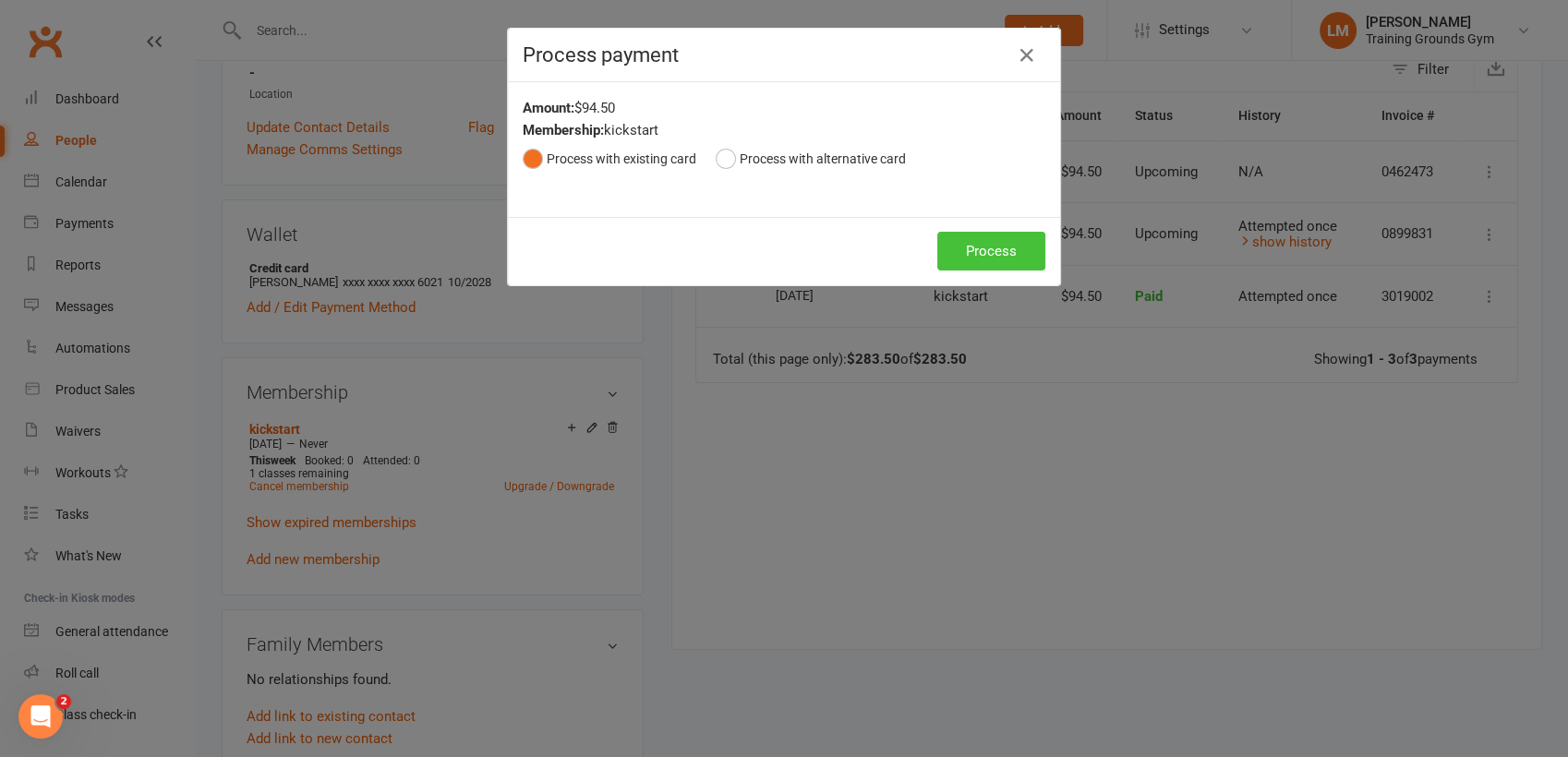
click at [974, 251] on button "Process" at bounding box center [991, 251] width 108 height 39
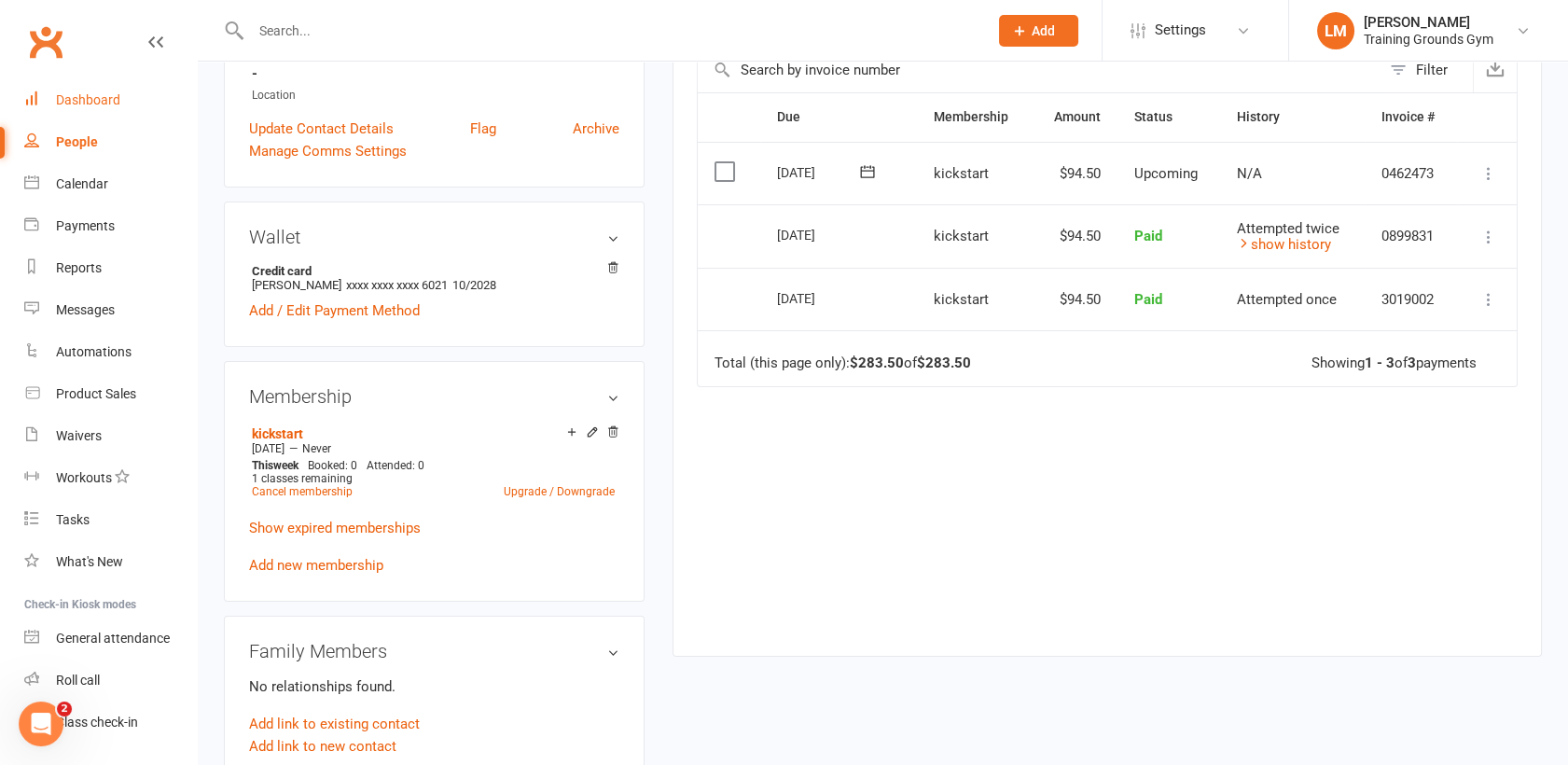
click at [97, 103] on div "Dashboard" at bounding box center [88, 100] width 65 height 15
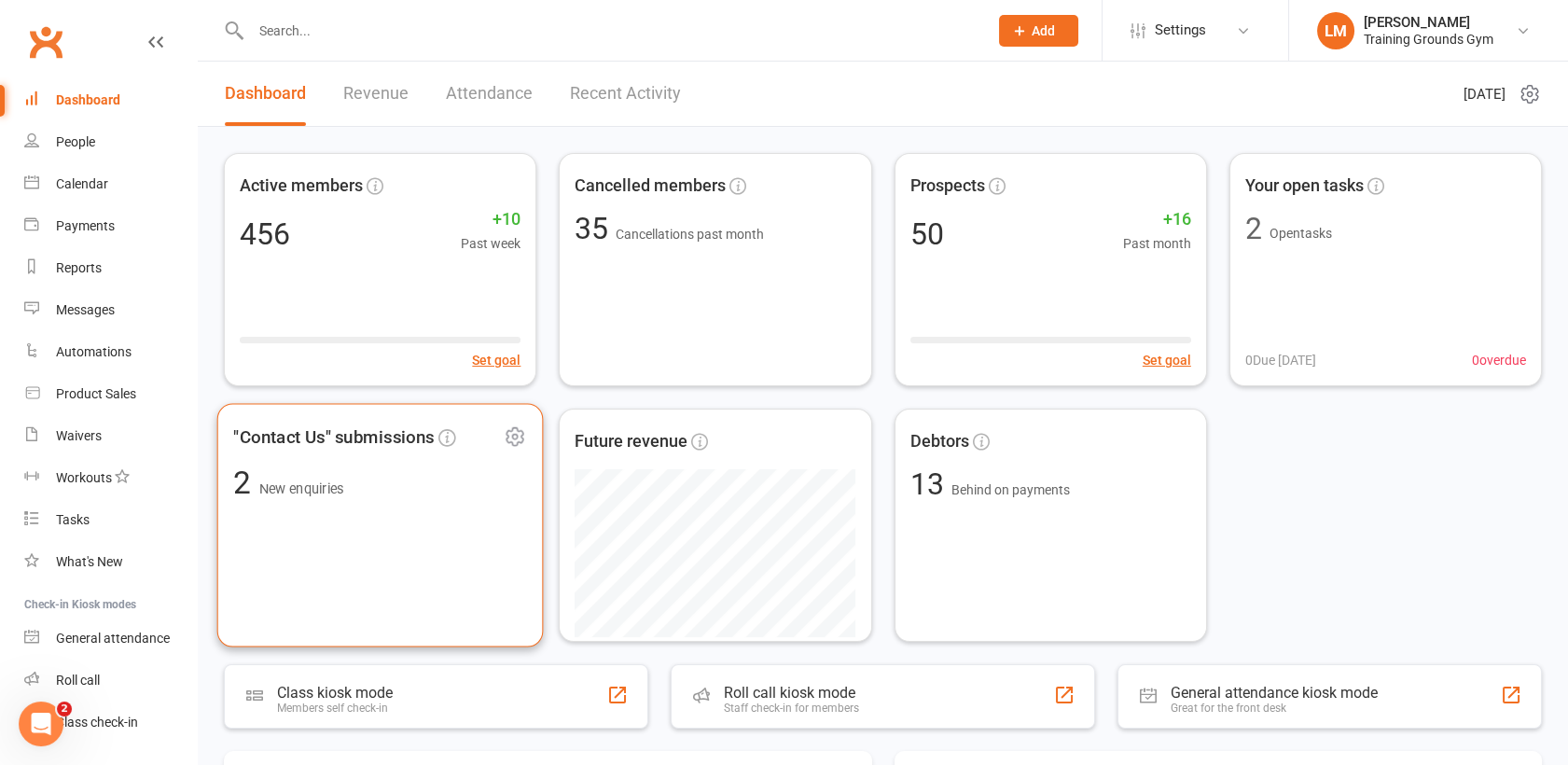
click at [358, 514] on div ""Contact Us" submissions 2 New enquiries" at bounding box center [381, 526] width 327 height 244
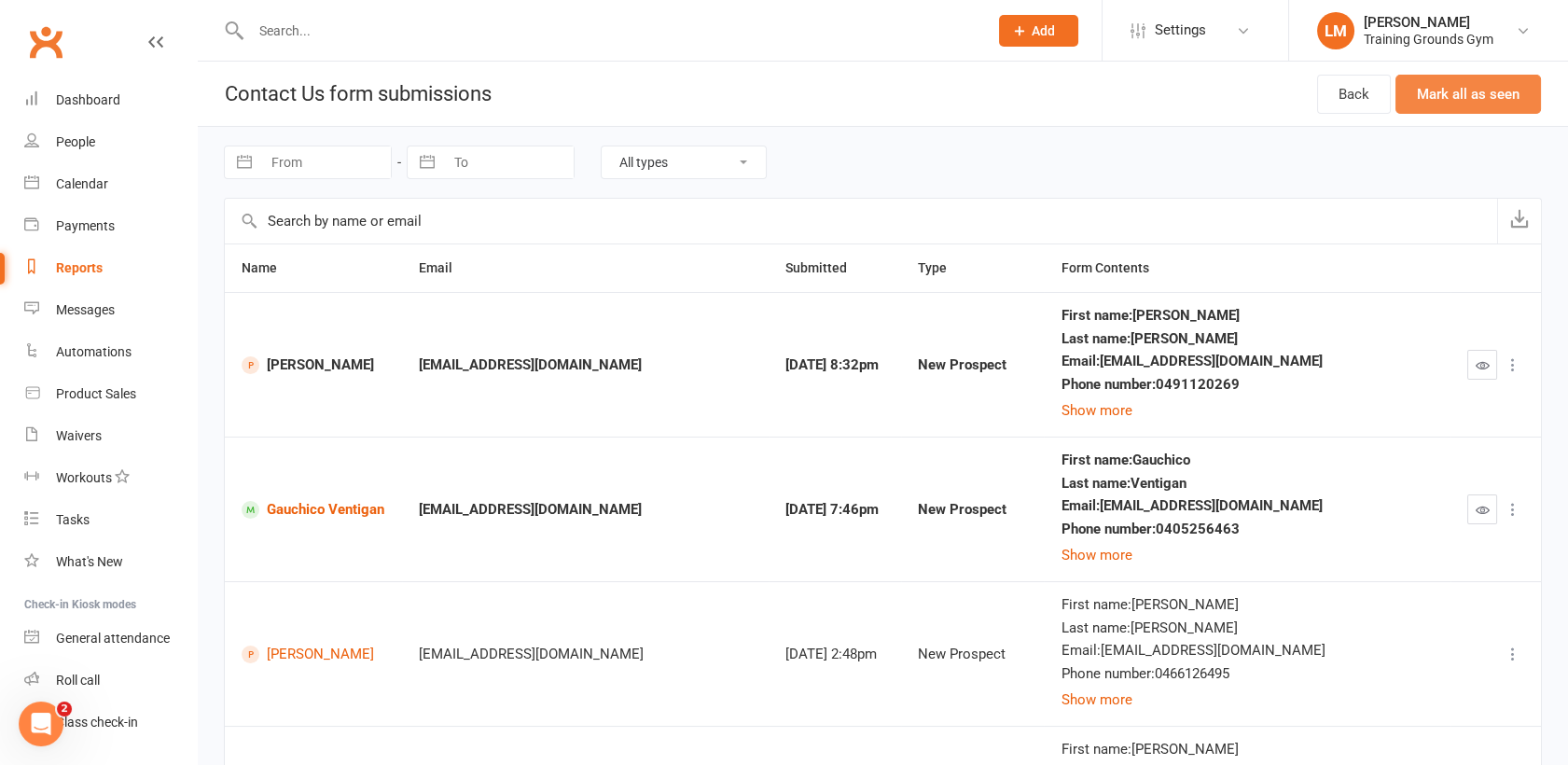
click at [1512, 91] on button "Mark all as seen" at bounding box center [1468, 94] width 146 height 40
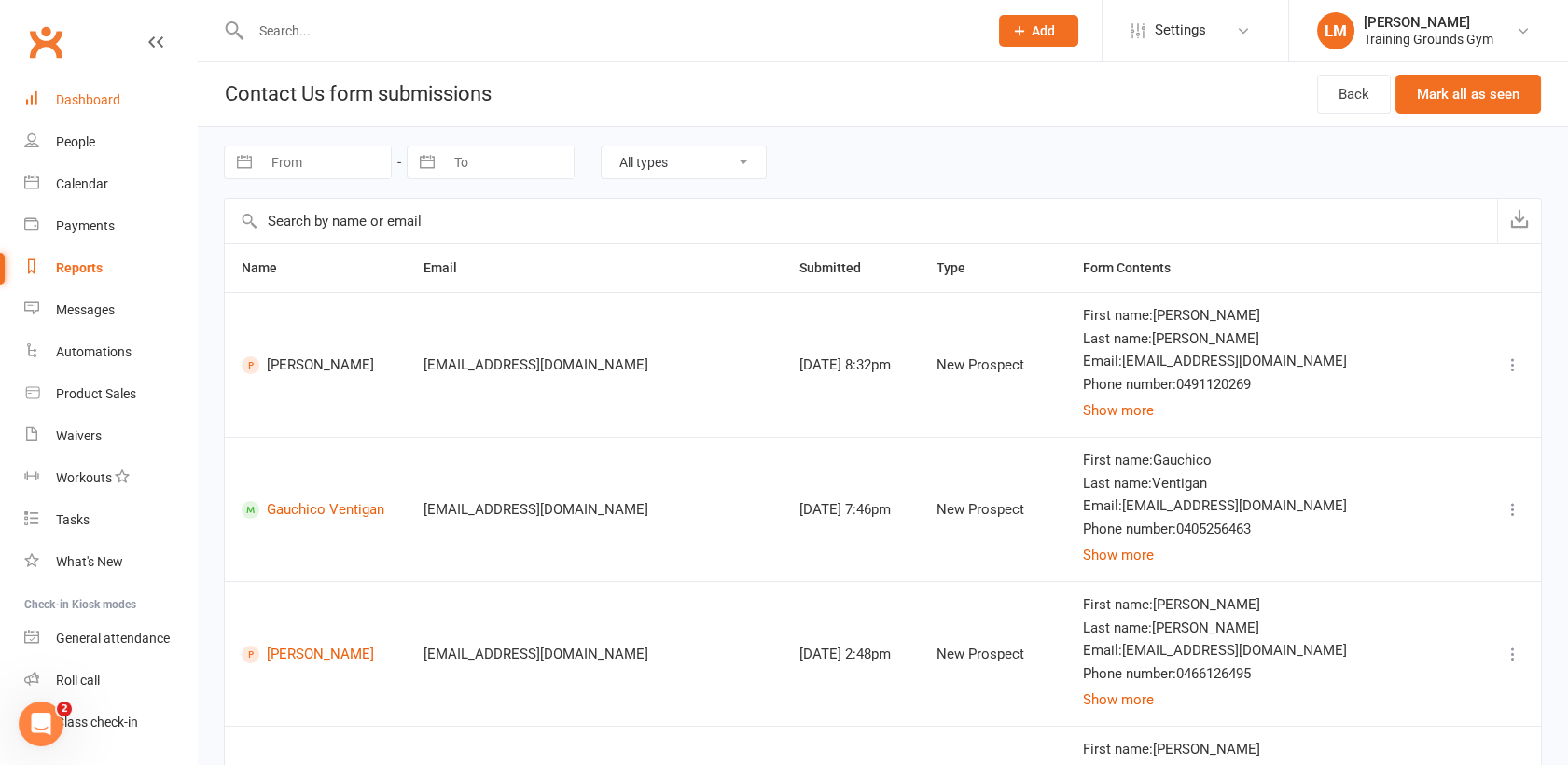
click at [88, 91] on link "Dashboard" at bounding box center [110, 100] width 173 height 42
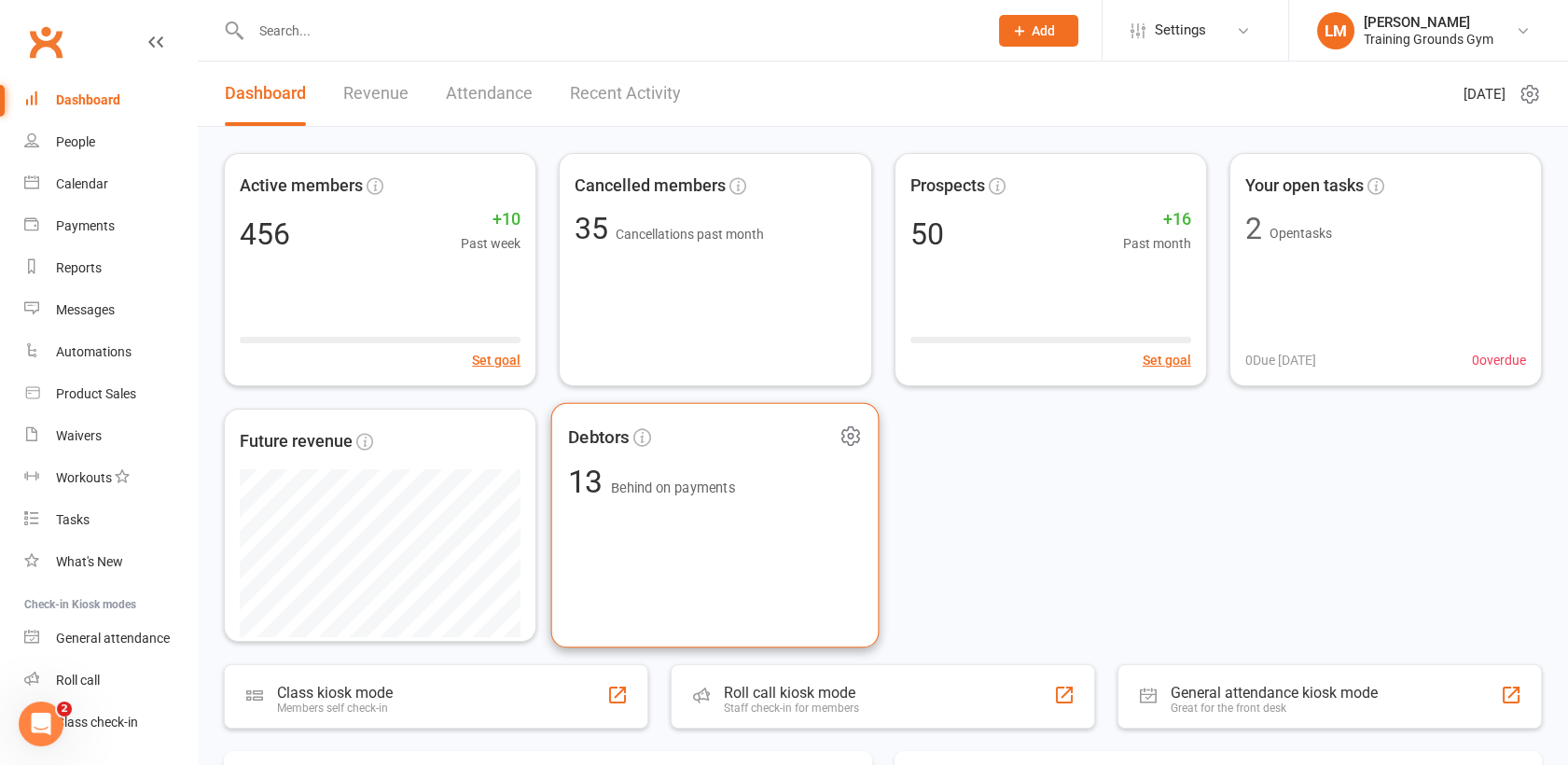
click at [753, 571] on div "Debtors 13 Behind on payments" at bounding box center [715, 526] width 329 height 246
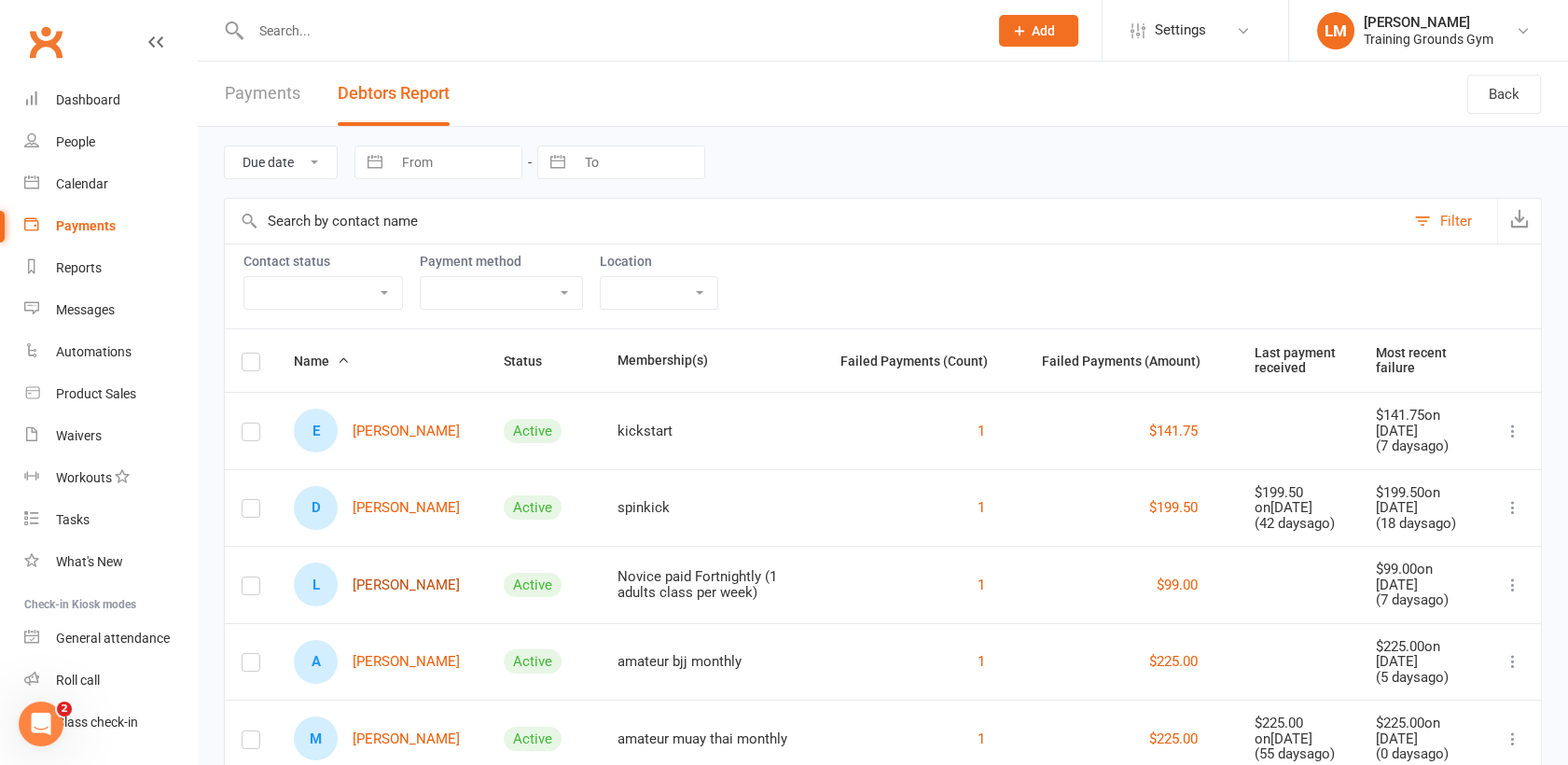
click at [366, 584] on link "L [PERSON_NAME]" at bounding box center [377, 584] width 166 height 44
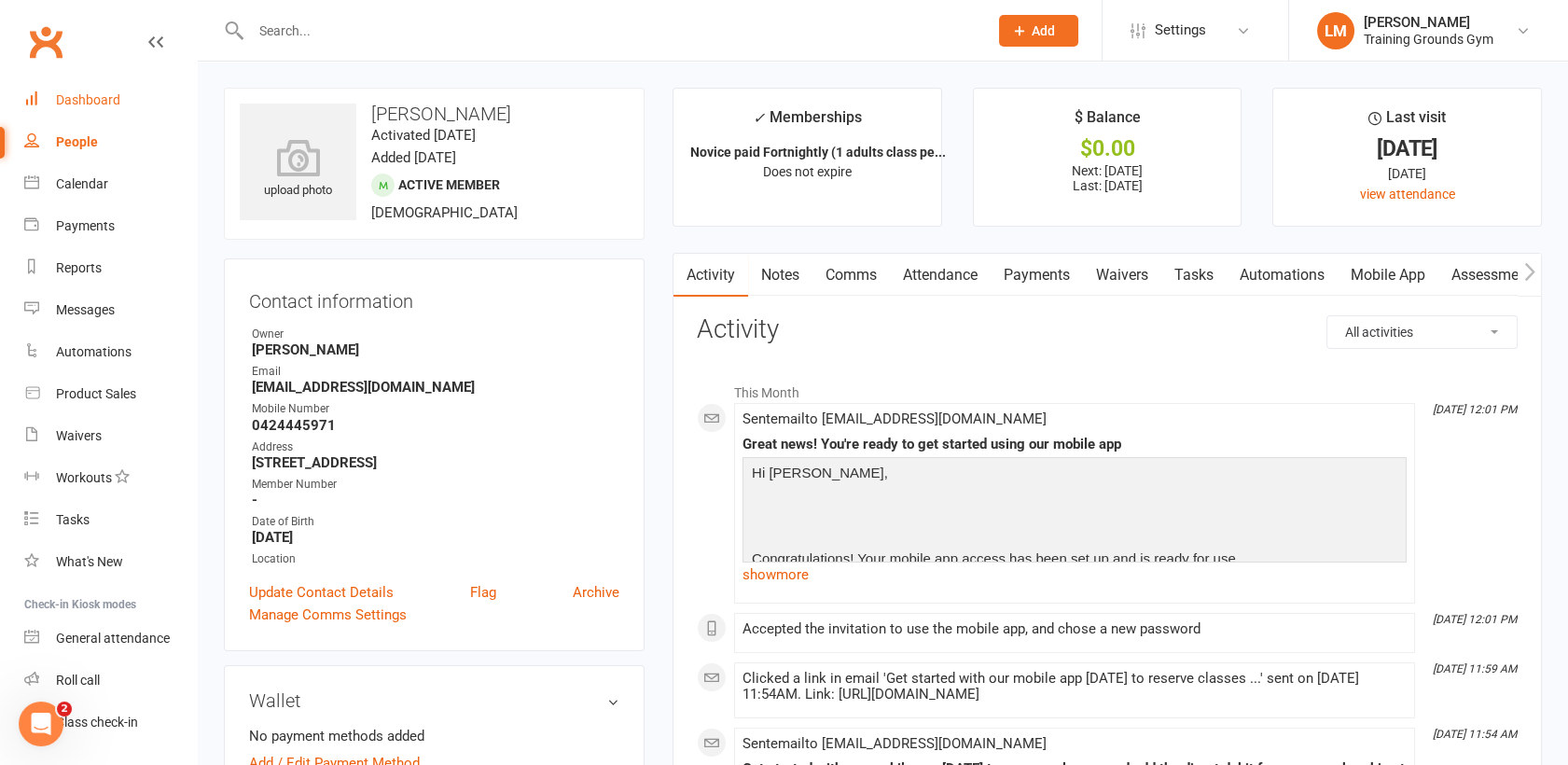
click at [75, 94] on div "Dashboard" at bounding box center [88, 100] width 65 height 15
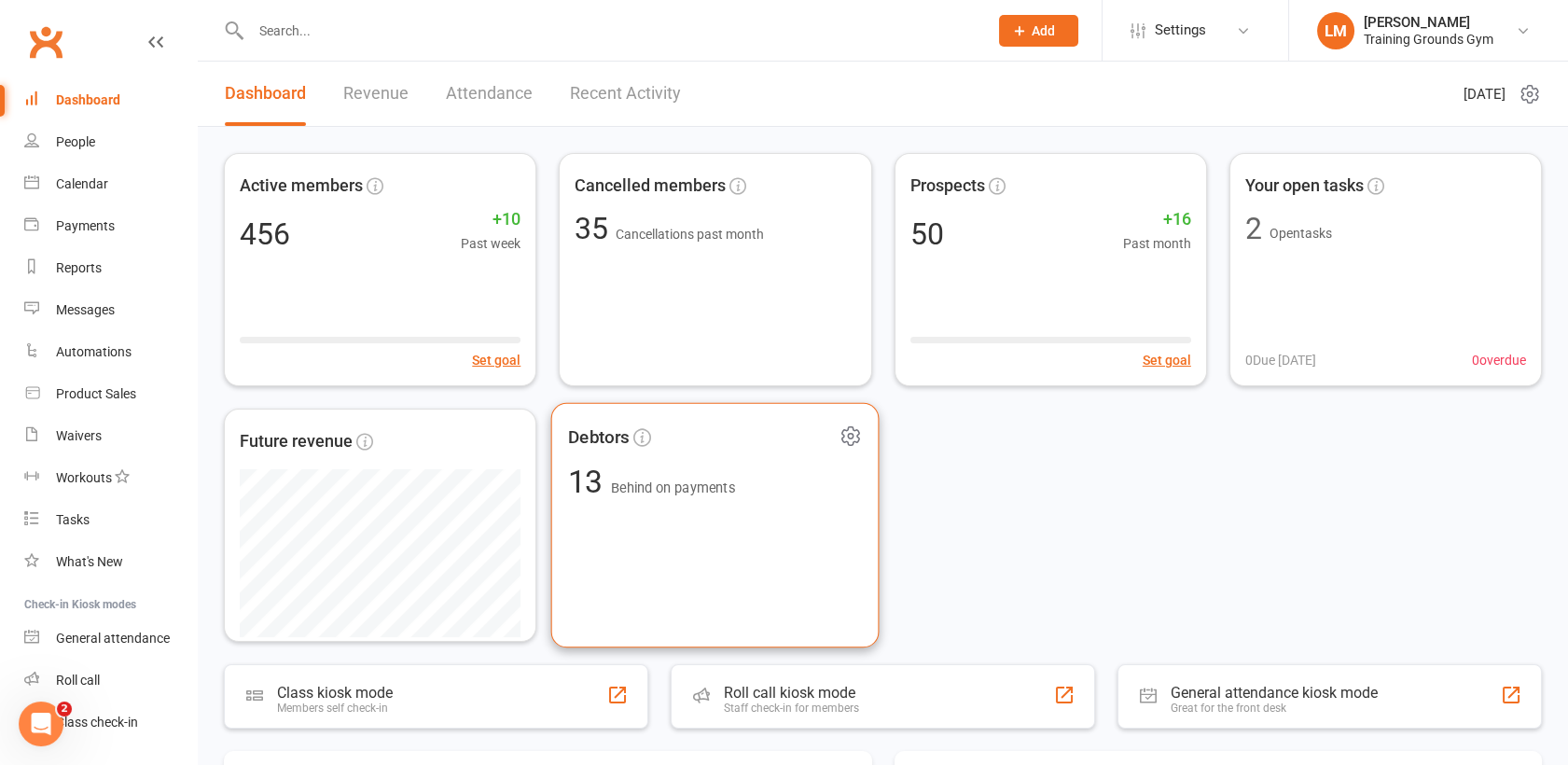
click at [669, 574] on div "Debtors 13 Behind on payments" at bounding box center [715, 526] width 329 height 246
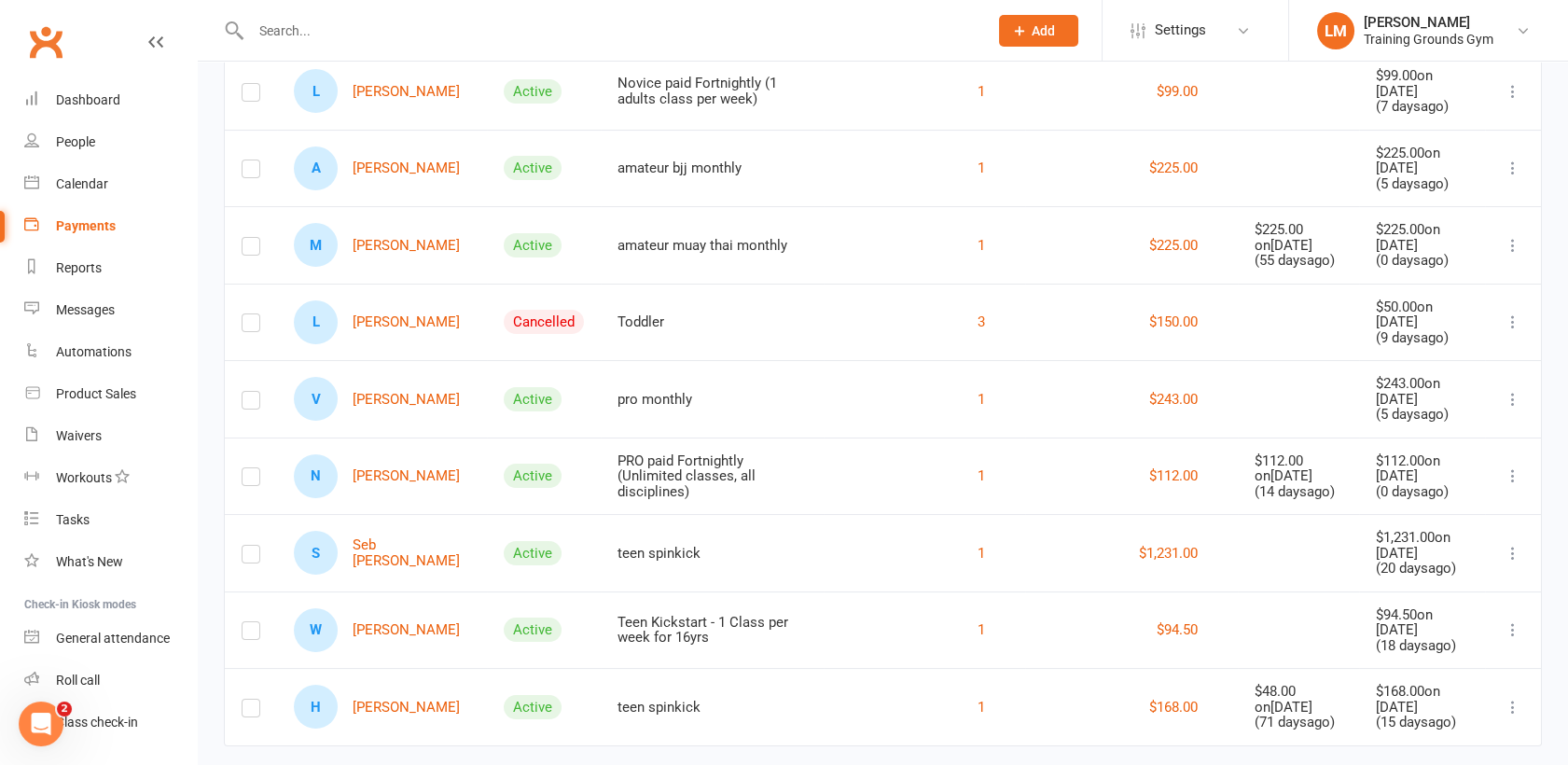
scroll to position [524, 0]
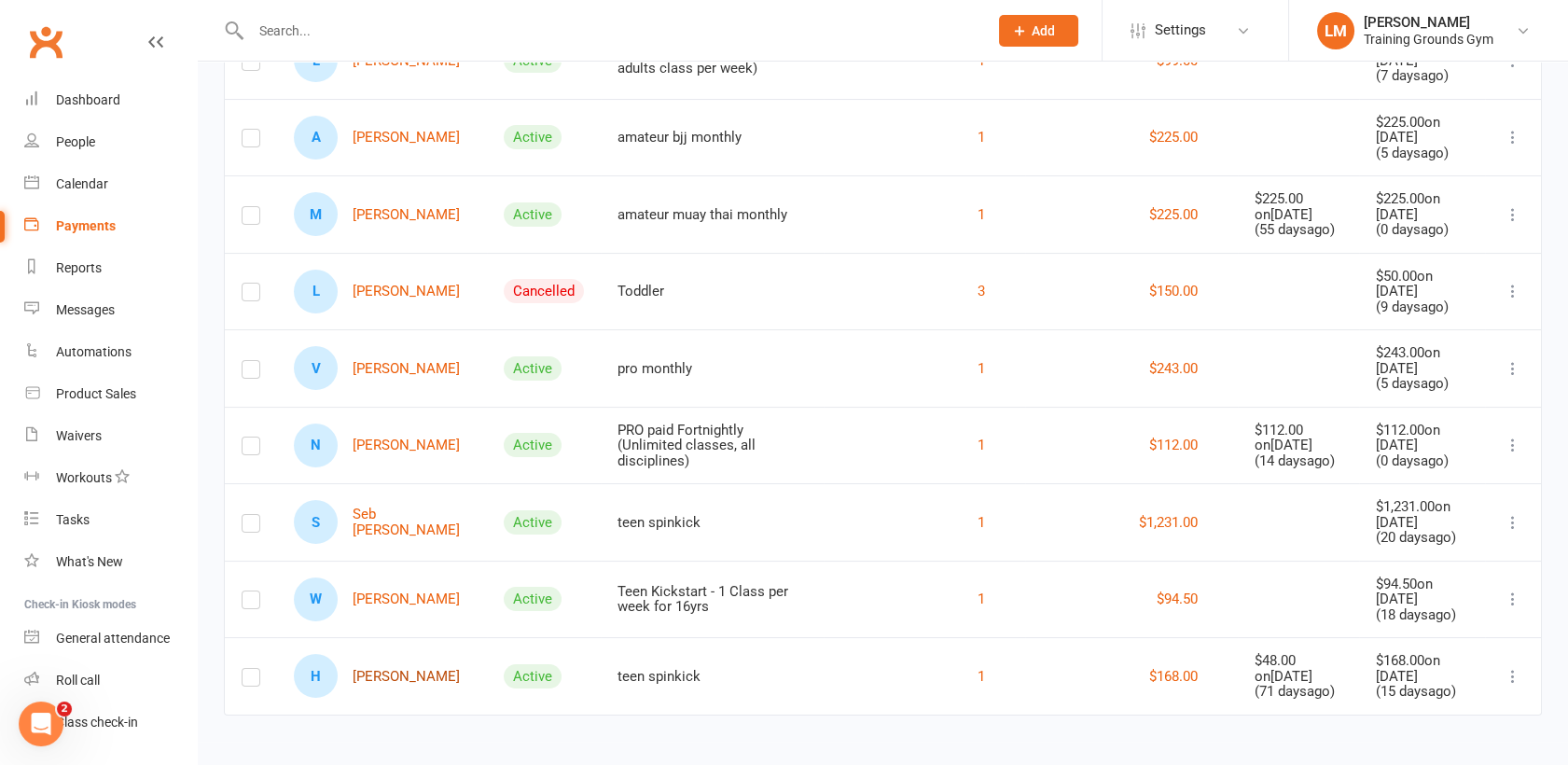
click at [376, 673] on link "H Hugo Pini" at bounding box center [377, 676] width 166 height 44
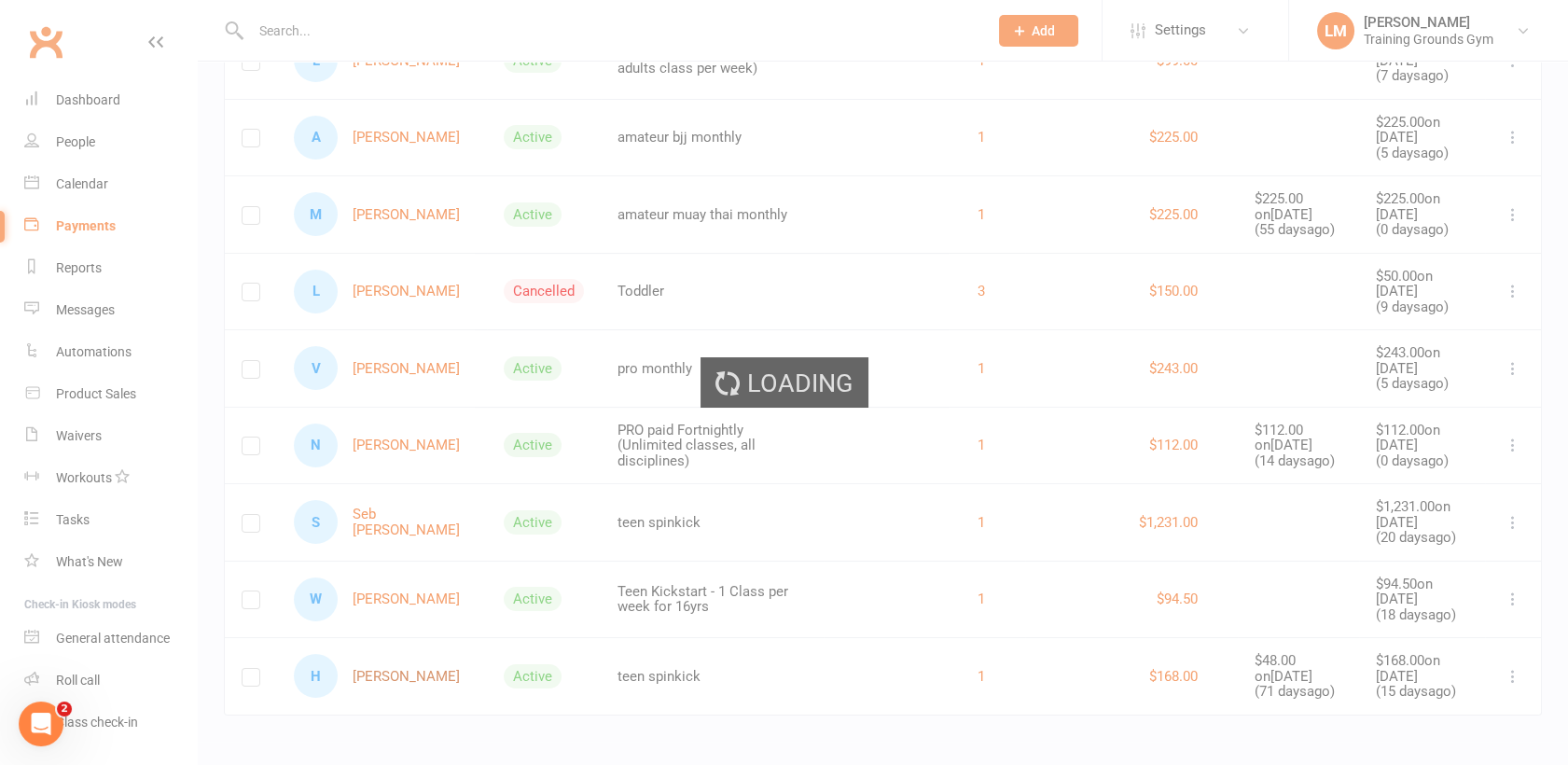
click at [376, 673] on div "Loading" at bounding box center [784, 382] width 1568 height 765
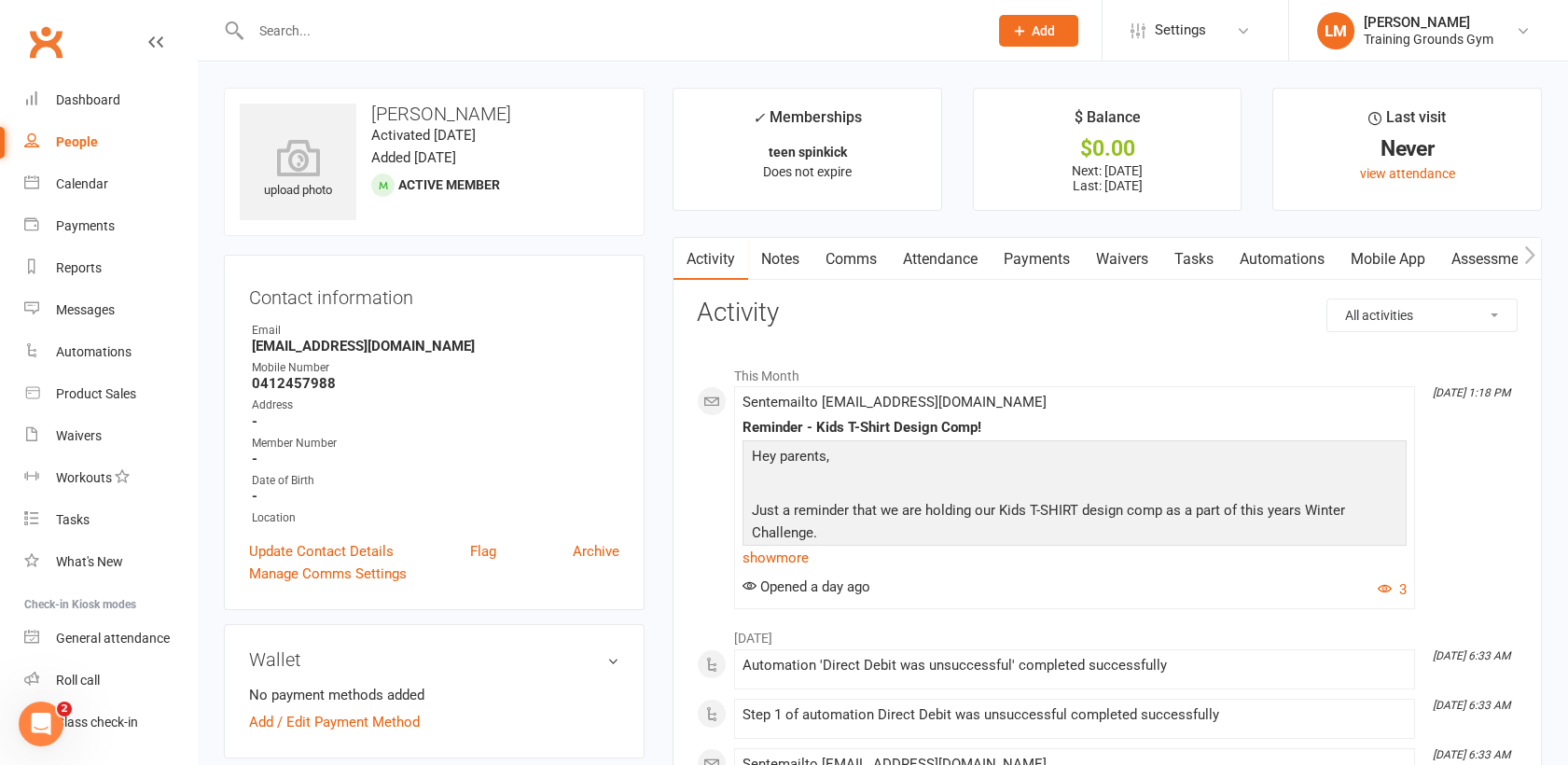
click at [858, 256] on link "Comms" at bounding box center [852, 259] width 77 height 43
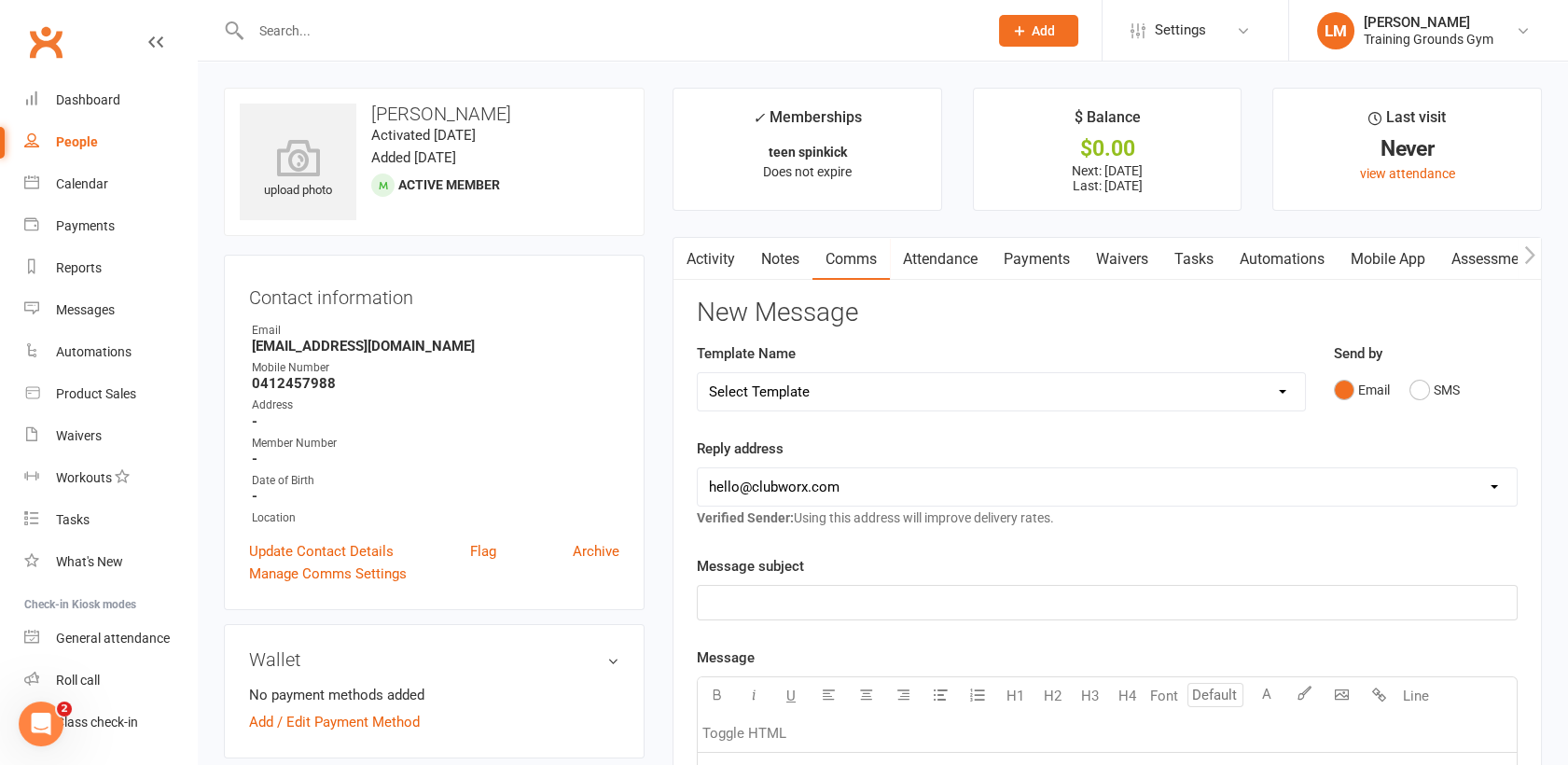
click at [857, 490] on select "[EMAIL_ADDRESS][DOMAIN_NAME] [PERSON_NAME][EMAIL_ADDRESS][DOMAIN_NAME] [EMAIL_A…" at bounding box center [1107, 486] width 819 height 38
select select "1"
click at [698, 468] on select "[EMAIL_ADDRESS][DOMAIN_NAME] [PERSON_NAME][EMAIL_ADDRESS][DOMAIN_NAME] [EMAIL_A…" at bounding box center [1107, 486] width 819 height 38
click at [837, 594] on p "﻿" at bounding box center [1107, 603] width 797 height 22
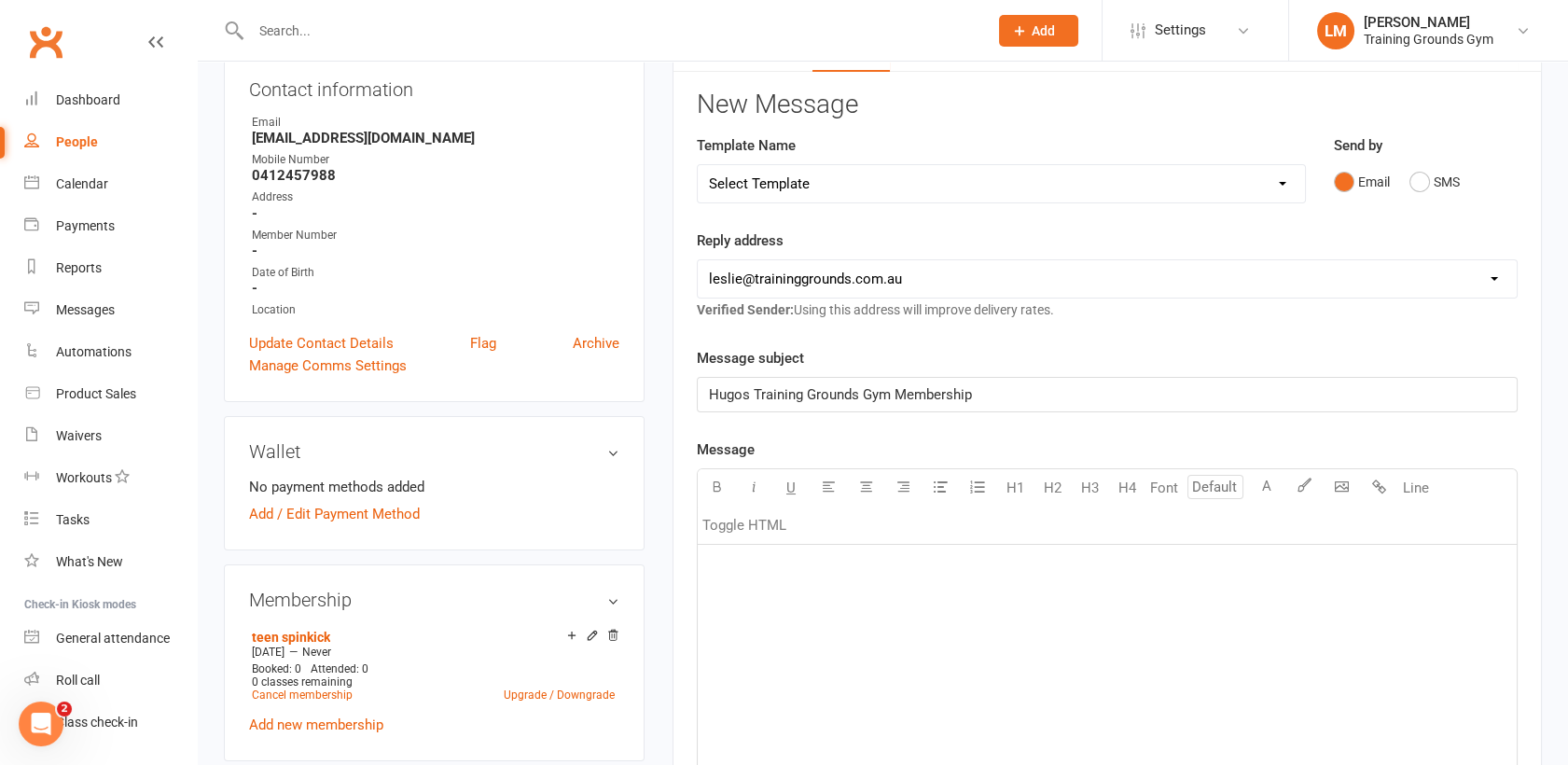
scroll to position [211, 0]
click at [1196, 621] on div "﻿" at bounding box center [1107, 683] width 819 height 280
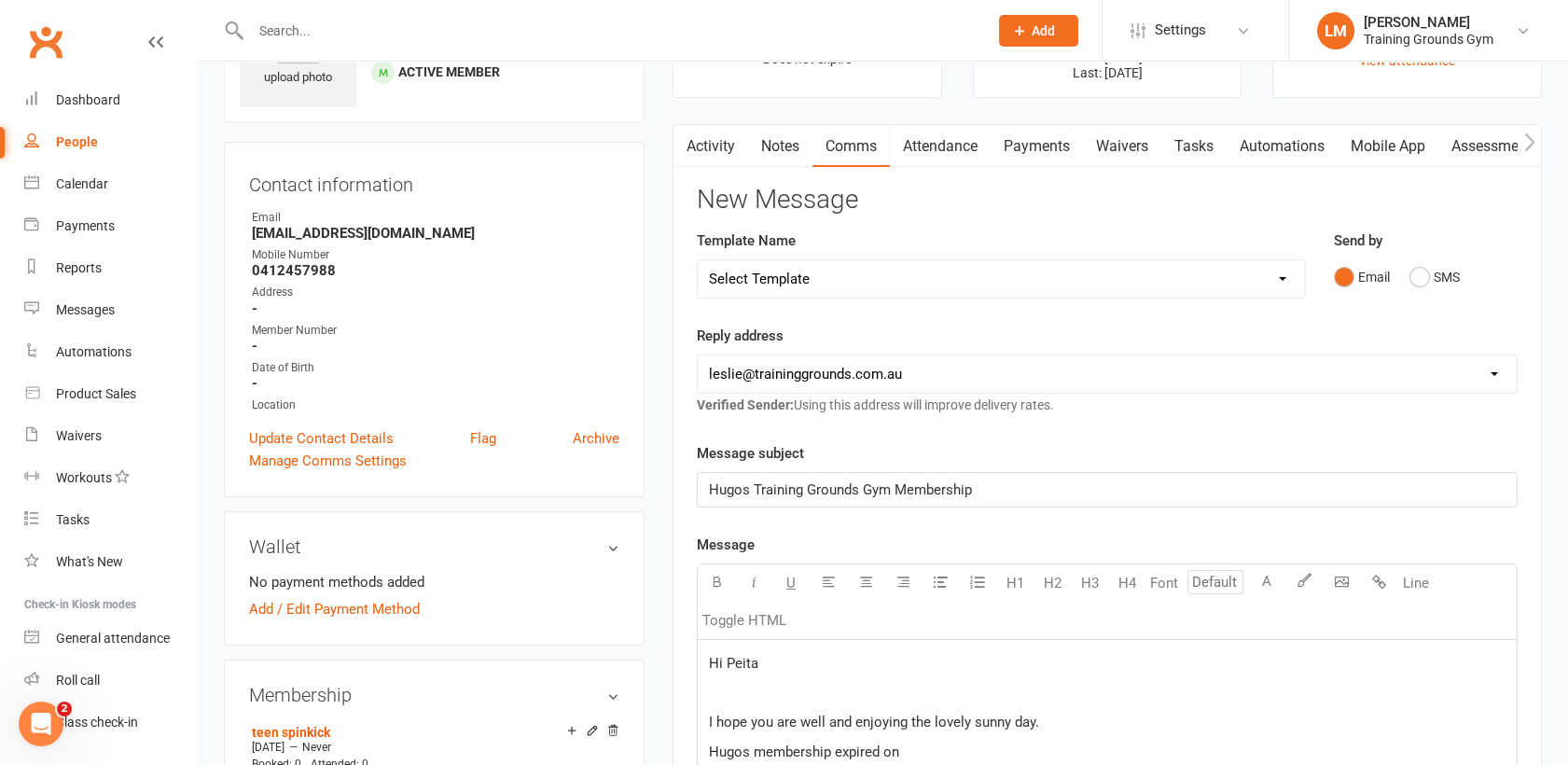
scroll to position [0, 0]
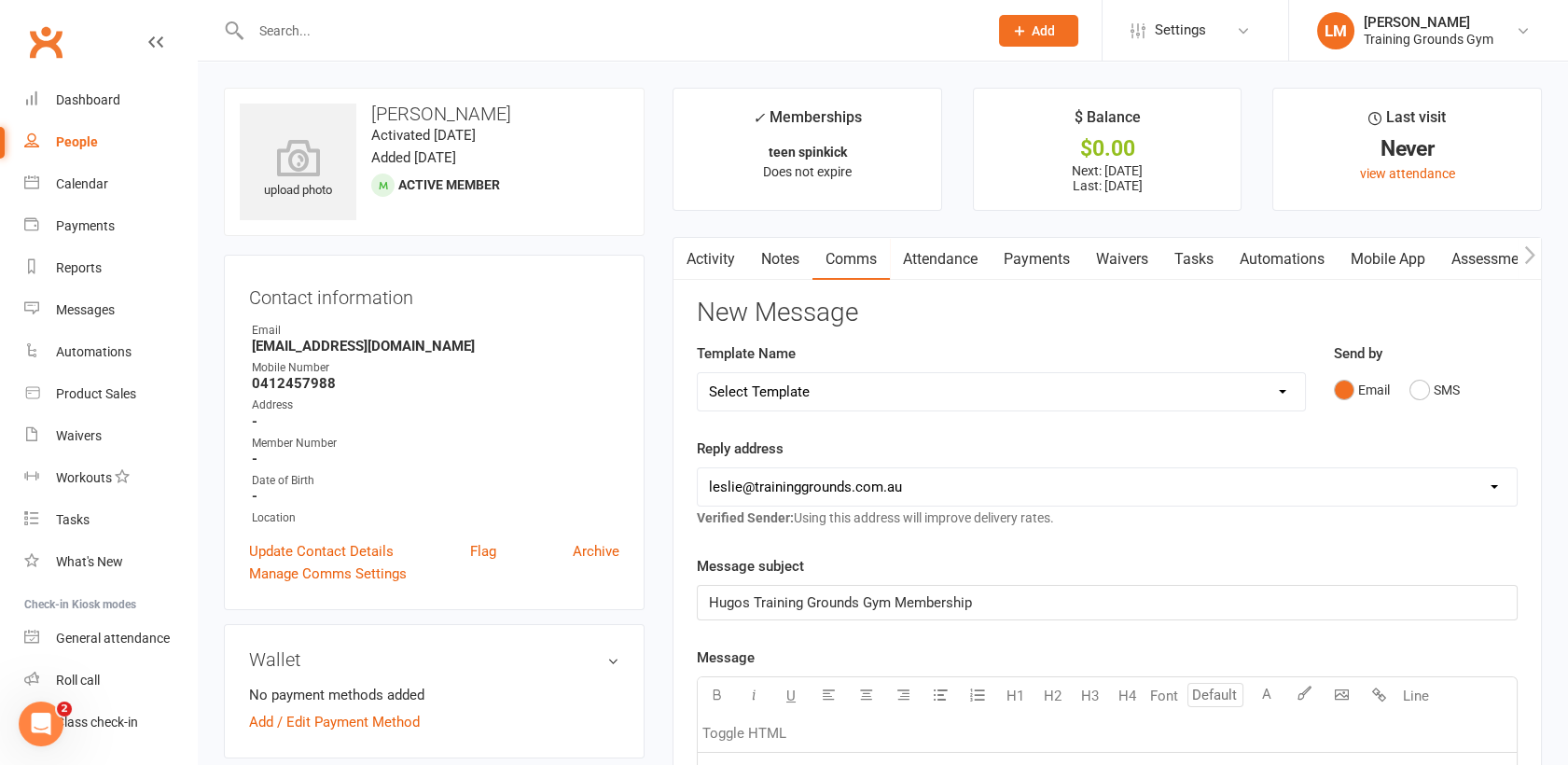
drag, startPoint x: 1100, startPoint y: 7, endPoint x: 317, endPoint y: 26, distance: 783.2
click at [317, 26] on input "text" at bounding box center [610, 30] width 730 height 26
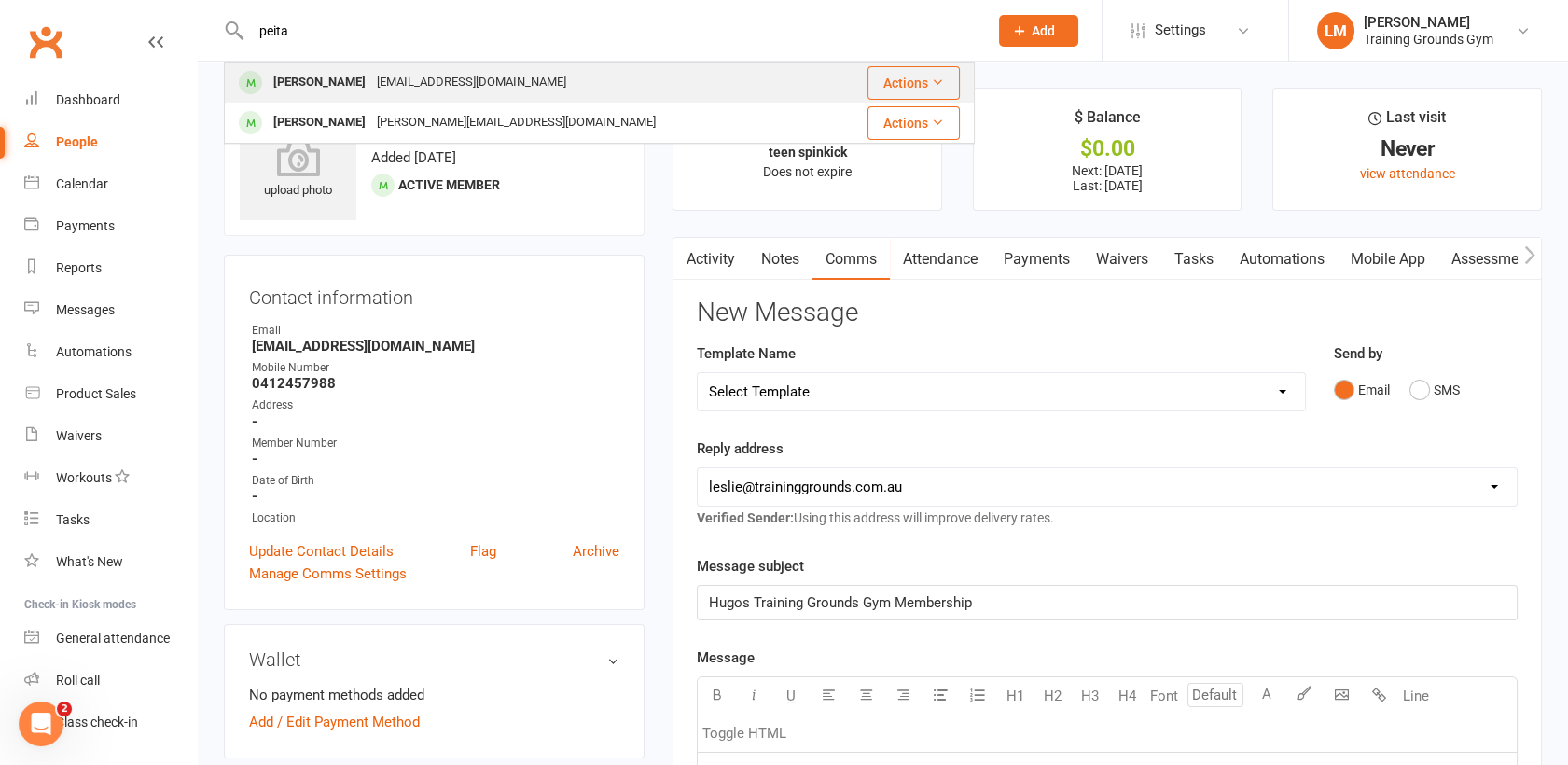
type input "peita"
click at [404, 70] on div "peita@theswag.com.au" at bounding box center [471, 82] width 200 height 27
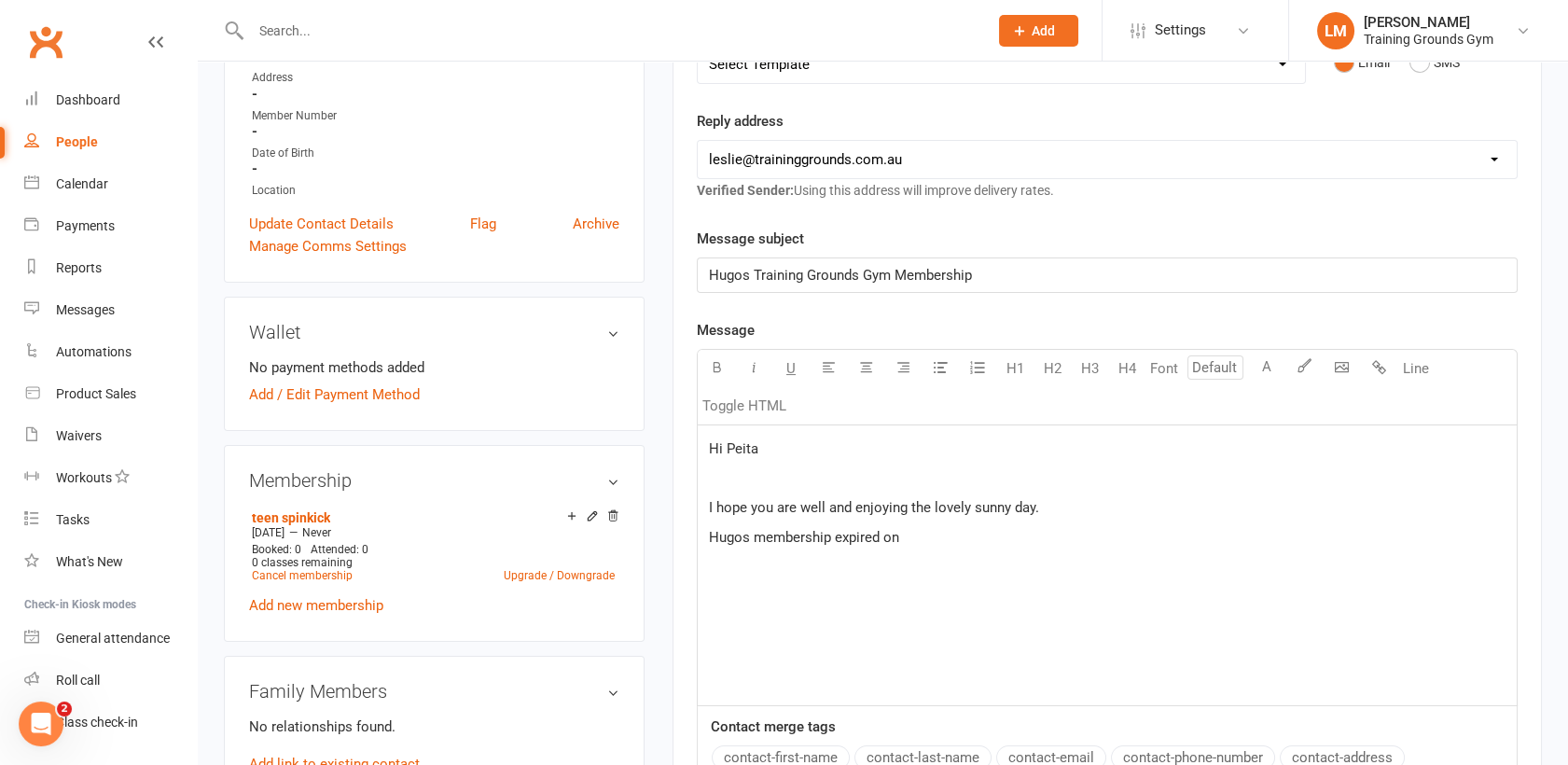
scroll to position [360, 0]
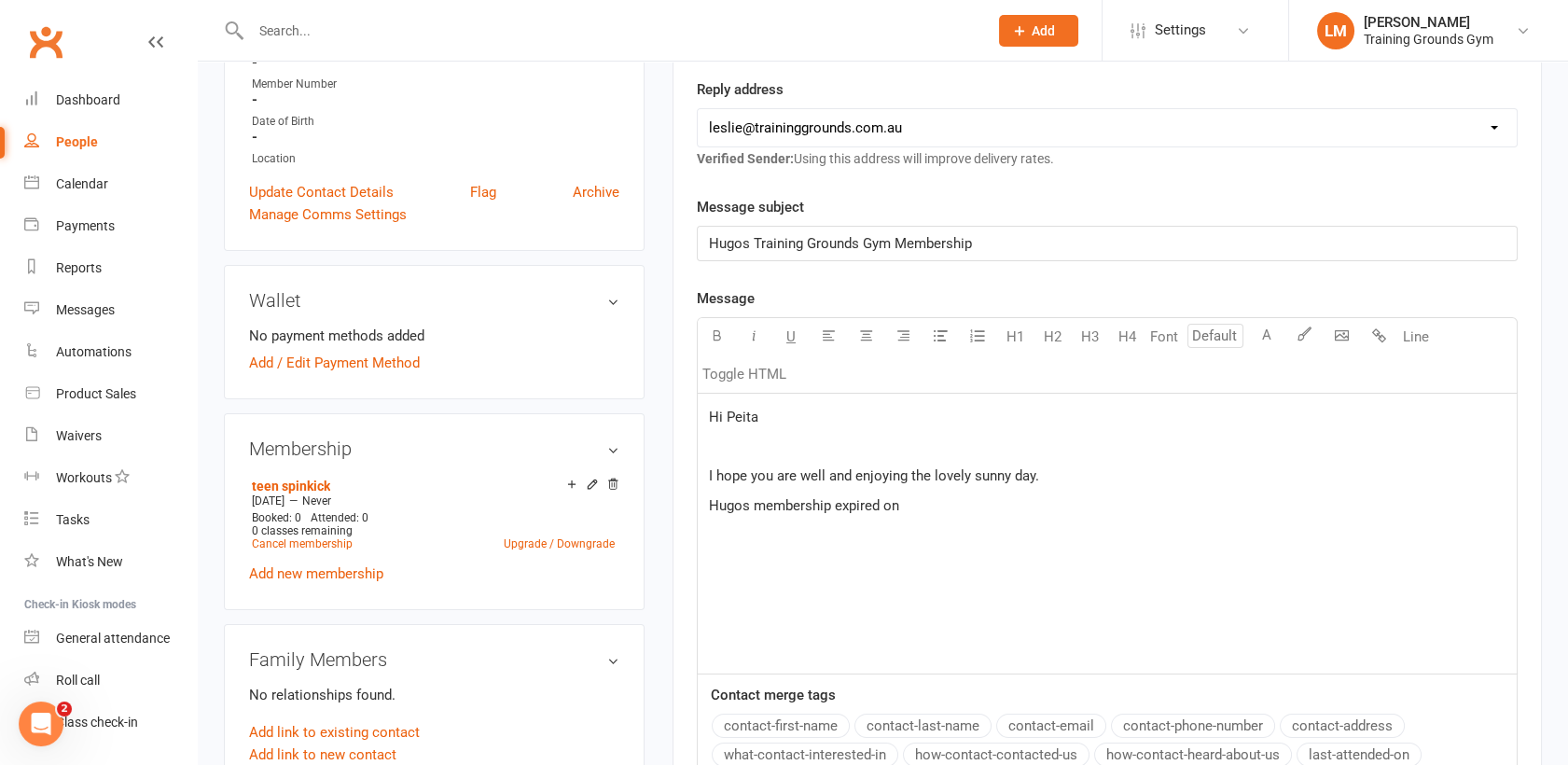
click at [833, 406] on p "Hi Peita" at bounding box center [1107, 417] width 797 height 22
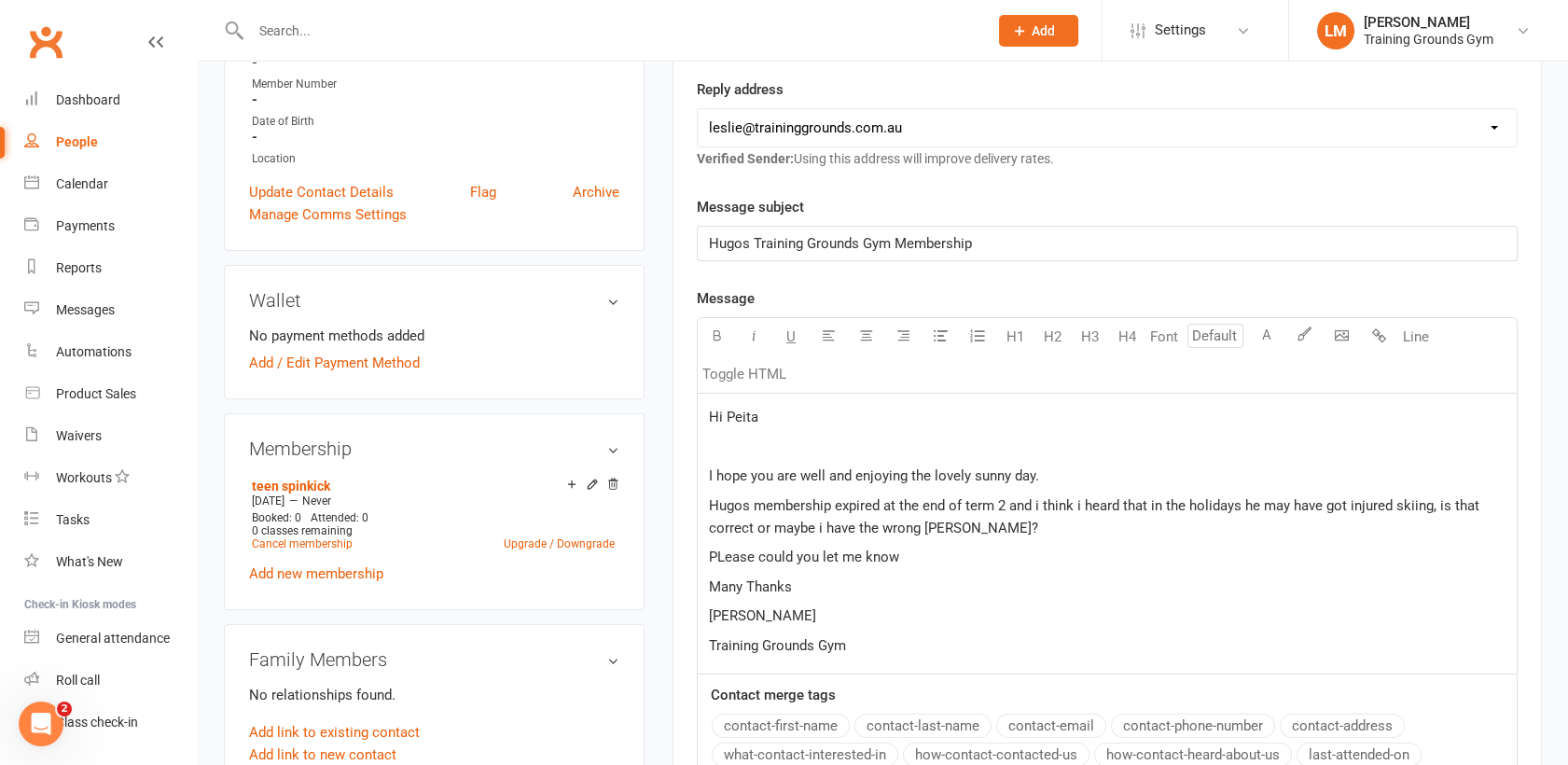
click at [713, 548] on span "PLease could you let me know" at bounding box center [803, 556] width 190 height 16
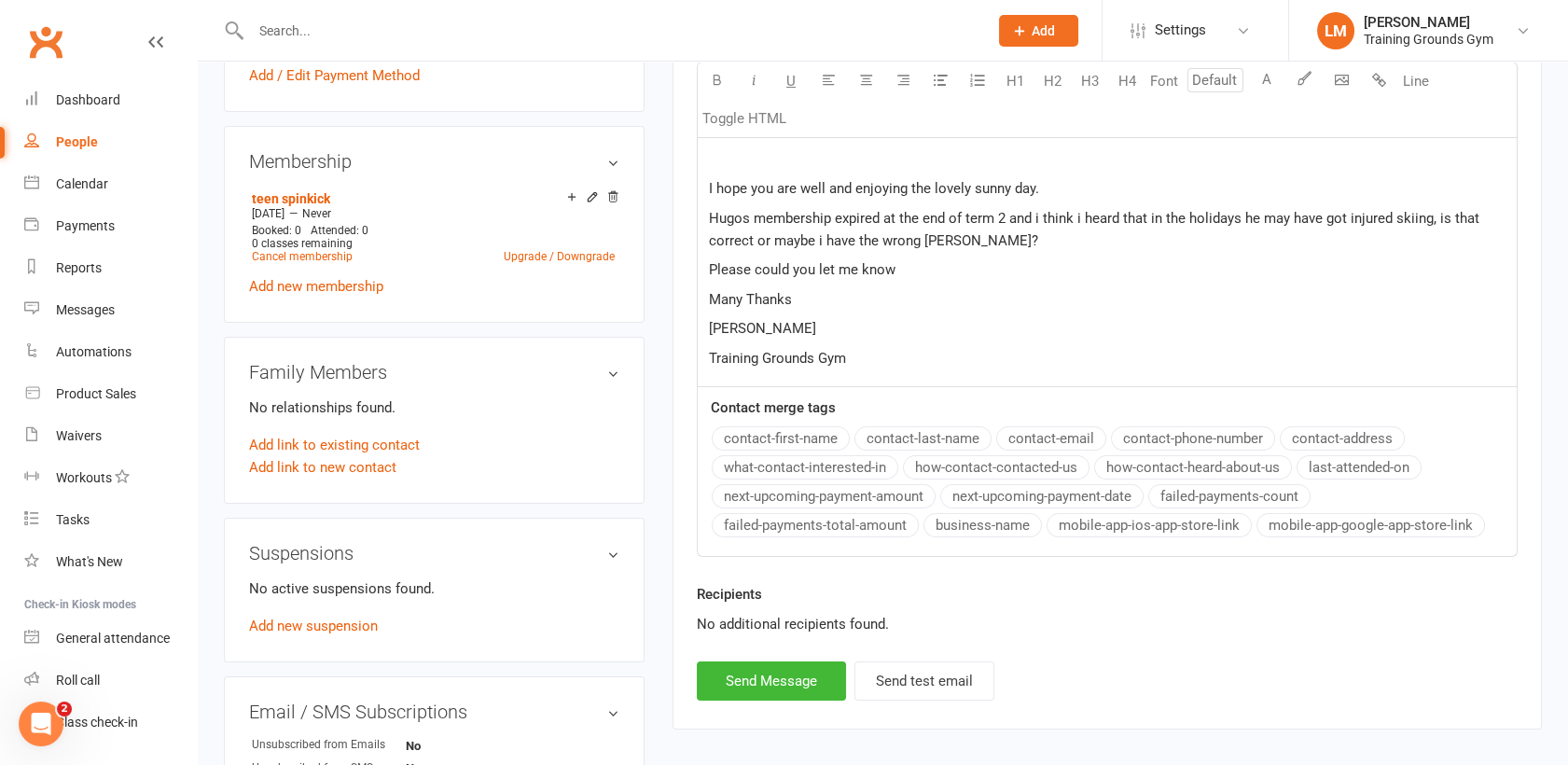
scroll to position [657, 0]
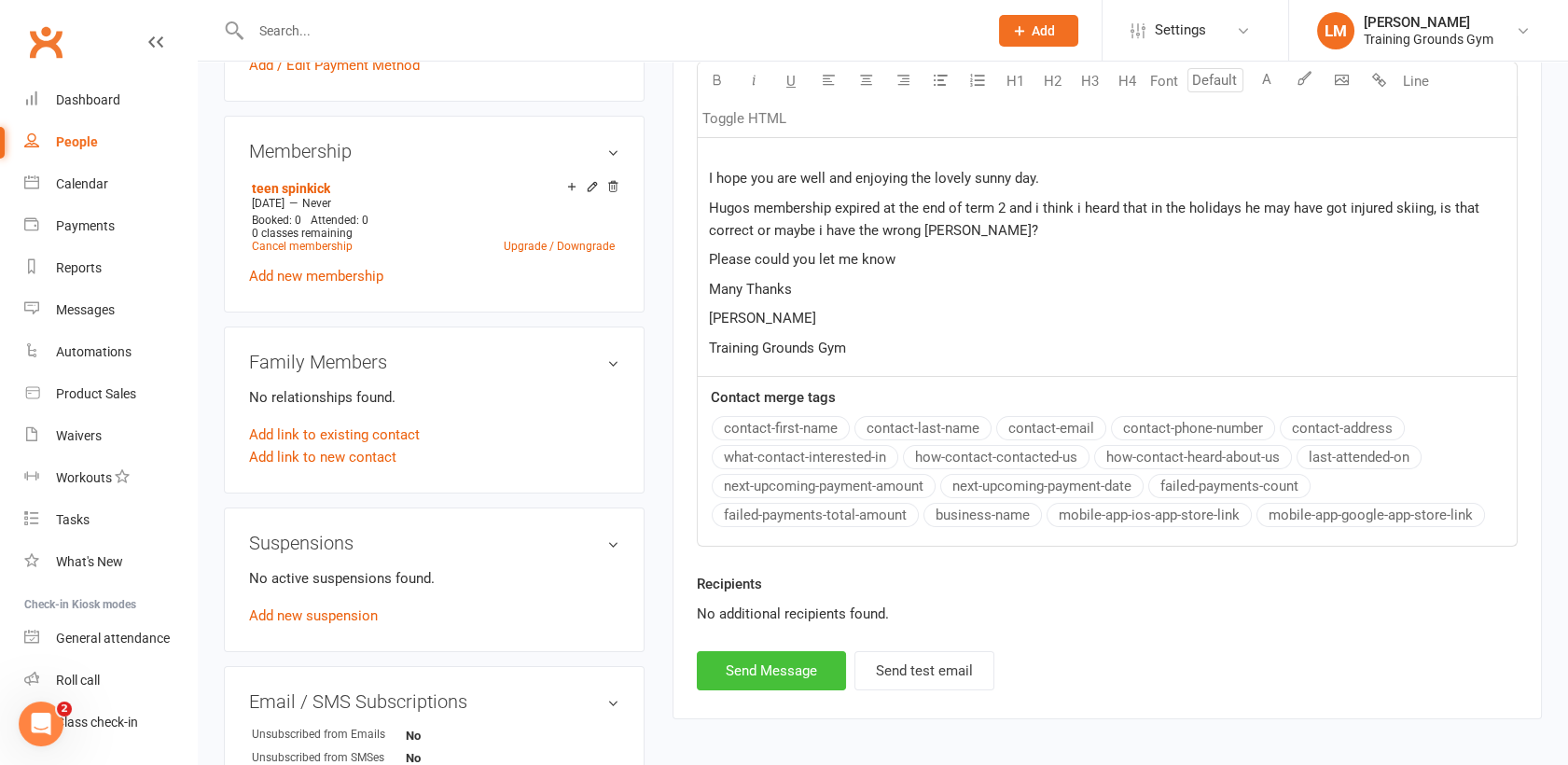
click at [730, 658] on button "Send Message" at bounding box center [771, 671] width 149 height 40
select select "0"
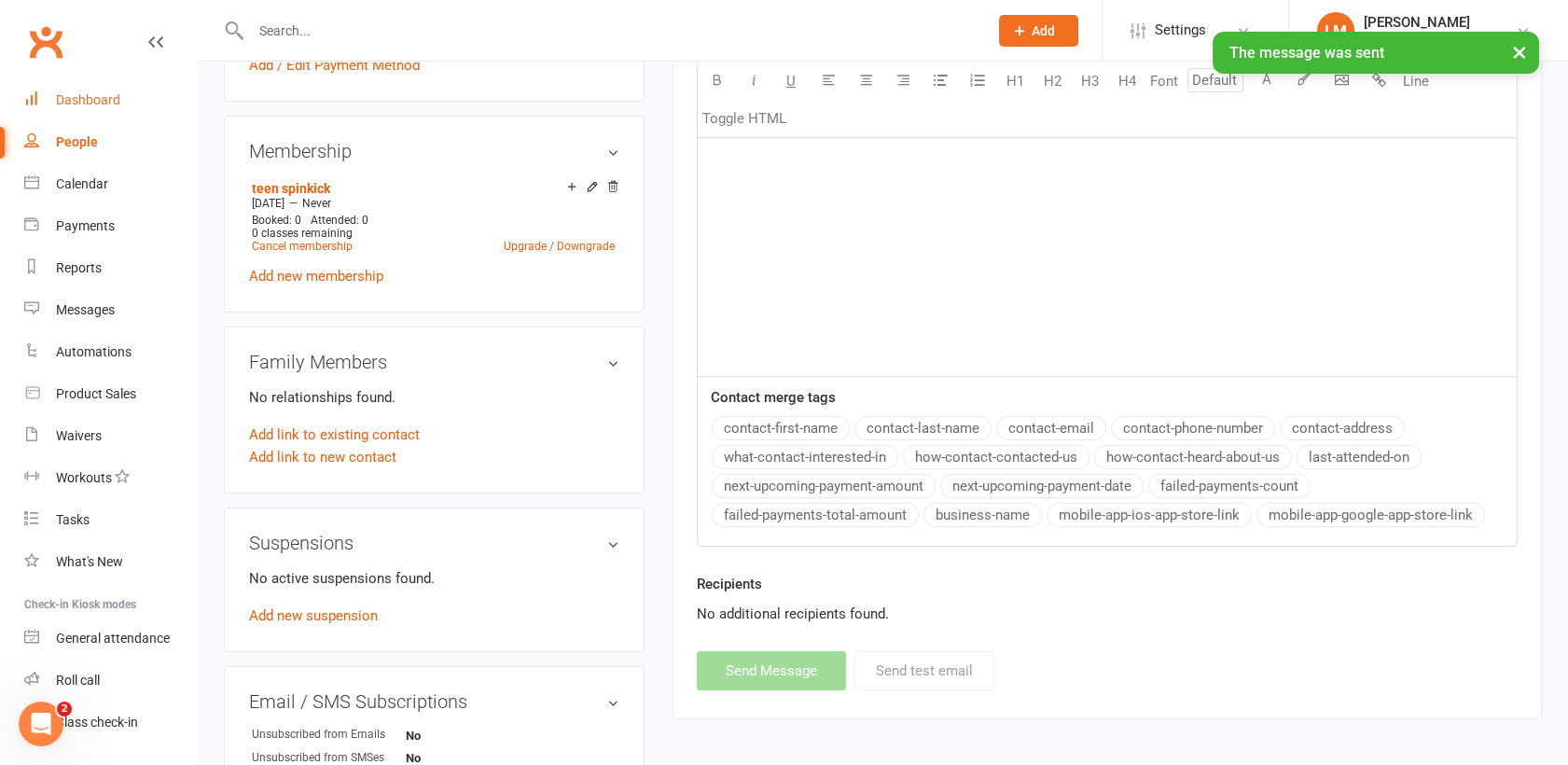
click at [105, 94] on div "Dashboard" at bounding box center [88, 100] width 65 height 15
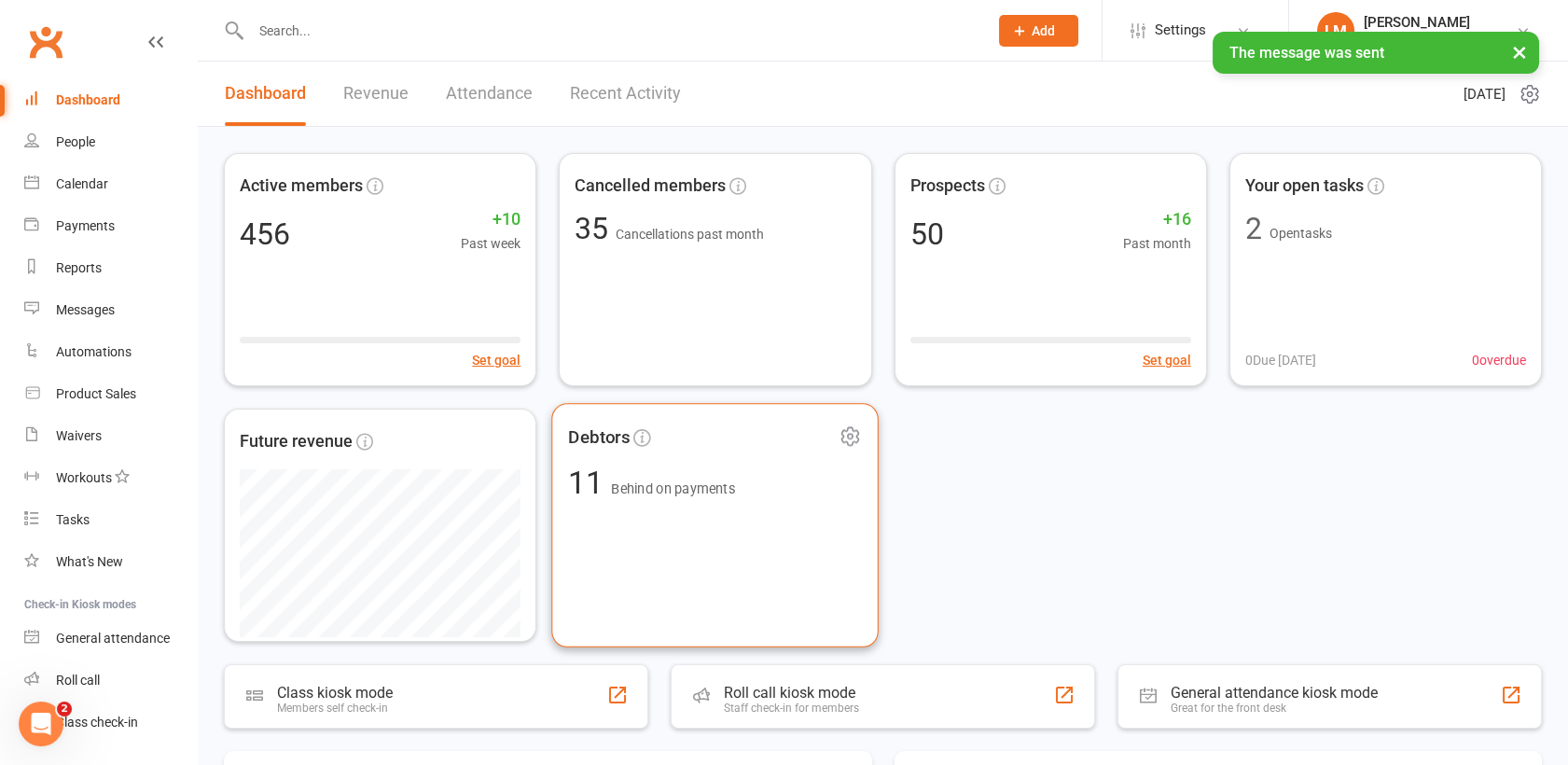
click at [741, 486] on span "11 Behind on payments" at bounding box center [715, 483] width 294 height 31
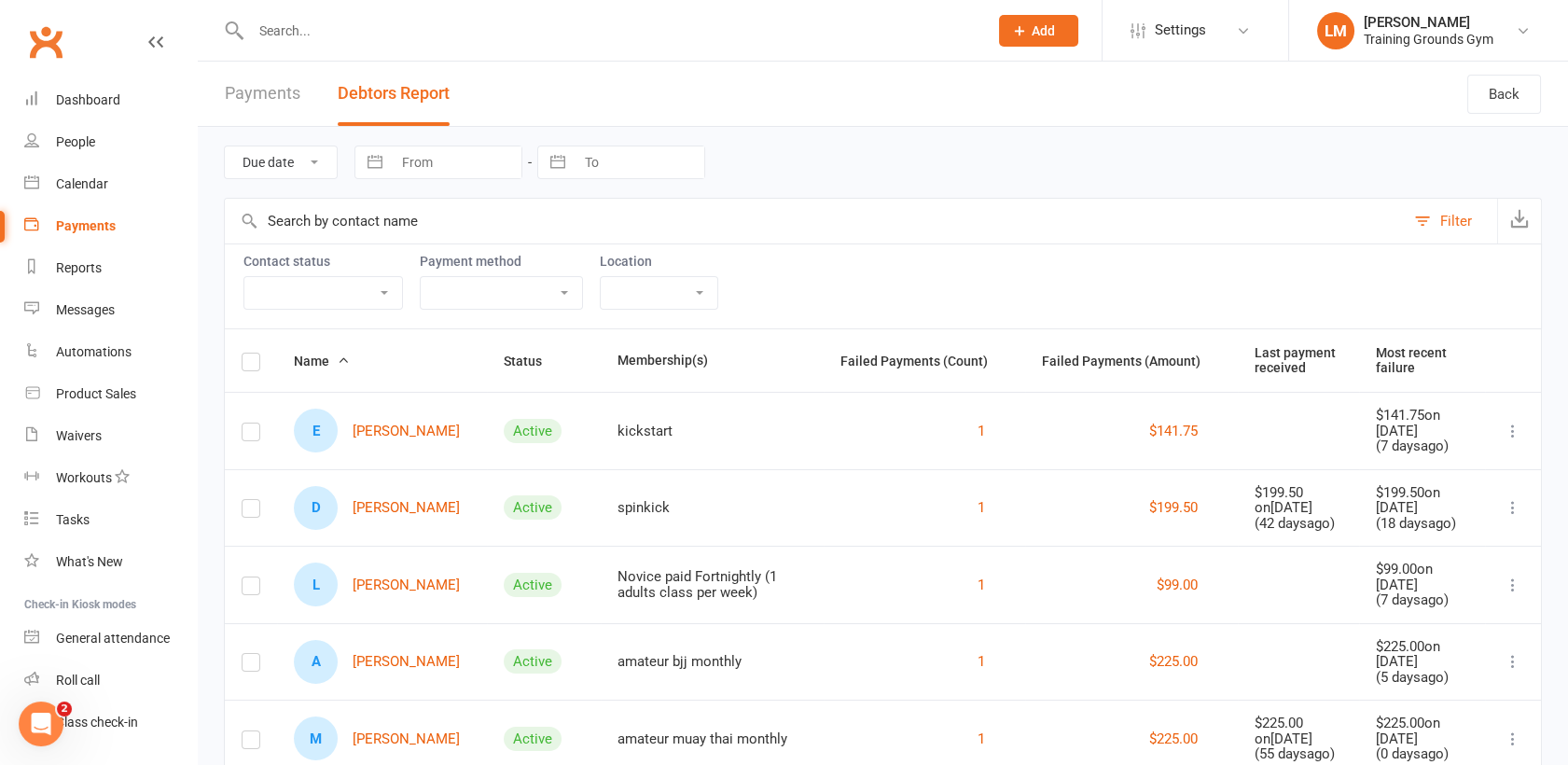
click at [265, 91] on link "Payments" at bounding box center [263, 94] width 75 height 65
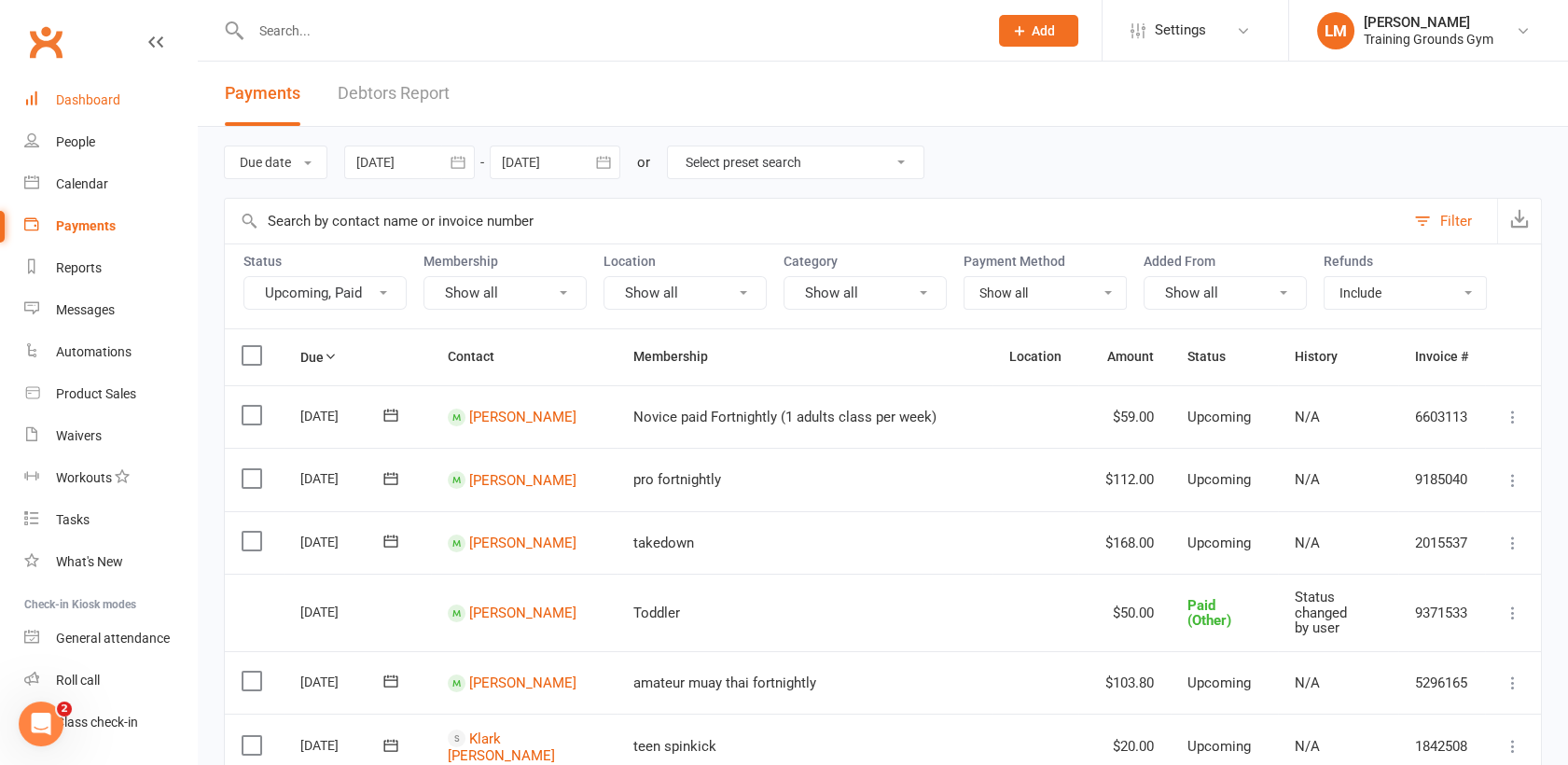
click at [97, 99] on div "Dashboard" at bounding box center [88, 100] width 65 height 15
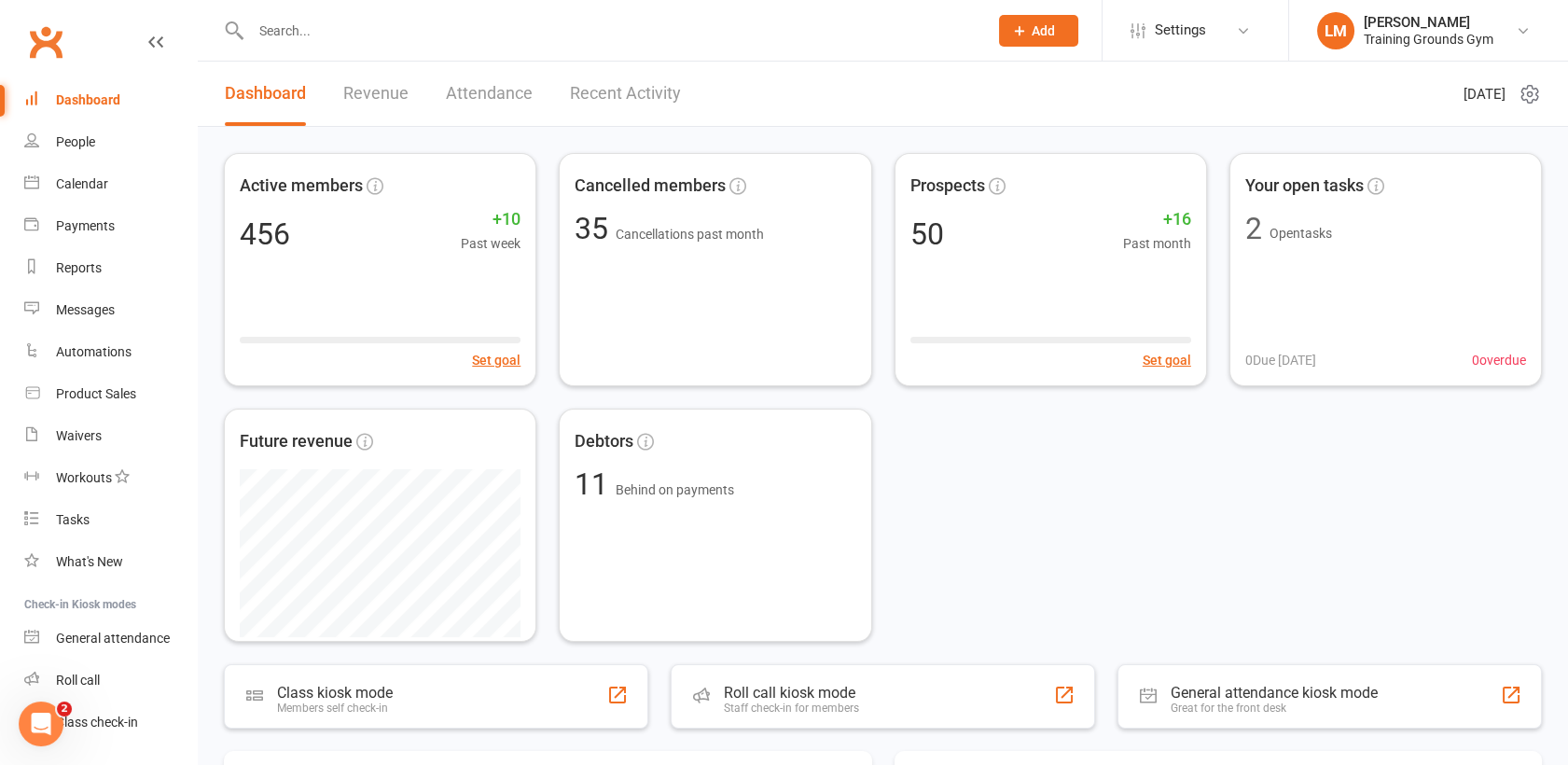
click at [83, 94] on div "Dashboard" at bounding box center [88, 100] width 65 height 15
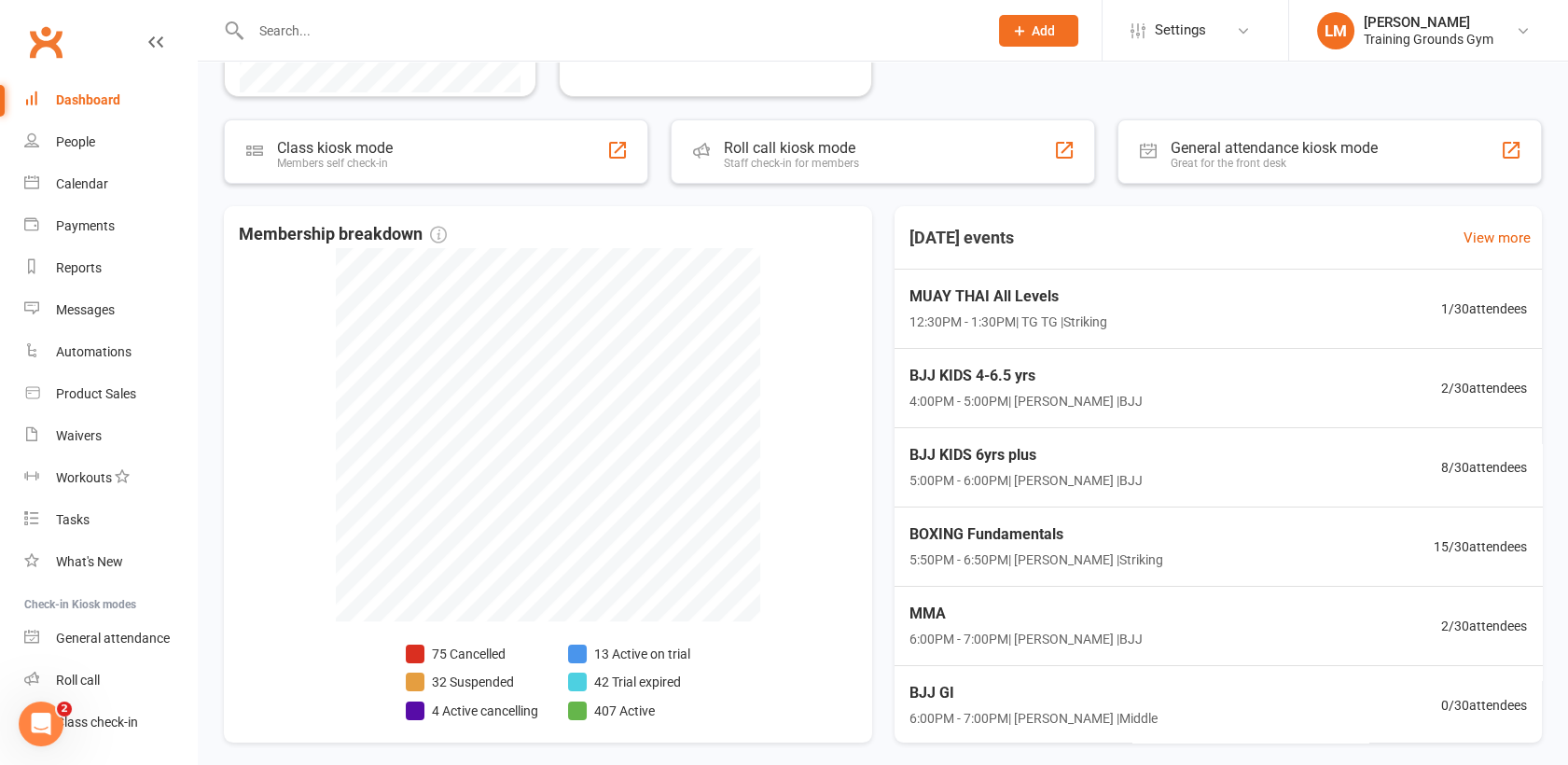
scroll to position [546, 0]
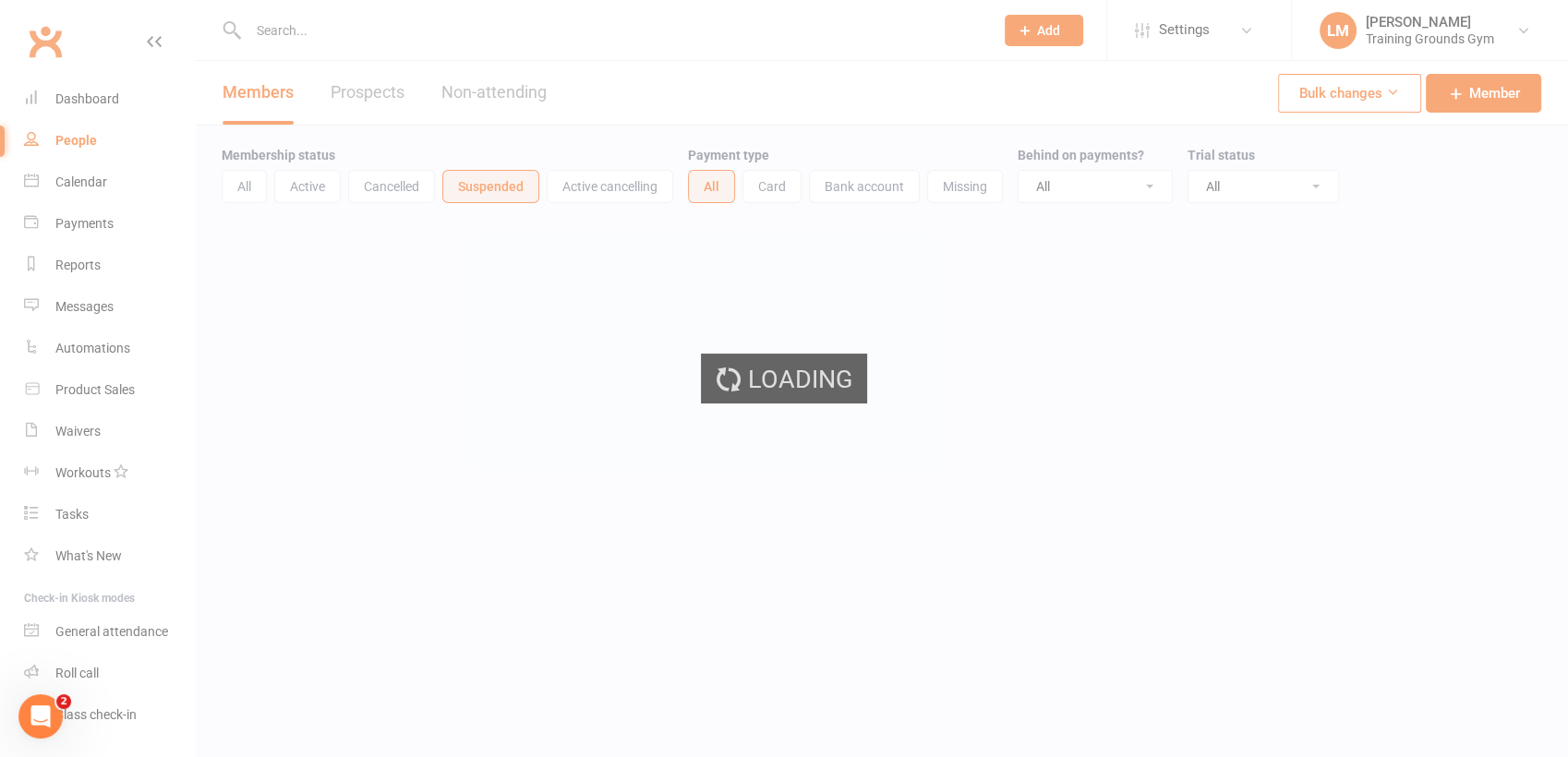
select select "100"
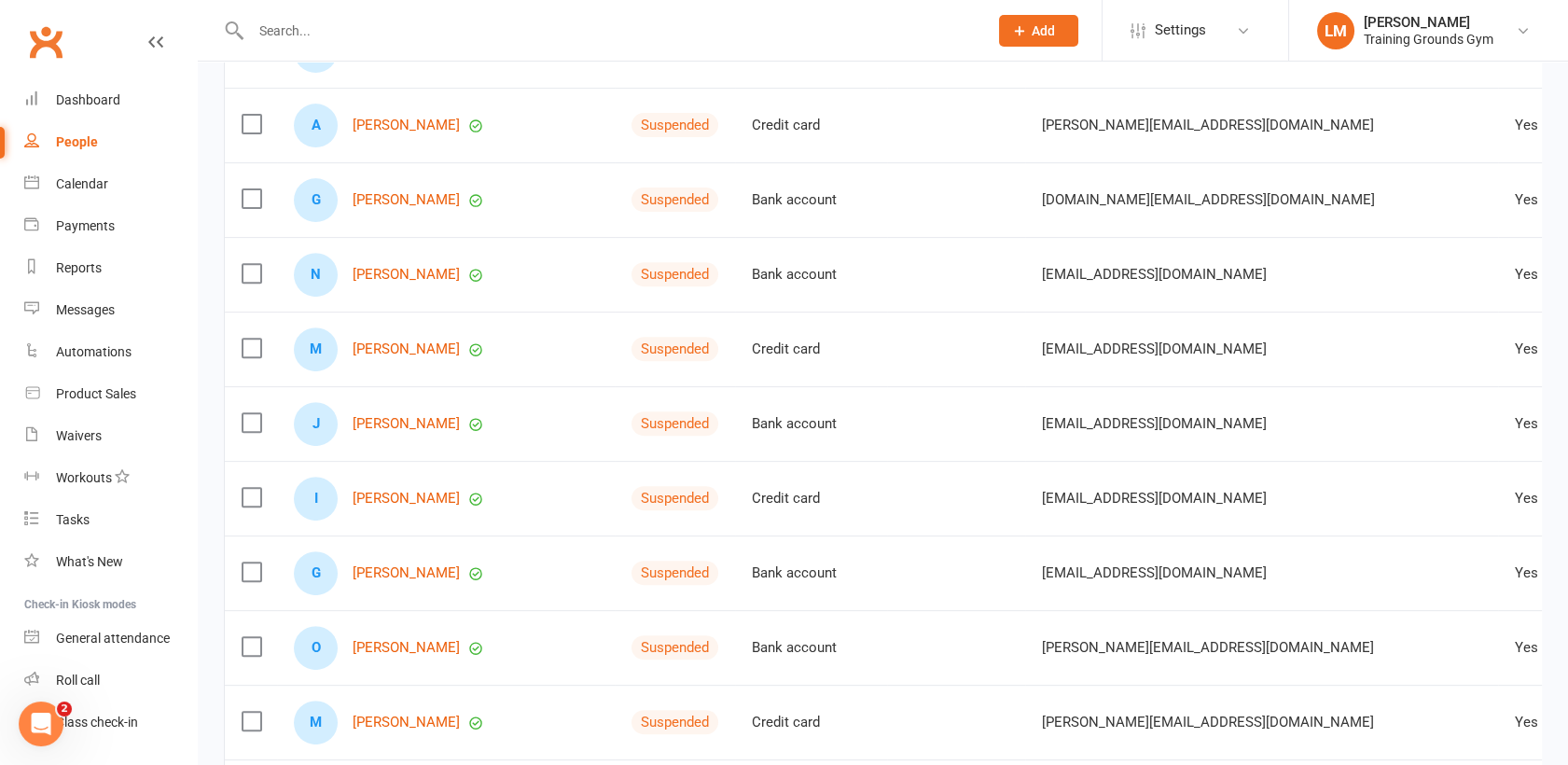
scroll to position [1509, 0]
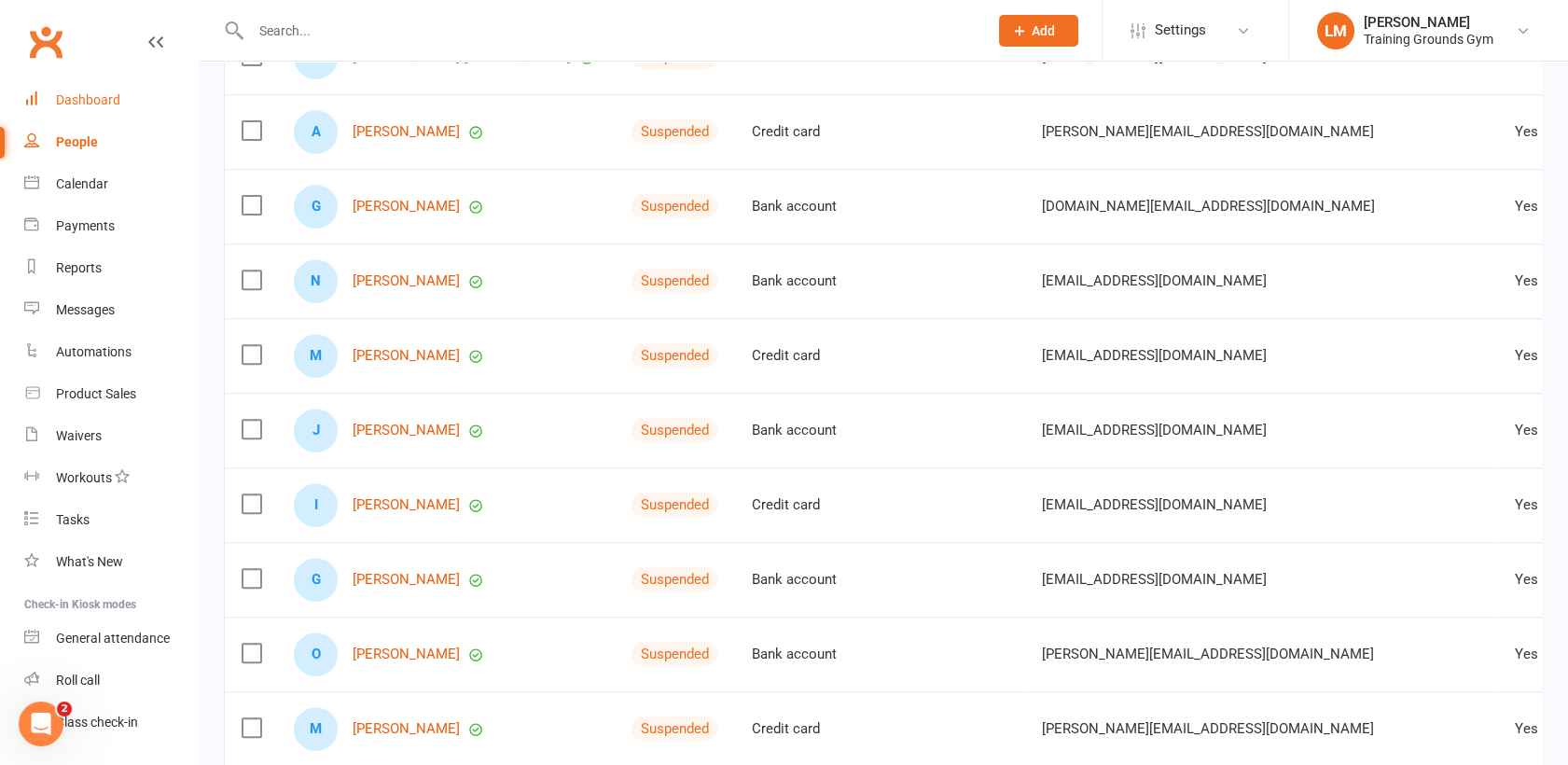
click at [69, 95] on div "Dashboard" at bounding box center [88, 100] width 65 height 15
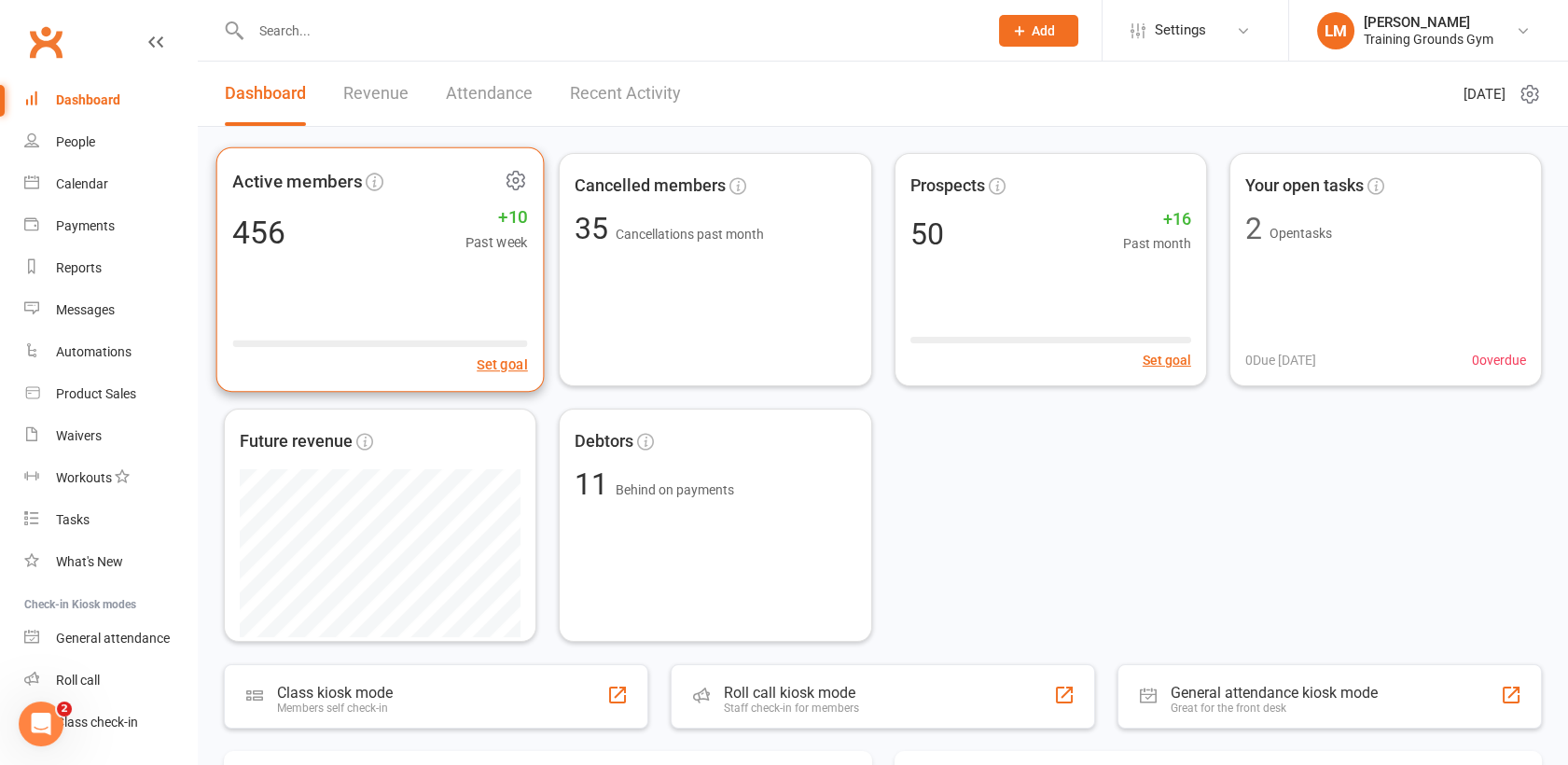
click at [470, 303] on div "Active members 456 +10 Past week Set goal" at bounding box center [381, 270] width 329 height 246
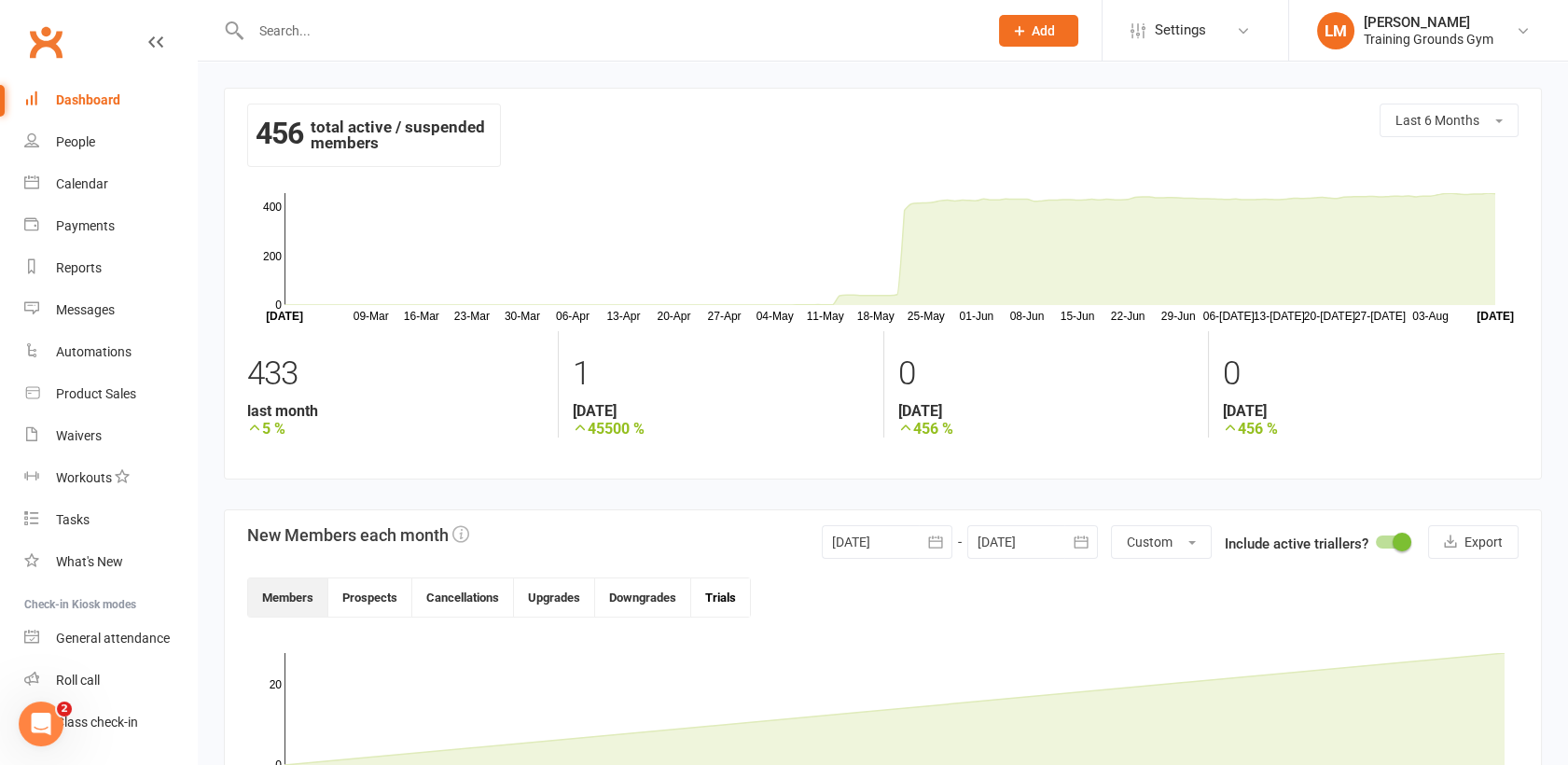
click at [724, 595] on button "Trials" at bounding box center [720, 598] width 59 height 39
click at [91, 101] on div "Dashboard" at bounding box center [88, 100] width 65 height 15
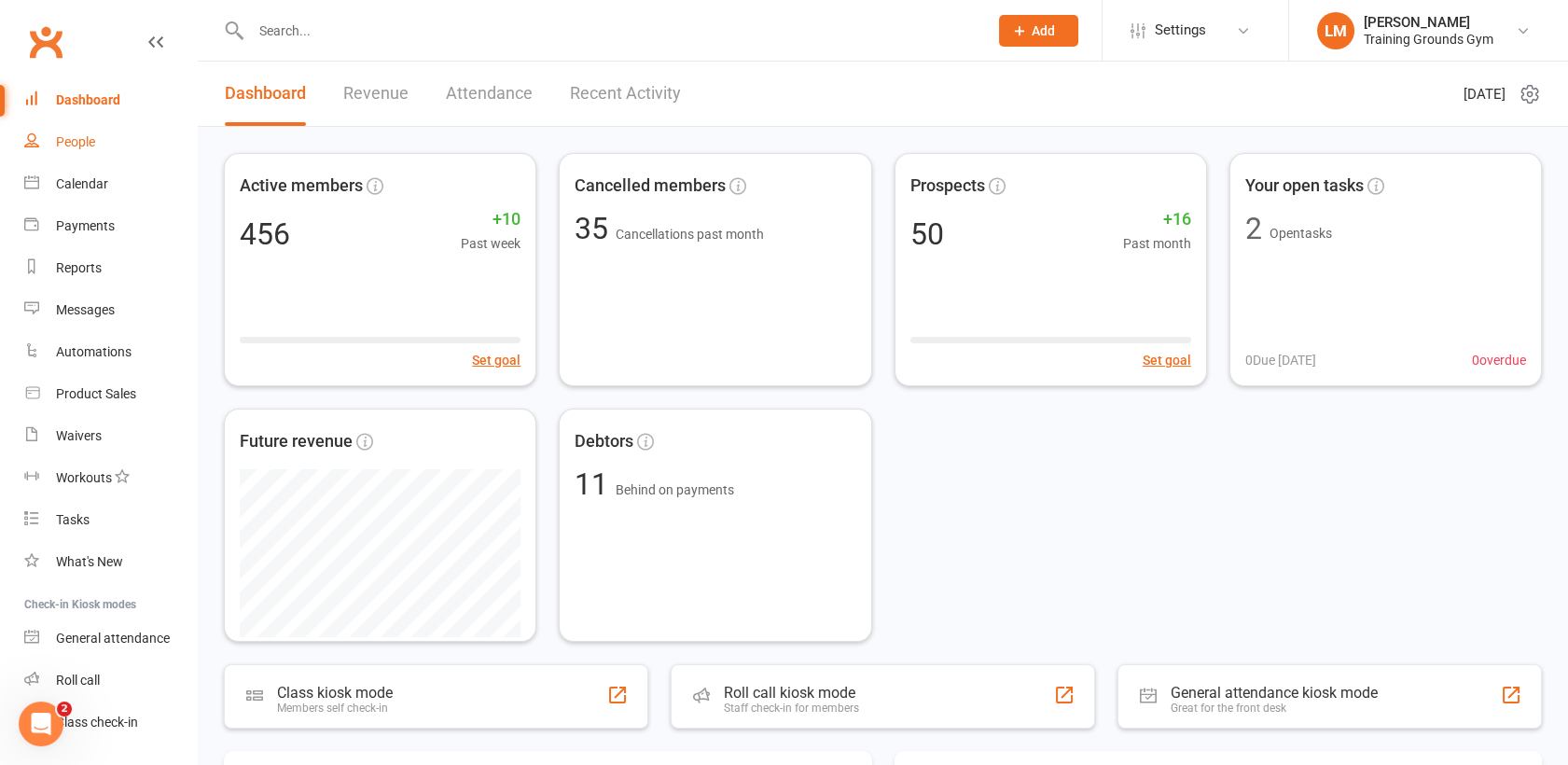
click at [90, 150] on link "People" at bounding box center [110, 141] width 173 height 42
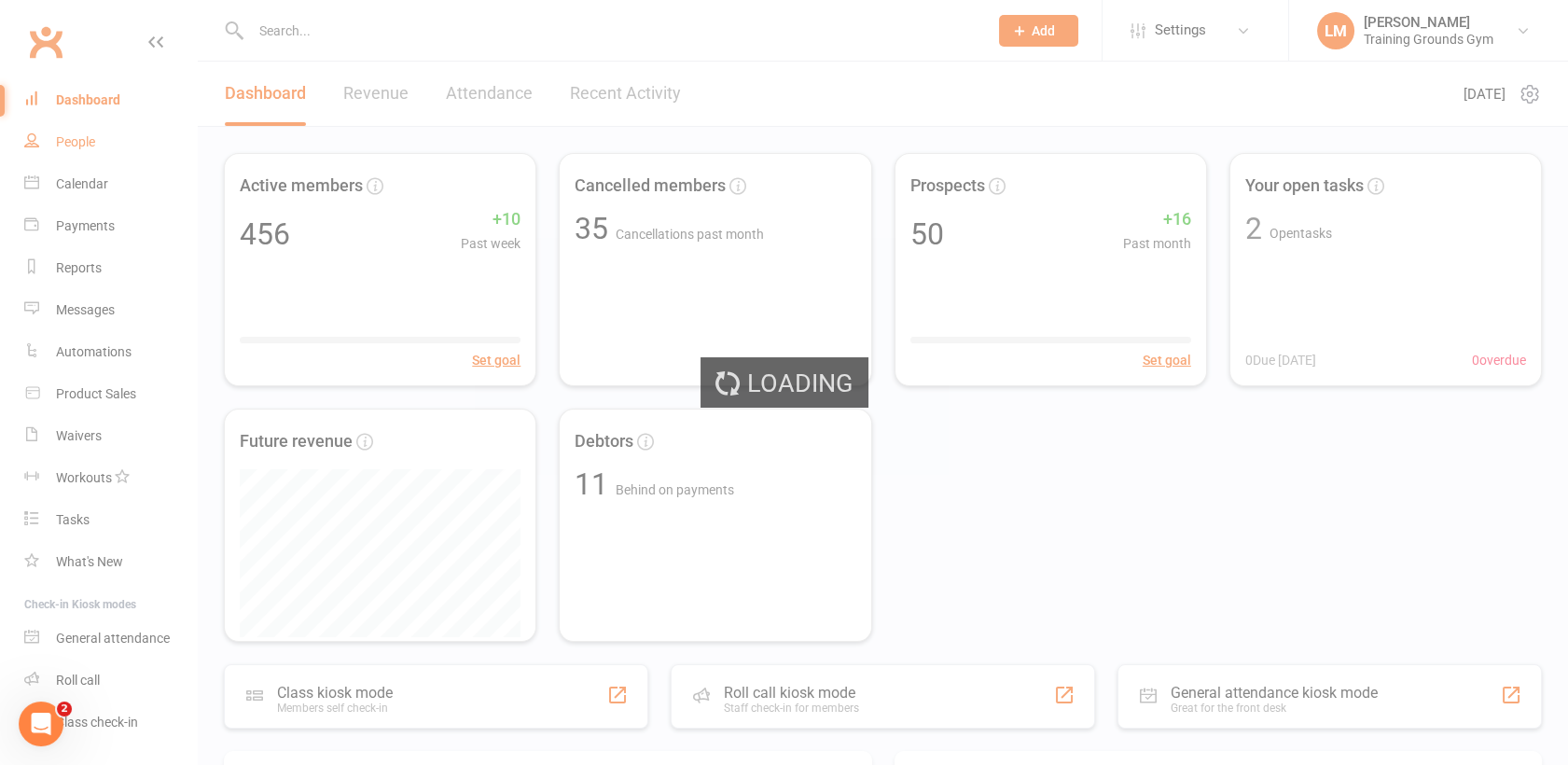
select select "100"
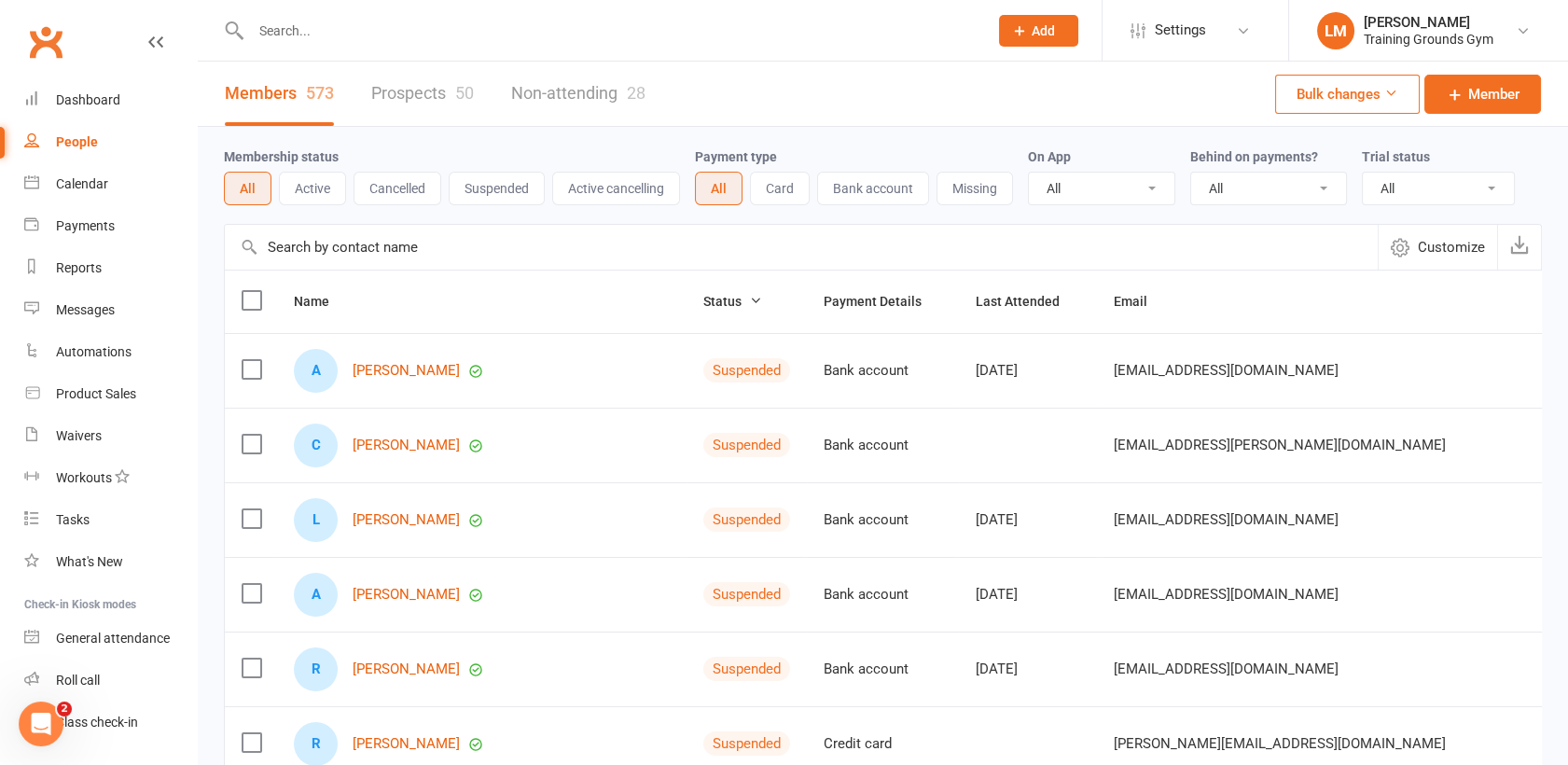
click at [411, 94] on link "Prospects 50" at bounding box center [422, 94] width 102 height 65
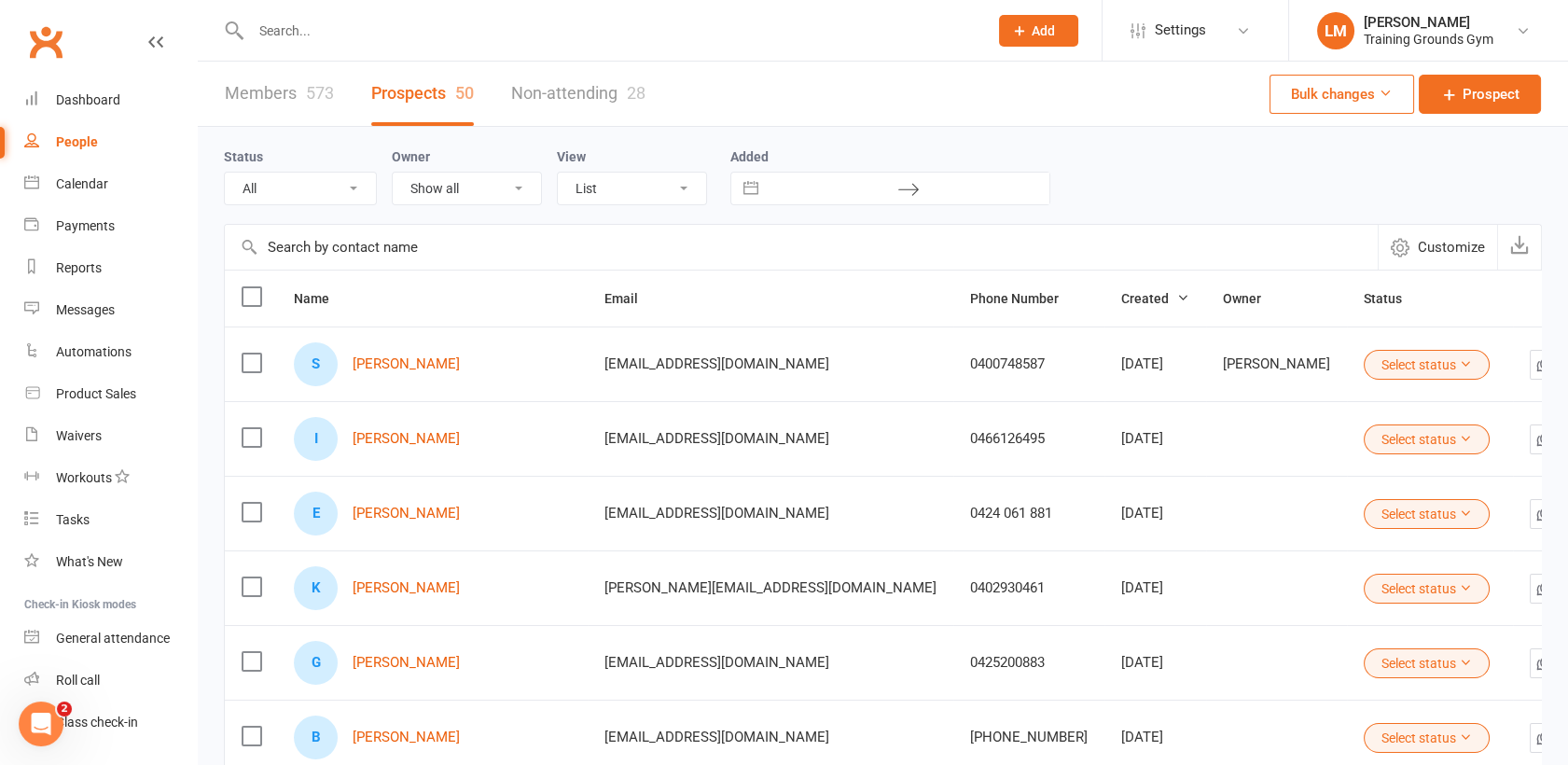
click at [631, 188] on select "List Kanban" at bounding box center [631, 189] width 148 height 32
click at [558, 173] on select "List Kanban" at bounding box center [631, 189] width 148 height 32
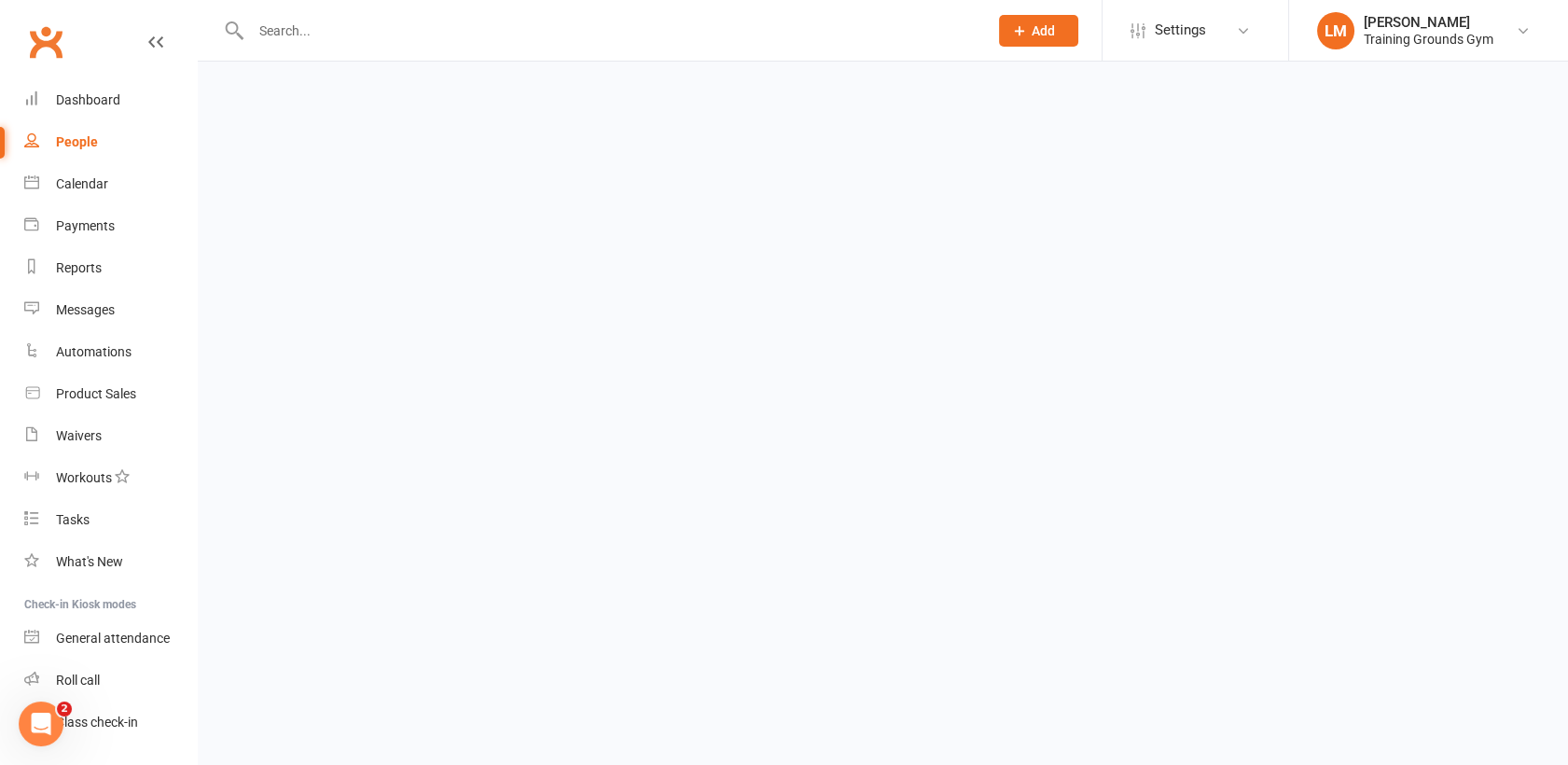
select select "kanban"
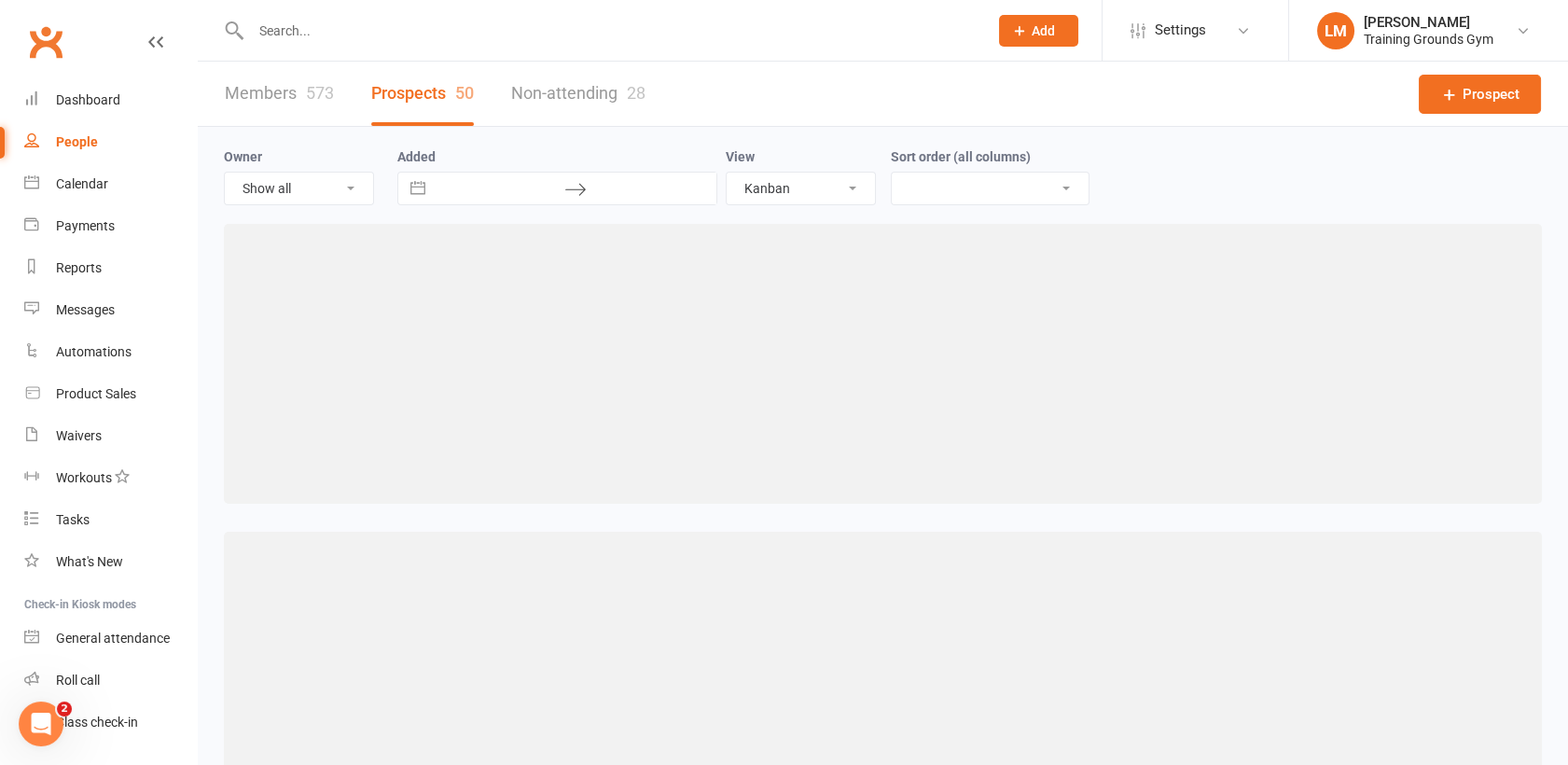
select select "created_at-desc"
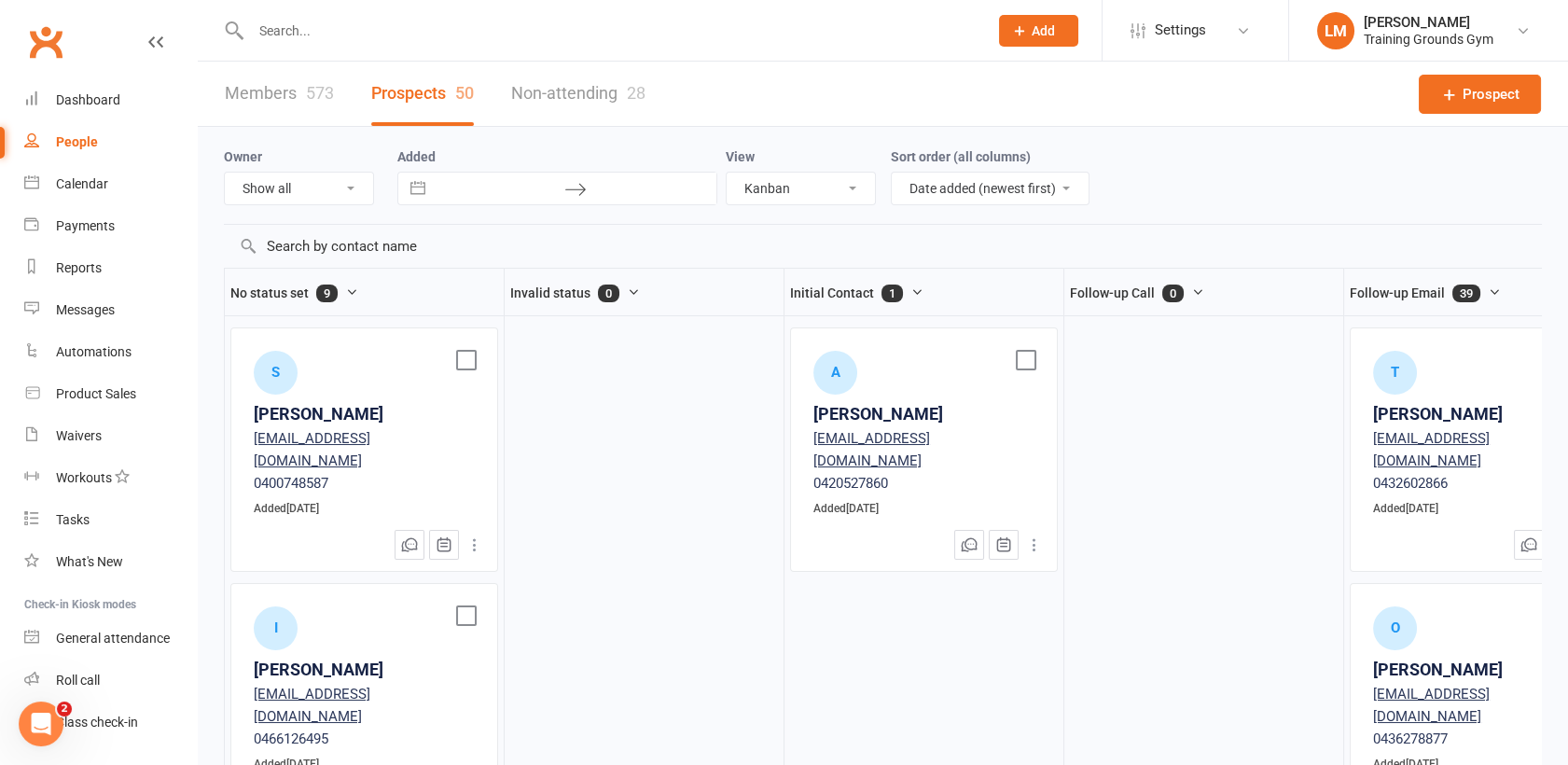
click at [382, 388] on div "S Saurabh Jain saurabhjain80@gmail.com 0400748587 Added Aug 11, 2025" at bounding box center [363, 424] width 266 height 191
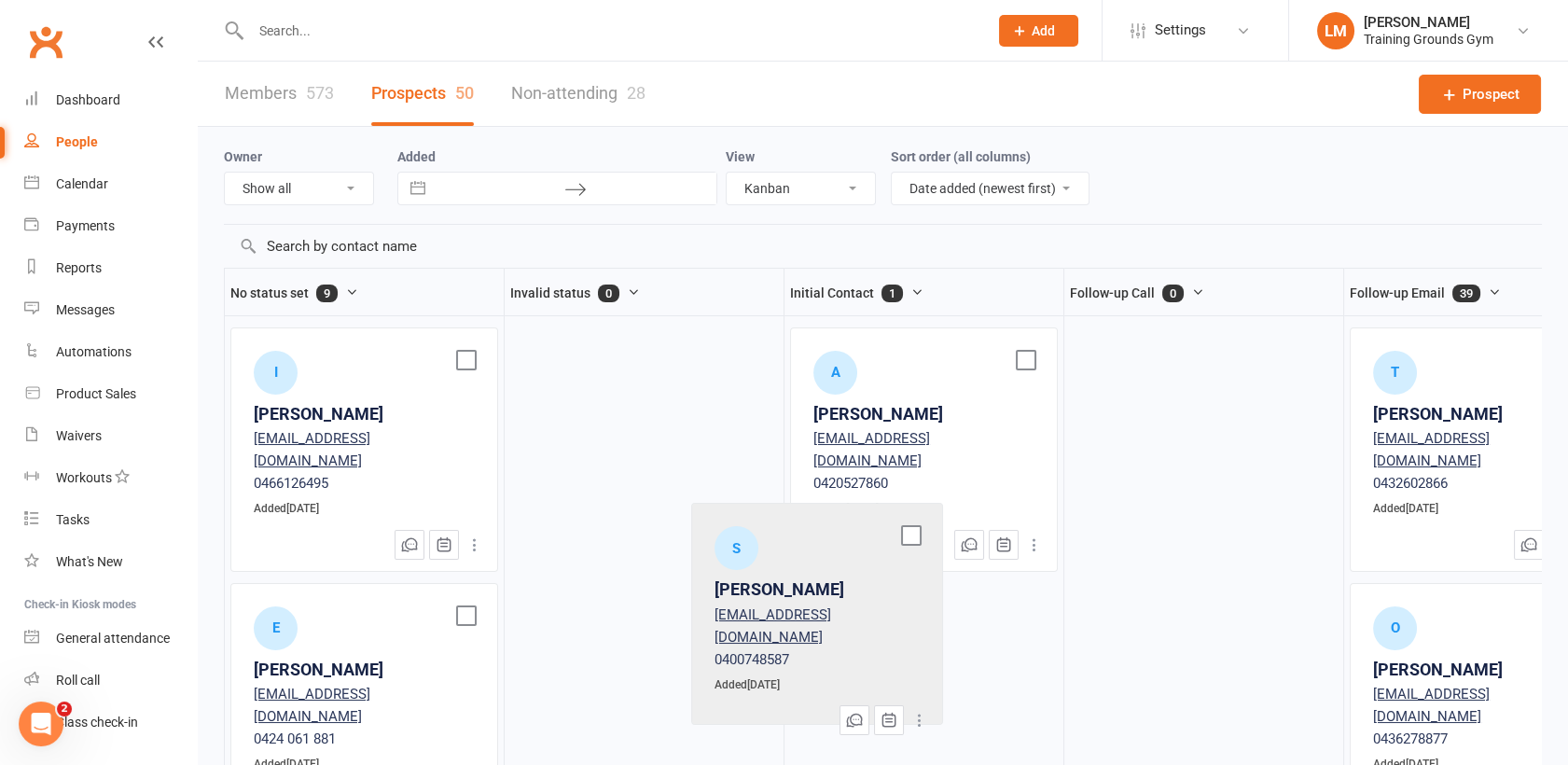
scroll to position [18, 0]
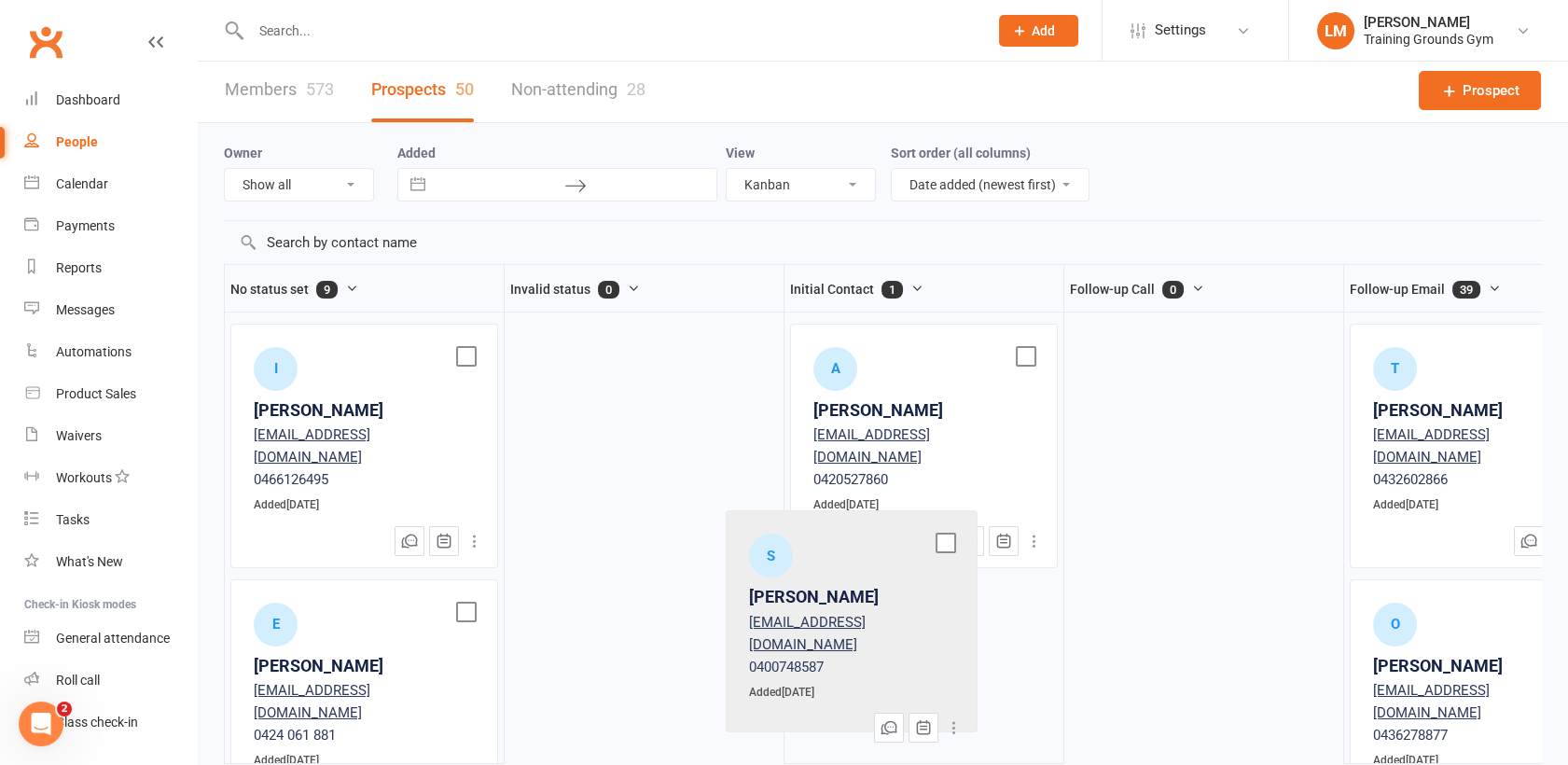
drag, startPoint x: 382, startPoint y: 388, endPoint x: 883, endPoint y: 573, distance: 534.1
click at [883, 573] on div "No status set 9 S Saurabh Jain saurabhjain80@gmail.com 0400748587 Added Aug 11,…" at bounding box center [884, 514] width 1319 height 500
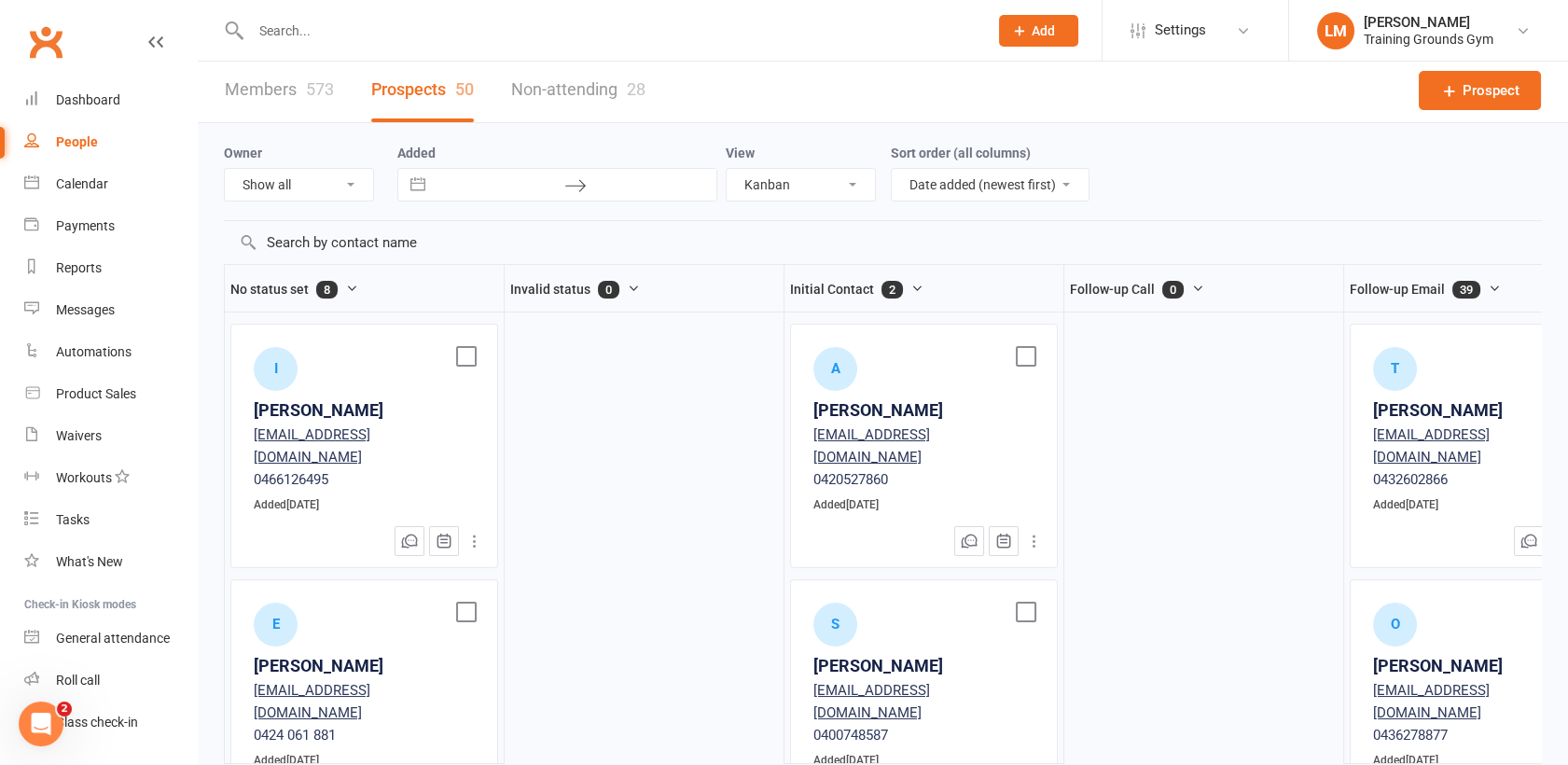
click at [310, 424] on div "[EMAIL_ADDRESS][DOMAIN_NAME]" at bounding box center [363, 446] width 221 height 44
click at [276, 358] on div "I" at bounding box center [275, 368] width 44 height 44
click at [294, 397] on div "[PERSON_NAME]" at bounding box center [363, 411] width 221 height 27
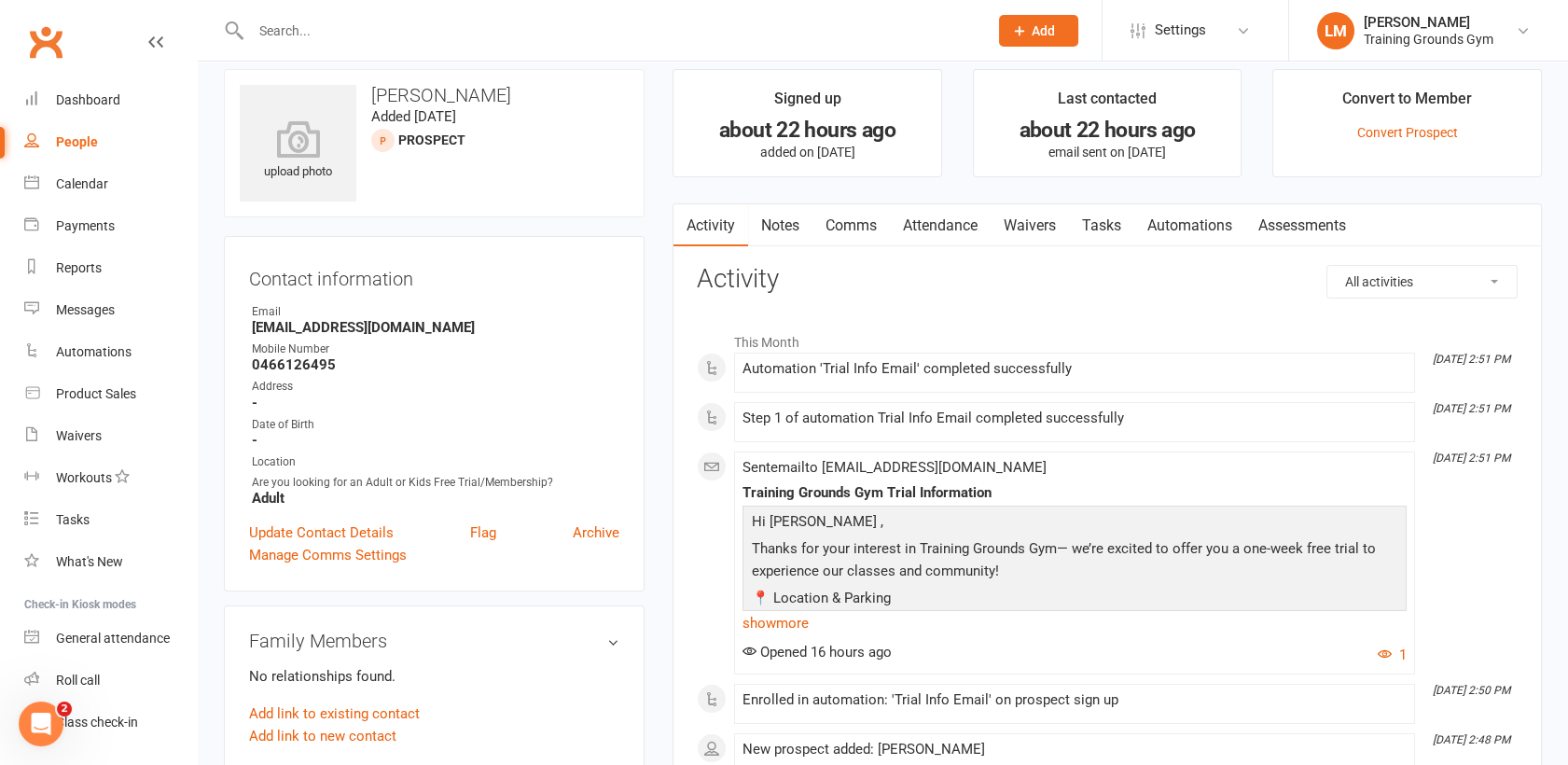
select select "kanban"
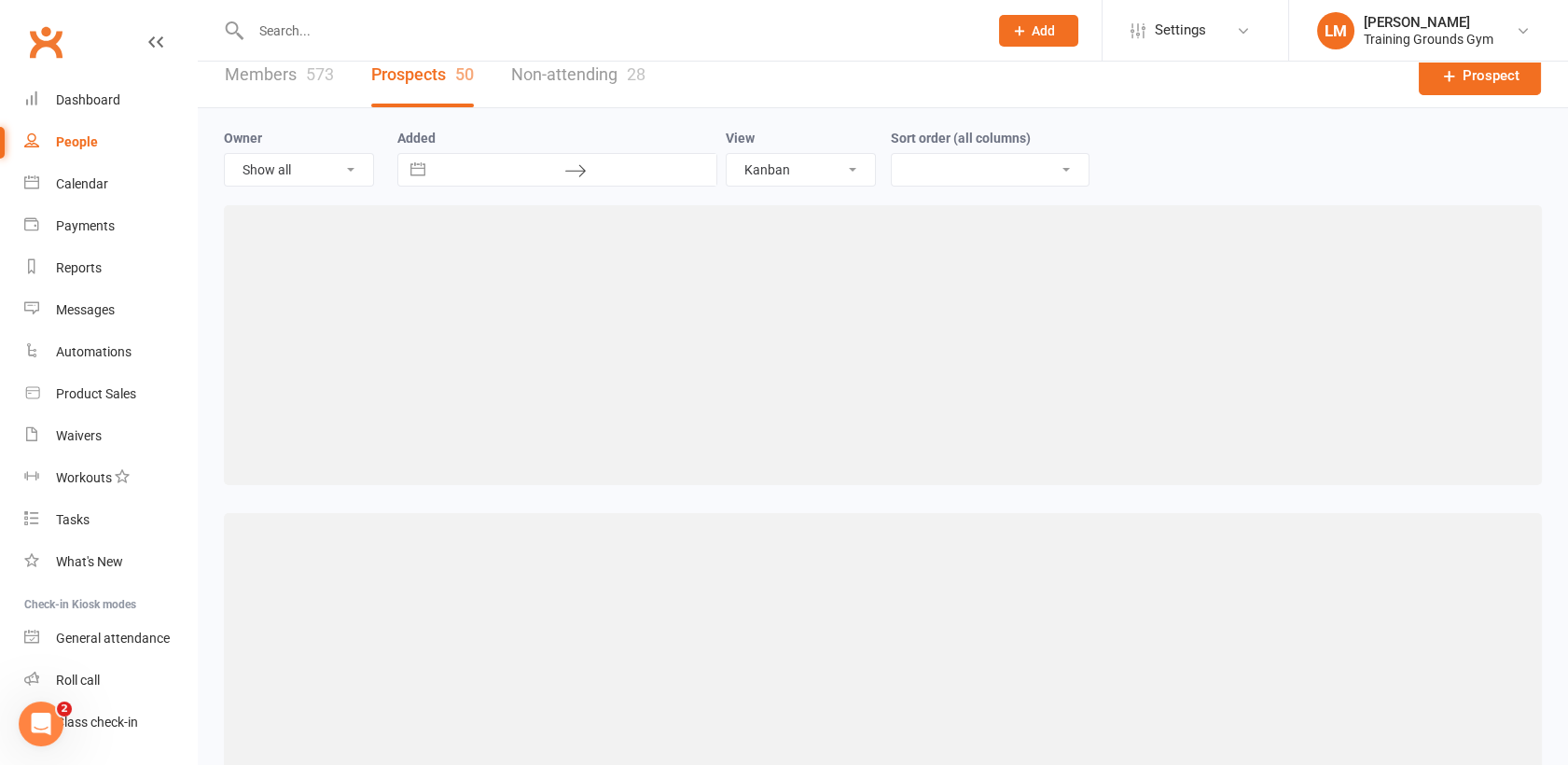
select select "created_at-desc"
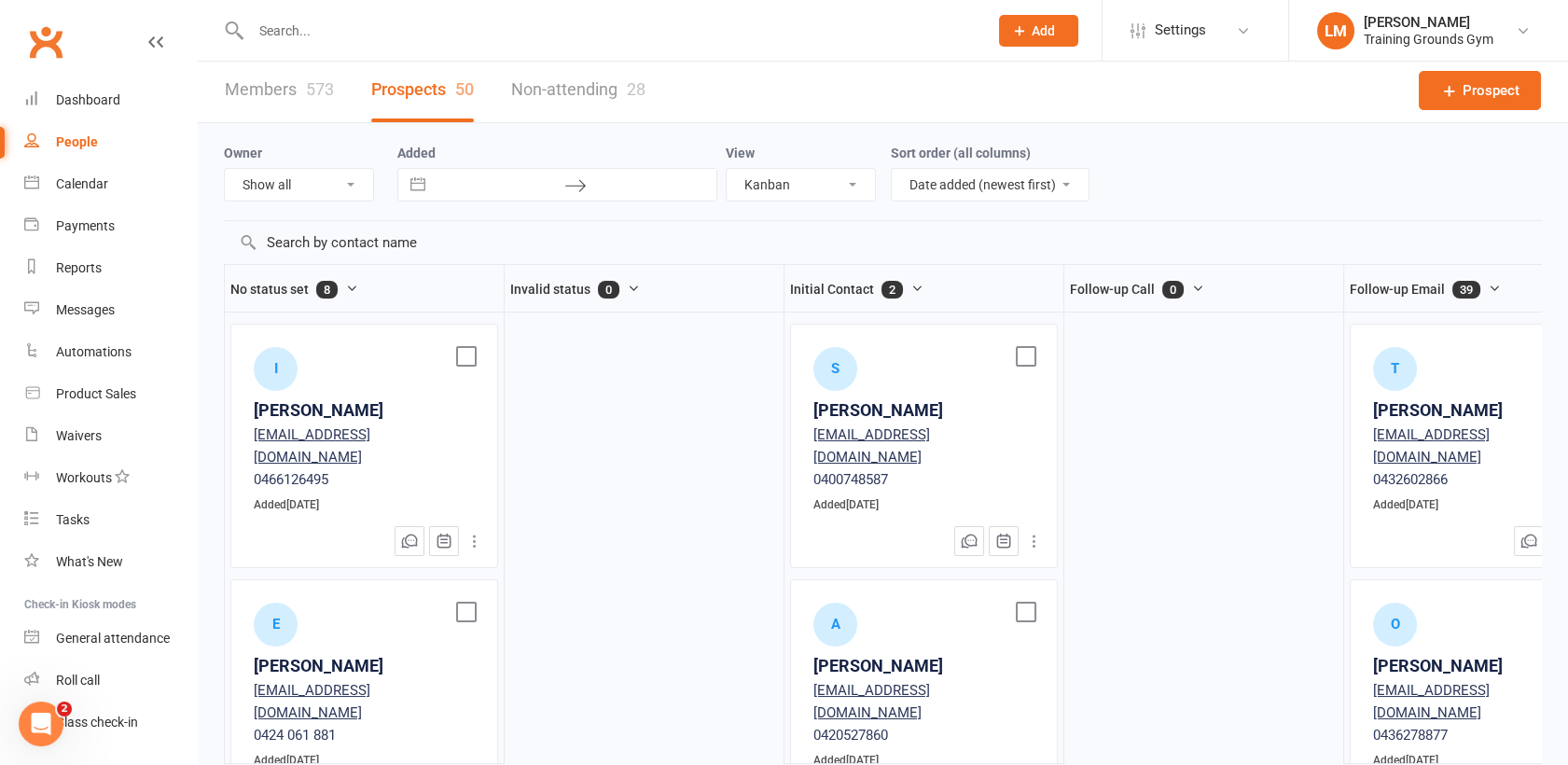
scroll to position [18, 0]
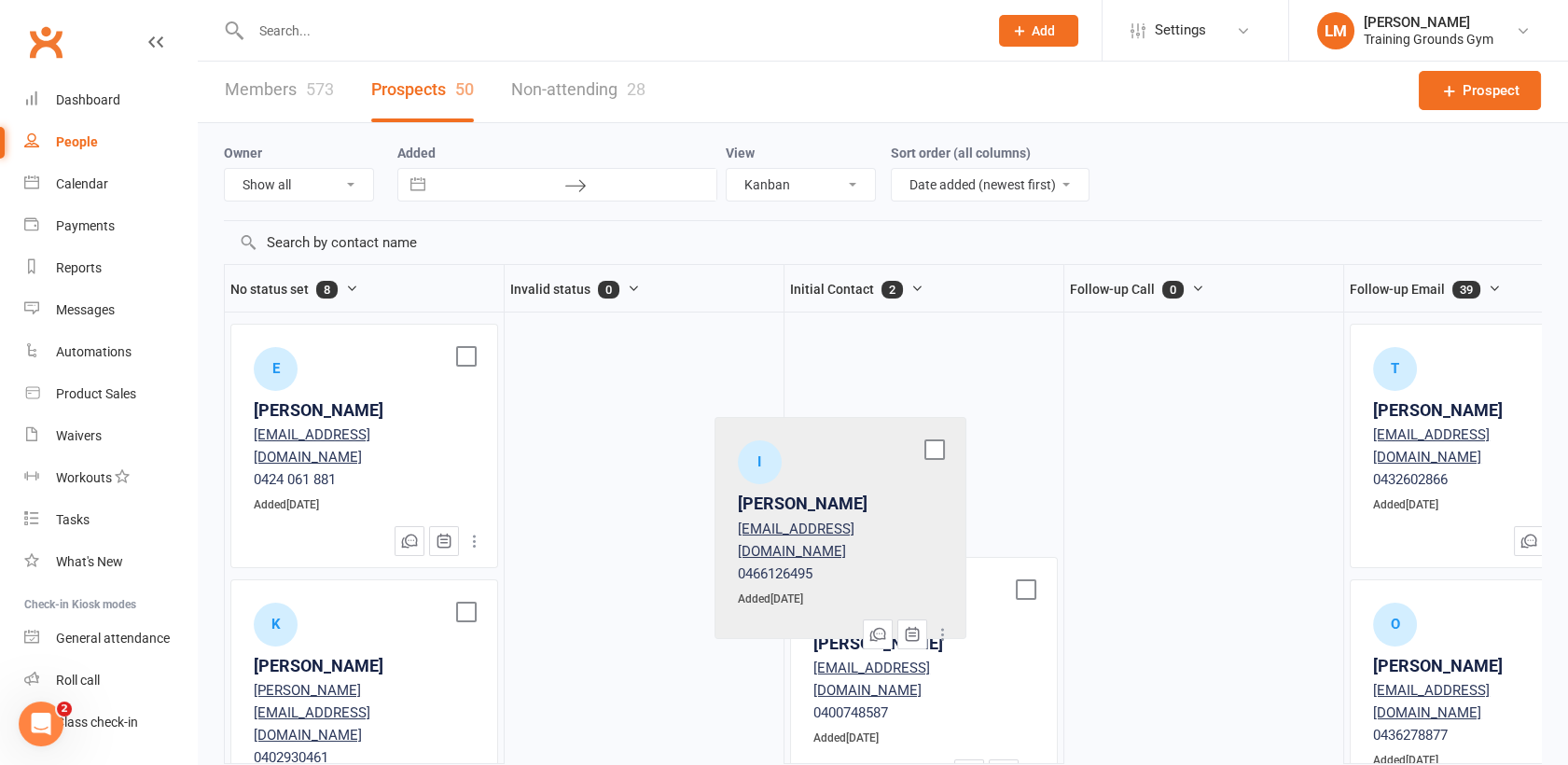
drag, startPoint x: 387, startPoint y: 372, endPoint x: 876, endPoint y: 482, distance: 501.2
click at [876, 482] on div "No status set 8 I Ian Wang gogoenwon@gmail.com 0466126495 Added Aug 11, 2025 E …" at bounding box center [884, 514] width 1319 height 500
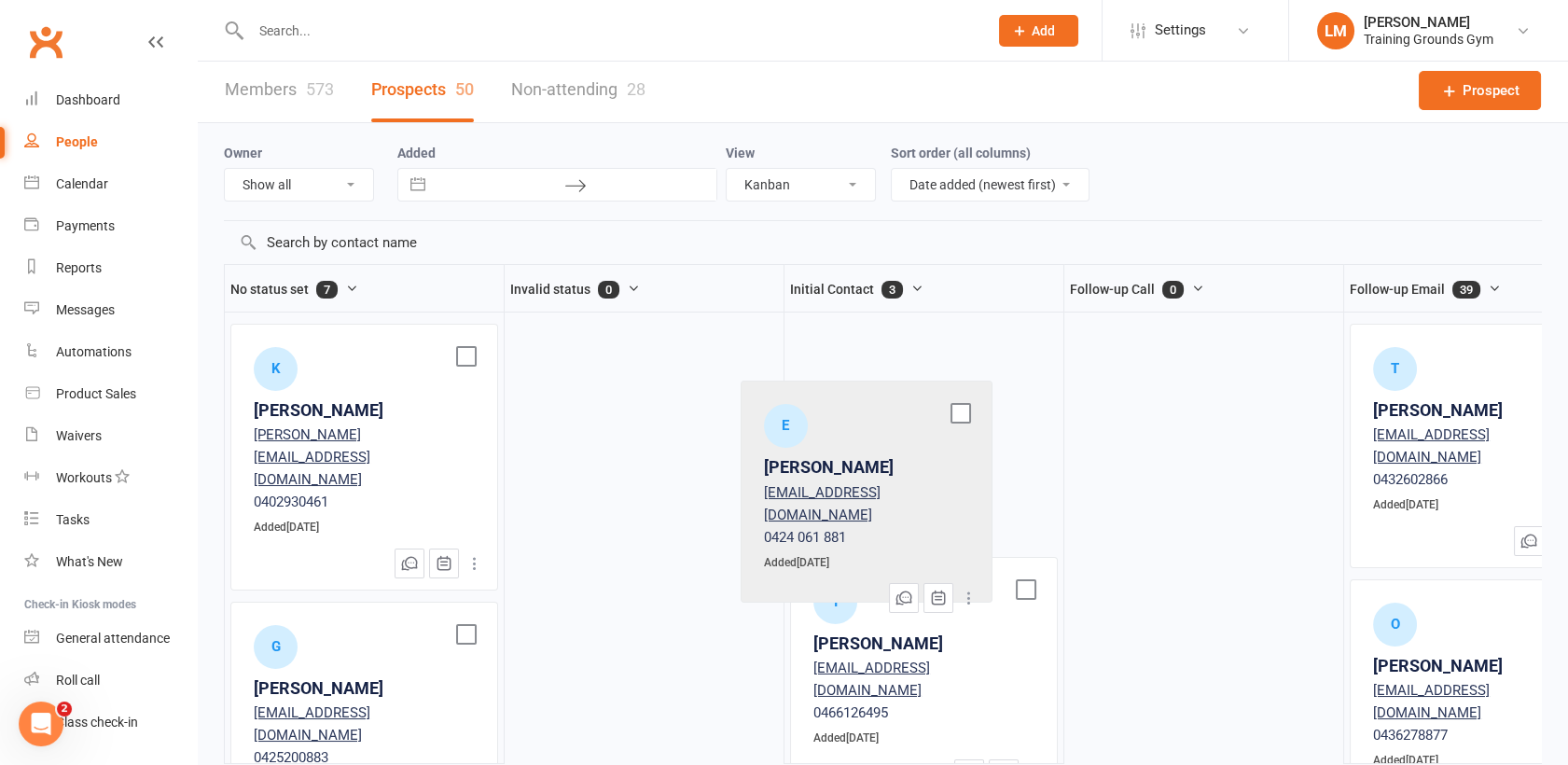
drag, startPoint x: 386, startPoint y: 347, endPoint x: 905, endPoint y: 420, distance: 524.1
click at [905, 420] on div "No status set 7 E Elkeson Tang Kyodrive214188a@gmail.com 0424 061 881 Added Aug…" at bounding box center [884, 514] width 1319 height 500
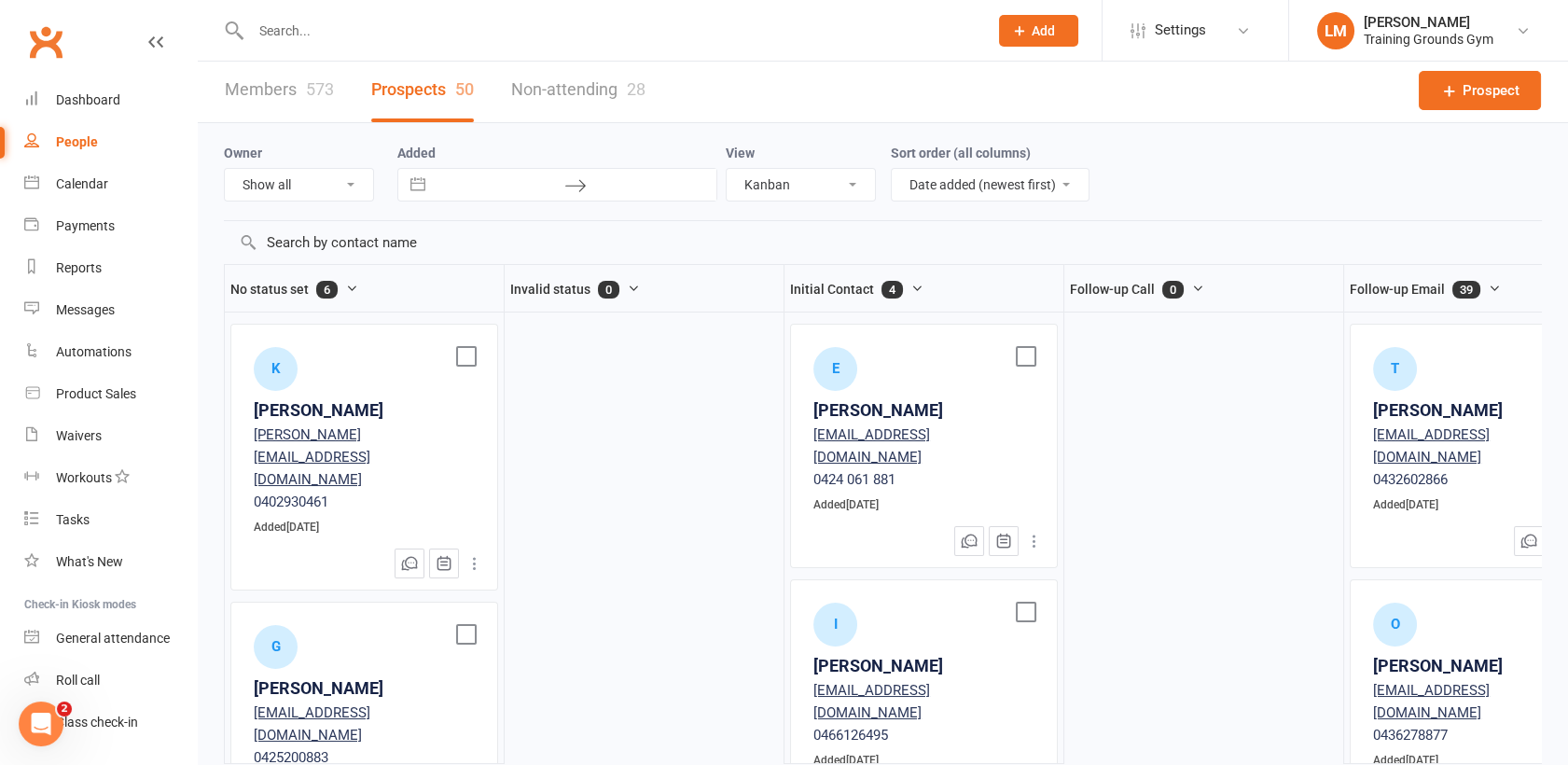
click at [326, 397] on div "[PERSON_NAME]" at bounding box center [363, 411] width 221 height 27
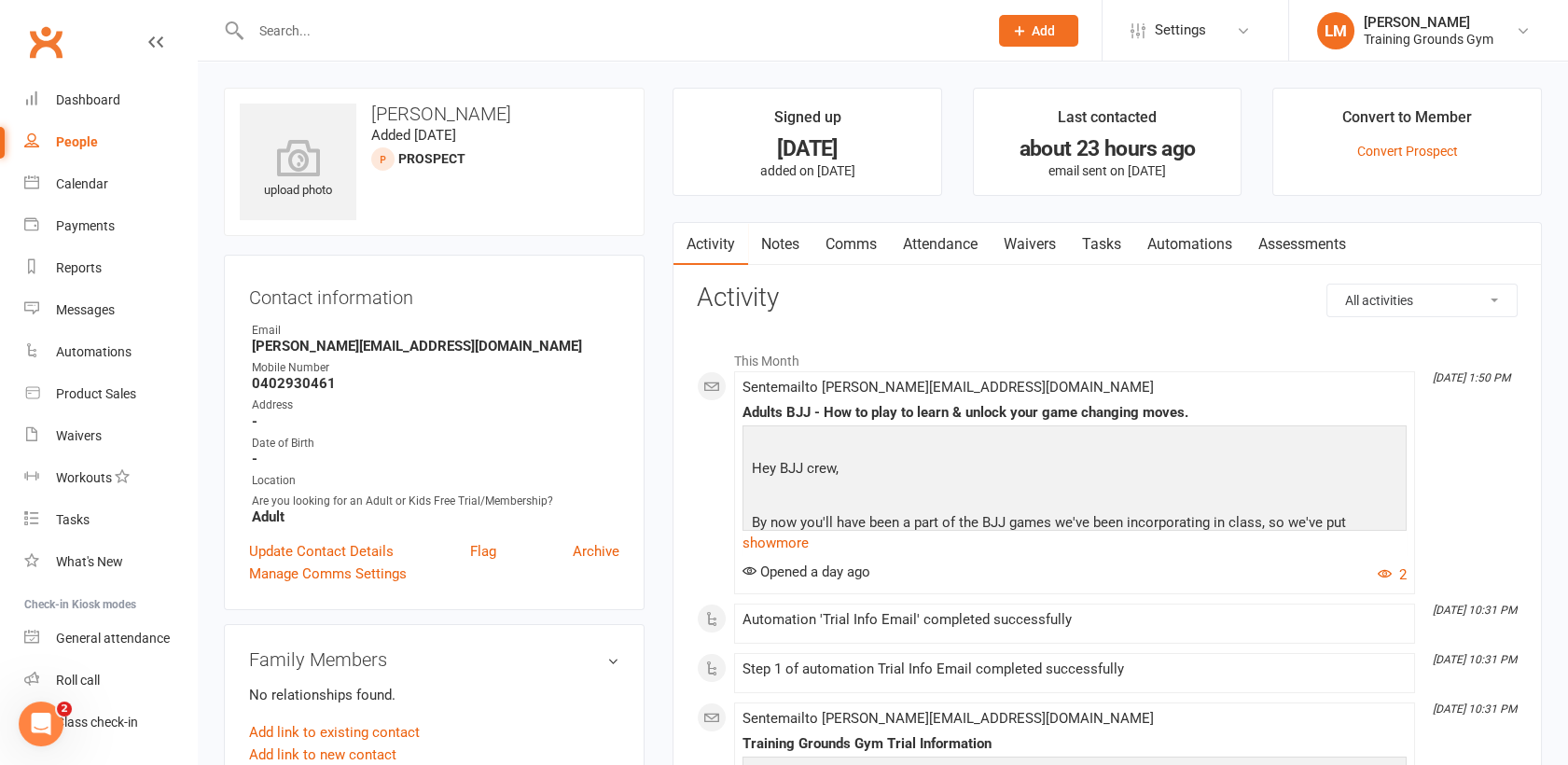
select select "kanban"
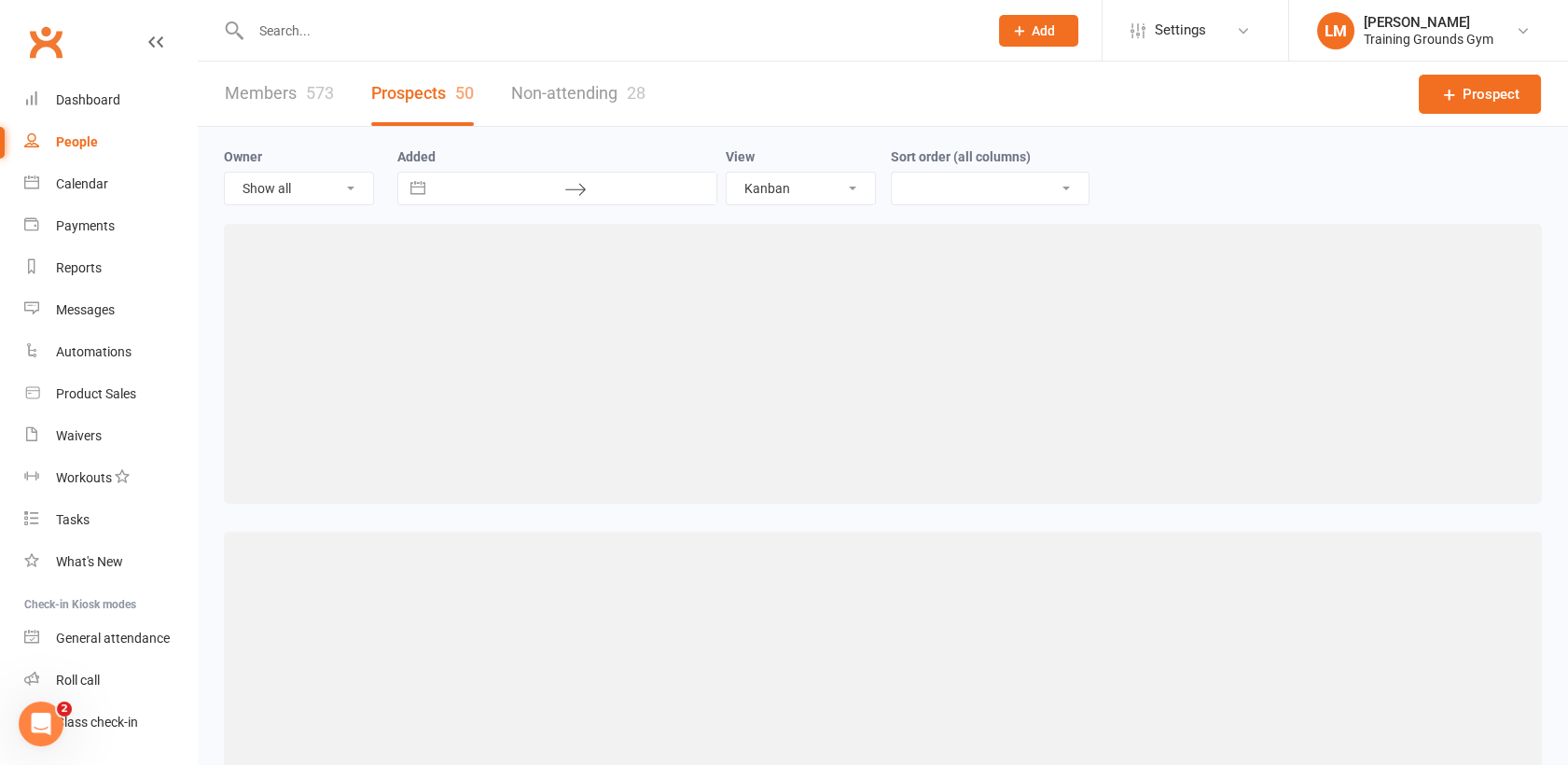
scroll to position [18, 0]
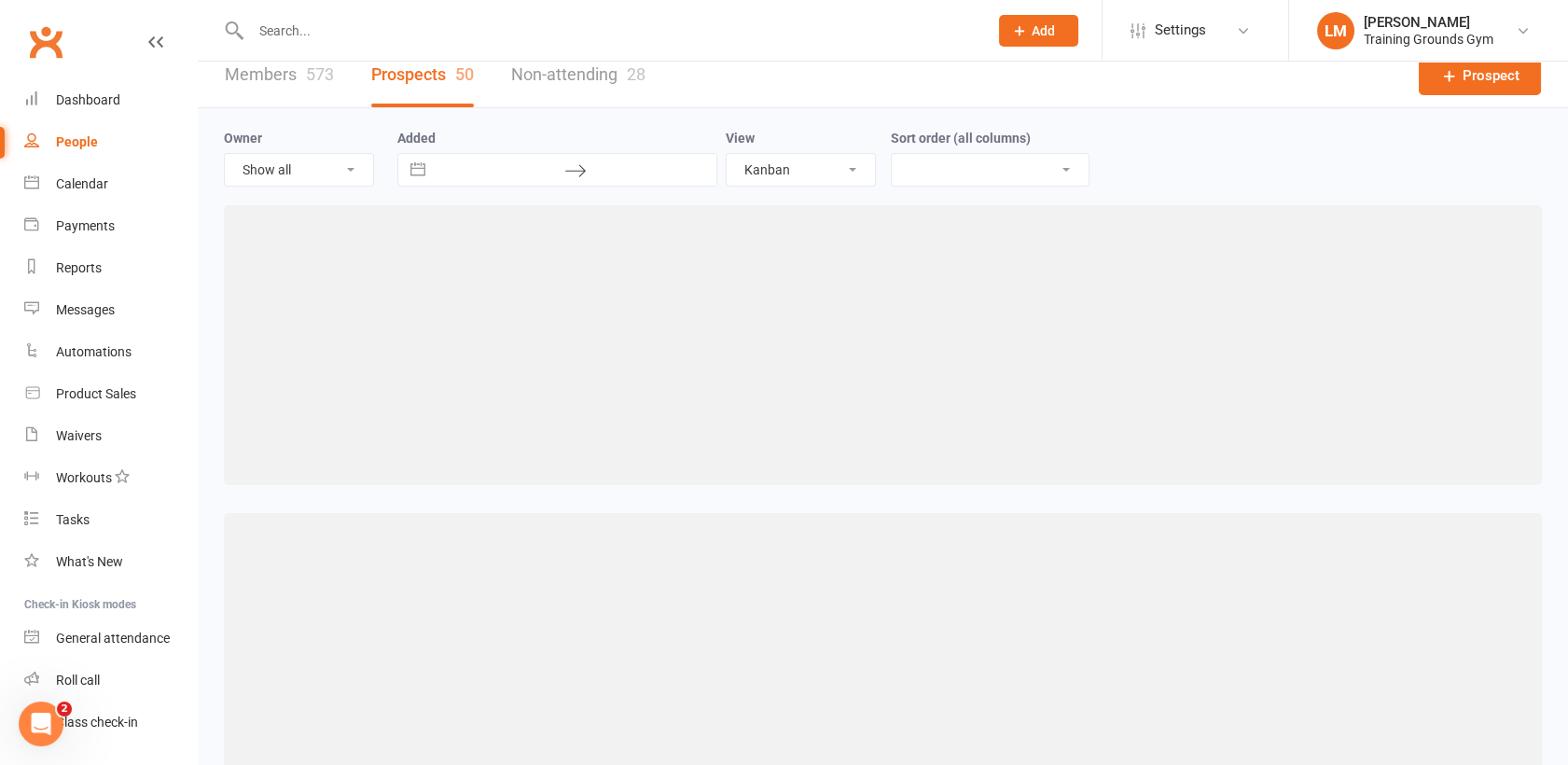
select select "created_at-desc"
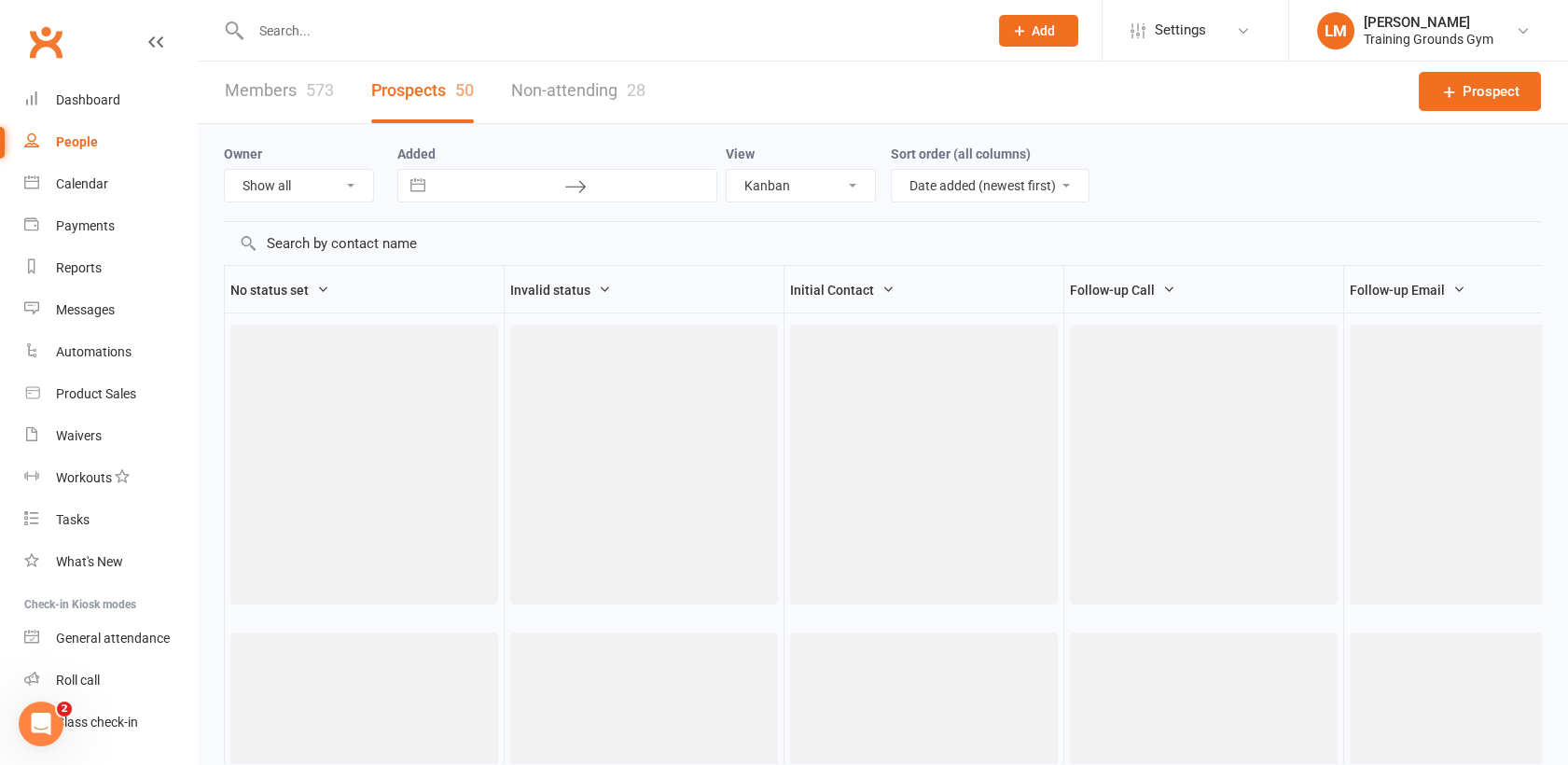
scroll to position [0, 0]
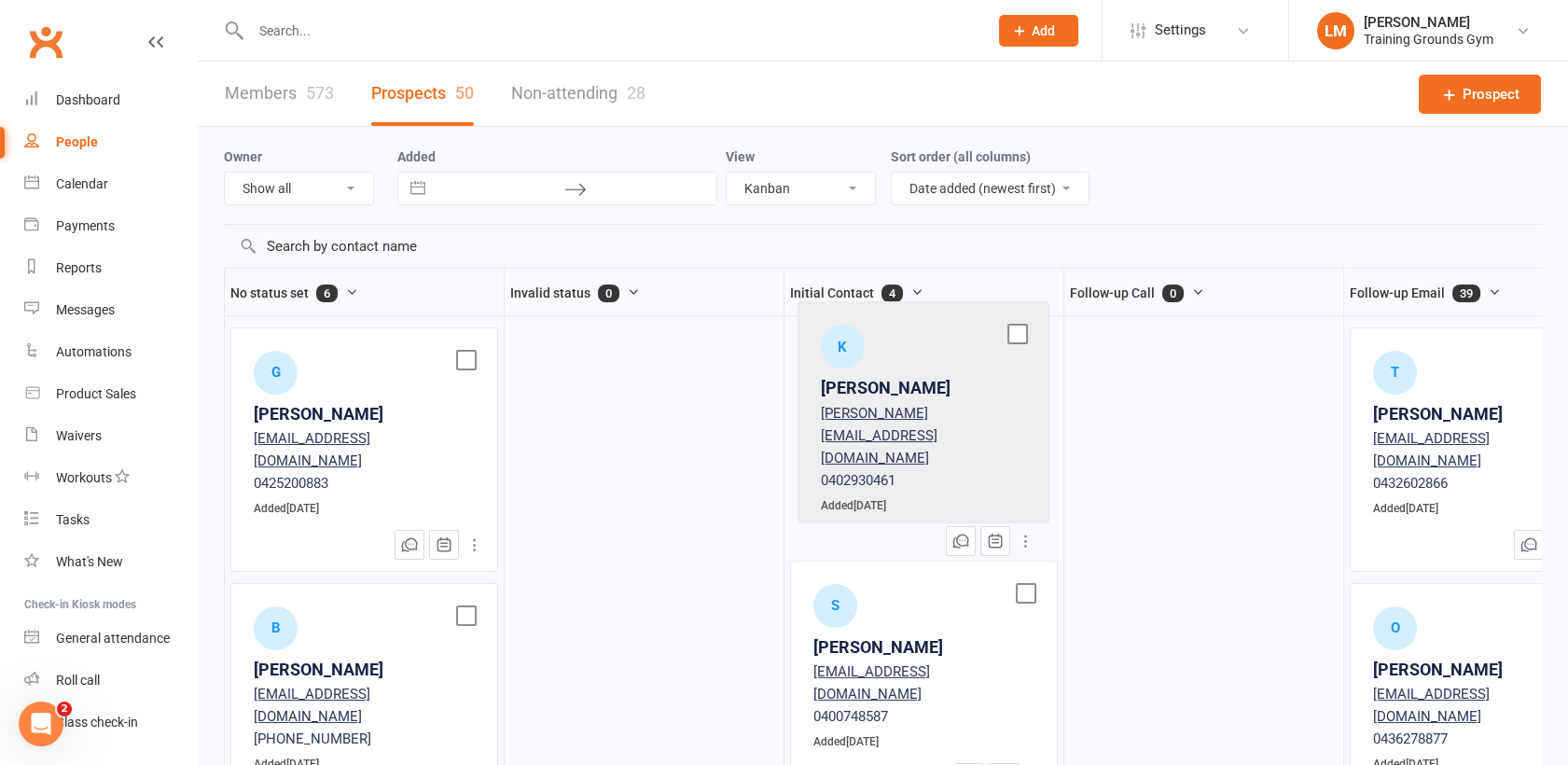
drag, startPoint x: 325, startPoint y: 405, endPoint x: 897, endPoint y: 379, distance: 572.6
click at [897, 379] on div "No status set 6 K Kochuan Huang huang.kojun@gmail.com 0402930461 Added Aug 10, …" at bounding box center [884, 517] width 1319 height 500
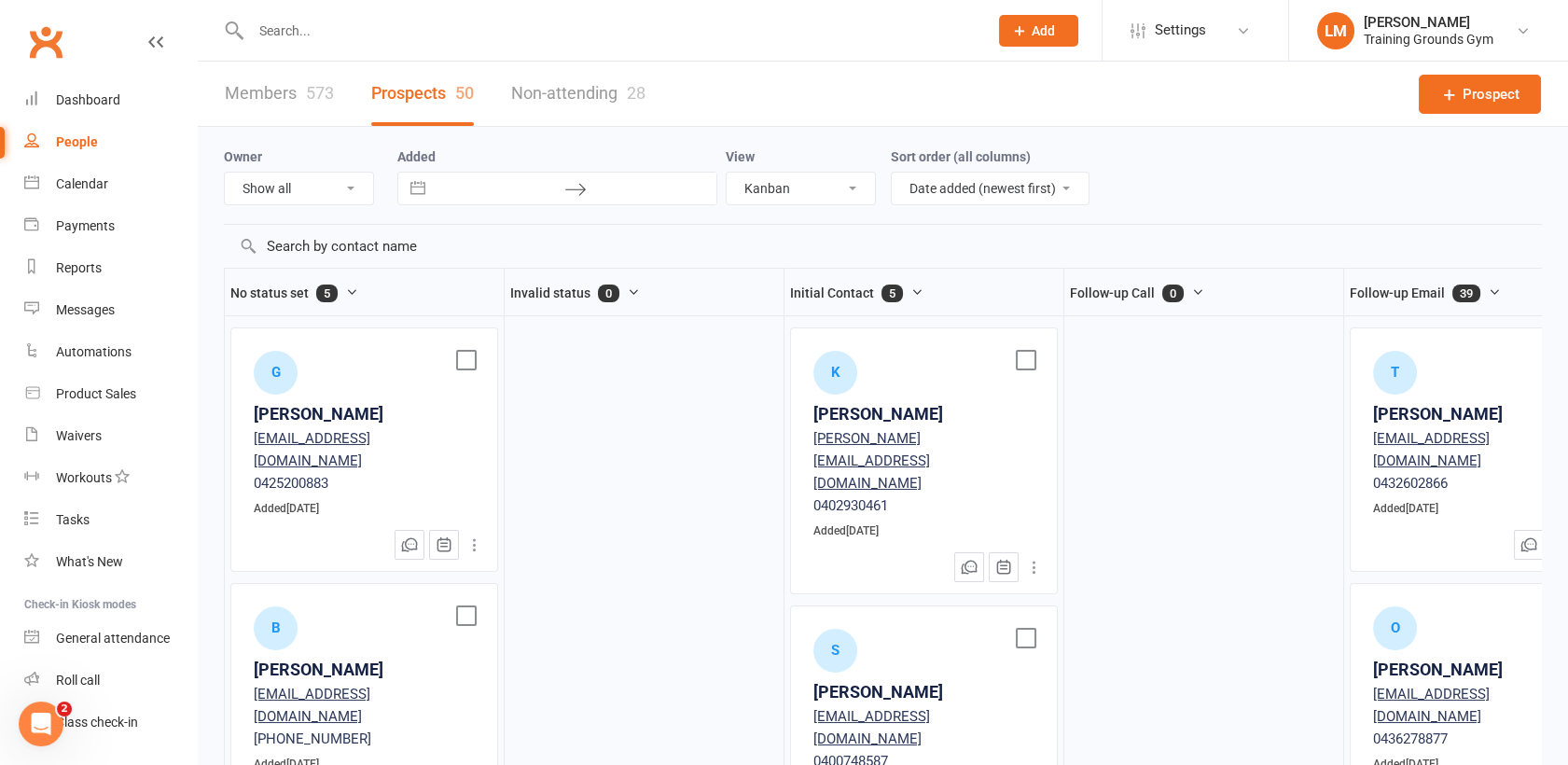
click at [360, 368] on div "G Glenn Dobson Glennbdobson@outlook.com 0425200883 Added Aug 09, 2025" at bounding box center [363, 424] width 266 height 191
click at [352, 414] on div "[PERSON_NAME]" at bounding box center [363, 415] width 221 height 27
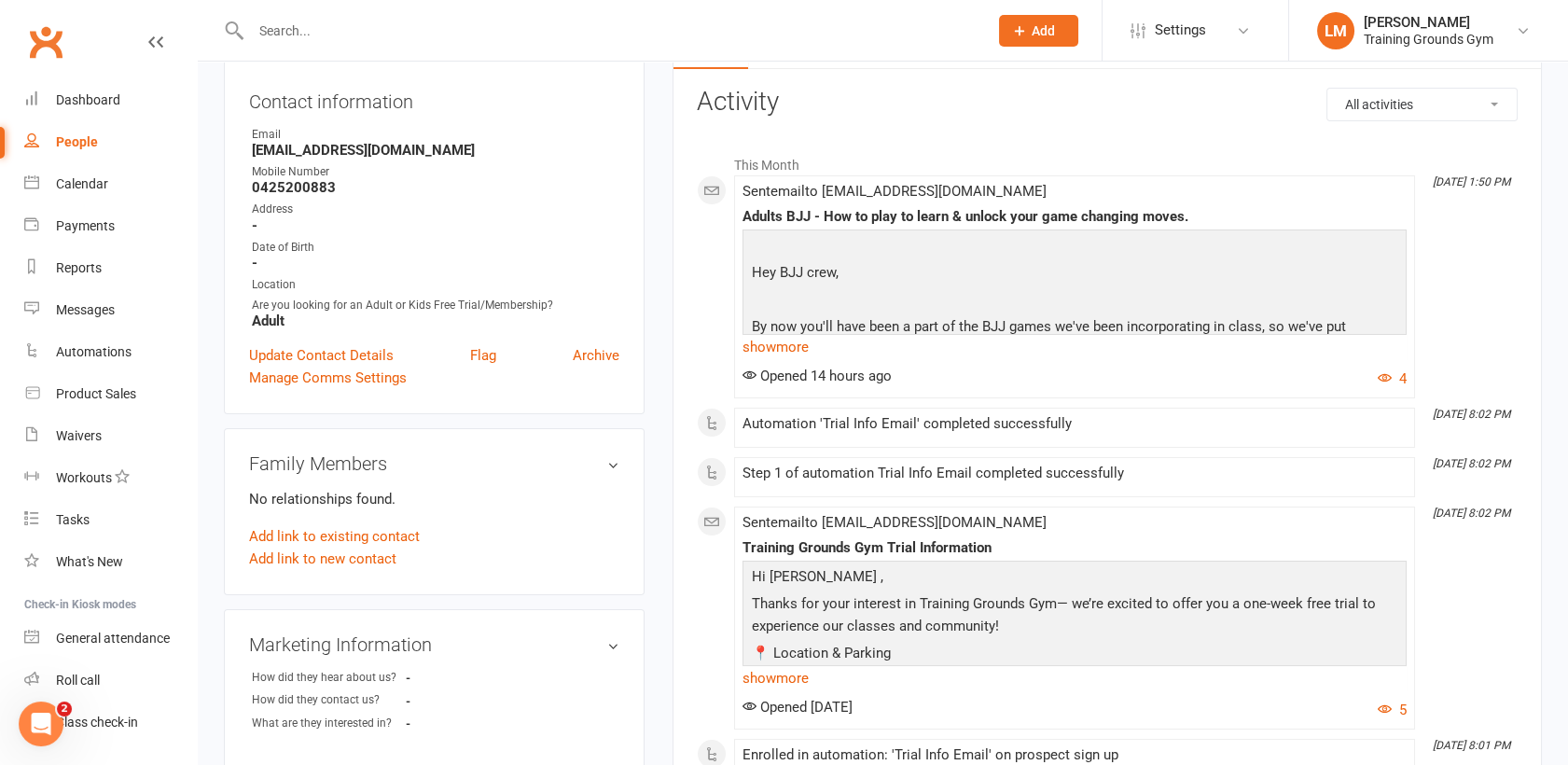
scroll to position [207, 0]
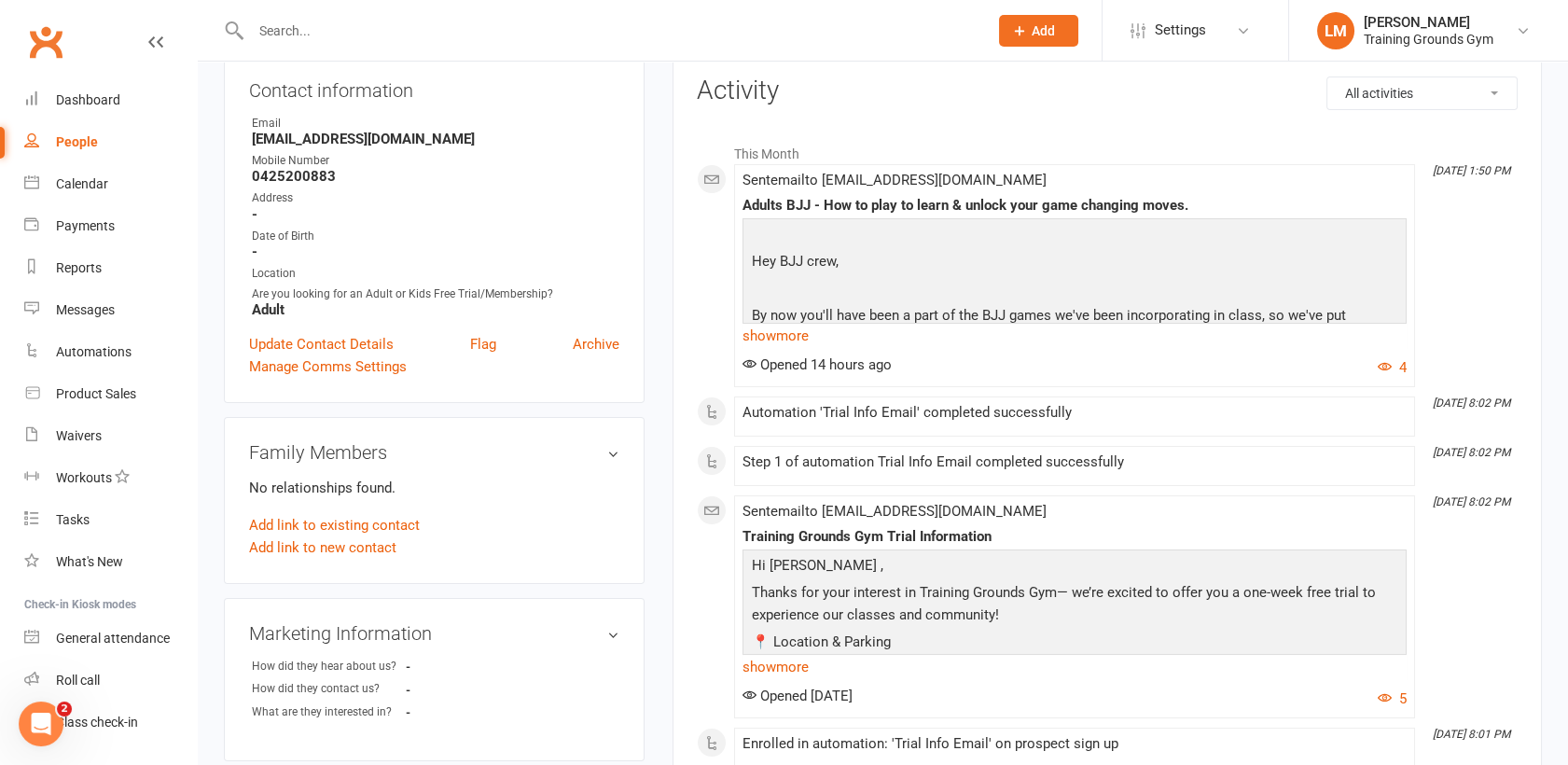
select select "kanban"
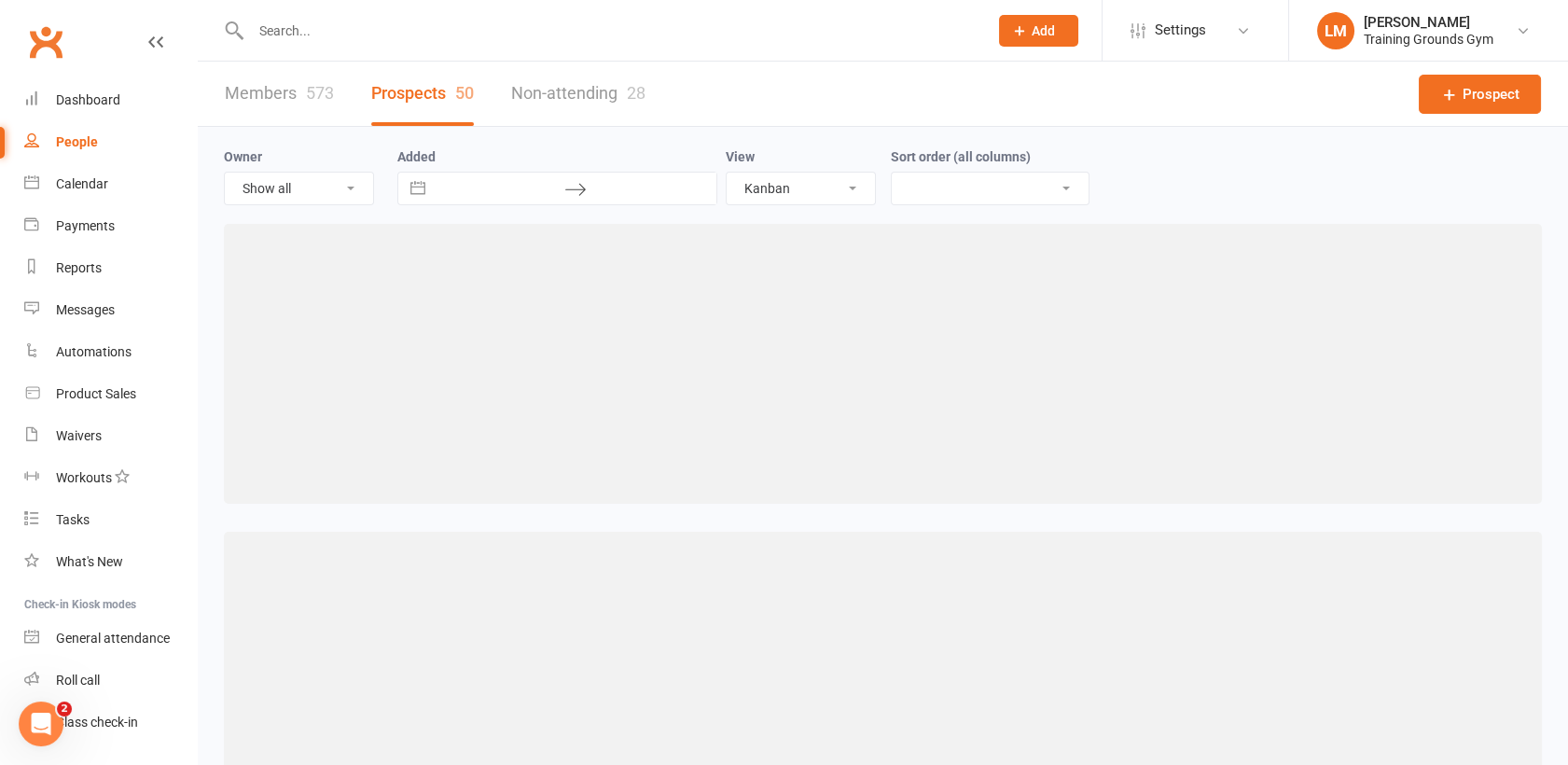
select select "created_at-desc"
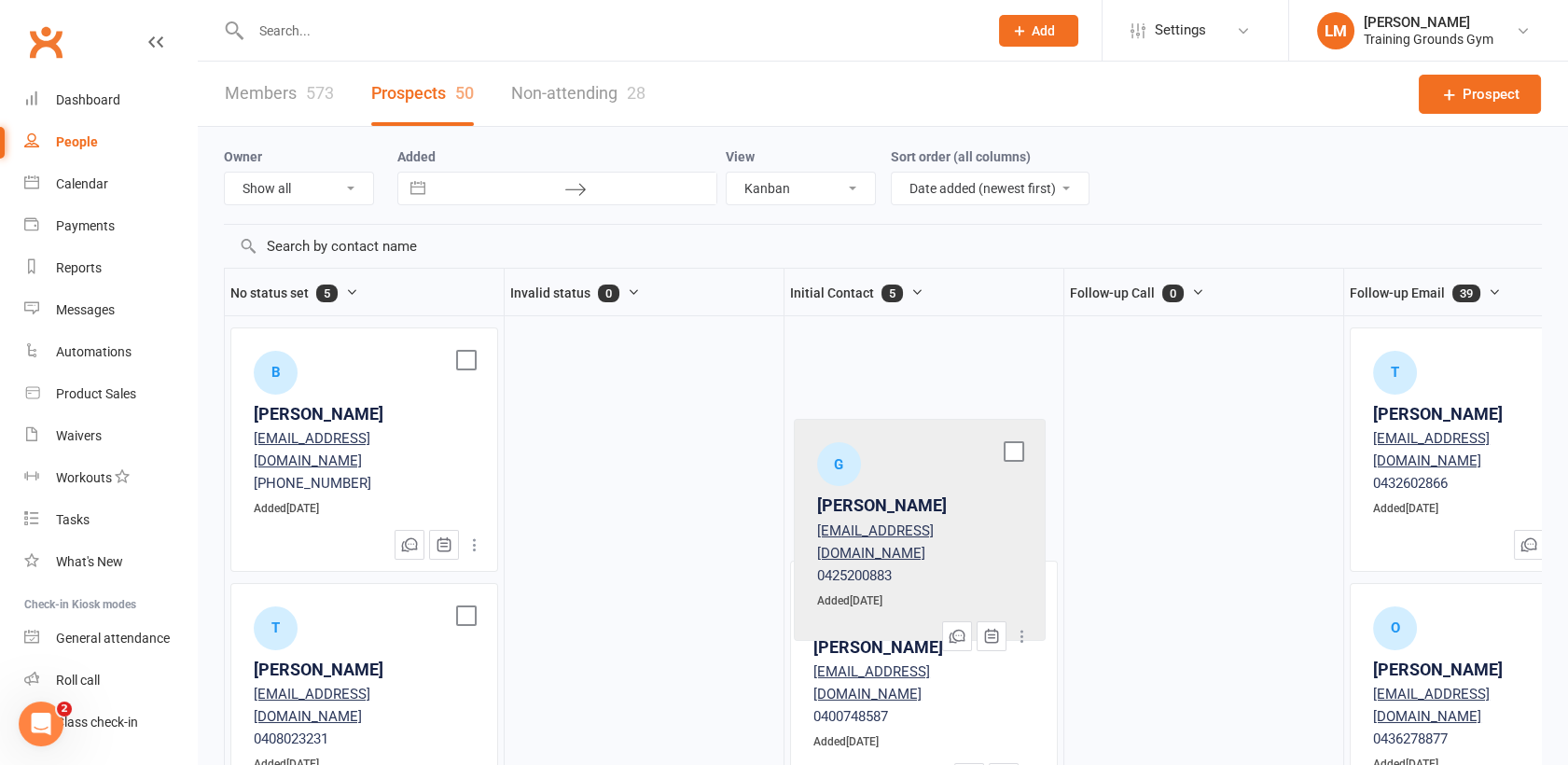
drag, startPoint x: 288, startPoint y: 417, endPoint x: 859, endPoint y: 510, distance: 578.5
click at [859, 510] on div "No status set 5 G Glenn Dobson Glennbdobson@outlook.com 0425200883 Added Aug 09…" at bounding box center [884, 517] width 1319 height 500
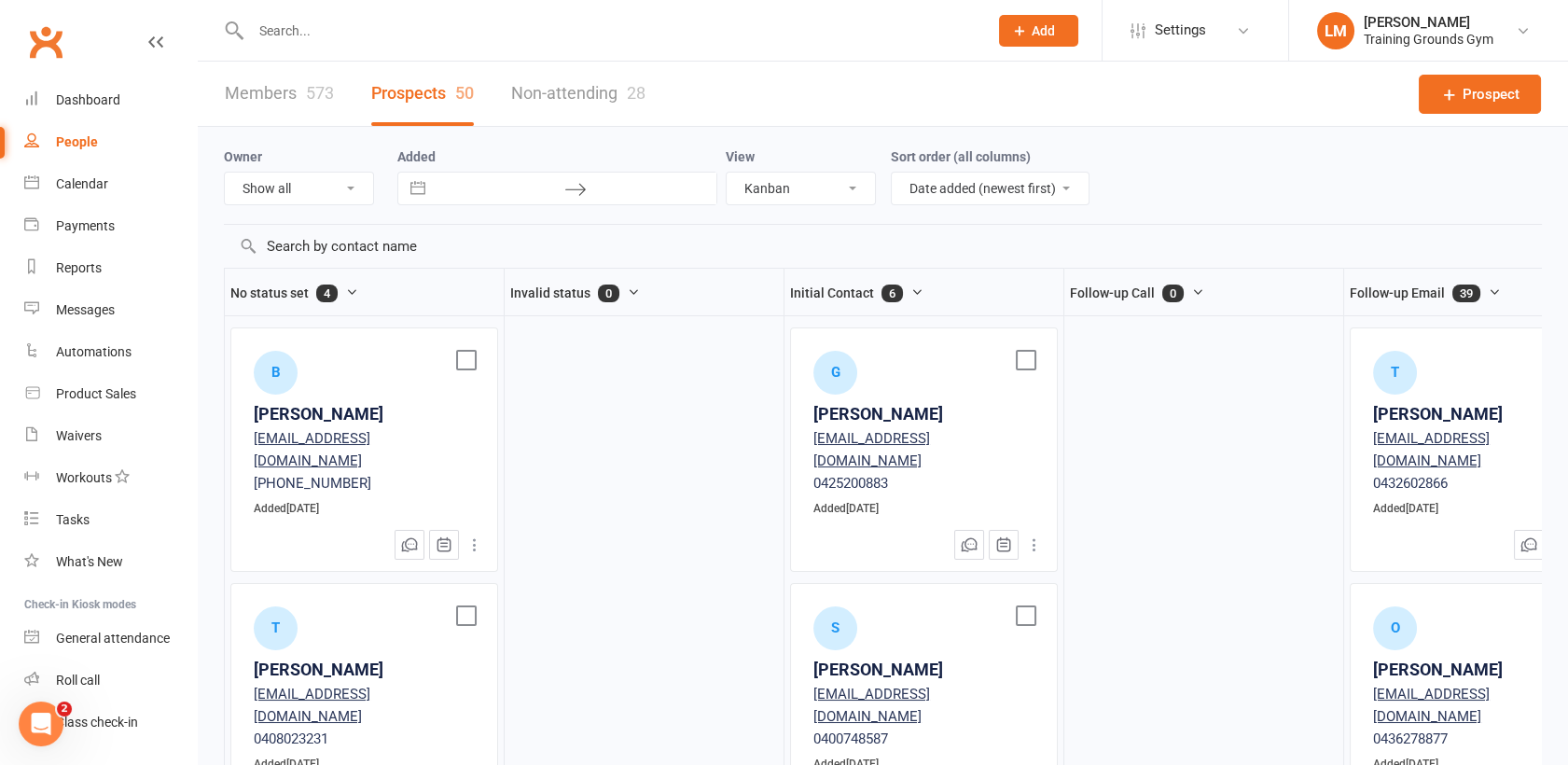
click at [304, 414] on div "[PERSON_NAME]" at bounding box center [363, 415] width 221 height 27
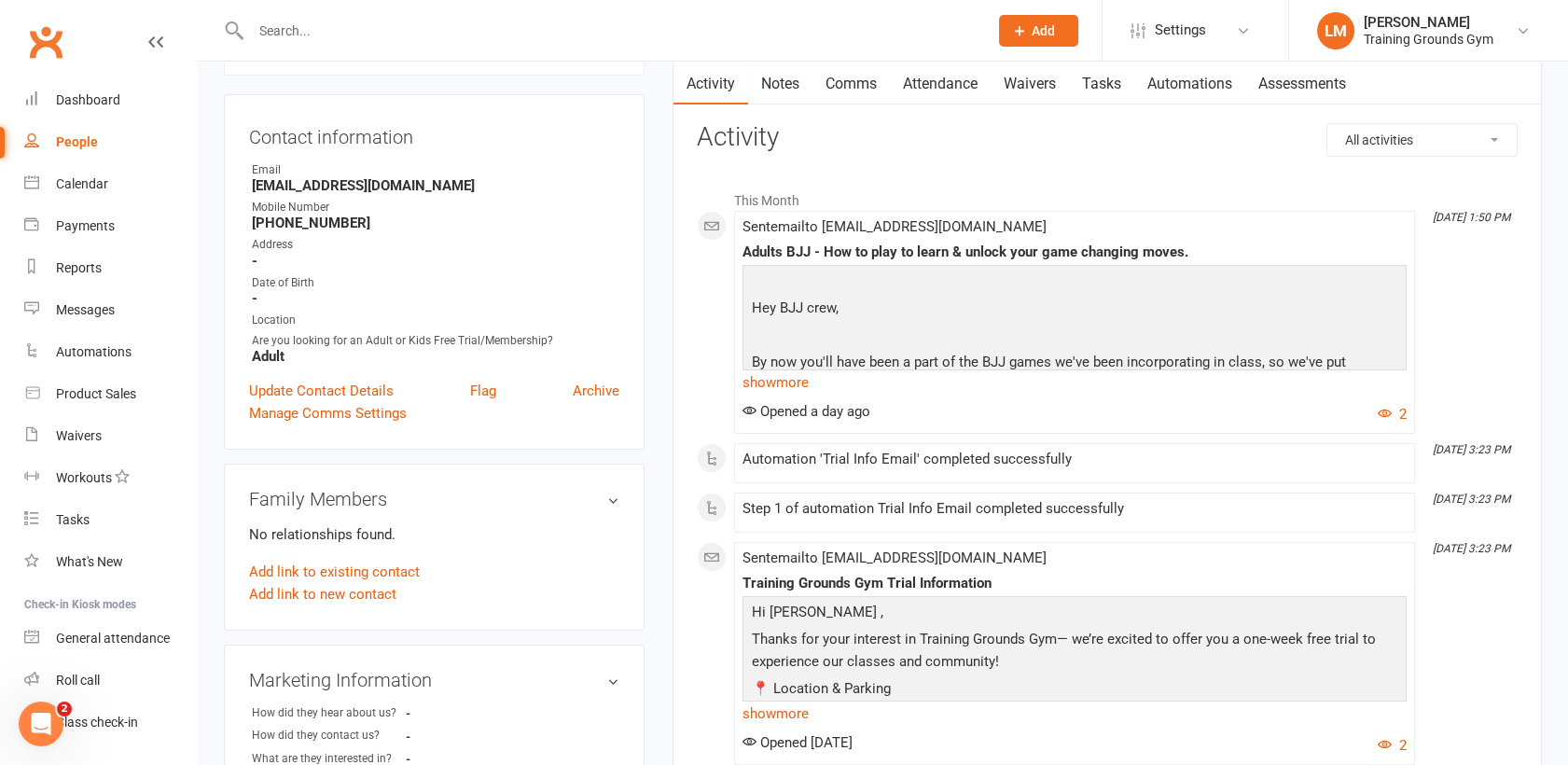
scroll to position [165, 0]
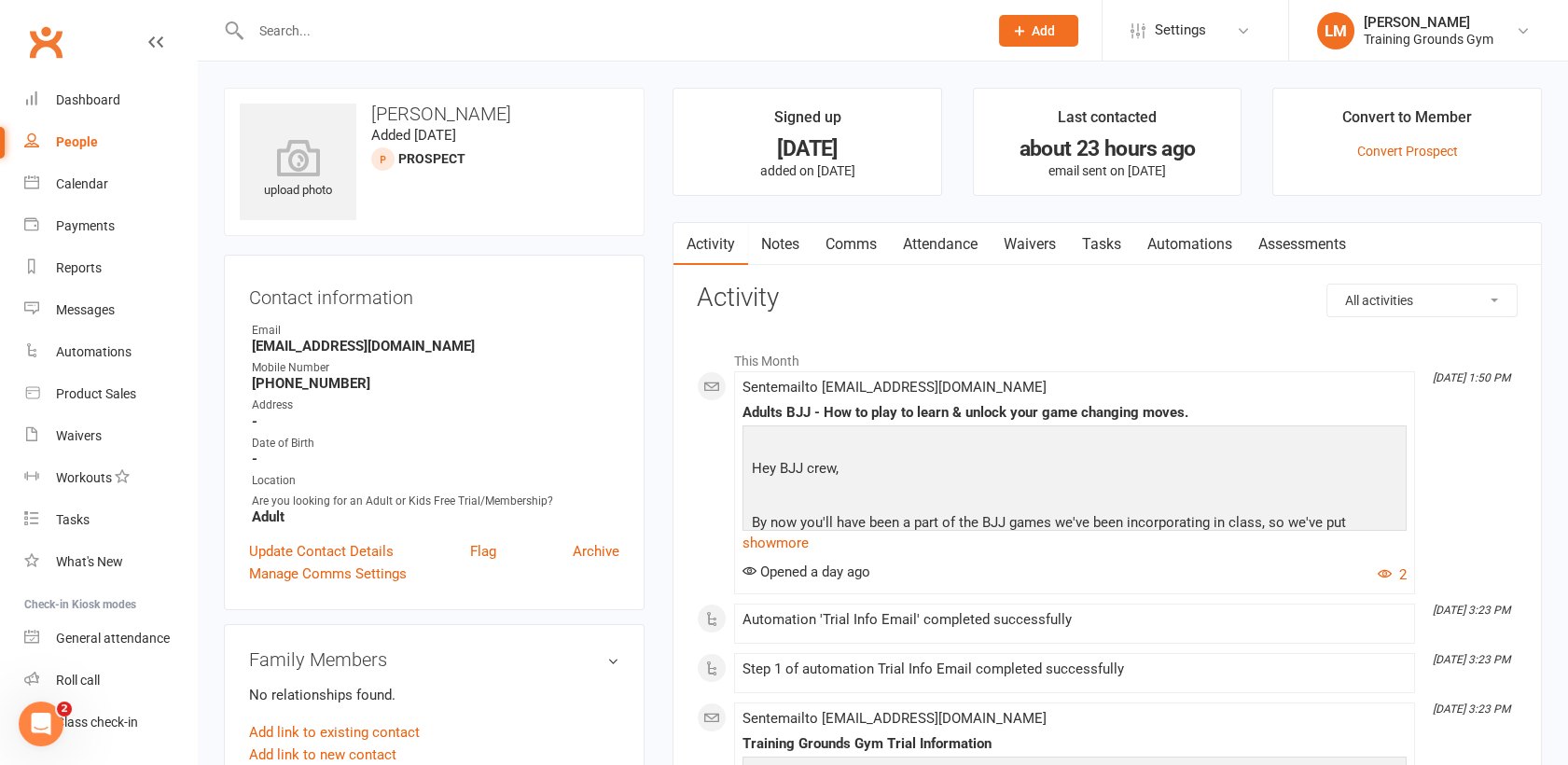
select select "kanban"
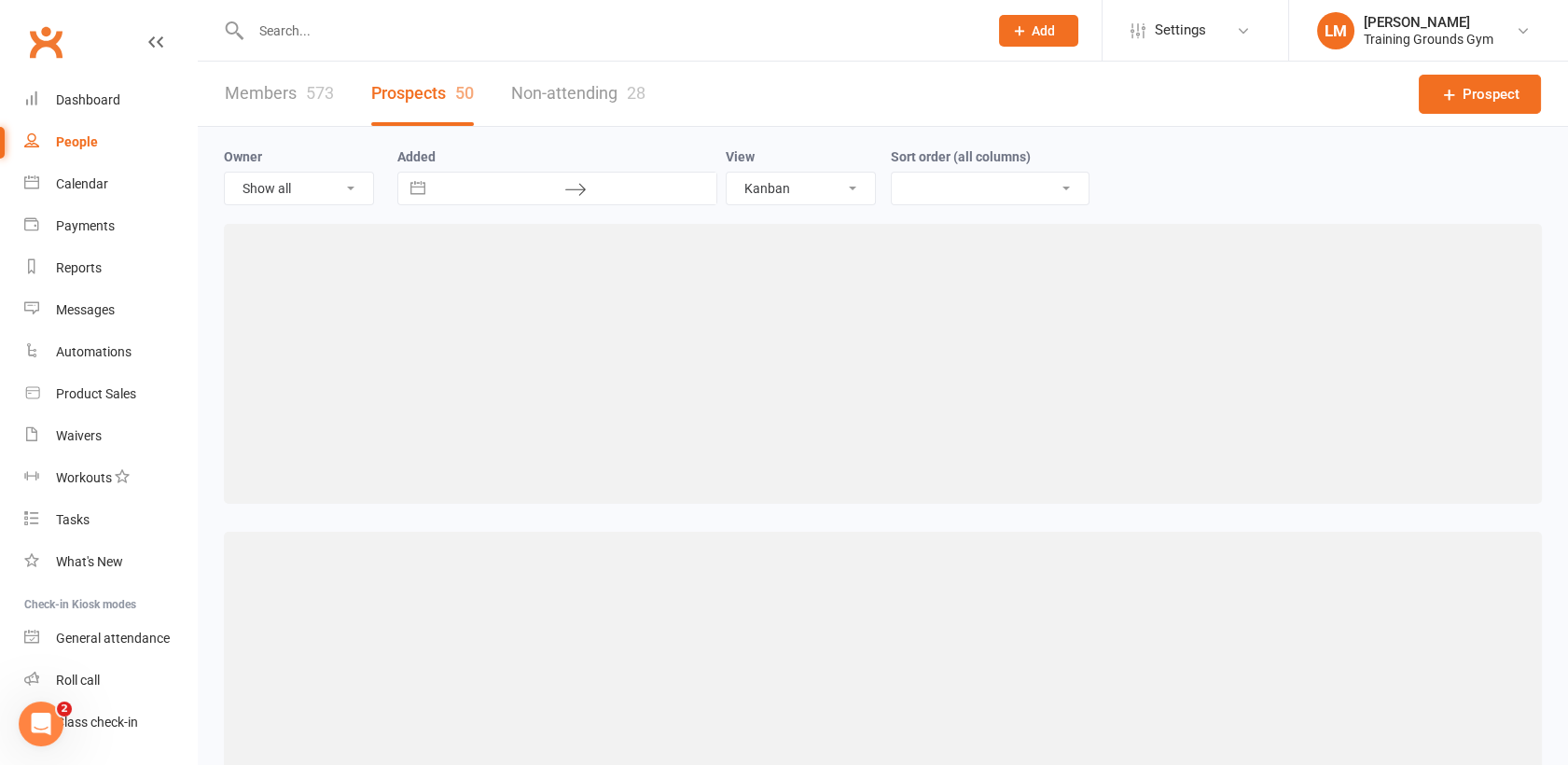
select select "created_at-desc"
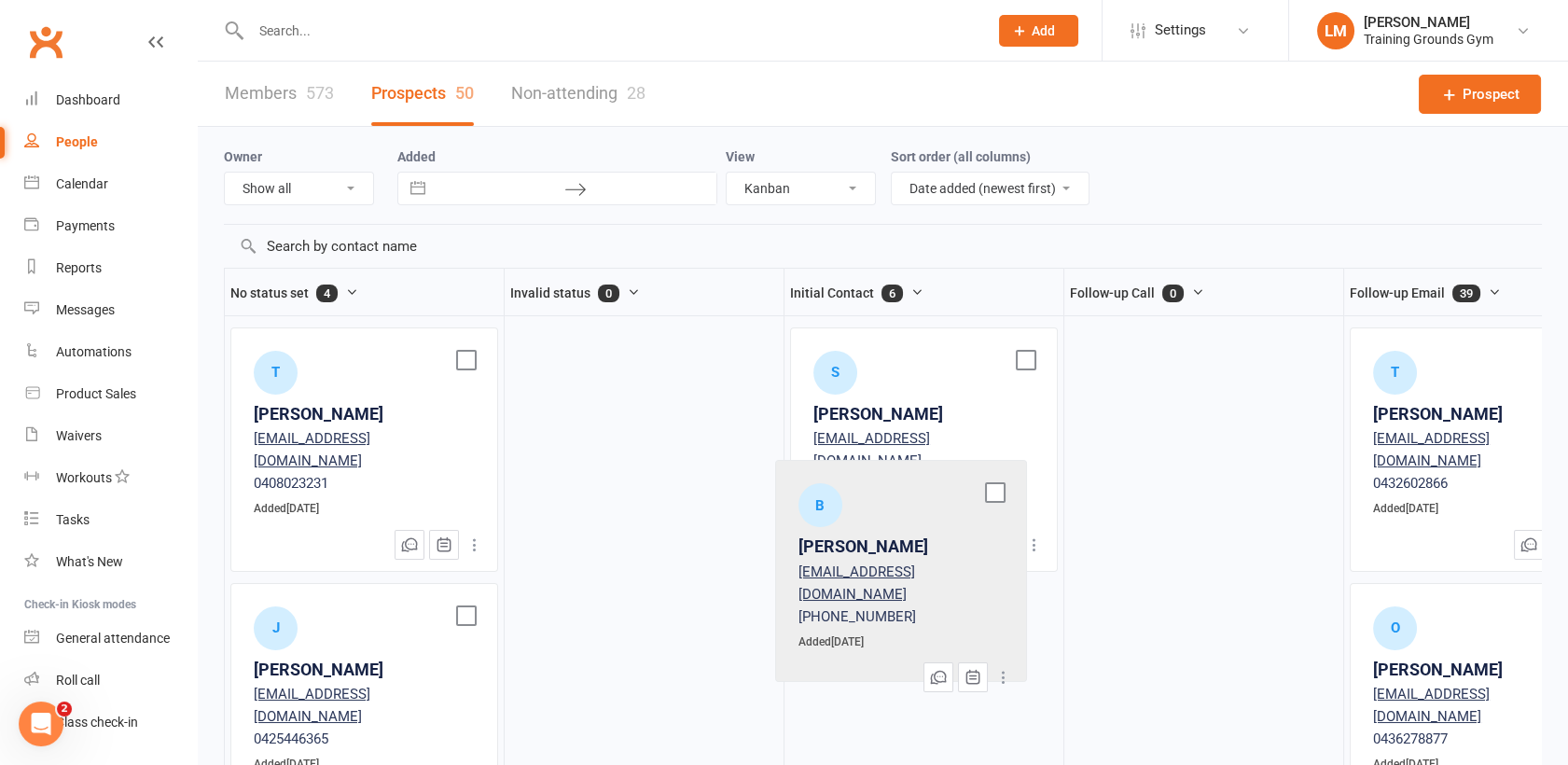
drag, startPoint x: 323, startPoint y: 385, endPoint x: 872, endPoint y: 520, distance: 565.4
click at [872, 520] on div "No status set 4 B Ben Crisford bencrisford4@gmail.com +61411709941 Added Aug 09…" at bounding box center [884, 517] width 1319 height 500
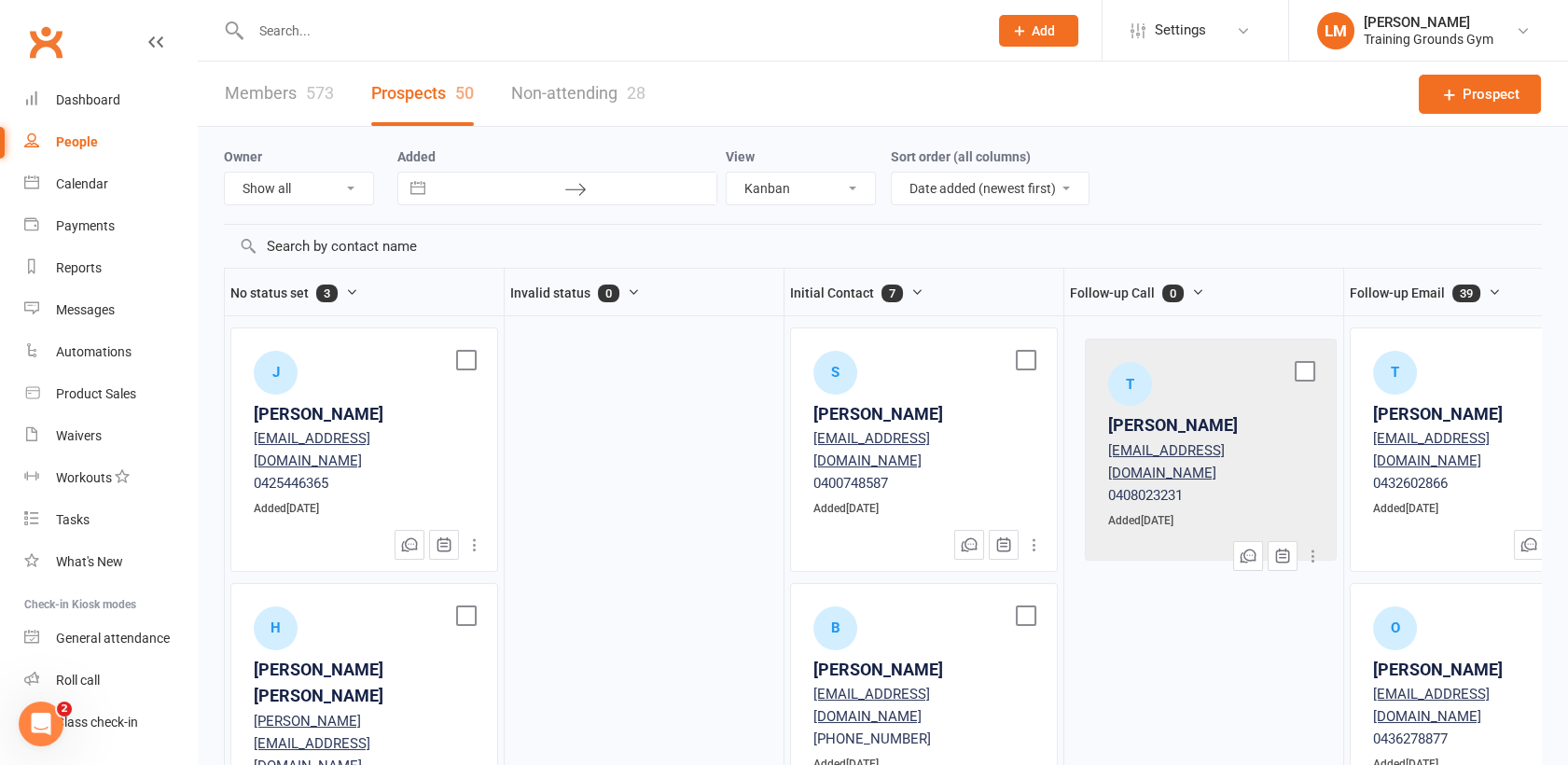
drag, startPoint x: 285, startPoint y: 406, endPoint x: 1159, endPoint y: 418, distance: 874.1
click at [1159, 418] on div "No status set 3 T Taigo Dedalves ben.naparstek@gmail.com 0408023231 Added Aug 0…" at bounding box center [884, 517] width 1319 height 500
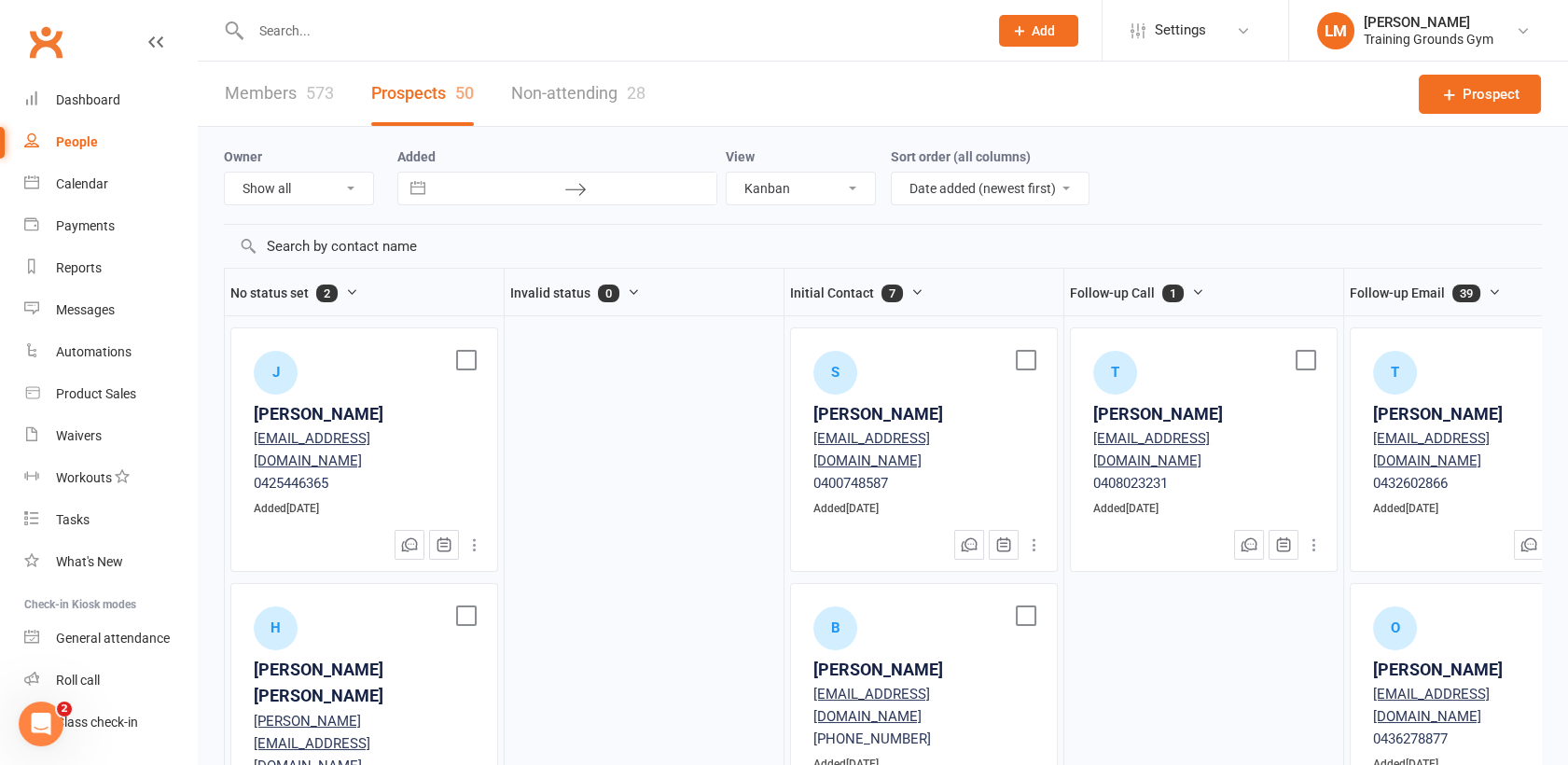
click at [1174, 449] on div "[EMAIL_ADDRESS][DOMAIN_NAME]" at bounding box center [1204, 450] width 221 height 44
click at [1148, 414] on div "[PERSON_NAME]" at bounding box center [1204, 415] width 221 height 27
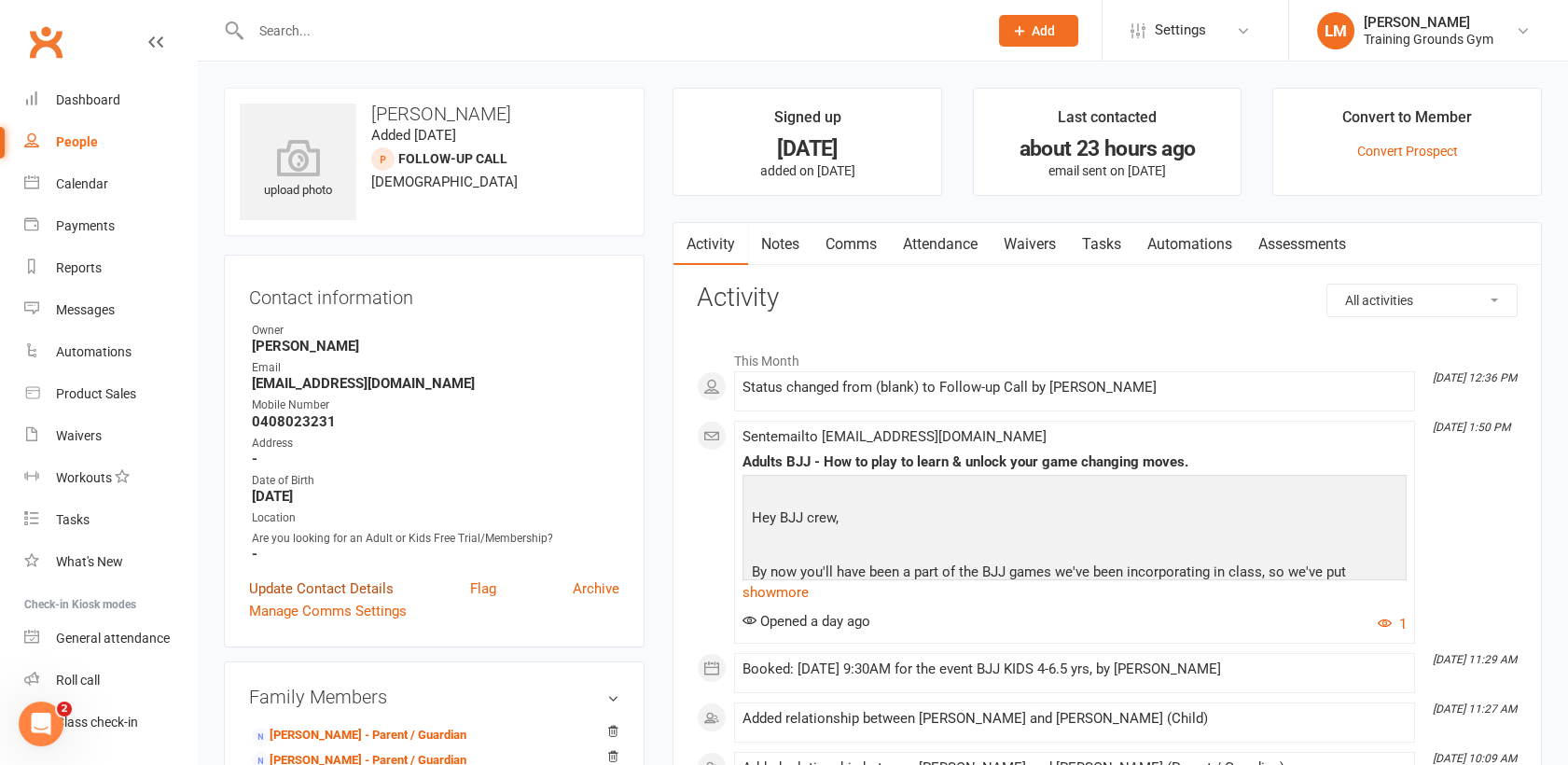
click at [351, 589] on link "Update Contact Details" at bounding box center [322, 588] width 145 height 22
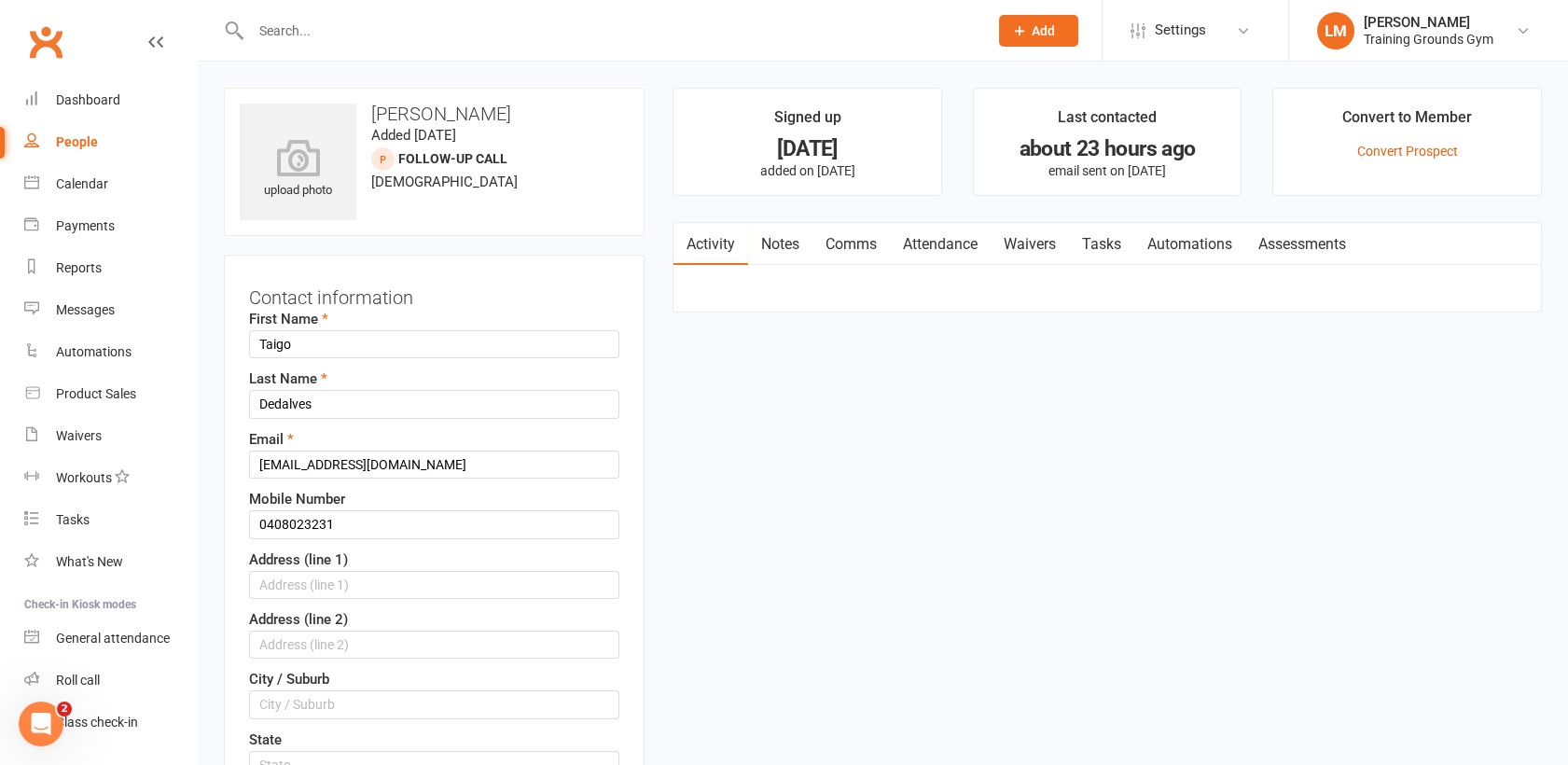
scroll to position [88, 0]
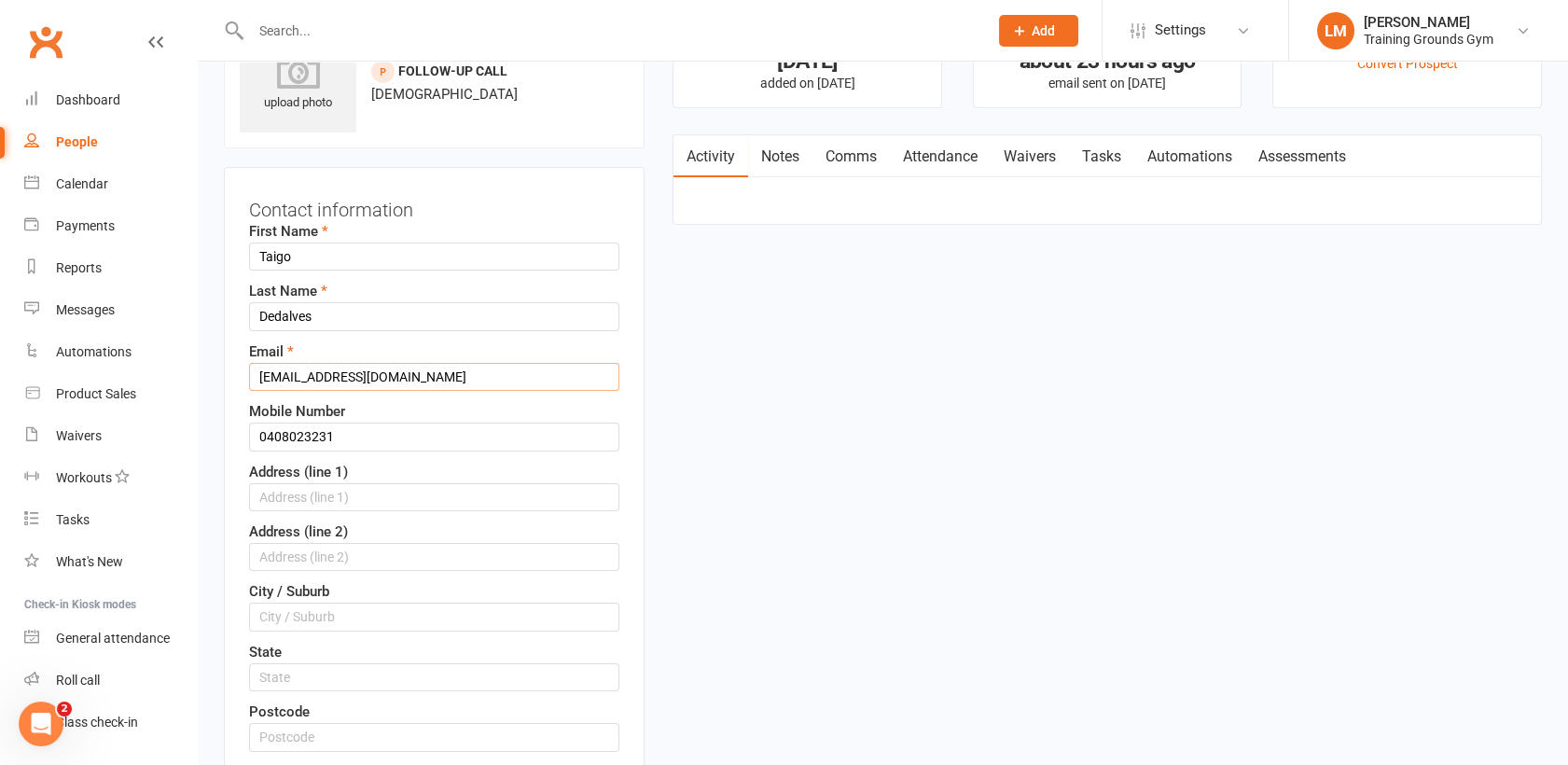
click at [429, 383] on input "[EMAIL_ADDRESS][DOMAIN_NAME]" at bounding box center [434, 376] width 370 height 28
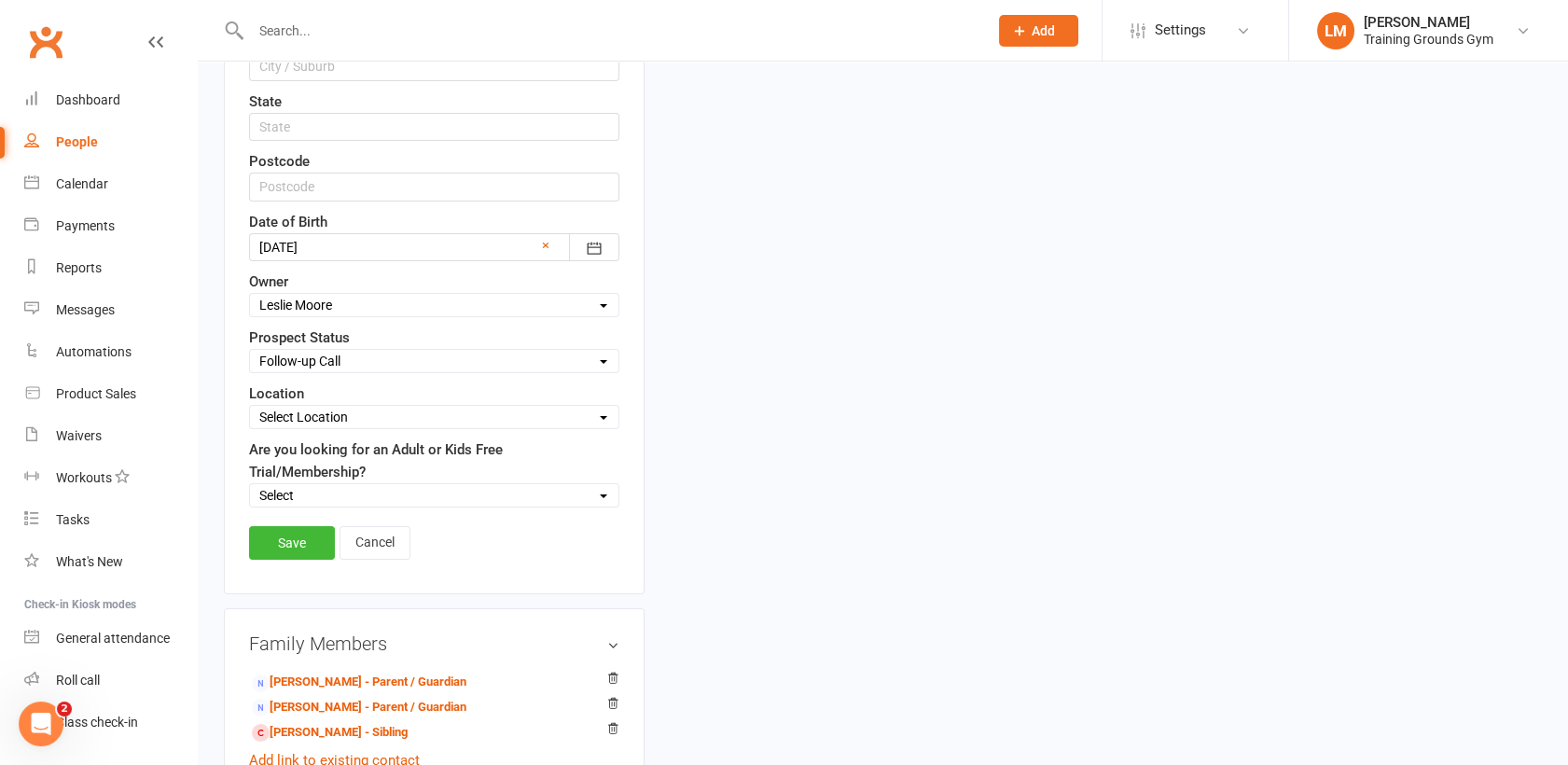
scroll to position [644, 0]
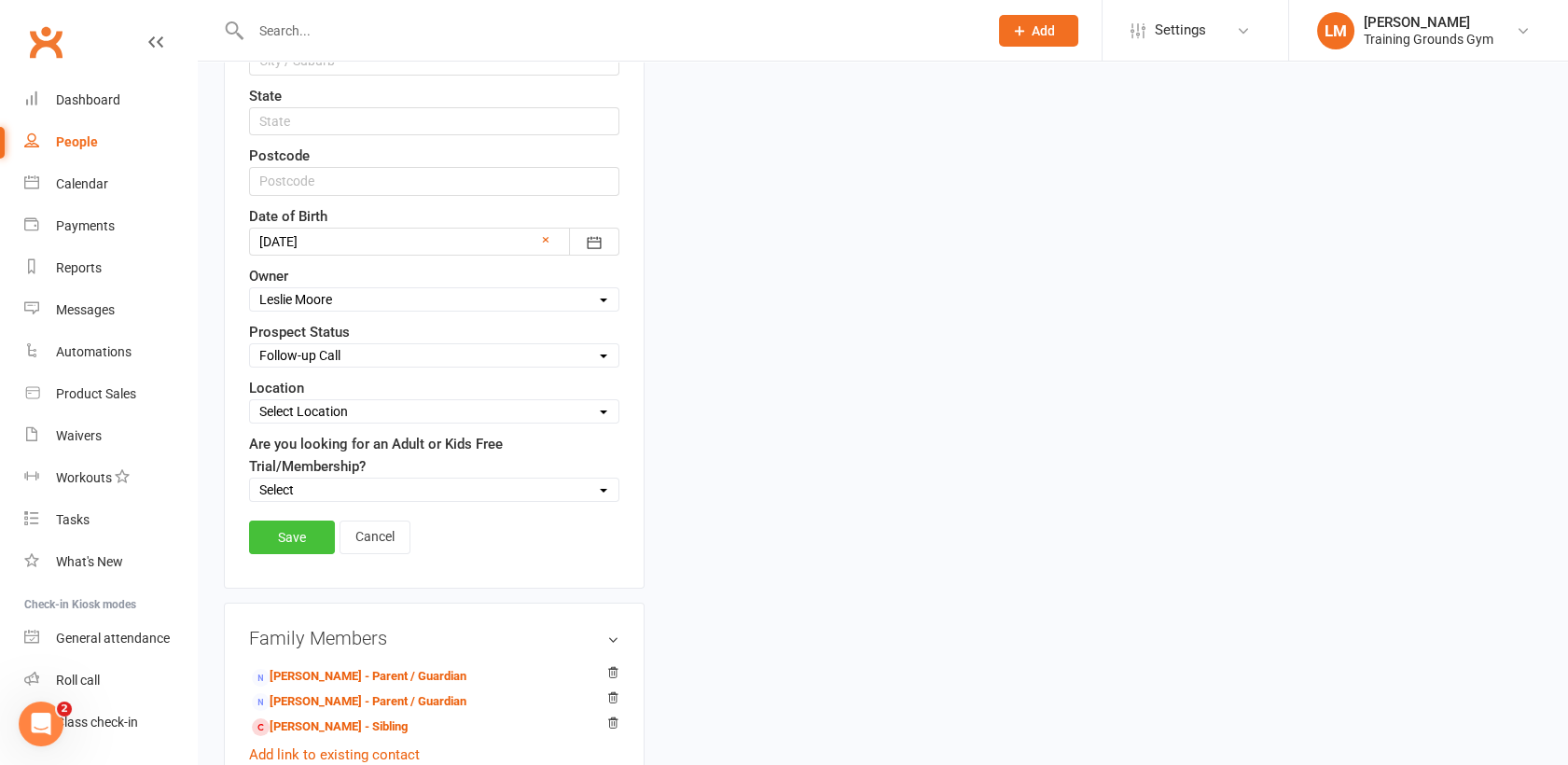
type input "ben.naparstek@gmail.co"
click at [279, 531] on link "Save" at bounding box center [292, 537] width 86 height 34
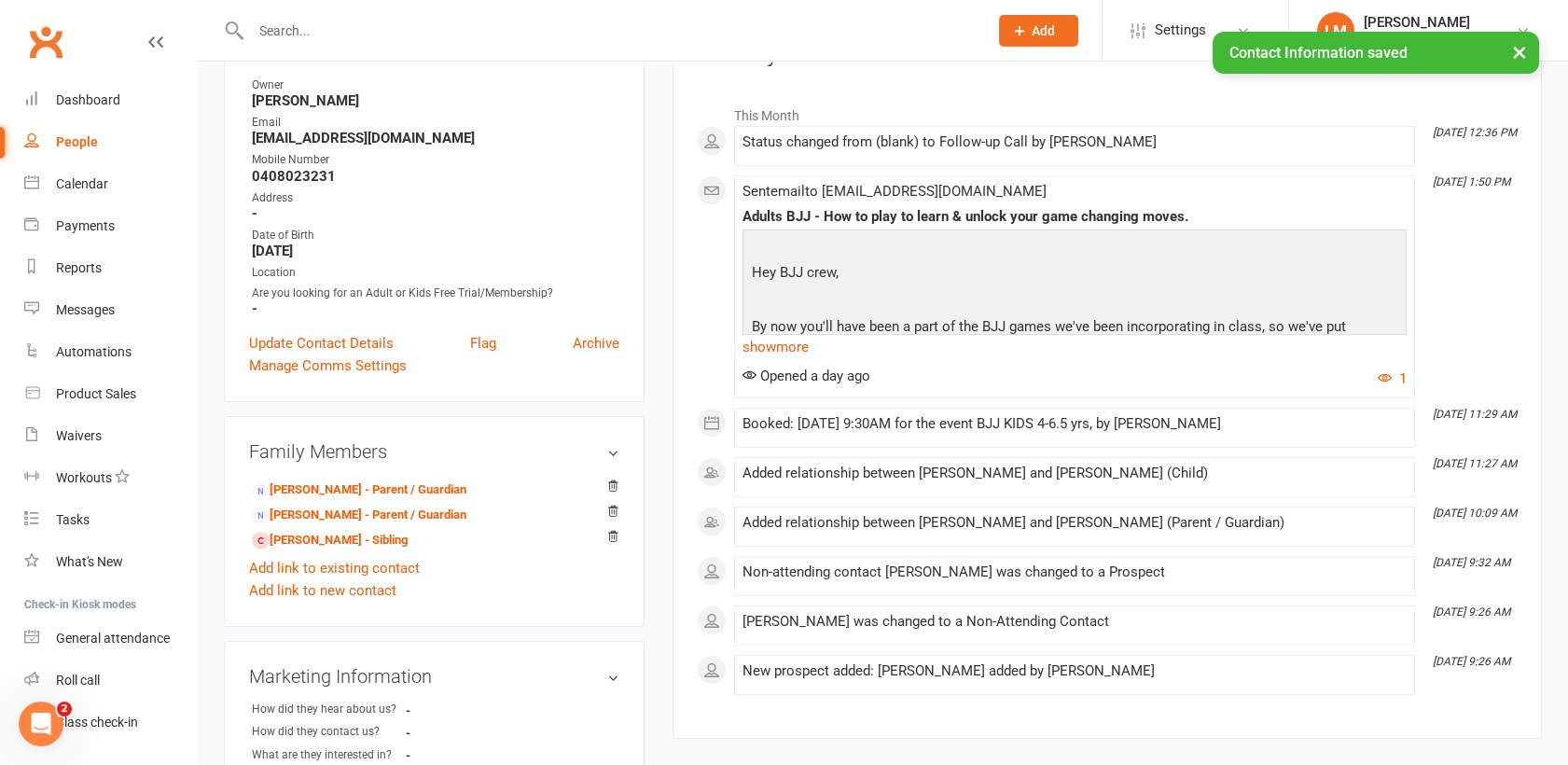
scroll to position [0, 0]
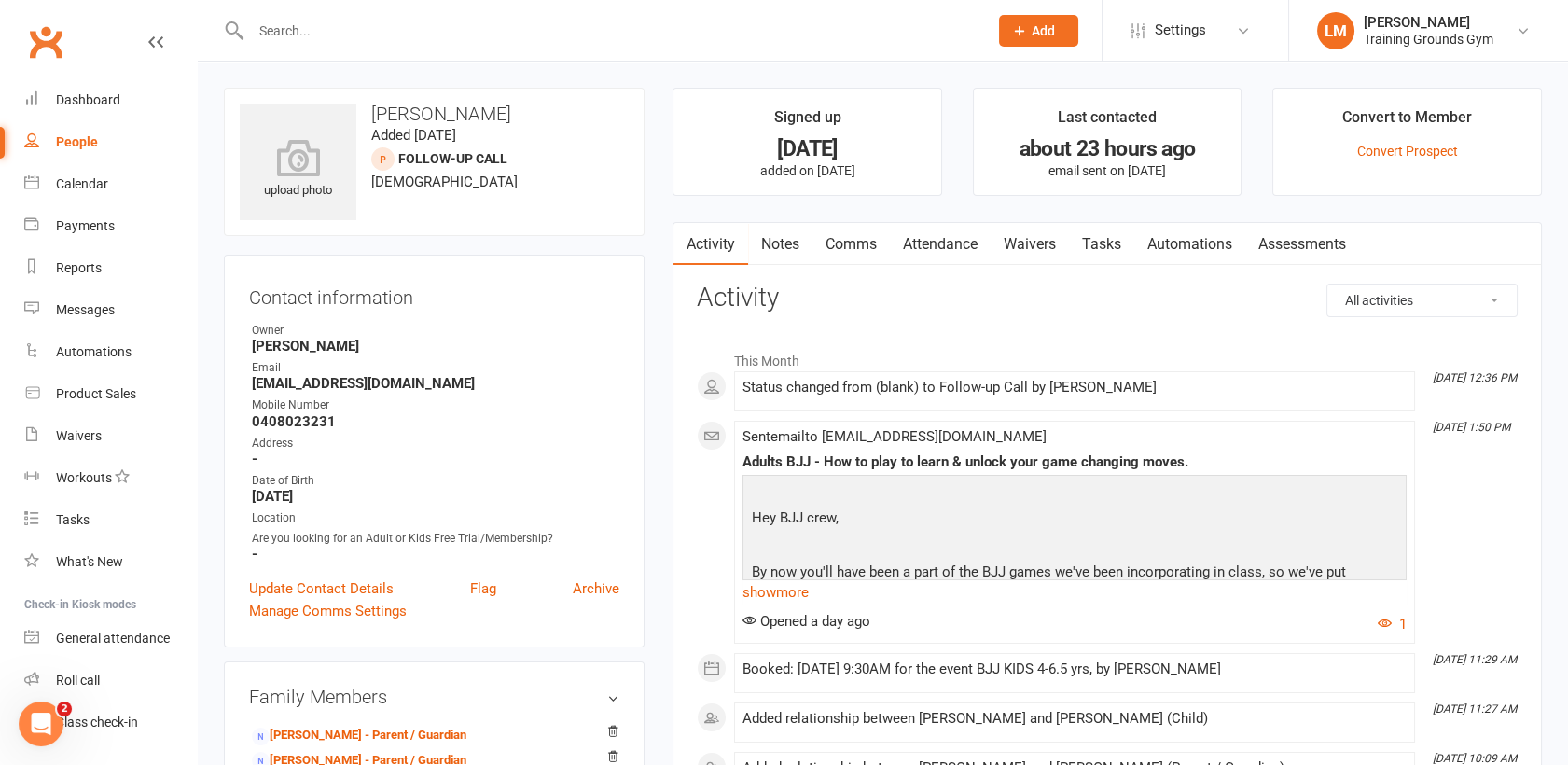
click at [938, 242] on link "Attendance" at bounding box center [941, 245] width 101 height 43
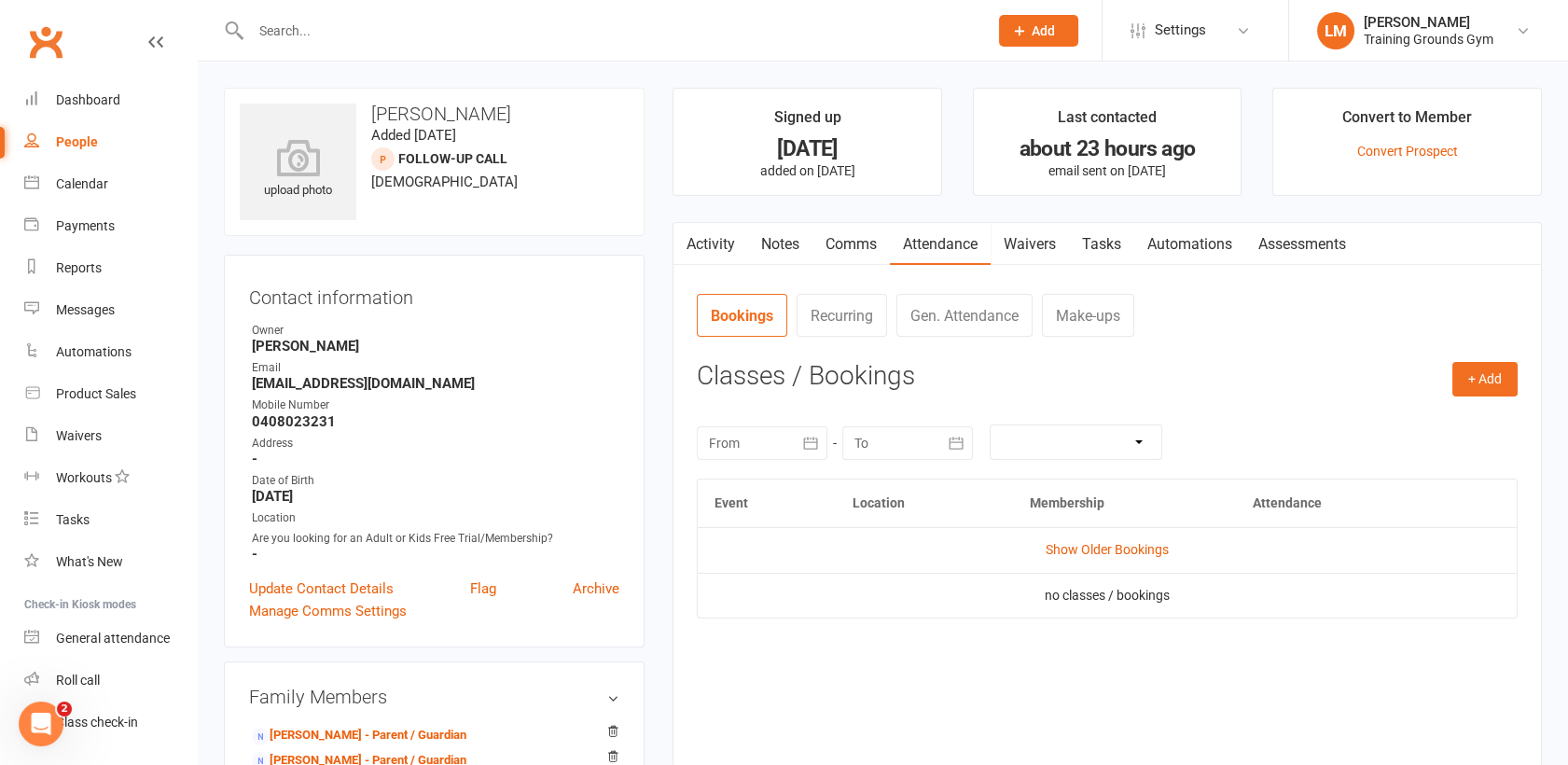
click at [851, 235] on link "Comms" at bounding box center [852, 245] width 77 height 43
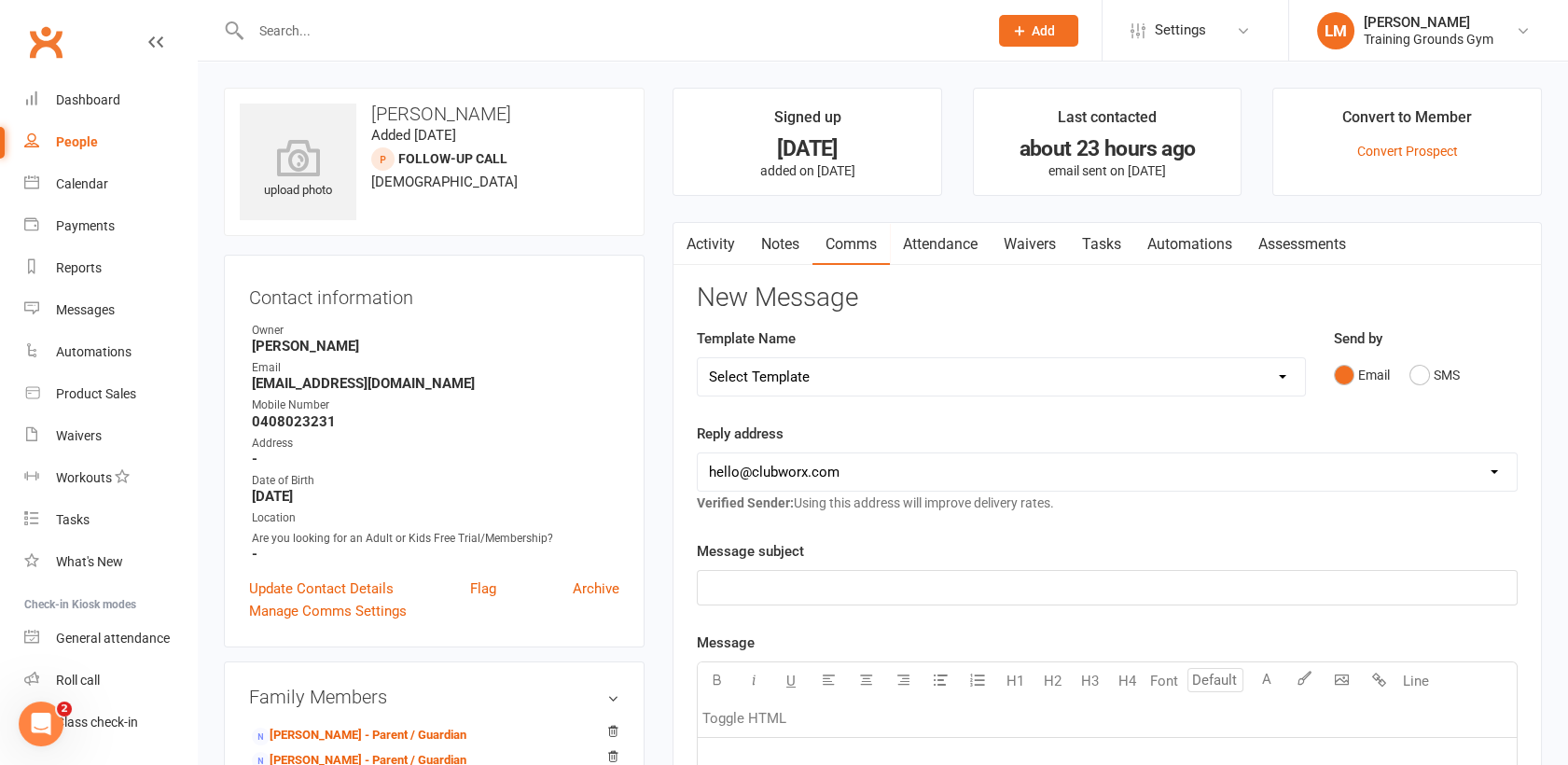
click at [711, 233] on link "Activity" at bounding box center [711, 245] width 74 height 43
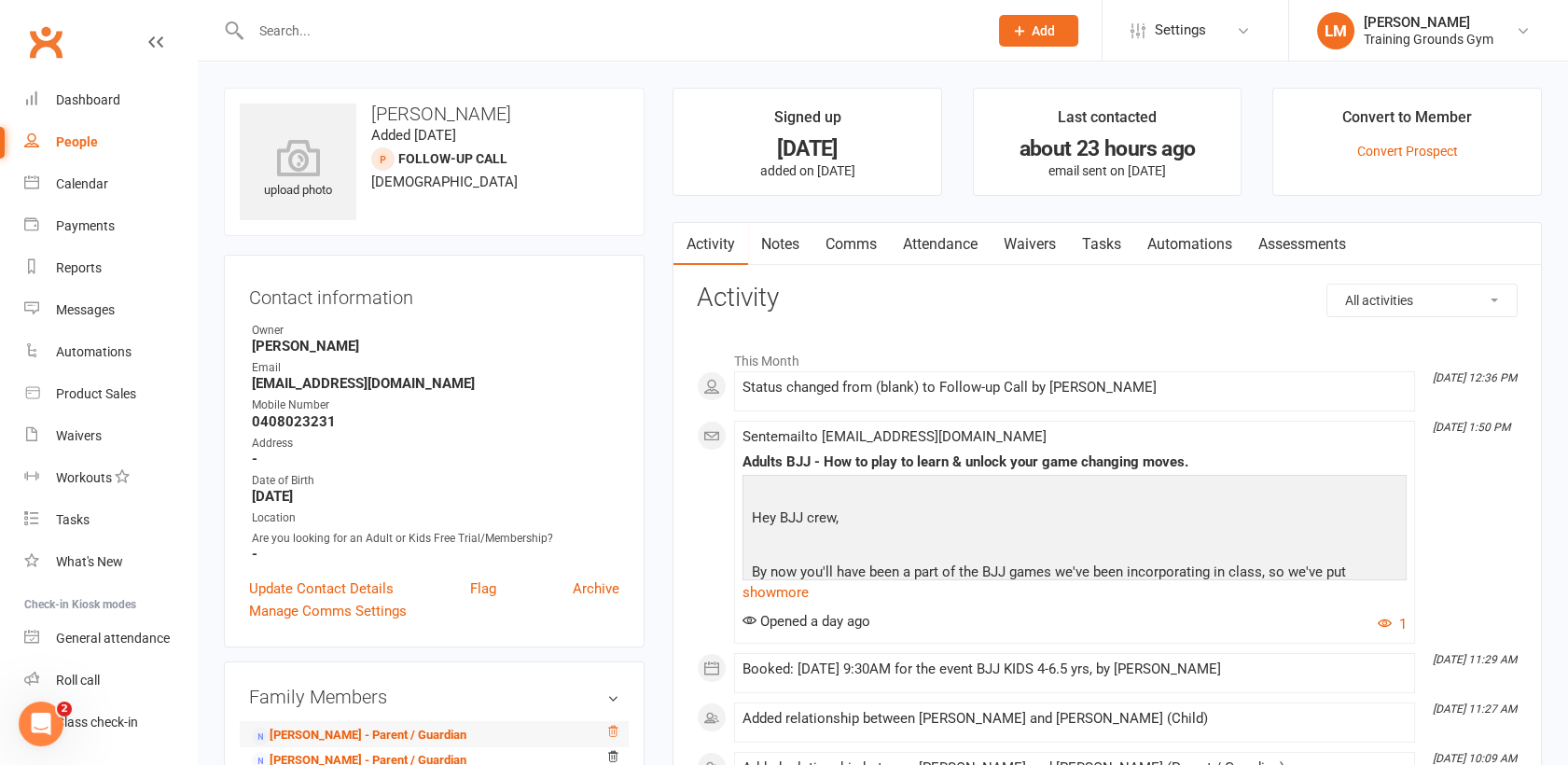
click at [616, 732] on icon at bounding box center [613, 732] width 14 height 14
click at [301, 730] on link "Sienna Dedalves - Parent / Guardian" at bounding box center [360, 736] width 215 height 19
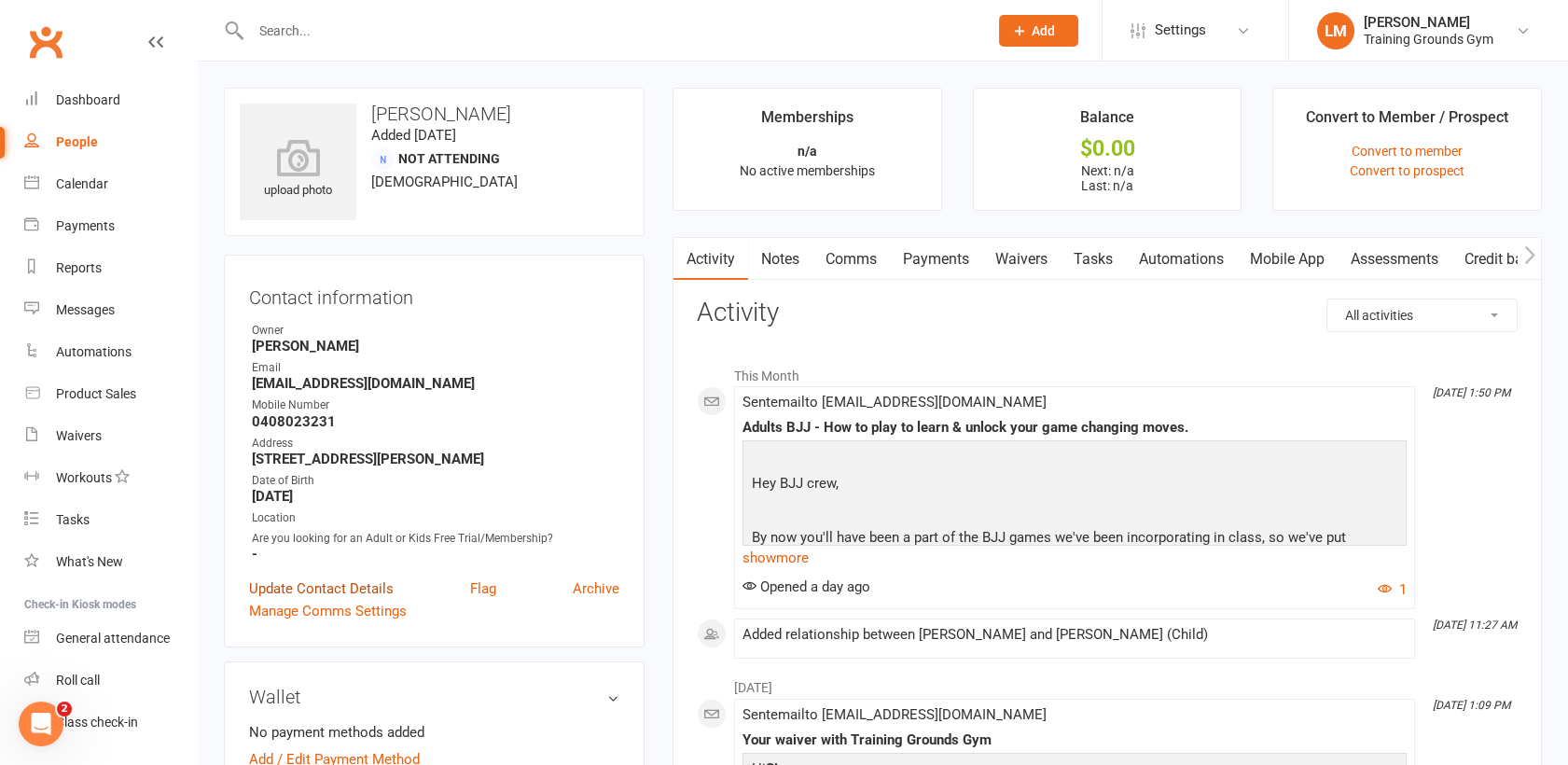
click at [366, 592] on link "Update Contact Details" at bounding box center [322, 588] width 145 height 22
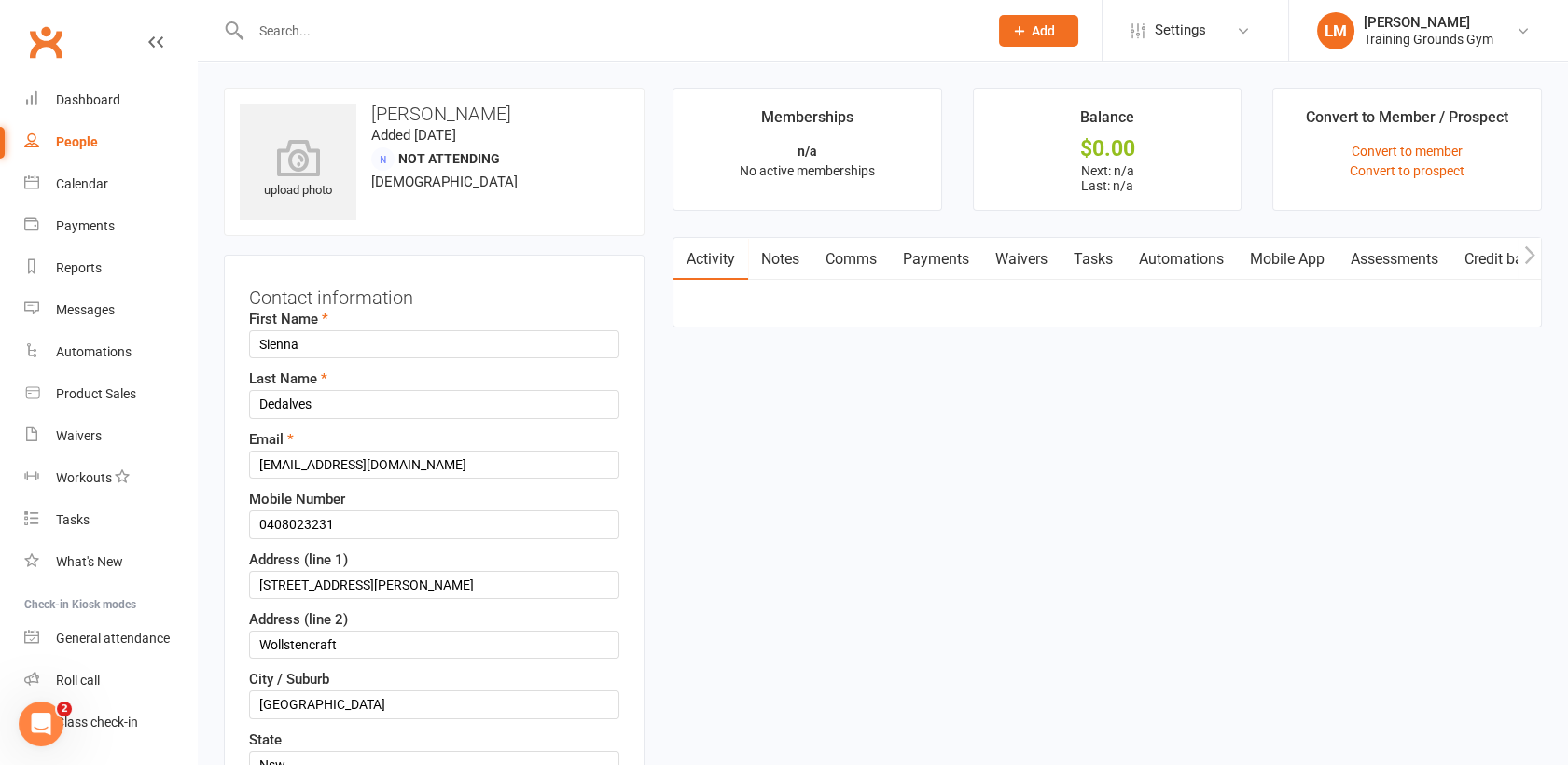
scroll to position [88, 0]
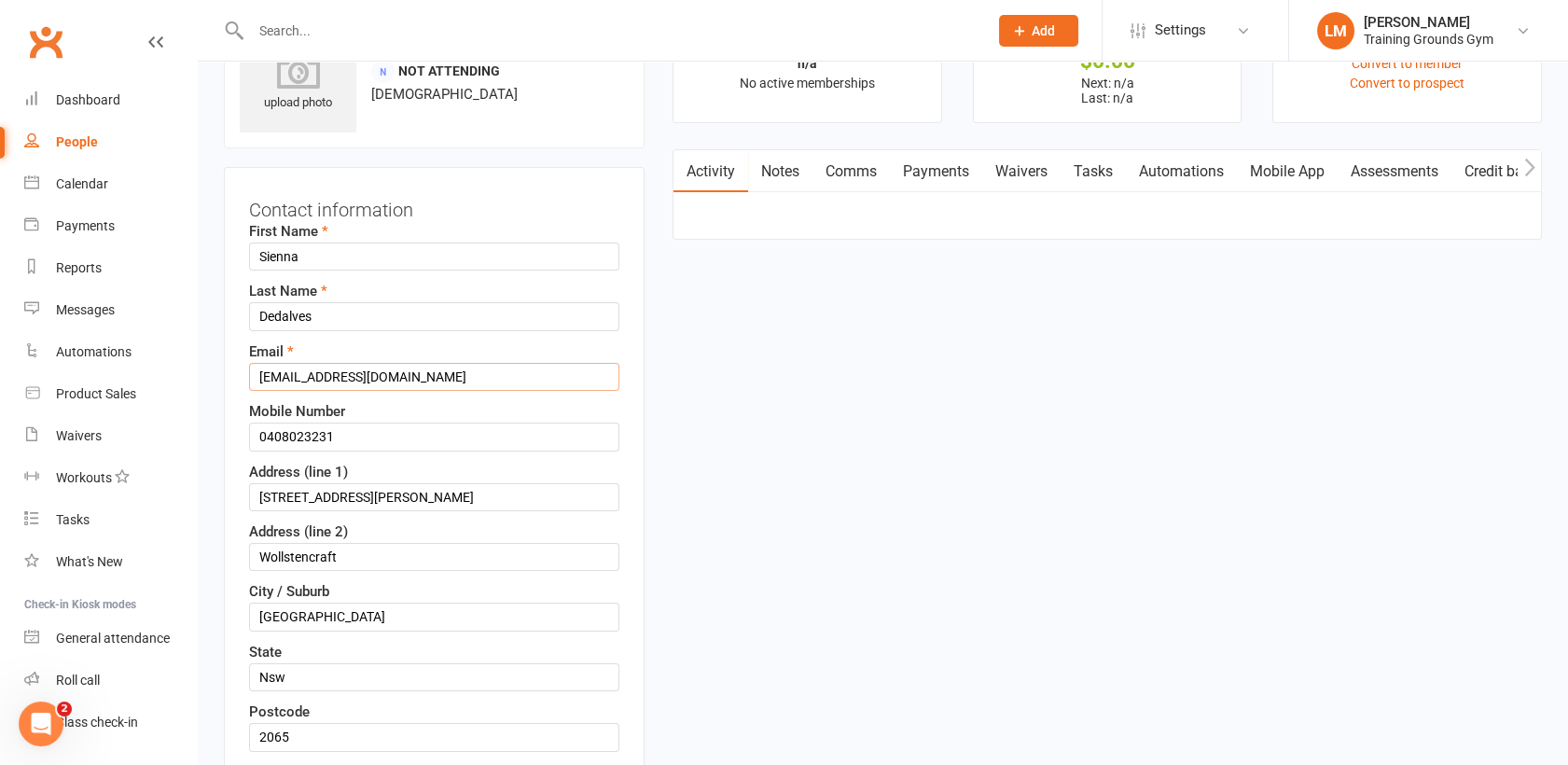
click at [439, 369] on input "[EMAIL_ADDRESS][DOMAIN_NAME]" at bounding box center [434, 376] width 370 height 28
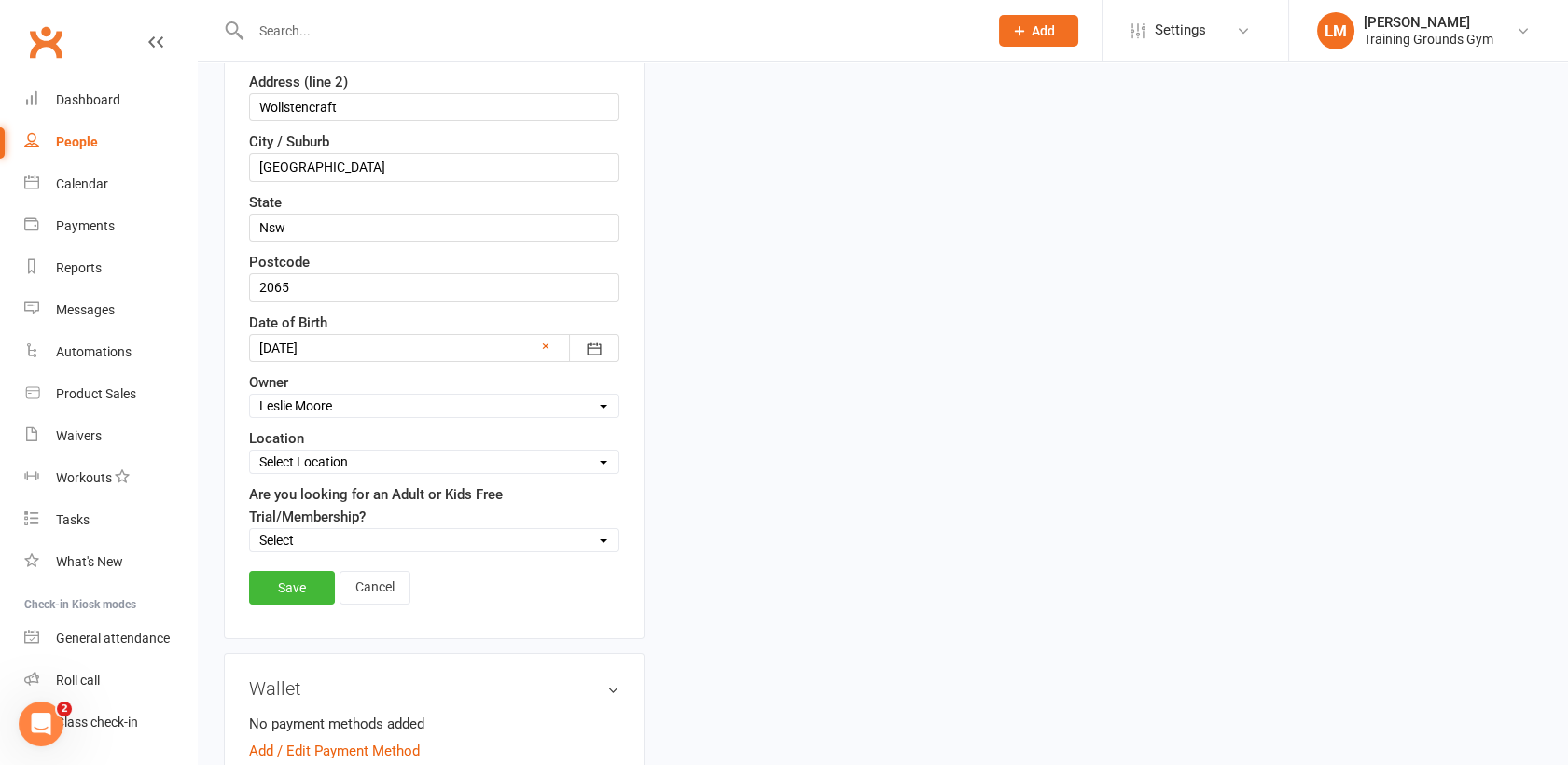
scroll to position [582, 0]
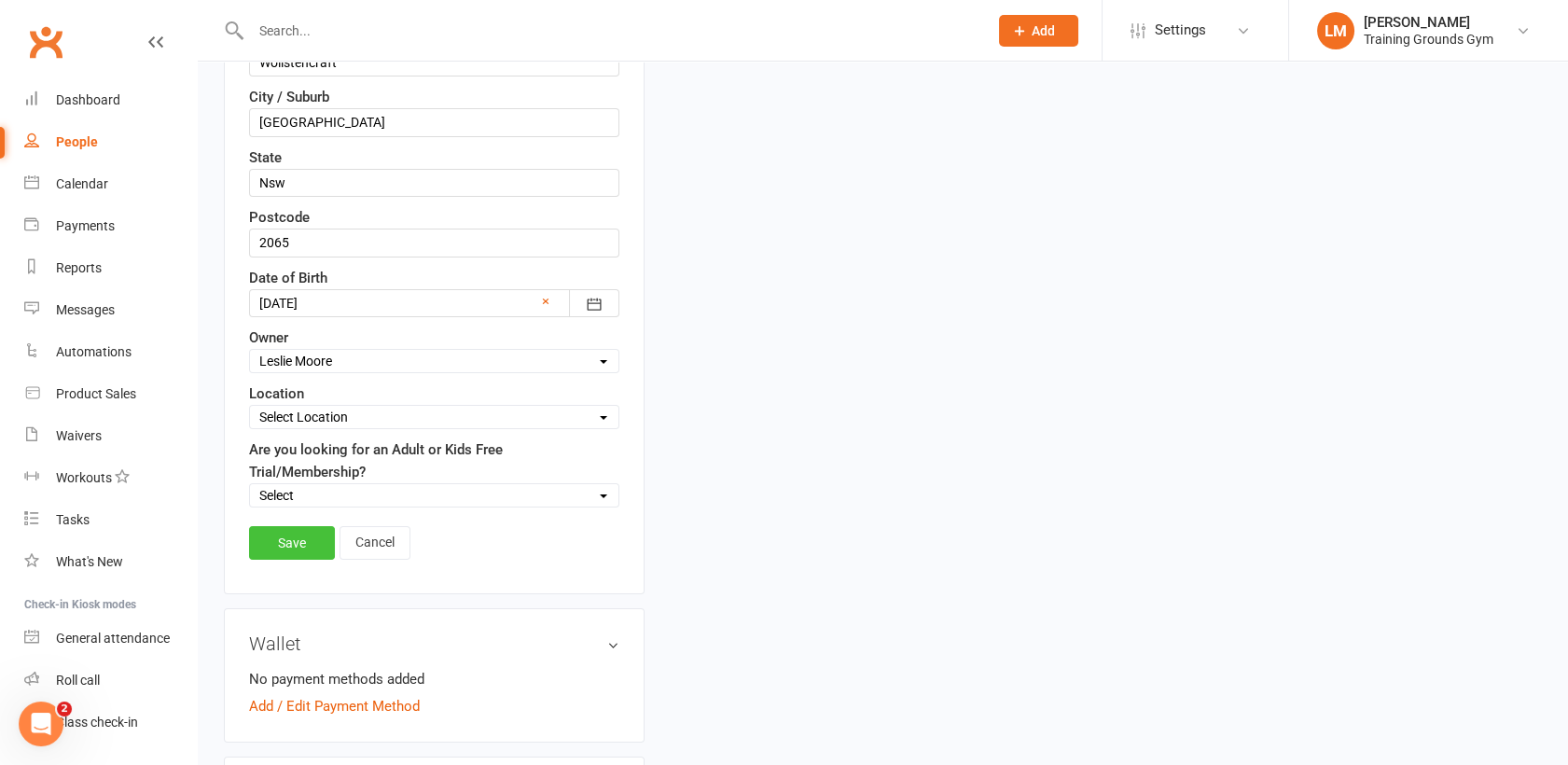
type input "Ben.naparstek@gmail.co"
click at [269, 526] on link "Save" at bounding box center [292, 543] width 86 height 34
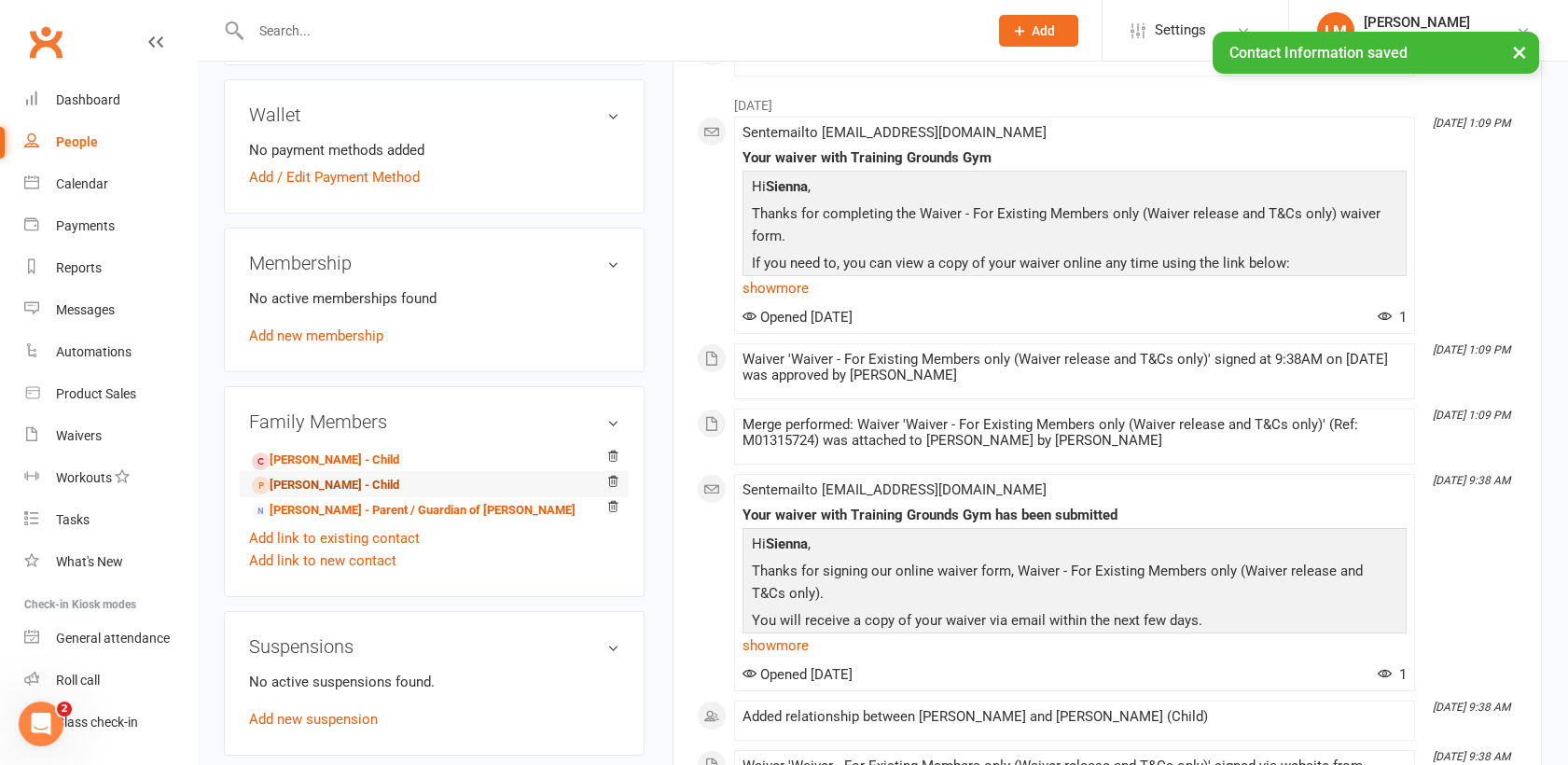
click at [328, 487] on link "[PERSON_NAME] - Child" at bounding box center [326, 485] width 147 height 19
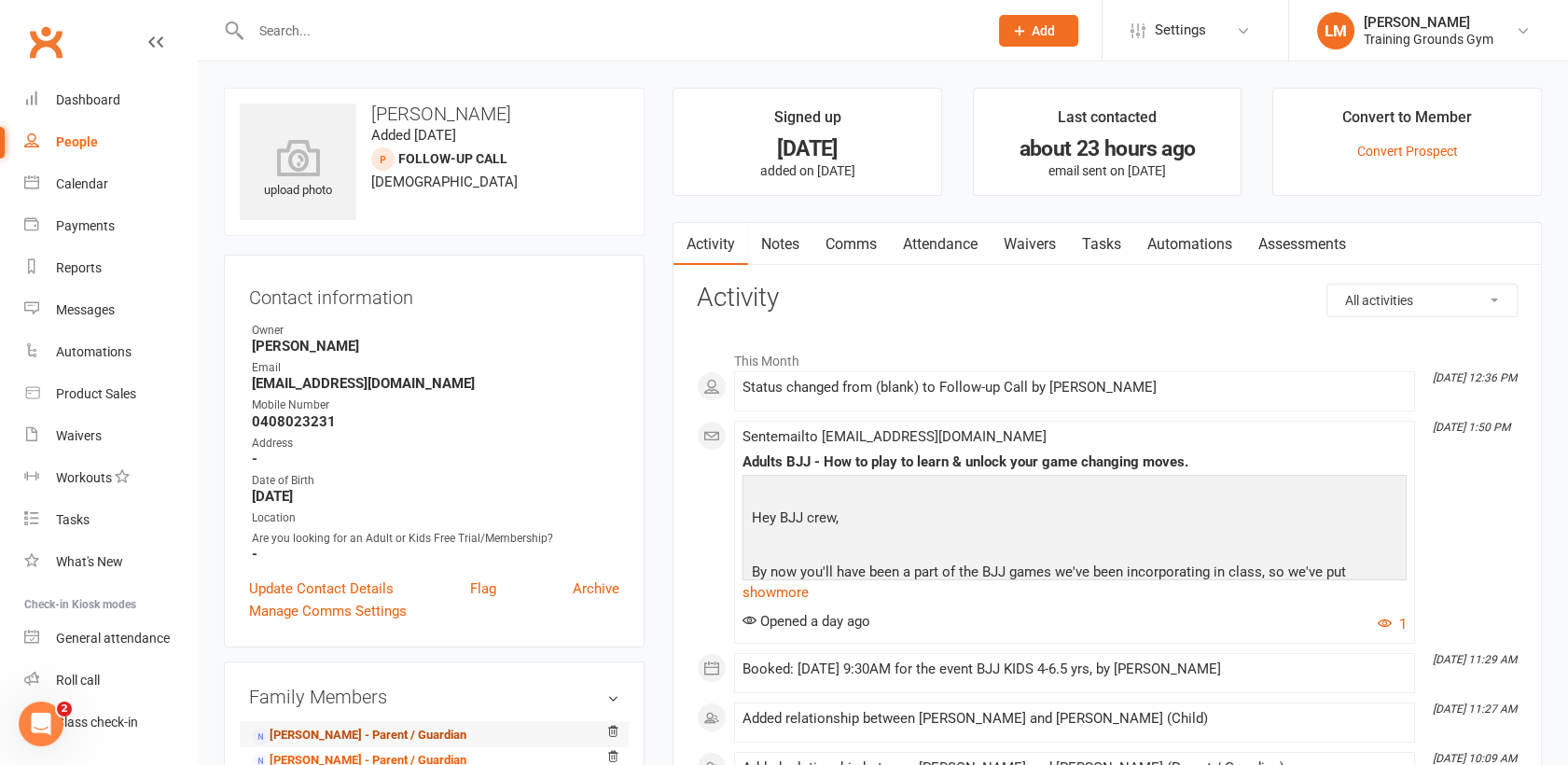
click at [334, 735] on link "Sienna Dedalves - Parent / Guardian" at bounding box center [360, 736] width 215 height 19
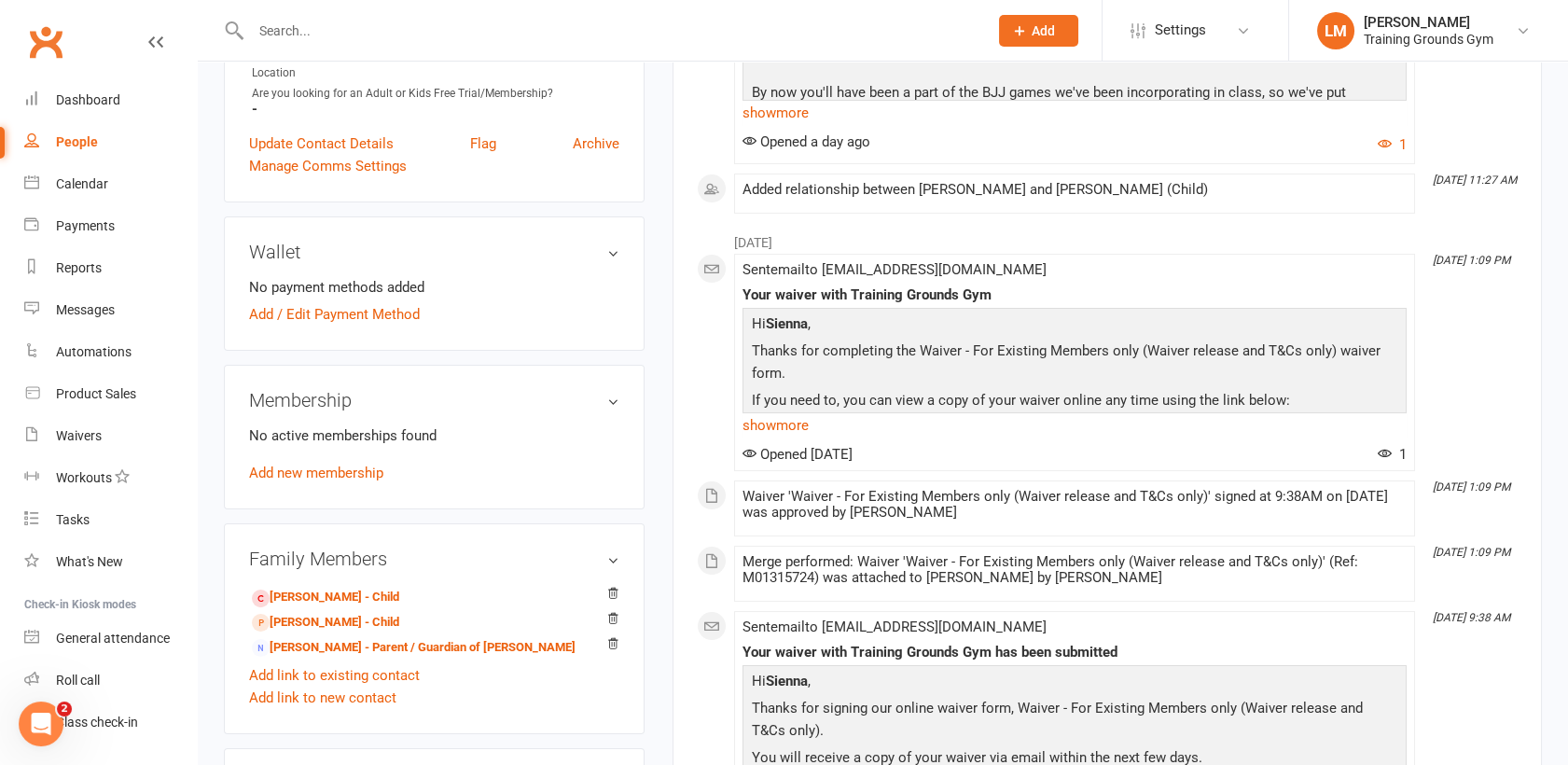
scroll to position [539, 0]
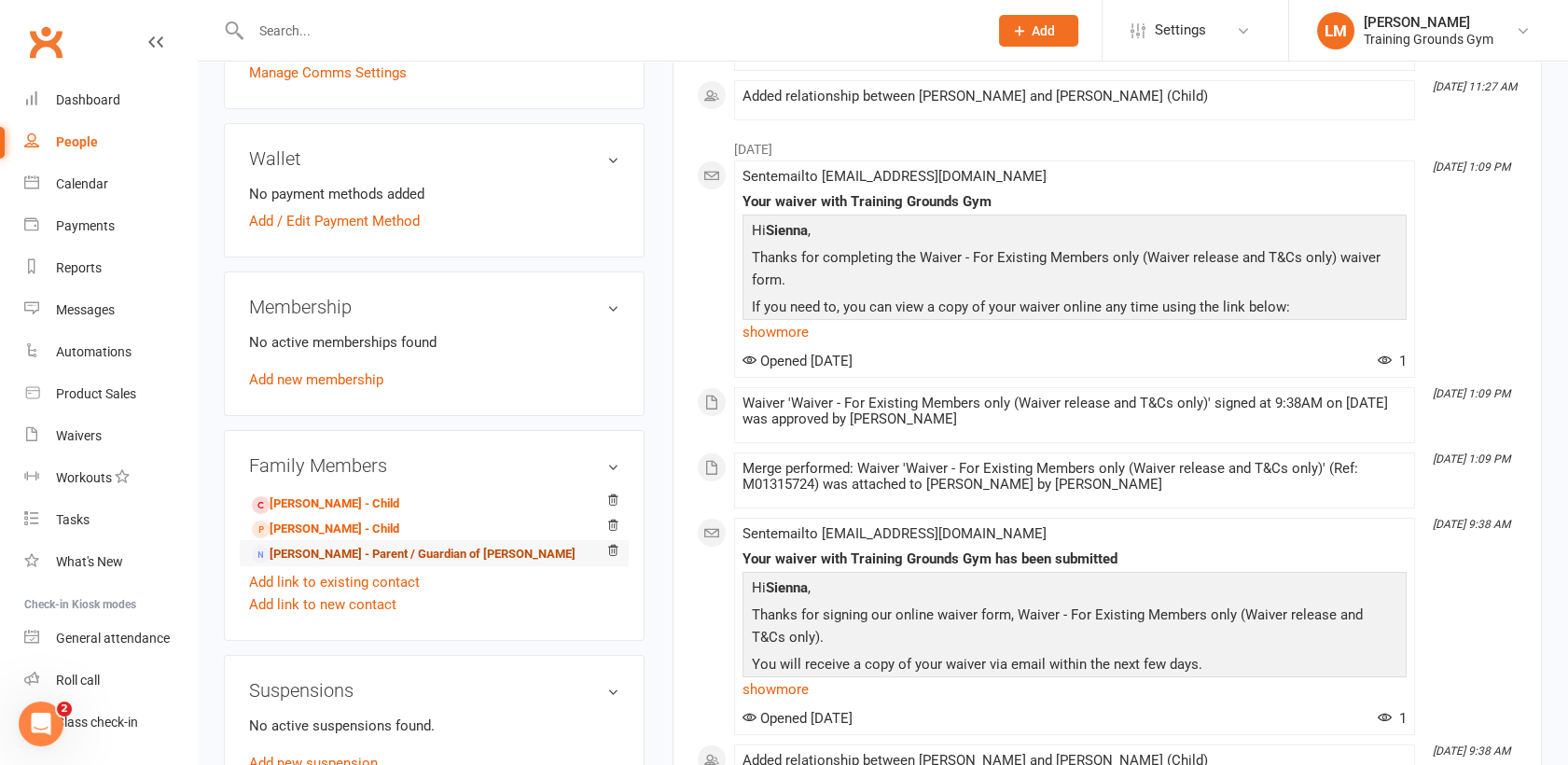
click at [297, 552] on link "Ben Naparstek - Parent / Guardian of Taigo Dedalves" at bounding box center [414, 555] width 324 height 19
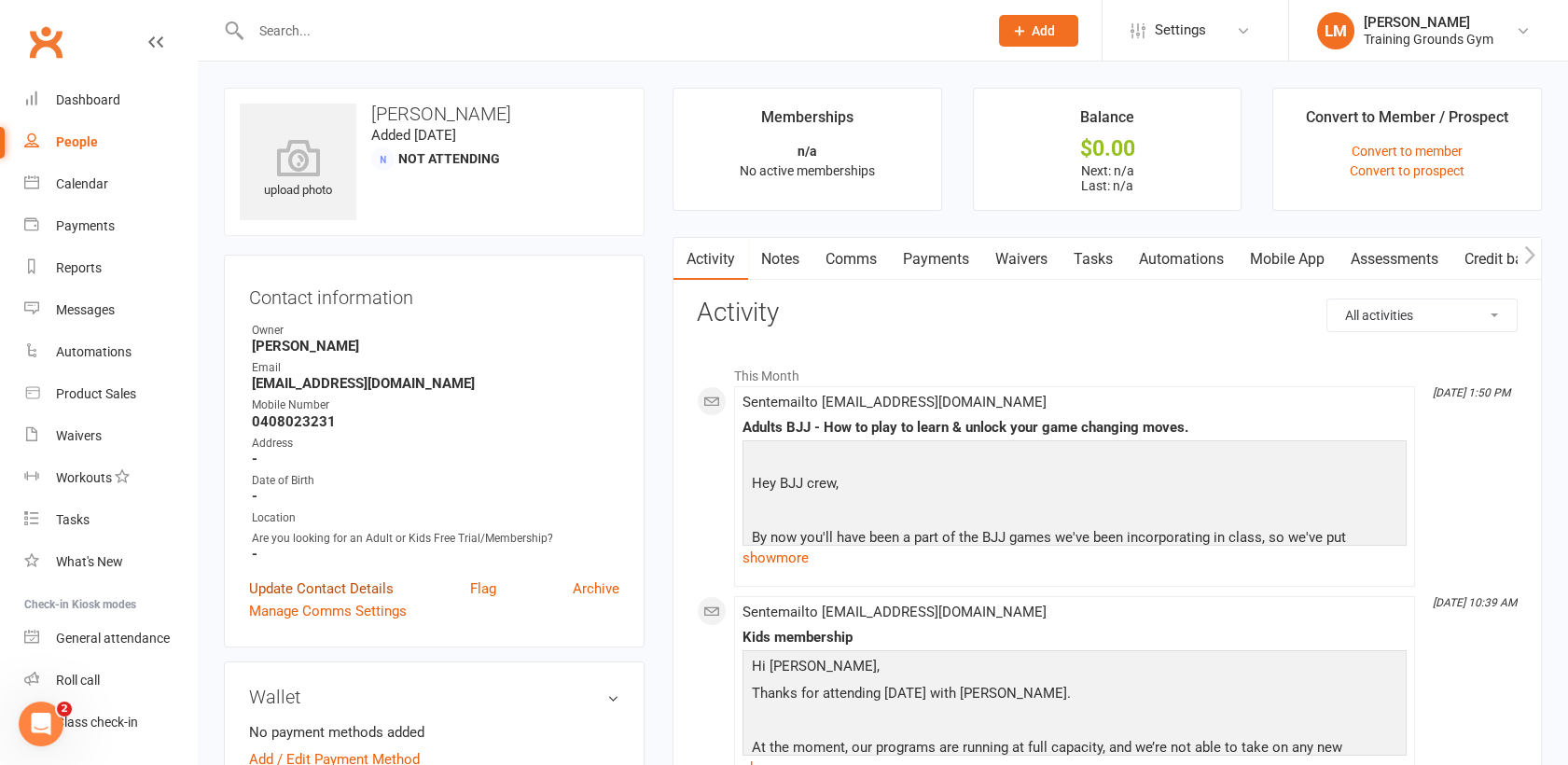
click at [300, 580] on link "Update Contact Details" at bounding box center [322, 588] width 145 height 22
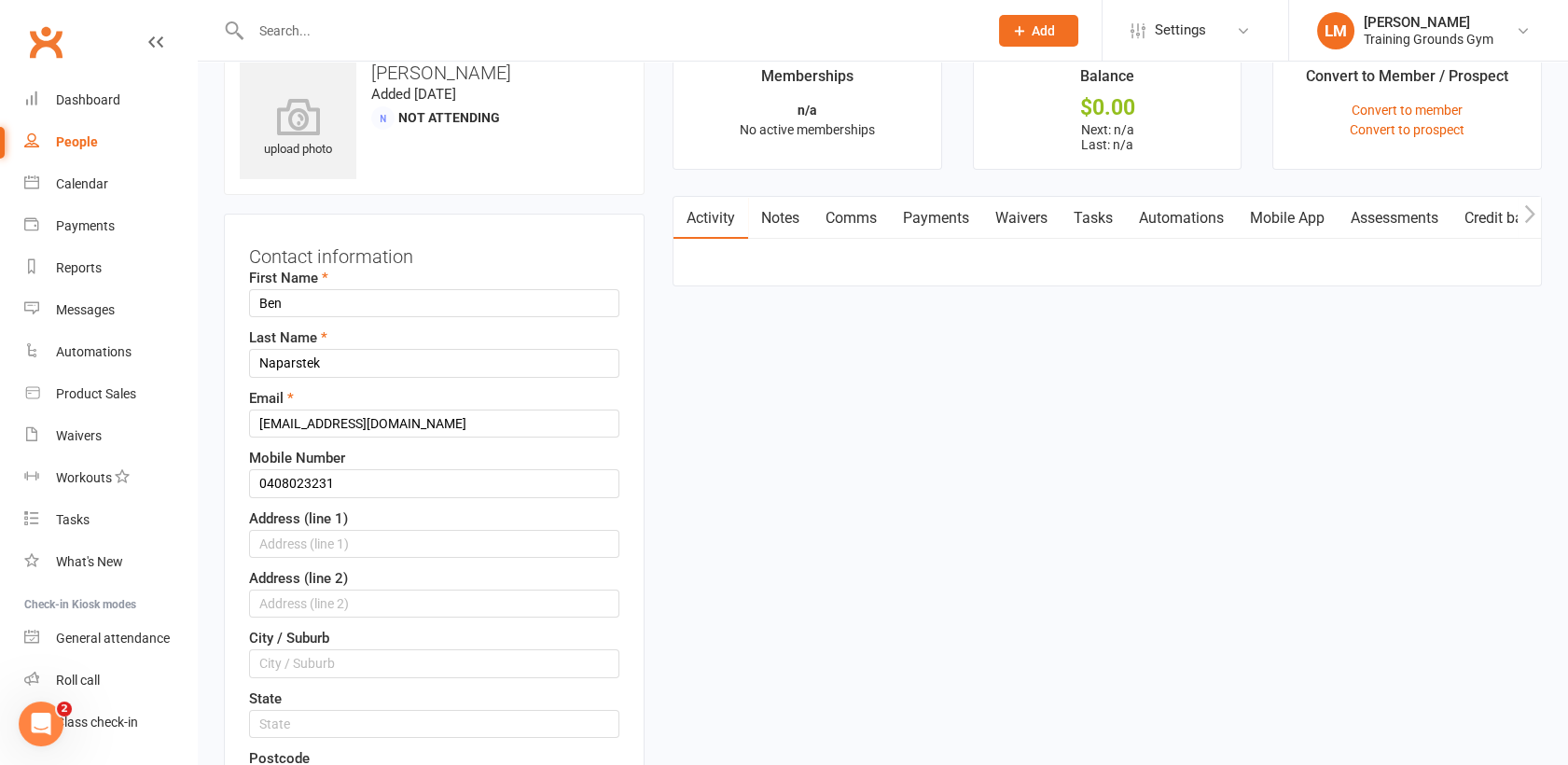
scroll to position [88, 0]
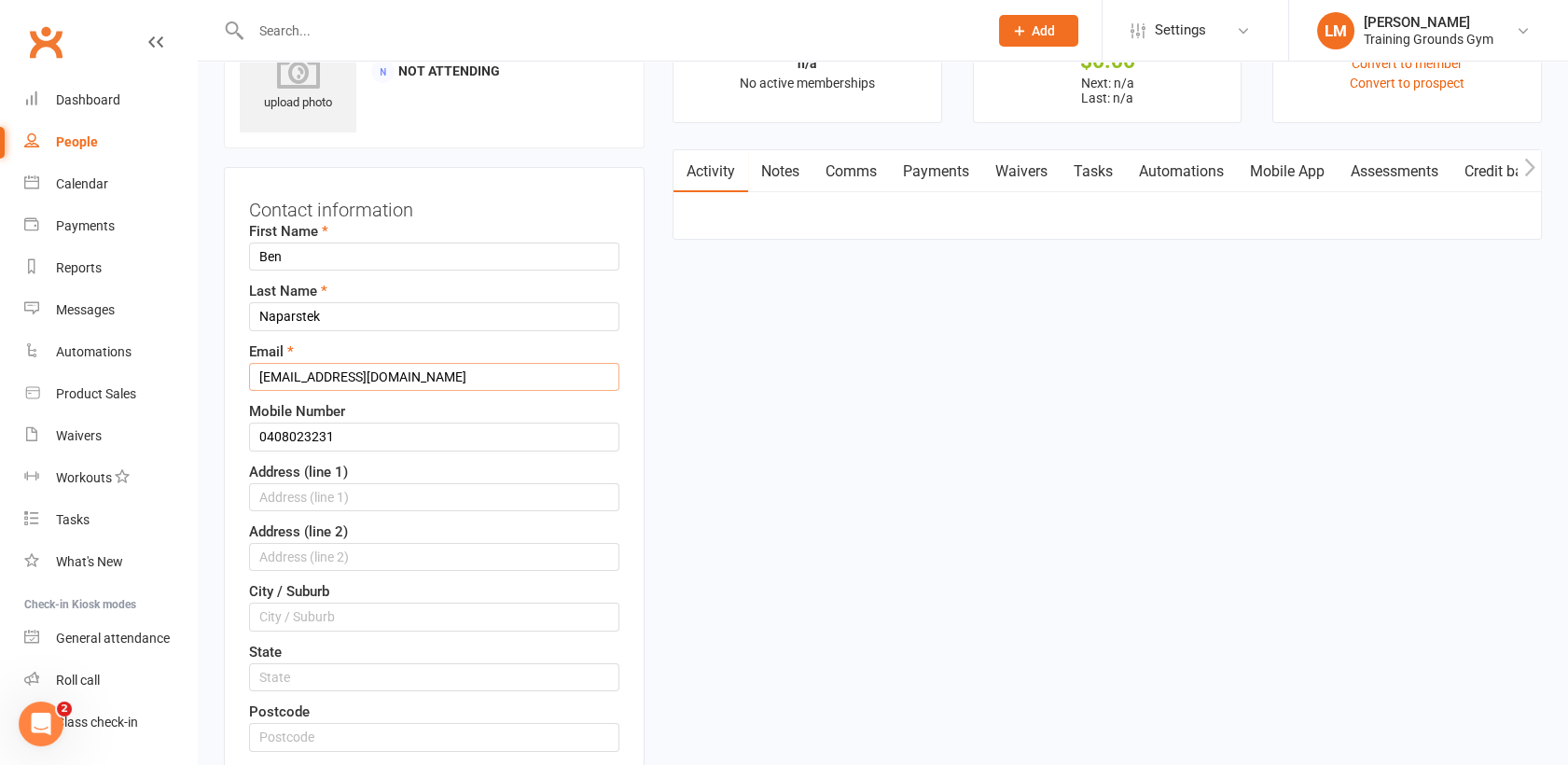
click at [433, 376] on input "[EMAIL_ADDRESS][DOMAIN_NAME]" at bounding box center [434, 376] width 370 height 28
type input "Ben.naparstek@gmail.co"
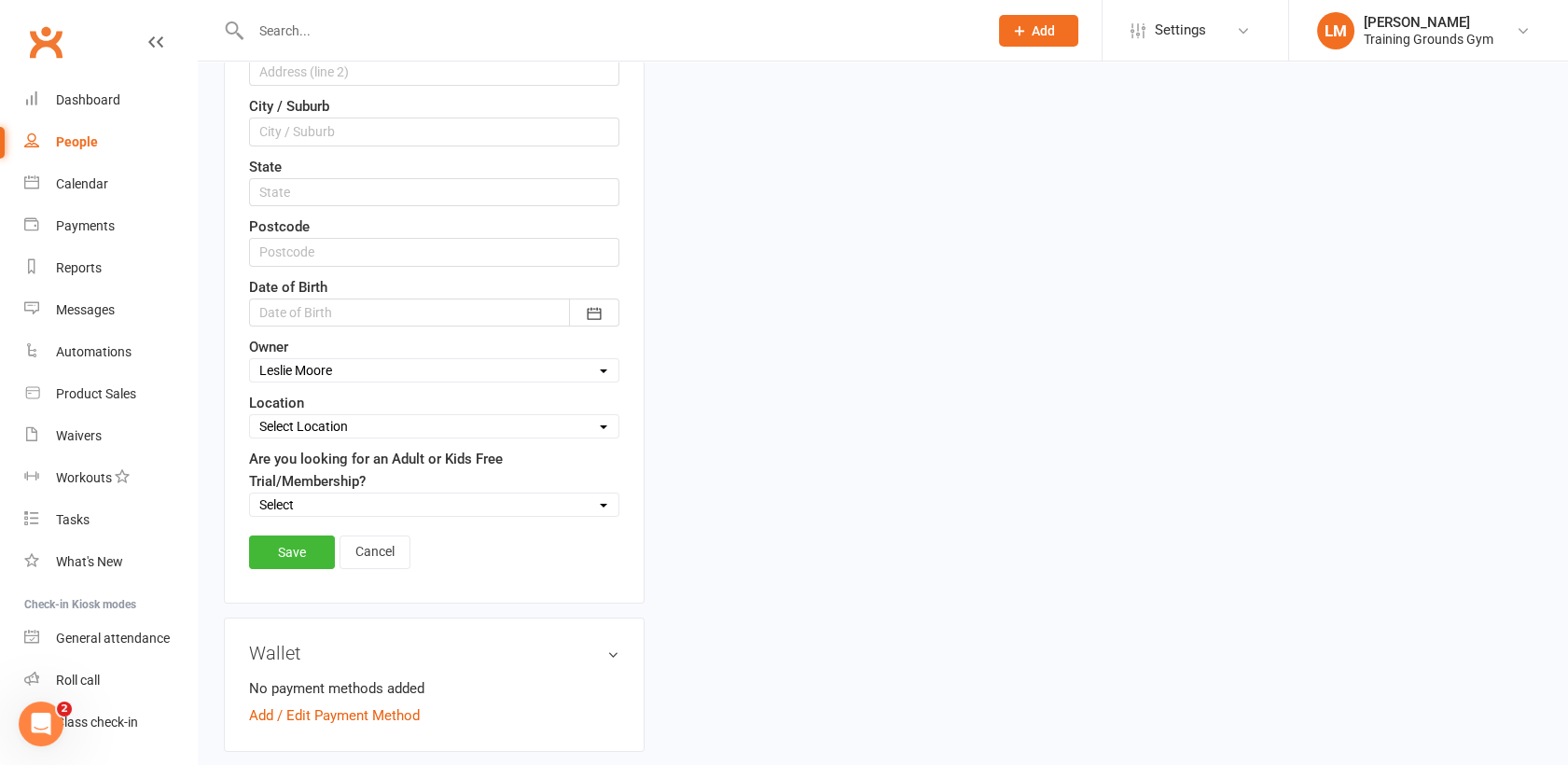
scroll to position [585, 0]
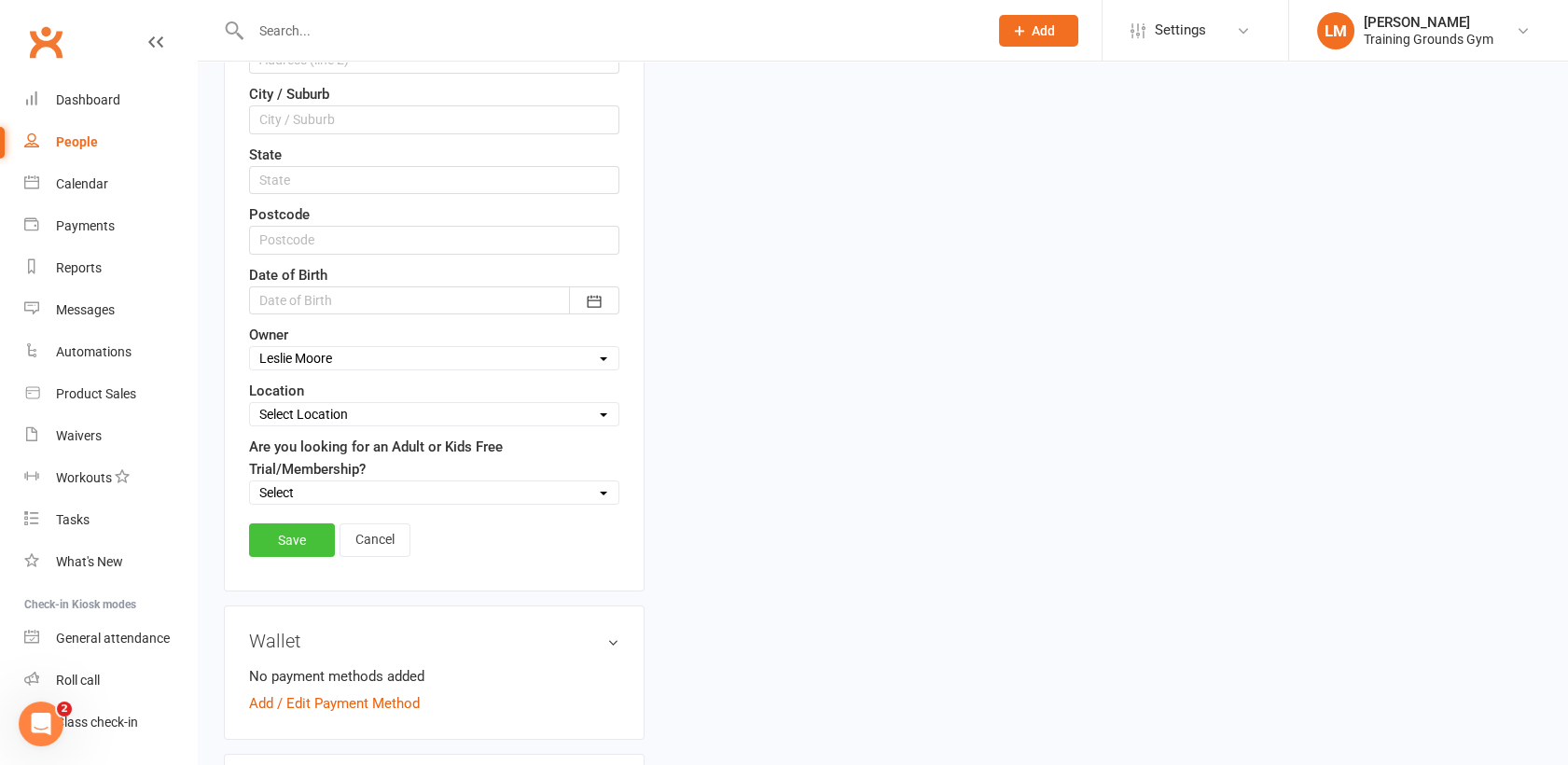
click at [280, 536] on link "Save" at bounding box center [292, 540] width 86 height 34
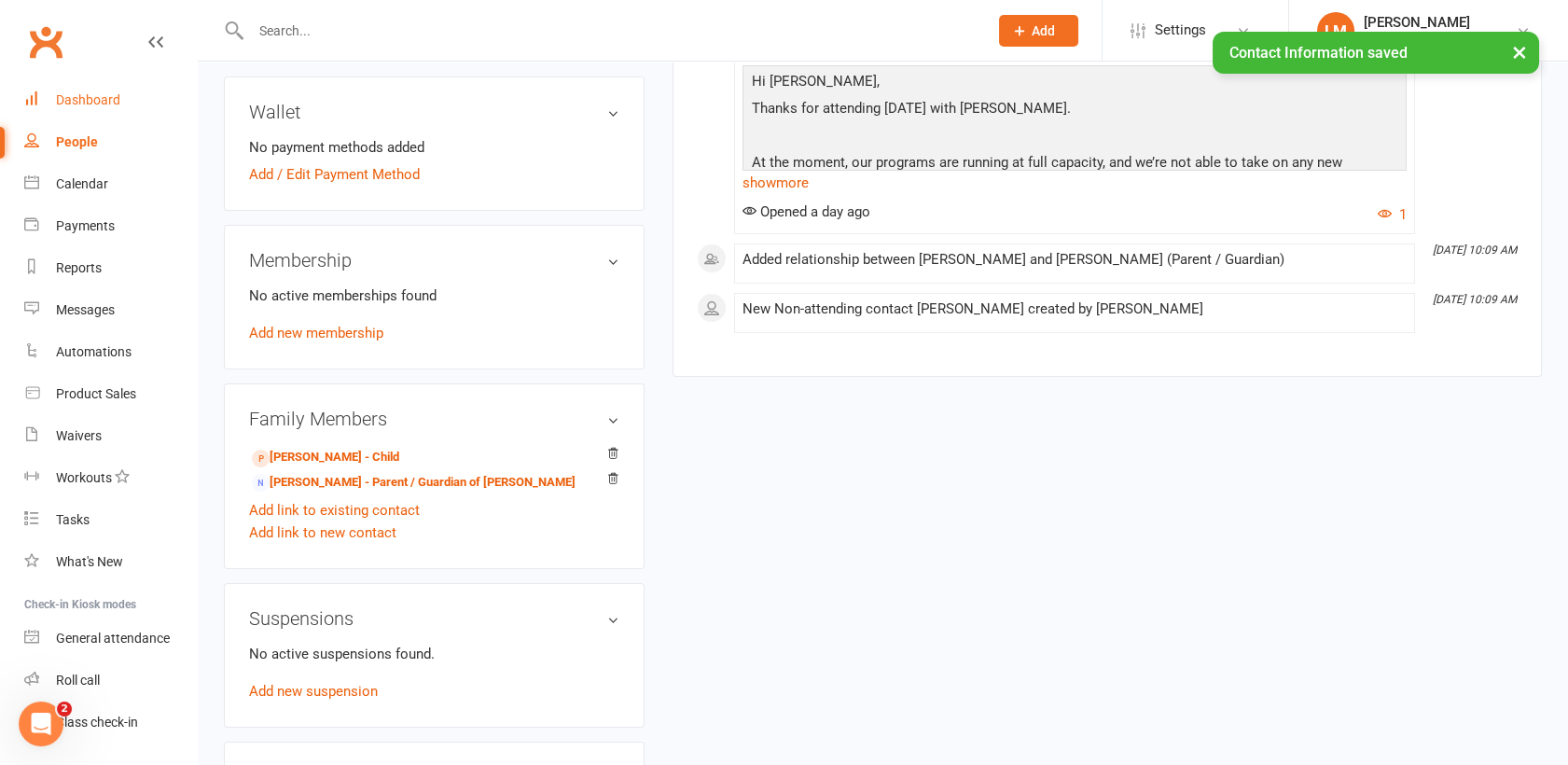
click at [95, 101] on div "Dashboard" at bounding box center [88, 100] width 65 height 15
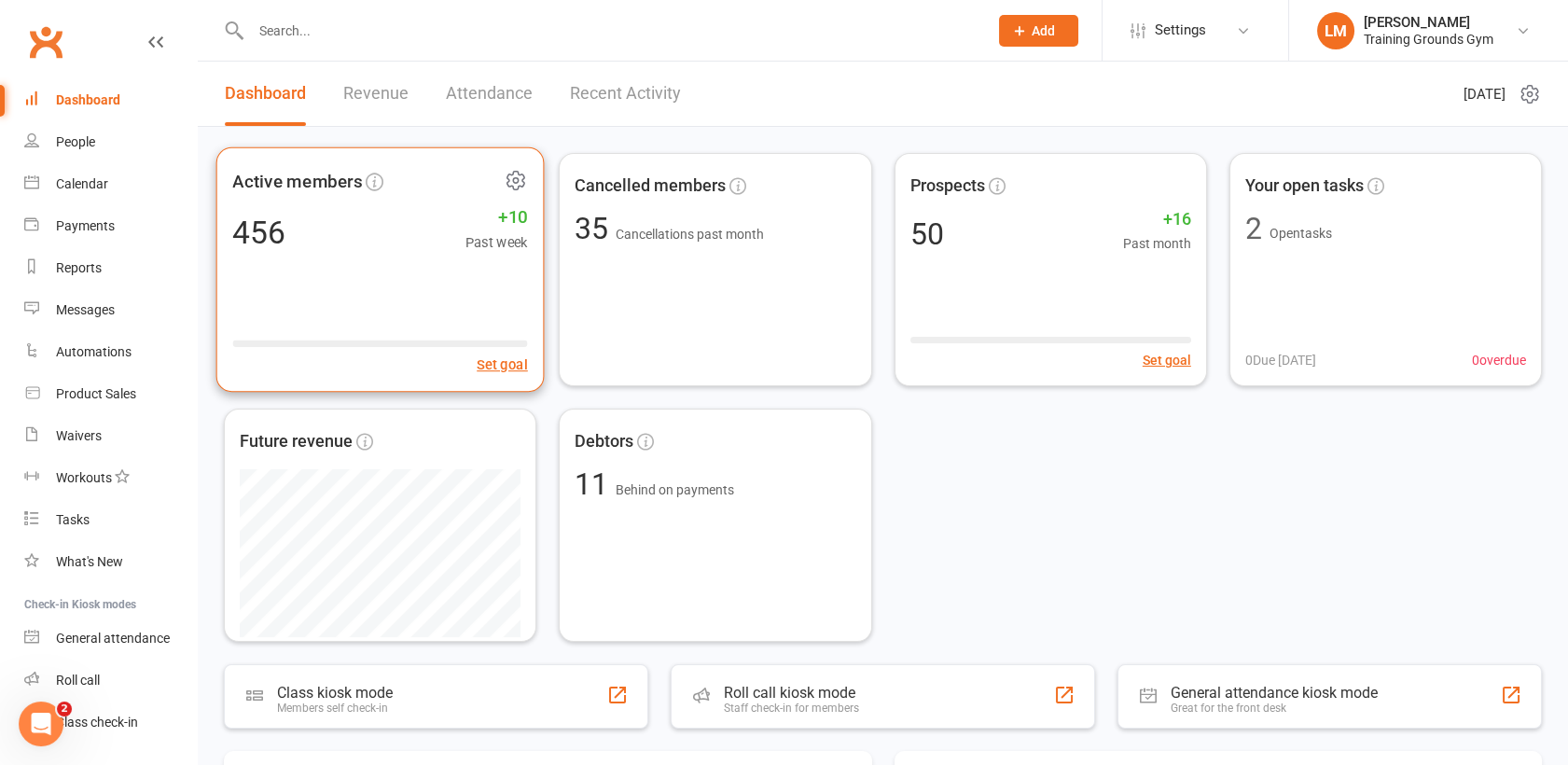
click at [412, 271] on div "Active members 456 +10 Past week Set goal" at bounding box center [381, 270] width 329 height 246
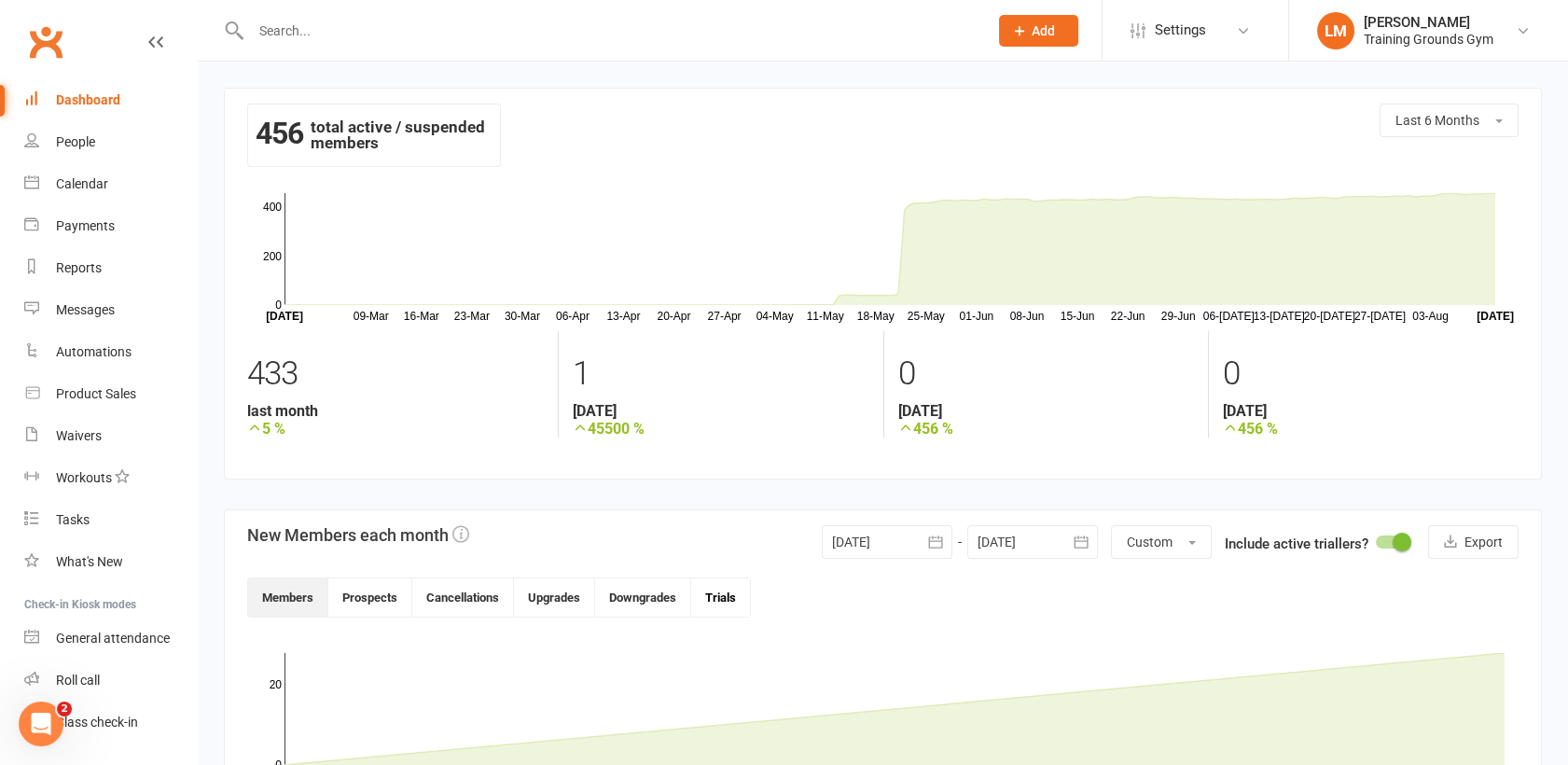
click at [722, 600] on button "Trials" at bounding box center [720, 598] width 59 height 39
click at [722, 600] on button "Trials" at bounding box center [720, 594] width 59 height 39
click at [73, 140] on div "People" at bounding box center [75, 141] width 40 height 15
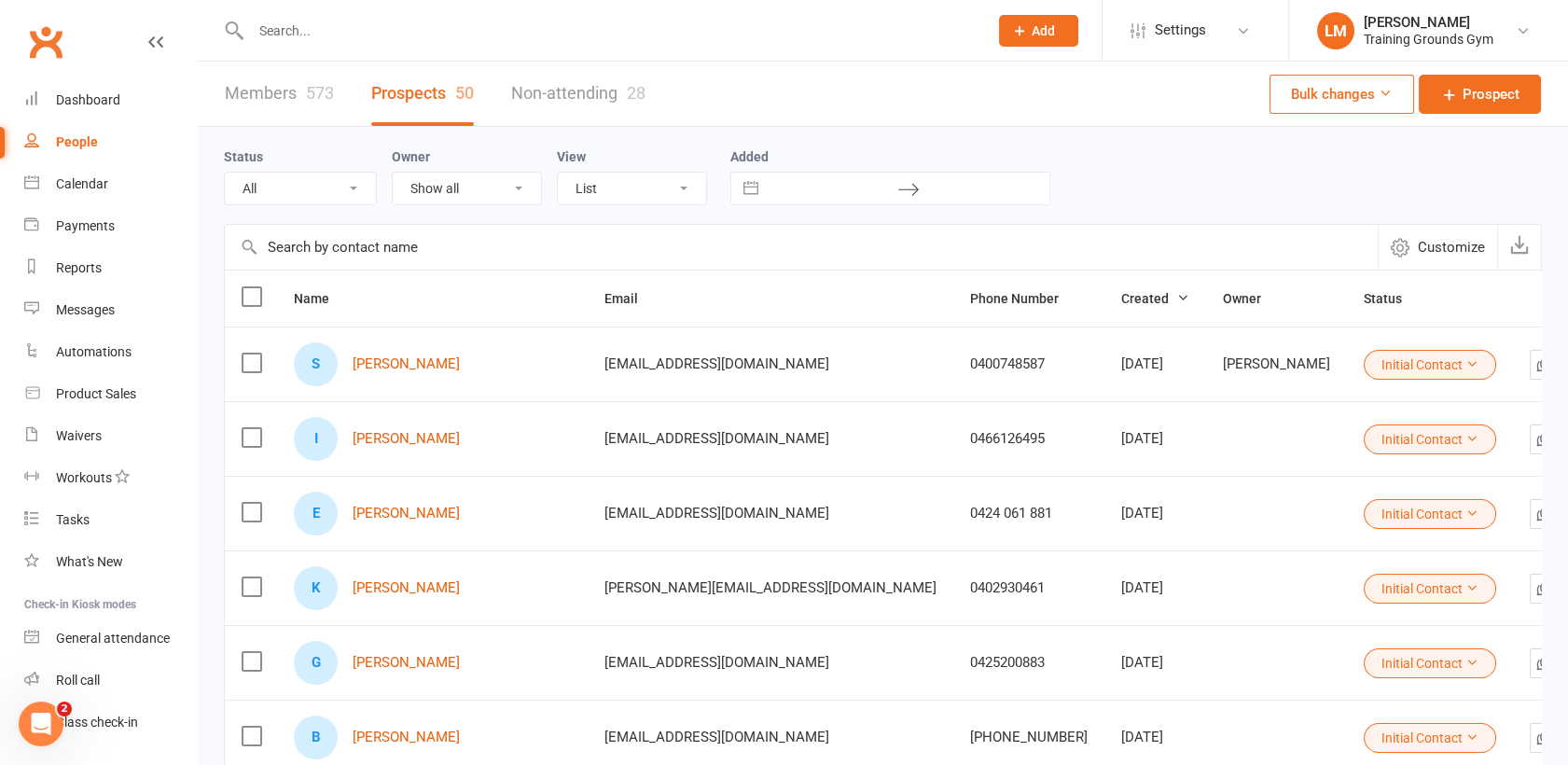
click at [652, 198] on select "List Kanban" at bounding box center [631, 189] width 148 height 32
click at [558, 173] on select "List Kanban" at bounding box center [631, 189] width 148 height 32
select select "kanban"
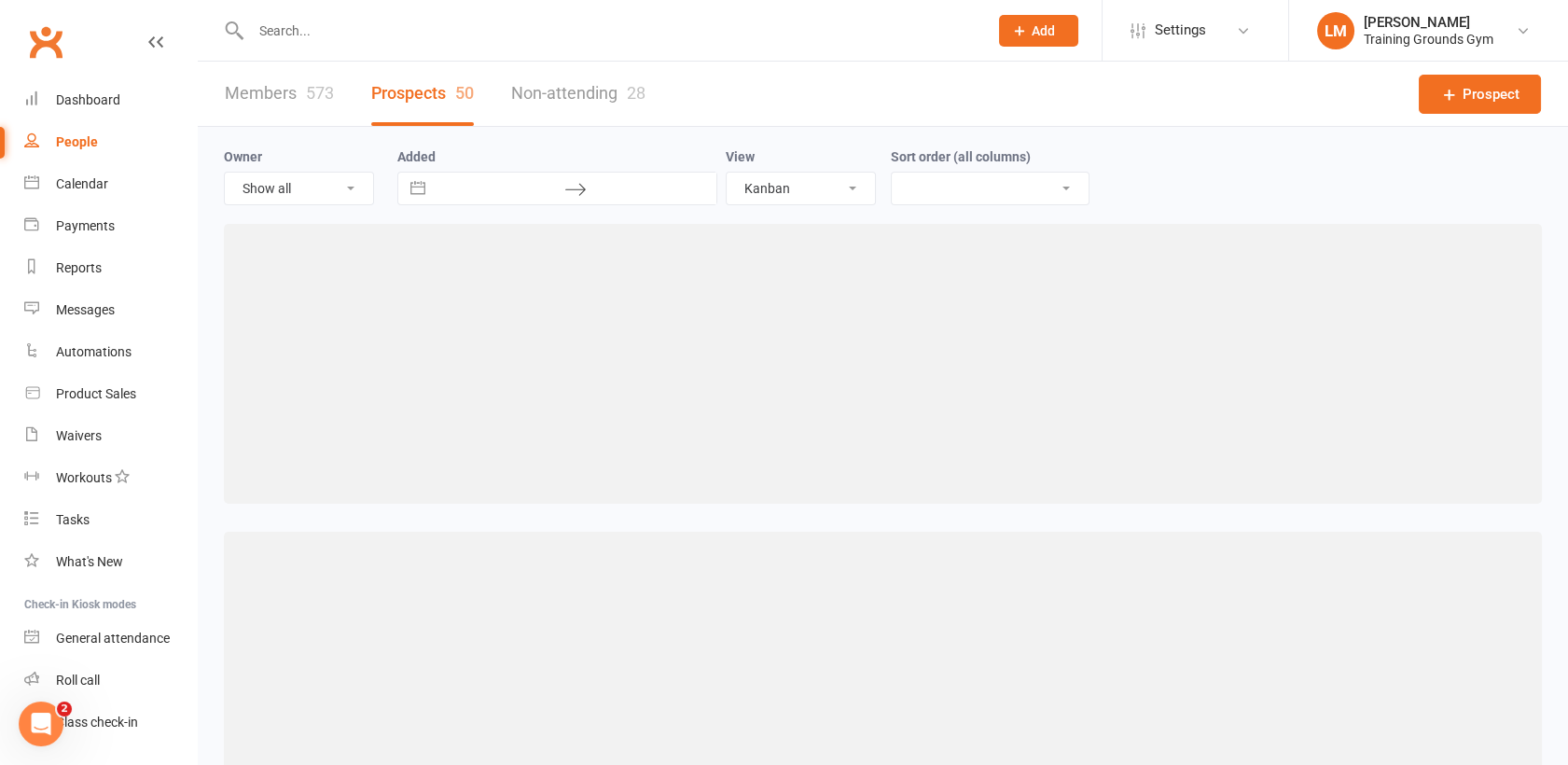
select select "created_at-desc"
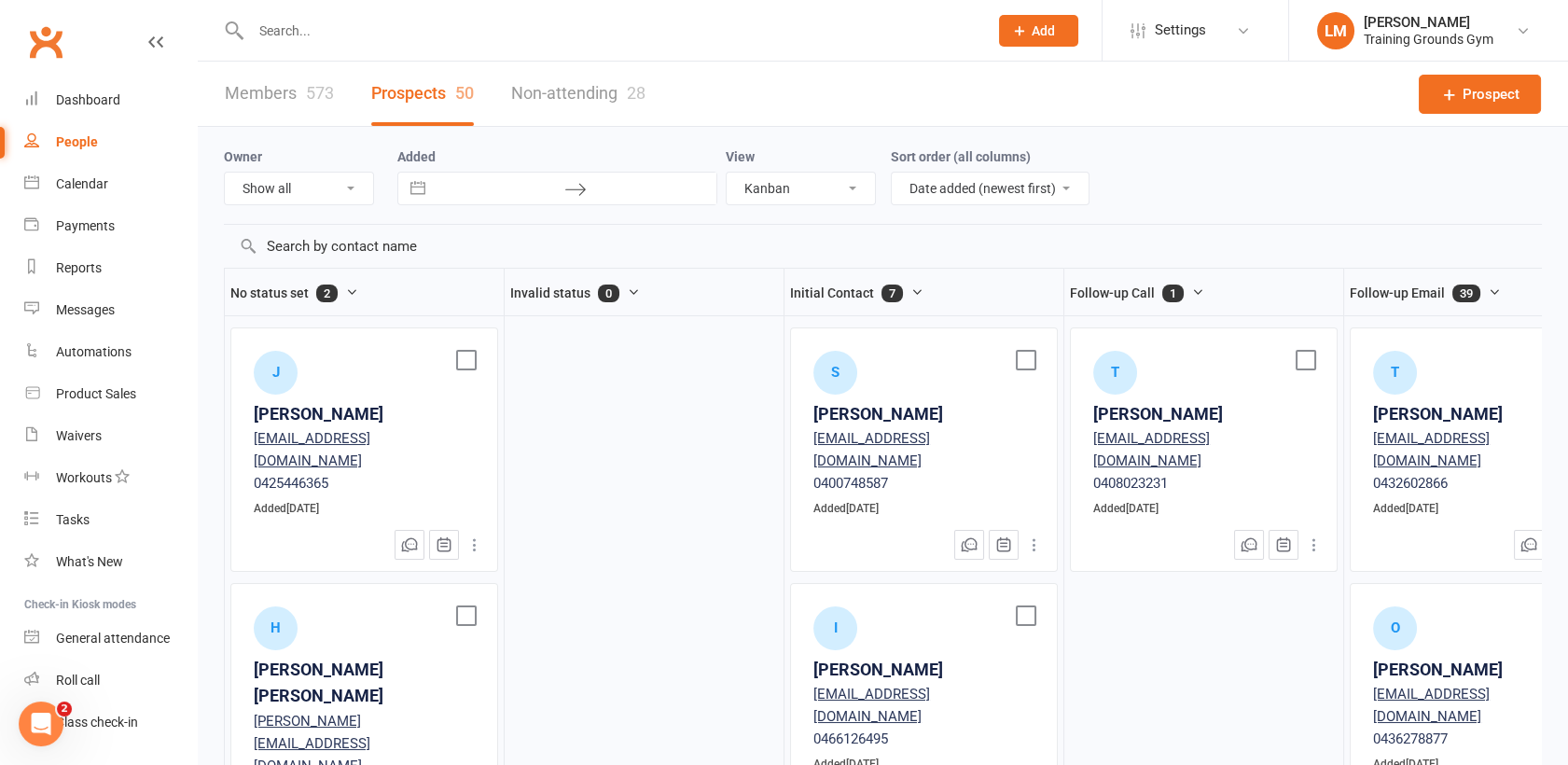
scroll to position [18, 0]
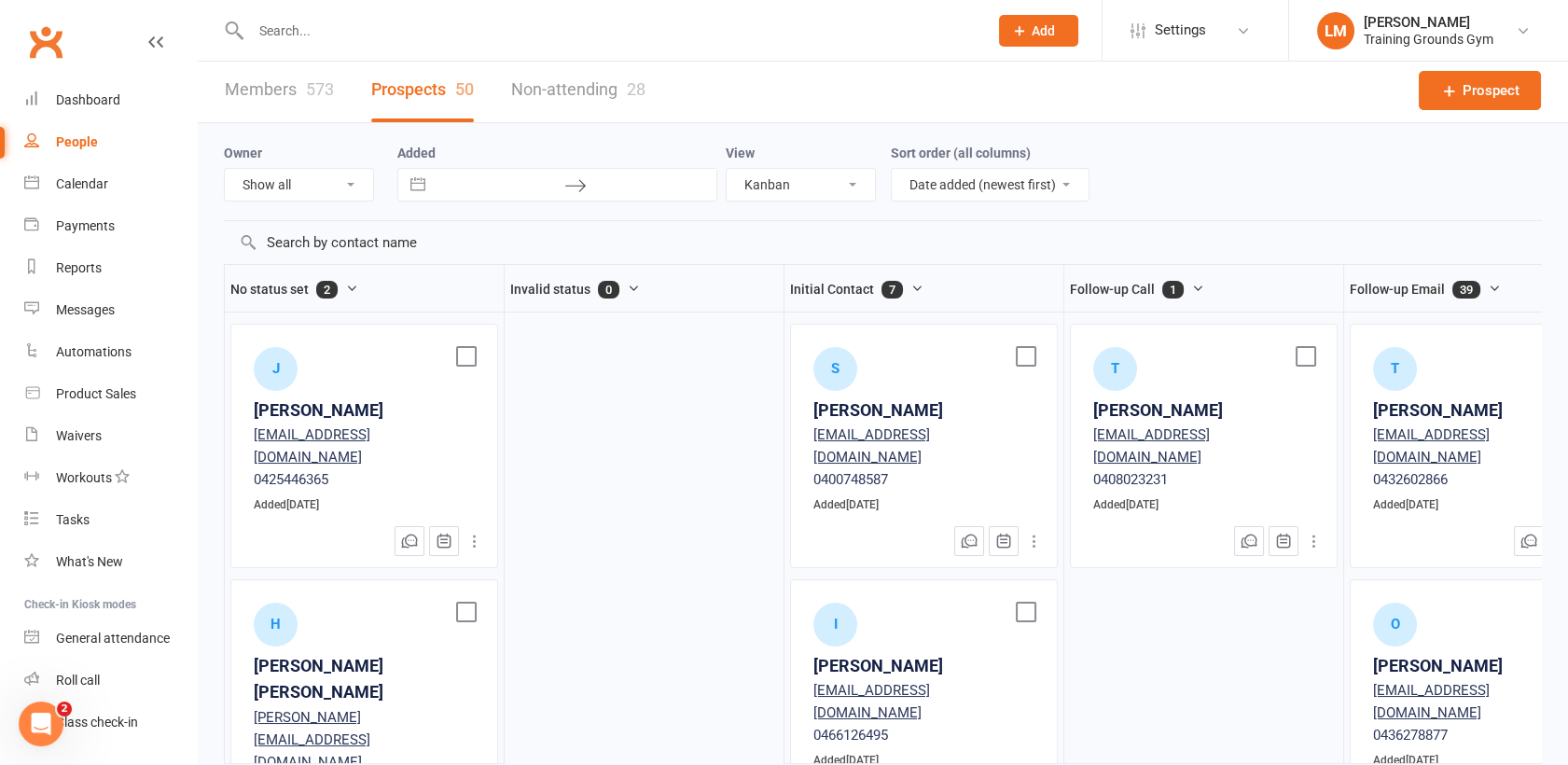
click at [339, 397] on div "[PERSON_NAME]" at bounding box center [363, 411] width 221 height 27
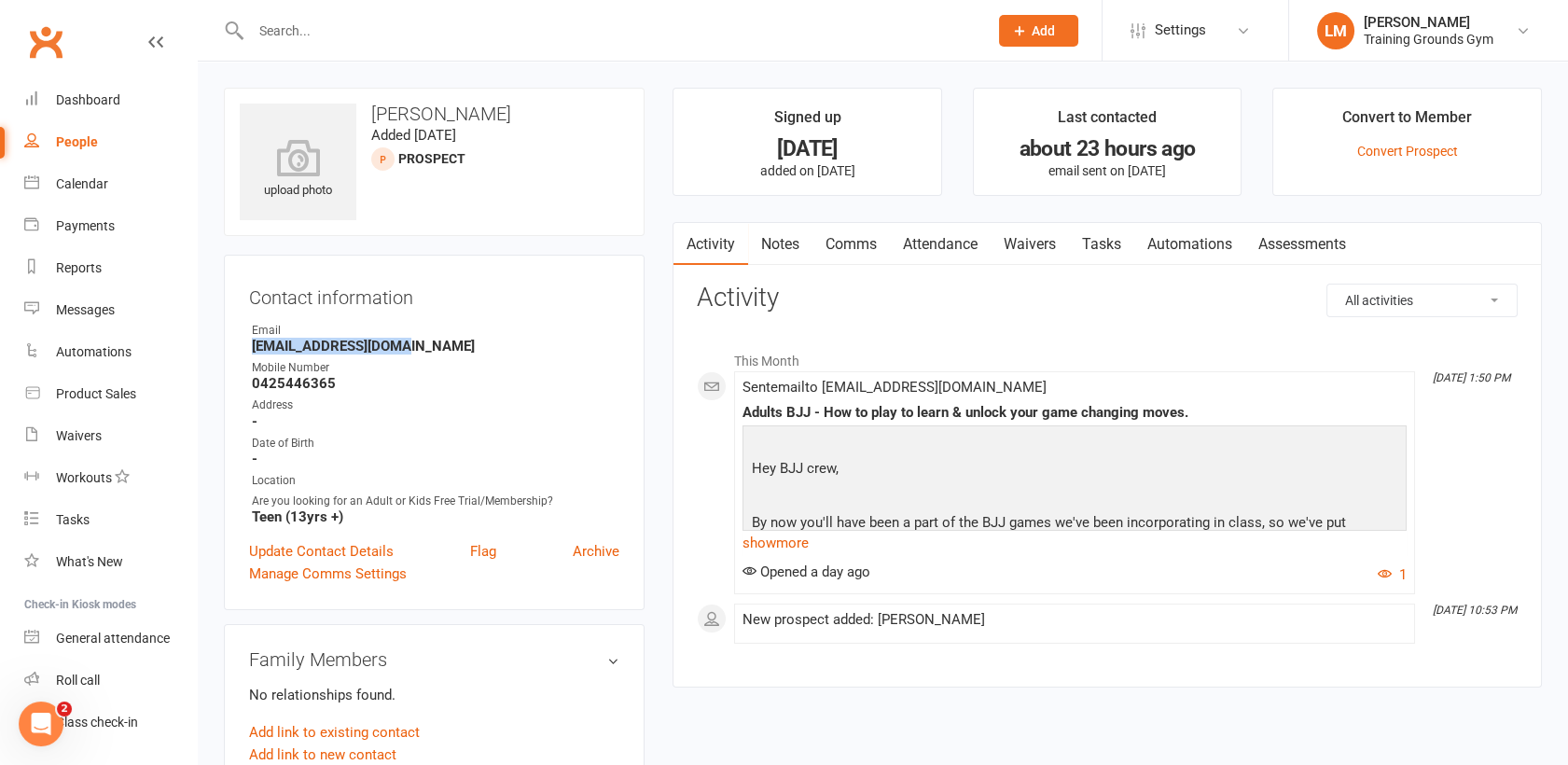
drag, startPoint x: 405, startPoint y: 344, endPoint x: 247, endPoint y: 349, distance: 158.1
click at [247, 349] on div "Contact information Owner Email jidapas224@gmail.com Mobile Number 0425446365 A…" at bounding box center [434, 432] width 421 height 356
click at [707, 253] on link "Activity" at bounding box center [711, 245] width 74 height 43
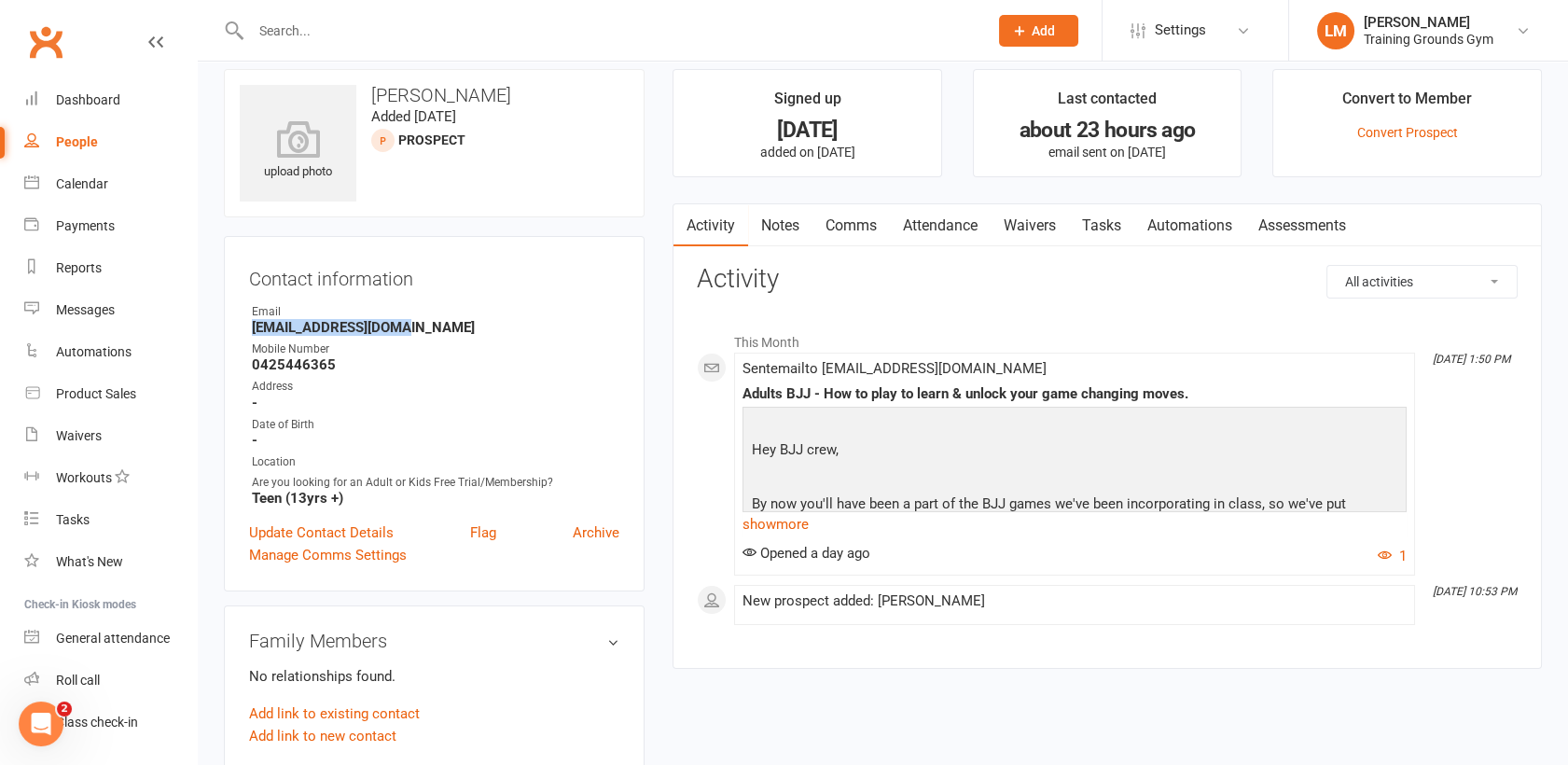
select select "kanban"
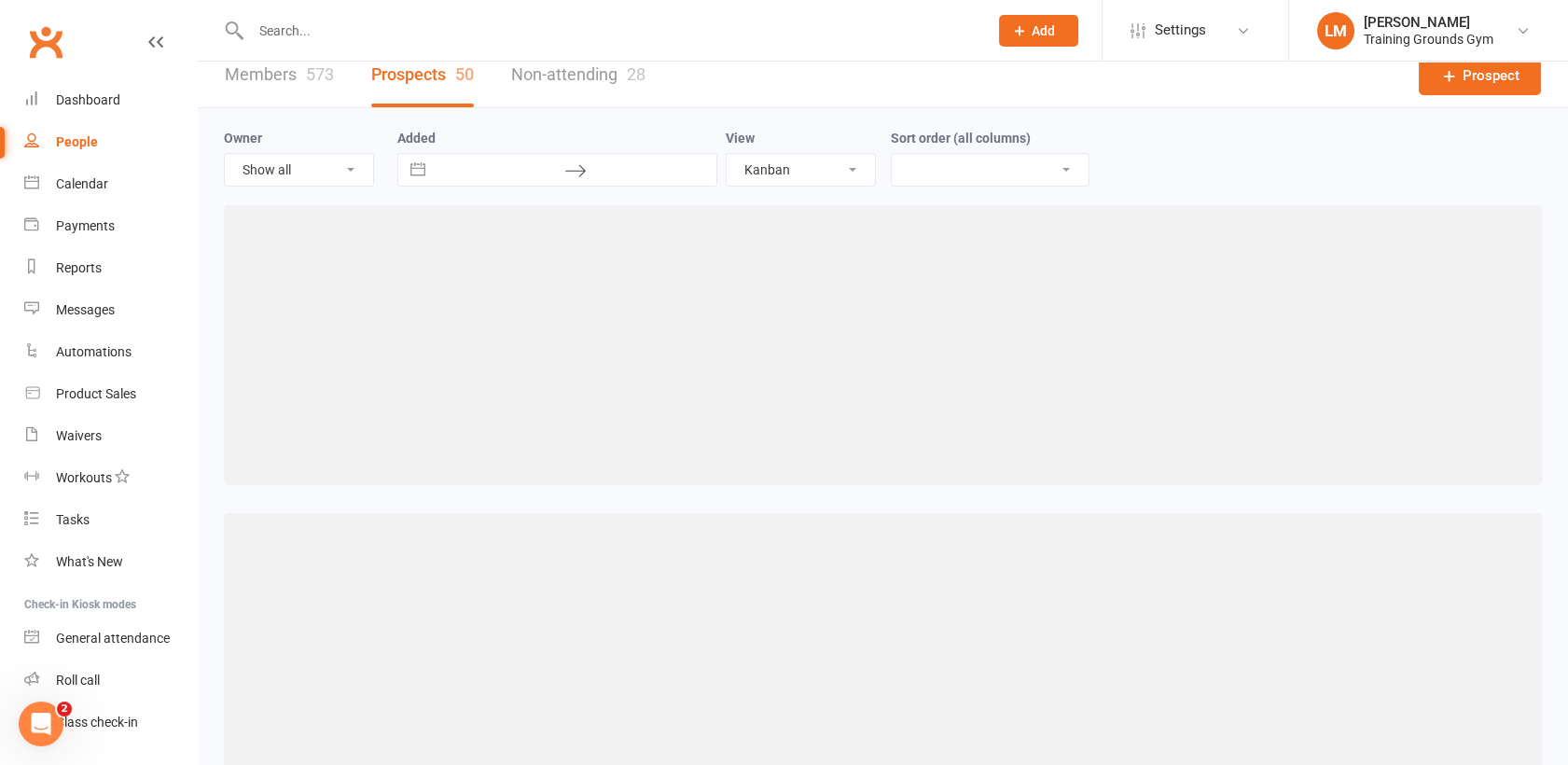
select select "created_at-desc"
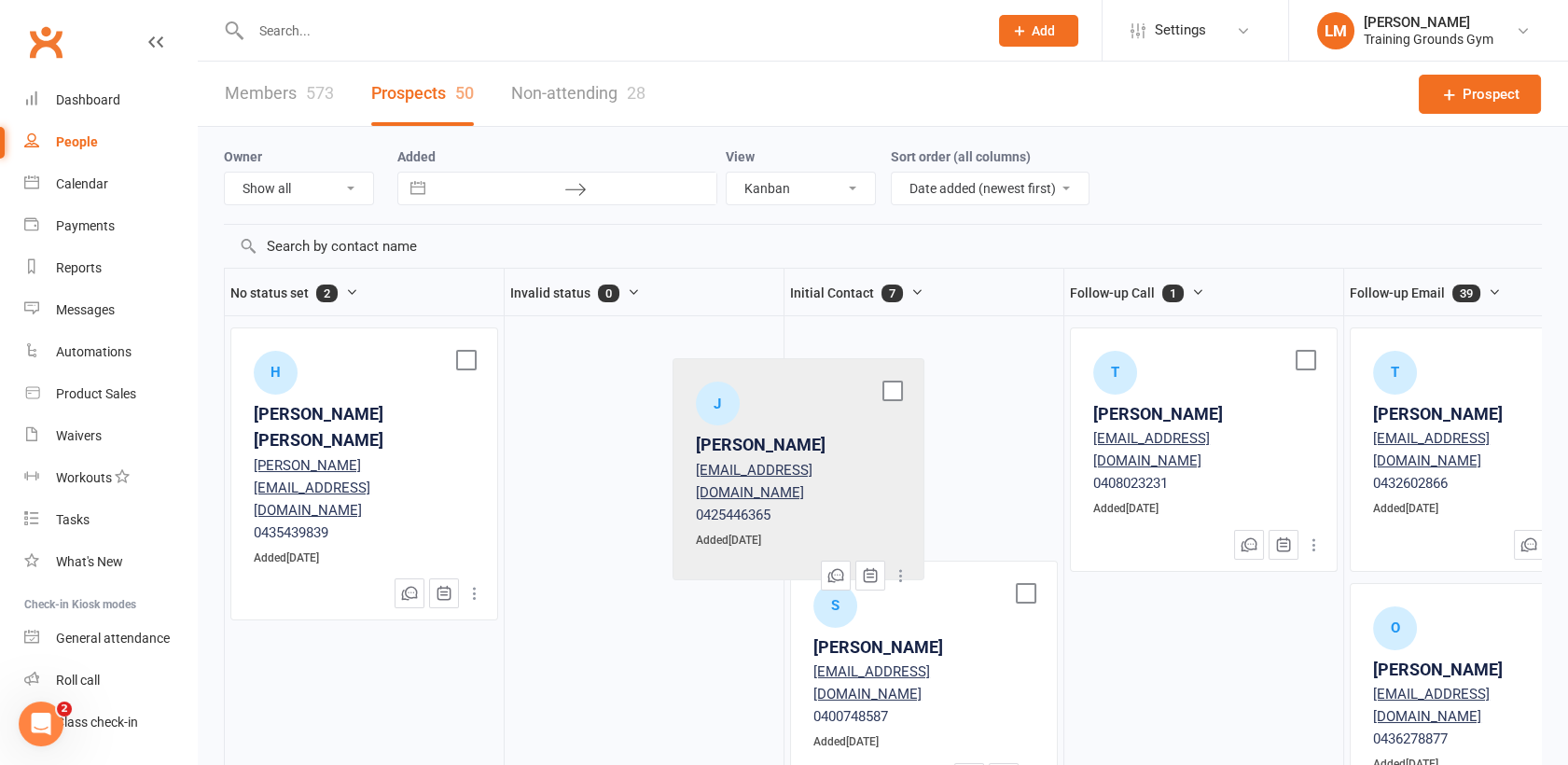
drag, startPoint x: 351, startPoint y: 402, endPoint x: 799, endPoint y: 434, distance: 449.1
click at [799, 434] on div "No status set 2 J Jidapa Surasathian jidapas224@gmail.com 0425446365 Added Aug …" at bounding box center [884, 517] width 1319 height 500
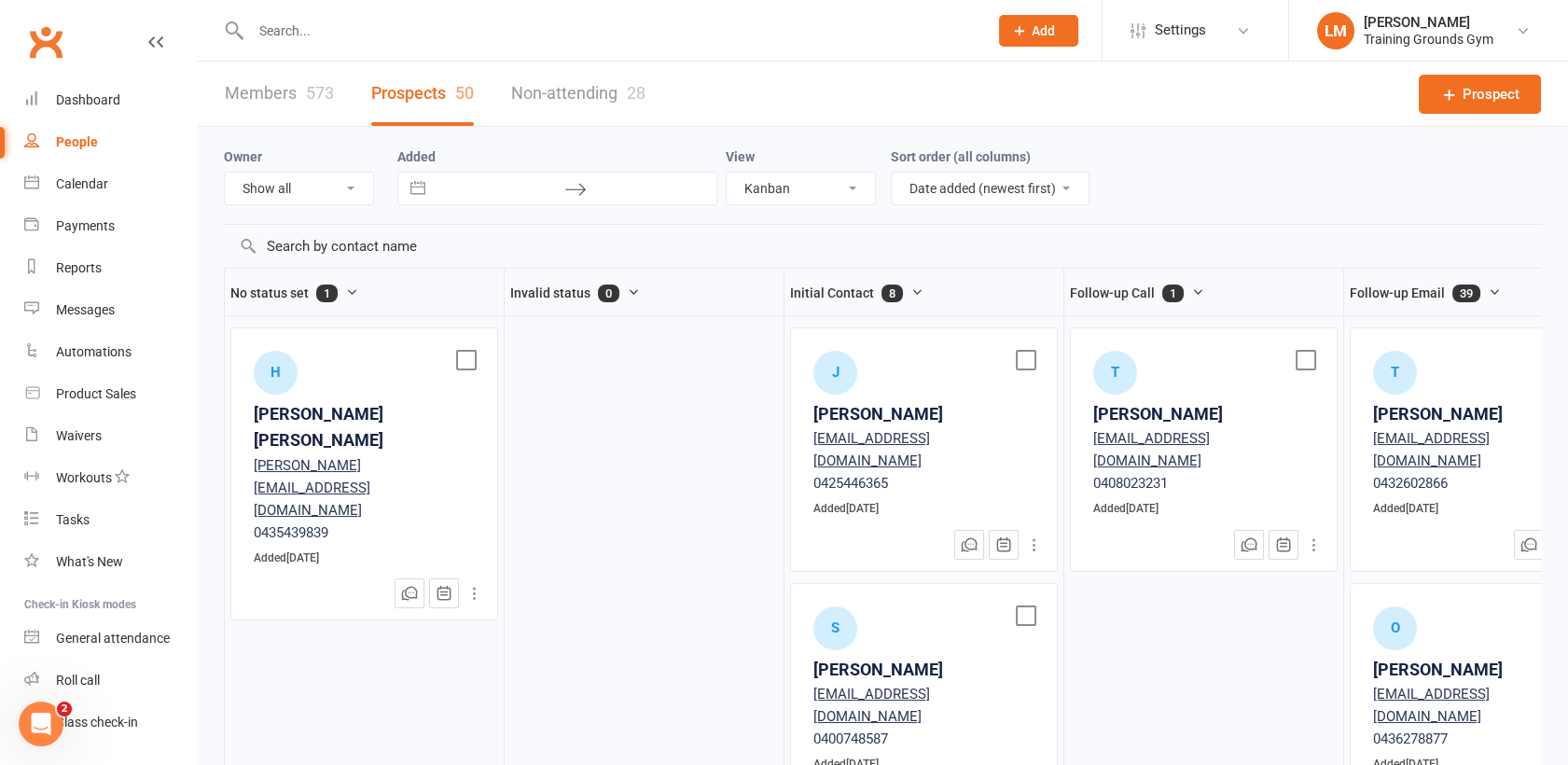
click at [345, 407] on div "[PERSON_NAME] [PERSON_NAME]" at bounding box center [363, 428] width 221 height 54
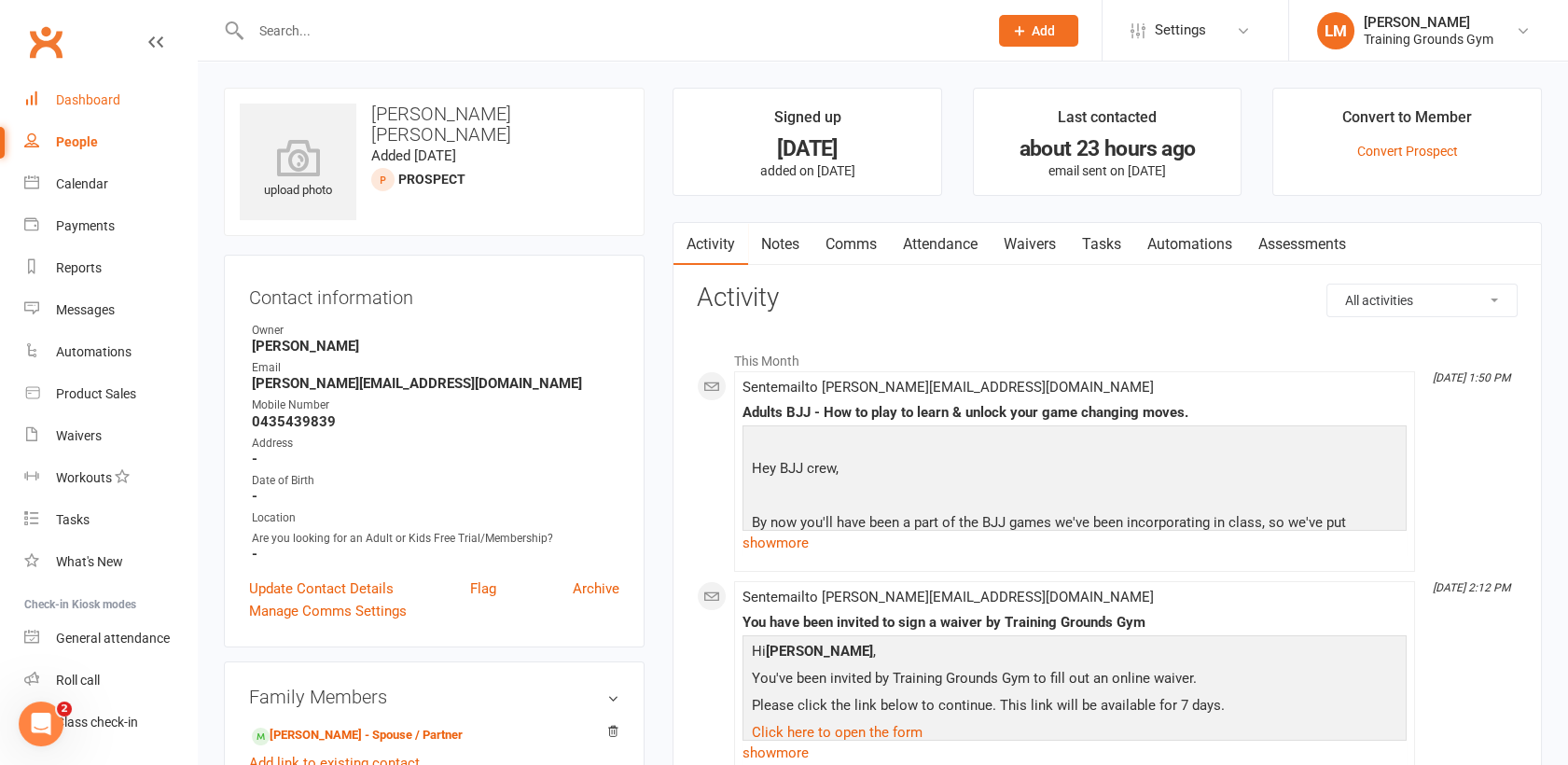
click at [62, 99] on div "Dashboard" at bounding box center [88, 100] width 65 height 15
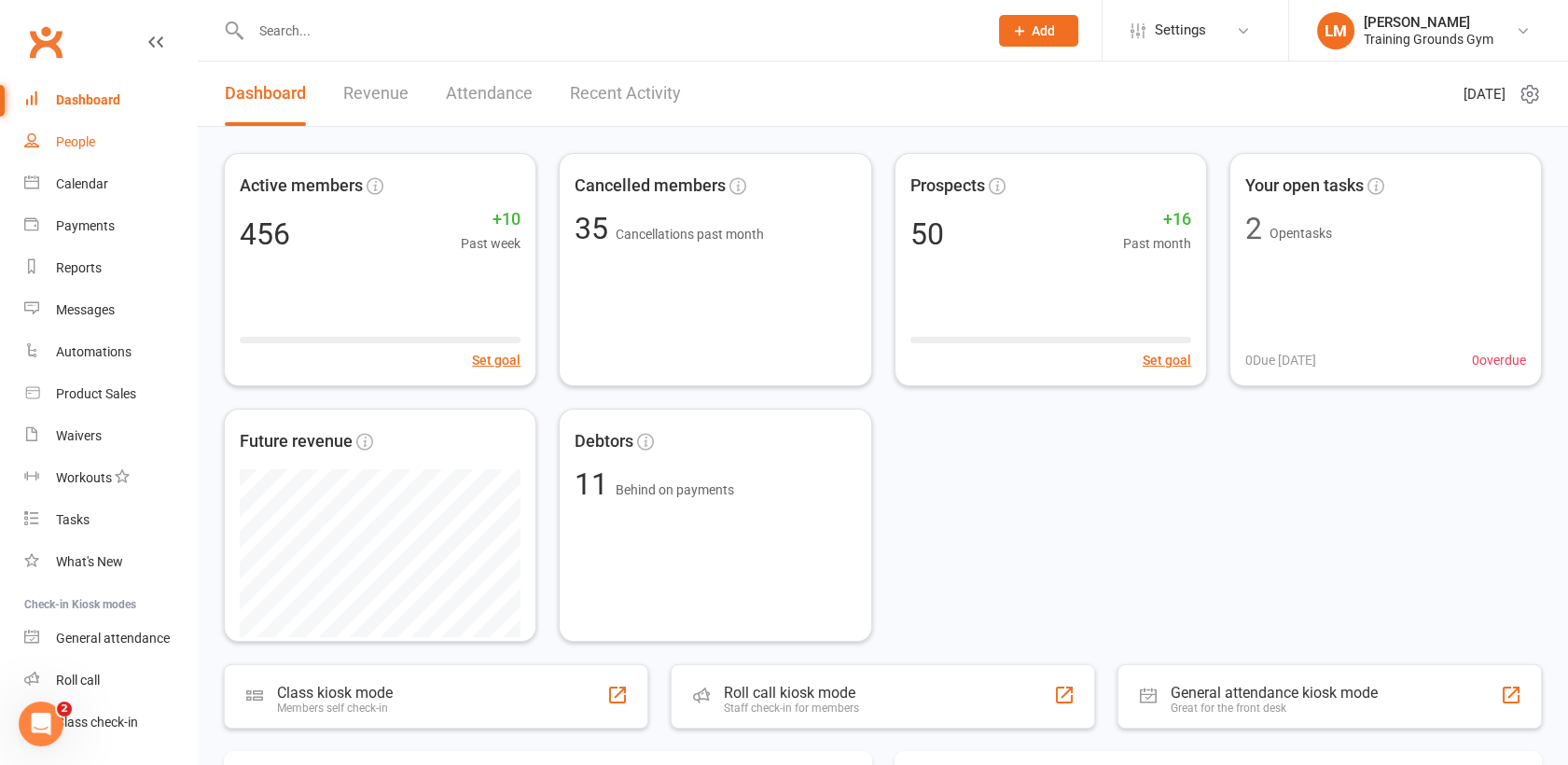
click at [66, 139] on div "People" at bounding box center [75, 141] width 40 height 15
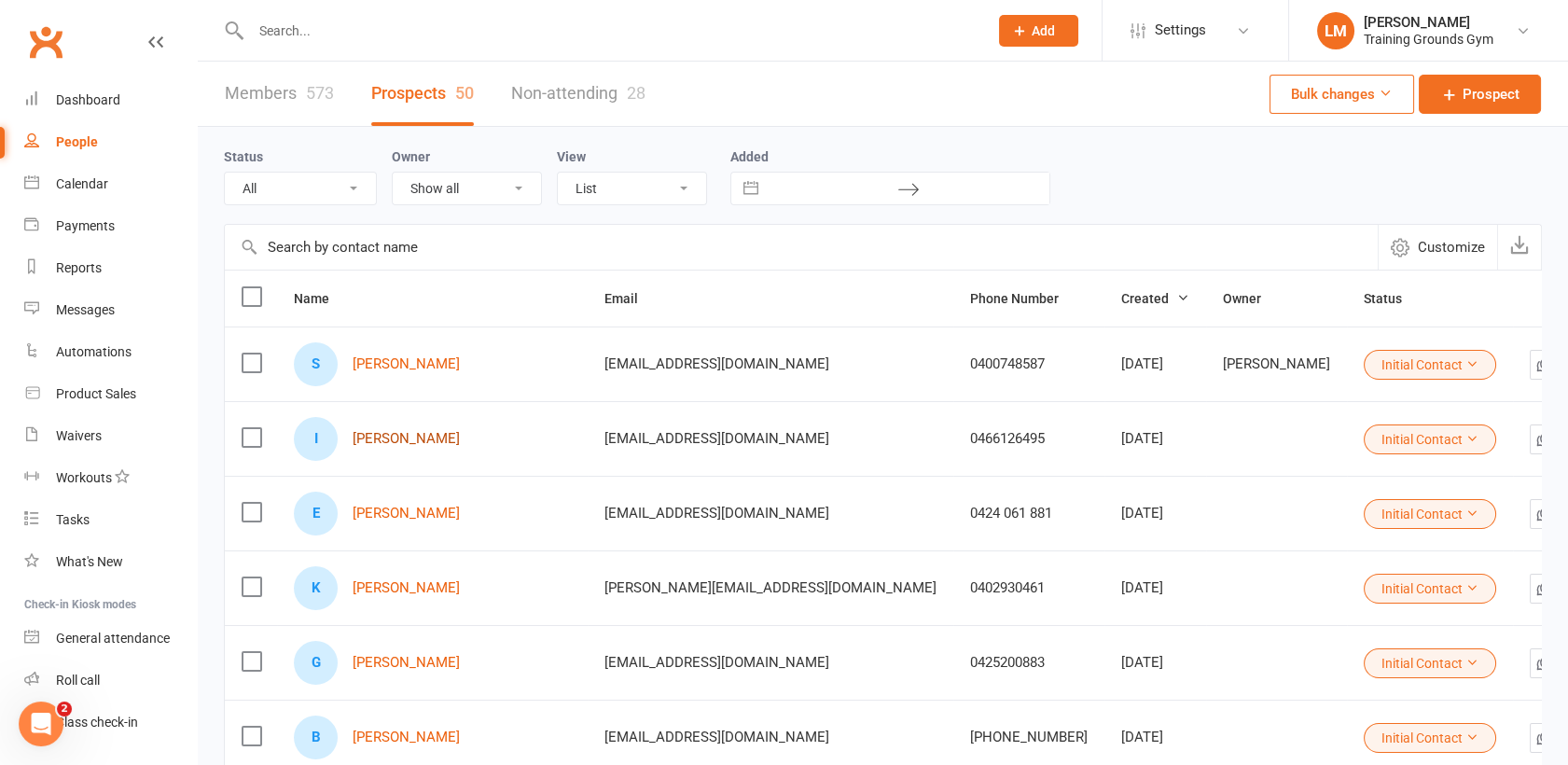
click at [387, 438] on link "[PERSON_NAME]" at bounding box center [406, 439] width 107 height 15
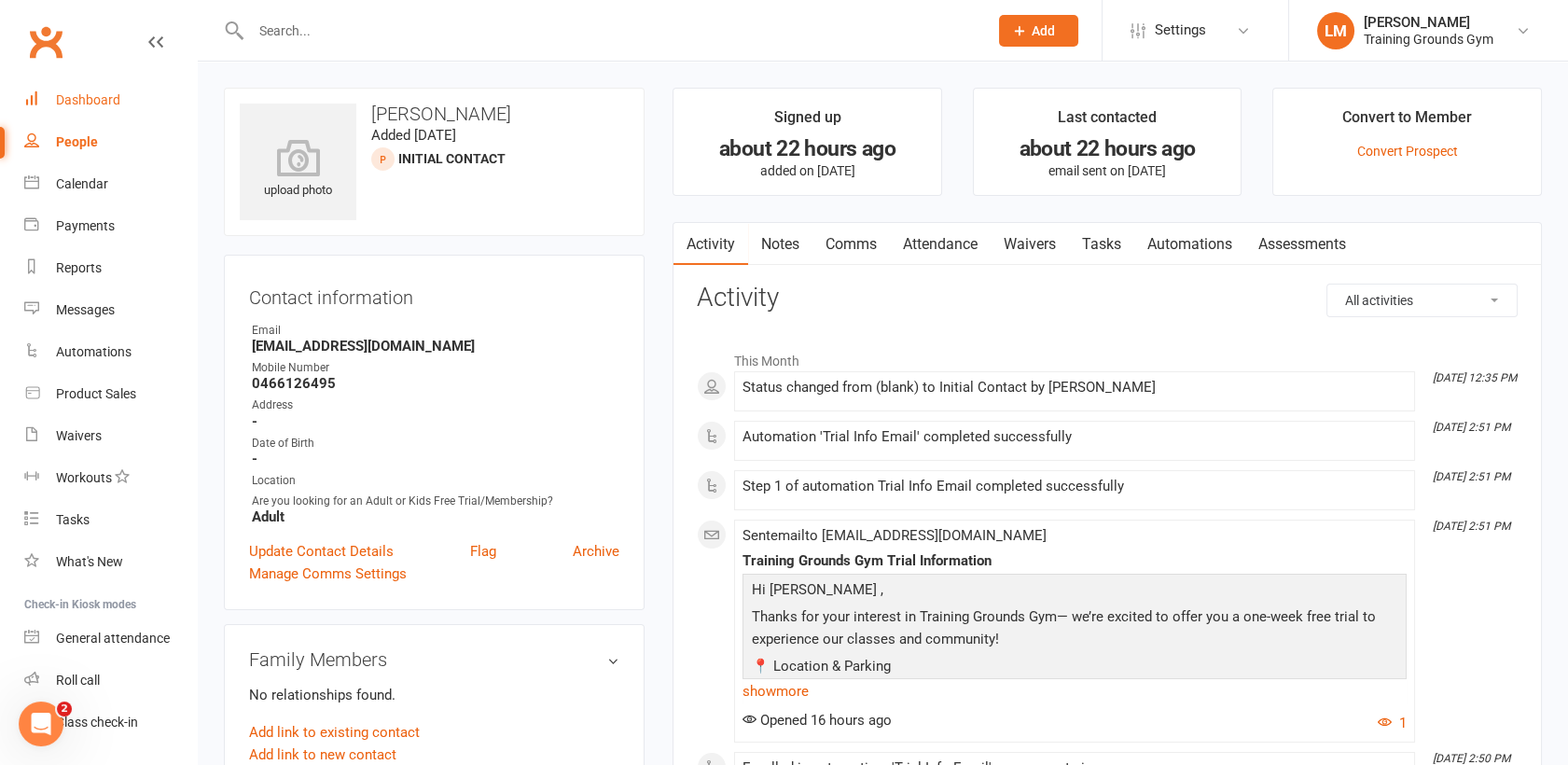
click at [94, 97] on div "Dashboard" at bounding box center [88, 100] width 65 height 15
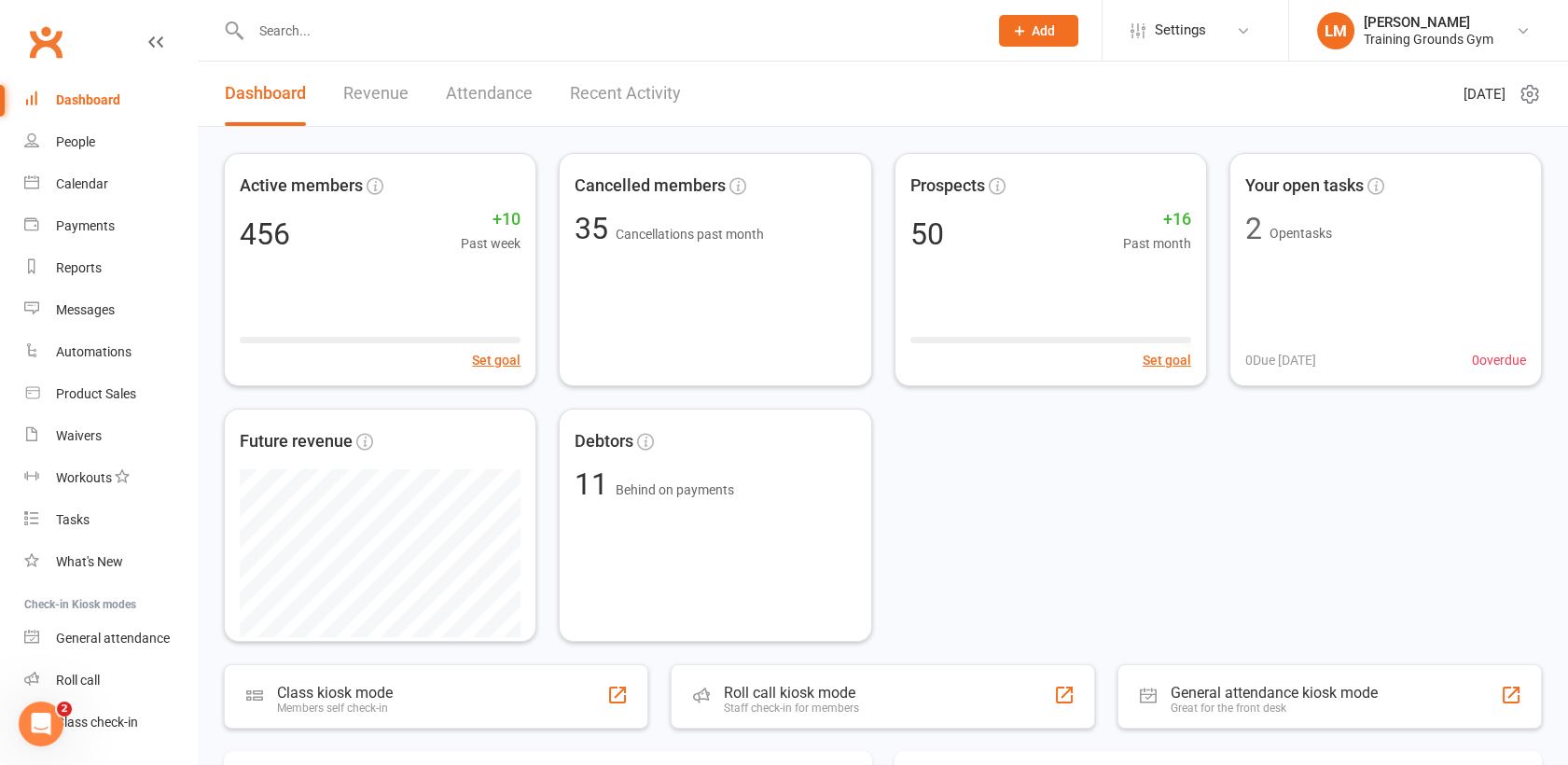
click at [298, 41] on input "text" at bounding box center [610, 30] width 730 height 26
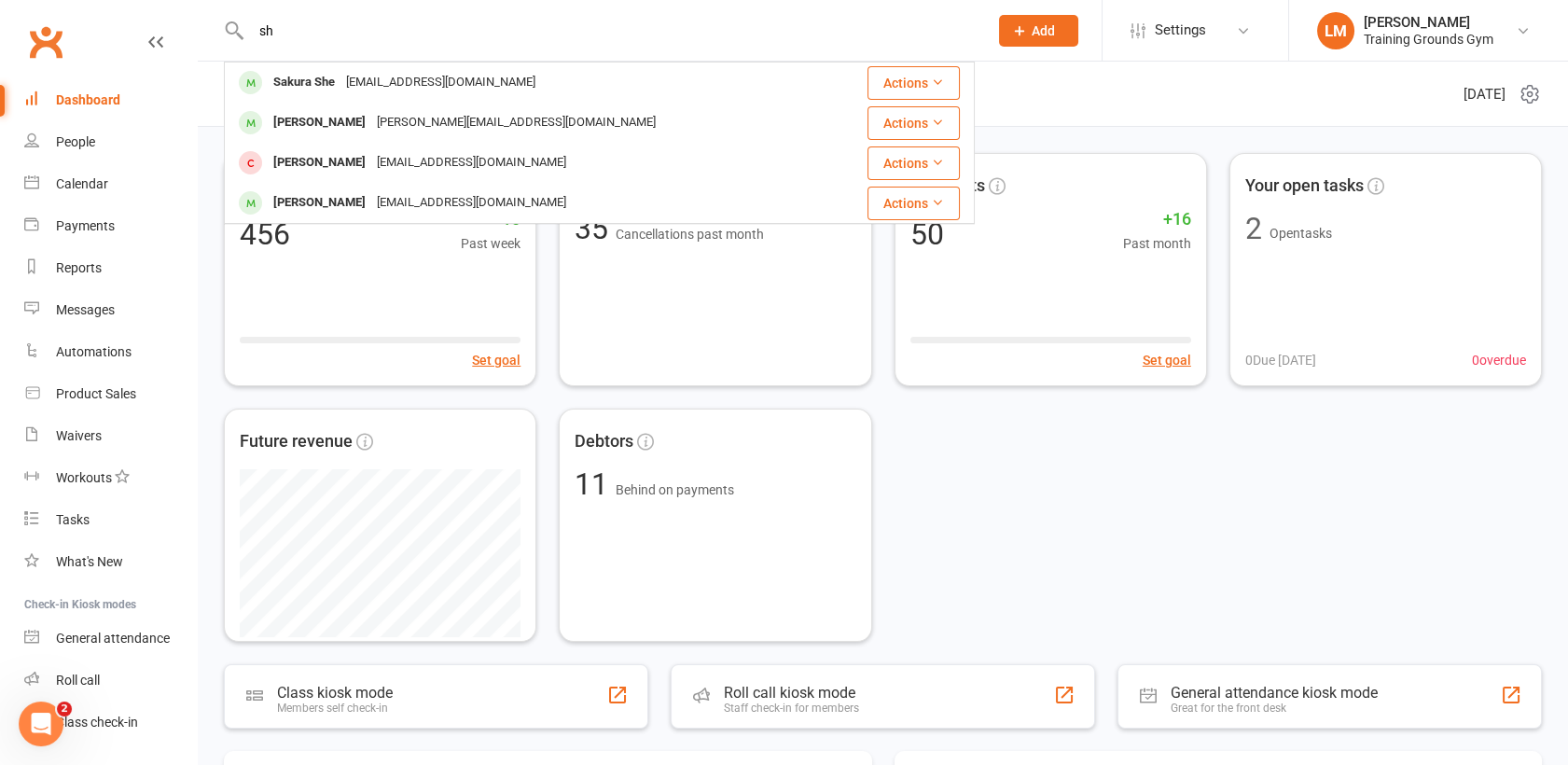
type input "s"
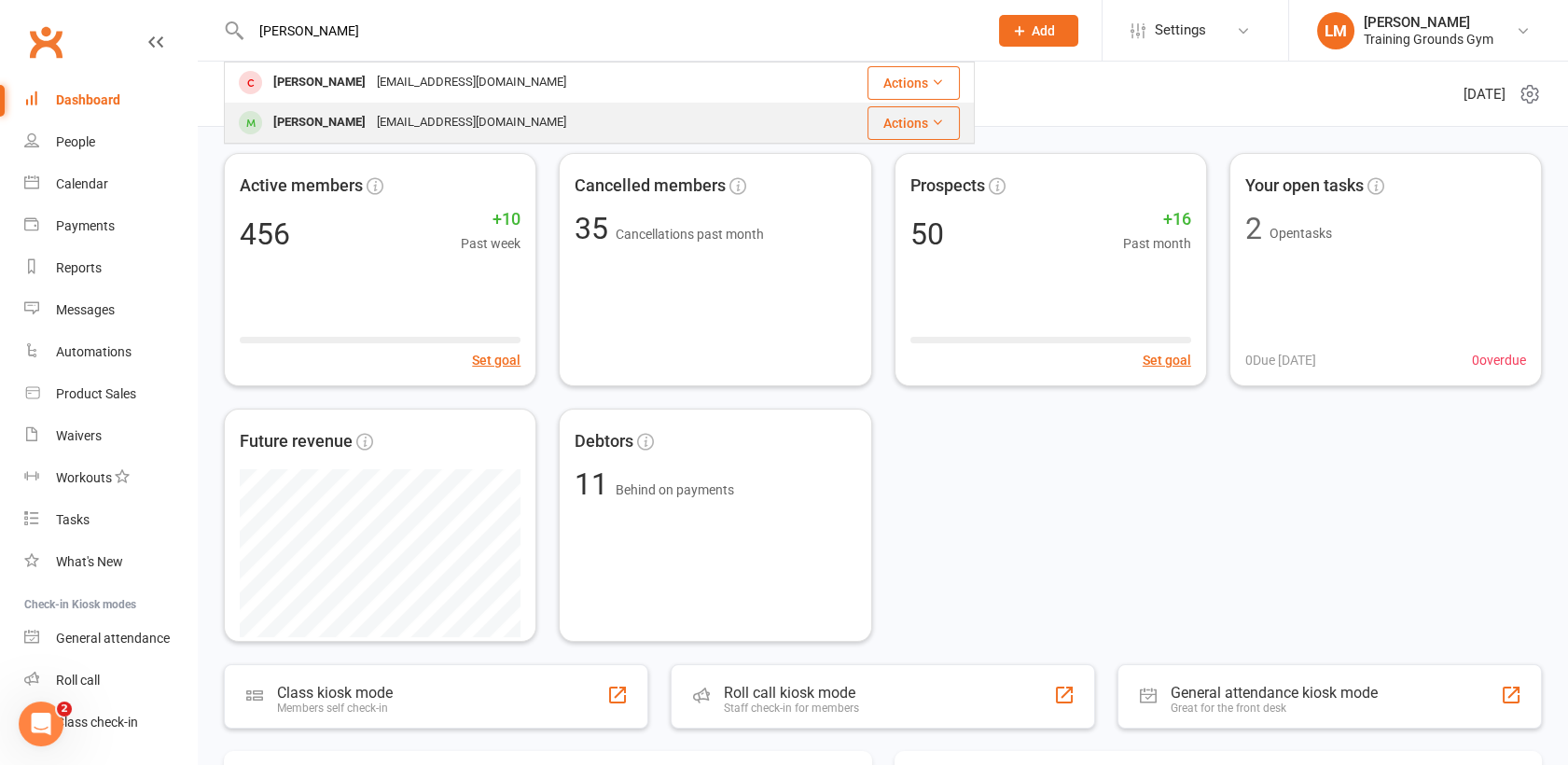
type input "esha"
click at [320, 113] on div "[PERSON_NAME]" at bounding box center [319, 123] width 103 height 27
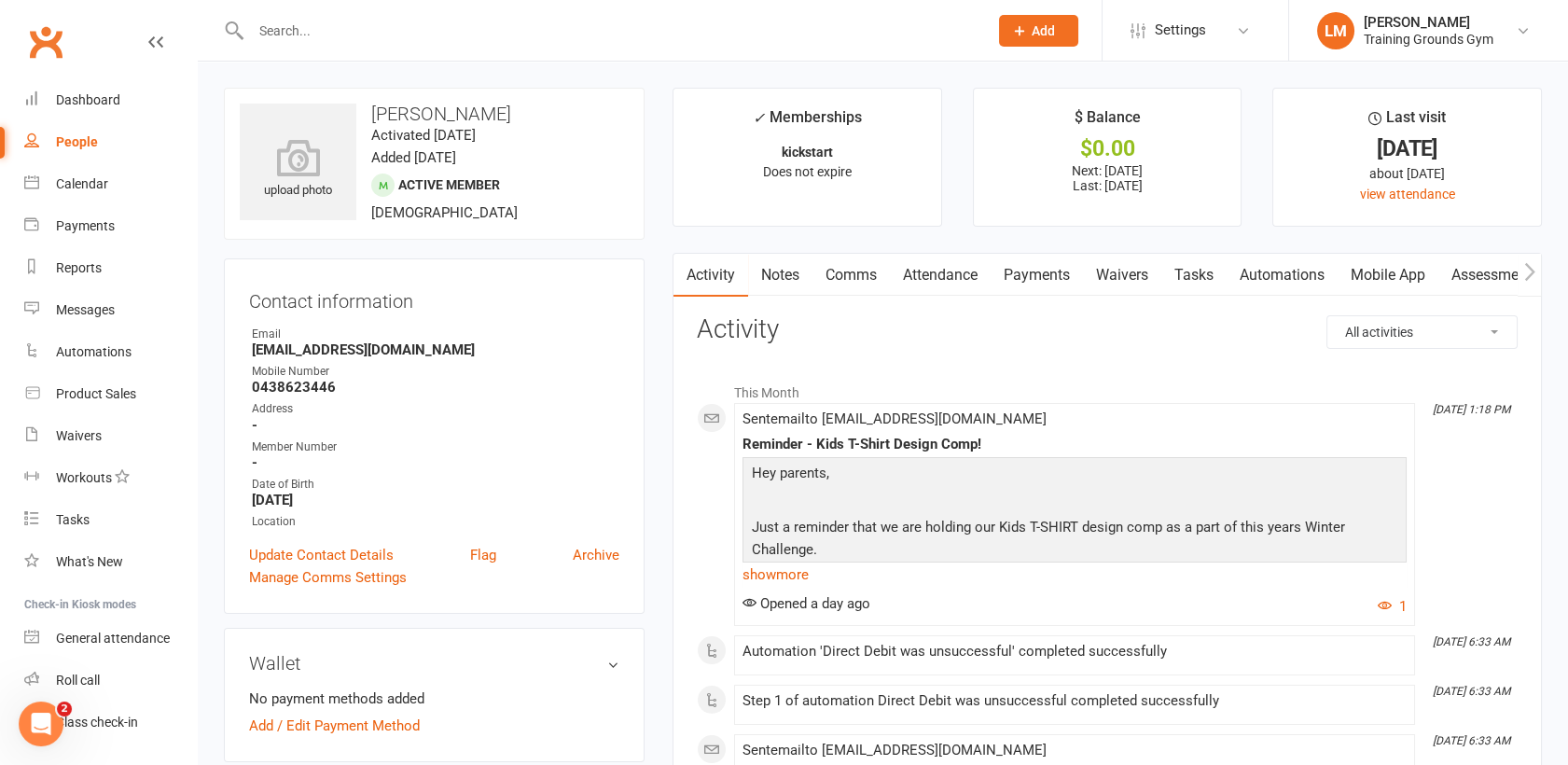
click at [1275, 276] on link "Automations" at bounding box center [1282, 275] width 111 height 43
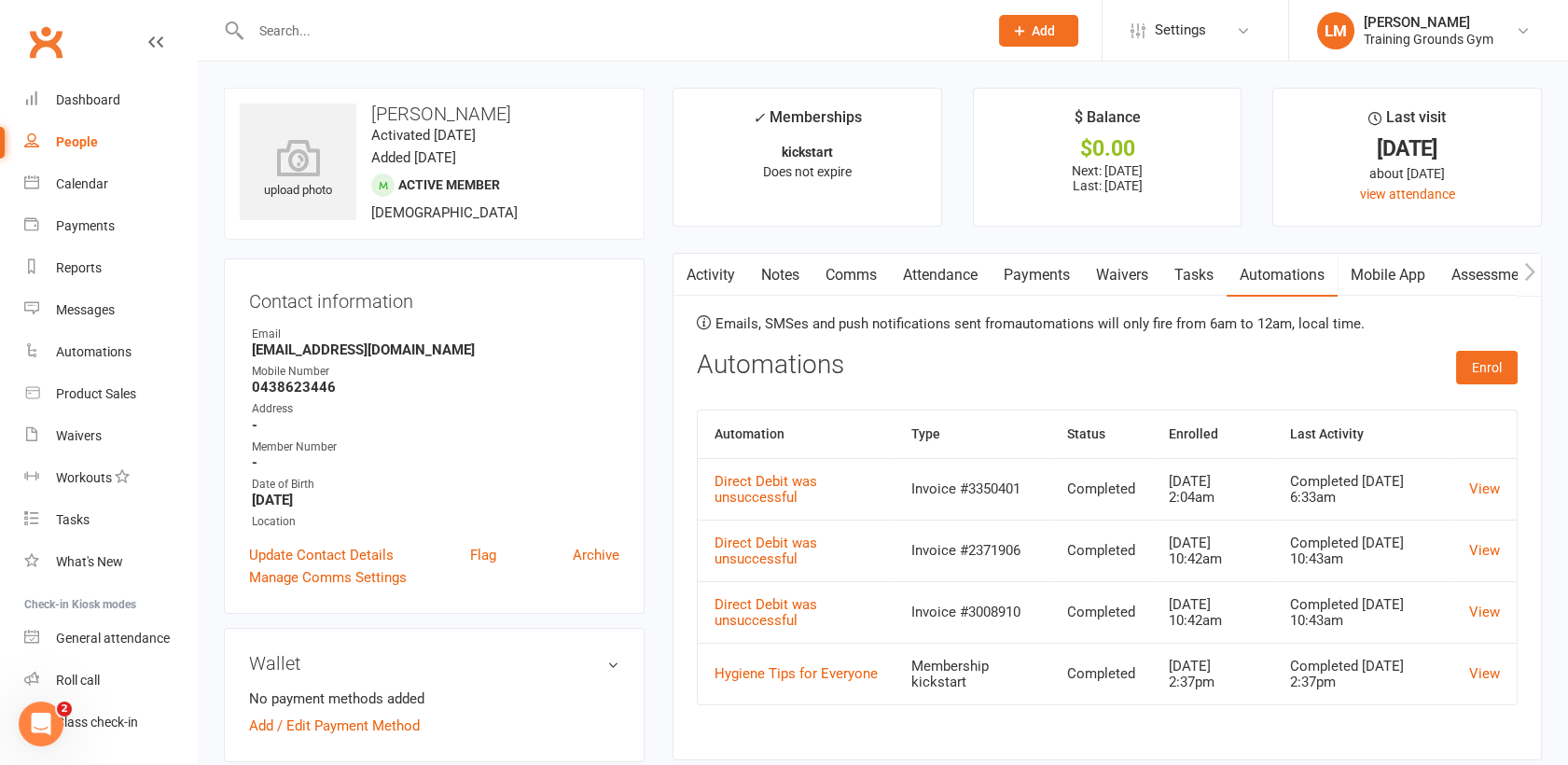
click at [1384, 278] on link "Mobile App" at bounding box center [1388, 275] width 101 height 43
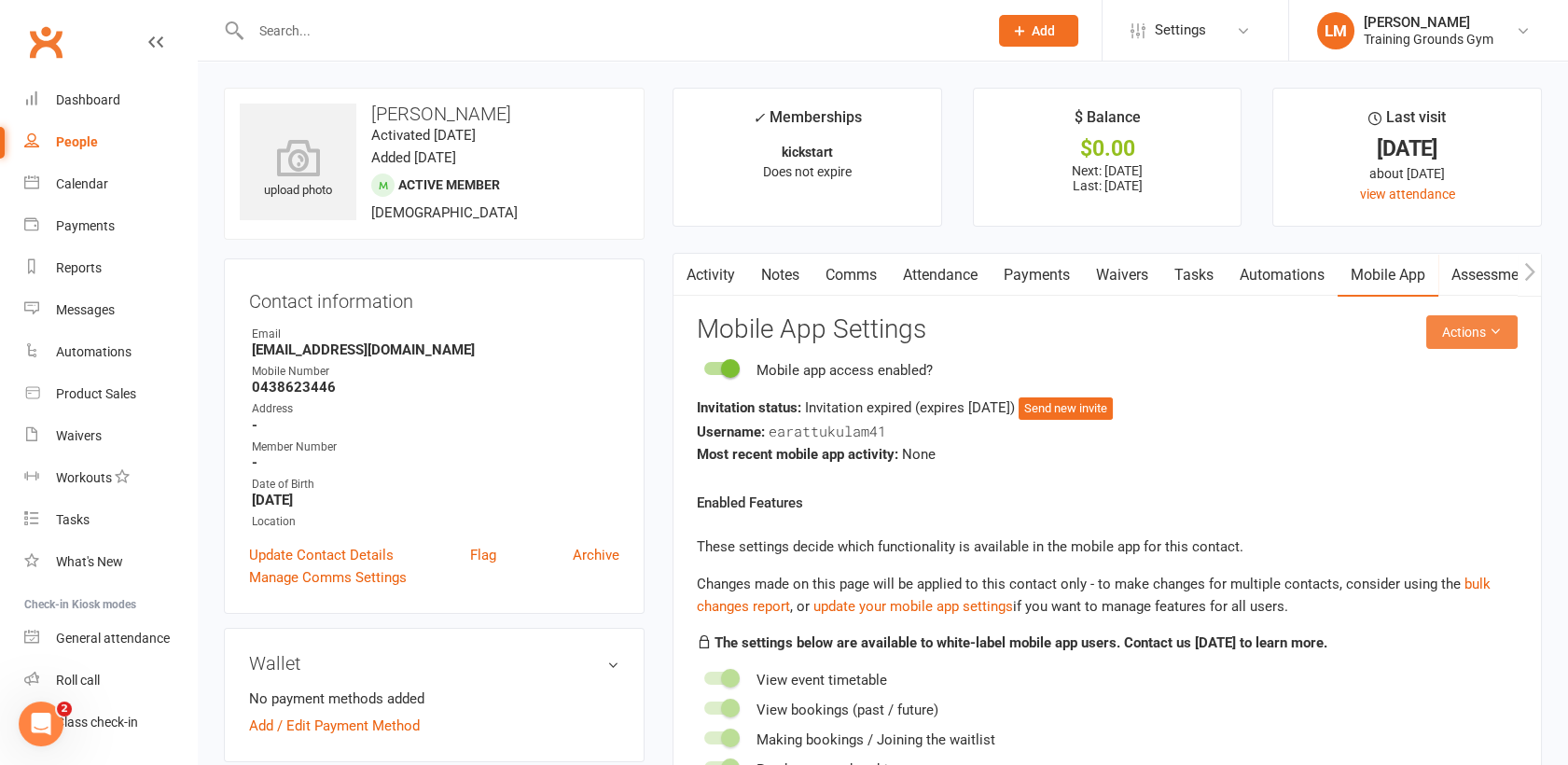
click at [1433, 317] on button "Actions" at bounding box center [1472, 332] width 92 height 34
click at [1426, 365] on link "Send invitation email" at bounding box center [1408, 374] width 185 height 38
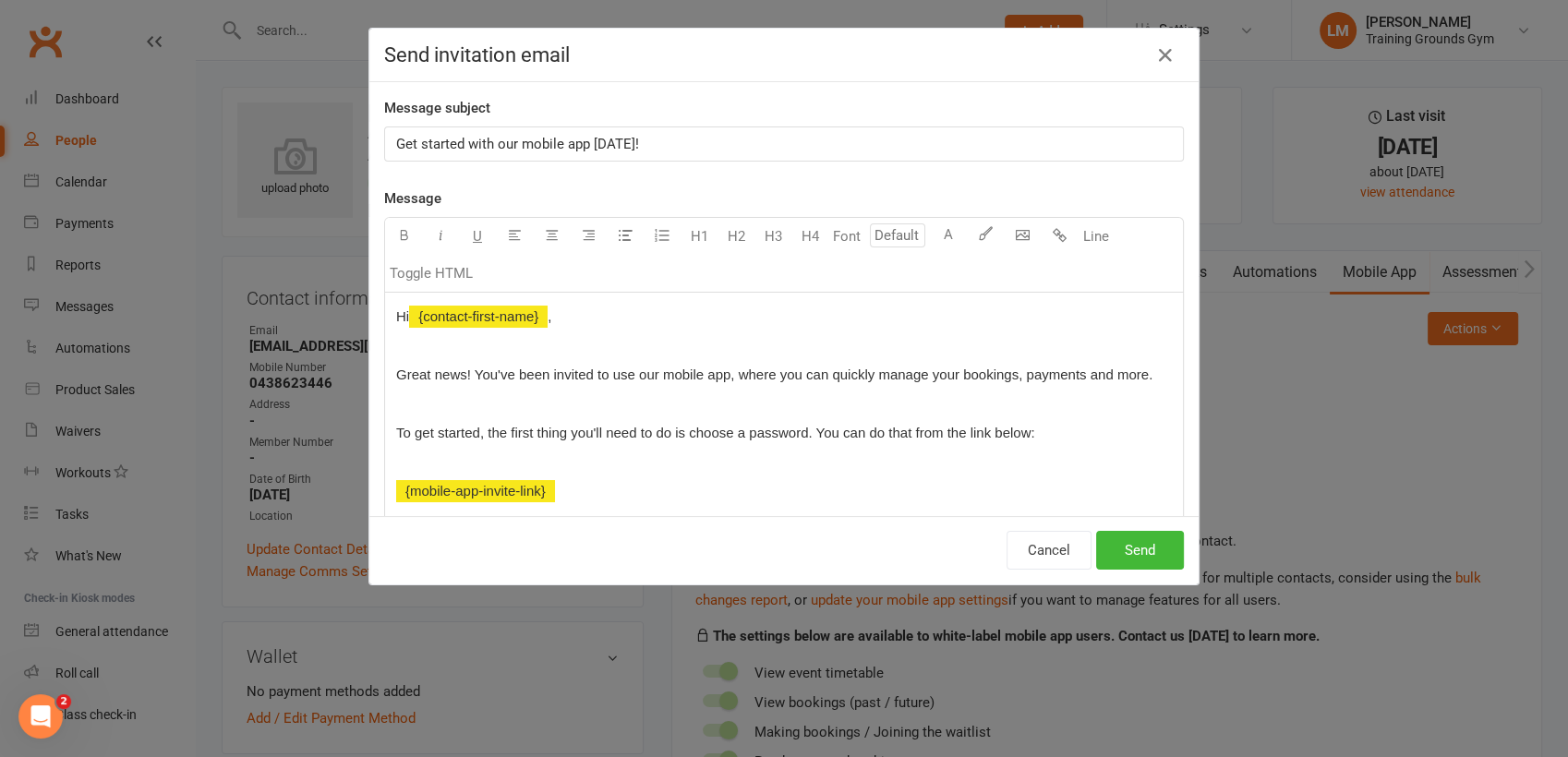
click at [726, 150] on p "Get started with our mobile app [DATE]!" at bounding box center [784, 144] width 776 height 22
click at [633, 144] on span "Get started with our mobile app today fpr Training Grounds Gym" at bounding box center [595, 144] width 399 height 16
drag, startPoint x: 803, startPoint y: 148, endPoint x: 379, endPoint y: 145, distance: 424.0
click at [385, 145] on div "Get started with our mobile app [DATE] for Training Grounds Gym" at bounding box center [784, 144] width 798 height 33
copy span "Get started with our mobile app [DATE] for Training Grounds Gym"
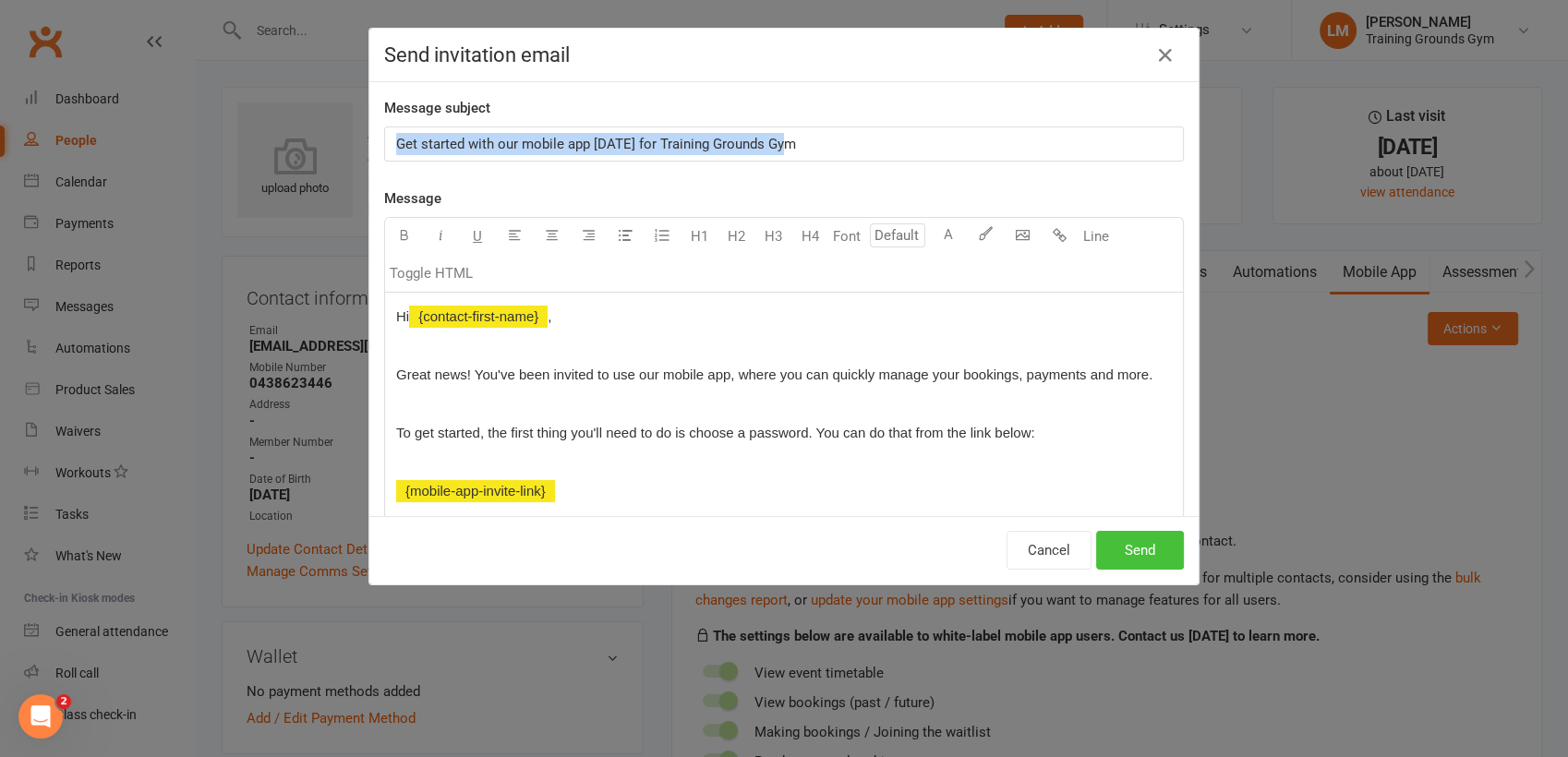
click at [1137, 552] on button "Send" at bounding box center [1140, 550] width 88 height 39
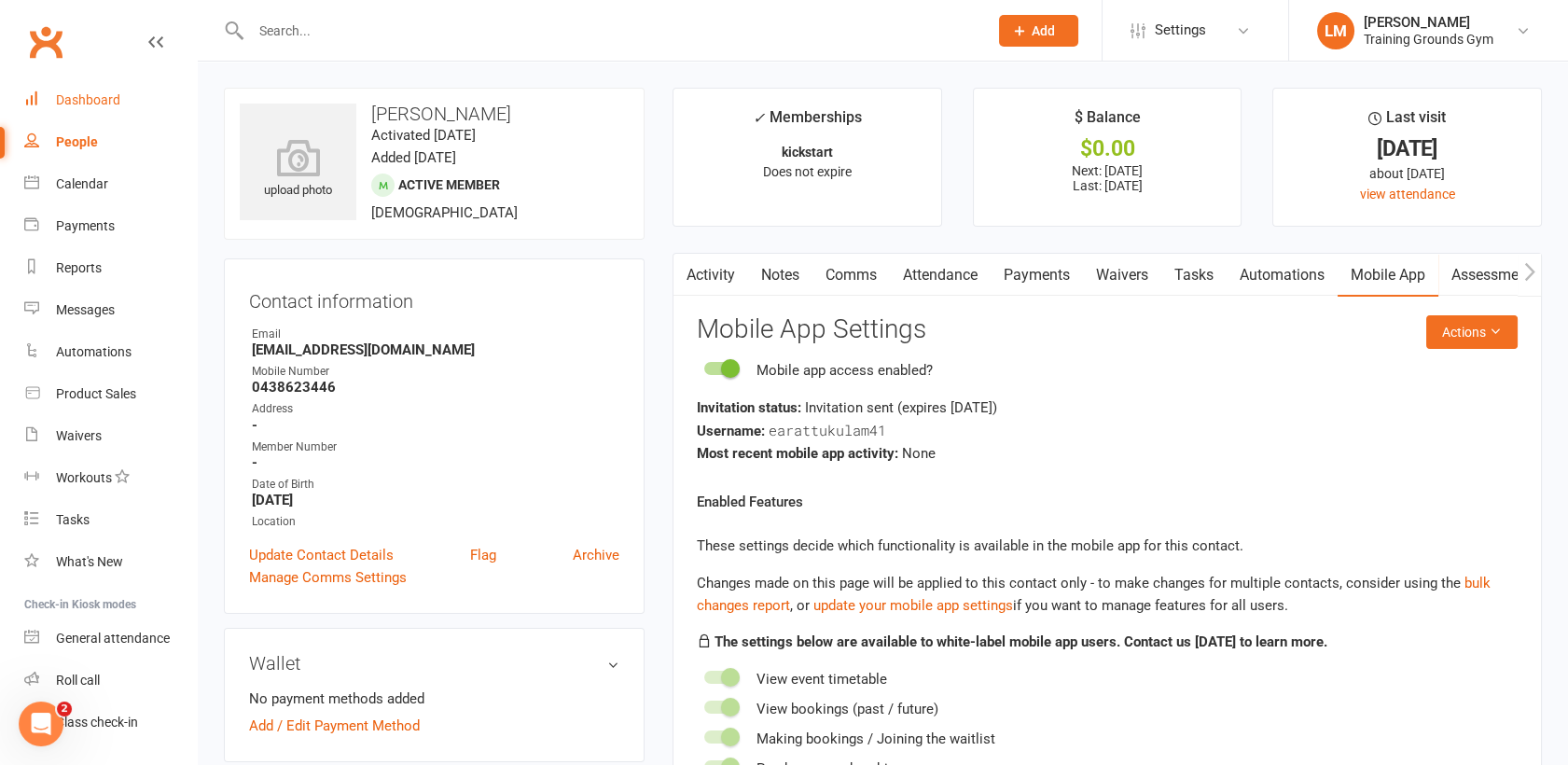
click at [90, 93] on div "Dashboard" at bounding box center [88, 100] width 65 height 15
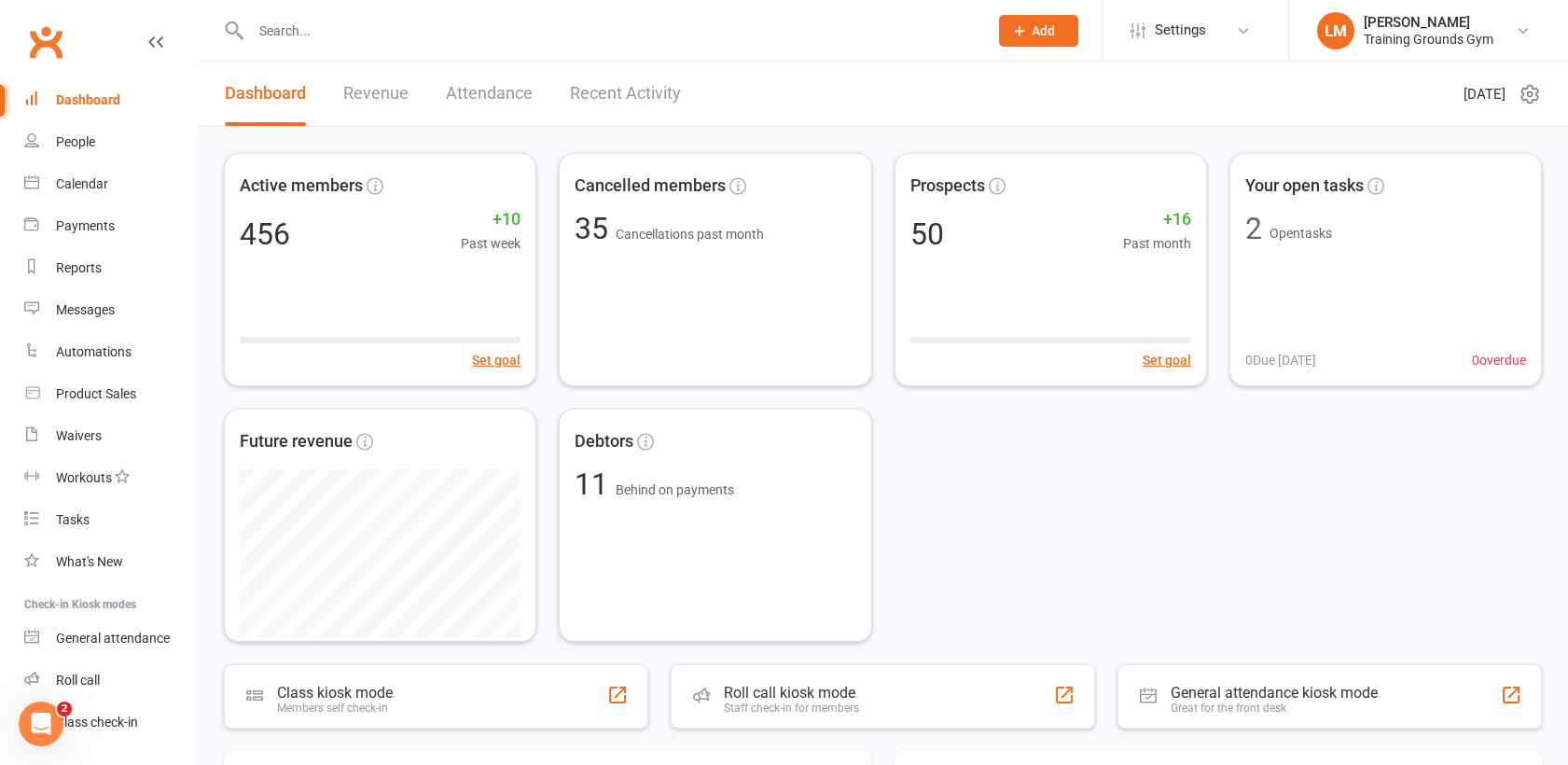
click at [290, 40] on input "text" at bounding box center [610, 30] width 730 height 26
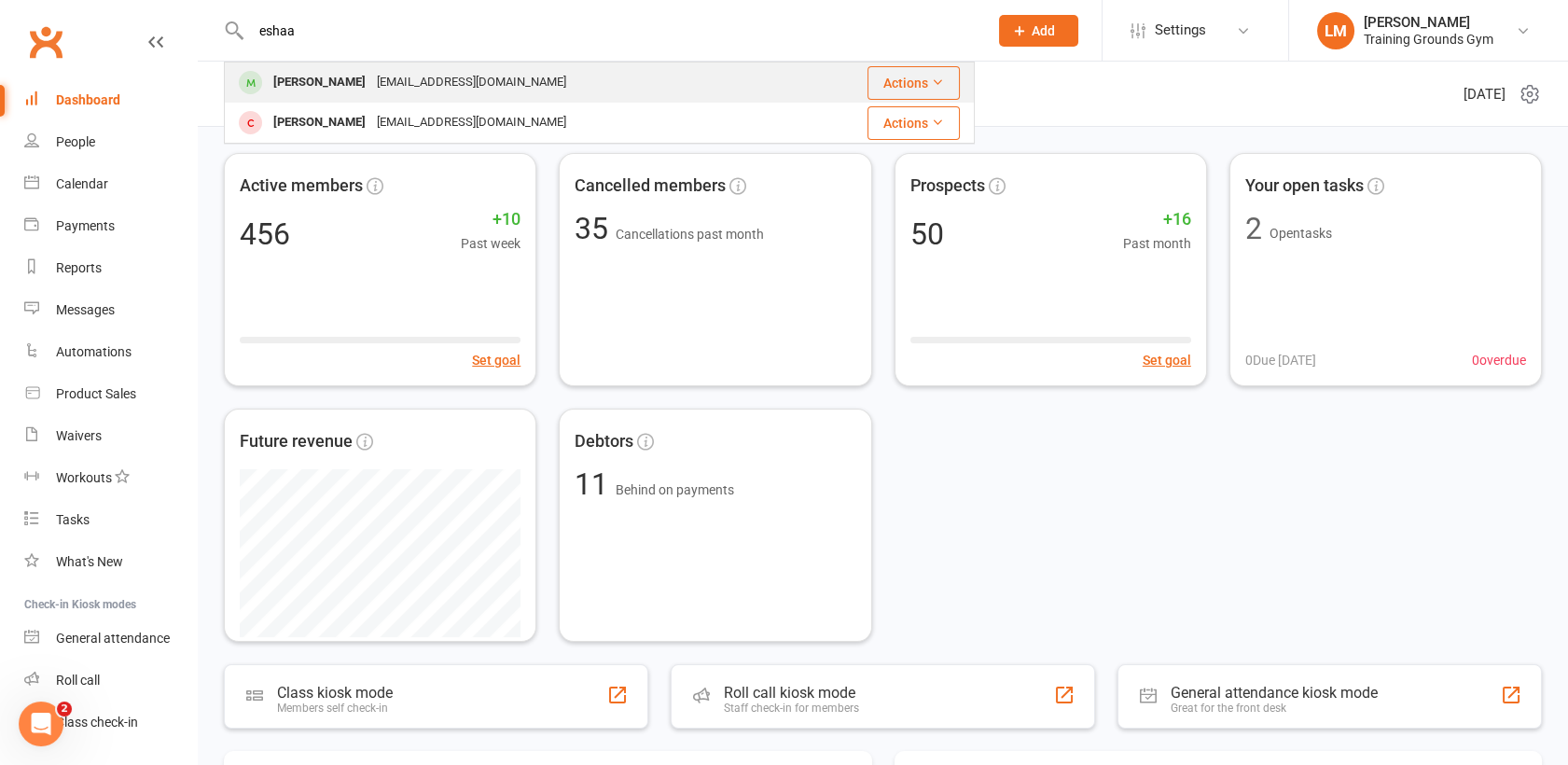
type input "eshaa"
click at [300, 79] on div "[PERSON_NAME]" at bounding box center [319, 82] width 103 height 27
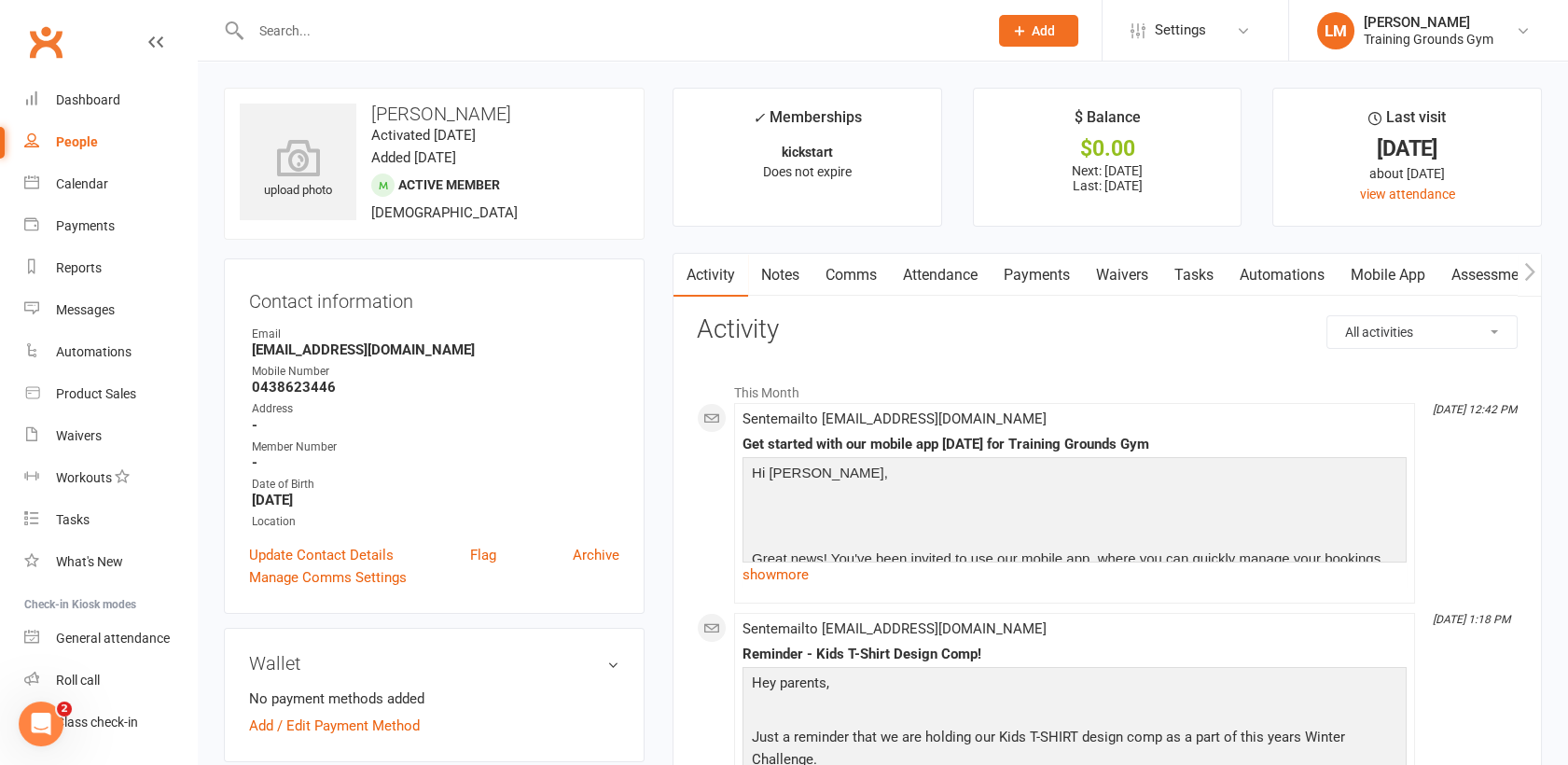
click at [1387, 273] on link "Mobile App" at bounding box center [1388, 275] width 101 height 43
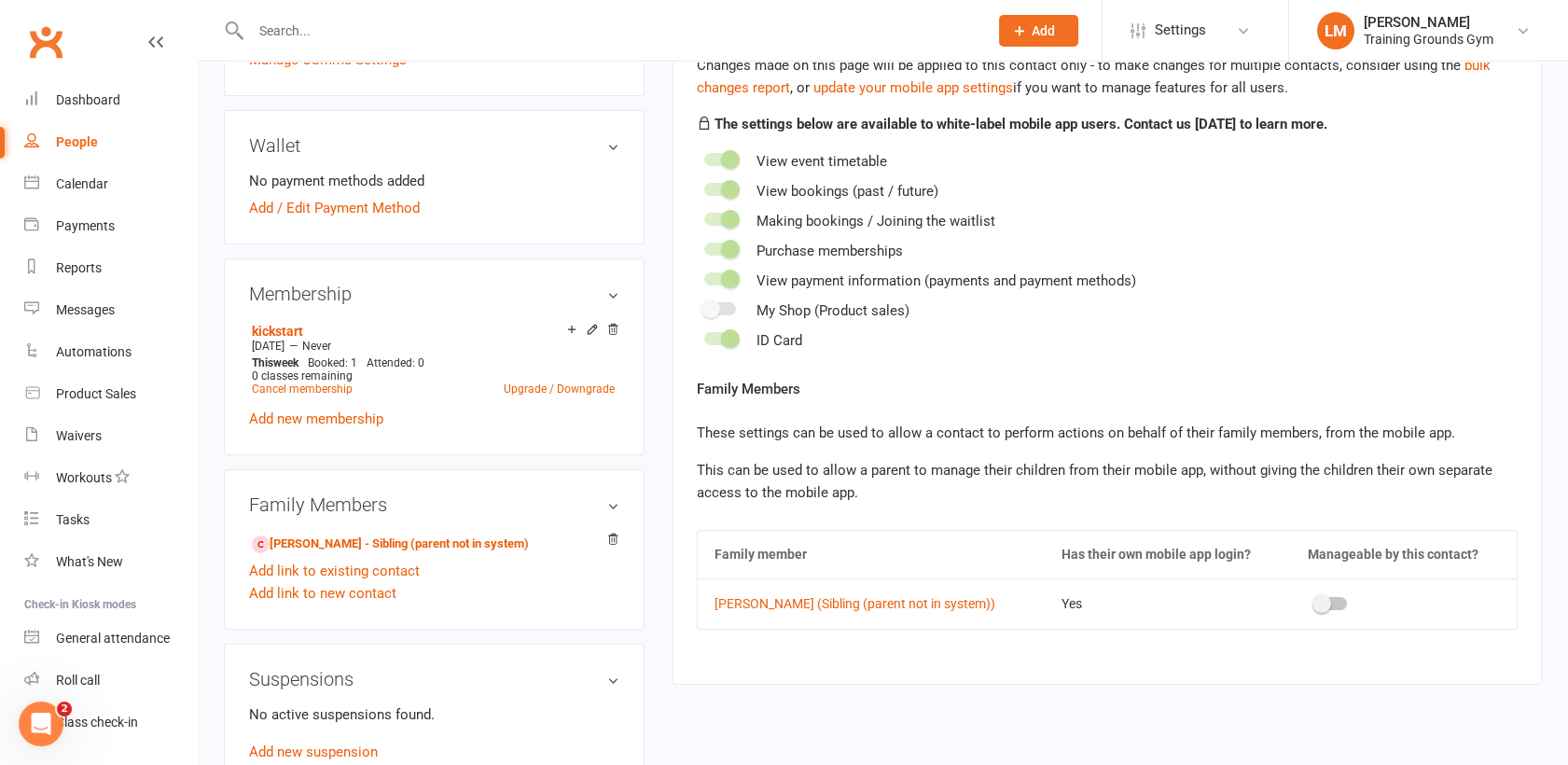
scroll to position [553, 0]
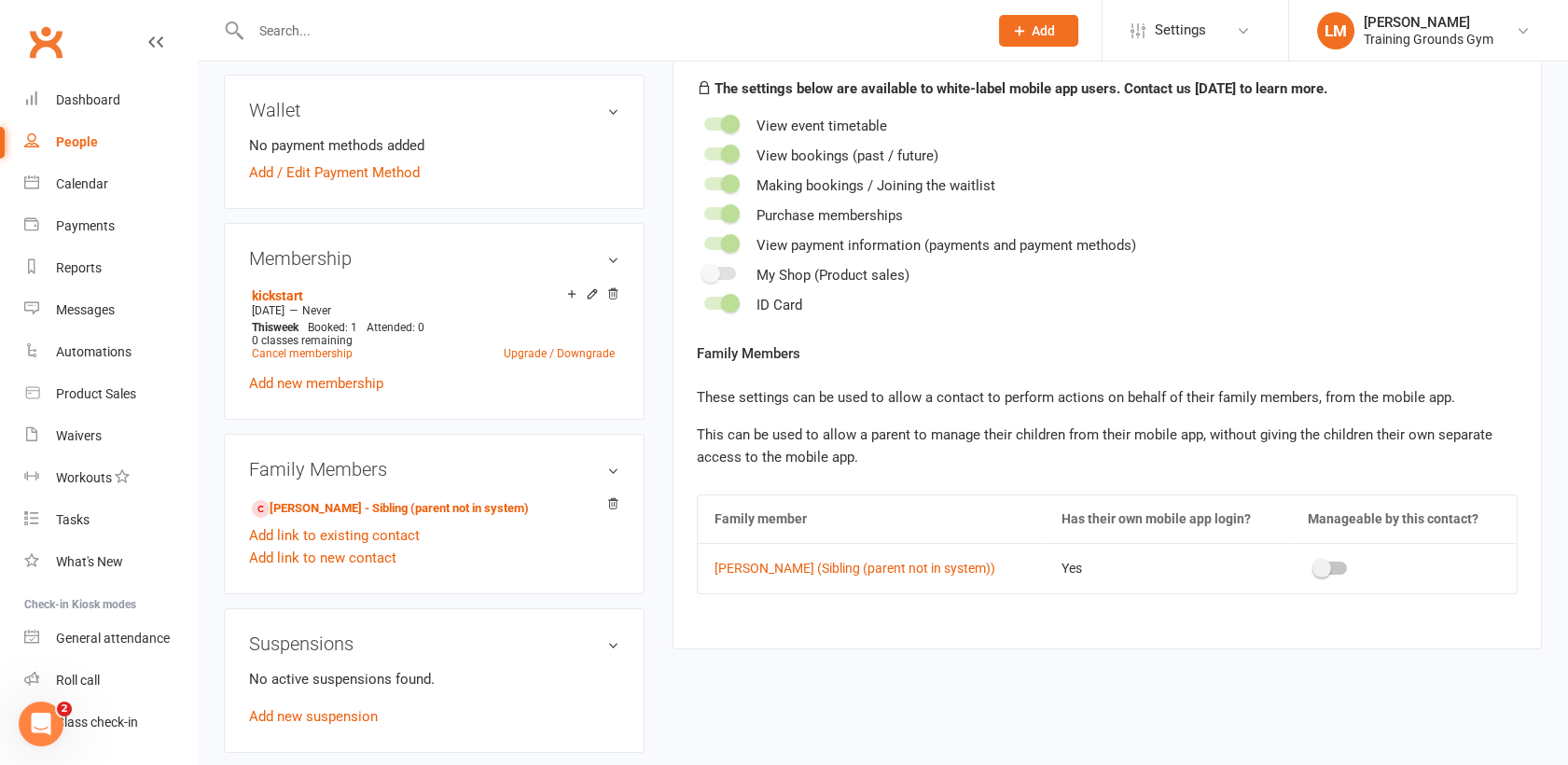
click at [1350, 557] on td at bounding box center [1405, 568] width 226 height 49
click at [1331, 566] on span at bounding box center [1321, 568] width 18 height 18
click at [1316, 566] on input "checkbox" at bounding box center [1316, 566] width 0 height 0
click at [612, 499] on icon at bounding box center [613, 504] width 10 height 11
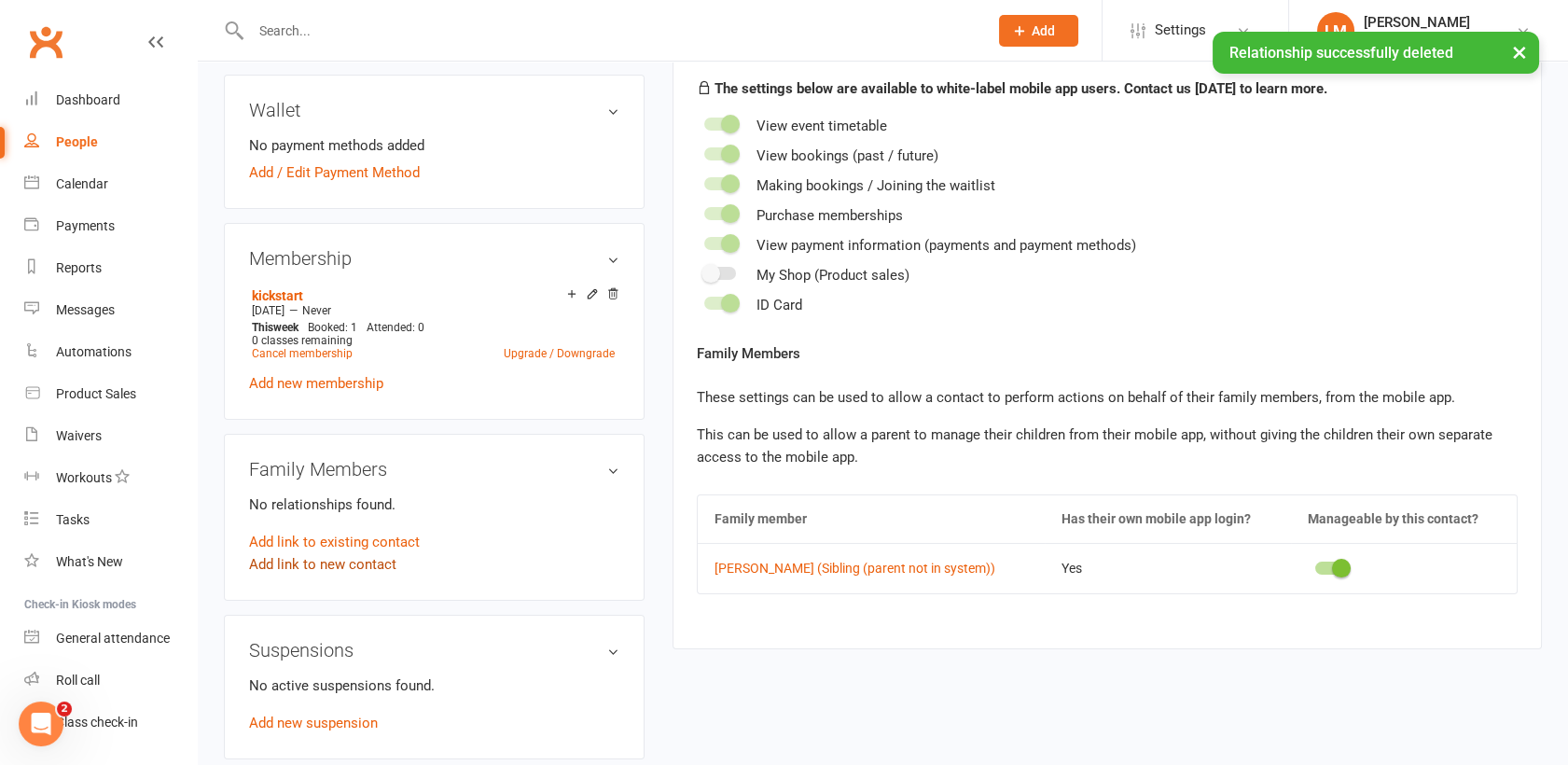
click at [334, 563] on link "Add link to new contact" at bounding box center [323, 564] width 147 height 22
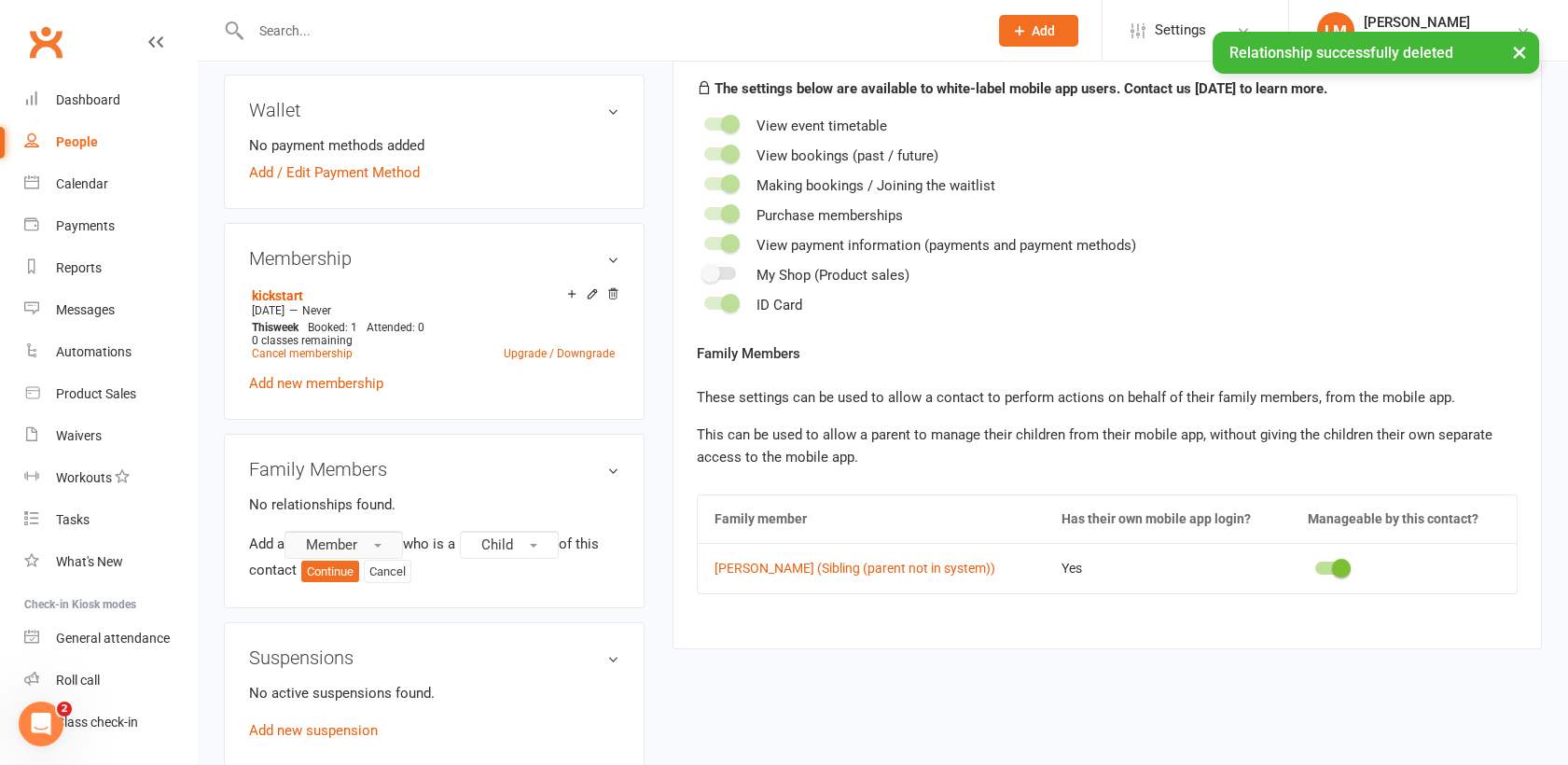
click at [334, 540] on span "Member" at bounding box center [332, 544] width 51 height 16
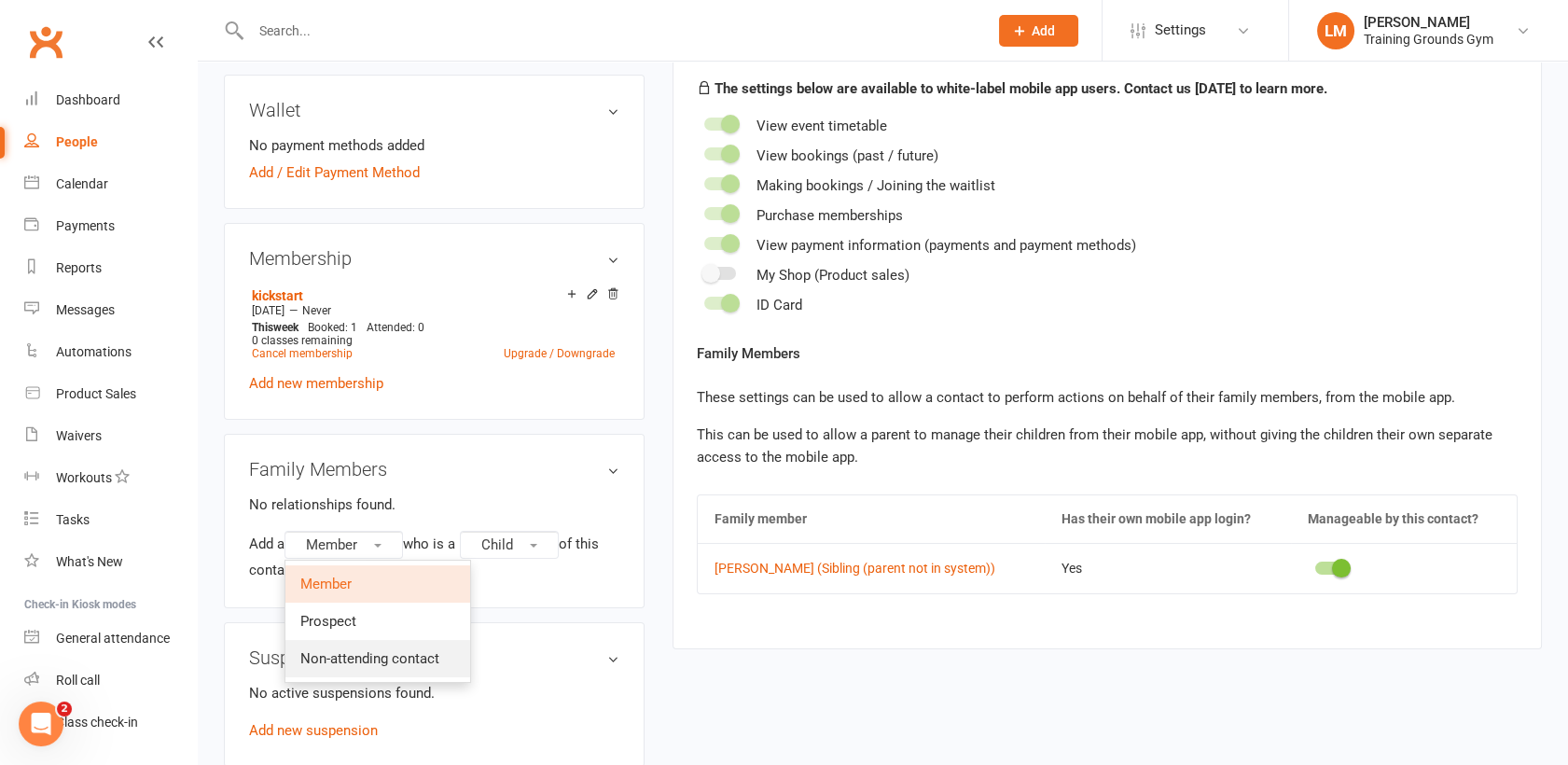
click at [338, 651] on span "Non-attending contact" at bounding box center [370, 659] width 139 height 16
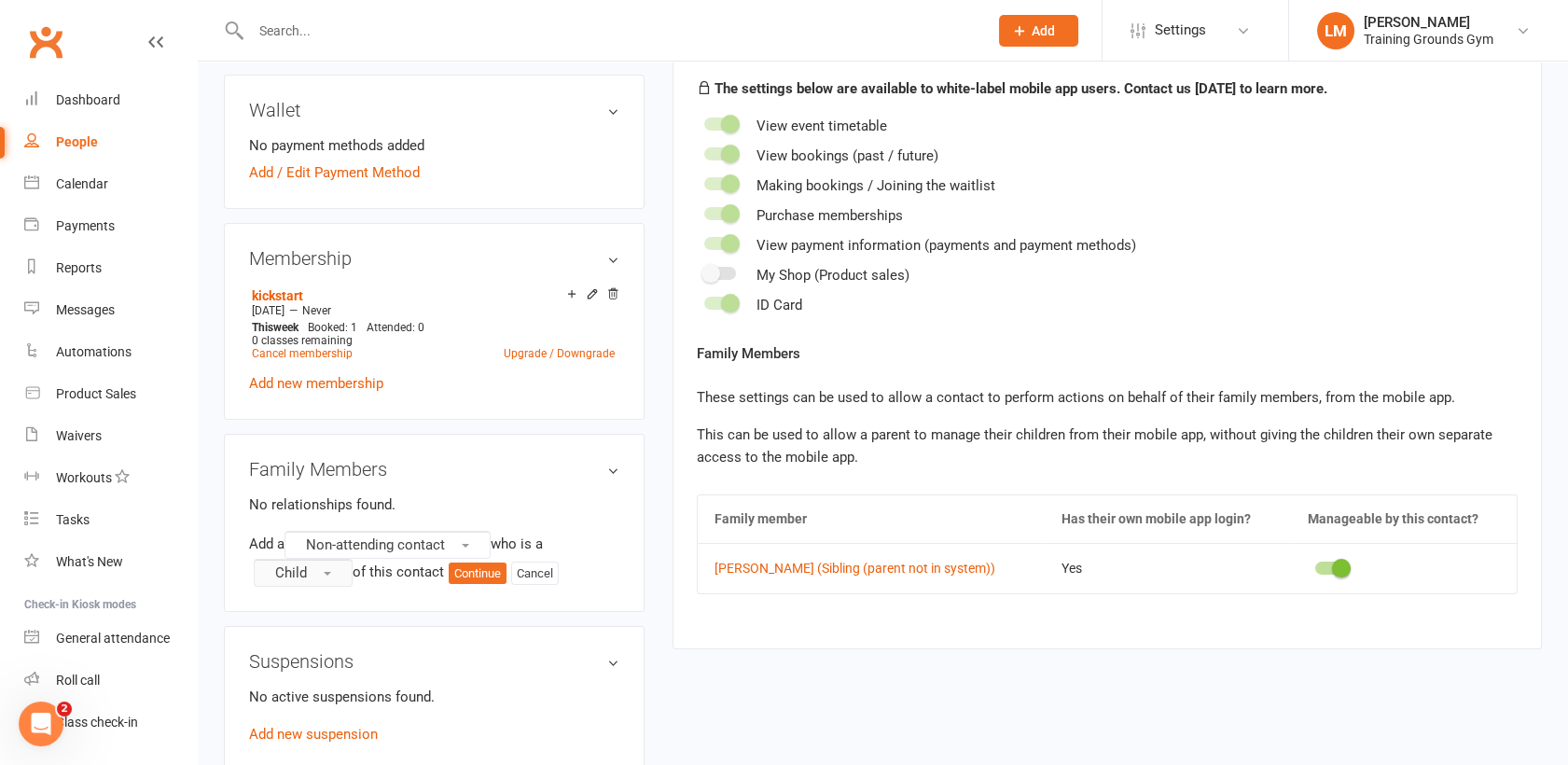
click at [309, 576] on button "Child" at bounding box center [303, 573] width 99 height 28
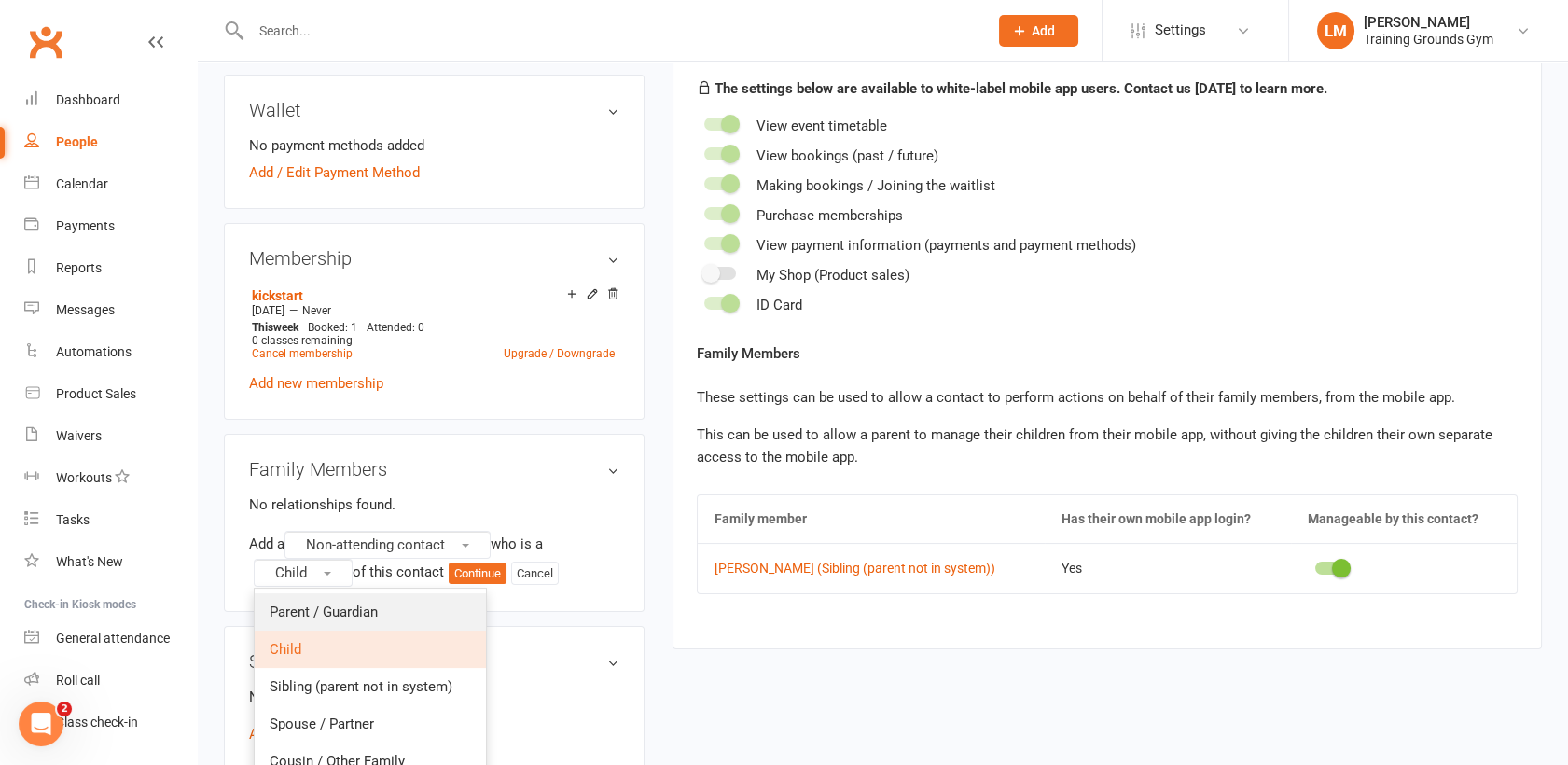
click at [307, 604] on span "Parent / Guardian" at bounding box center [324, 611] width 108 height 16
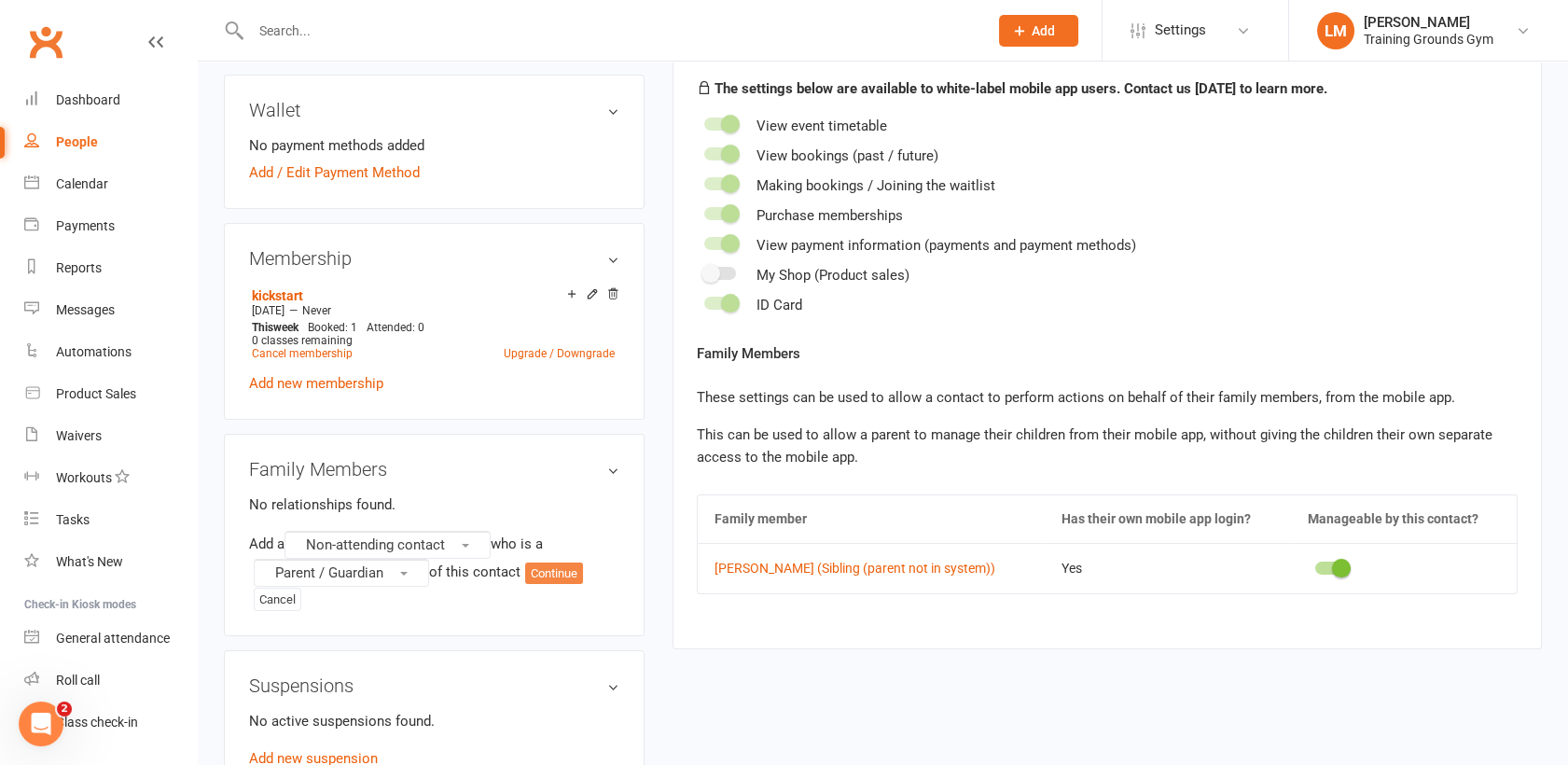
click at [561, 564] on button "Continue" at bounding box center [554, 574] width 58 height 22
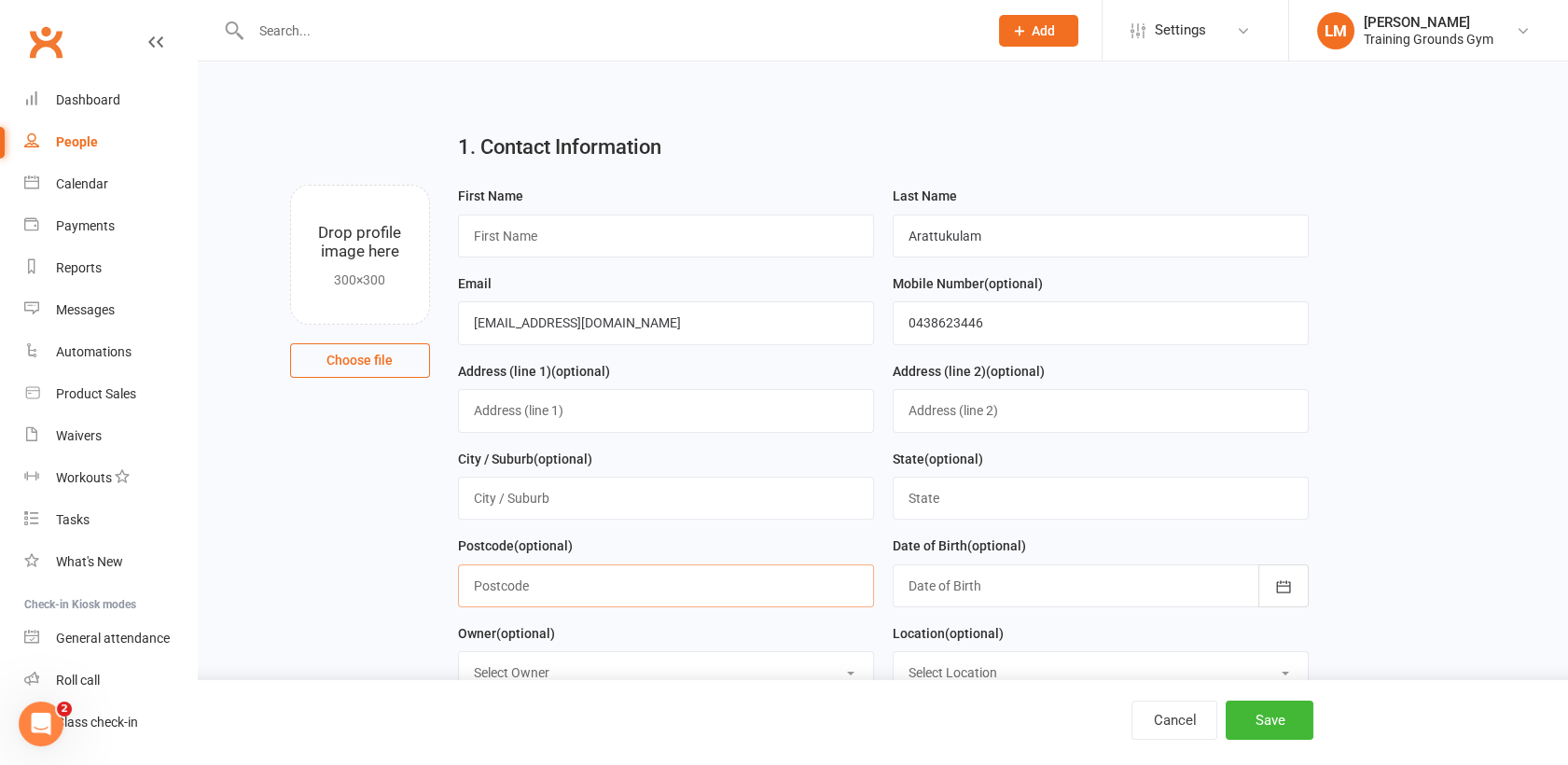
drag, startPoint x: 561, startPoint y: 564, endPoint x: 546, endPoint y: 232, distance: 332.3
click at [546, 232] on form "First Name Last Name Arattukulam Email jathint@gmail.com Mobile Number (optiona…" at bounding box center [883, 490] width 869 height 612
click at [546, 232] on input "text" at bounding box center [666, 236] width 416 height 43
type input "Jathin"
click at [1270, 725] on button "Save" at bounding box center [1269, 721] width 88 height 40
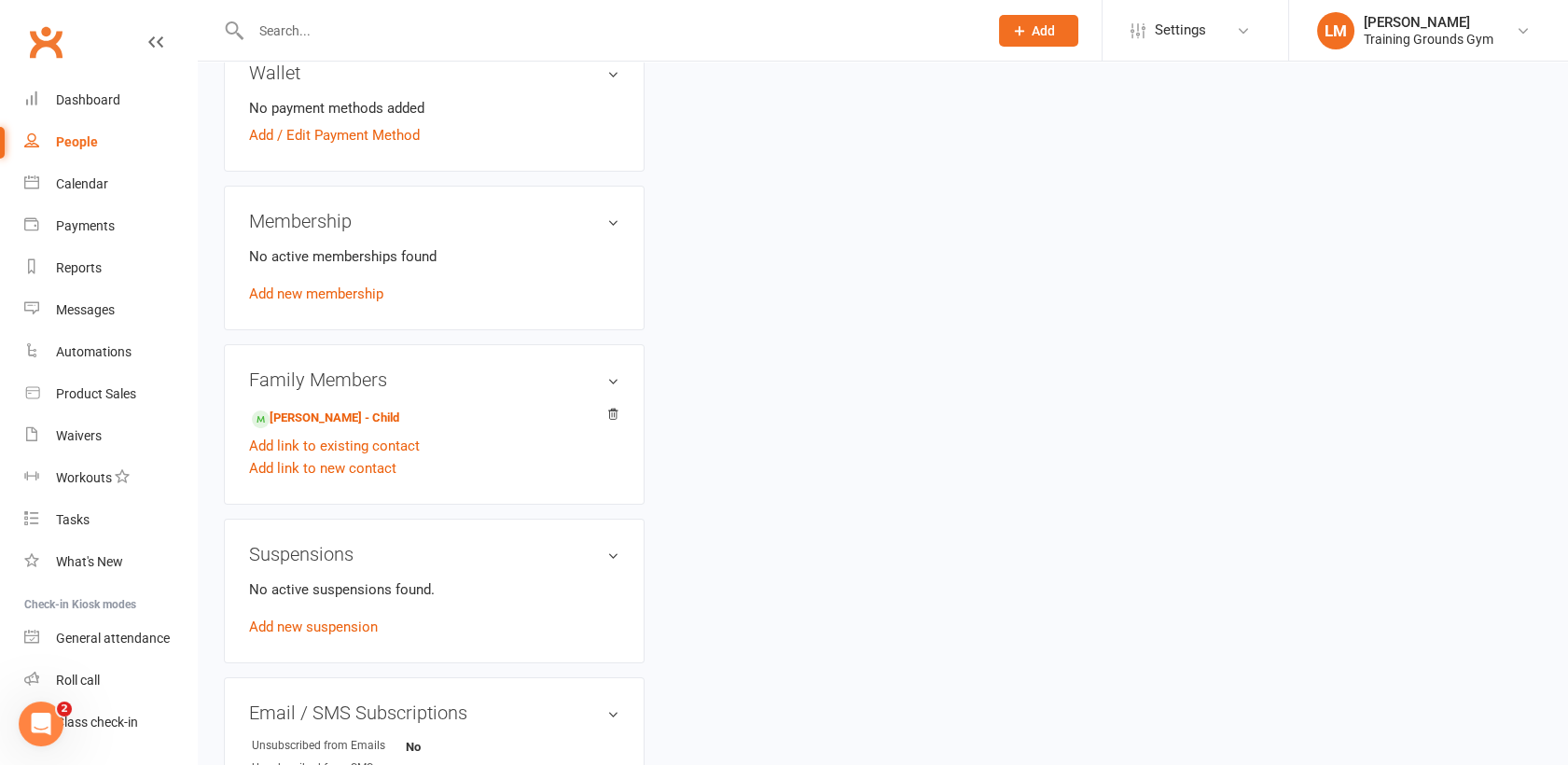
scroll to position [641, 0]
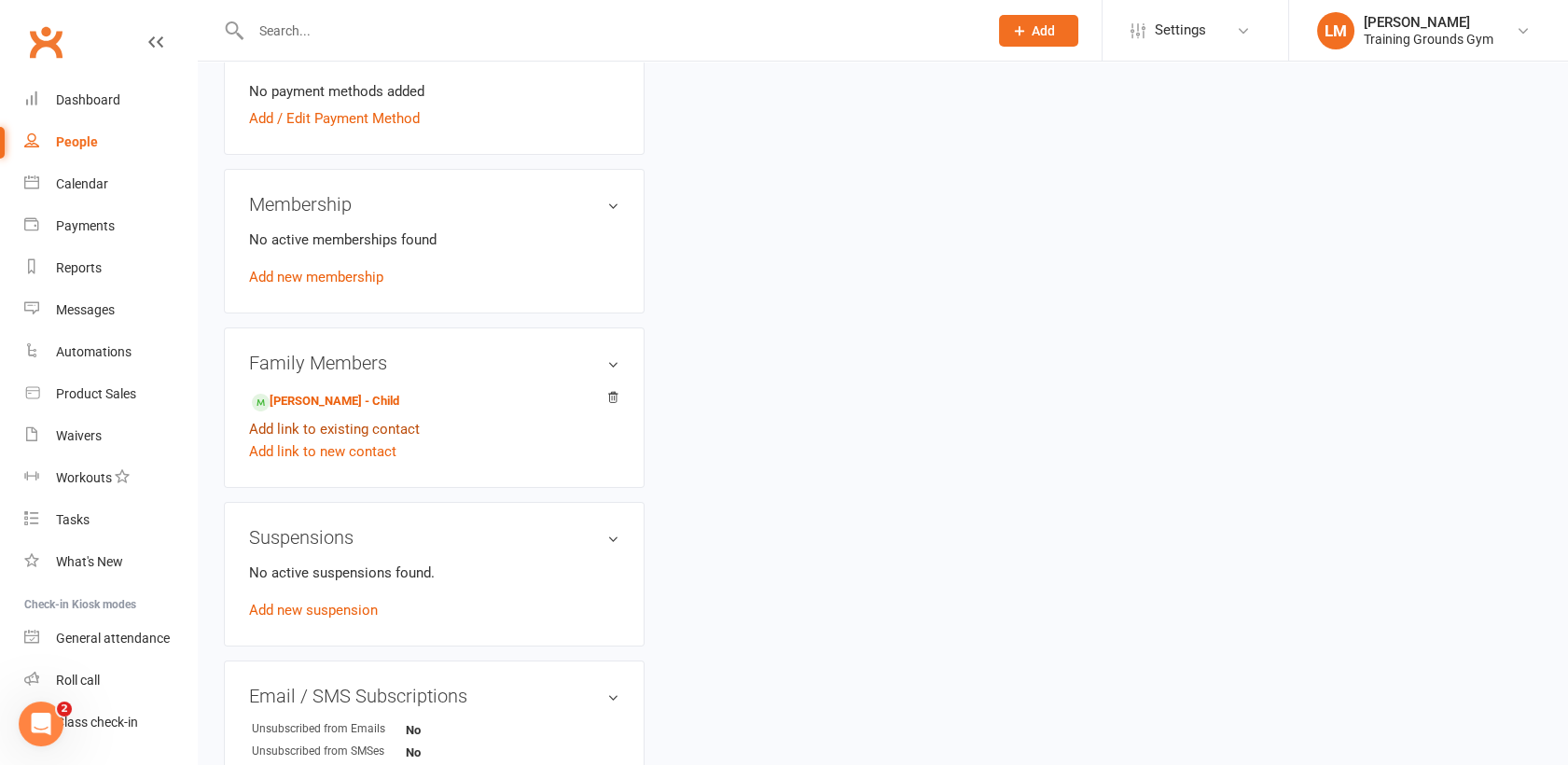
click at [355, 432] on link "Add link to existing contact" at bounding box center [334, 428] width 171 height 22
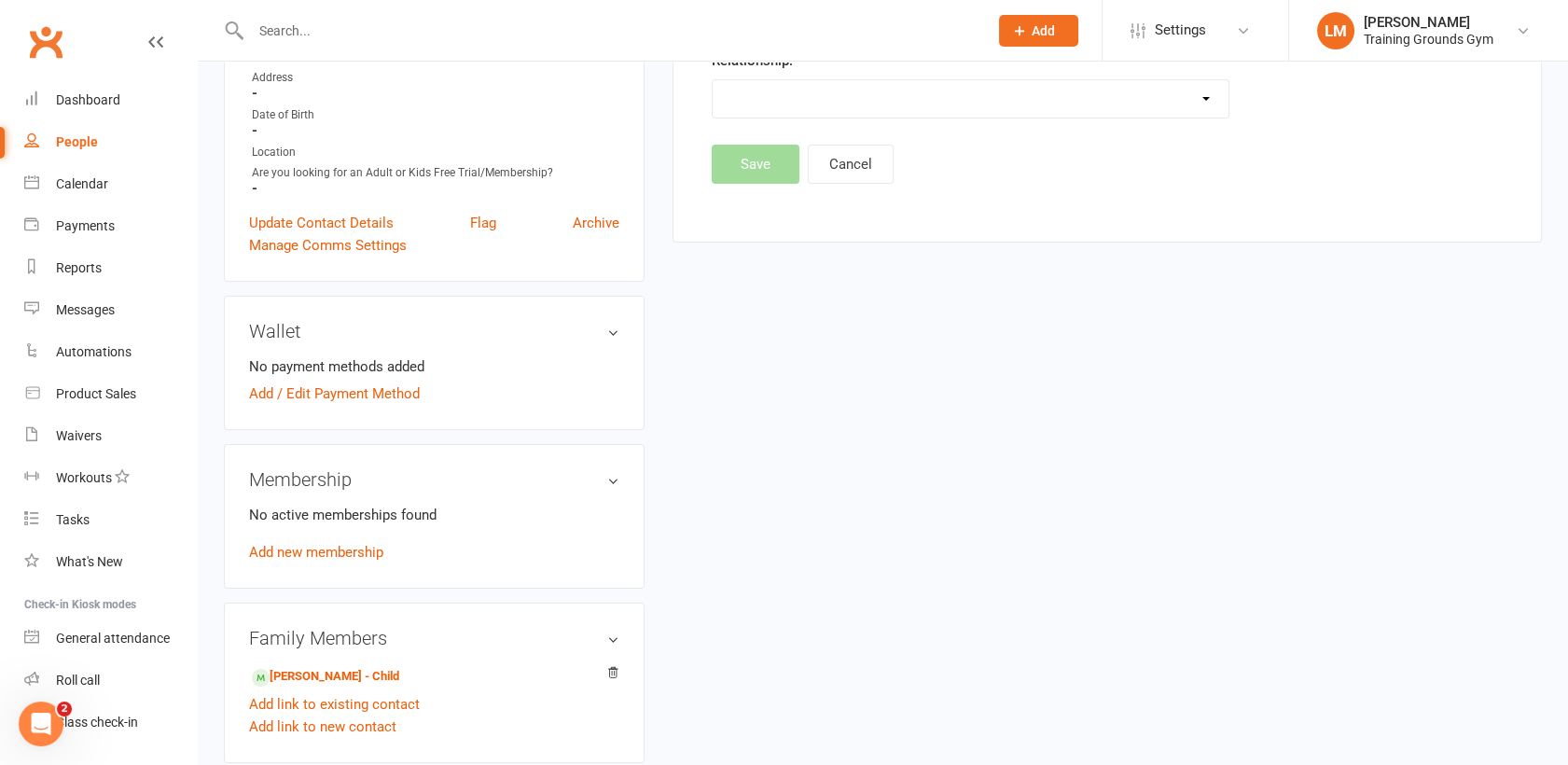
scroll to position [0, 0]
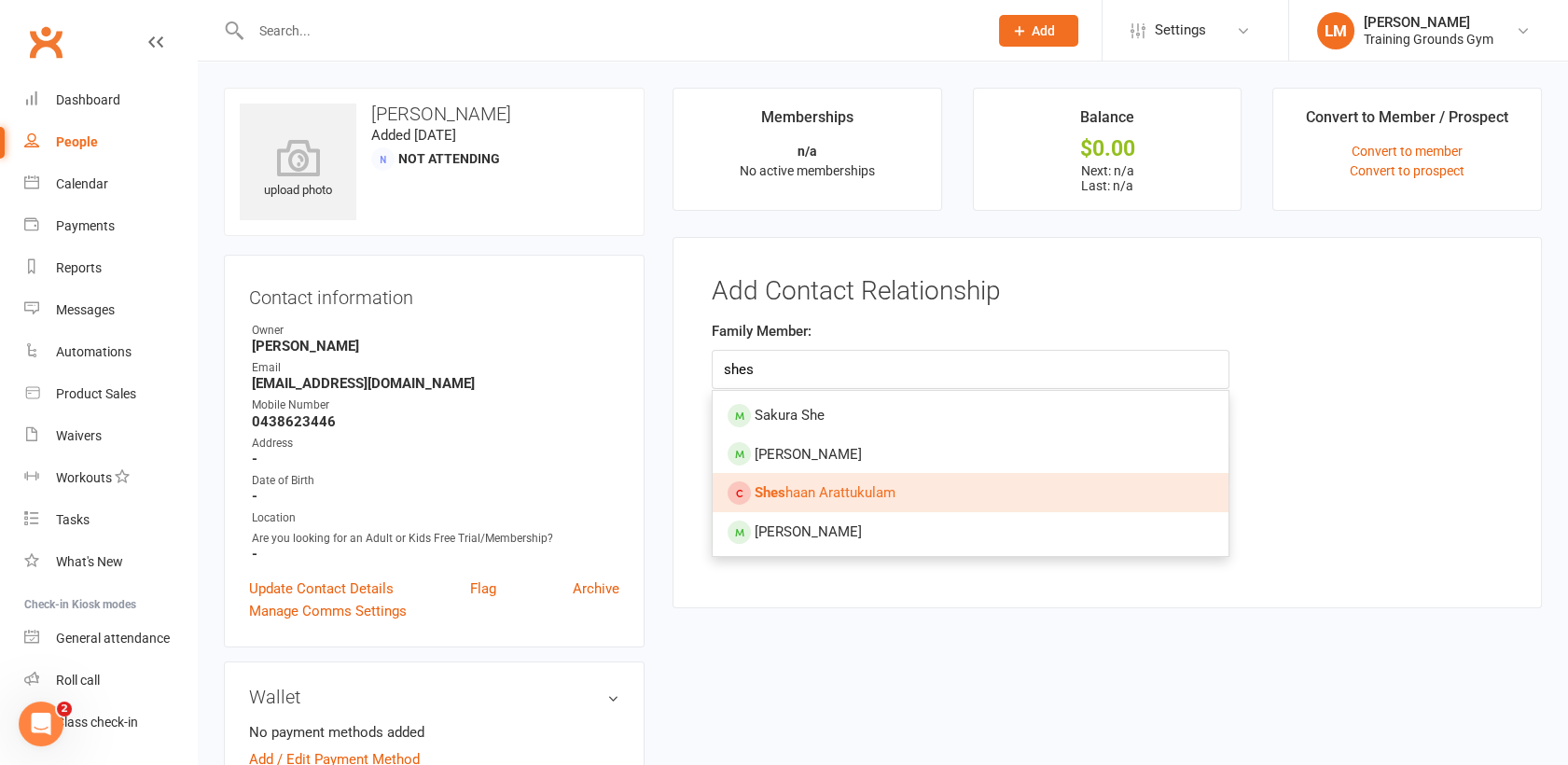
type input "shes"
click at [992, 496] on link "Shes haan Arattukulam" at bounding box center [971, 492] width 516 height 40
type input "Sheshaan Arattukulam"
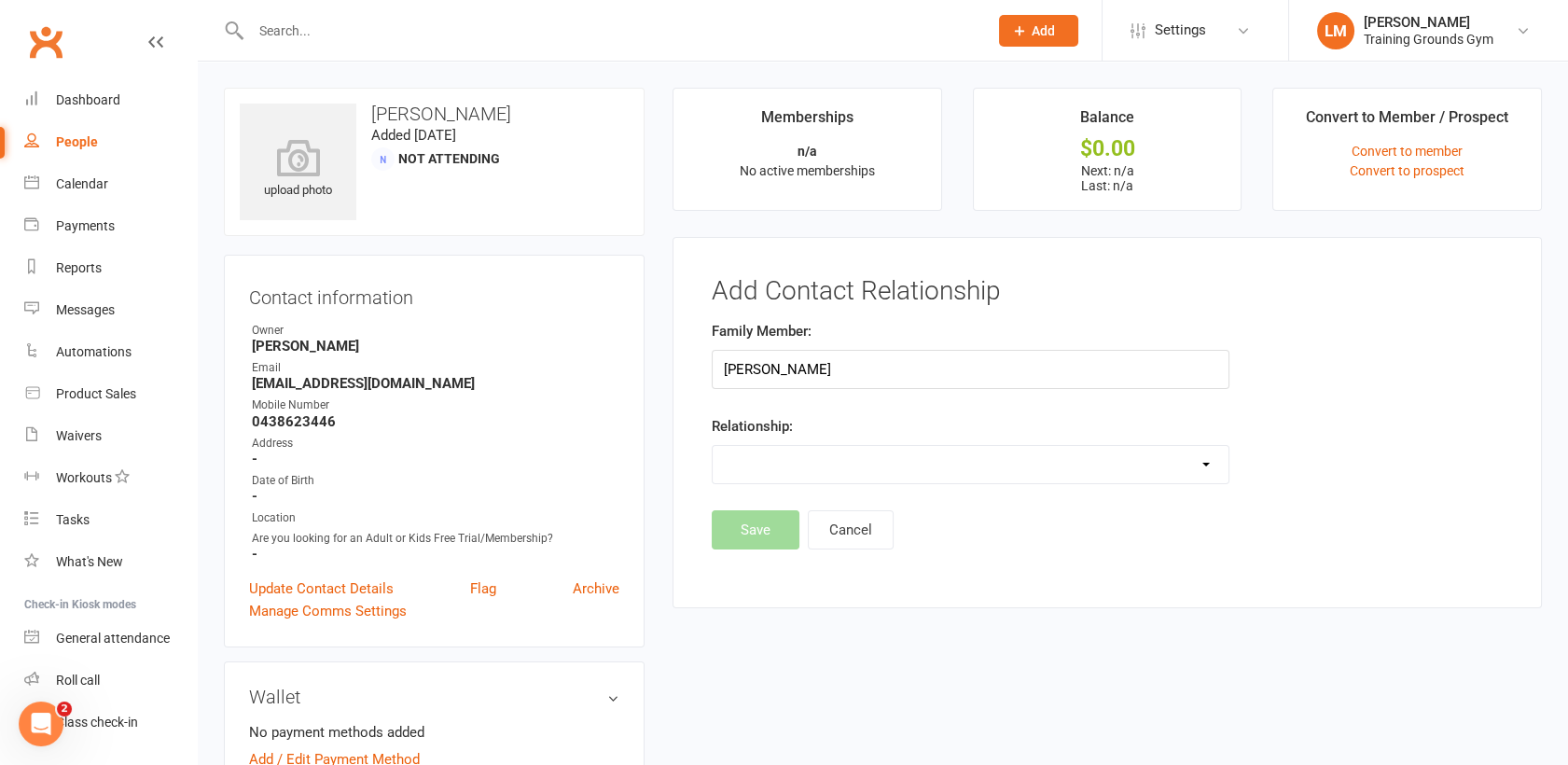
click at [973, 467] on select "Parent / Guardian Child Sibling (parent not in system) Spouse / Partner Cousin …" at bounding box center [971, 464] width 516 height 38
select select "1"
click at [712, 446] on select "Parent / Guardian Child Sibling (parent not in system) Spouse / Partner Cousin …" at bounding box center [971, 464] width 516 height 38
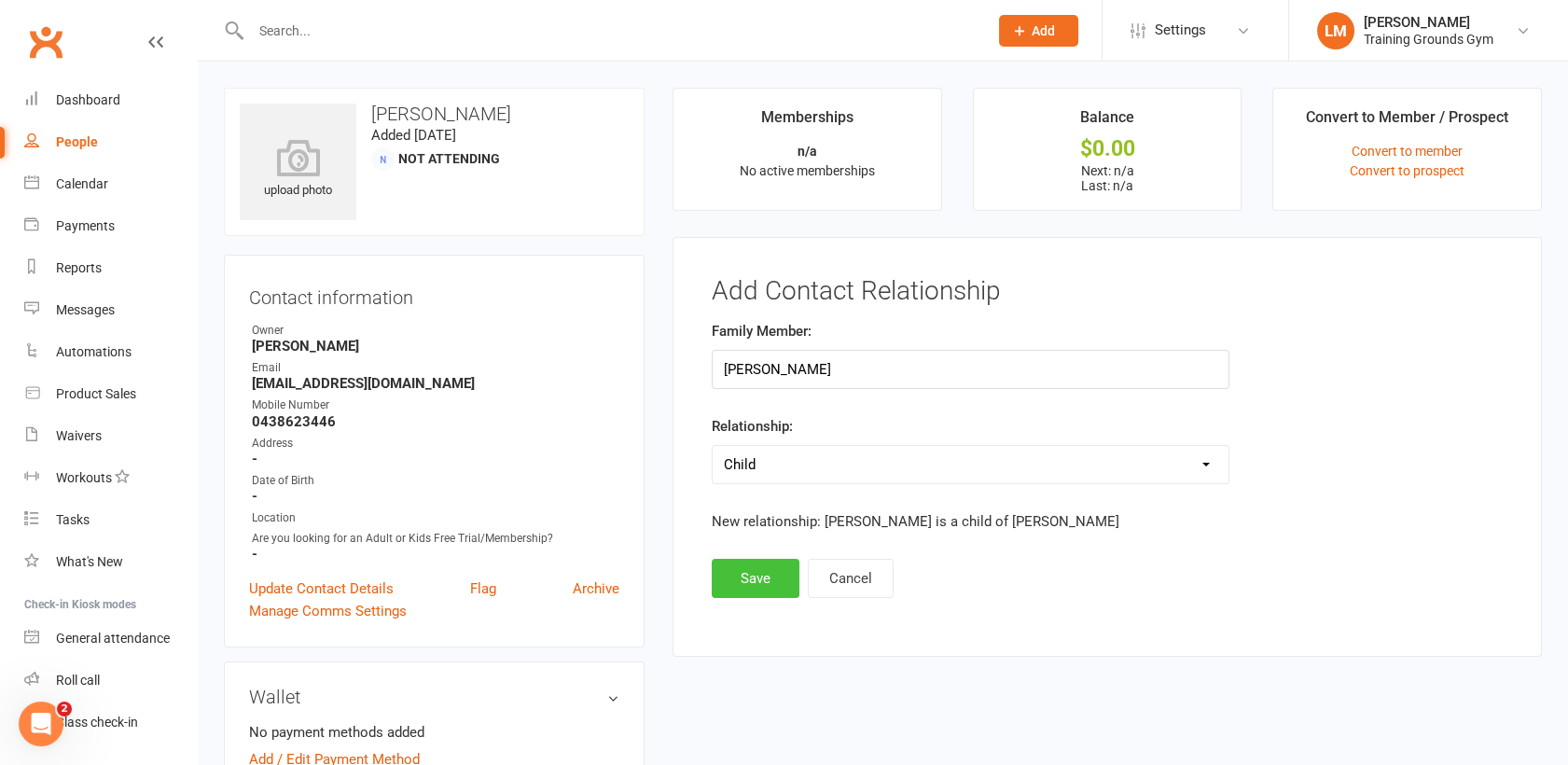
click at [775, 568] on button "Save" at bounding box center [755, 578] width 88 height 40
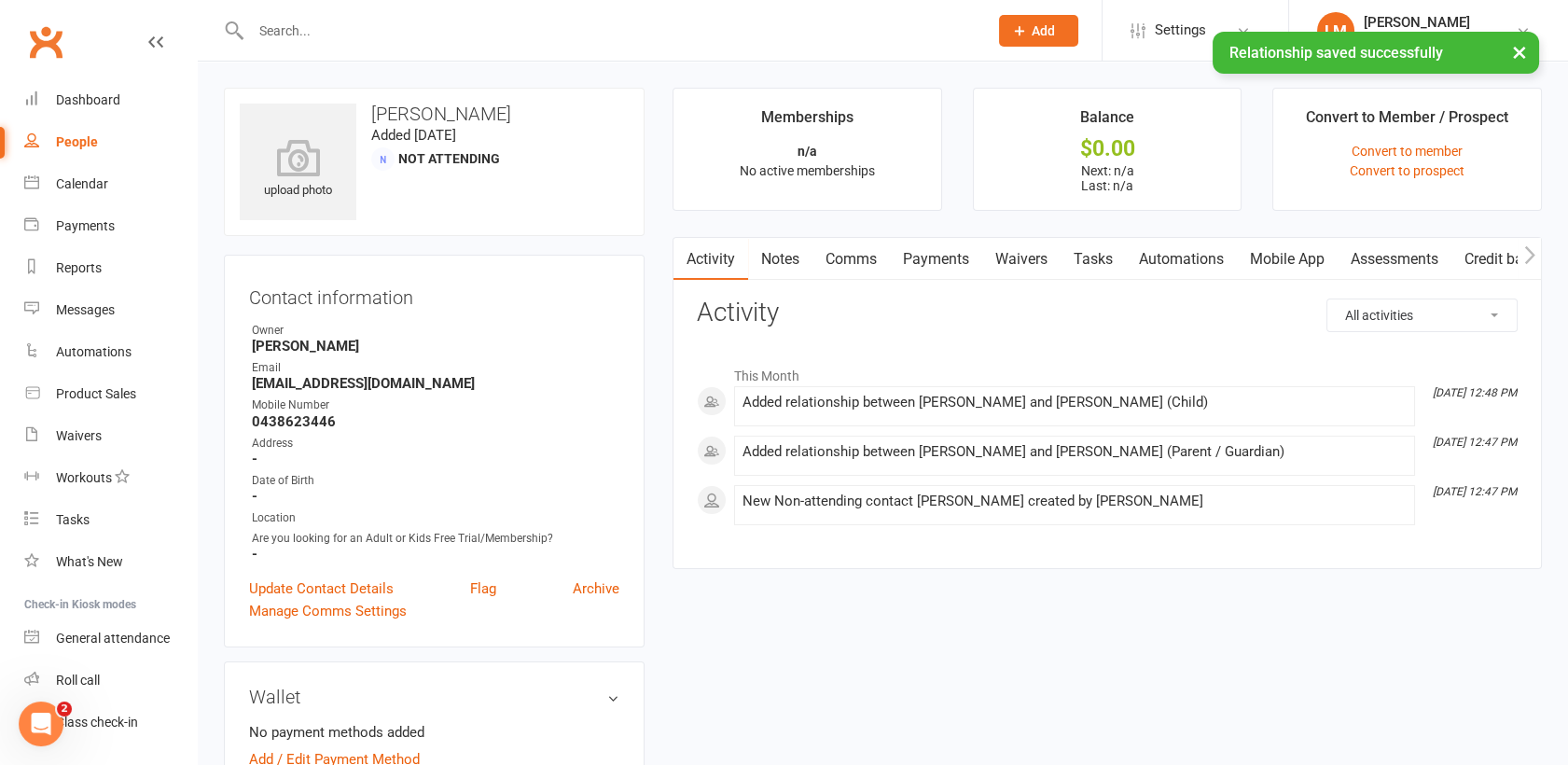
click at [1302, 261] on link "Mobile App" at bounding box center [1288, 259] width 101 height 43
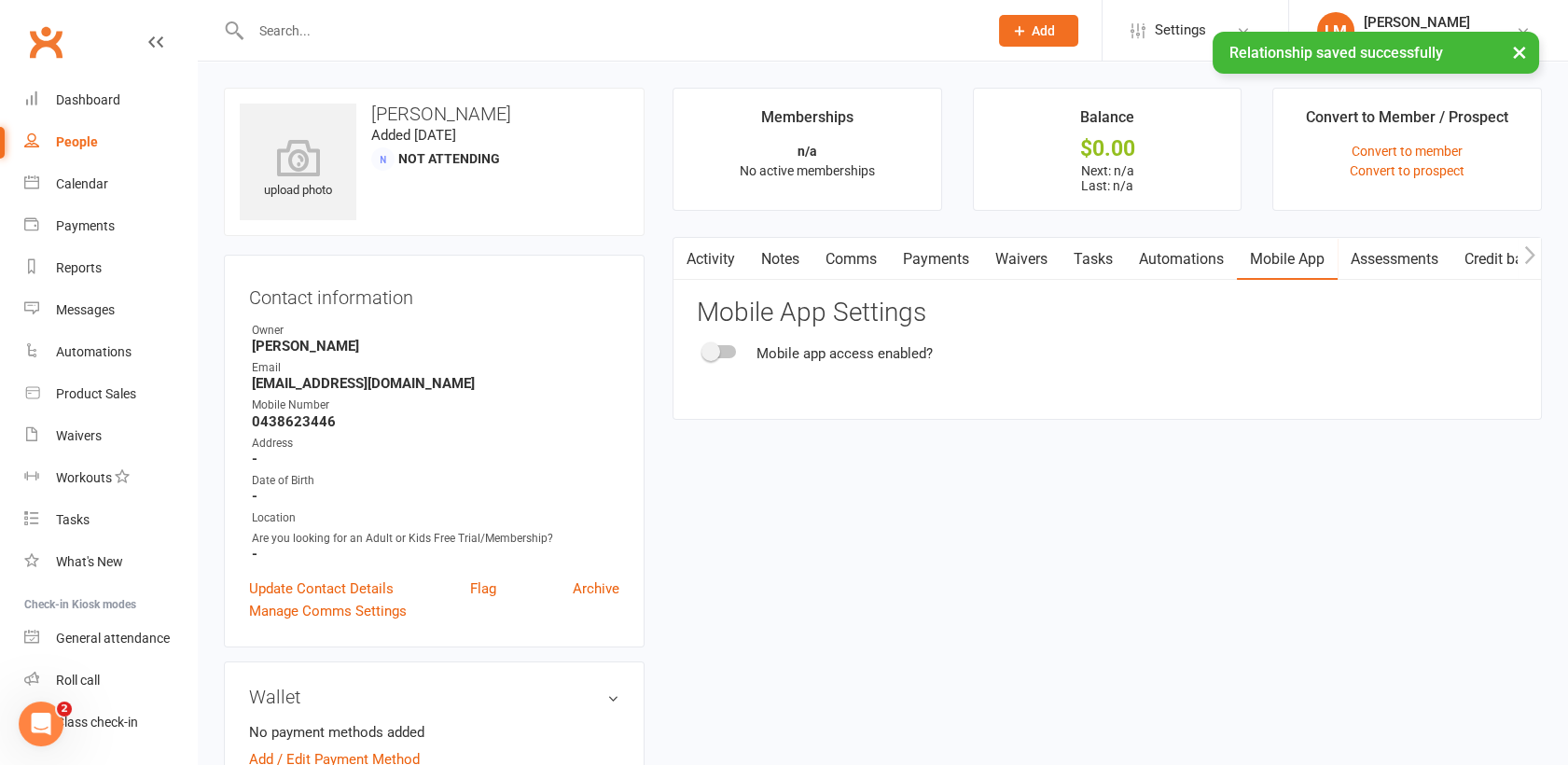
click at [724, 346] on div at bounding box center [720, 352] width 32 height 14
click at [705, 349] on input "checkbox" at bounding box center [705, 349] width 0 height 0
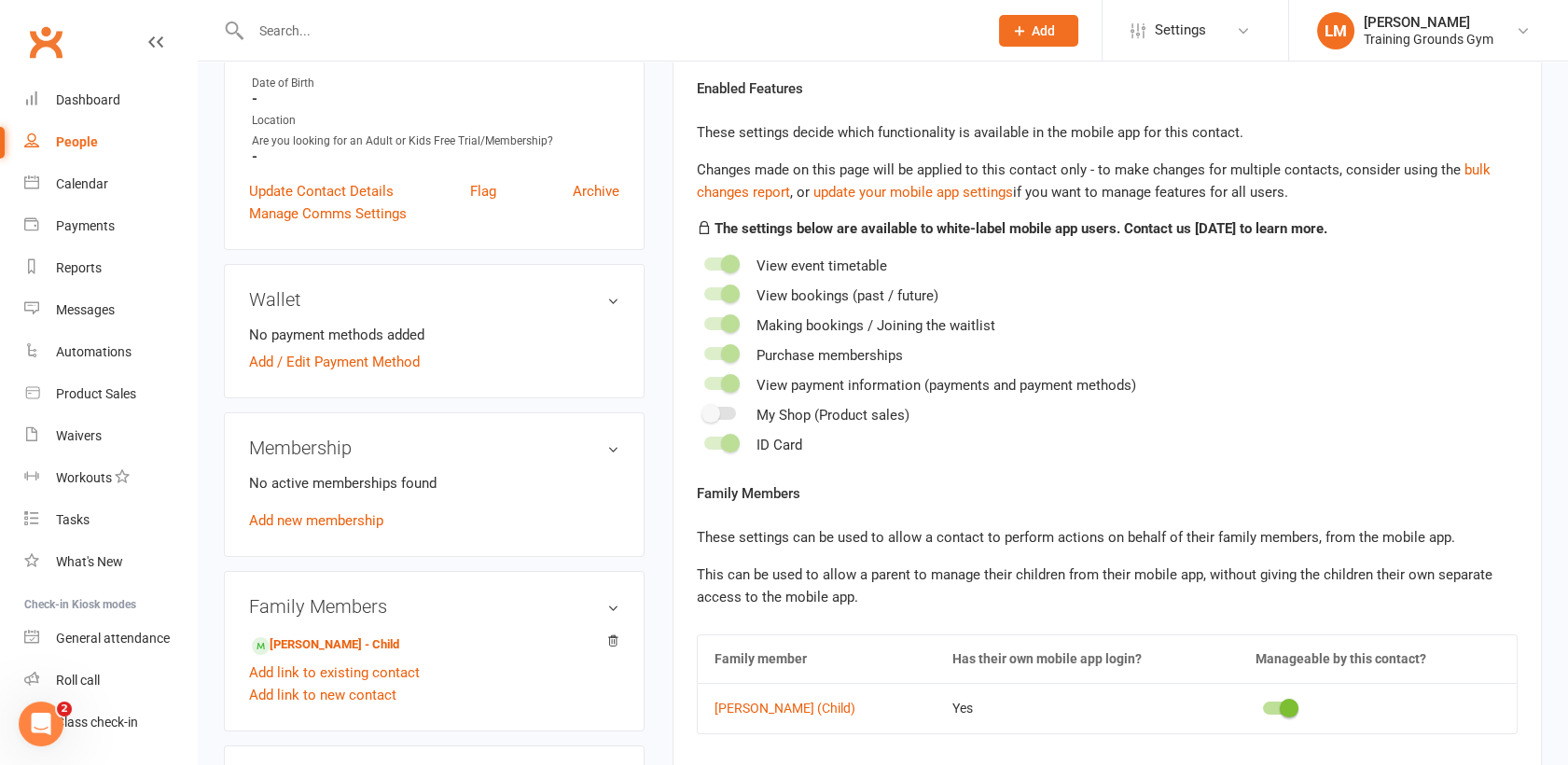
scroll to position [411, 0]
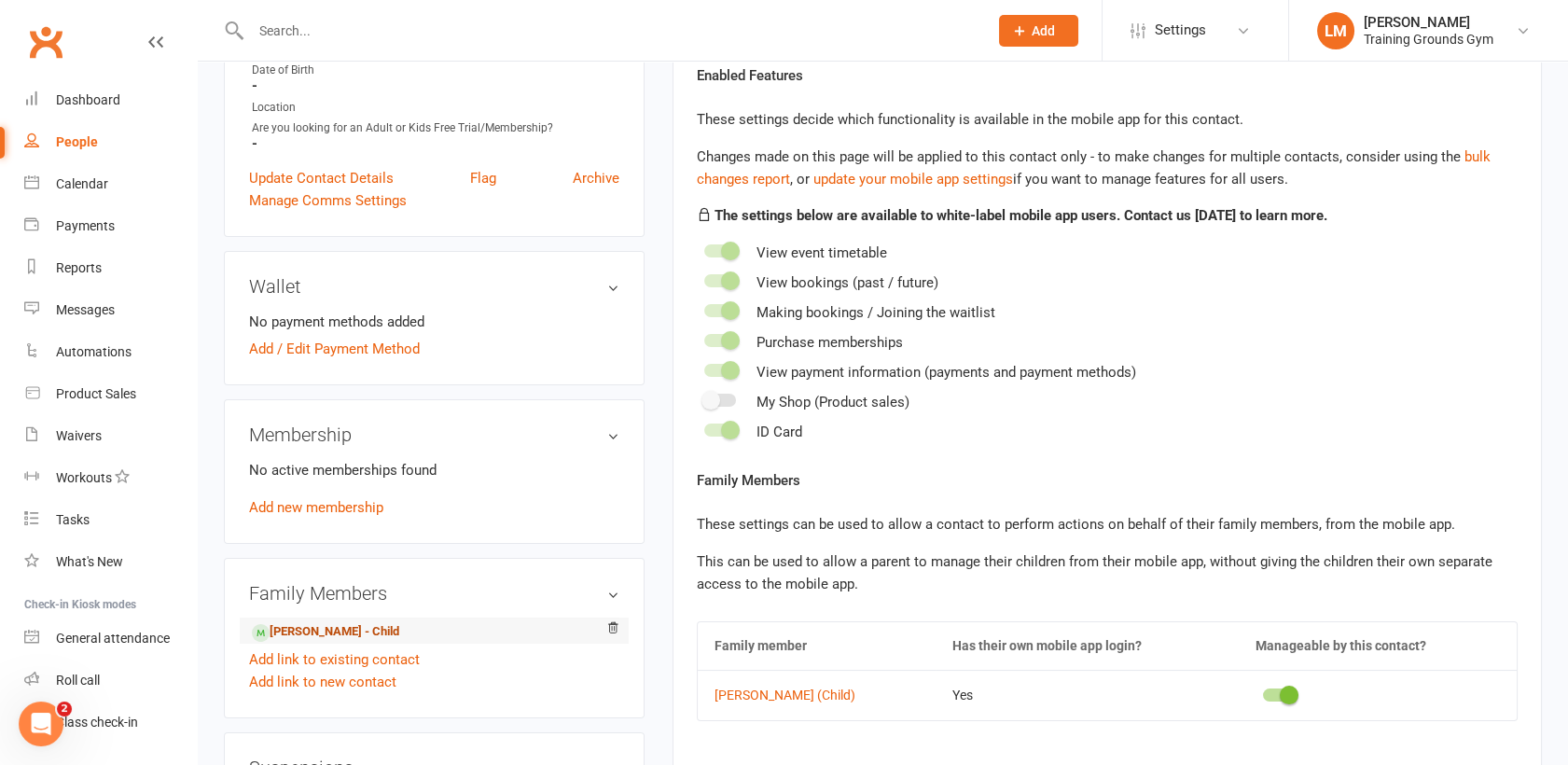
click at [343, 638] on link "Eshaan Arattukulam - Child" at bounding box center [326, 633] width 147 height 19
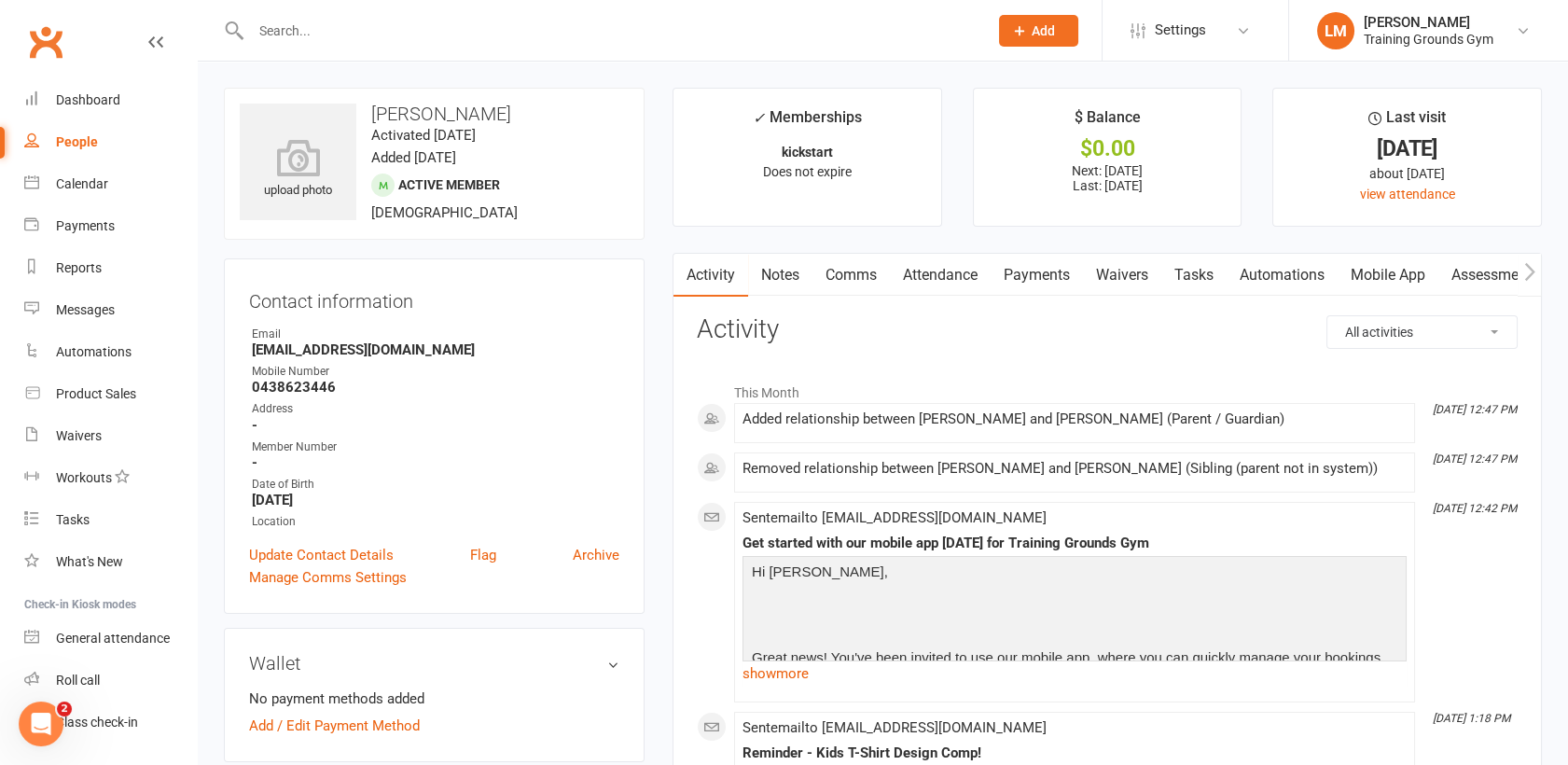
click at [1377, 275] on link "Mobile App" at bounding box center [1388, 275] width 101 height 43
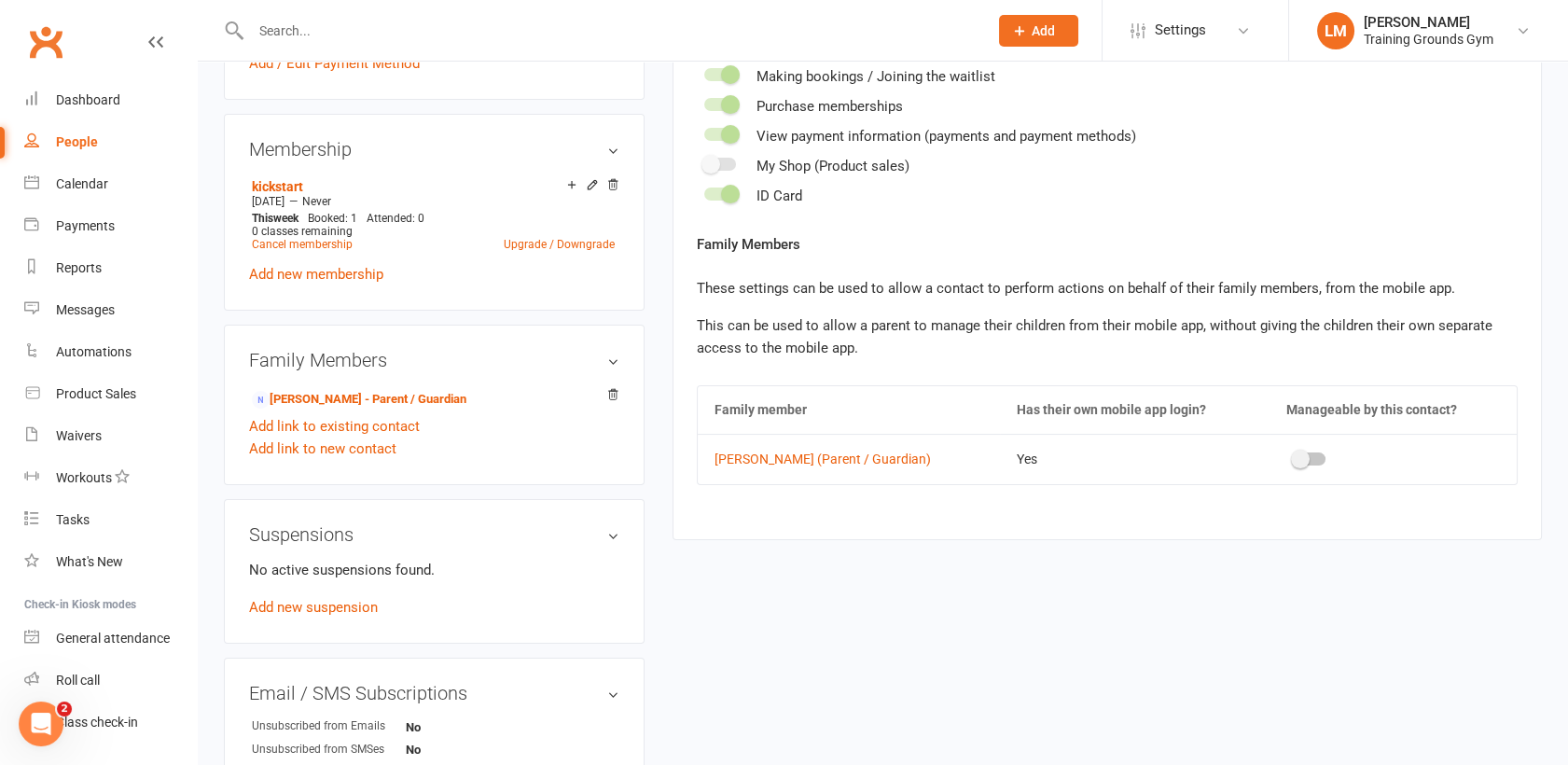
scroll to position [721, 0]
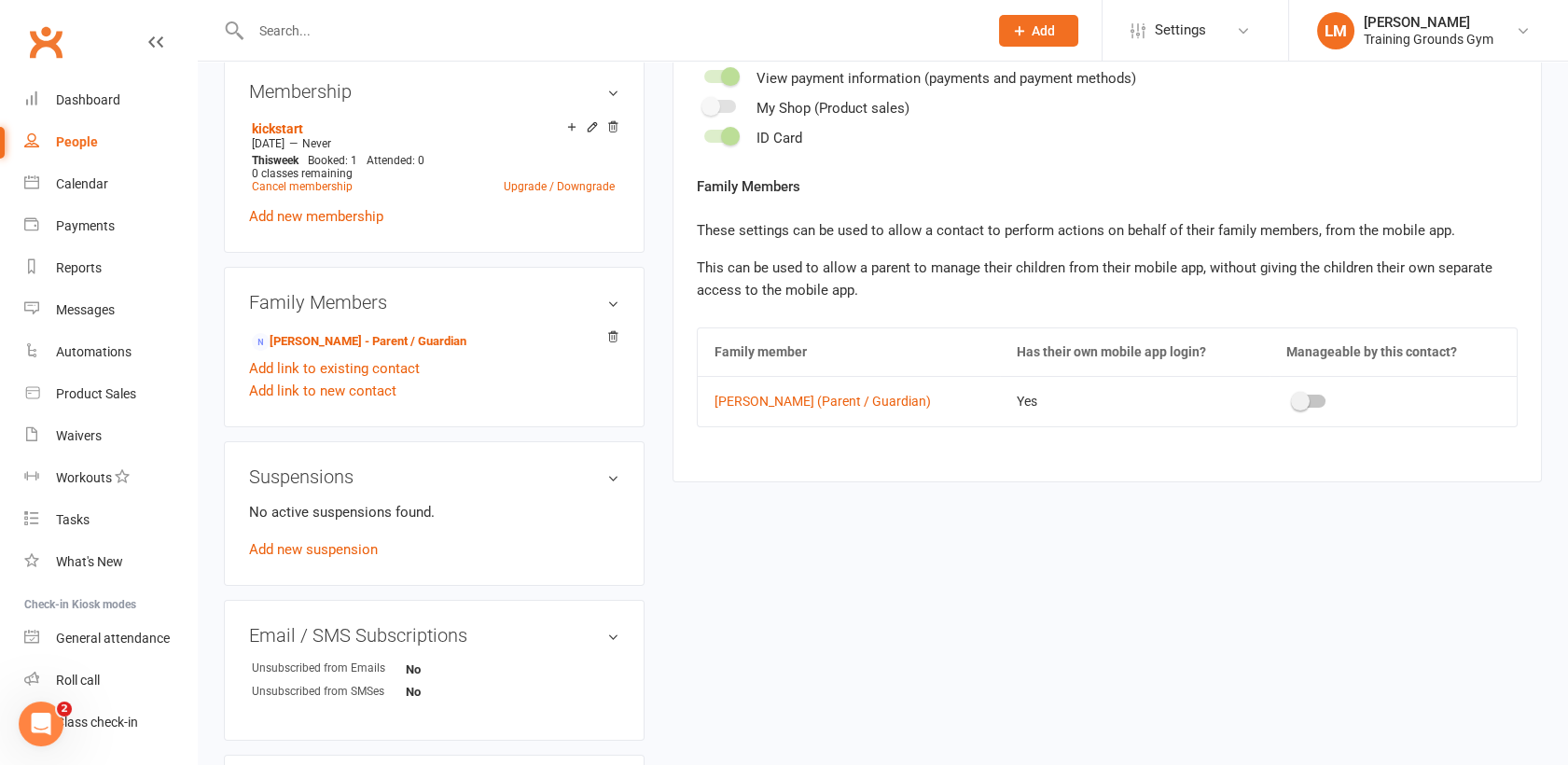
click at [1315, 401] on div at bounding box center [1310, 401] width 32 height 14
click at [1294, 398] on input "checkbox" at bounding box center [1294, 398] width 0 height 0
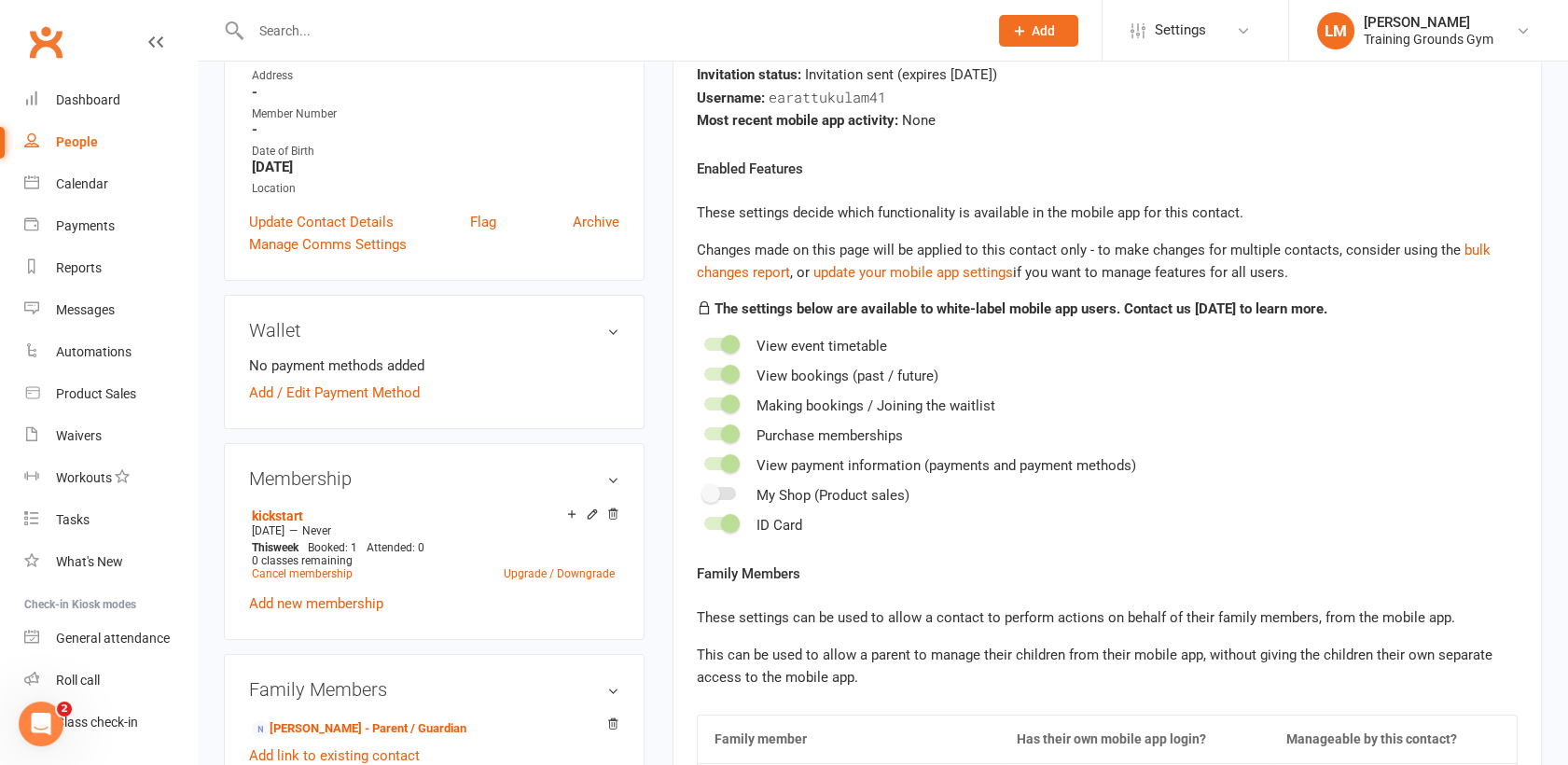
scroll to position [0, 0]
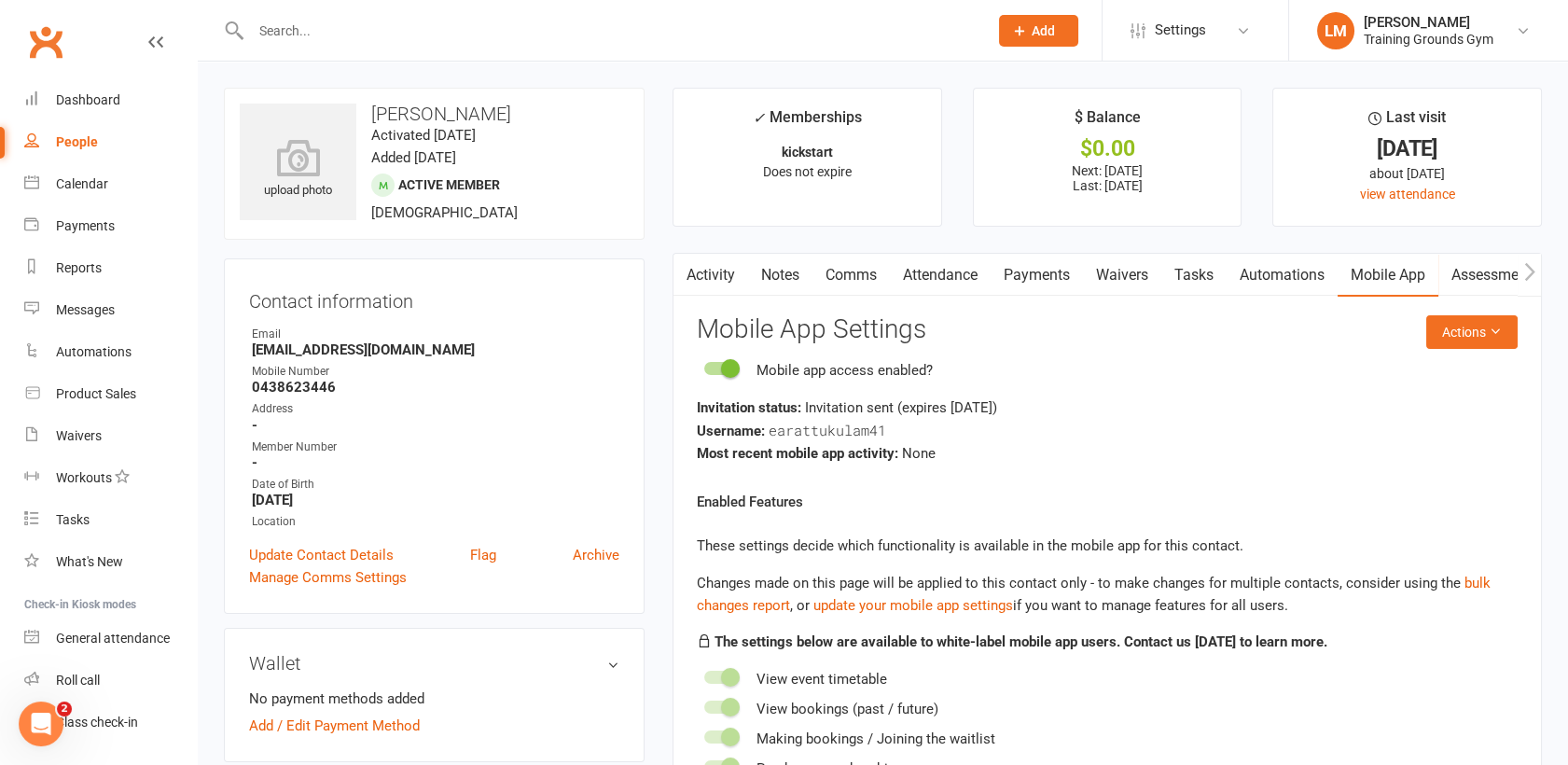
click at [715, 280] on link "Activity" at bounding box center [711, 275] width 74 height 43
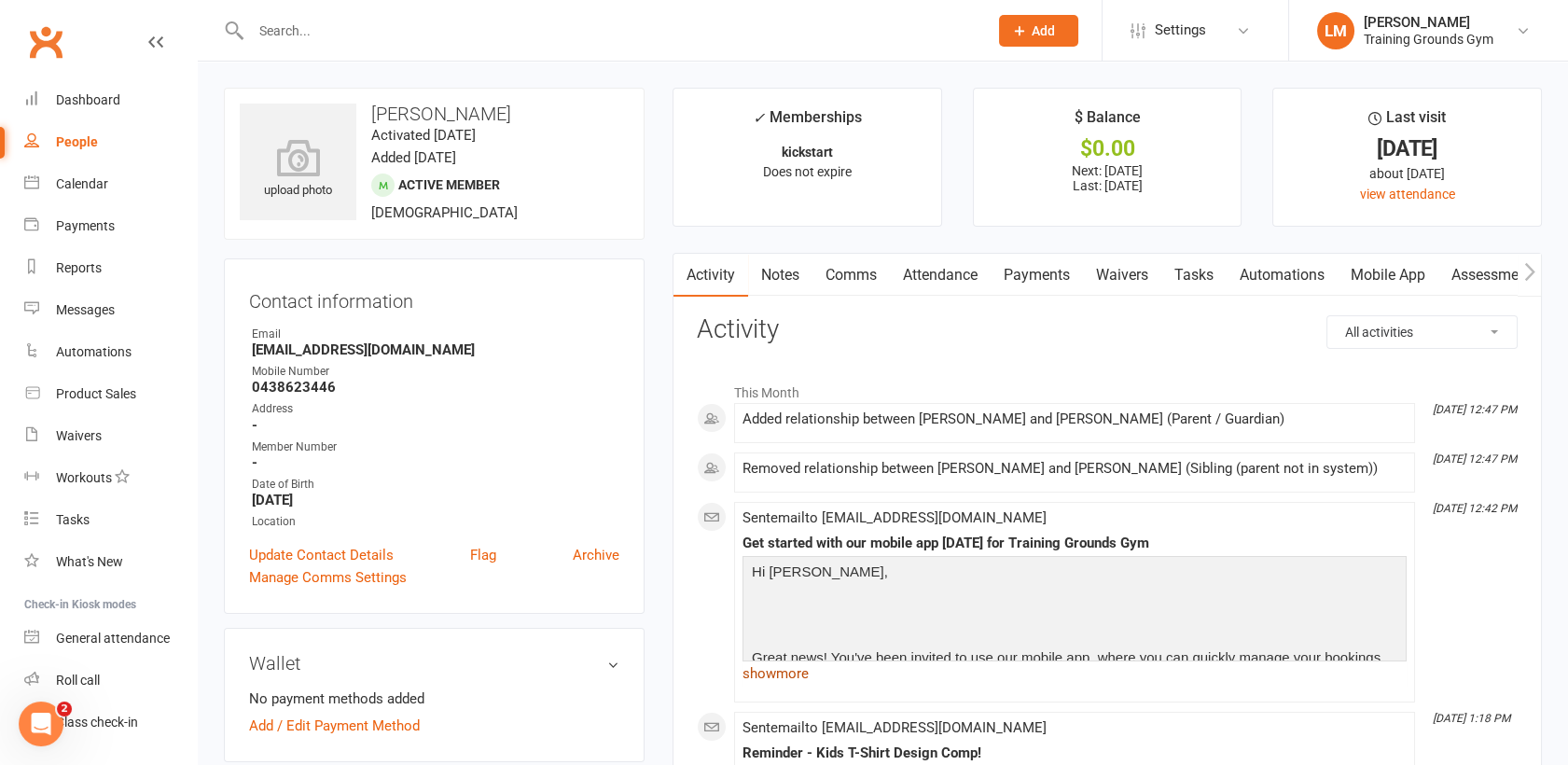
click at [800, 680] on link "show more" at bounding box center [1074, 673] width 664 height 26
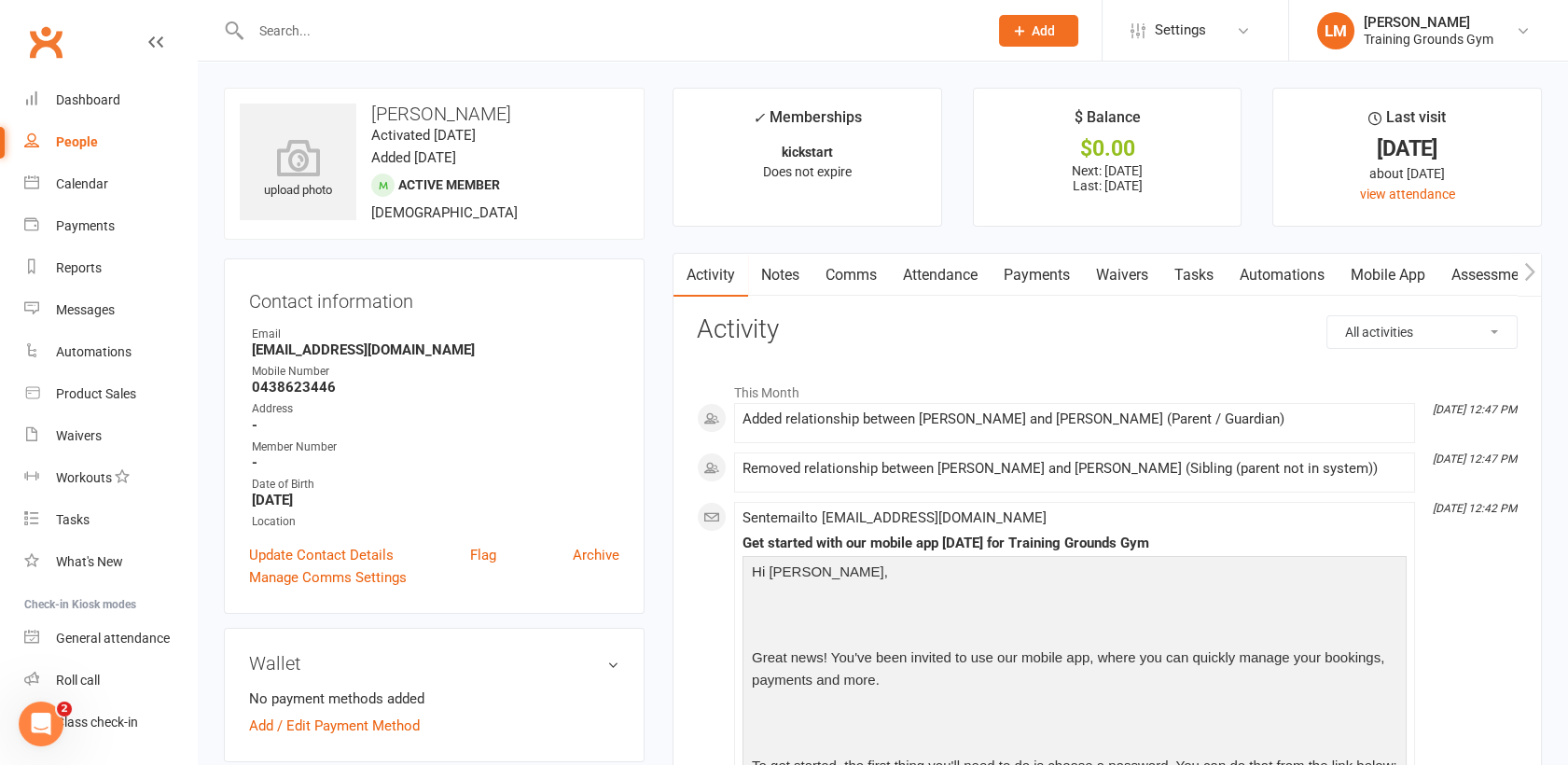
click at [1408, 276] on link "Mobile App" at bounding box center [1388, 275] width 101 height 43
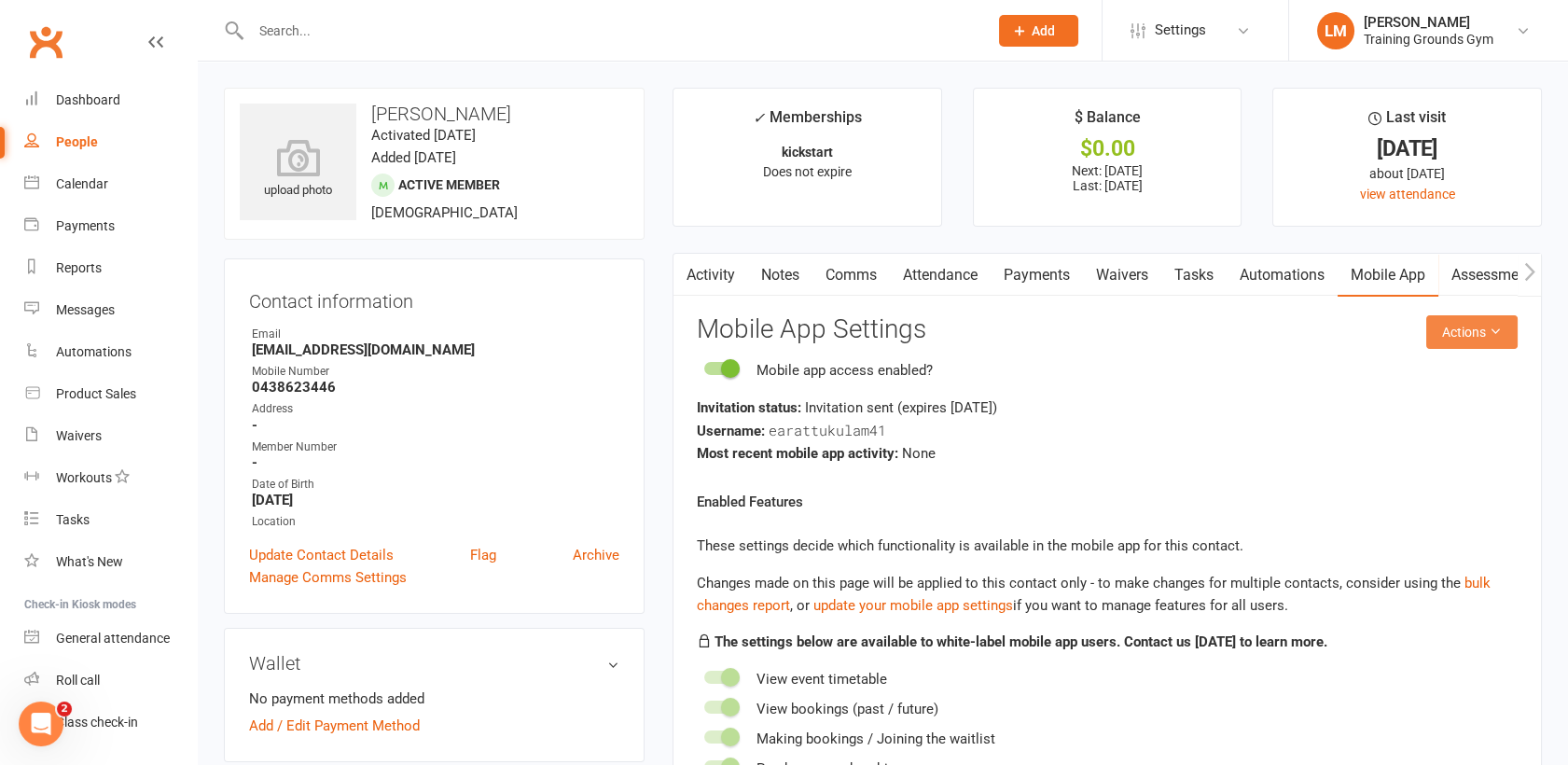
click at [1459, 326] on button "Actions" at bounding box center [1472, 332] width 92 height 34
click at [1456, 367] on link "Send invitation email" at bounding box center [1408, 374] width 185 height 38
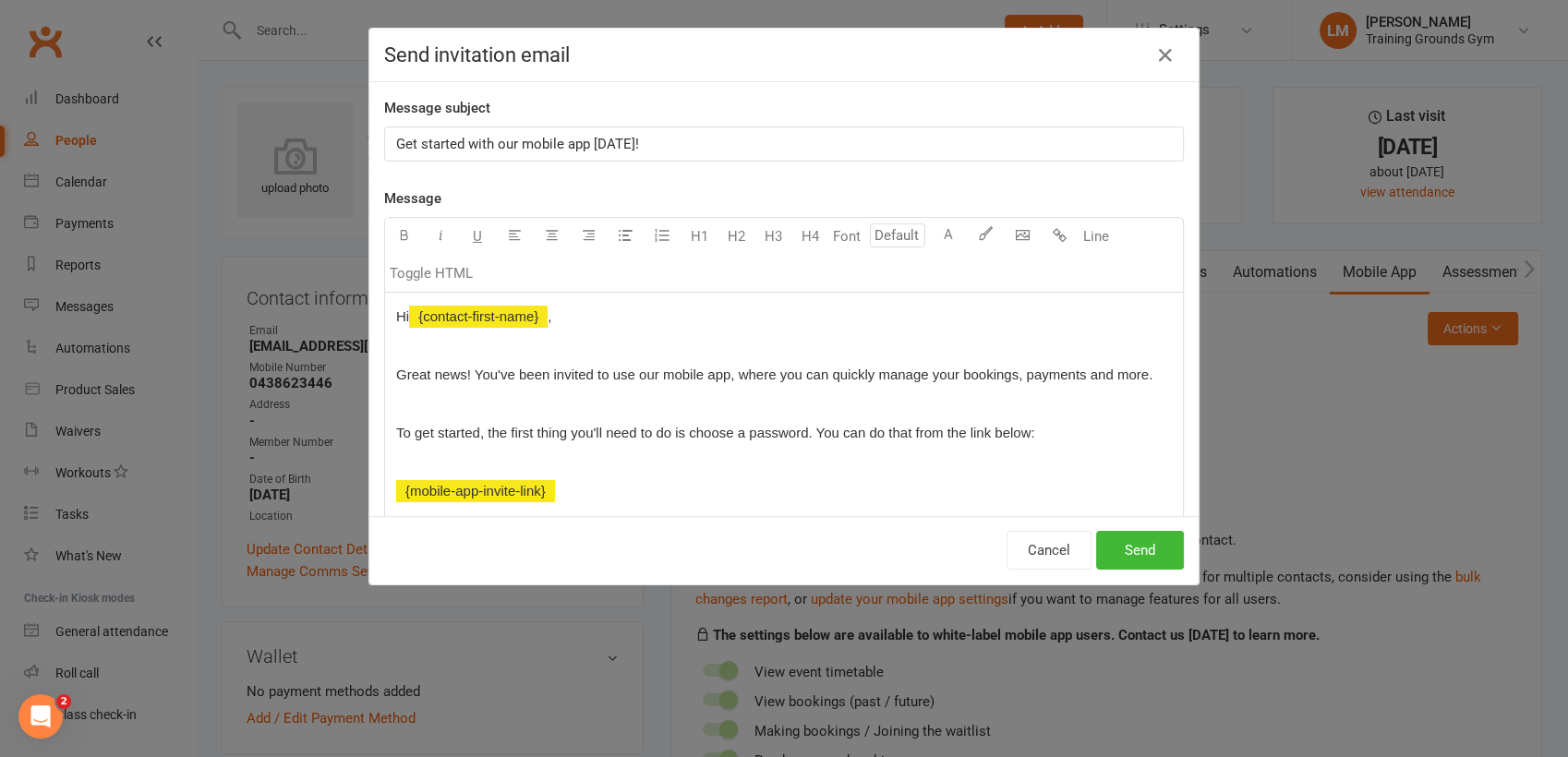
click at [799, 126] on div "Get started with our mobile app [DATE]!" at bounding box center [784, 144] width 800 height 35
drag, startPoint x: 783, startPoint y: 138, endPoint x: 115, endPoint y: 113, distance: 668.5
click at [115, 113] on div "Send invitation email Message subject Get started with our mobile app today! Me…" at bounding box center [784, 378] width 1568 height 757
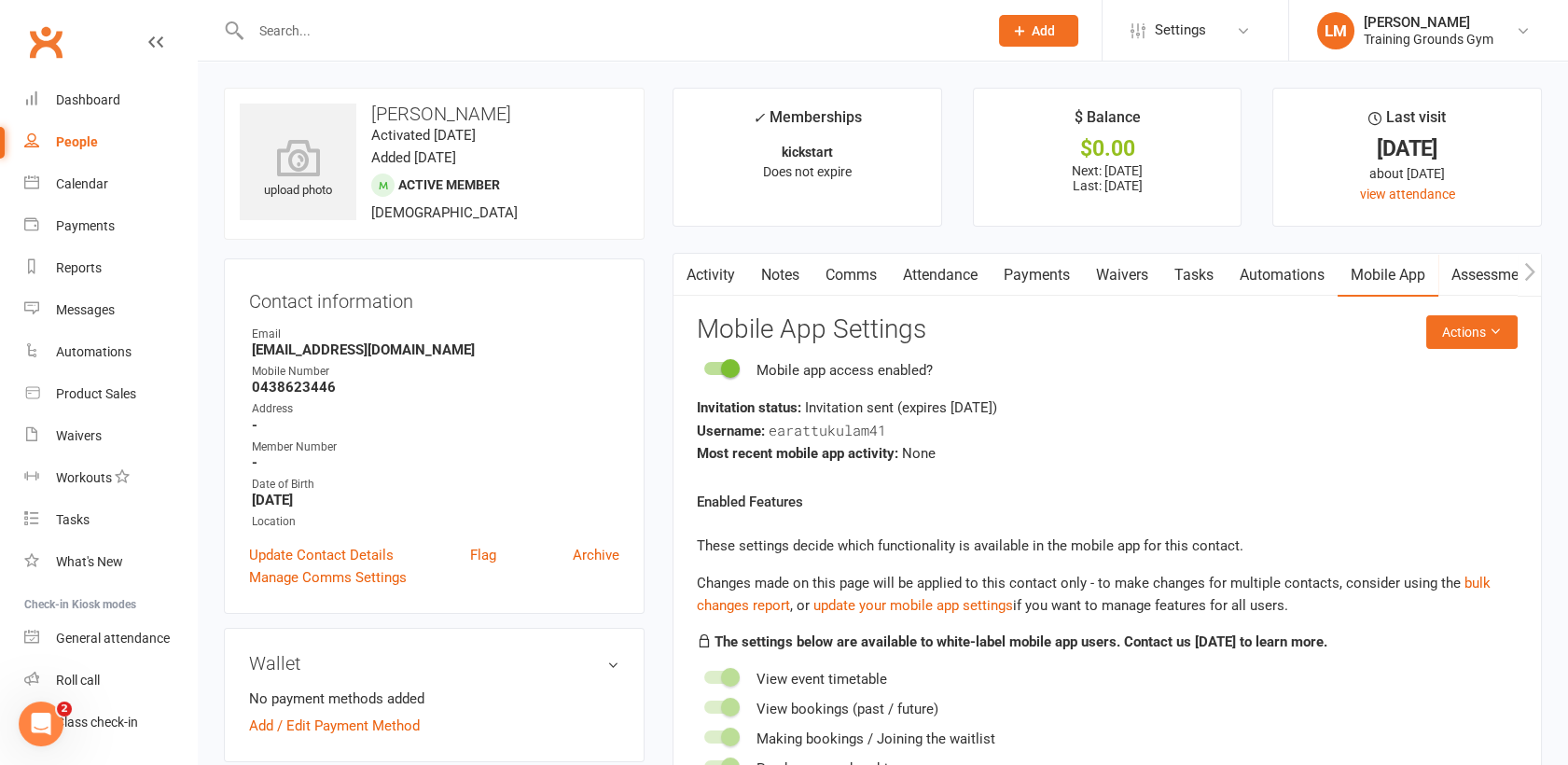
click at [1393, 277] on link "Mobile App" at bounding box center [1388, 275] width 101 height 43
click at [1386, 271] on link "Mobile App" at bounding box center [1388, 275] width 101 height 43
click at [1464, 338] on button "Actions" at bounding box center [1472, 332] width 92 height 34
click at [1459, 361] on link "Send invitation email" at bounding box center [1408, 374] width 185 height 38
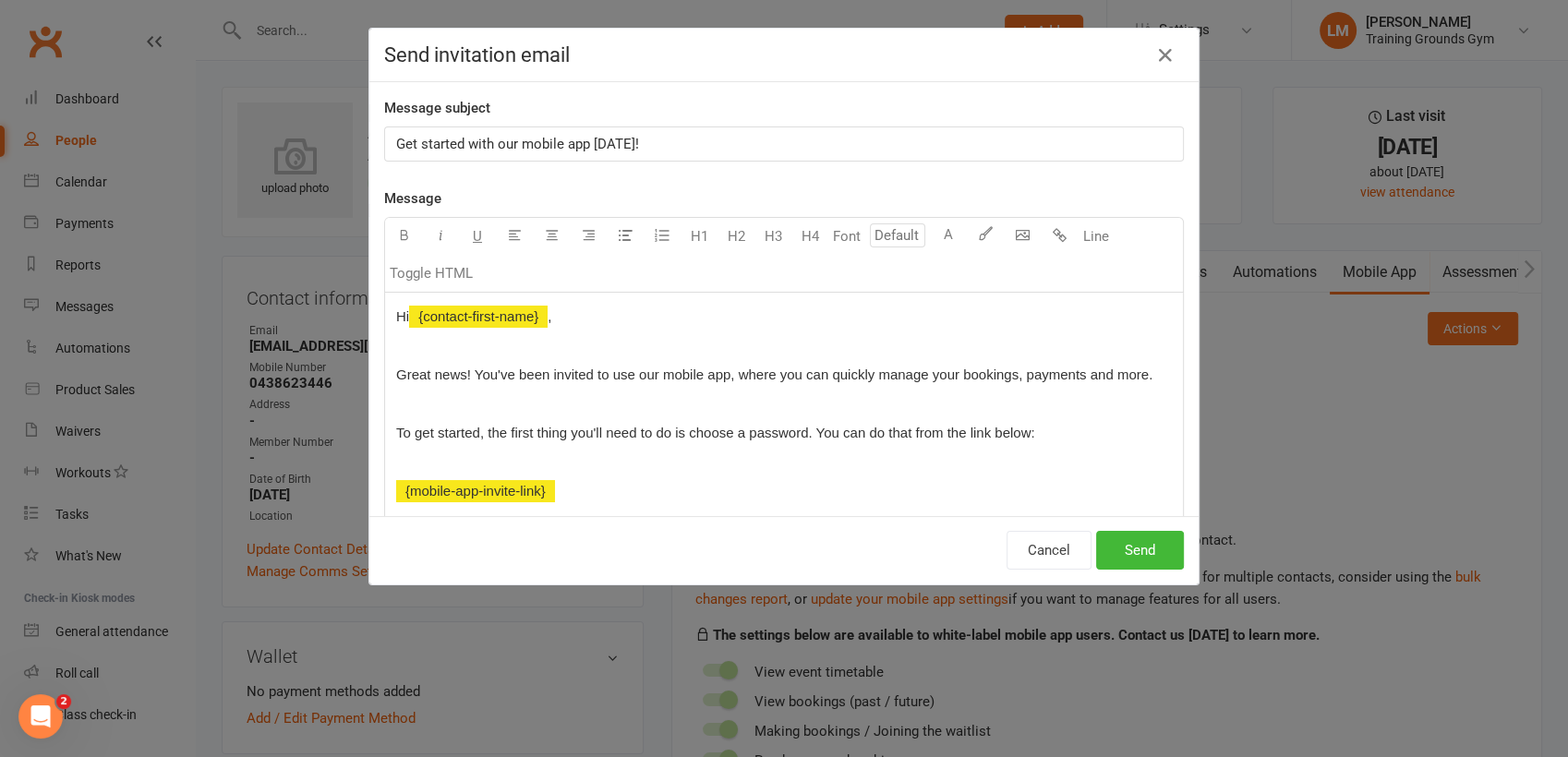
click at [730, 144] on p "Get started with our mobile app [DATE]!" at bounding box center [784, 144] width 776 height 22
click at [1115, 553] on button "Send" at bounding box center [1140, 550] width 88 height 39
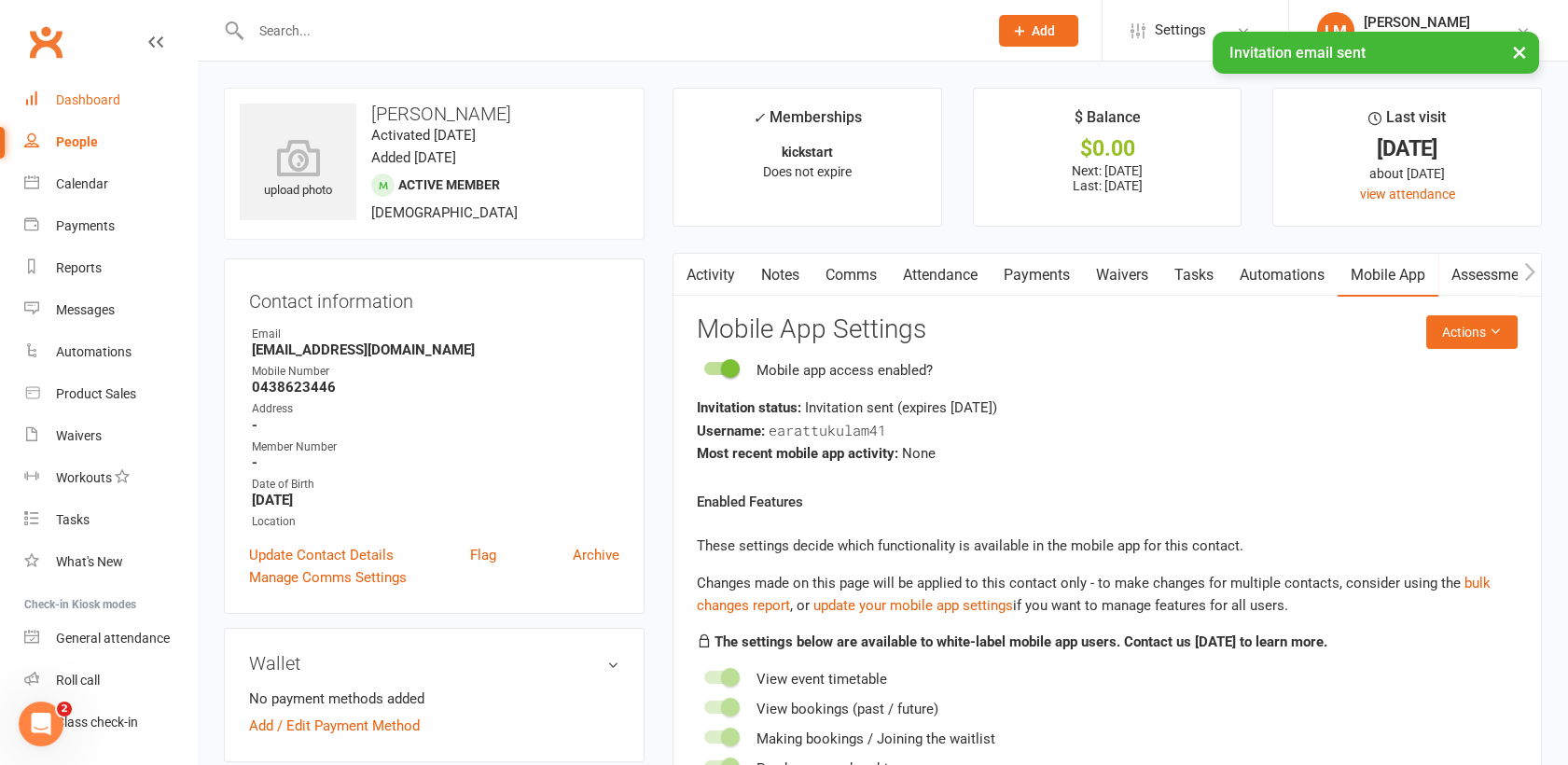
click at [94, 102] on div "Dashboard" at bounding box center [88, 100] width 65 height 15
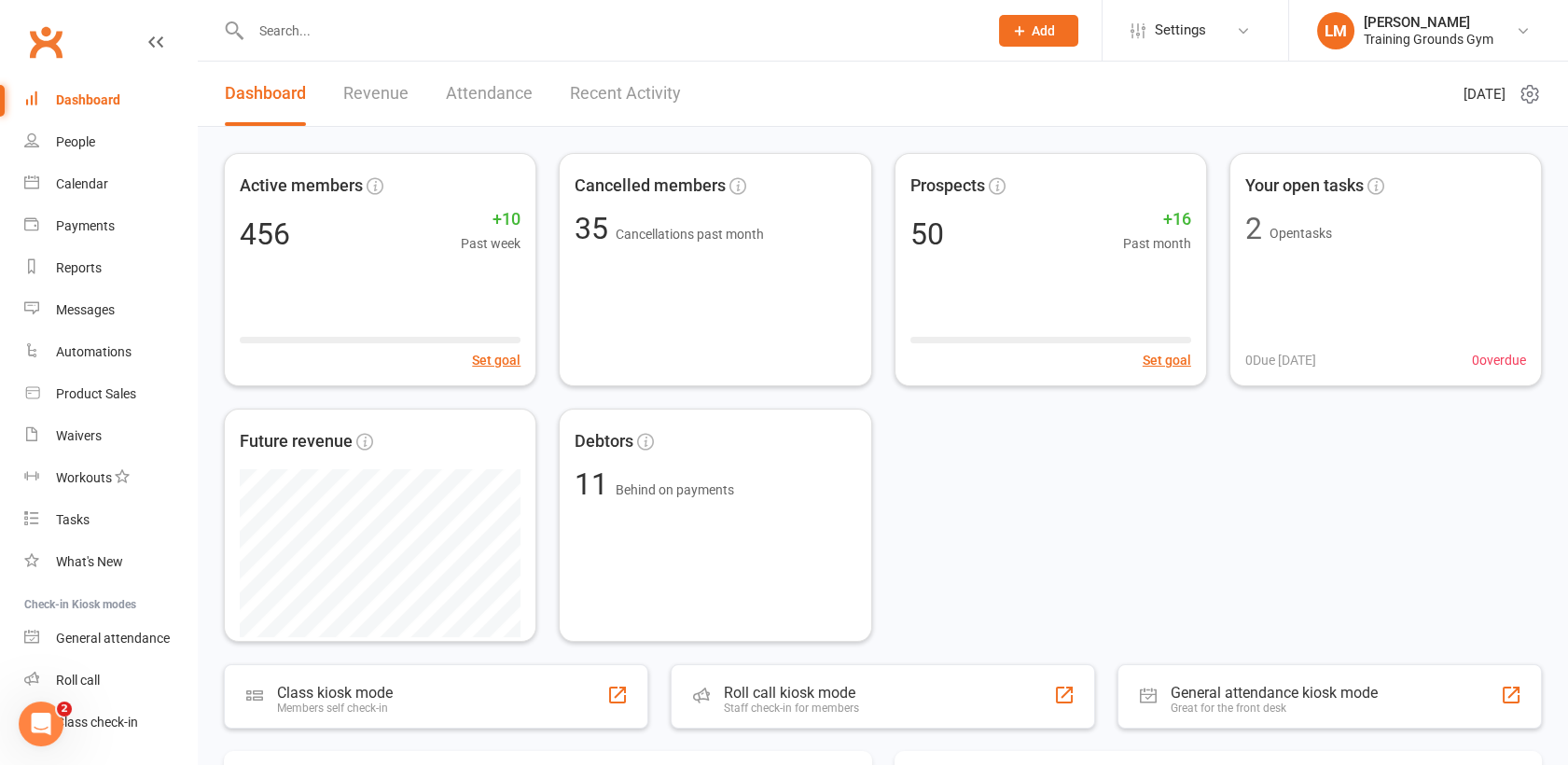
click at [323, 29] on input "text" at bounding box center [610, 30] width 730 height 26
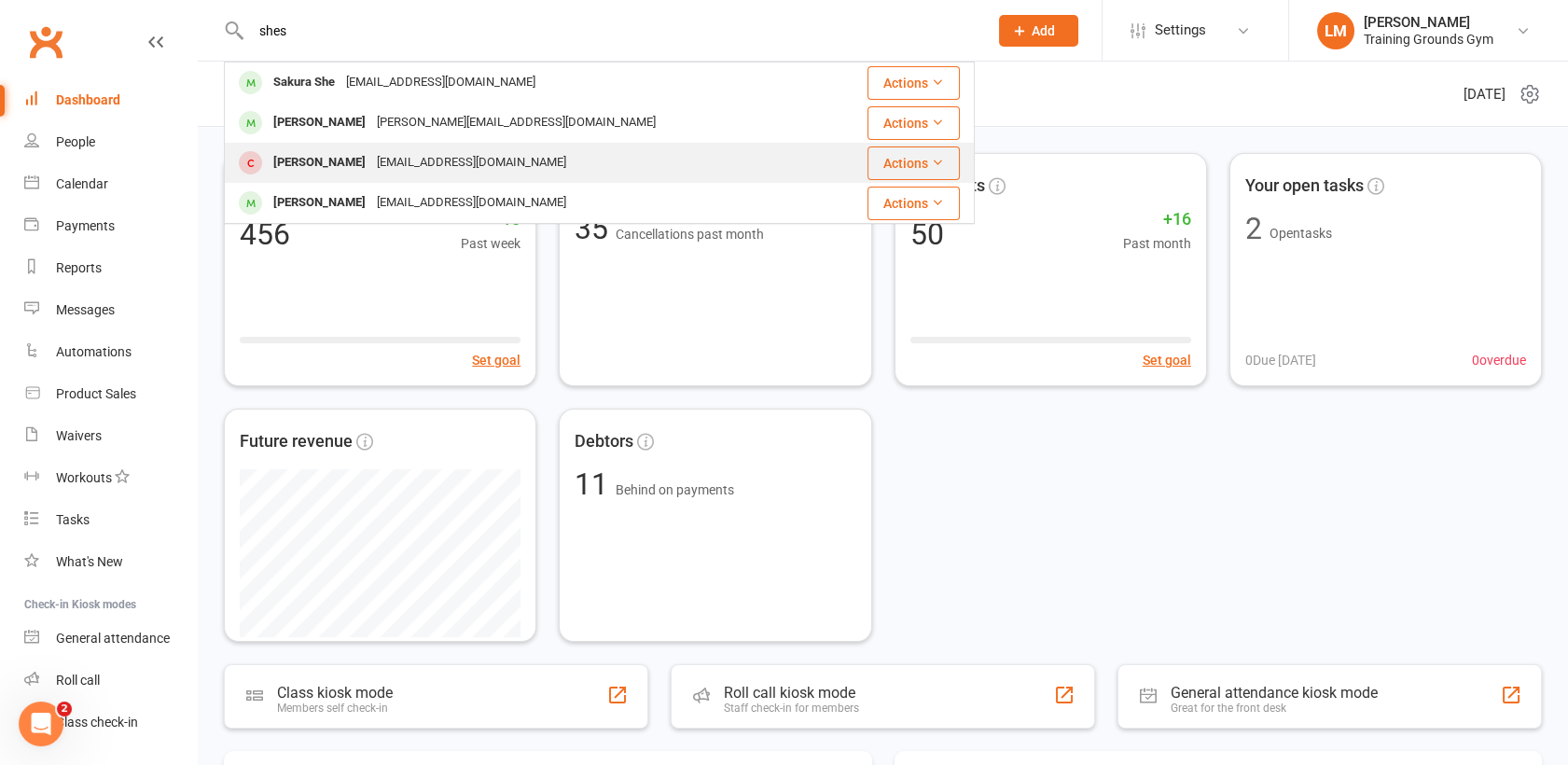
type input "shes"
click at [321, 157] on div "Sheshaan Arattukulam" at bounding box center [319, 162] width 103 height 27
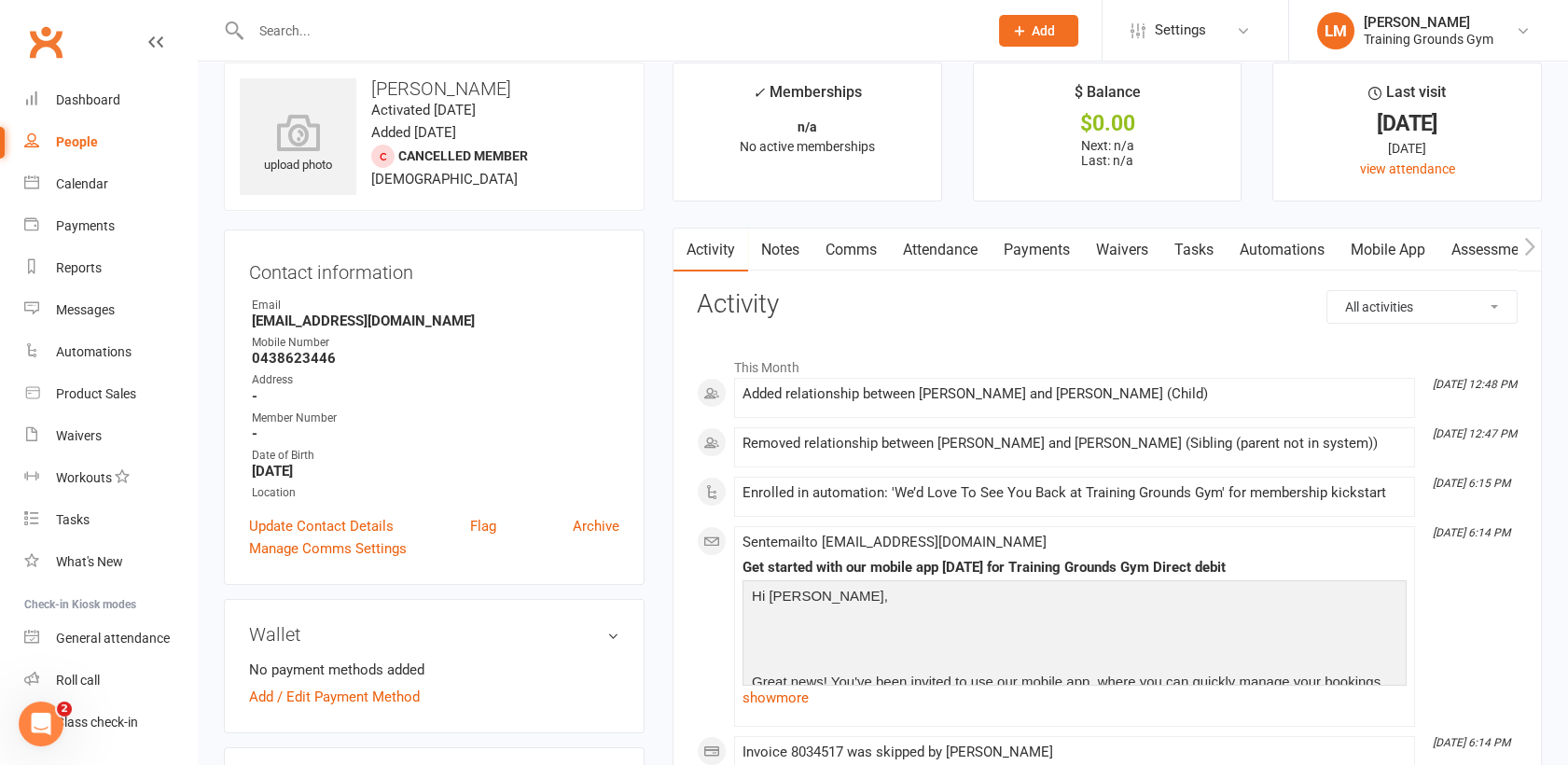
scroll to position [9, 0]
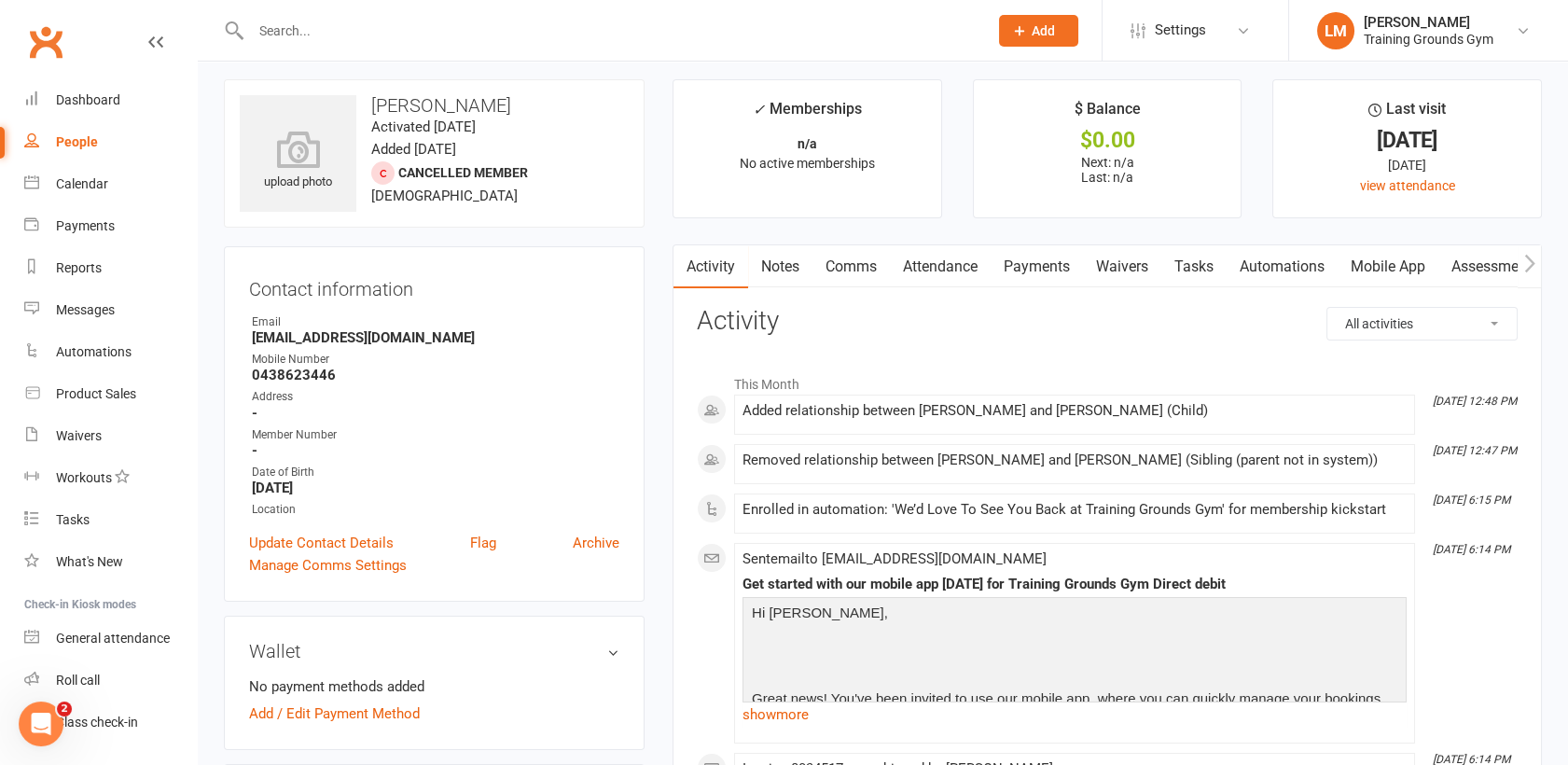
click at [1397, 268] on link "Mobile App" at bounding box center [1388, 267] width 101 height 43
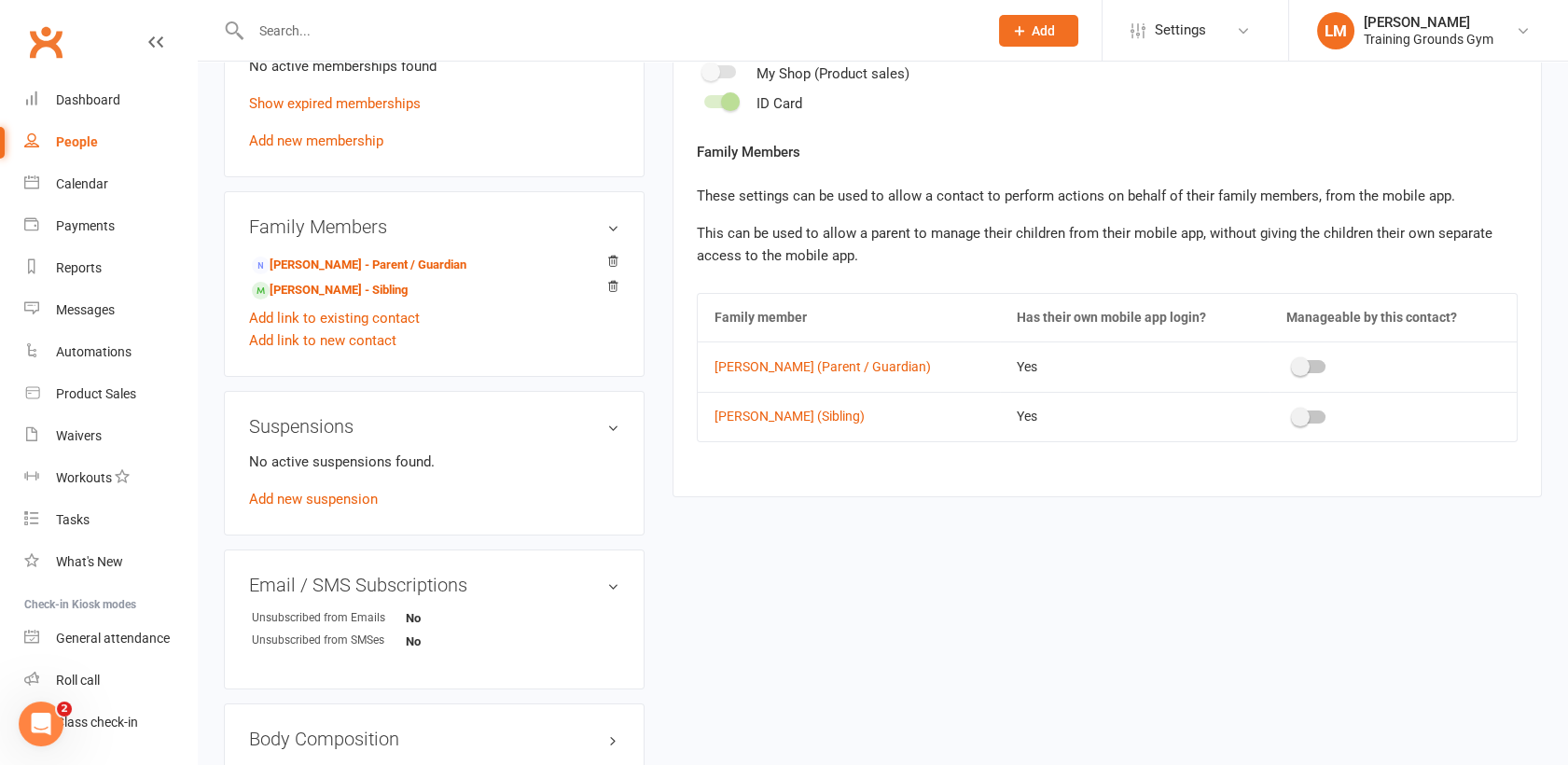
scroll to position [822, 0]
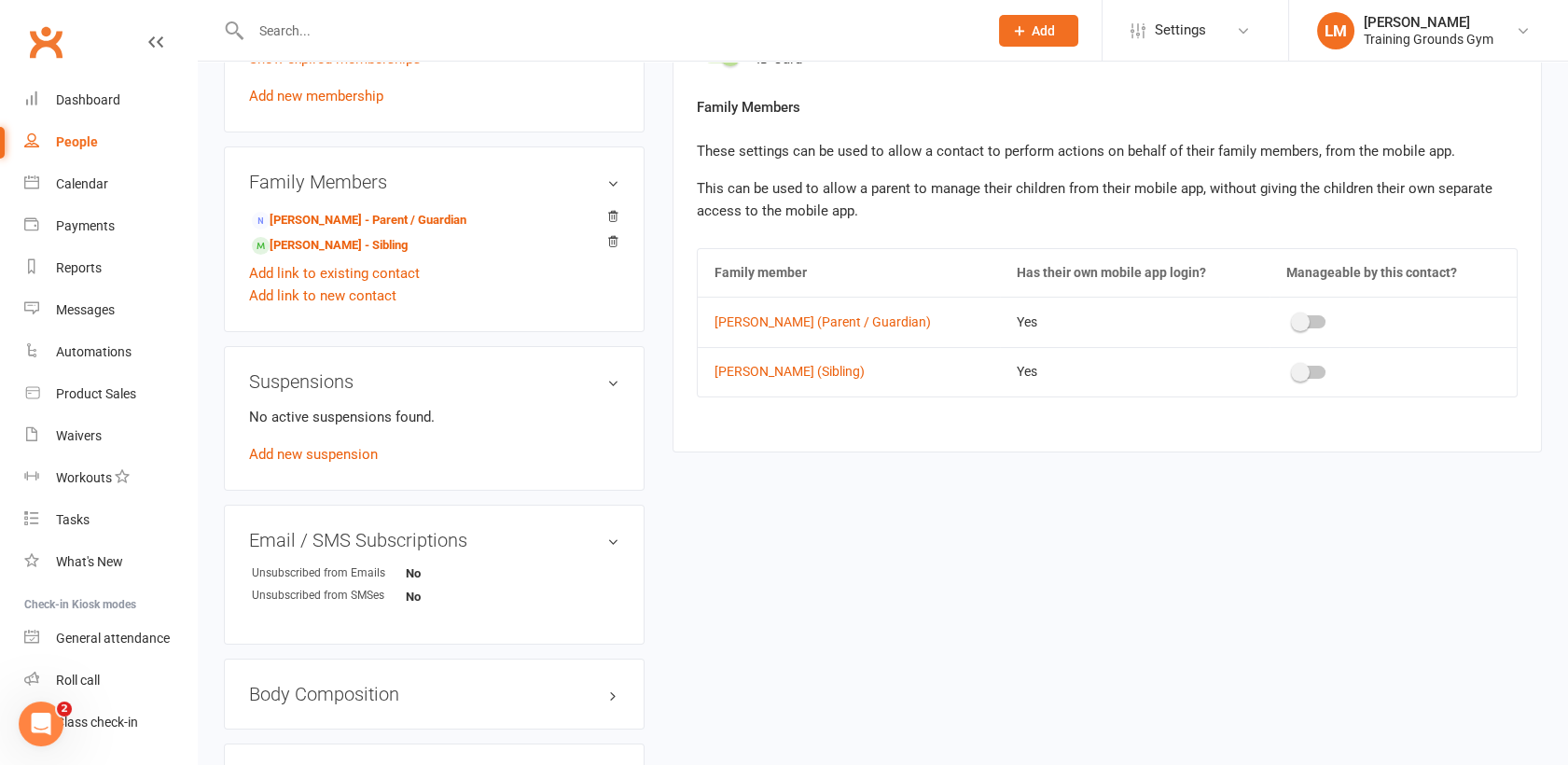
click at [1321, 321] on div at bounding box center [1310, 322] width 32 height 14
click at [1294, 319] on input "checkbox" at bounding box center [1294, 319] width 0 height 0
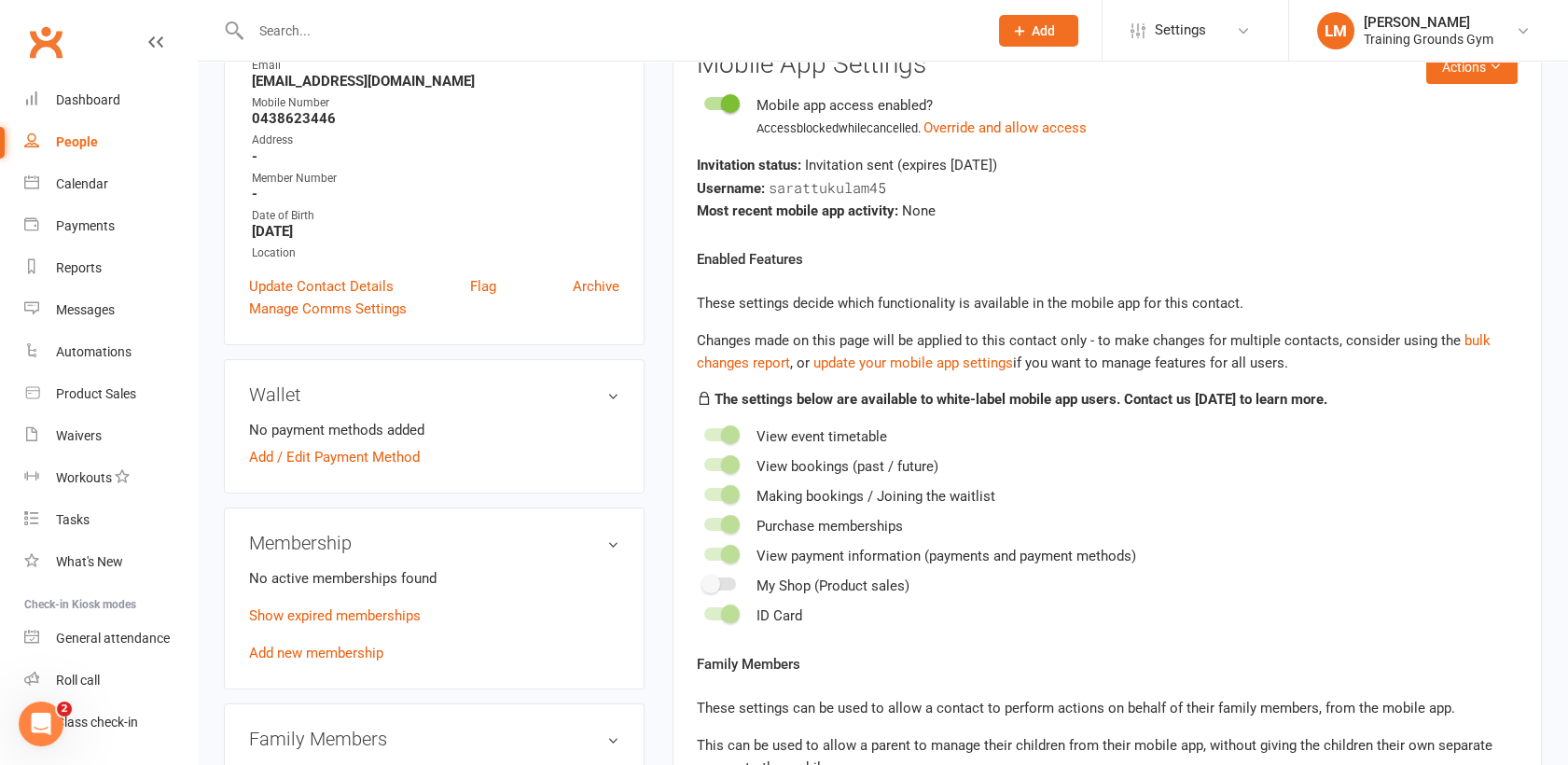
scroll to position [123, 0]
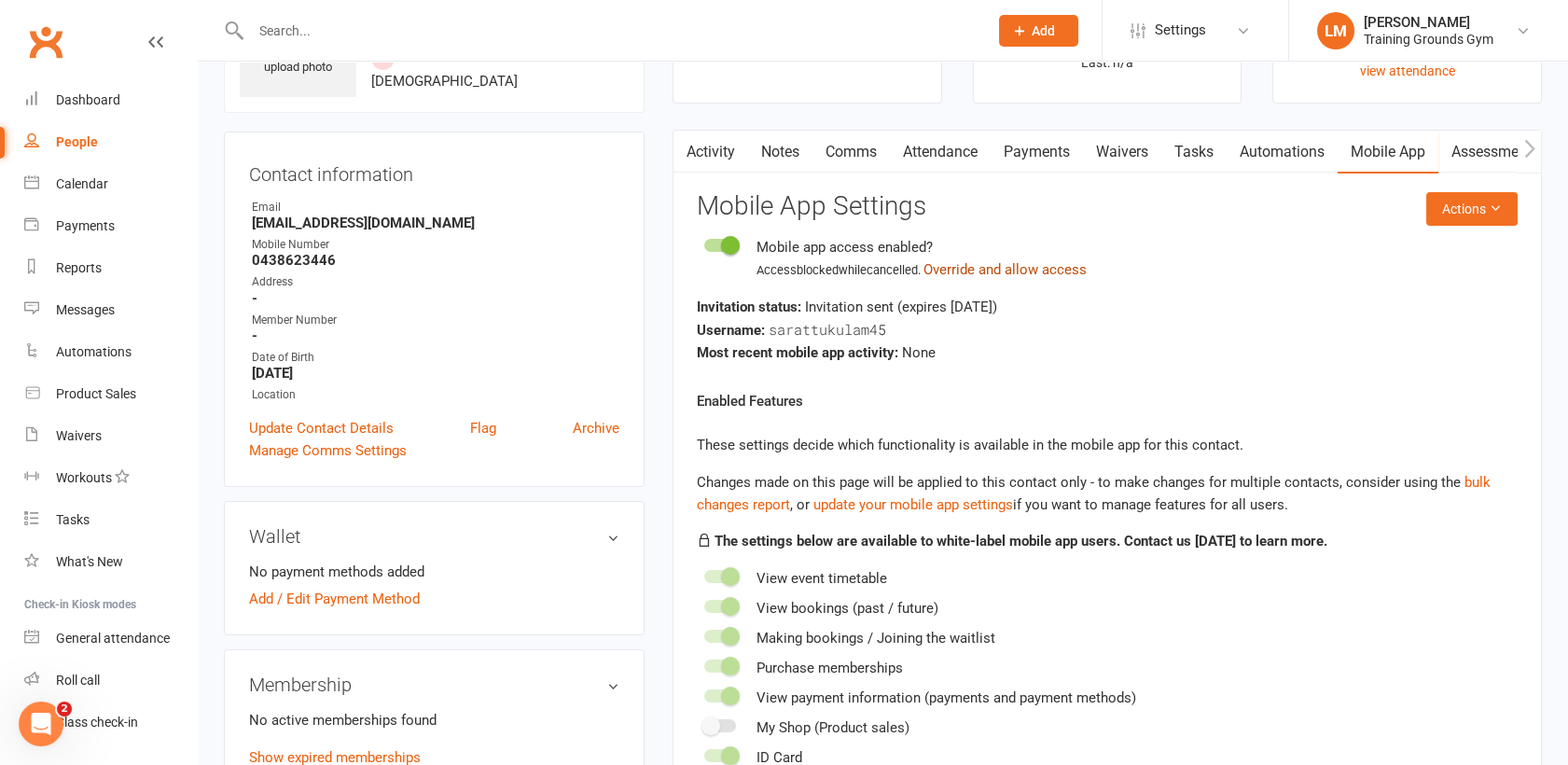
click at [1018, 263] on button "Override and allow access" at bounding box center [1004, 269] width 163 height 22
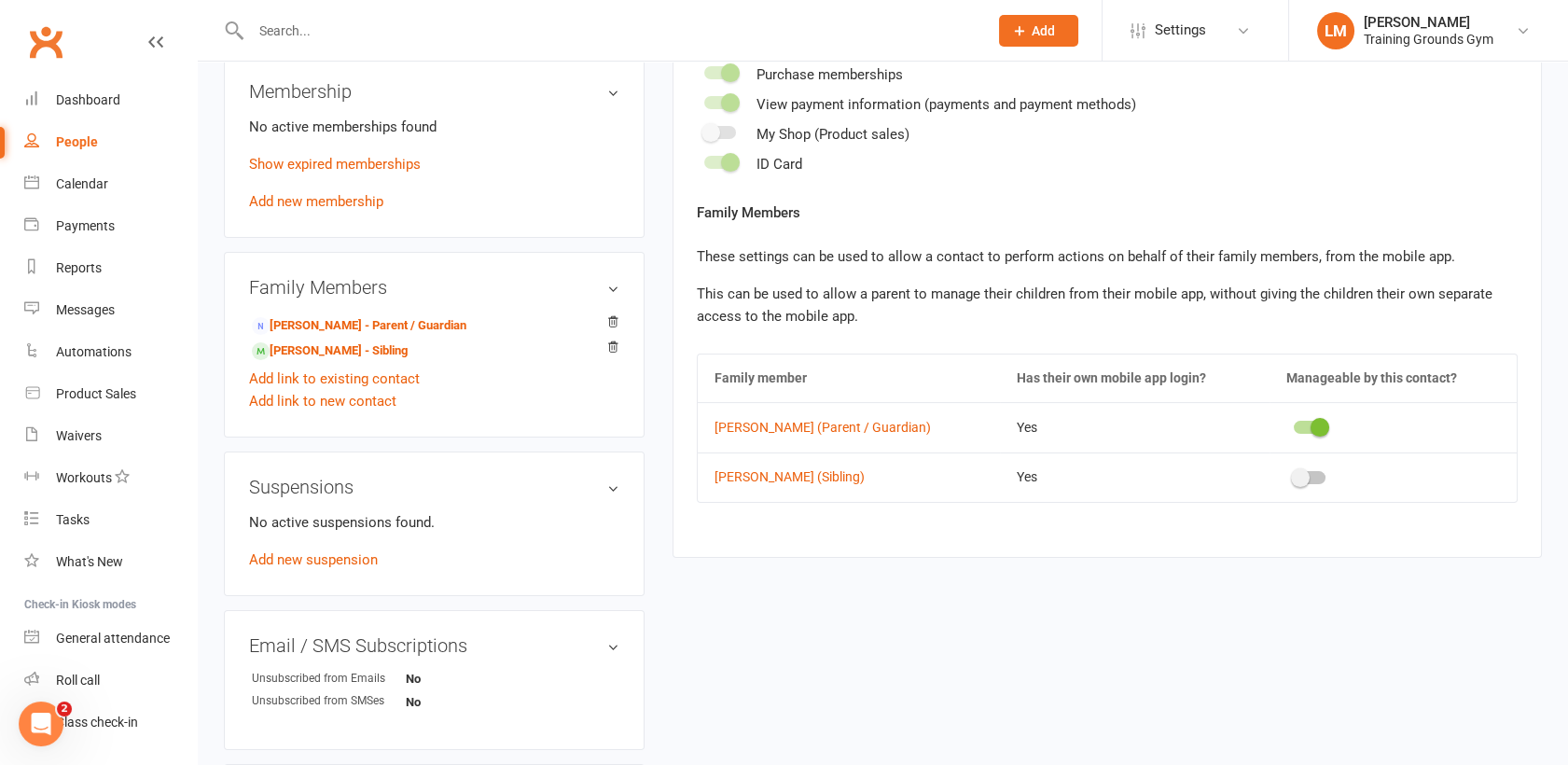
scroll to position [767, 0]
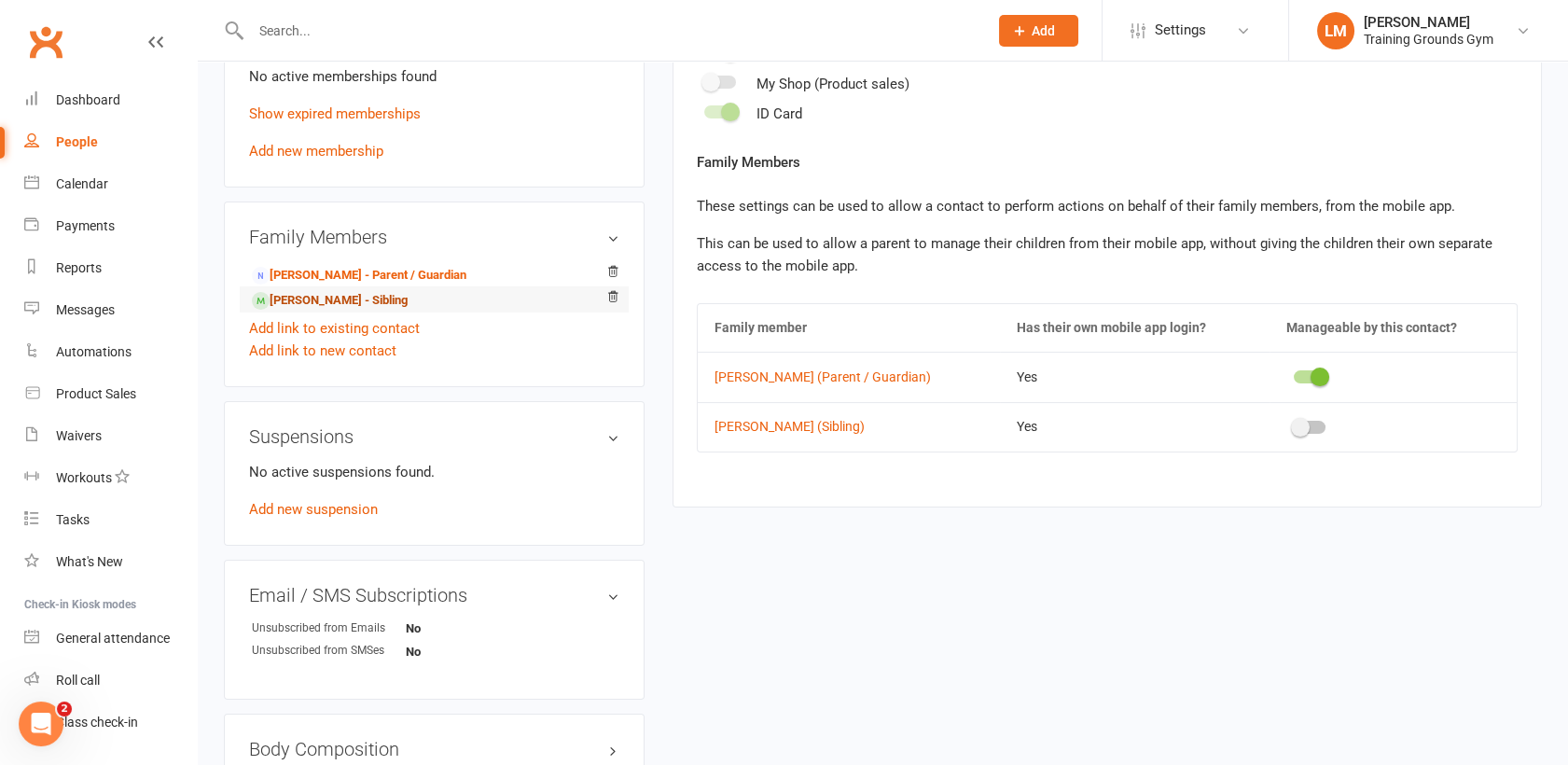
click at [303, 291] on link "Eshaan Arattukulam - Sibling" at bounding box center [330, 301] width 156 height 19
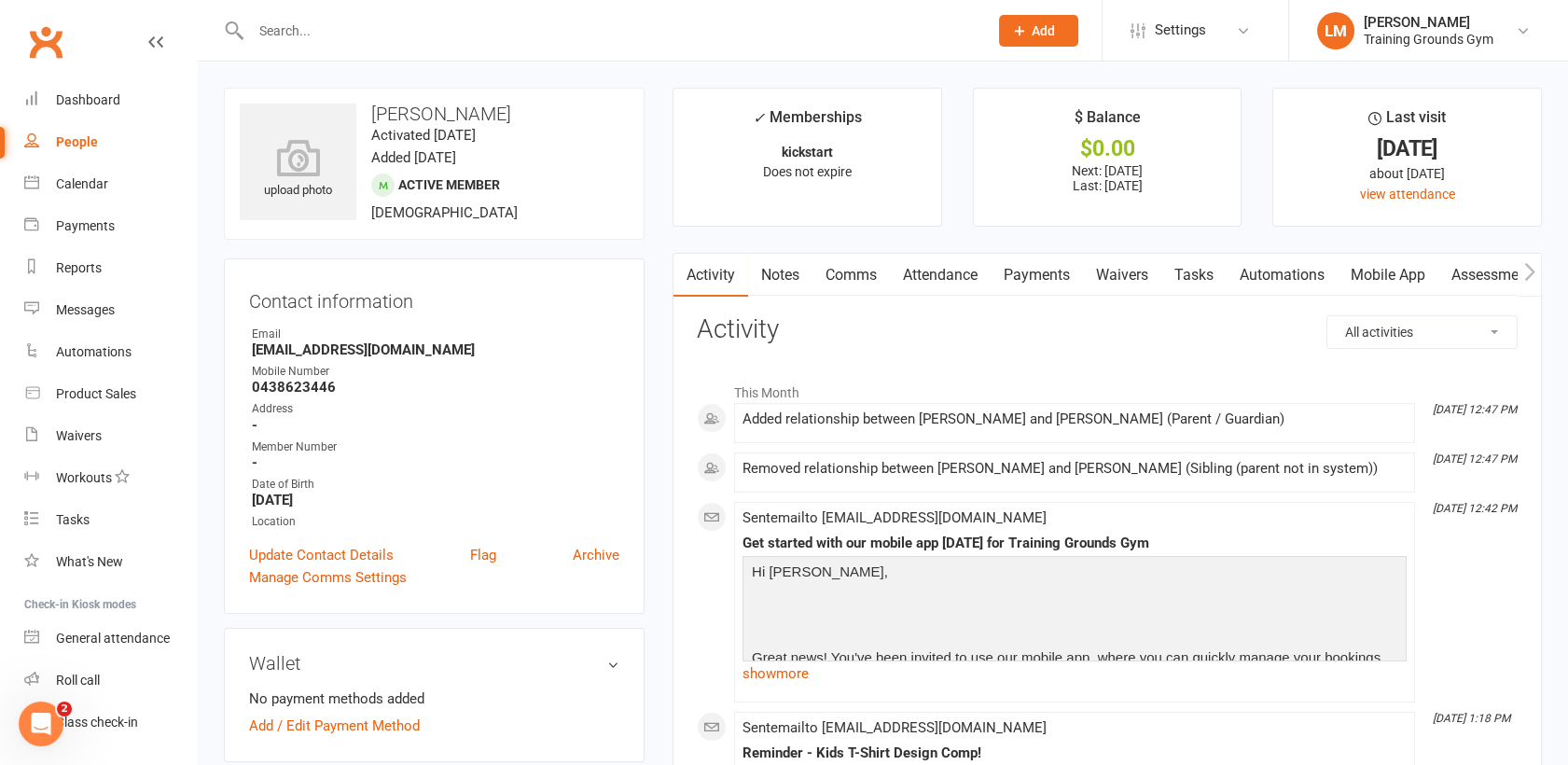
click at [1376, 274] on link "Mobile App" at bounding box center [1388, 275] width 101 height 43
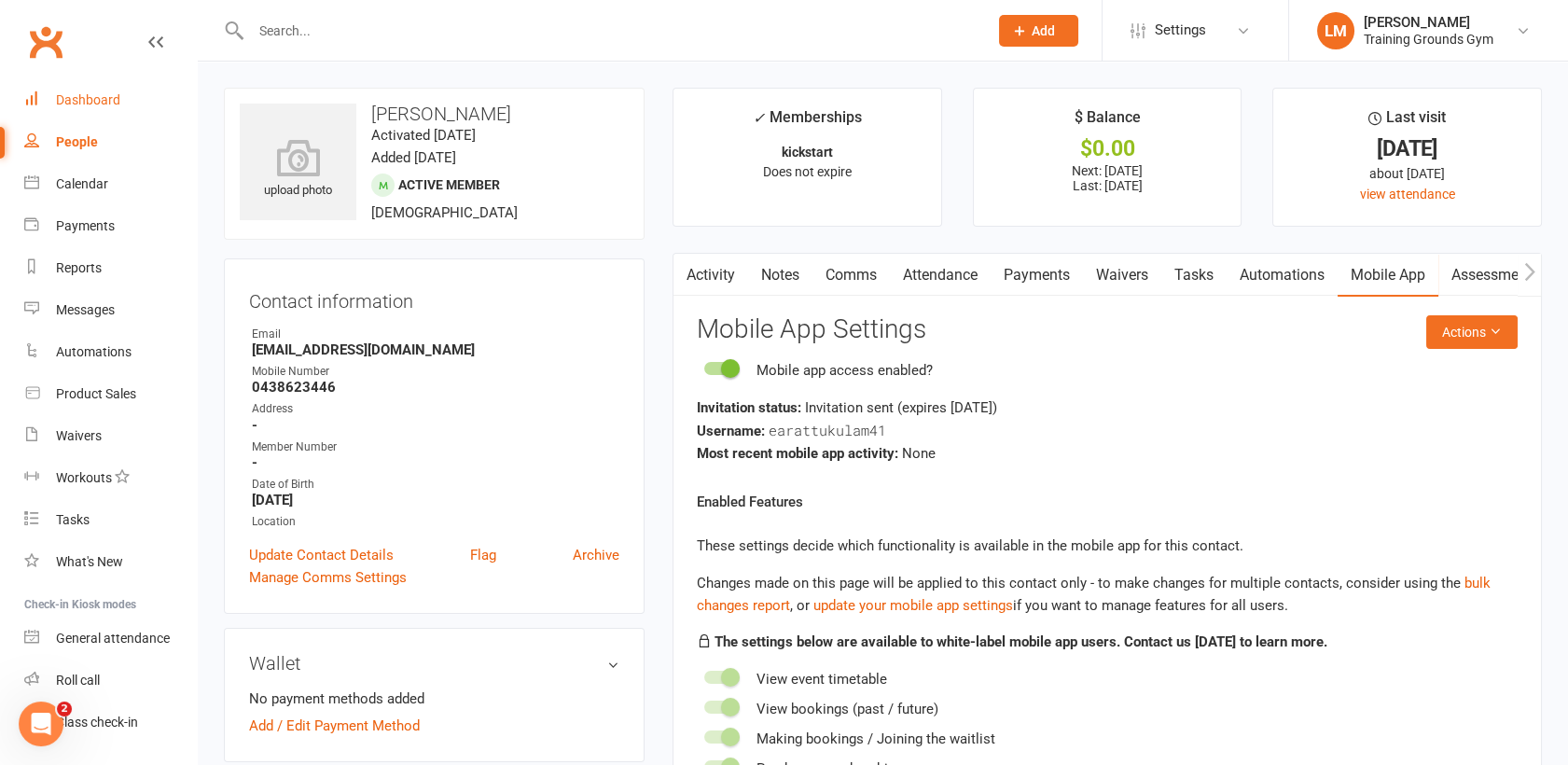
click at [107, 95] on div "Dashboard" at bounding box center [88, 100] width 65 height 15
